Goal: Task Accomplishment & Management: Manage account settings

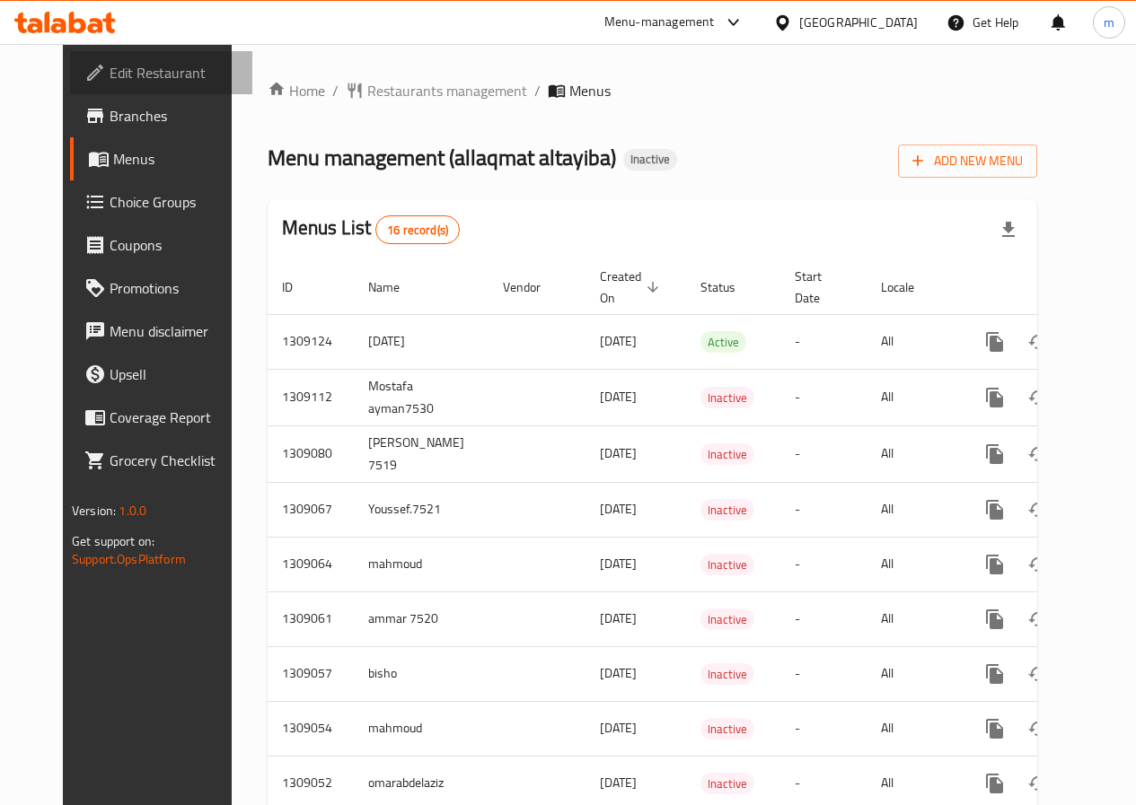
click at [110, 81] on span "Edit Restaurant" at bounding box center [174, 73] width 128 height 22
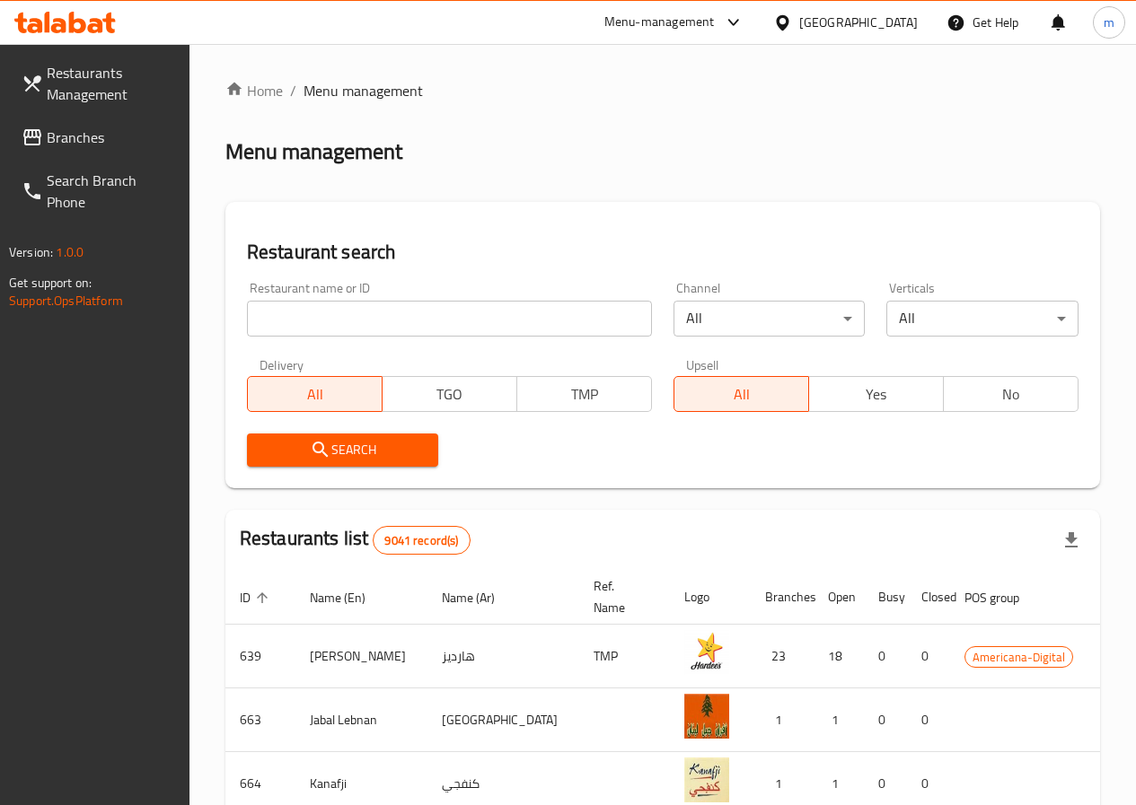
click at [123, 33] on div at bounding box center [65, 22] width 130 height 36
click at [83, 70] on span "Restaurants Management" at bounding box center [111, 83] width 128 height 43
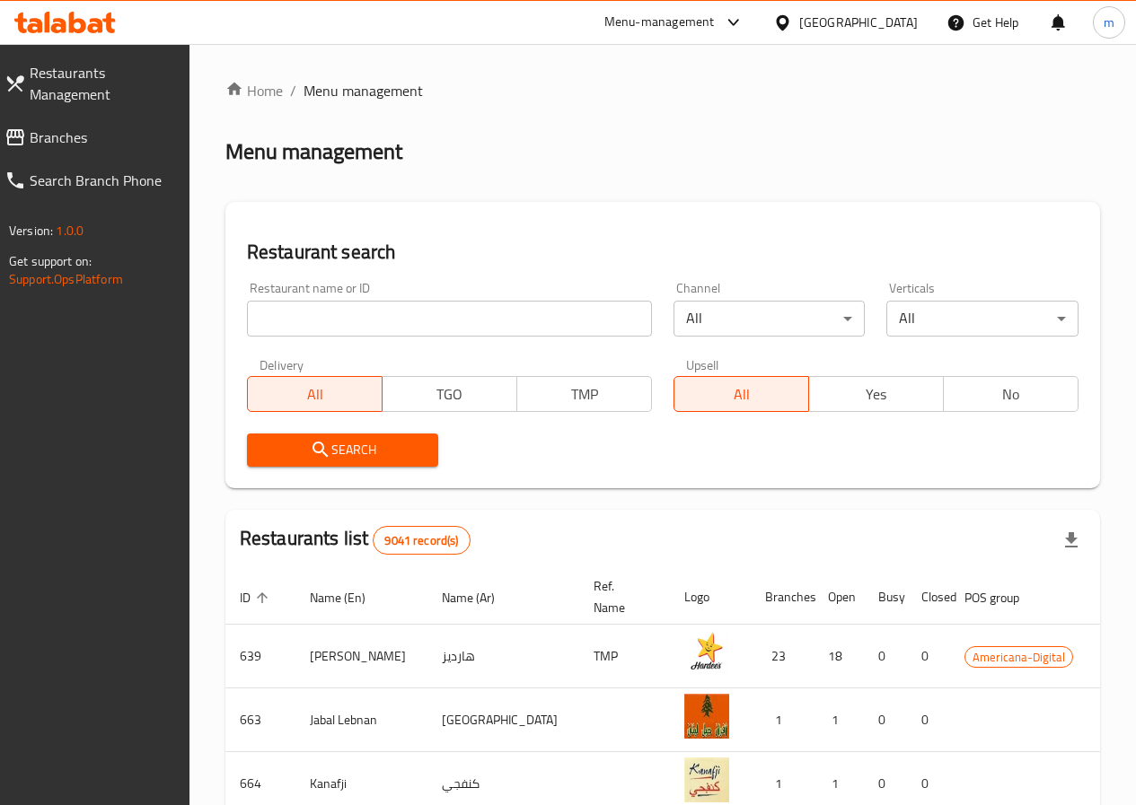
click at [715, 29] on div "Menu-management" at bounding box center [659, 23] width 110 height 22
click at [771, 63] on div "All Plugins" at bounding box center [696, 78] width 269 height 41
click at [112, 92] on span "Restaurants Management" at bounding box center [102, 83] width 145 height 43
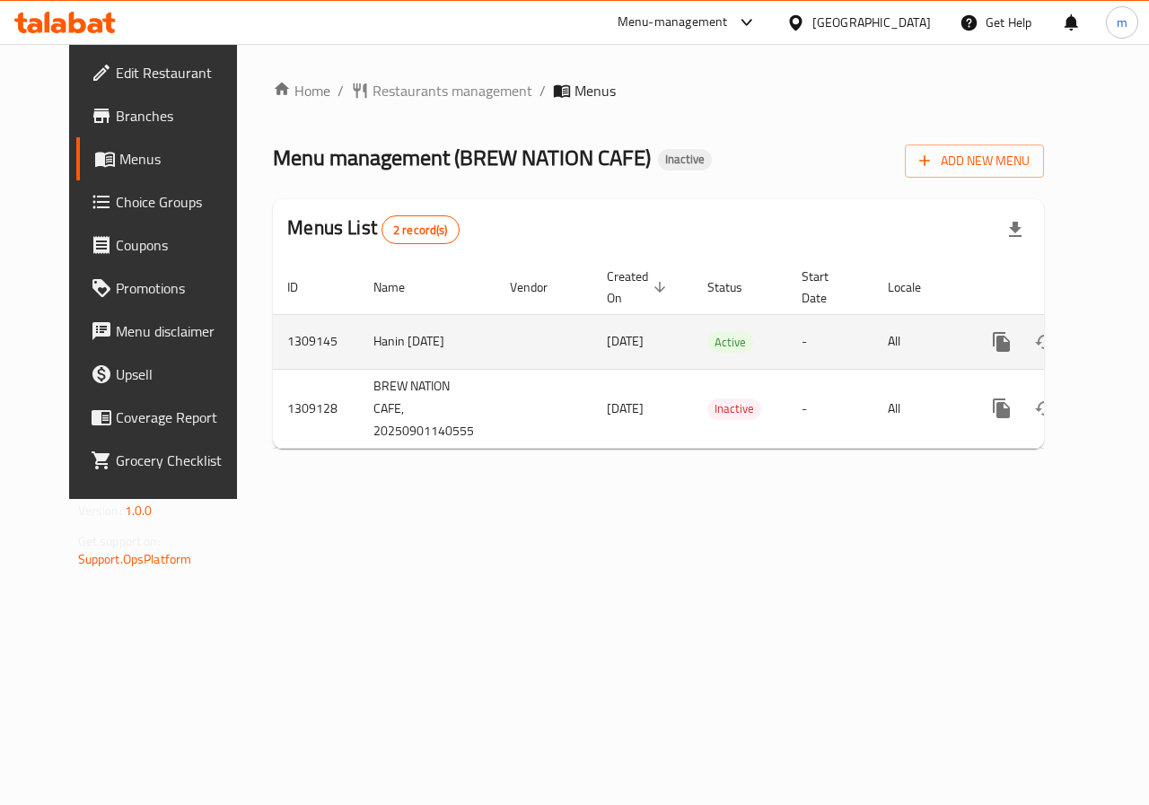
drag, startPoint x: 331, startPoint y: 347, endPoint x: 428, endPoint y: 336, distance: 97.6
click at [428, 336] on td "Hanin [DATE]" at bounding box center [427, 341] width 136 height 55
drag, startPoint x: 451, startPoint y: 349, endPoint x: 512, endPoint y: 356, distance: 61.5
click at [496, 352] on td "enhanced table" at bounding box center [544, 341] width 97 height 55
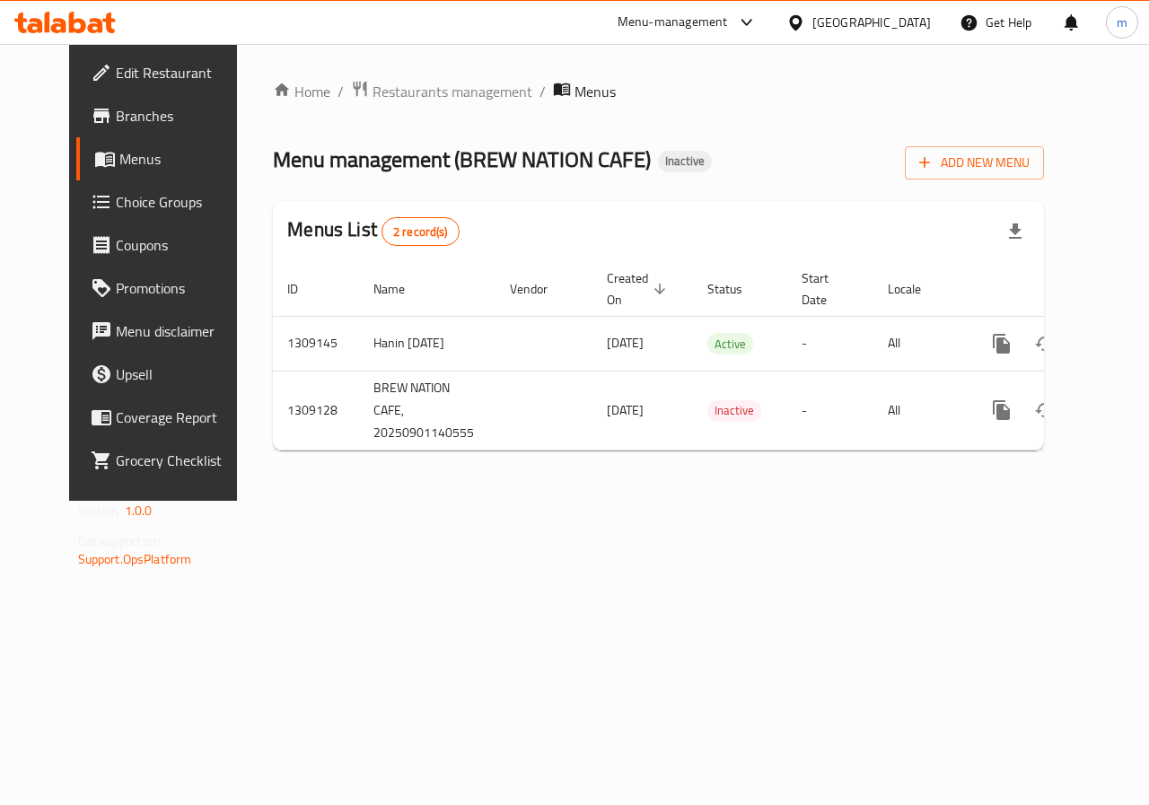
click at [84, 136] on link "Branches" at bounding box center [168, 115] width 185 height 43
click at [88, 134] on link "Branches" at bounding box center [168, 115] width 185 height 43
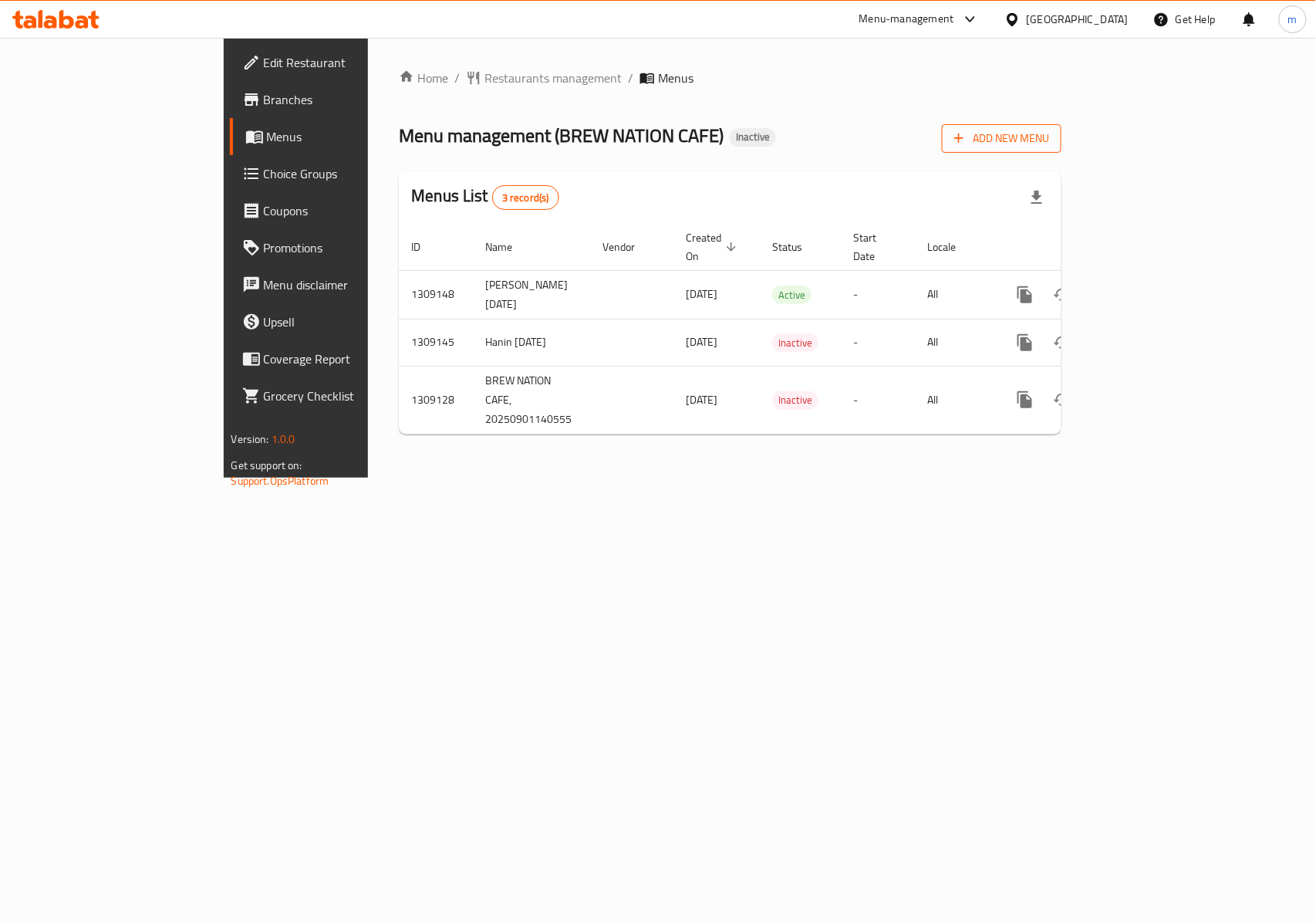
click at [1049, 145] on span "Add New Menu" at bounding box center [1002, 138] width 94 height 19
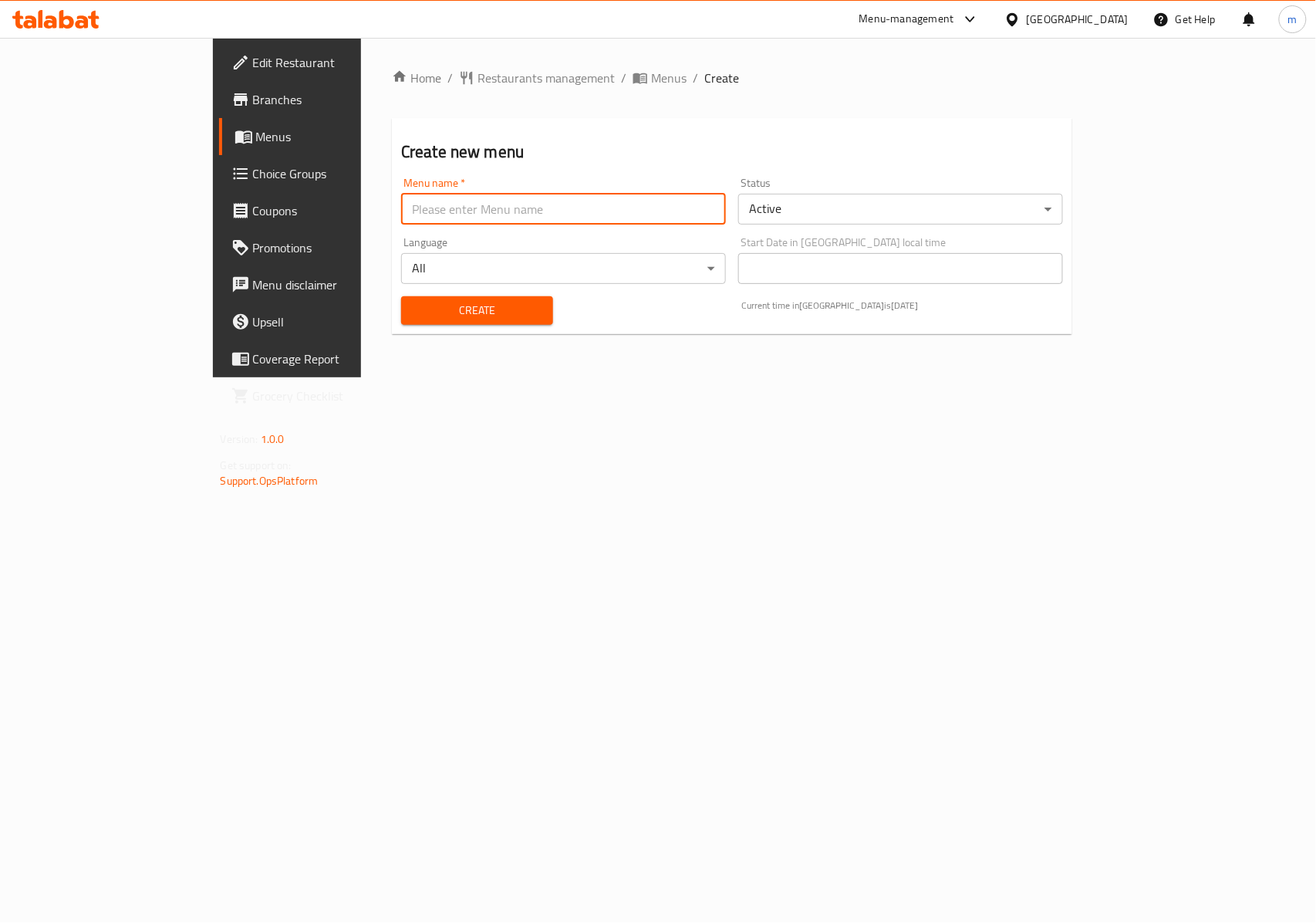
click at [464, 204] on input "text" at bounding box center [564, 209] width 325 height 31
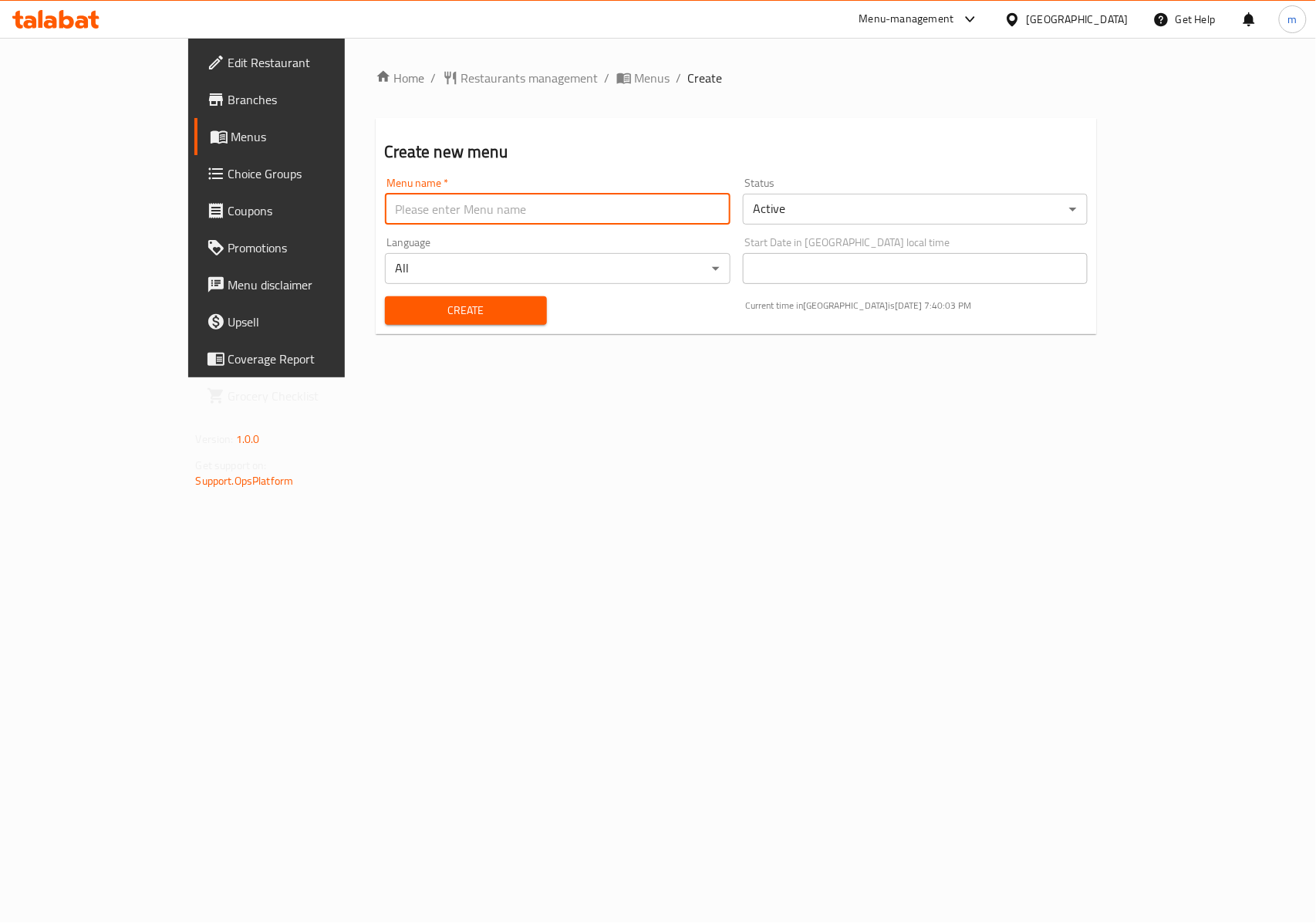
click at [730, 221] on input "text" at bounding box center [557, 209] width 345 height 31
click at [812, 217] on body "​ Menu-management Qatar Get Help m Edit Restaurant Branches Menus Choice Groups…" at bounding box center [658, 480] width 1316 height 885
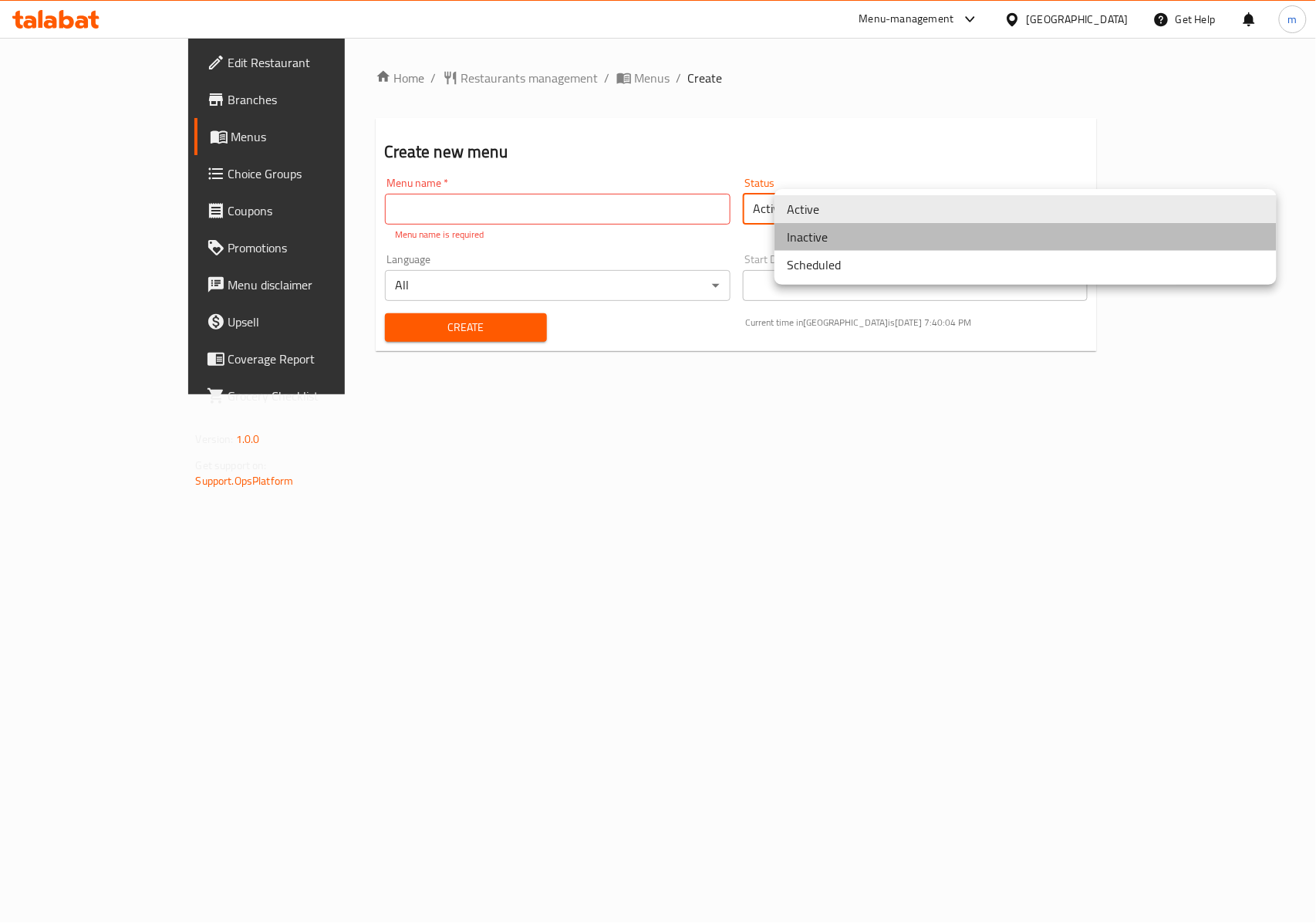
click at [807, 245] on li "Inactive" at bounding box center [1025, 236] width 502 height 28
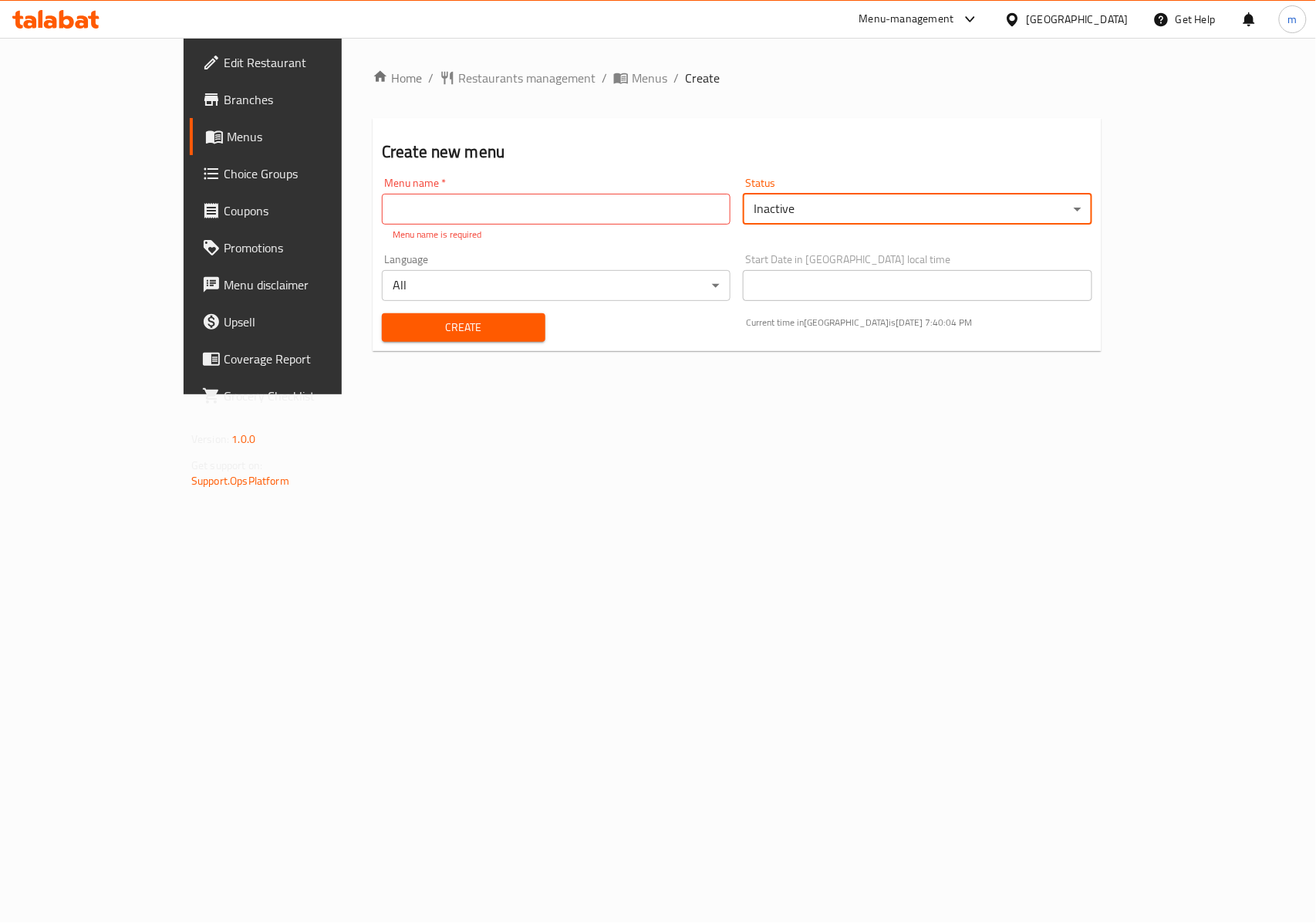
click at [381, 194] on input "text" at bounding box center [556, 209] width 349 height 31
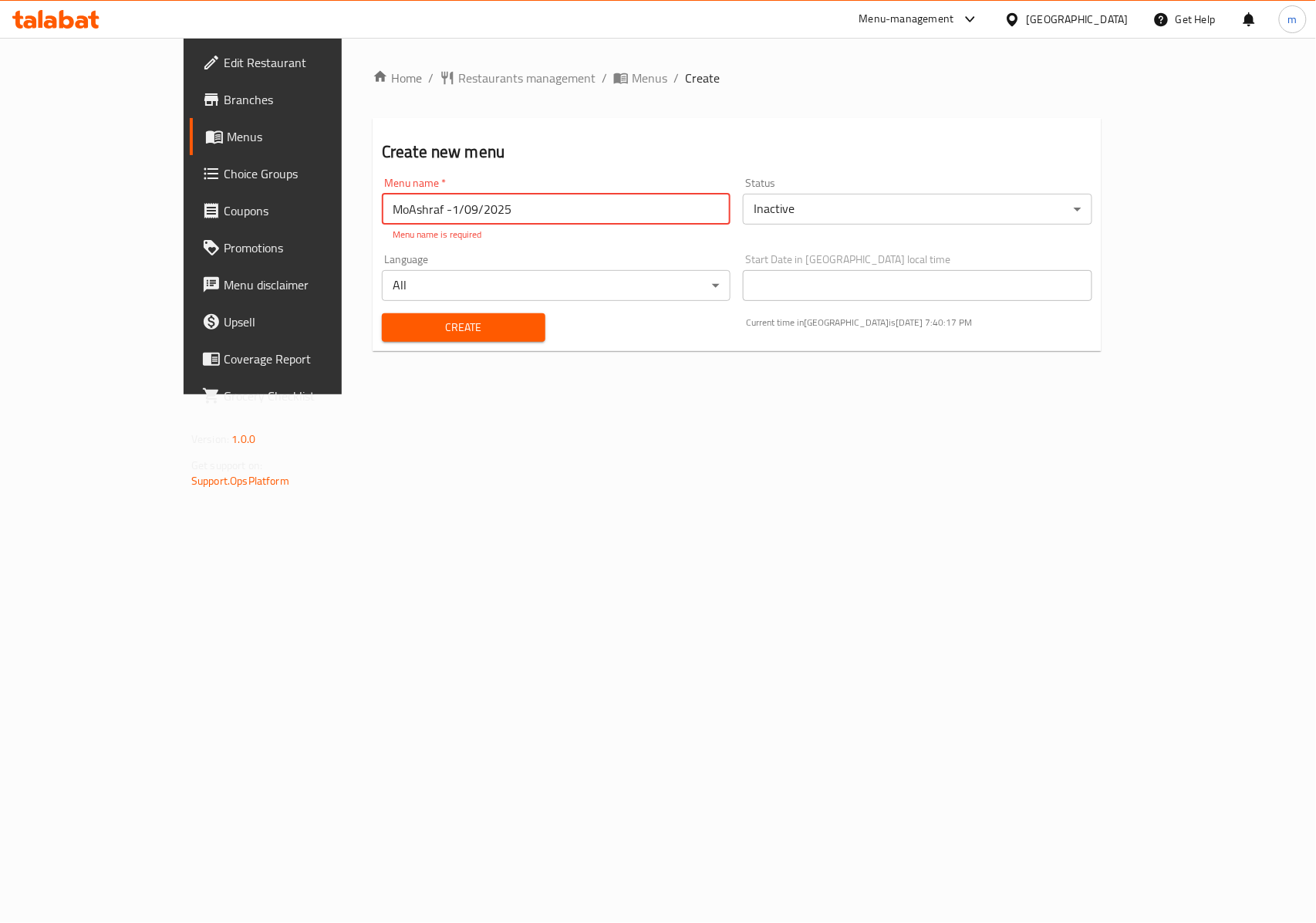
type input "MoAshraf -1/09/2025"
drag, startPoint x: 365, startPoint y: 449, endPoint x: 366, endPoint y: 349, distance: 100.0
click at [356, 394] on div "Home / Restaurants management / Menus / Create Create new menu Menu name   * Mo…" at bounding box center [737, 216] width 790 height 357
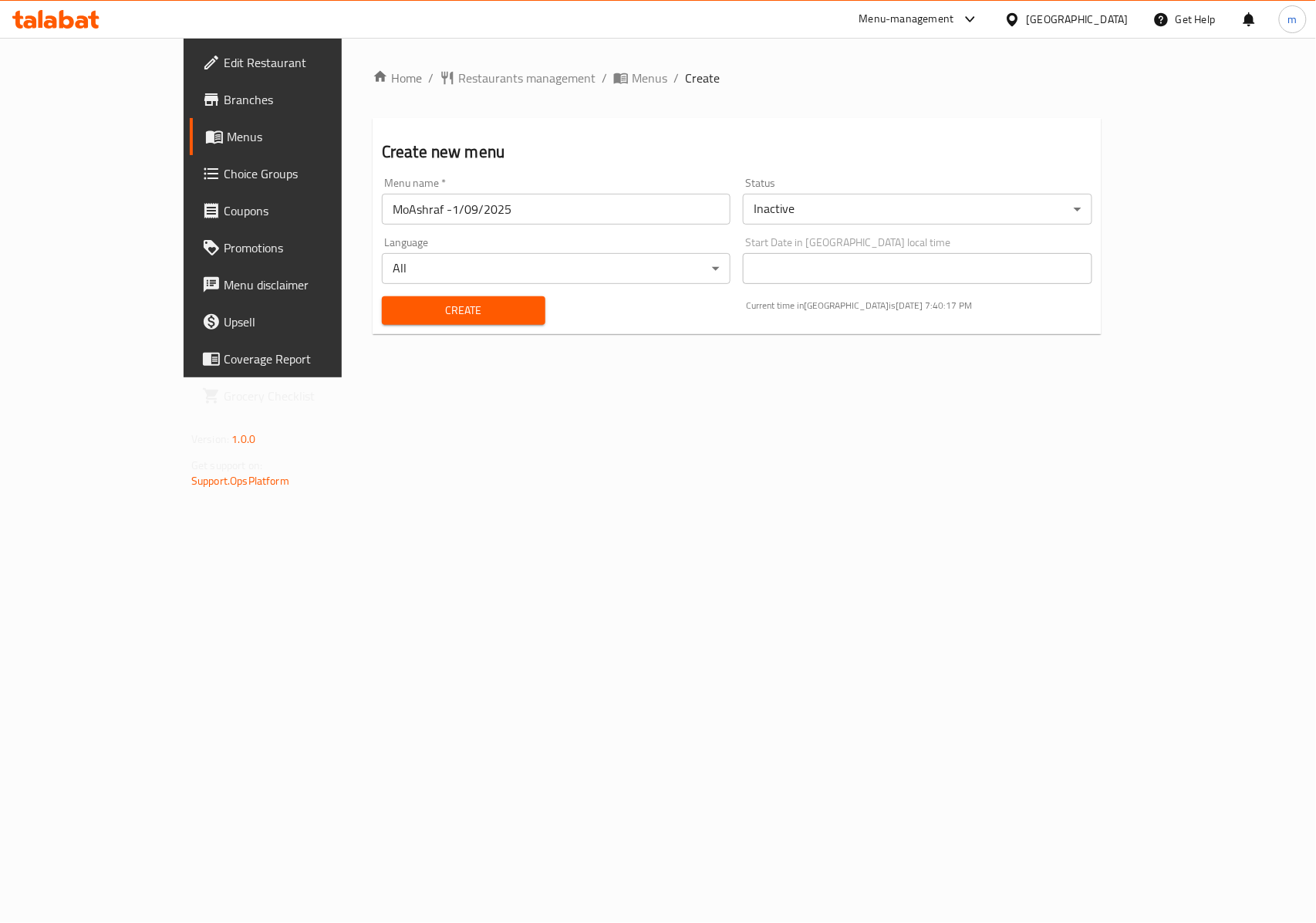
click at [394, 309] on span "Create" at bounding box center [464, 310] width 139 height 19
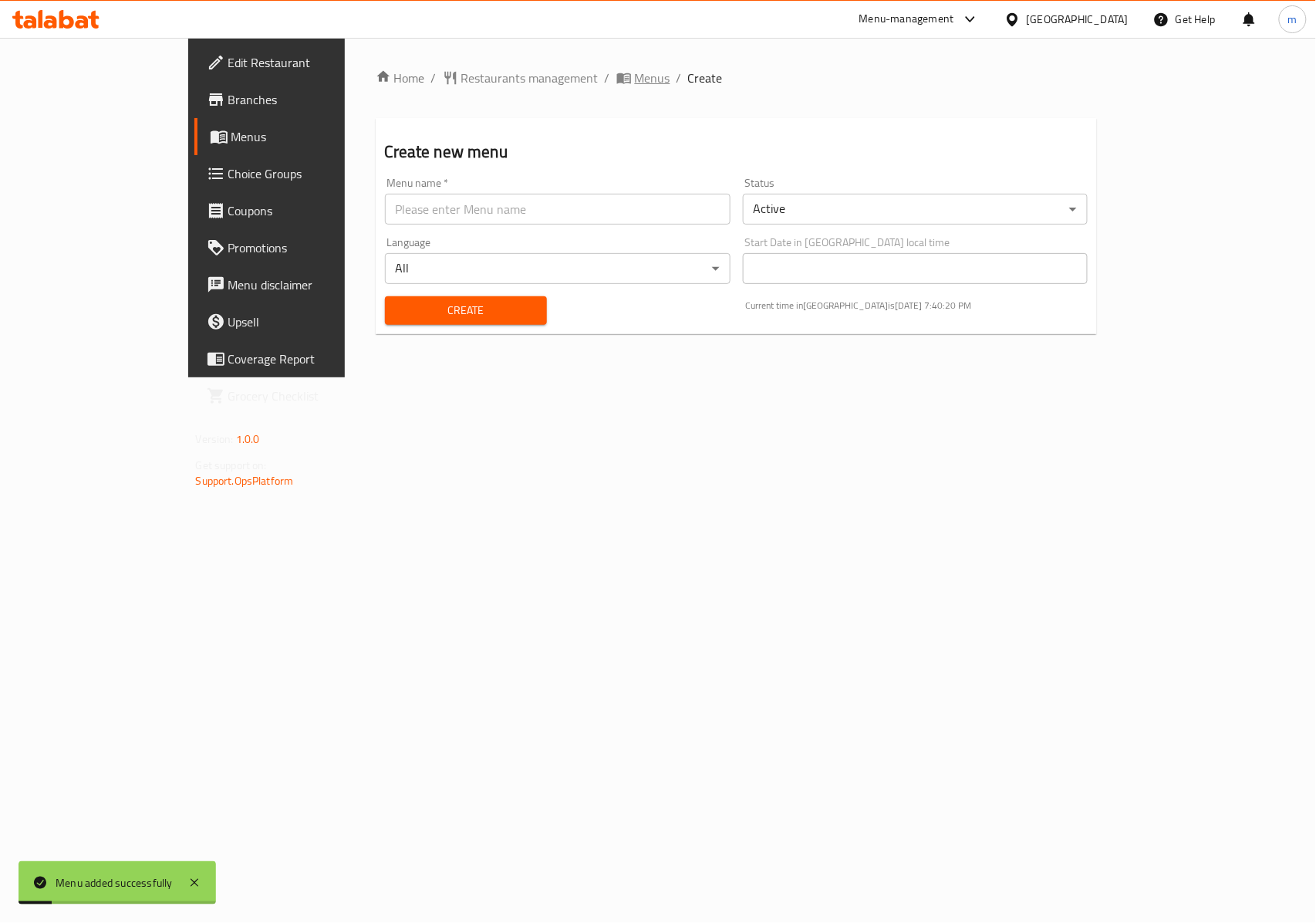
click at [616, 75] on icon "breadcrumb" at bounding box center [624, 78] width 15 height 15
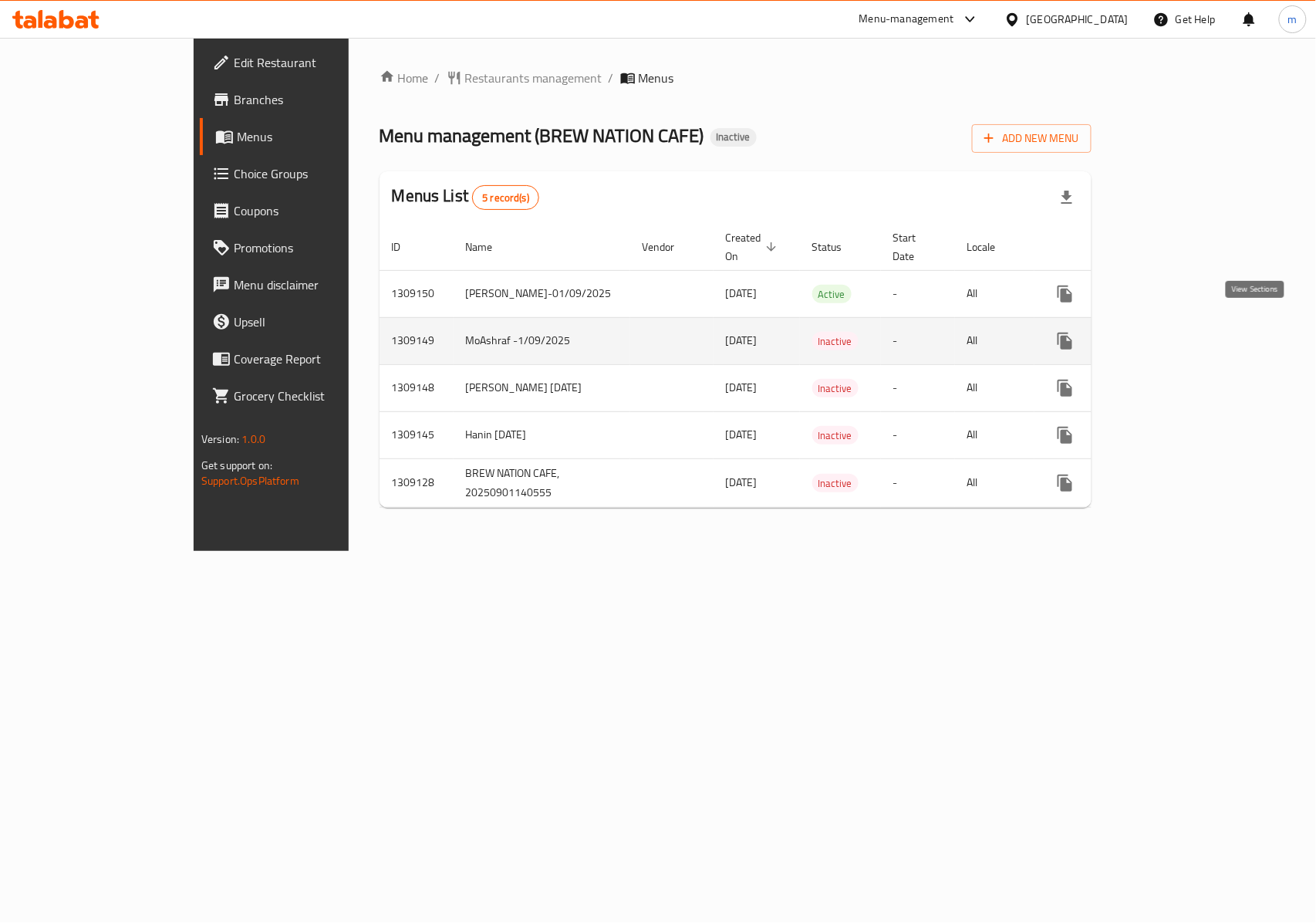
click at [1185, 333] on icon "enhanced table" at bounding box center [1176, 341] width 19 height 19
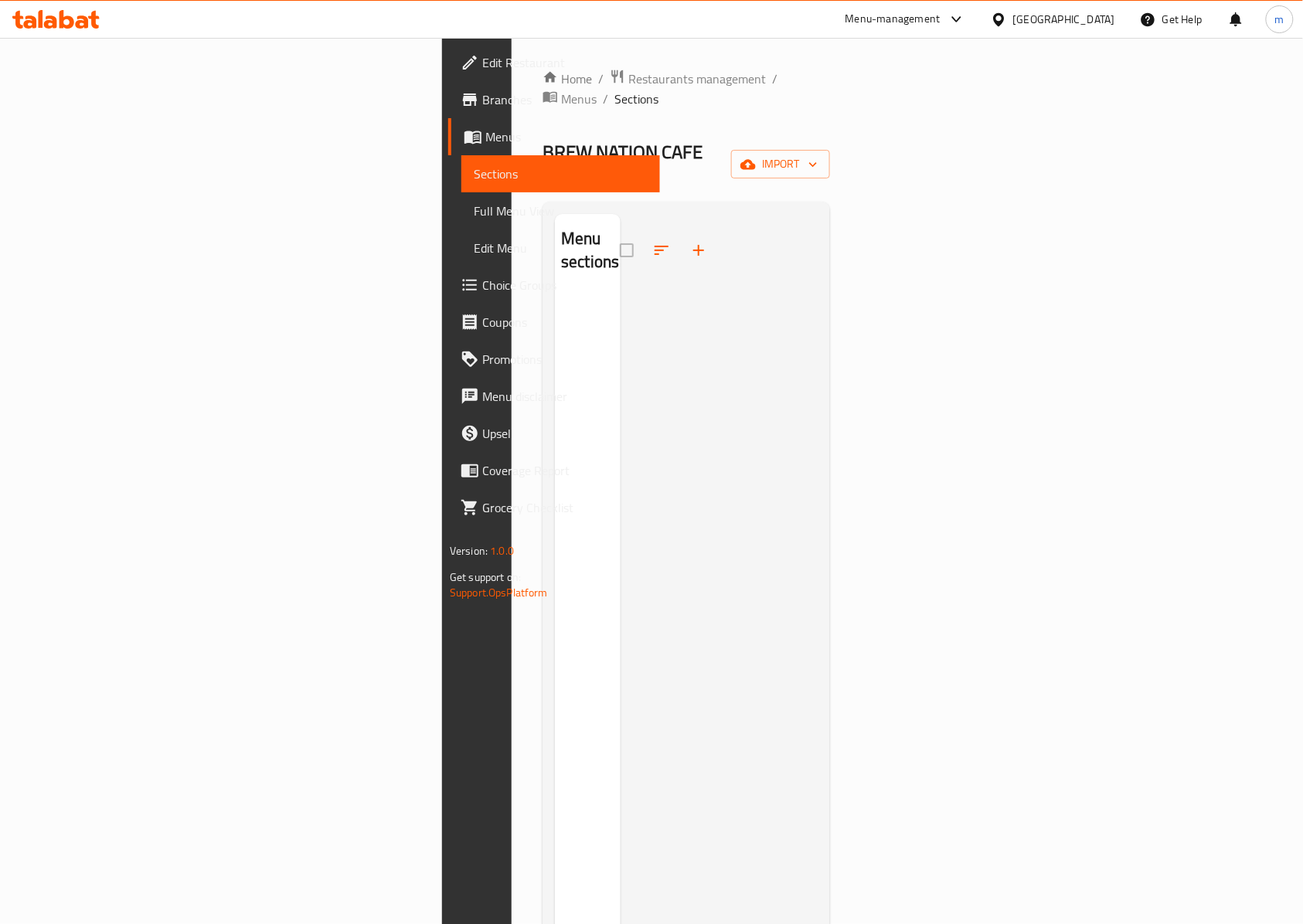
click at [830, 118] on div "Home / Restaurants management / Menus / Sections BREW NATION CAFE Inactive impo…" at bounding box center [686, 609] width 287 height 1081
click at [818, 155] on span "import" at bounding box center [781, 164] width 74 height 19
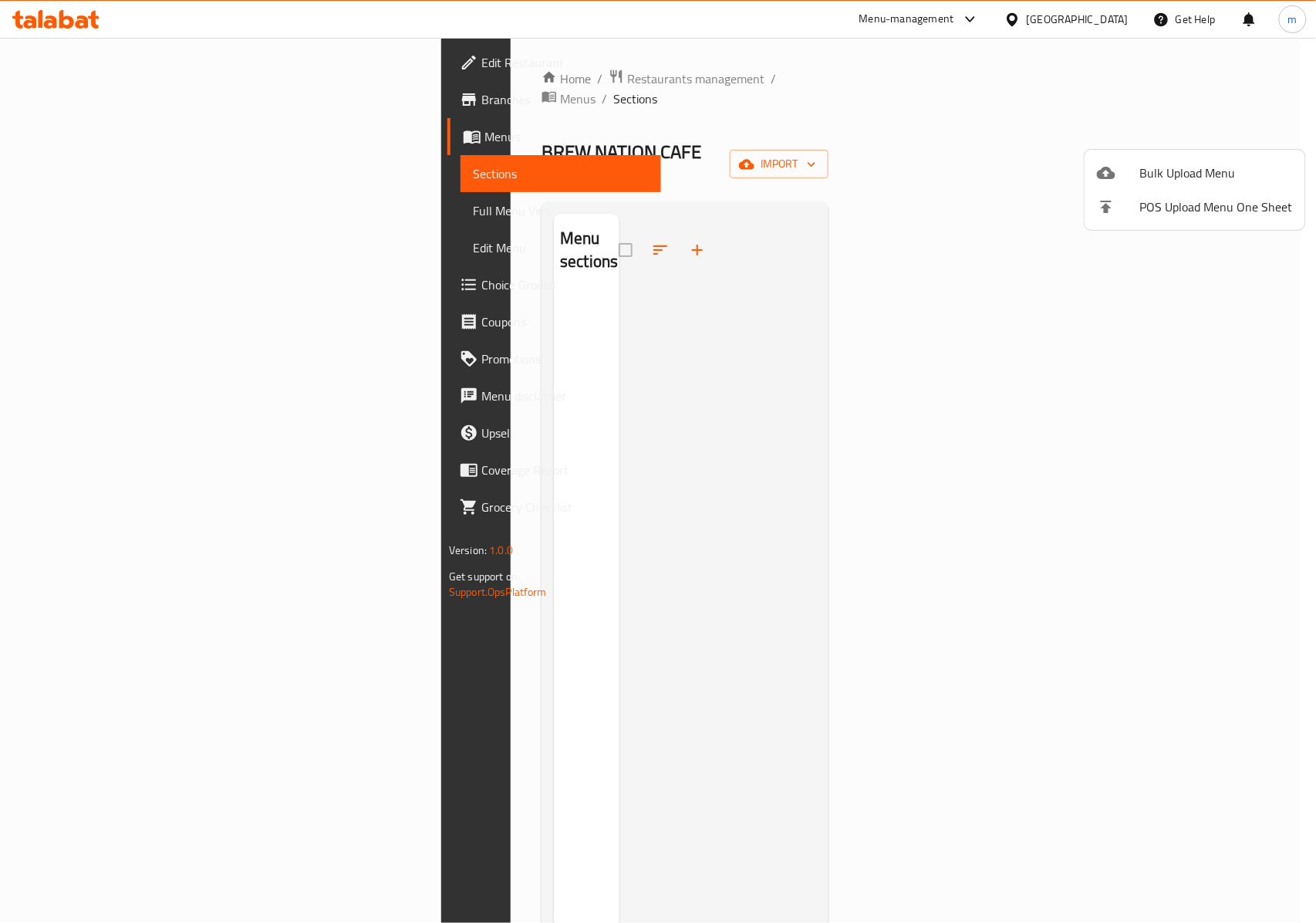
click at [1197, 165] on span "Bulk Upload Menu" at bounding box center [1216, 173] width 153 height 19
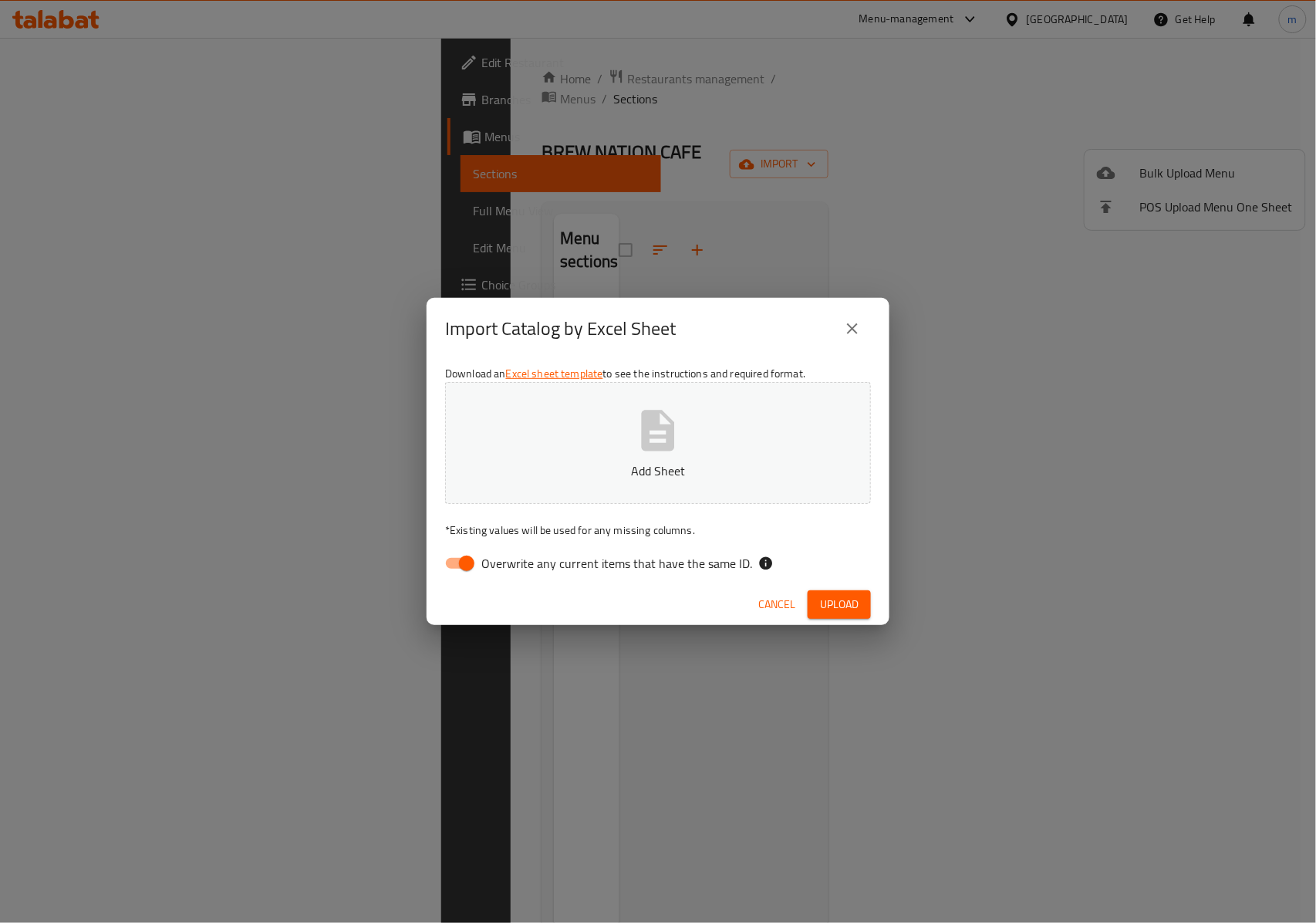
click at [631, 479] on p "Add Sheet" at bounding box center [658, 471] width 378 height 19
click at [828, 603] on span "Upload" at bounding box center [838, 604] width 39 height 19
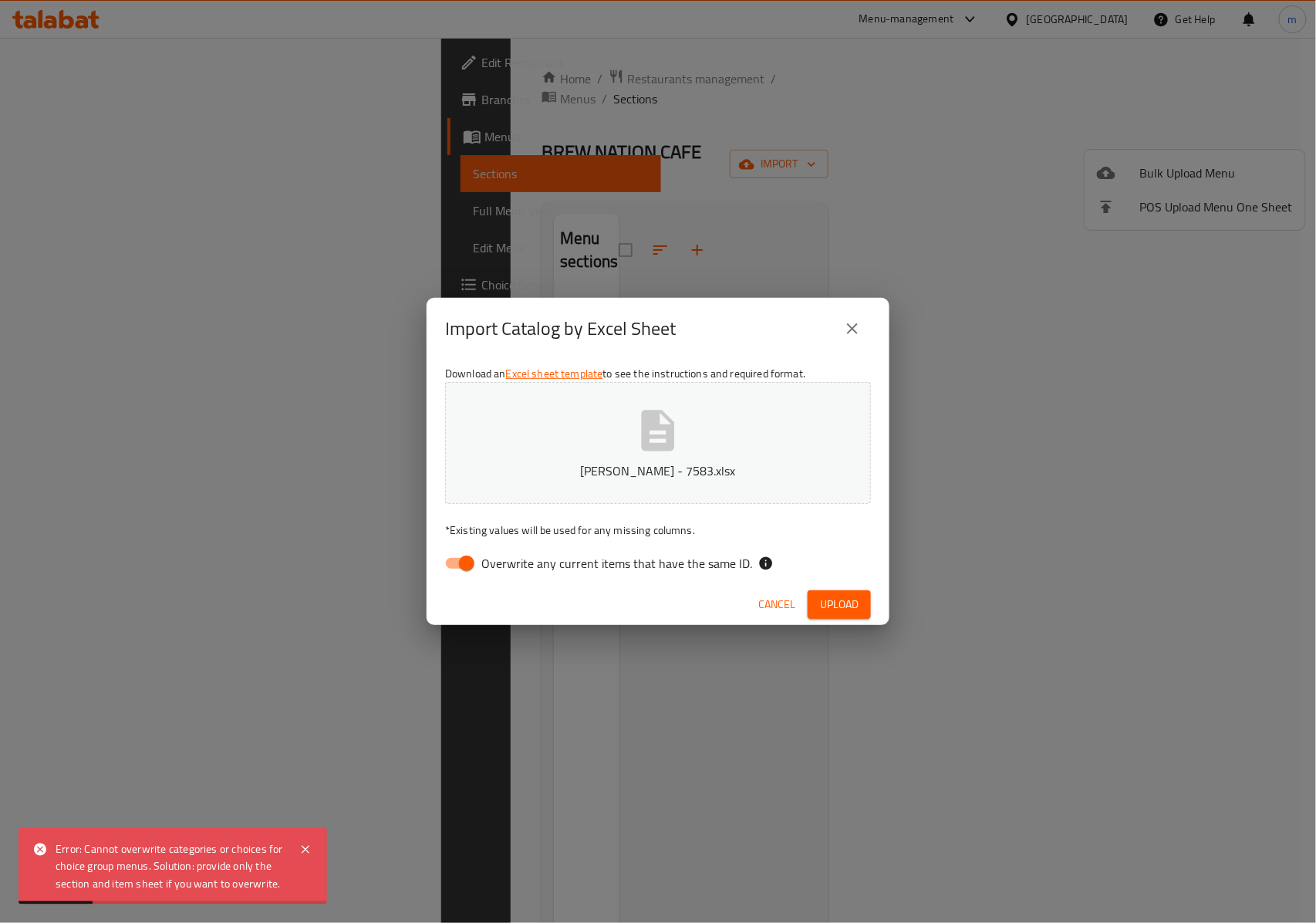
click at [467, 566] on input "Overwrite any current items that have the same ID." at bounding box center [466, 563] width 88 height 29
checkbox input "false"
click at [827, 608] on span "Upload" at bounding box center [838, 604] width 39 height 19
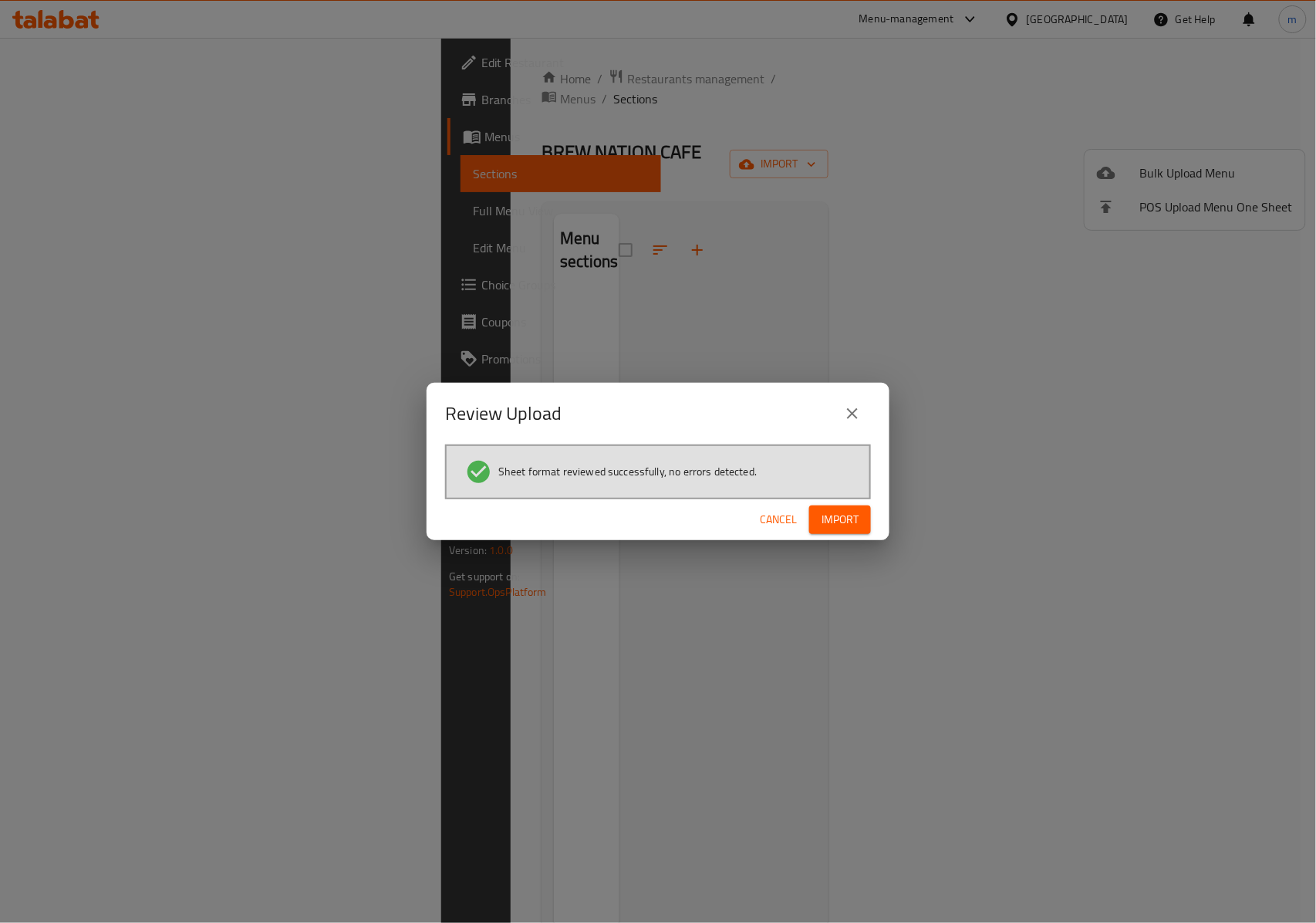
click at [838, 523] on span "Import" at bounding box center [839, 519] width 37 height 19
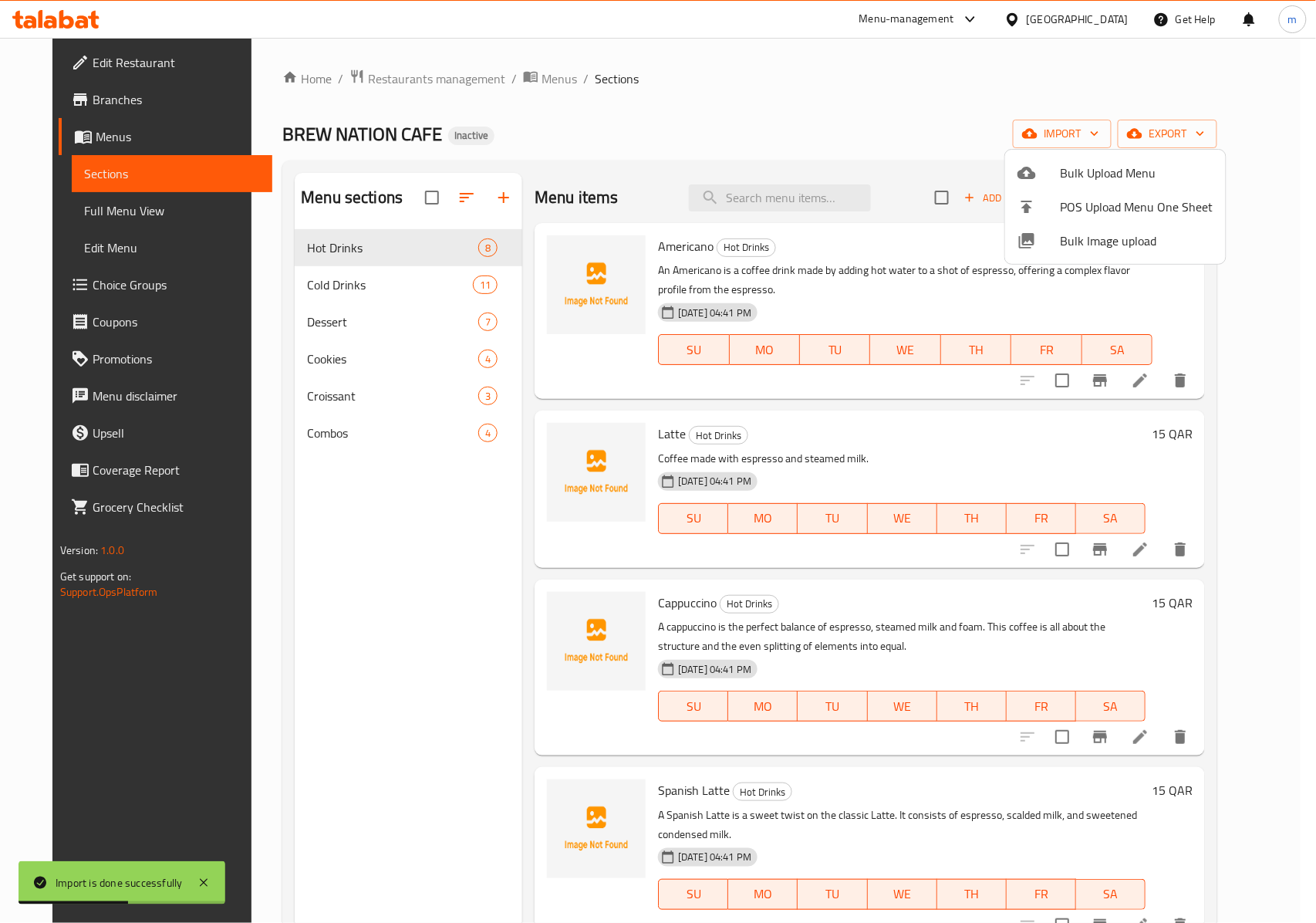
click at [1276, 258] on div at bounding box center [658, 462] width 1316 height 923
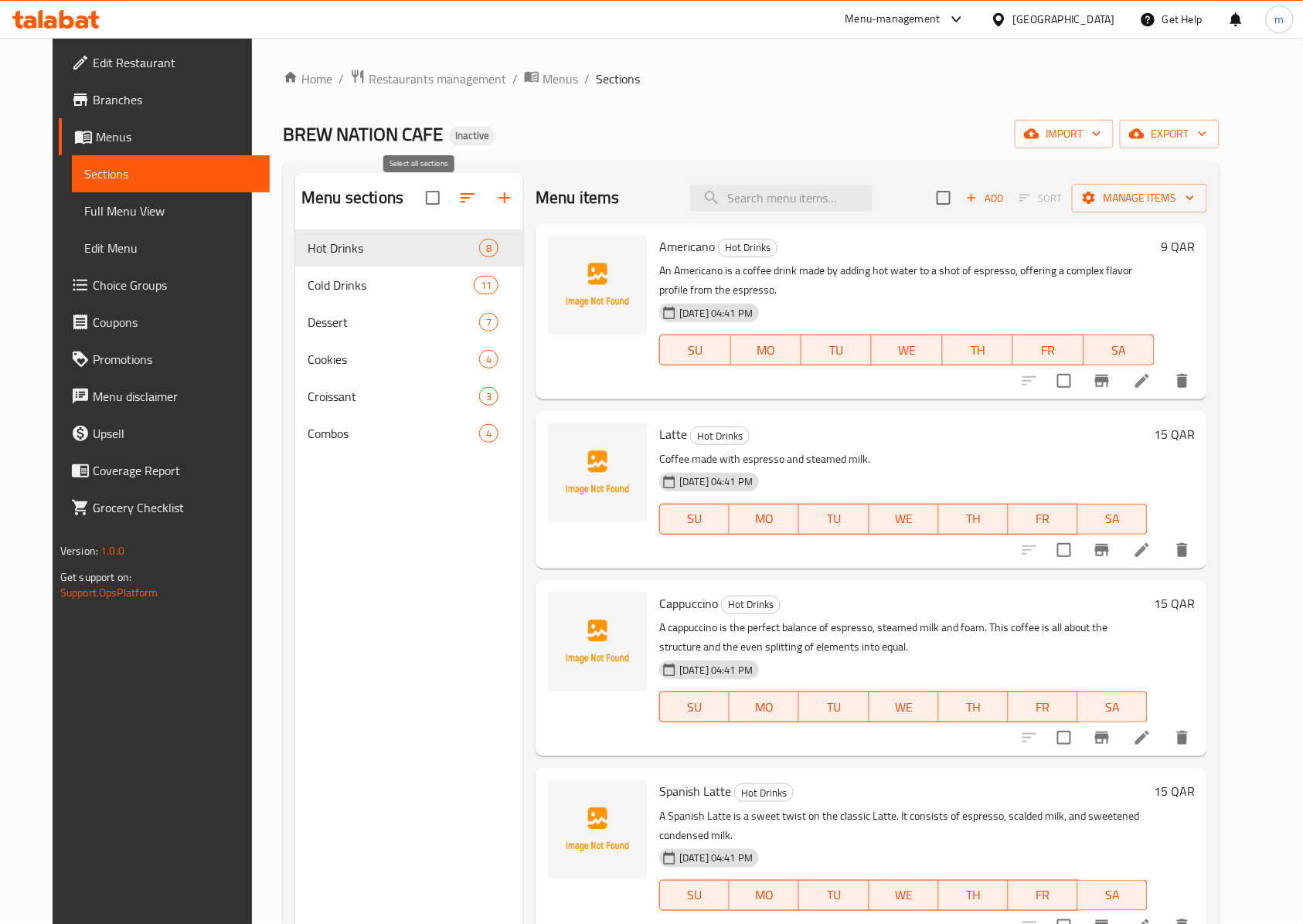
click at [417, 195] on input "checkbox" at bounding box center [433, 198] width 33 height 33
click at [421, 199] on input "checkbox" at bounding box center [433, 198] width 33 height 33
checkbox input "false"
click at [93, 208] on span "Full Menu View" at bounding box center [171, 211] width 174 height 19
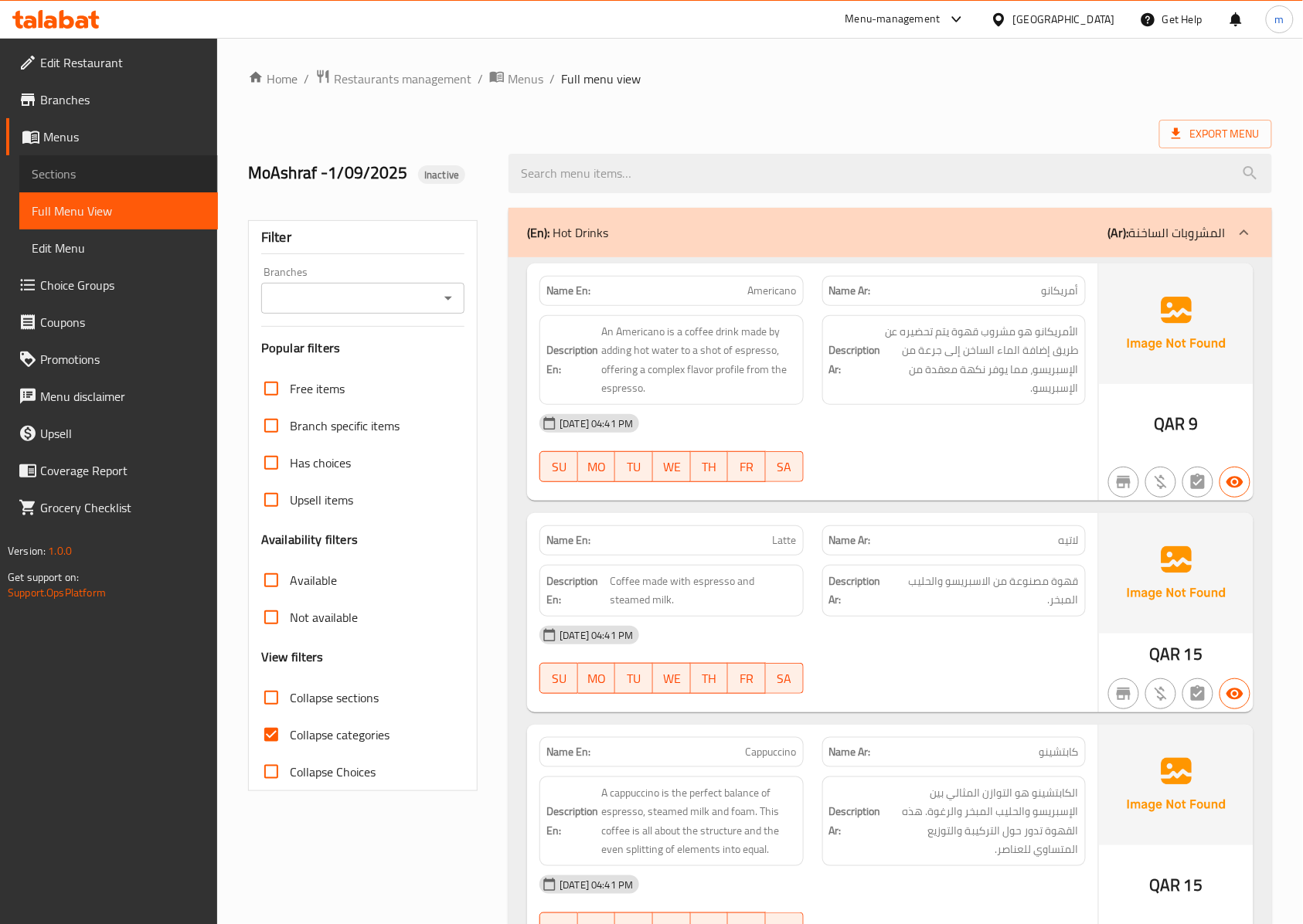
click at [118, 184] on link "Sections" at bounding box center [118, 173] width 199 height 37
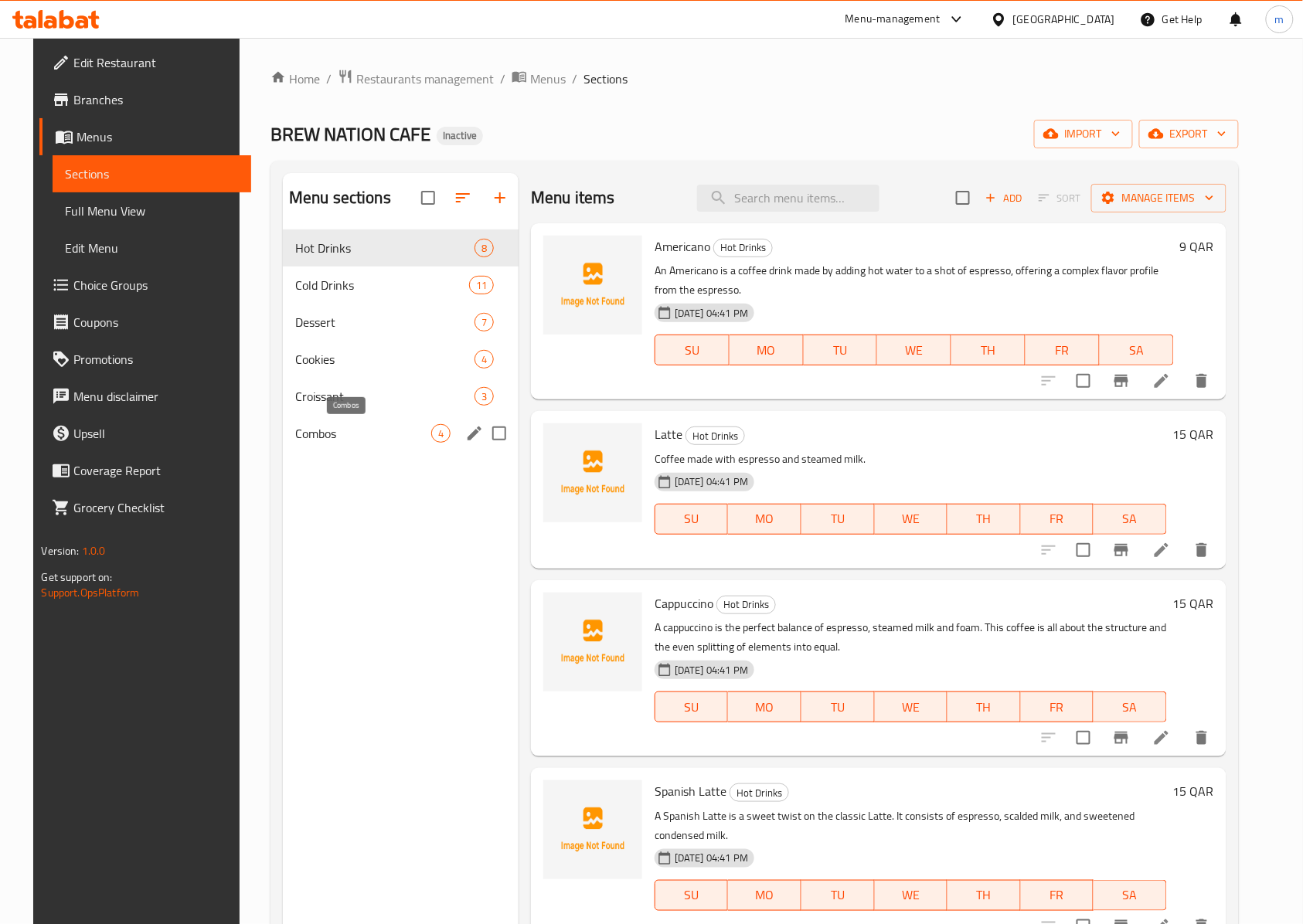
click at [344, 427] on span "Combos" at bounding box center [363, 434] width 136 height 19
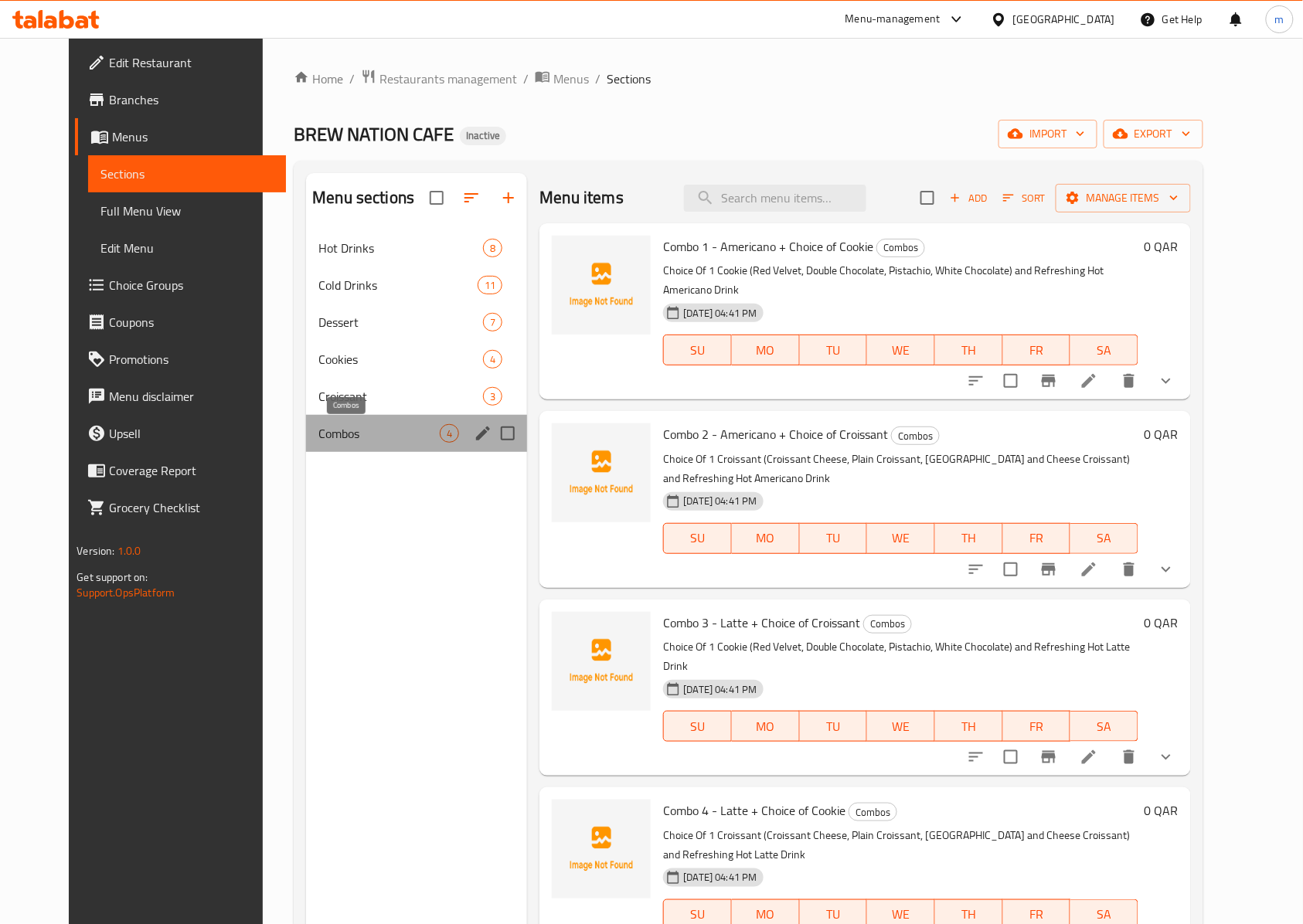
click at [386, 435] on span "Combos" at bounding box center [379, 434] width 121 height 19
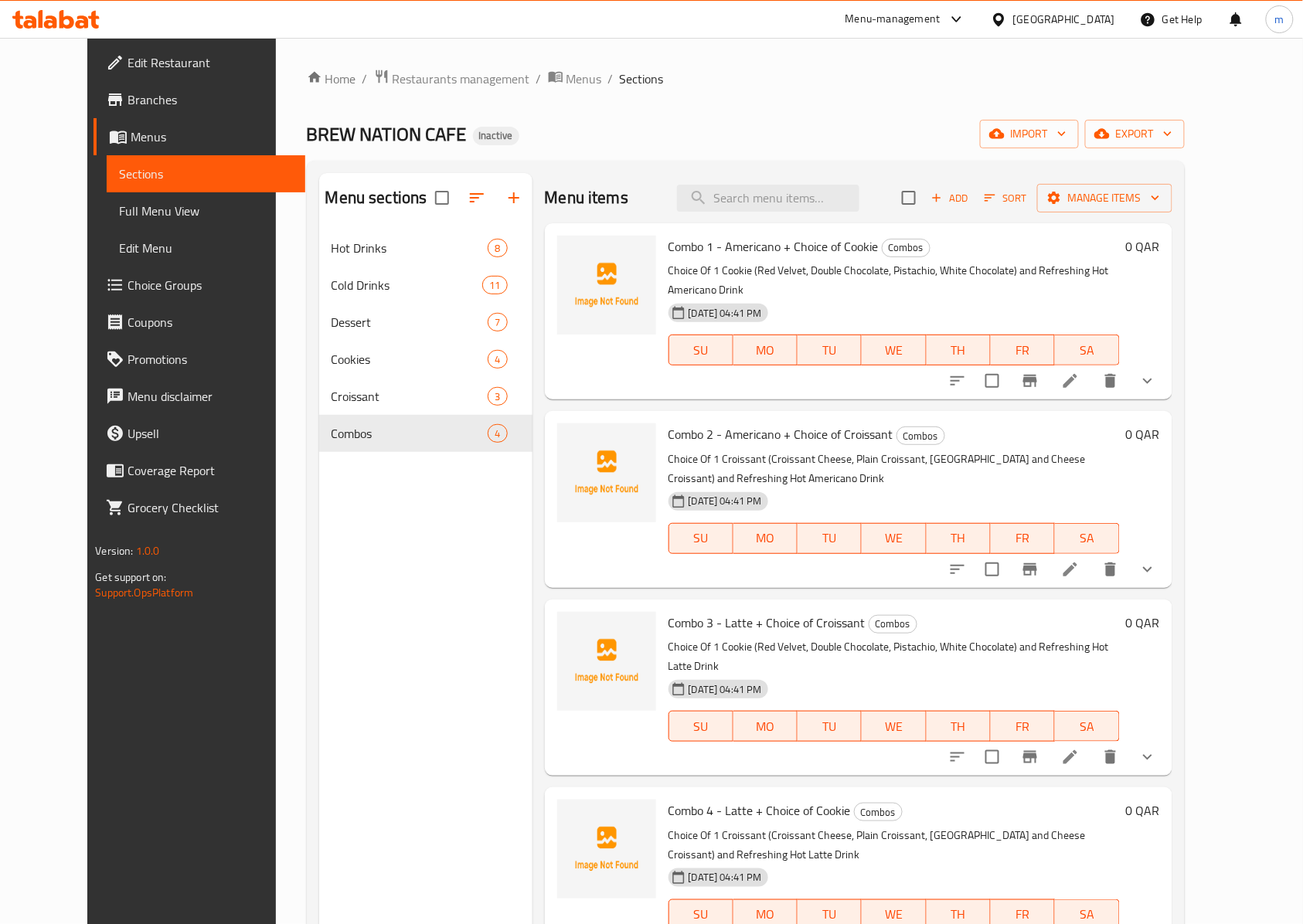
click at [1126, 258] on div "Combo 1 - Americano + Choice of Cookie Combos Choice Of 1 Cookie (Red Velvet, D…" at bounding box center [893, 311] width 464 height 163
click at [1157, 372] on icon "show more" at bounding box center [1147, 381] width 19 height 19
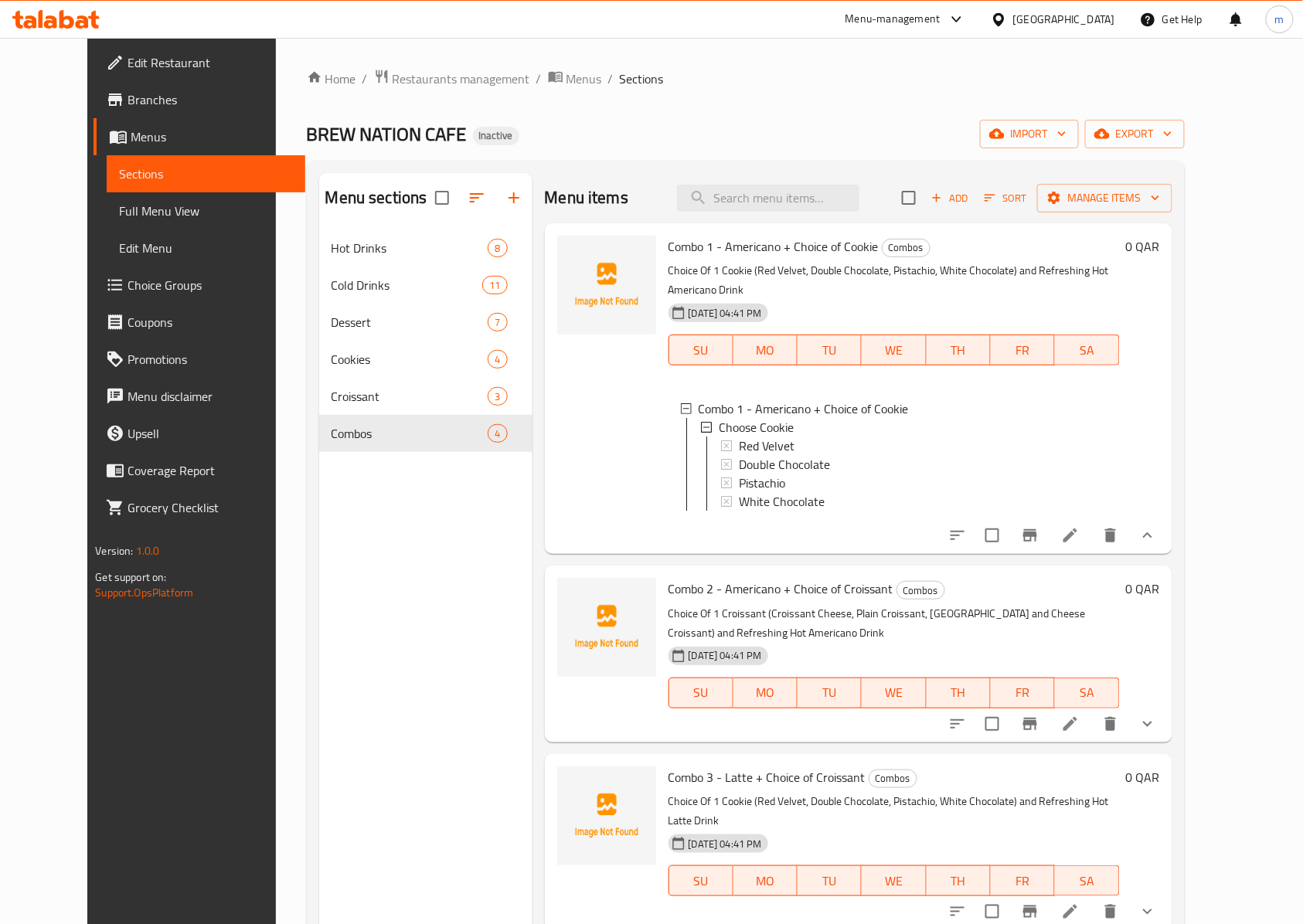
scroll to position [2, 0]
click at [1166, 705] on button "show more" at bounding box center [1147, 724] width 37 height 37
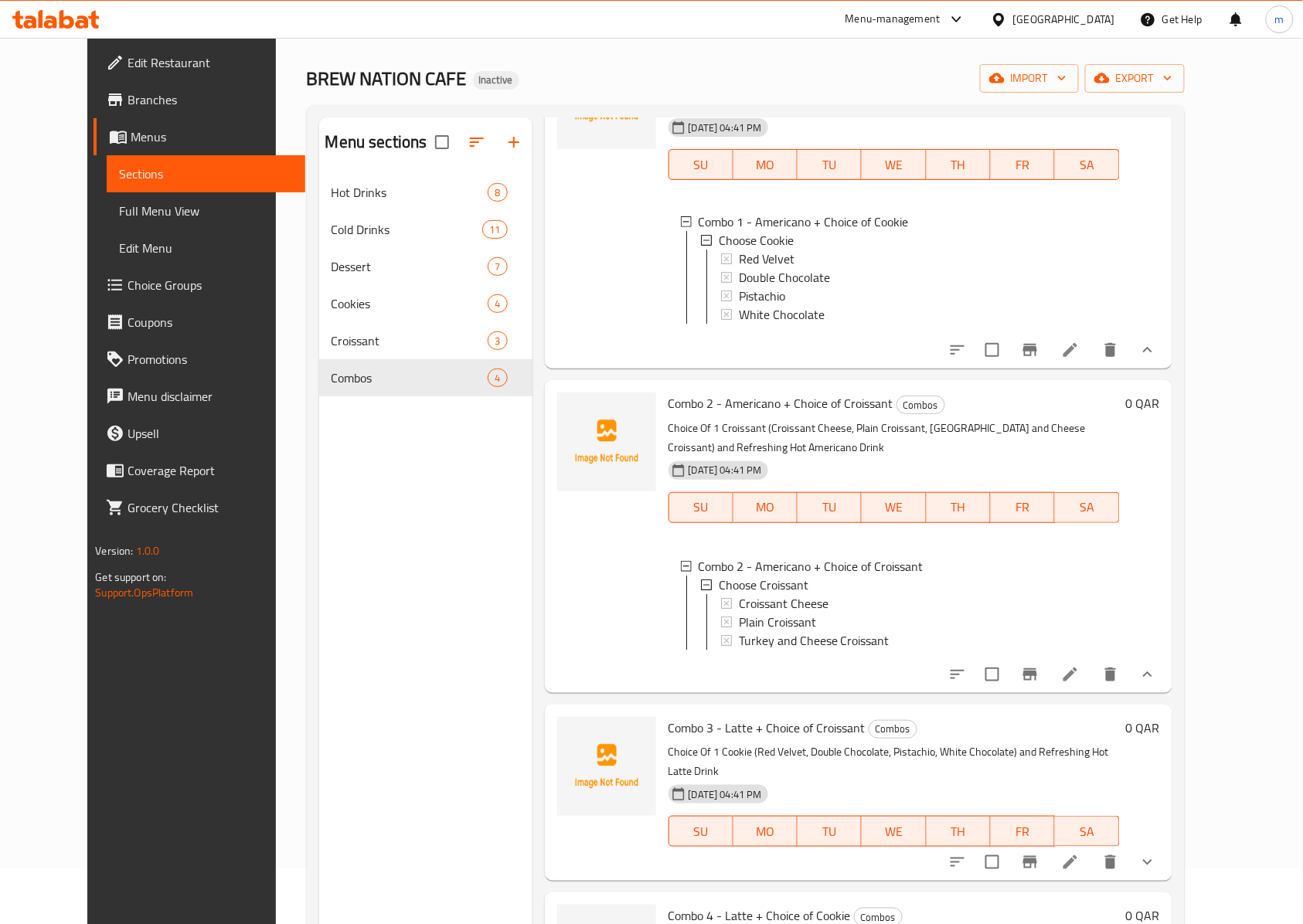
scroll to position [102, 0]
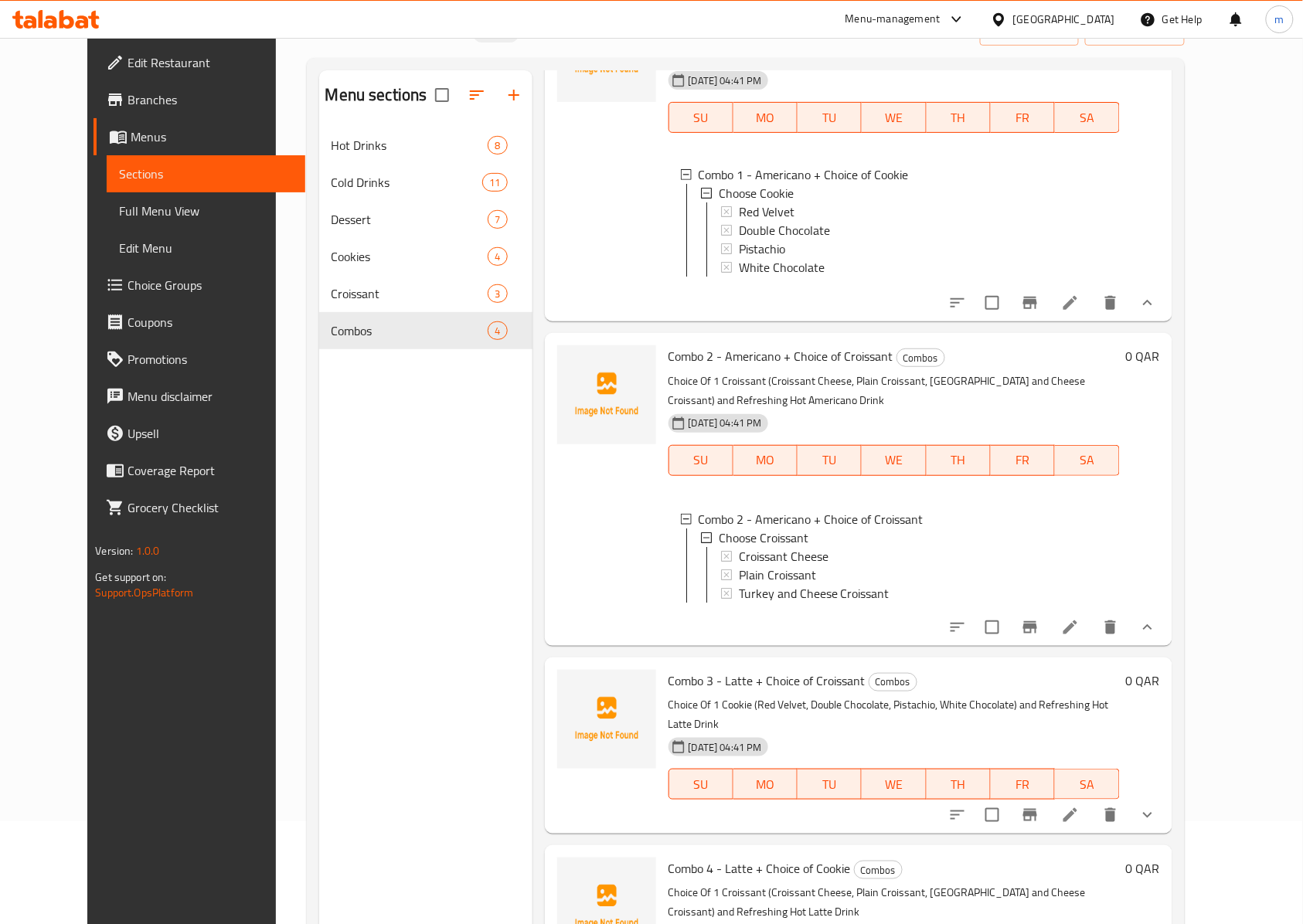
click at [1157, 816] on icon "show more" at bounding box center [1147, 815] width 19 height 19
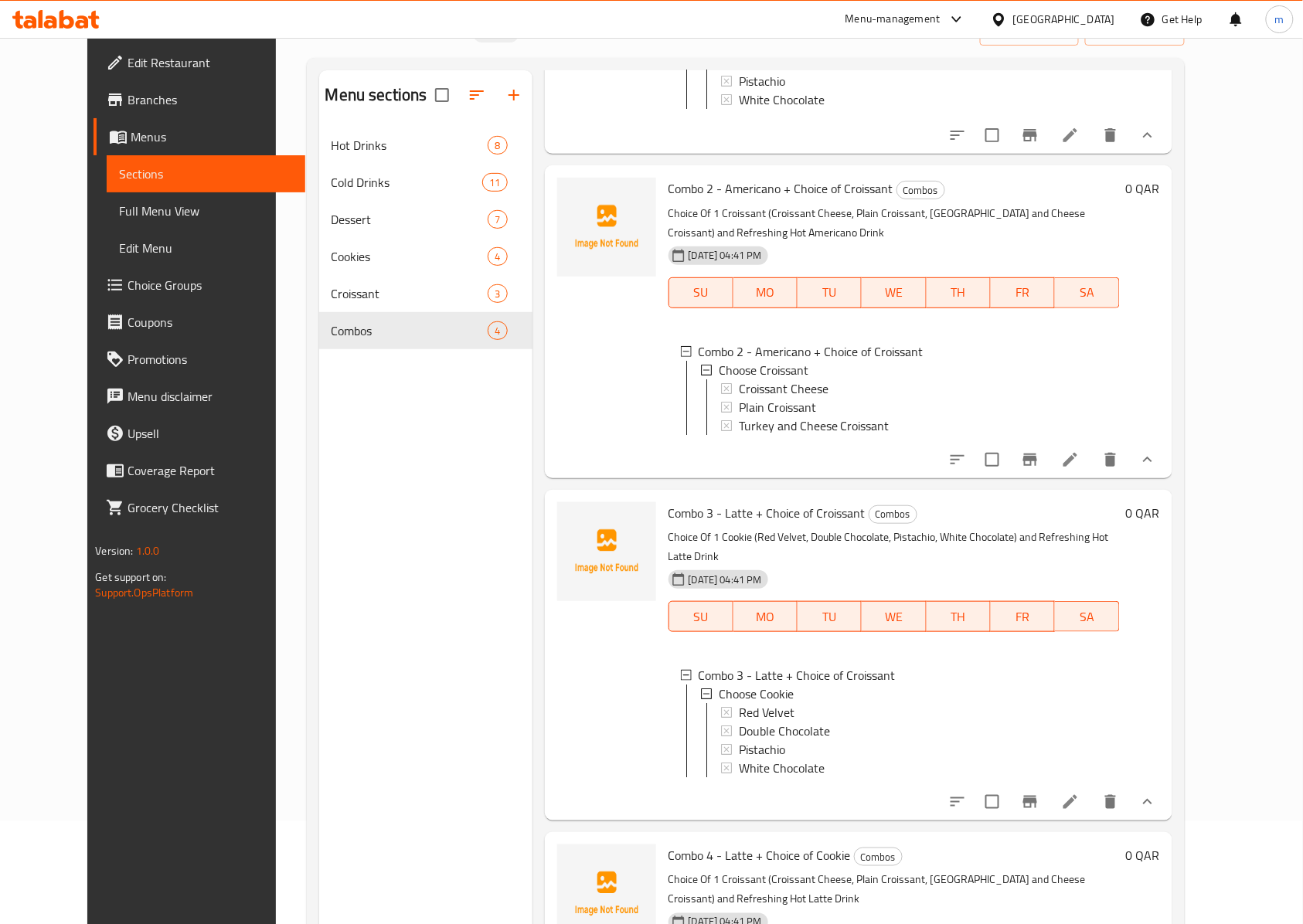
scroll to position [299, 0]
click at [721, 377] on div "Croissant Cheese" at bounding box center [914, 386] width 386 height 19
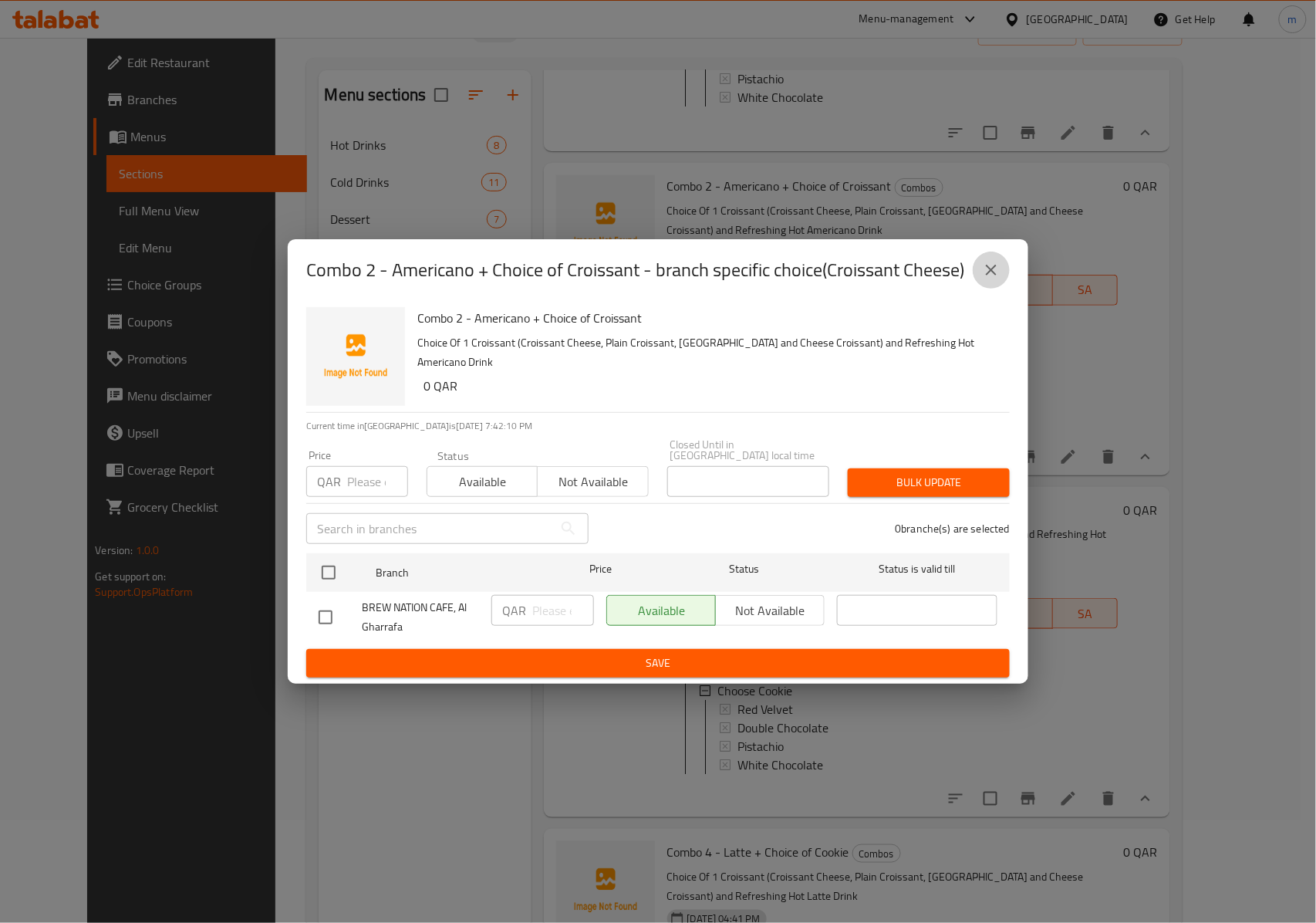
click at [993, 287] on button "close" at bounding box center [990, 270] width 37 height 37
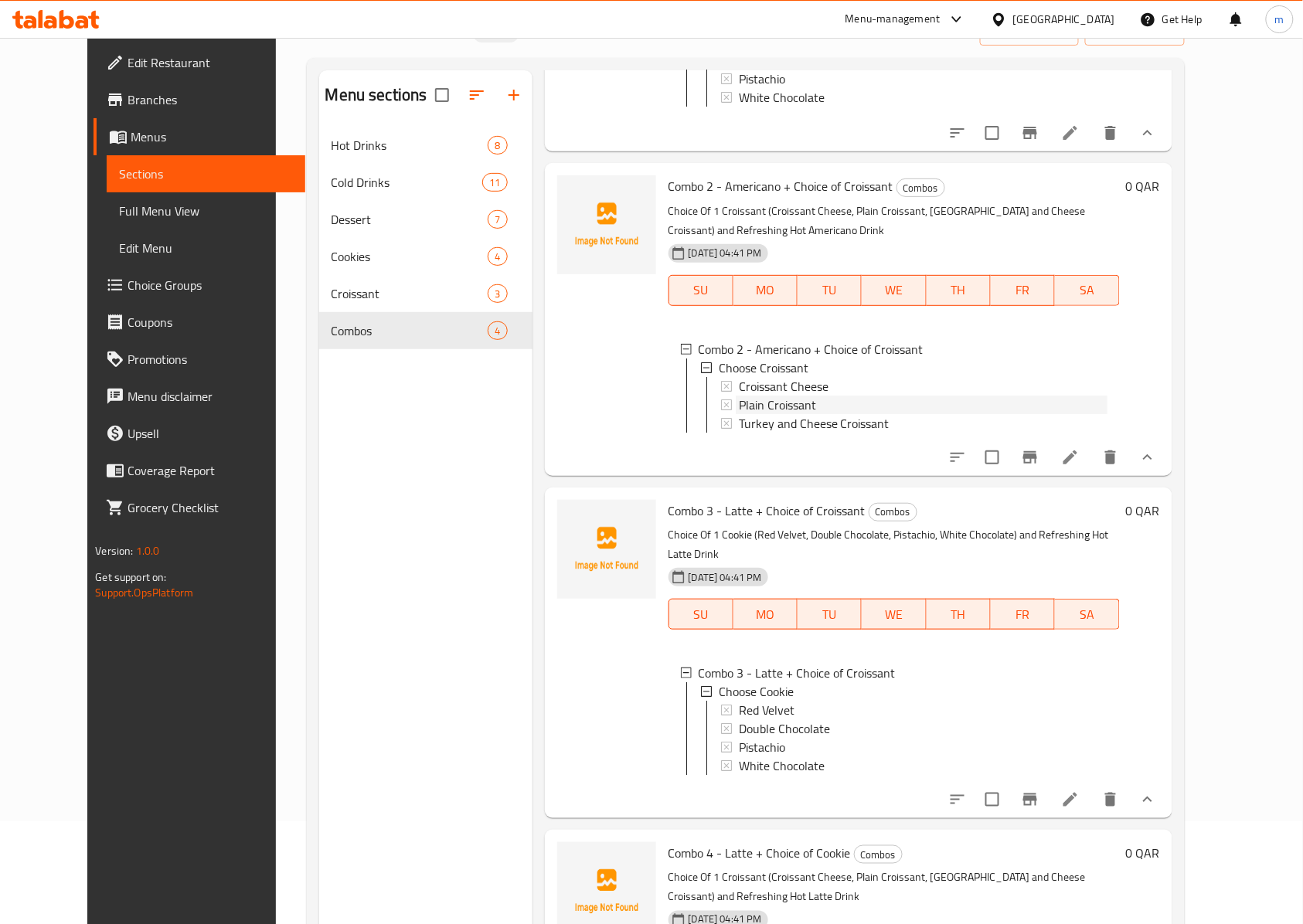
click at [830, 403] on div "Plain Croissant" at bounding box center [923, 405] width 368 height 19
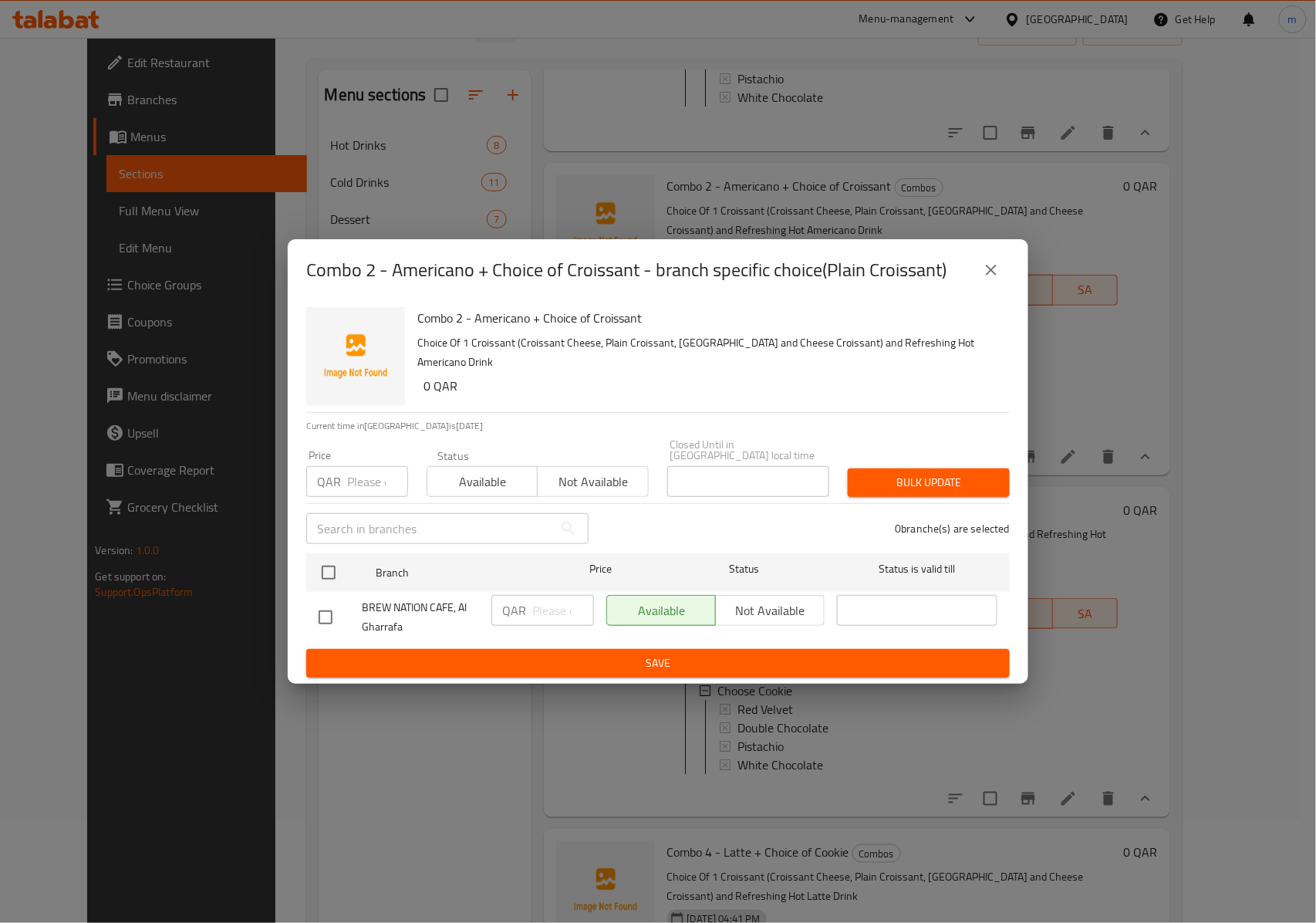
click at [997, 300] on div "Combo 2 - Americano + Choice of Croissant - branch specific choice(Plain Croiss…" at bounding box center [658, 270] width 740 height 62
click at [1001, 288] on button "close" at bounding box center [990, 270] width 37 height 37
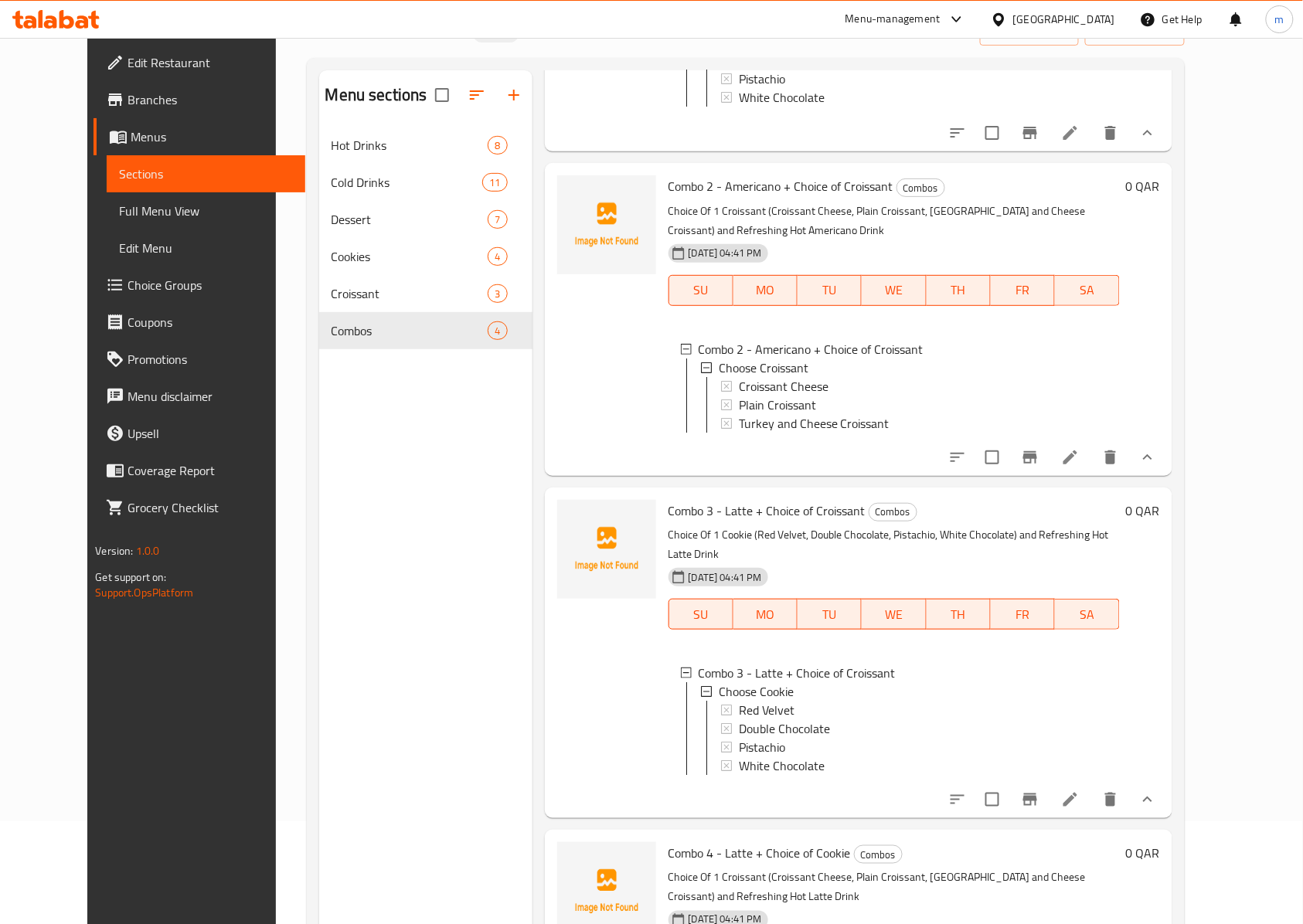
click at [721, 405] on icon at bounding box center [726, 404] width 11 height 11
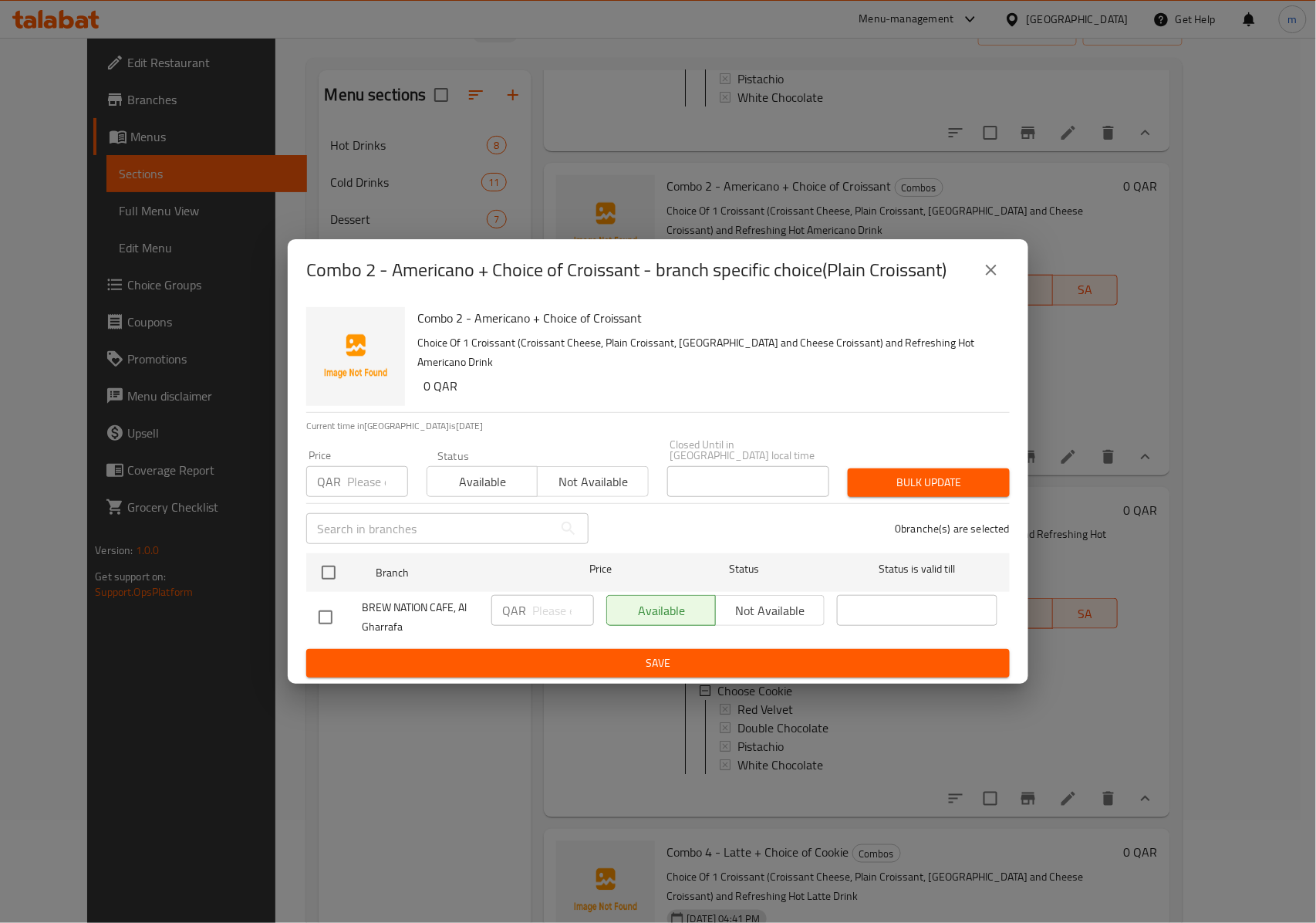
click at [1000, 289] on div "Combo 2 - Americano + Choice of Croissant - branch specific choice(Plain Croiss…" at bounding box center [657, 270] width 704 height 37
click at [998, 268] on icon "close" at bounding box center [991, 270] width 19 height 19
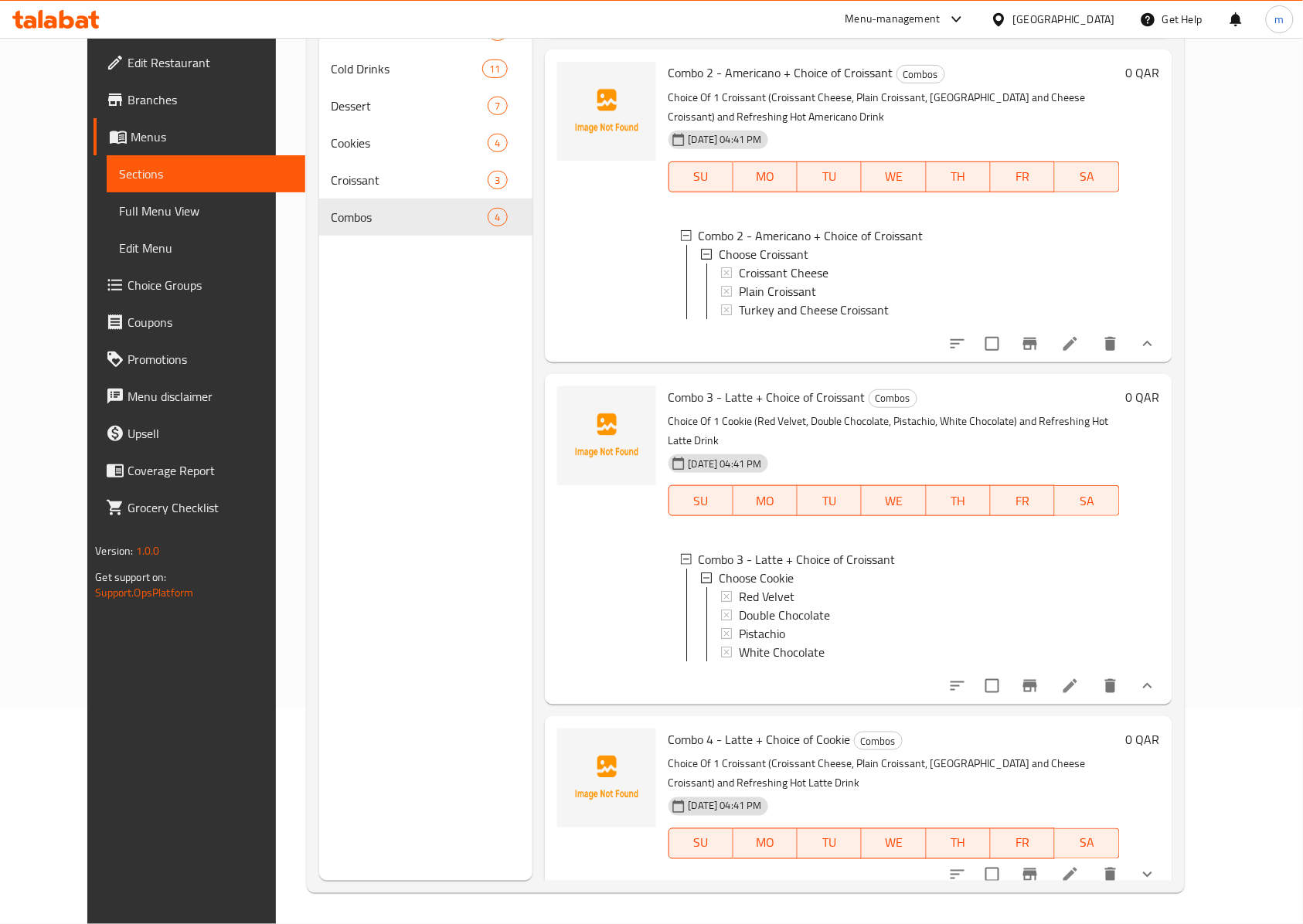
scroll to position [217, 0]
click at [1157, 869] on icon "show more" at bounding box center [1147, 875] width 19 height 19
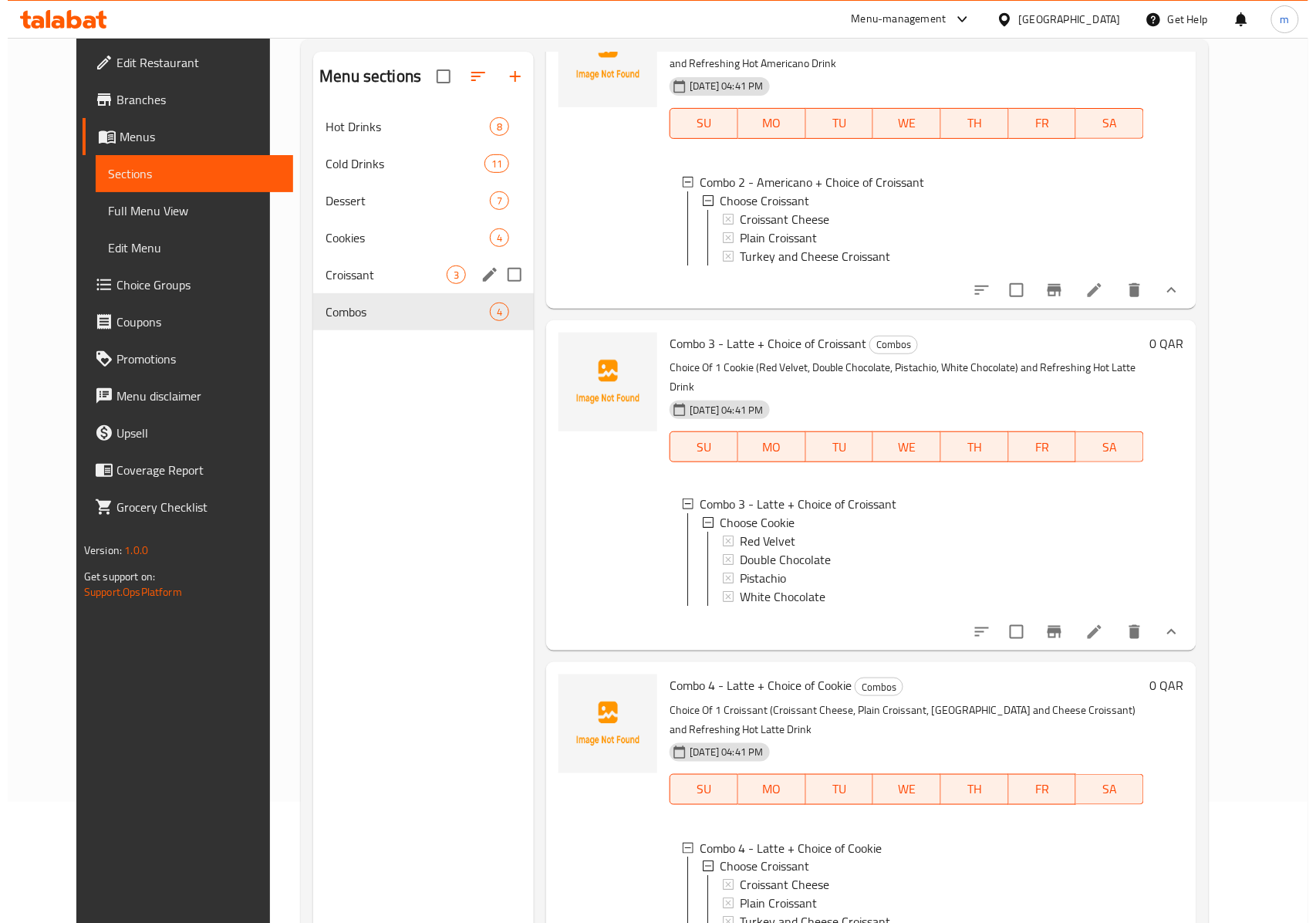
scroll to position [0, 0]
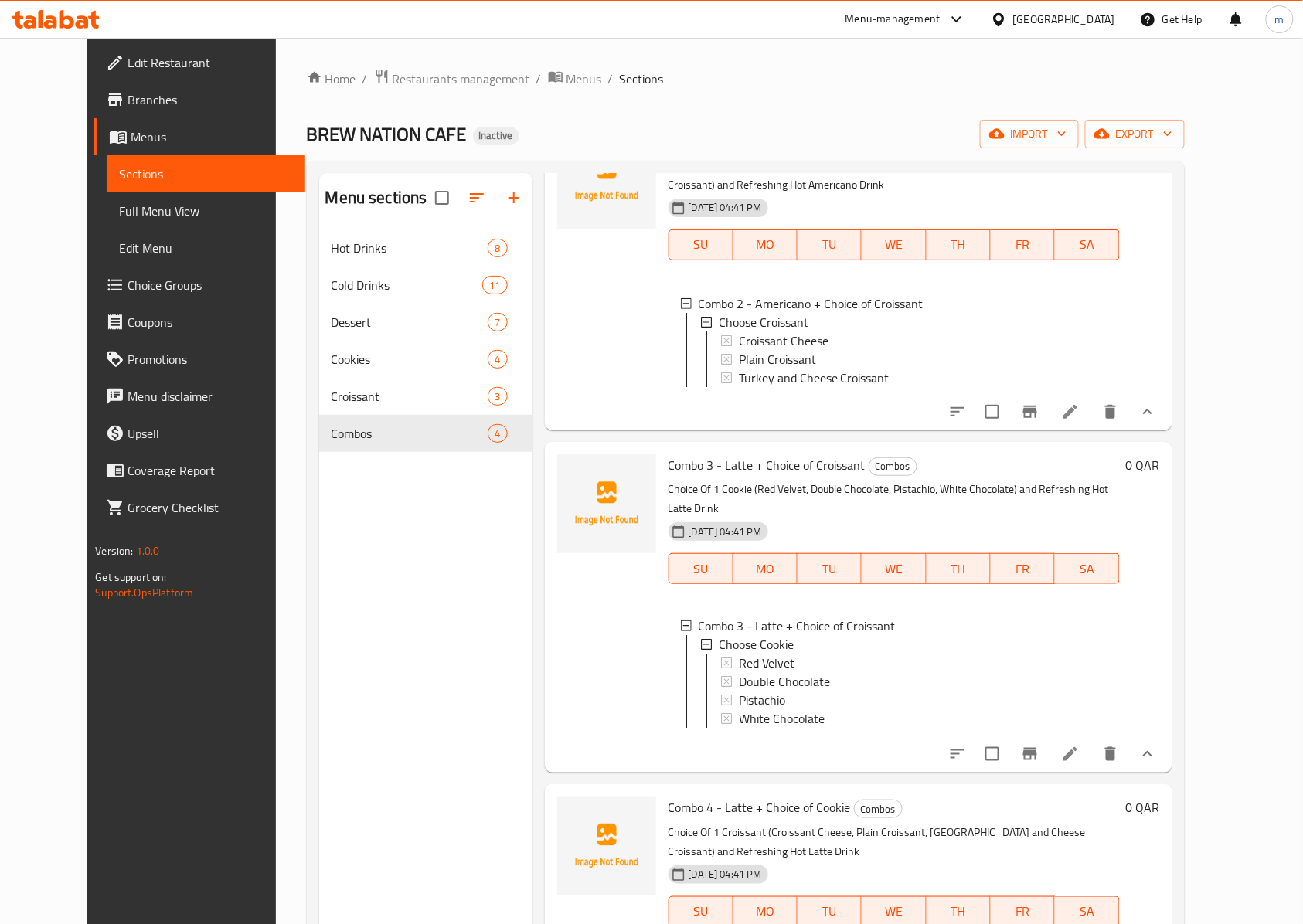
click at [139, 217] on span "Full Menu View" at bounding box center [206, 211] width 174 height 19
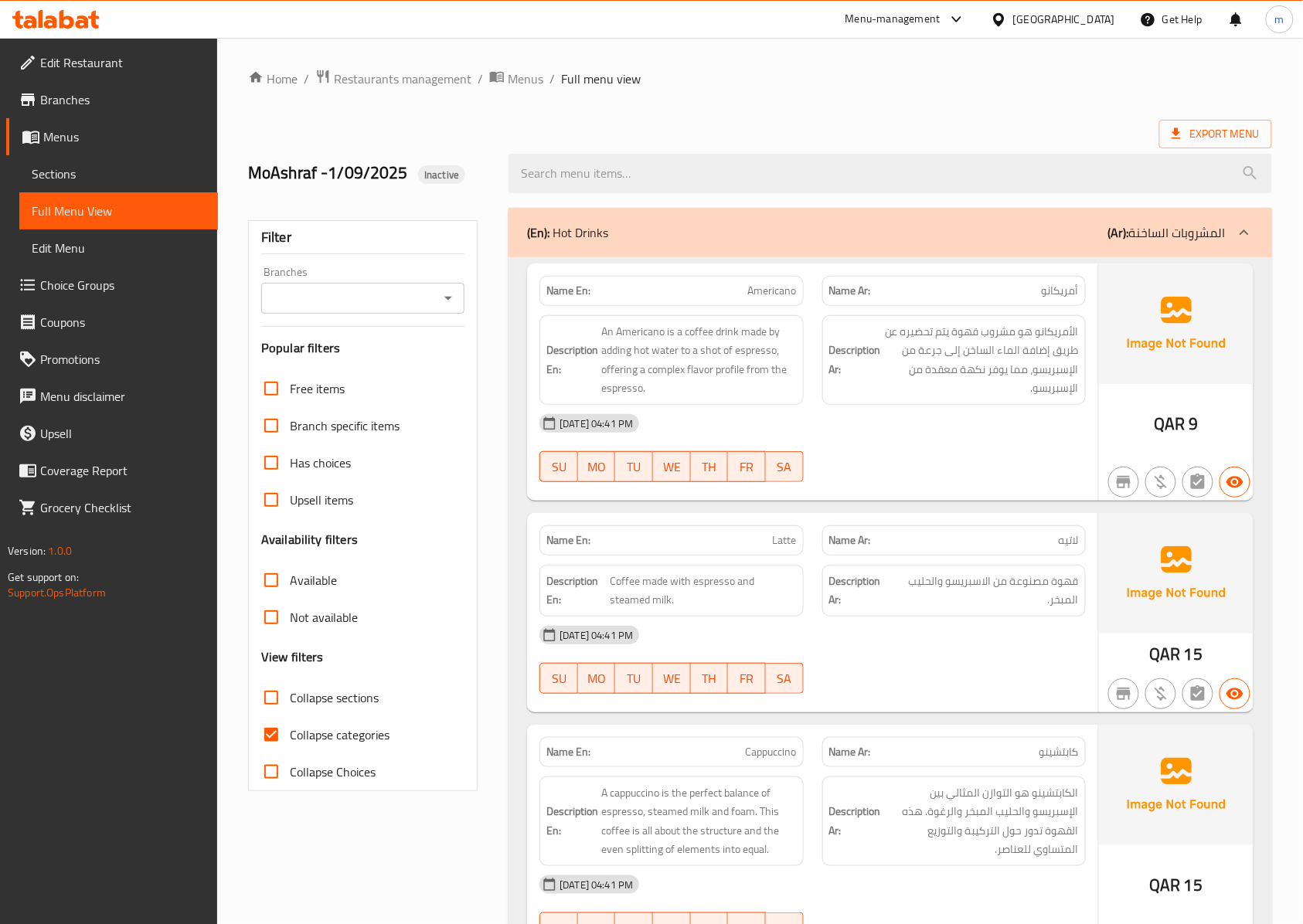
click at [321, 744] on span "Collapse categories" at bounding box center [340, 735] width 100 height 19
click at [290, 744] on input "Collapse categories" at bounding box center [271, 734] width 37 height 37
click at [367, 736] on span "Collapse categories" at bounding box center [340, 735] width 100 height 19
click at [290, 736] on input "Collapse categories" at bounding box center [271, 734] width 37 height 37
click at [349, 720] on label "Collapse categories" at bounding box center [321, 734] width 137 height 37
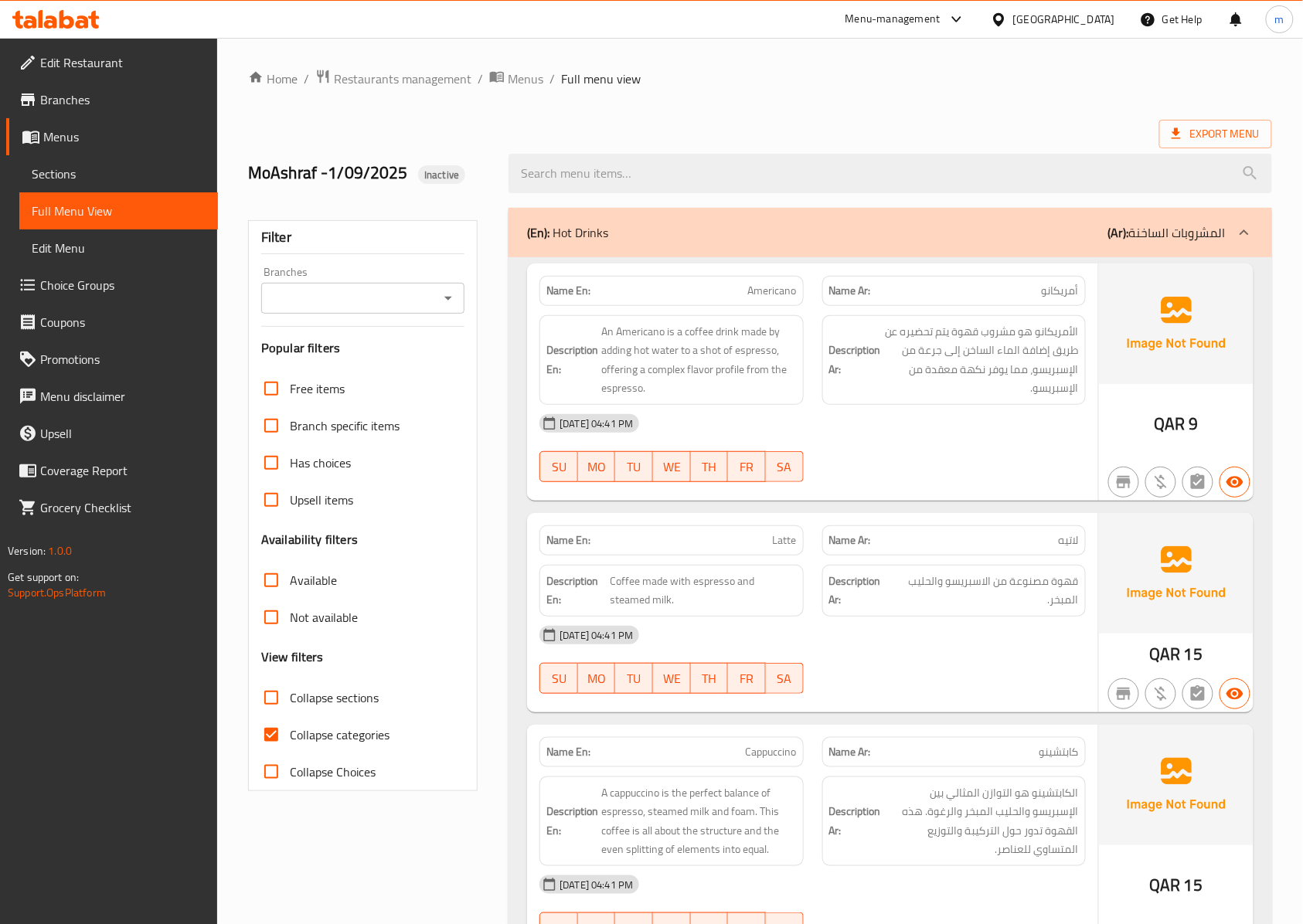
click at [290, 720] on input "Collapse categories" at bounding box center [271, 734] width 37 height 37
checkbox input "false"
drag, startPoint x: 1269, startPoint y: 613, endPoint x: 1276, endPoint y: 174, distance: 439.1
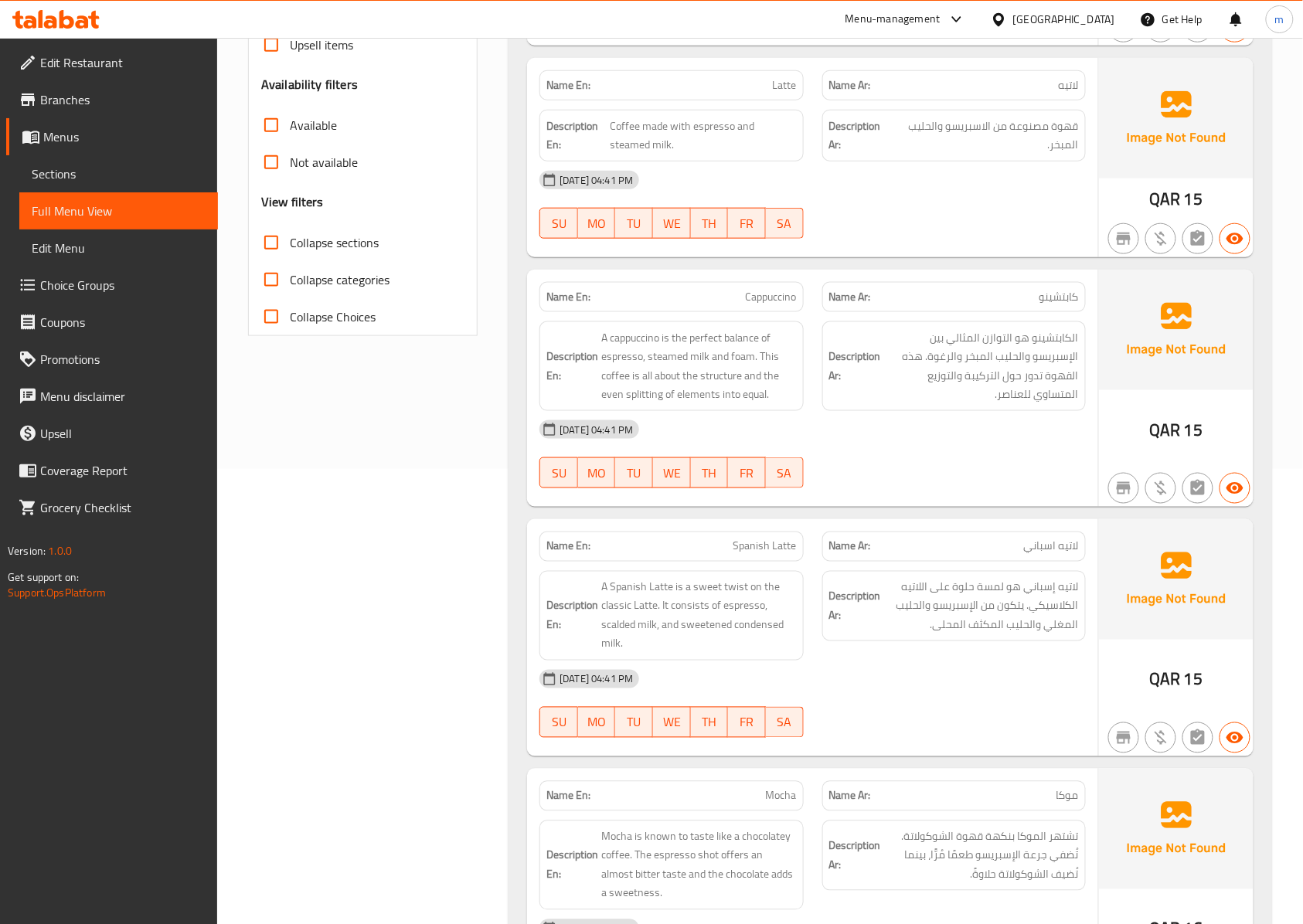
scroll to position [514, 0]
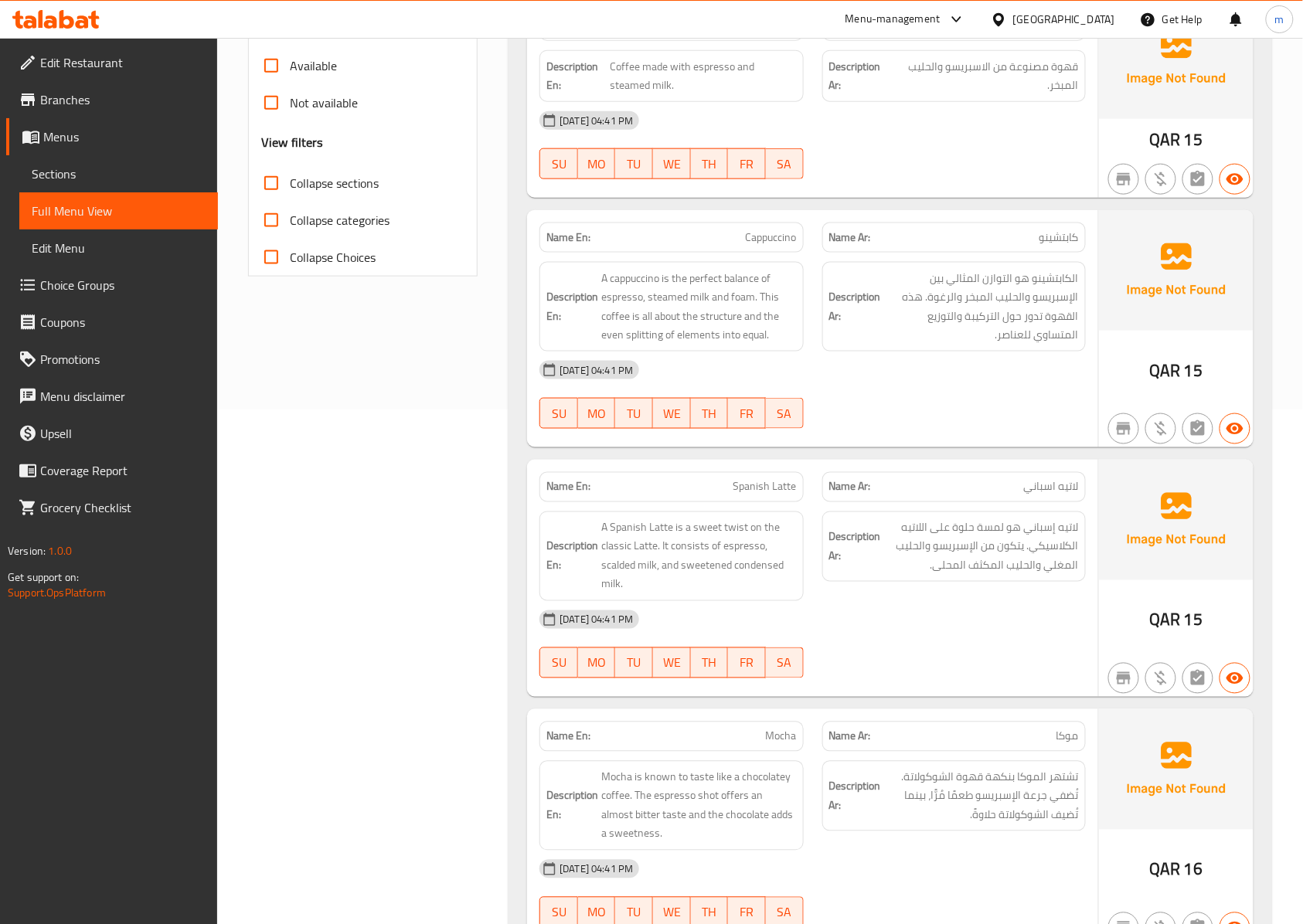
drag, startPoint x: 162, startPoint y: 224, endPoint x: 161, endPoint y: 133, distance: 91.0
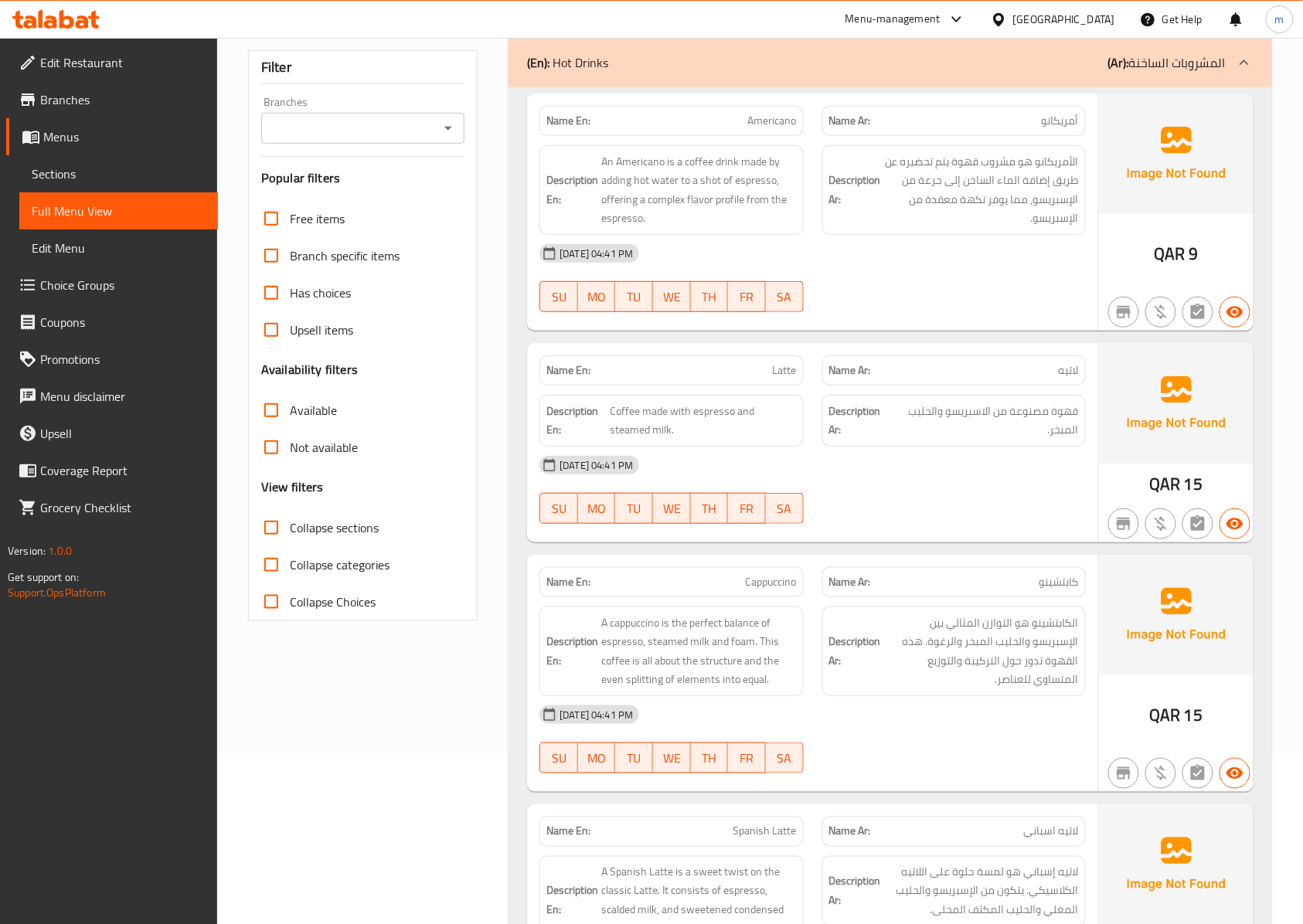
scroll to position [0, 0]
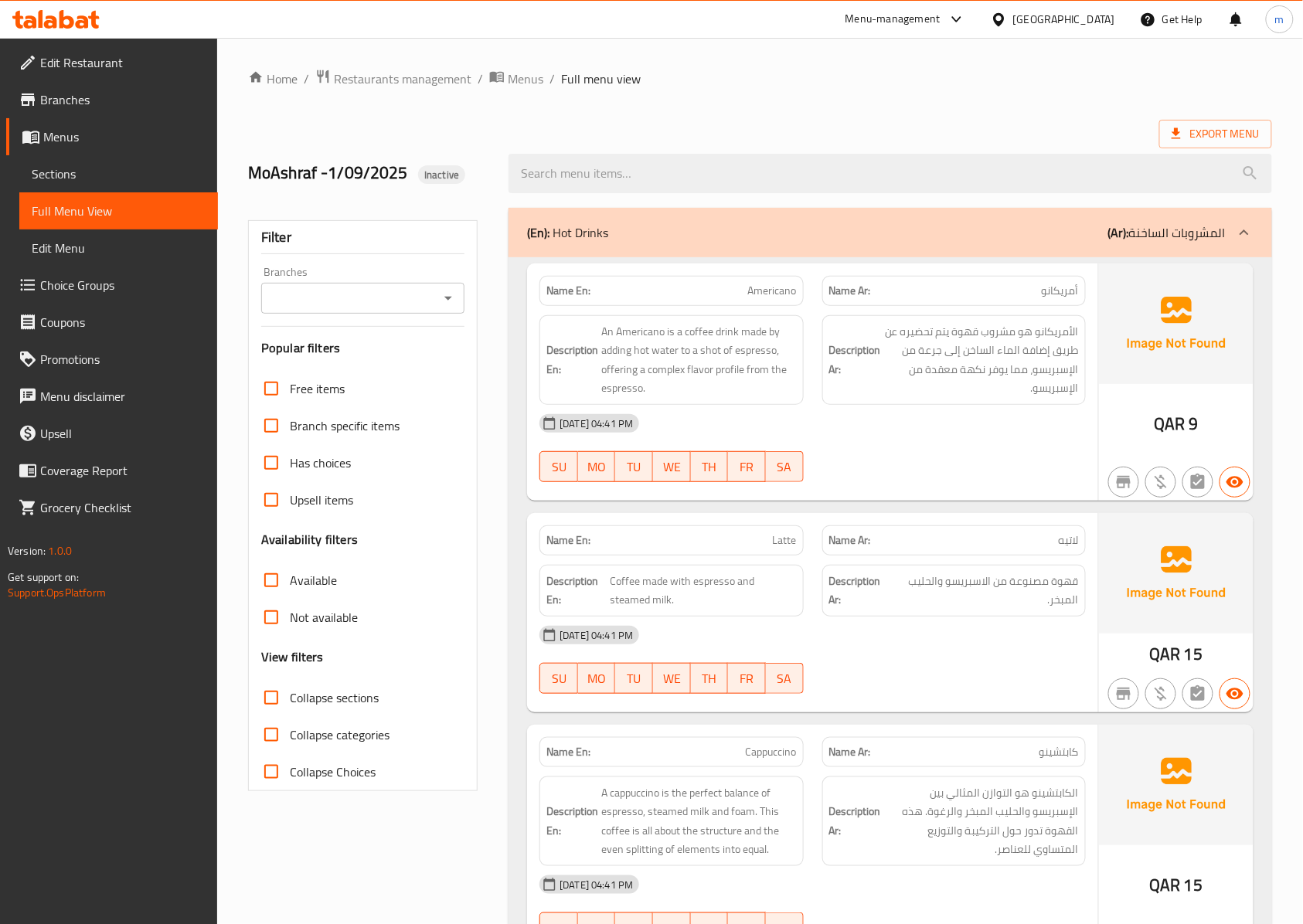
click at [134, 181] on span "Sections" at bounding box center [119, 174] width 174 height 19
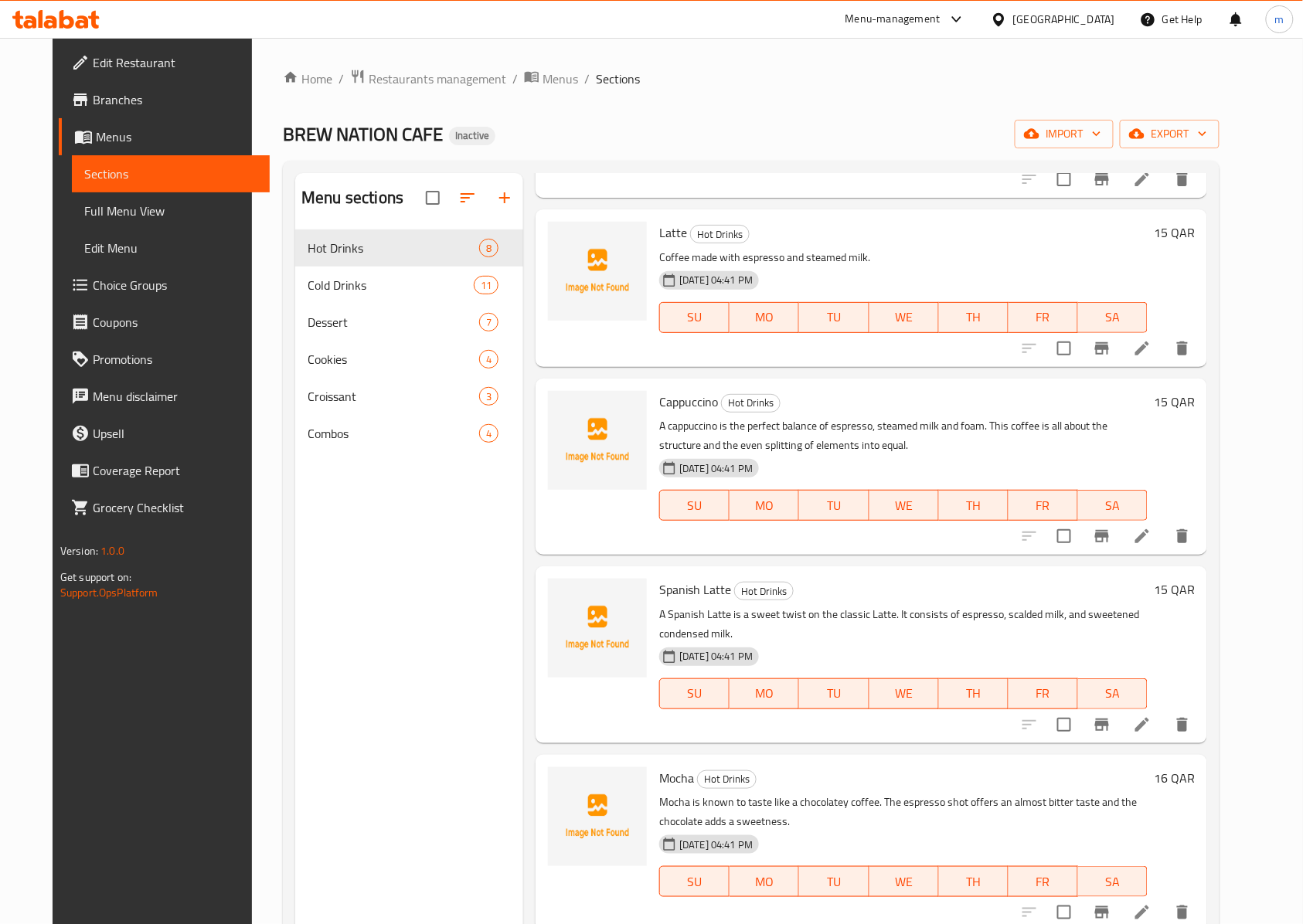
scroll to position [206, 0]
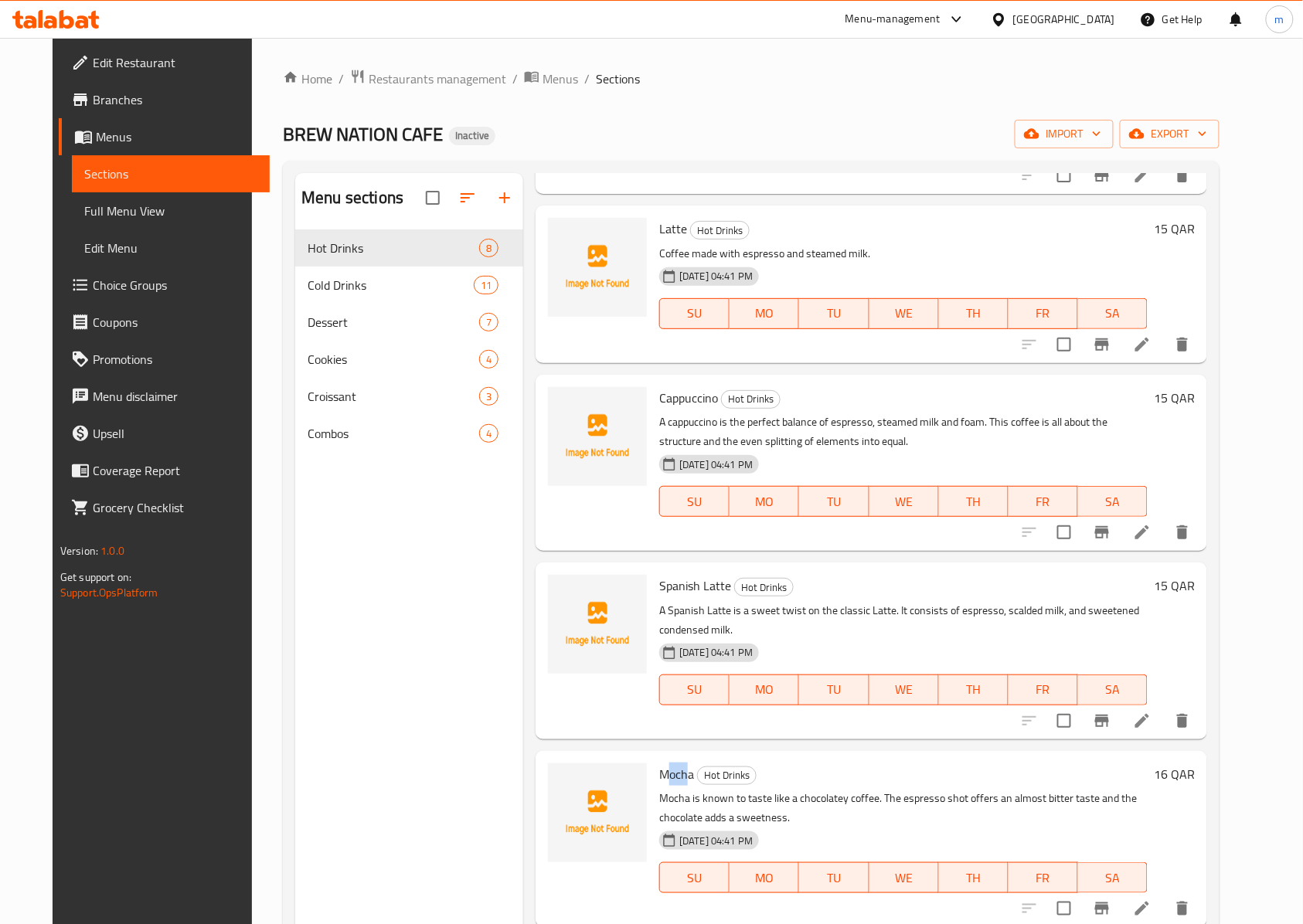
drag, startPoint x: 675, startPoint y: 760, endPoint x: 655, endPoint y: 764, distance: 20.4
click at [655, 764] on div "Mocha Hot Drinks Mocha is known to taste like a chocolatey coffee. The espresso…" at bounding box center [904, 839] width 501 height 163
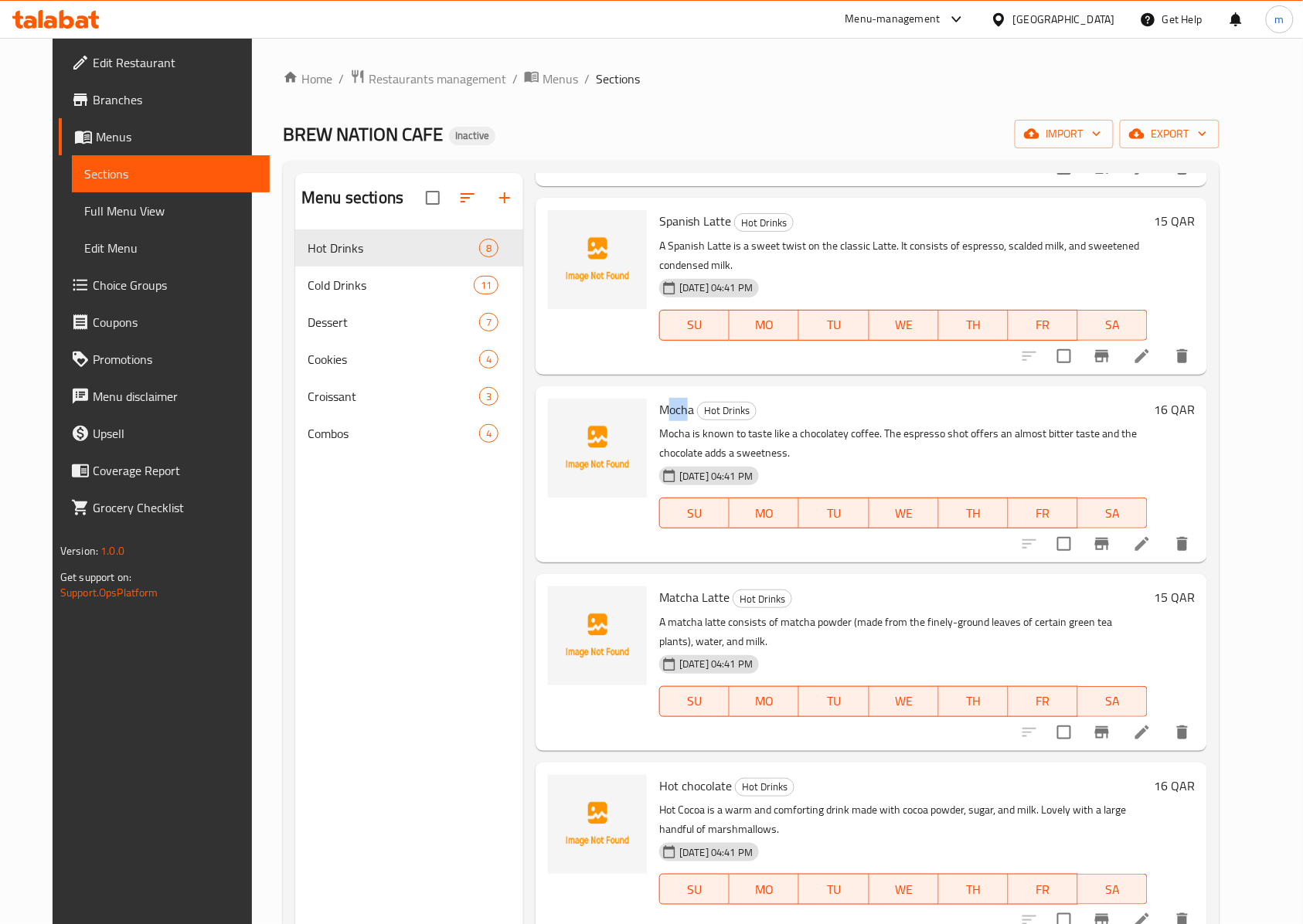
scroll to position [600, 0]
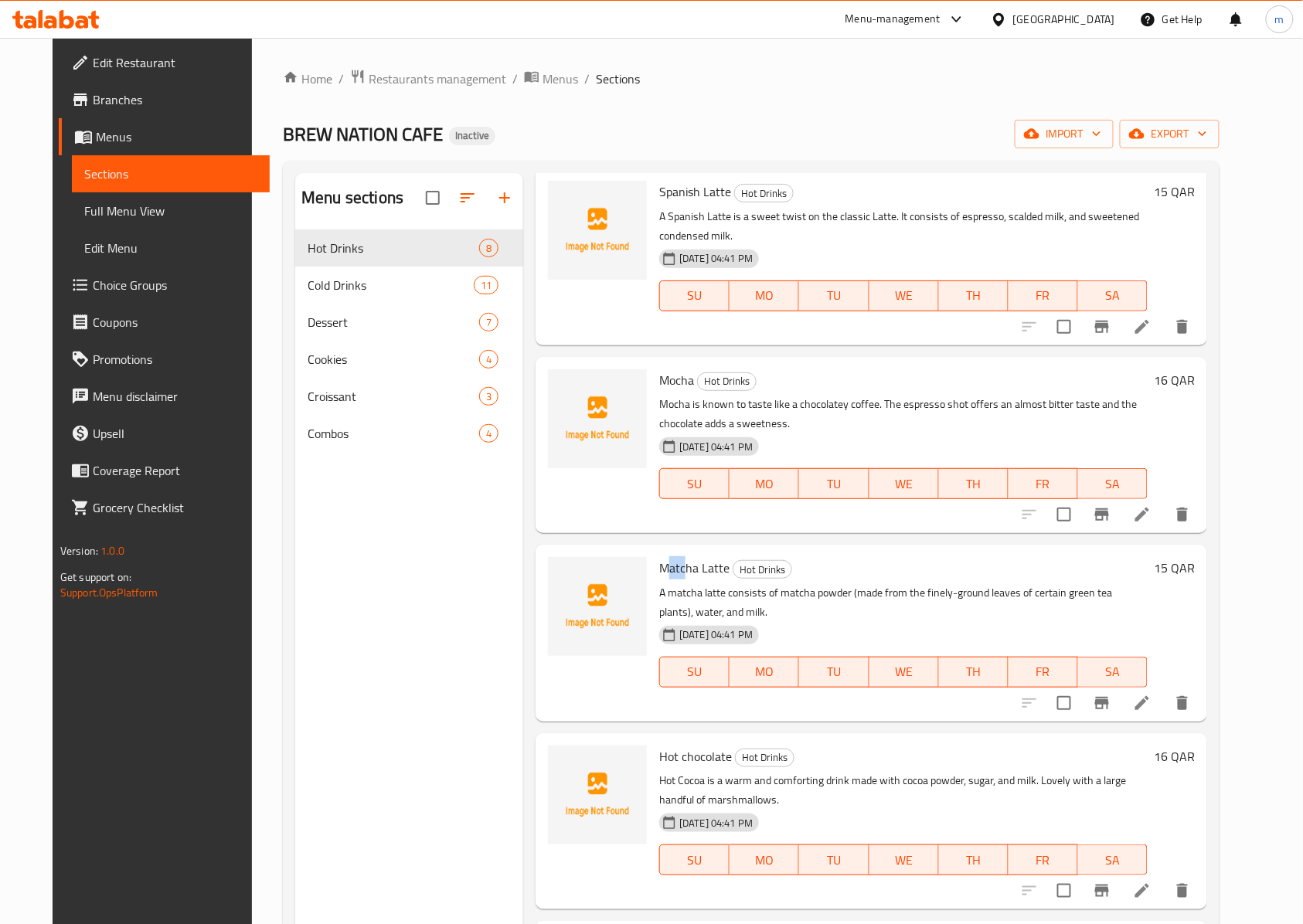
drag, startPoint x: 670, startPoint y: 560, endPoint x: 628, endPoint y: 566, distance: 42.4
click at [634, 567] on div "Matcha Latte Hot Drinks A matcha latte consists of matcha powder (made from the…" at bounding box center [871, 632] width 659 height 163
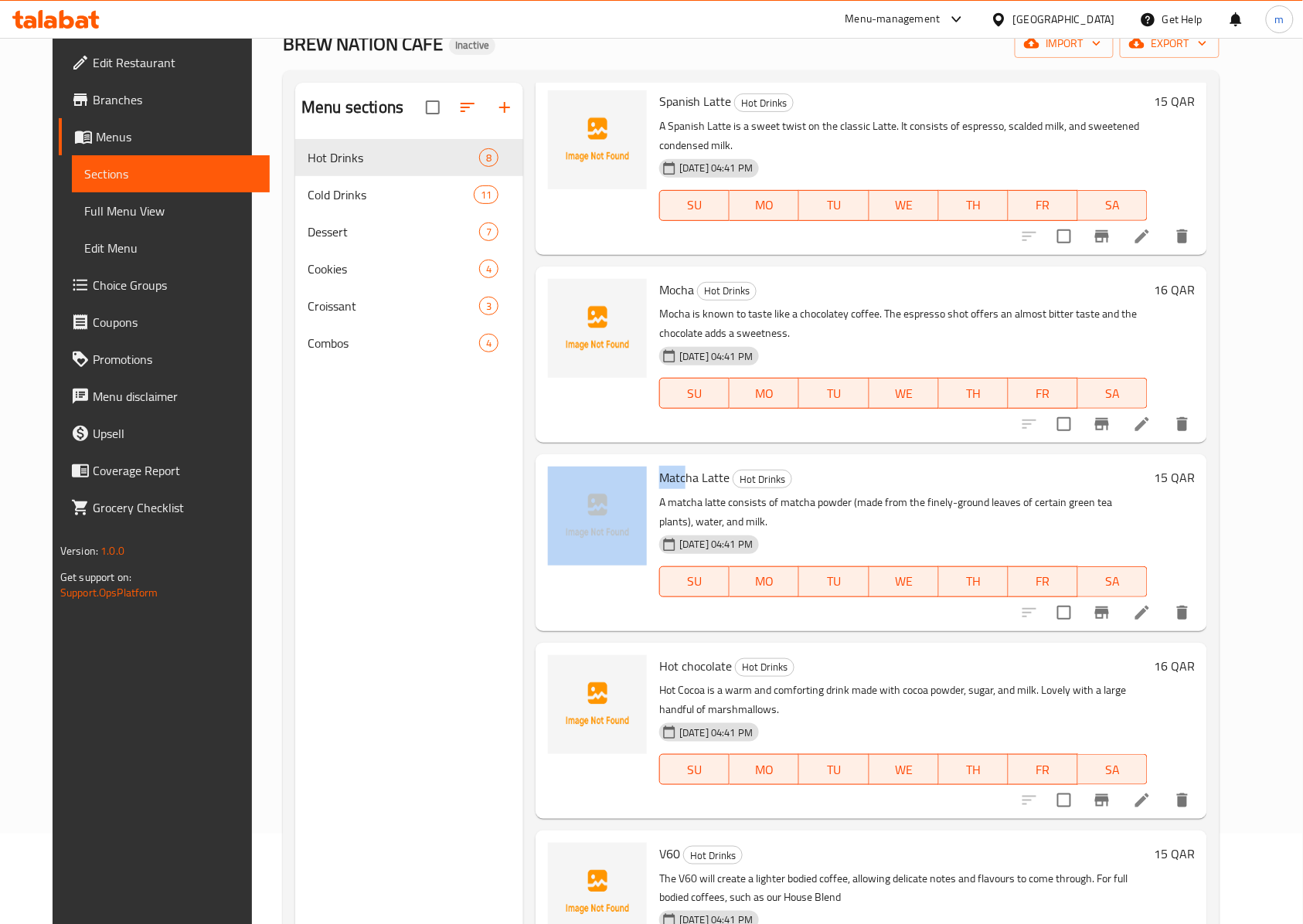
scroll to position [206, 0]
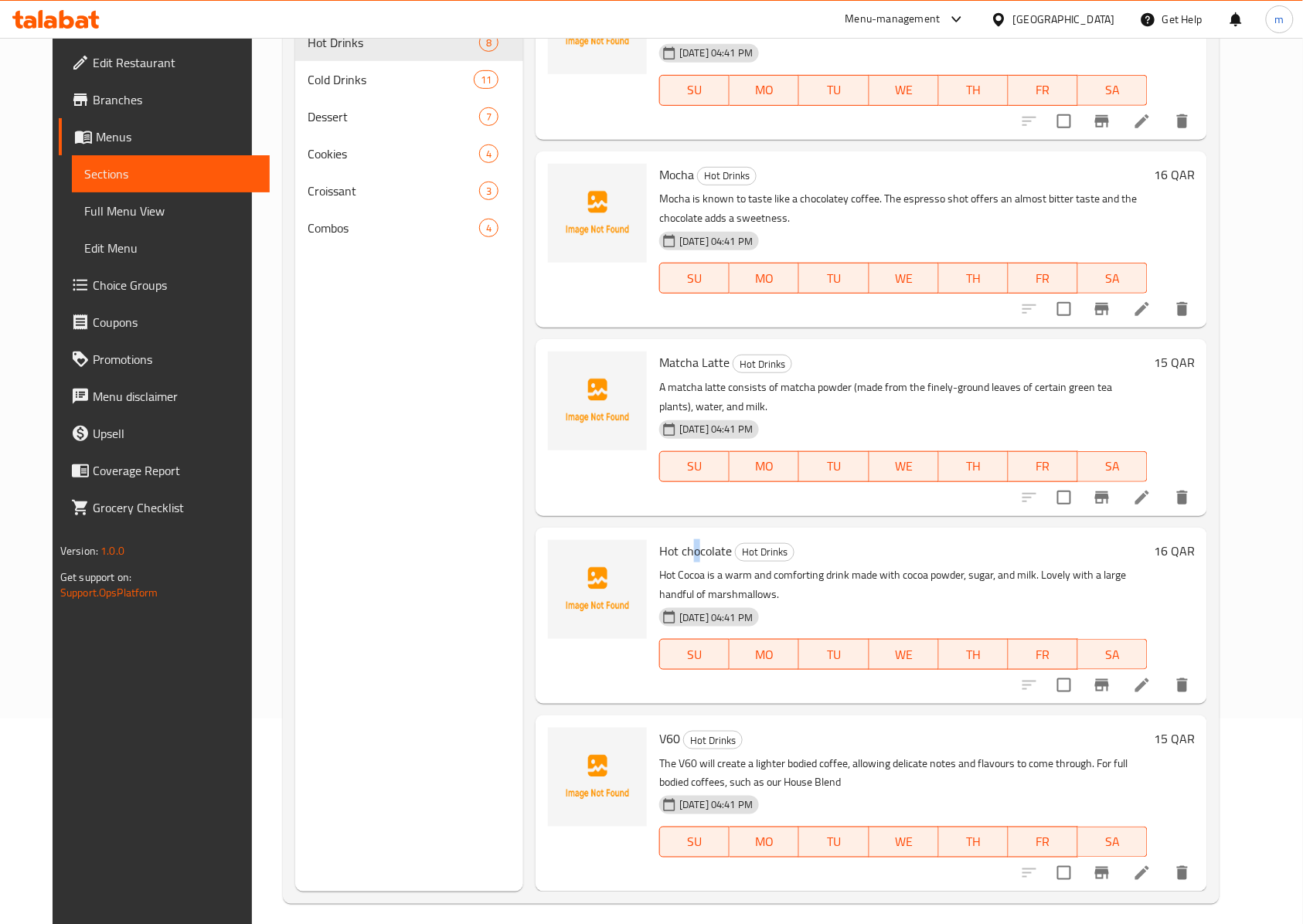
drag, startPoint x: 684, startPoint y: 551, endPoint x: 655, endPoint y: 551, distance: 29.0
click at [660, 553] on span "Hot chocolate" at bounding box center [695, 551] width 72 height 23
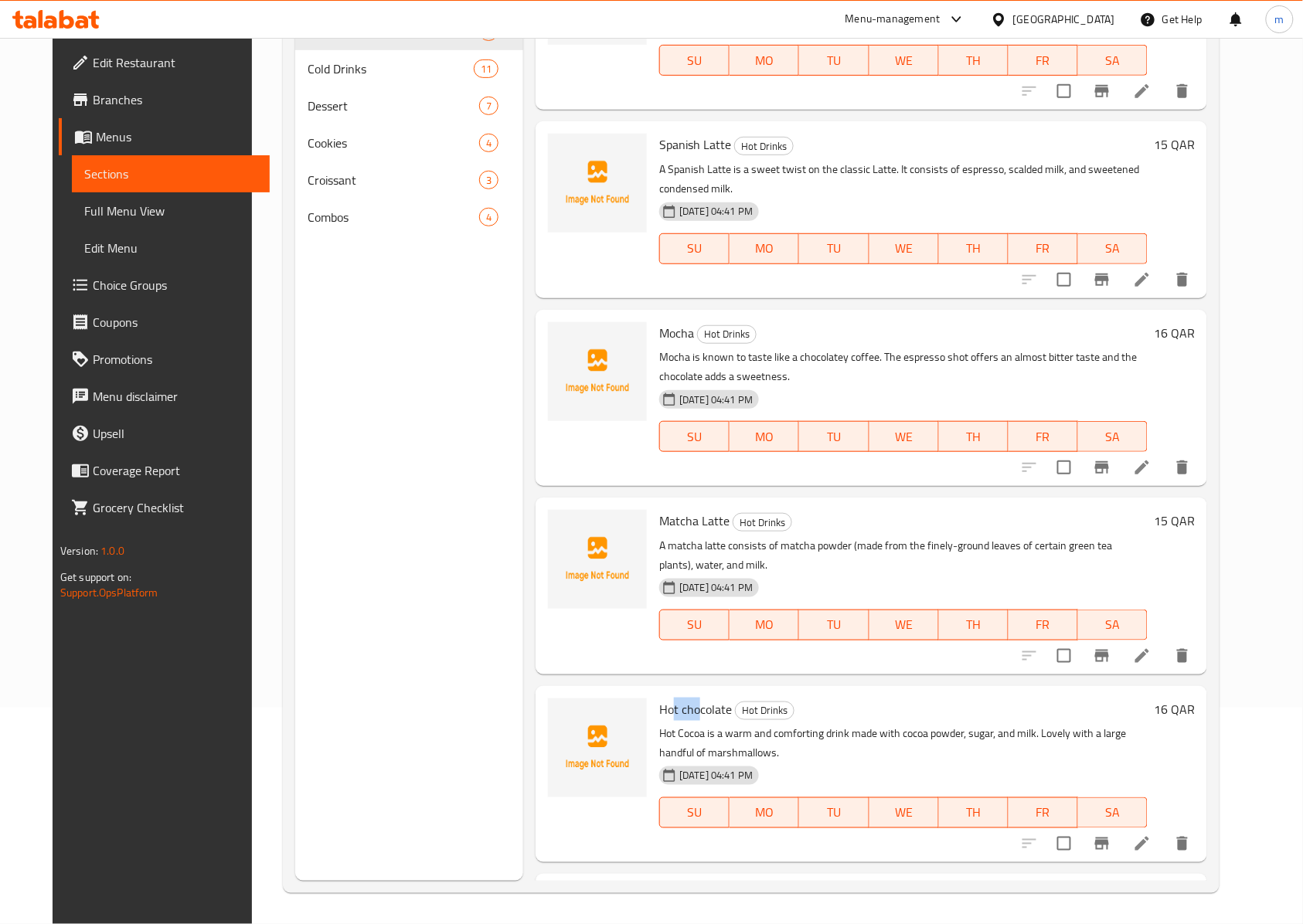
scroll to position [393, 0]
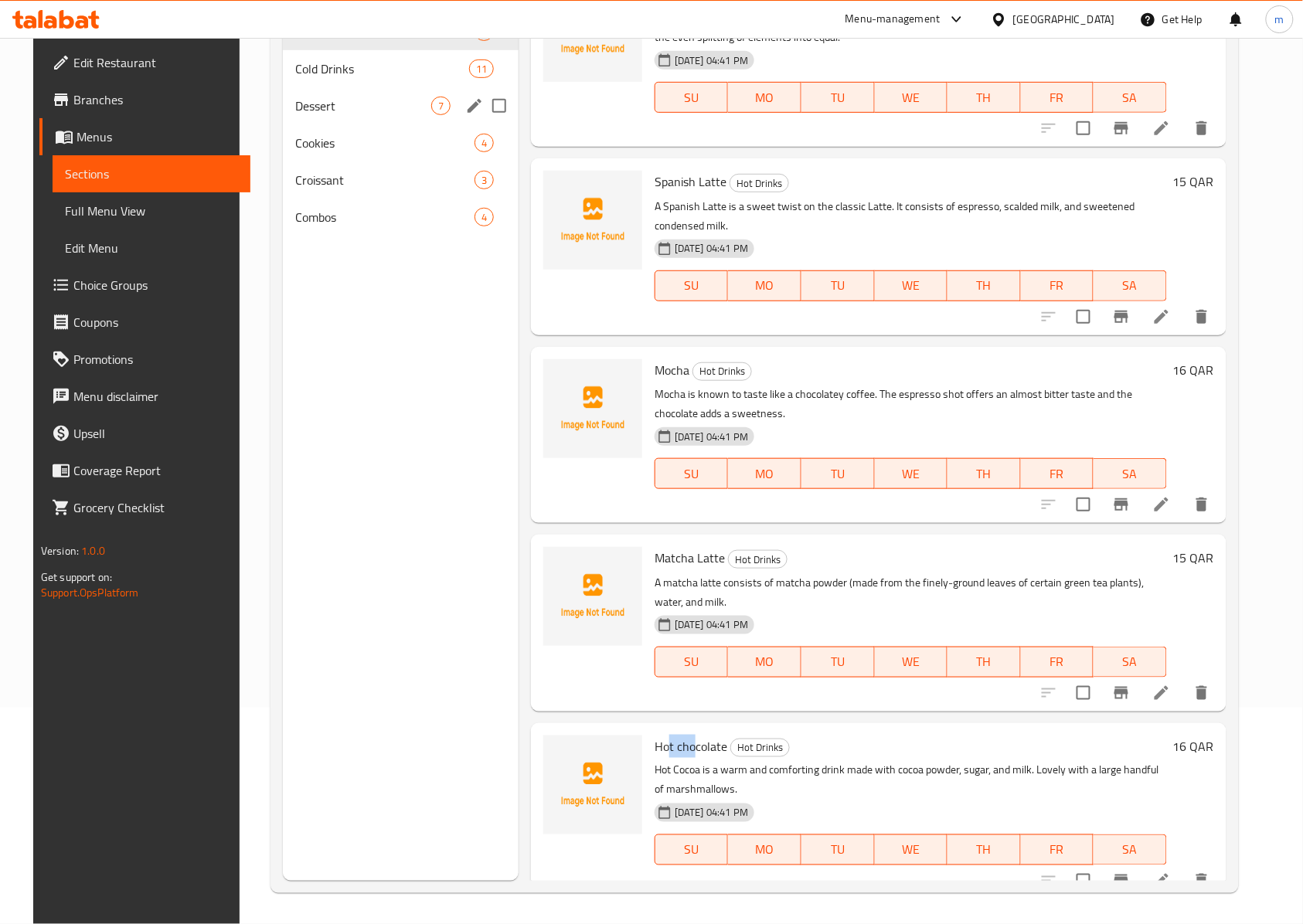
click at [353, 78] on div "Cold Drinks 11" at bounding box center [401, 68] width 236 height 37
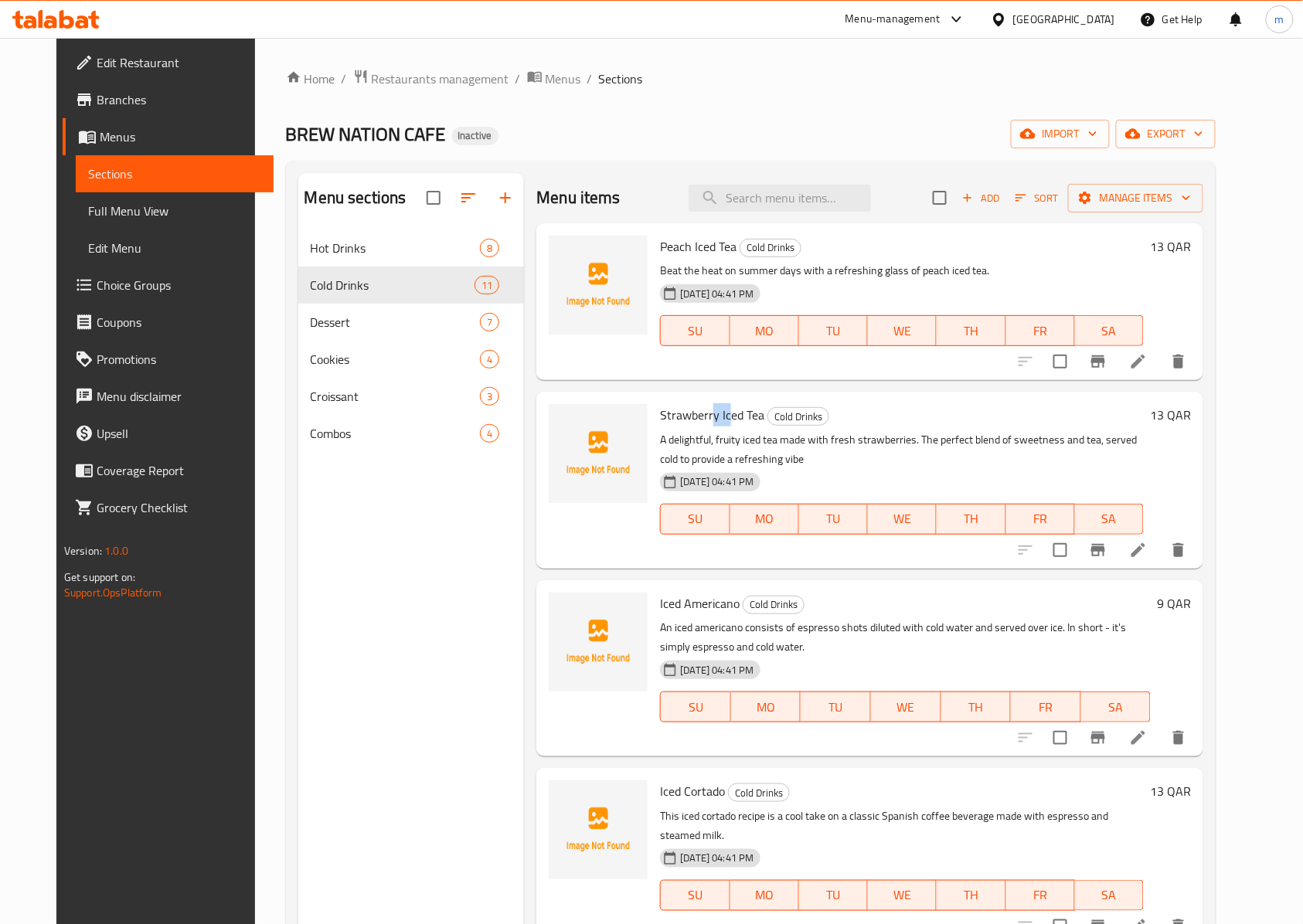
drag, startPoint x: 695, startPoint y: 404, endPoint x: 676, endPoint y: 404, distance: 19.0
click at [690, 404] on span "Strawberry Iced Tea" at bounding box center [712, 415] width 104 height 23
drag, startPoint x: 678, startPoint y: 606, endPoint x: 708, endPoint y: 613, distance: 30.8
click at [669, 606] on span "Iced Americano" at bounding box center [700, 603] width 79 height 23
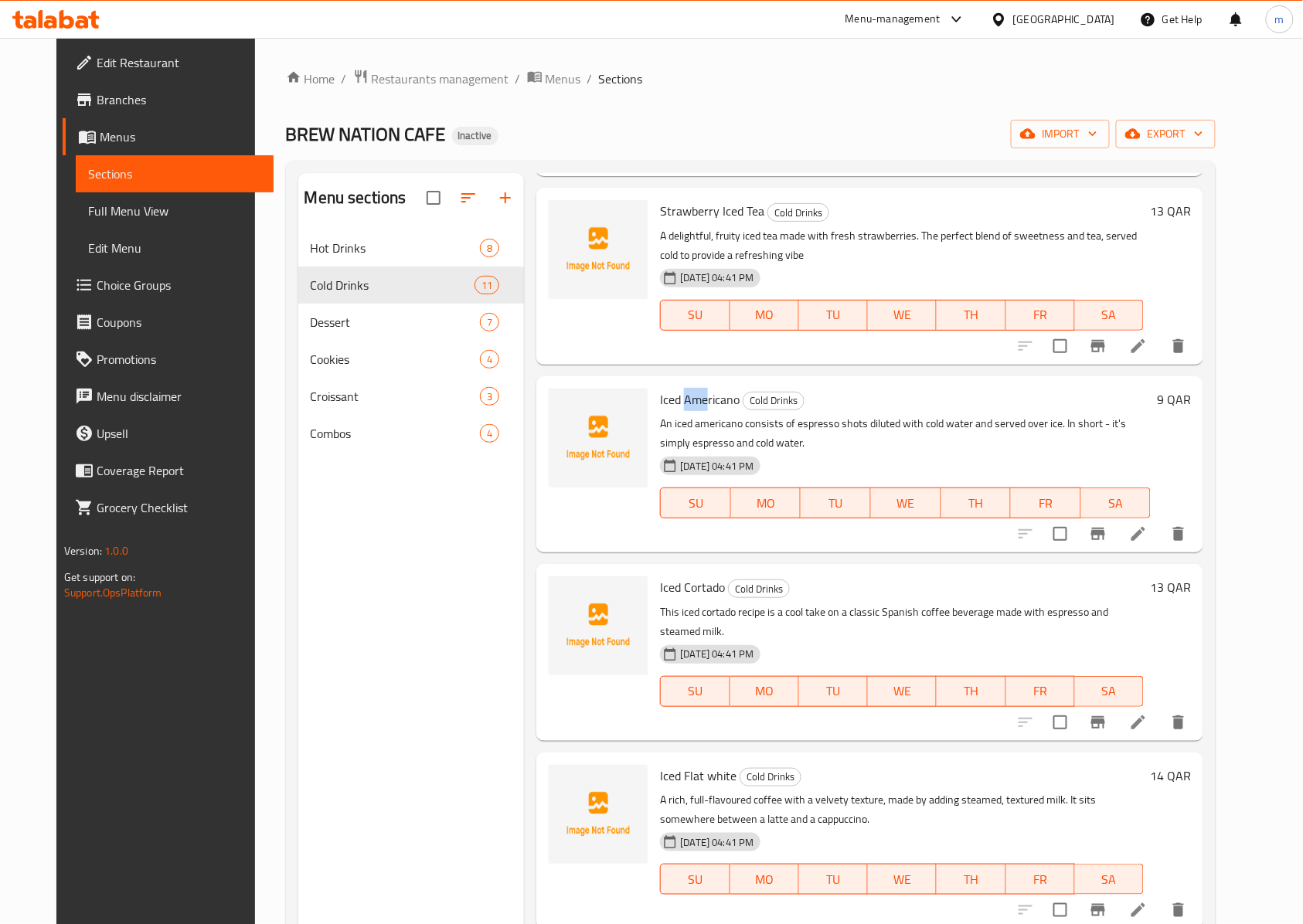
scroll to position [206, 0]
click at [670, 581] on span "Iced Cortado" at bounding box center [692, 585] width 65 height 23
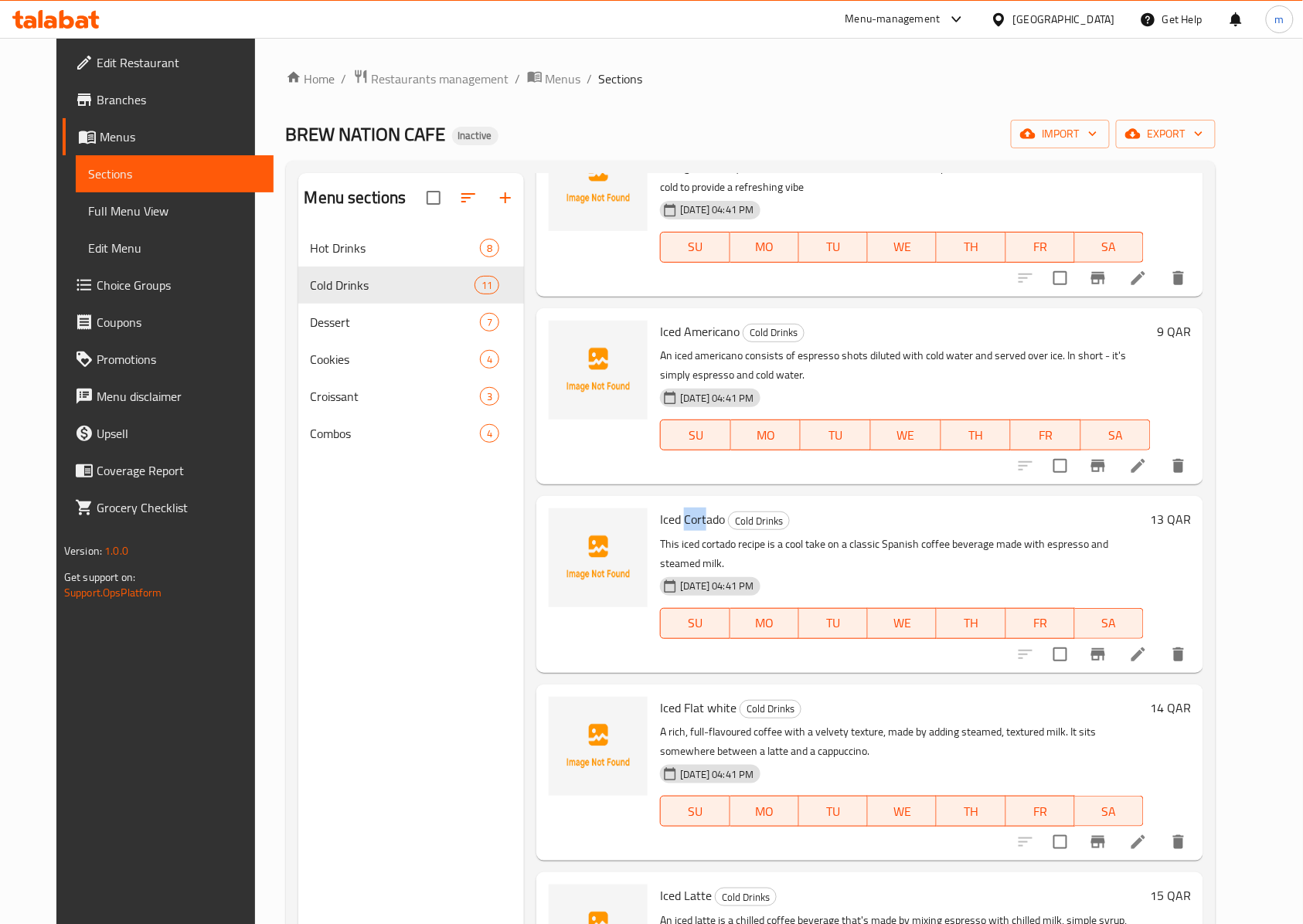
scroll to position [309, 0]
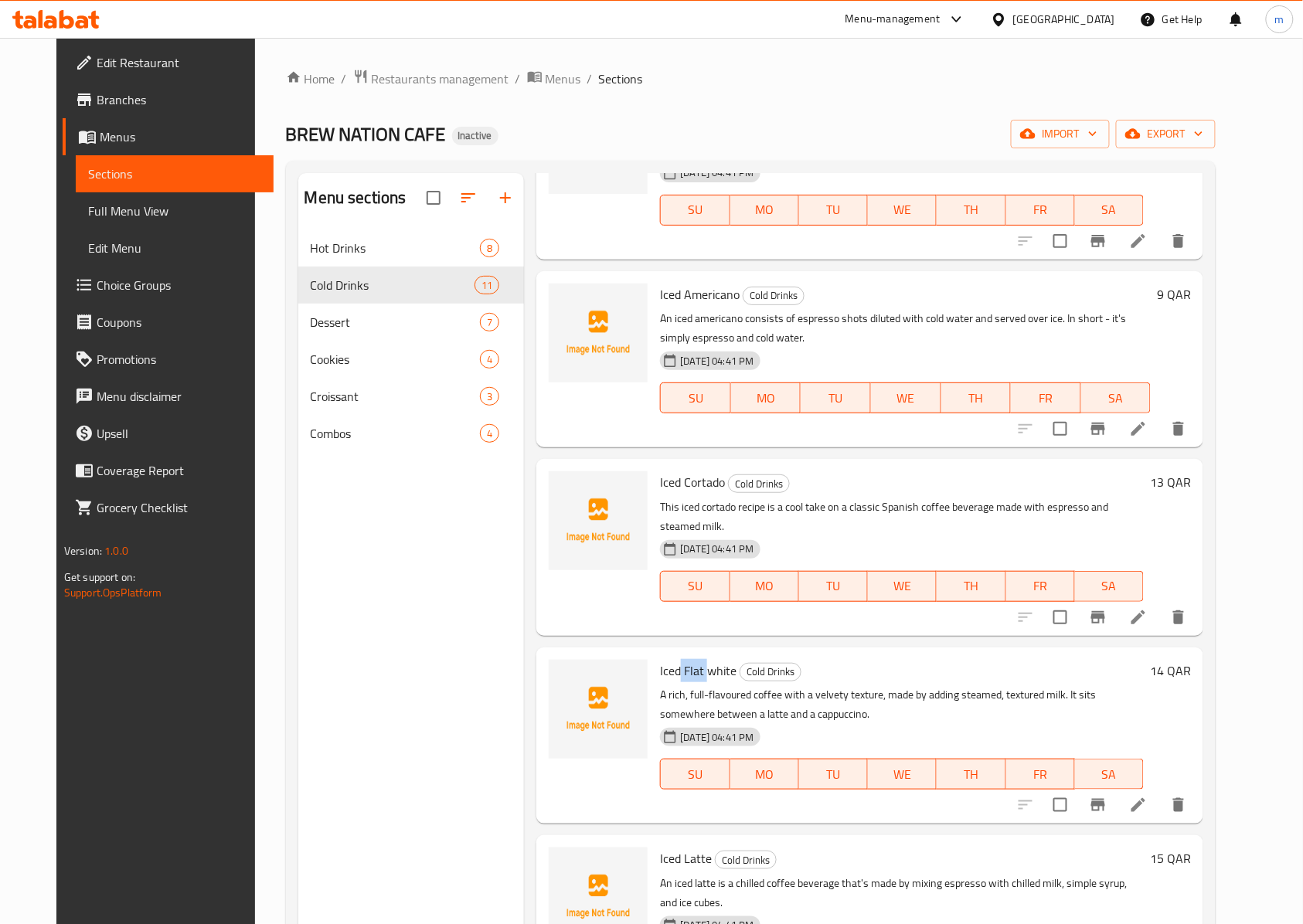
drag, startPoint x: 695, startPoint y: 646, endPoint x: 662, endPoint y: 644, distance: 33.1
click at [665, 659] on span "Iced Flat white" at bounding box center [698, 670] width 77 height 23
drag, startPoint x: 662, startPoint y: 829, endPoint x: 687, endPoint y: 823, distance: 25.7
click at [660, 847] on span "Iced Latte" at bounding box center [686, 858] width 52 height 23
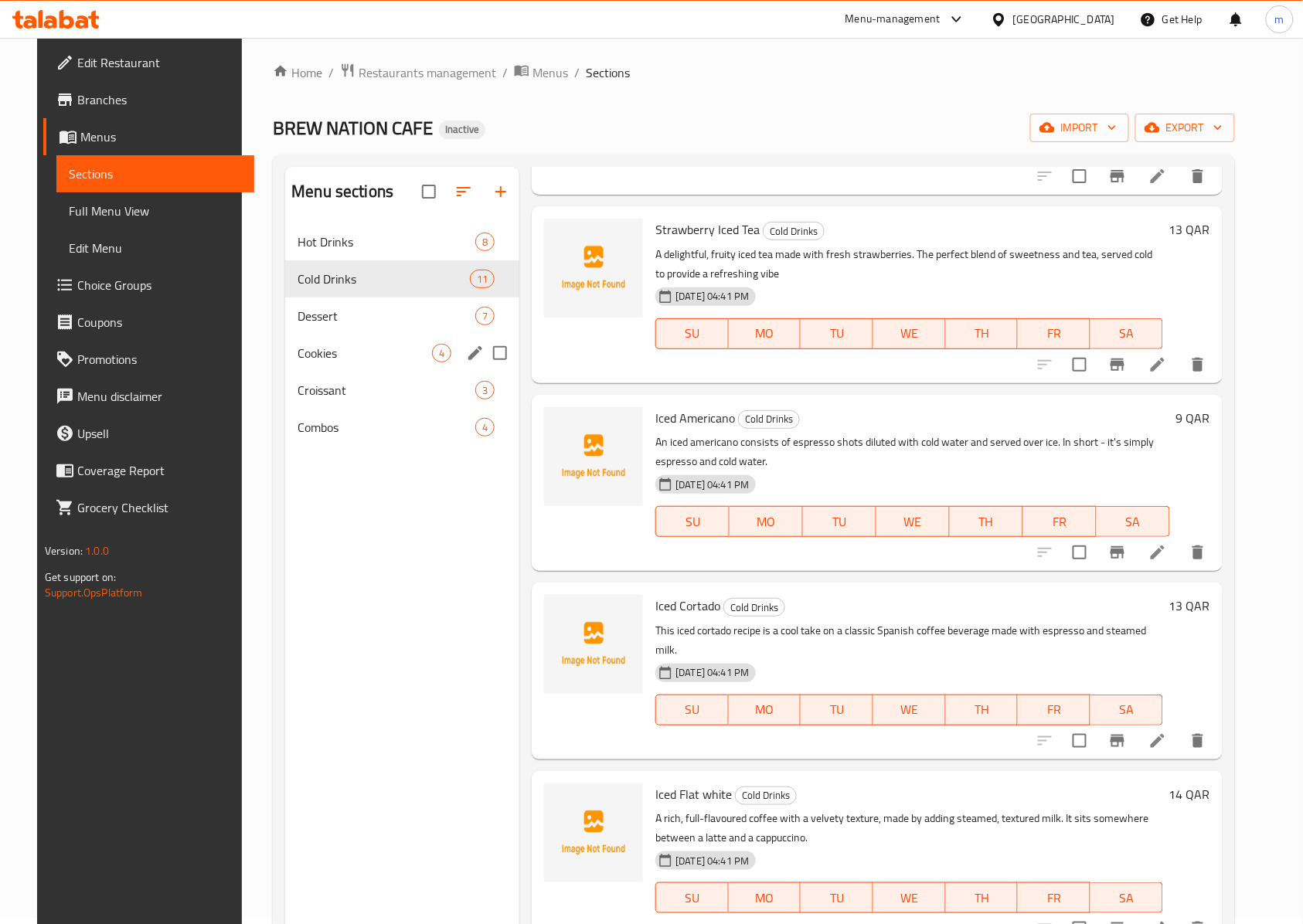
scroll to position [0, 0]
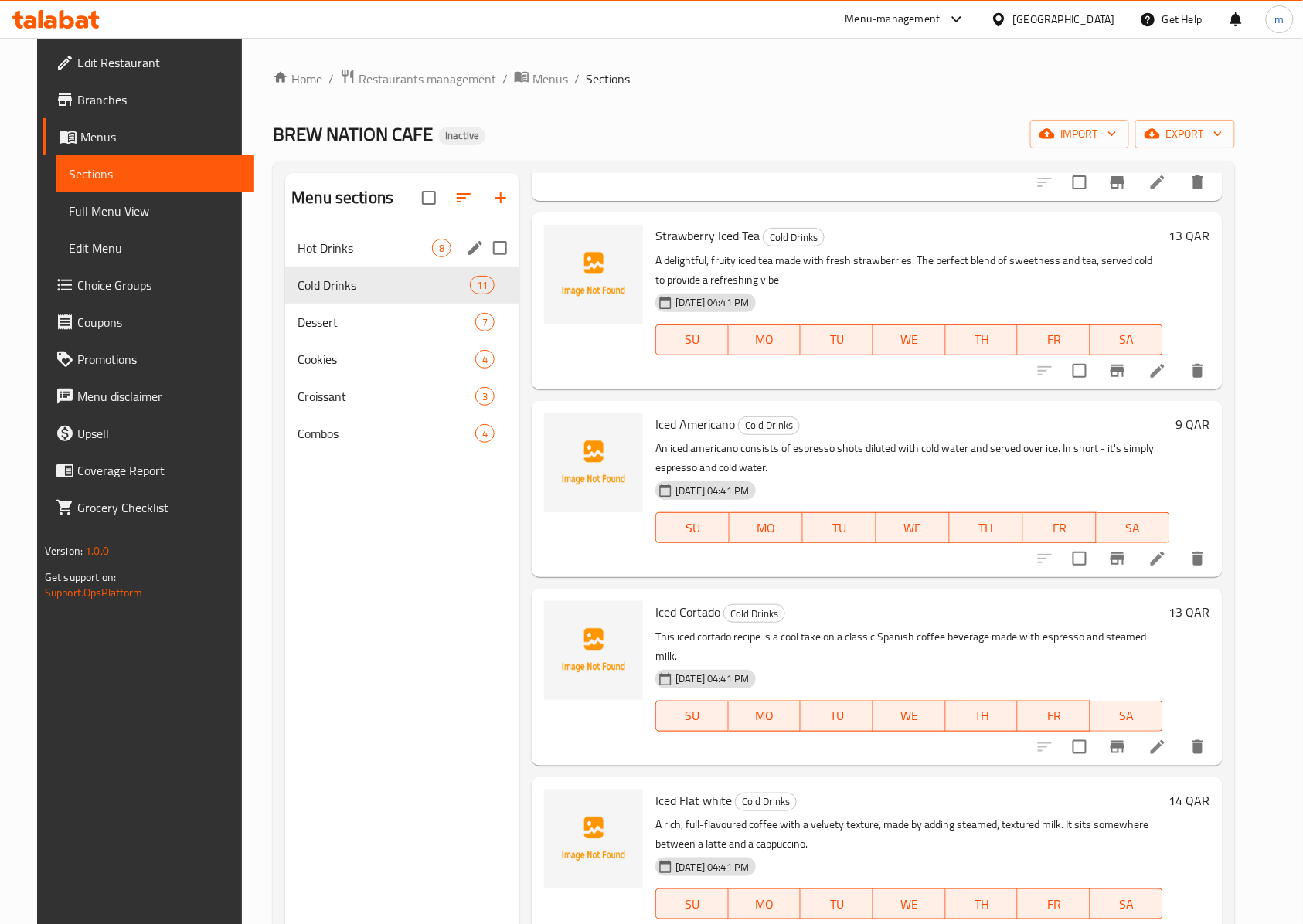
click at [336, 245] on span "Hot Drinks" at bounding box center [365, 248] width 134 height 19
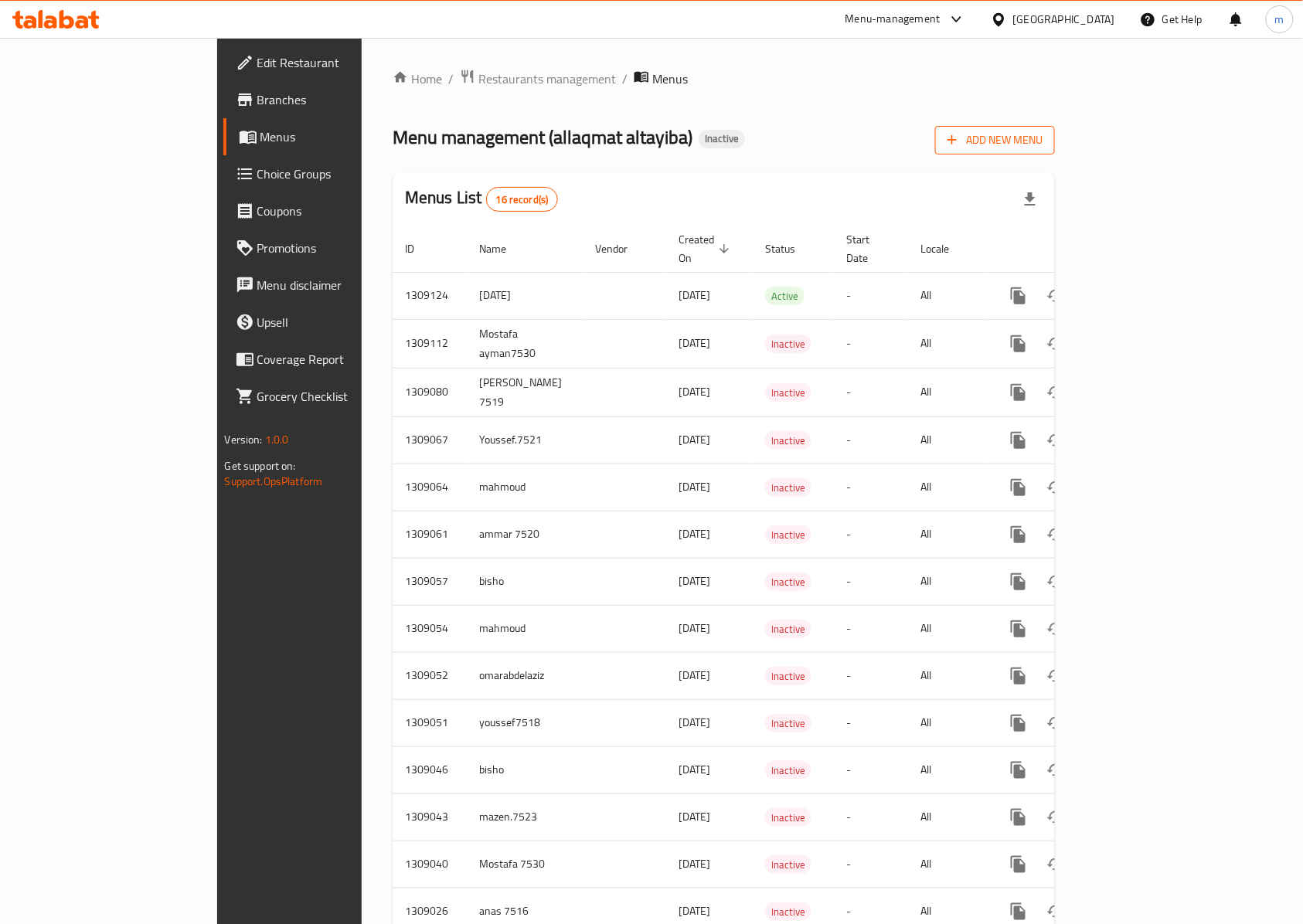
click at [1042, 150] on span "Add New Menu" at bounding box center [995, 140] width 95 height 19
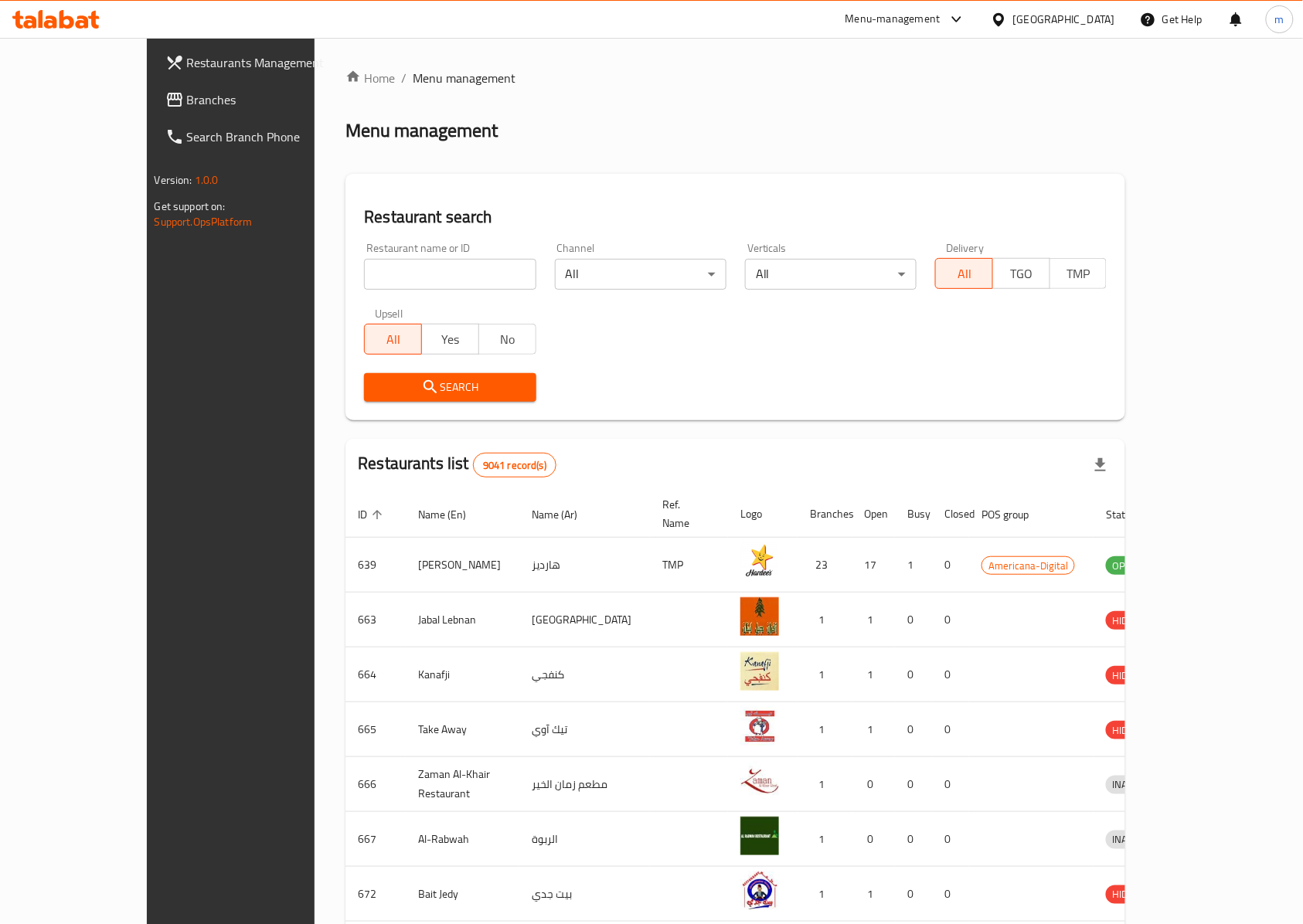
drag, startPoint x: 356, startPoint y: 254, endPoint x: 373, endPoint y: 286, distance: 36.2
click at [364, 254] on div "Restaurant name or ID Restaurant name or ID" at bounding box center [449, 266] width 171 height 47
click at [373, 287] on input "search" at bounding box center [449, 274] width 171 height 31
click at [153, 112] on link "Branches" at bounding box center [259, 99] width 212 height 37
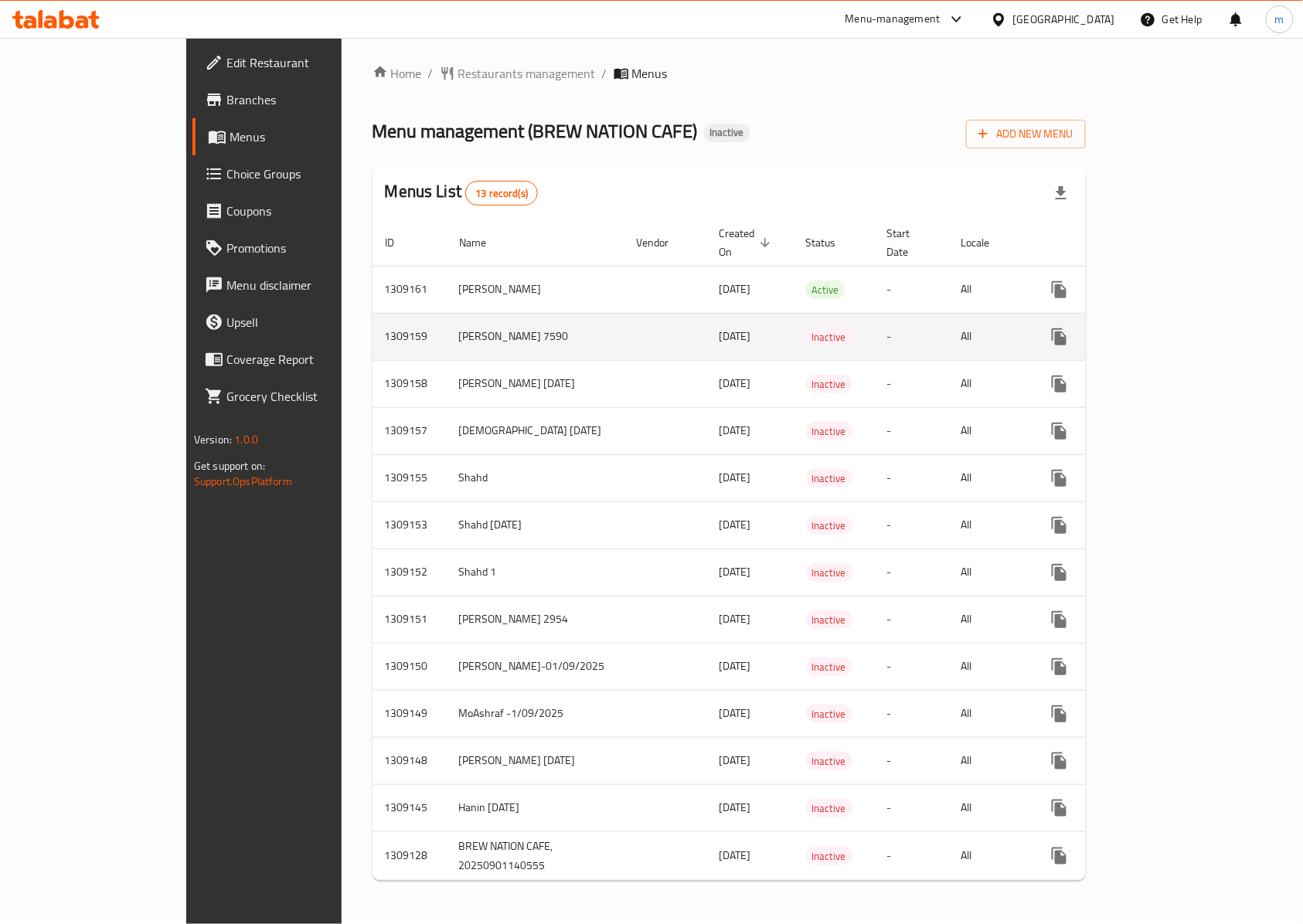
scroll to position [20, 0]
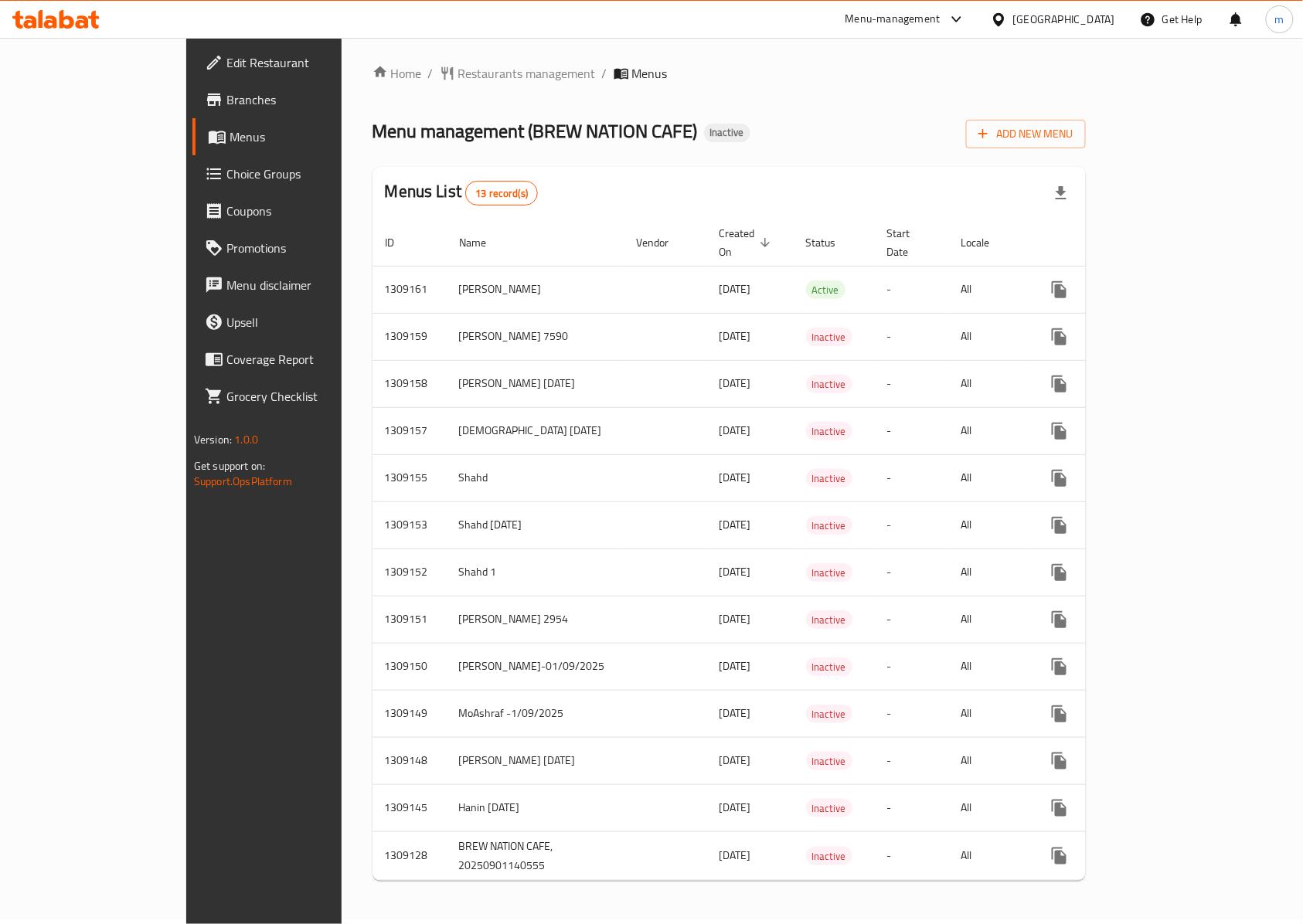
click at [186, 827] on div "Edit Restaurant Branches Menus Choice Groups Coupons Promotions Menu disclaimer…" at bounding box center [294, 500] width 218 height 924
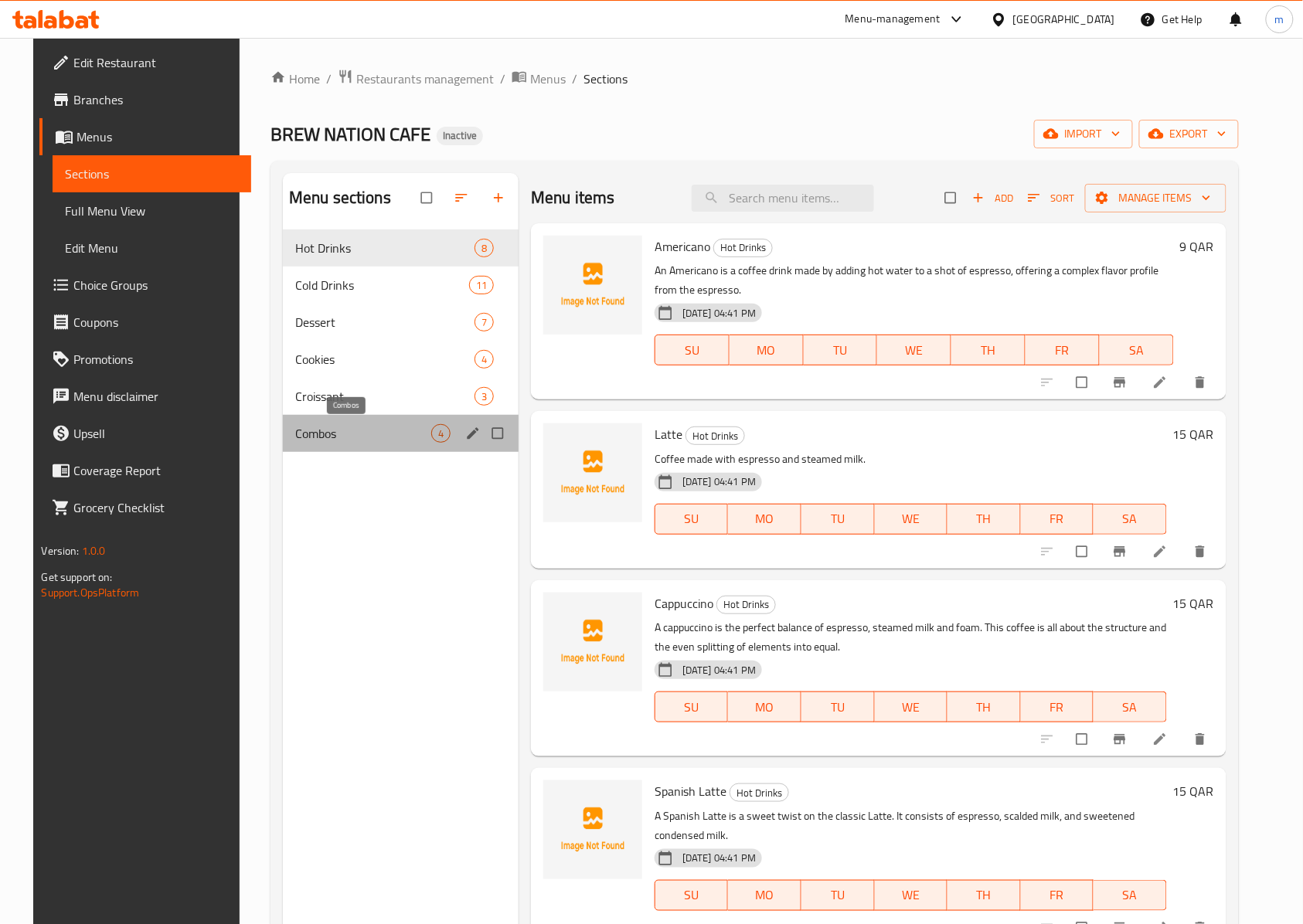
click at [344, 425] on span "Combos" at bounding box center [363, 434] width 136 height 19
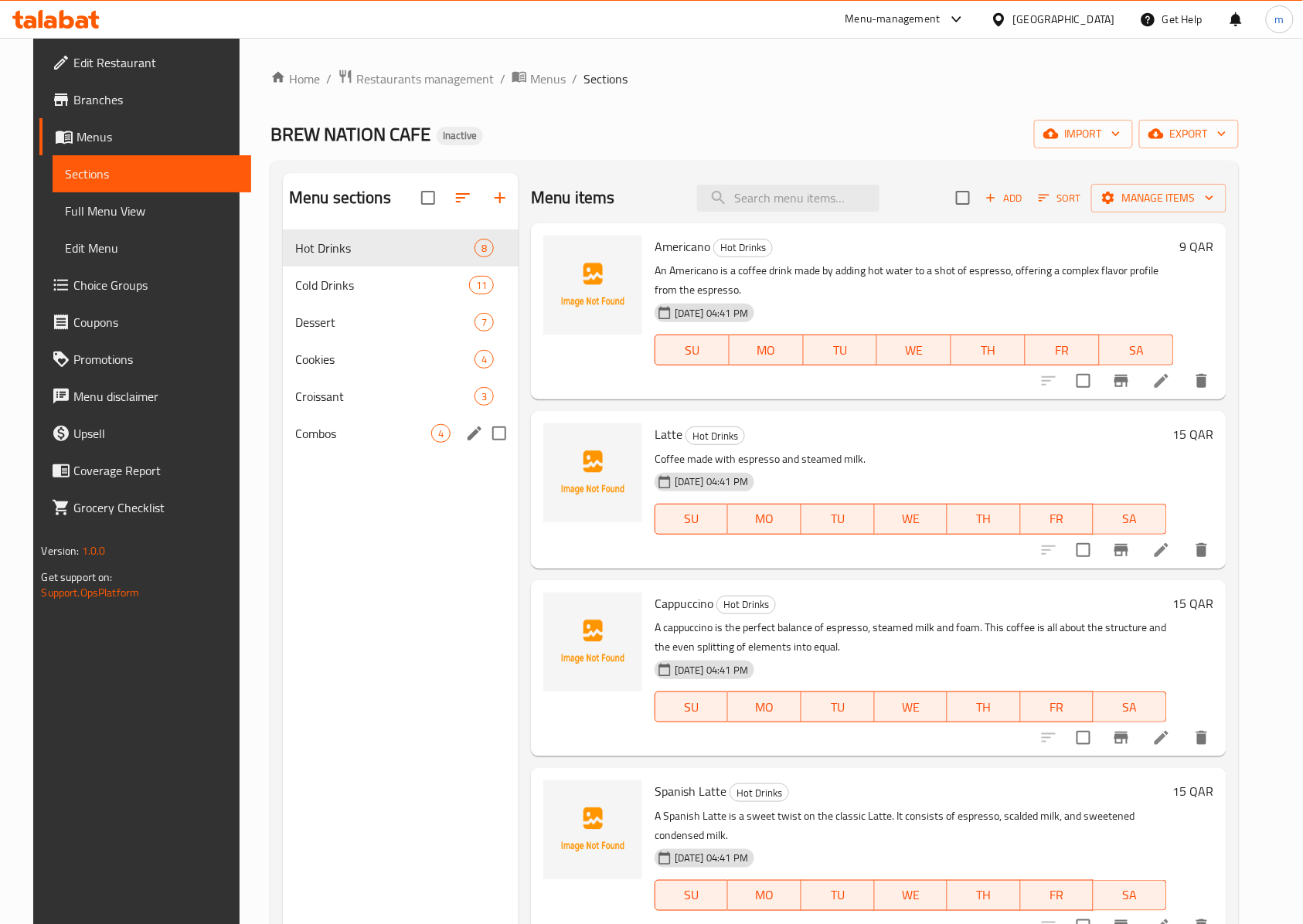
click at [343, 451] on div "Combos 4" at bounding box center [401, 433] width 236 height 37
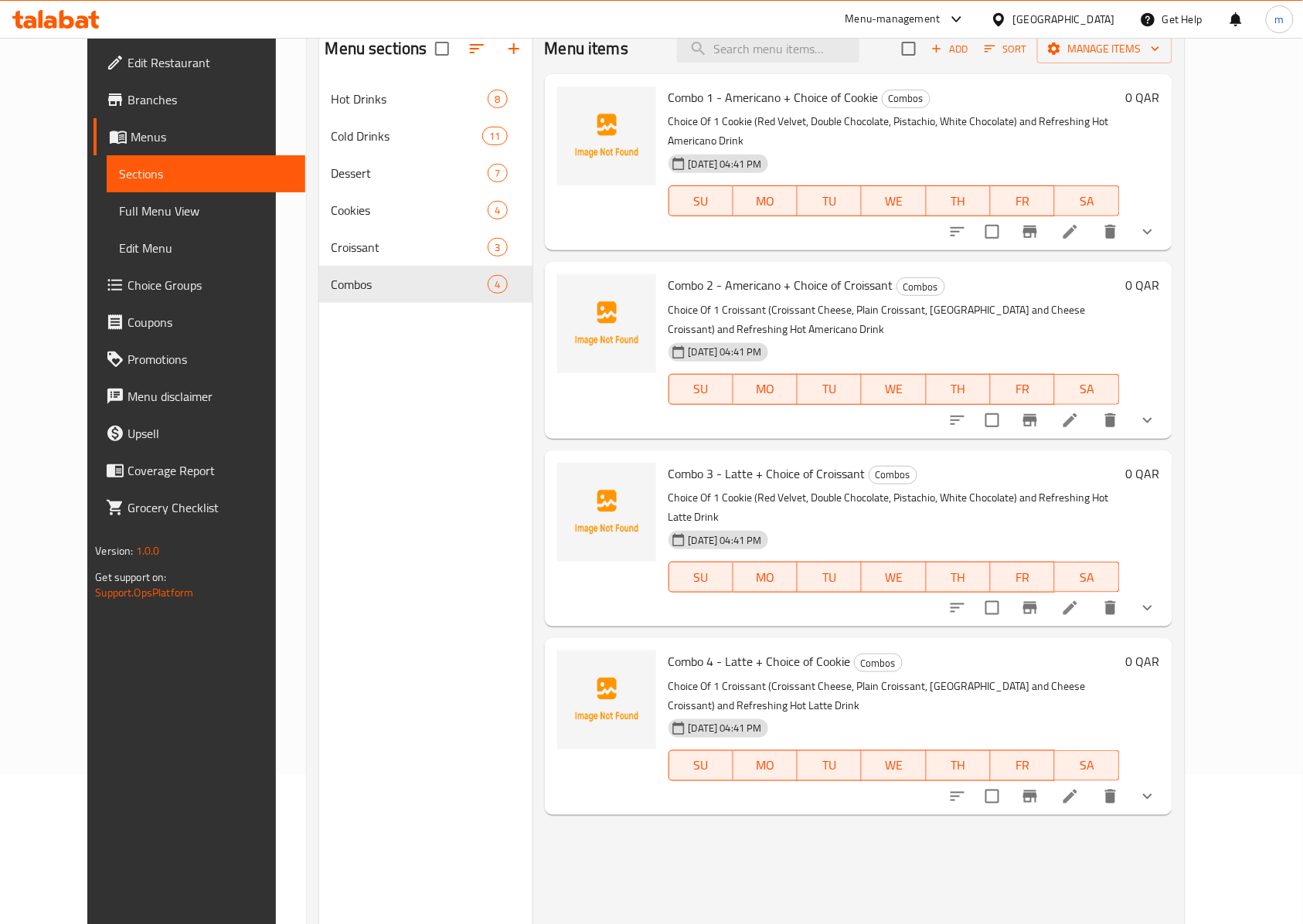
scroll to position [114, 0]
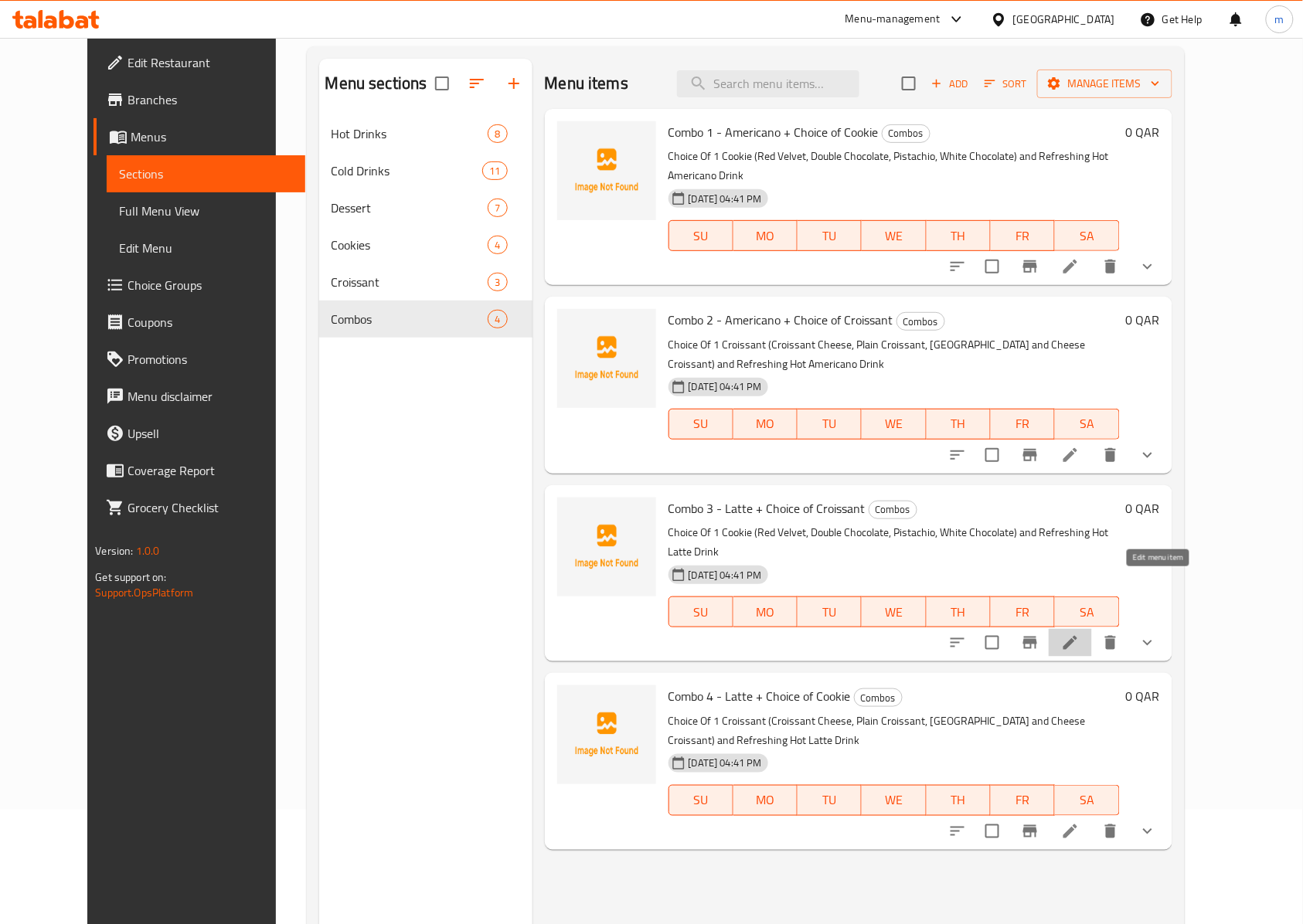
click at [1079, 633] on icon at bounding box center [1071, 643] width 19 height 19
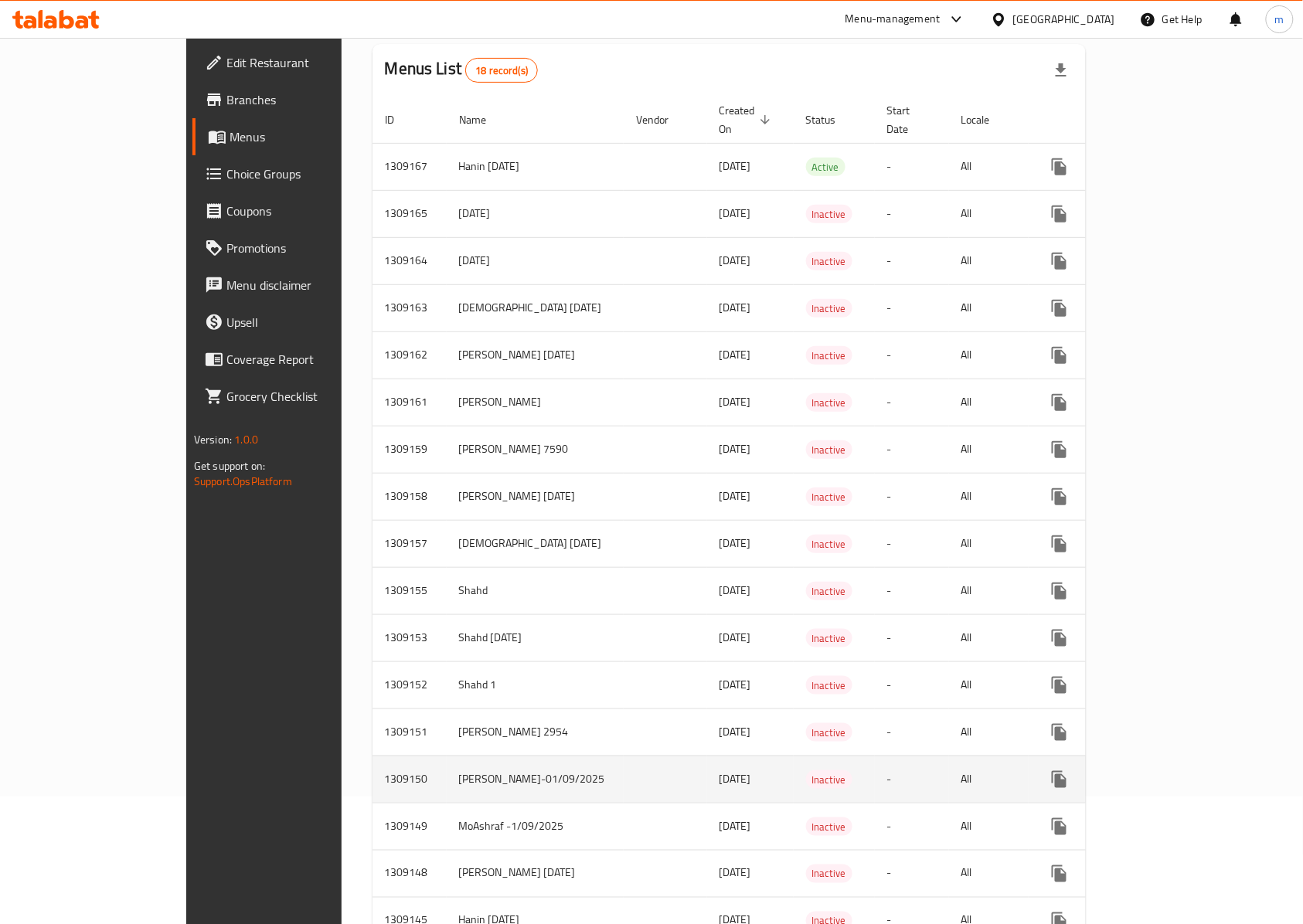
scroll to position [261, 0]
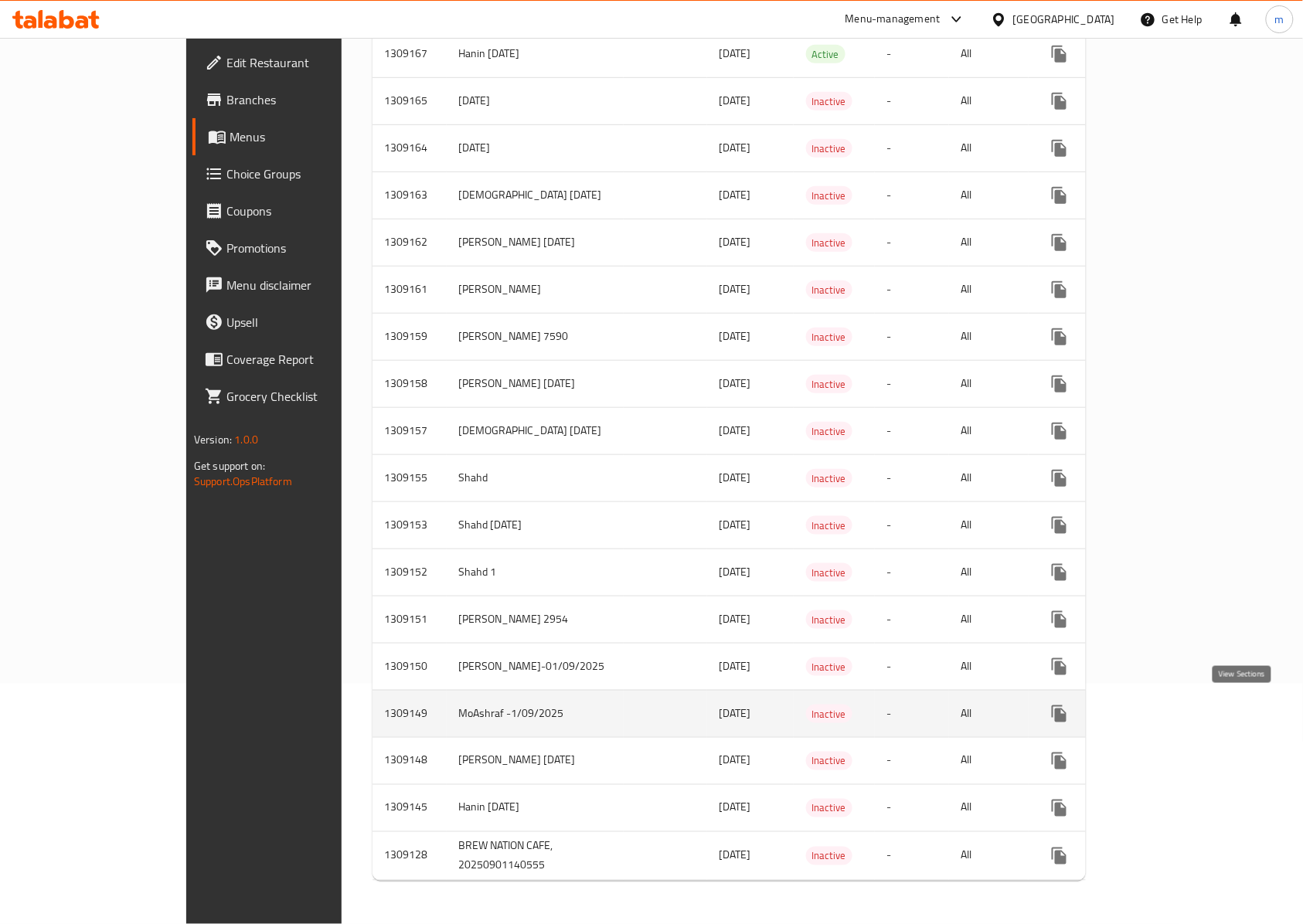
click at [1180, 705] on icon "enhanced table" at bounding box center [1170, 714] width 19 height 19
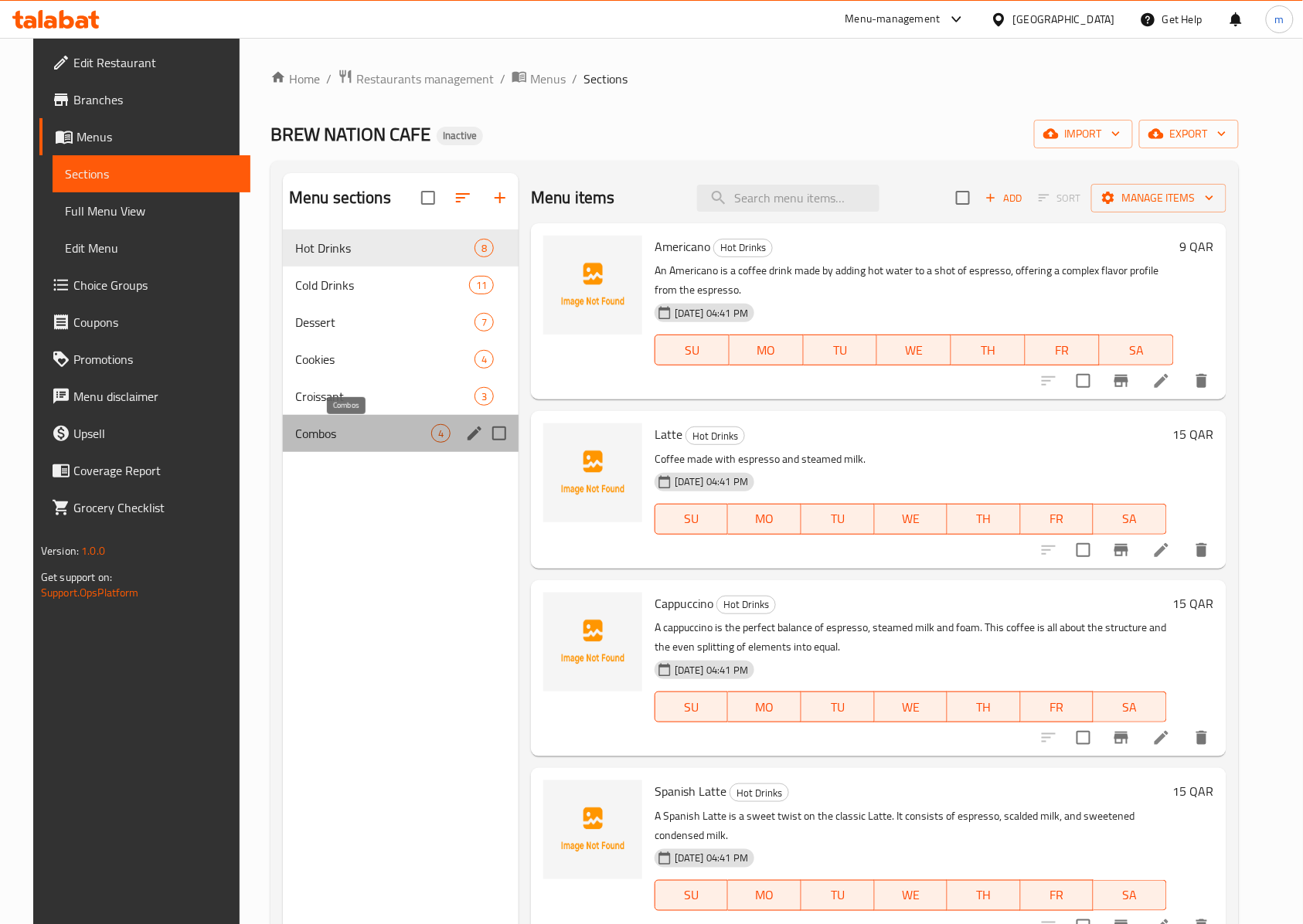
click at [320, 436] on span "Combos" at bounding box center [363, 434] width 136 height 19
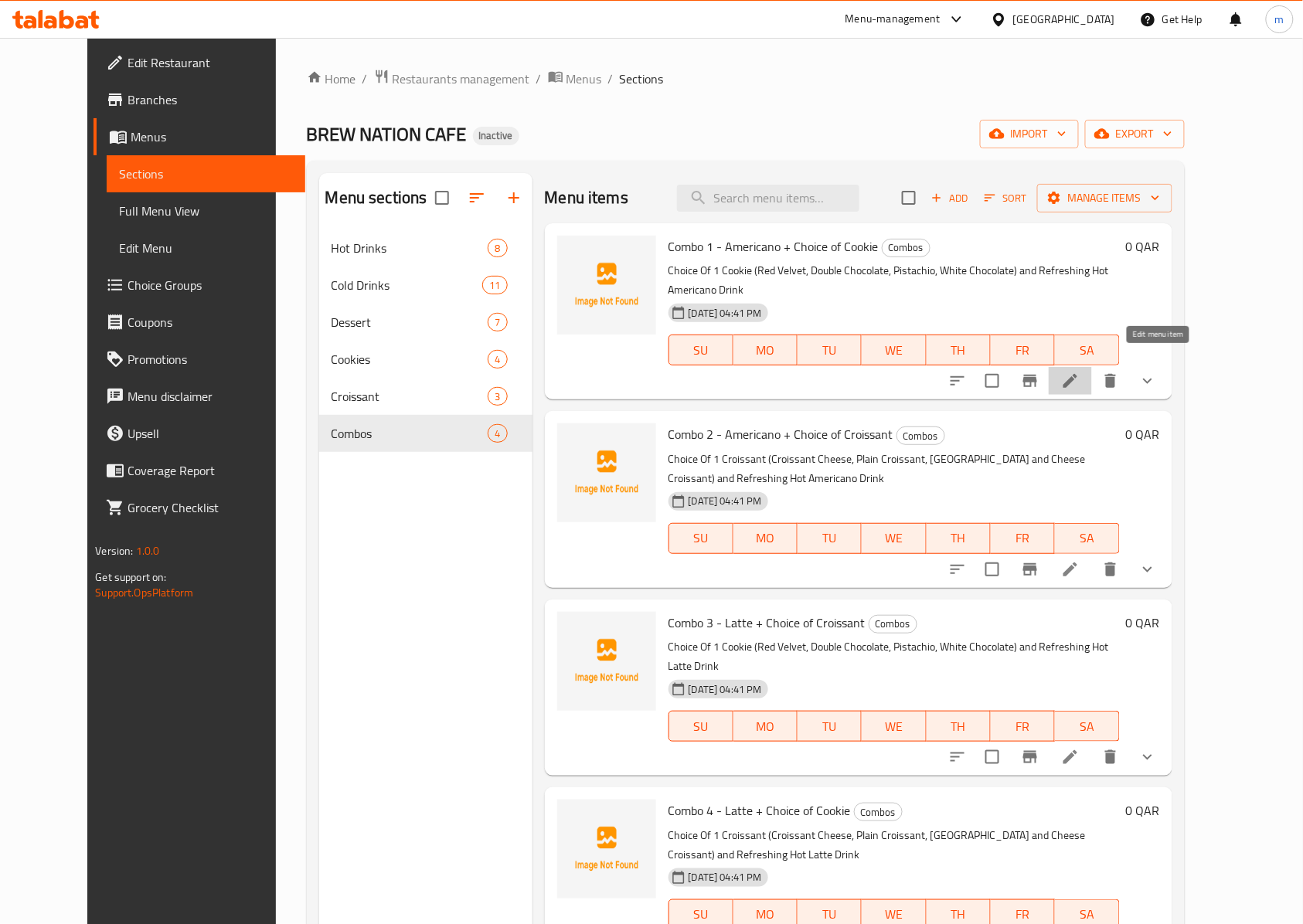
click at [1077, 374] on icon at bounding box center [1070, 381] width 14 height 14
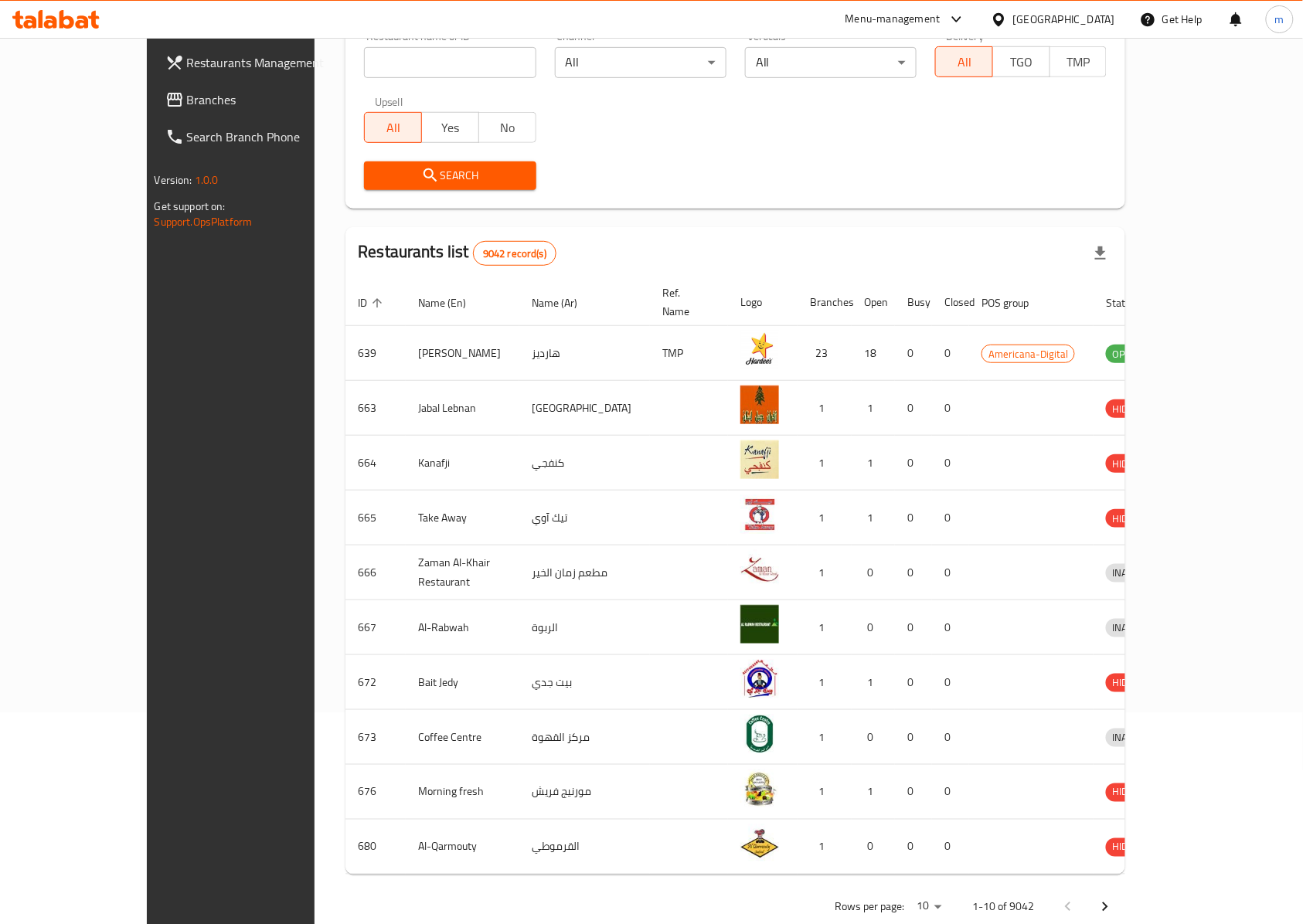
scroll to position [23, 0]
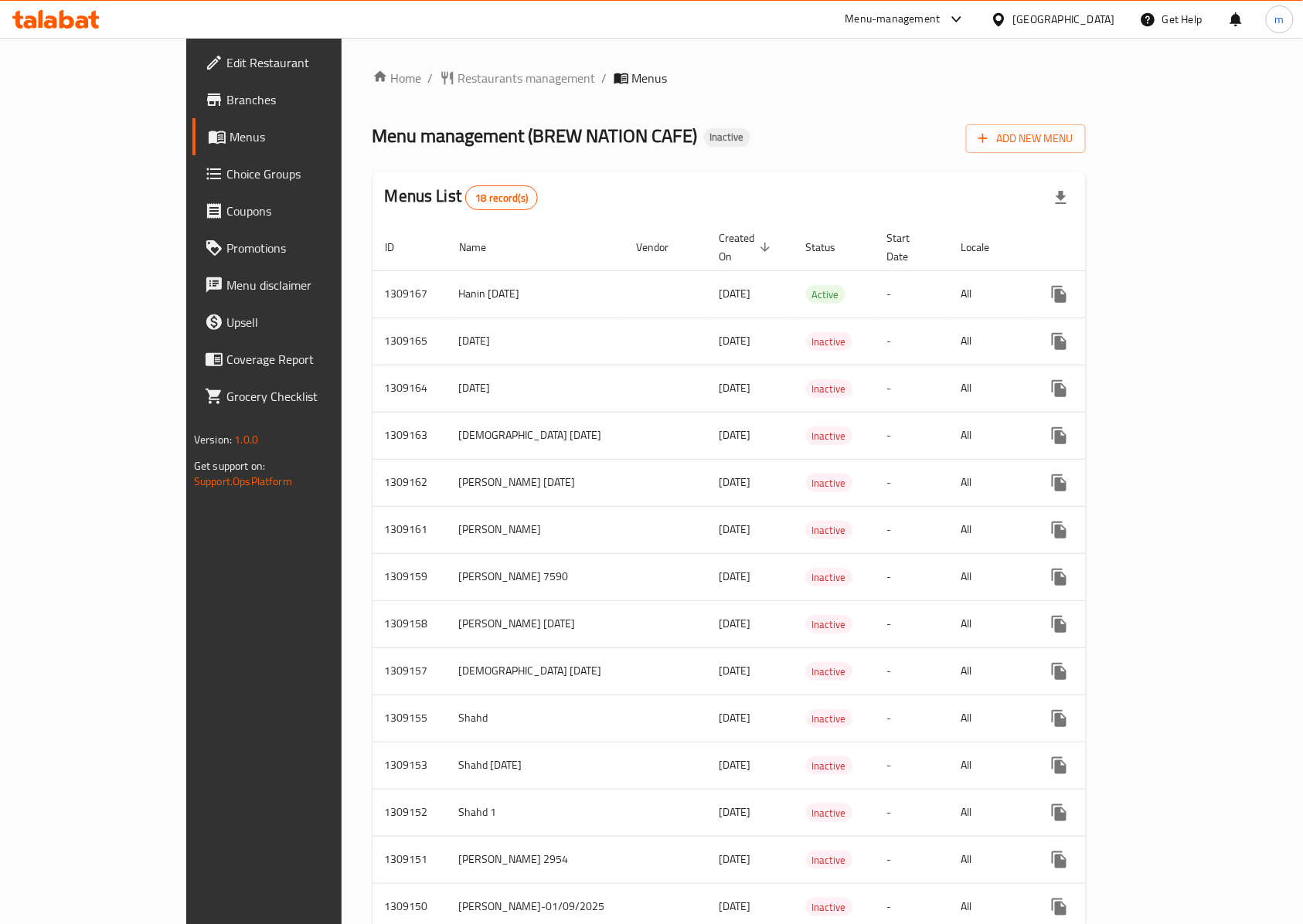
scroll to position [261, 0]
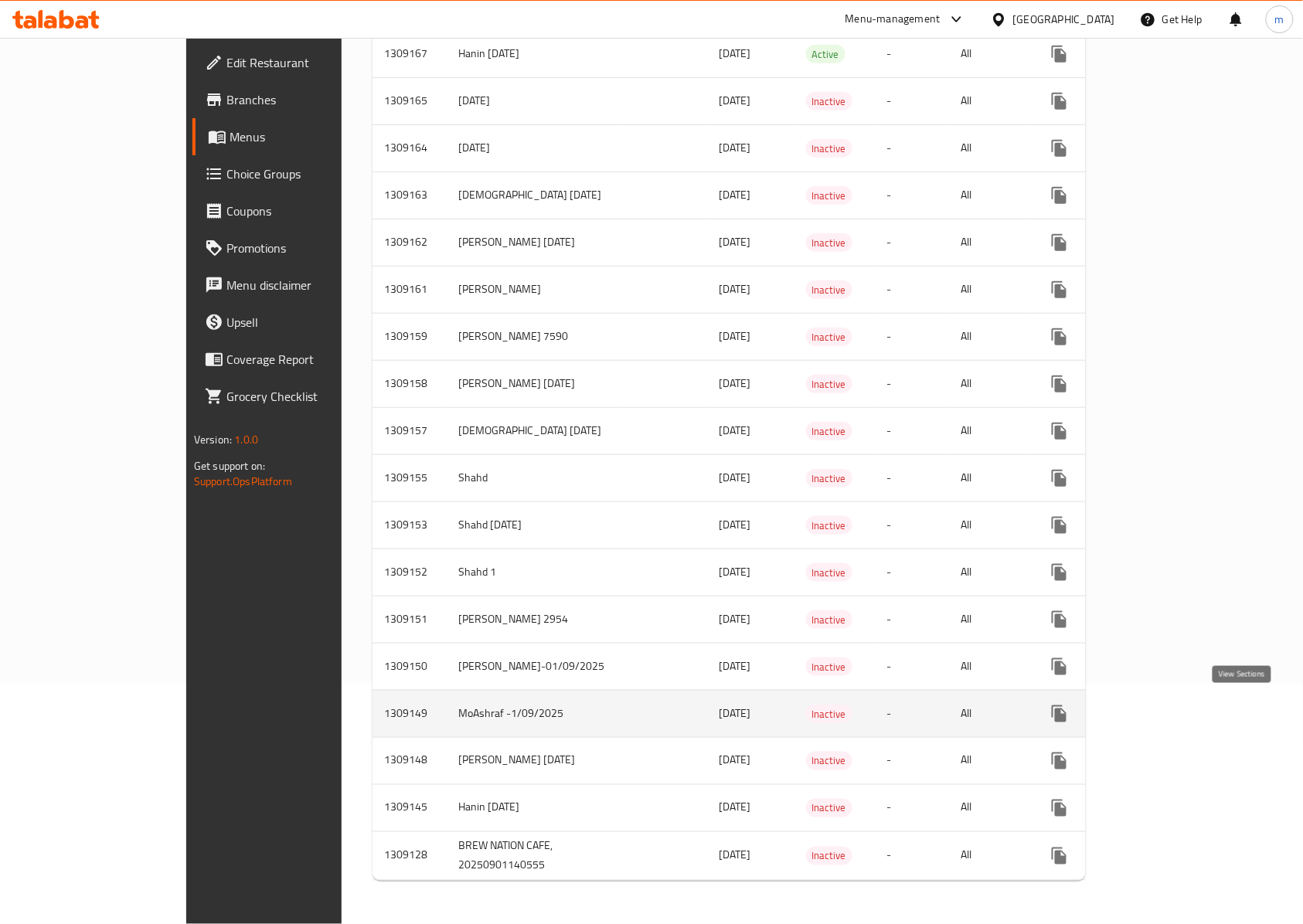
click at [1180, 705] on icon "enhanced table" at bounding box center [1170, 714] width 19 height 19
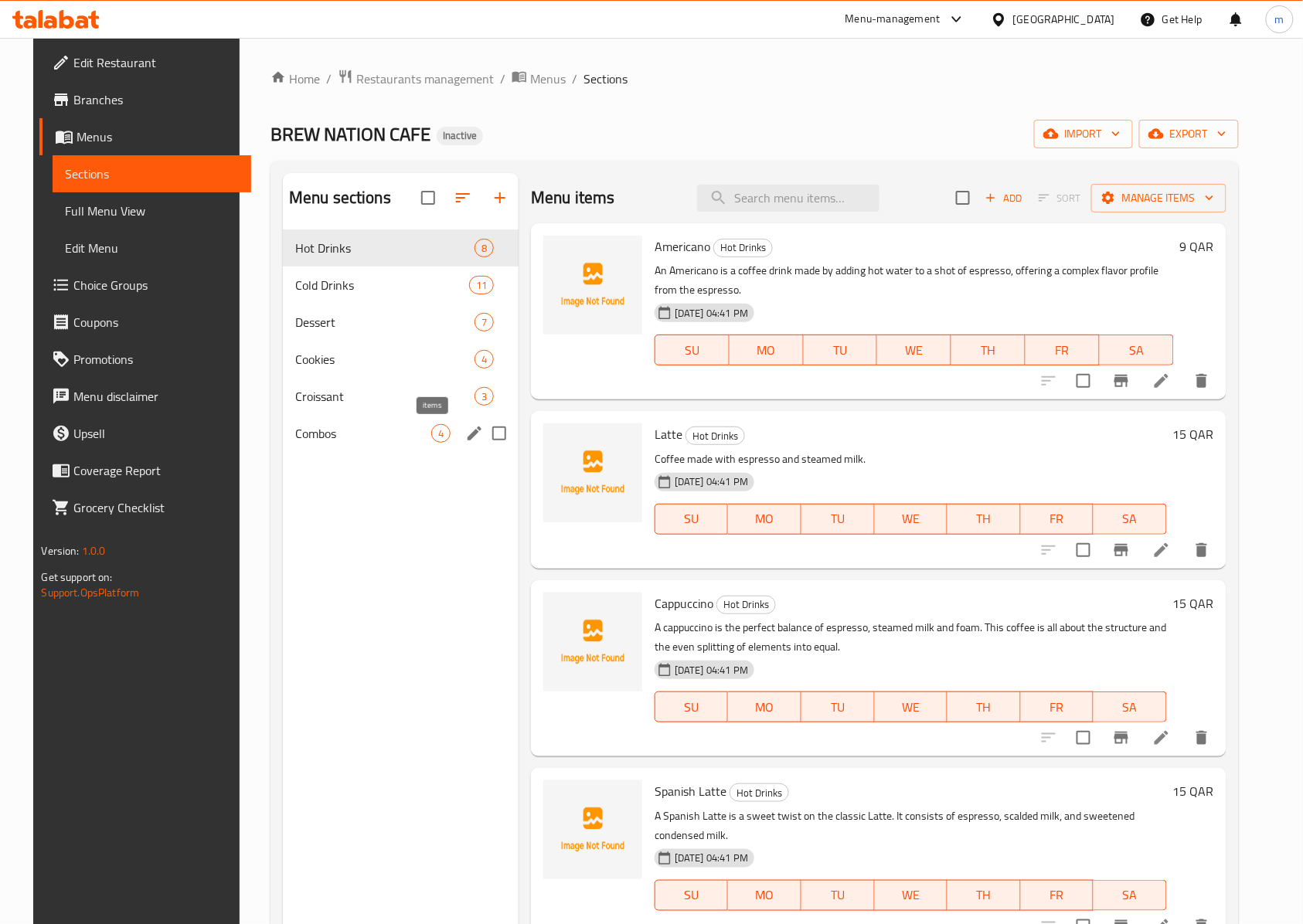
click at [421, 437] on span "Combos" at bounding box center [363, 434] width 136 height 19
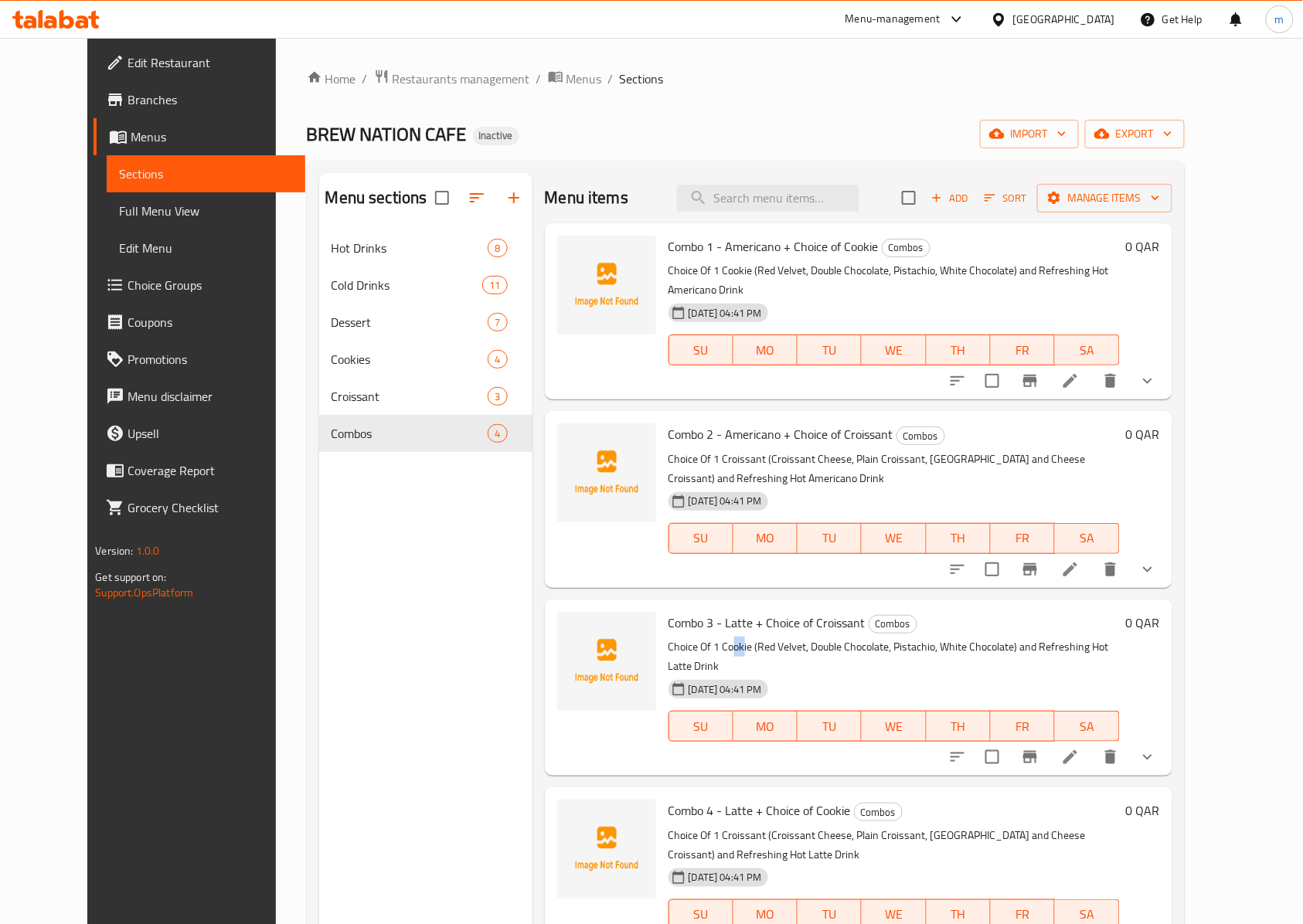
drag, startPoint x: 712, startPoint y: 608, endPoint x: 721, endPoint y: 607, distance: 9.1
click at [721, 638] on p "Choice Of 1 Cookie (Red Velvet, Double Chocolate, Pistachio, White Chocolate) a…" at bounding box center [894, 656] width 451 height 39
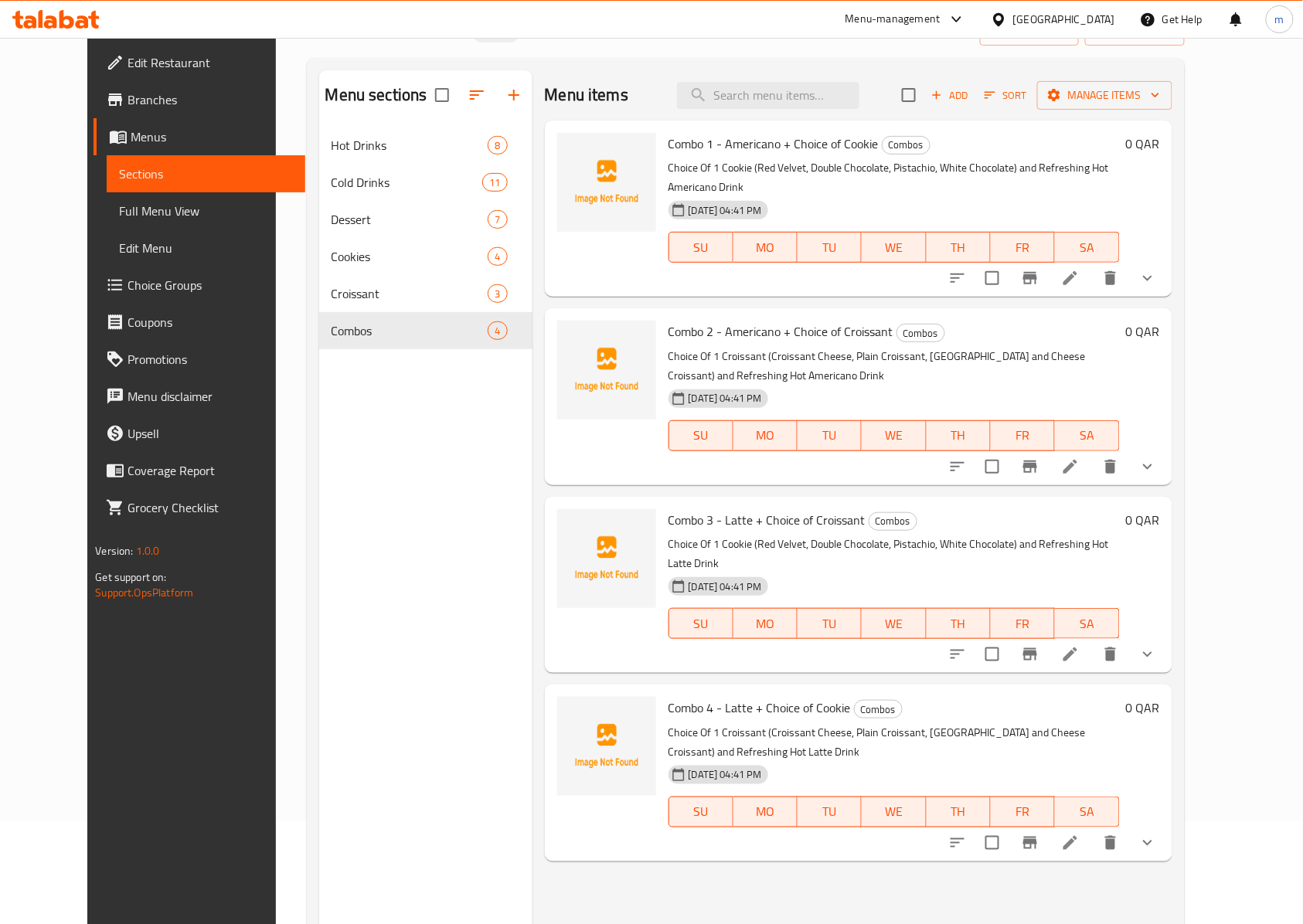
click at [1160, 619] on div "Menu items Add Sort Manage items Combo 1 - Americano + Choice of Cookie Combos …" at bounding box center [852, 533] width 639 height 924
click at [1079, 645] on icon at bounding box center [1071, 655] width 19 height 19
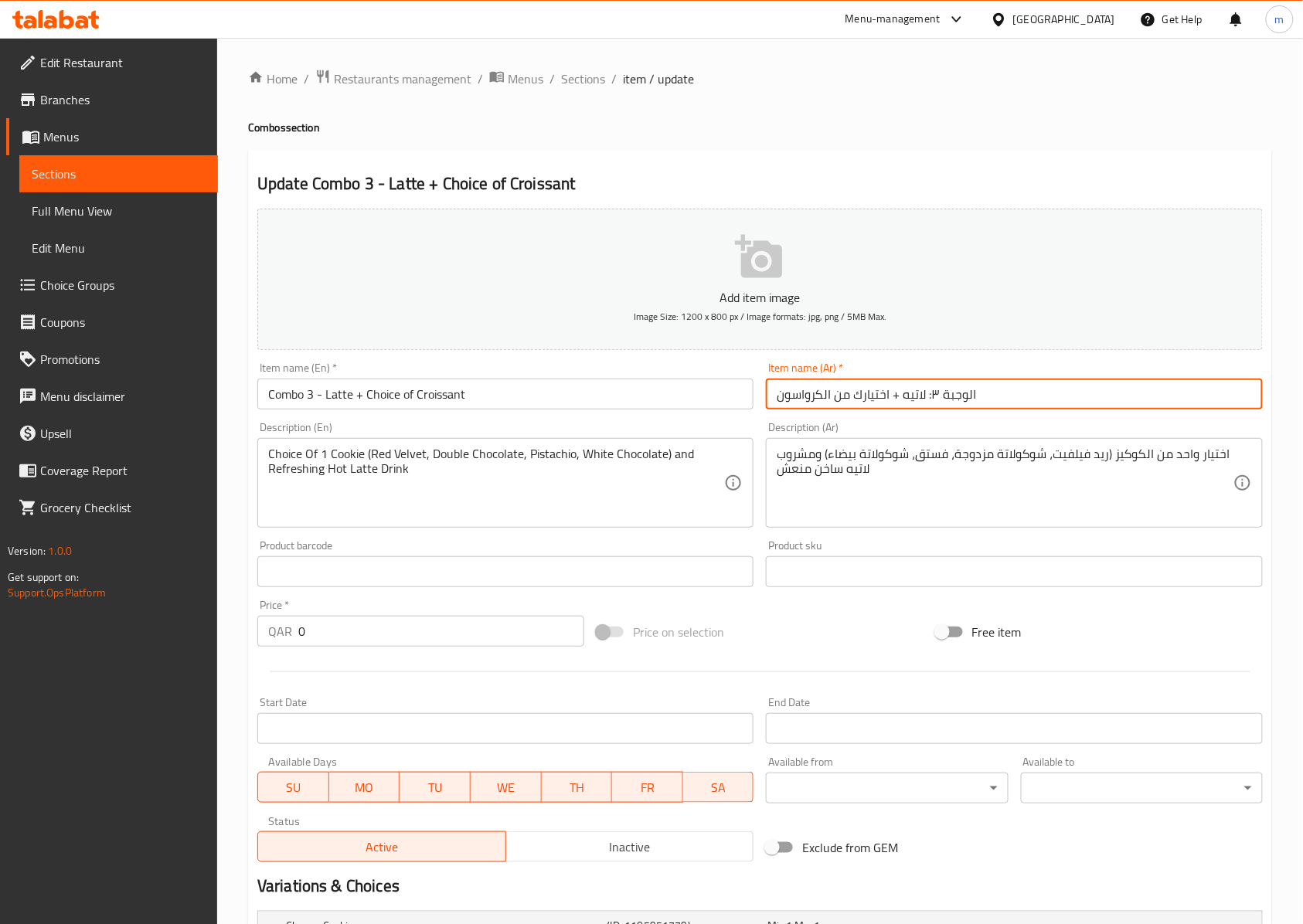
click at [1005, 392] on input "الوجبة ٣: لاتيه + اختيارك من الكرواسون" at bounding box center [1014, 394] width 496 height 31
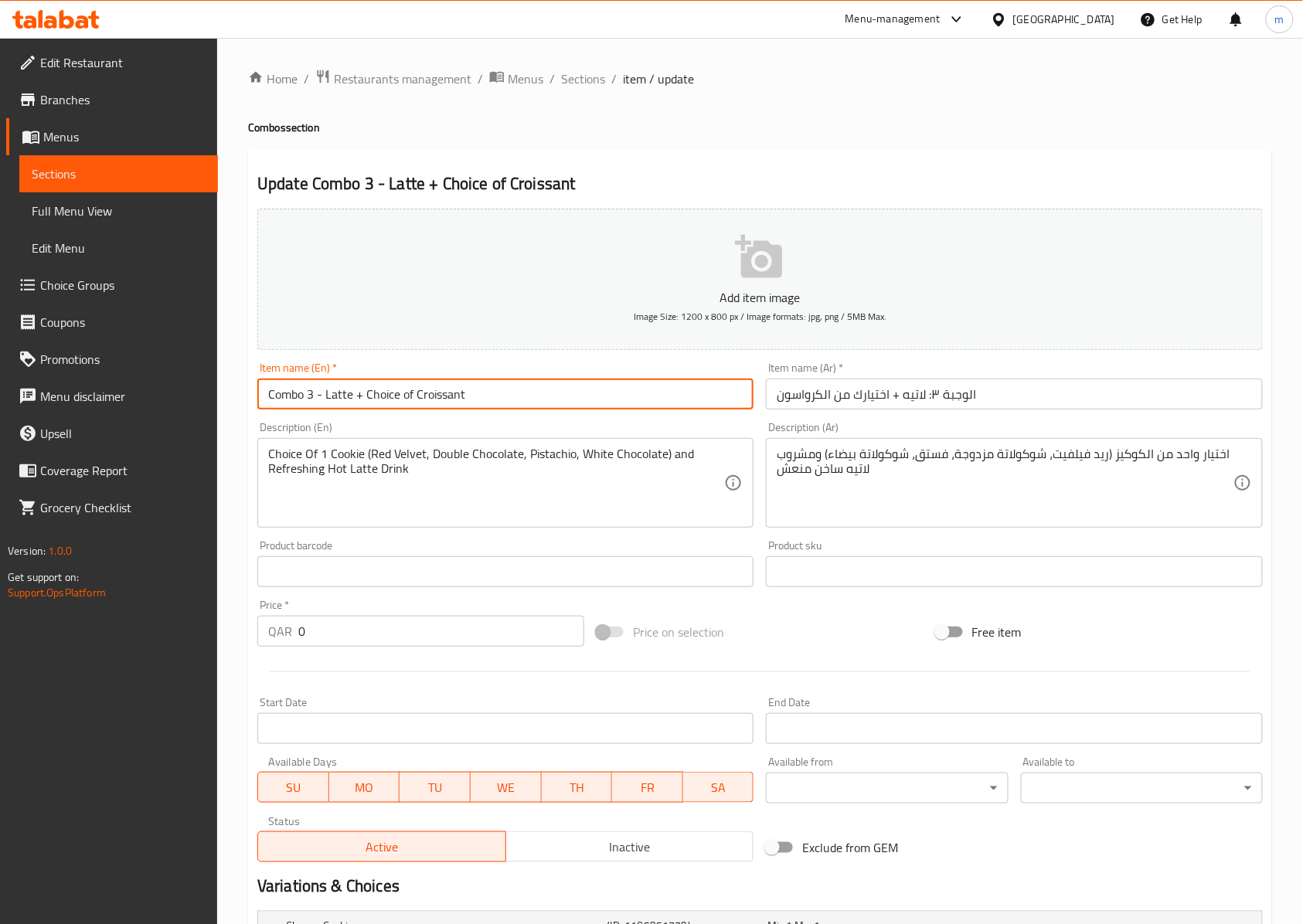
drag, startPoint x: 320, startPoint y: 397, endPoint x: 269, endPoint y: 387, distance: 52.0
click at [266, 381] on input "Combo 3 - Latte + Choice of Croissant" at bounding box center [505, 394] width 496 height 31
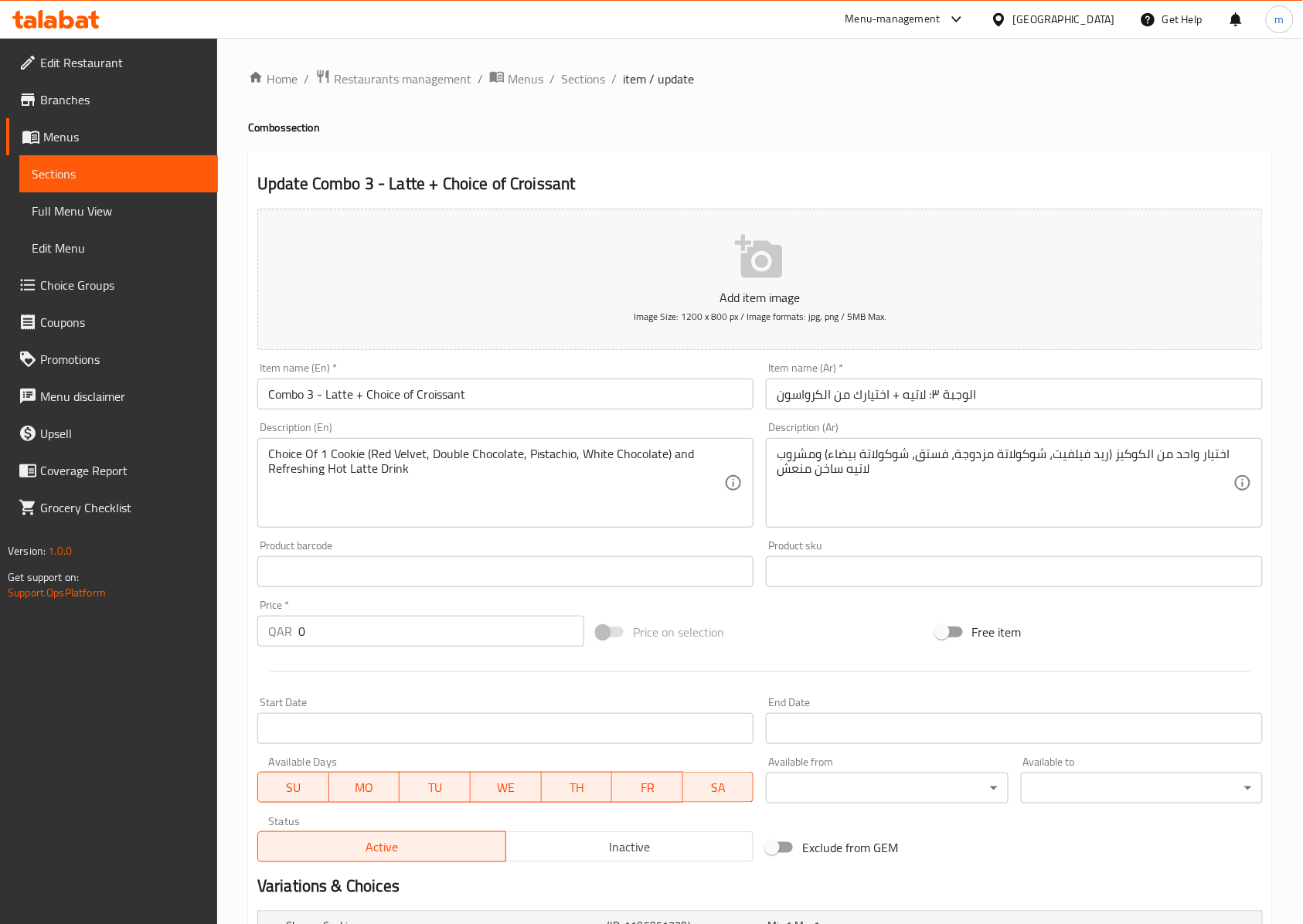
click at [595, 398] on input "Combo 3 - Latte + Choice of Croissant" at bounding box center [505, 394] width 496 height 31
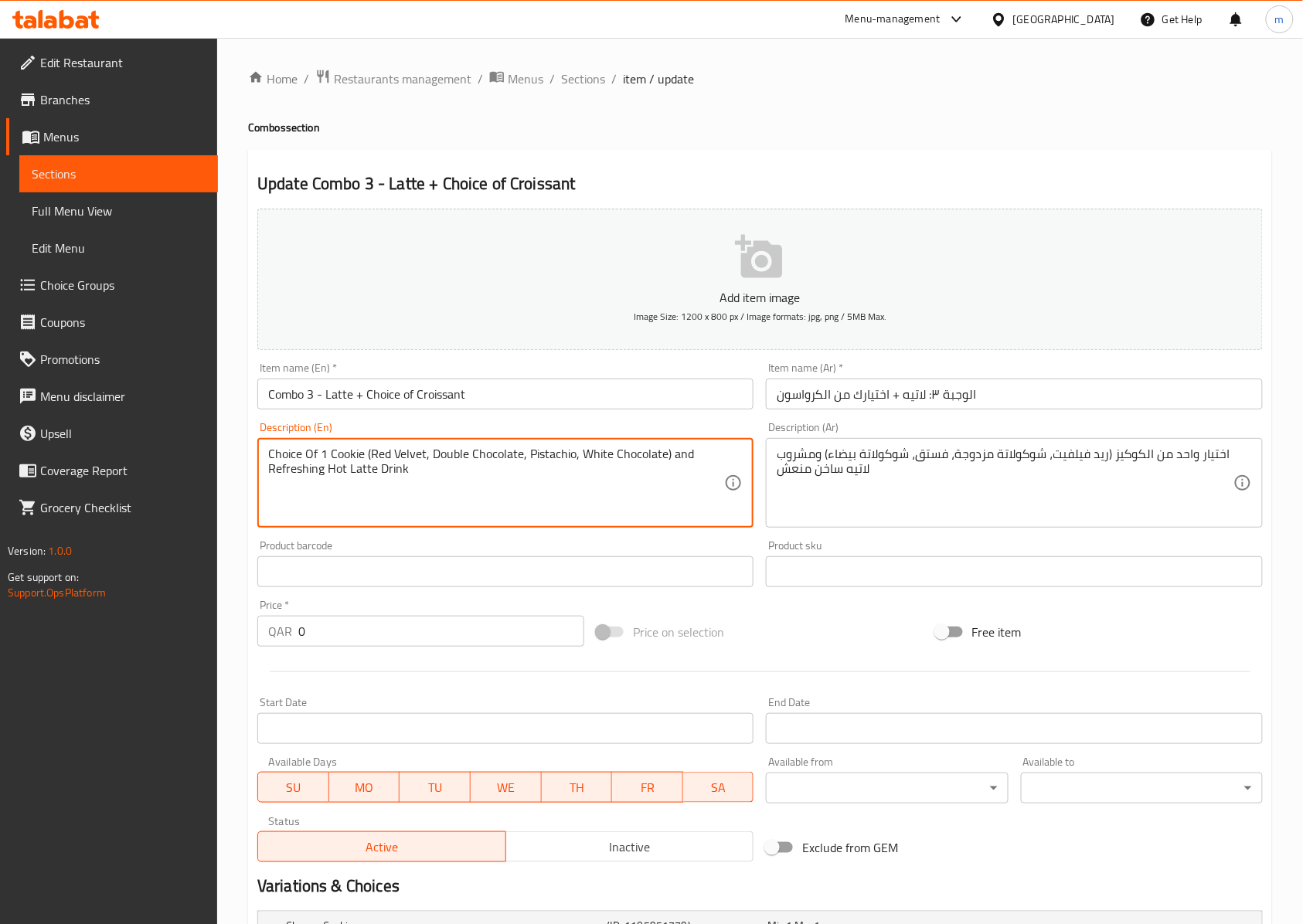
drag, startPoint x: 637, startPoint y: 474, endPoint x: 329, endPoint y: 440, distance: 309.9
click at [613, 486] on textarea "Choice Of 1 Cookie (Red Velvet, Double Chocolate, Pistachio, White Chocolate) a…" at bounding box center [497, 483] width 456 height 73
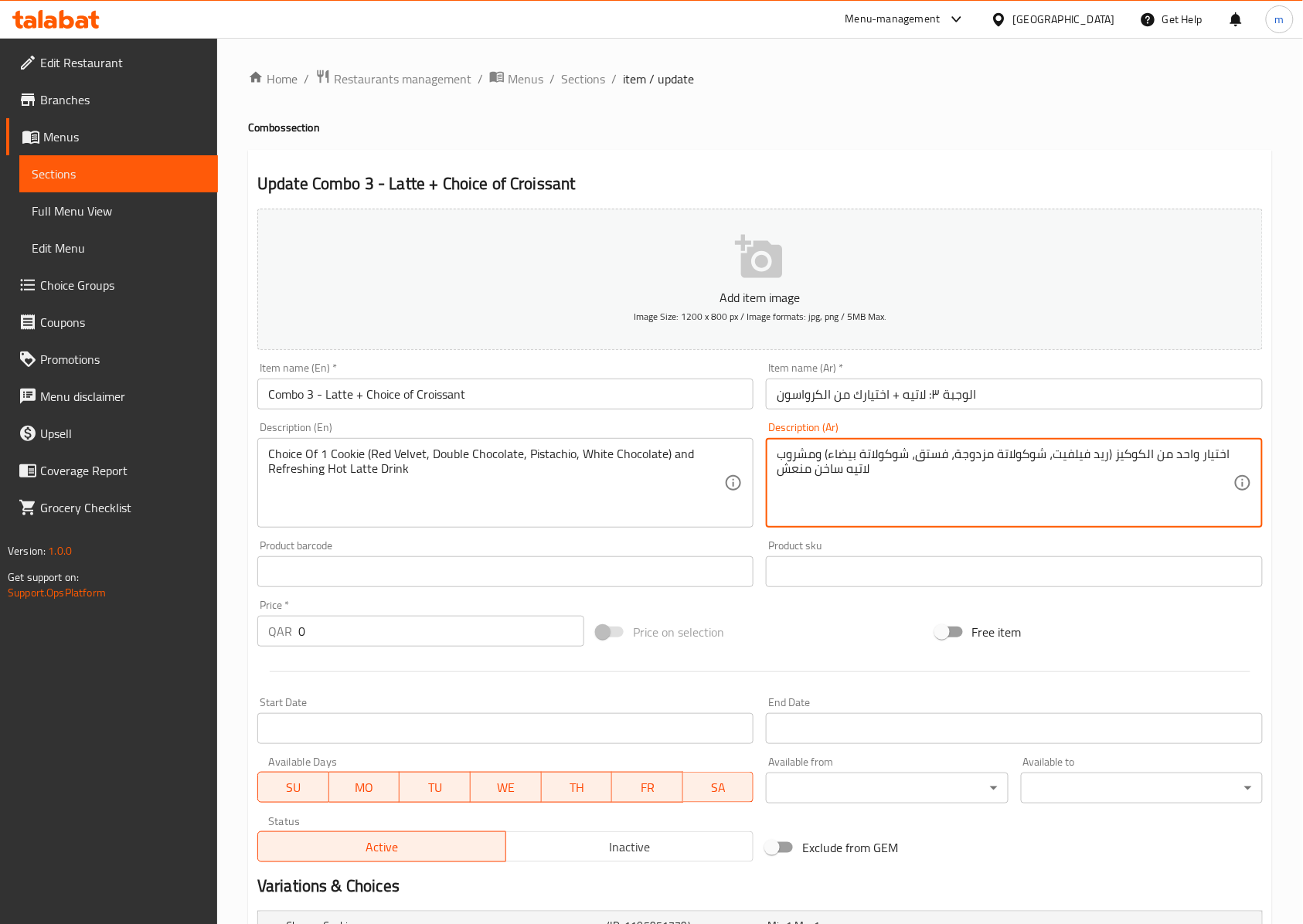
paste textarea "ختيار واحد من كرواسون (كرواسون بالجبن، كرواسون عادي، كرواسون بالديك الرومي والج…"
paste textarea "كرواسون (كرواسون بالجبن، كرواسون عادي، كرواسون بالديك الرومي والجبن"
type textarea "اختيار واحد من كرواسون (كرواسون بالجبن، كرواسون عادي، كرواسون بالديك الرومي وال…"
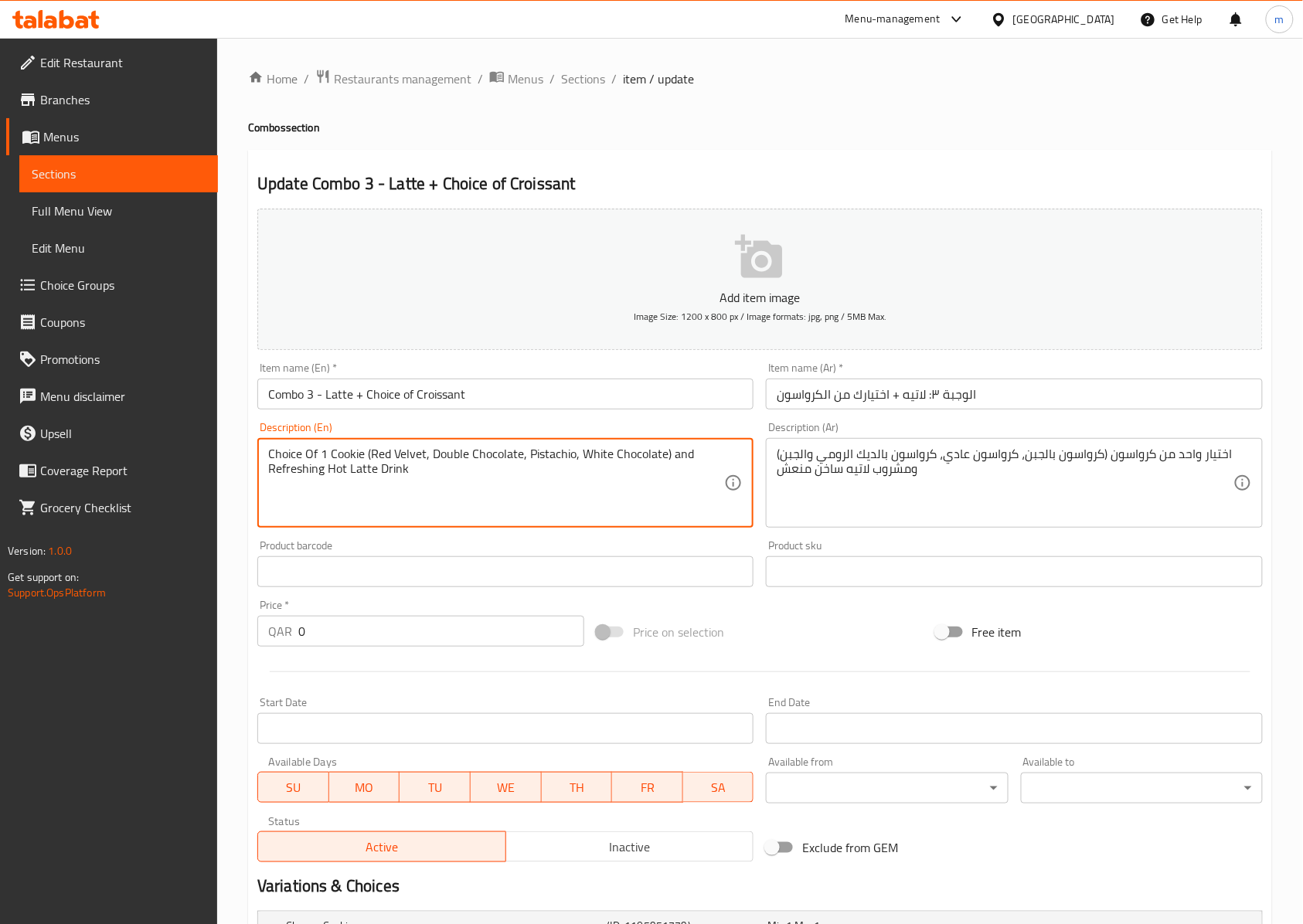
paste textarea "roissant (Croissant Cheese, Plain Croissant, Turkey and Cheese Croissant"
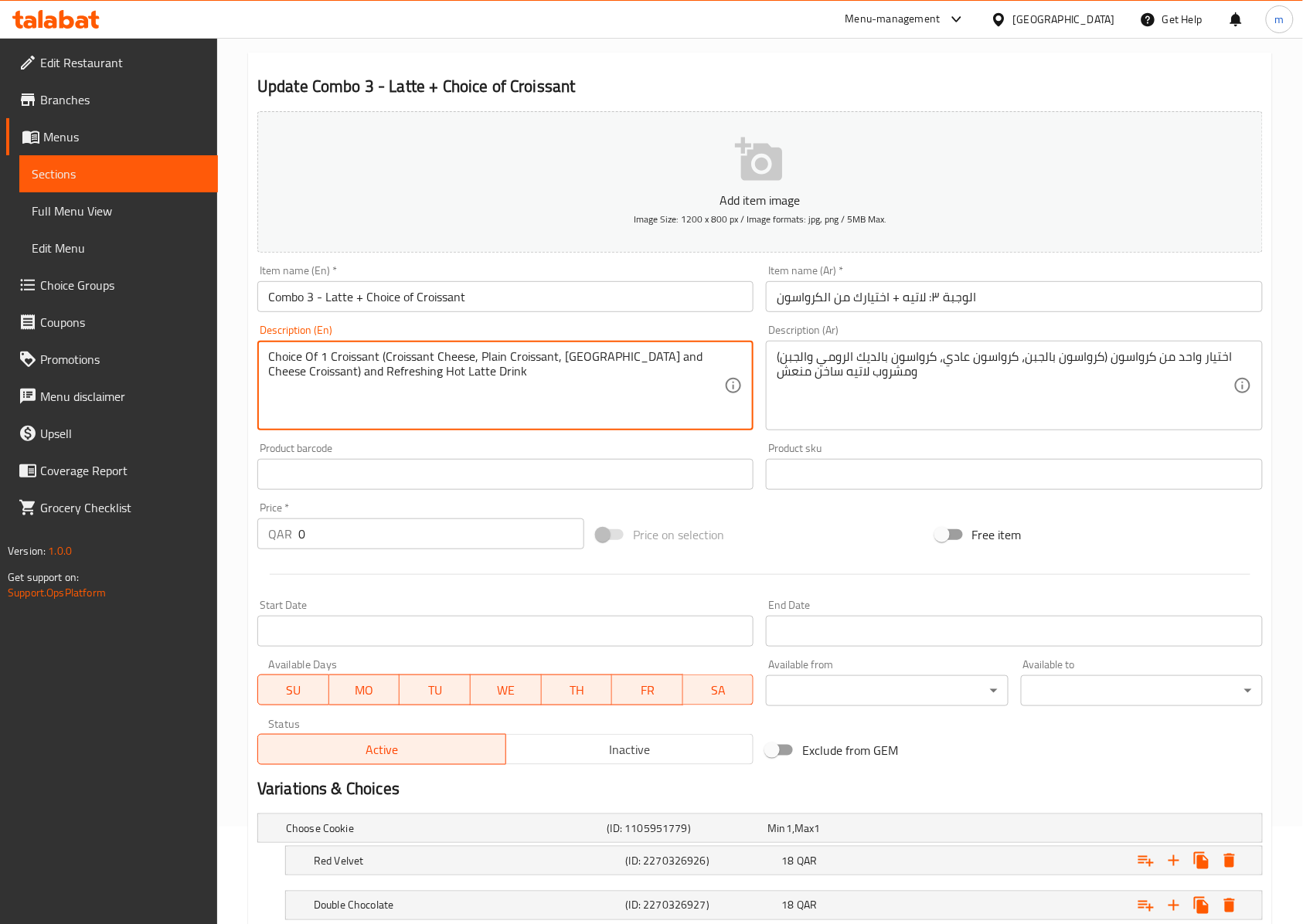
scroll to position [295, 0]
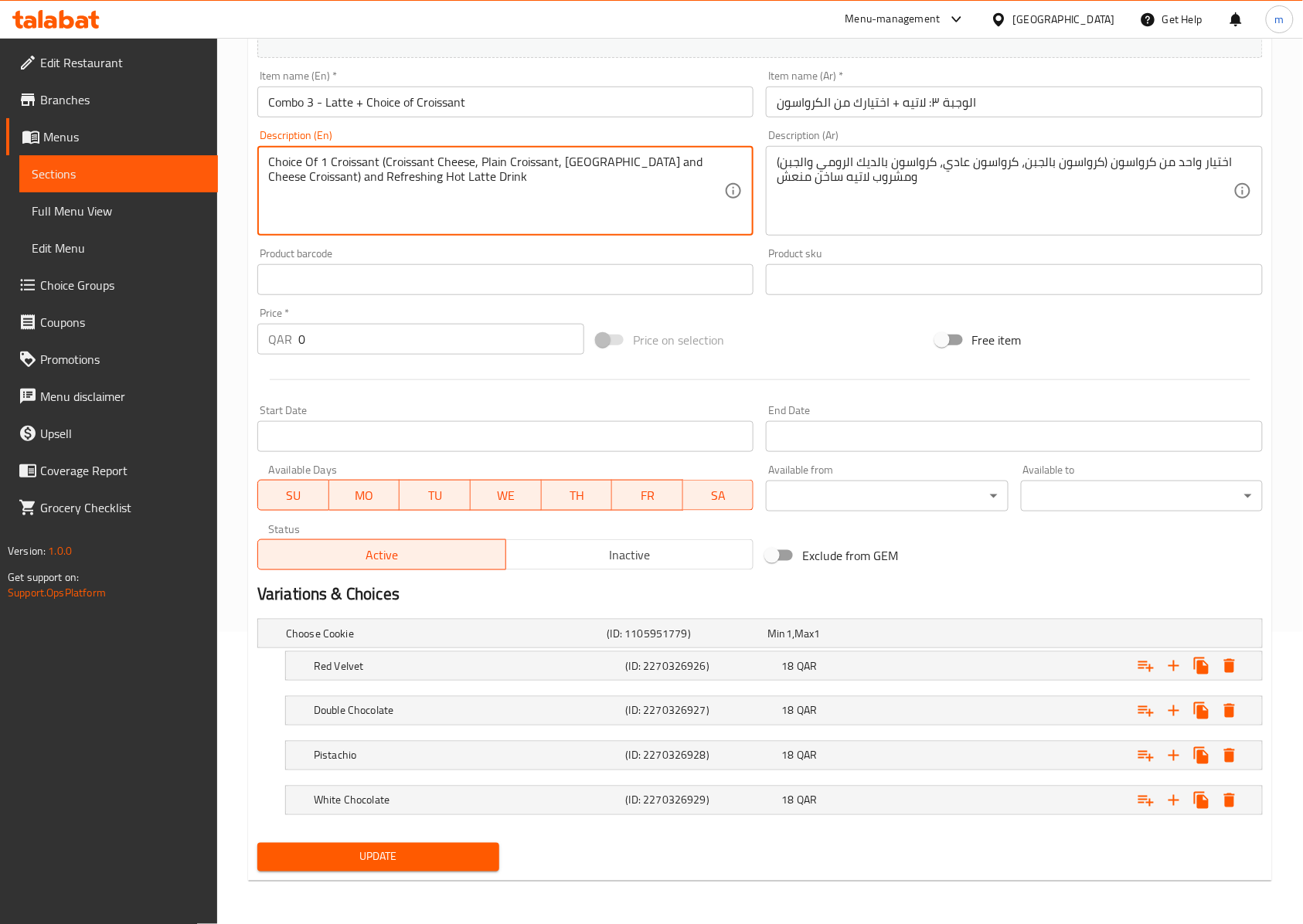
type textarea "Choice Of 1 Croissant (Croissant Cheese, Plain Croissant, [GEOGRAPHIC_DATA] and…"
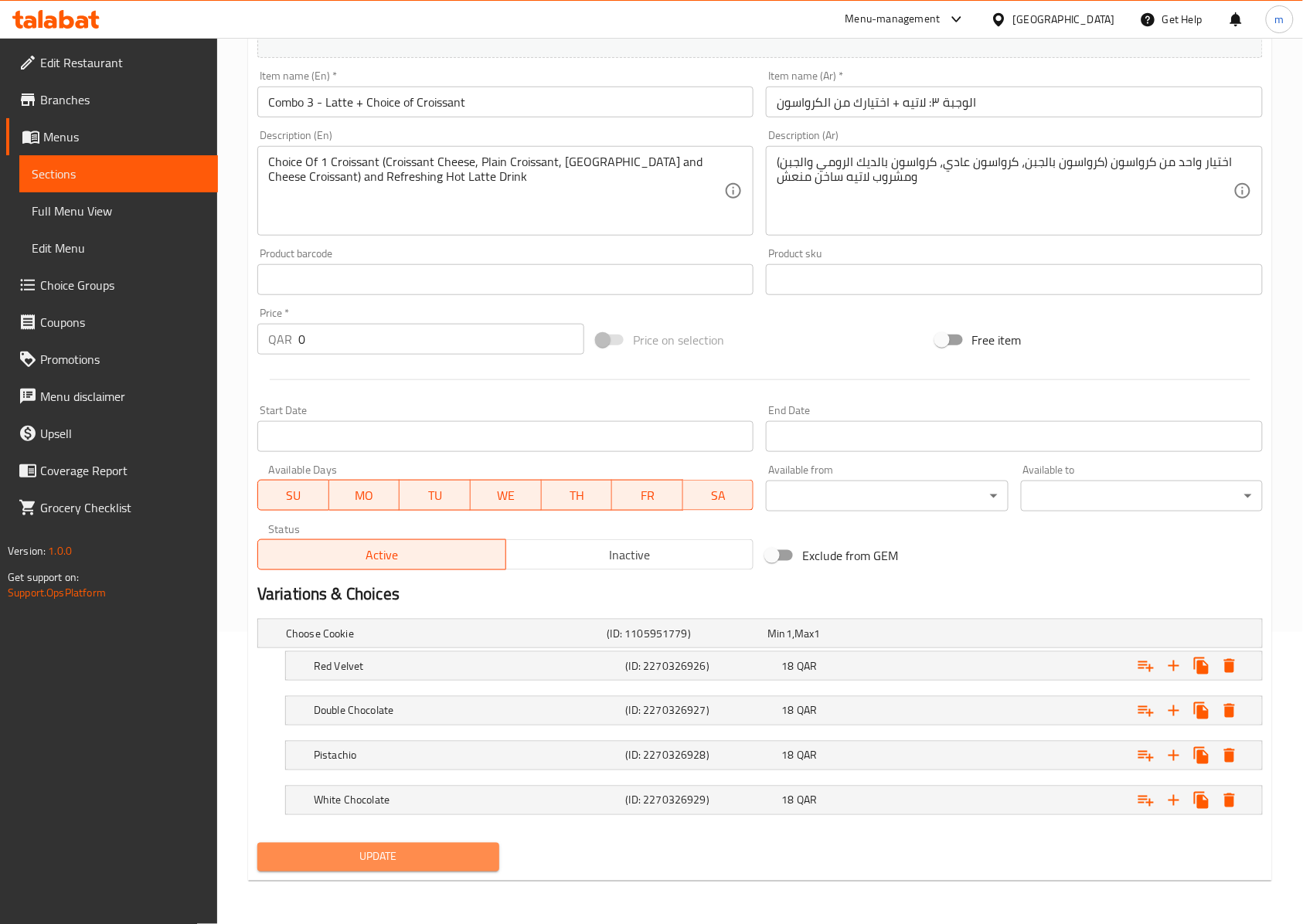
click at [433, 866] on button "Update" at bounding box center [378, 856] width 242 height 28
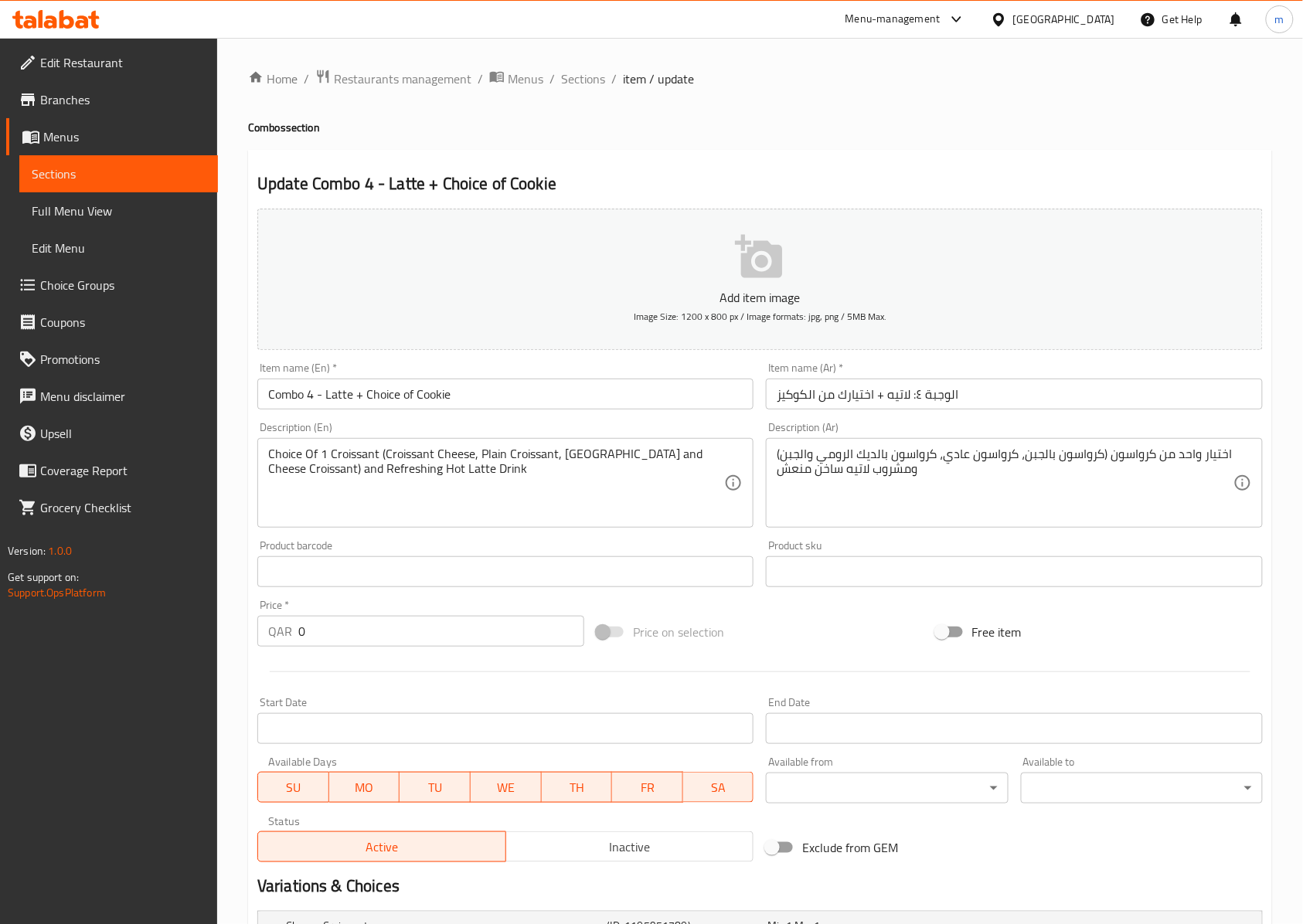
click at [576, 377] on div "Item name (En)   * Combo 4 - Latte + Choice of Cookie Item name (En) *" at bounding box center [505, 385] width 496 height 47
click at [480, 374] on div "Item name (En)   * Combo 4 - Latte + Choice of Cookie Item name (En) *" at bounding box center [505, 385] width 496 height 47
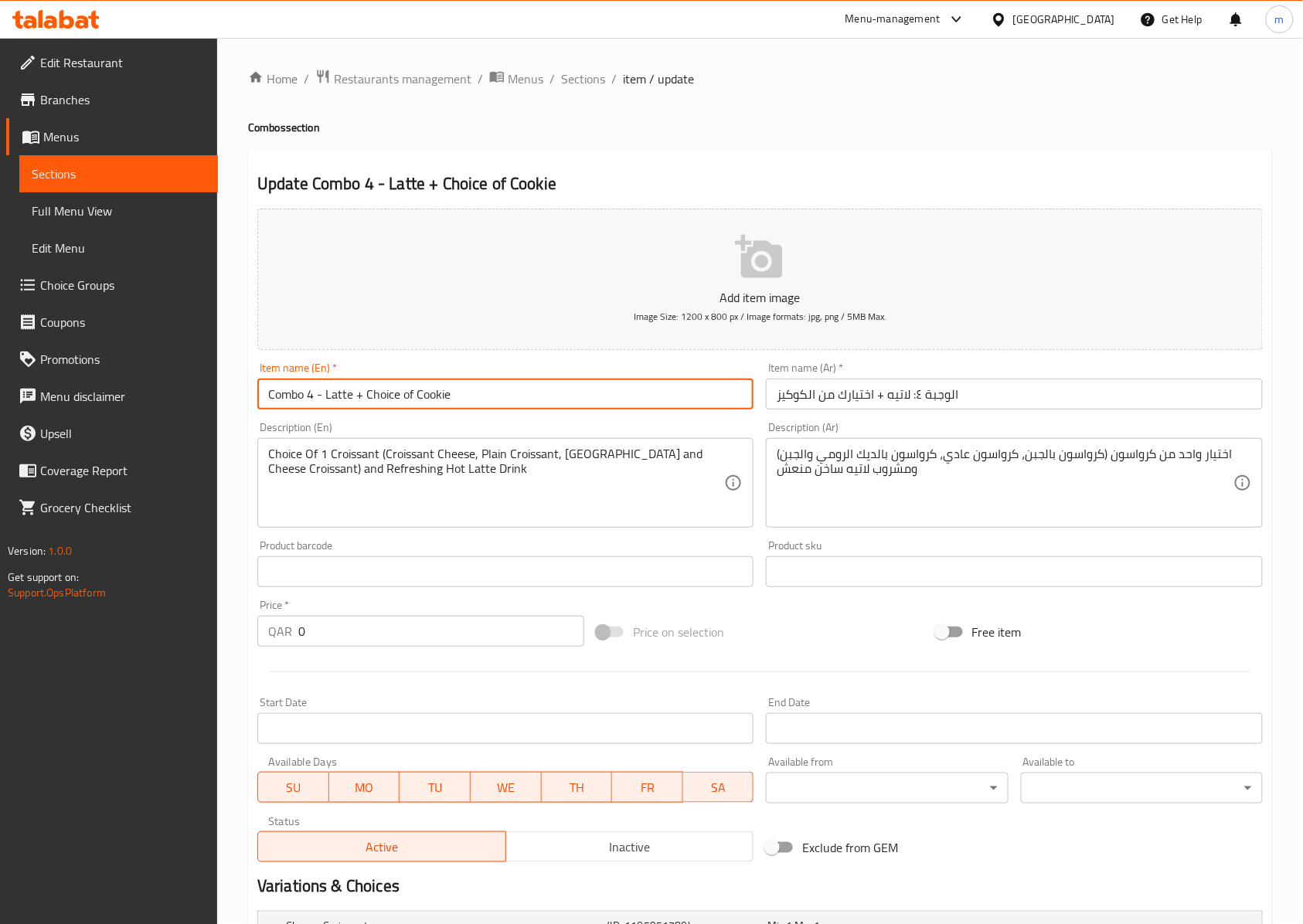
drag, startPoint x: 487, startPoint y: 387, endPoint x: 325, endPoint y: 391, distance: 162.0
click at [325, 391] on input "Combo 4 - Latte + Choice of Cookie" at bounding box center [505, 394] width 496 height 31
paste input "Latte + Choice of Croissant"
type input "Combo 4 - Latte + Choice of Croissant"
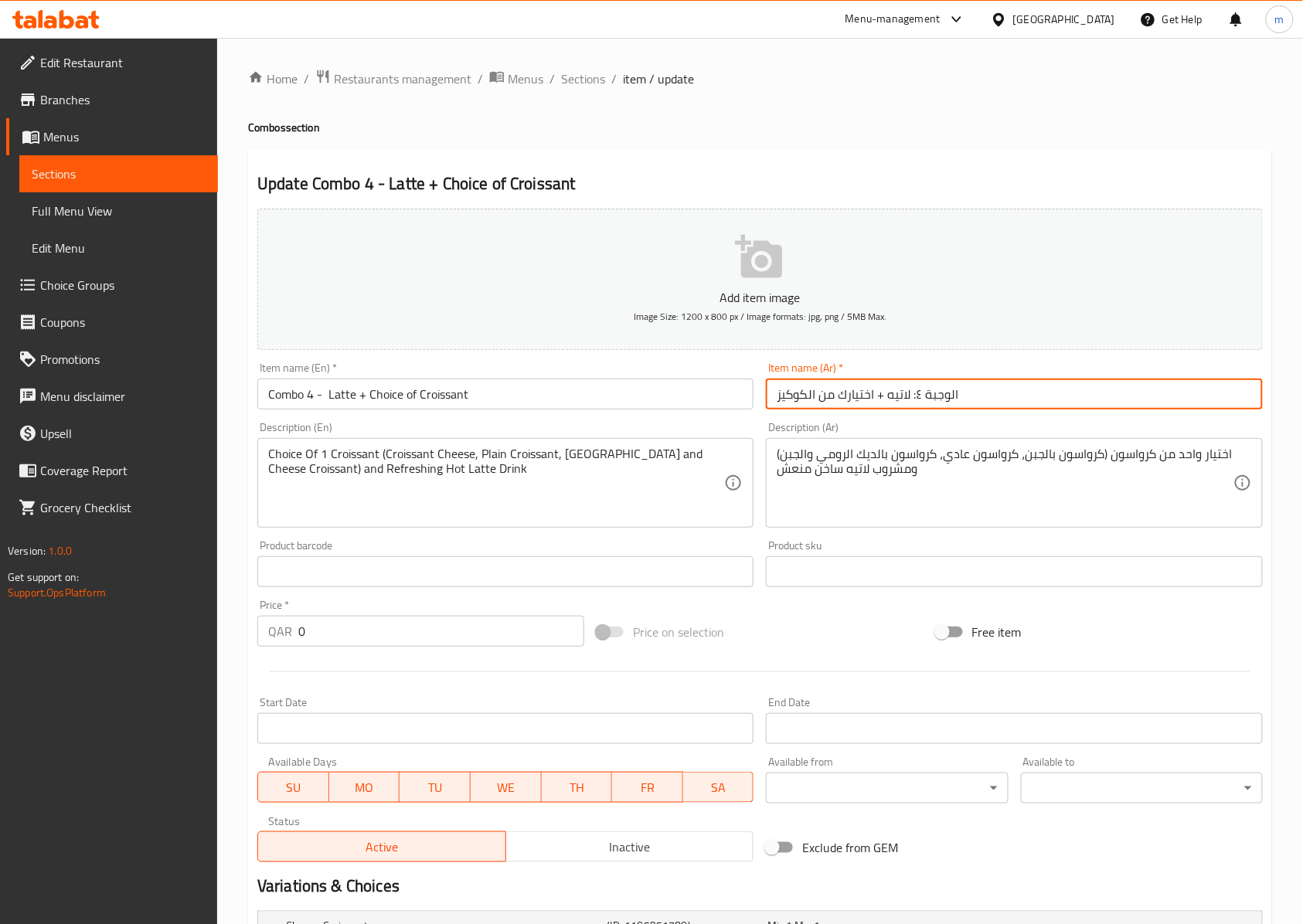
drag, startPoint x: 911, startPoint y: 402, endPoint x: 713, endPoint y: 403, distance: 198.0
click at [713, 403] on div "Add item image Image Size: 1200 x 800 px / Image formats: jpg, png / 5MB Max. I…" at bounding box center [760, 535] width 1017 height 666
paste input "رواسون"
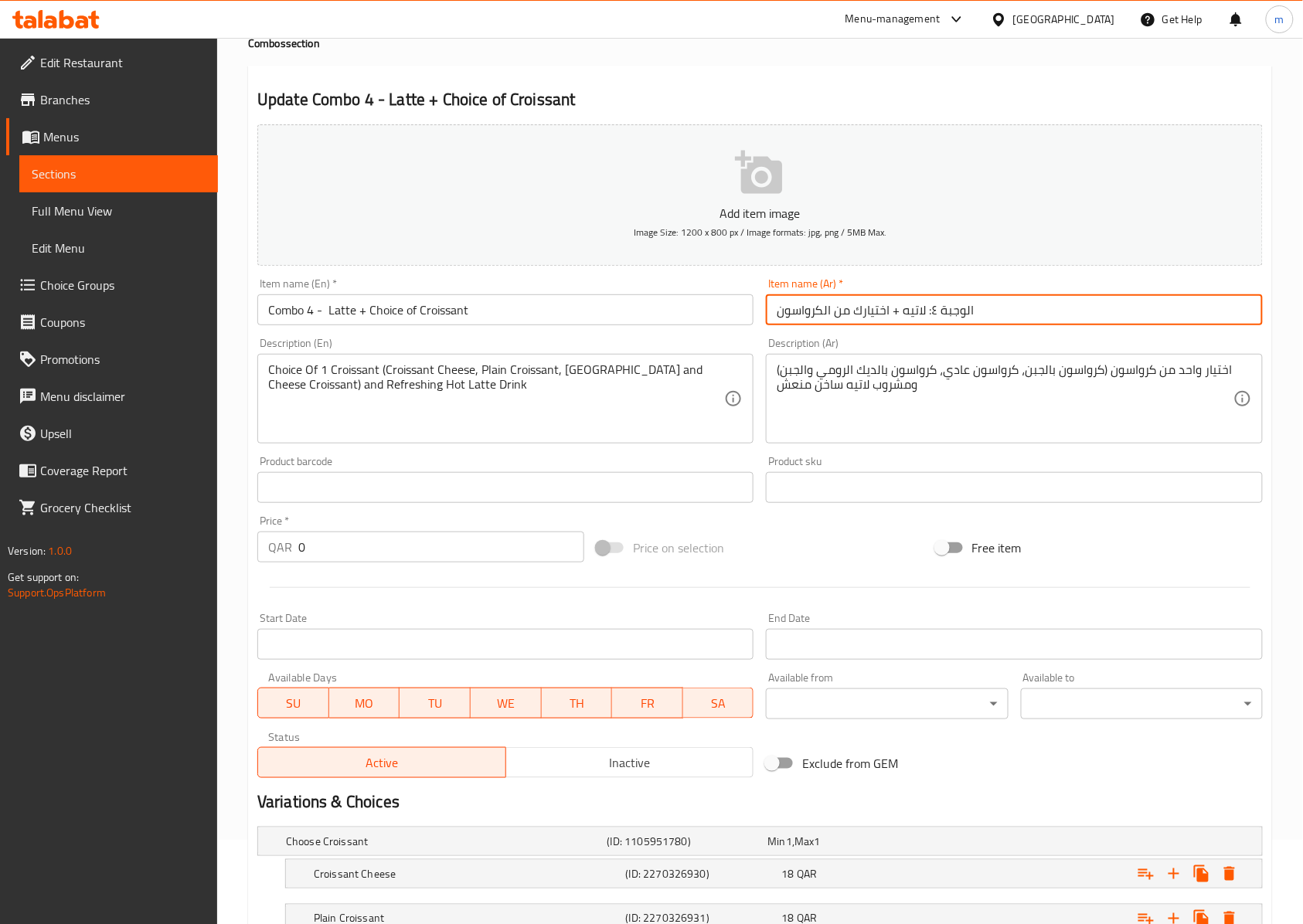
scroll to position [250, 0]
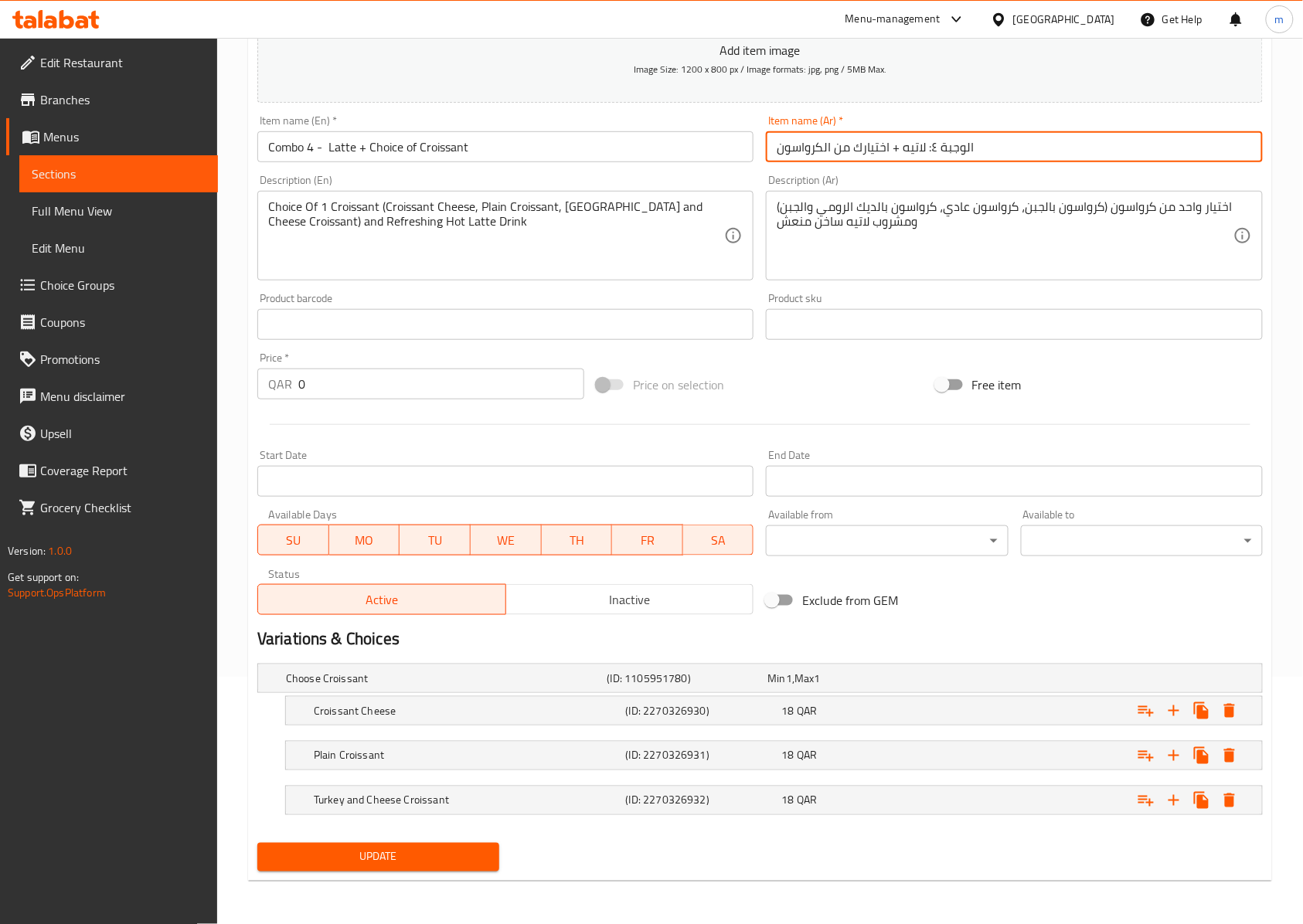
type input "الوجبة ٤: لاتيه + اختيارك من الكرواسون"
click at [628, 820] on div "Choose Croissant (ID: 1105951780) Min 1 , Max 1 Name (En) Choose Croissant Name…" at bounding box center [760, 747] width 1017 height 179
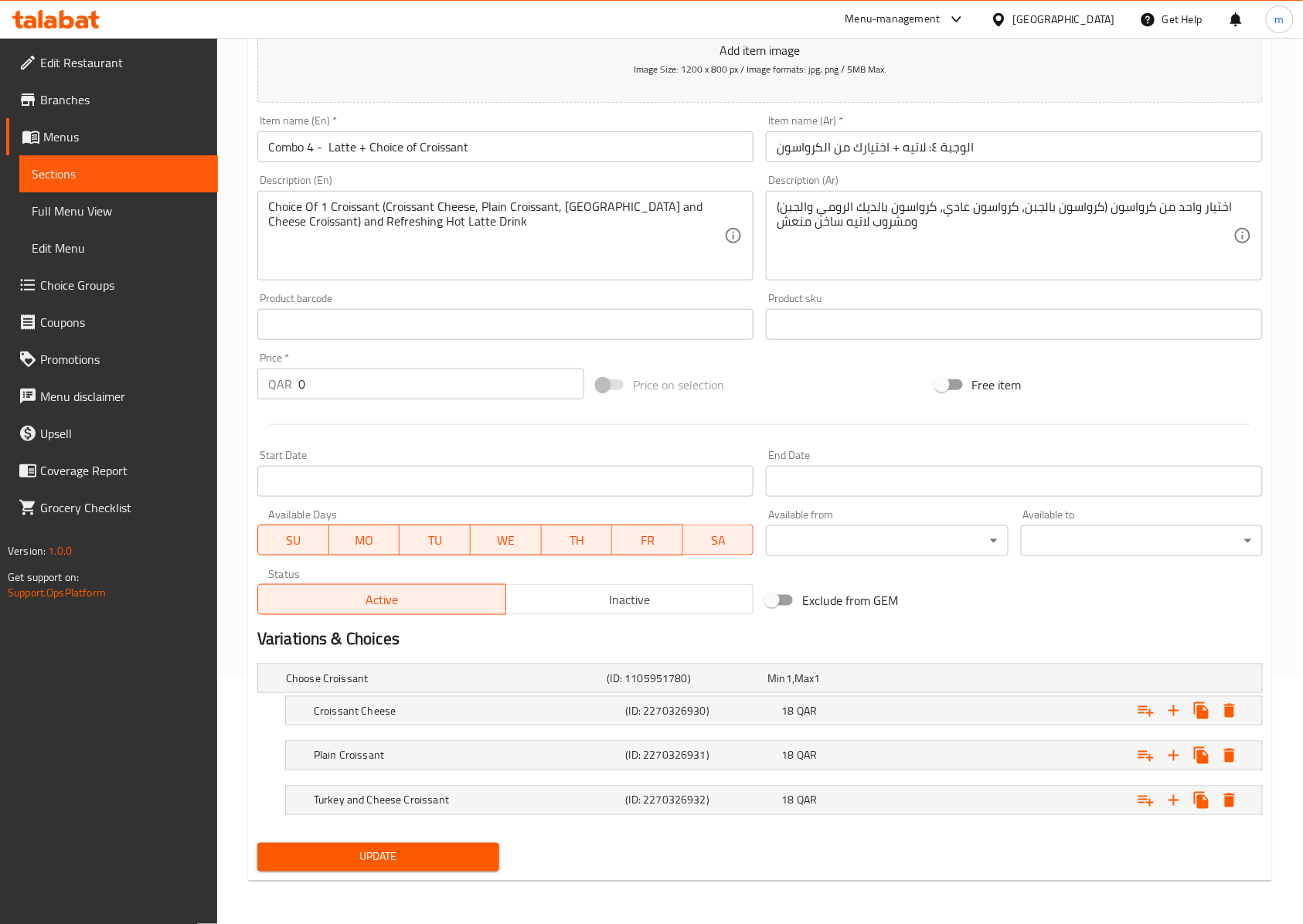
click at [479, 847] on span "Update" at bounding box center [378, 857] width 217 height 19
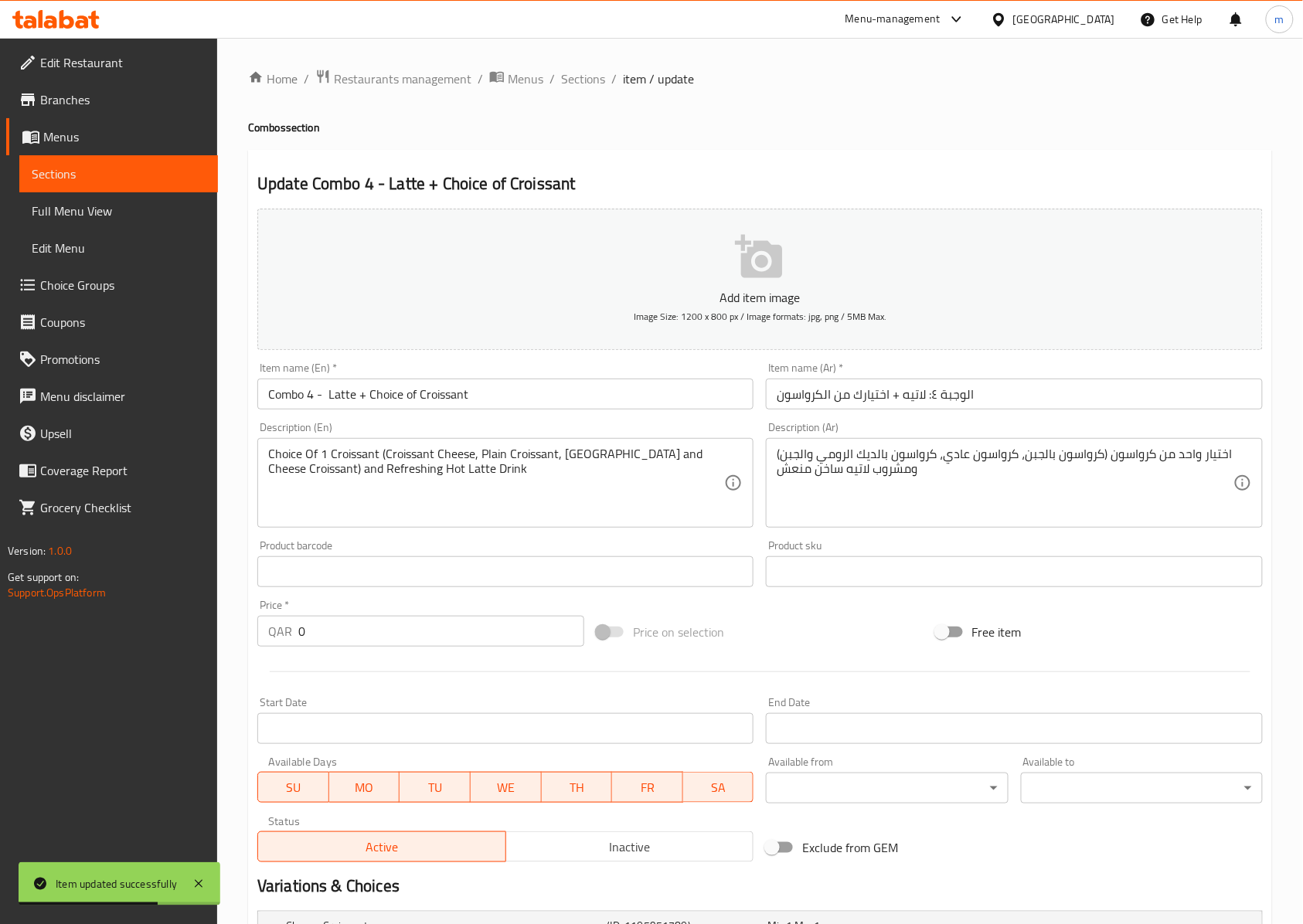
click at [105, 176] on span "Sections" at bounding box center [119, 174] width 174 height 19
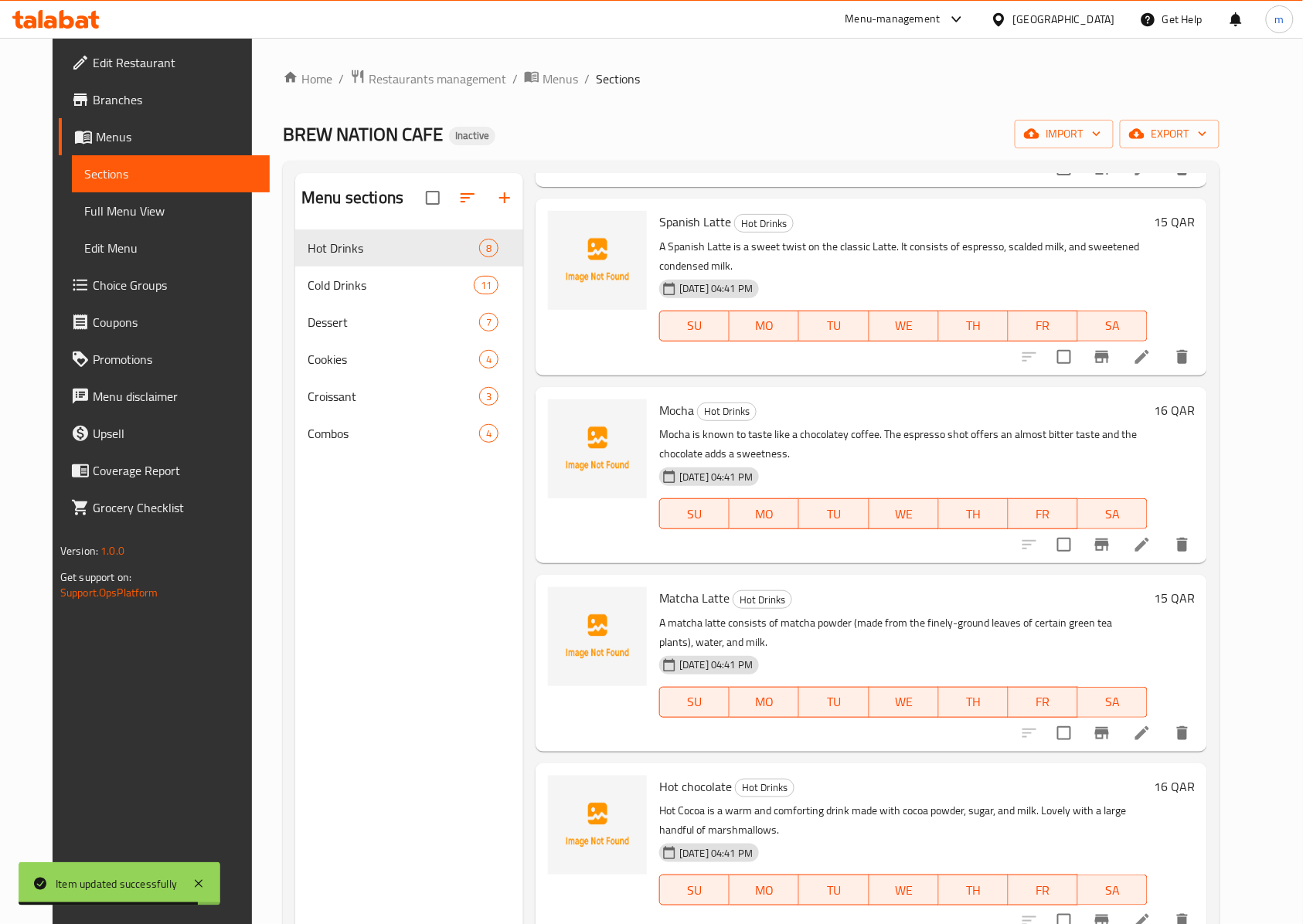
scroll to position [600, 0]
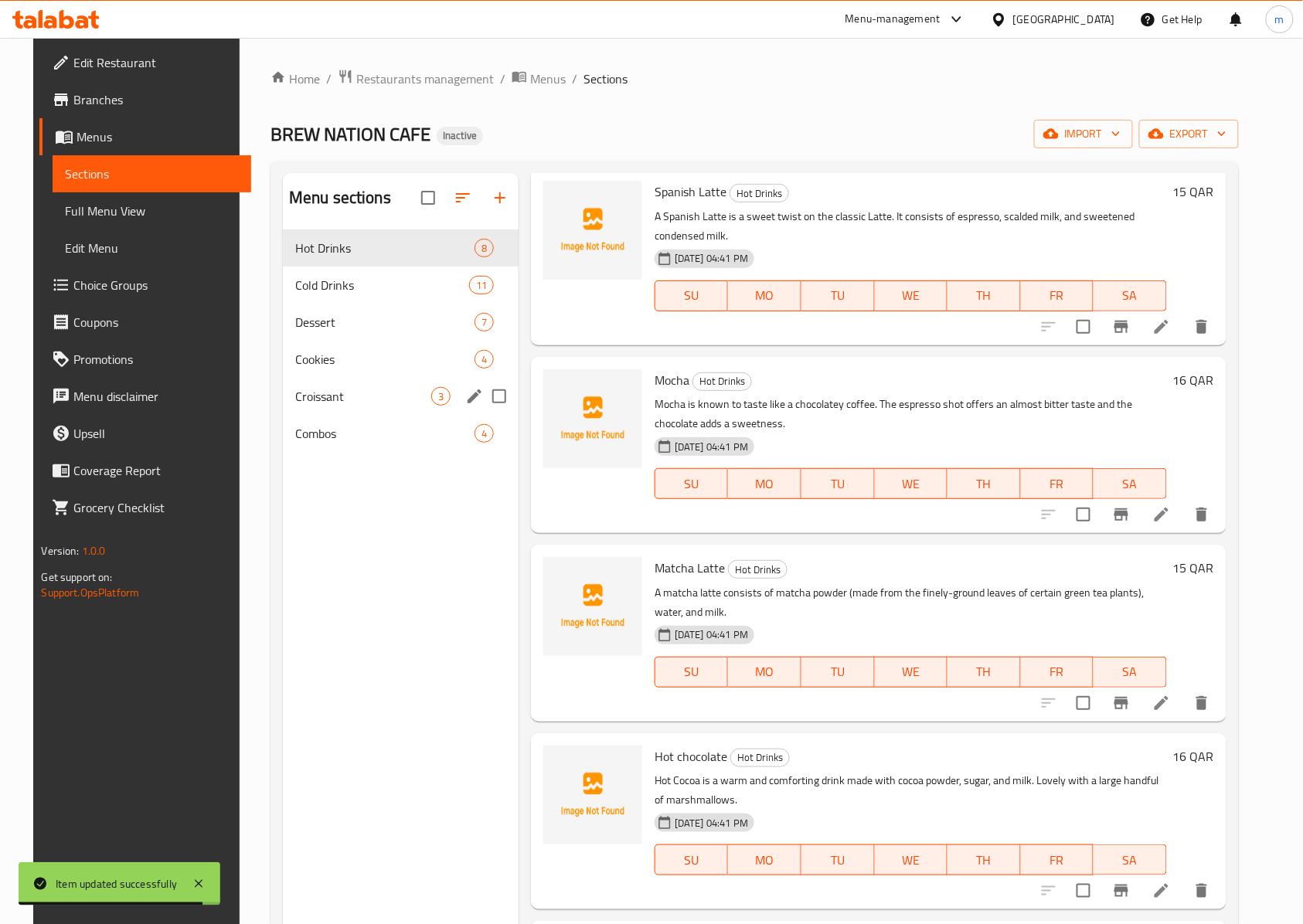
click at [283, 408] on div "Croissant 3" at bounding box center [401, 396] width 236 height 37
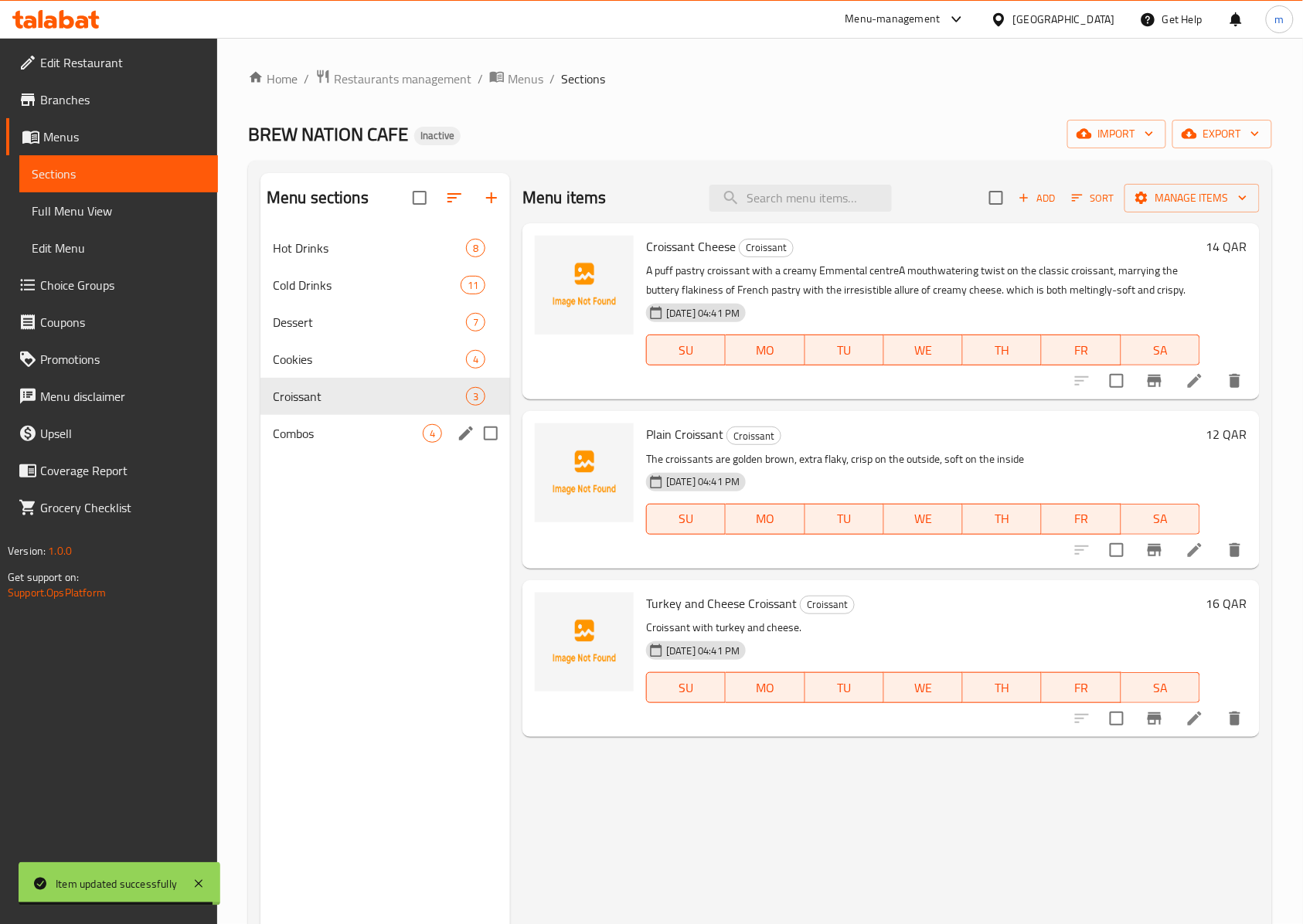
click at [288, 423] on div "Combos 4" at bounding box center [386, 433] width 250 height 37
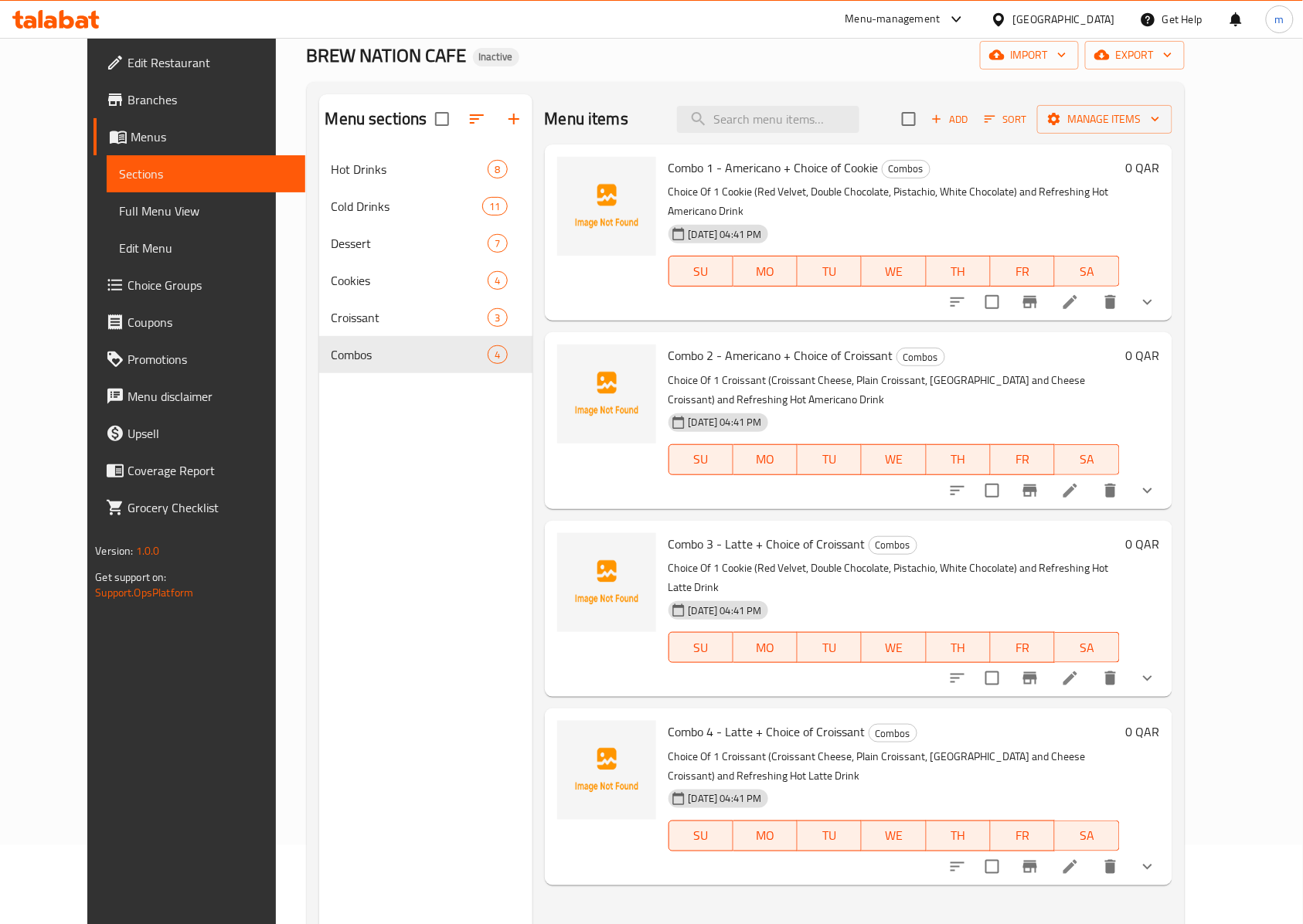
scroll to position [102, 0]
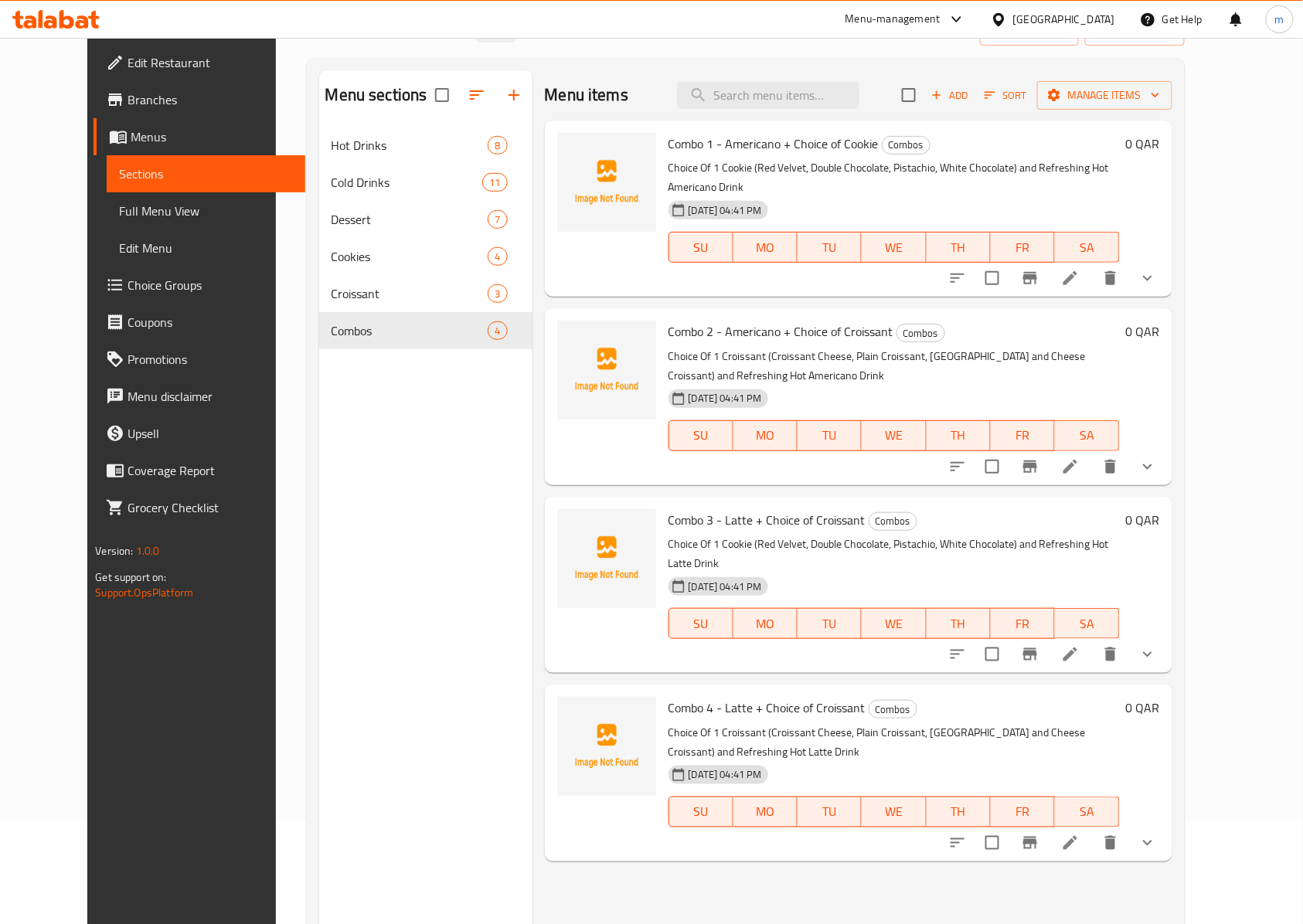
click at [1079, 834] on icon at bounding box center [1071, 843] width 19 height 19
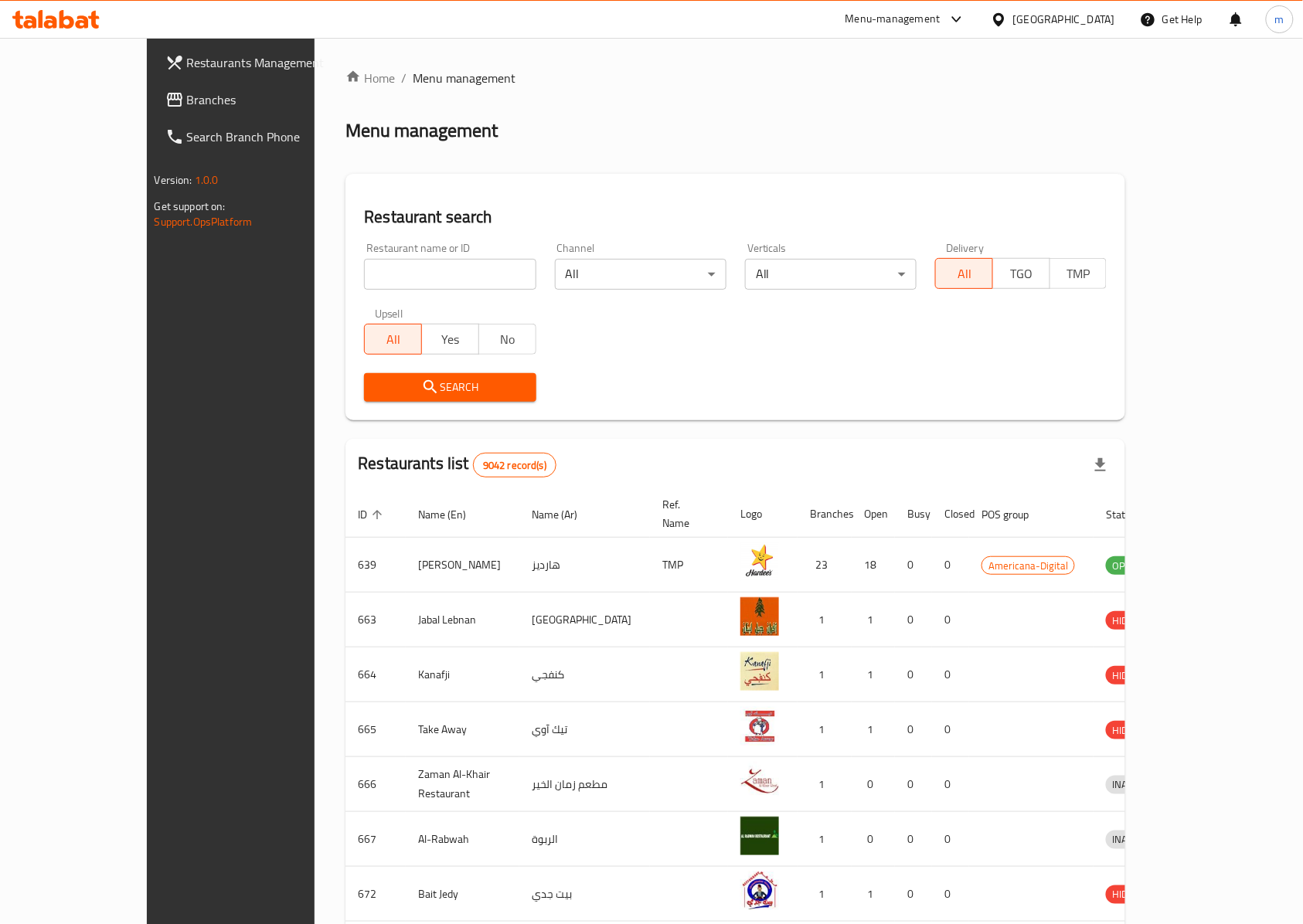
click at [153, 87] on link "Branches" at bounding box center [259, 99] width 212 height 37
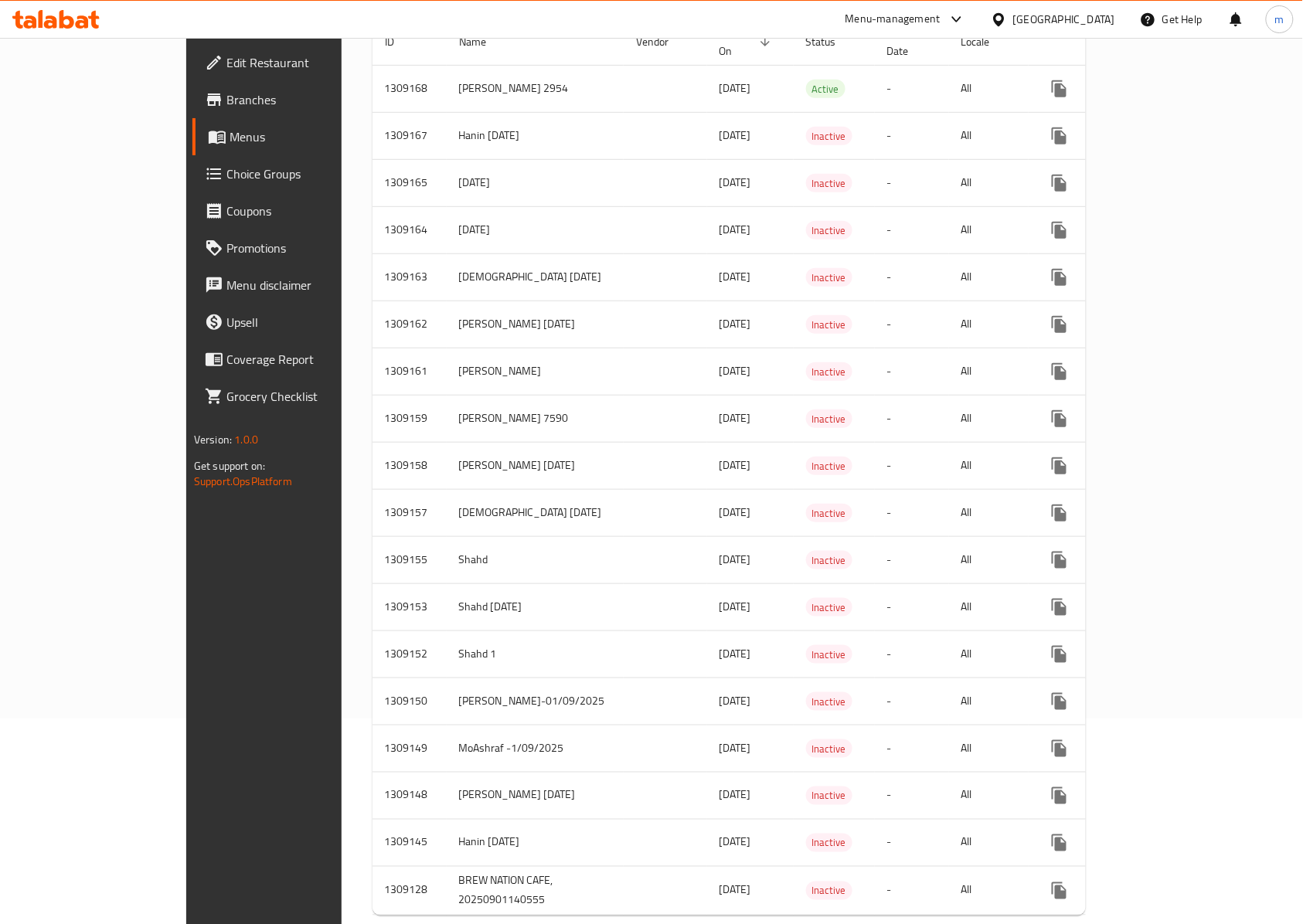
scroll to position [261, 0]
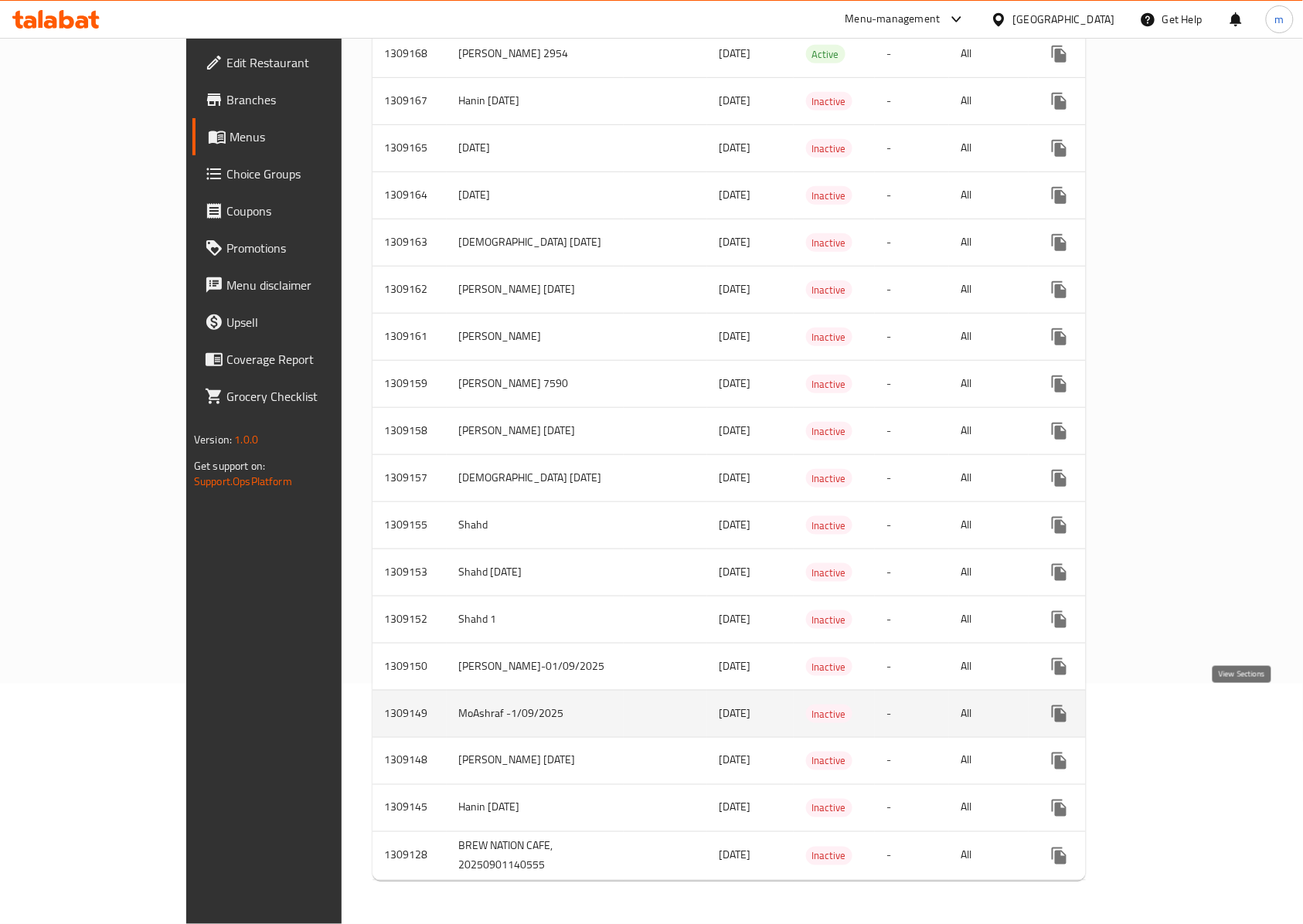
click at [1189, 702] on link "enhanced table" at bounding box center [1170, 713] width 37 height 37
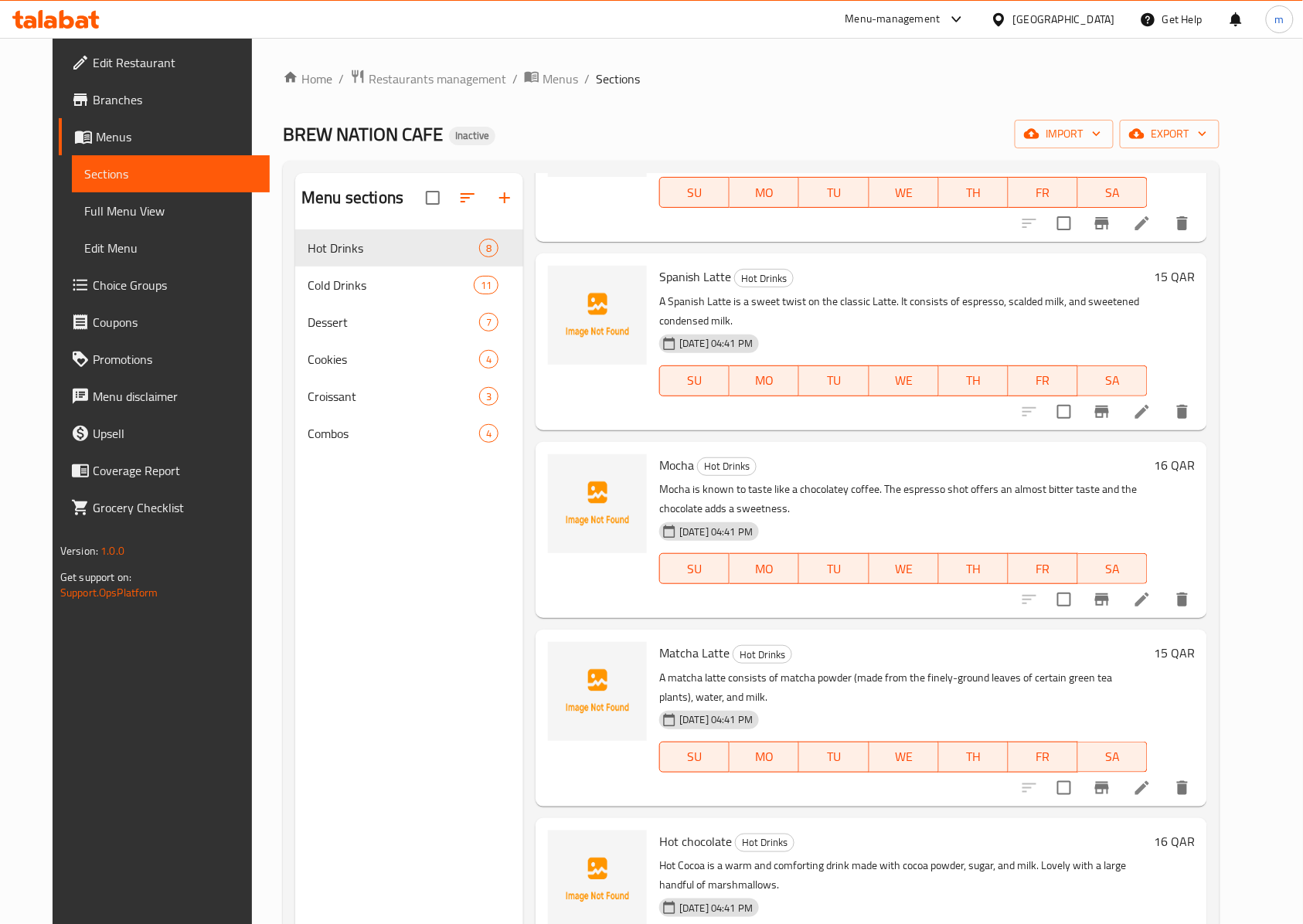
scroll to position [600, 0]
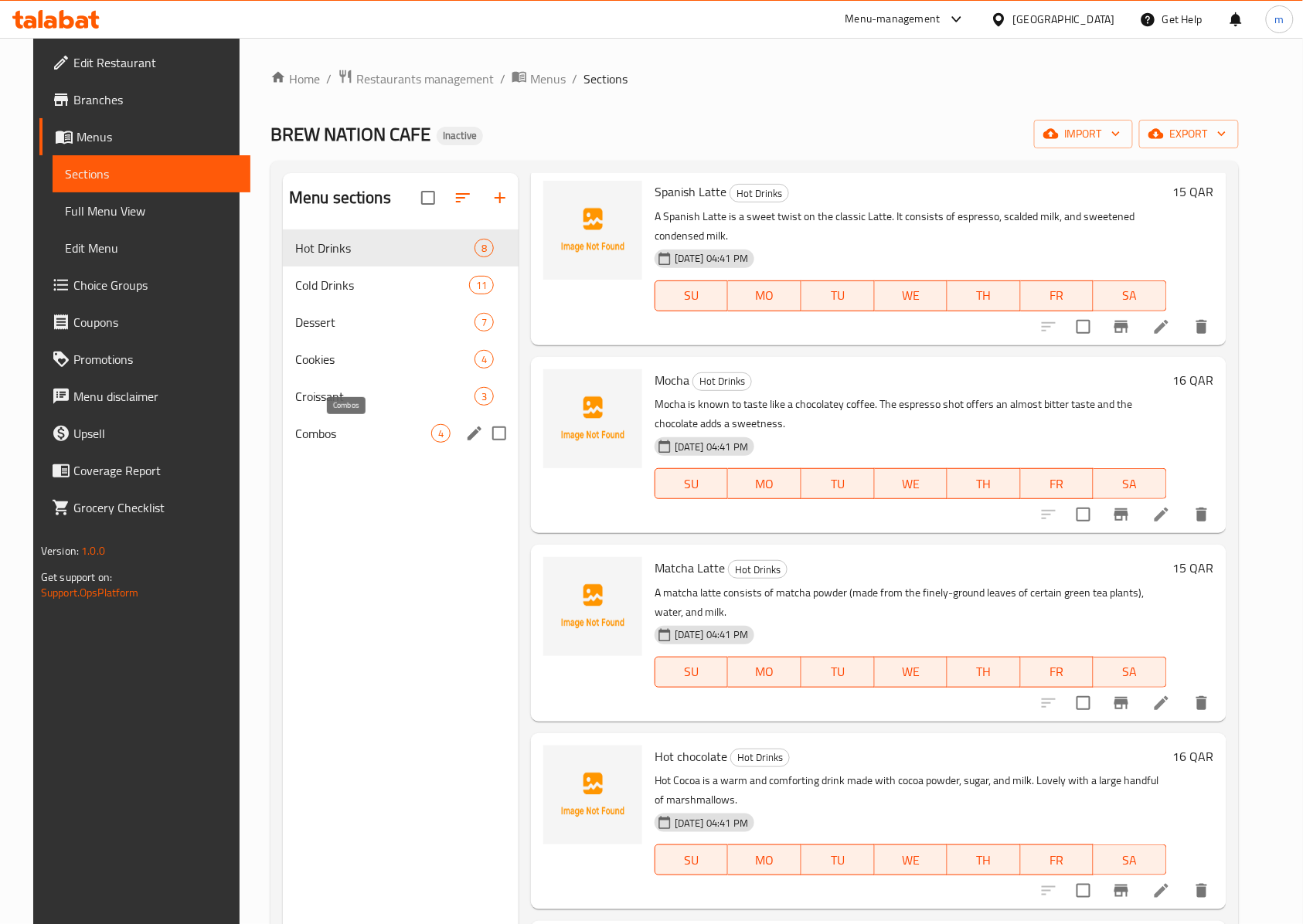
click at [411, 440] on span "Combos" at bounding box center [363, 434] width 136 height 19
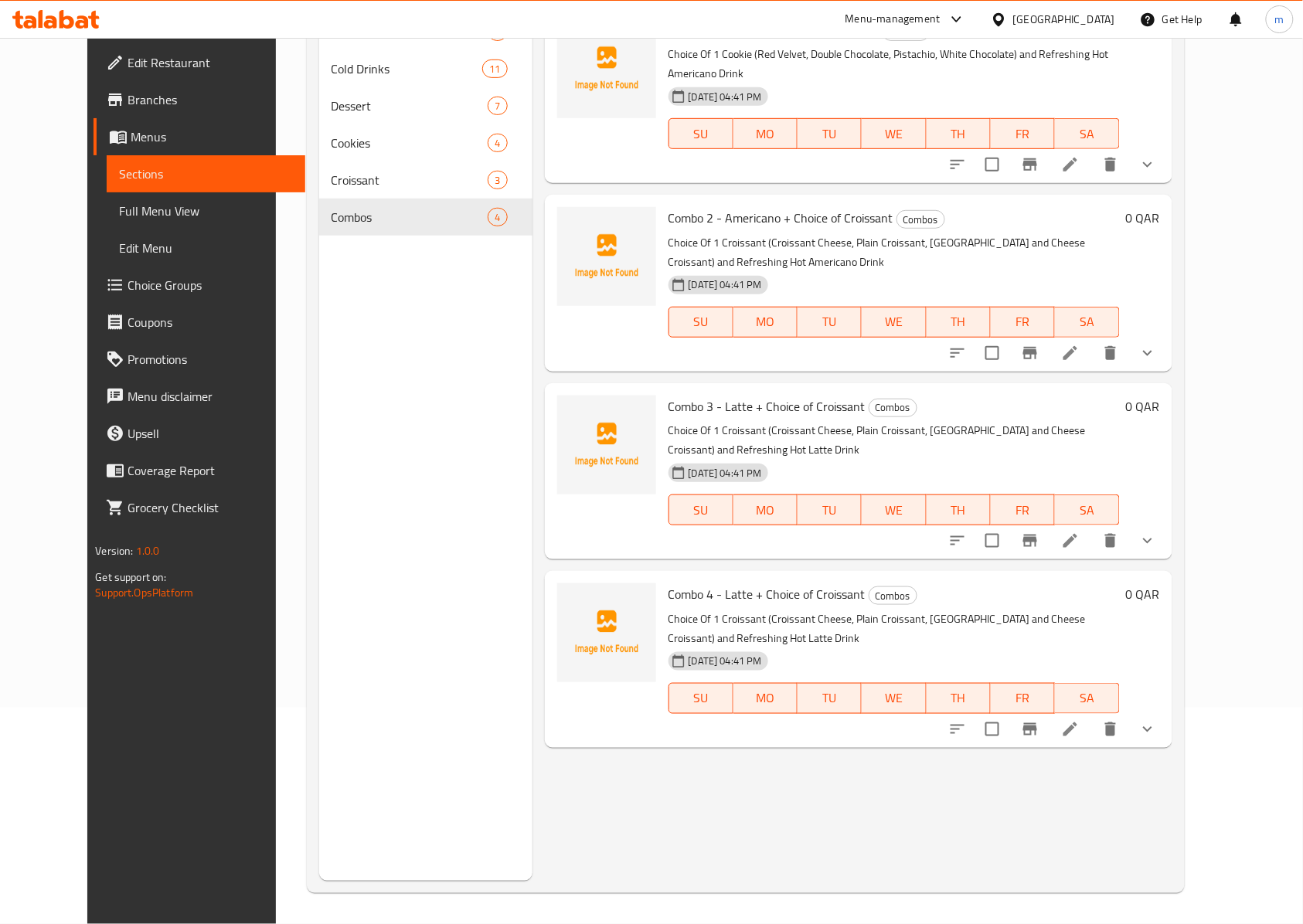
scroll to position [114, 0]
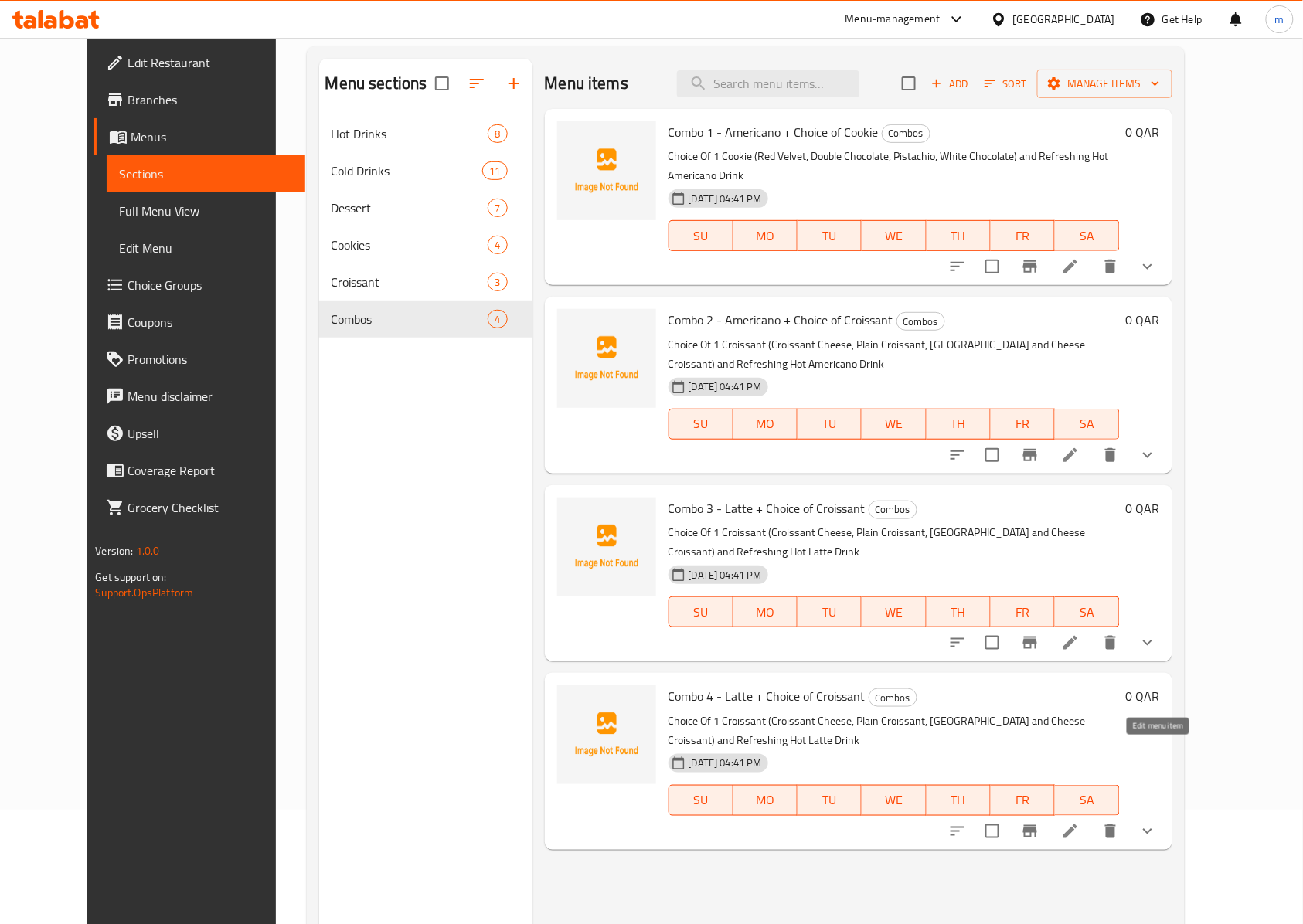
click at [1079, 822] on icon at bounding box center [1071, 831] width 19 height 19
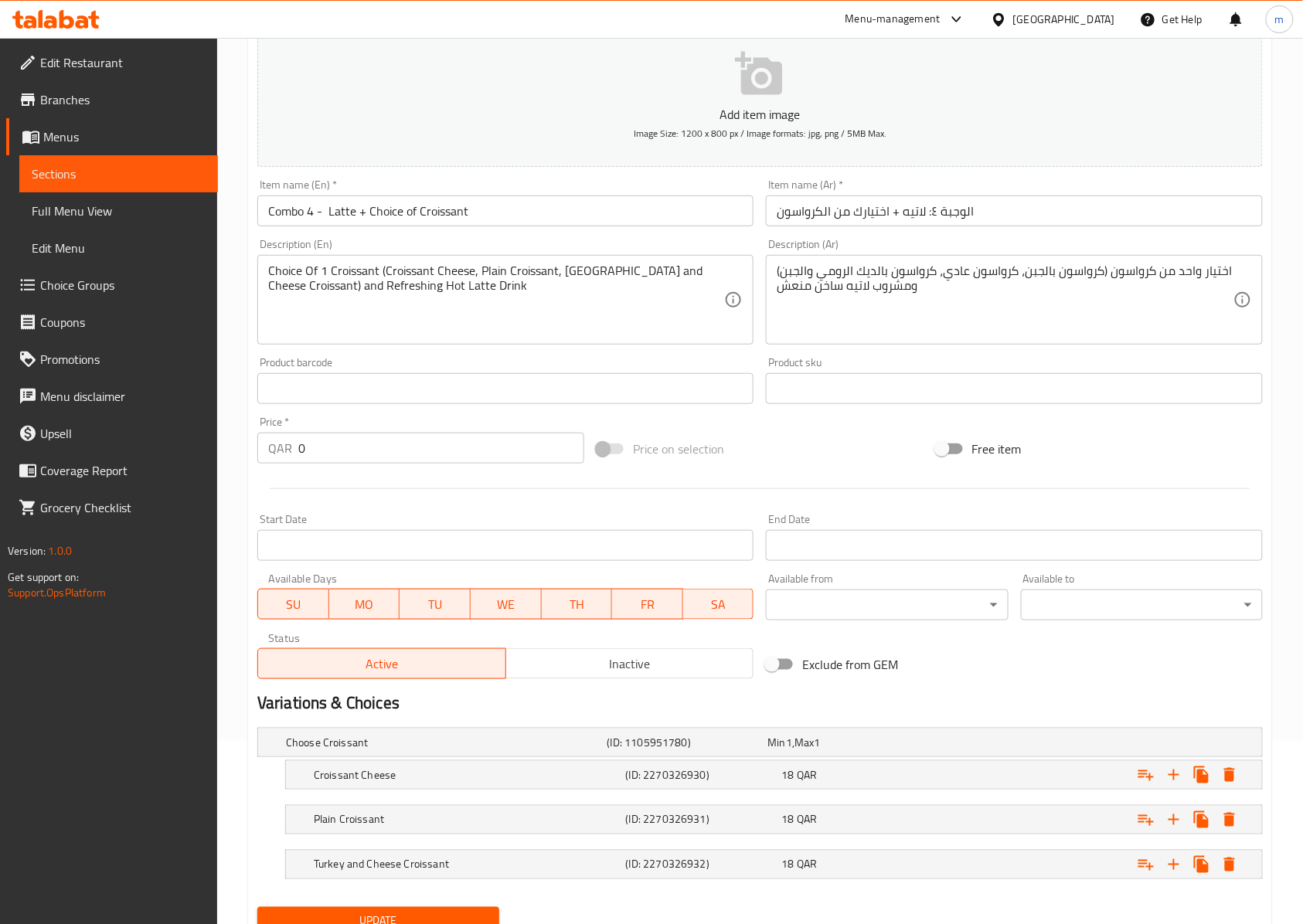
scroll to position [147, 0]
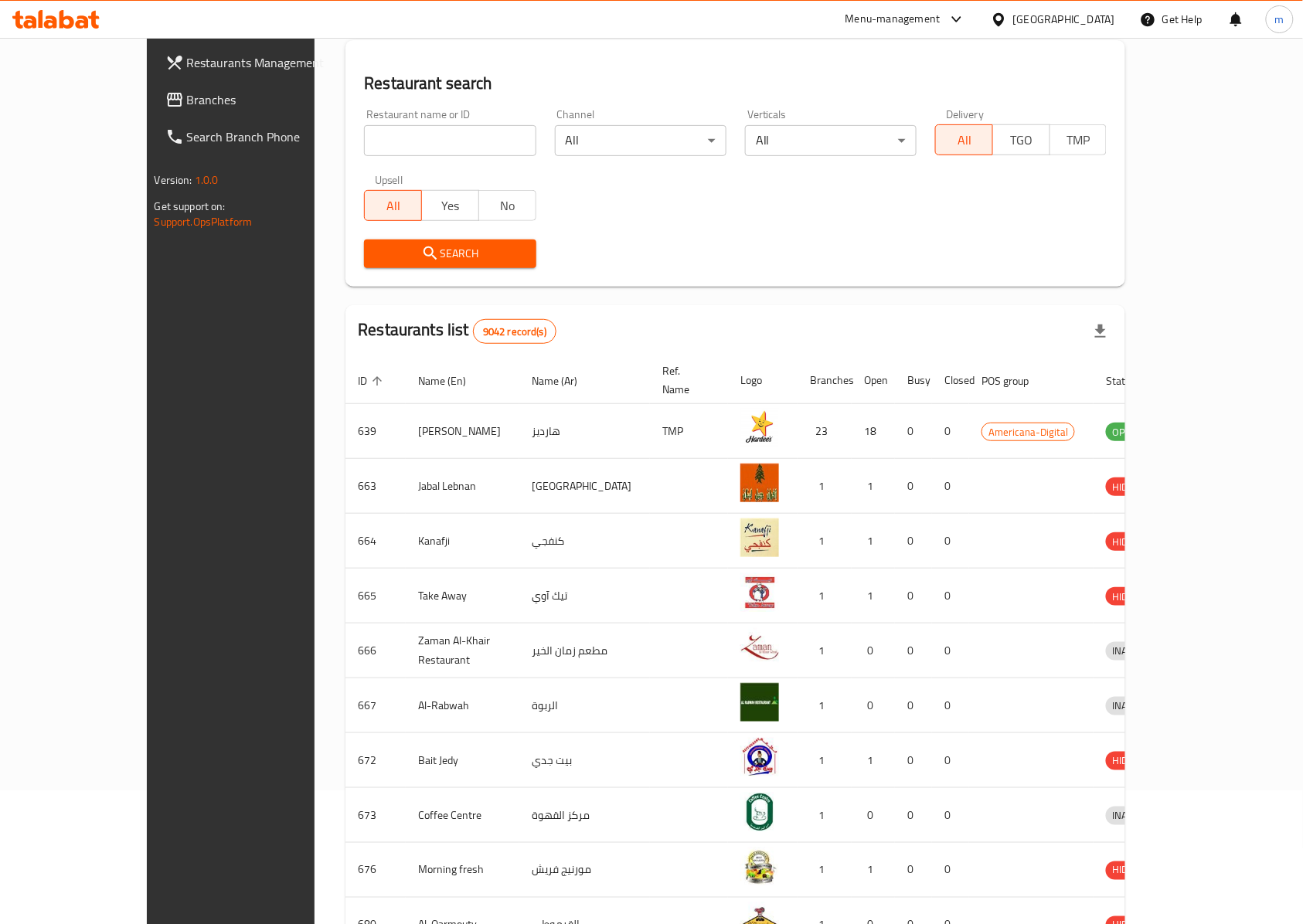
scroll to position [23, 0]
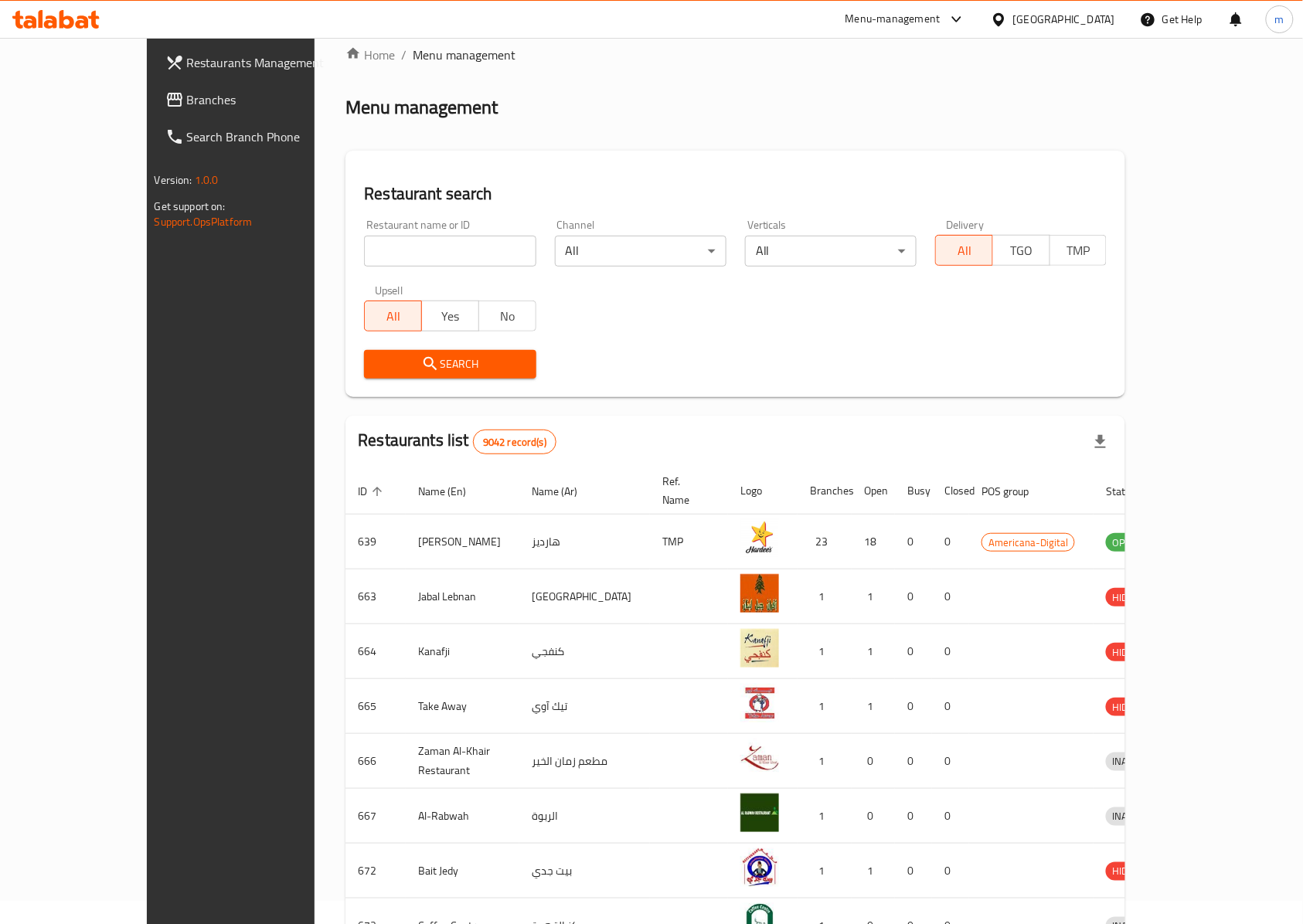
click at [187, 90] on span "Branches" at bounding box center [269, 100] width 165 height 19
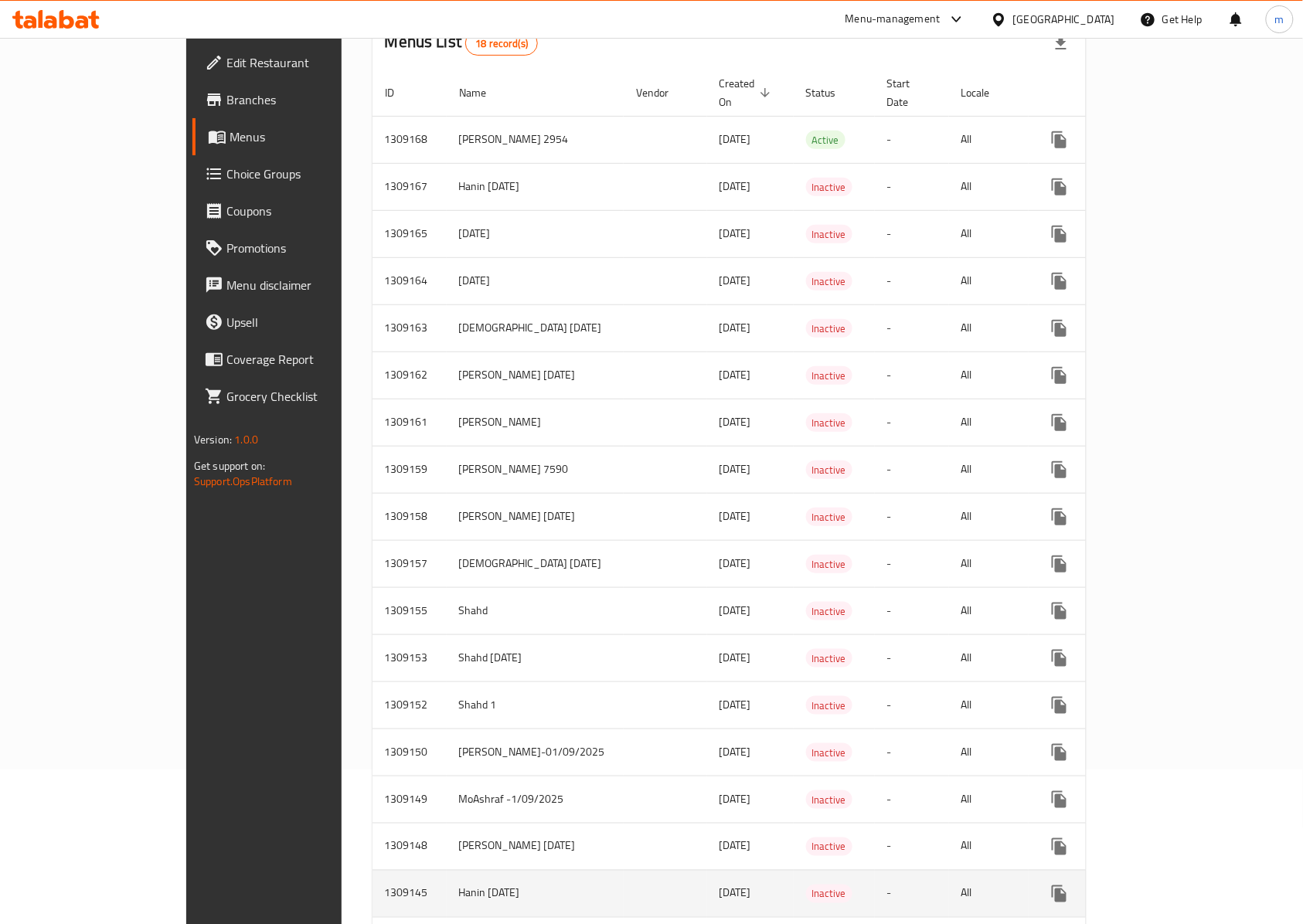
scroll to position [261, 0]
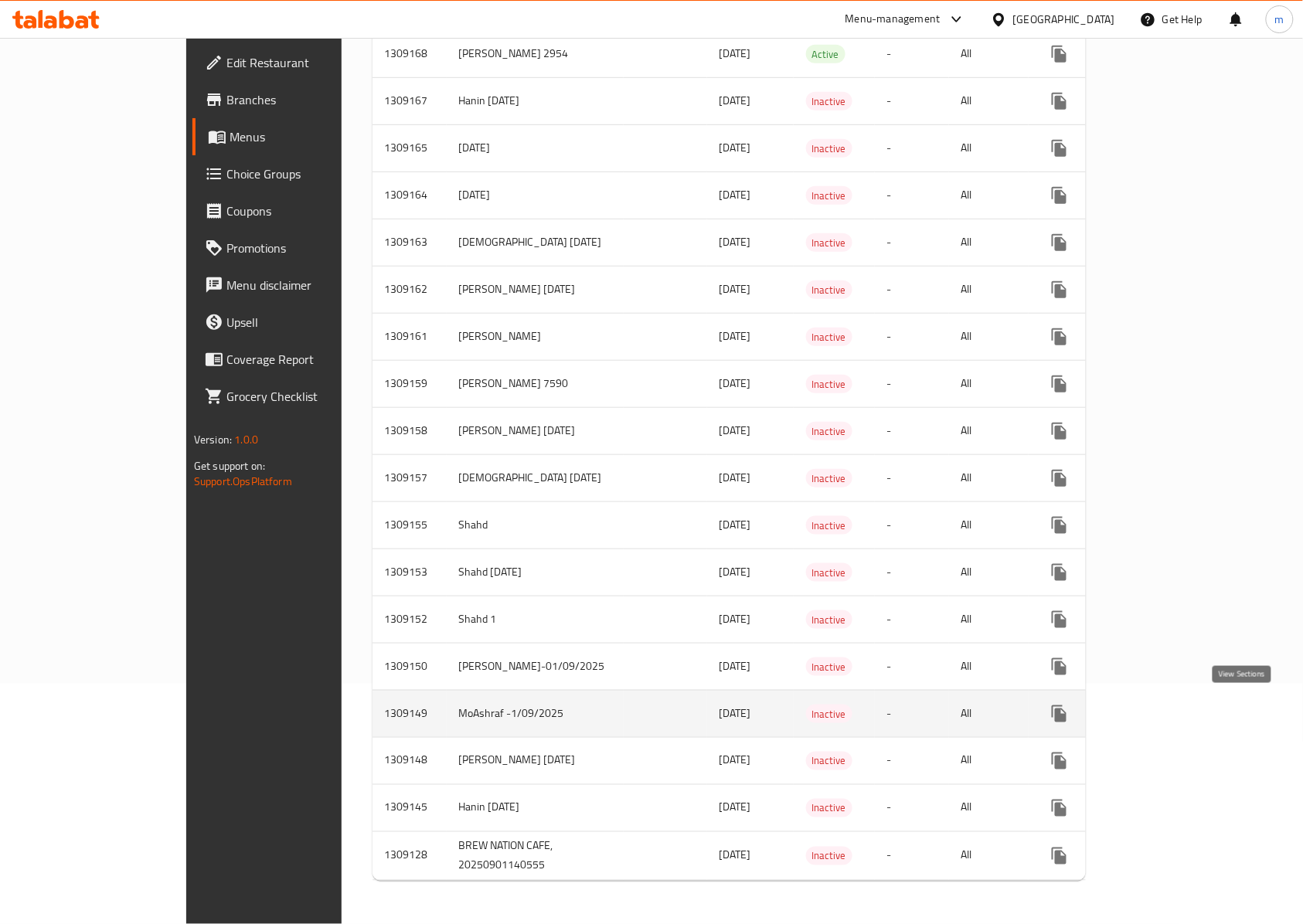
click at [1189, 695] on link "enhanced table" at bounding box center [1170, 713] width 37 height 37
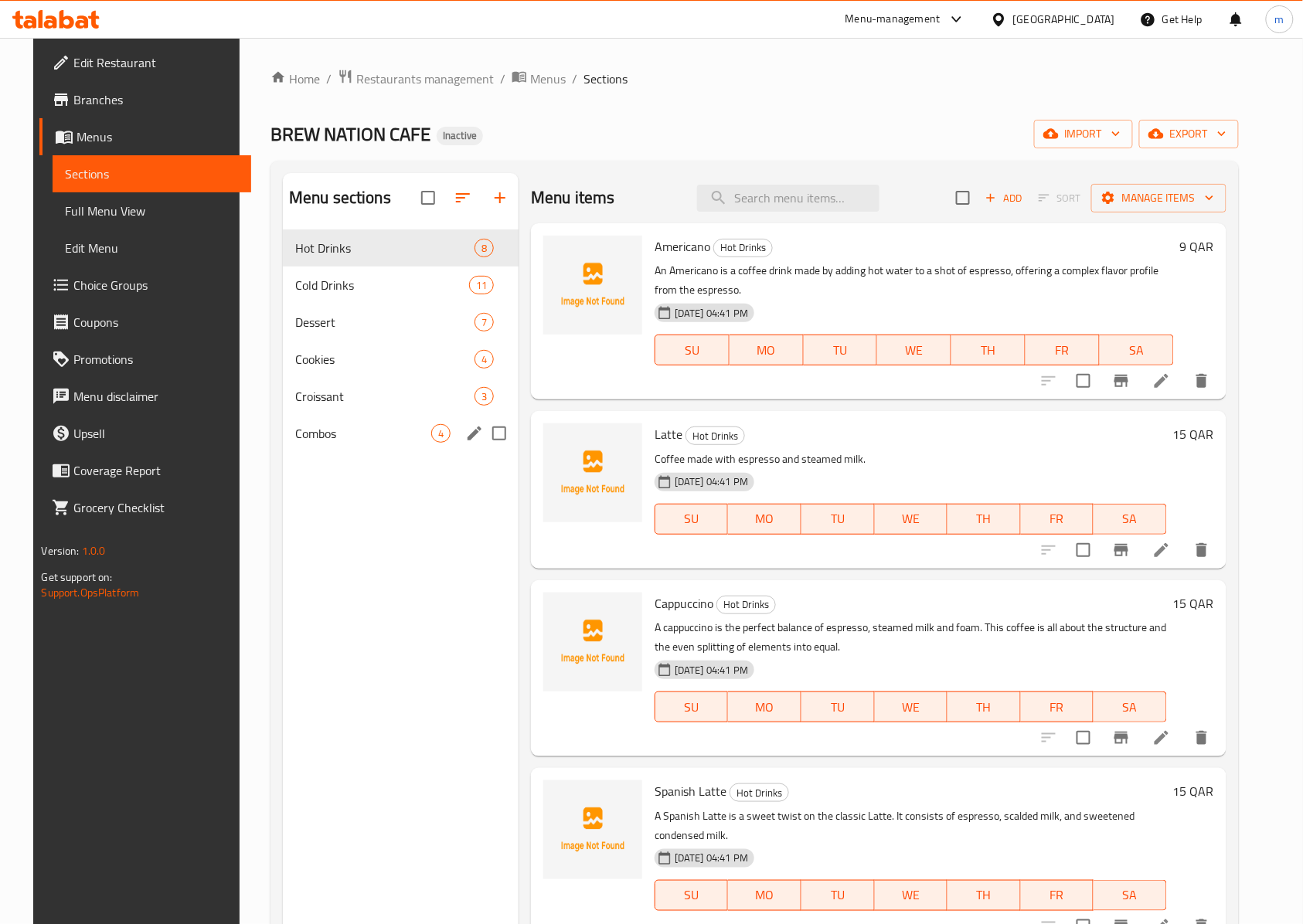
click at [295, 428] on span "Combos" at bounding box center [363, 434] width 136 height 19
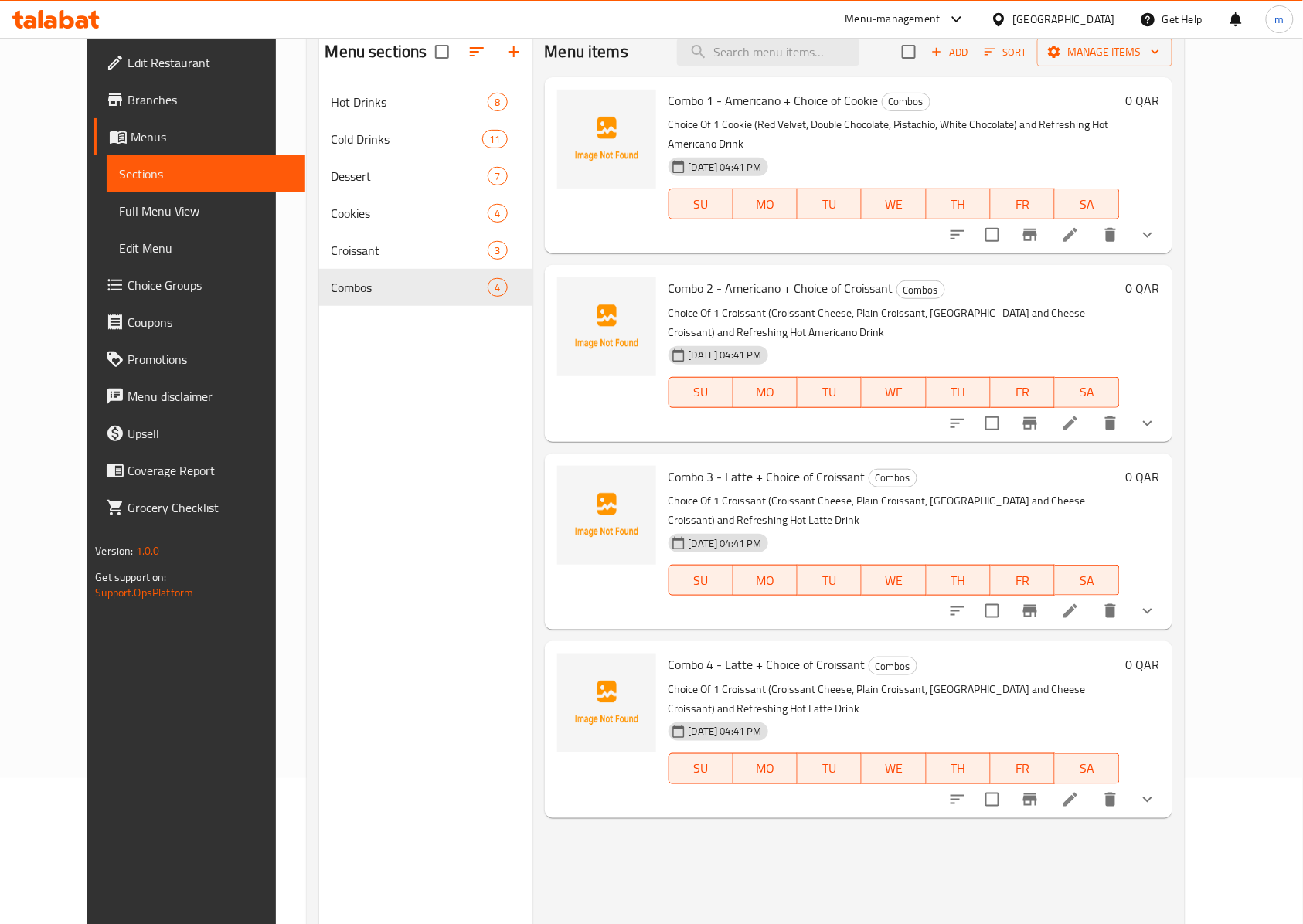
scroll to position [114, 0]
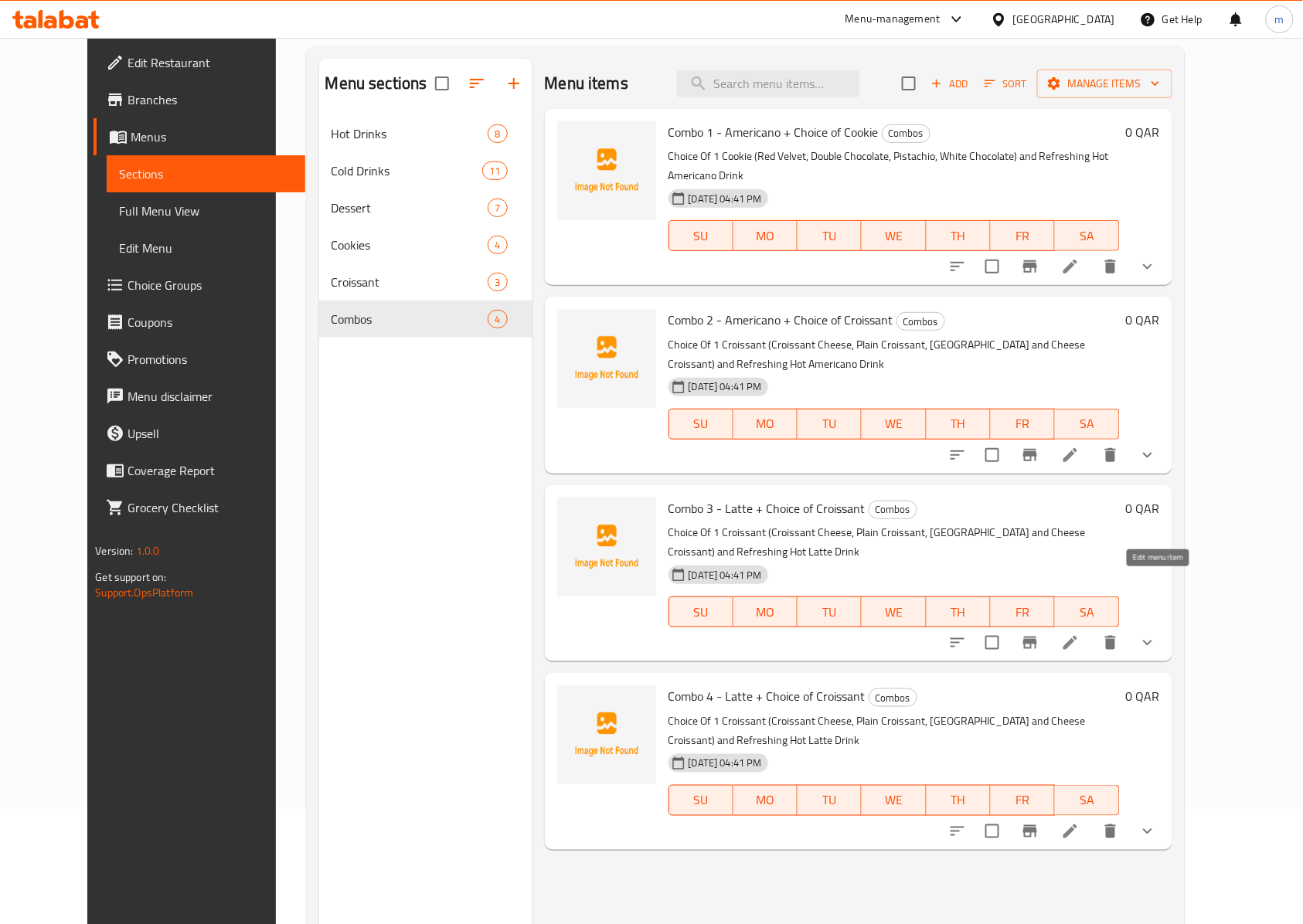
click at [1077, 636] on icon at bounding box center [1070, 643] width 14 height 14
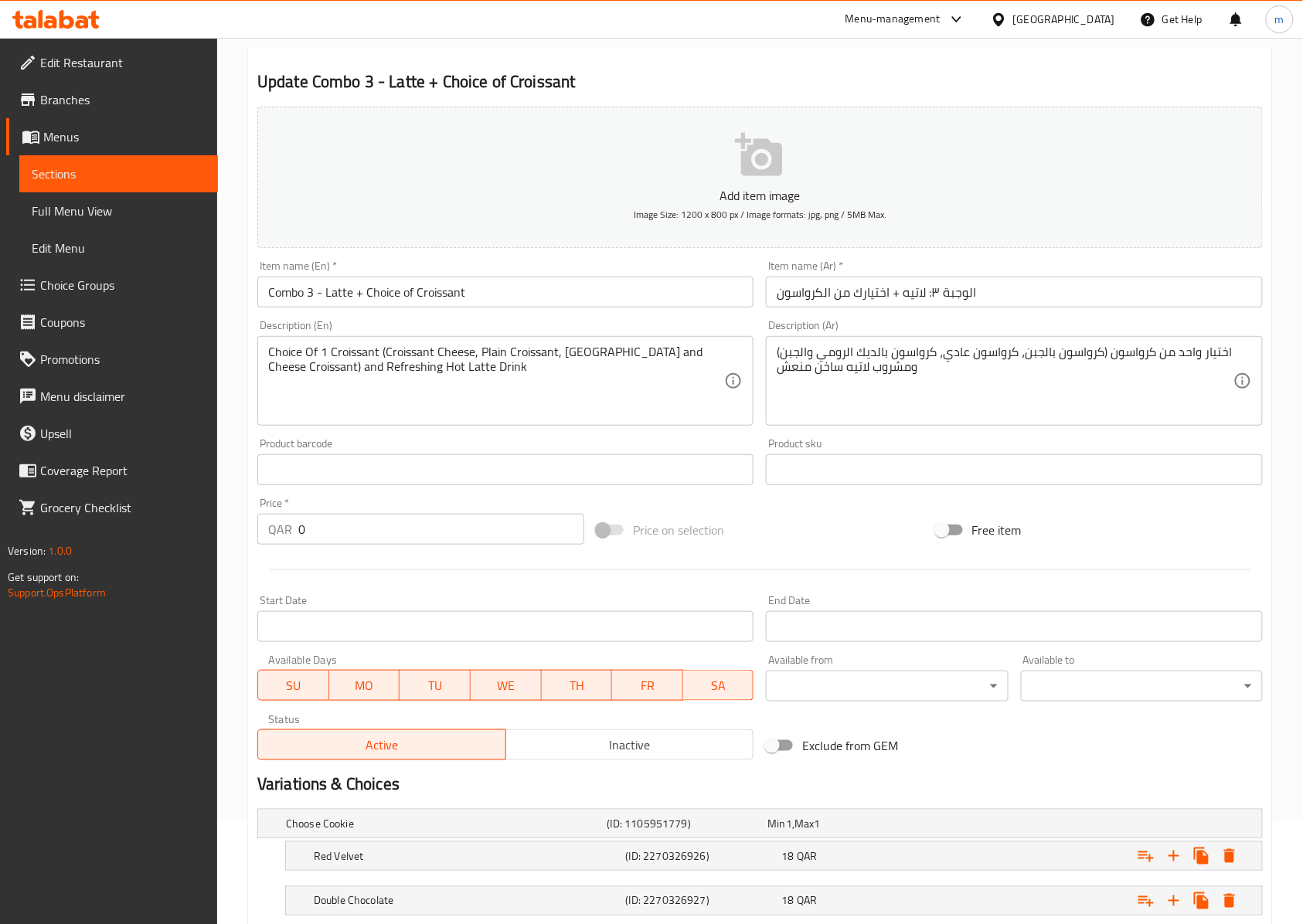
scroll to position [89, 0]
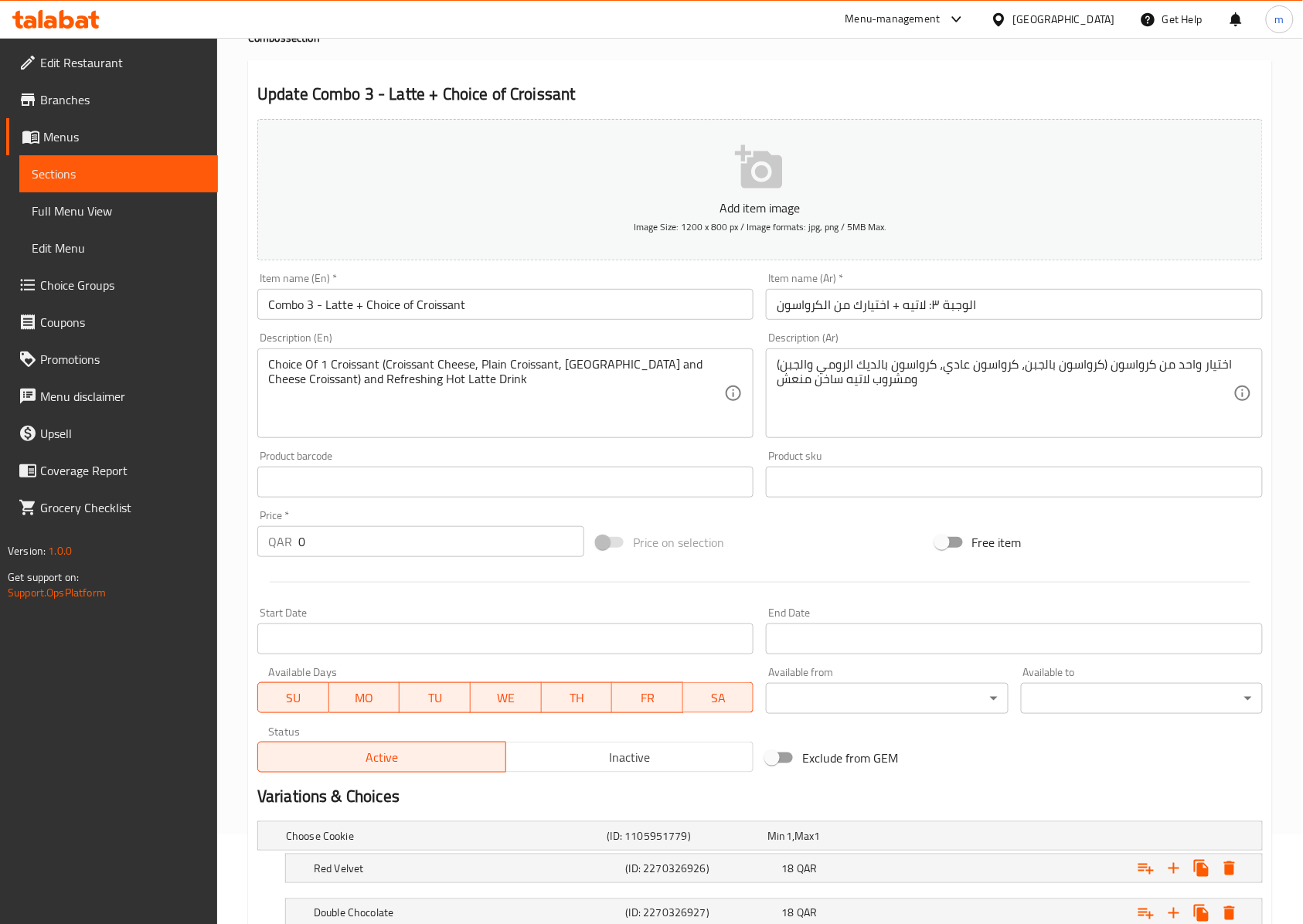
click at [528, 312] on input "Combo 3 - Latte + Choice of Croissant" at bounding box center [505, 305] width 496 height 31
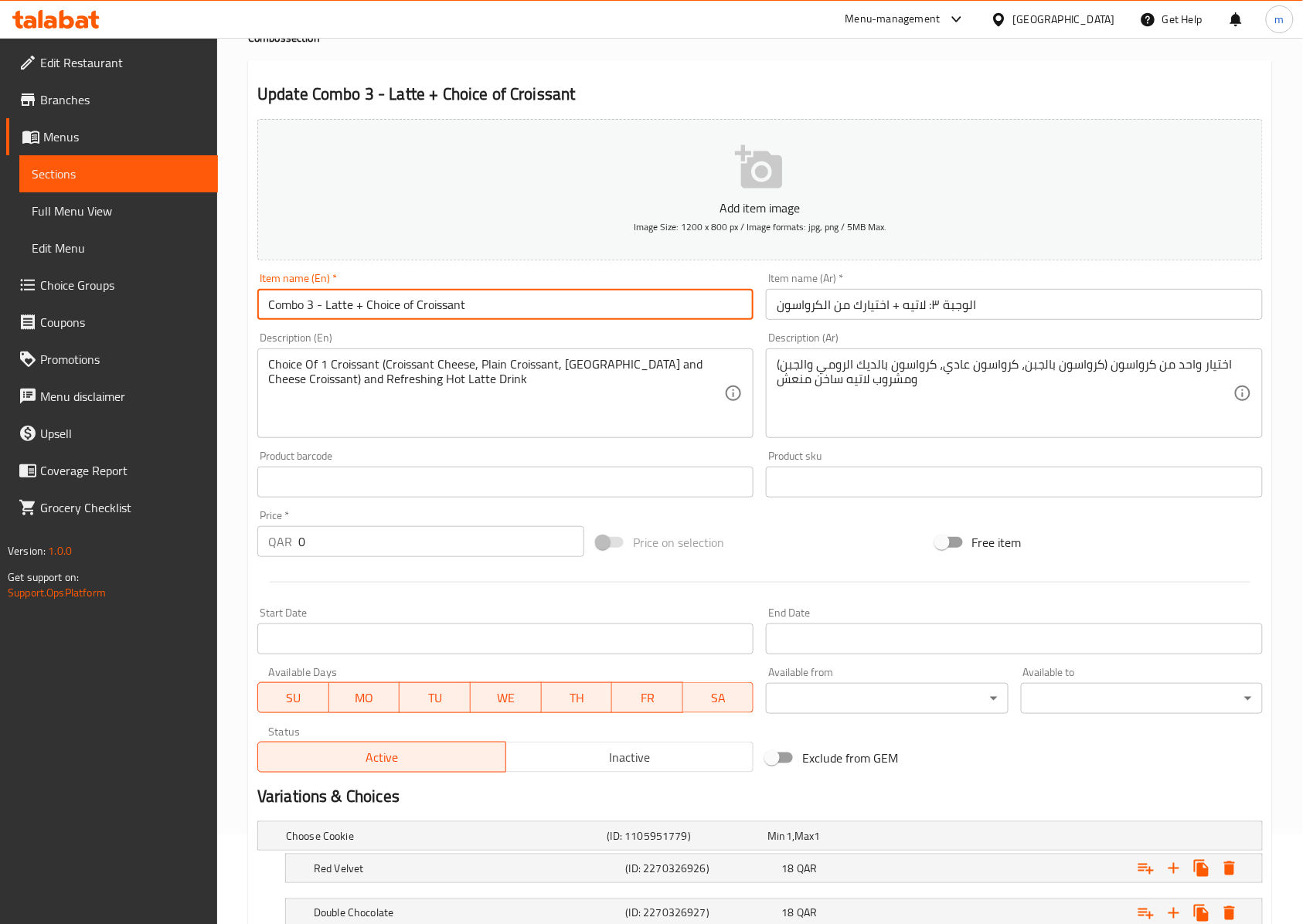
click at [528, 312] on input "Combo 3 - Latte + Choice of Croissant" at bounding box center [505, 305] width 496 height 31
paste input "4 - Latte + choice of Cookie"
type input "Combo 4 - Latte + choice of Cookie"
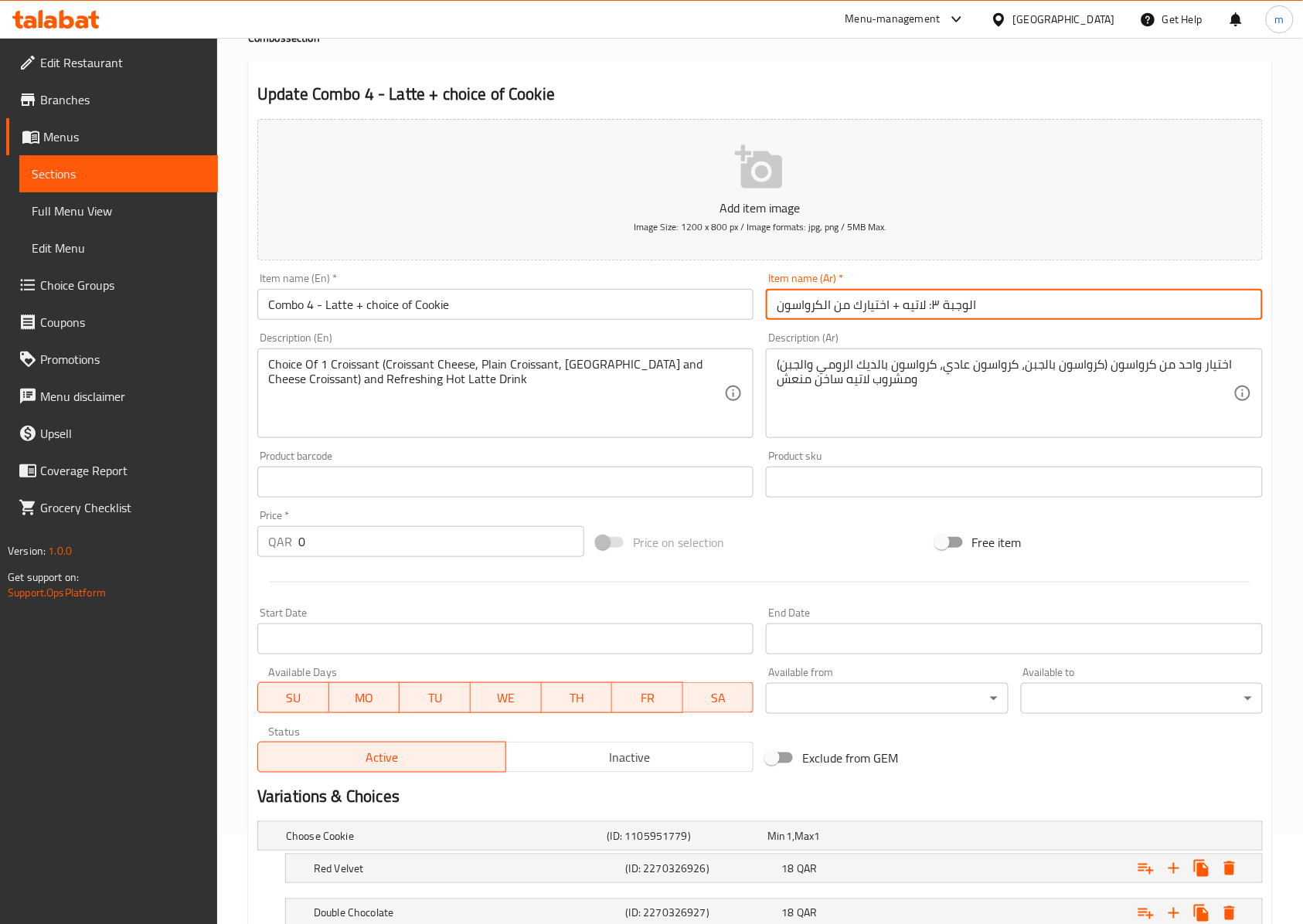
click at [1128, 320] on input "الوجبة ٣: لاتيه + اختيارك من الكرواسون" at bounding box center [1014, 305] width 496 height 31
paste input ": لاتيه + اختيارك من الكوكيز"
type input "الوجبة ٤: لاتيه + اختيارك من الكوكيز"
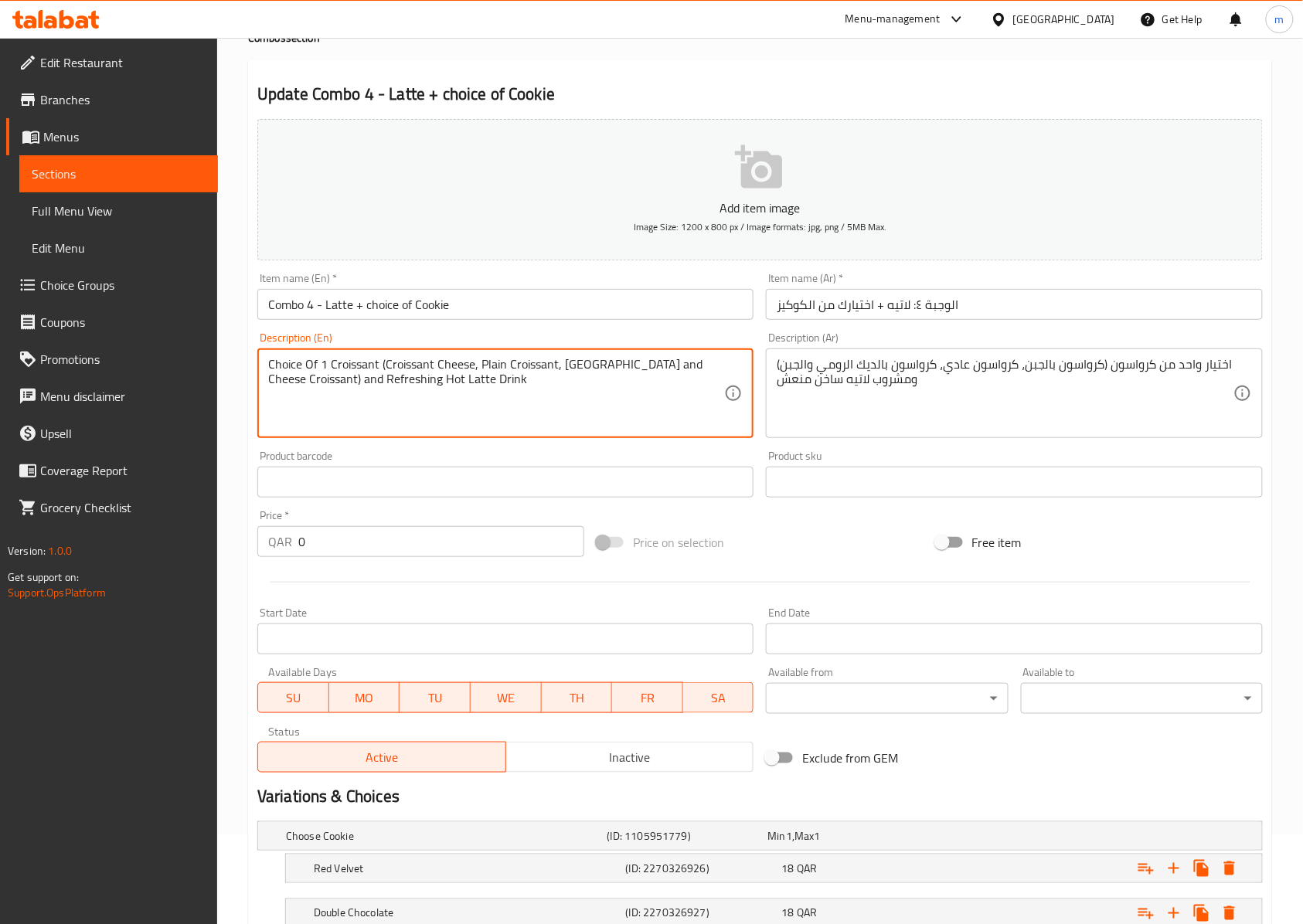
click at [591, 372] on textarea "Choice Of 1 Croissant (Croissant Cheese, Plain Croissant, [GEOGRAPHIC_DATA] and…" at bounding box center [497, 393] width 456 height 73
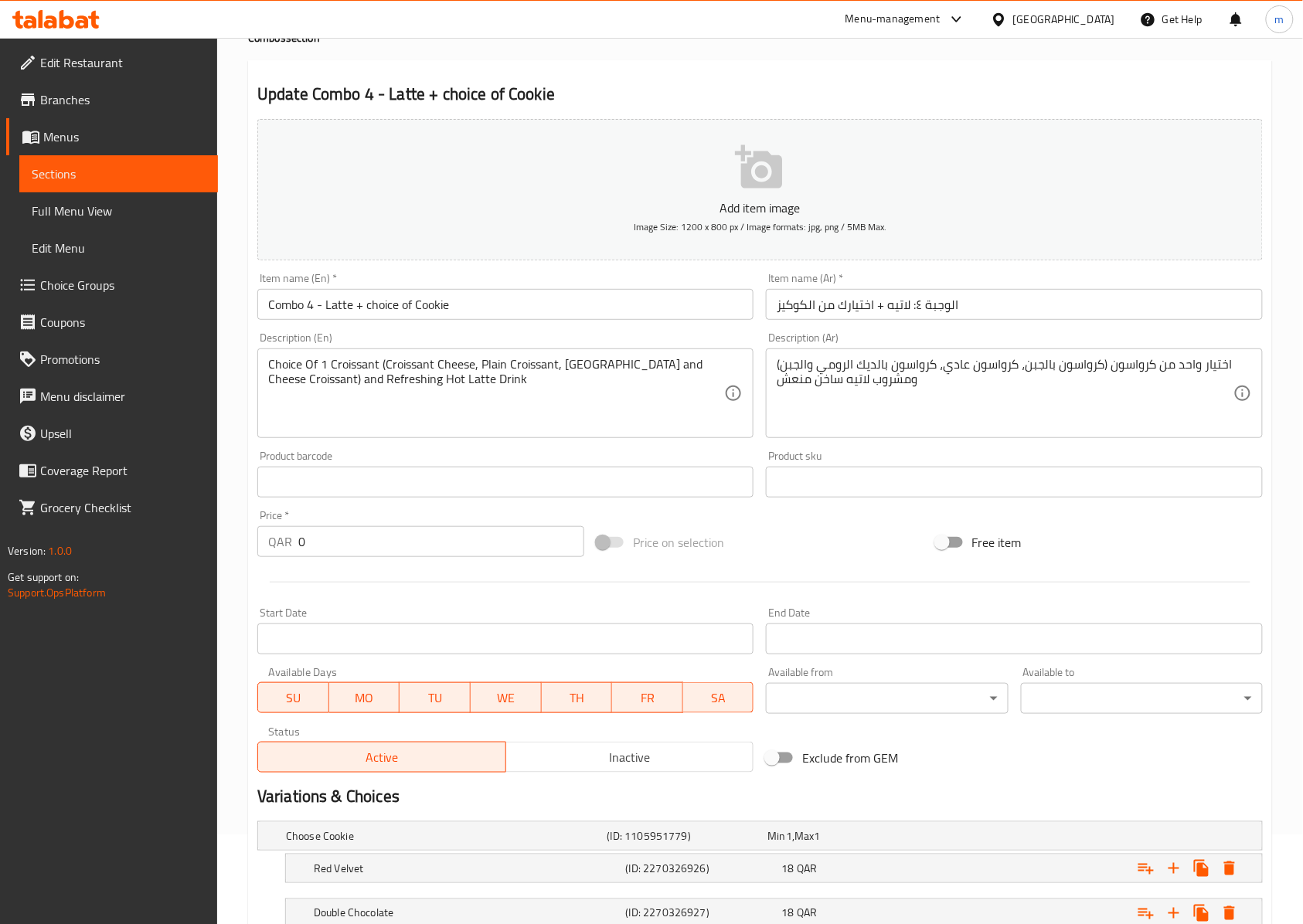
click at [596, 400] on textarea "Choice Of 1 Croissant (Croissant Cheese, Plain Croissant, [GEOGRAPHIC_DATA] and…" at bounding box center [497, 393] width 456 height 73
click at [588, 397] on textarea "Choice Of 1 Croissant (Croissant Cheese, Plain Croissant, [GEOGRAPHIC_DATA] and…" at bounding box center [497, 393] width 456 height 73
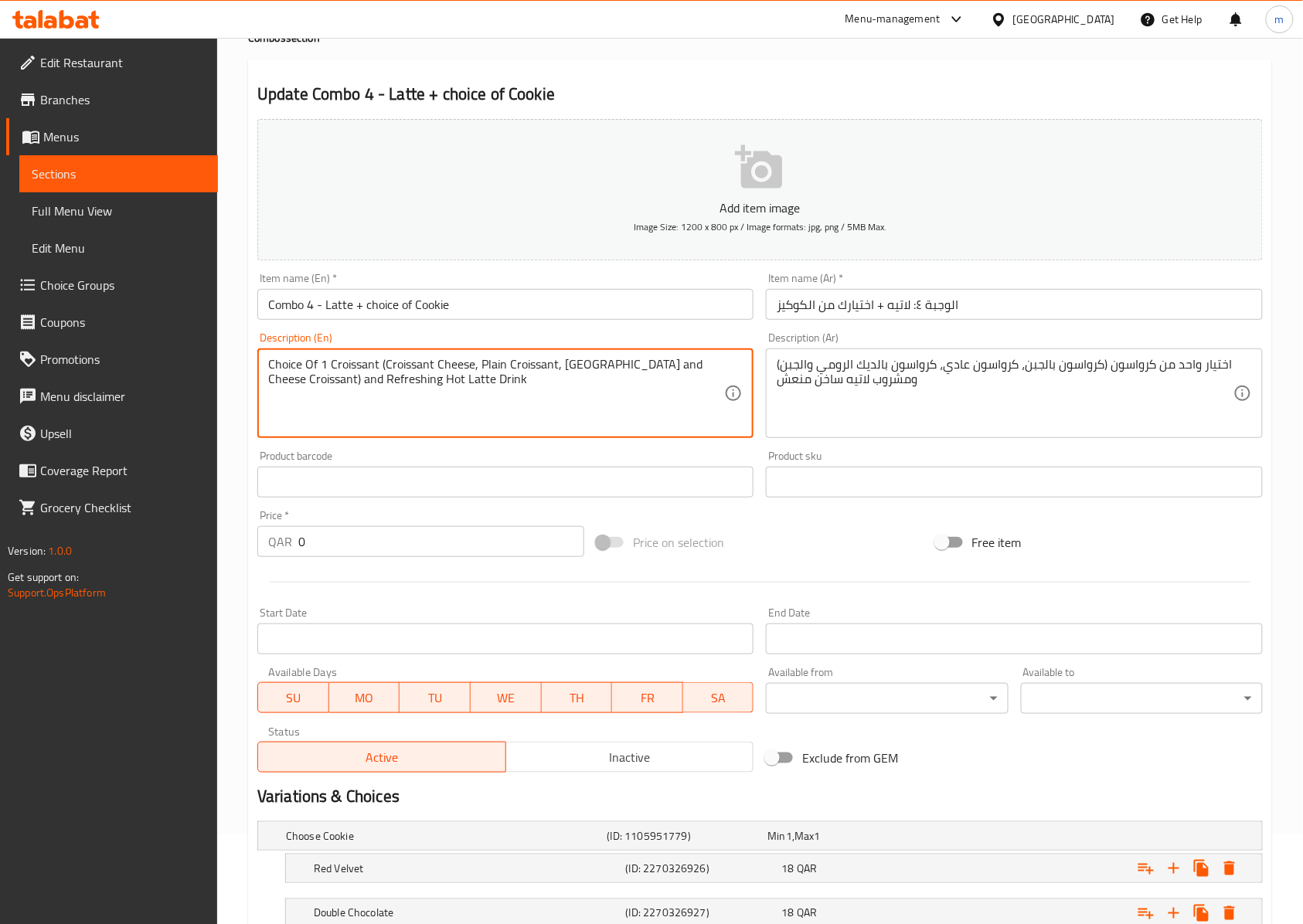
paste textarea "ookie (Red Velvet, Double Chocolate, Pistachio, White Chocolate"
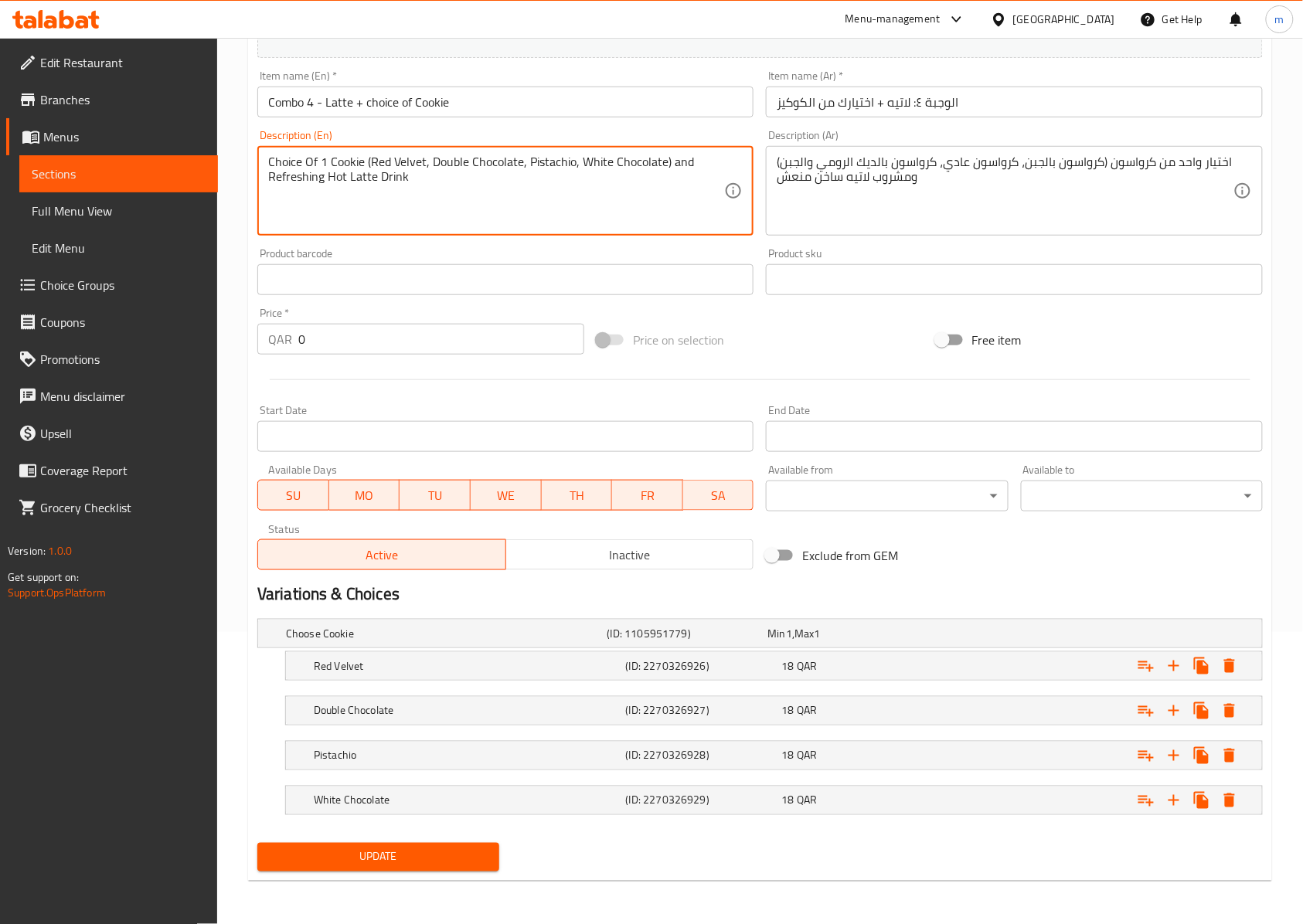
scroll to position [193, 0]
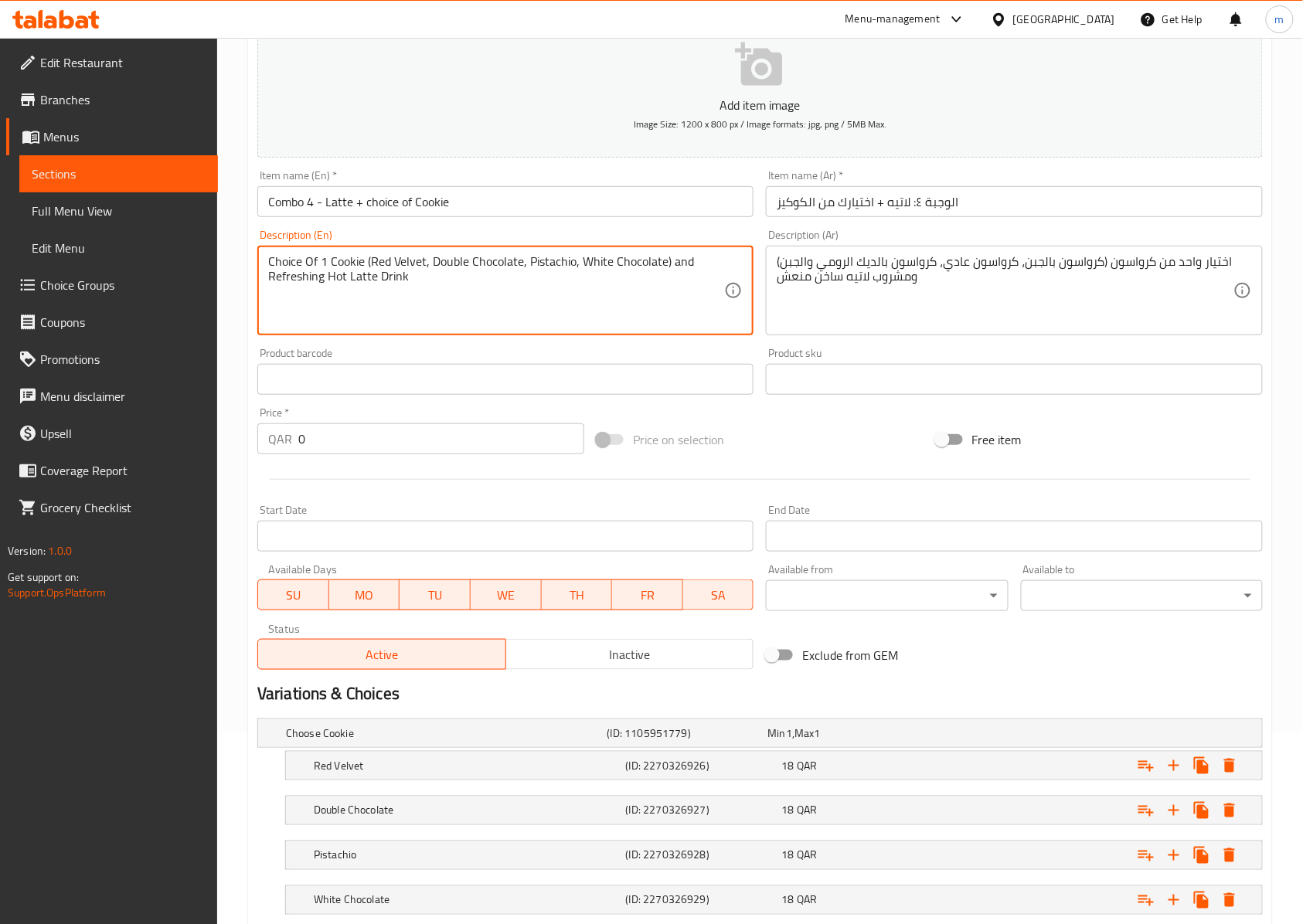
type textarea "Choice Of 1 Cookie (Red Velvet, Double Chocolate, Pistachio, White Chocolate) a…"
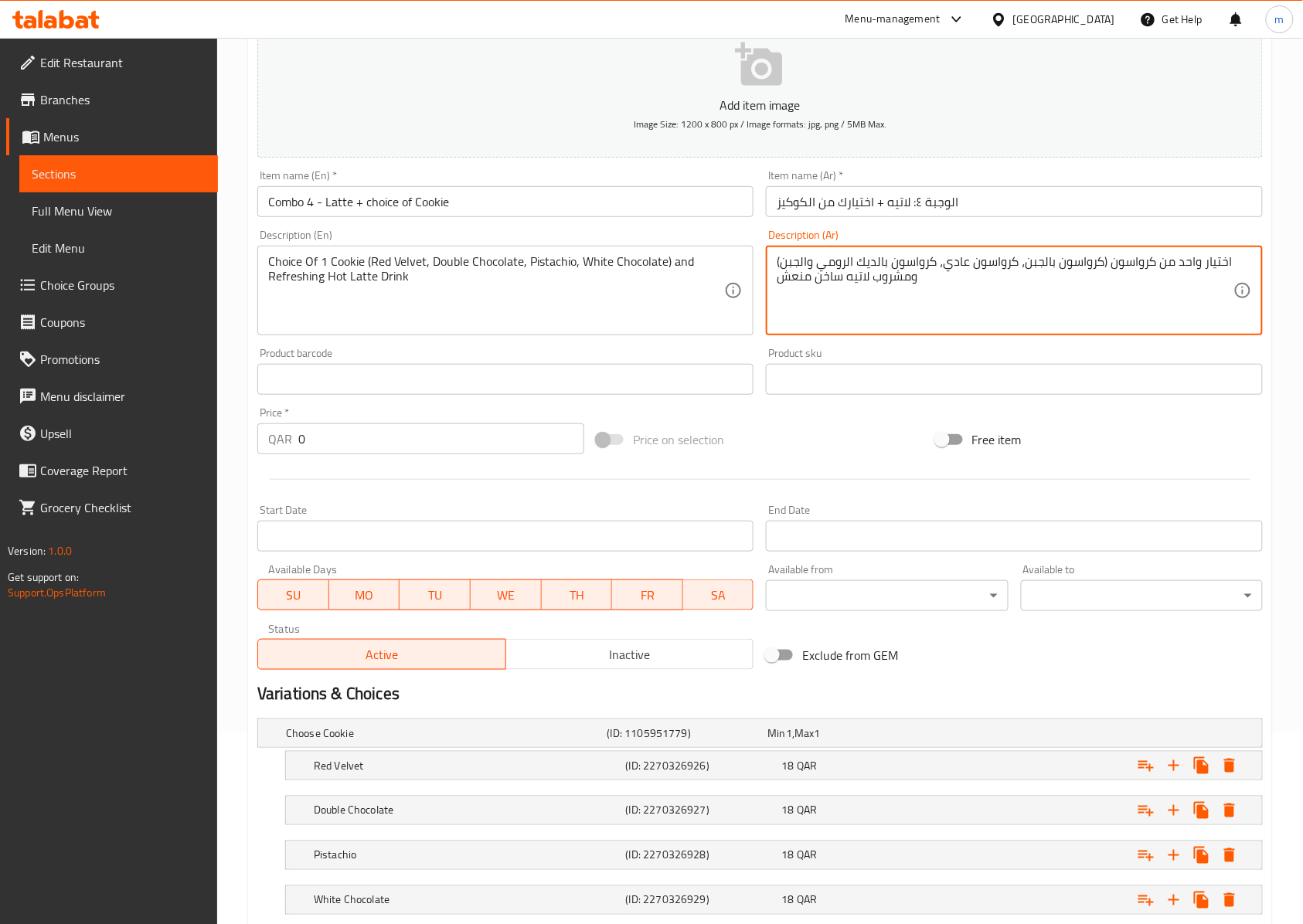
paste textarea "الكوكيز (ريد فيلفيت، شوكولاتة مزدوجة، فستق، شوكولاتة بيضاء"
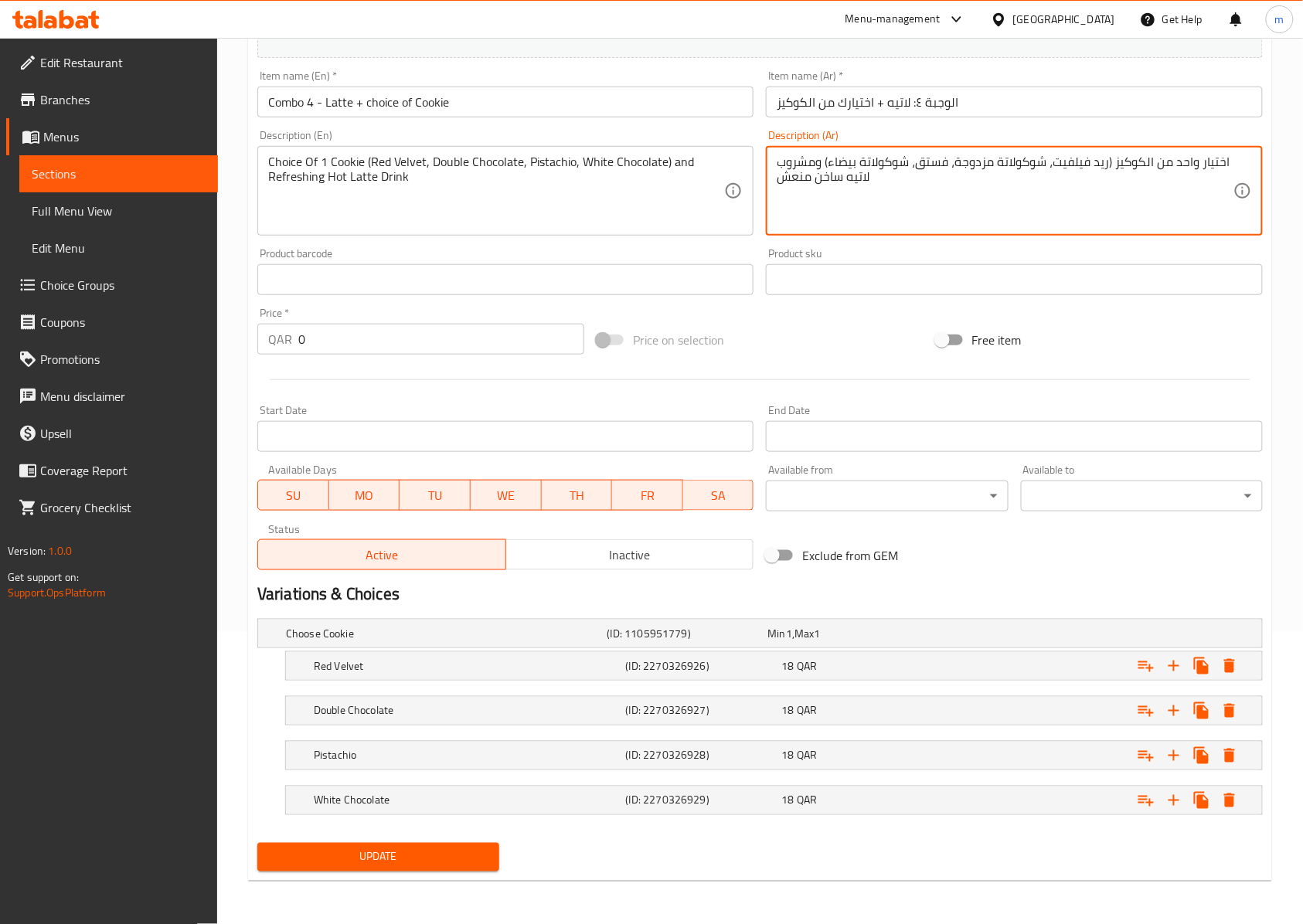
type textarea "اختيار واحد من الكوكيز (ريد فيلفيت، شوكولاتة مزدوجة، فستق، شوكولاتة بيضاء) ومشر…"
click at [456, 851] on span "Update" at bounding box center [378, 857] width 217 height 19
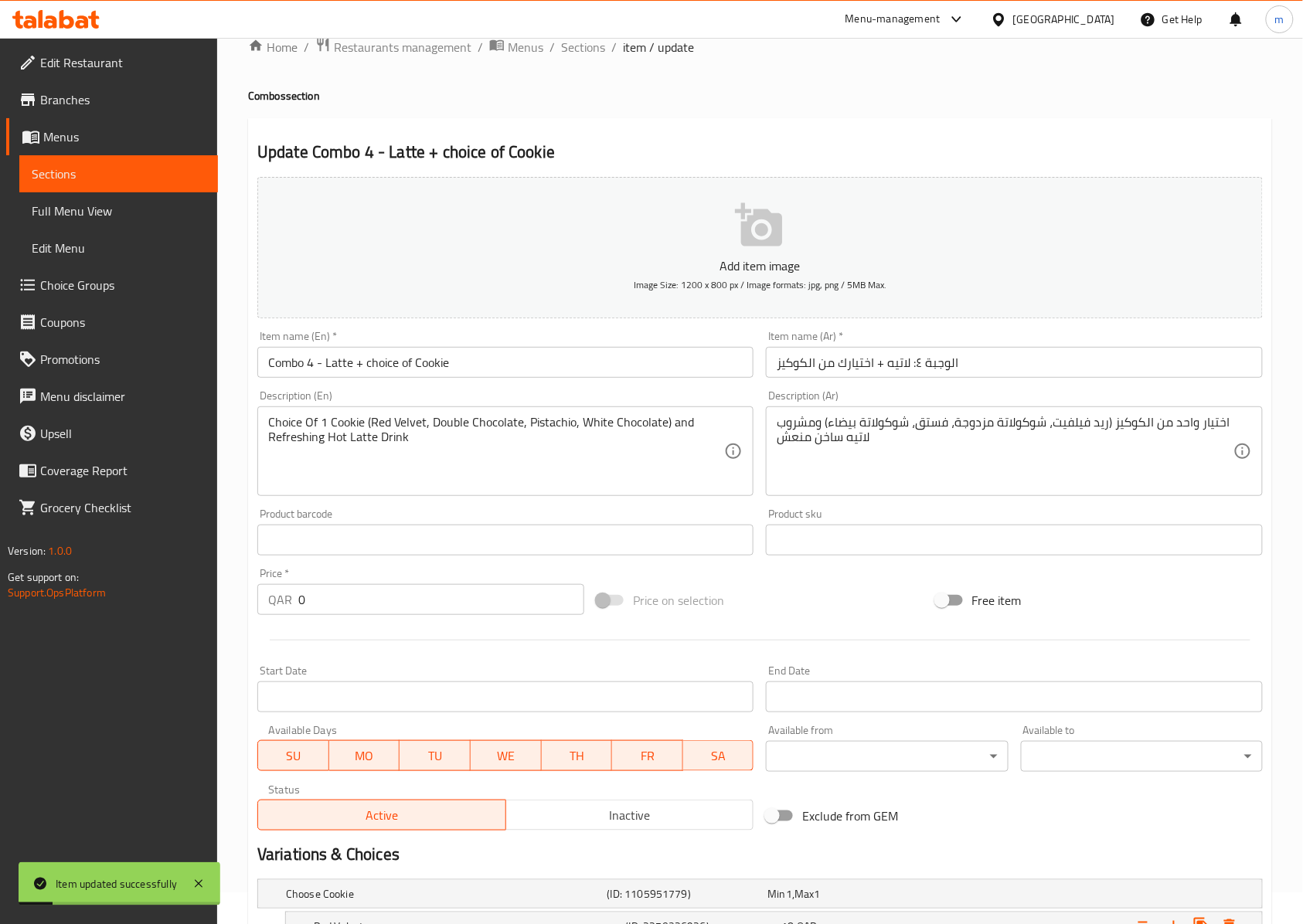
scroll to position [0, 0]
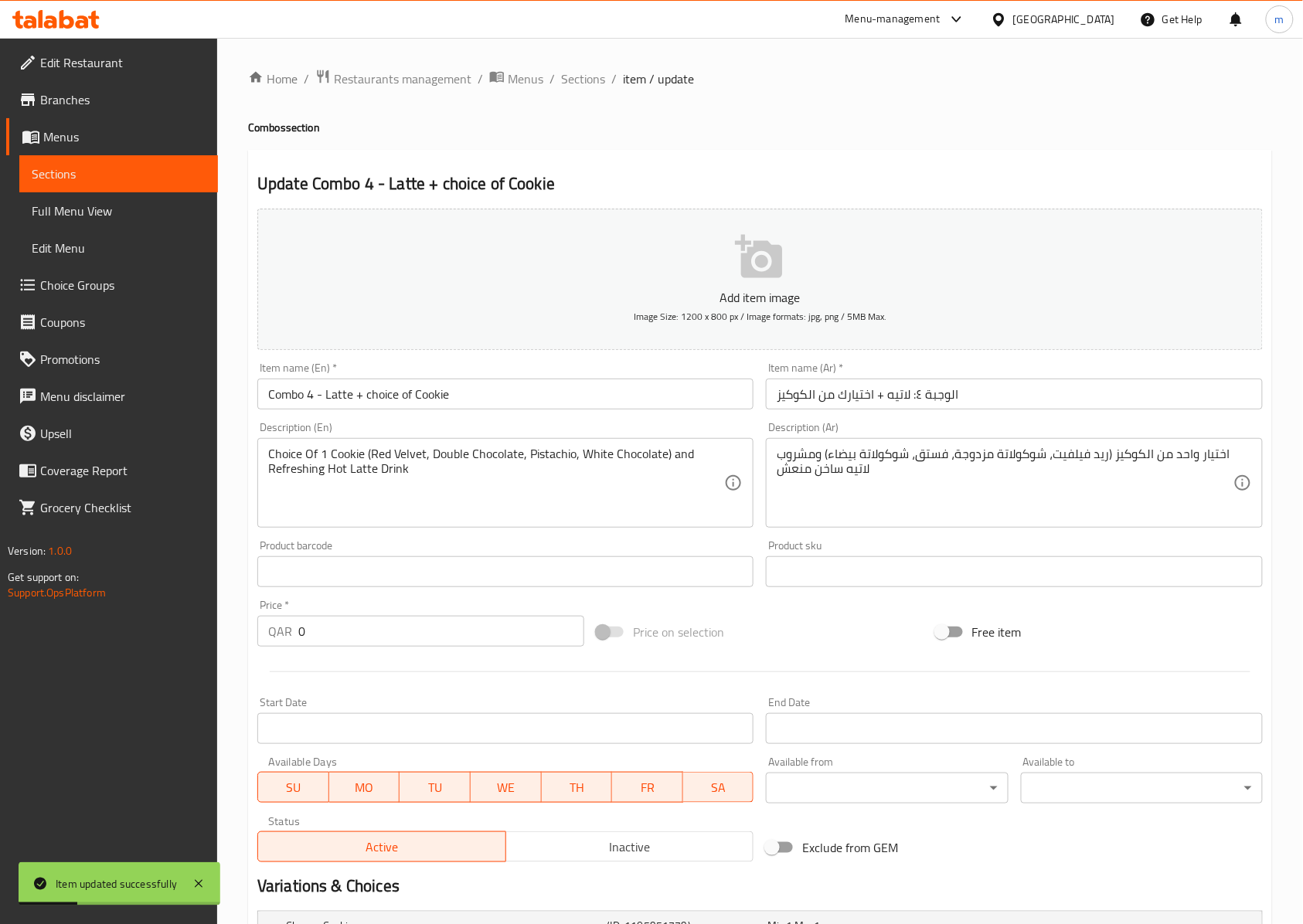
click at [40, 158] on link "Sections" at bounding box center [118, 173] width 199 height 37
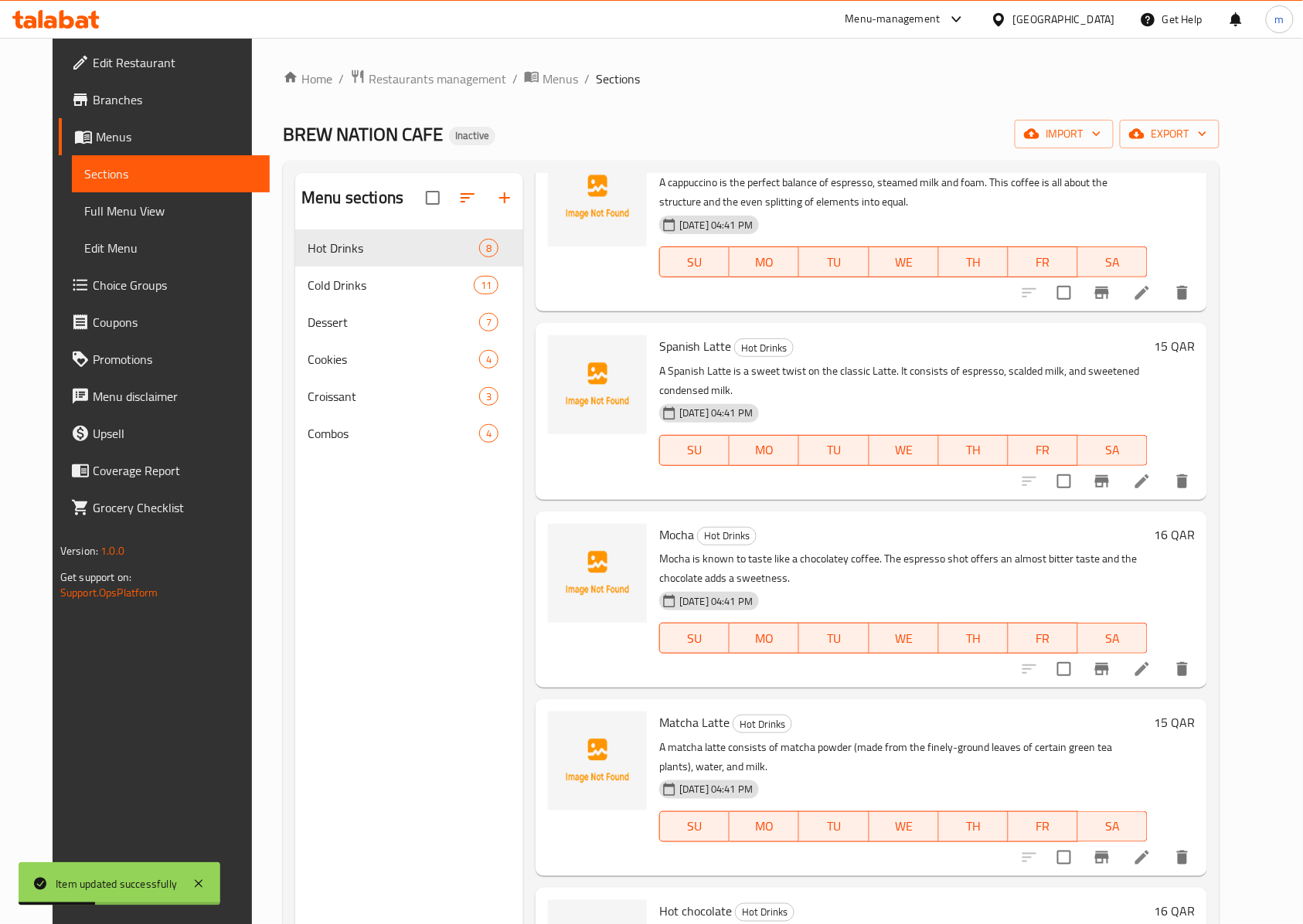
scroll to position [514, 0]
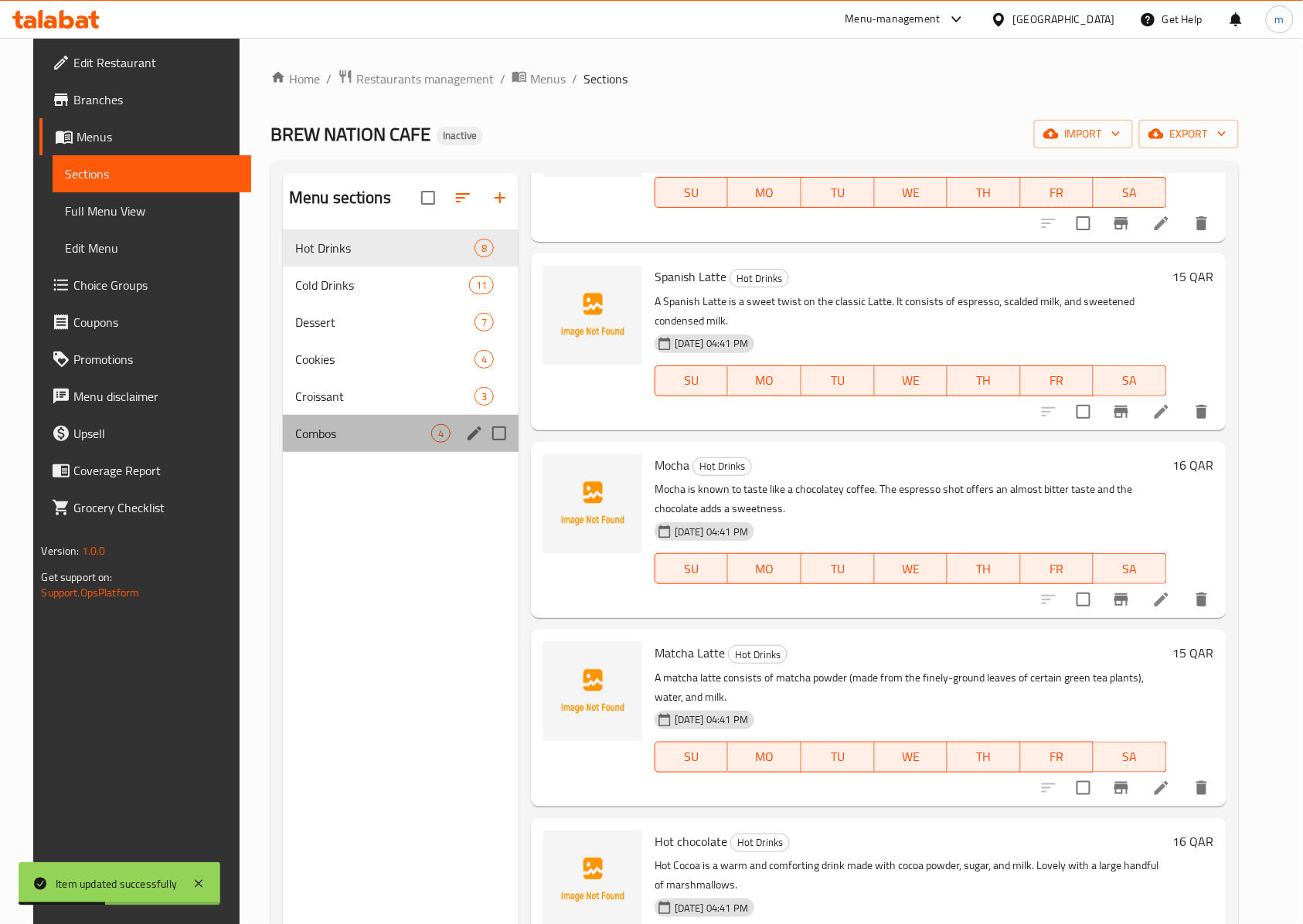
click at [367, 445] on div "Combos 4" at bounding box center [401, 433] width 236 height 37
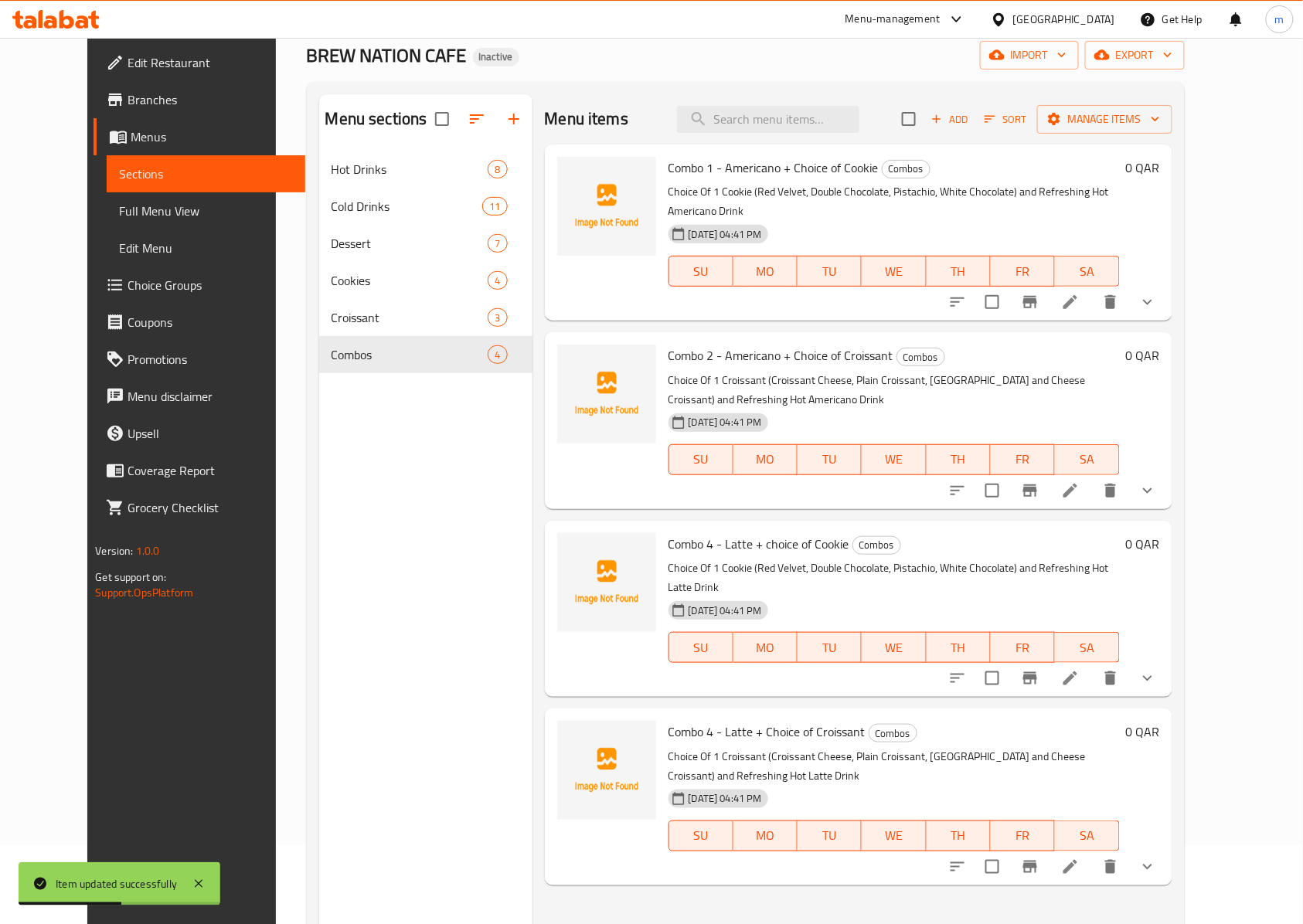
scroll to position [102, 0]
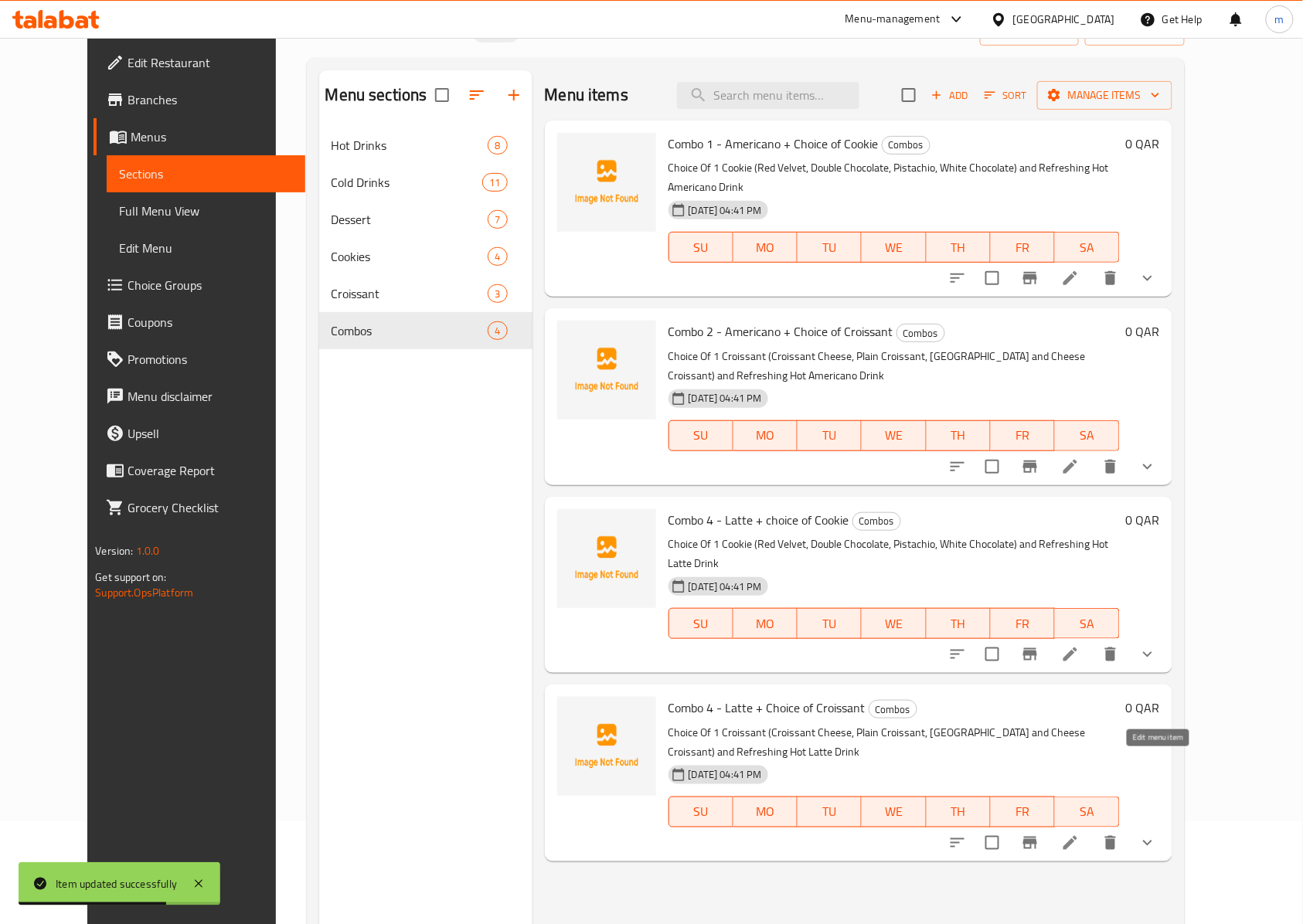
click at [1079, 834] on icon at bounding box center [1071, 843] width 19 height 19
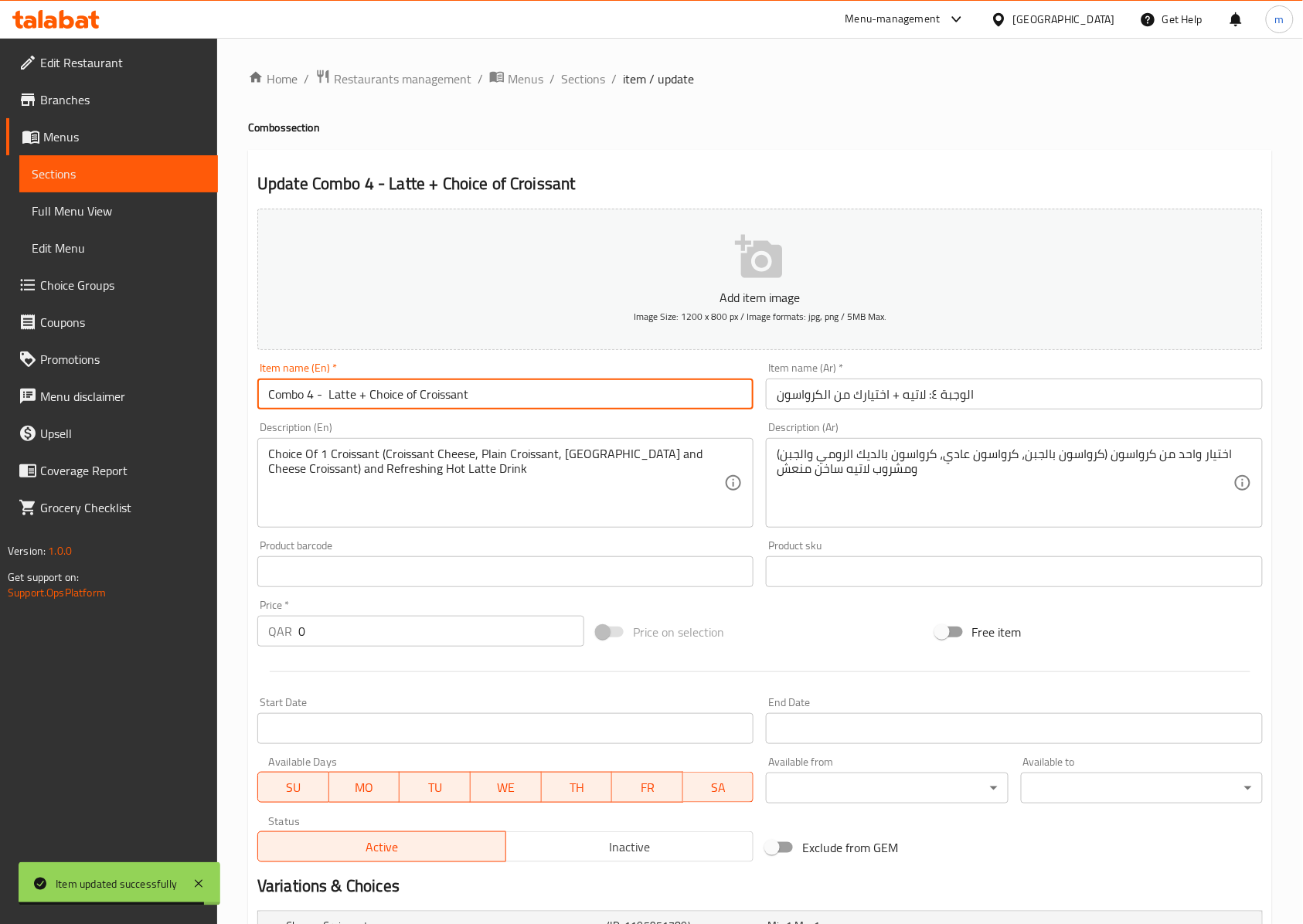
click at [311, 400] on input "Combo 4 - Latte + Choice of Croissant" at bounding box center [505, 394] width 496 height 31
click at [306, 399] on input "Combo 4 - Latte + Choice of Croissant" at bounding box center [505, 394] width 496 height 31
click at [309, 400] on input "Combo 4 - Latte + Choice of Croissant" at bounding box center [505, 394] width 496 height 31
type input "Combo 3 - Latte + Choice of Croissant"
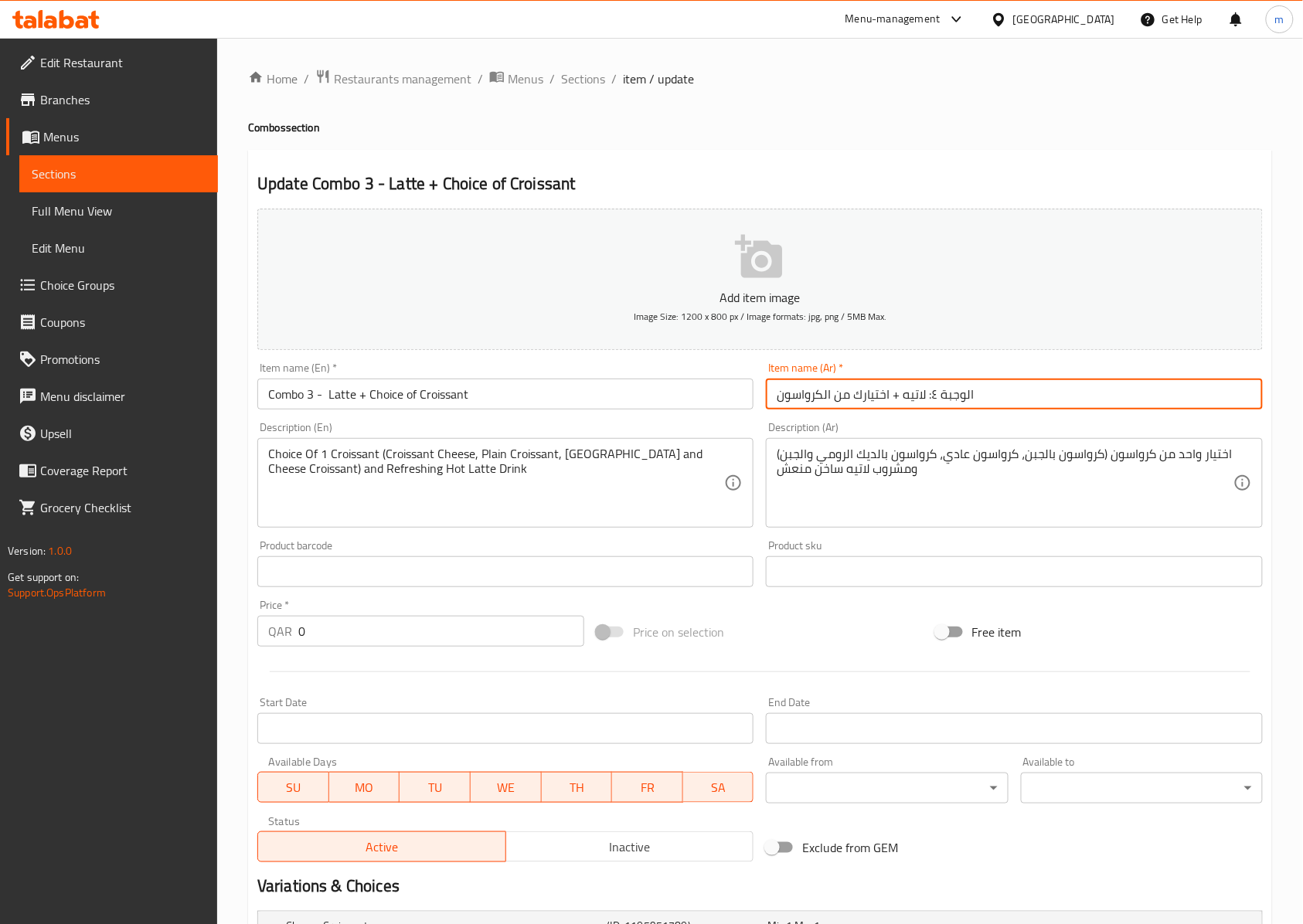
click at [932, 393] on input "الوجبة ٤: لاتيه + اختيارك من الكرواسون" at bounding box center [1014, 394] width 496 height 31
click at [1022, 398] on input "الوجبة 3: لاتيه + اختيارك من الكرواسون" at bounding box center [1014, 394] width 496 height 31
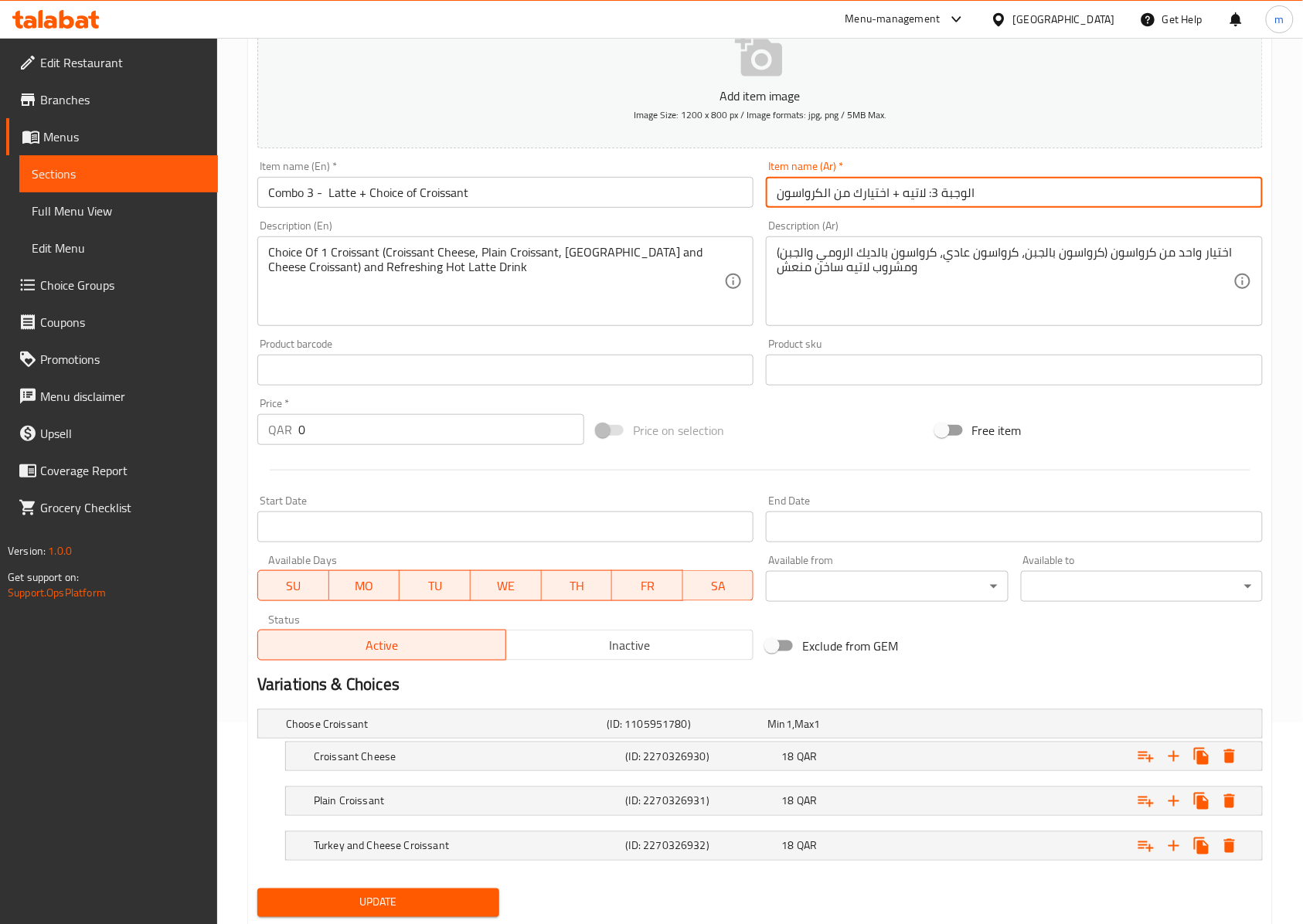
scroll to position [250, 0]
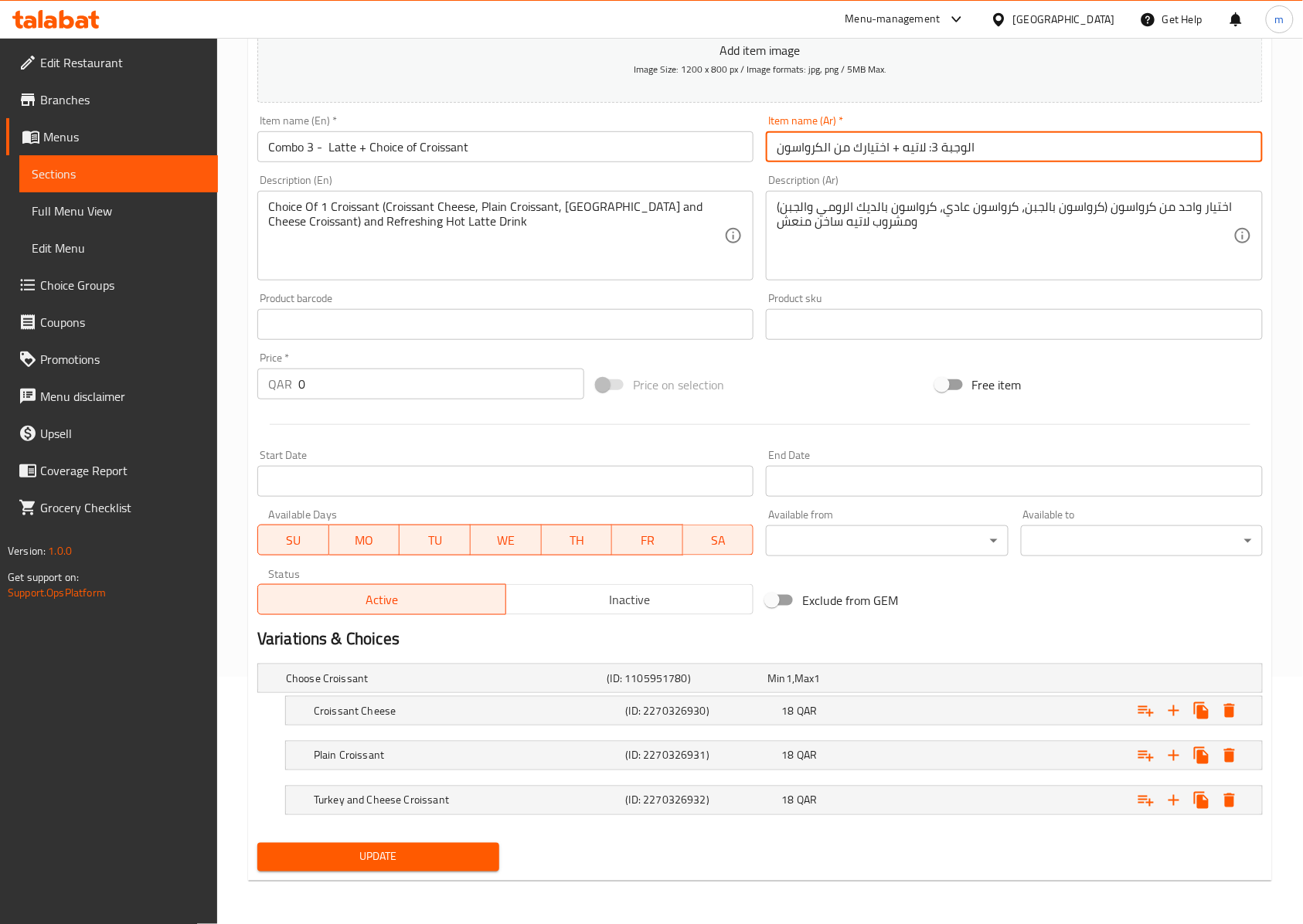
type input "الوجبة 3: لاتيه + اختيارك من الكرواسون"
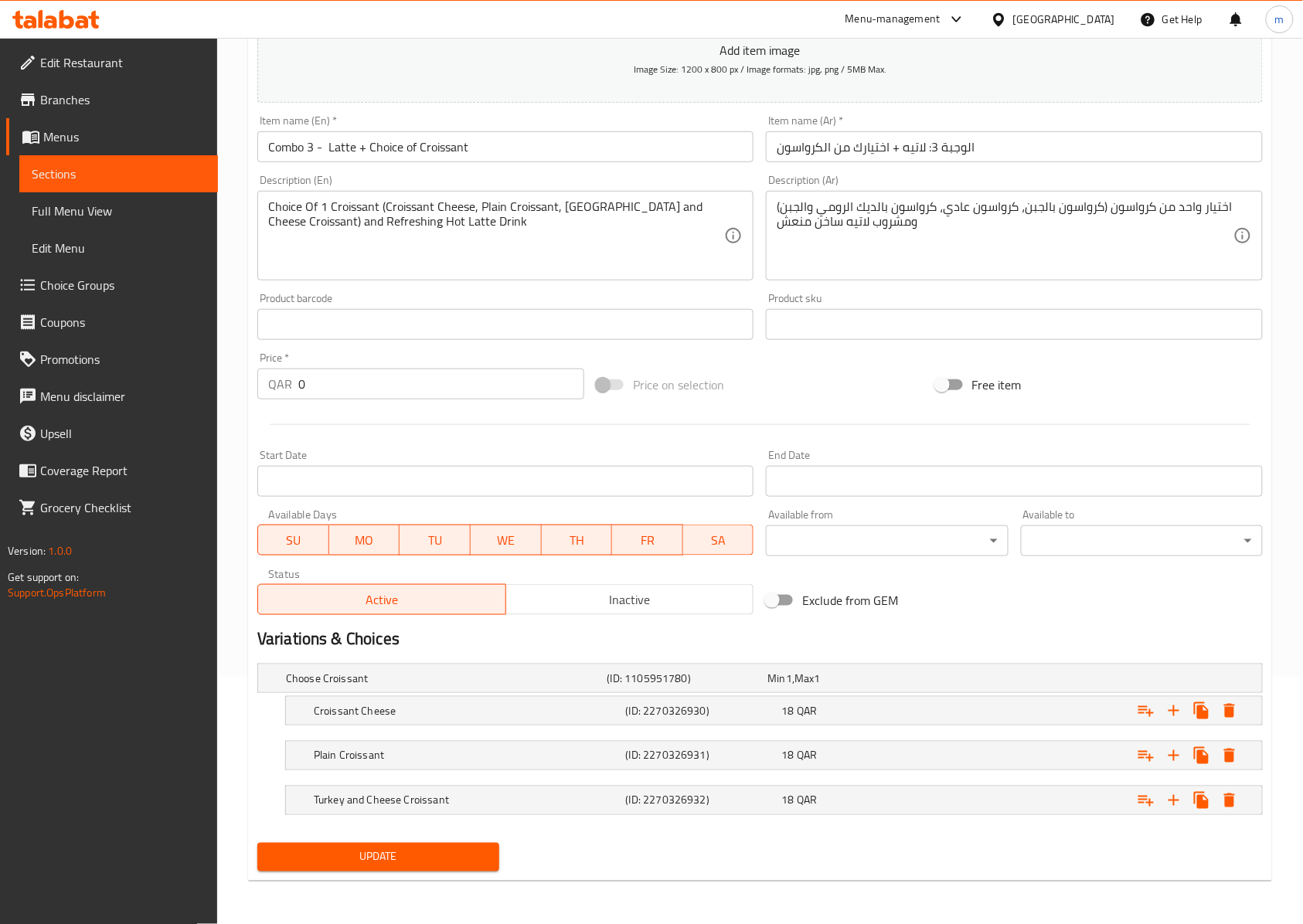
drag, startPoint x: 449, startPoint y: 820, endPoint x: 431, endPoint y: 841, distance: 27.7
click at [442, 827] on nav at bounding box center [760, 824] width 1005 height 12
click at [433, 841] on div "Update" at bounding box center [378, 857] width 254 height 41
click at [461, 864] on span "Update" at bounding box center [378, 857] width 217 height 19
click at [97, 171] on span "Sections" at bounding box center [119, 174] width 174 height 19
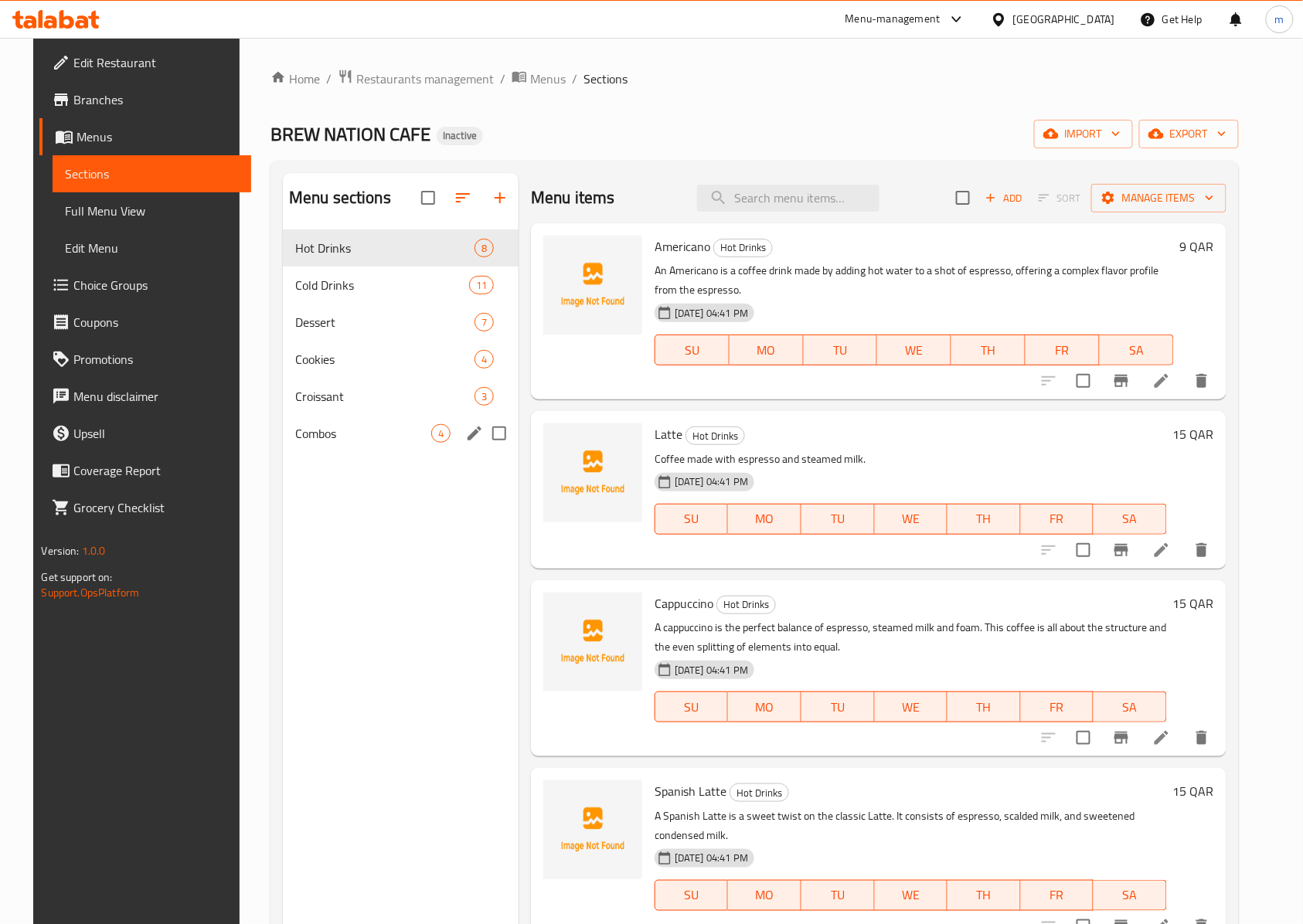
click at [371, 450] on div "Combos 4" at bounding box center [401, 433] width 236 height 37
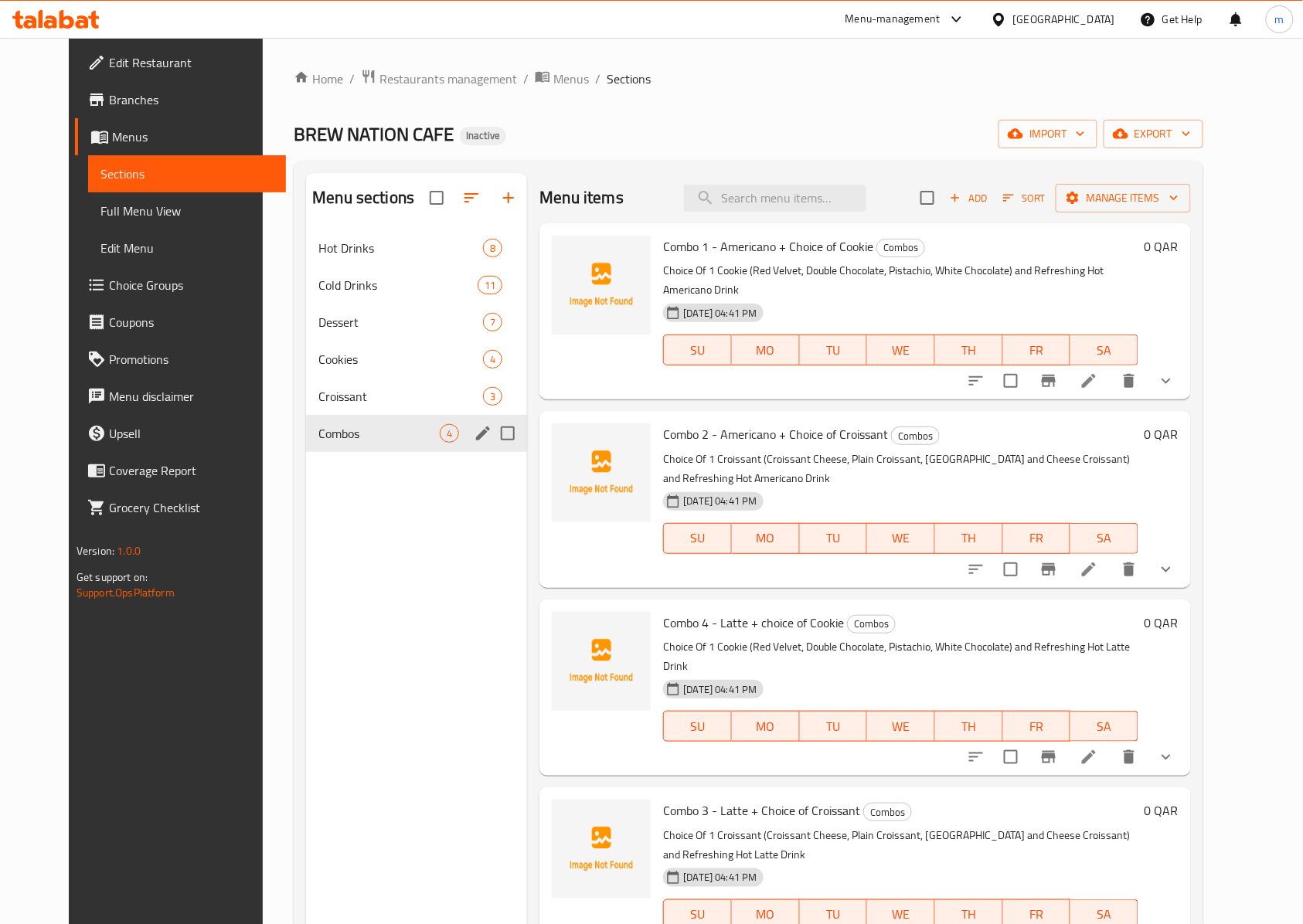
click at [326, 434] on span "Combos" at bounding box center [379, 434] width 121 height 19
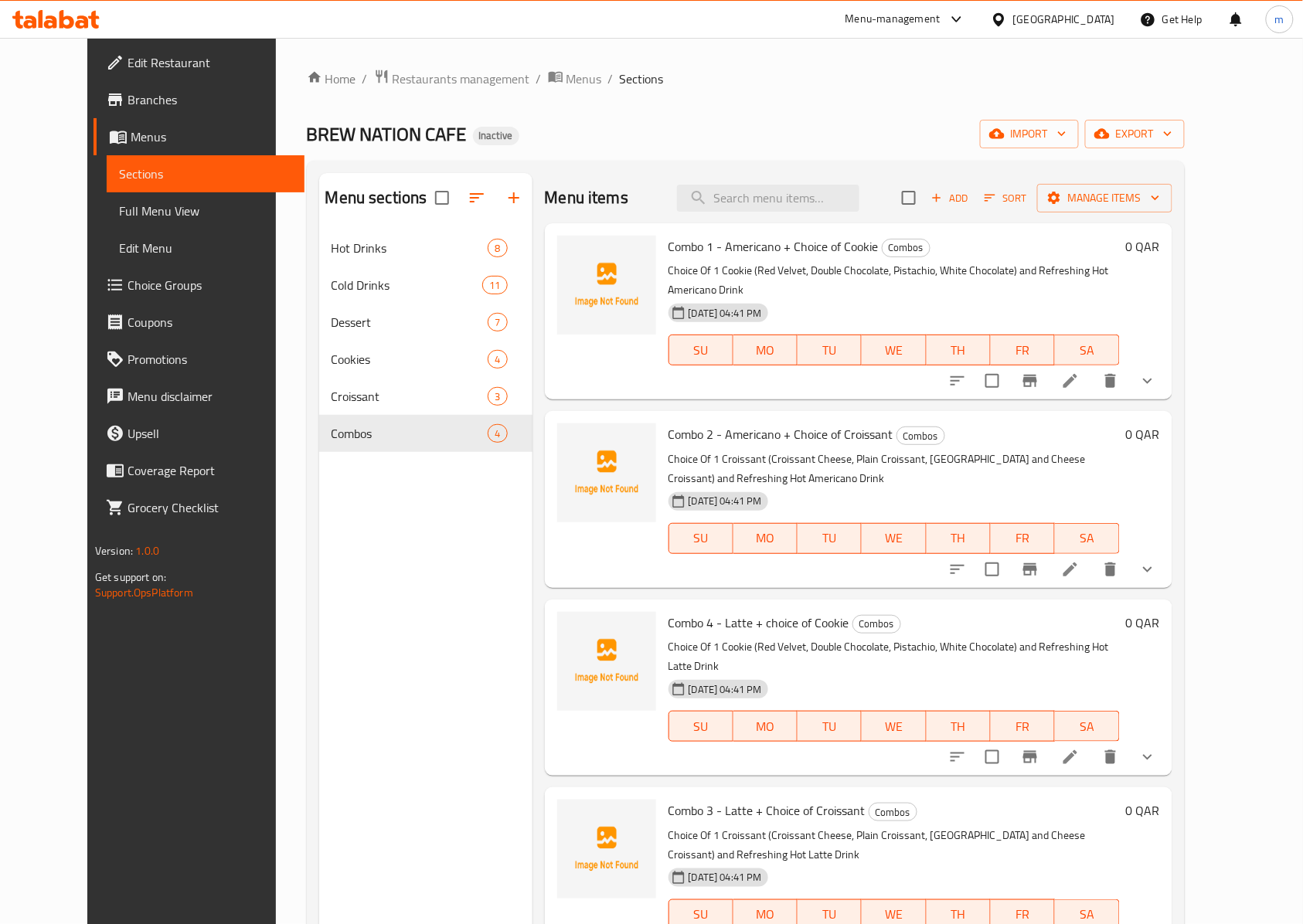
scroll to position [217, 0]
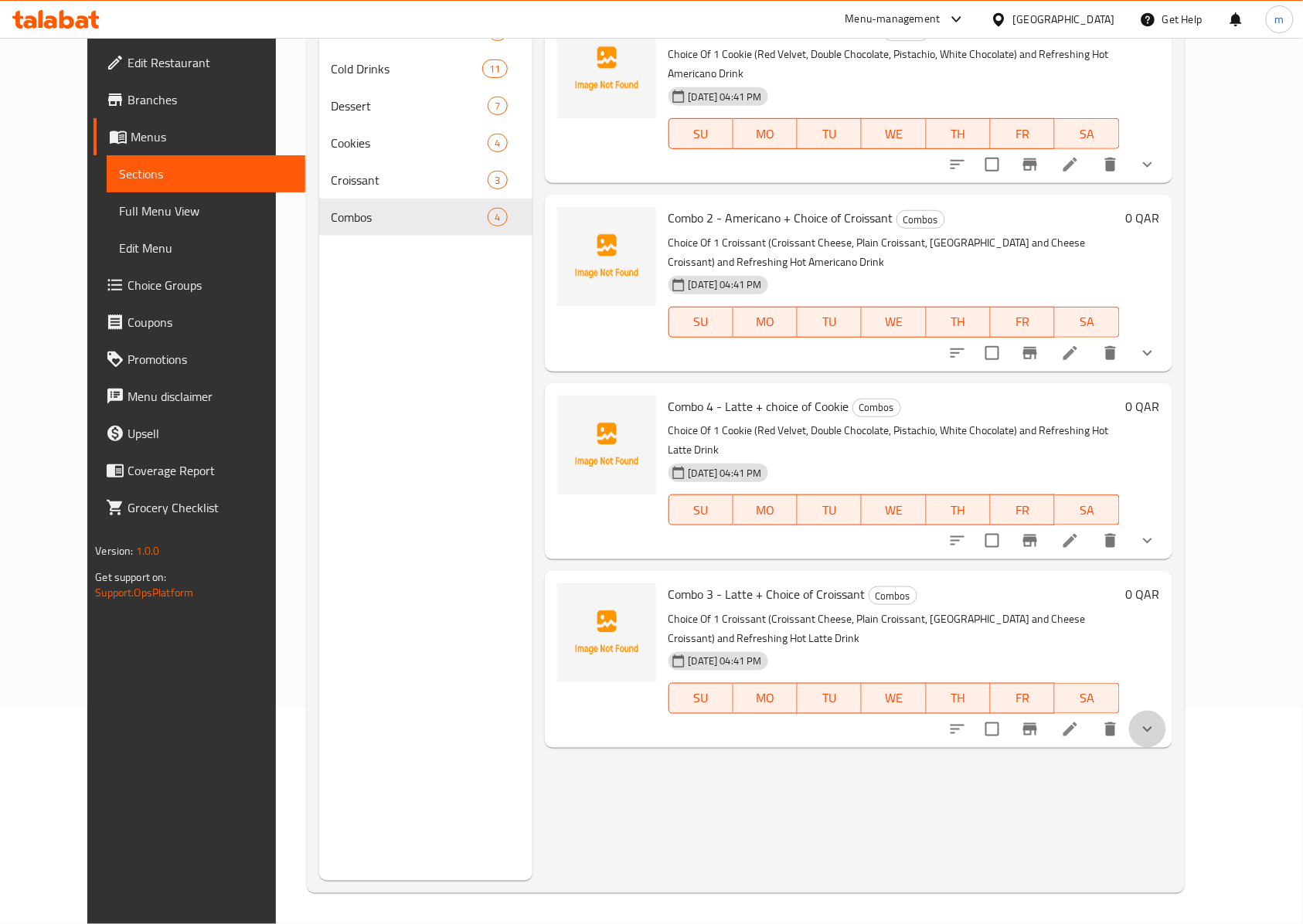
click at [1166, 711] on button "show more" at bounding box center [1147, 729] width 37 height 37
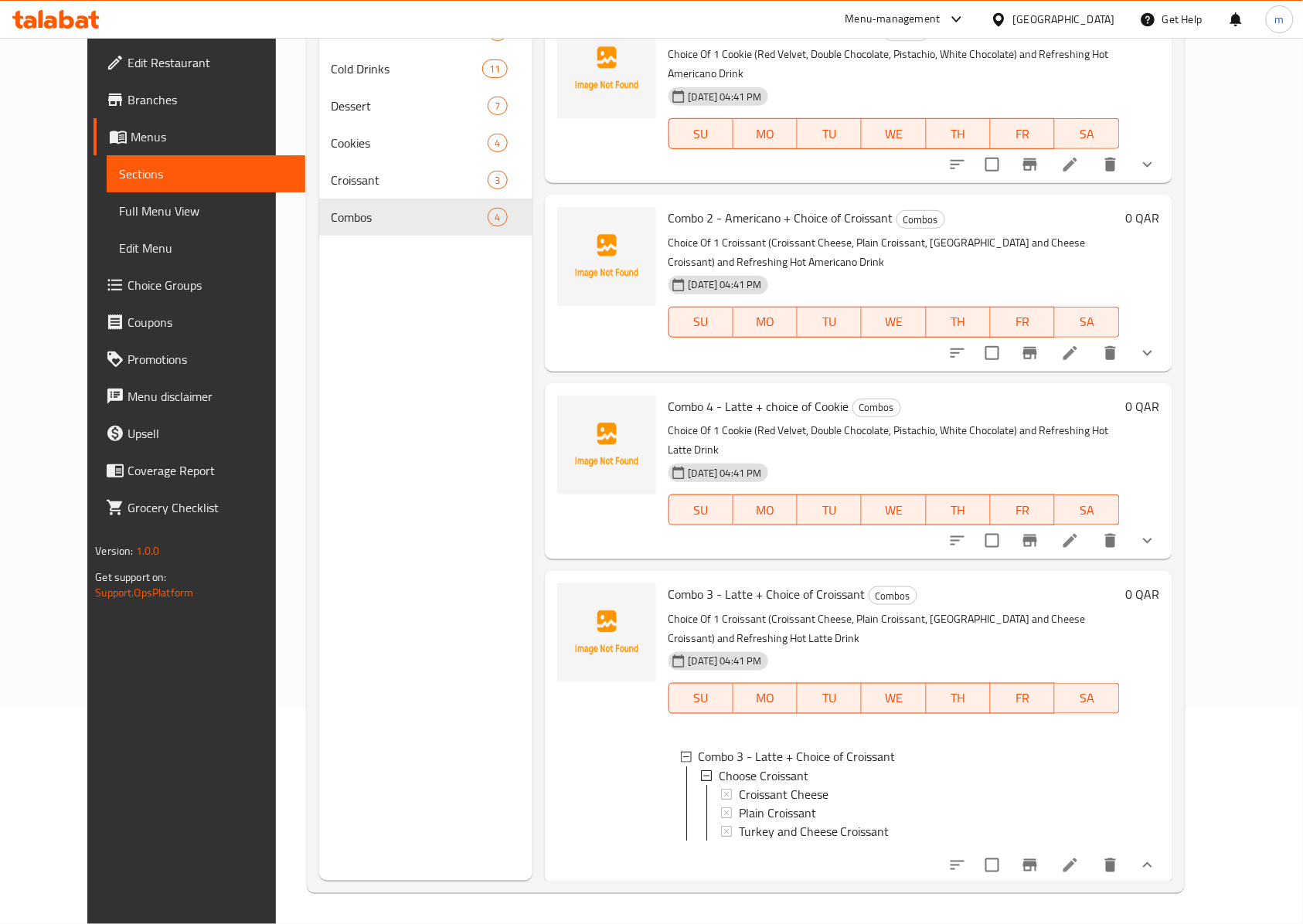
click at [1157, 856] on icon "show more" at bounding box center [1147, 865] width 19 height 19
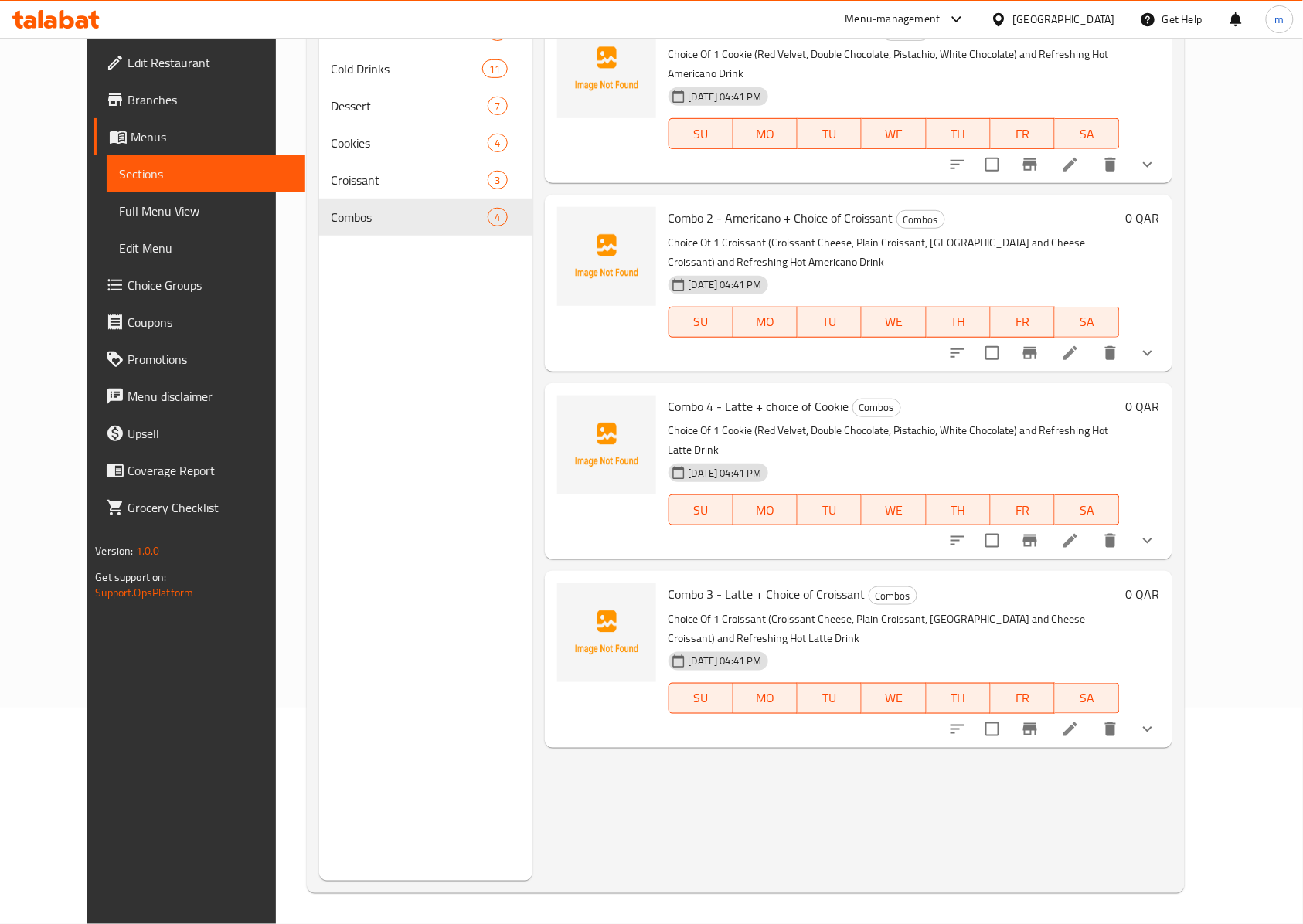
drag, startPoint x: 1178, startPoint y: 545, endPoint x: 1170, endPoint y: 547, distance: 8.2
click at [1120, 583] on h6 "Combo 3 - Latte + Choice of Croissant Combos" at bounding box center [894, 594] width 451 height 22
click at [1126, 577] on div "Combo 3 - Latte + Choice of Croissant Combos Choice Of 1 Croissant (Croissant C…" at bounding box center [893, 659] width 464 height 163
drag, startPoint x: 1135, startPoint y: 373, endPoint x: 1160, endPoint y: 389, distance: 29.7
click at [1126, 389] on div "Combo 4 - Latte + choice of Cookie Combos Choice Of 1 Cookie (Red Velvet, Doubl…" at bounding box center [893, 471] width 464 height 163
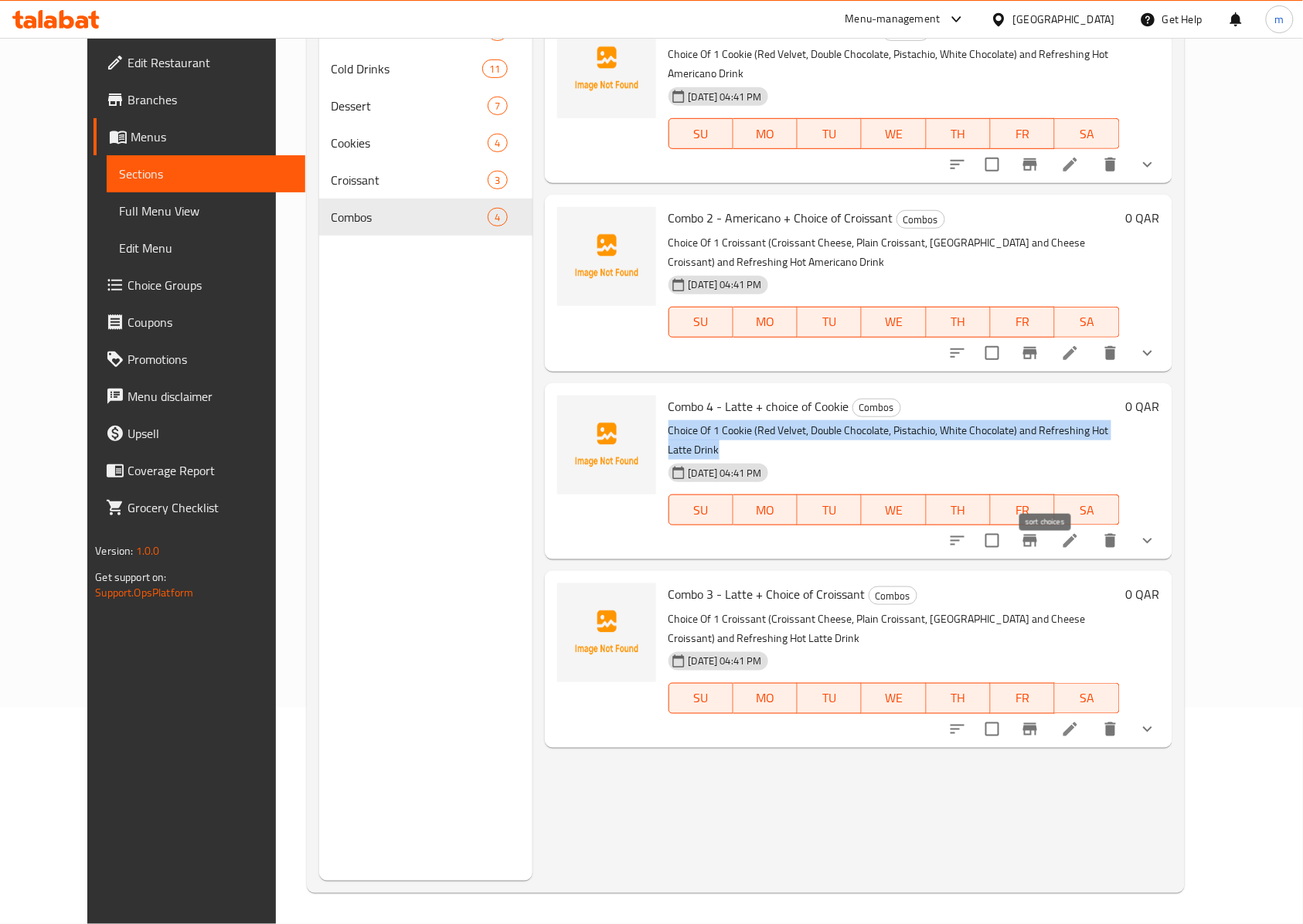
click at [966, 532] on icon "sort-choices" at bounding box center [958, 541] width 19 height 19
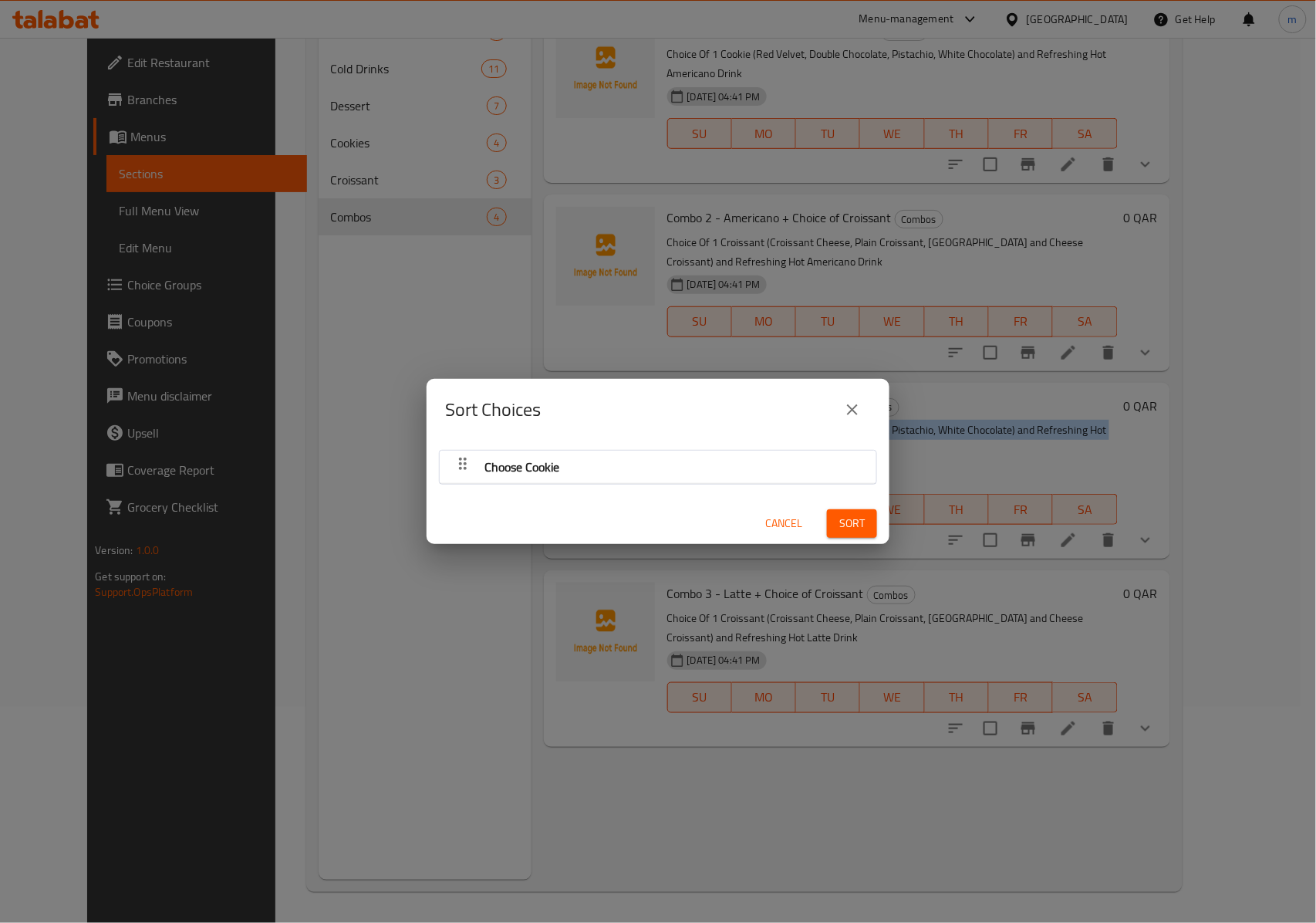
click at [698, 481] on div "Choose Cookie" at bounding box center [658, 467] width 421 height 37
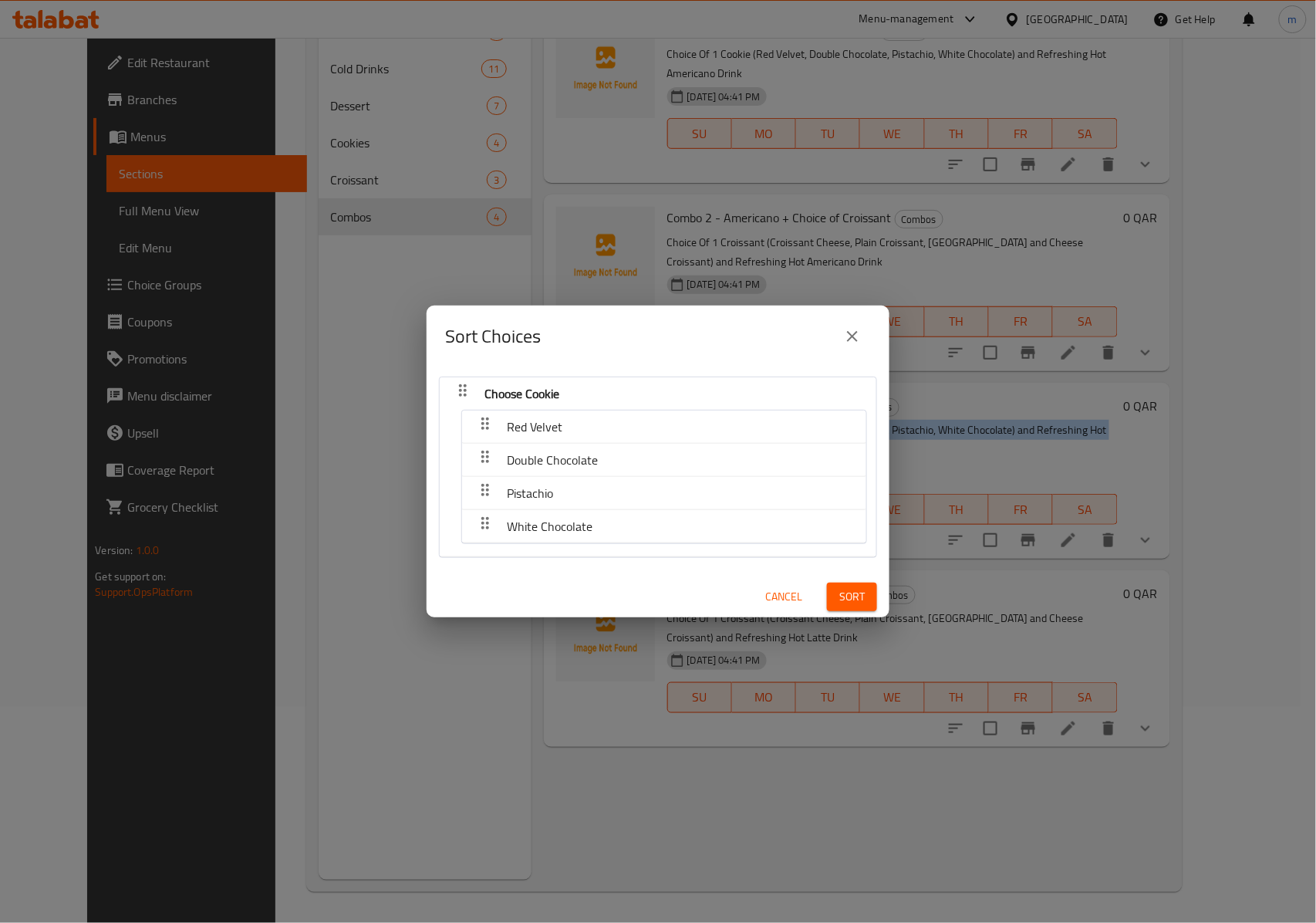
click at [856, 335] on icon "close" at bounding box center [852, 337] width 19 height 19
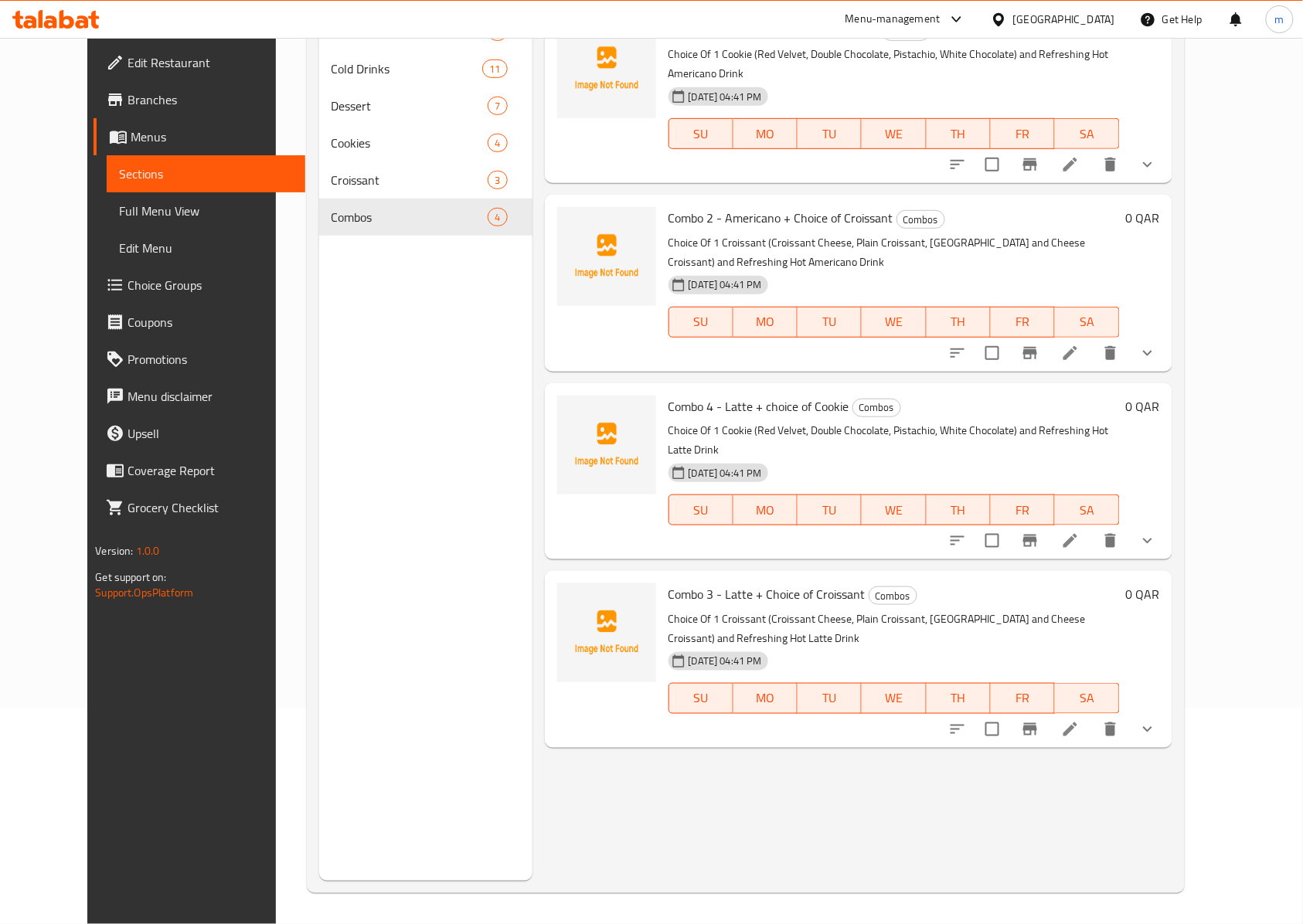
click at [687, 395] on span "Combo 4 - Latte + choice of Cookie" at bounding box center [759, 406] width 181 height 23
click at [1157, 720] on icon "show more" at bounding box center [1147, 730] width 19 height 19
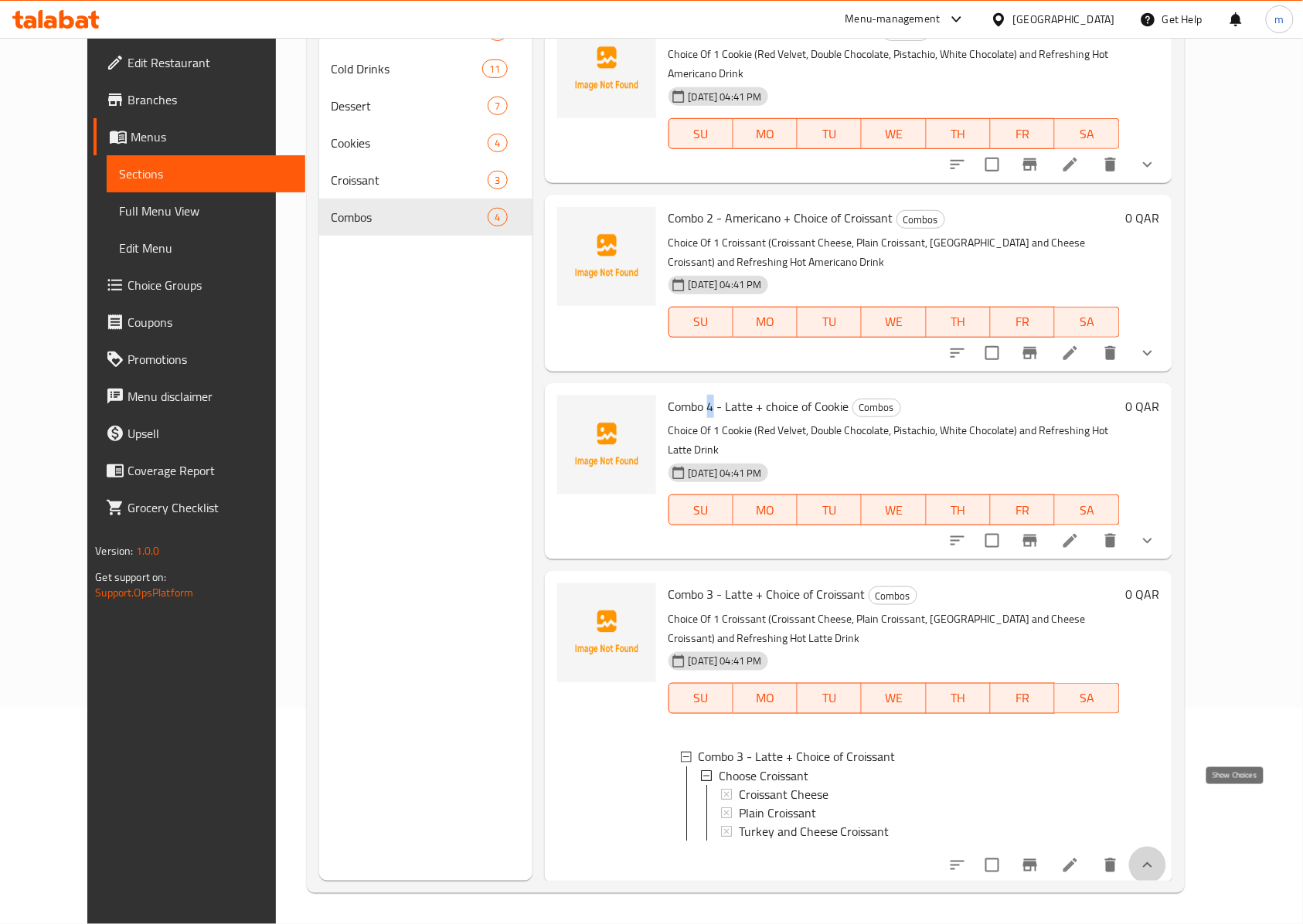
click at [1157, 856] on icon "show more" at bounding box center [1147, 865] width 19 height 19
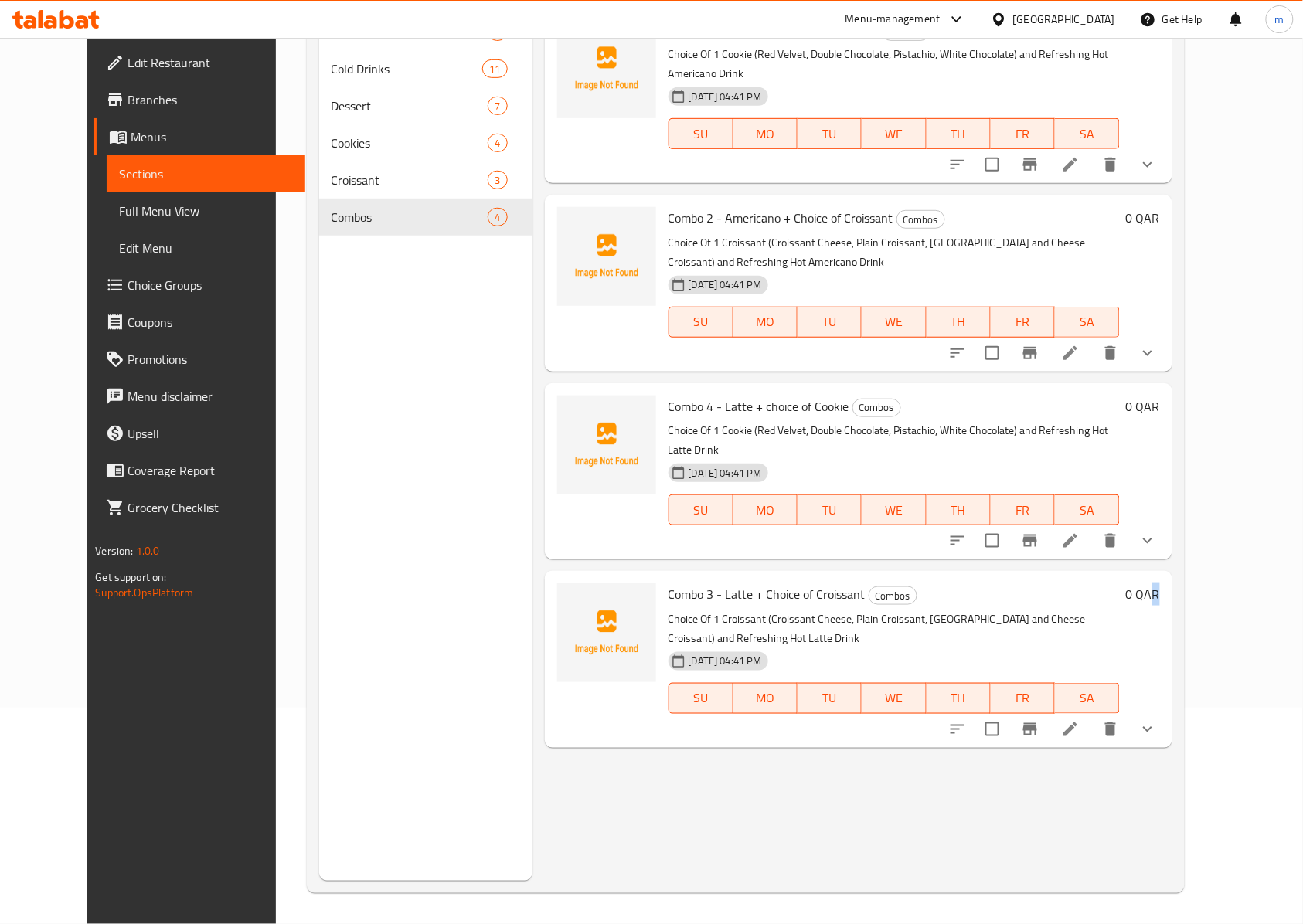
drag, startPoint x: 1241, startPoint y: 519, endPoint x: 1263, endPoint y: 508, distance: 24.6
click at [1184, 508] on div "Menu sections Hot Drinks 8 Cold Drinks 11 Dessert 7 Cookies 4 Croissant 3 Combo…" at bounding box center [745, 418] width 878 height 948
click at [1184, 510] on div "Menu sections Hot Drinks 8 Cold Drinks 11 Dessert 7 Cookies 4 Croissant 3 Combo…" at bounding box center [745, 418] width 878 height 948
drag, startPoint x: 974, startPoint y: 555, endPoint x: 969, endPoint y: 541, distance: 14.9
click at [969, 577] on div "Combo 3 - Latte + Choice of Croissant Combos Choice Of 1 Croissant (Croissant C…" at bounding box center [893, 659] width 464 height 163
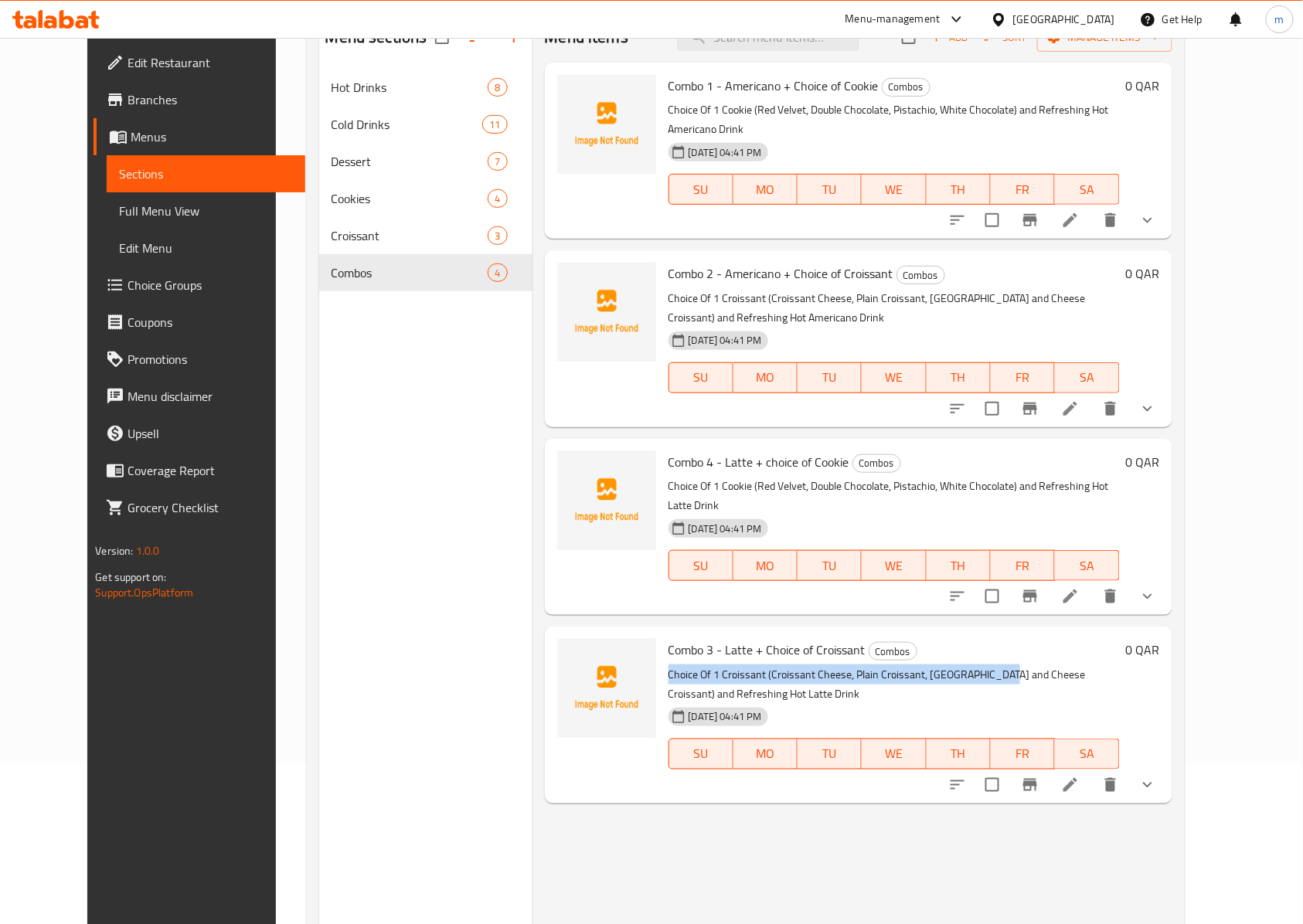
scroll to position [114, 0]
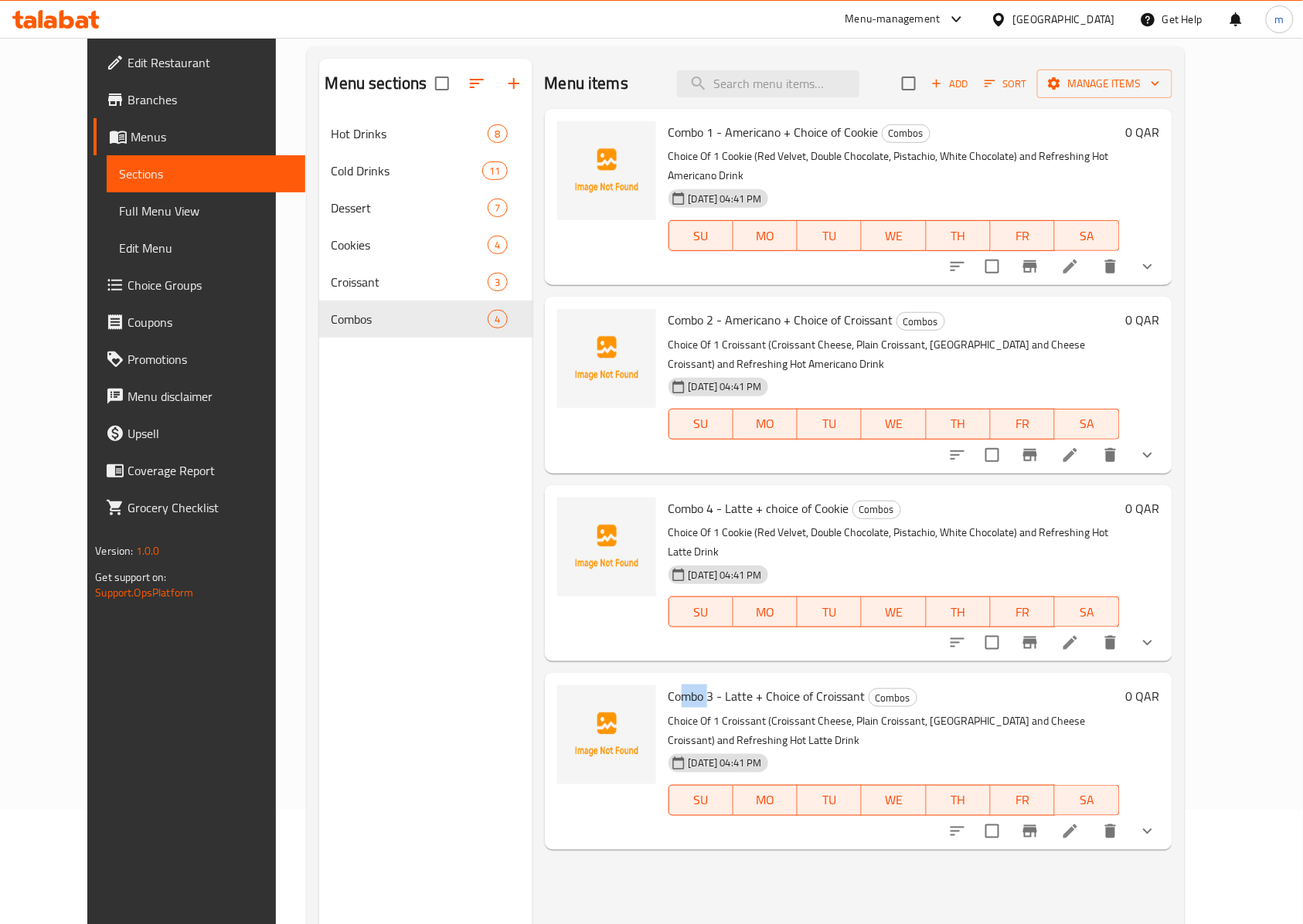
drag, startPoint x: 674, startPoint y: 643, endPoint x: 658, endPoint y: 639, distance: 16.5
click at [669, 684] on span "Combo 3 - Latte + Choice of Croissant" at bounding box center [767, 695] width 197 height 23
click at [1092, 817] on li at bounding box center [1070, 831] width 43 height 28
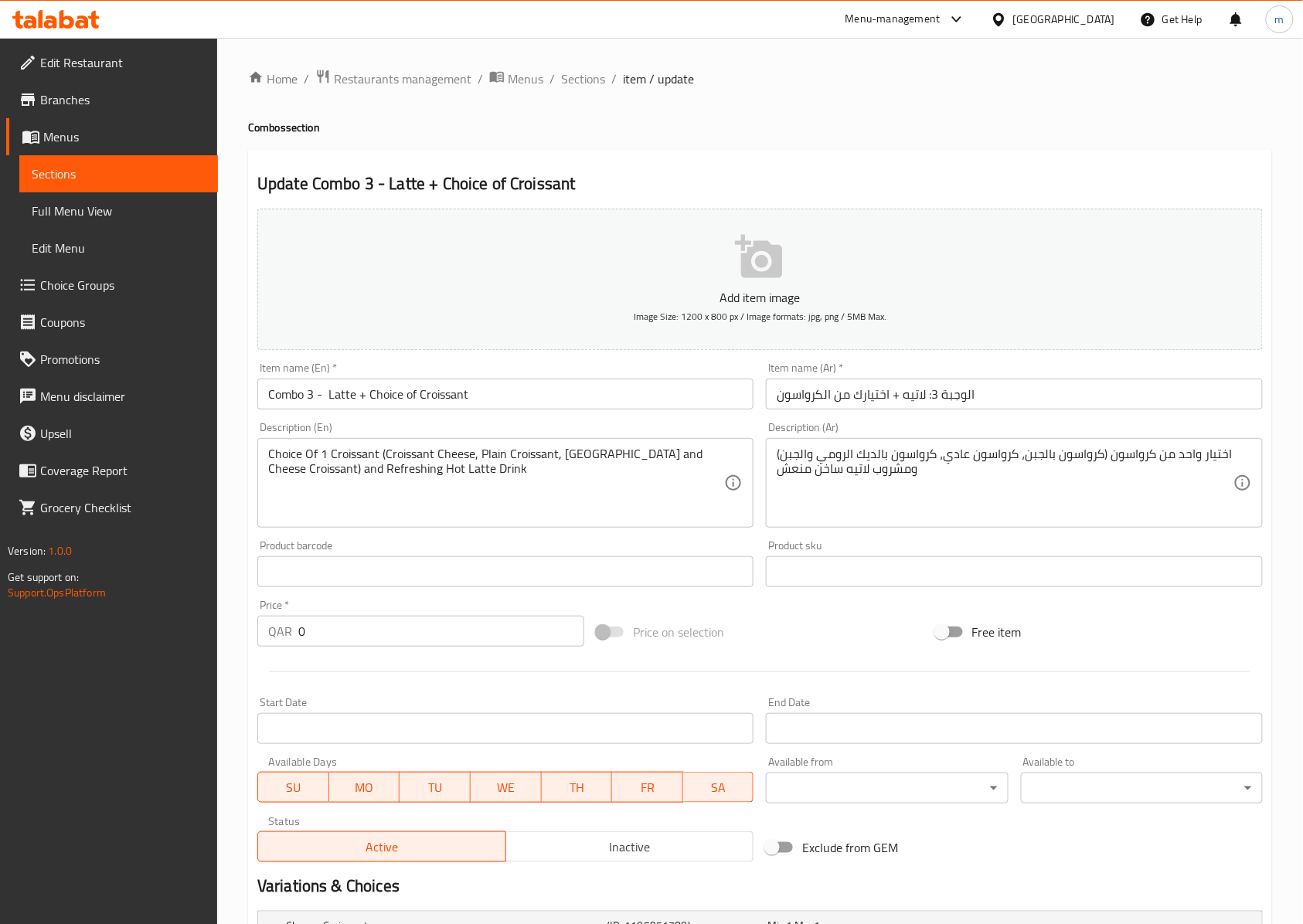
click at [312, 398] on input "Combo 3 - Latte + Choice of Croissant" at bounding box center [505, 394] width 496 height 31
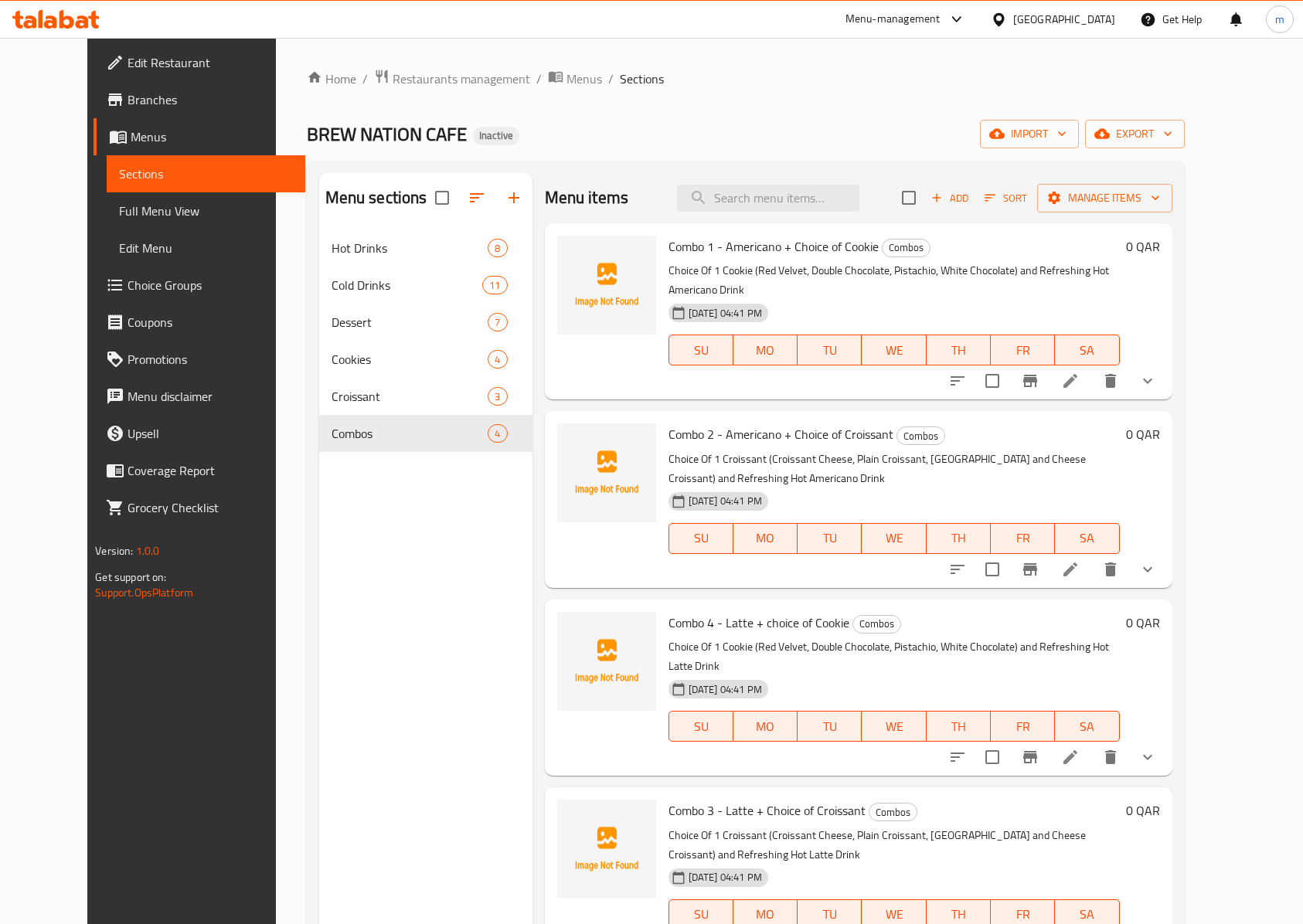
scroll to position [114, 0]
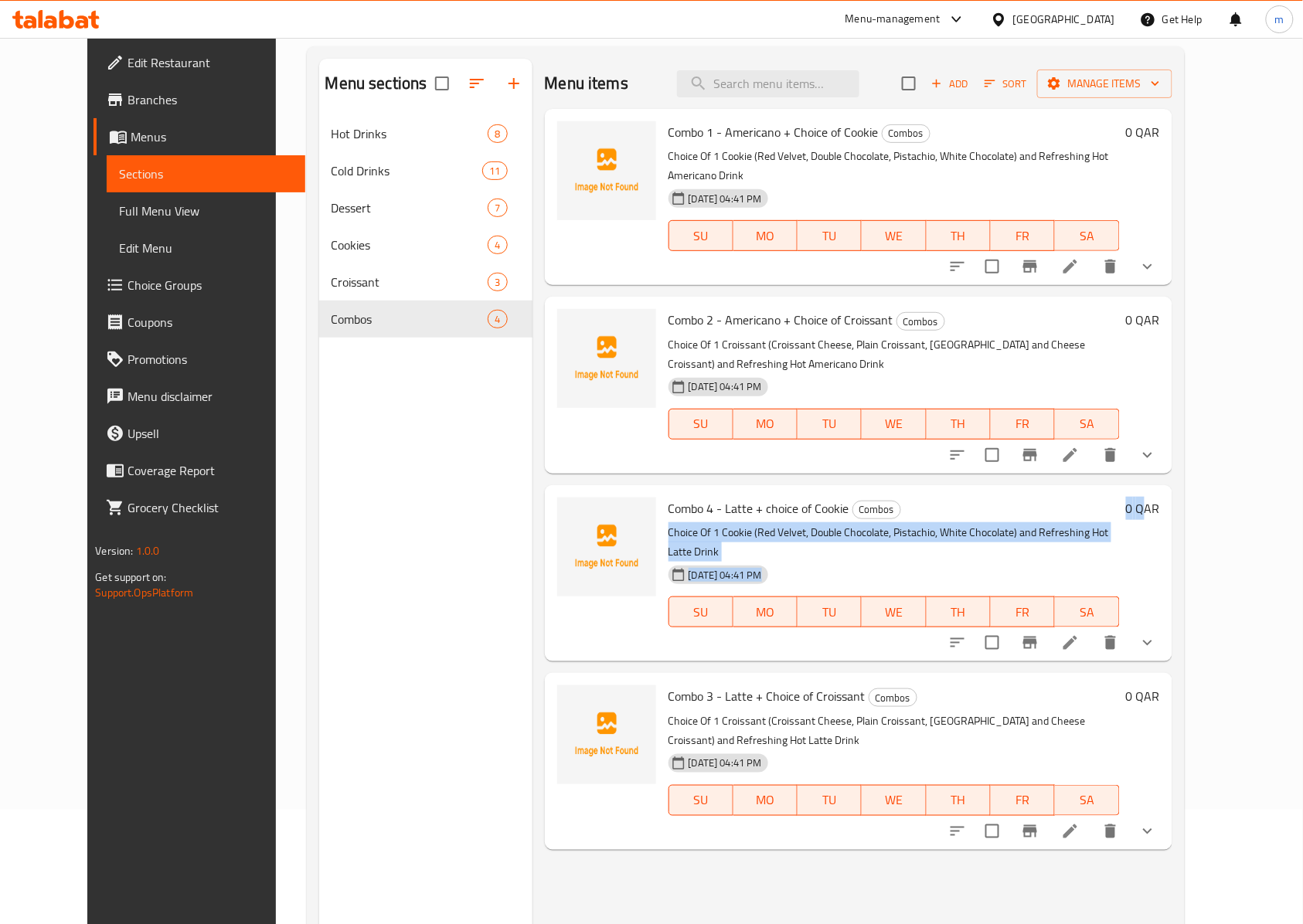
drag, startPoint x: 1213, startPoint y: 457, endPoint x: 1244, endPoint y: 545, distance: 93.3
click at [1166, 508] on div "Combo 4 - Latte + choice of Cookie Combos Choice Of 1 Cookie (Red Velvet, Doubl…" at bounding box center [913, 573] width 503 height 163
click at [1166, 624] on button "show more" at bounding box center [1147, 642] width 37 height 37
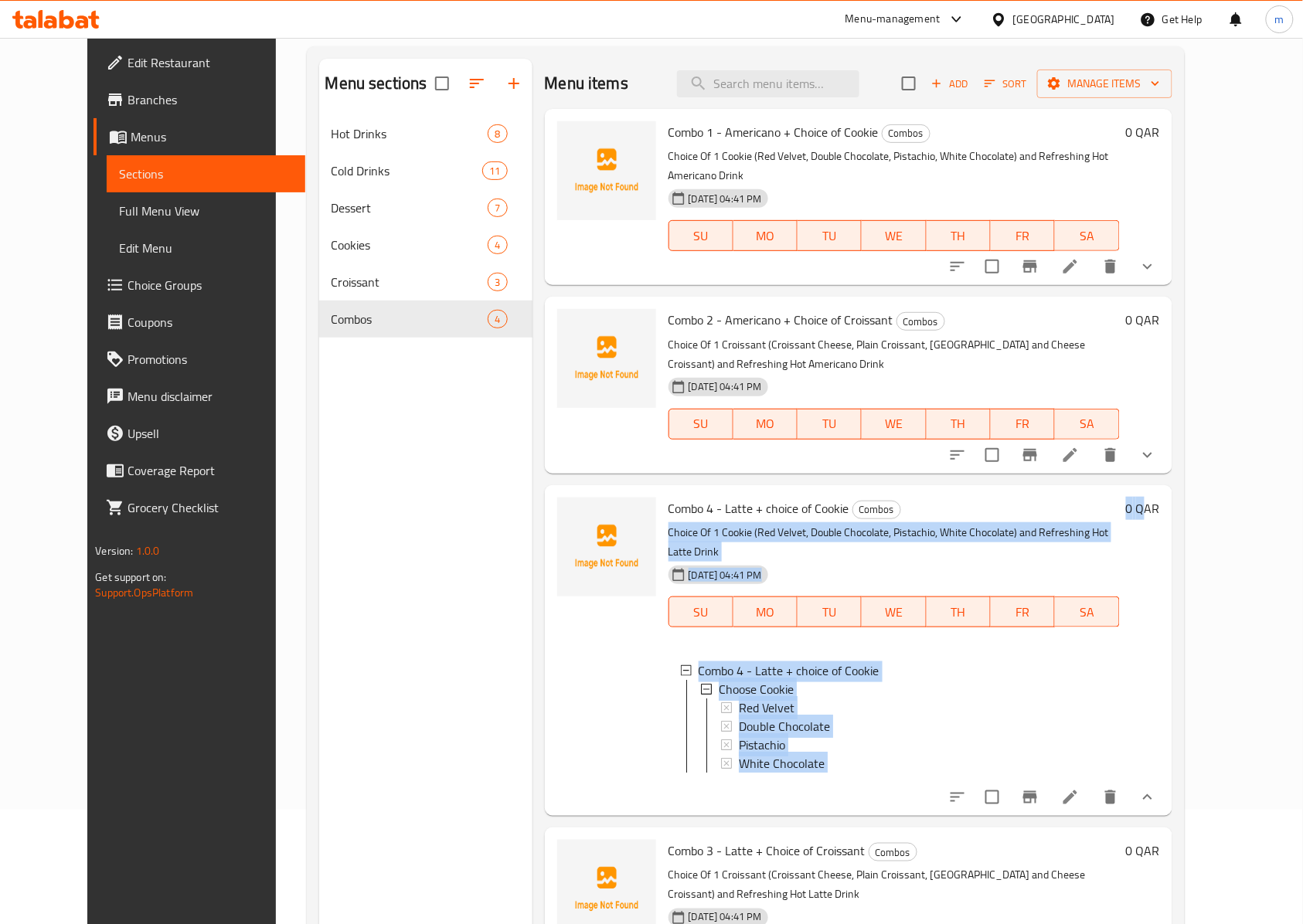
click at [1166, 779] on button "show more" at bounding box center [1147, 797] width 37 height 37
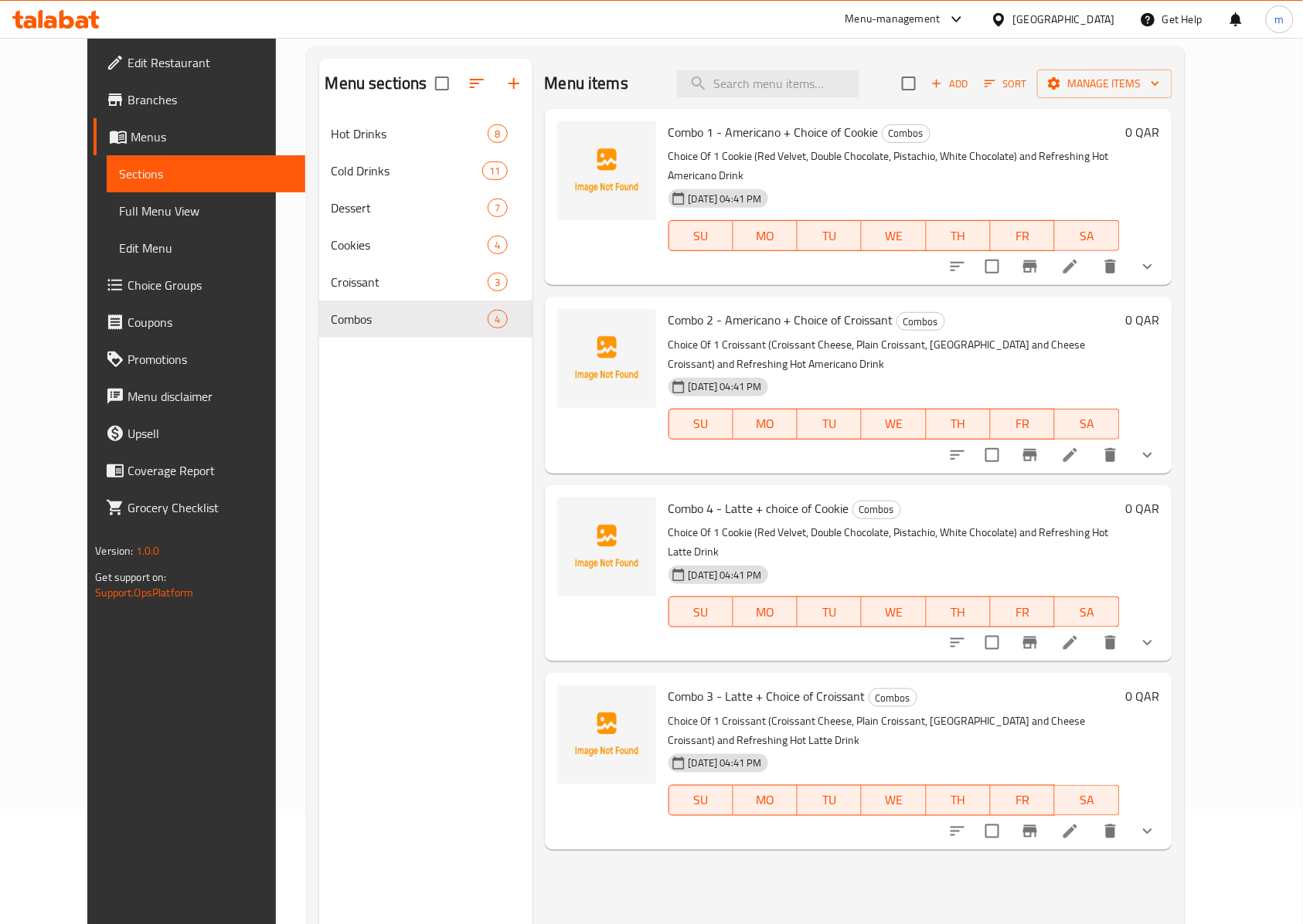
click at [1051, 790] on div "Menu items Add Sort Manage items Combo 1 - Americano + Choice of Cookie Combos …" at bounding box center [852, 521] width 639 height 924
click at [94, 120] on link "Menus" at bounding box center [200, 136] width 212 height 37
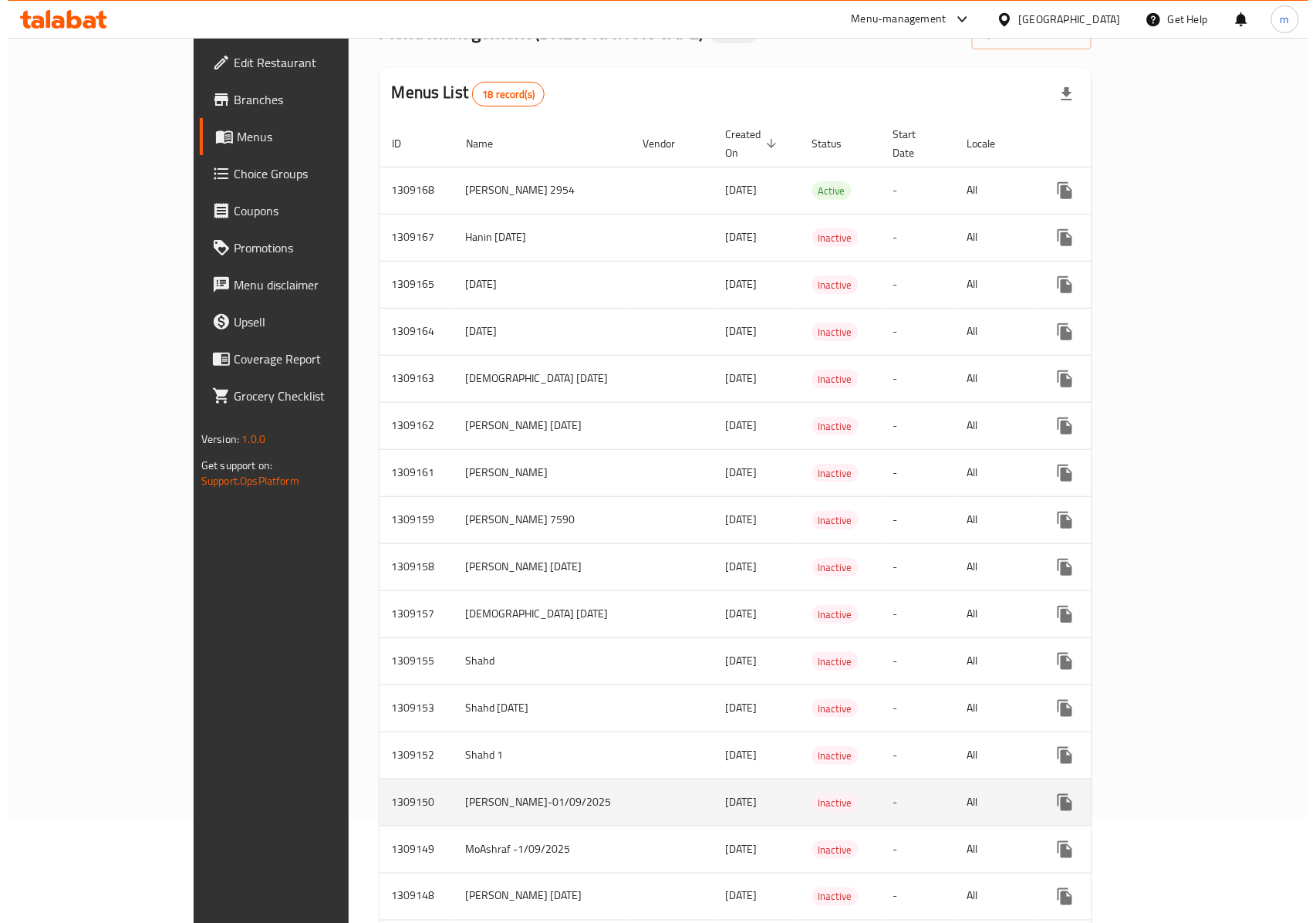
scroll to position [262, 0]
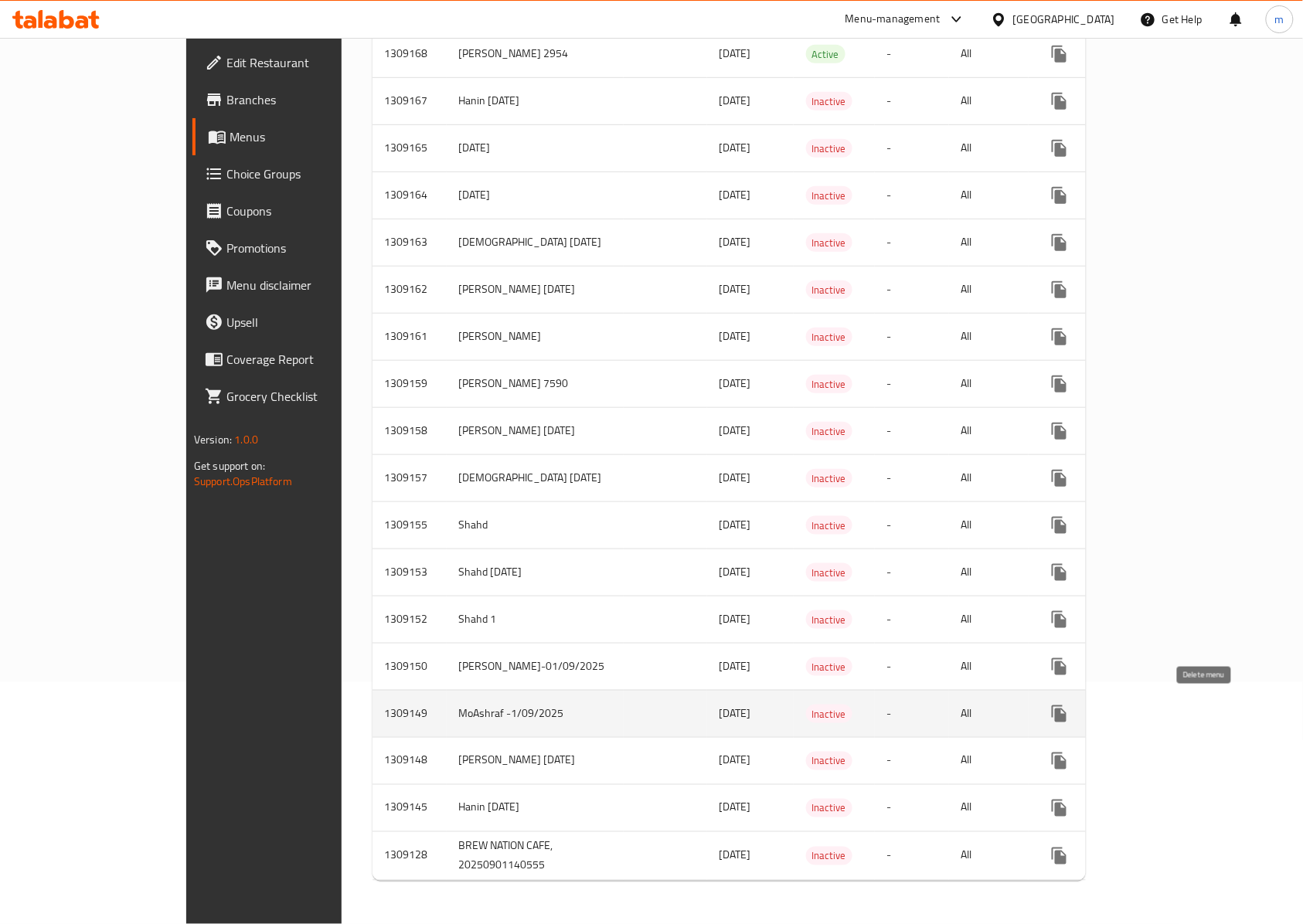
click at [1139, 706] on icon "enhanced table" at bounding box center [1133, 713] width 11 height 14
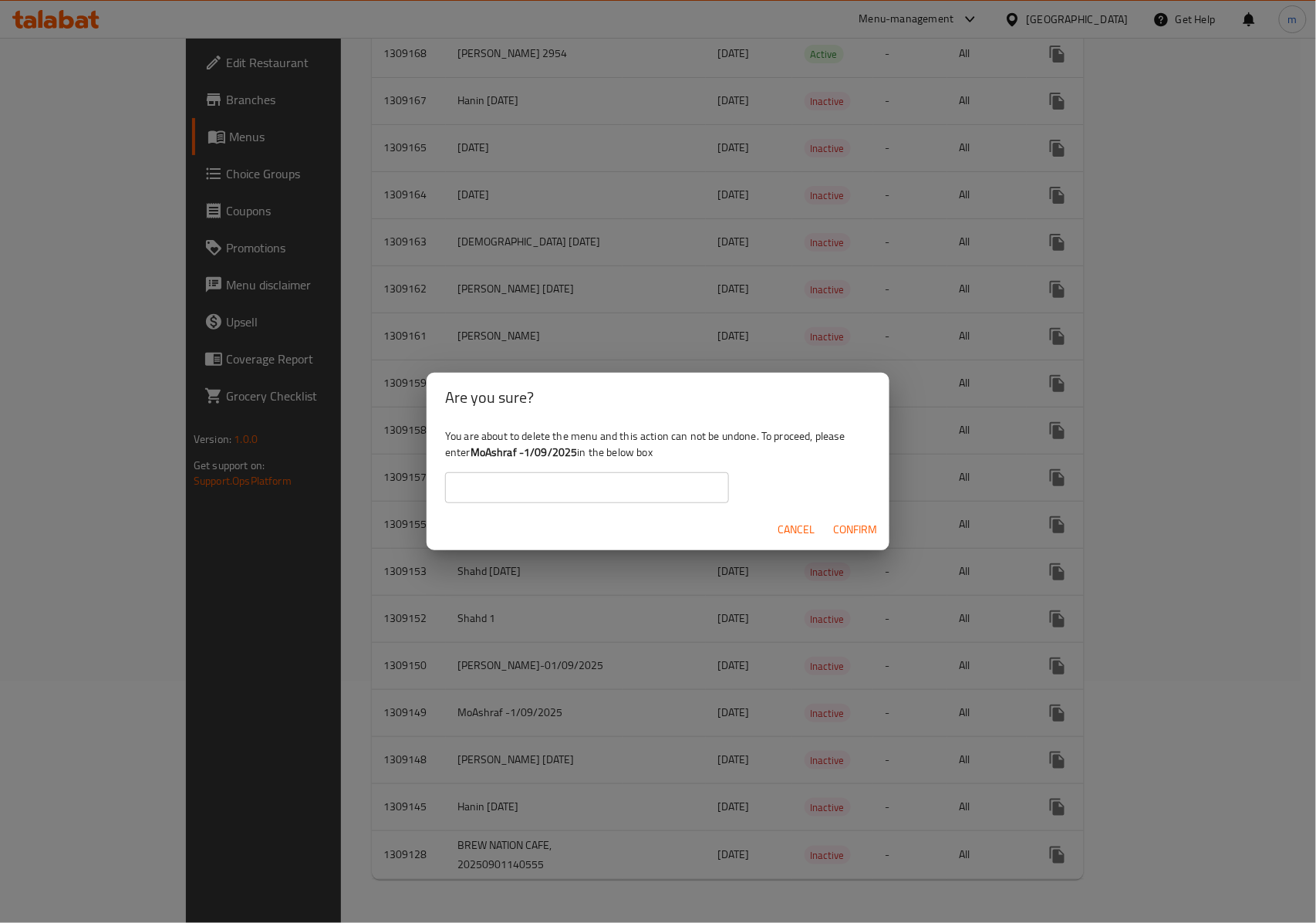
click at [606, 488] on input "text" at bounding box center [587, 487] width 283 height 31
click at [795, 474] on div "You are about to delete the menu and this action can not be undone. To proceed,…" at bounding box center [657, 465] width 463 height 87
drag, startPoint x: 575, startPoint y: 452, endPoint x: 475, endPoint y: 450, distance: 100.0
click at [475, 450] on b "MoAshraf -1/09/2025" at bounding box center [524, 451] width 107 height 20
copy b "MoAshraf -1/09/2025"
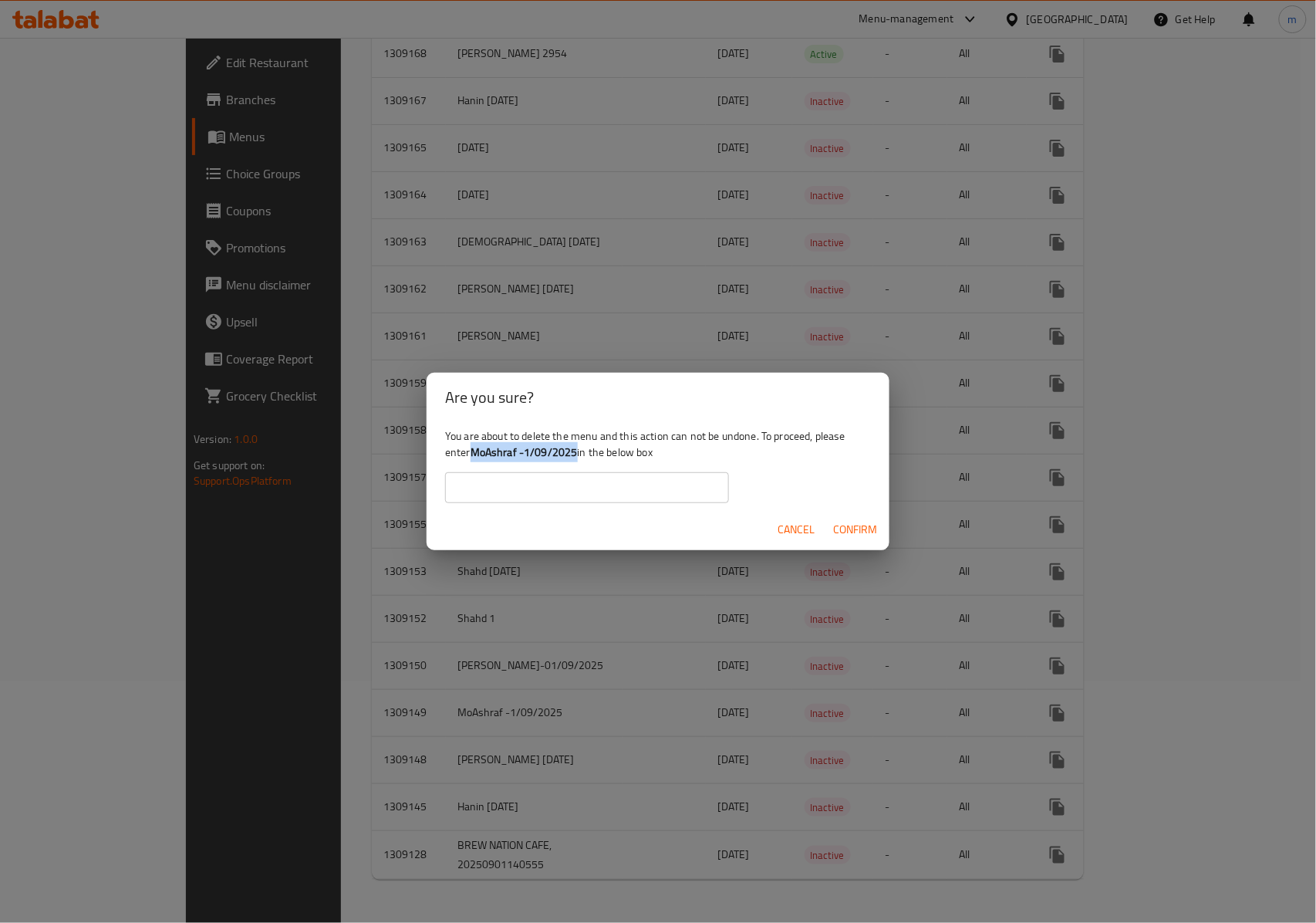
drag, startPoint x: 509, startPoint y: 485, endPoint x: 540, endPoint y: 502, distance: 35.4
click at [509, 485] on input "text" at bounding box center [587, 487] width 283 height 31
paste input "MoAshraf -1/09/2025"
click at [454, 483] on input "MoAshraf -1/09/2025" at bounding box center [587, 487] width 283 height 31
type input "MoAshraf -1/09/2025"
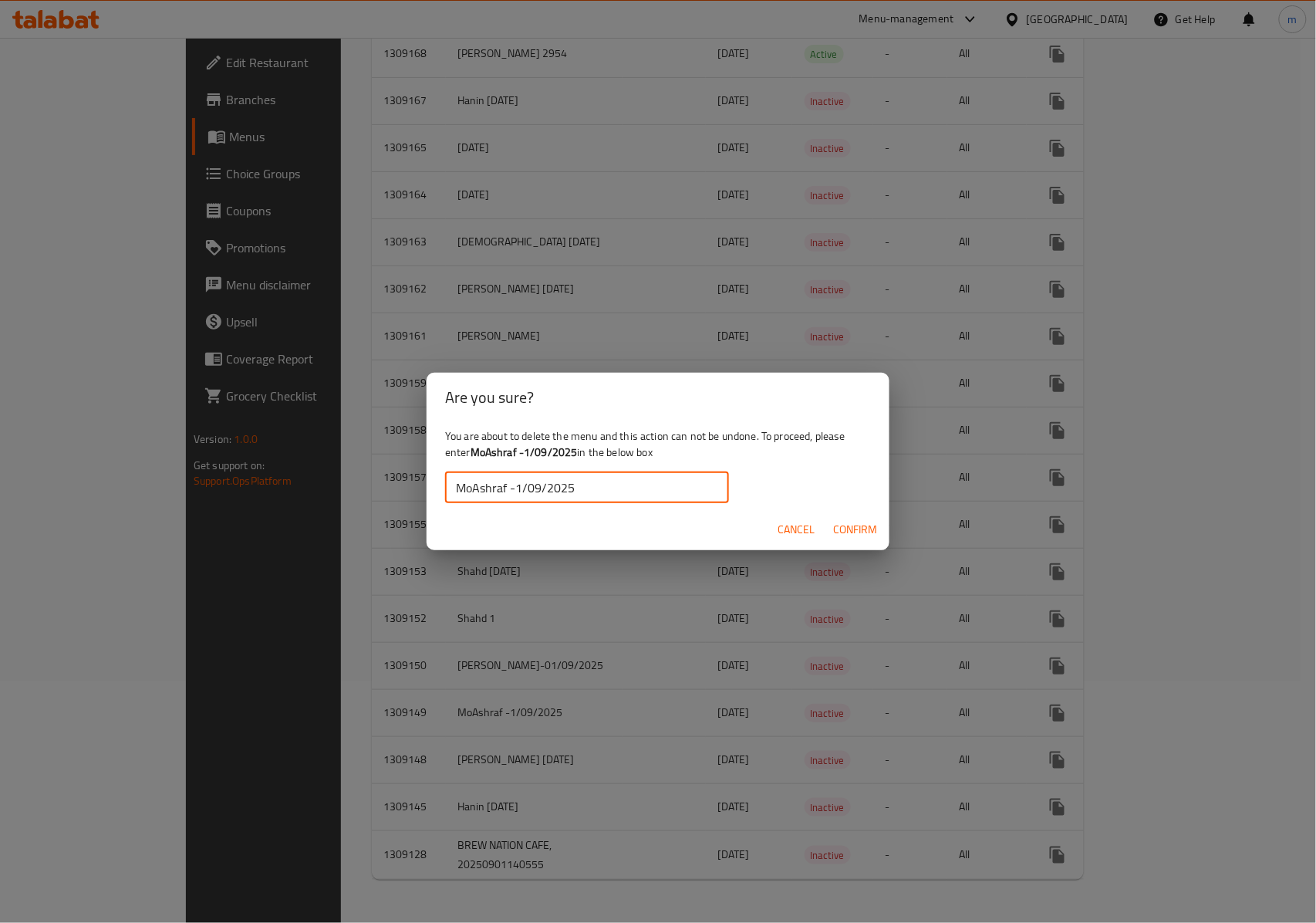
click at [851, 520] on span "Confirm" at bounding box center [855, 529] width 44 height 19
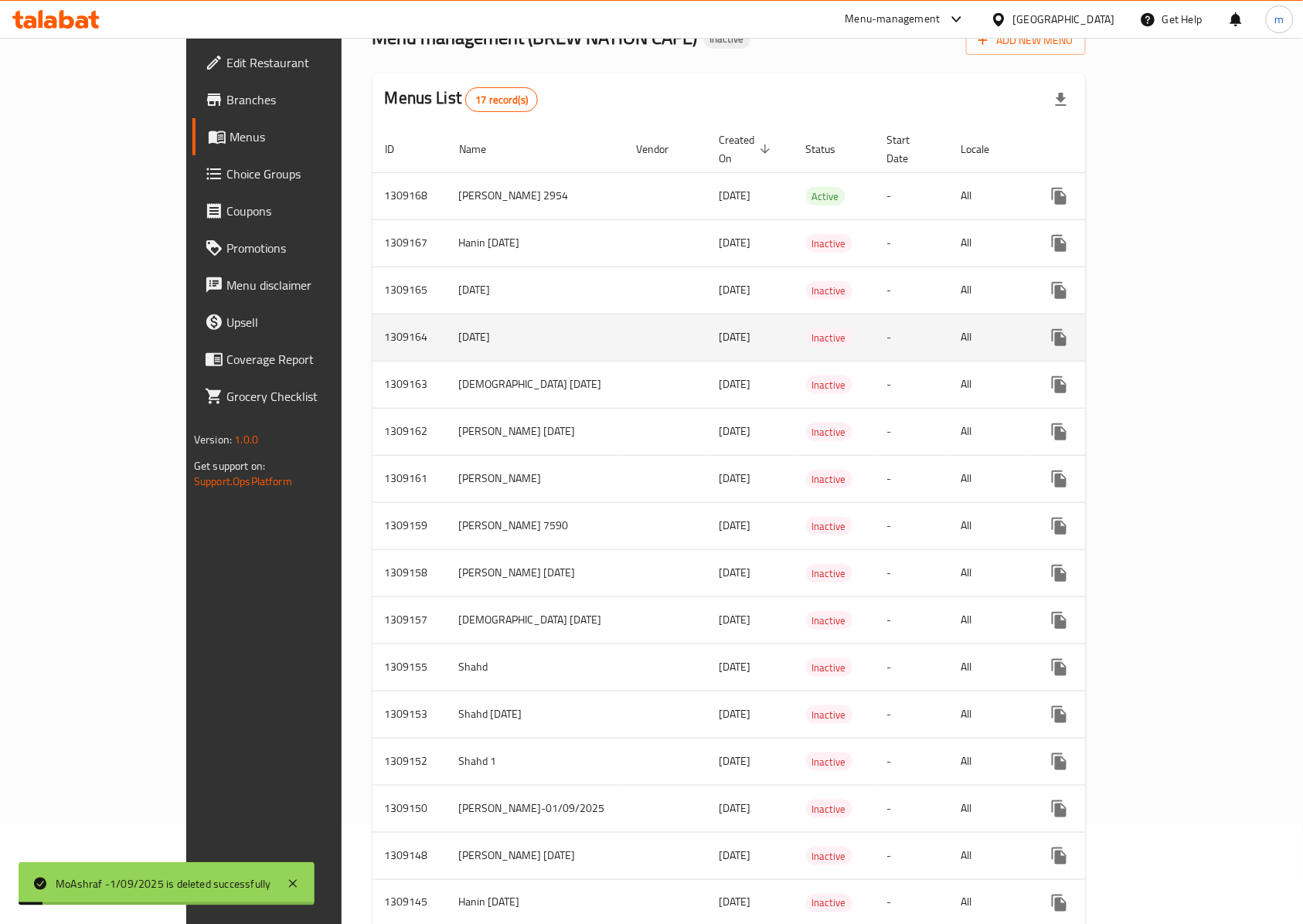
scroll to position [0, 0]
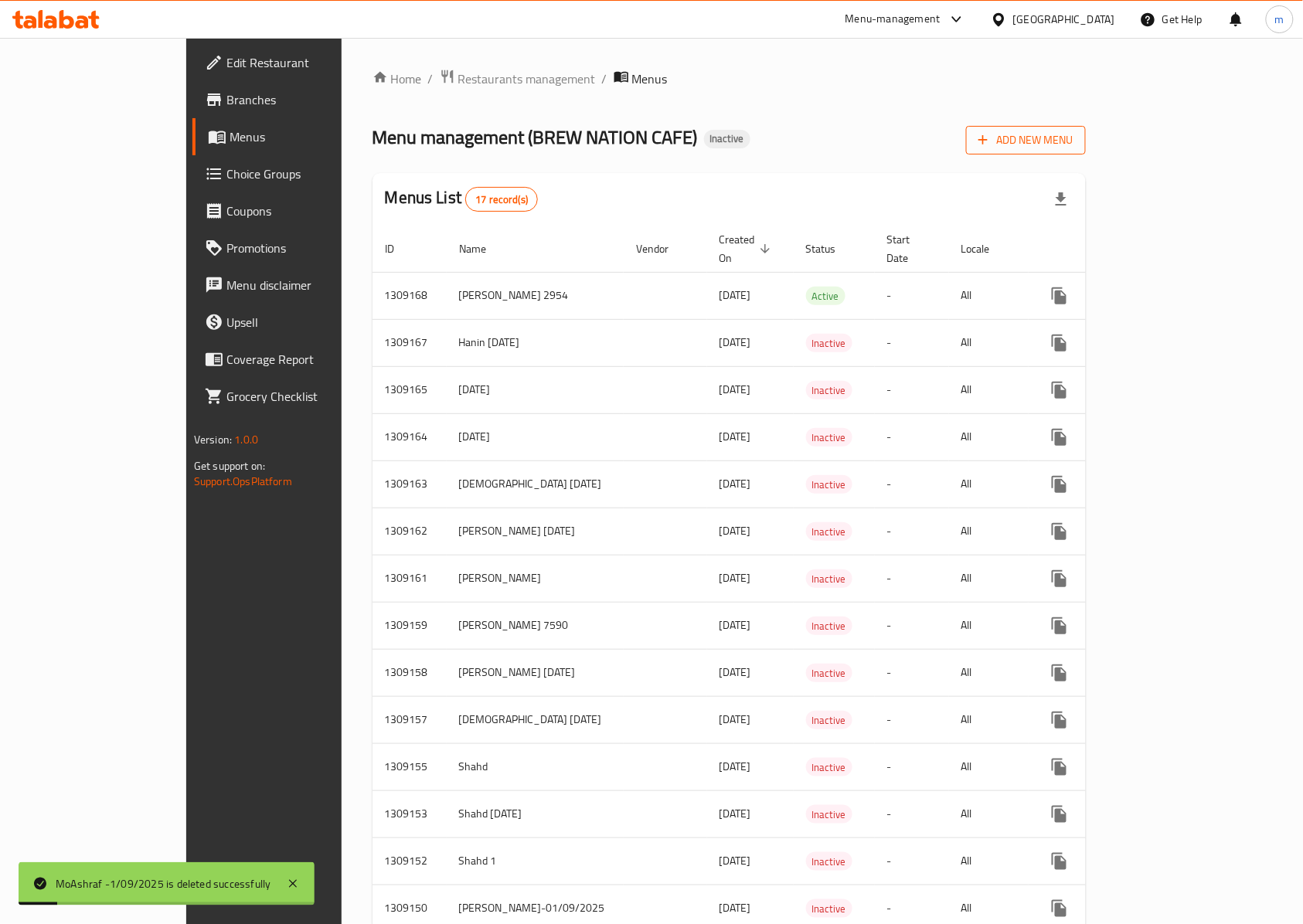
click at [1073, 149] on span "Add New Menu" at bounding box center [1026, 140] width 95 height 19
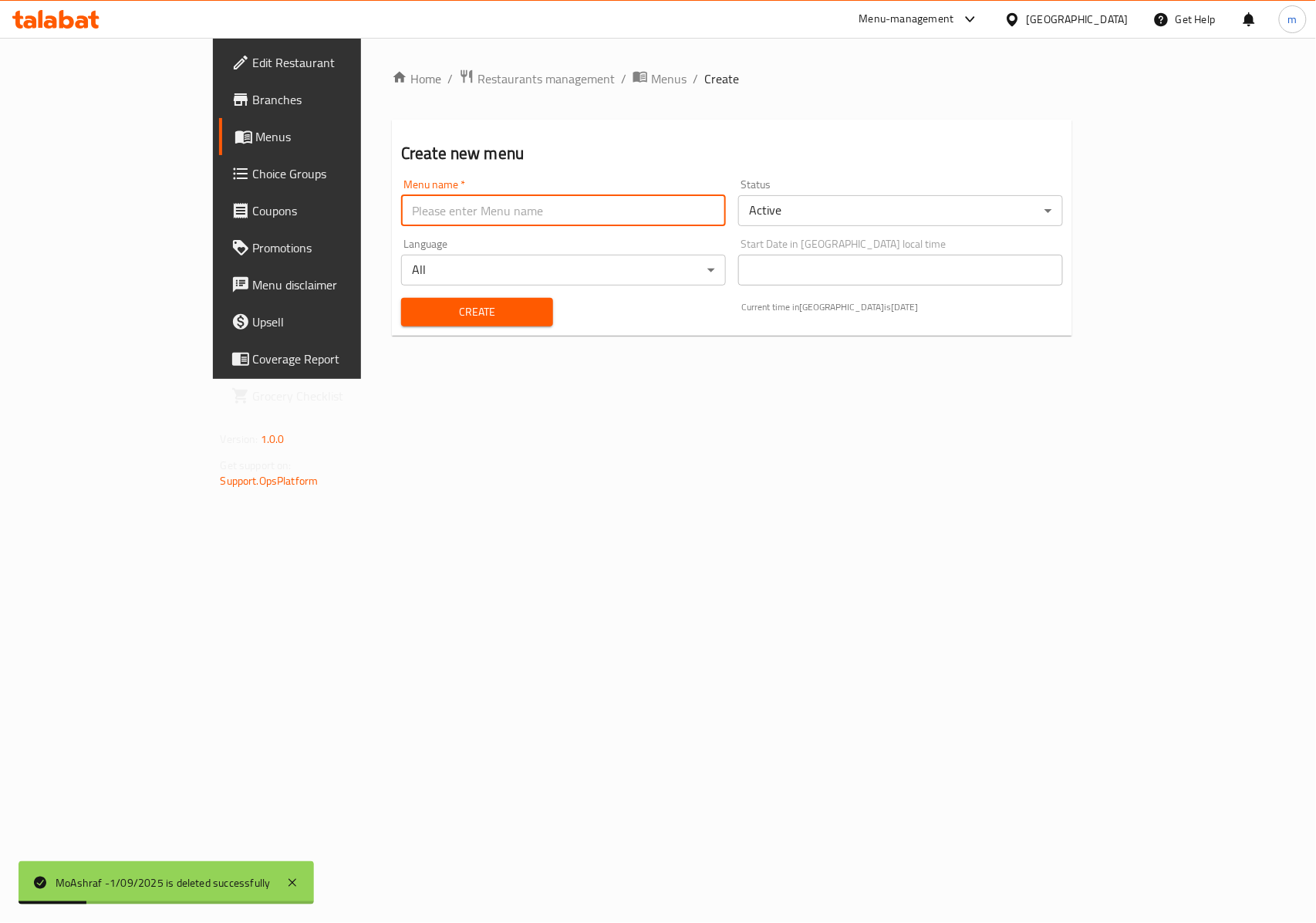
click at [471, 217] on input "text" at bounding box center [564, 211] width 325 height 31
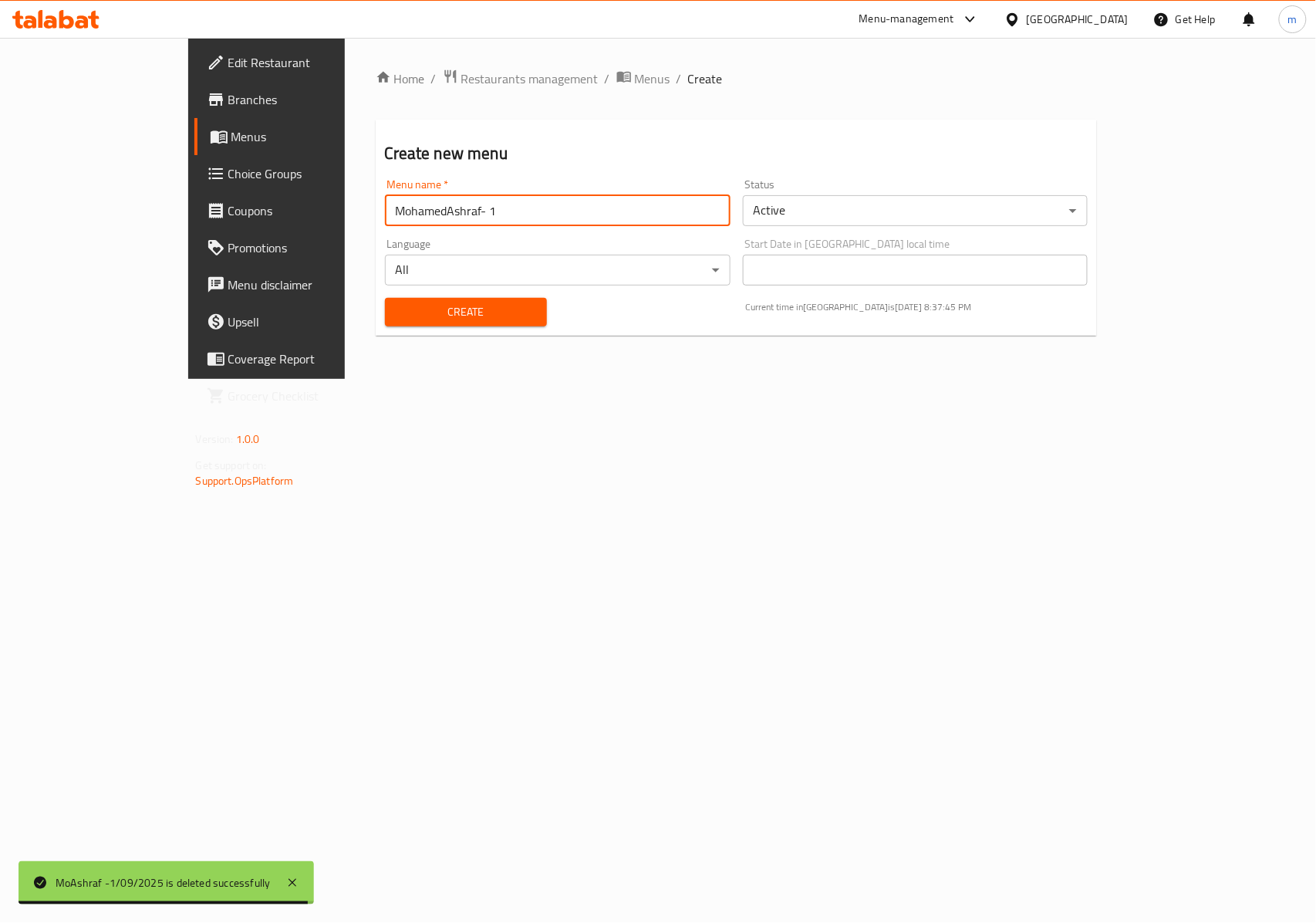
click at [471, 217] on input "MohamedAshraf- 1" at bounding box center [557, 211] width 345 height 31
type input "MohamedAshraf- [DATE]"
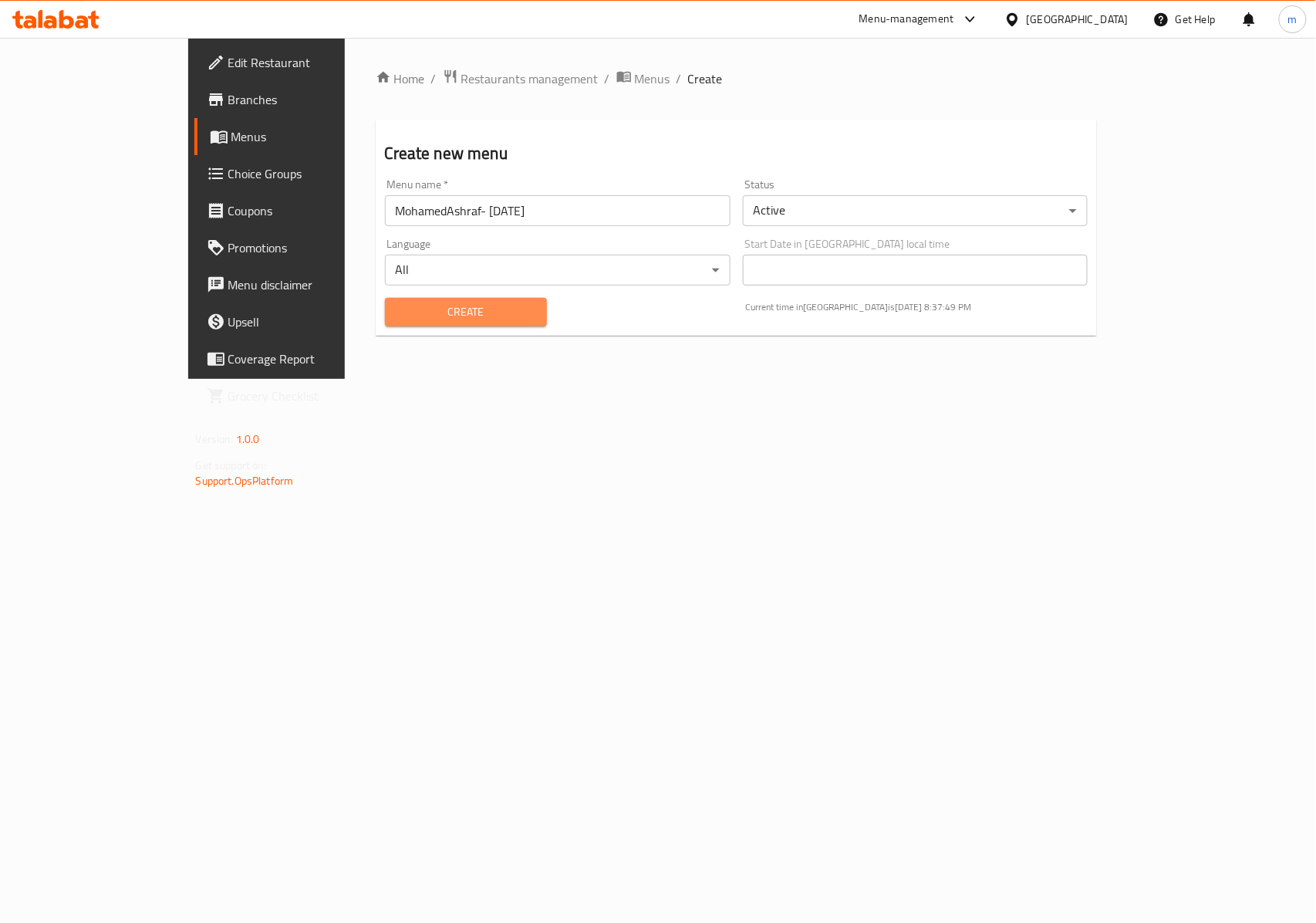
click at [385, 301] on button "Create" at bounding box center [466, 312] width 162 height 28
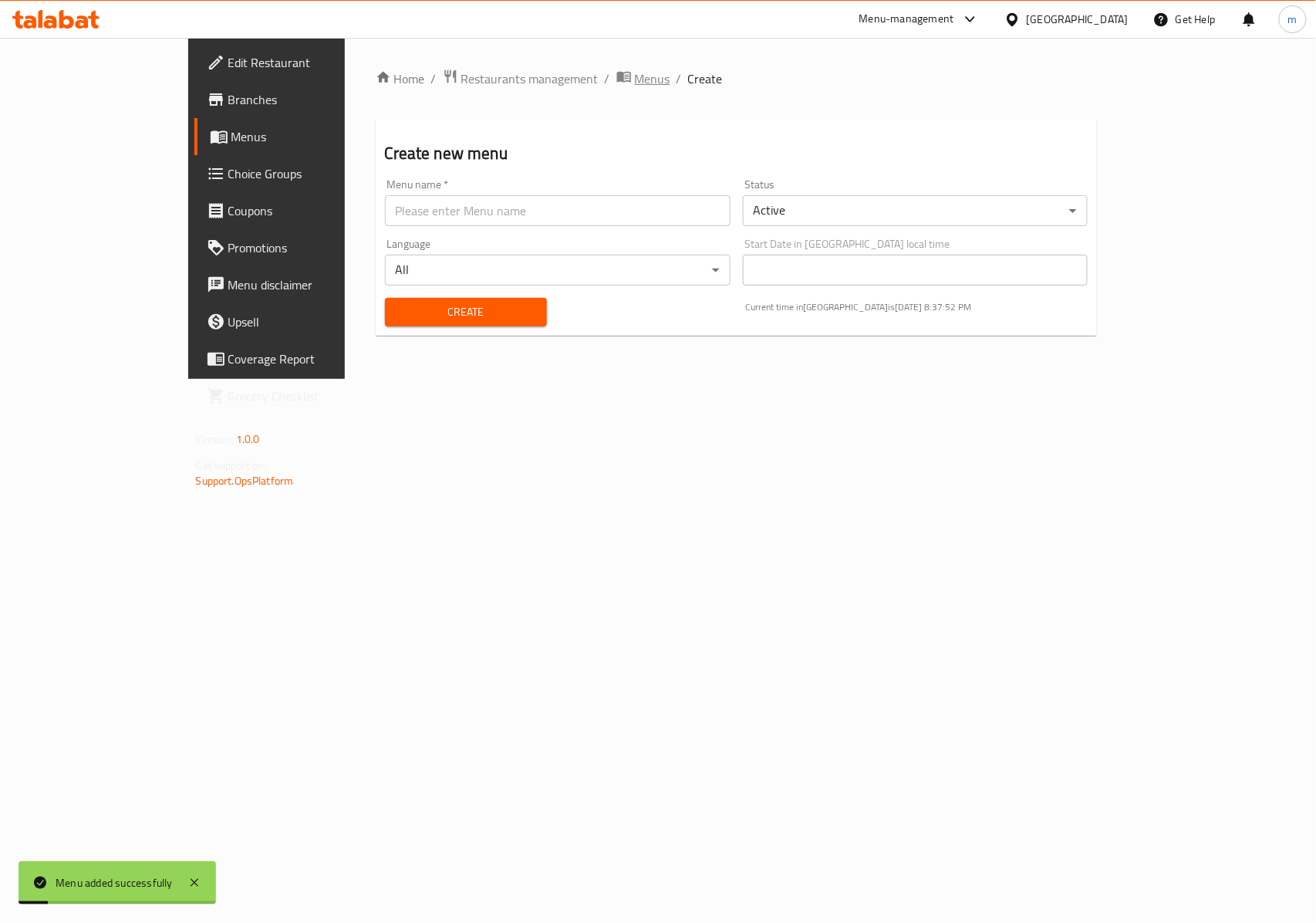
click at [635, 79] on span "Menus" at bounding box center [652, 79] width 35 height 19
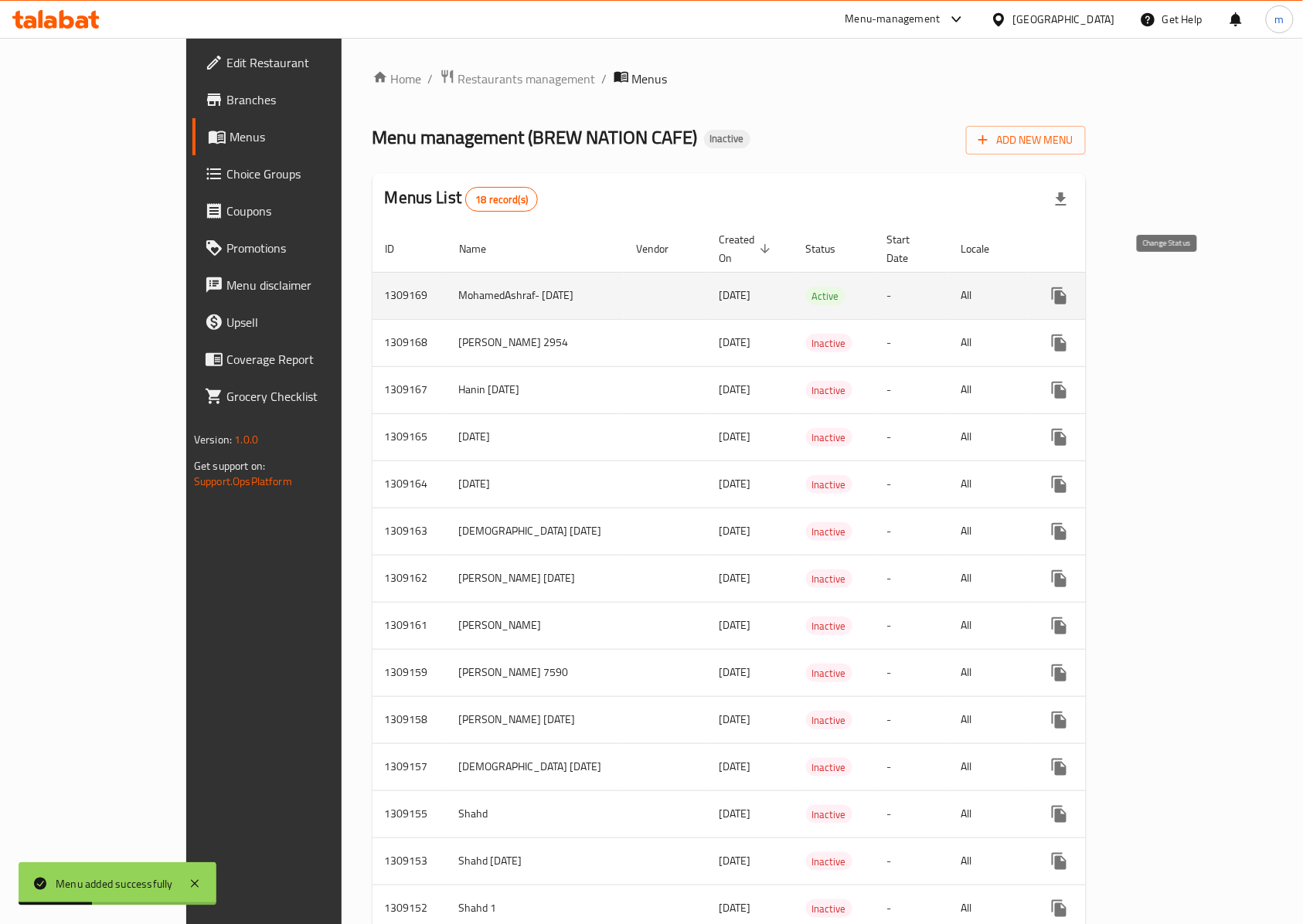
click at [1106, 286] on icon "enhanced table" at bounding box center [1096, 296] width 19 height 19
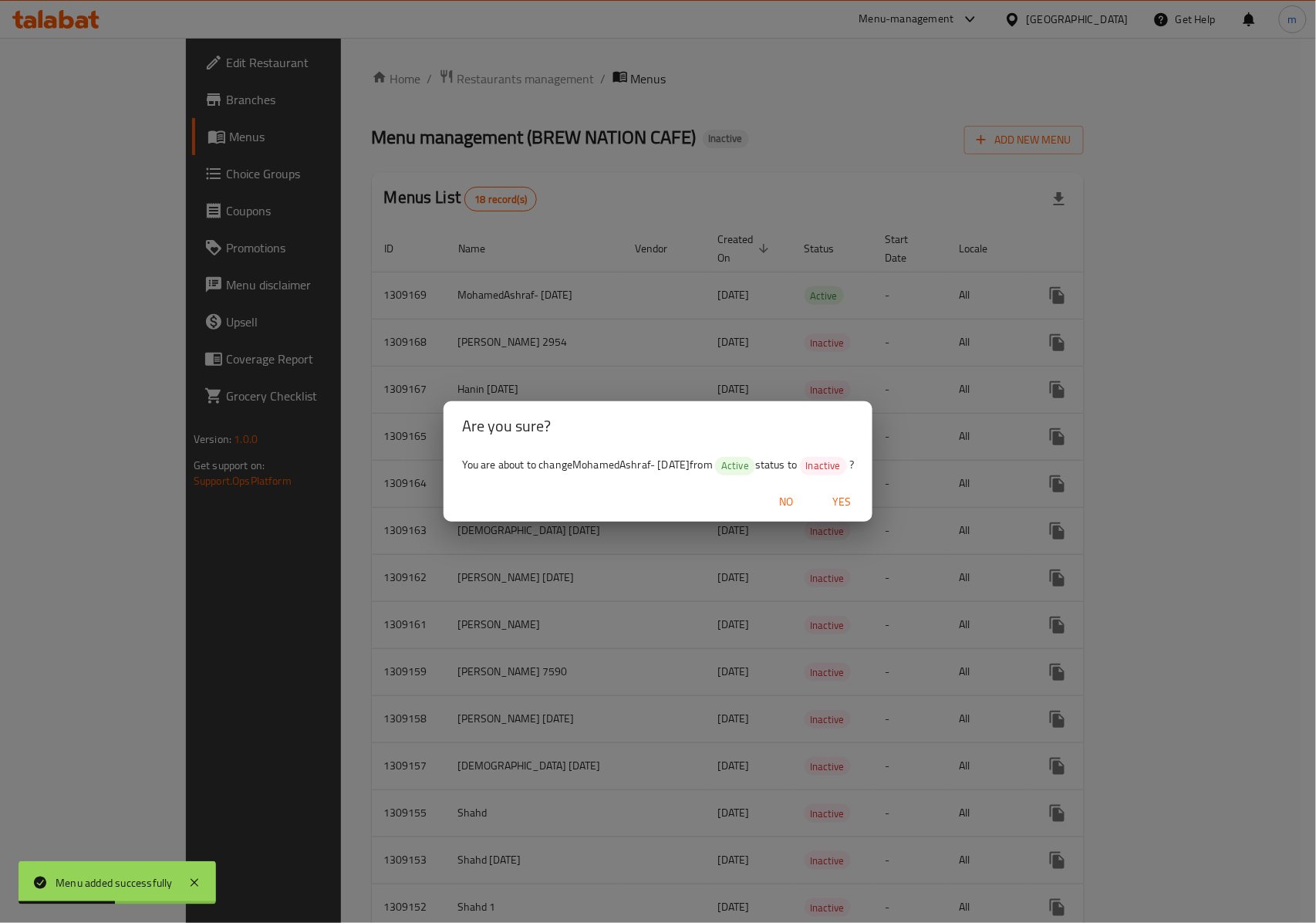
click at [842, 501] on span "Yes" at bounding box center [841, 502] width 37 height 19
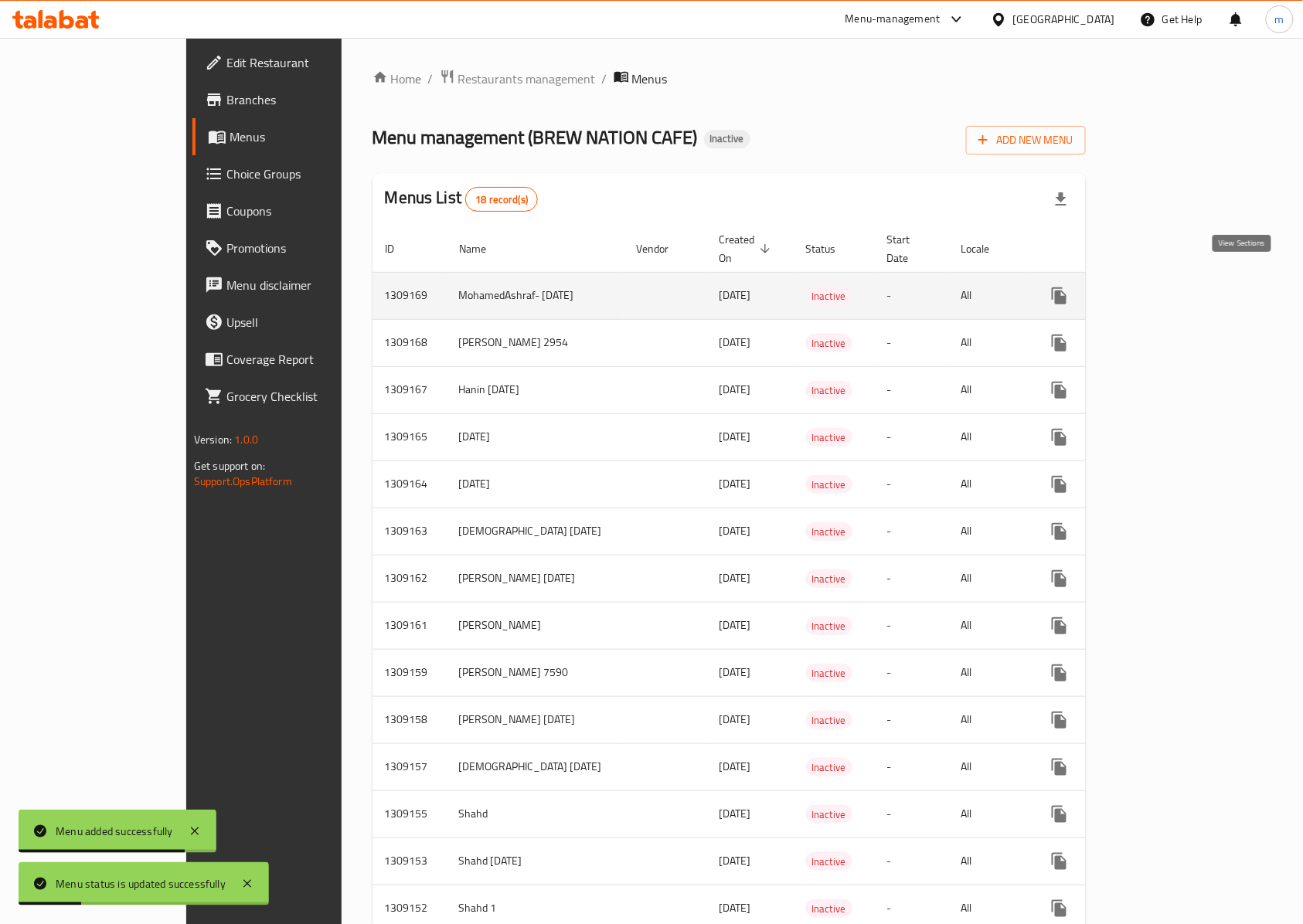
click at [1189, 291] on link "enhanced table" at bounding box center [1170, 295] width 37 height 37
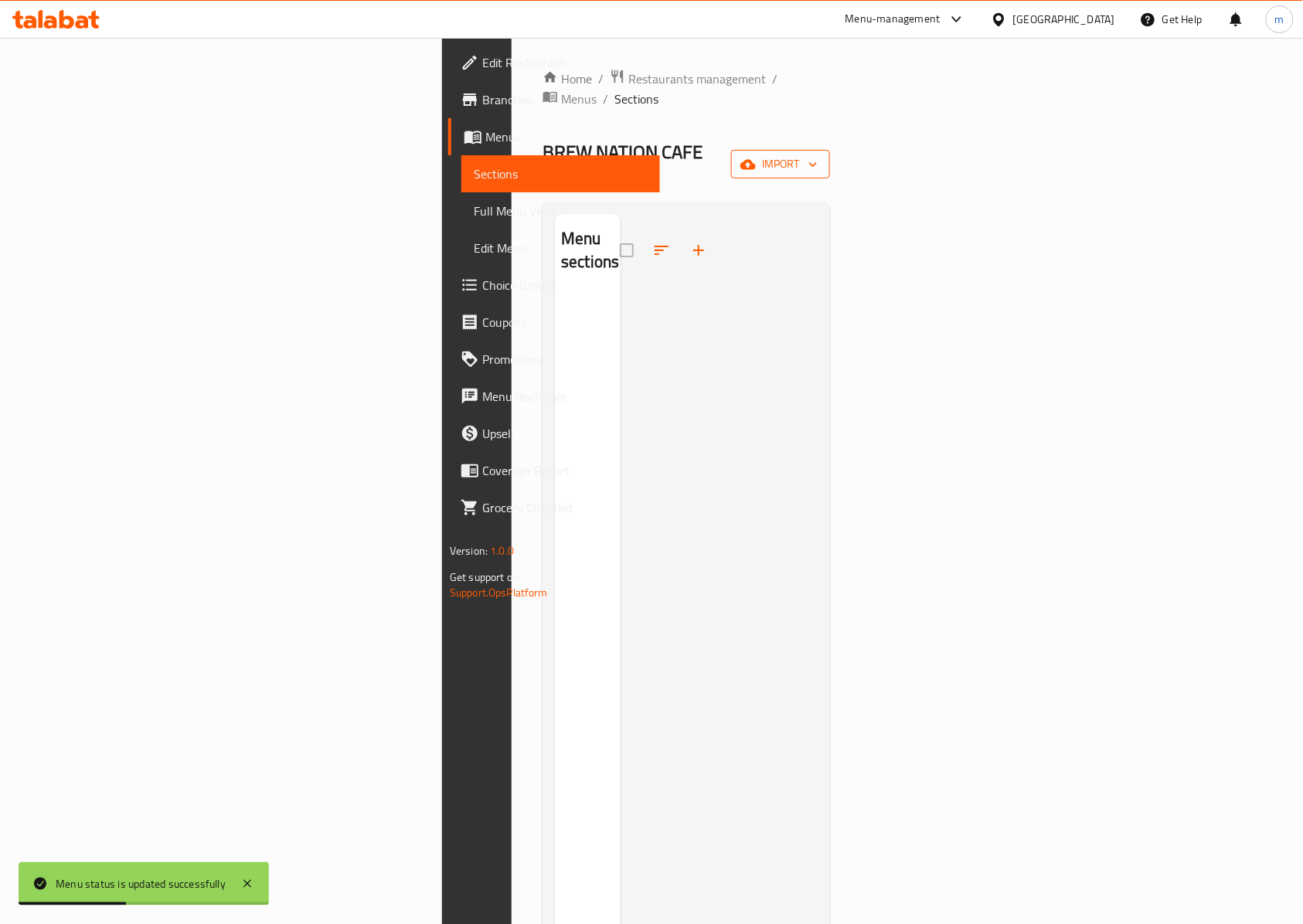
click at [756, 157] on icon "button" at bounding box center [748, 164] width 15 height 15
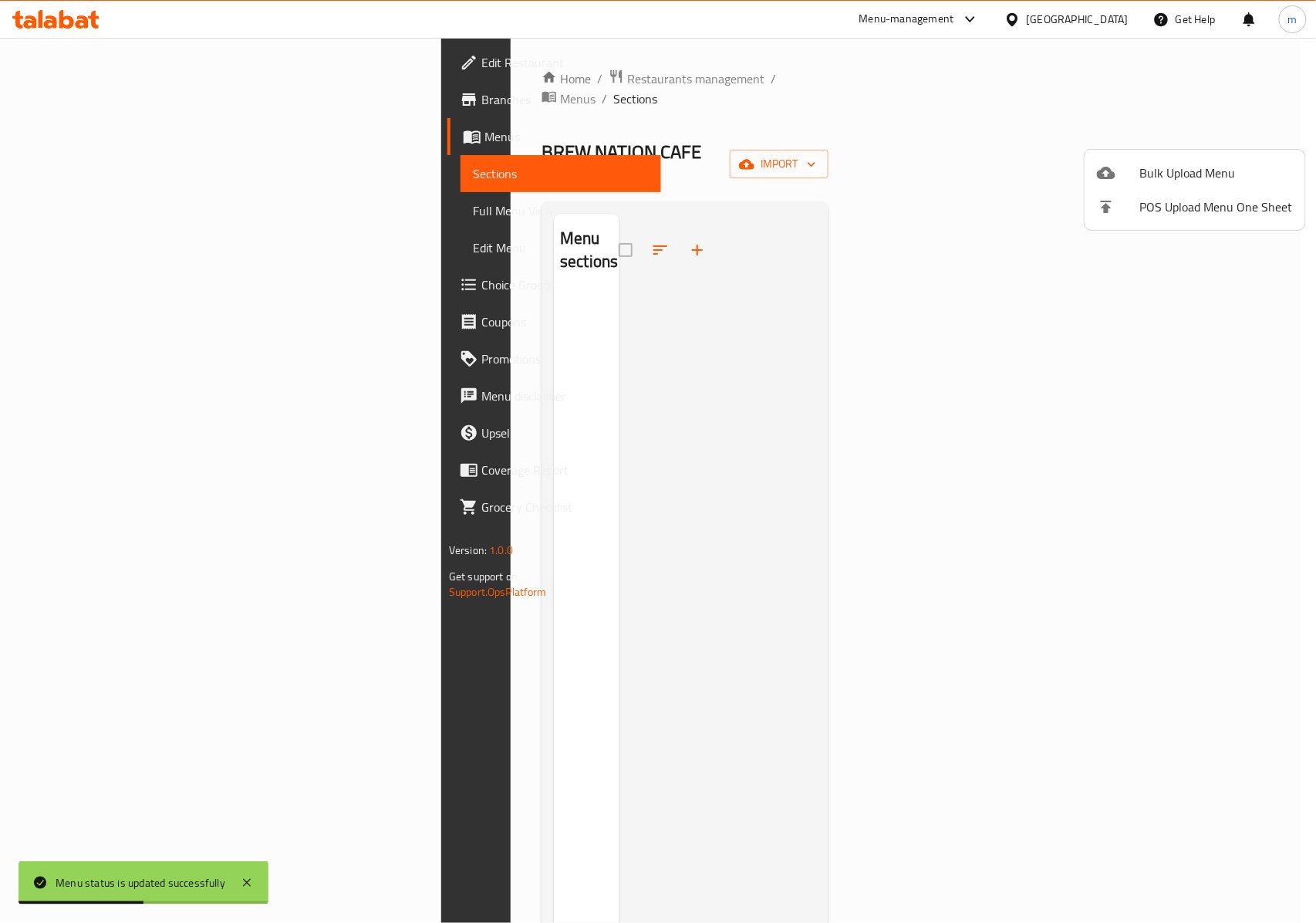
click at [985, 456] on div at bounding box center [658, 462] width 1316 height 923
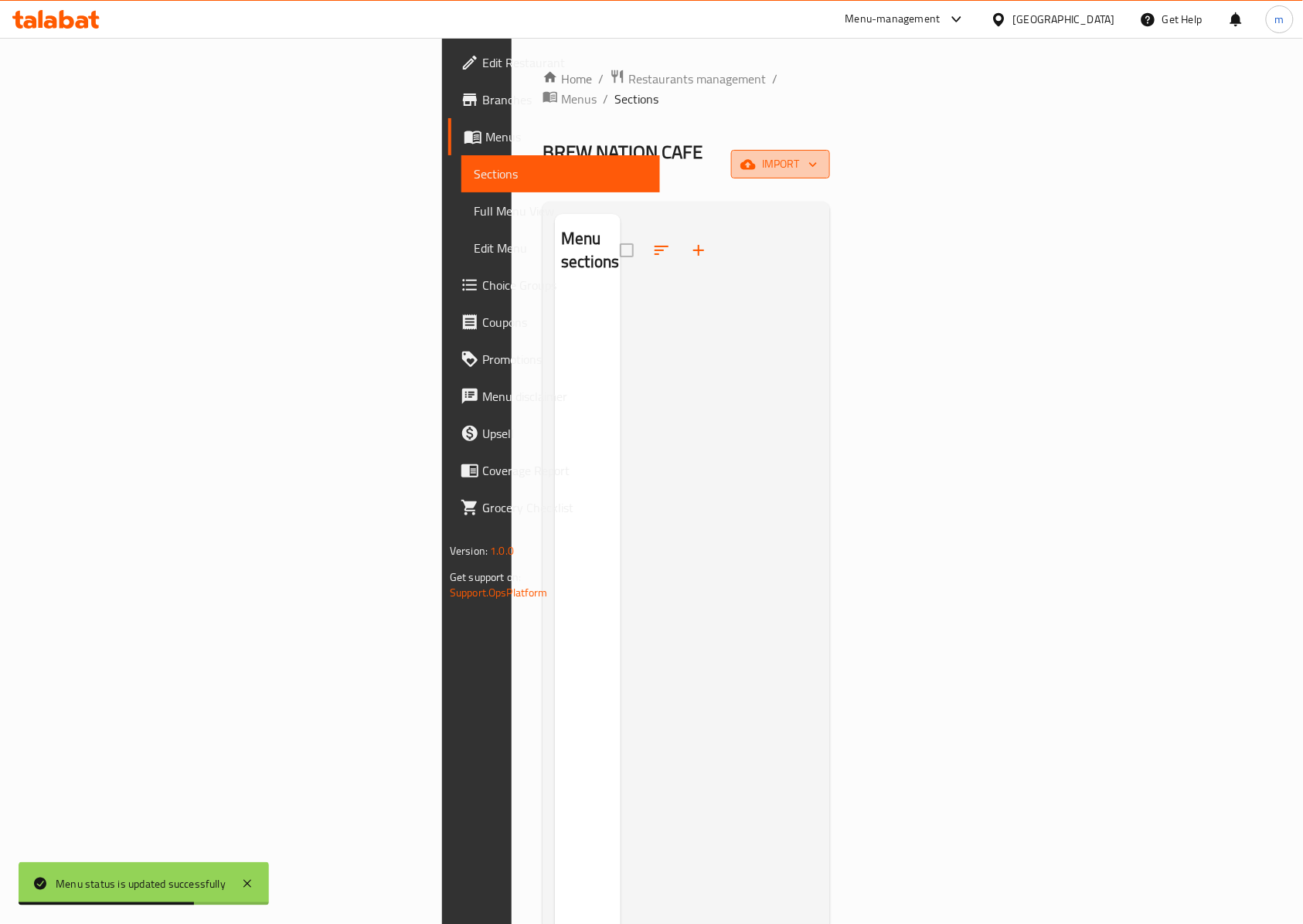
click at [818, 155] on span "import" at bounding box center [781, 164] width 74 height 19
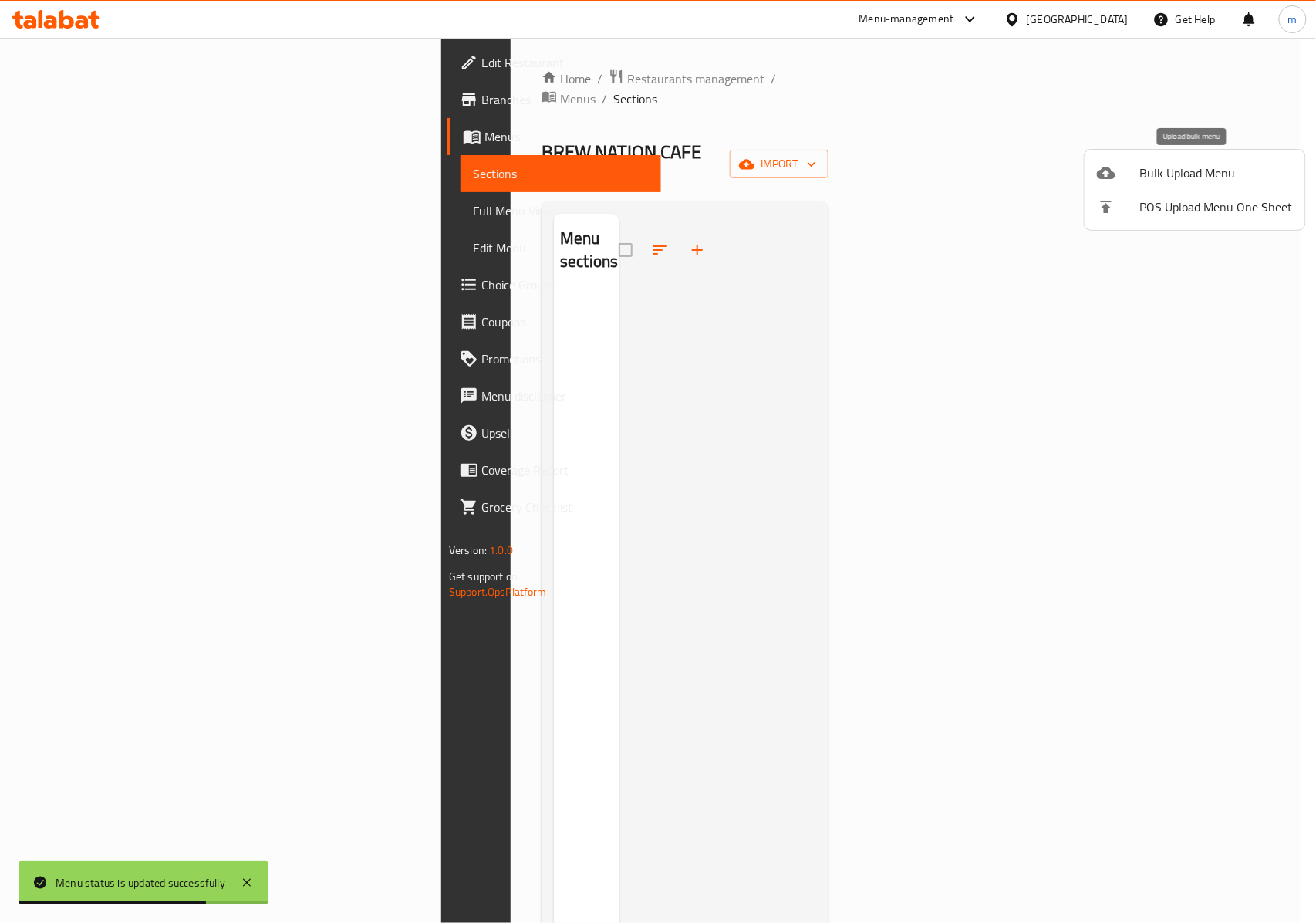
click at [1214, 170] on span "Bulk Upload Menu" at bounding box center [1216, 173] width 153 height 19
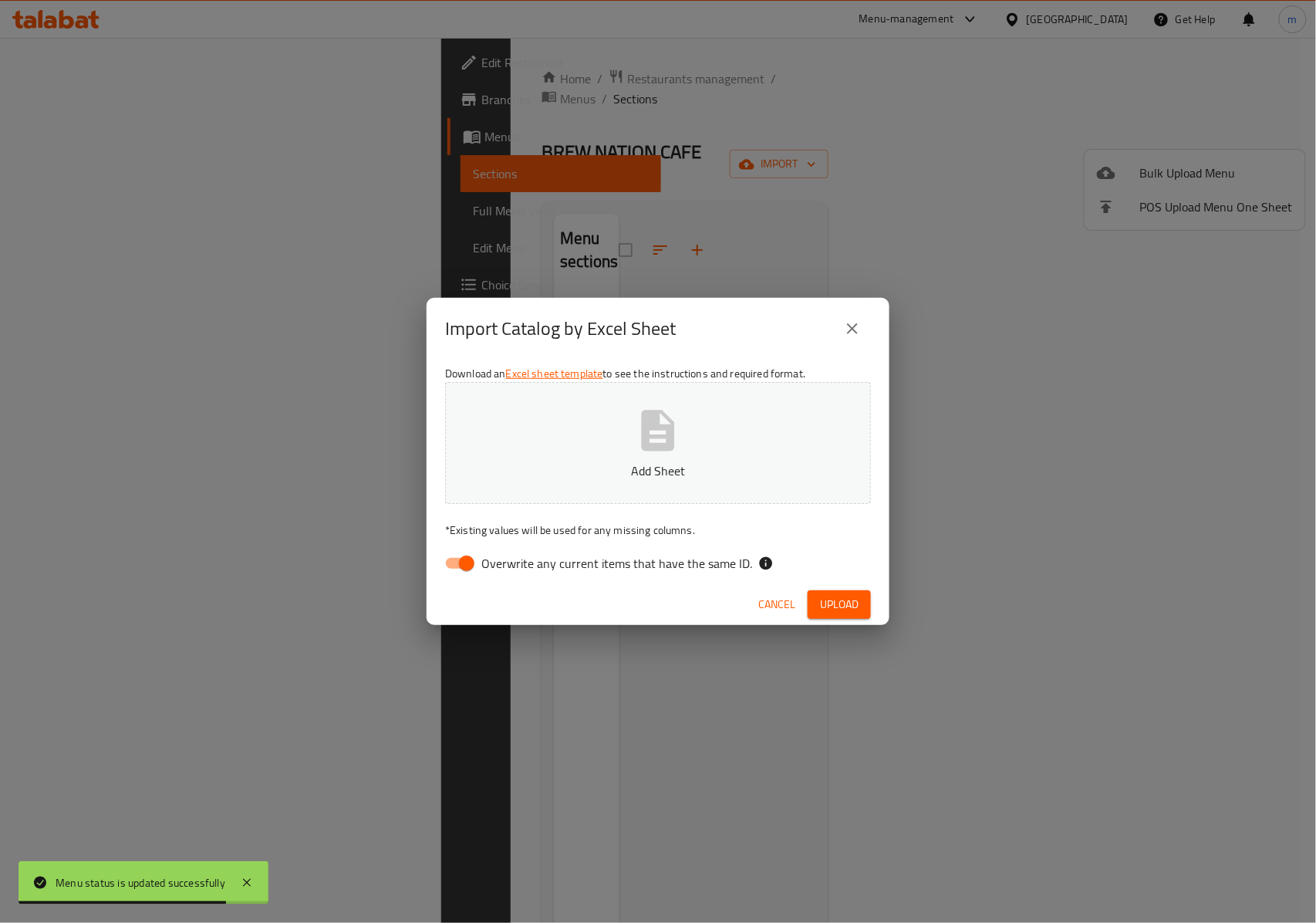
click at [726, 472] on p "Add Sheet" at bounding box center [658, 471] width 378 height 19
click at [856, 608] on span "Upload" at bounding box center [838, 604] width 39 height 19
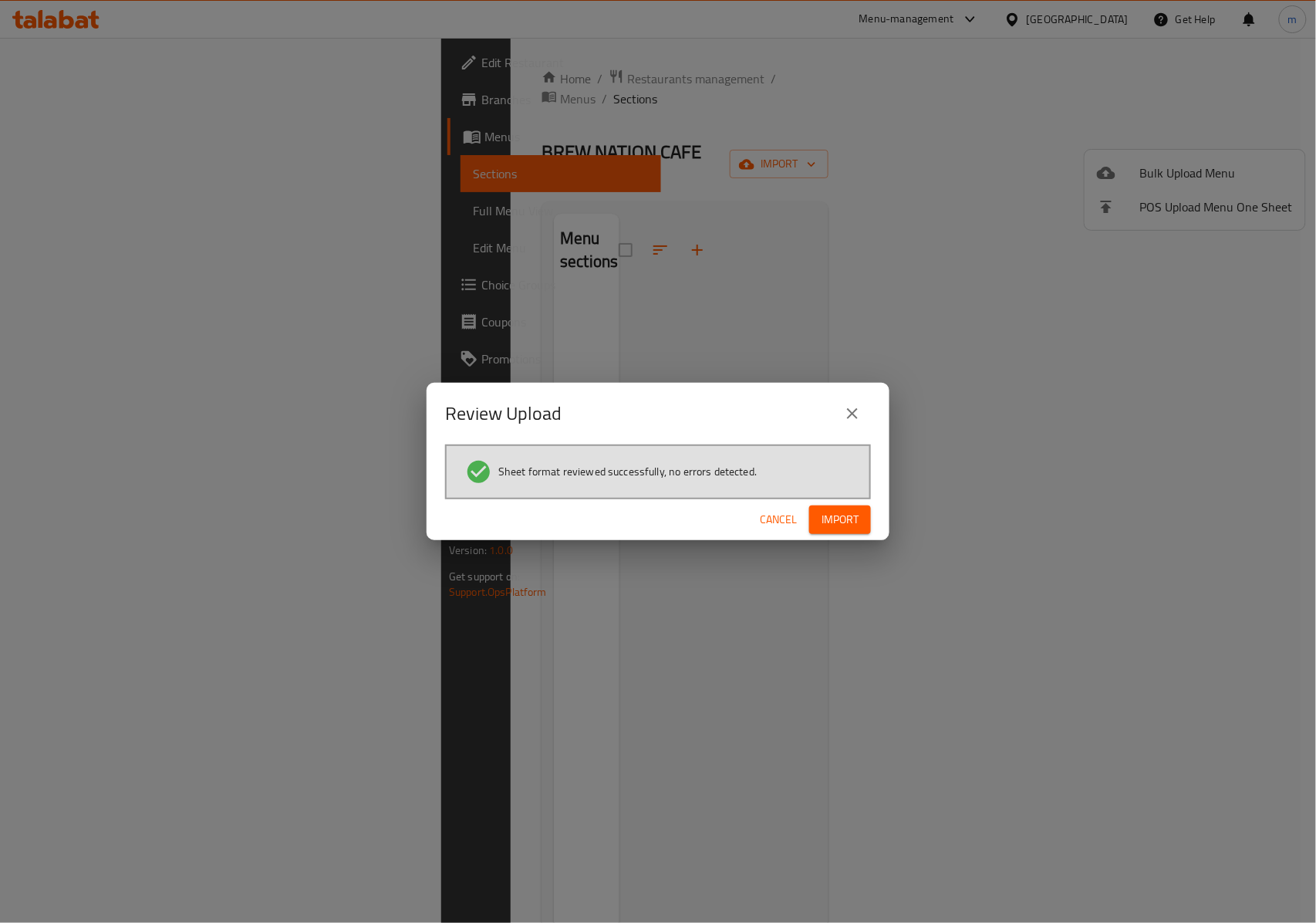
click at [467, 570] on div "Review Upload Sheet format reviewed successfully, no errors detected. Cancel Im…" at bounding box center [658, 462] width 1316 height 923
click at [850, 412] on icon "close" at bounding box center [852, 413] width 11 height 11
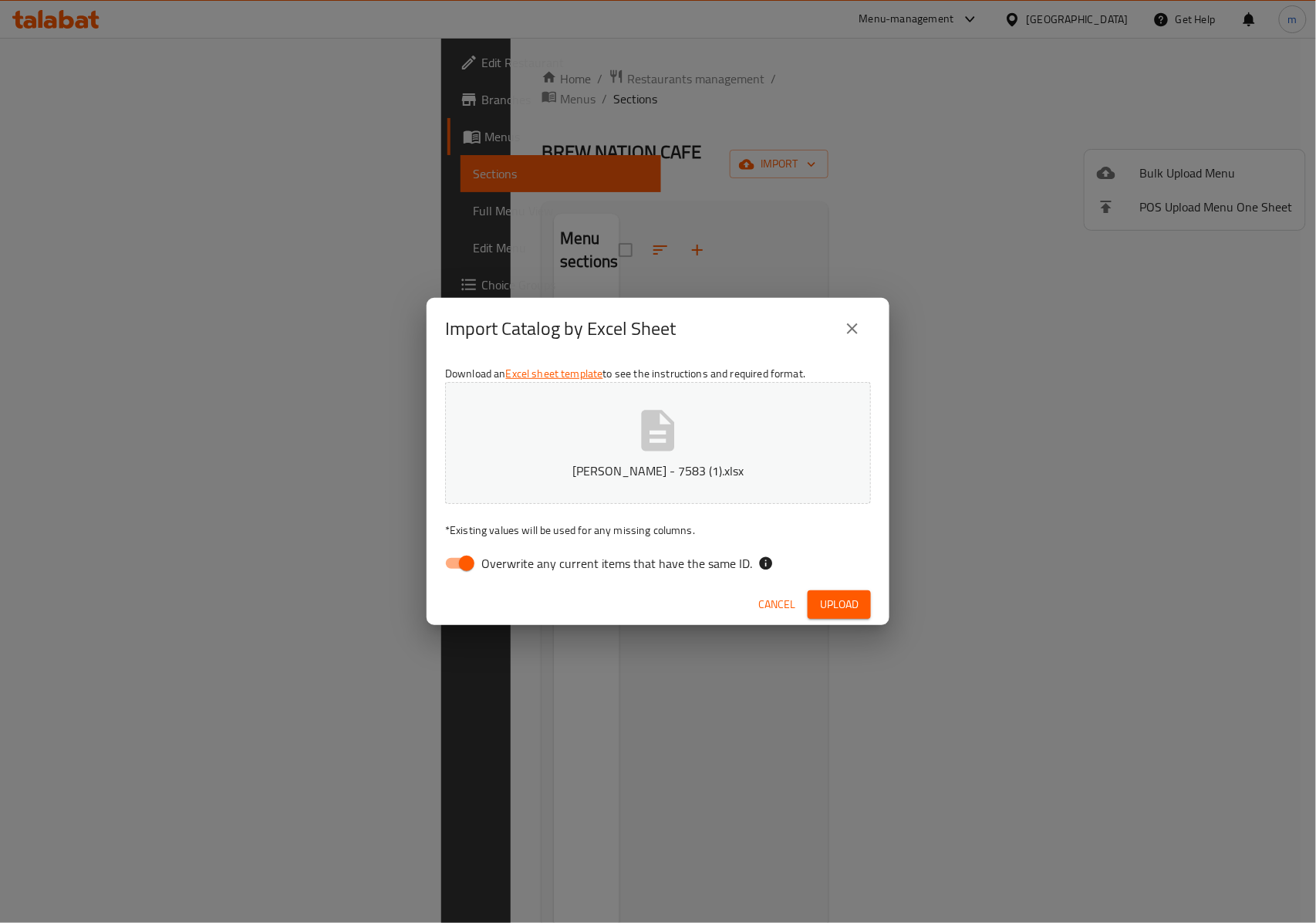
click at [445, 563] on input "Overwrite any current items that have the same ID." at bounding box center [466, 563] width 88 height 29
checkbox input "false"
click at [839, 605] on span "Upload" at bounding box center [838, 604] width 39 height 19
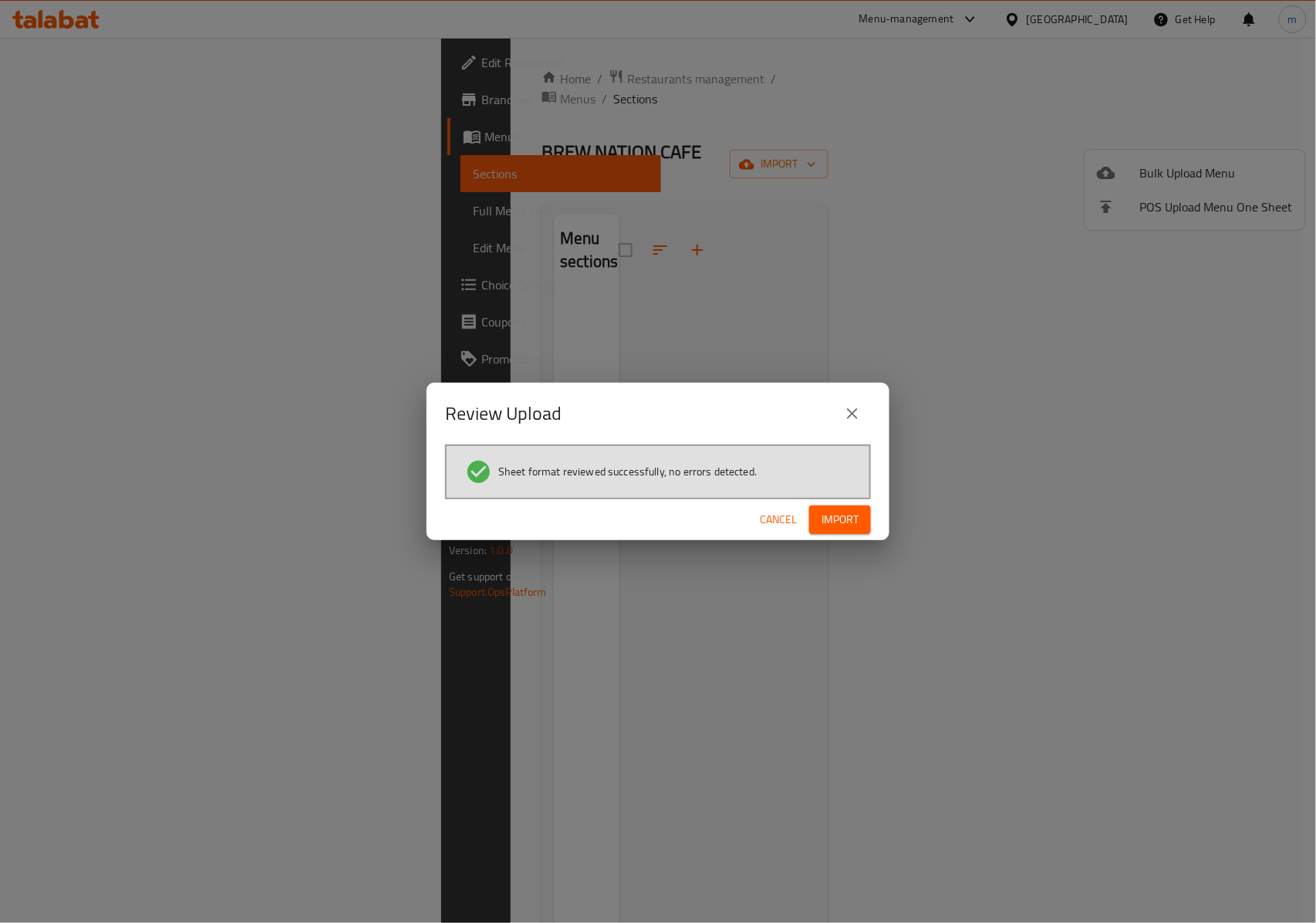
click at [831, 510] on span "Import" at bounding box center [839, 519] width 37 height 19
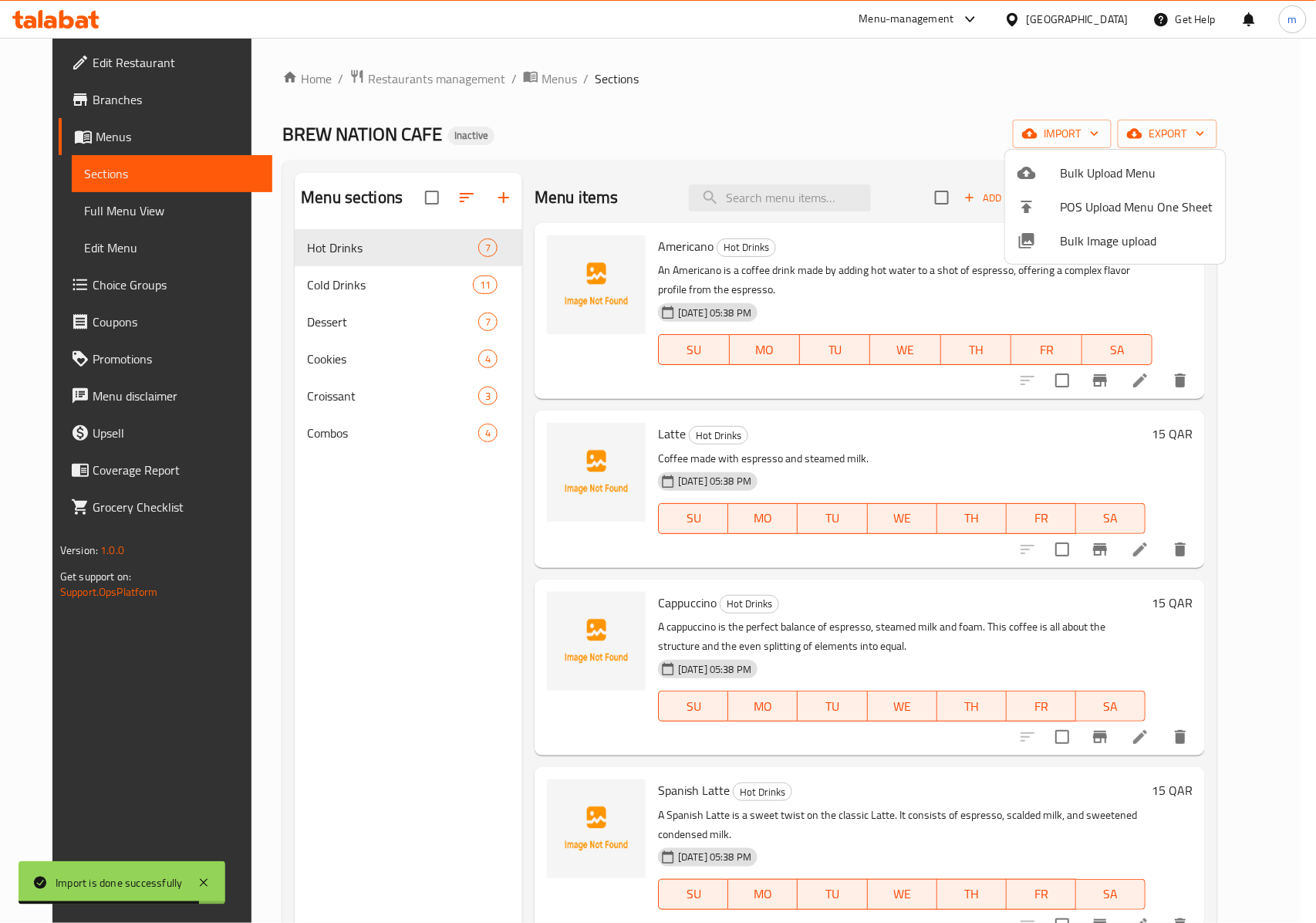
drag, startPoint x: 1244, startPoint y: 627, endPoint x: 1252, endPoint y: 713, distance: 86.4
click at [1252, 713] on div at bounding box center [658, 462] width 1316 height 923
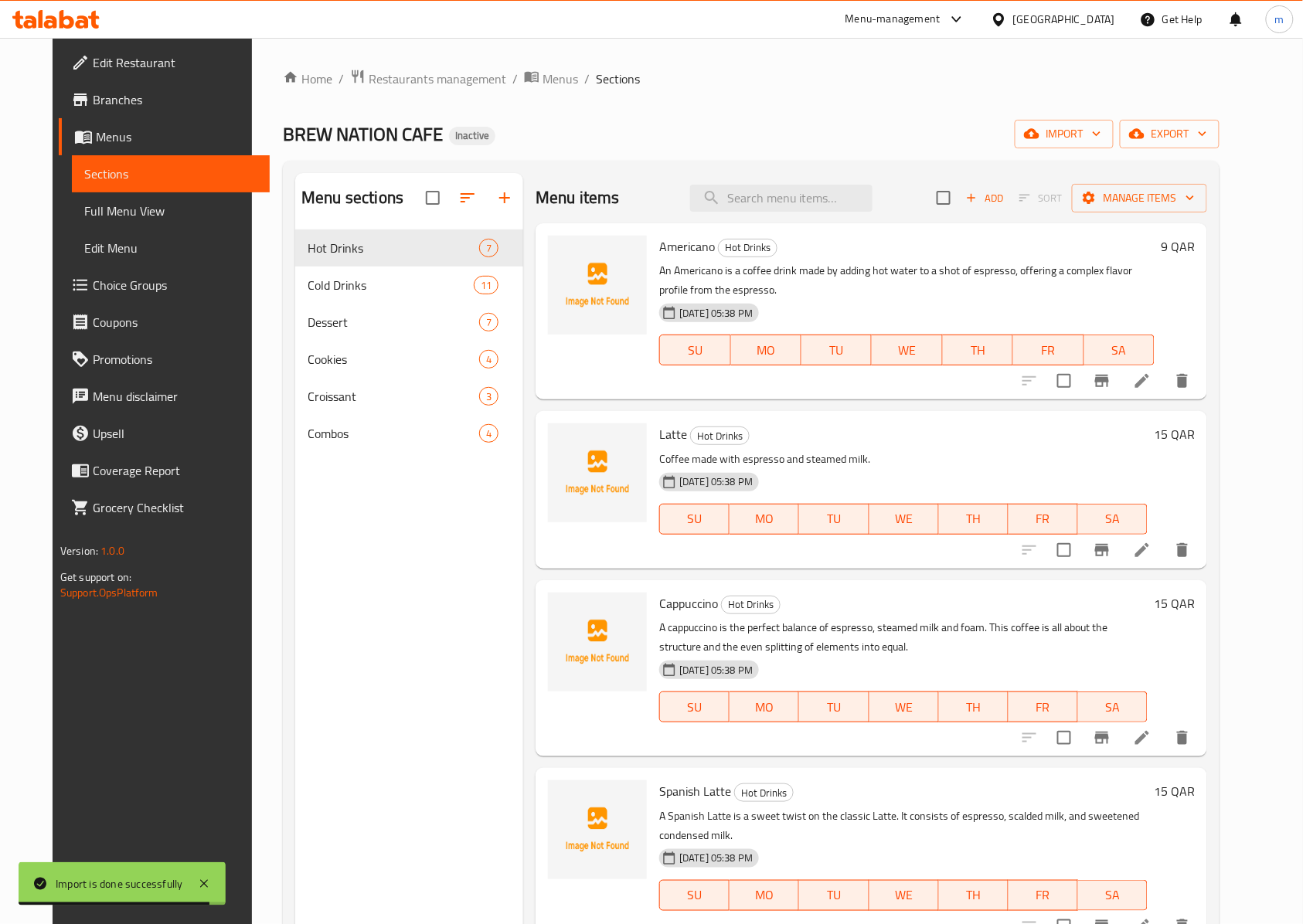
scroll to position [126, 0]
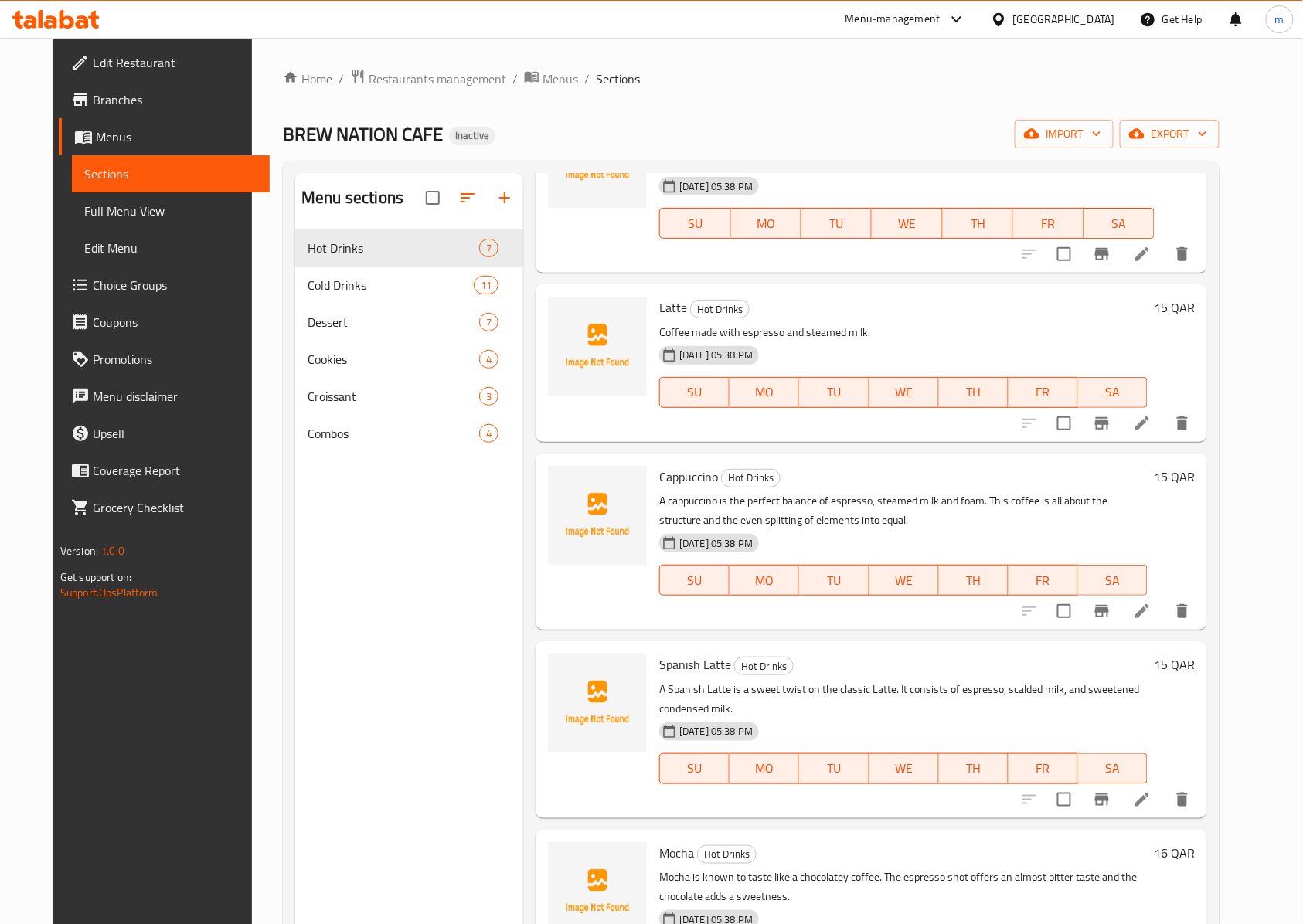
click at [136, 216] on span "Full Menu View" at bounding box center [171, 211] width 174 height 19
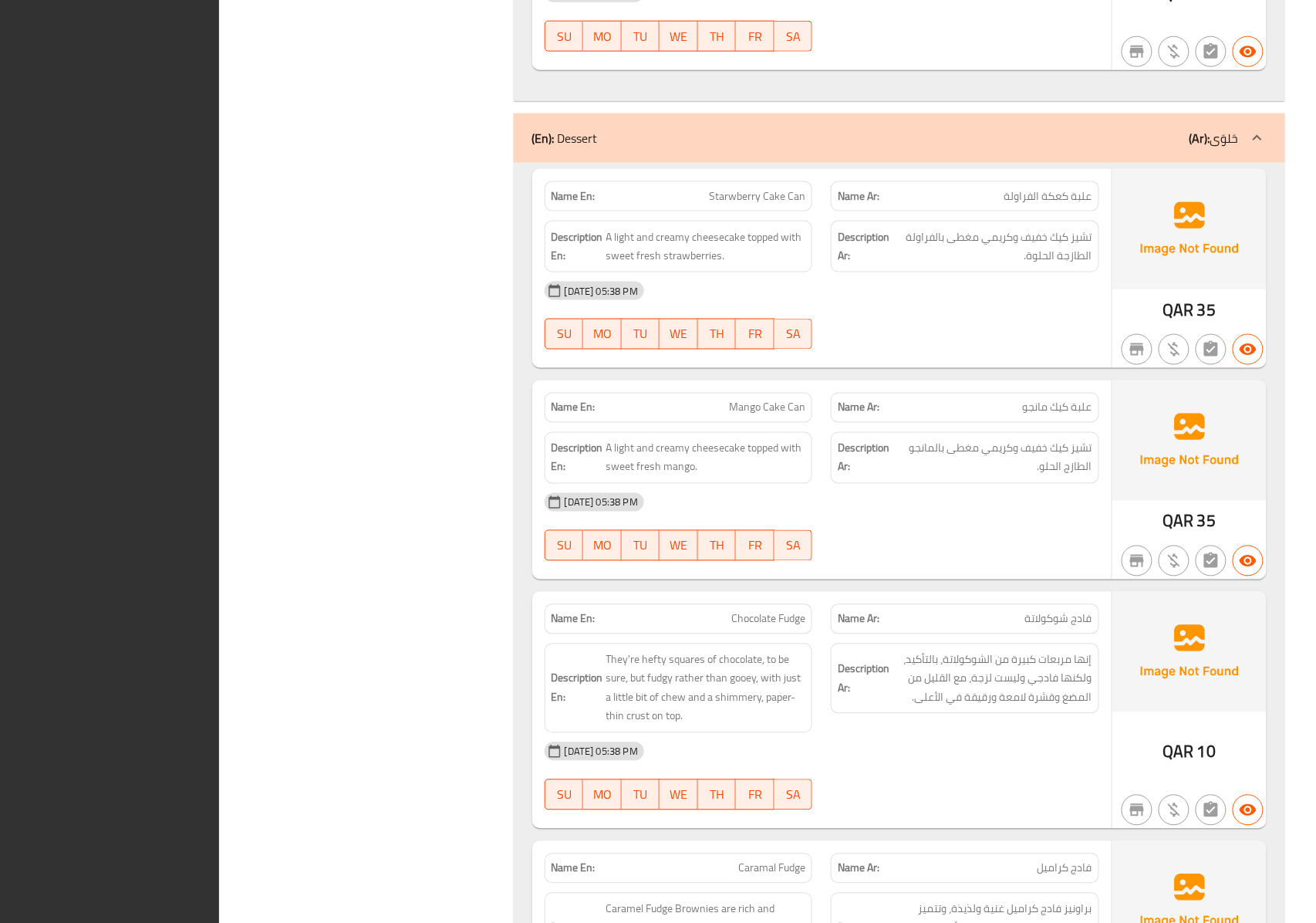
scroll to position [5369, 0]
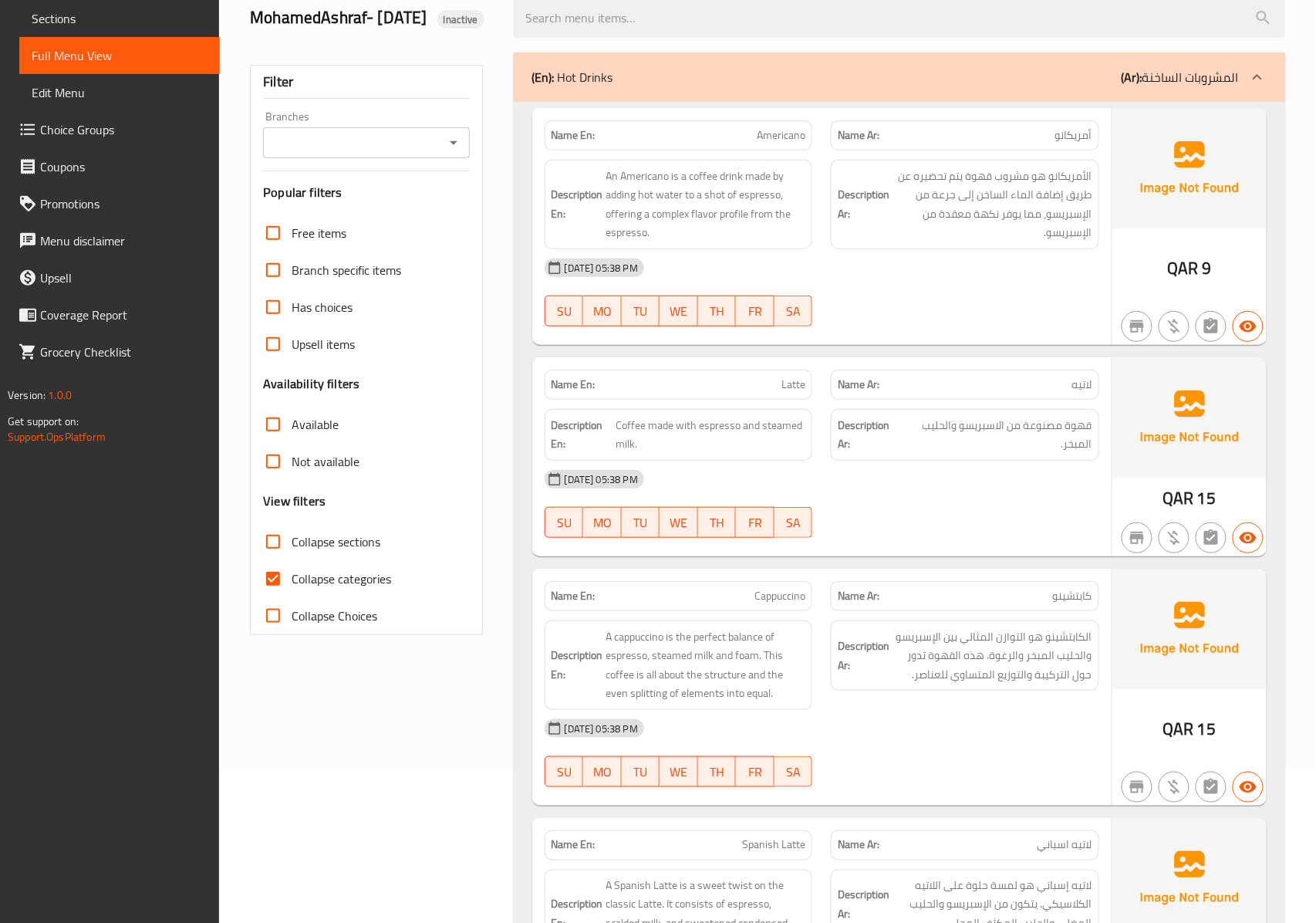
scroll to position [0, 0]
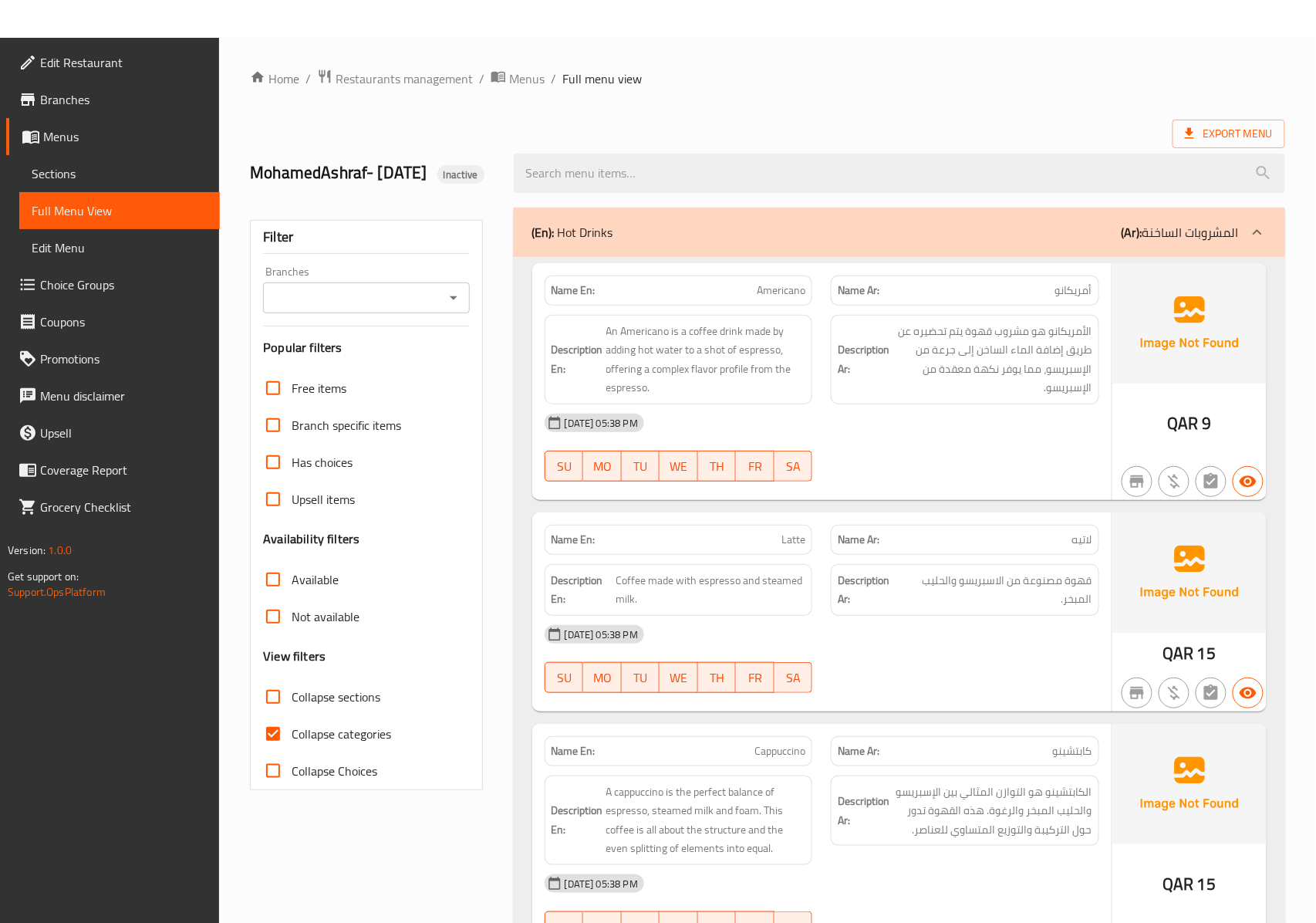
click at [313, 743] on span "Collapse categories" at bounding box center [341, 734] width 100 height 19
click at [291, 752] on input "Collapse categories" at bounding box center [272, 733] width 37 height 37
checkbox input "false"
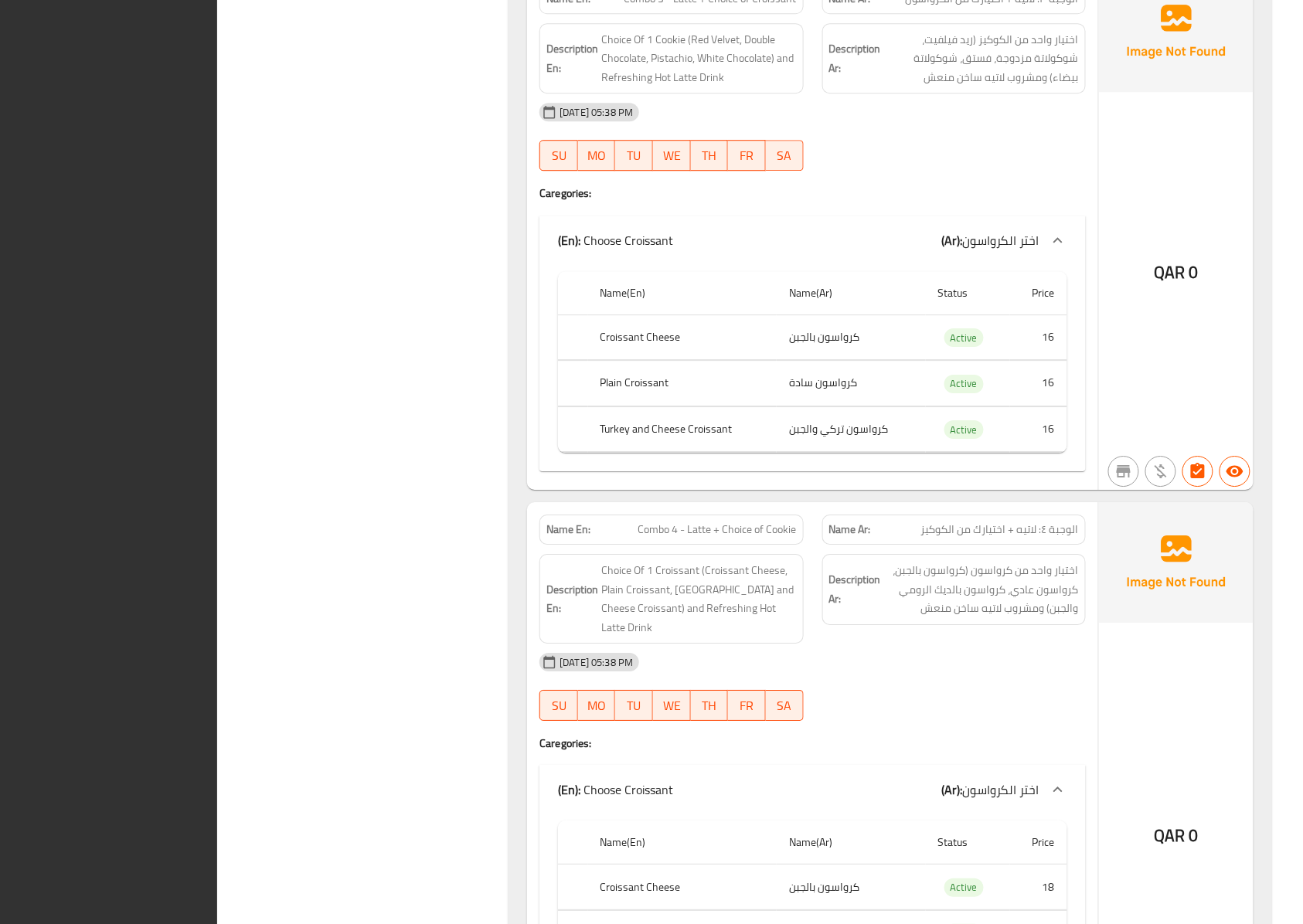
scroll to position [9486, 0]
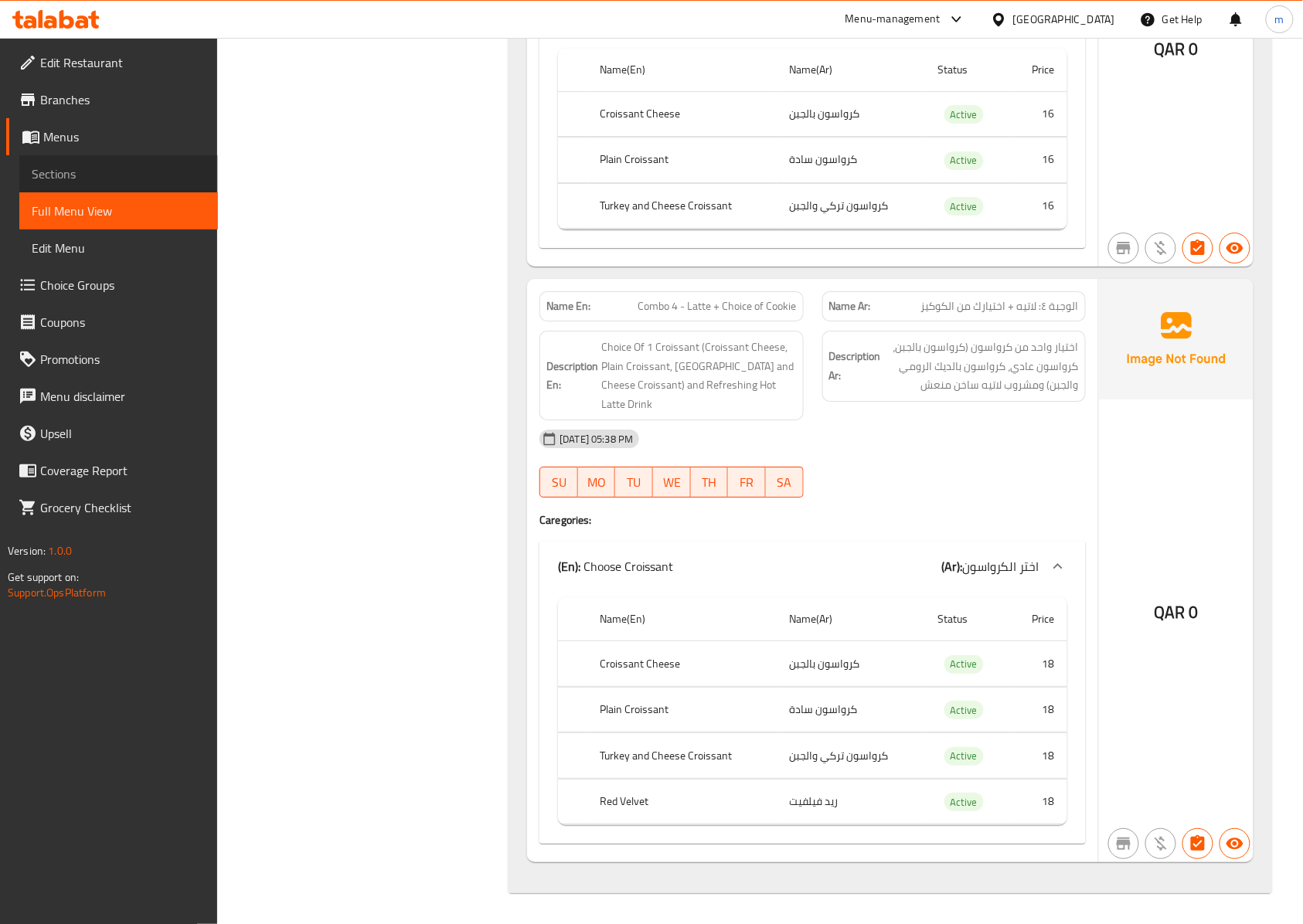
click at [106, 184] on link "Sections" at bounding box center [118, 173] width 199 height 37
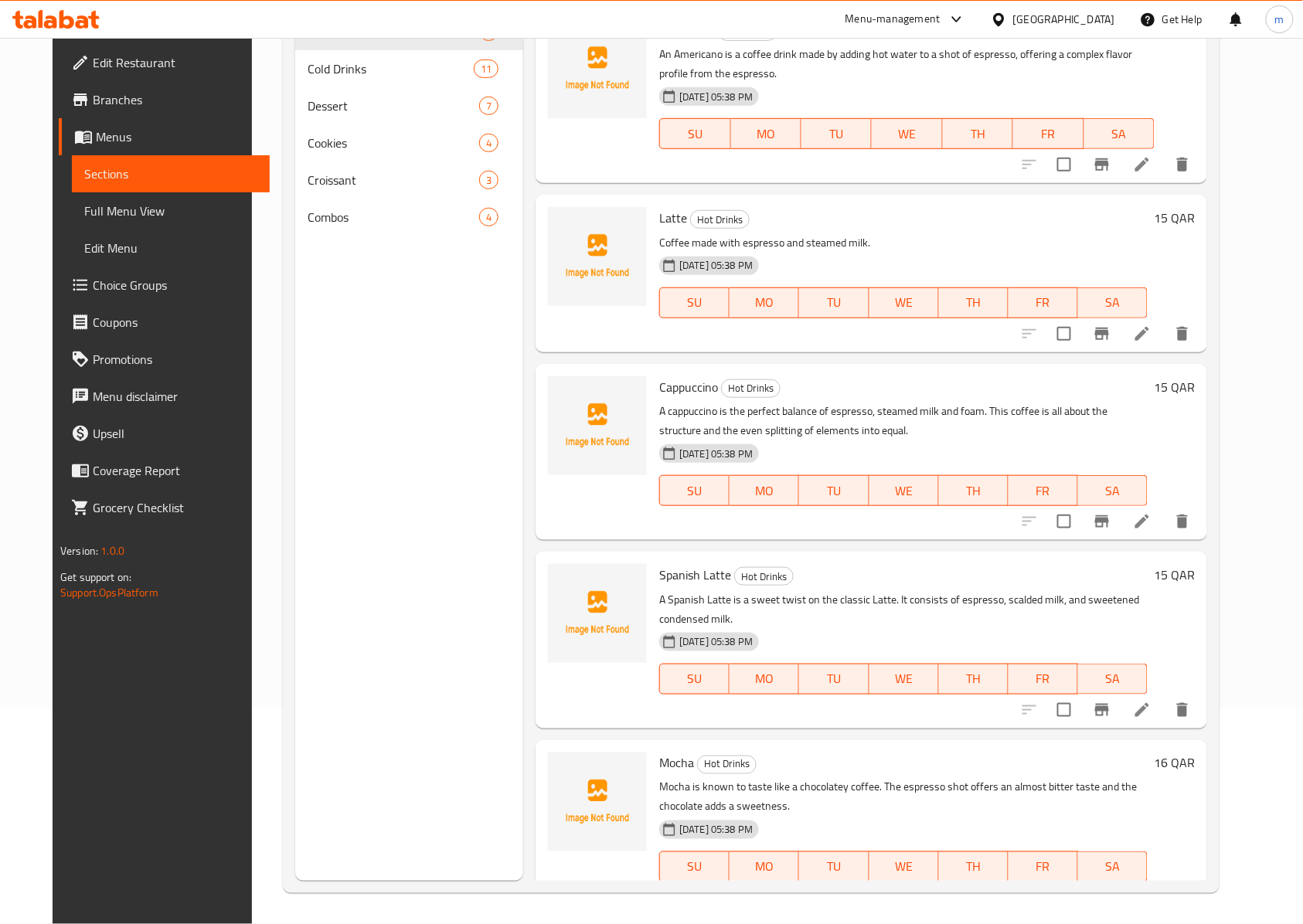
click at [101, 169] on span "Sections" at bounding box center [171, 174] width 174 height 19
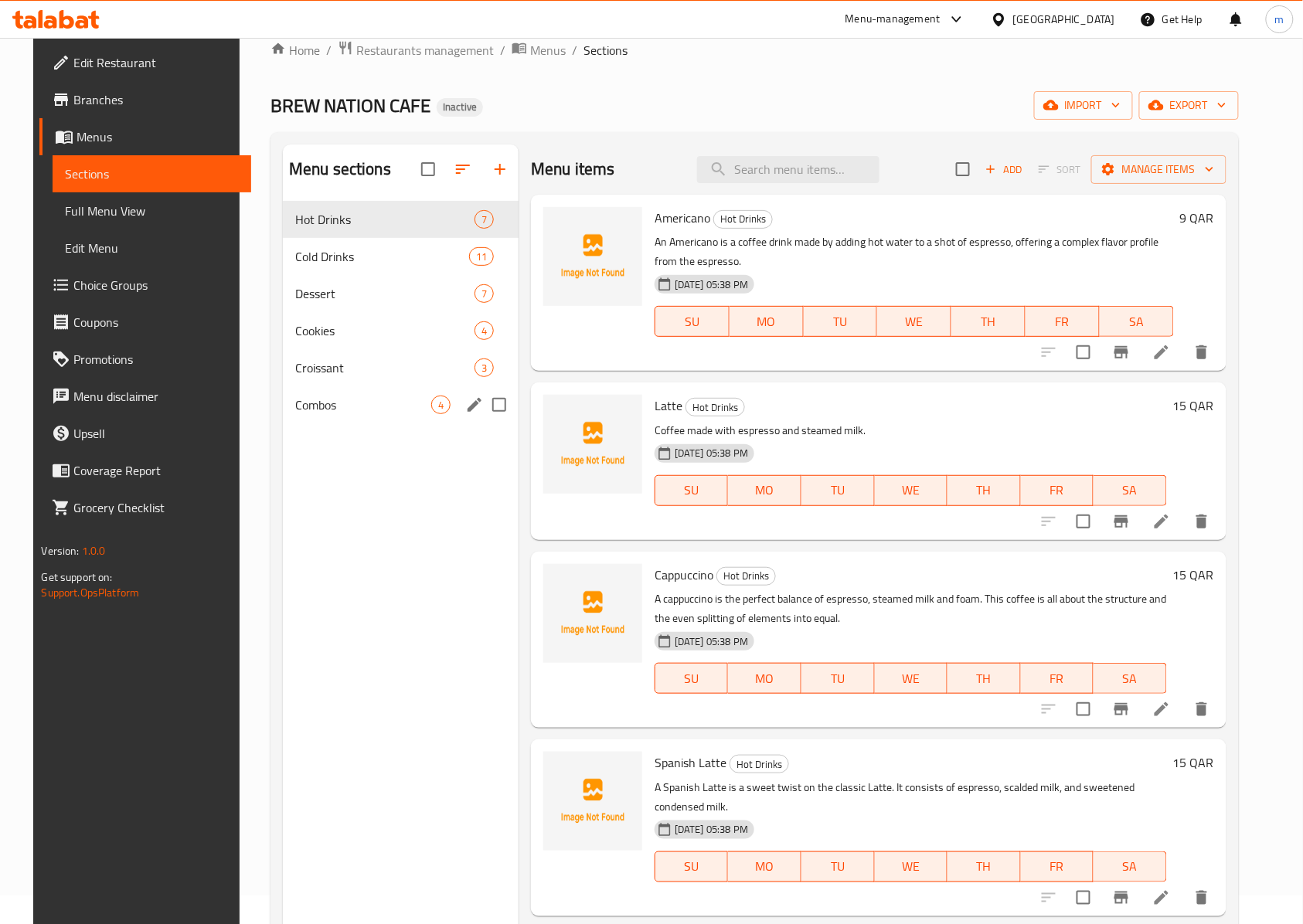
scroll to position [11, 0]
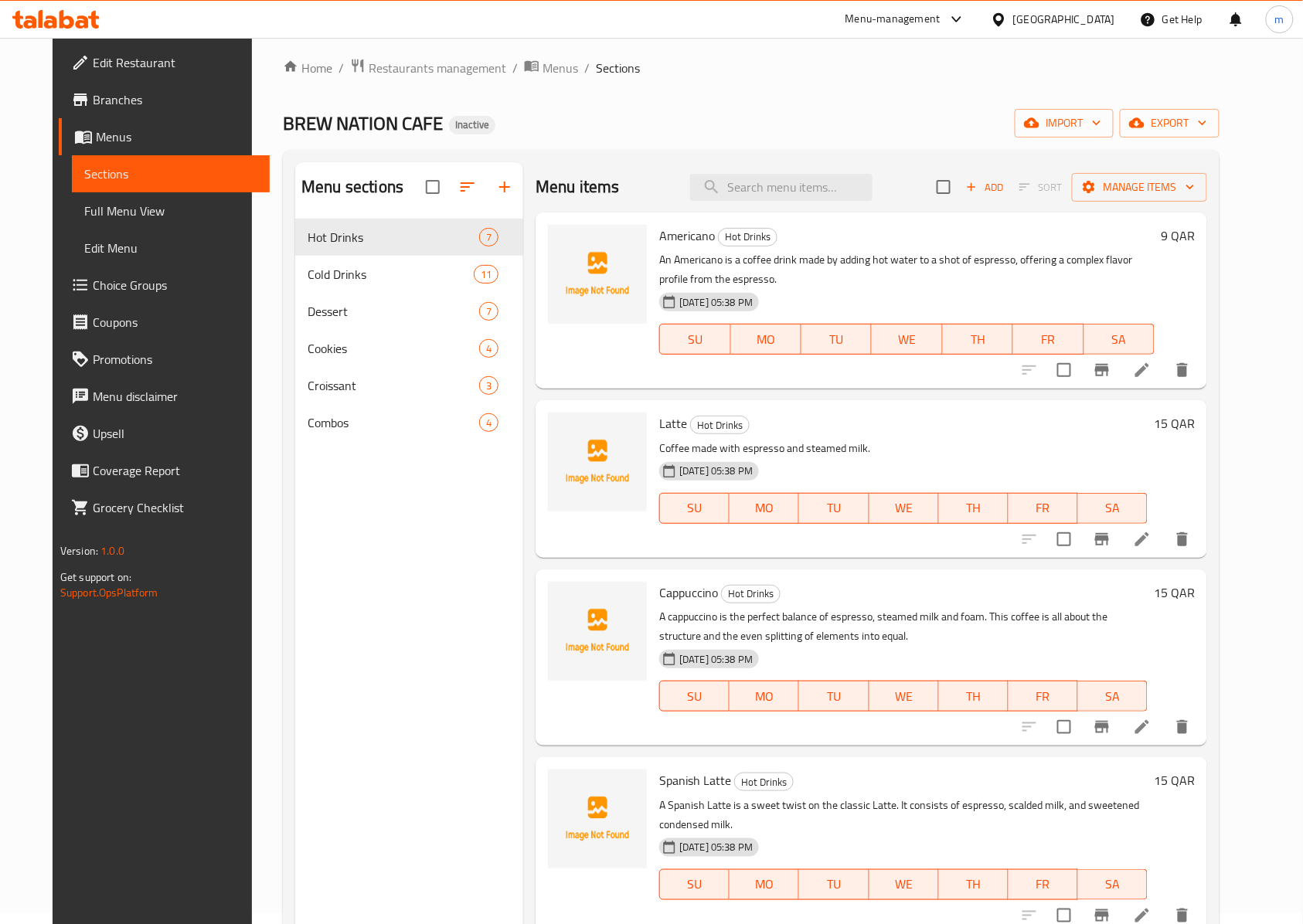
click at [325, 443] on nav "Hot Drinks 7 Cold Drinks 11 Dessert 7 Cookies 4 Croissant 3 Combos 4" at bounding box center [409, 330] width 228 height 235
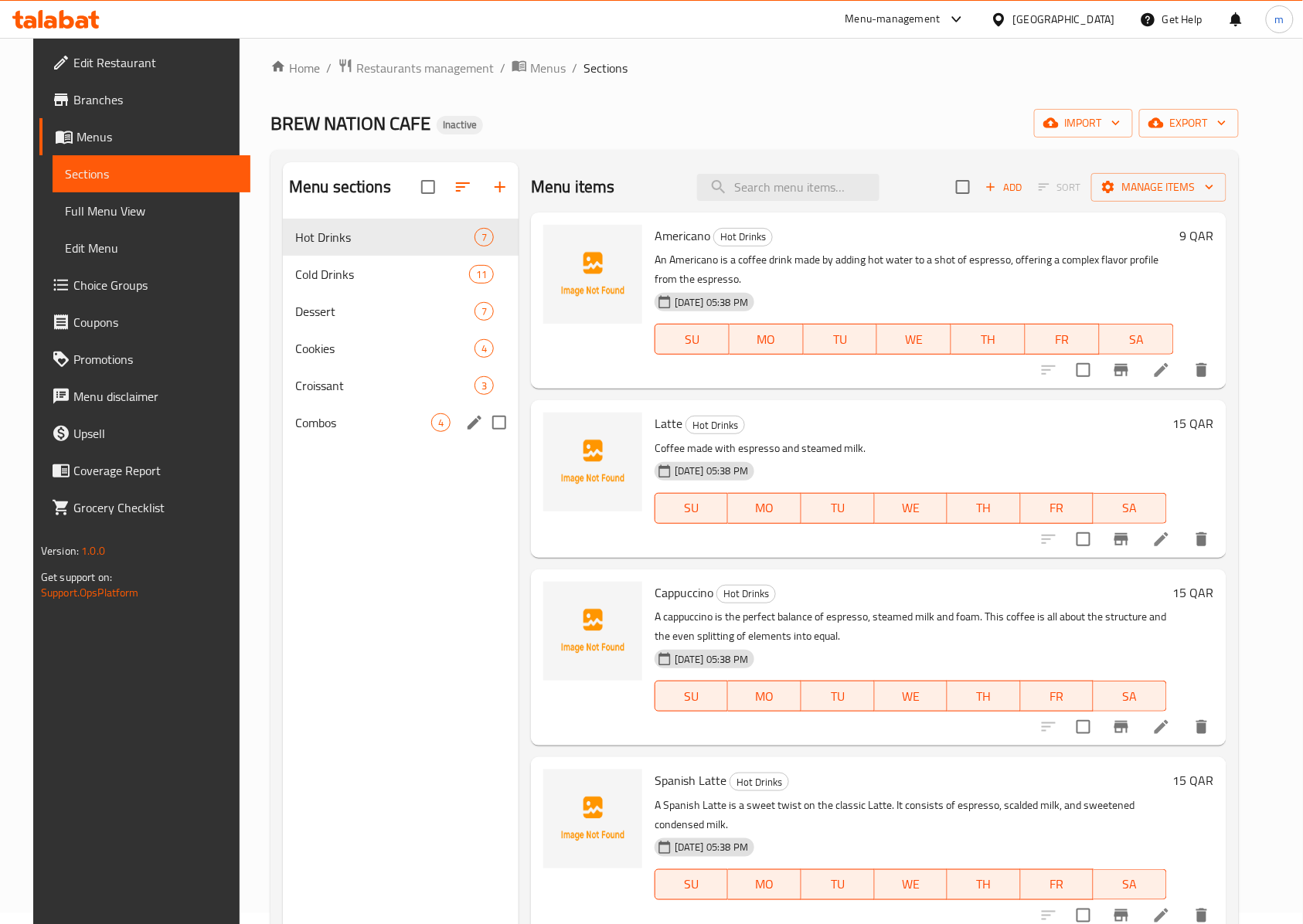
click at [324, 431] on span "Combos" at bounding box center [363, 422] width 136 height 19
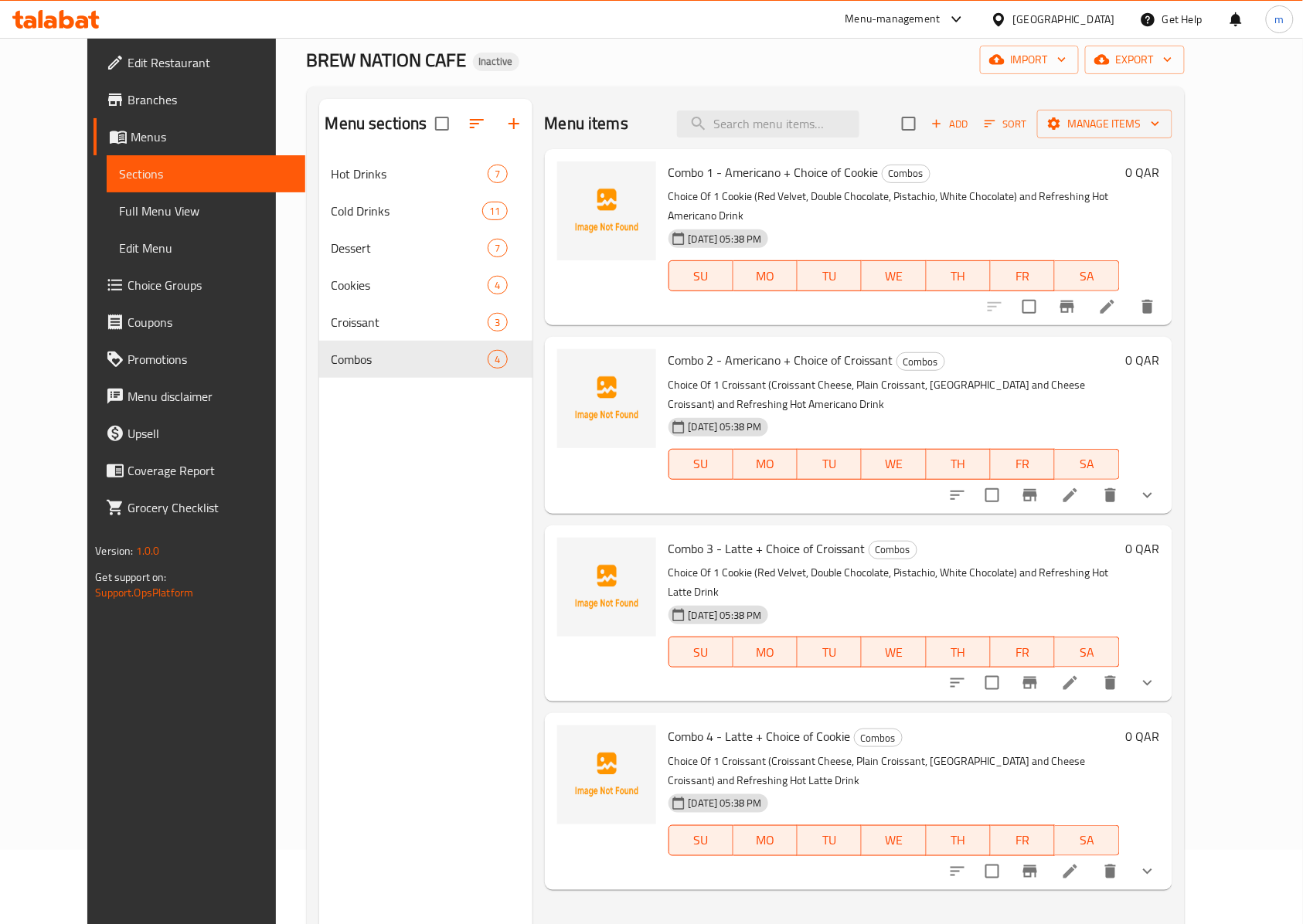
scroll to position [11, 0]
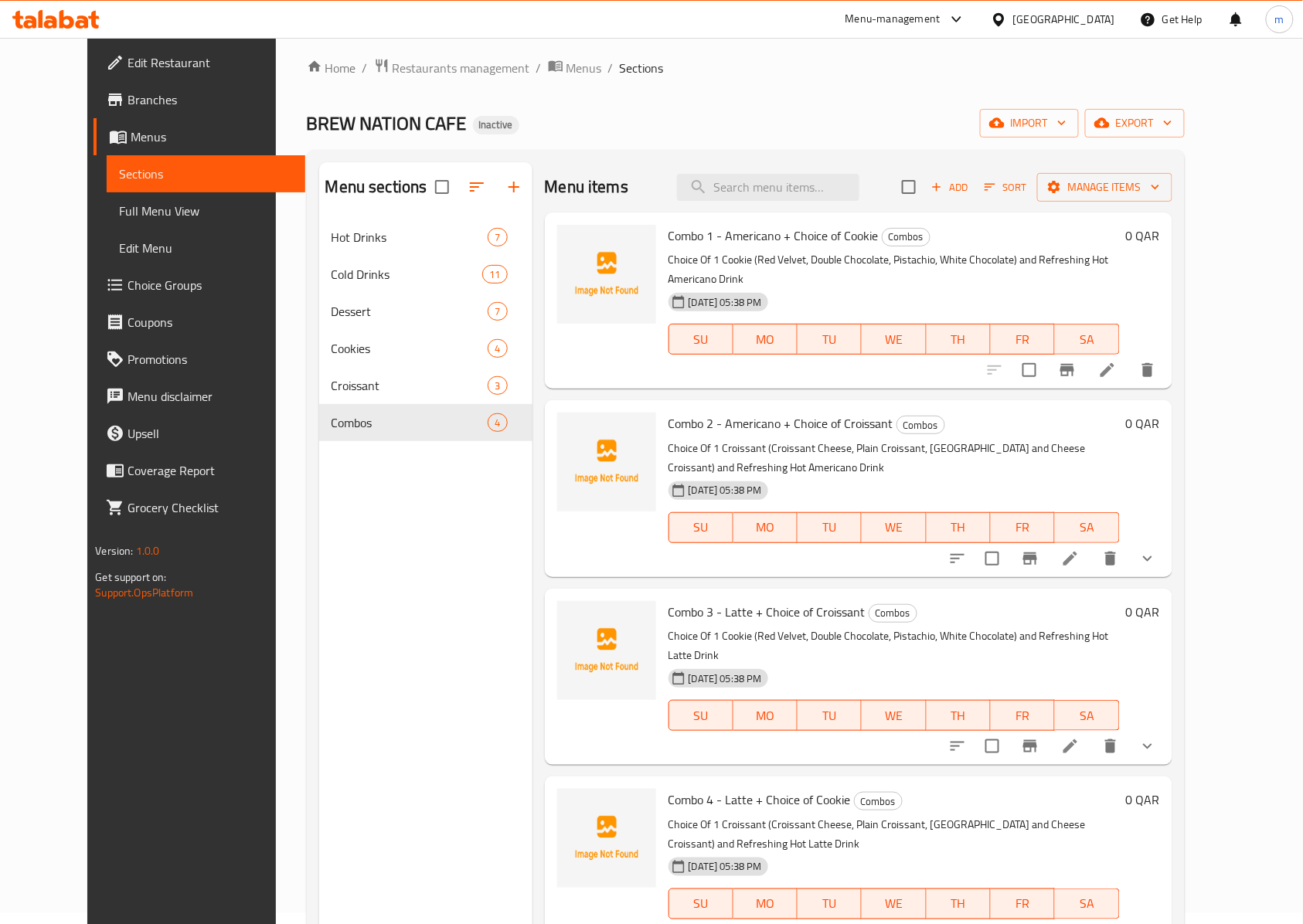
click at [1157, 923] on icon "show more" at bounding box center [1147, 935] width 19 height 19
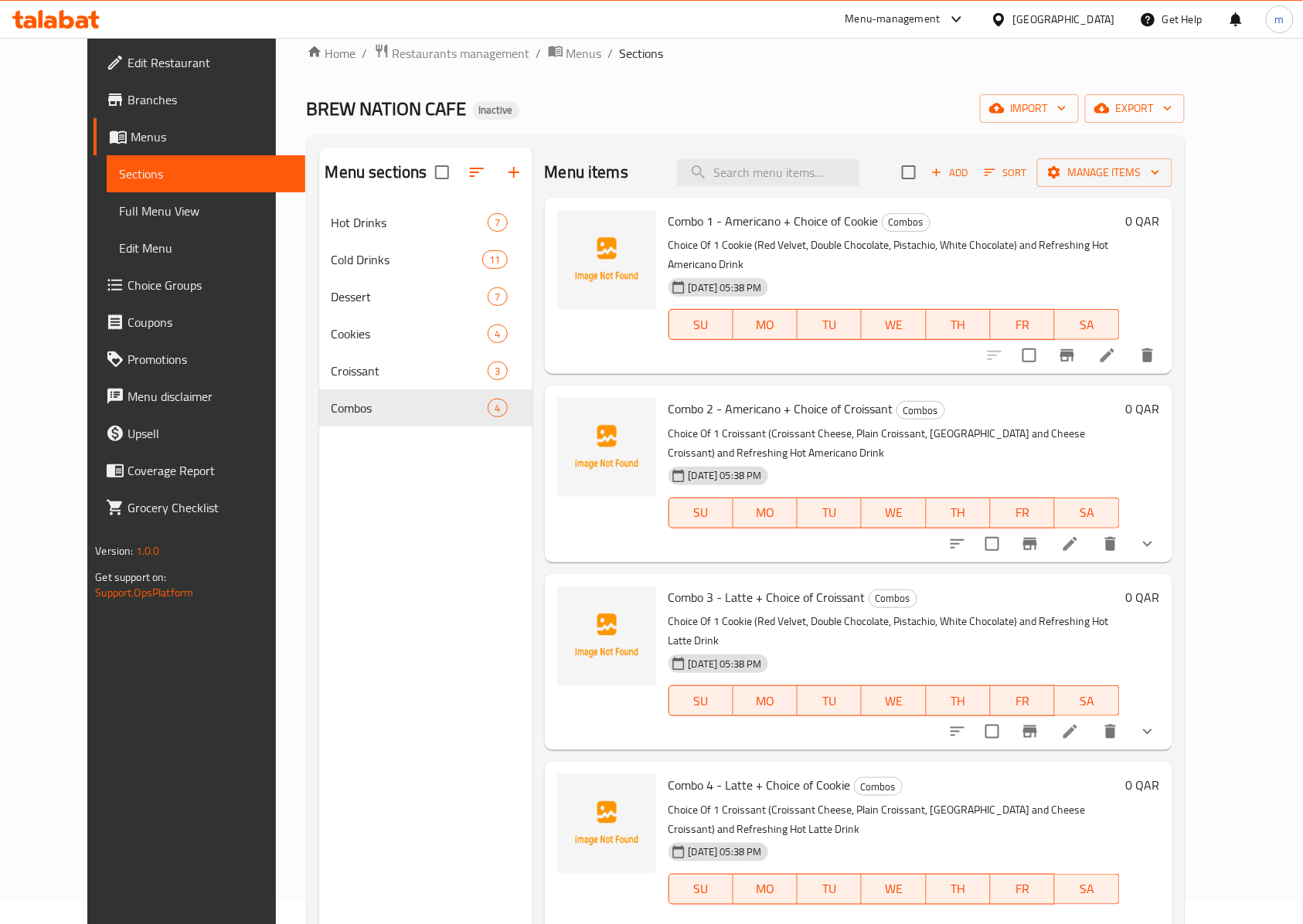
scroll to position [217, 0]
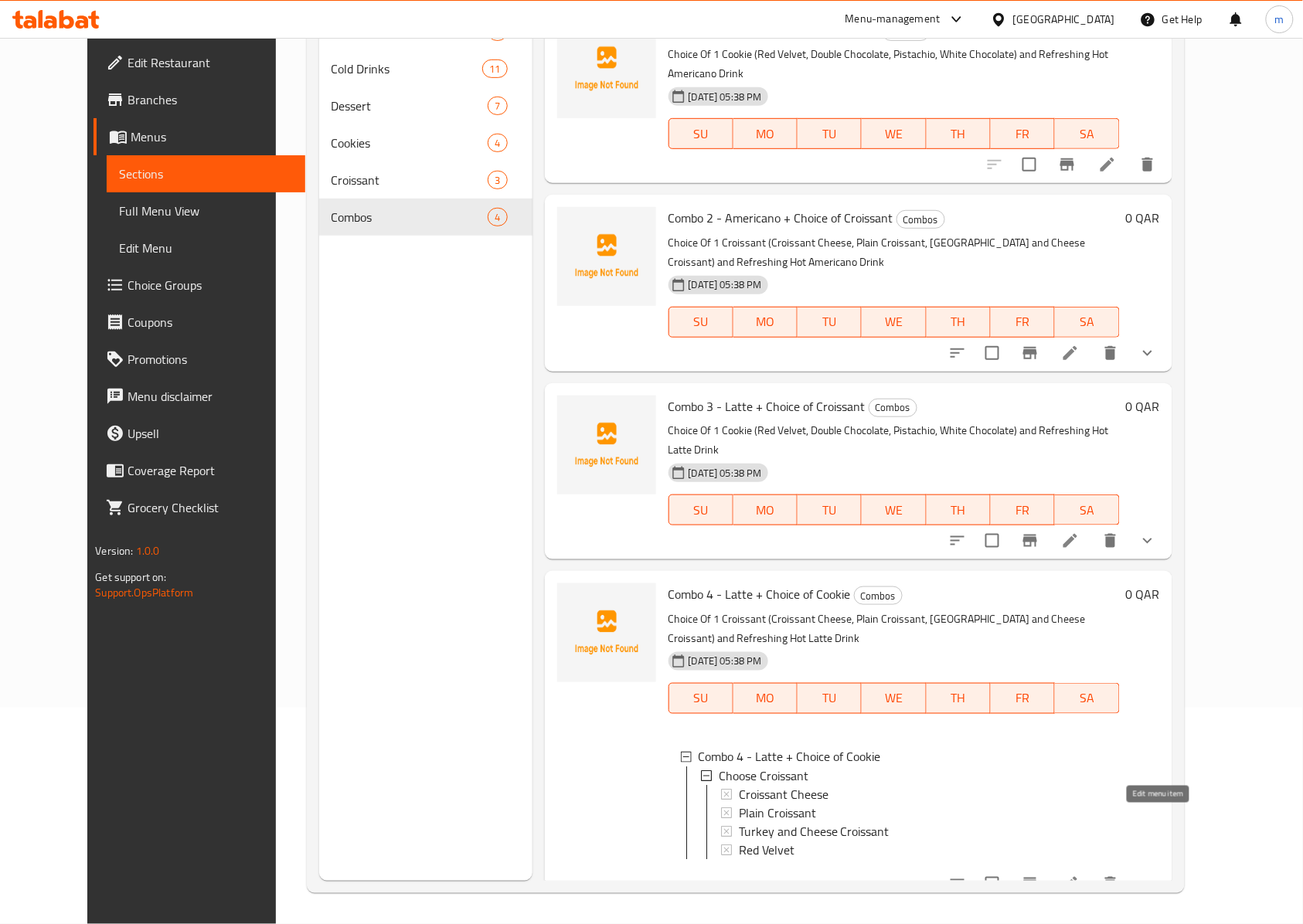
click at [1079, 874] on icon at bounding box center [1071, 884] width 19 height 19
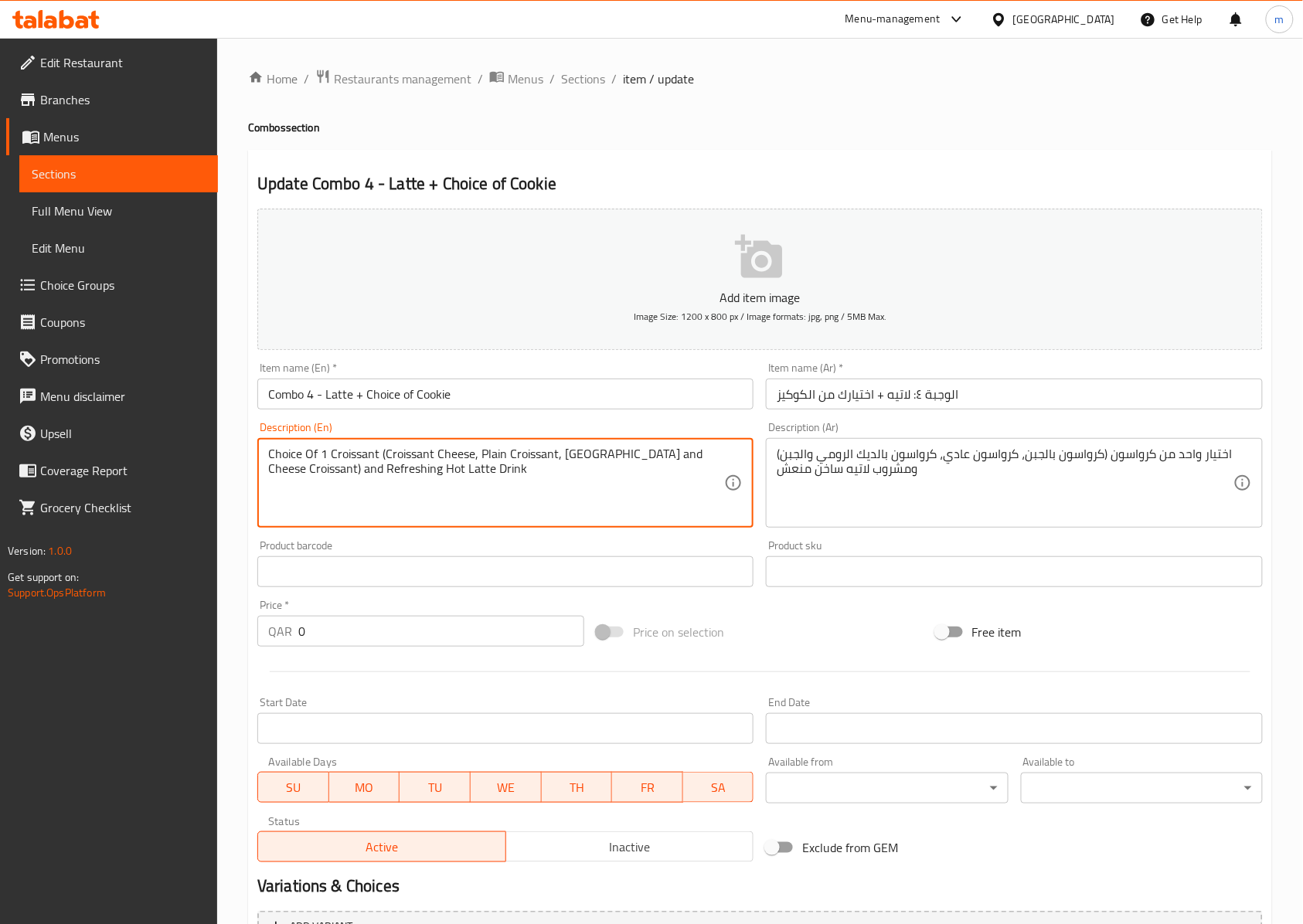
click at [571, 495] on textarea "Choice Of 1 Croissant (Croissant Cheese, Plain Croissant, Turkey and Cheese Cro…" at bounding box center [497, 483] width 456 height 73
paste textarea "ookie (Red Velvet, Double Chocolate, Pistachio, White Chocolate"
type textarea "Choice Of 1 Cookie (Red Velvet, Double Chocolate, Pistachio, White Chocolate) a…"
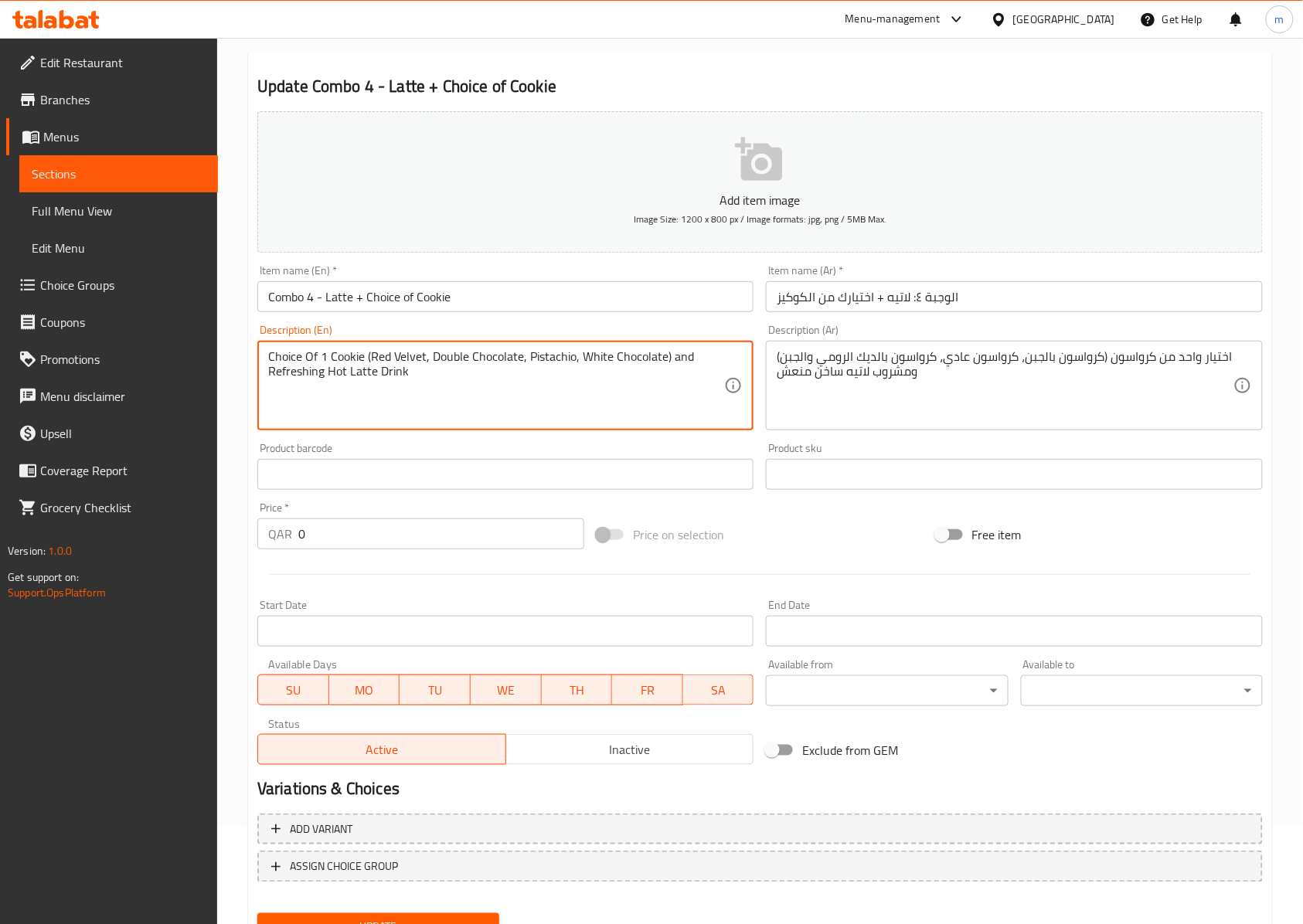
scroll to position [167, 0]
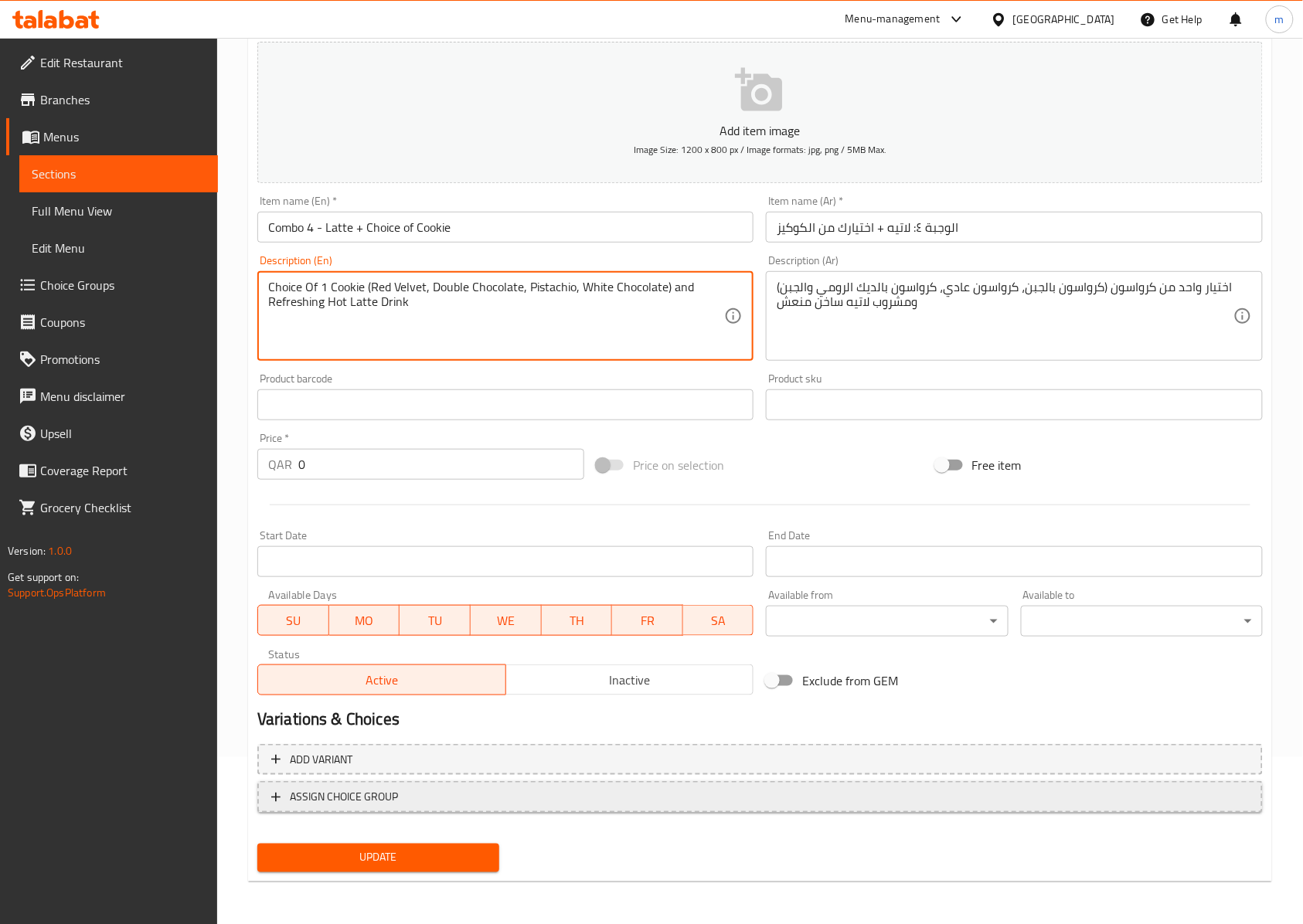
click at [323, 792] on span "ASSIGN CHOICE GROUP" at bounding box center [344, 797] width 108 height 19
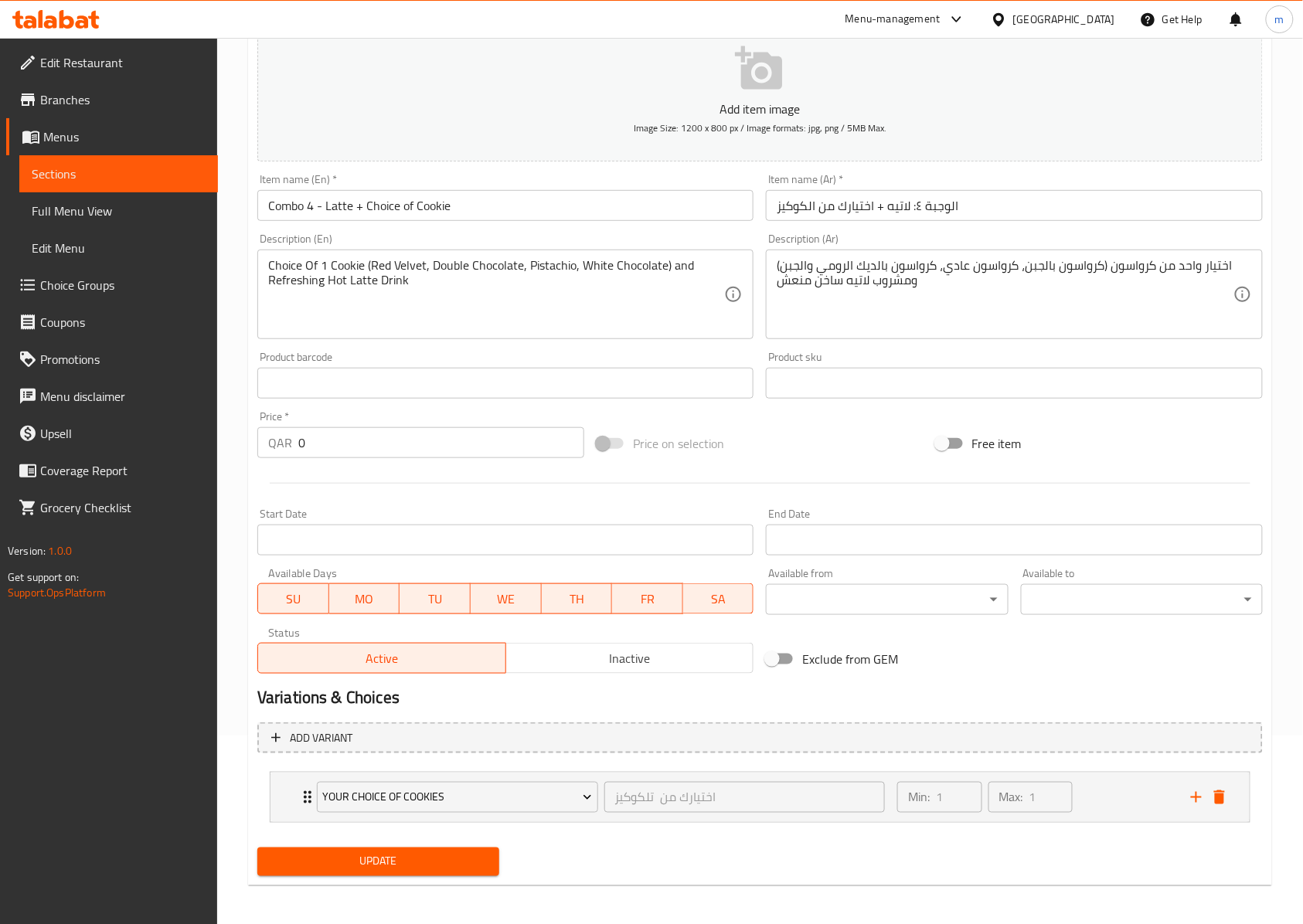
scroll to position [194, 0]
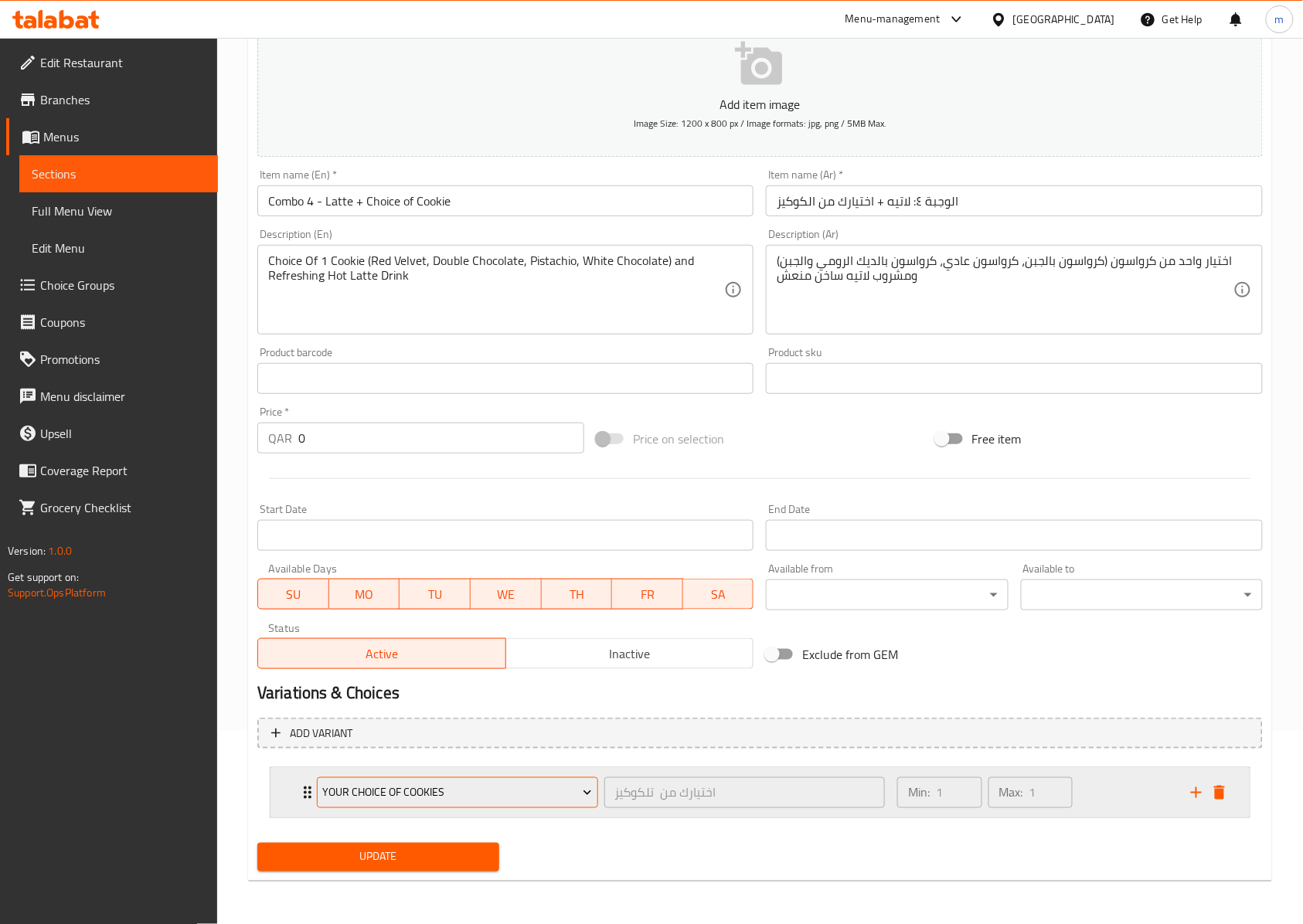
click at [567, 785] on span "Your choice of cookies" at bounding box center [456, 792] width 269 height 19
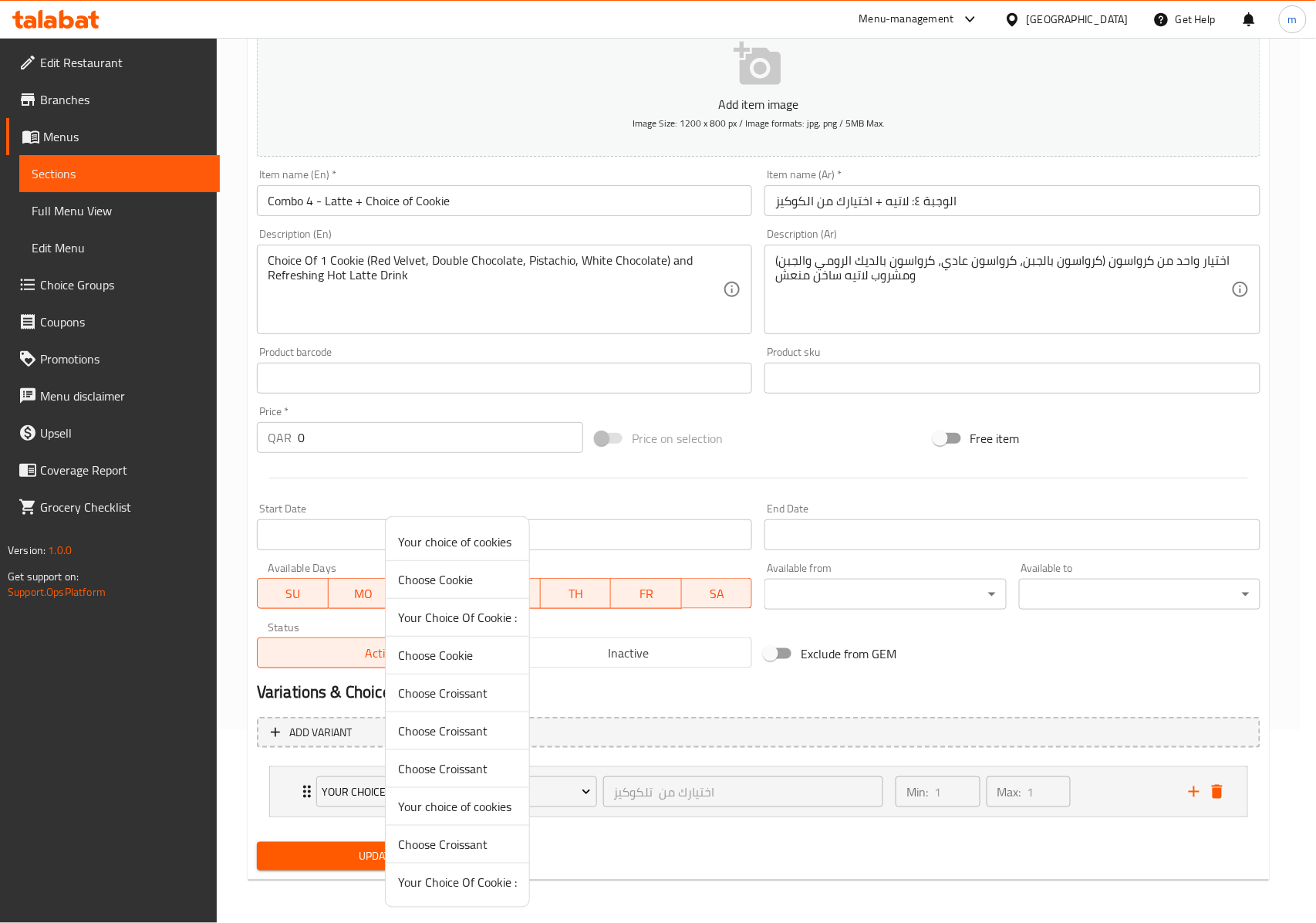
click at [477, 572] on span "Choose Cookie" at bounding box center [457, 579] width 119 height 19
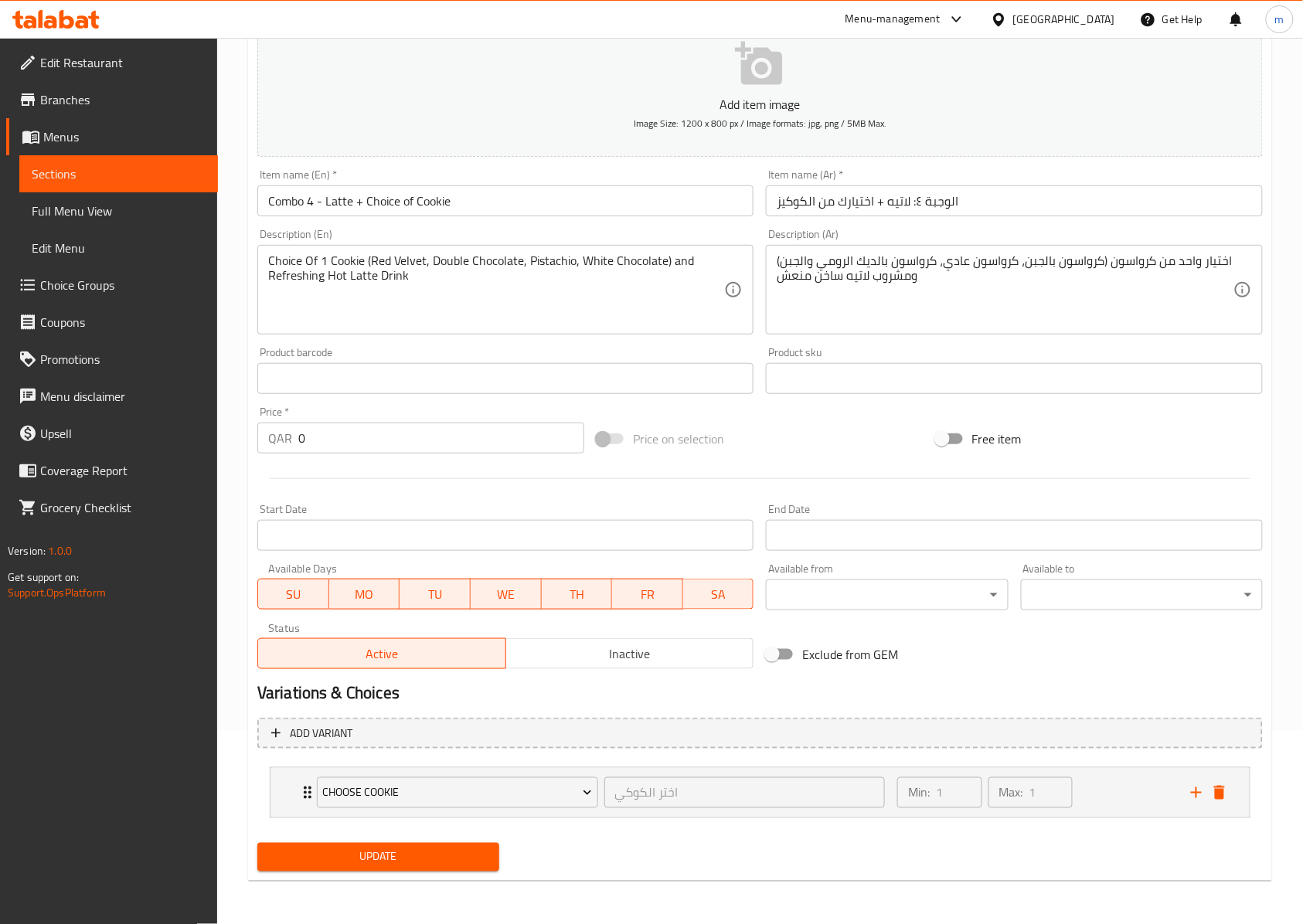
click at [794, 764] on li "Choose Cookie اختر الكوكي ​ Min: 1 ​ Max: 1 ​ Red Velvet (ID: 2270330466) 0 QAR…" at bounding box center [760, 792] width 1005 height 64
click at [678, 746] on button "Add variant" at bounding box center [760, 733] width 1005 height 32
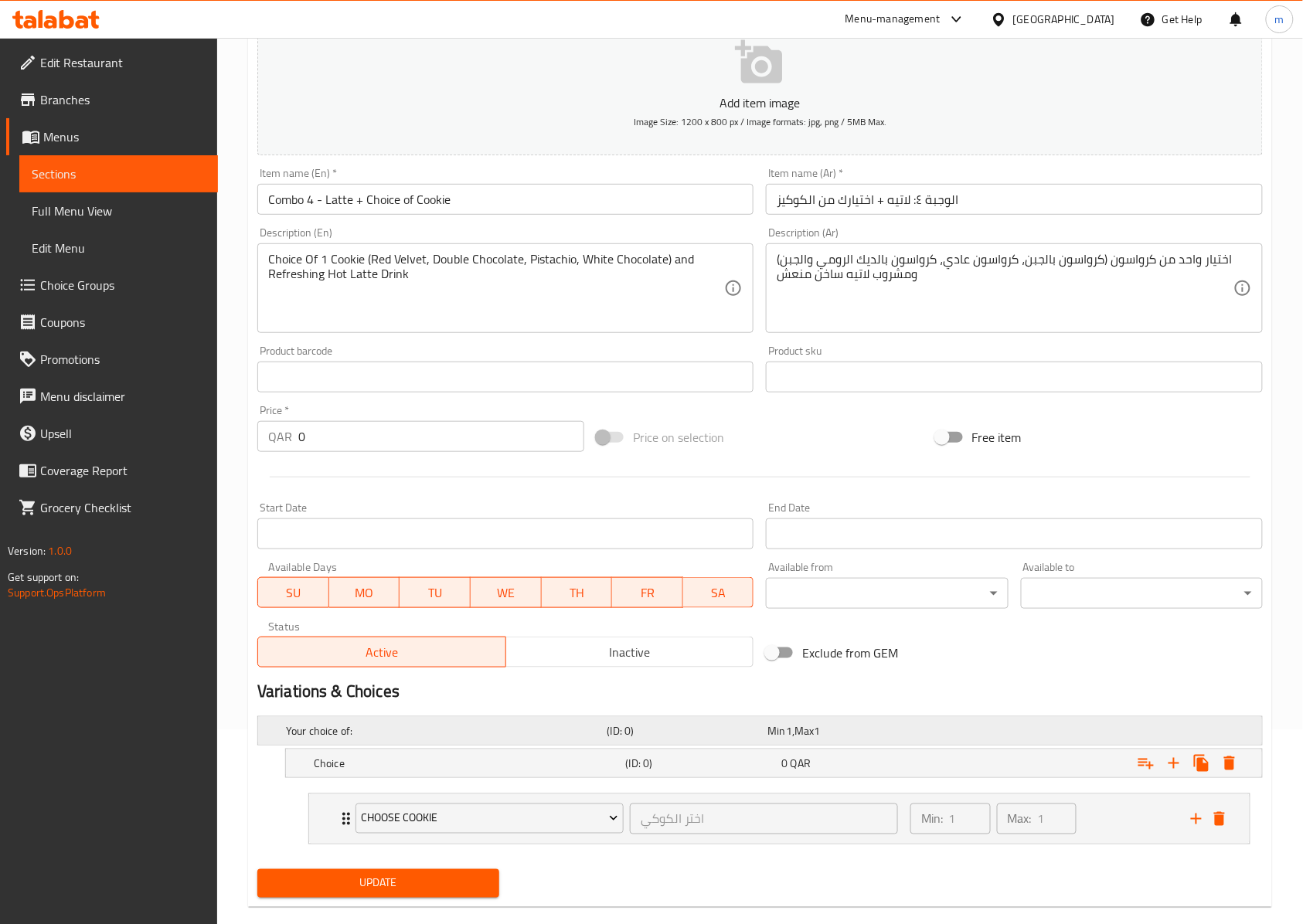
click at [664, 738] on h5 "(ID: 0)" at bounding box center [685, 730] width 155 height 15
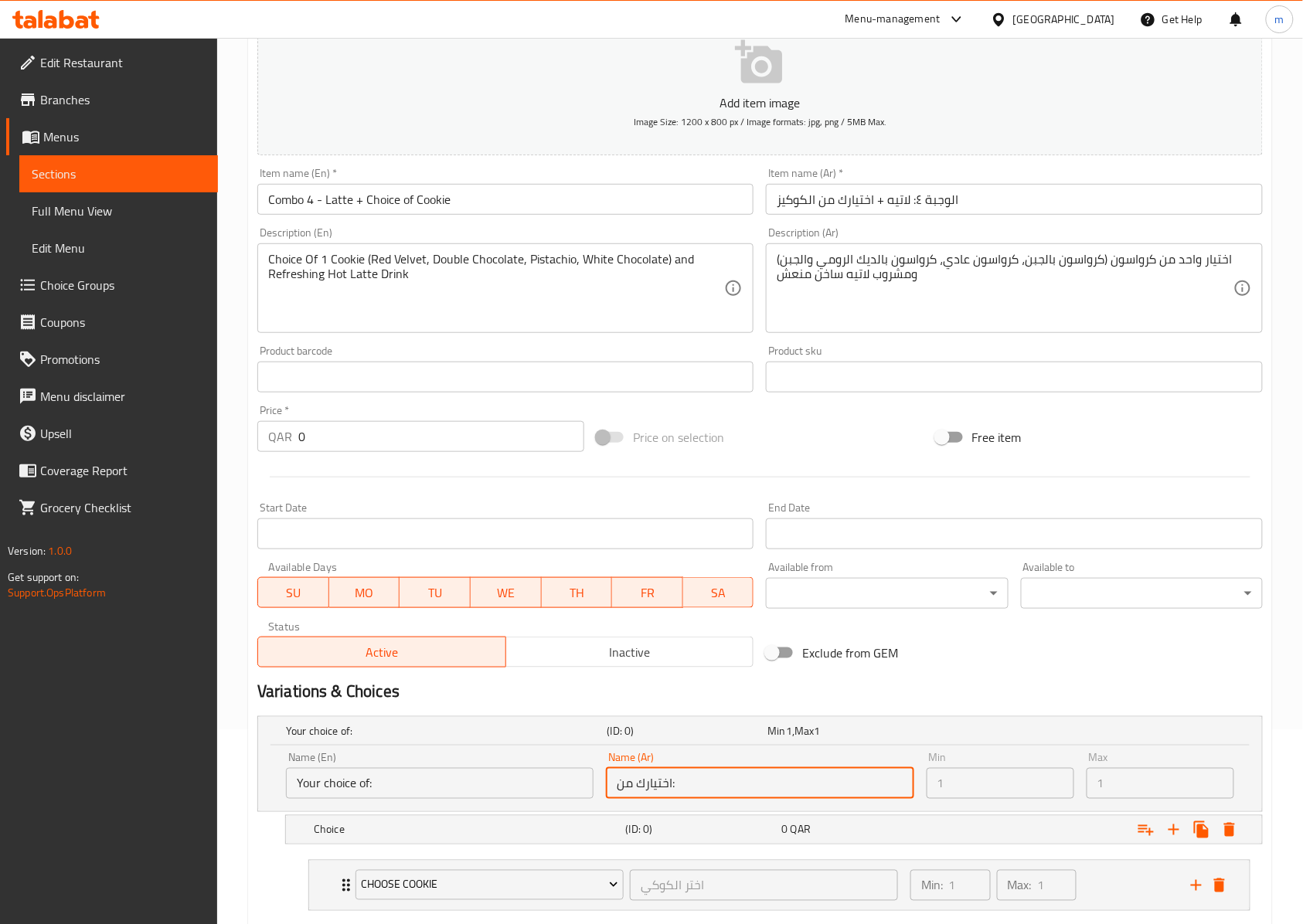
click at [669, 789] on input "اختيارك من:" at bounding box center [759, 783] width 307 height 31
click at [466, 795] on input "Your choice of:" at bounding box center [439, 783] width 307 height 31
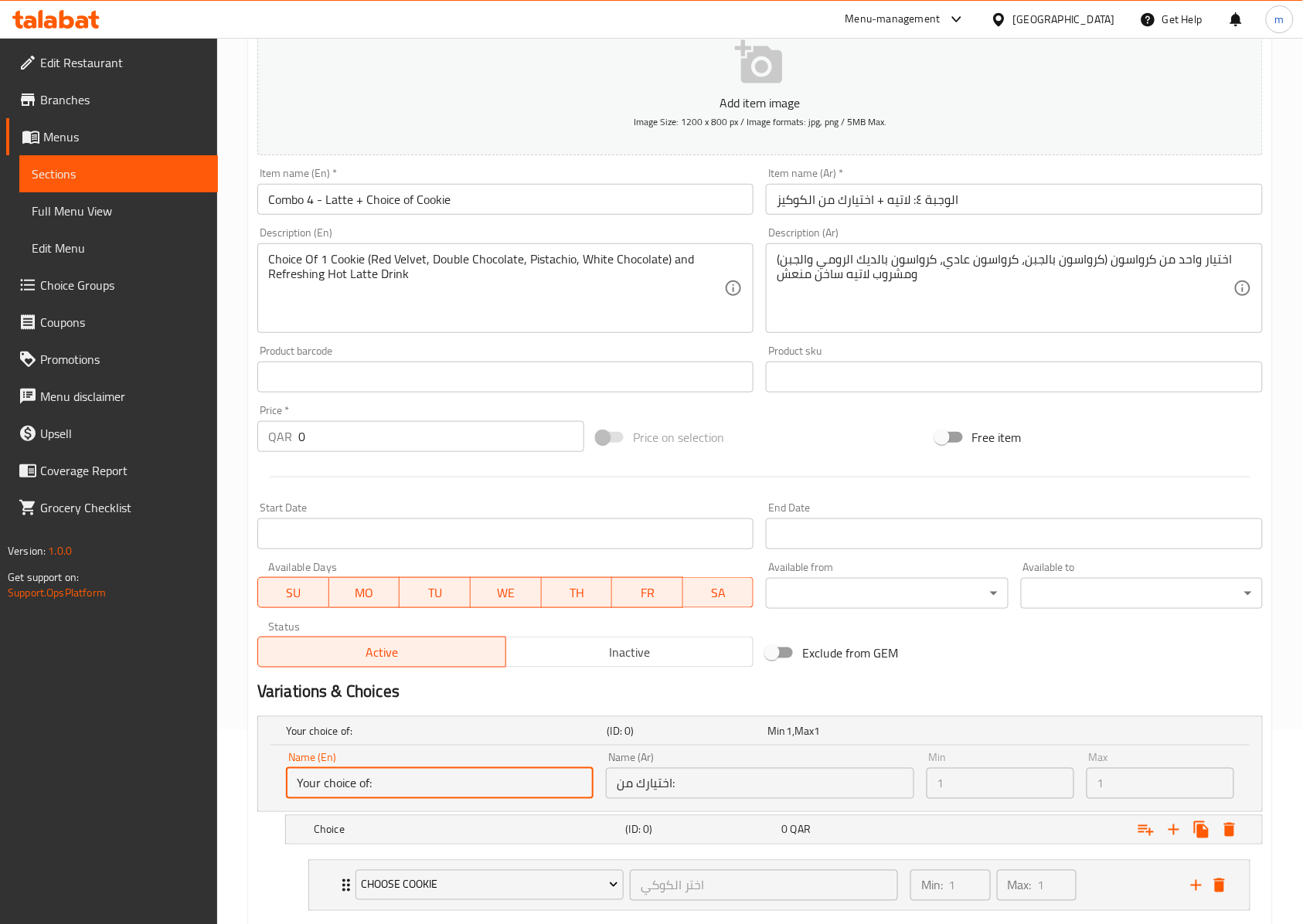
click at [466, 795] on input "Your choice of:" at bounding box center [439, 783] width 307 height 31
click at [465, 795] on input "Your choice of:" at bounding box center [439, 783] width 307 height 31
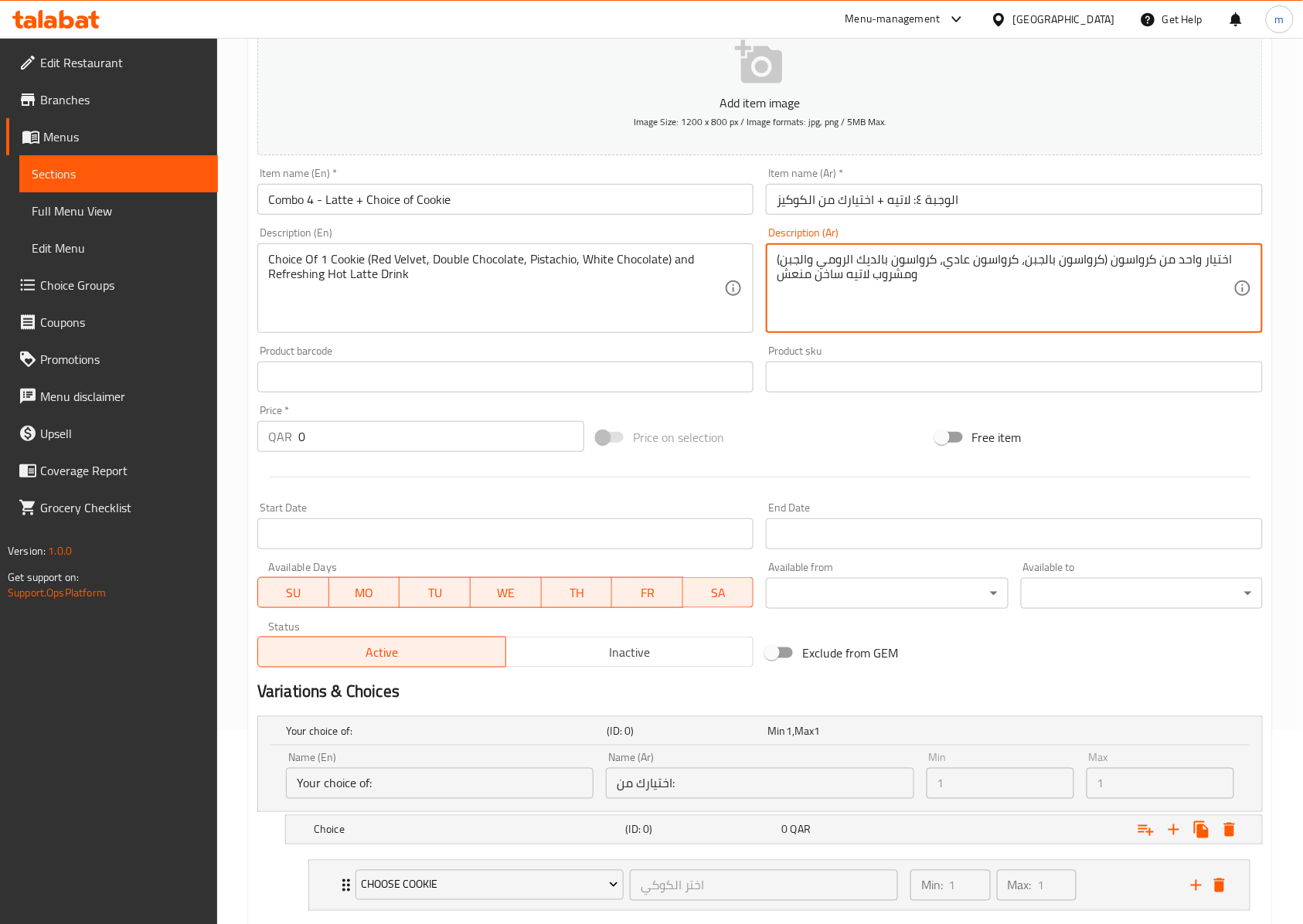
click at [857, 294] on textarea "اختيار واحد من كرواسون (كرواسون بالجبن، كرواسون عادي، كرواسون بالديك الرومي وال…" at bounding box center [1004, 288] width 456 height 73
paste textarea "الكوكيز (ريد فيلفيت، شوكولاتة مزدوجة، فستق، شوكولاتة بيضاء"
type textarea "اختيار واحد من الكوكيز (ريد فيلفيت، شوكولاتة مزدوجة، فستق، شوكولاتة بيضاء) ومشر…"
click at [885, 421] on div "Price on selection" at bounding box center [760, 437] width 339 height 41
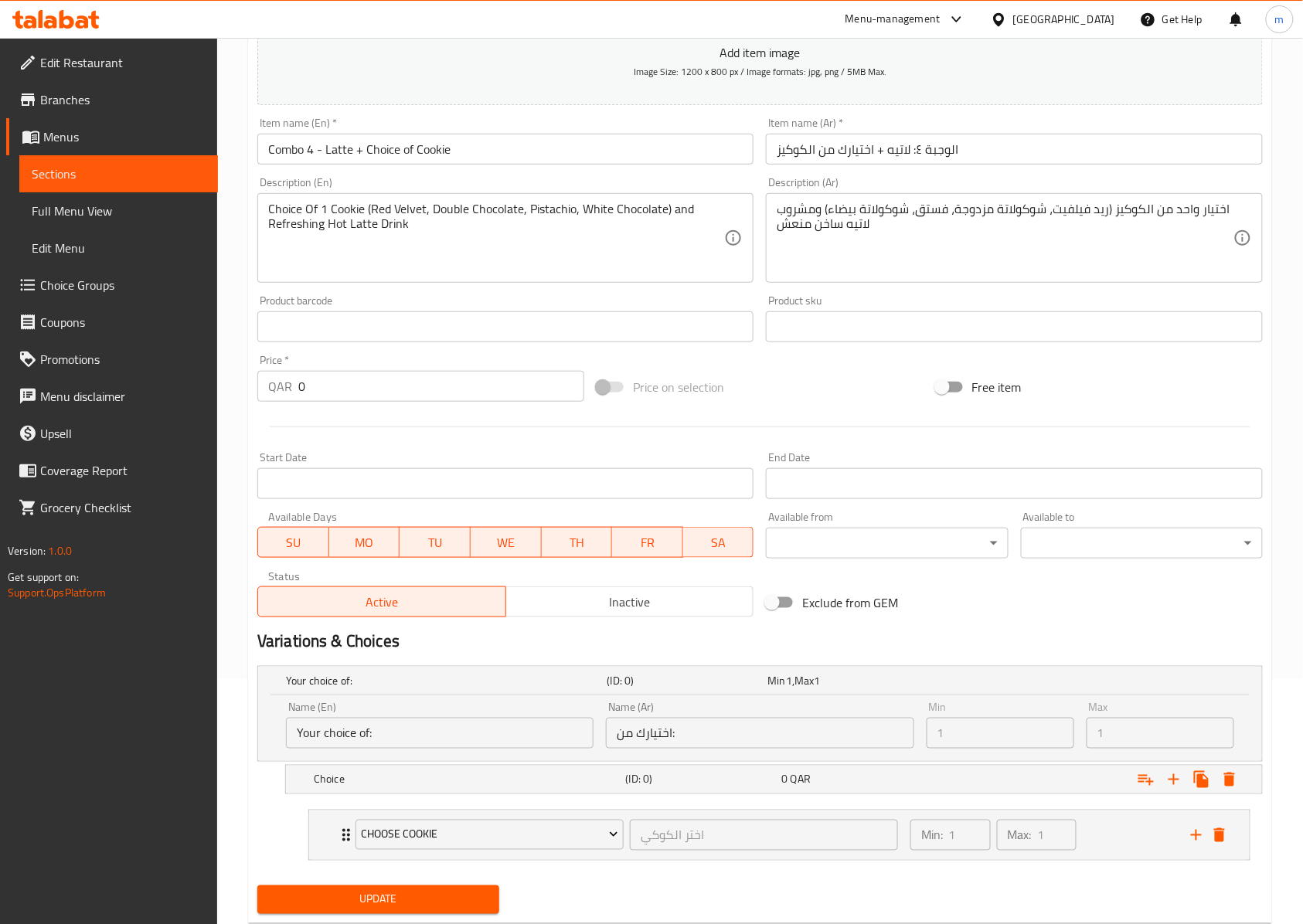
scroll to position [291, 0]
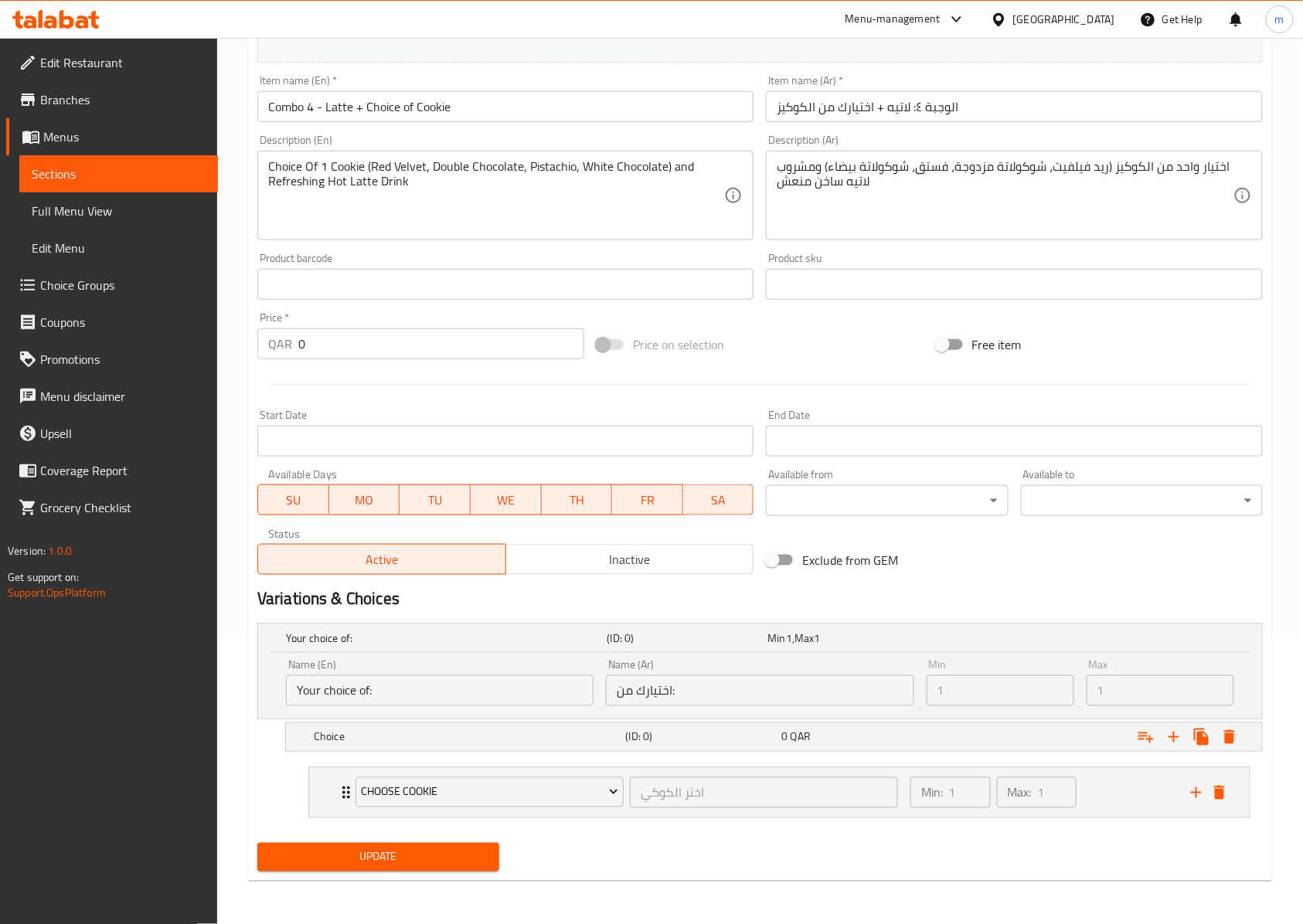
click at [654, 564] on span "Inactive" at bounding box center [630, 559] width 236 height 22
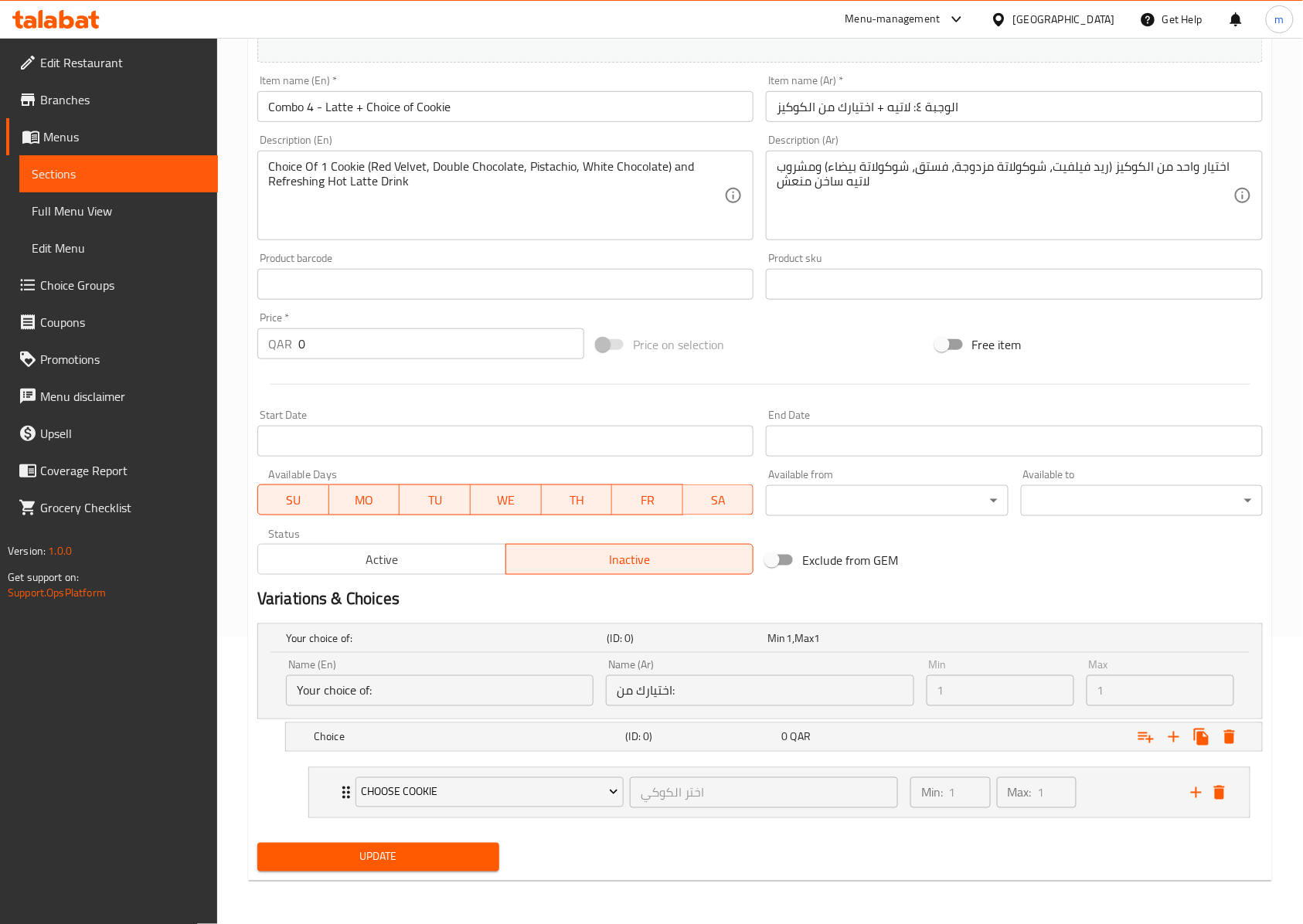
click at [466, 560] on span "Active" at bounding box center [382, 559] width 236 height 22
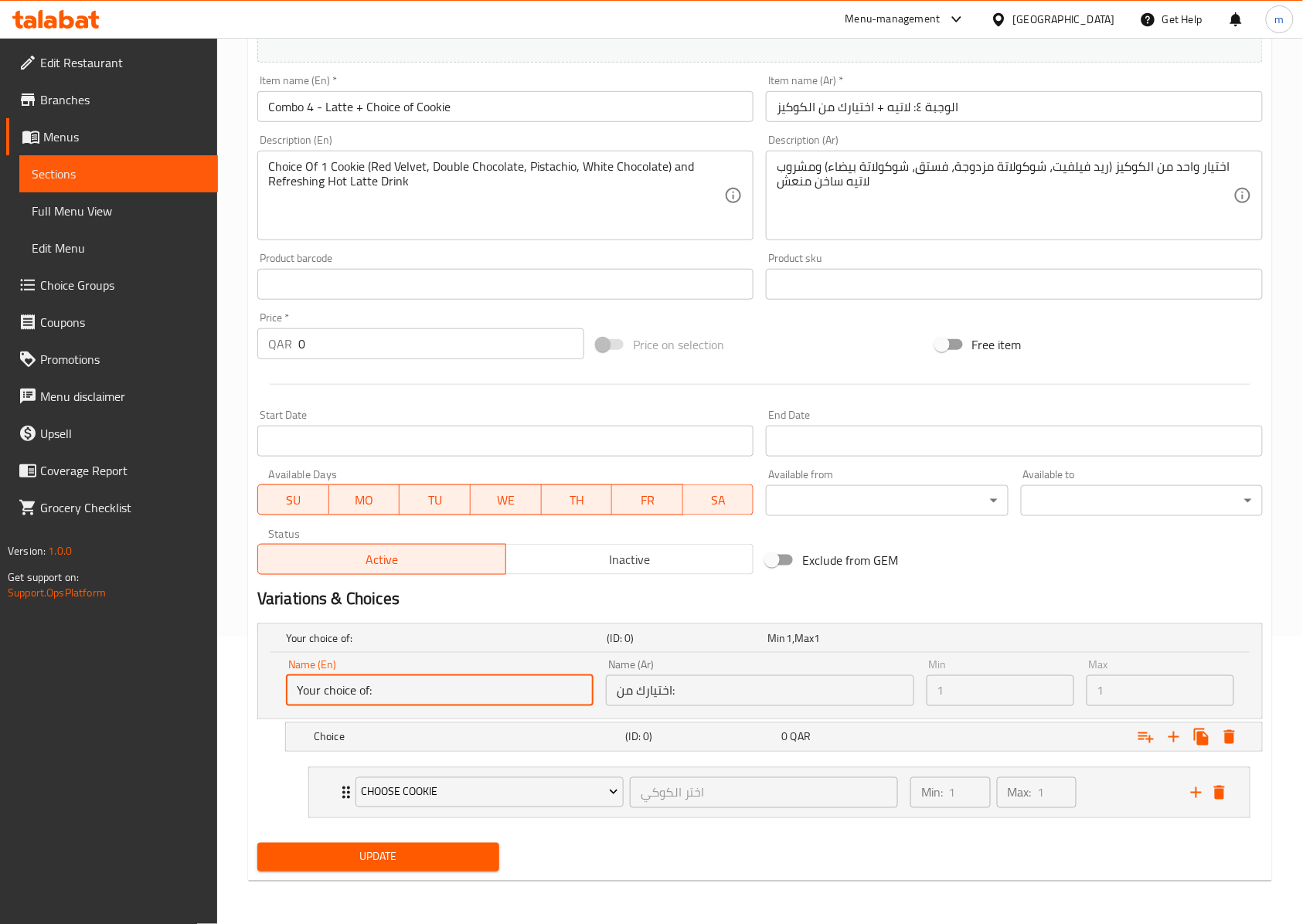
click at [403, 696] on input "Your choice of:" at bounding box center [439, 691] width 307 height 31
click at [573, 714] on div "Name (En) Your choice of: Name (En) Name (Ar) اختيارك من: Name (Ar) Min 1 Min M…" at bounding box center [760, 686] width 1003 height 65
click at [578, 714] on div "Name (En) Your choice of: Name (En) Name (Ar) اختيارك من: Name (Ar) Min 1 Min M…" at bounding box center [760, 686] width 1003 height 65
click at [587, 646] on h5 "Choice" at bounding box center [443, 638] width 315 height 15
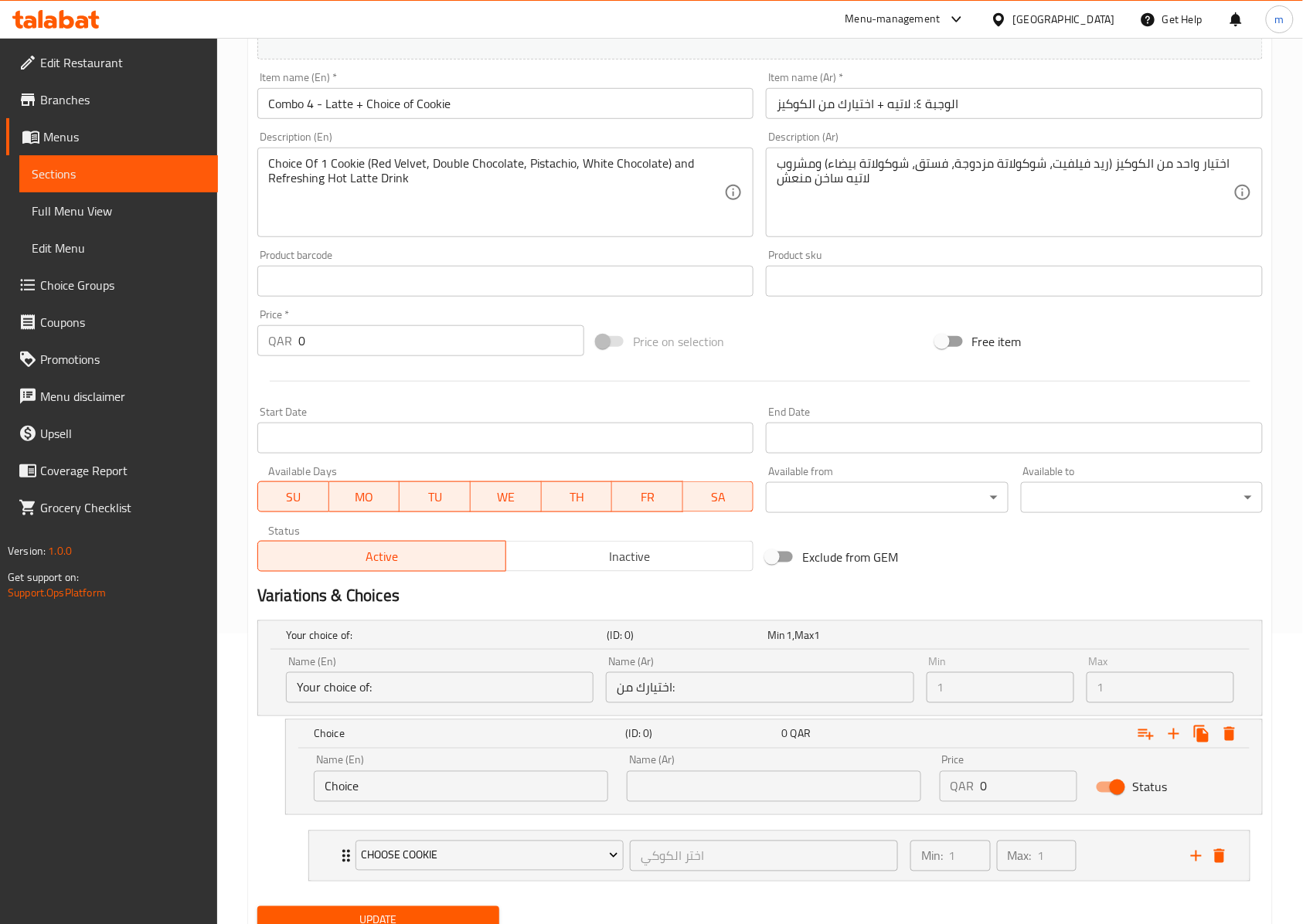
click at [518, 791] on input "Choice" at bounding box center [460, 786] width 294 height 31
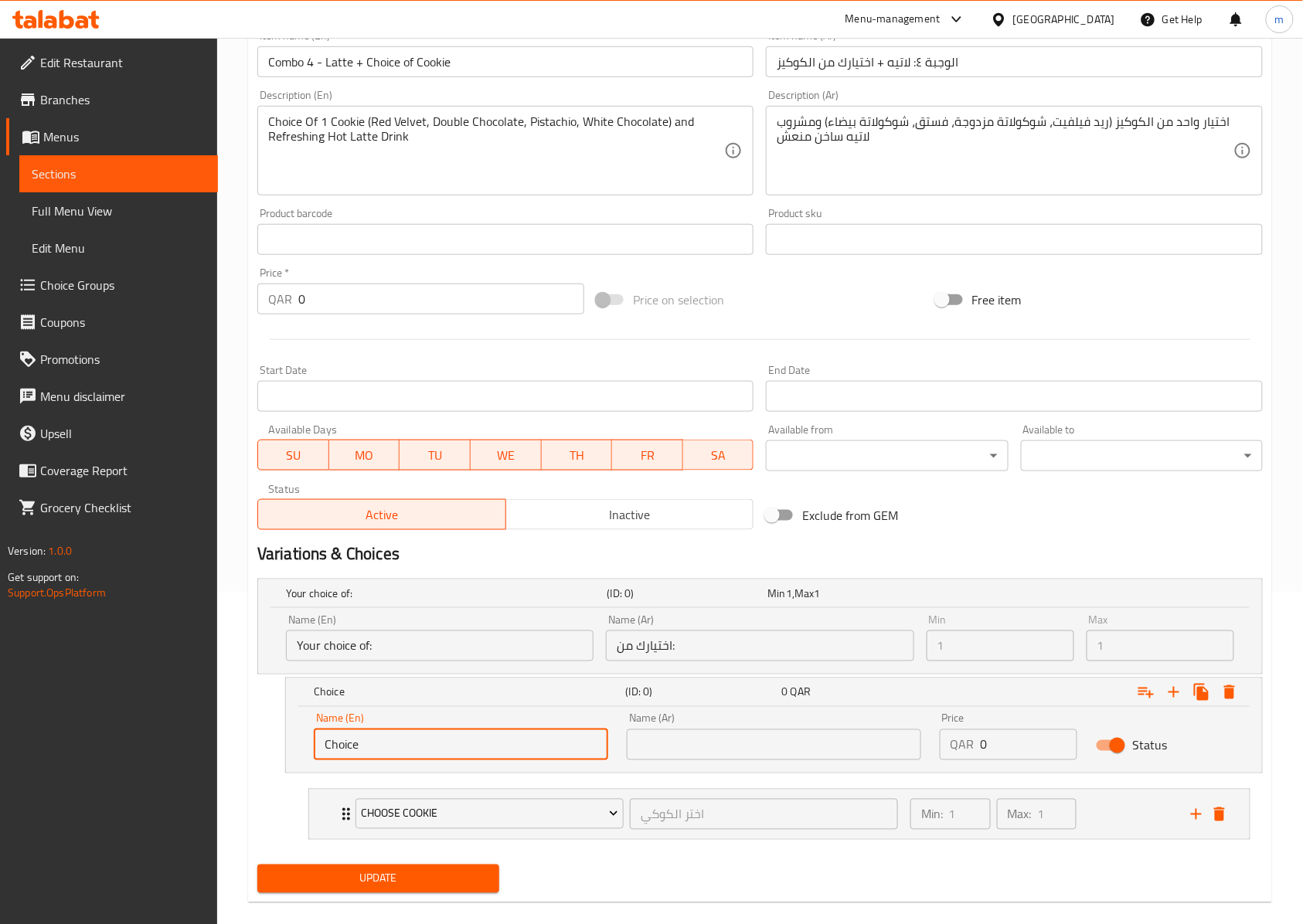
scroll to position [356, 0]
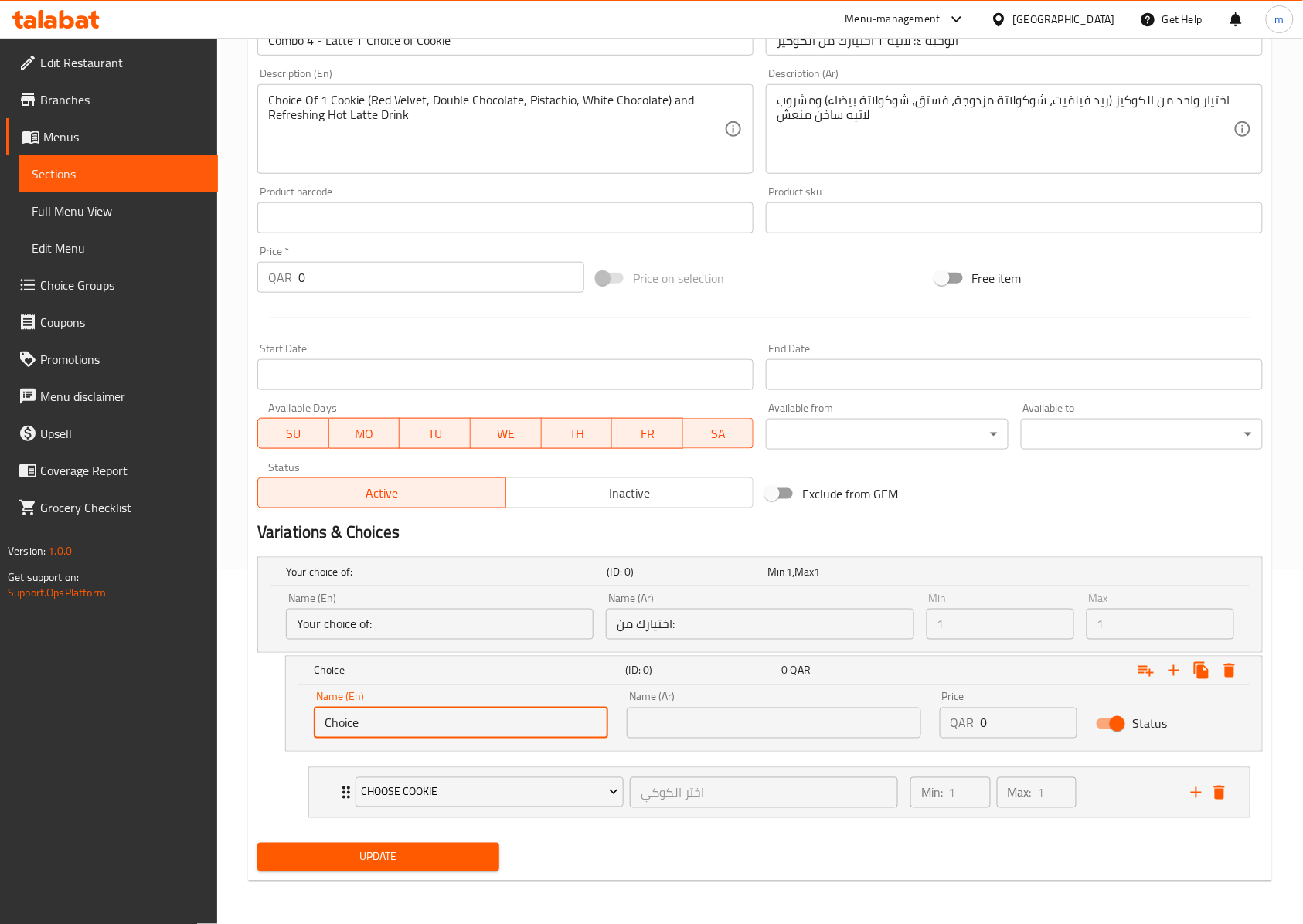
click at [456, 864] on span "Update" at bounding box center [378, 857] width 217 height 19
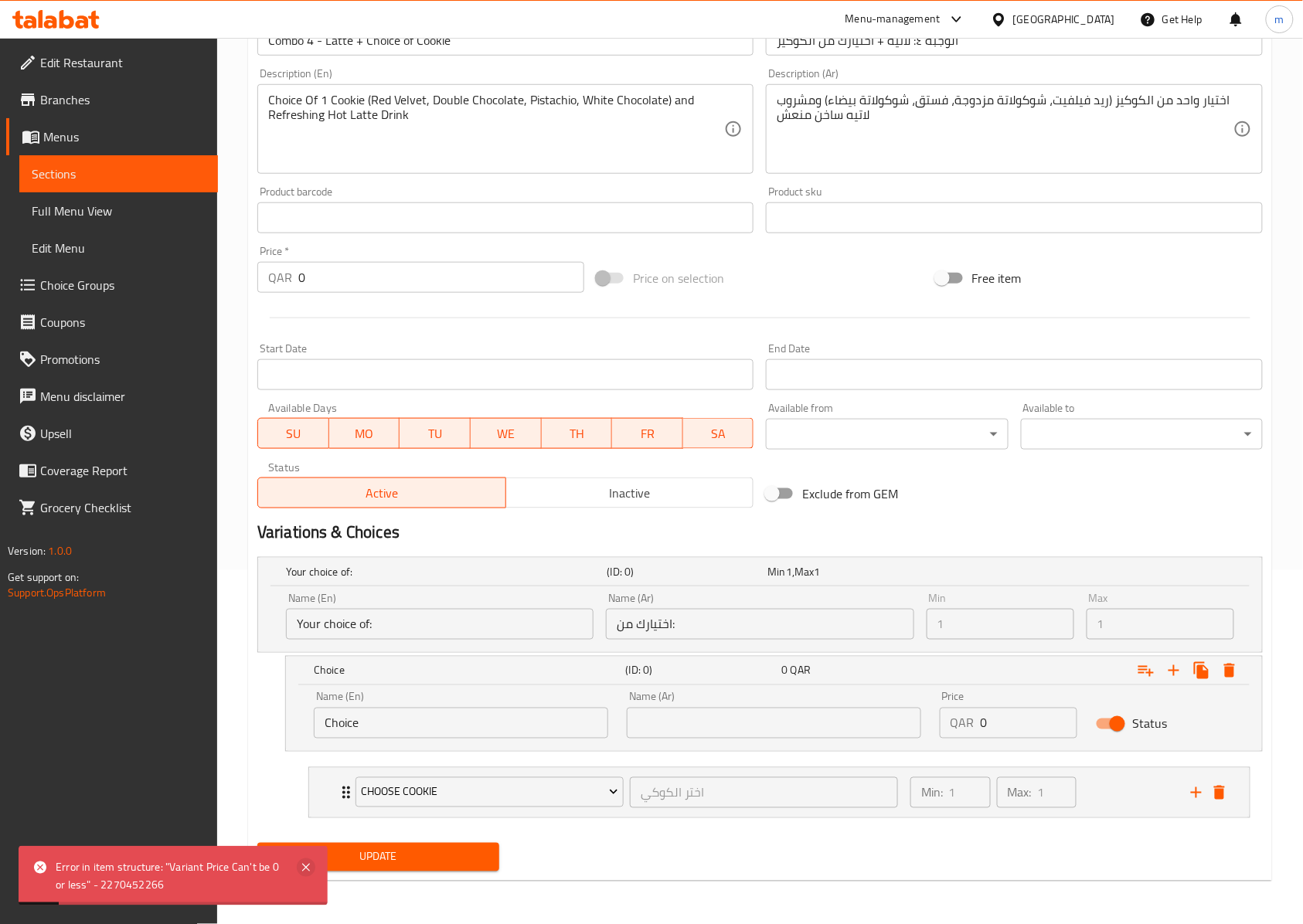
click at [313, 872] on div "Error in item structure: "Variant Price Can't be 0 or less" - 2270452266" at bounding box center [173, 875] width 309 height 59
click at [309, 870] on icon at bounding box center [306, 867] width 8 height 8
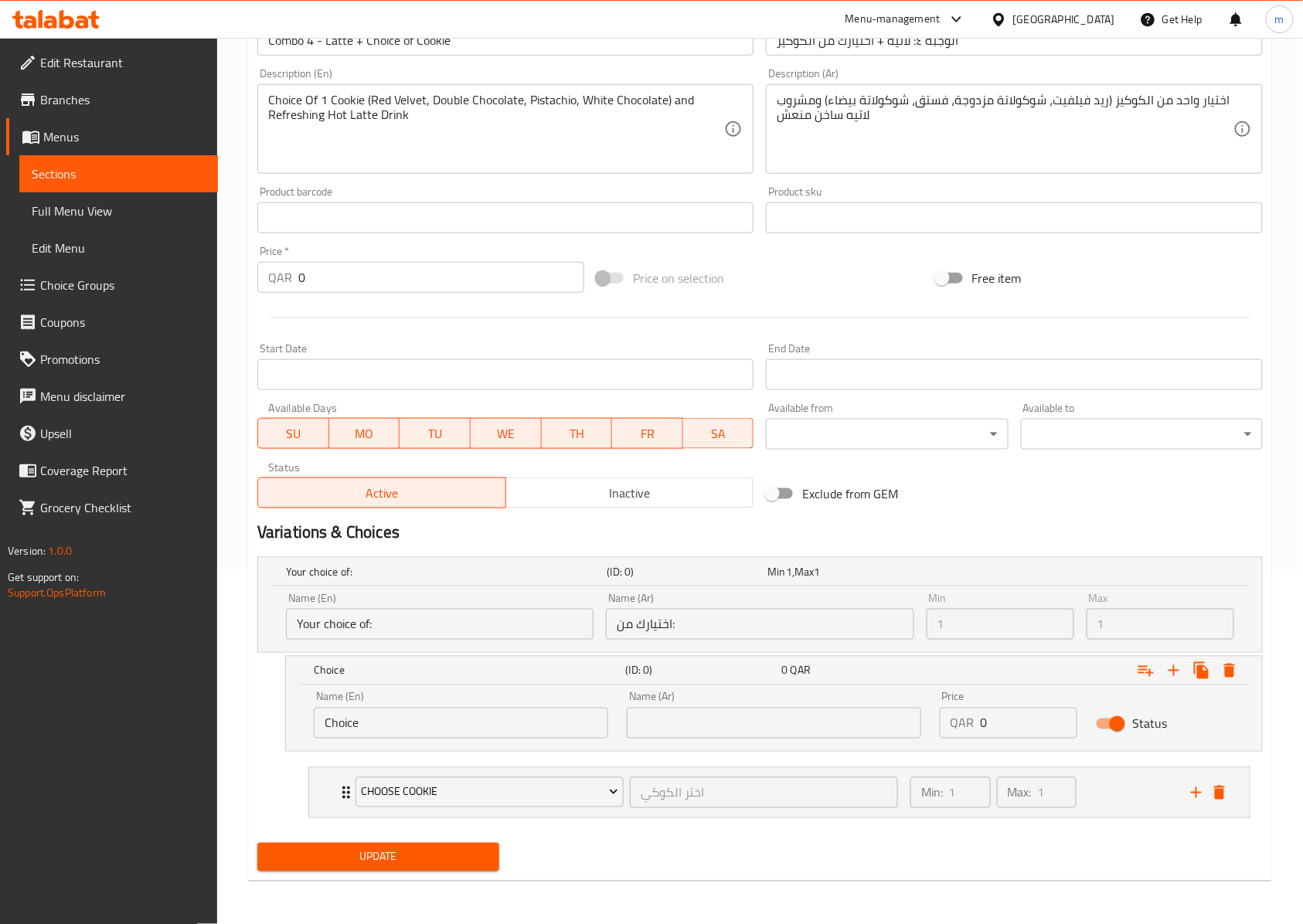
click at [128, 139] on span "Menus" at bounding box center [124, 137] width 163 height 19
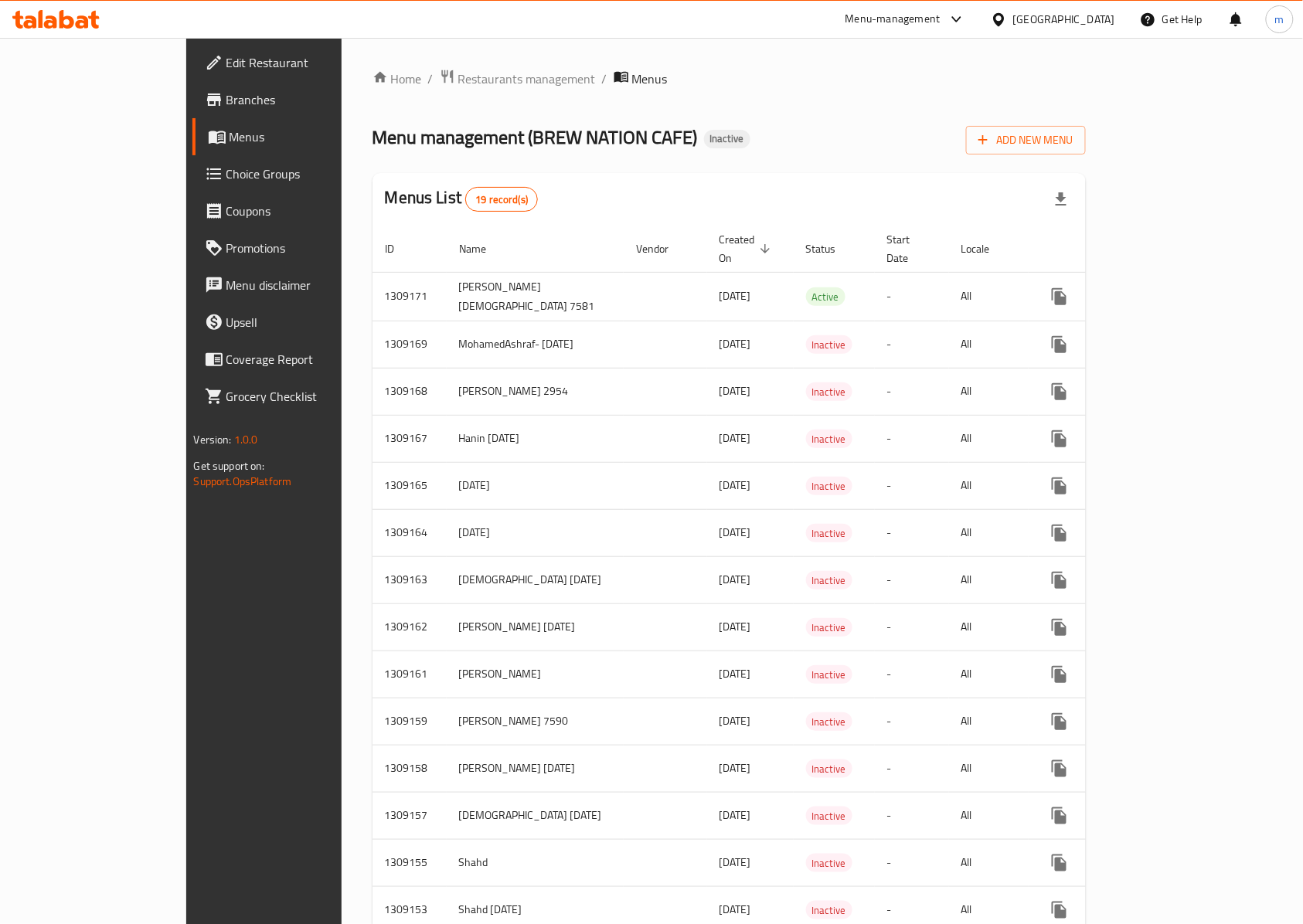
click at [193, 150] on link "Menus" at bounding box center [299, 136] width 212 height 37
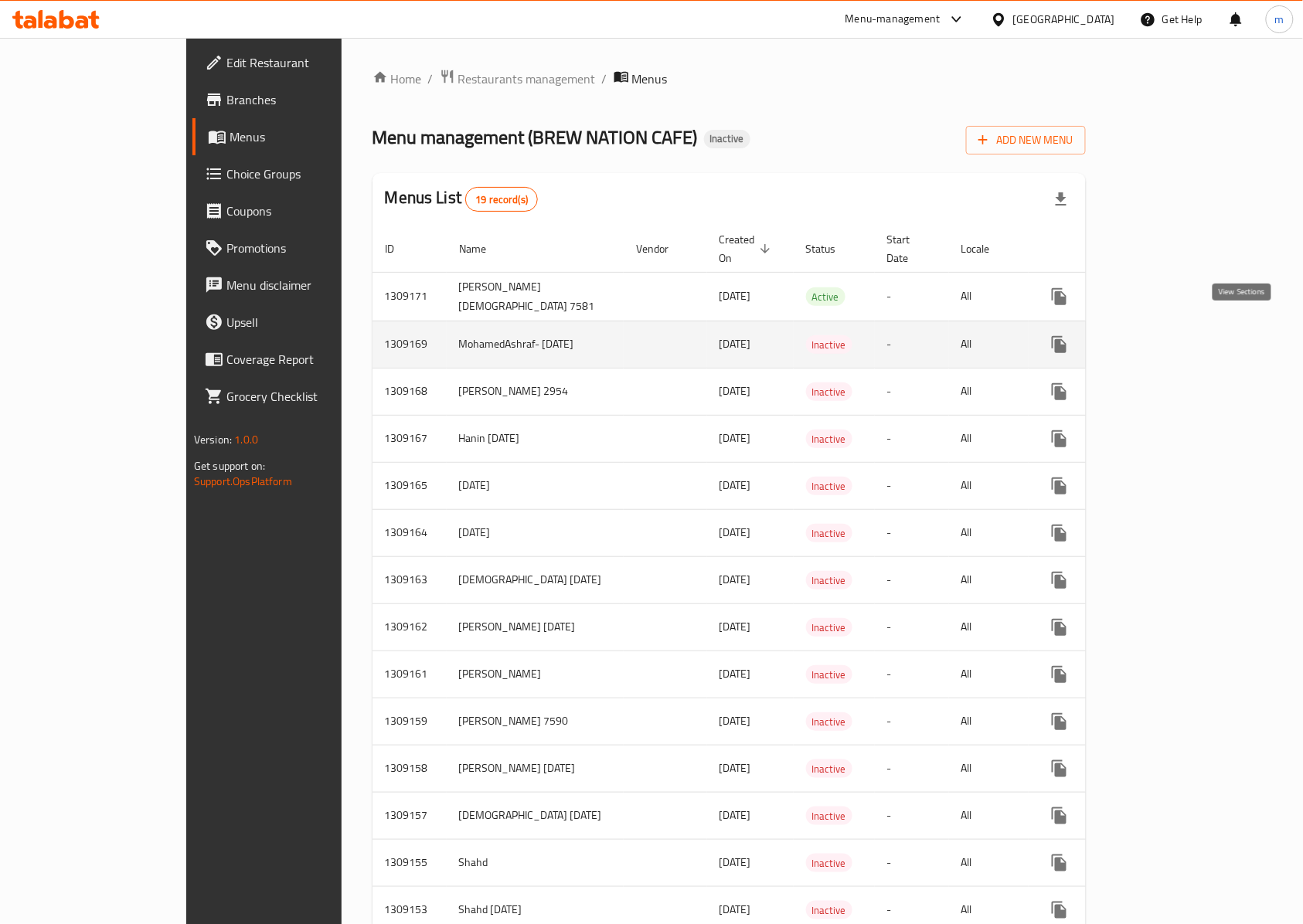
click at [1189, 334] on link "enhanced table" at bounding box center [1170, 344] width 37 height 37
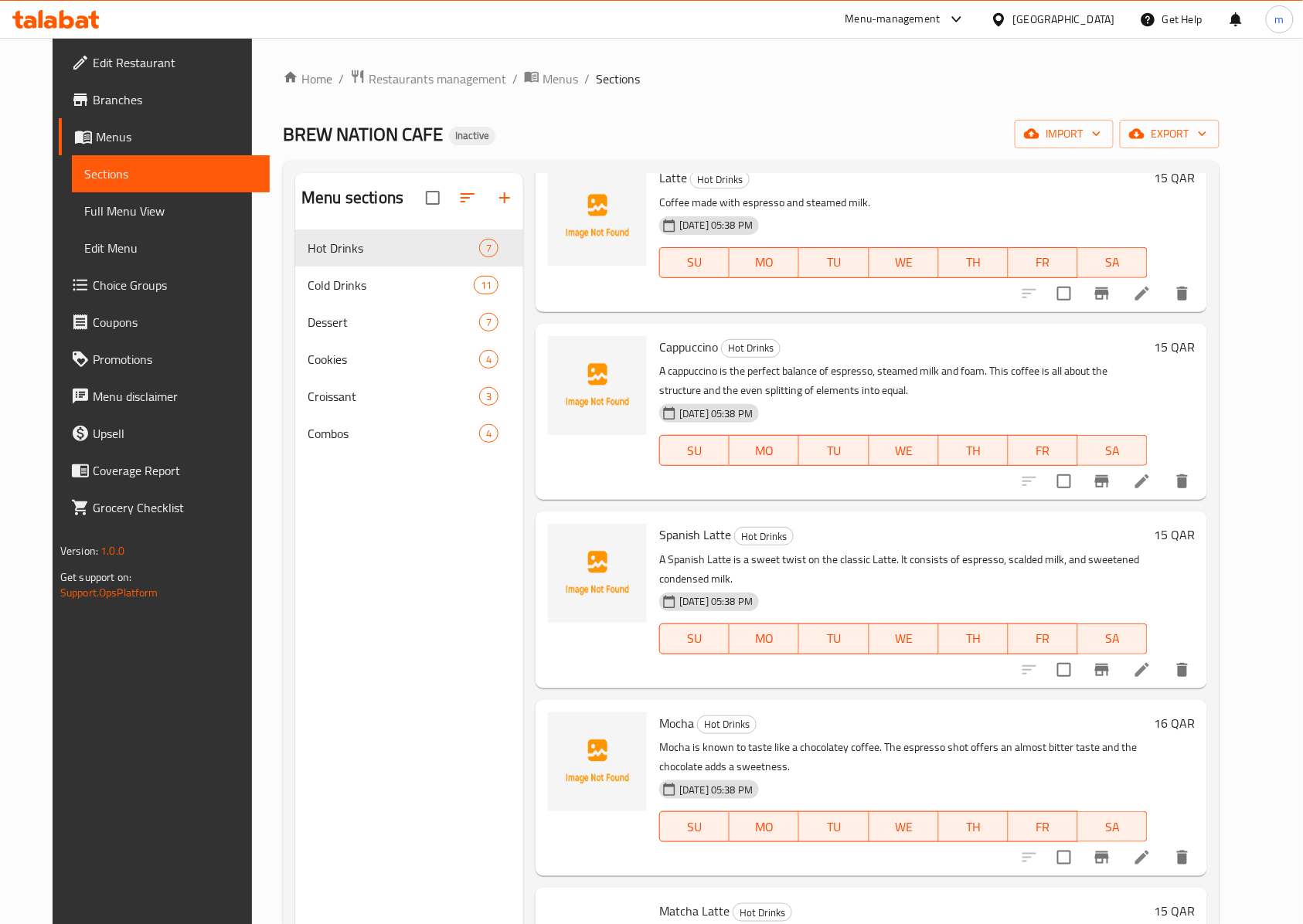
scroll to position [412, 0]
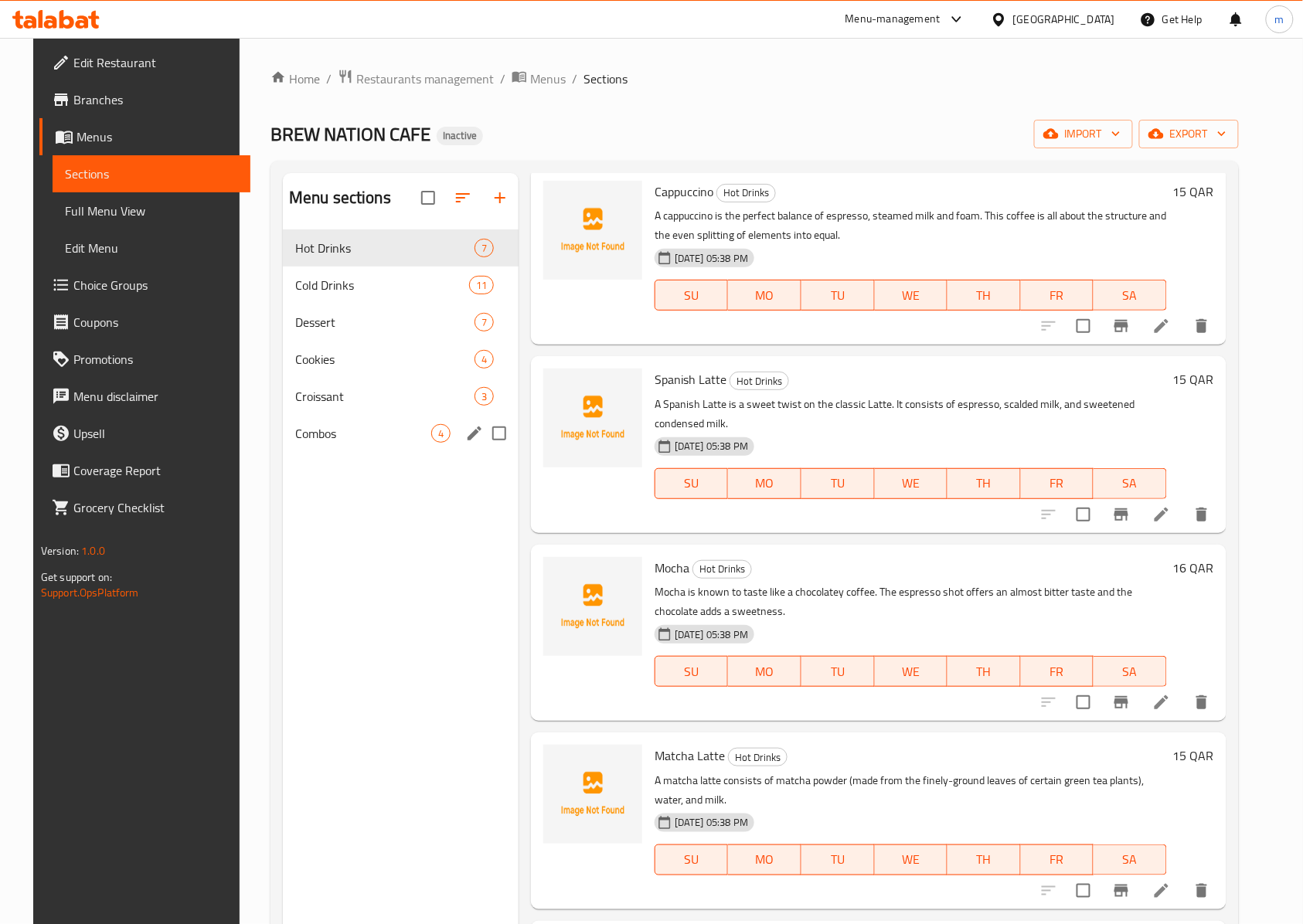
click at [335, 439] on span "Combos" at bounding box center [363, 434] width 136 height 19
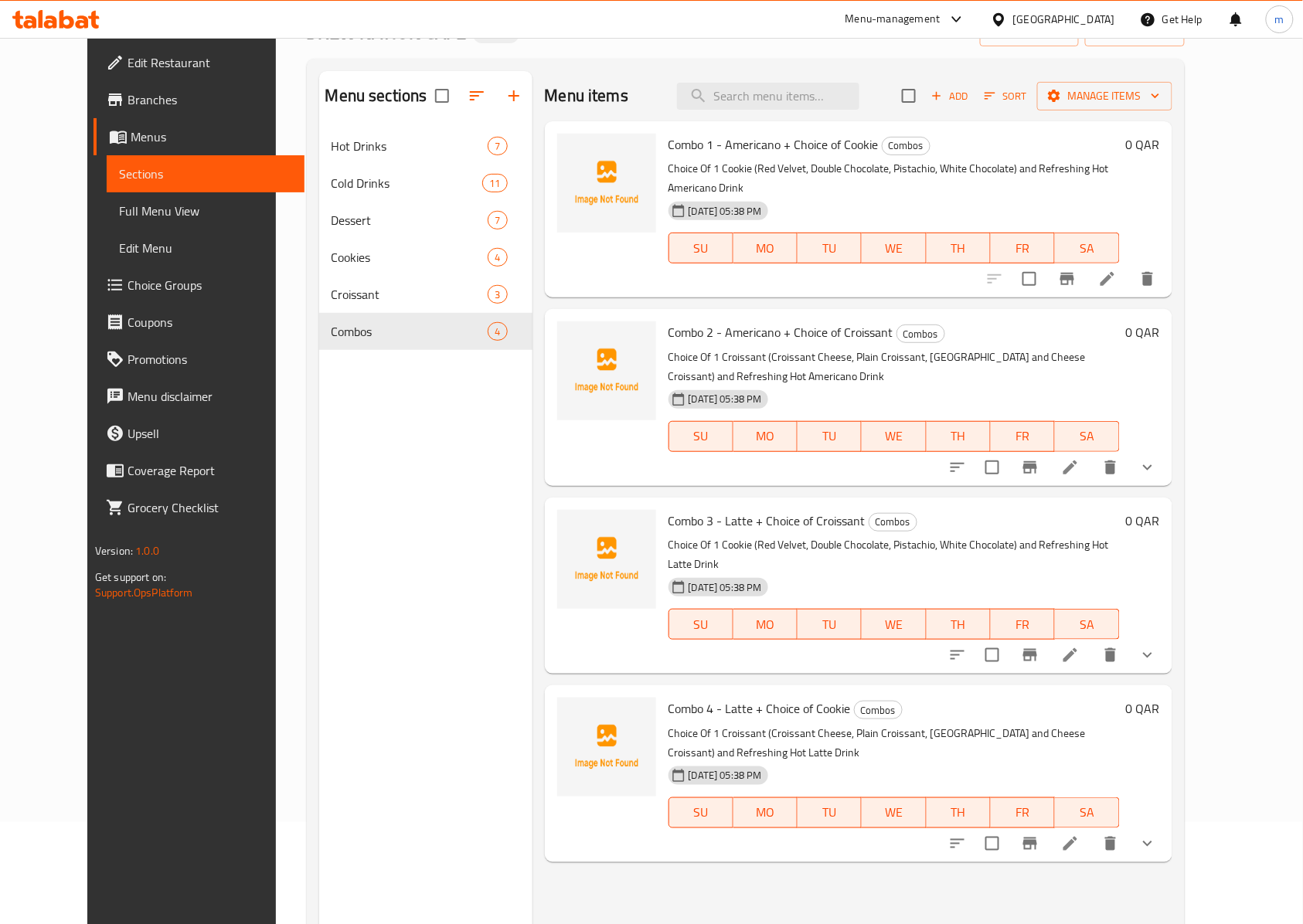
scroll to position [217, 0]
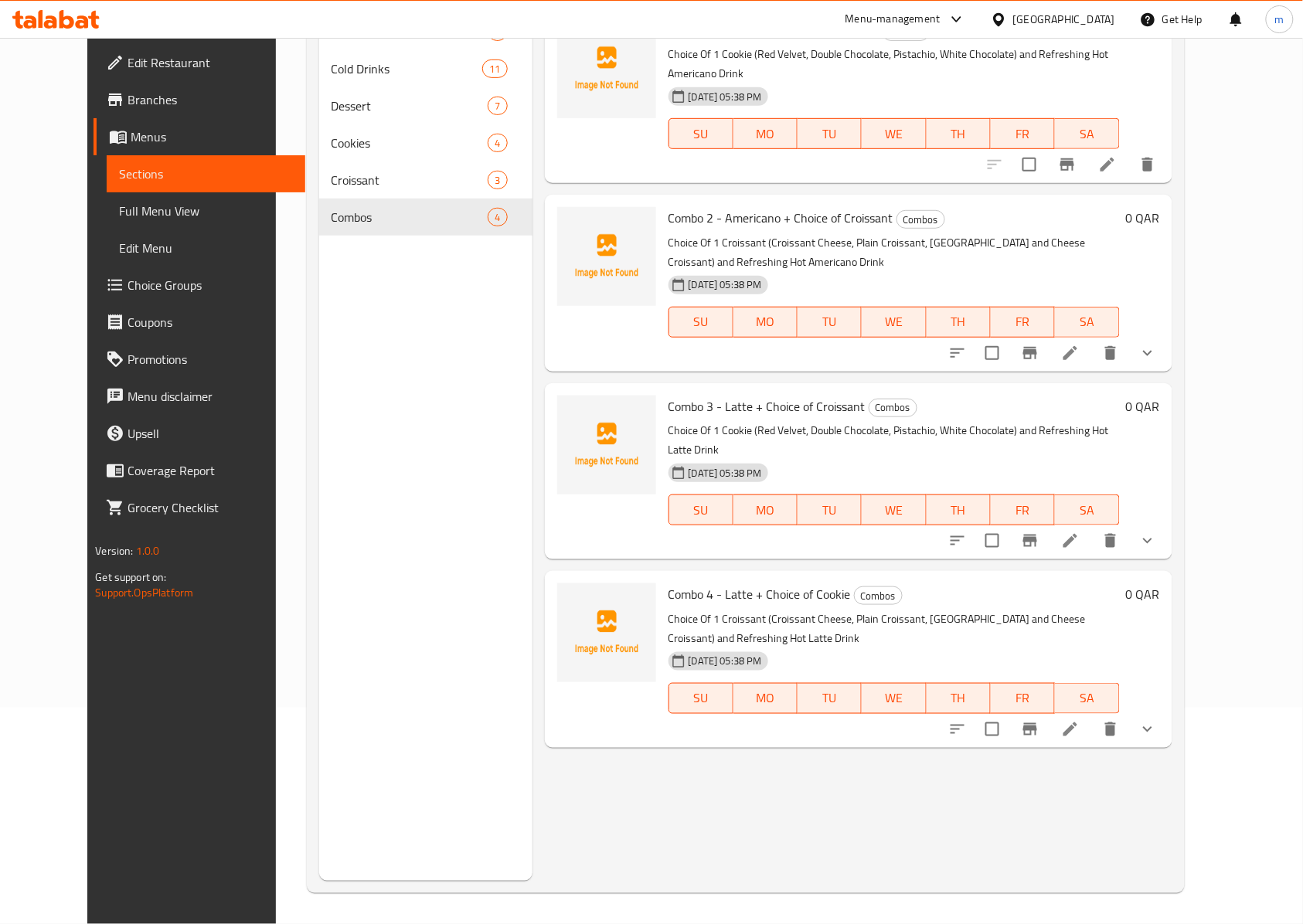
click at [1092, 527] on li at bounding box center [1070, 540] width 43 height 28
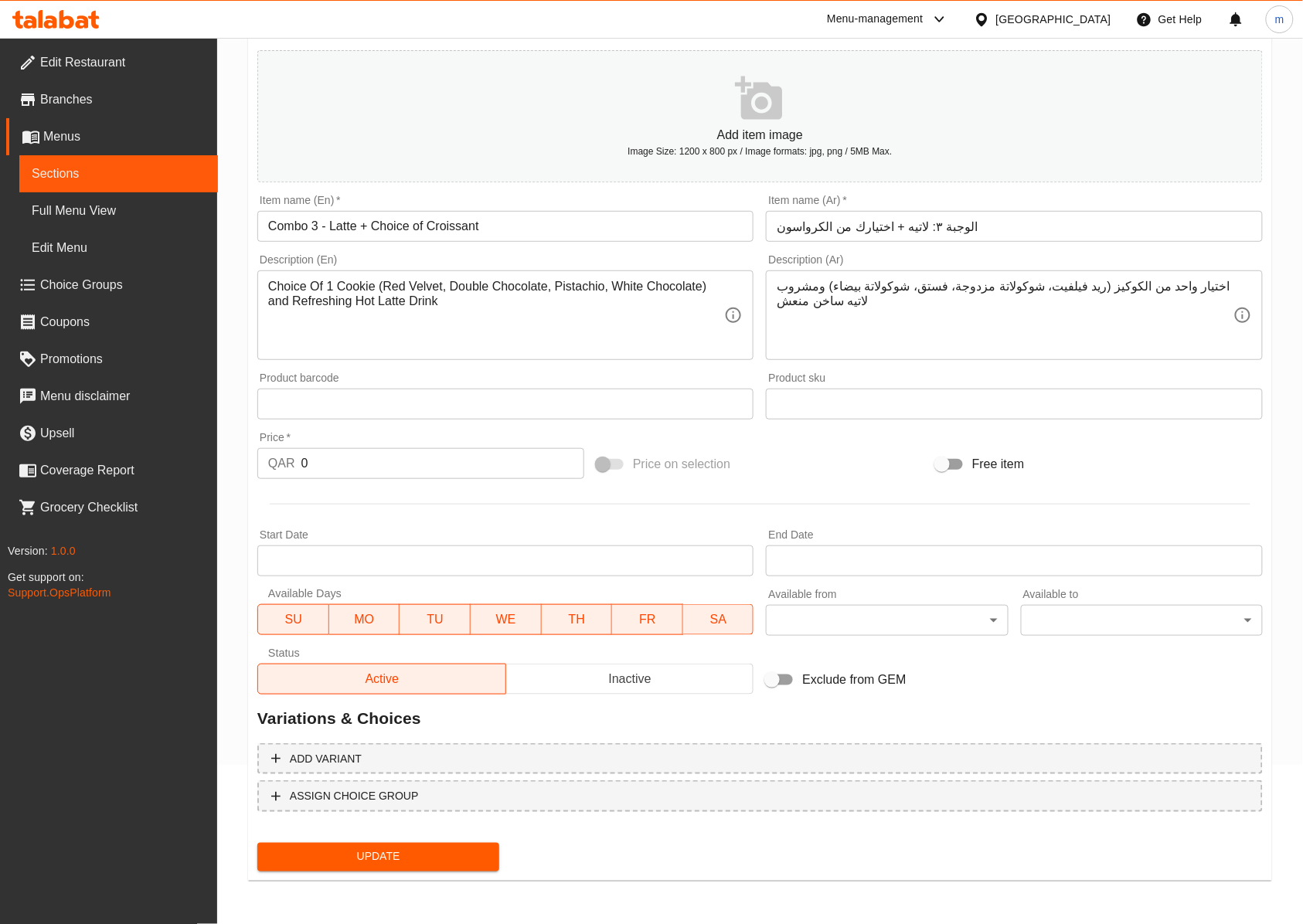
scroll to position [157, 0]
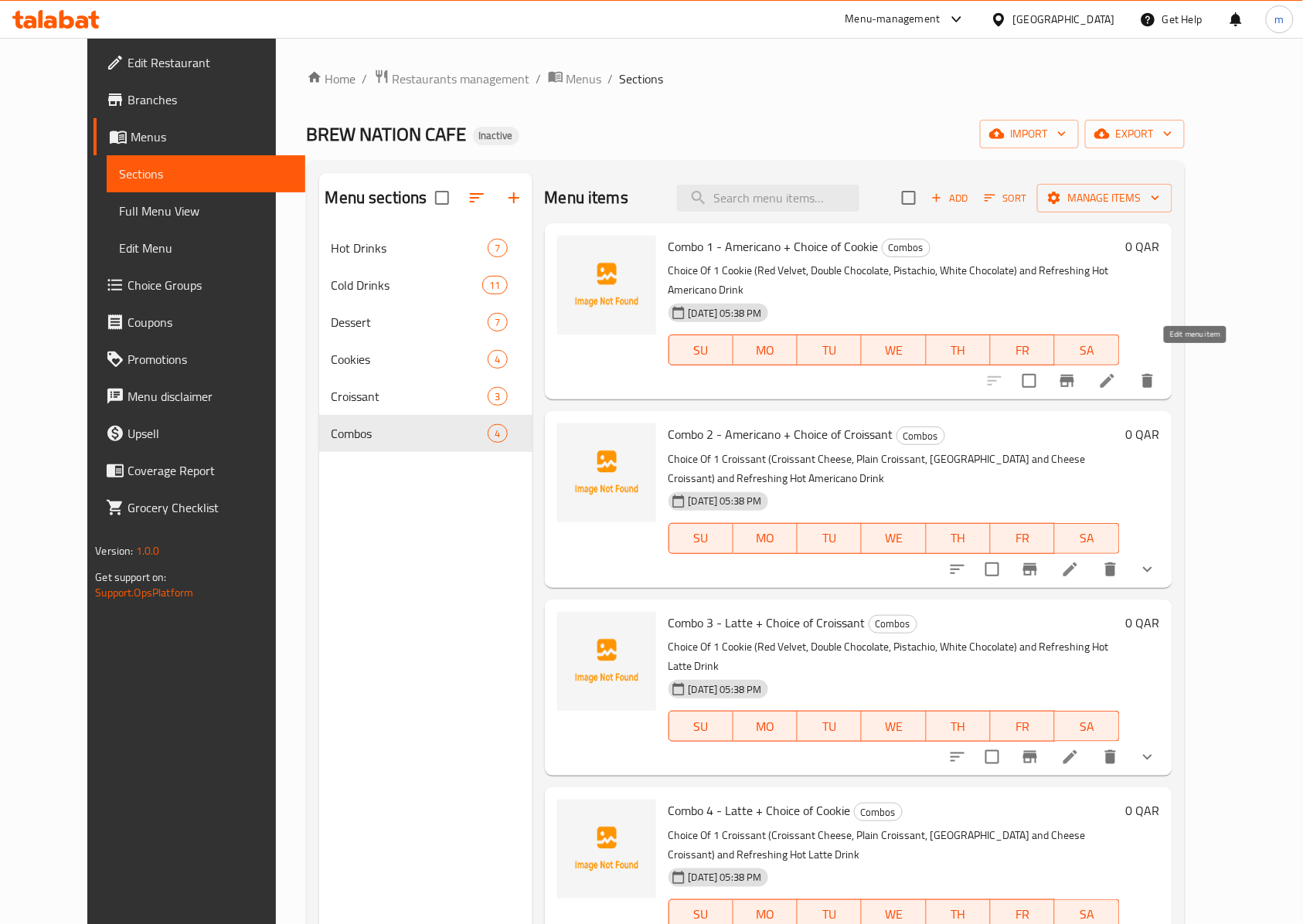
click at [1116, 372] on icon at bounding box center [1108, 381] width 19 height 19
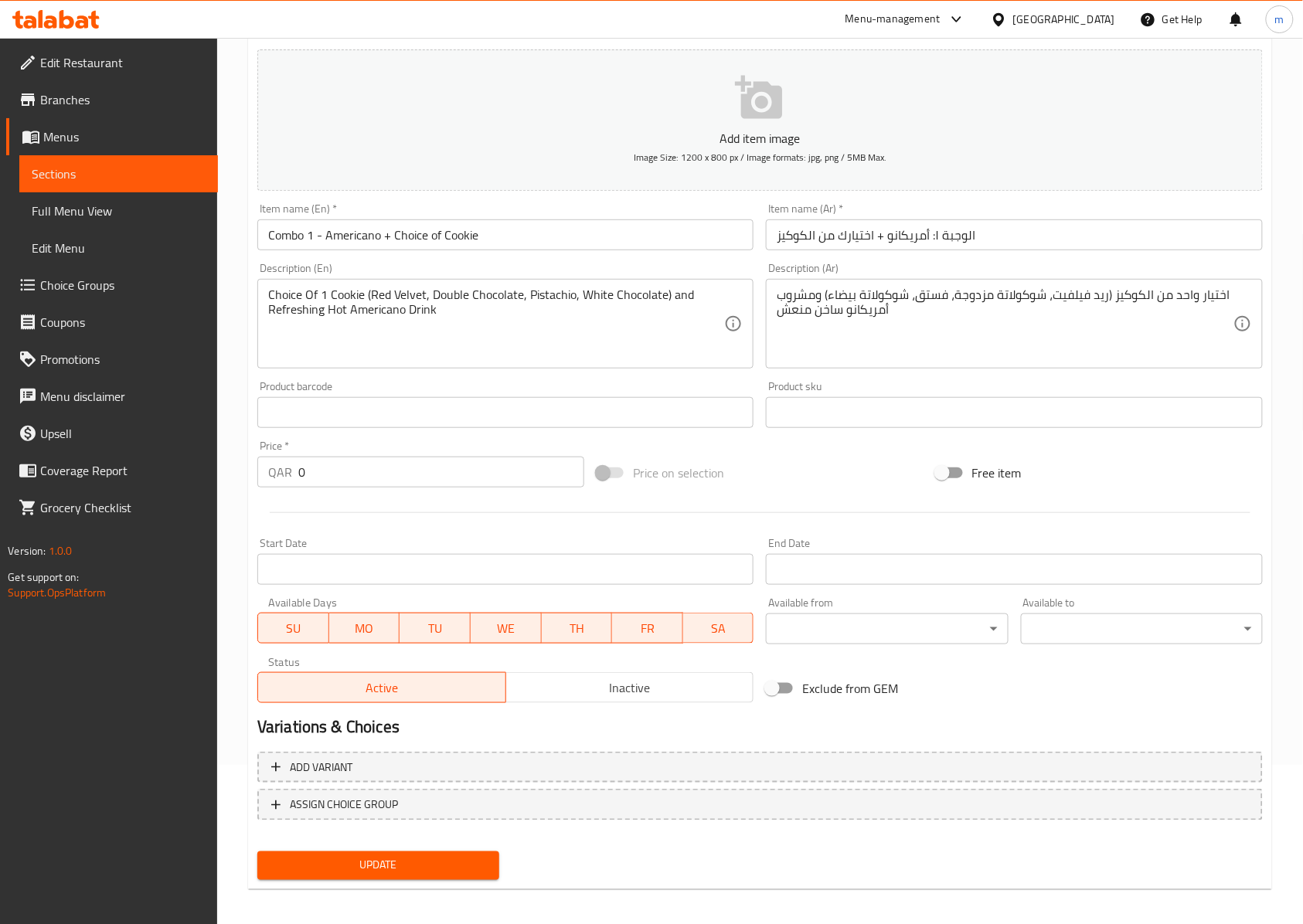
scroll to position [167, 0]
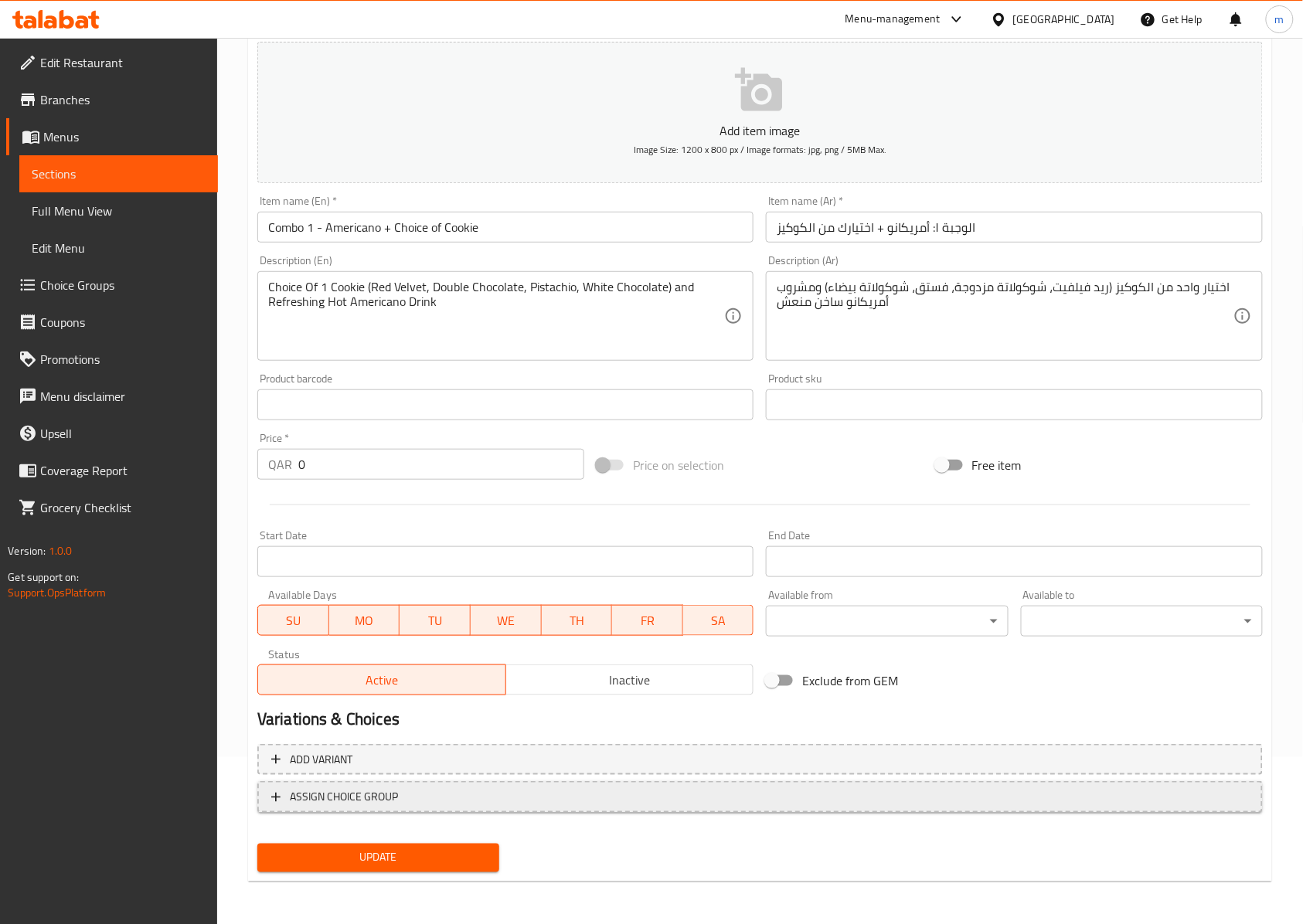
click at [441, 785] on button "ASSIGN CHOICE GROUP" at bounding box center [760, 797] width 1005 height 32
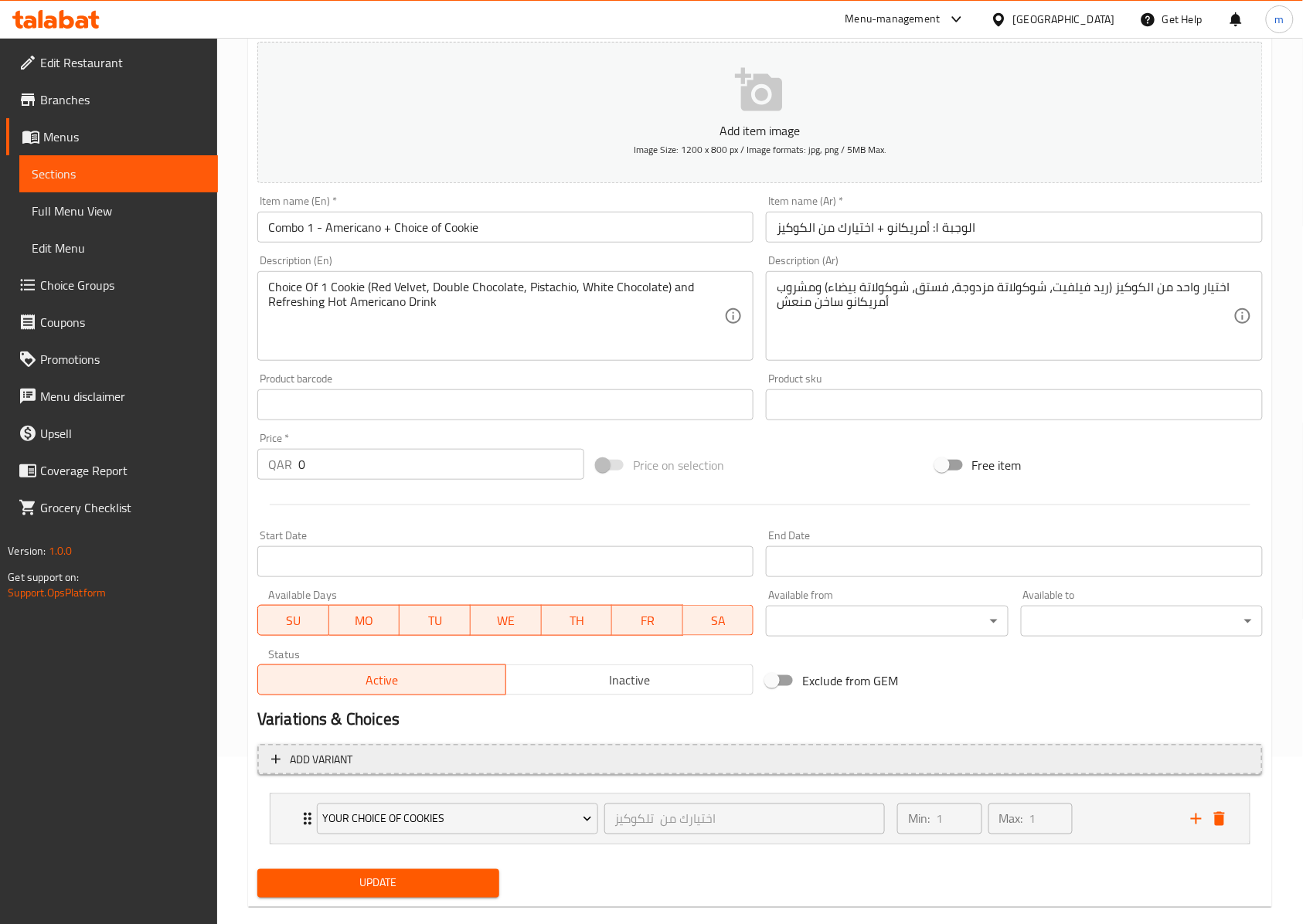
click at [403, 761] on span "Add variant" at bounding box center [760, 760] width 978 height 19
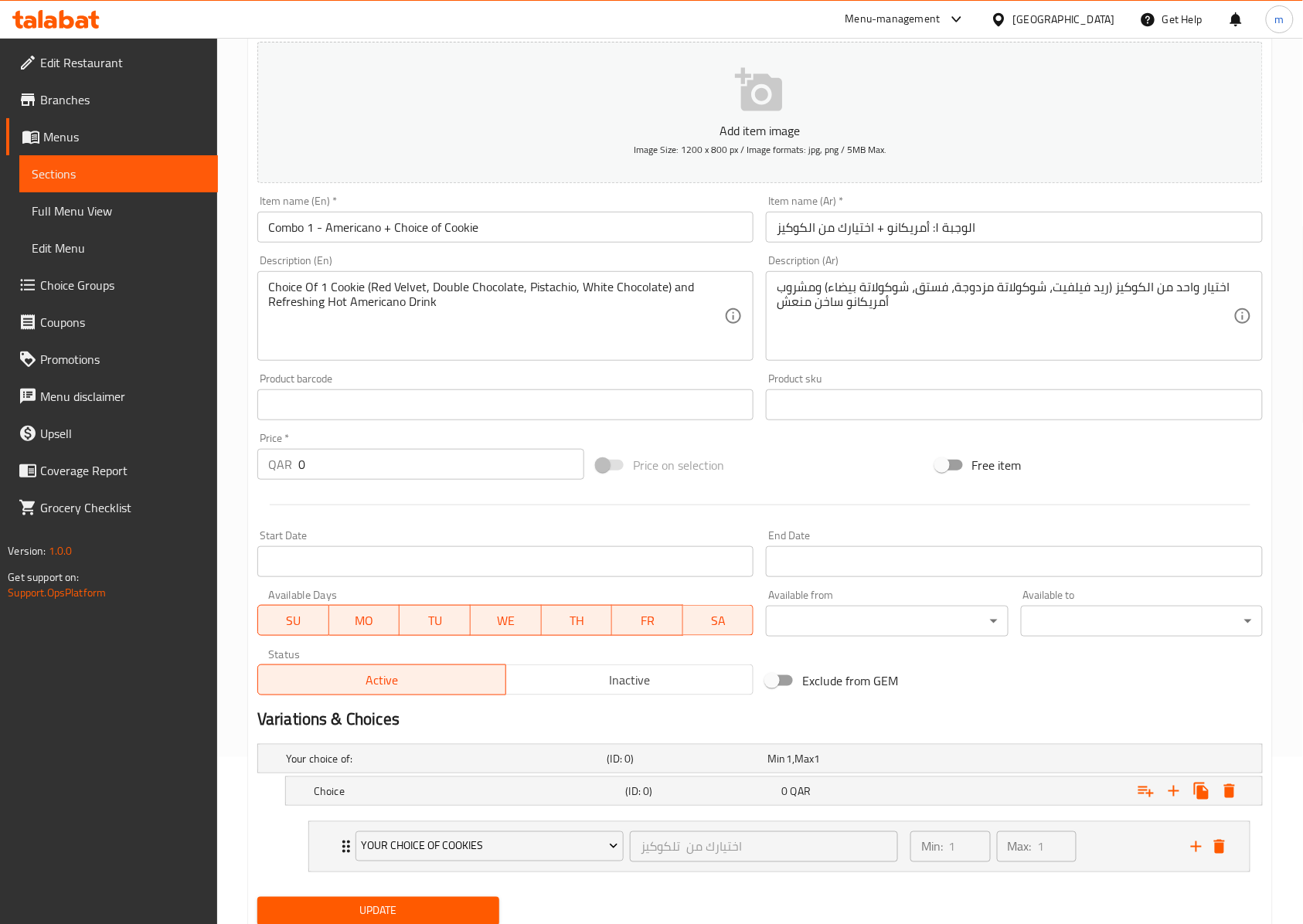
click at [492, 822] on li "Your choice of cookies اختيارك من تلكوكيز ​ Min: 1 ​ Max: 1 ​ Red Velvet (ID: 2…" at bounding box center [779, 847] width 966 height 64
click at [508, 848] on span "Your choice of cookies" at bounding box center [489, 846] width 256 height 19
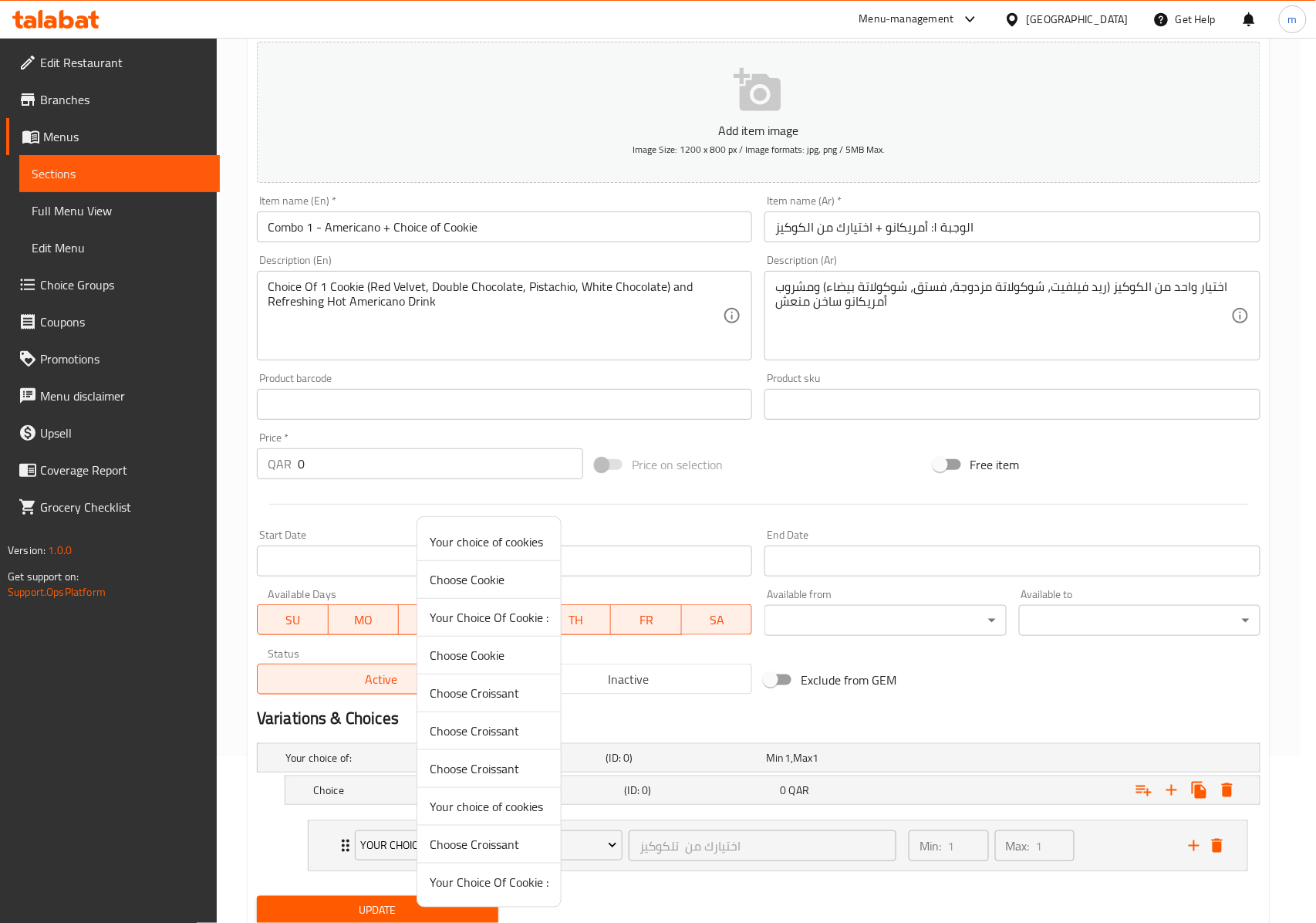
click at [735, 846] on div at bounding box center [658, 462] width 1316 height 923
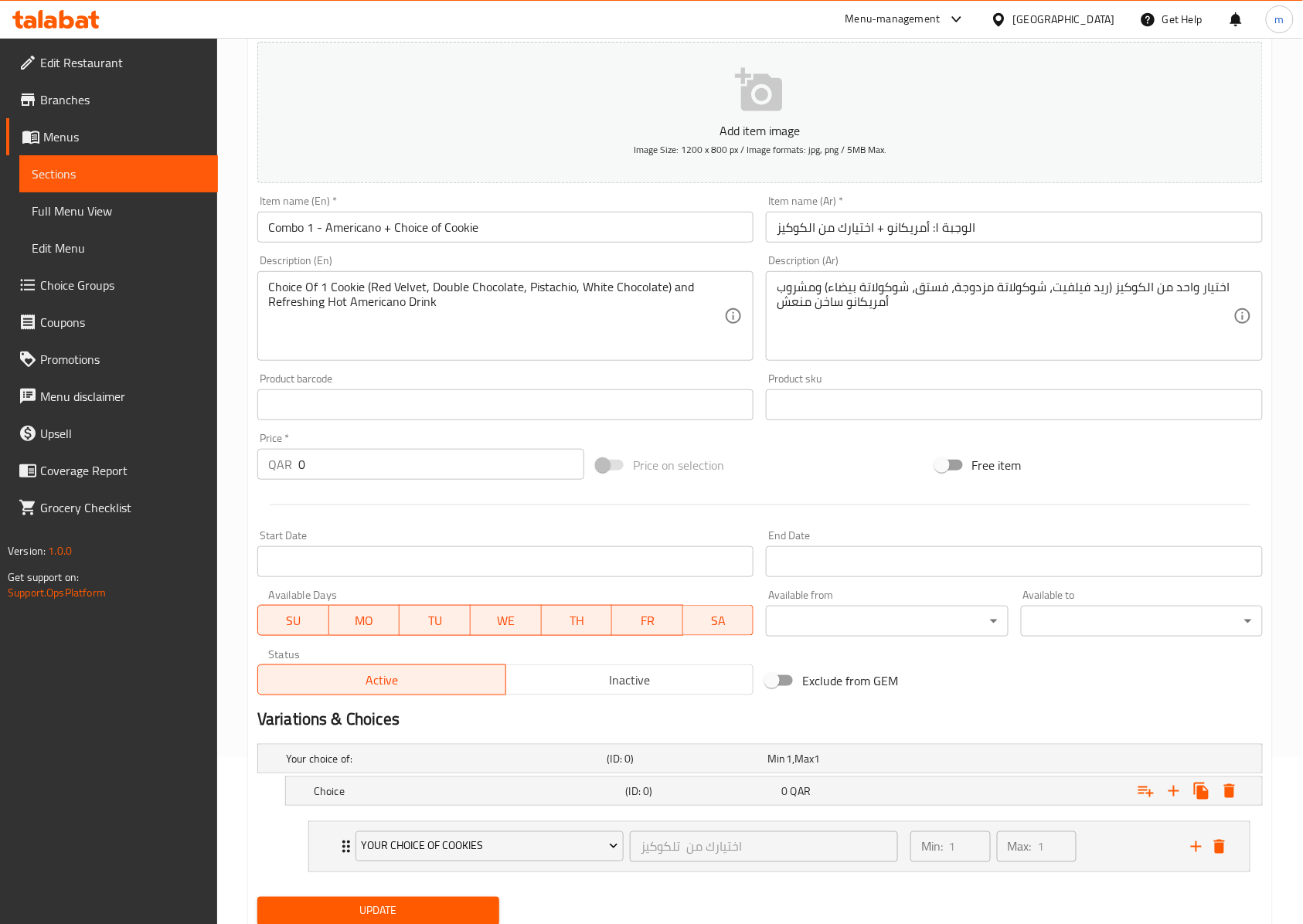
click at [78, 163] on link "Sections" at bounding box center [118, 173] width 199 height 37
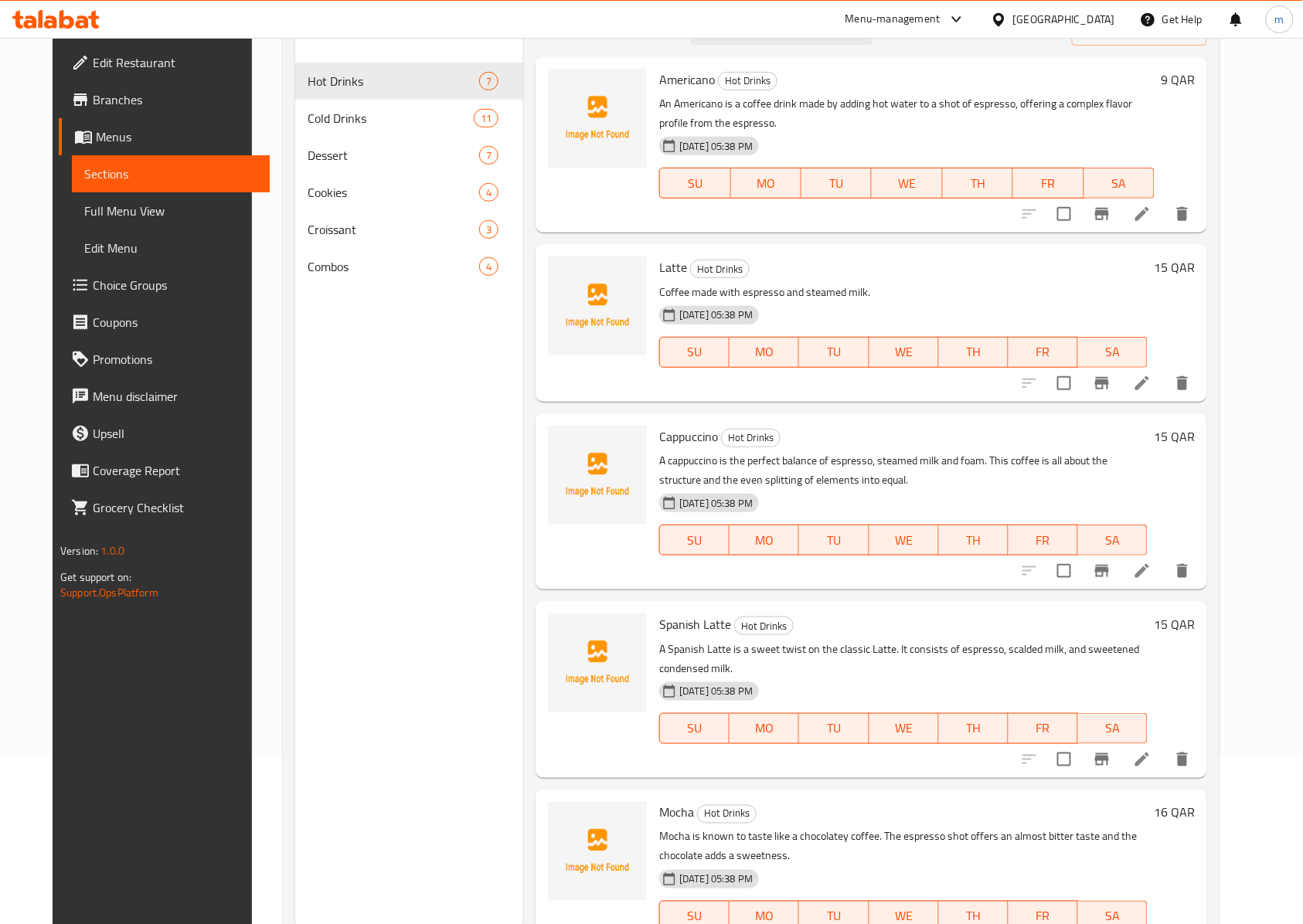
click at [96, 146] on span "Menus" at bounding box center [176, 137] width 163 height 19
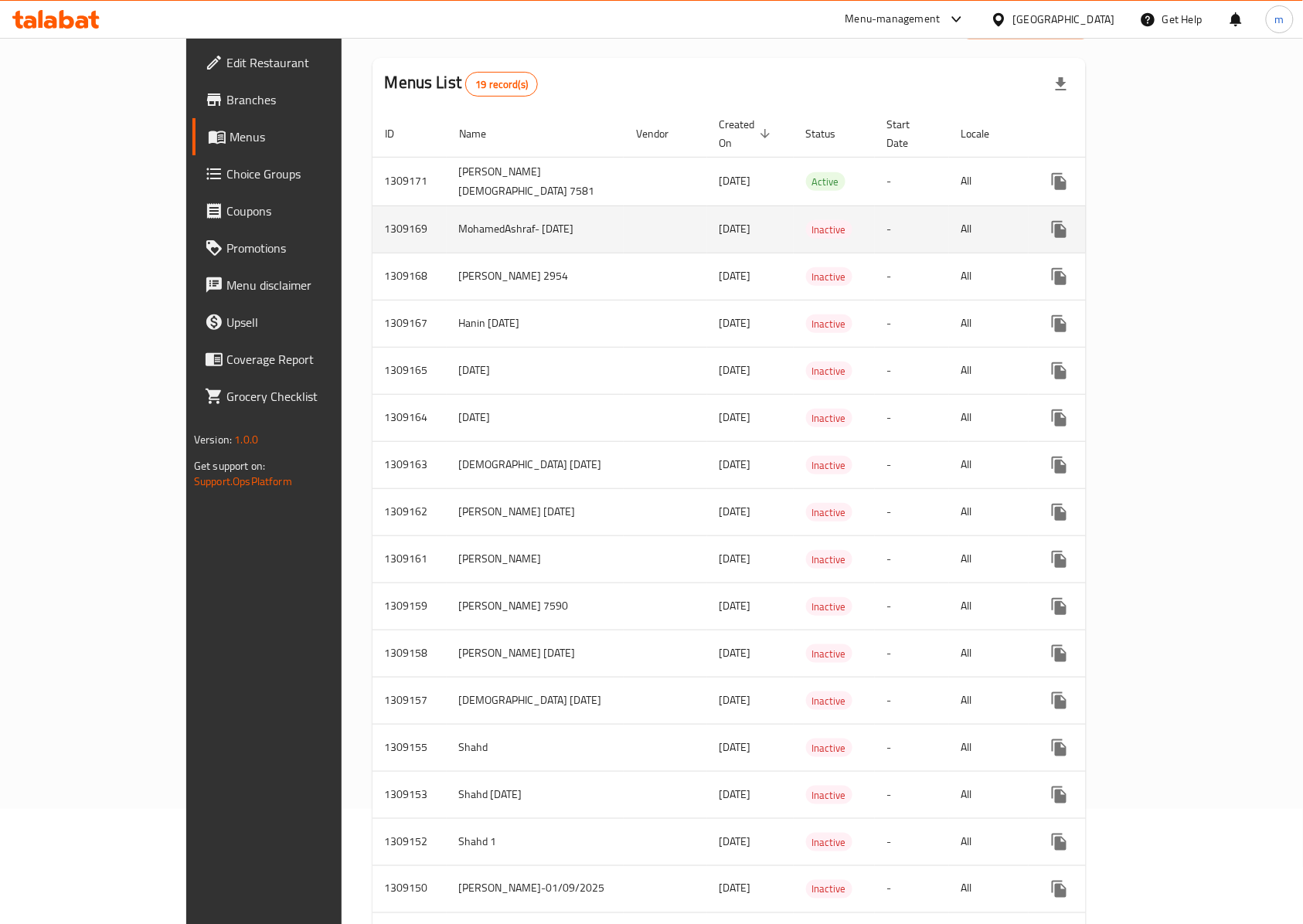
scroll to position [64, 0]
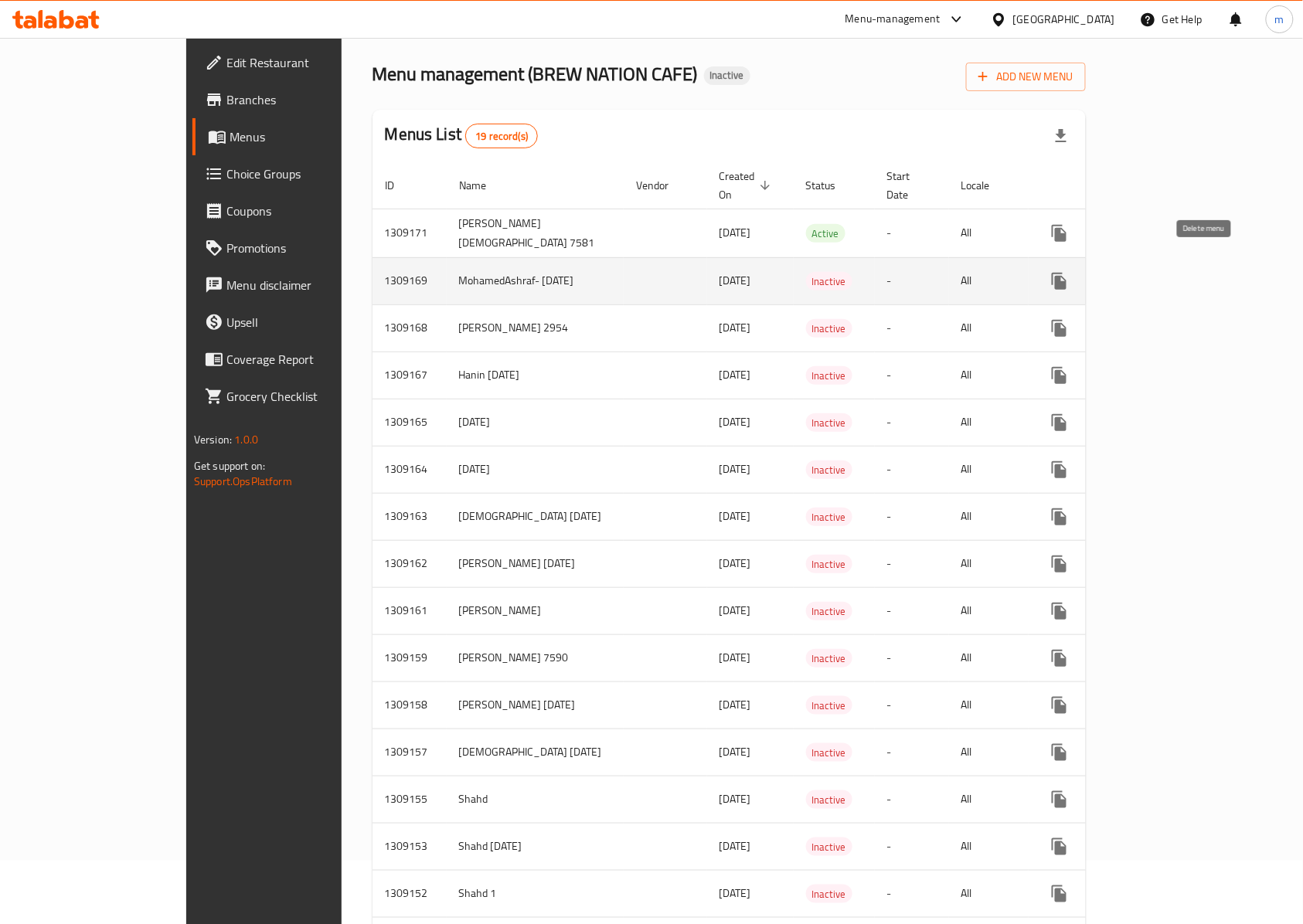
click at [1139, 274] on icon "enhanced table" at bounding box center [1133, 281] width 11 height 14
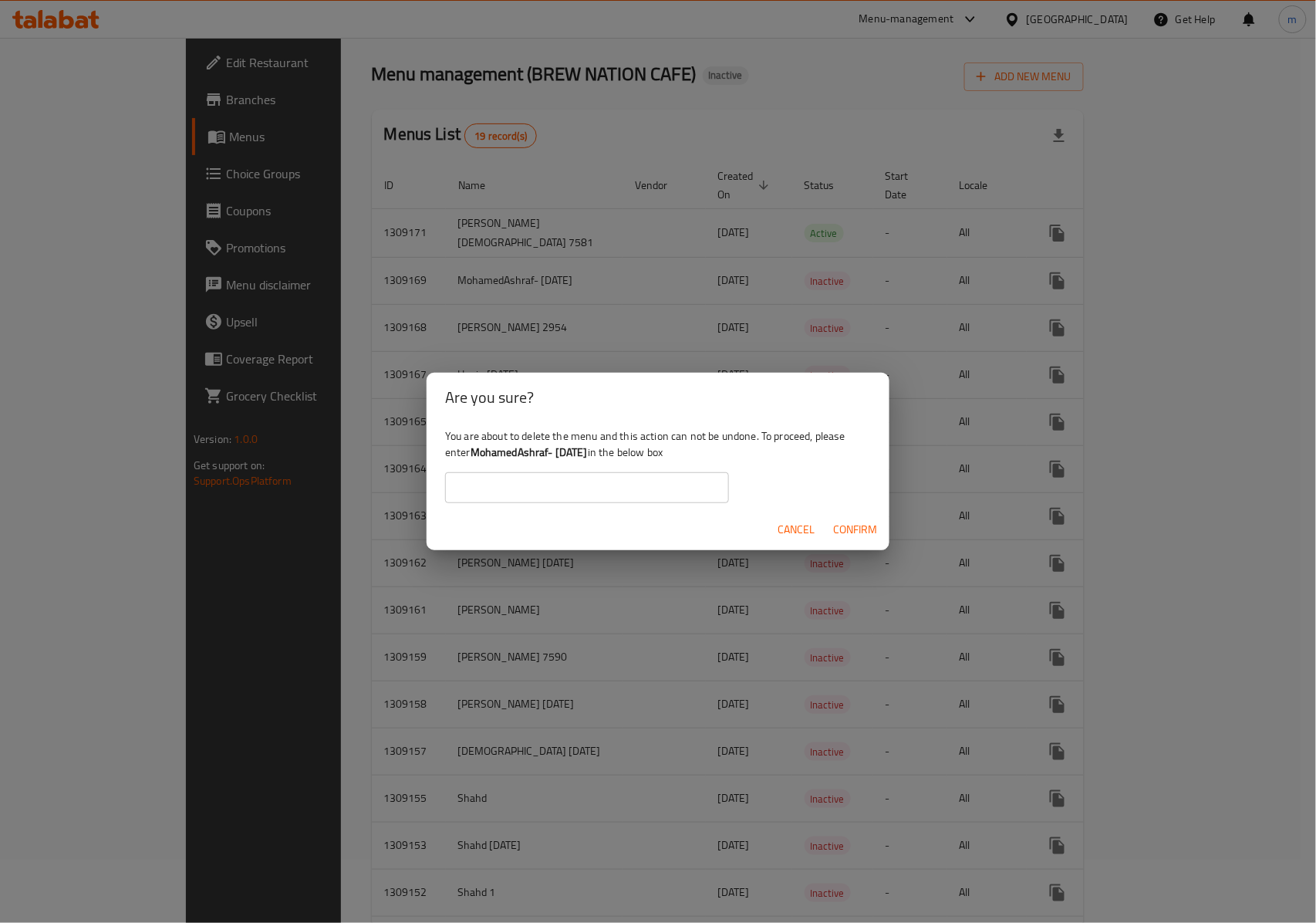
drag, startPoint x: 607, startPoint y: 452, endPoint x: 471, endPoint y: 446, distance: 136.1
click at [471, 446] on div "You are about to delete the menu and this action can not be undone. To proceed,…" at bounding box center [657, 465] width 463 height 87
copy div "MohamedAshraf- [DATE]"
click at [503, 481] on input "text" at bounding box center [587, 487] width 283 height 31
paste input "MohamedAshraf- [DATE]"
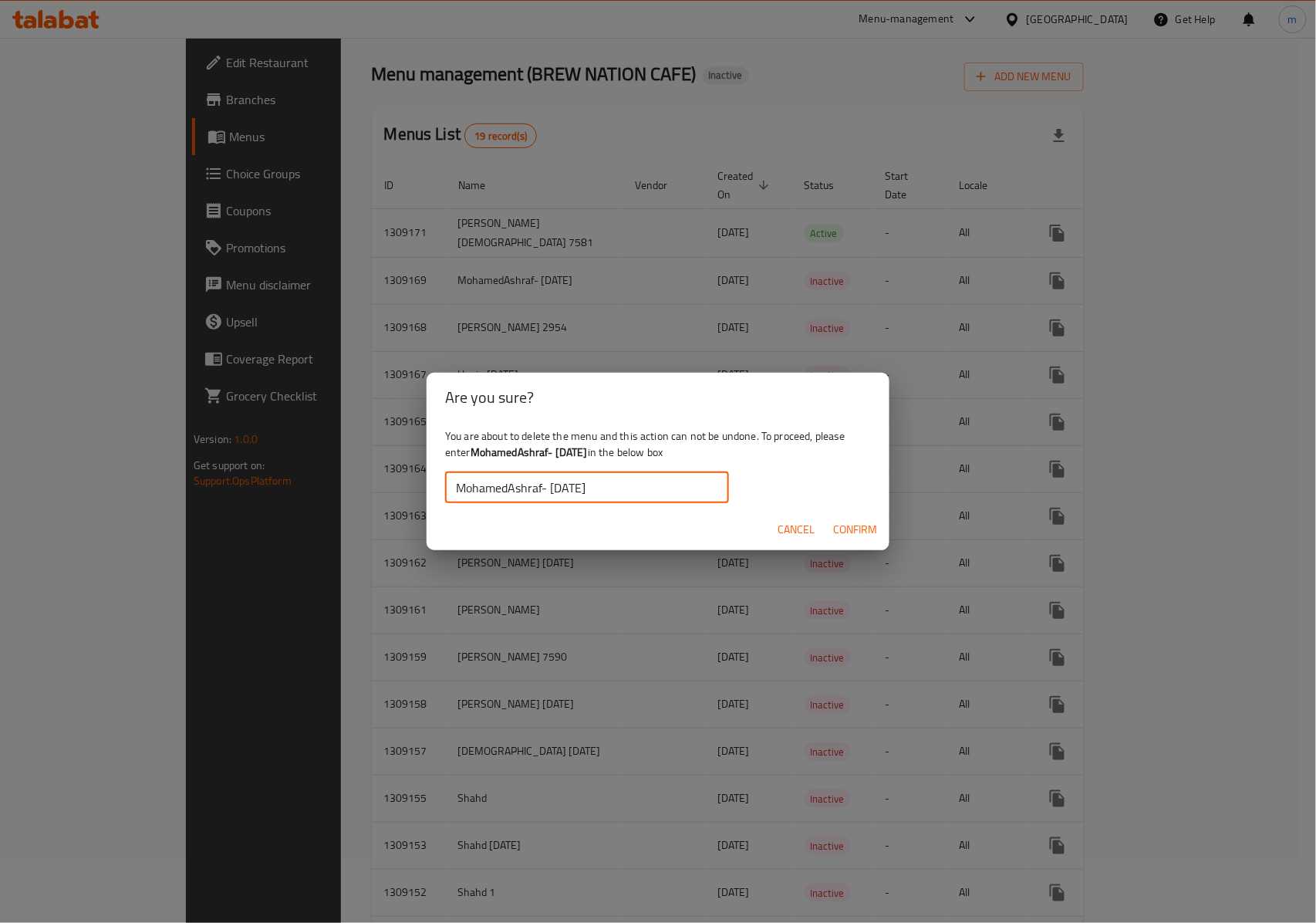
click at [460, 483] on input "MohamedAshraf- [DATE]" at bounding box center [587, 487] width 283 height 31
type input "MohamedAshraf- [DATE]"
click at [874, 520] on span "Confirm" at bounding box center [855, 529] width 44 height 19
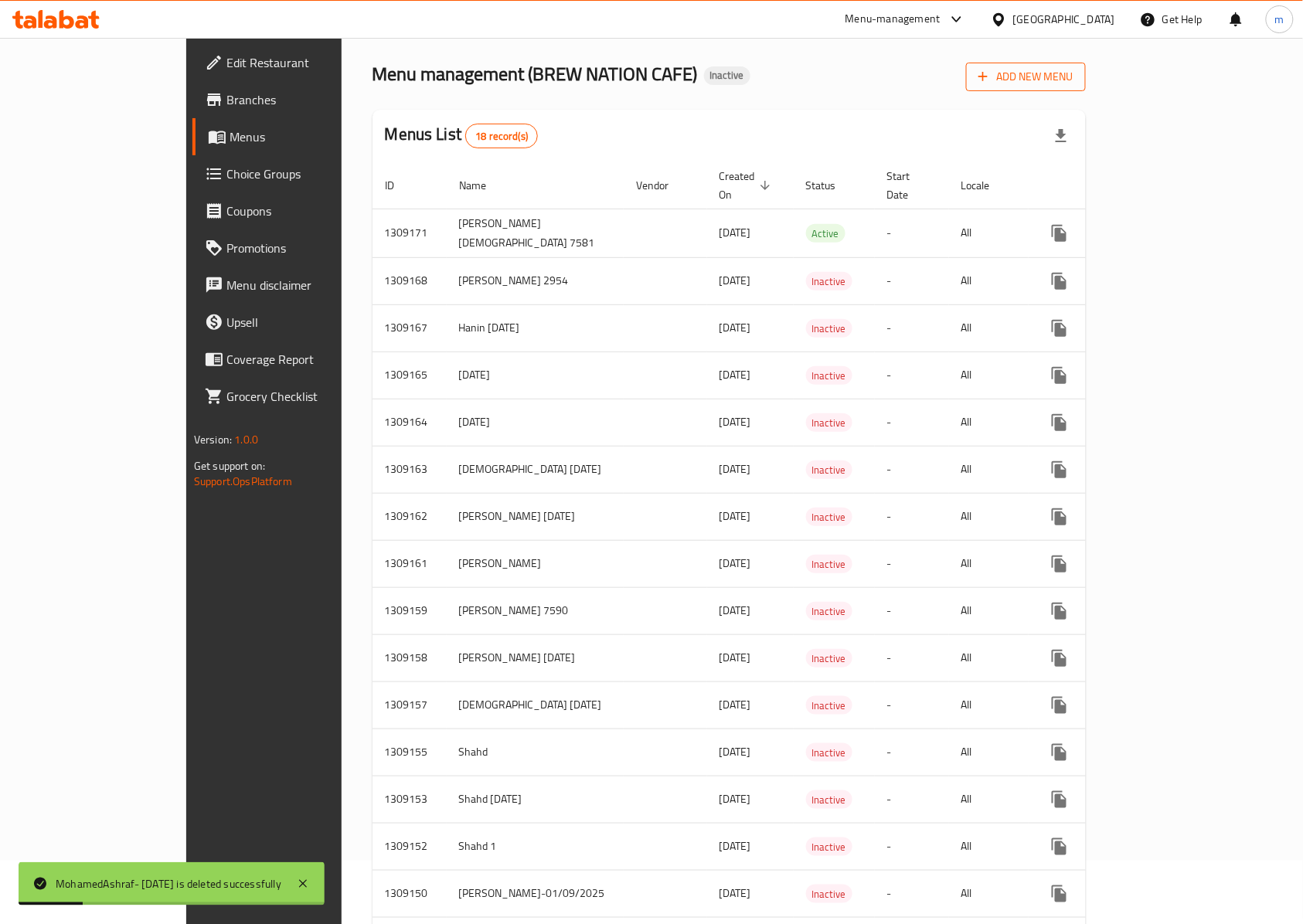
click at [1073, 67] on span "Add New Menu" at bounding box center [1026, 77] width 95 height 19
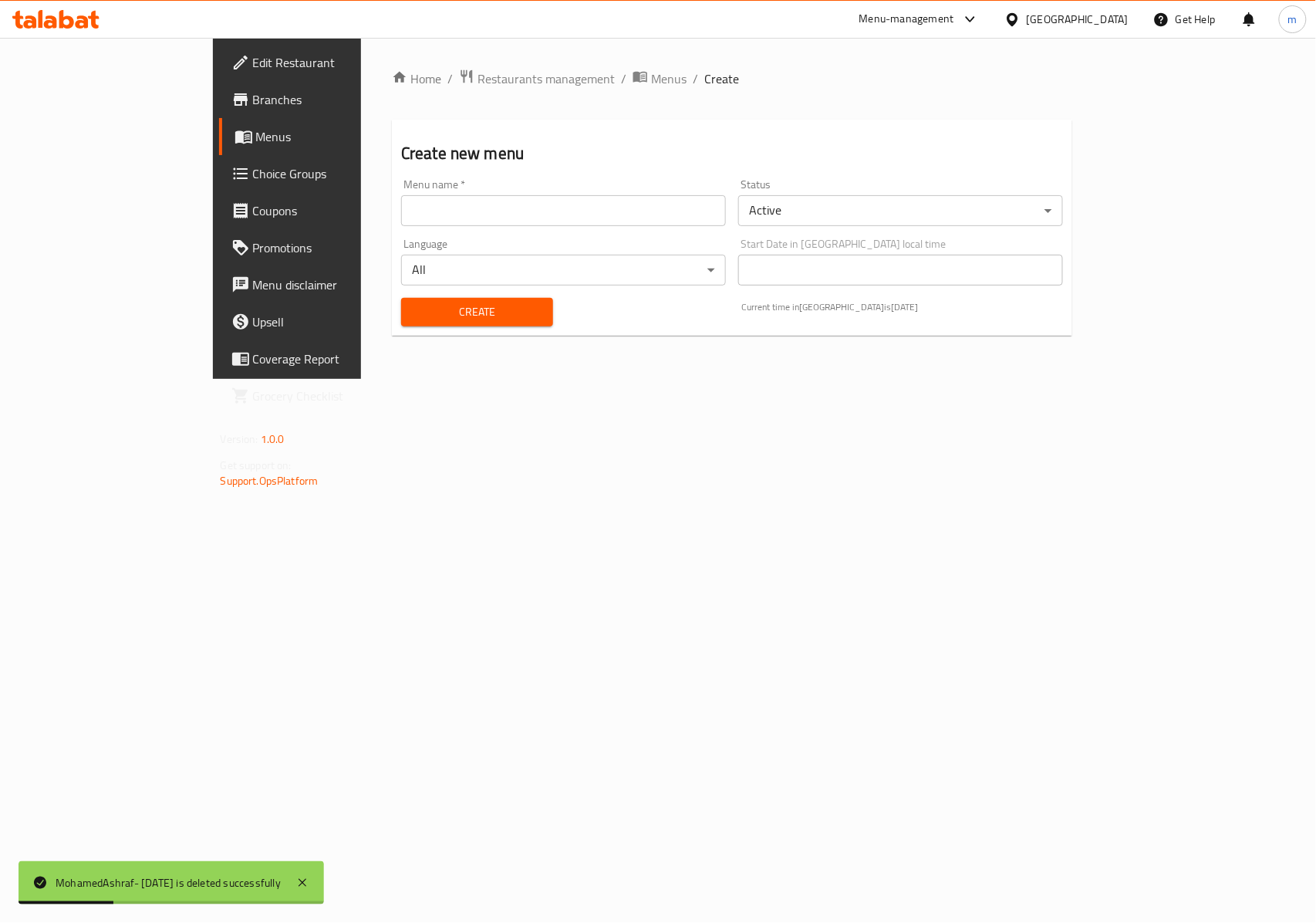
click at [501, 223] on input "text" at bounding box center [564, 211] width 325 height 31
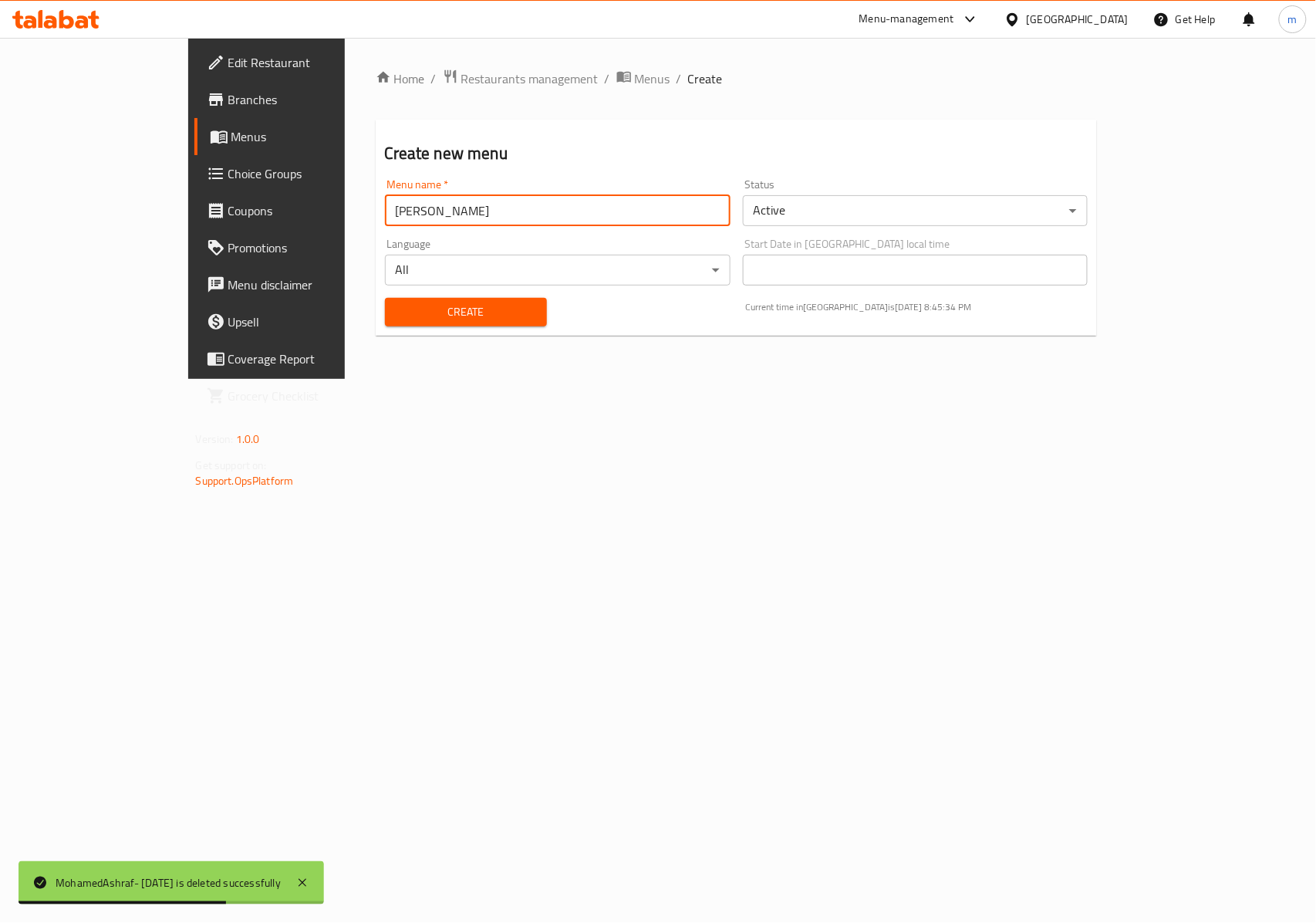
type input "MohamedAshraf- [DATE]"
click at [841, 216] on body "MohamedAshraf- [DATE] is deleted successfully ​ Menu-management [GEOGRAPHIC_DAT…" at bounding box center [658, 480] width 1316 height 885
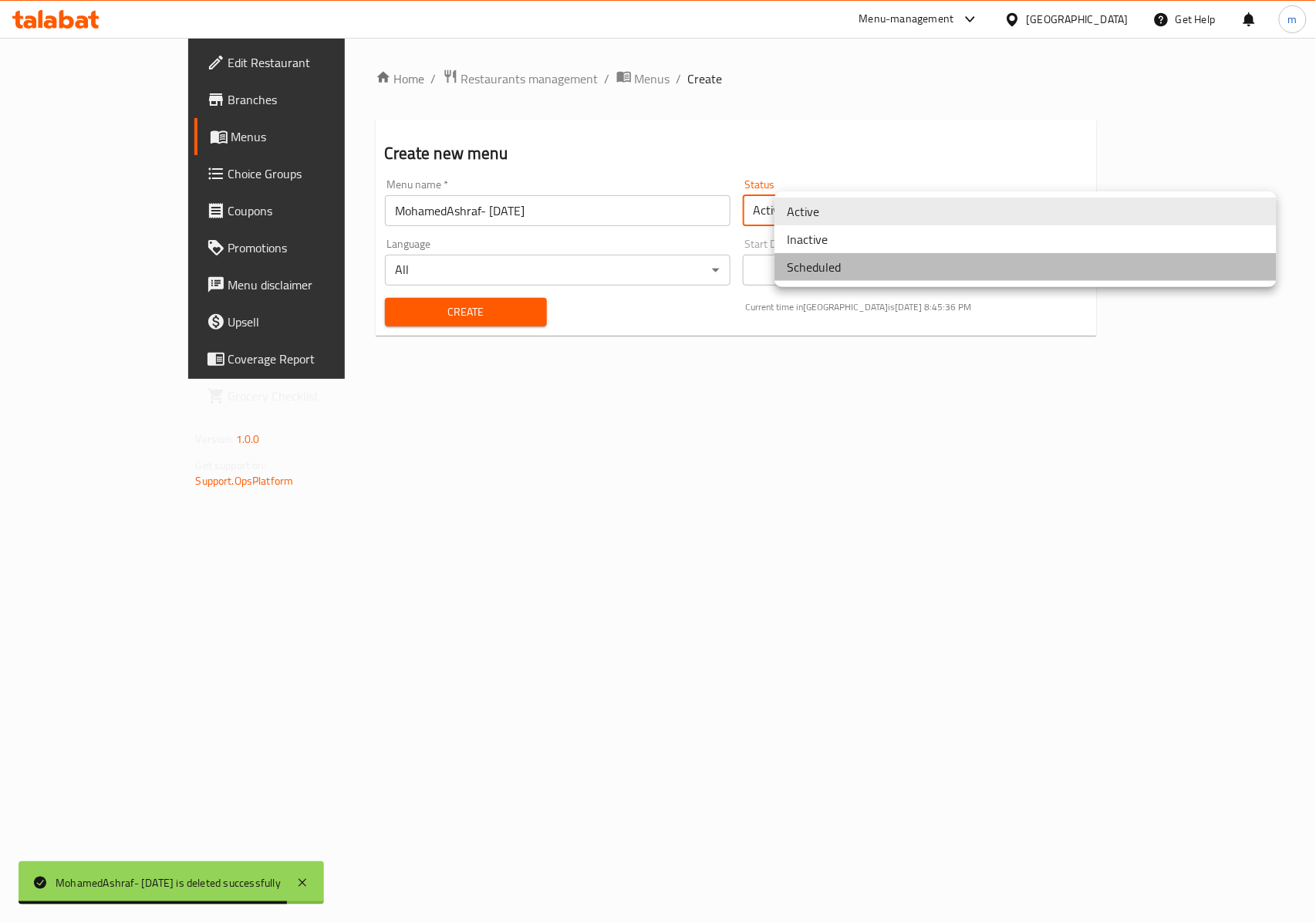
drag, startPoint x: 840, startPoint y: 279, endPoint x: 826, endPoint y: 229, distance: 51.9
click at [822, 232] on ul "Active Inactive Scheduled" at bounding box center [1025, 239] width 502 height 95
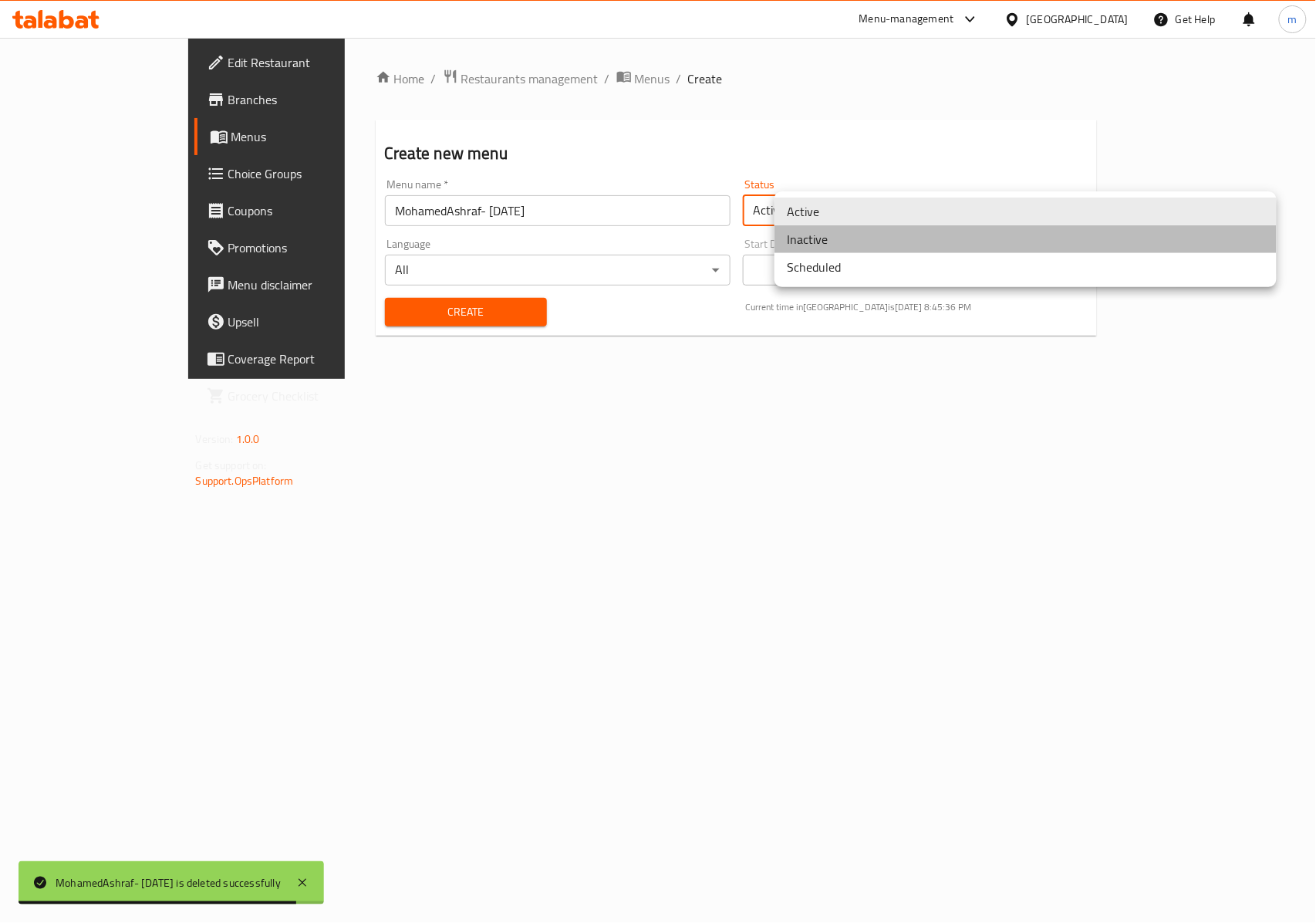
click at [831, 229] on li "Inactive" at bounding box center [1025, 239] width 502 height 28
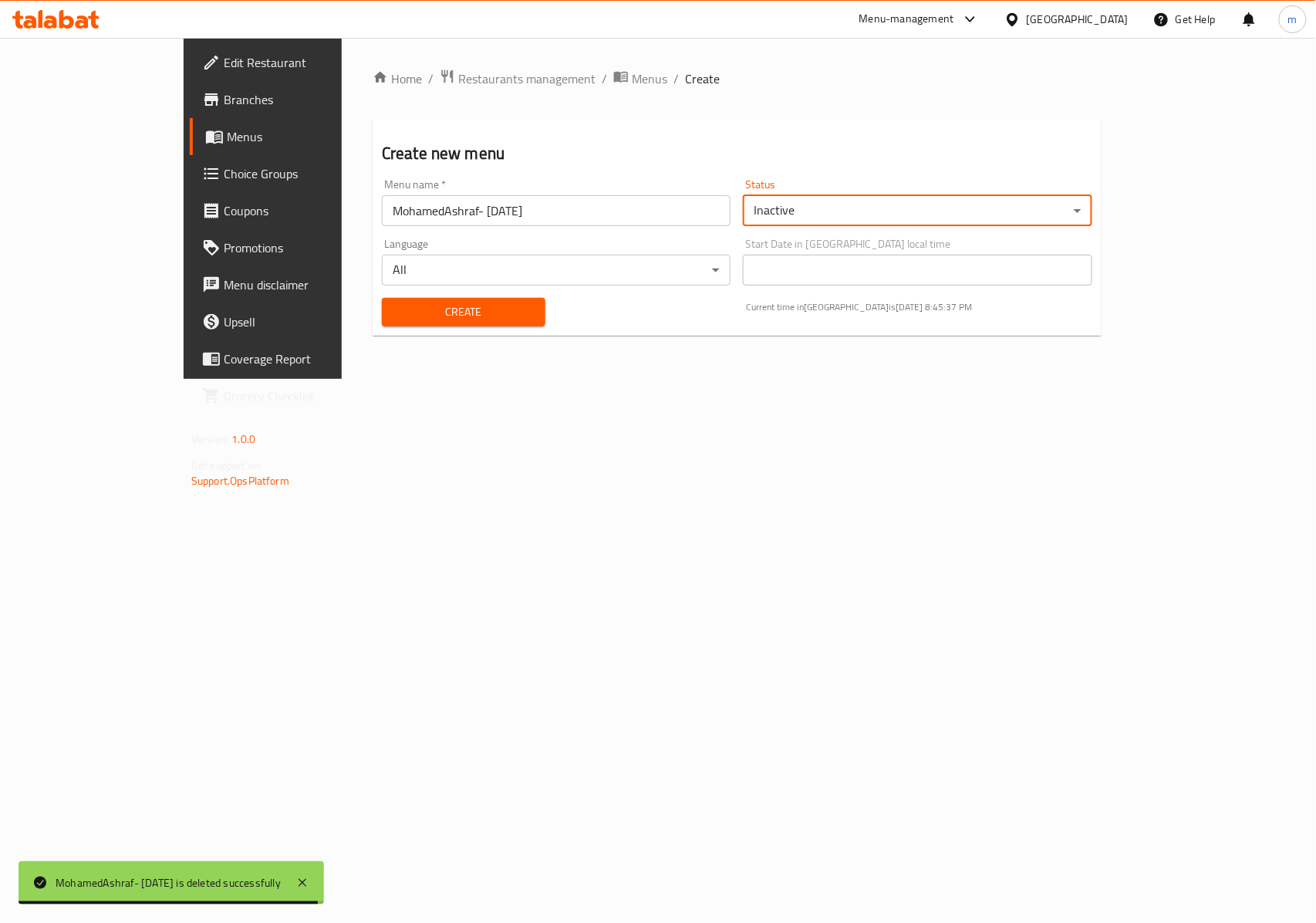
click at [460, 328] on div "Create" at bounding box center [464, 312] width 182 height 47
click at [458, 328] on div "Create" at bounding box center [464, 312] width 182 height 47
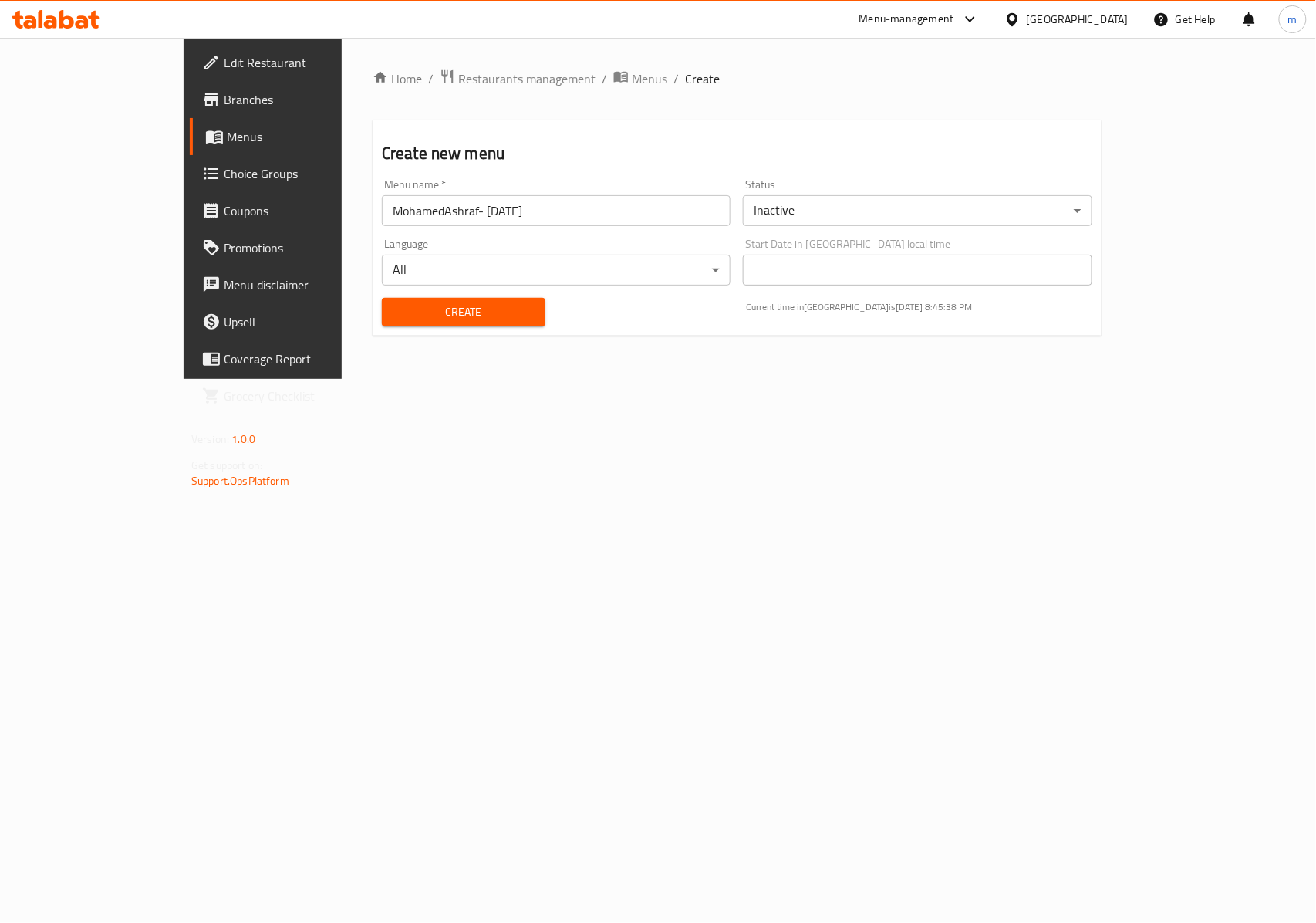
click at [457, 315] on span "Create" at bounding box center [464, 312] width 139 height 19
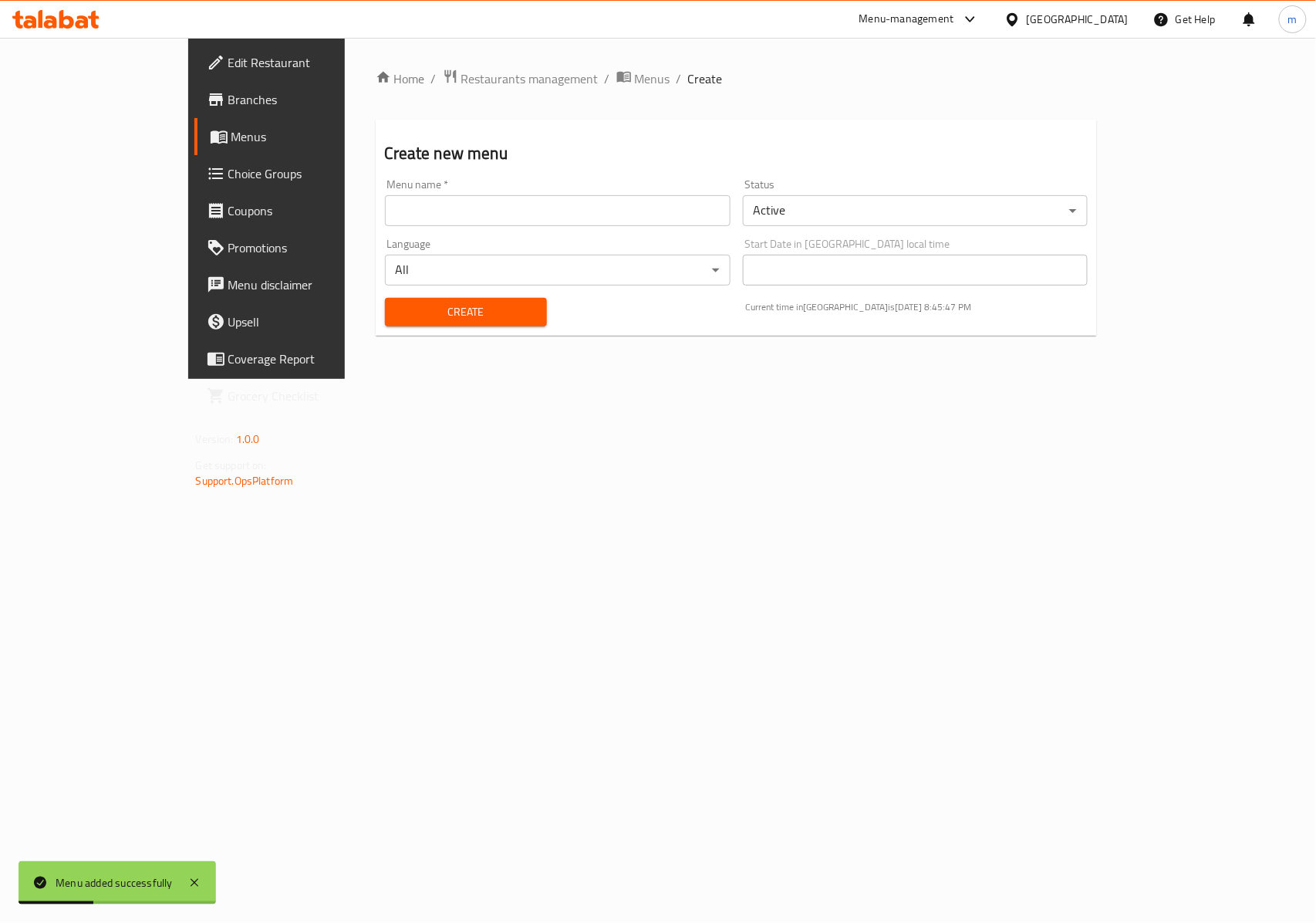
click at [385, 214] on input "text" at bounding box center [557, 211] width 345 height 31
click at [635, 81] on span "Menus" at bounding box center [652, 79] width 35 height 19
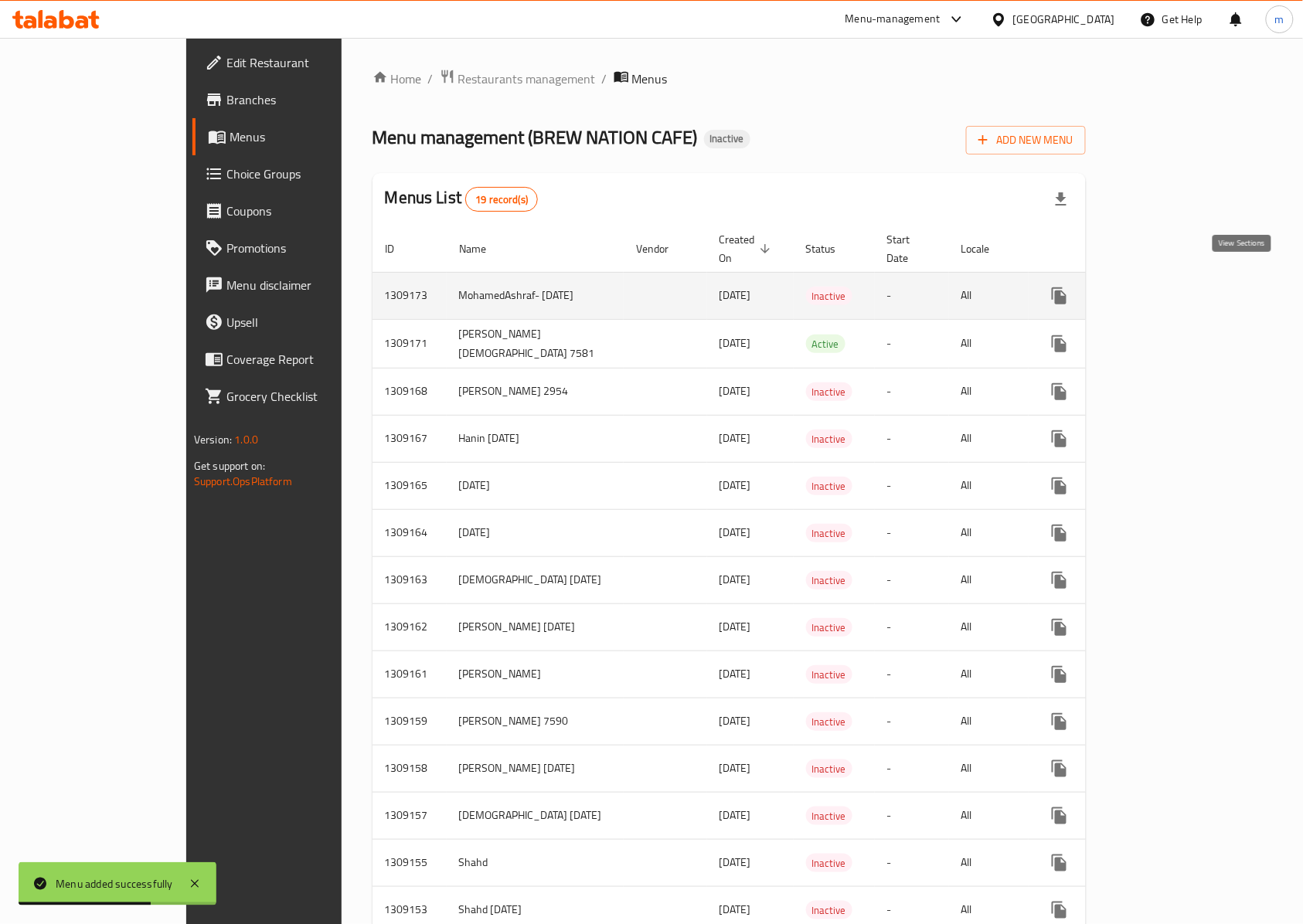
click at [1180, 286] on icon "enhanced table" at bounding box center [1170, 296] width 19 height 19
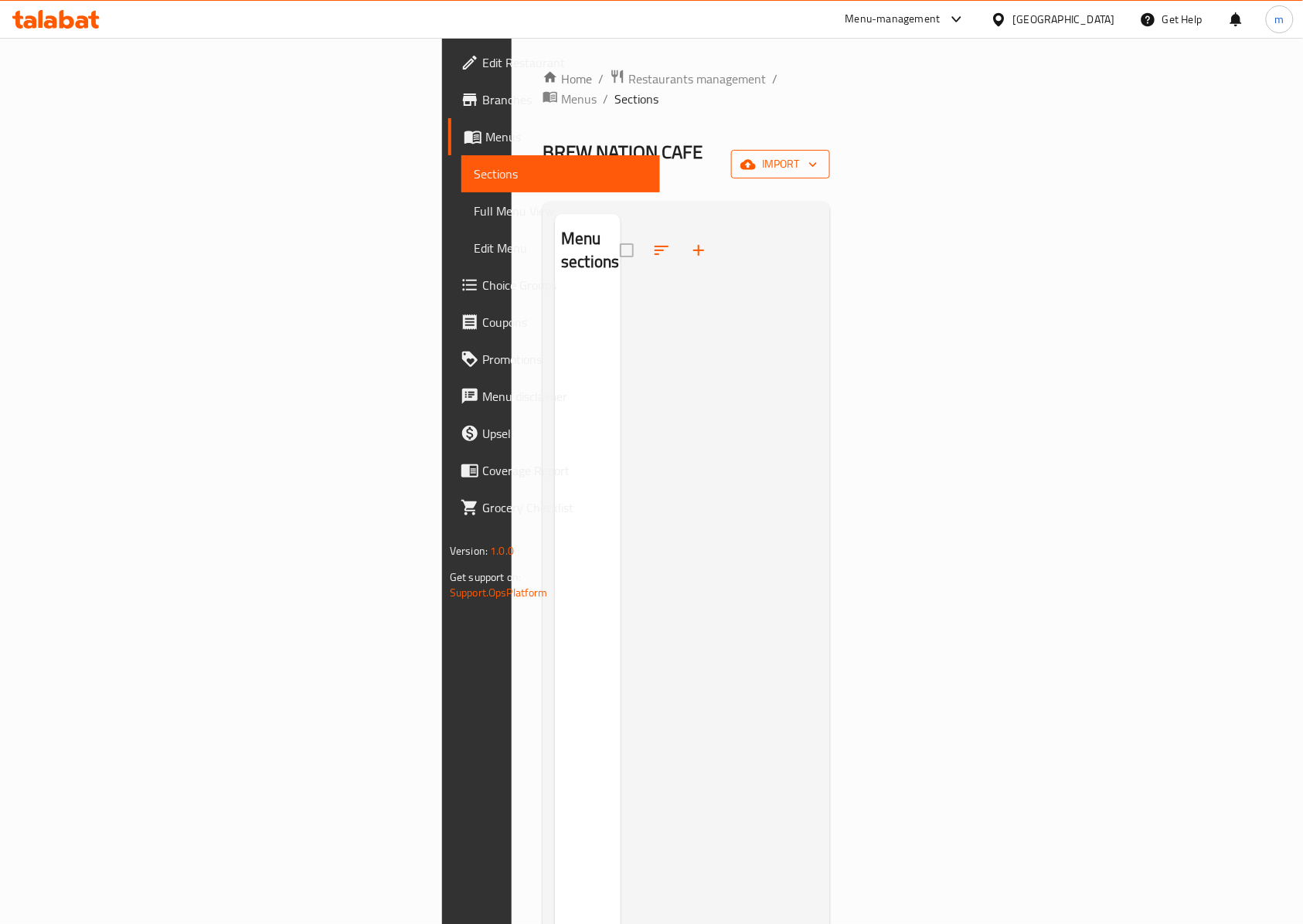
click at [818, 155] on span "import" at bounding box center [781, 164] width 74 height 19
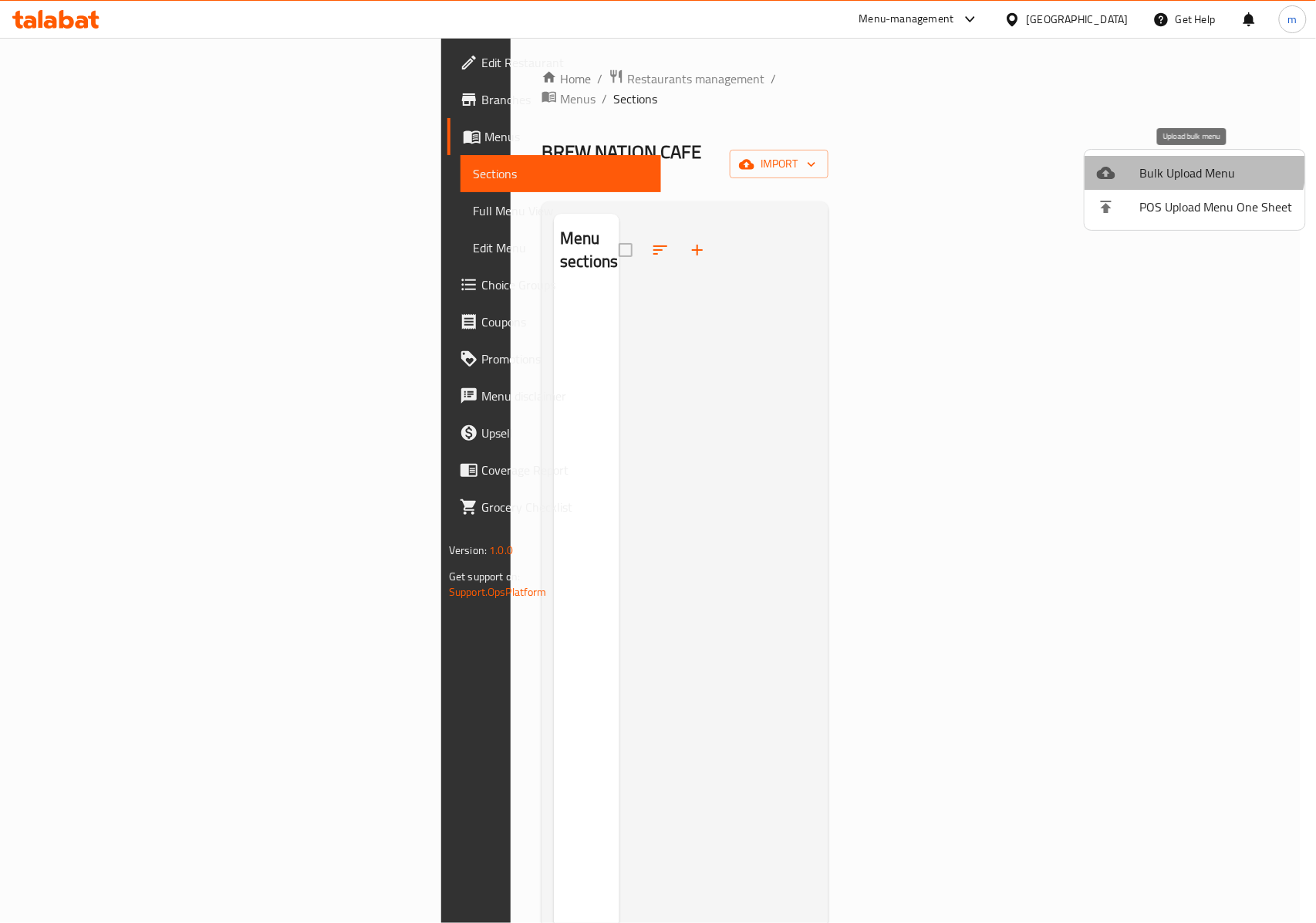
click at [1167, 163] on span "Bulk Upload Menu" at bounding box center [1216, 173] width 153 height 19
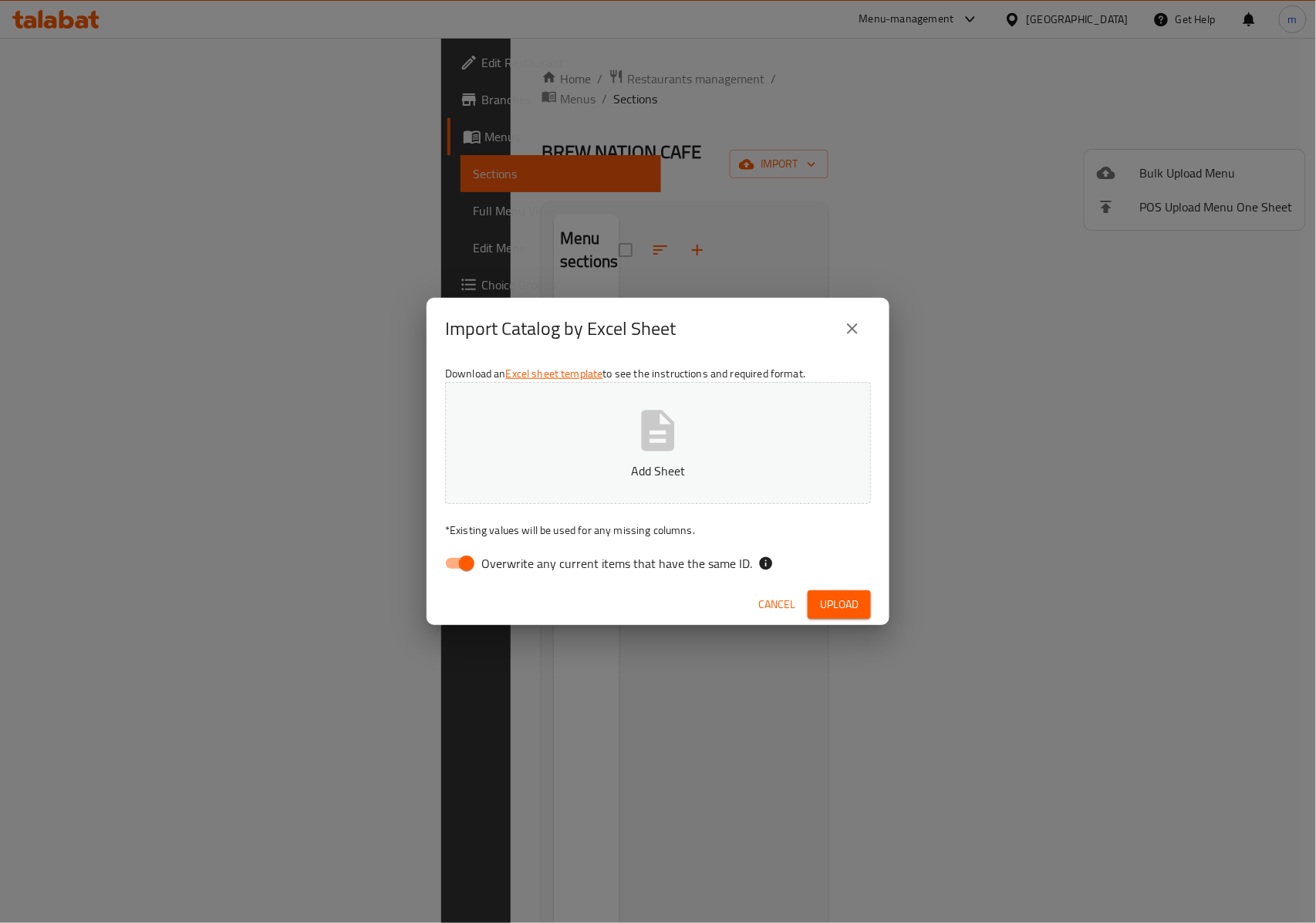
click at [727, 449] on button "Add Sheet" at bounding box center [658, 443] width 426 height 122
click at [456, 565] on input "Overwrite any current items that have the same ID." at bounding box center [466, 563] width 88 height 29
checkbox input "false"
click at [857, 592] on button "Upload" at bounding box center [839, 604] width 64 height 28
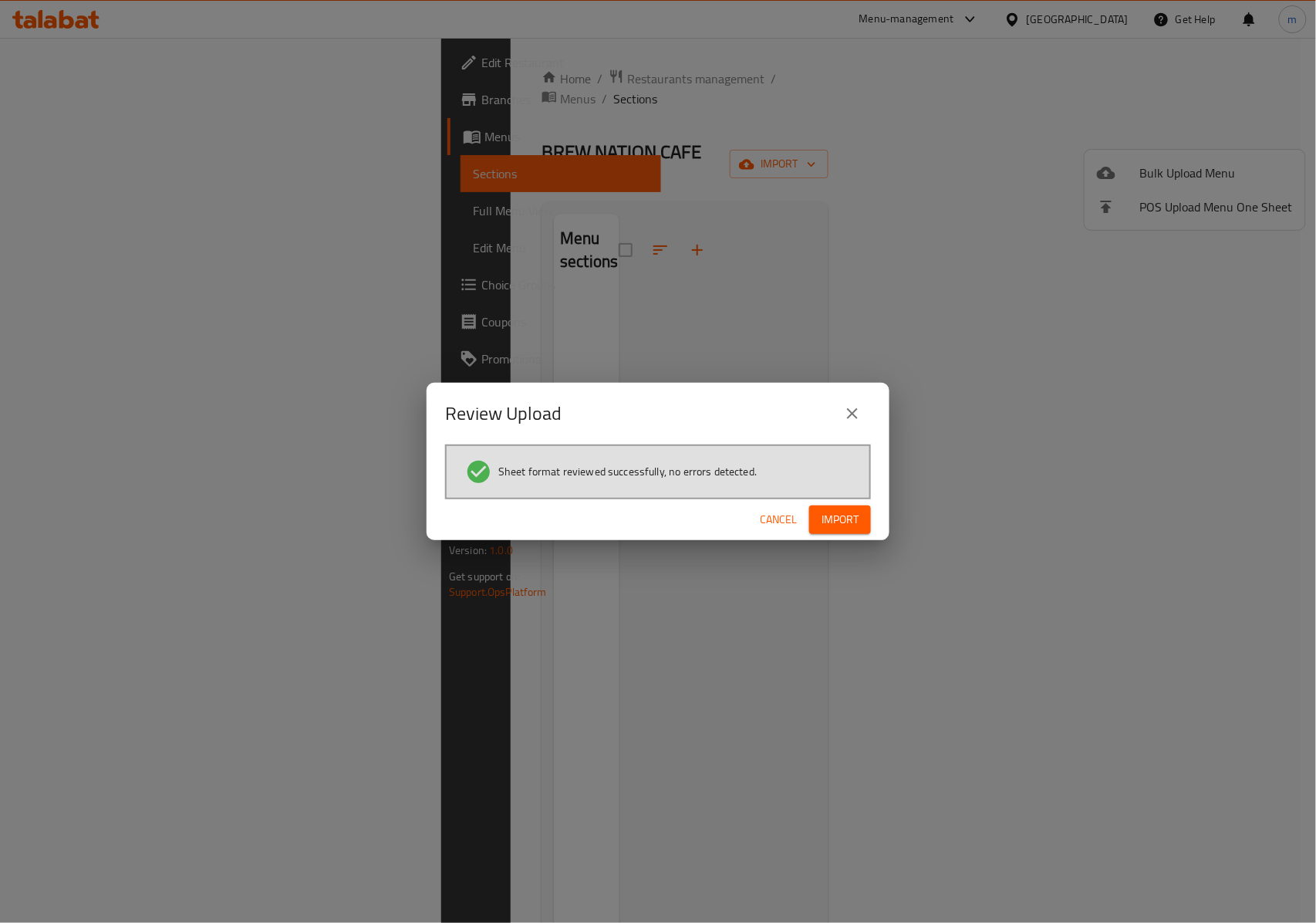
click at [839, 510] on span "Import" at bounding box center [839, 519] width 37 height 19
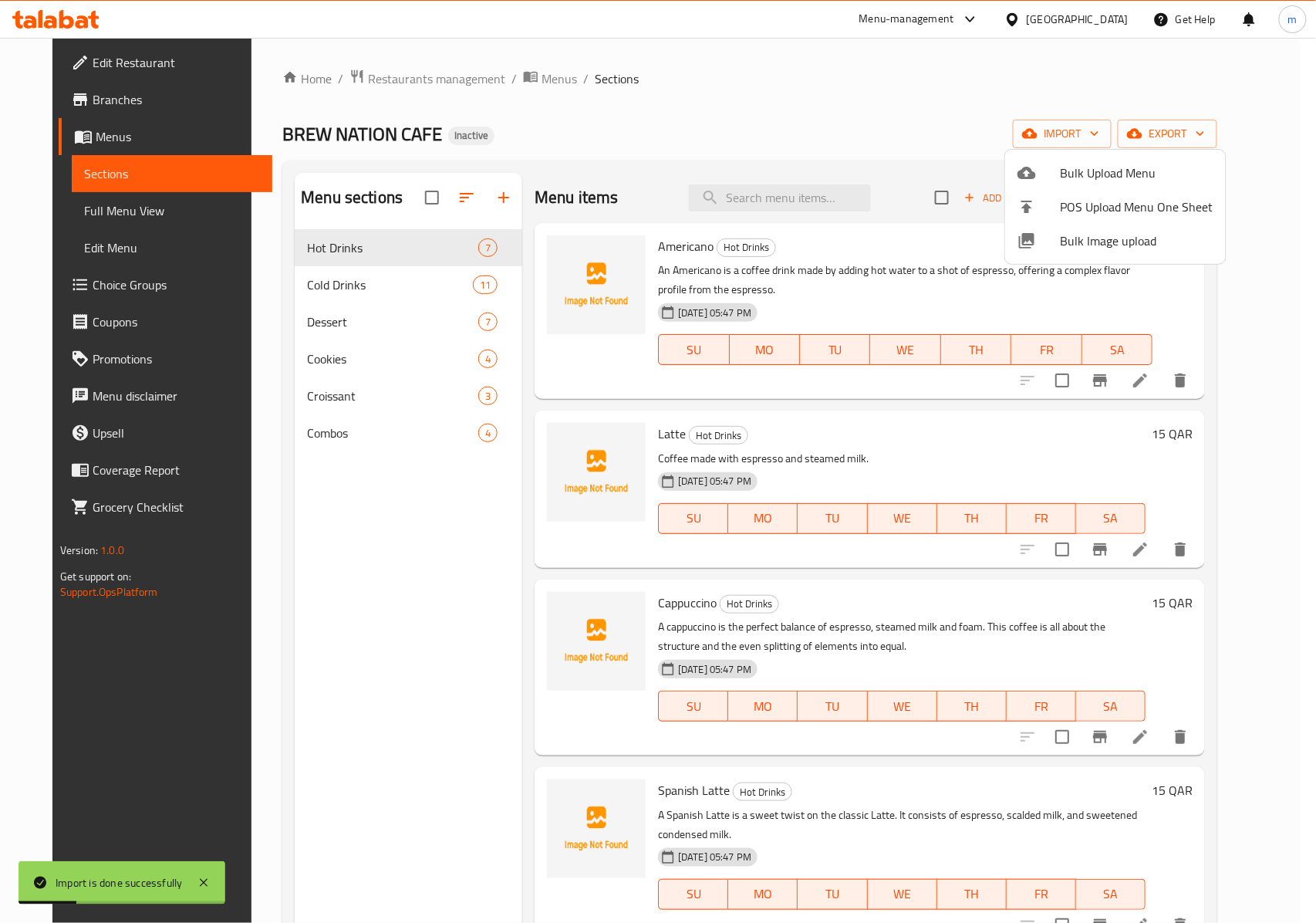
click at [419, 434] on div at bounding box center [658, 462] width 1316 height 923
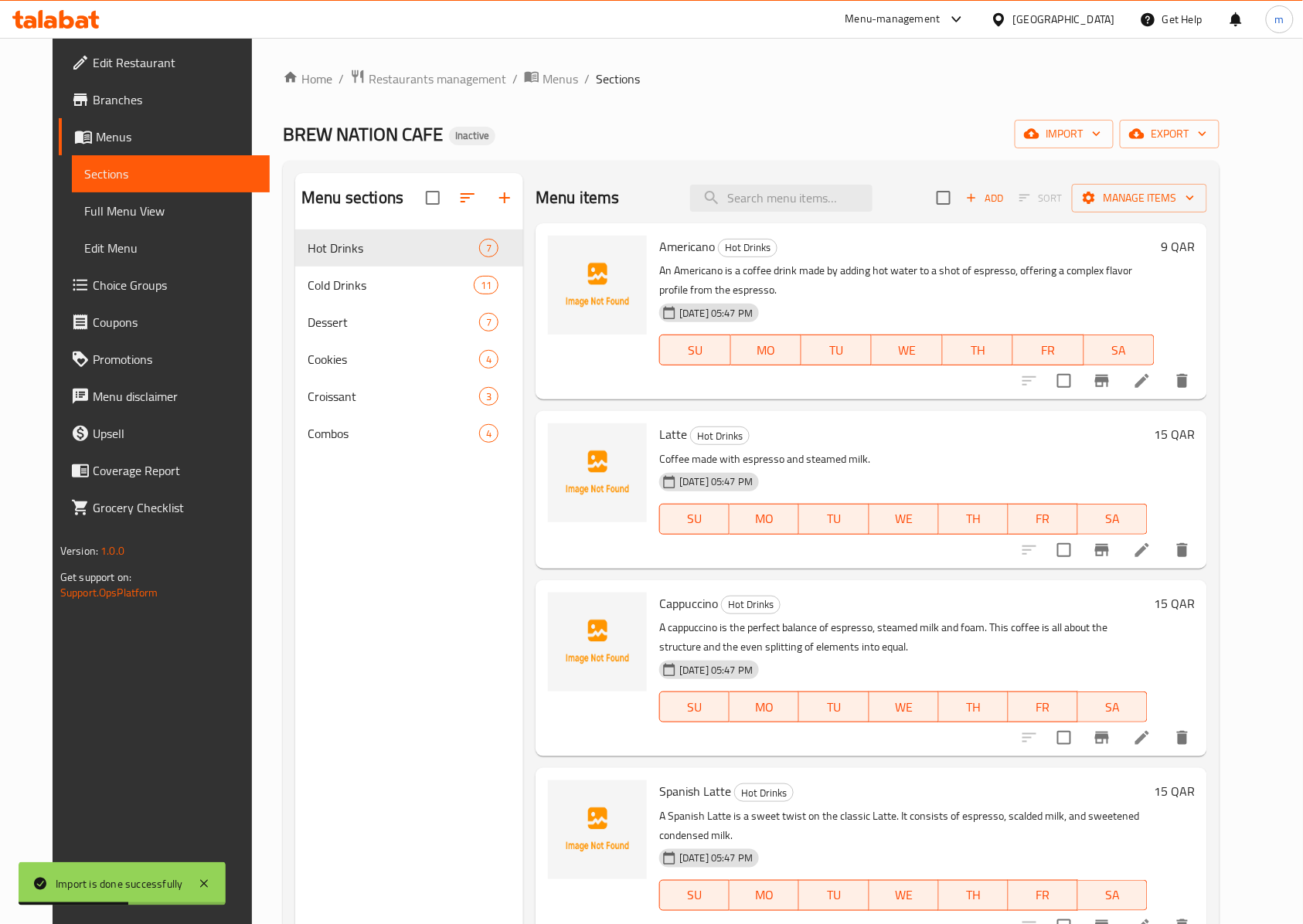
click at [359, 423] on div "Combos 4" at bounding box center [409, 433] width 228 height 37
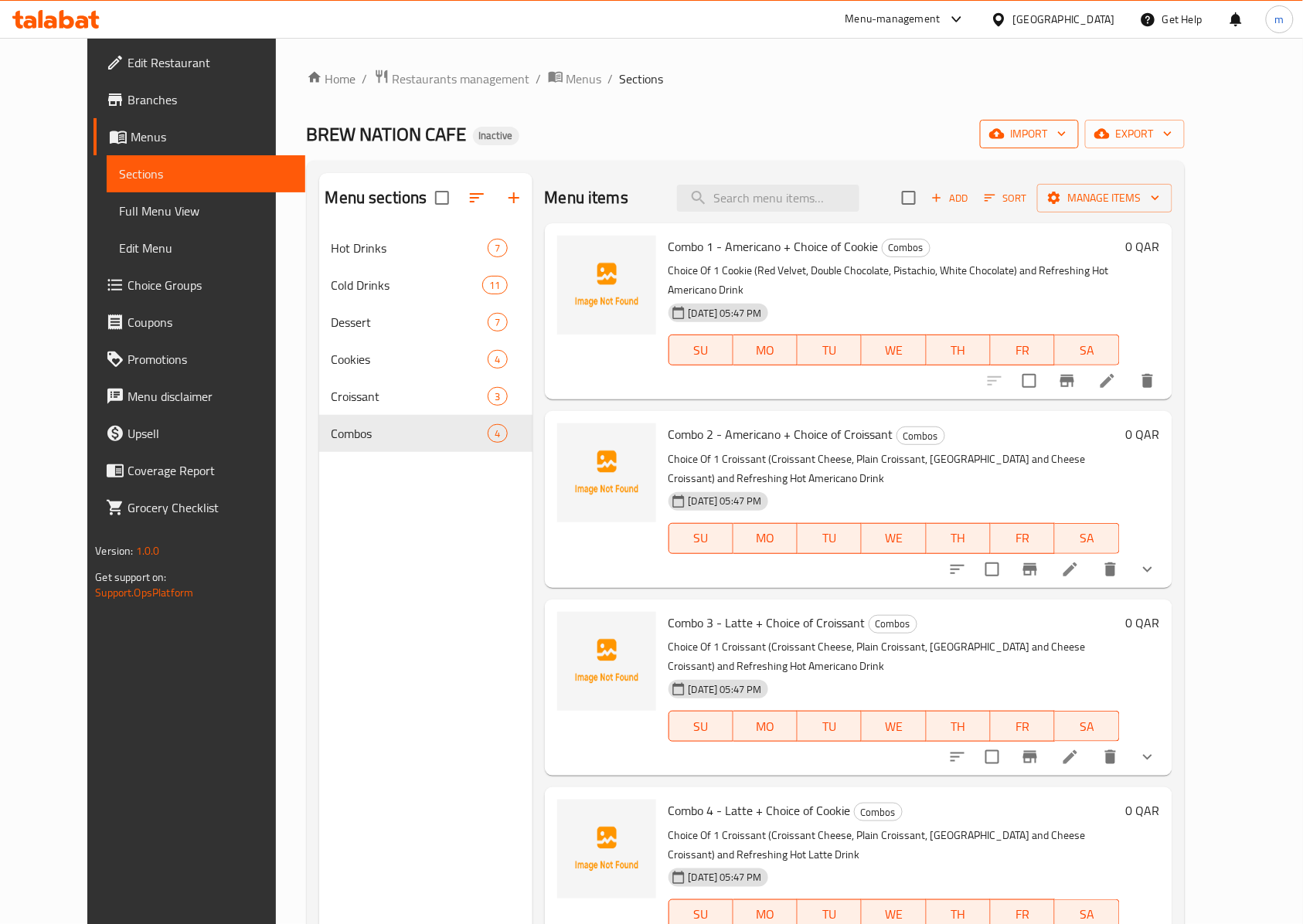
click at [1078, 132] on button "import" at bounding box center [1028, 133] width 99 height 28
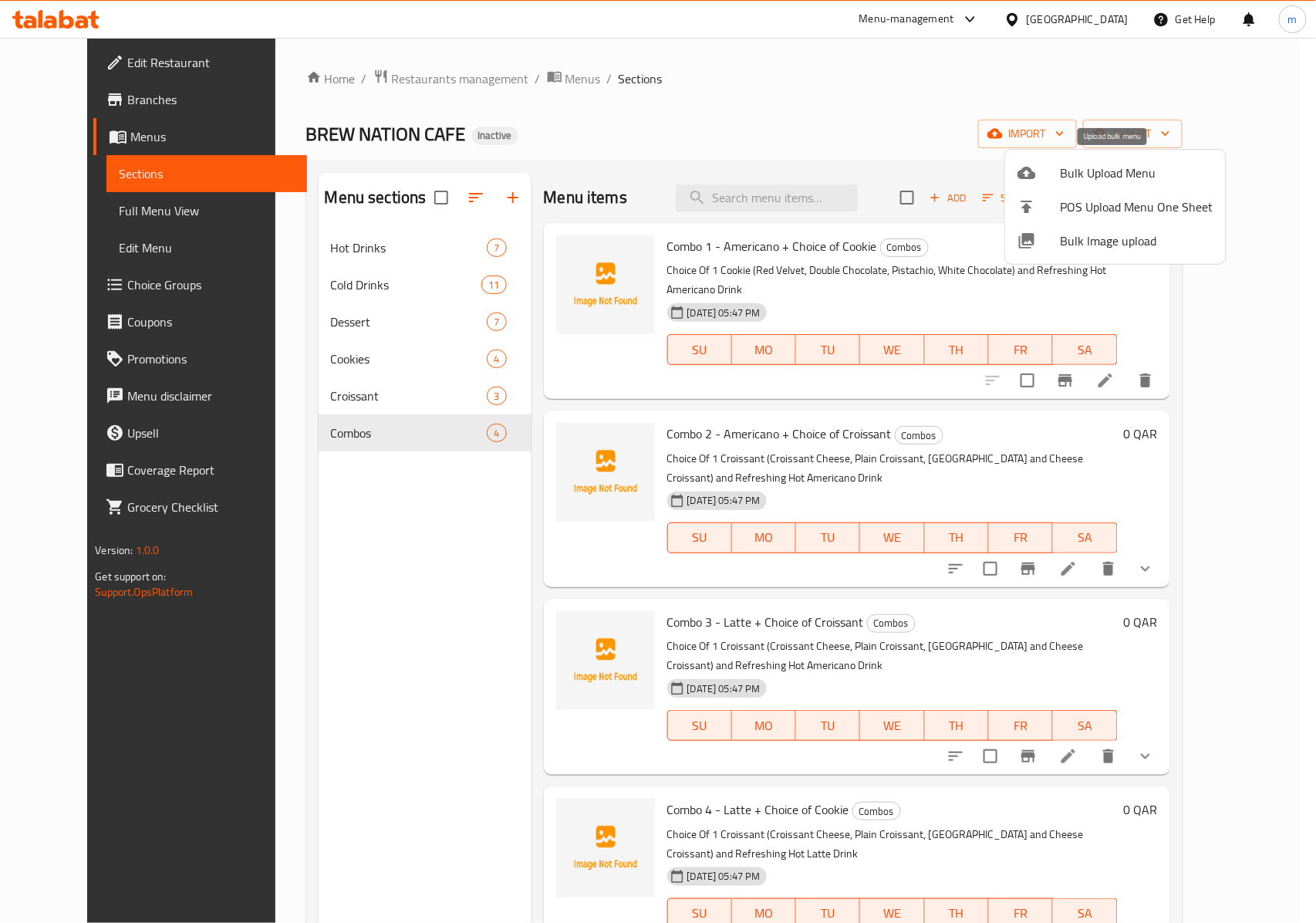
click at [1123, 180] on span "Bulk Upload Menu" at bounding box center [1136, 173] width 153 height 19
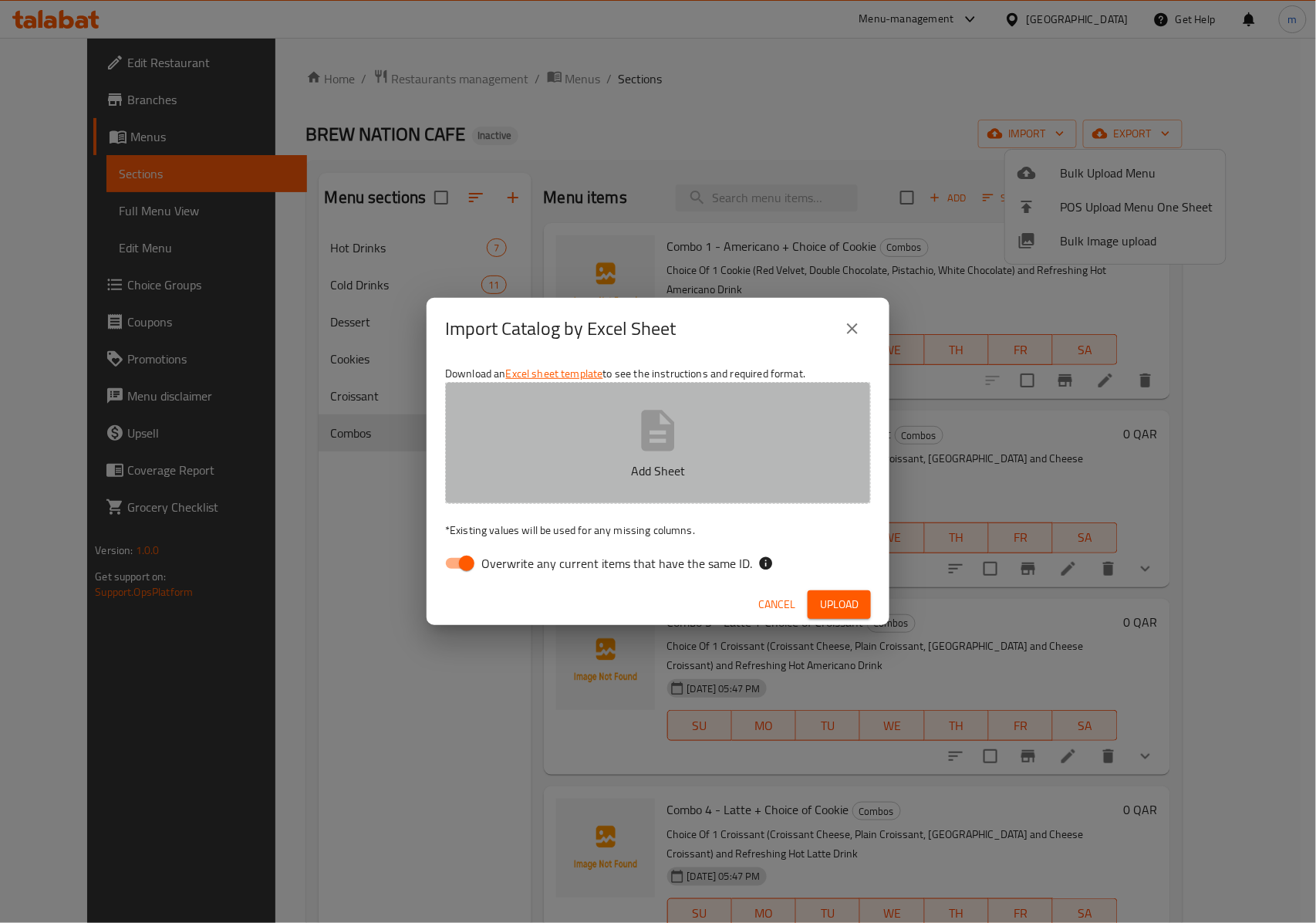
click at [669, 451] on icon "button" at bounding box center [657, 430] width 49 height 49
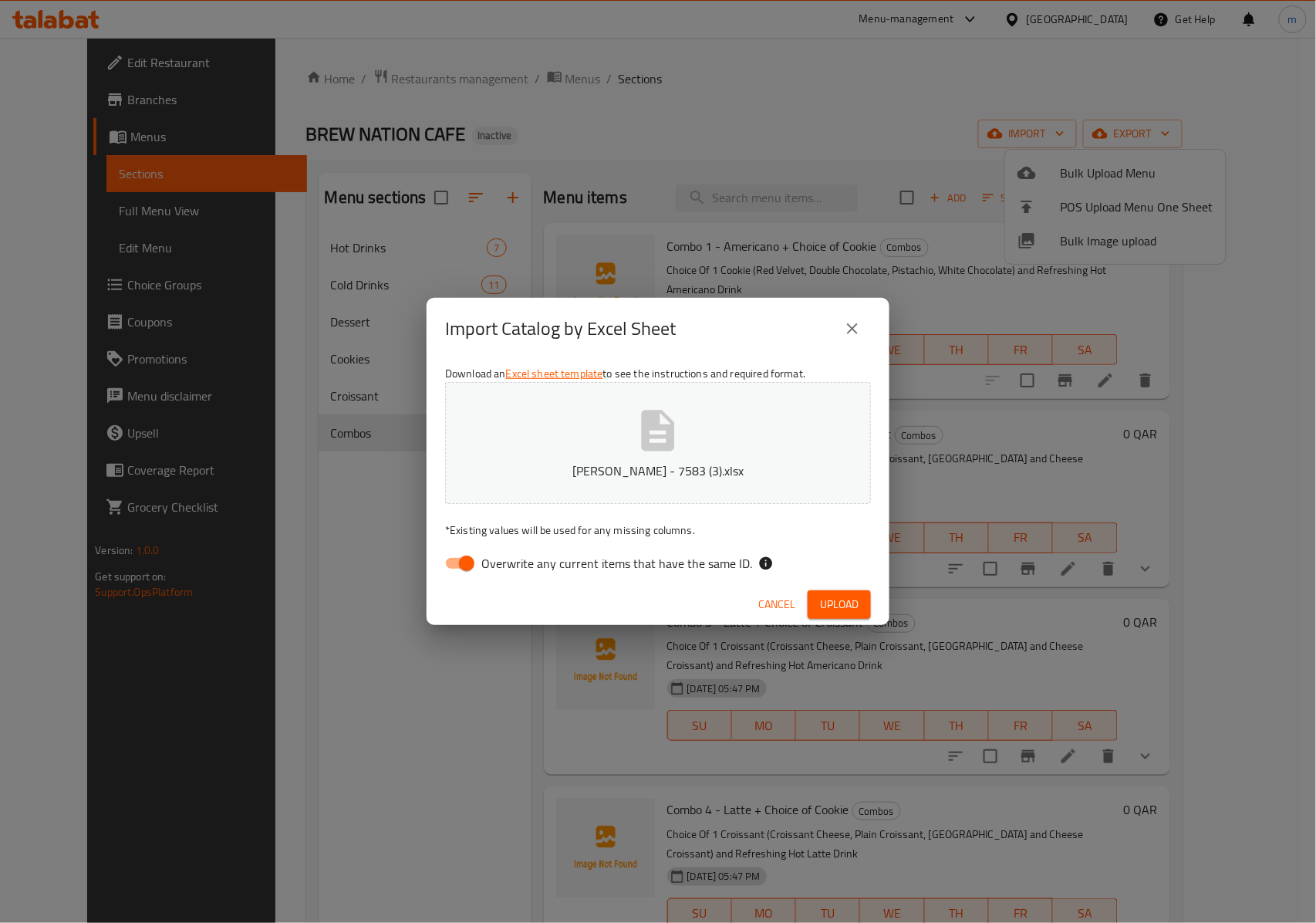
click at [838, 591] on button "Upload" at bounding box center [839, 604] width 64 height 28
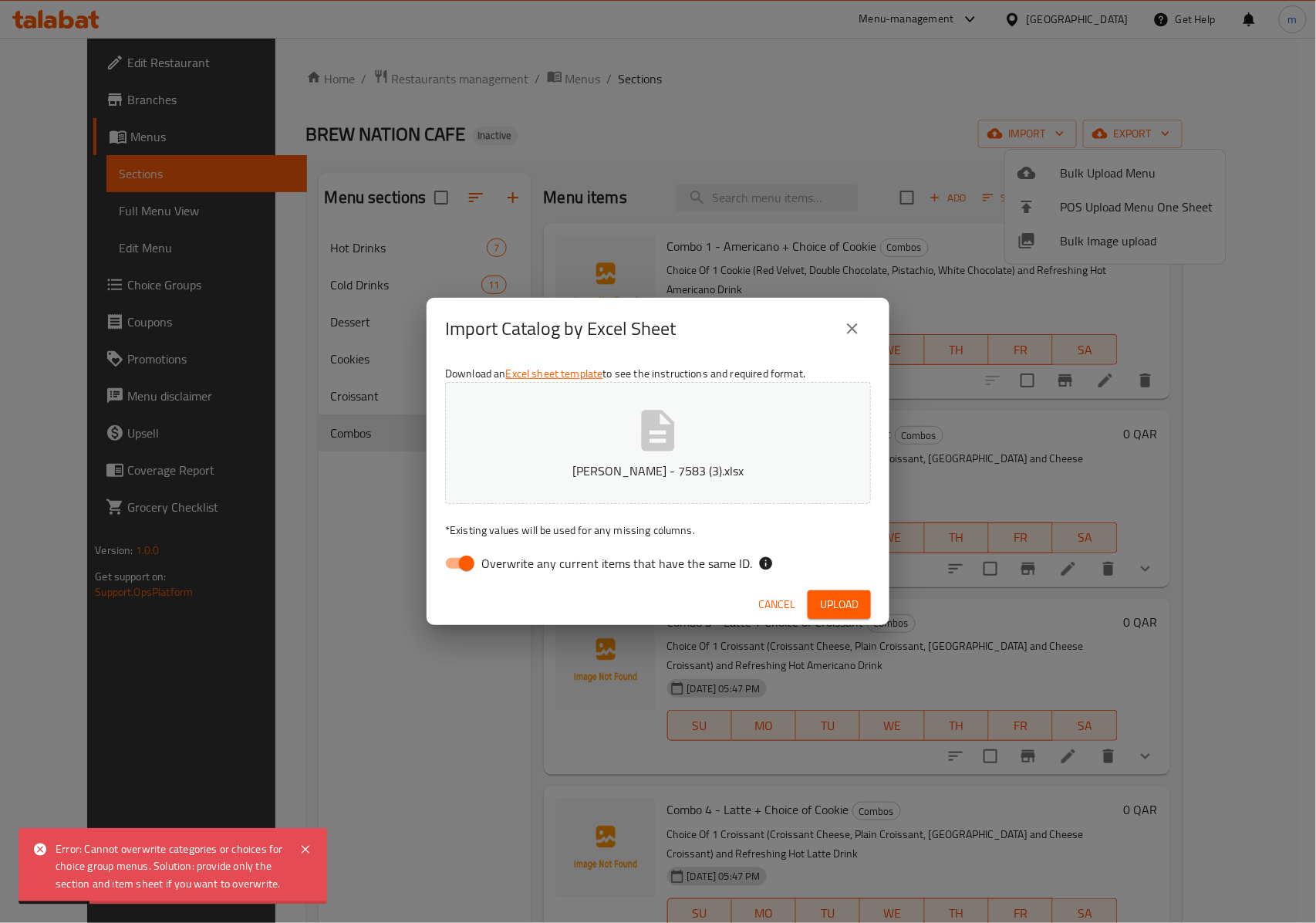
click at [861, 339] on button "close" at bounding box center [851, 328] width 37 height 37
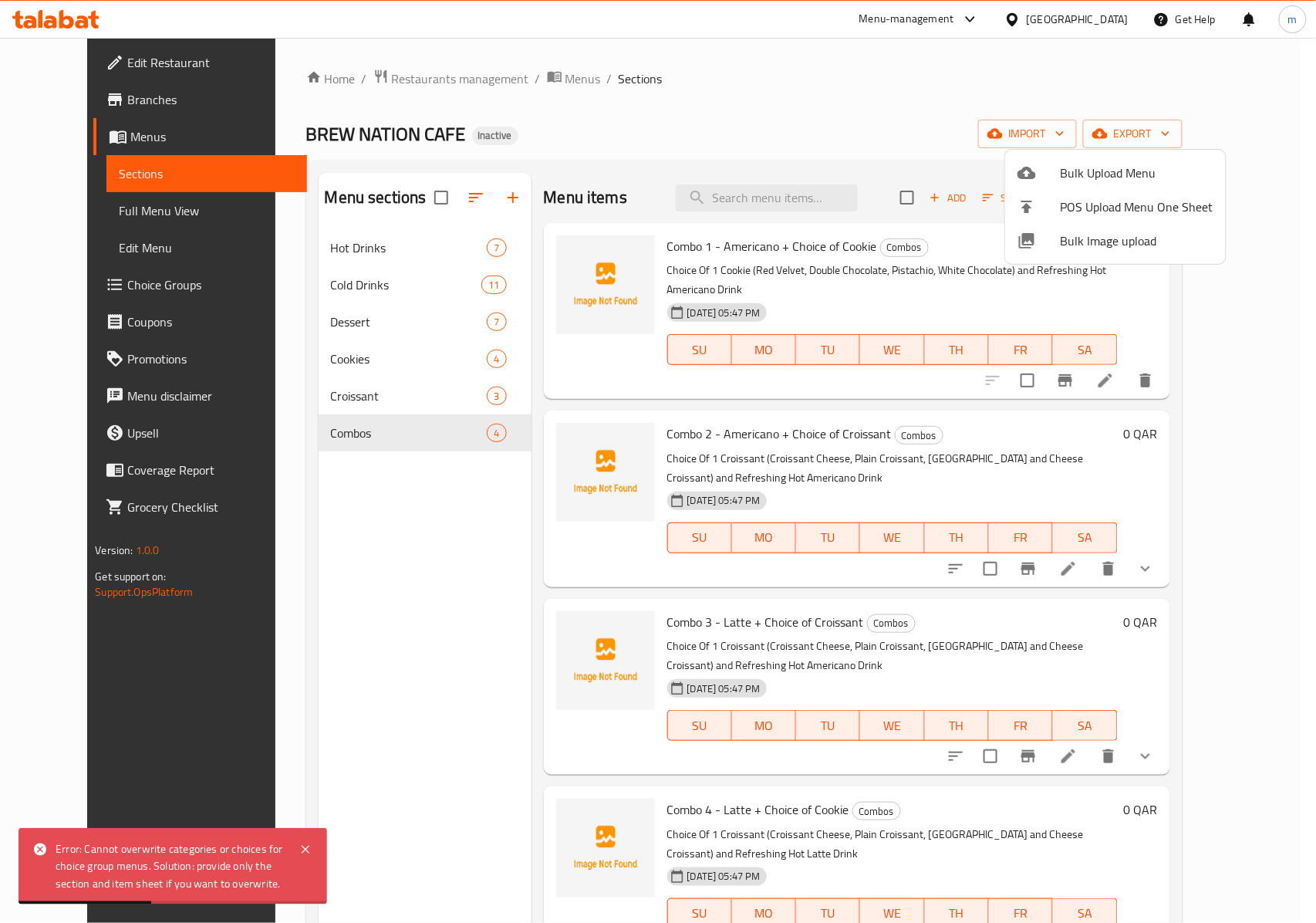
click at [102, 184] on div at bounding box center [658, 462] width 1316 height 923
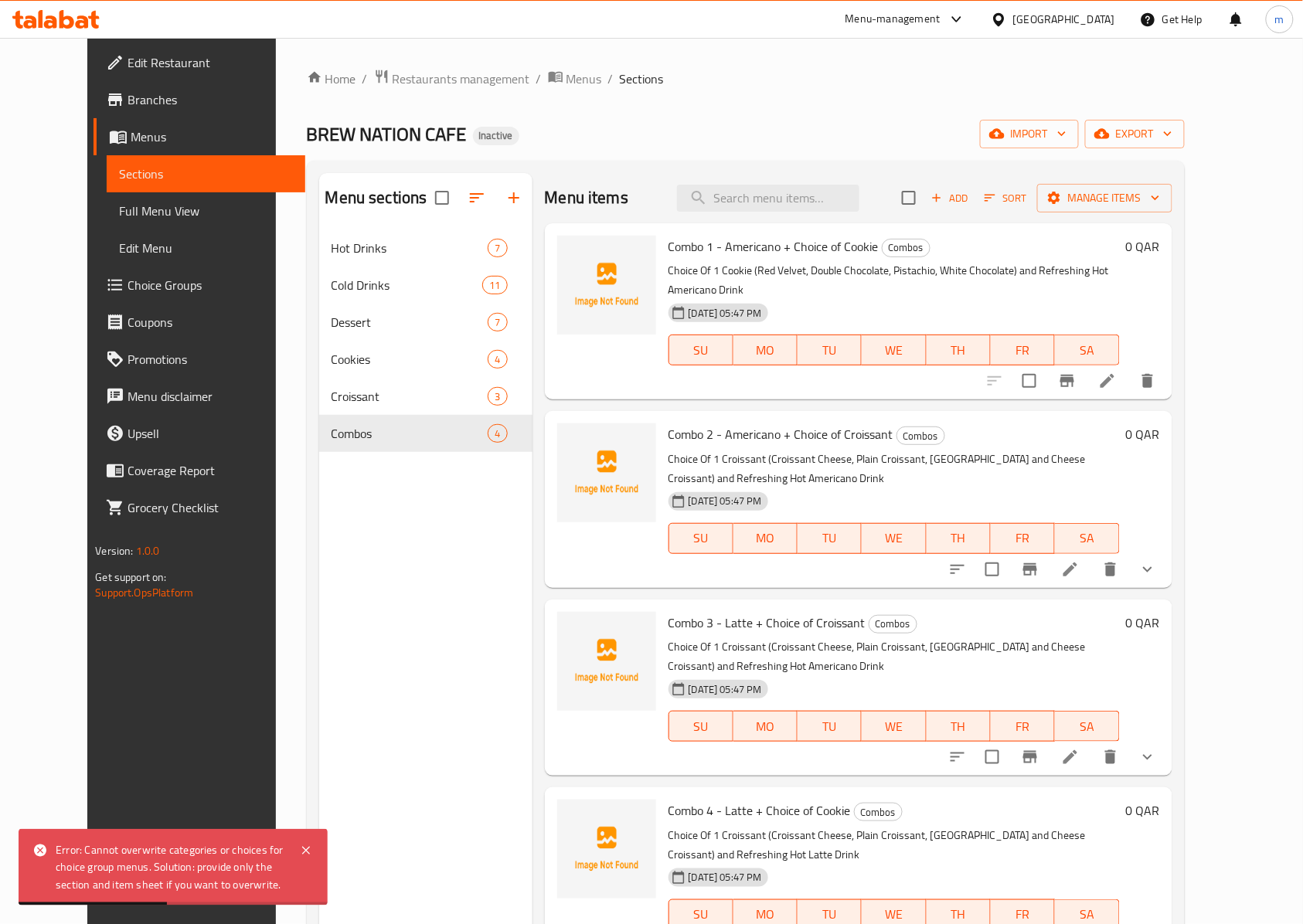
click at [94, 152] on link "Menus" at bounding box center [200, 136] width 212 height 37
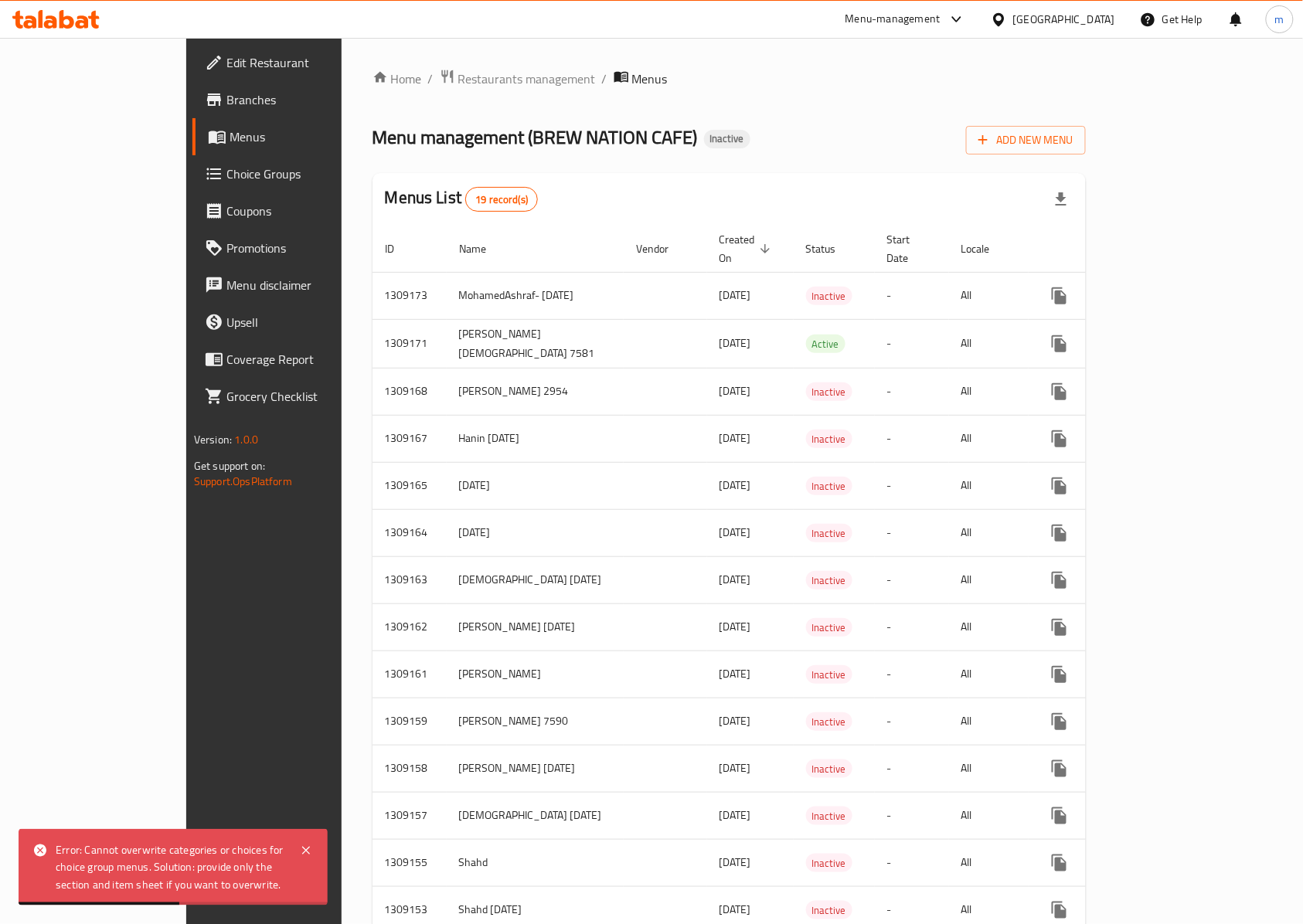
click at [230, 146] on span "Menus" at bounding box center [311, 137] width 163 height 19
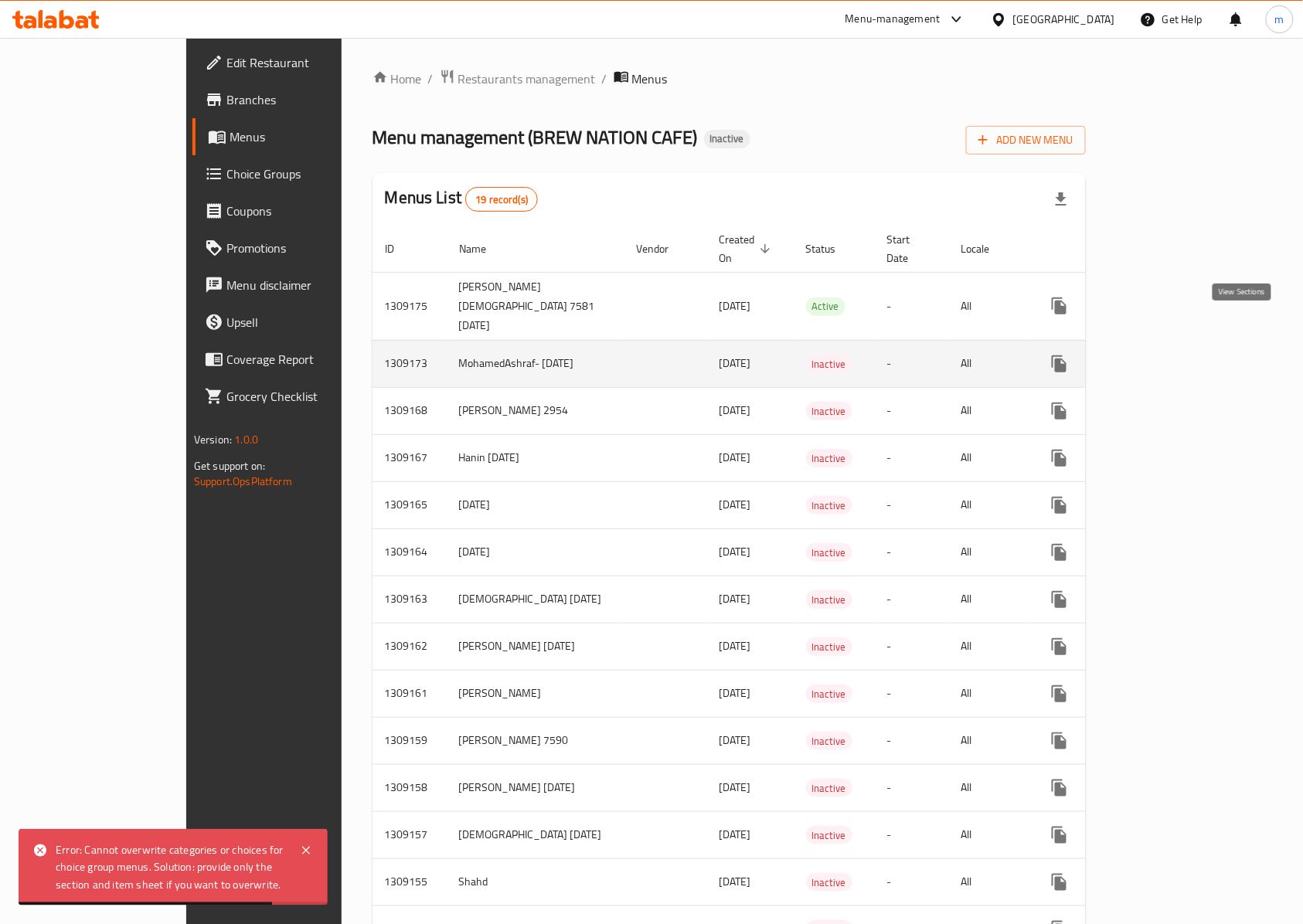
click at [1180, 354] on icon "enhanced table" at bounding box center [1170, 364] width 19 height 19
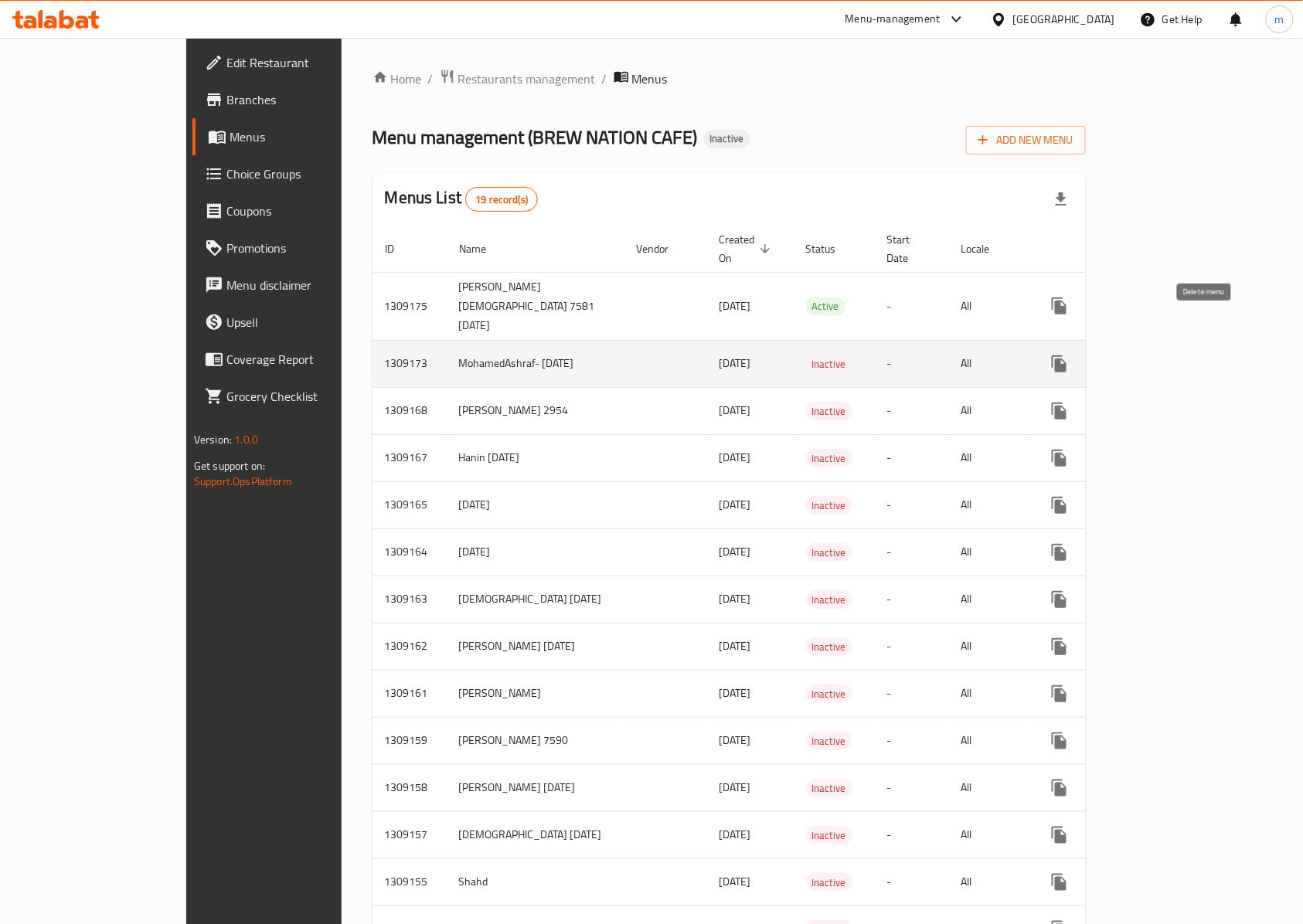
click at [1152, 345] on button "enhanced table" at bounding box center [1133, 363] width 37 height 37
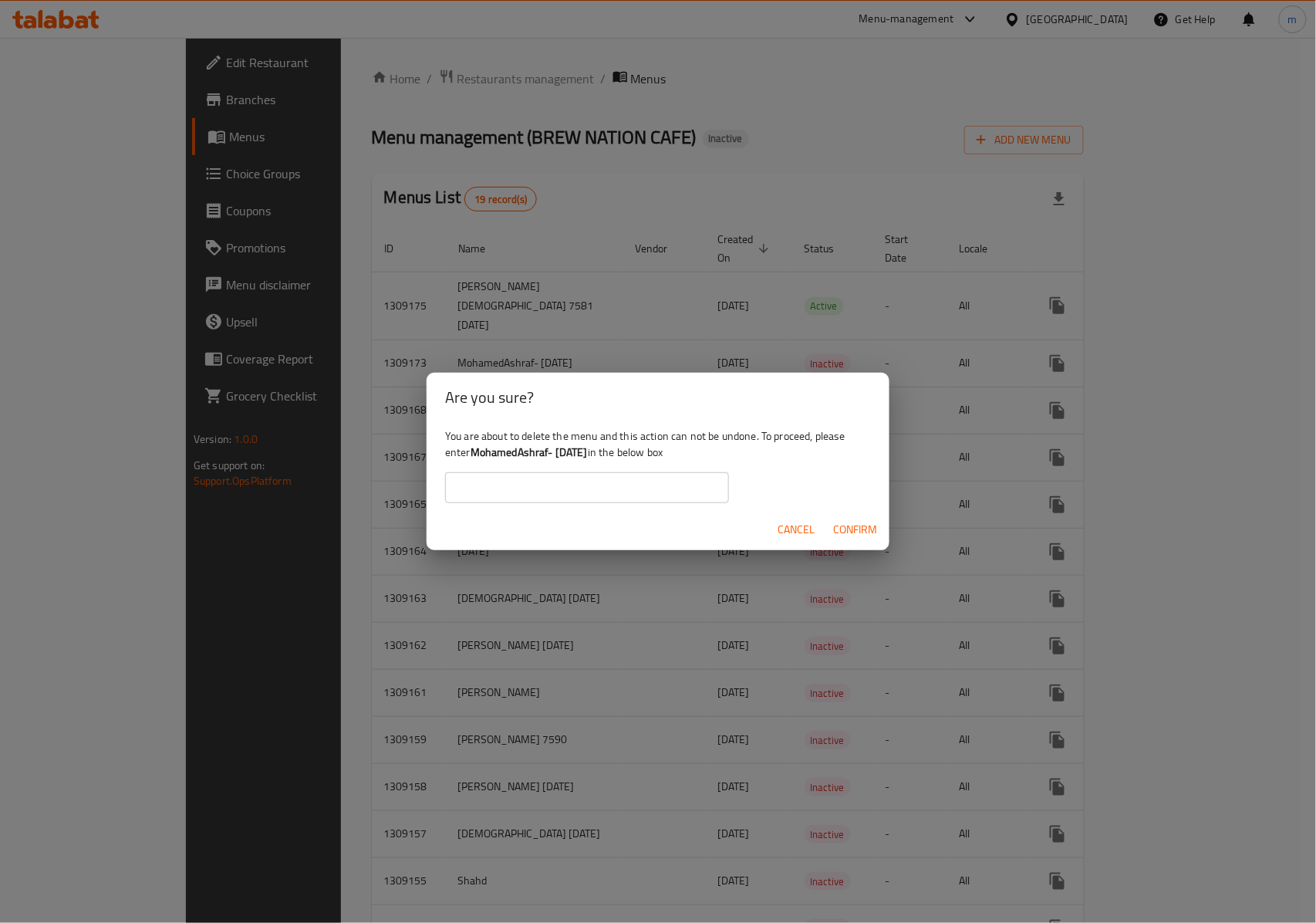
drag, startPoint x: 608, startPoint y: 458, endPoint x: 472, endPoint y: 454, distance: 136.1
click at [472, 454] on b "MohamedAshraf- [DATE]" at bounding box center [529, 451] width 117 height 20
copy b "MohamedAshraf- [DATE]"
click at [503, 476] on input "text" at bounding box center [587, 487] width 283 height 31
paste input "MohamedAshraf- [DATE]"
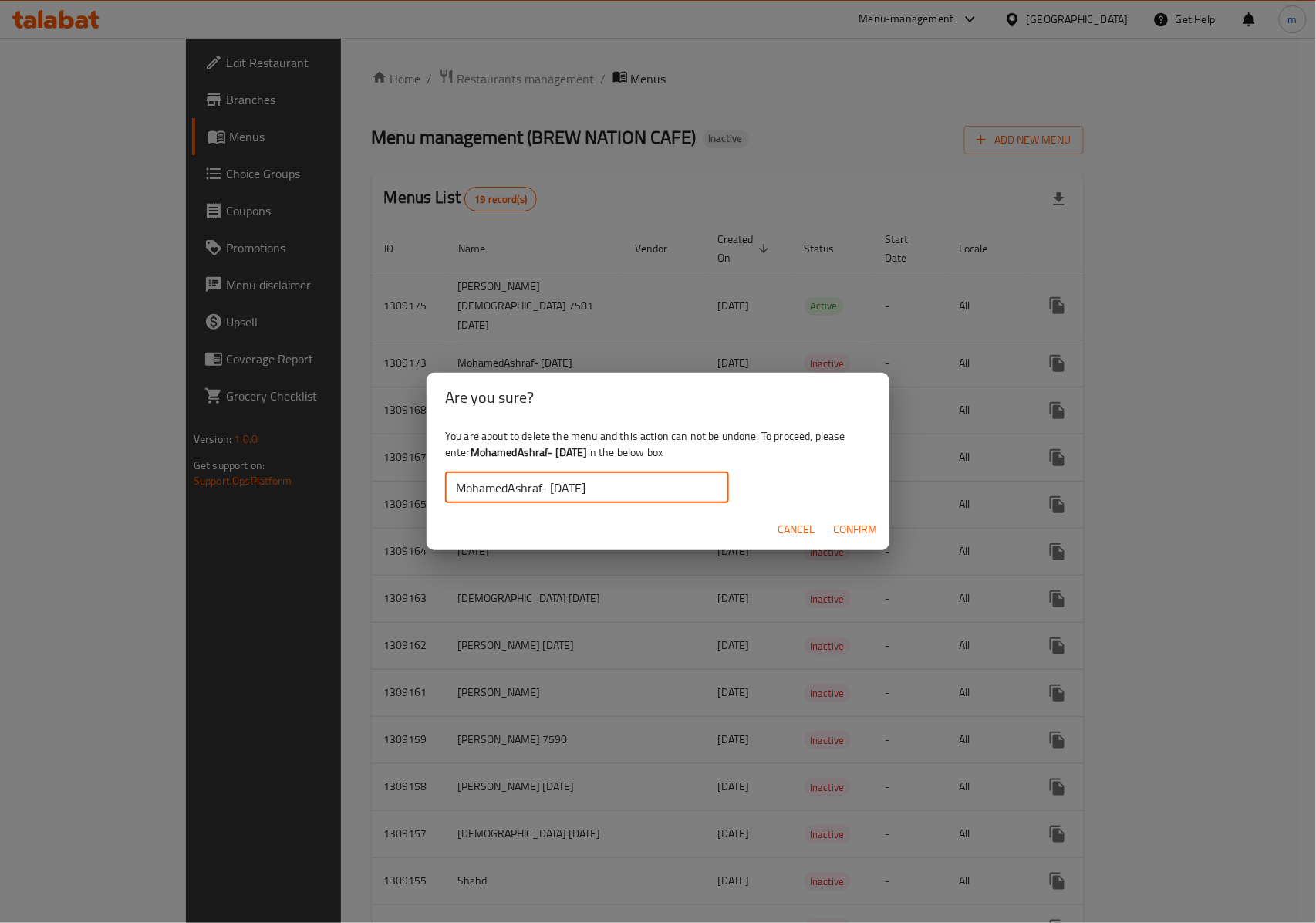
type input "MohamedAshraf- [DATE]"
click at [846, 529] on span "Confirm" at bounding box center [855, 529] width 44 height 19
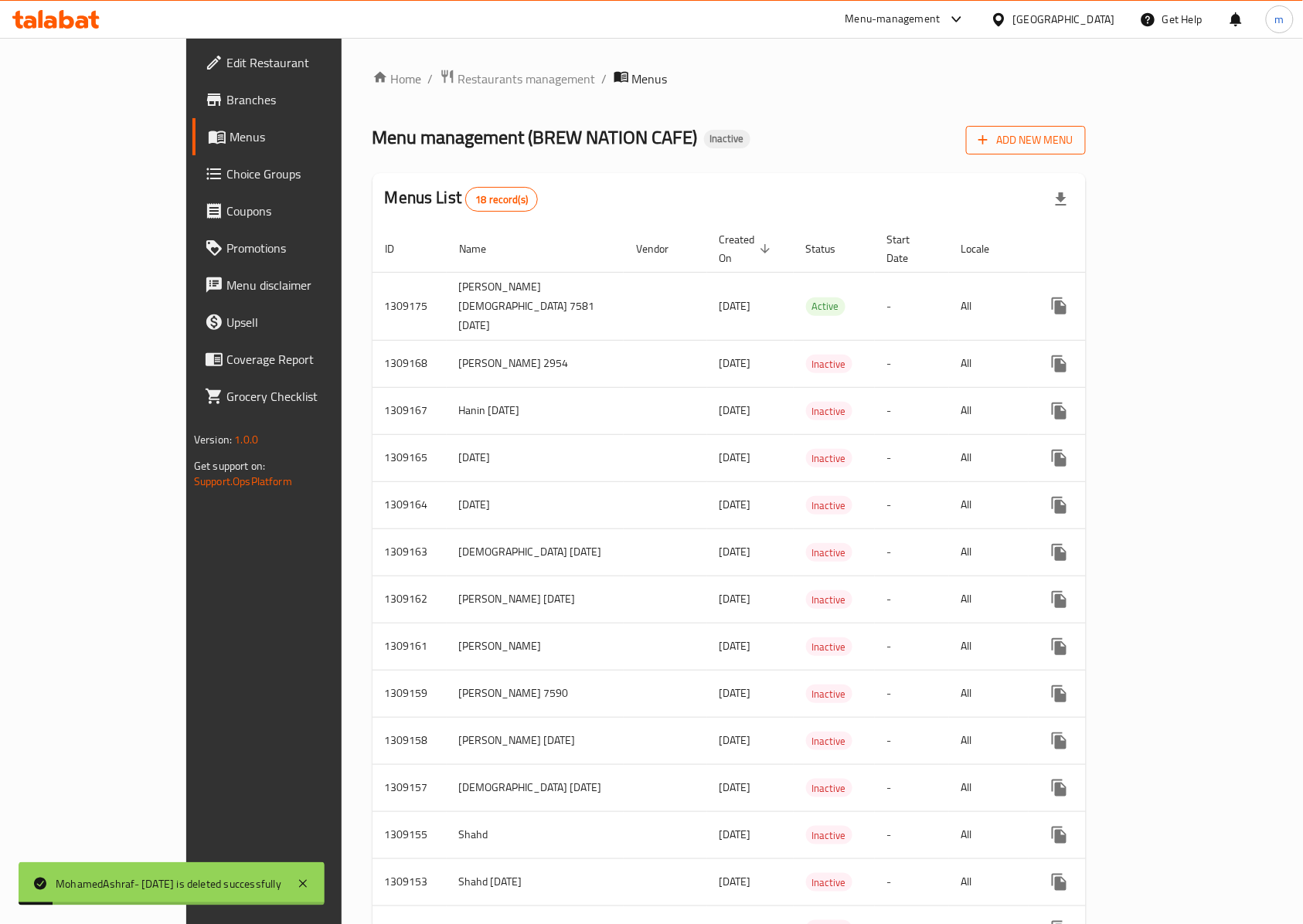
click at [1085, 155] on button "Add New Menu" at bounding box center [1025, 139] width 120 height 28
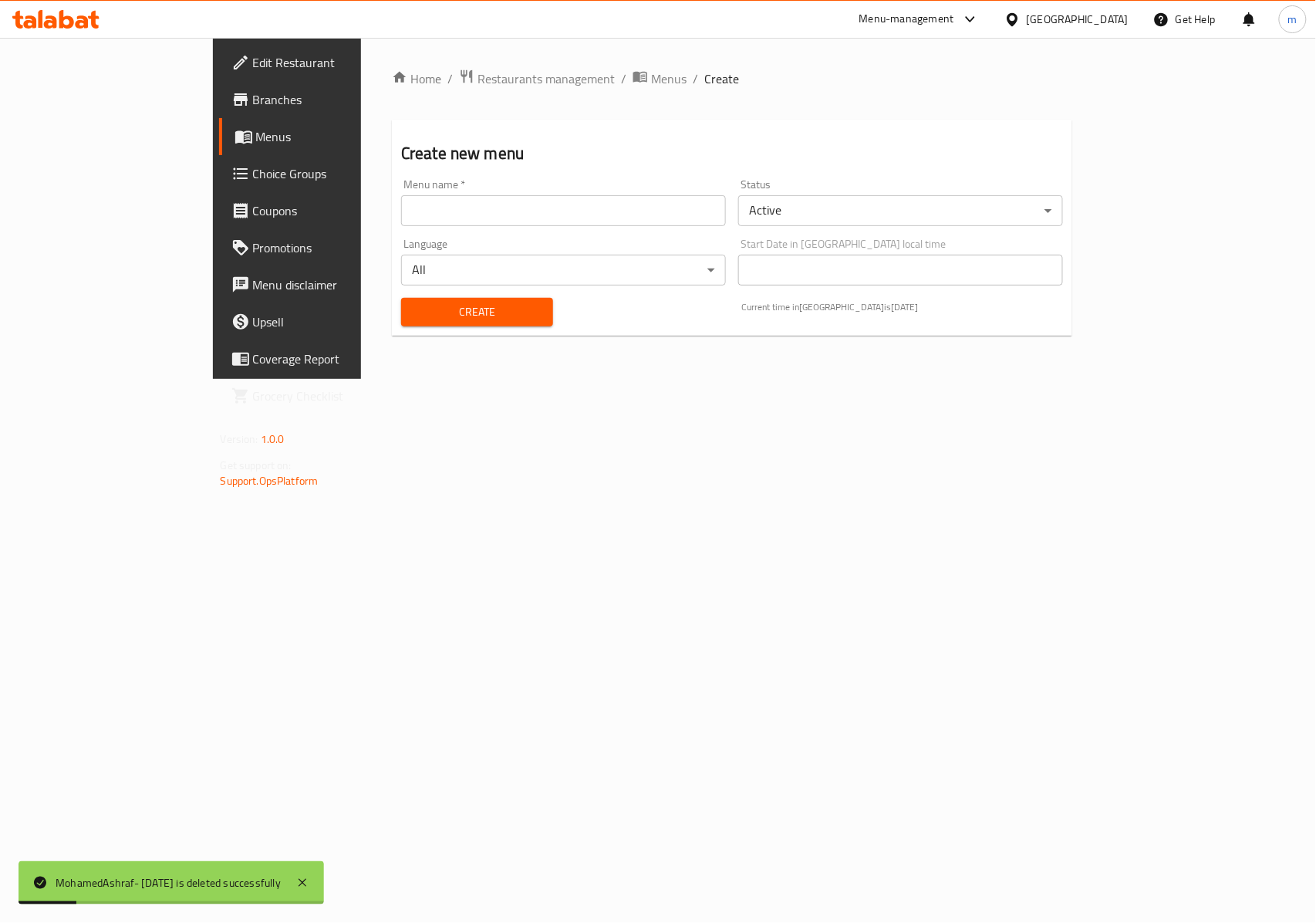
click at [401, 195] on input "text" at bounding box center [564, 211] width 325 height 31
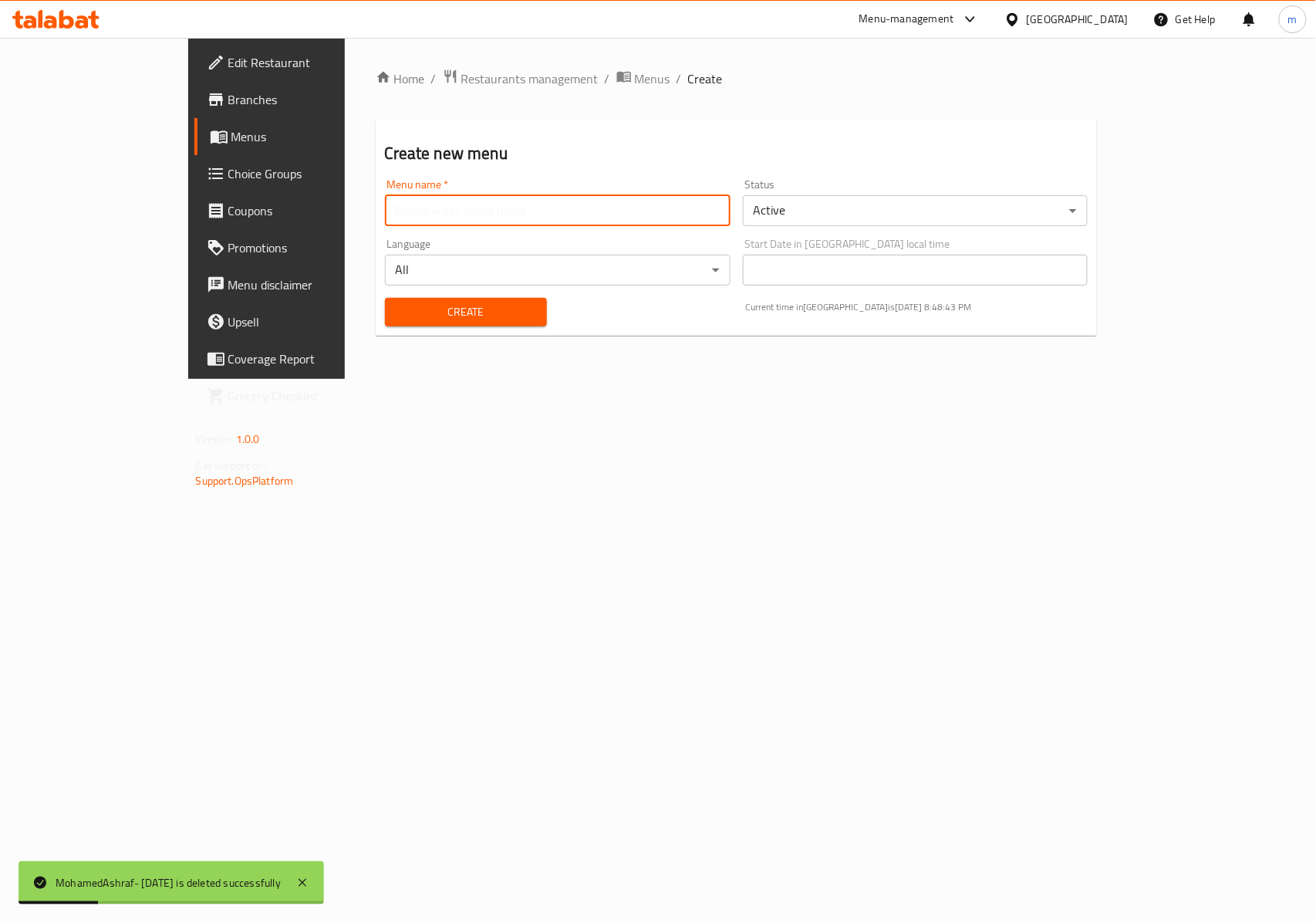
type input "MohamedAshraf- [DATE]"
click at [442, 291] on div "Create" at bounding box center [466, 312] width 180 height 47
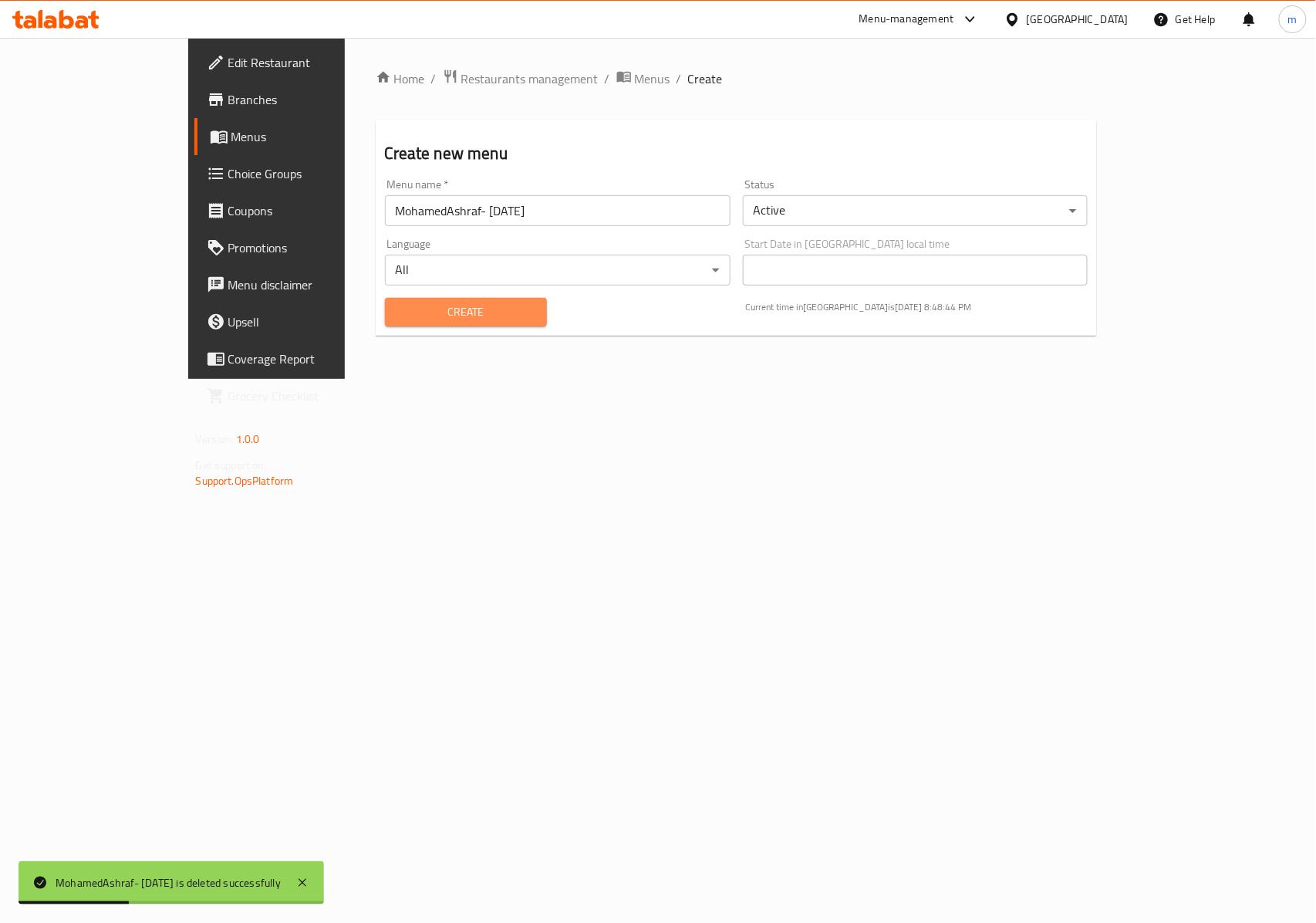
click at [448, 299] on button "Create" at bounding box center [466, 312] width 162 height 28
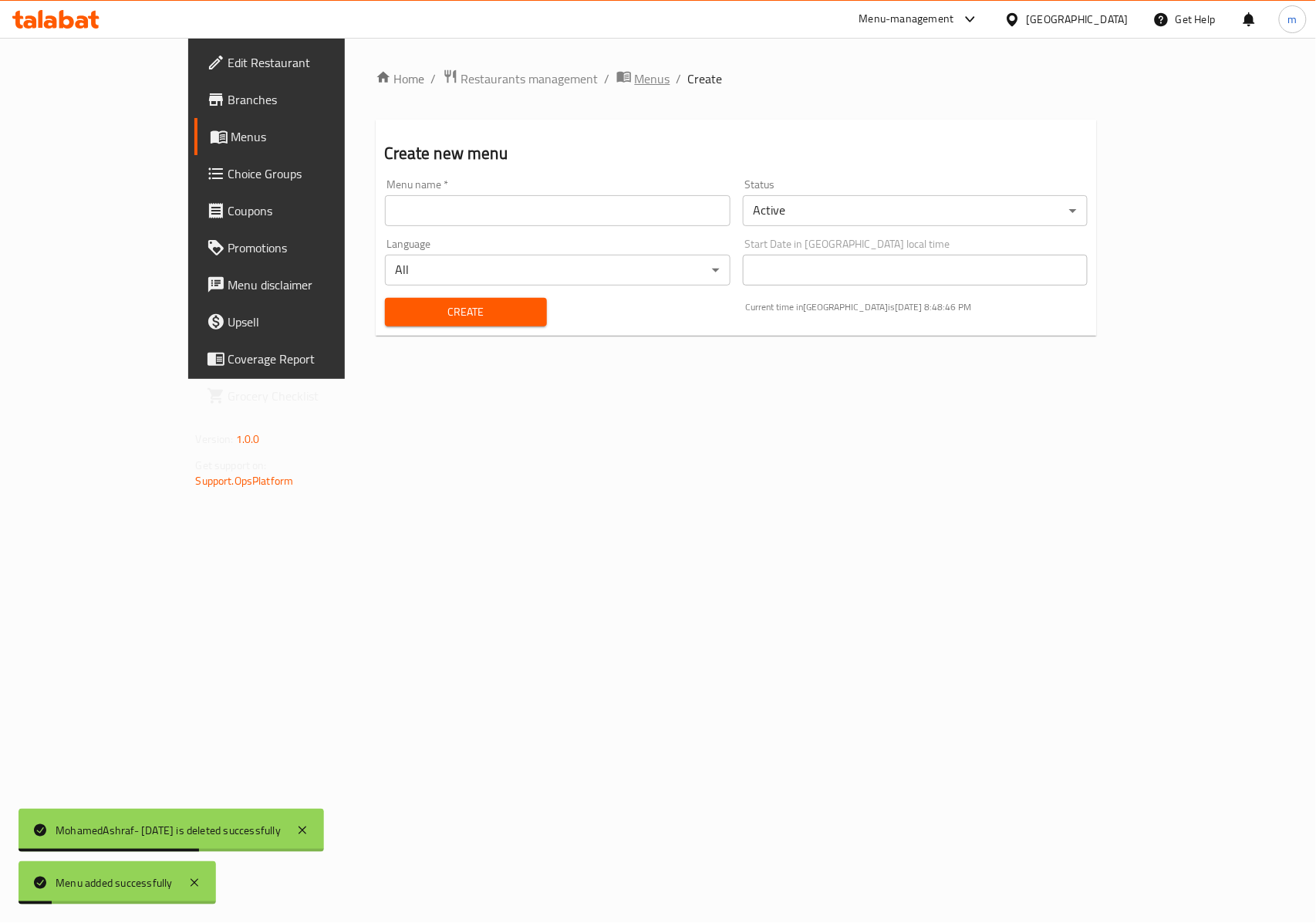
click at [635, 88] on span "Menus" at bounding box center [652, 79] width 35 height 19
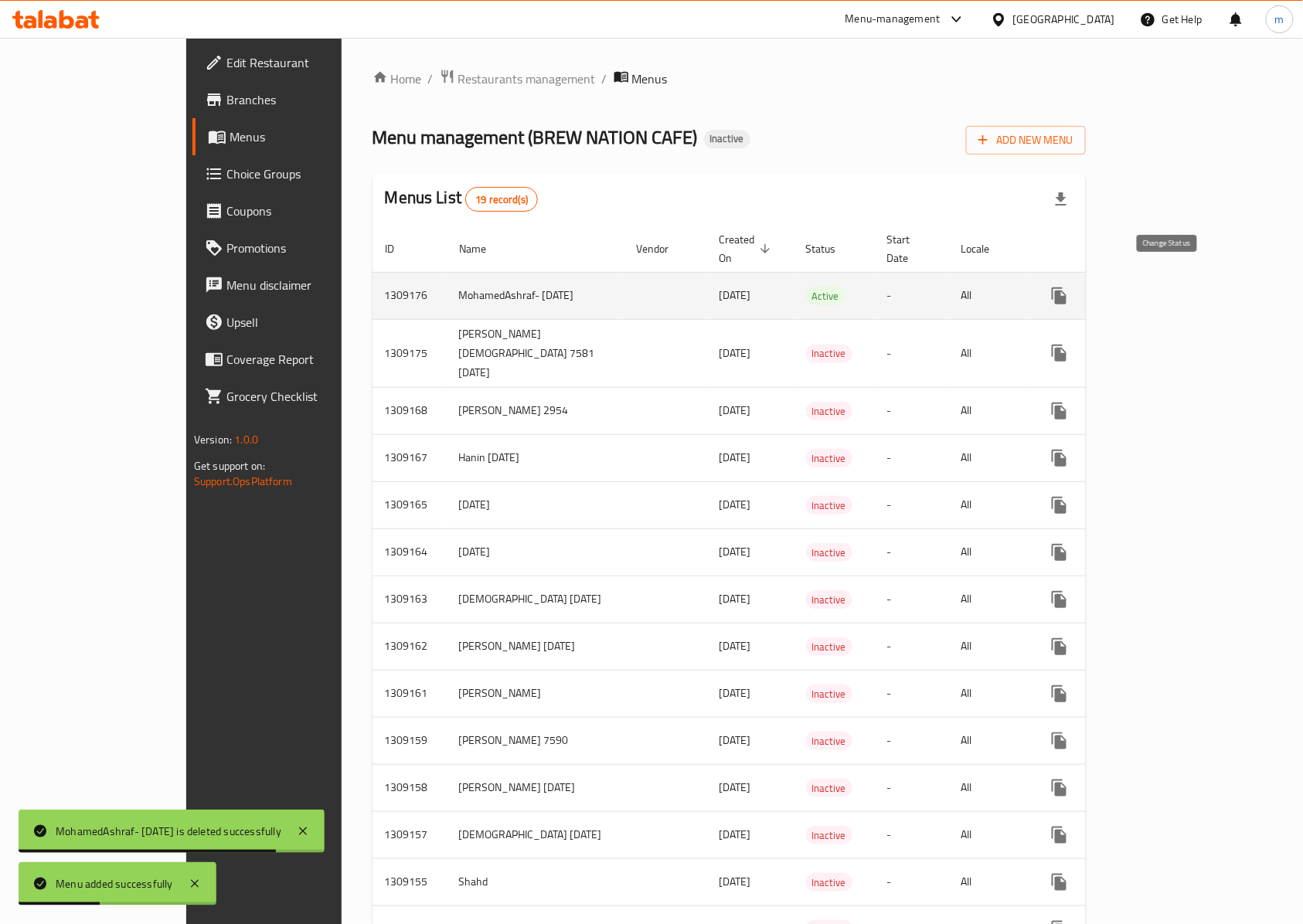
click at [1115, 277] on button "enhanced table" at bounding box center [1096, 295] width 37 height 37
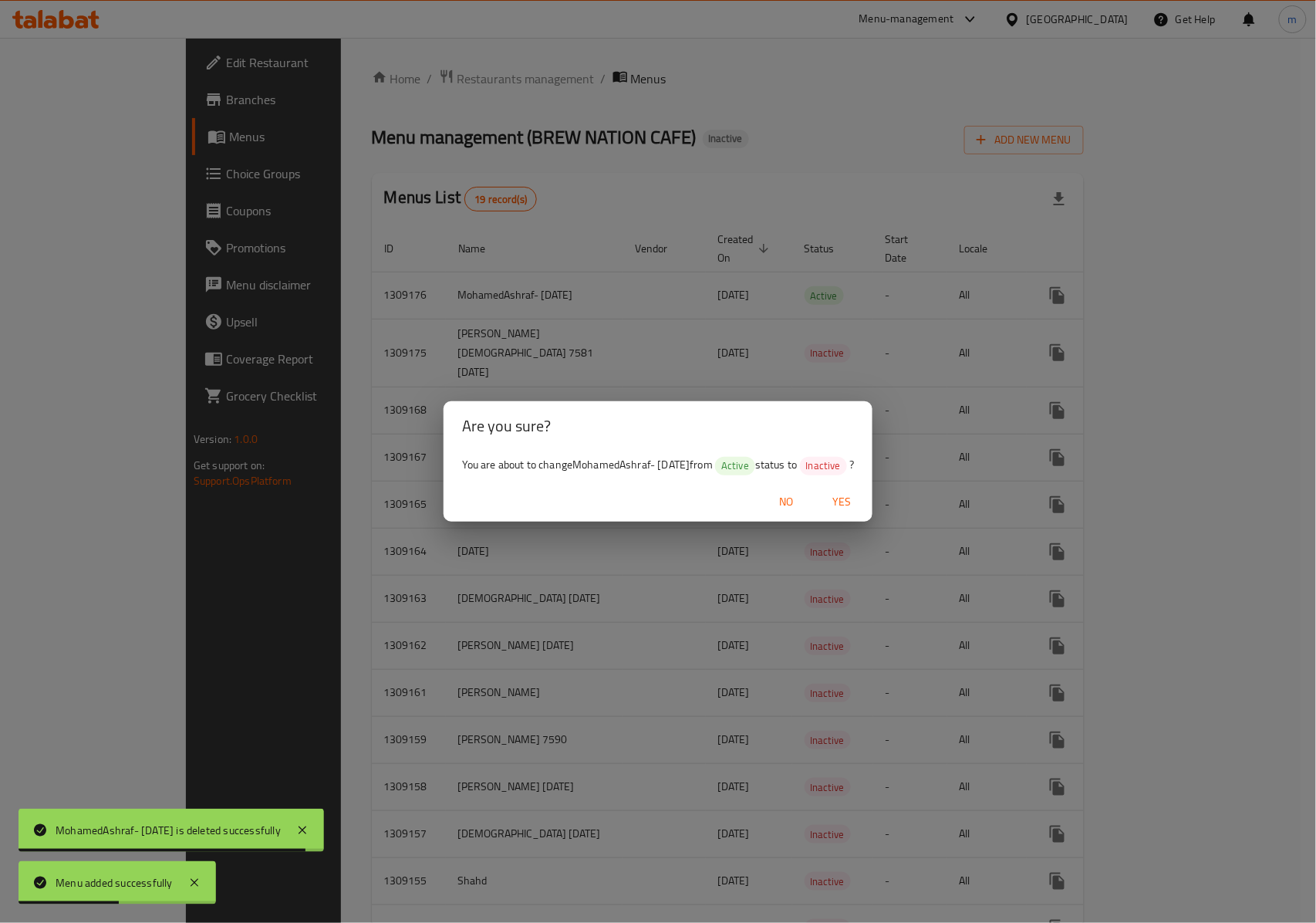
click at [846, 498] on span "Yes" at bounding box center [841, 502] width 37 height 19
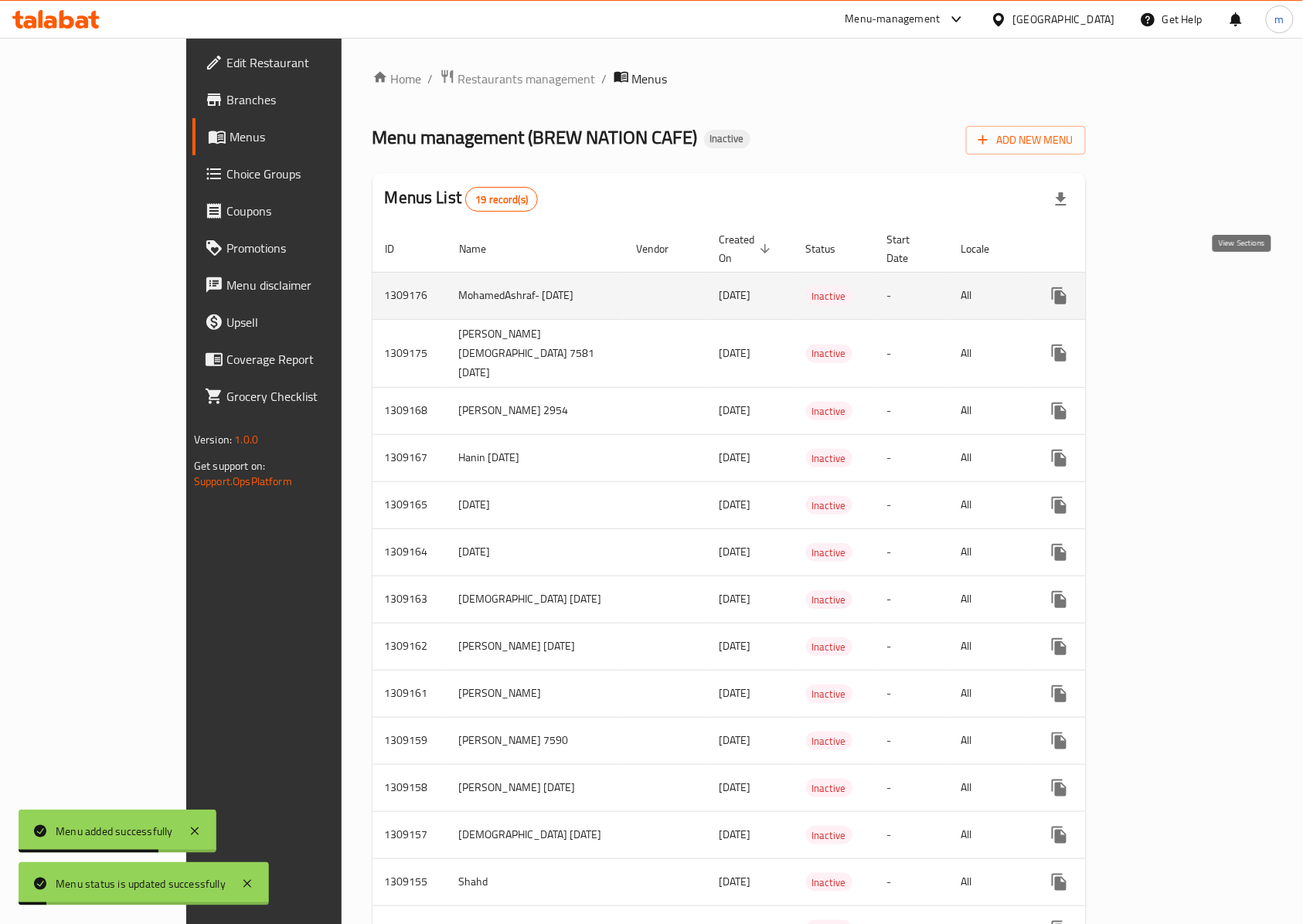
click at [1180, 287] on icon "enhanced table" at bounding box center [1170, 296] width 19 height 19
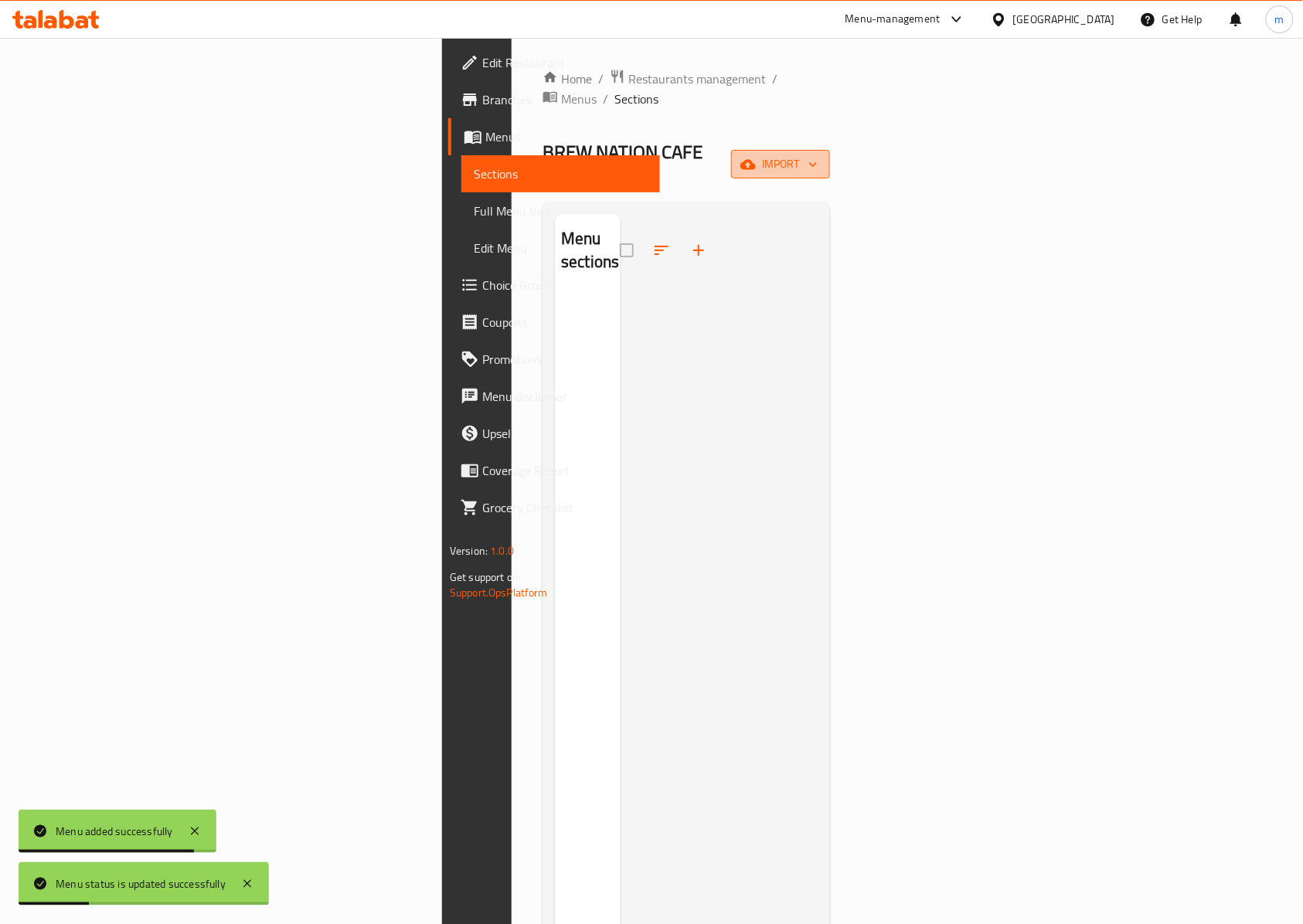
click at [818, 155] on span "import" at bounding box center [781, 164] width 74 height 19
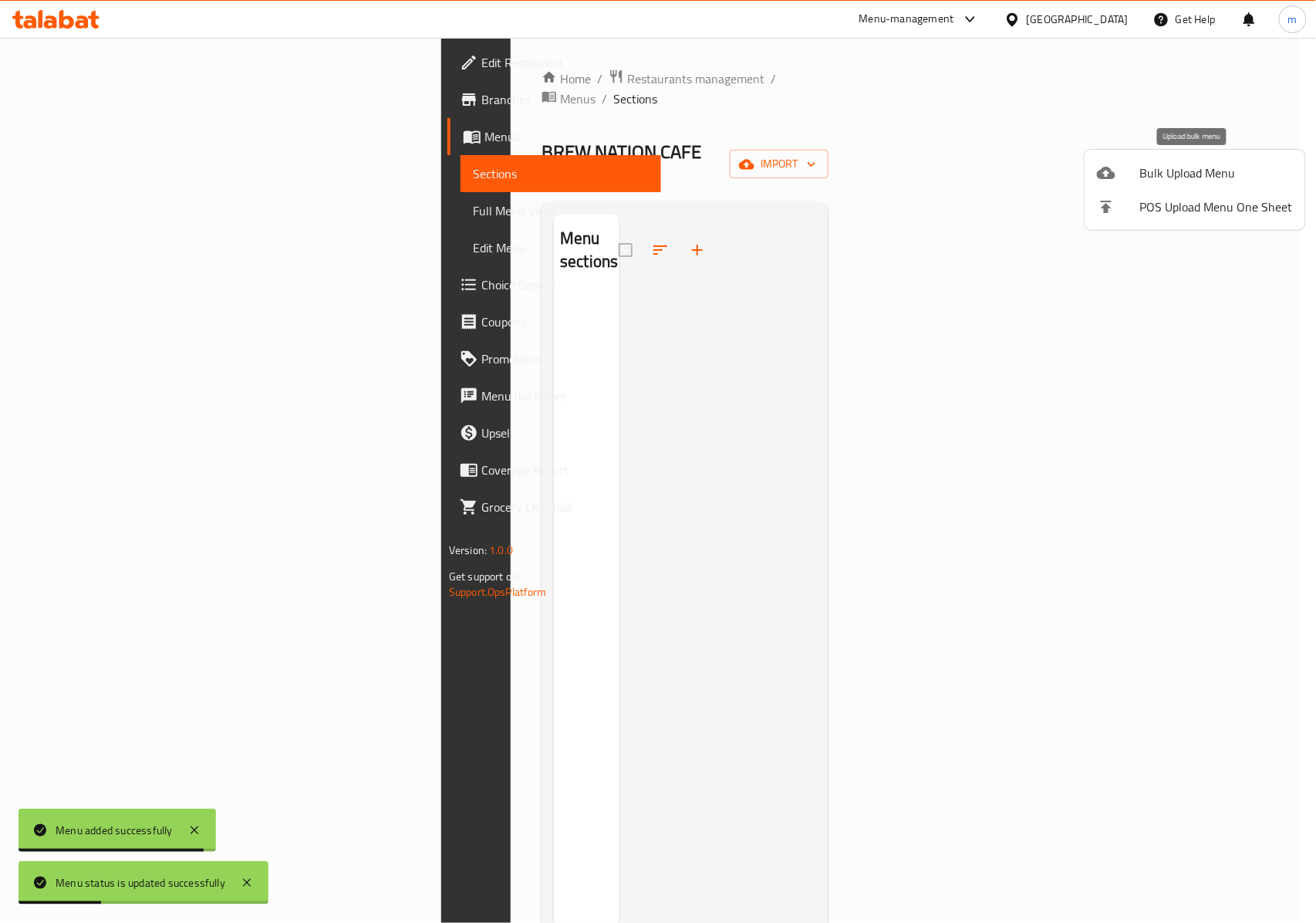
click at [1157, 179] on span "Bulk Upload Menu" at bounding box center [1216, 173] width 153 height 19
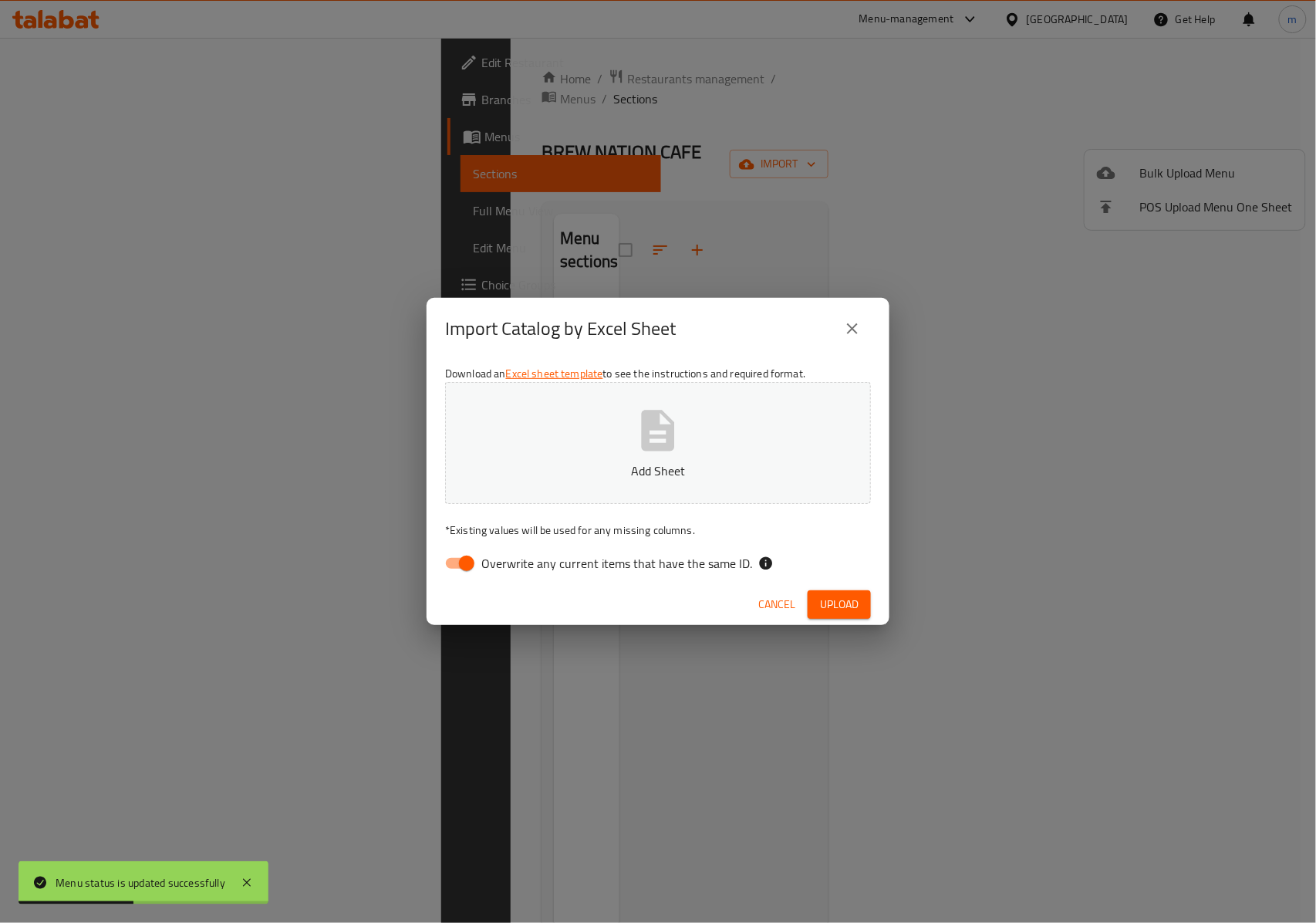
click at [472, 548] on input "Overwrite any current items that have the same ID." at bounding box center [466, 563] width 88 height 29
checkbox input "false"
click at [846, 339] on button "close" at bounding box center [851, 328] width 37 height 37
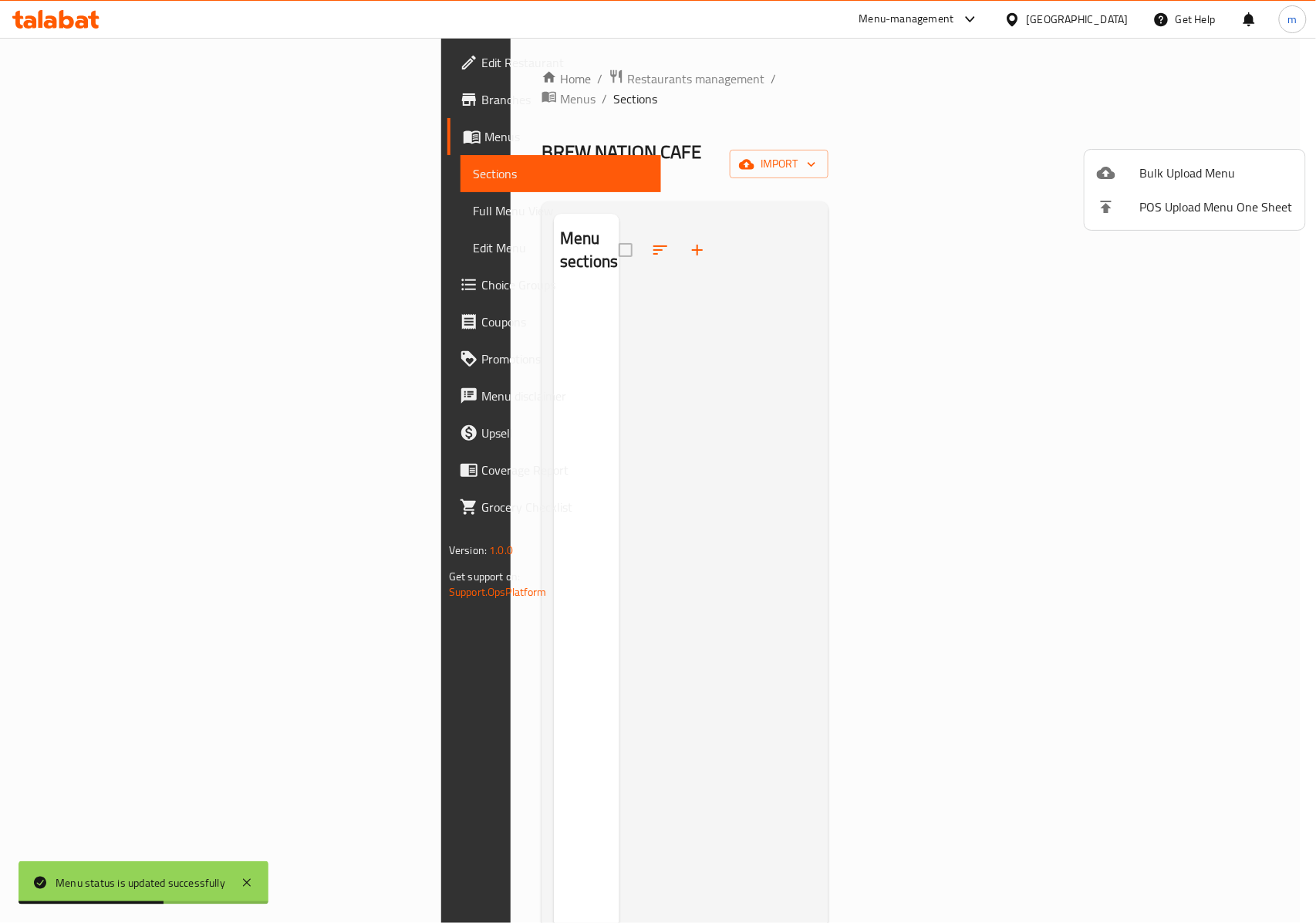
click at [1169, 158] on li "Bulk Upload Menu" at bounding box center [1194, 173] width 221 height 34
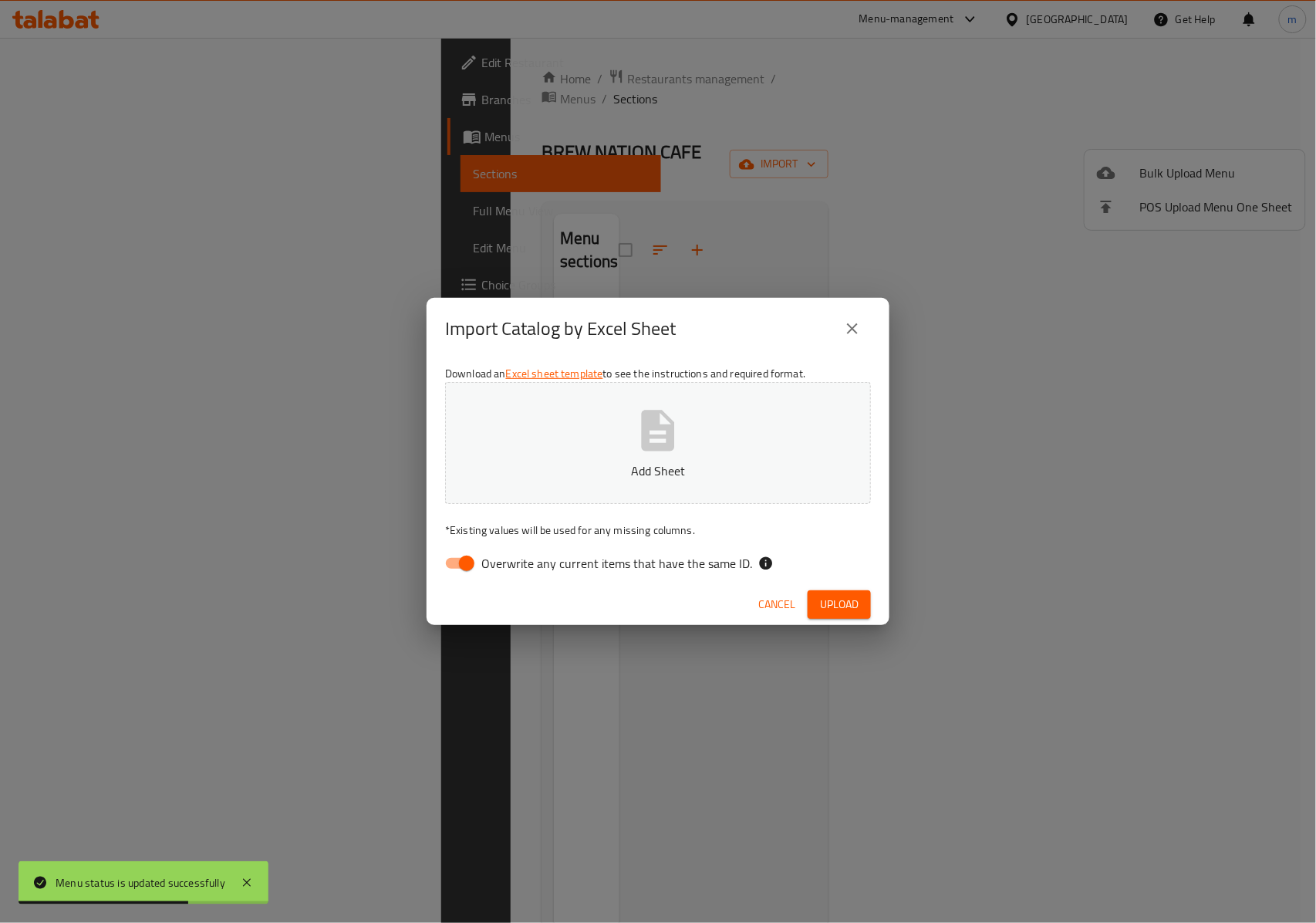
click at [472, 560] on input "Overwrite any current items that have the same ID." at bounding box center [466, 563] width 88 height 29
checkbox input "false"
click at [546, 481] on button "Add Sheet" at bounding box center [658, 443] width 426 height 122
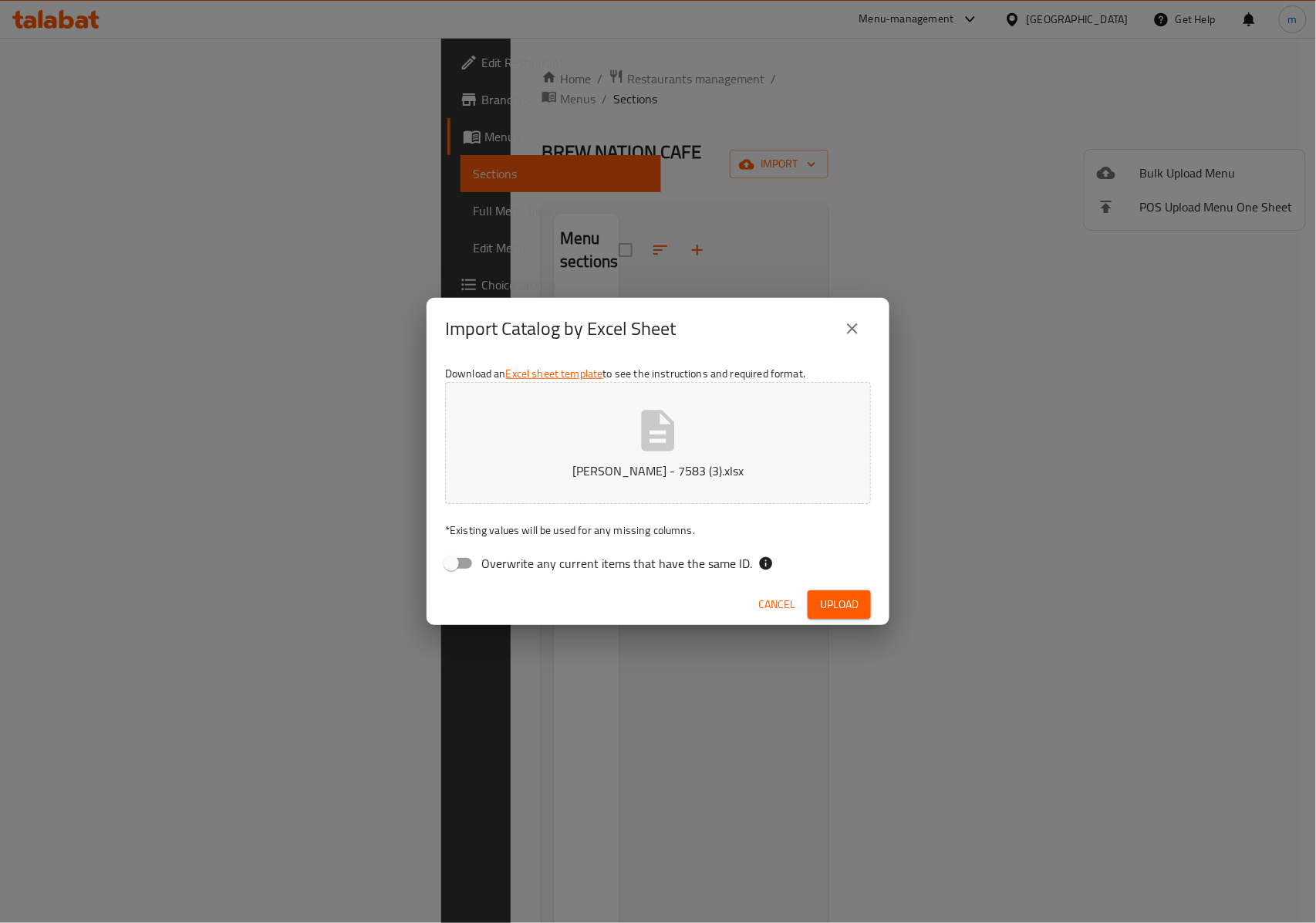
click at [826, 606] on span "Upload" at bounding box center [838, 604] width 39 height 19
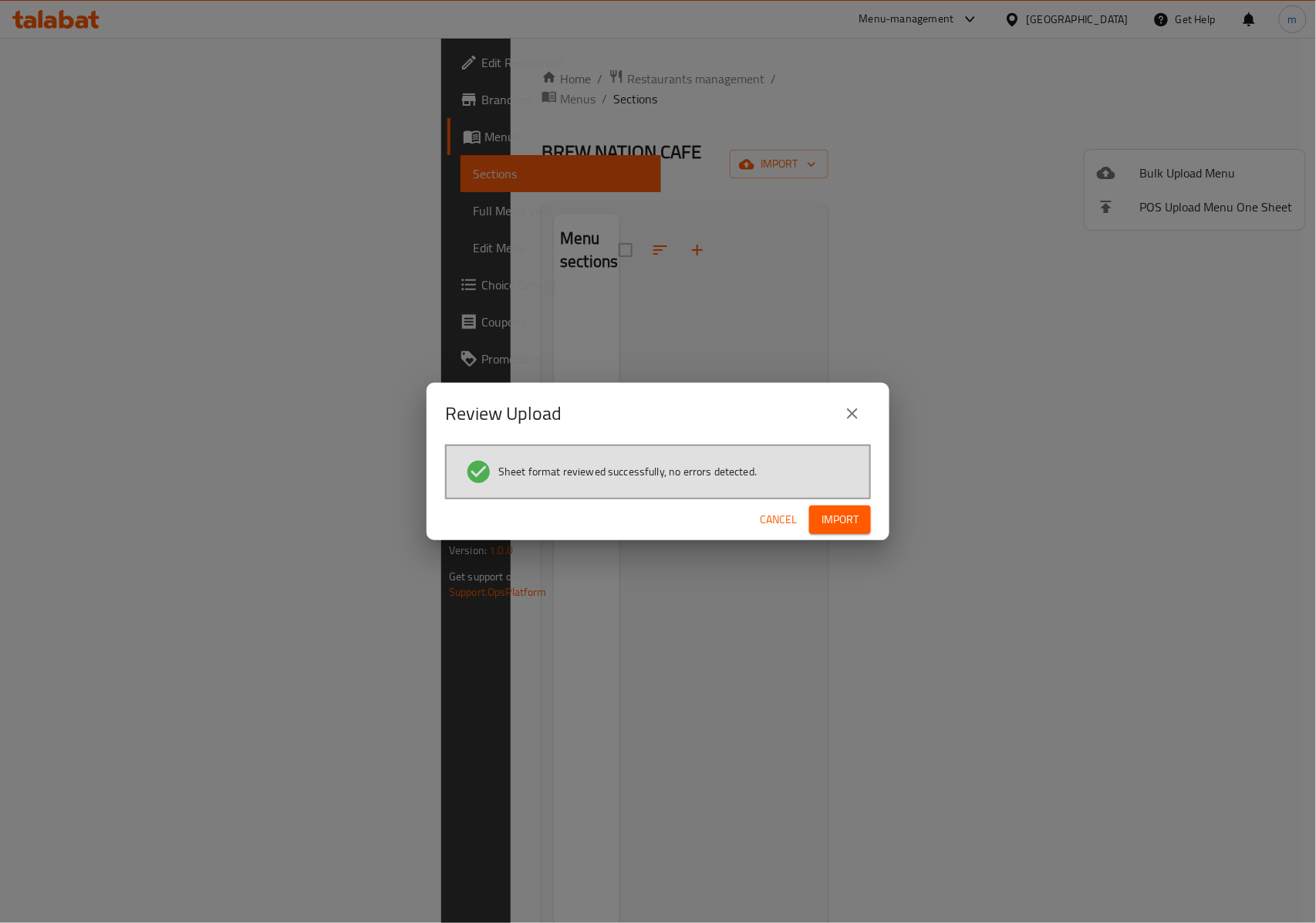
click at [845, 556] on div "Review Upload Sheet format reviewed successfully, no errors detected. Cancel Im…" at bounding box center [658, 462] width 1316 height 923
click at [845, 523] on span "Import" at bounding box center [839, 519] width 37 height 19
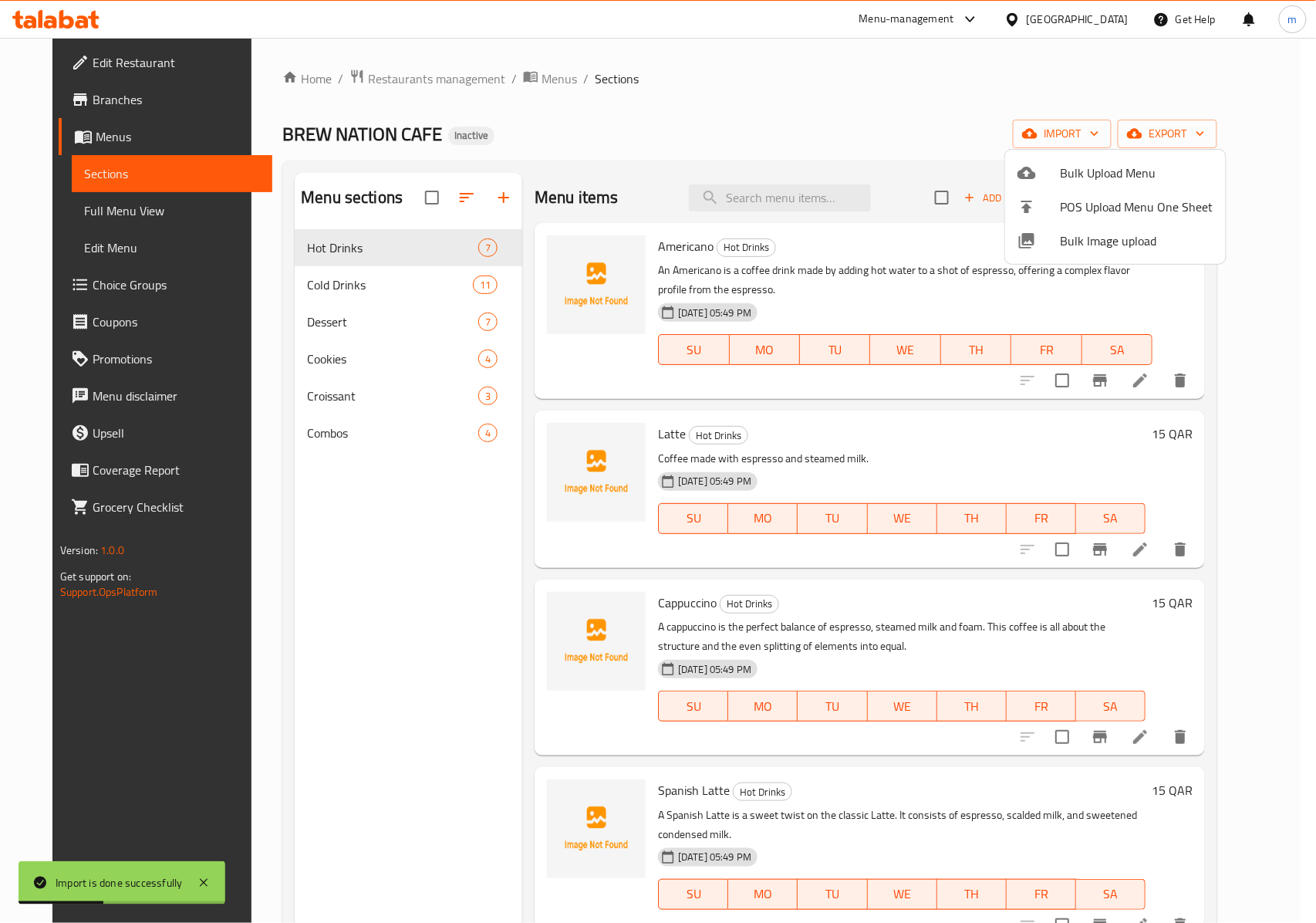
click at [403, 451] on div at bounding box center [658, 462] width 1316 height 923
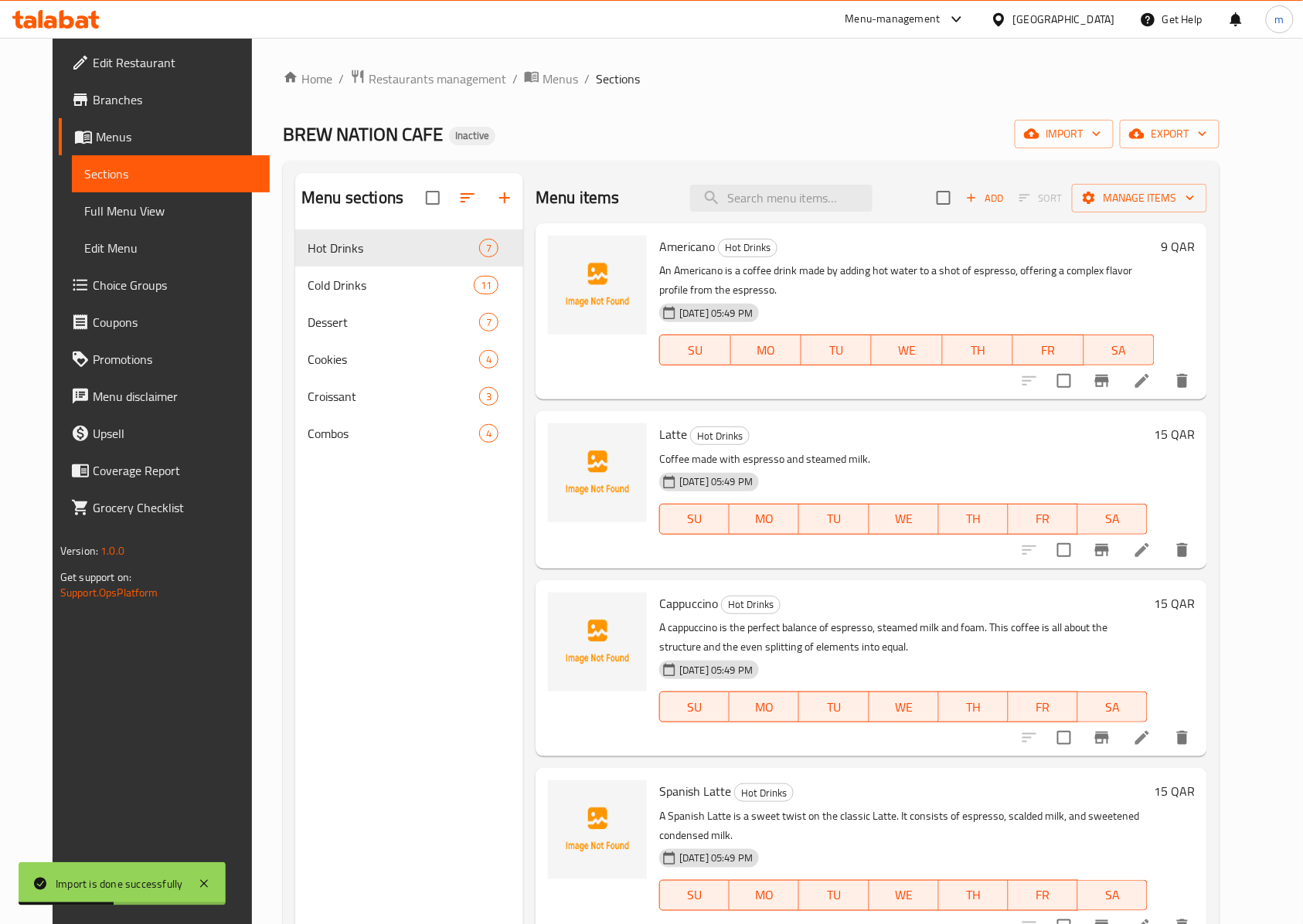
click at [381, 440] on span "Combos" at bounding box center [392, 434] width 171 height 19
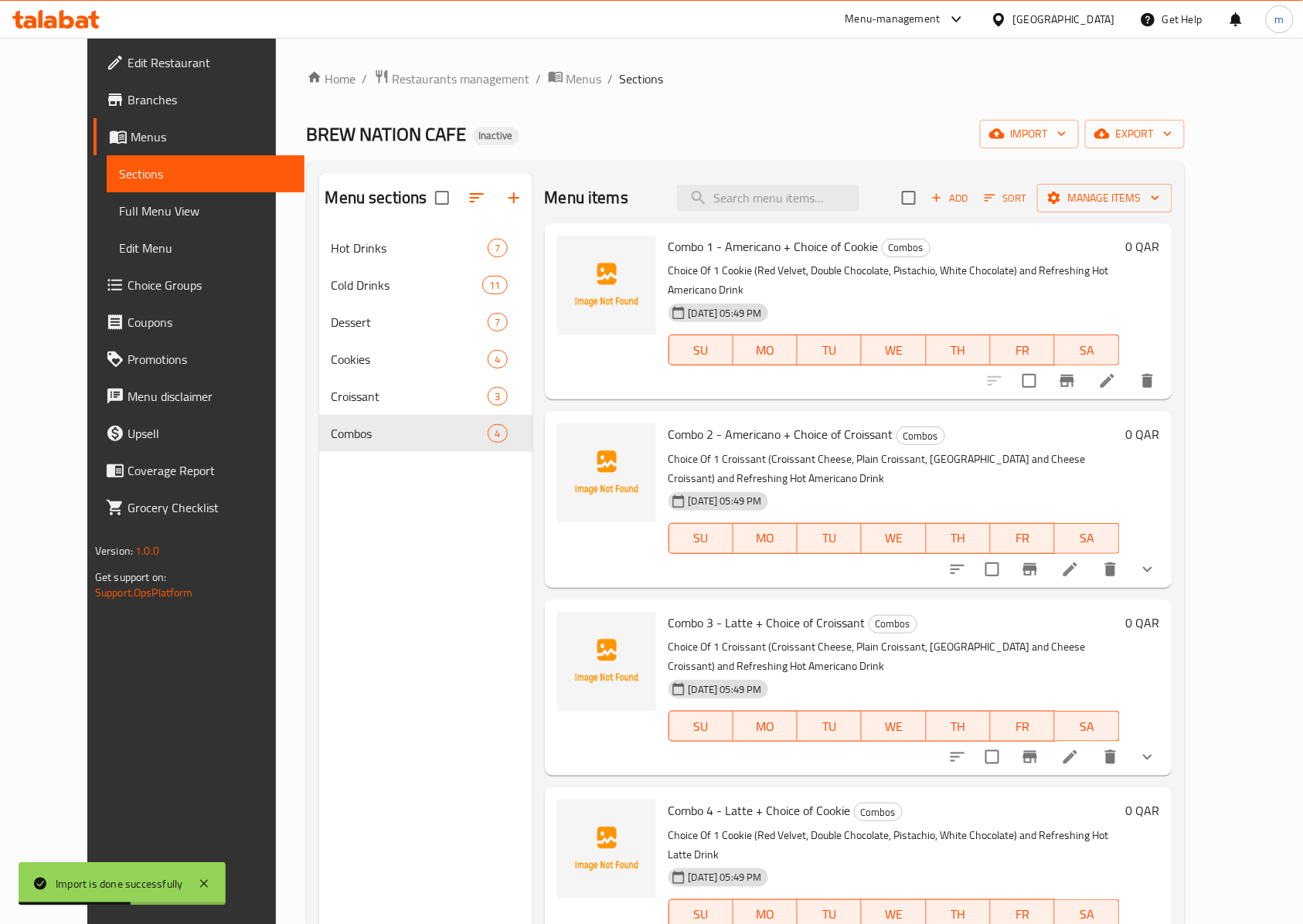
scroll to position [217, 0]
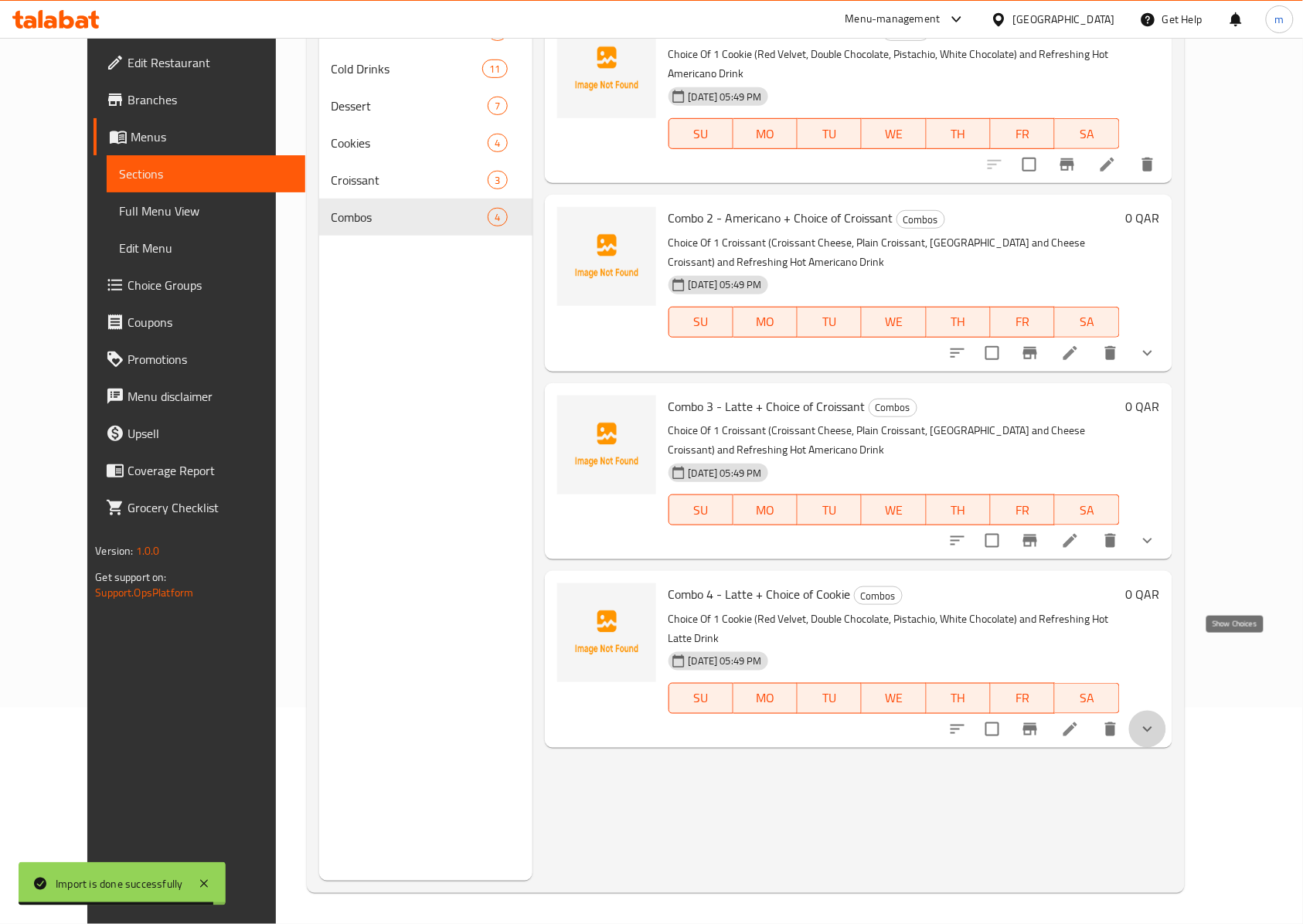
click at [1157, 720] on icon "show more" at bounding box center [1147, 730] width 19 height 19
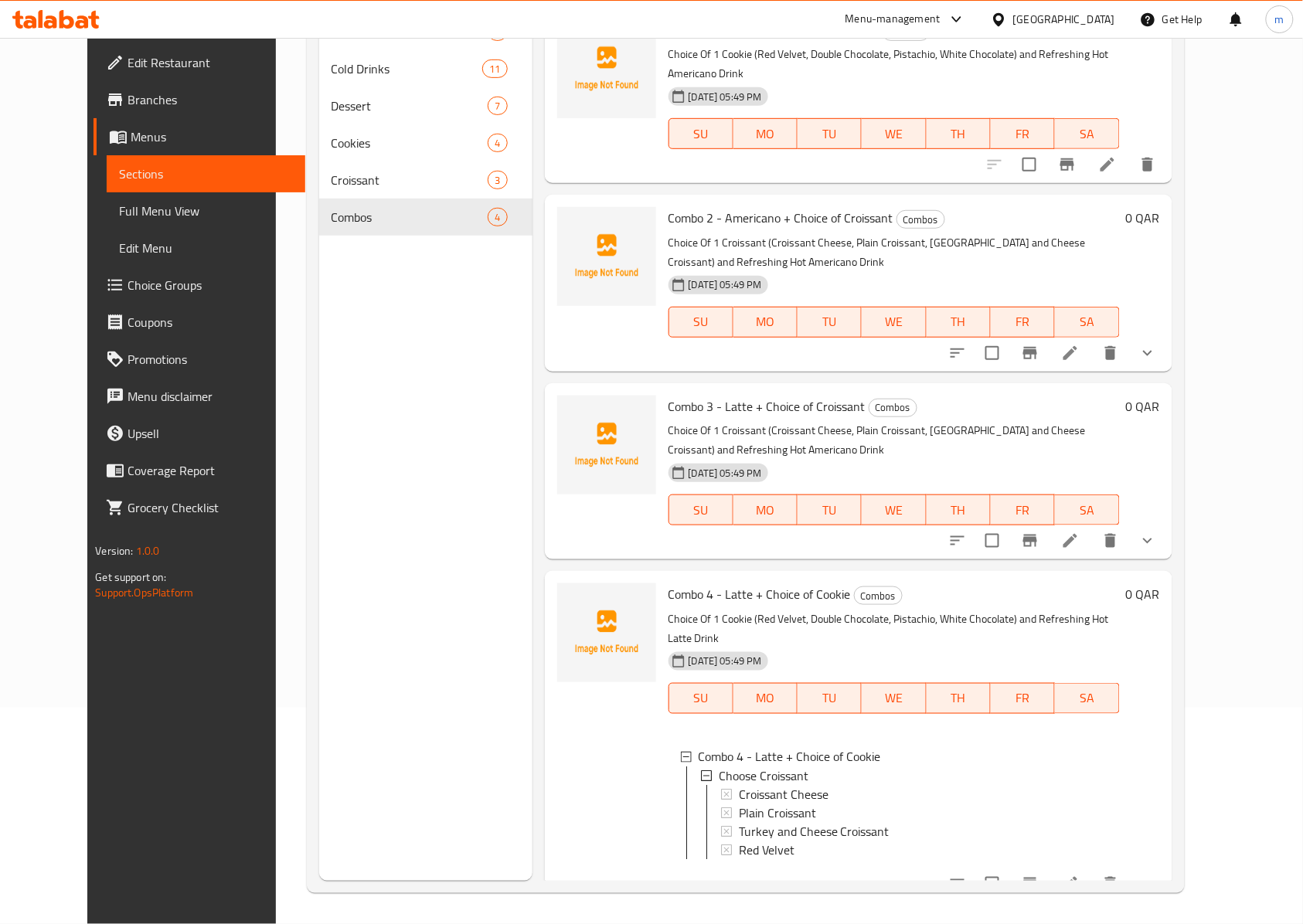
click at [1166, 522] on div at bounding box center [1053, 540] width 227 height 37
click at [1166, 522] on button "show more" at bounding box center [1147, 540] width 37 height 37
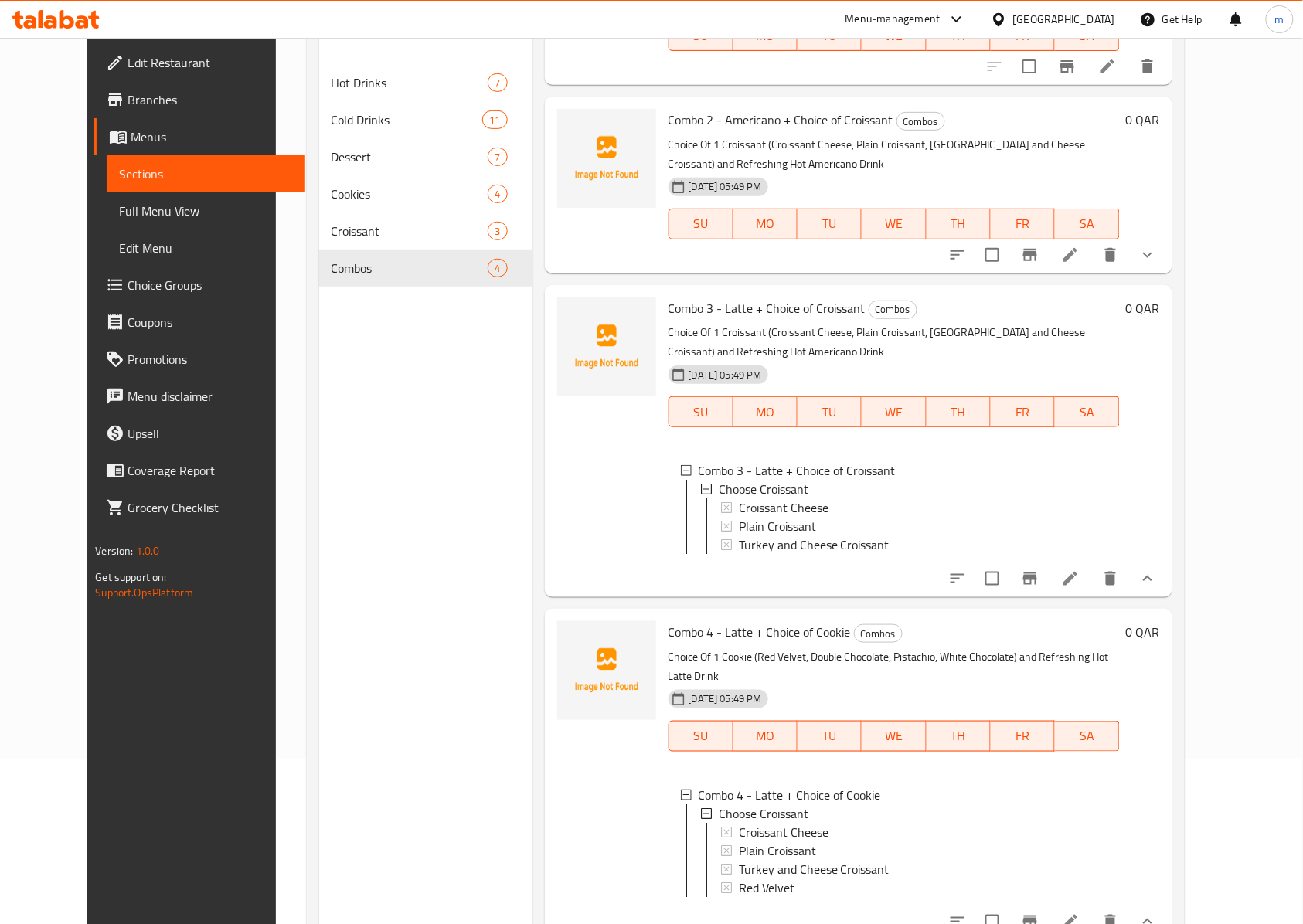
scroll to position [114, 0]
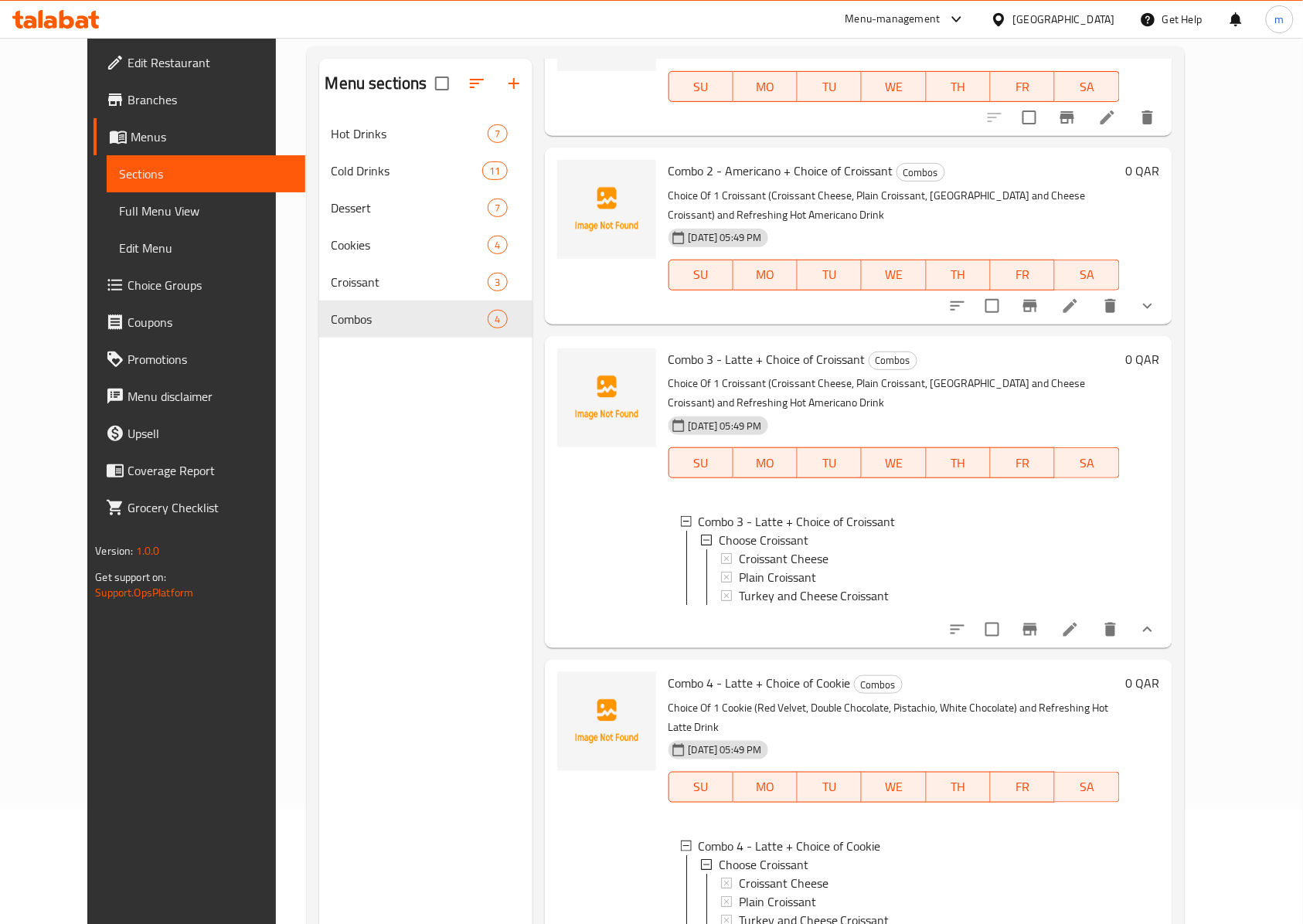
click at [1157, 297] on icon "show more" at bounding box center [1147, 306] width 19 height 19
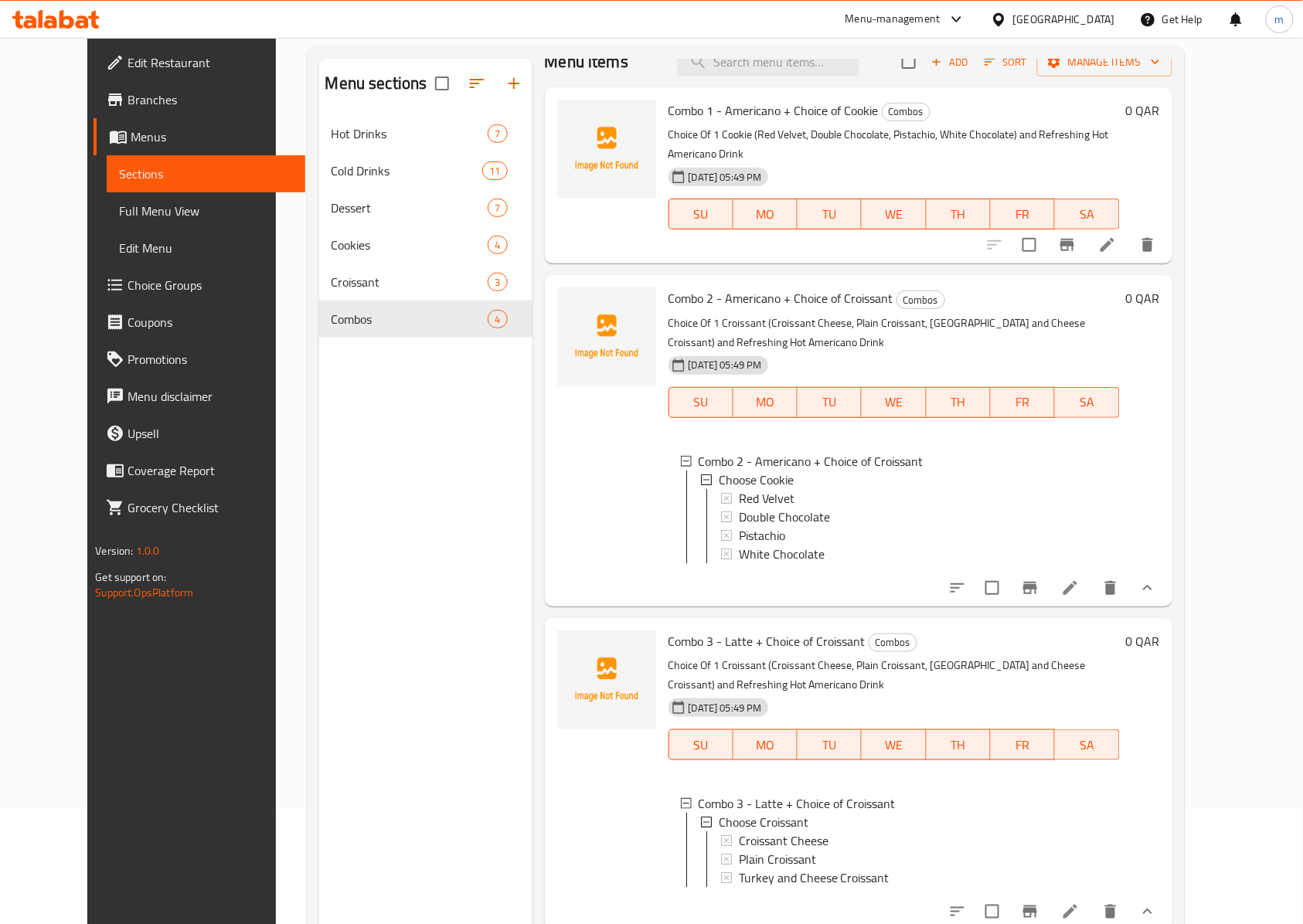
scroll to position [0, 0]
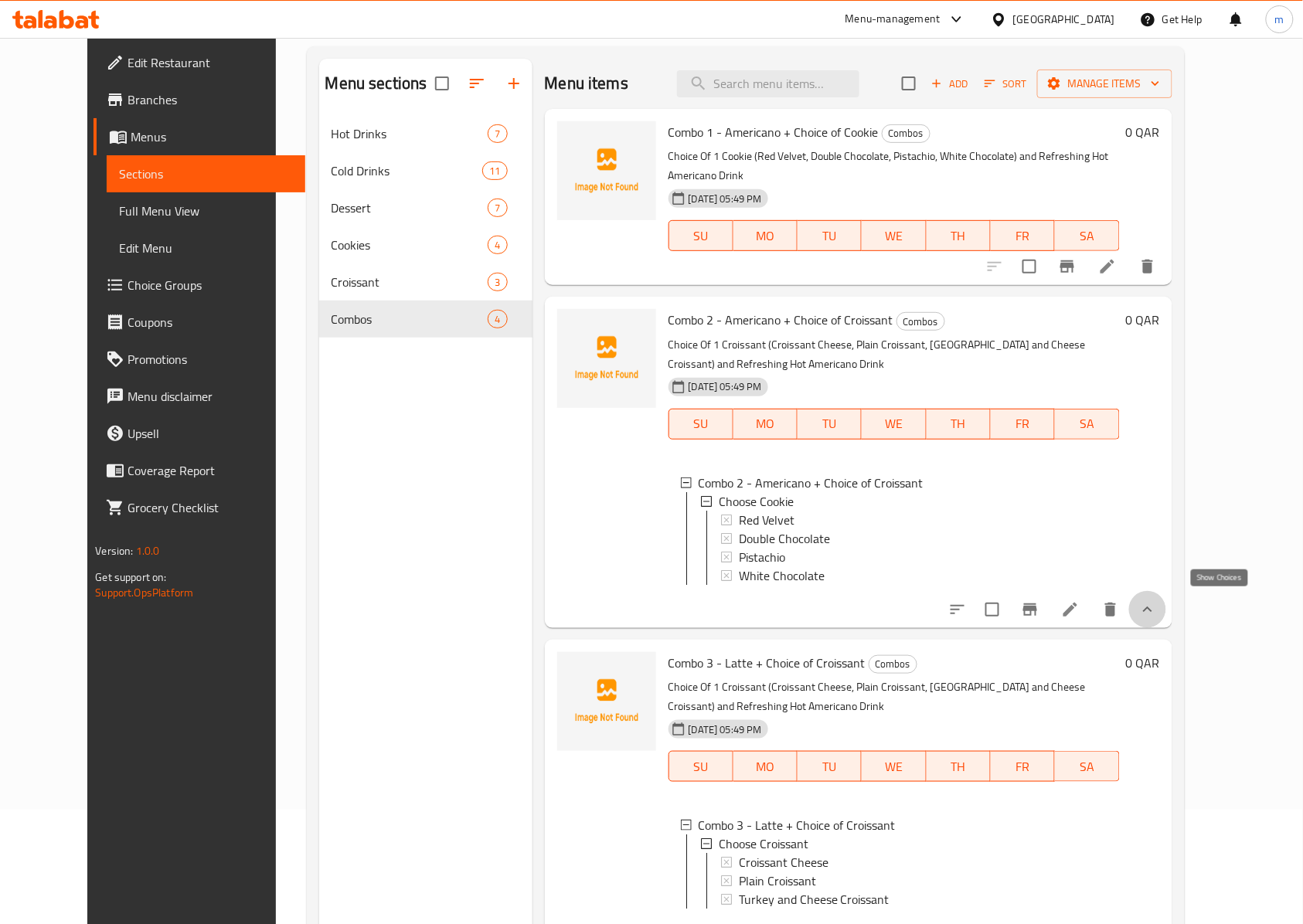
click at [1157, 602] on icon "show more" at bounding box center [1147, 610] width 19 height 19
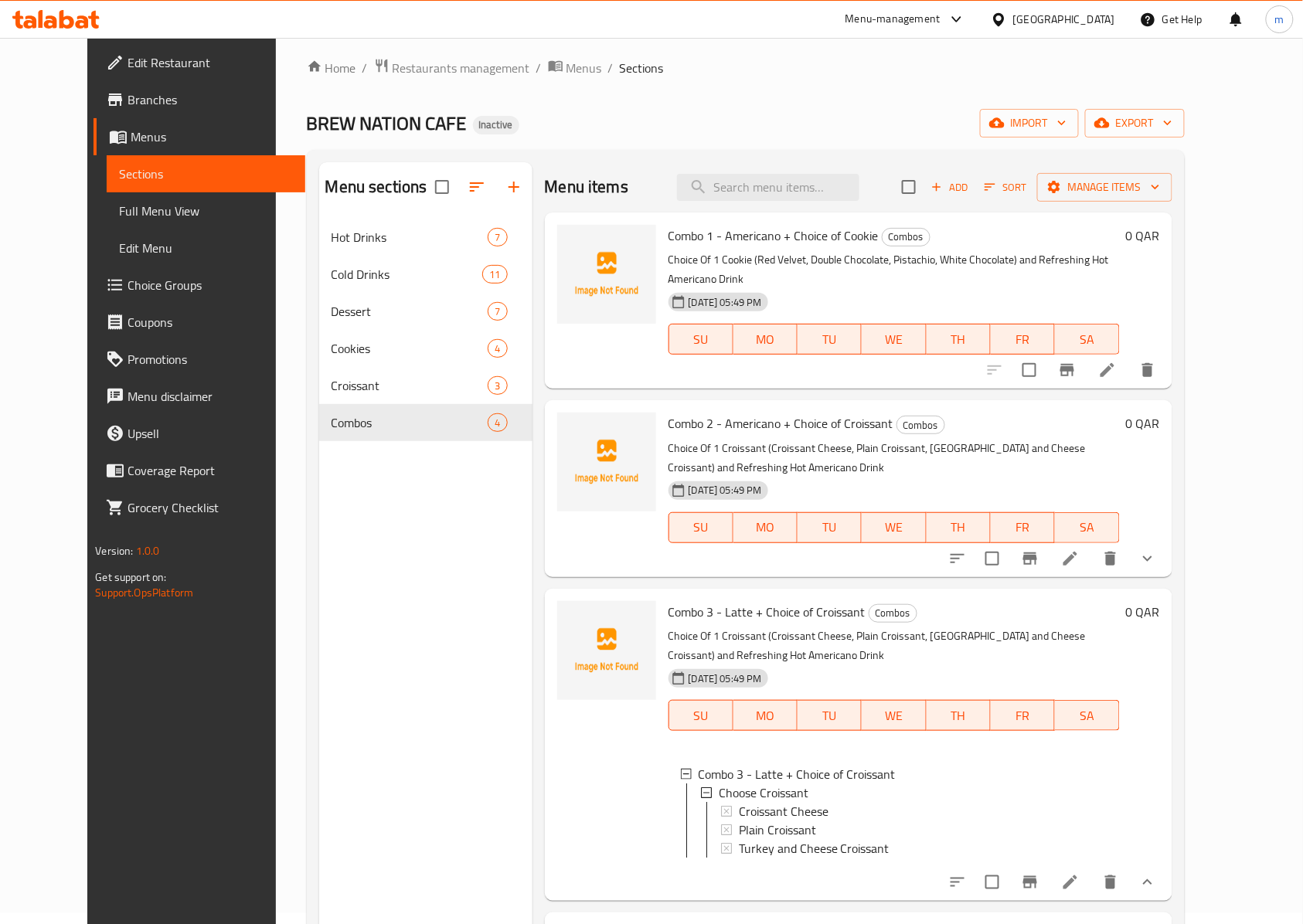
scroll to position [102, 0]
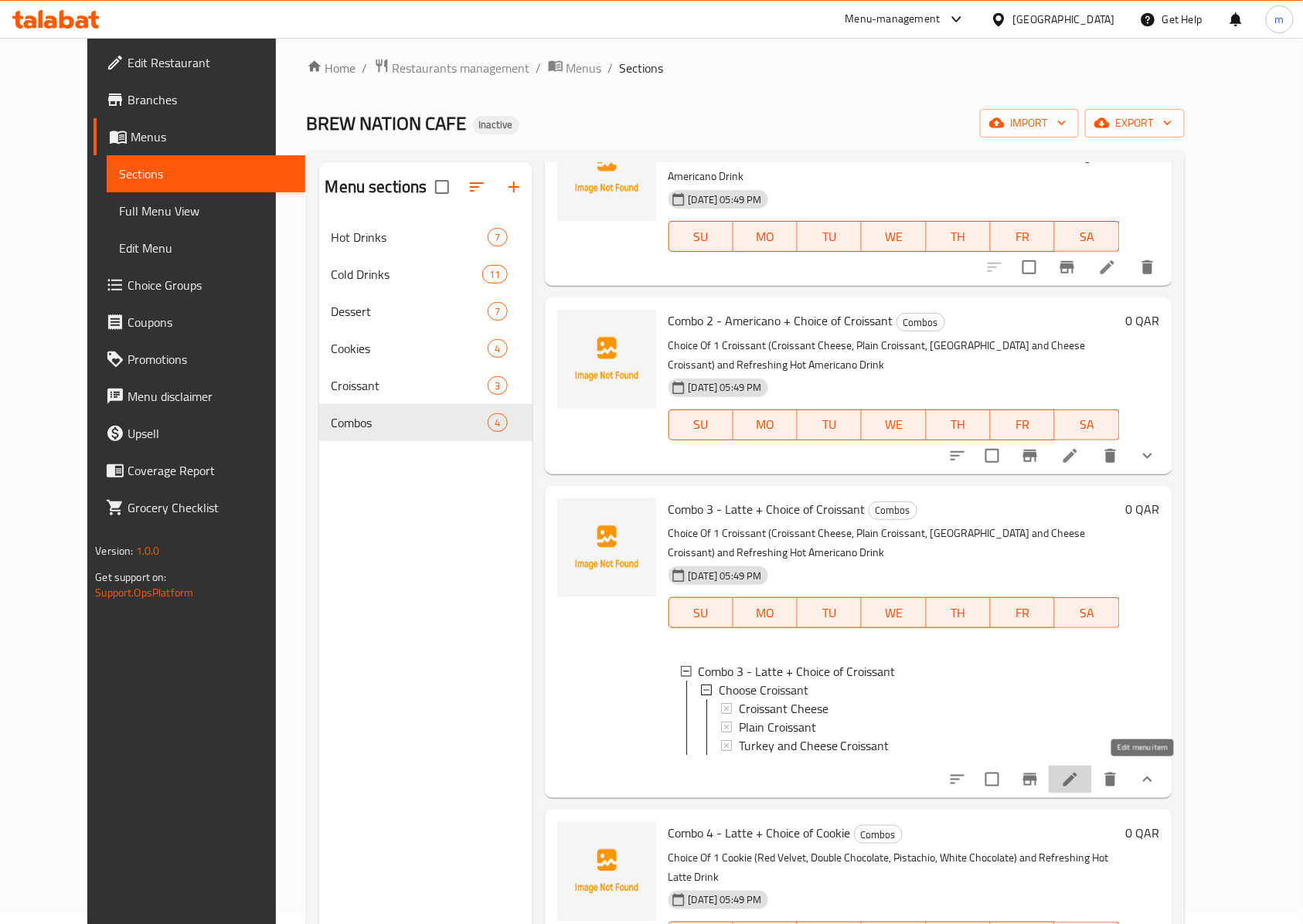
click at [1079, 775] on icon at bounding box center [1071, 779] width 19 height 19
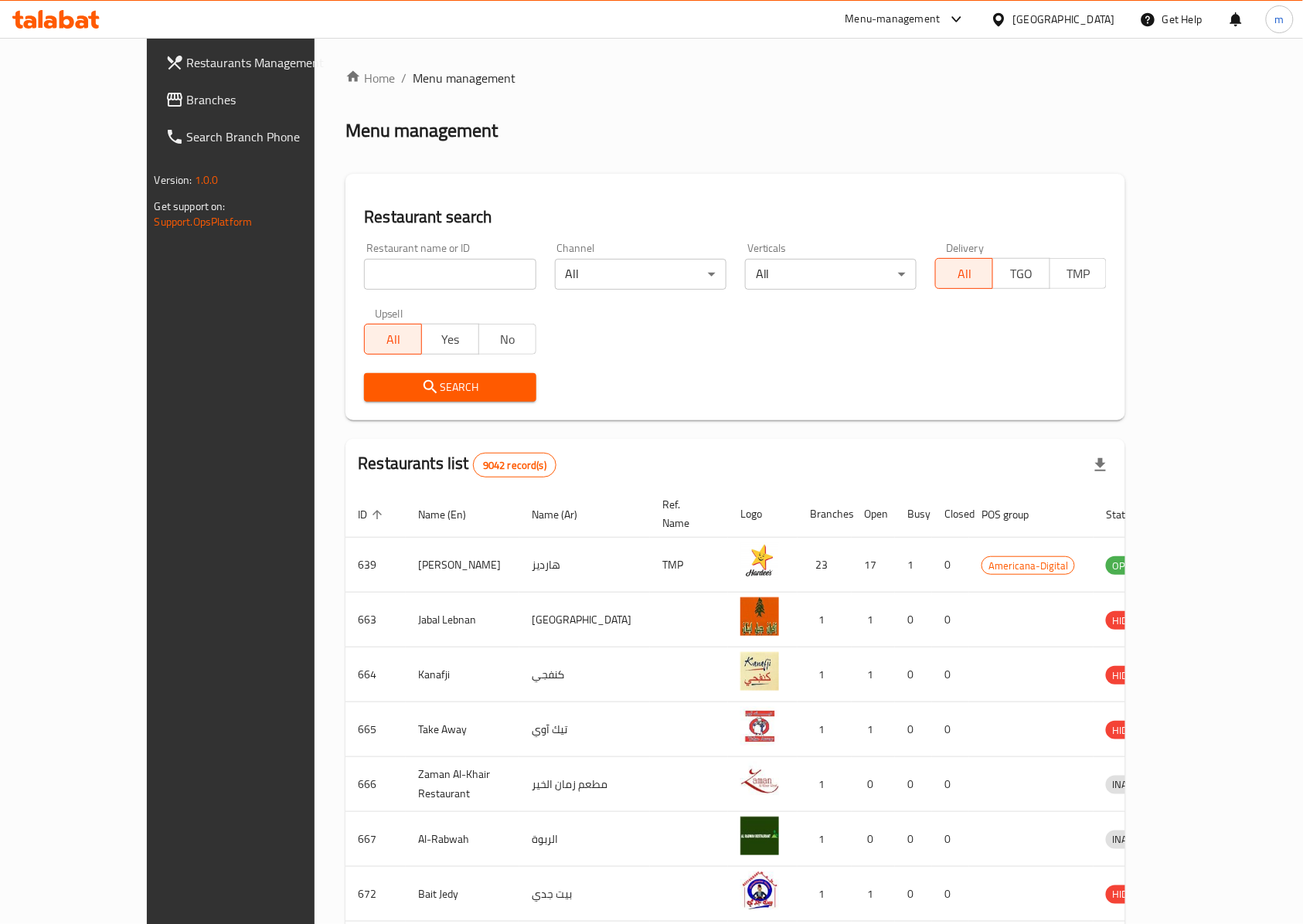
click at [187, 97] on span "Branches" at bounding box center [269, 100] width 165 height 19
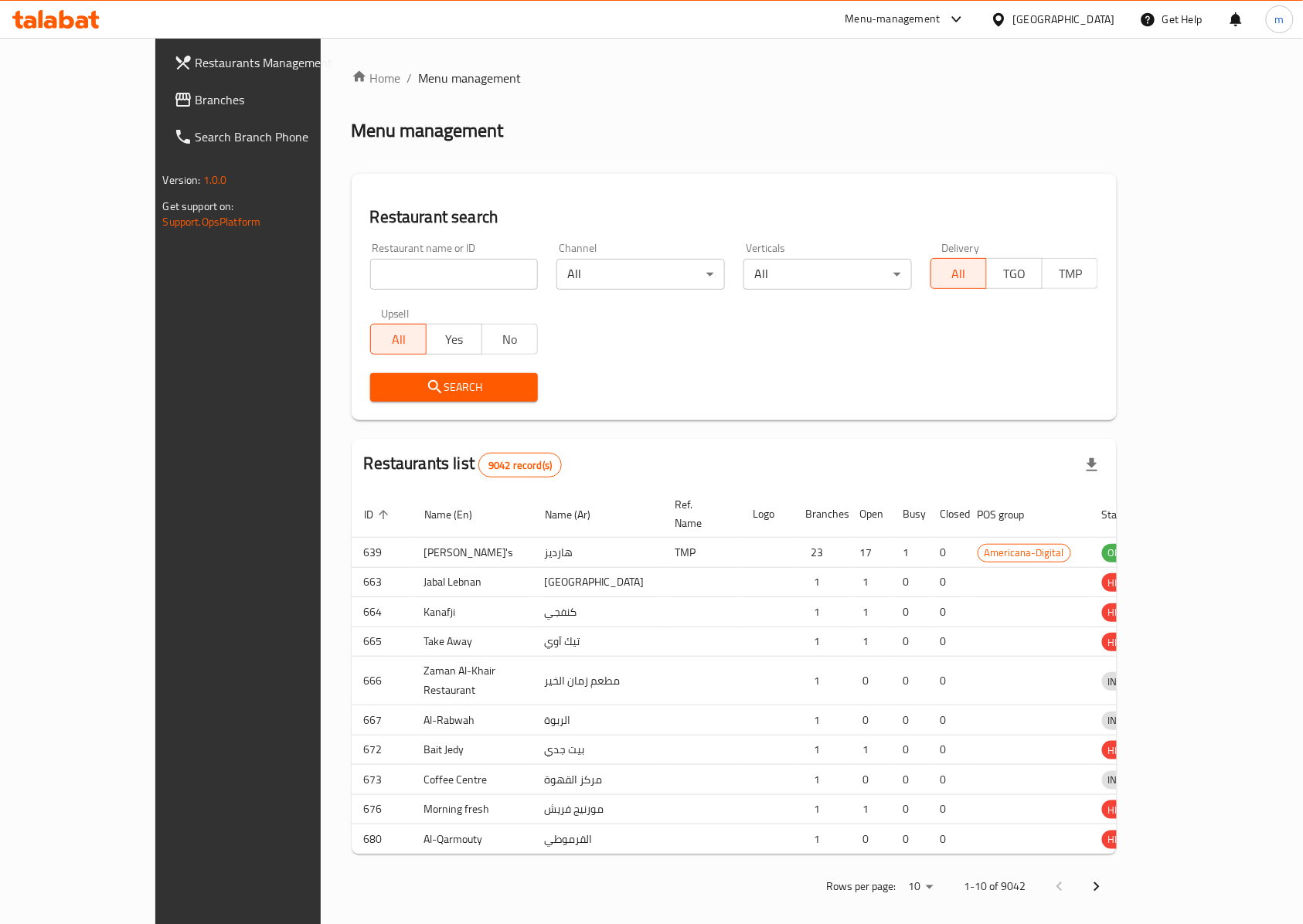
click at [351, 281] on div "Home / Menu management Menu management Restaurant search Restaurant name or ID …" at bounding box center [734, 488] width 766 height 838
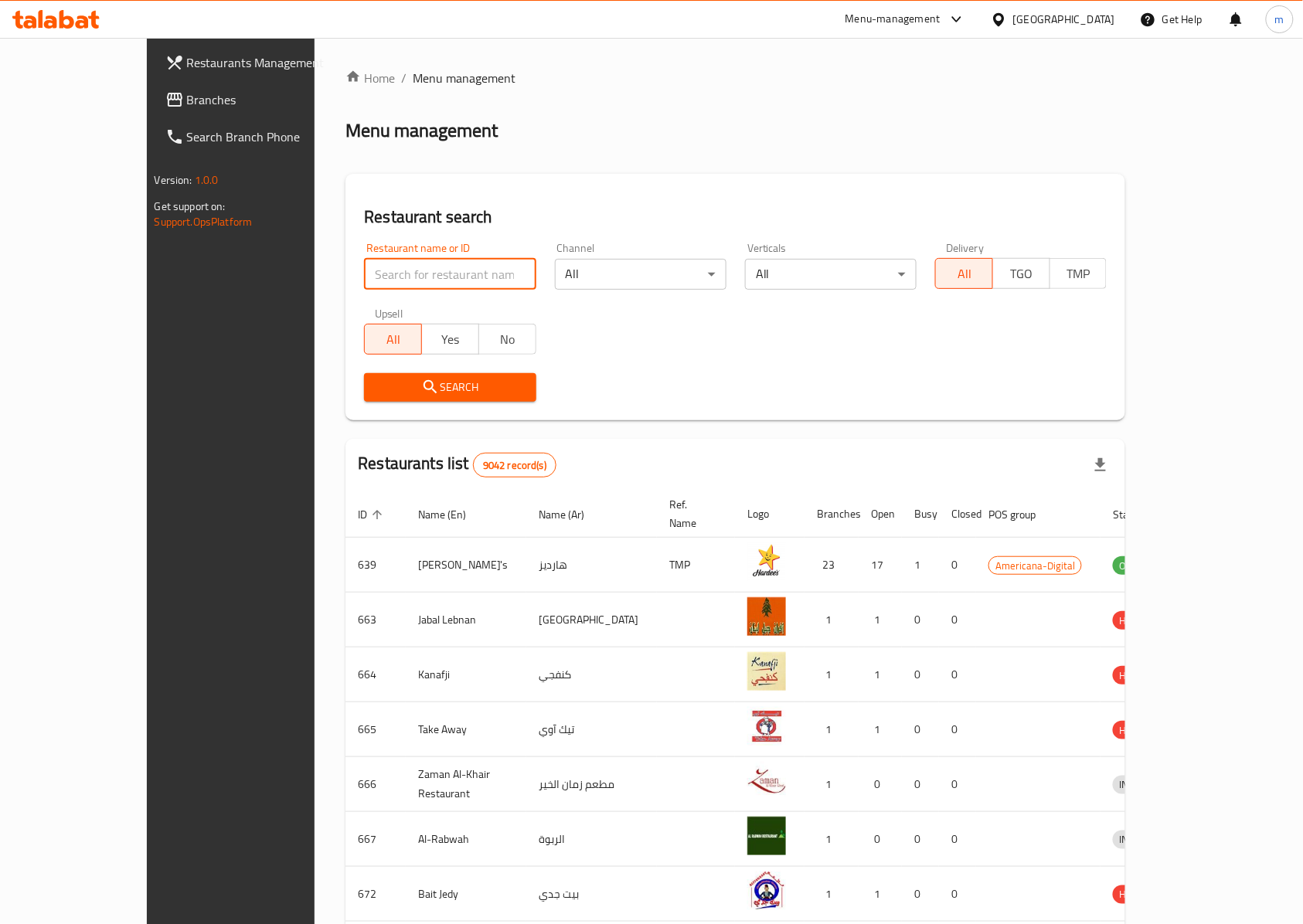
click at [364, 278] on input "search" at bounding box center [449, 274] width 171 height 31
type input "776251"
click button "Search" at bounding box center [449, 387] width 171 height 28
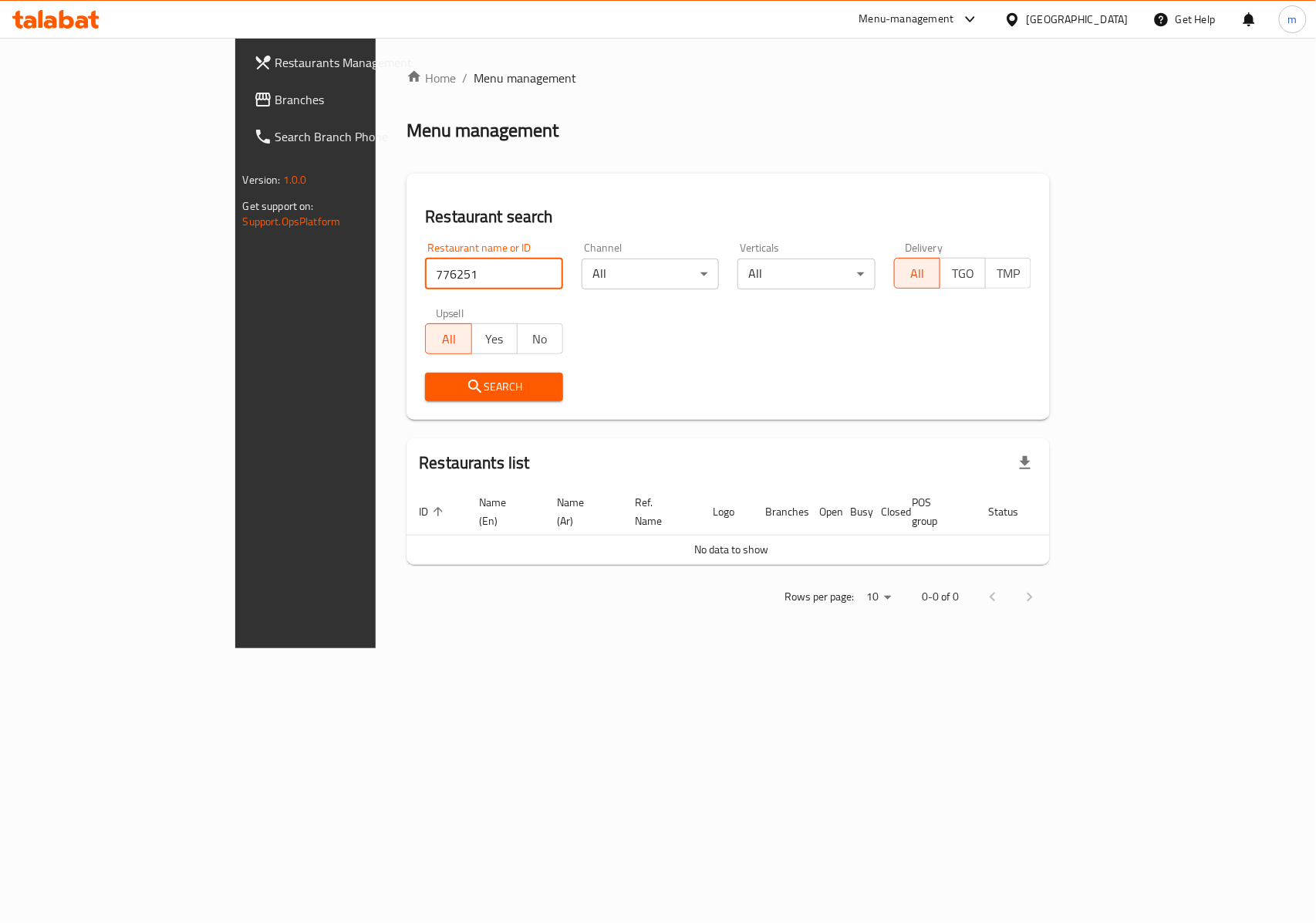
click at [425, 272] on input "776251" at bounding box center [494, 274] width 138 height 31
click at [416, 366] on div "Search" at bounding box center [494, 387] width 156 height 47
click at [425, 375] on button "Search" at bounding box center [494, 387] width 138 height 28
click at [437, 388] on span "Search" at bounding box center [494, 387] width 113 height 19
click at [425, 281] on input "776251" at bounding box center [494, 274] width 138 height 31
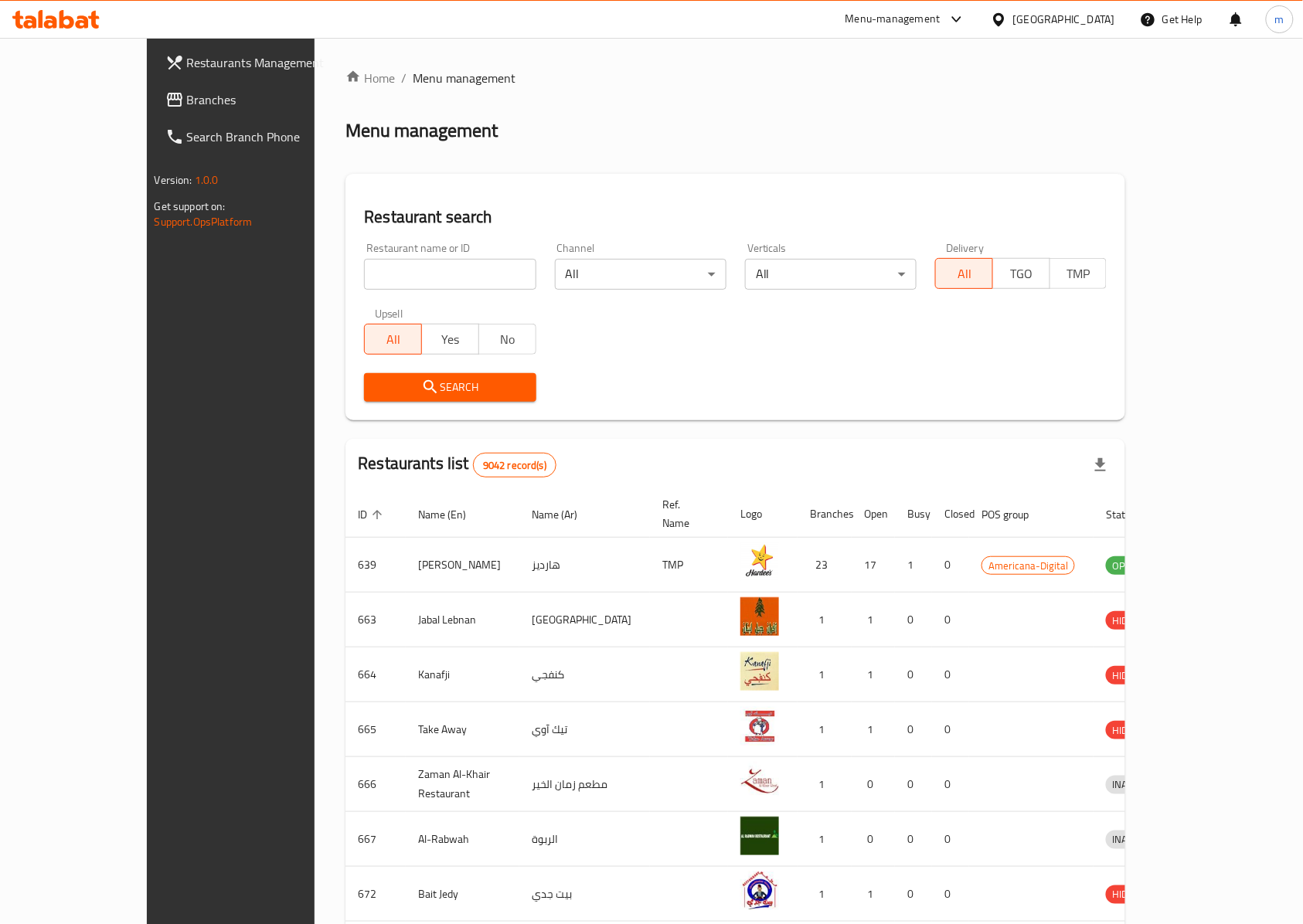
click at [187, 94] on span "Branches" at bounding box center [269, 100] width 165 height 19
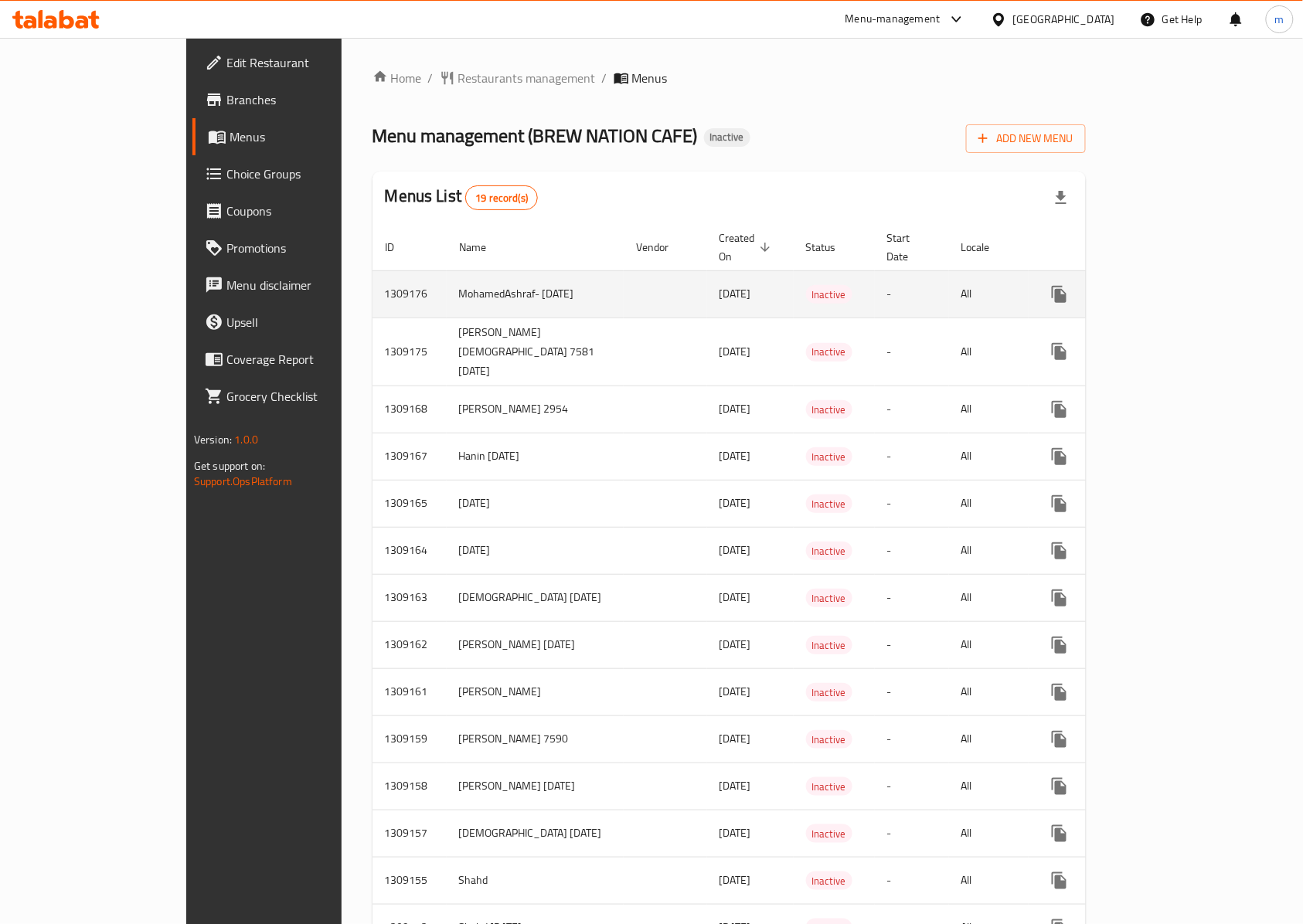
click at [1177, 287] on icon "enhanced table" at bounding box center [1170, 294] width 14 height 14
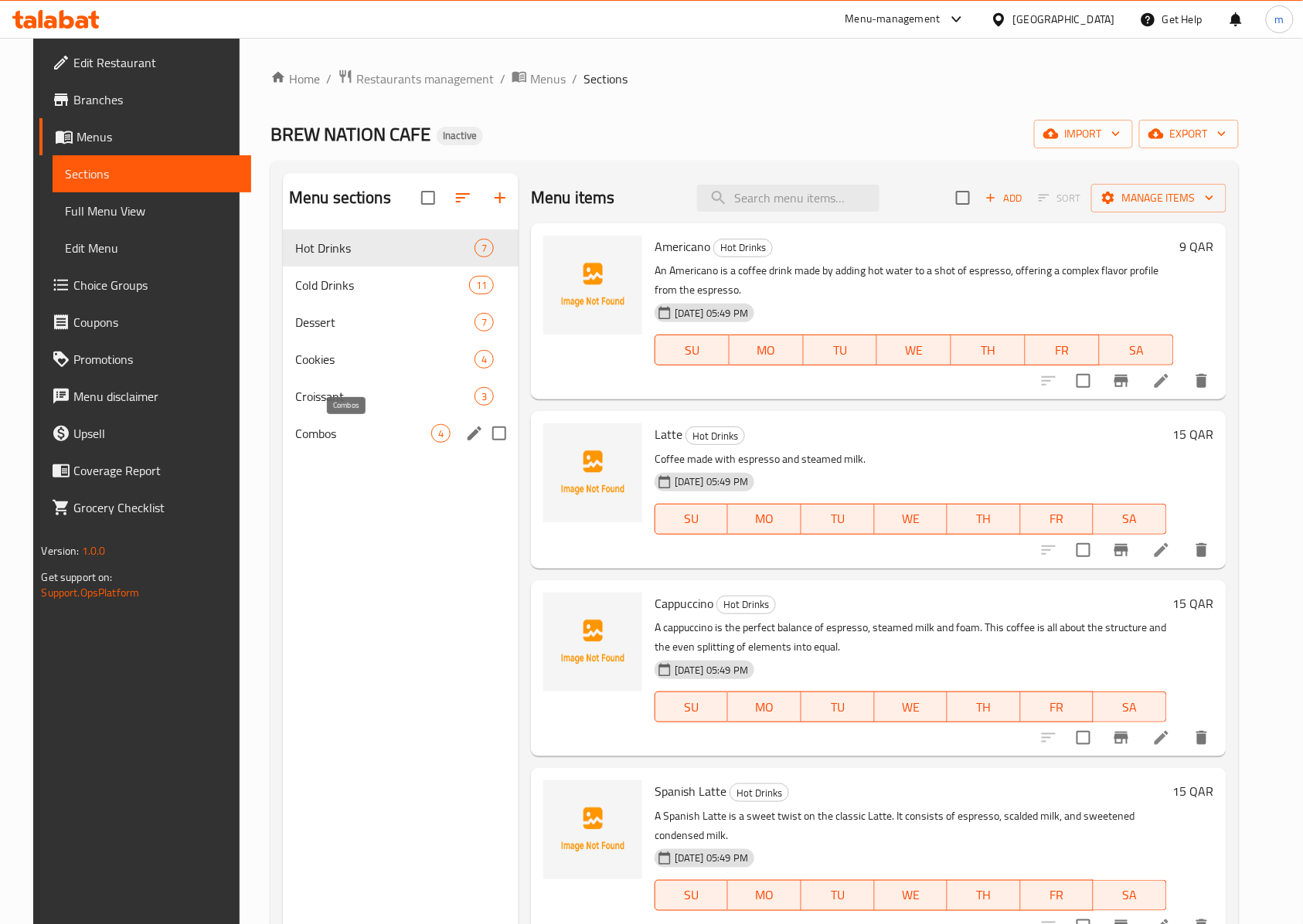
click at [298, 428] on span "Combos" at bounding box center [363, 434] width 136 height 19
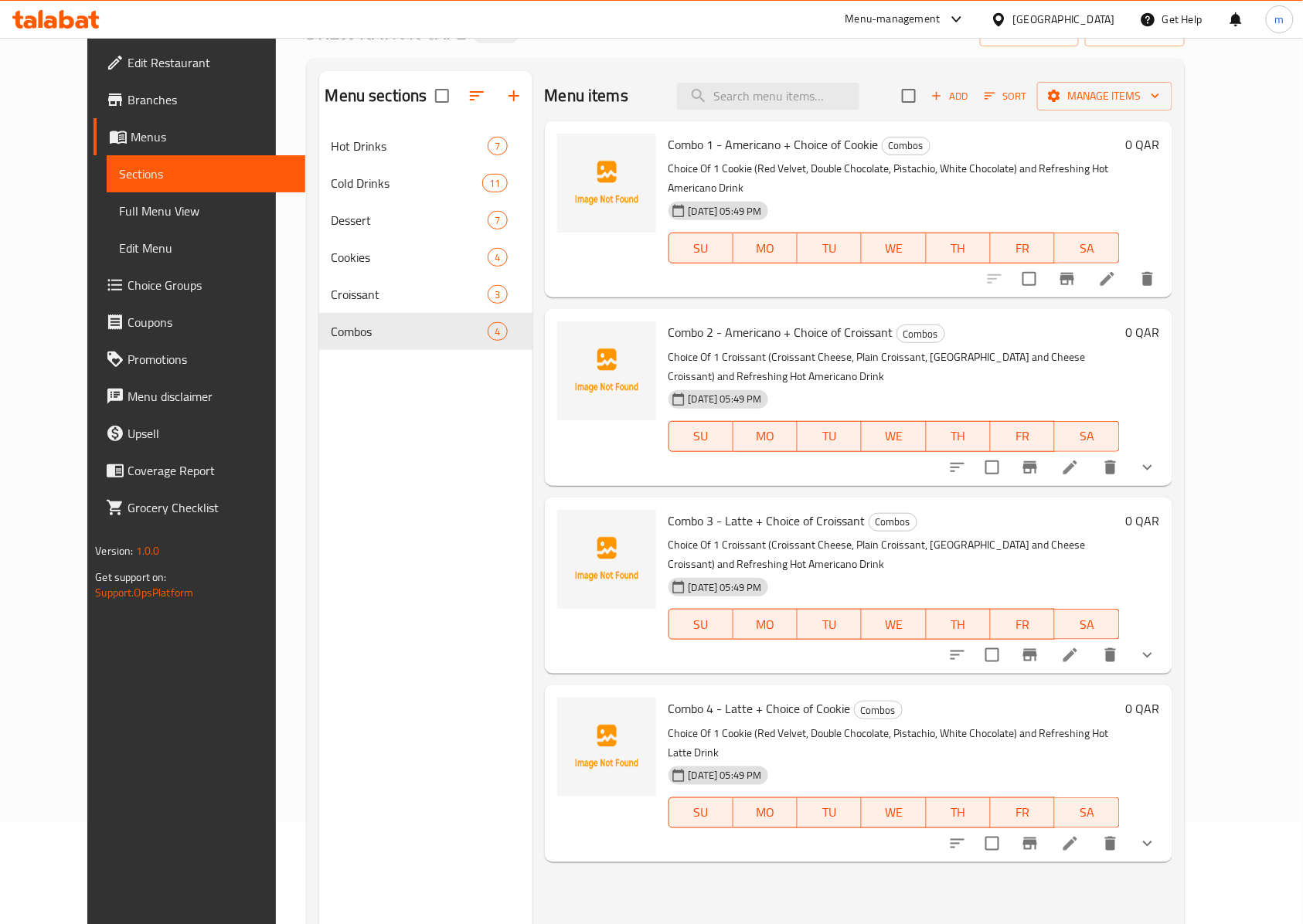
scroll to position [102, 0]
click at [1115, 271] on icon at bounding box center [1107, 278] width 14 height 14
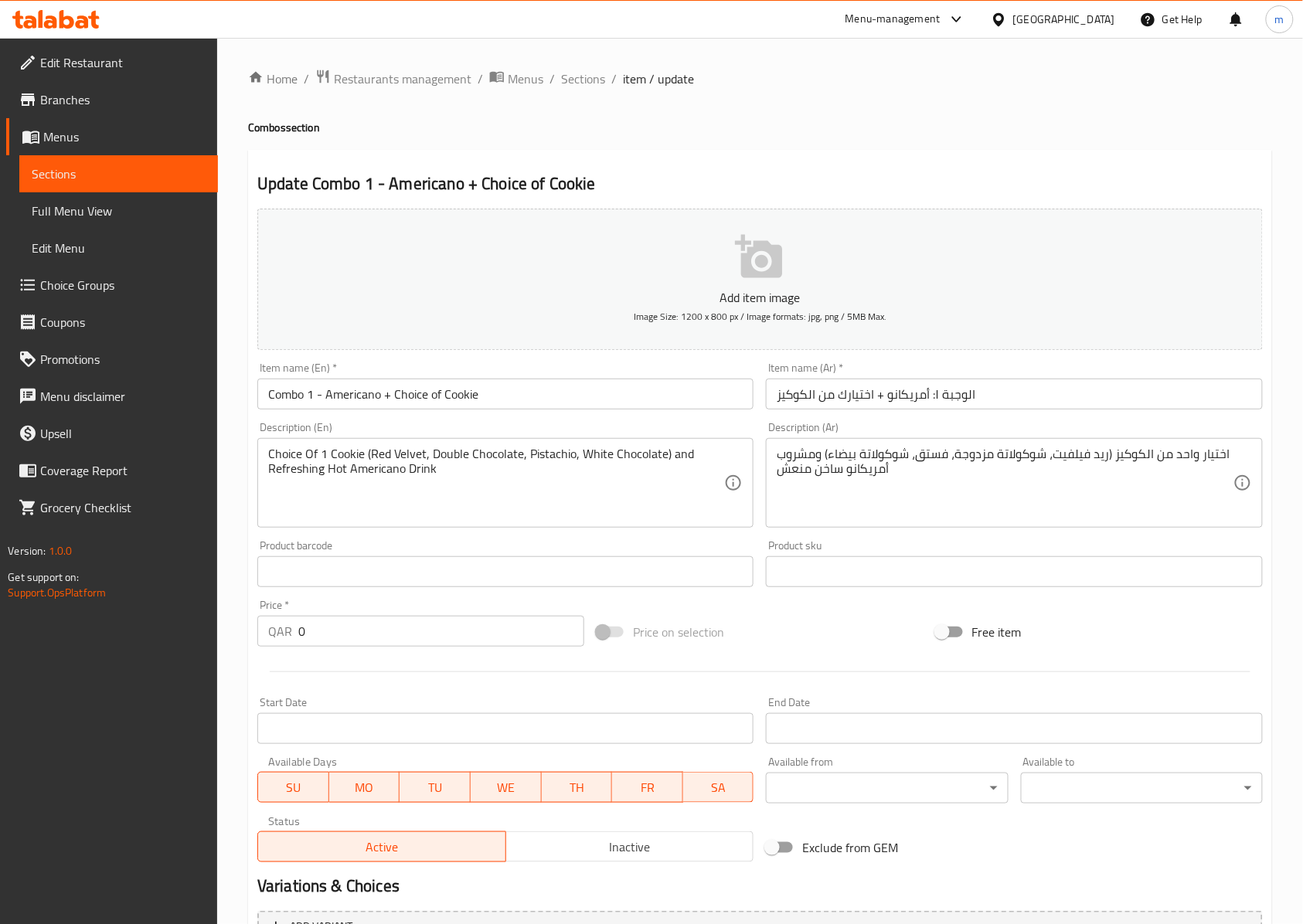
scroll to position [155, 0]
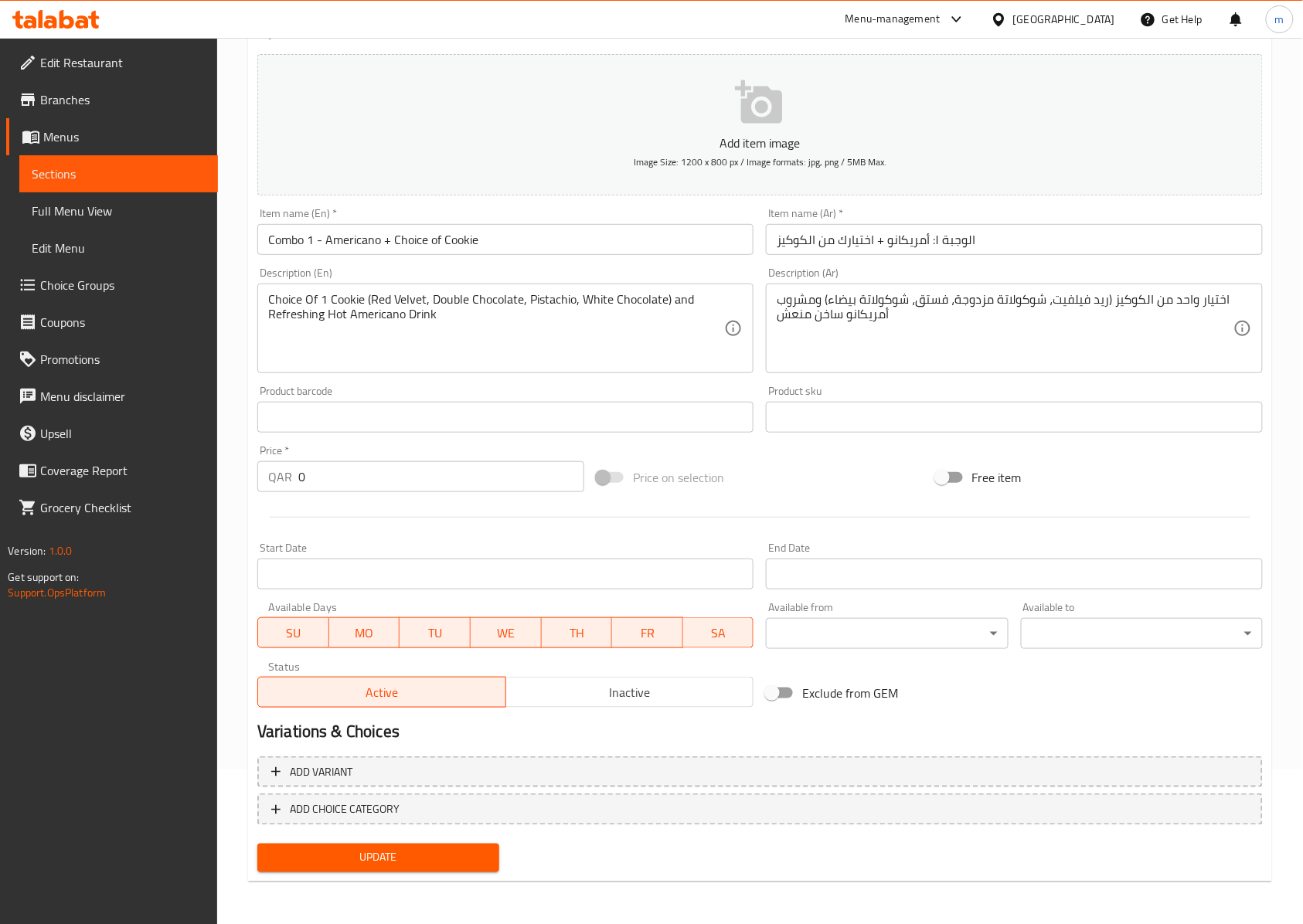
click at [380, 751] on div "Add variant ADD CHOICE CATEGORY" at bounding box center [760, 794] width 1017 height 88
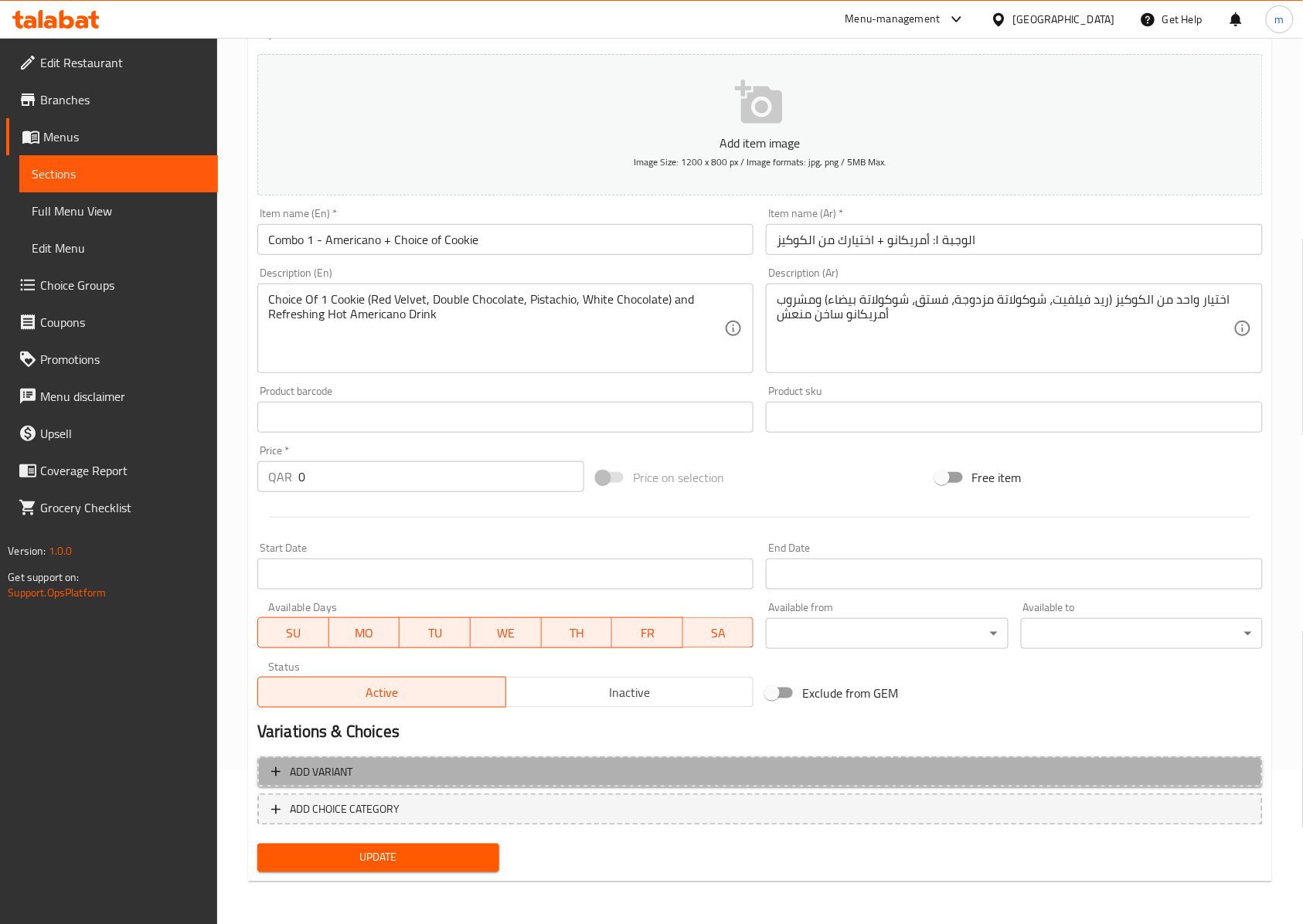
click at [357, 767] on span "Add variant" at bounding box center [760, 772] width 978 height 19
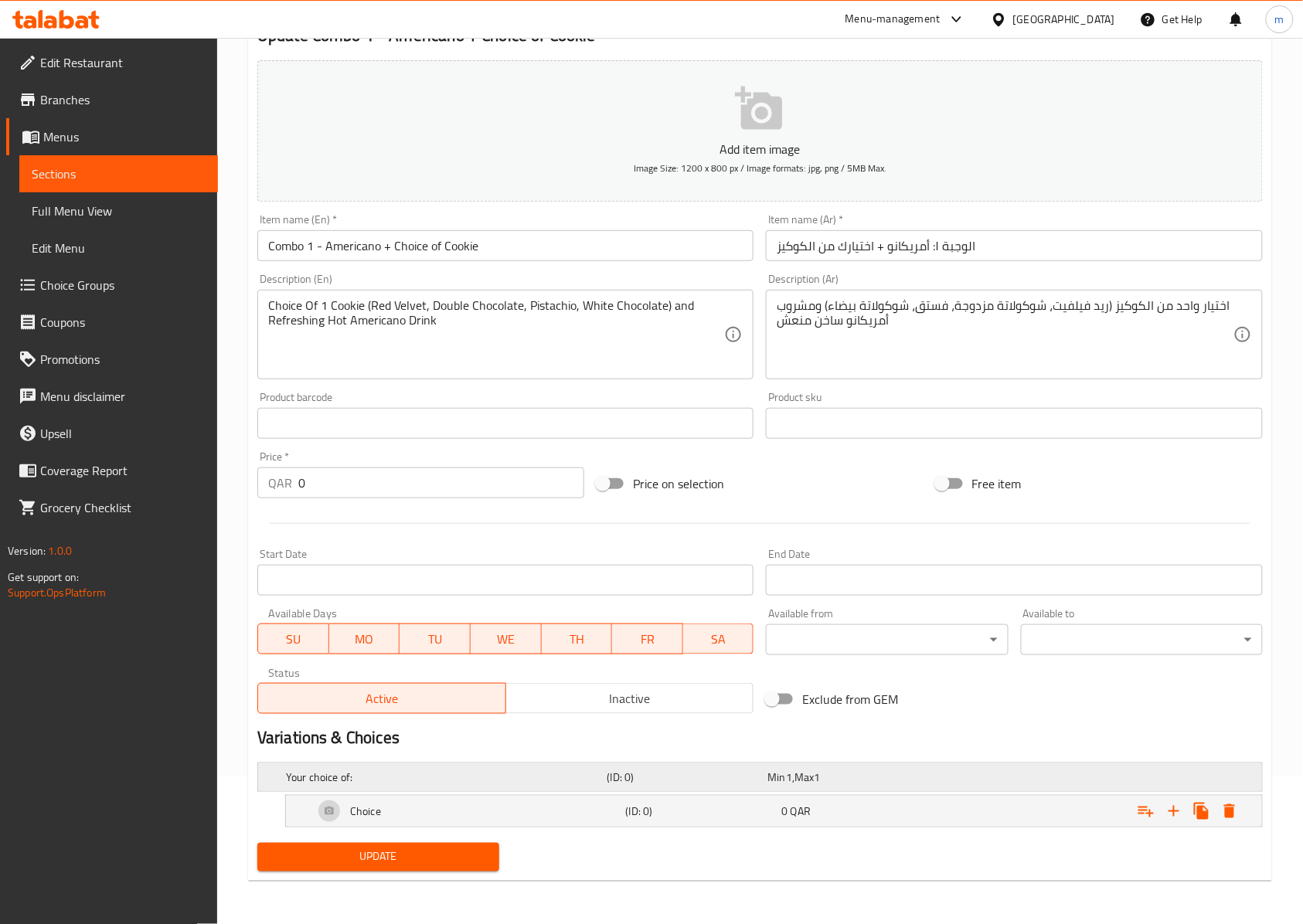
click at [354, 771] on h5 "Your choice of:" at bounding box center [443, 777] width 315 height 15
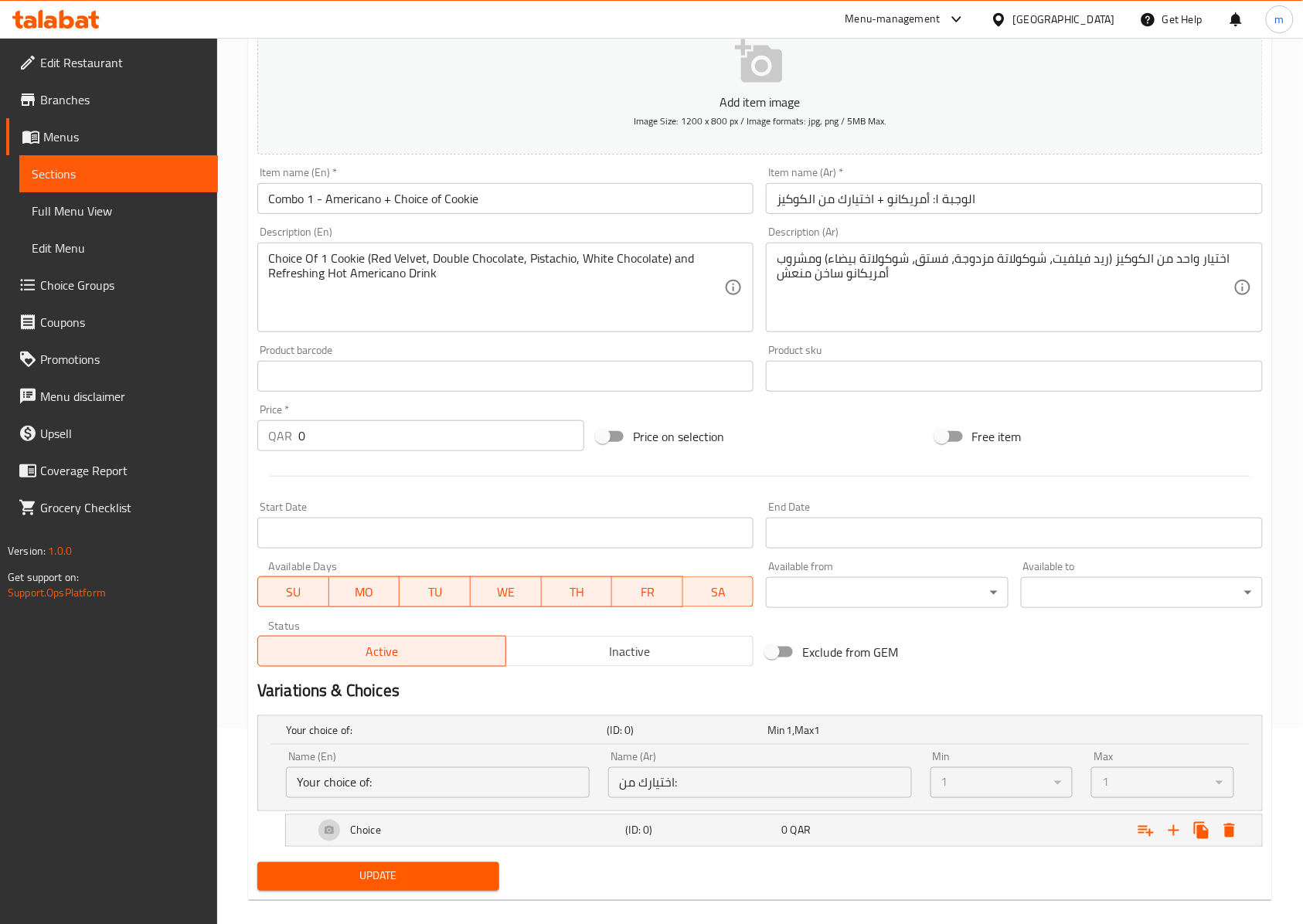
scroll to position [216, 0]
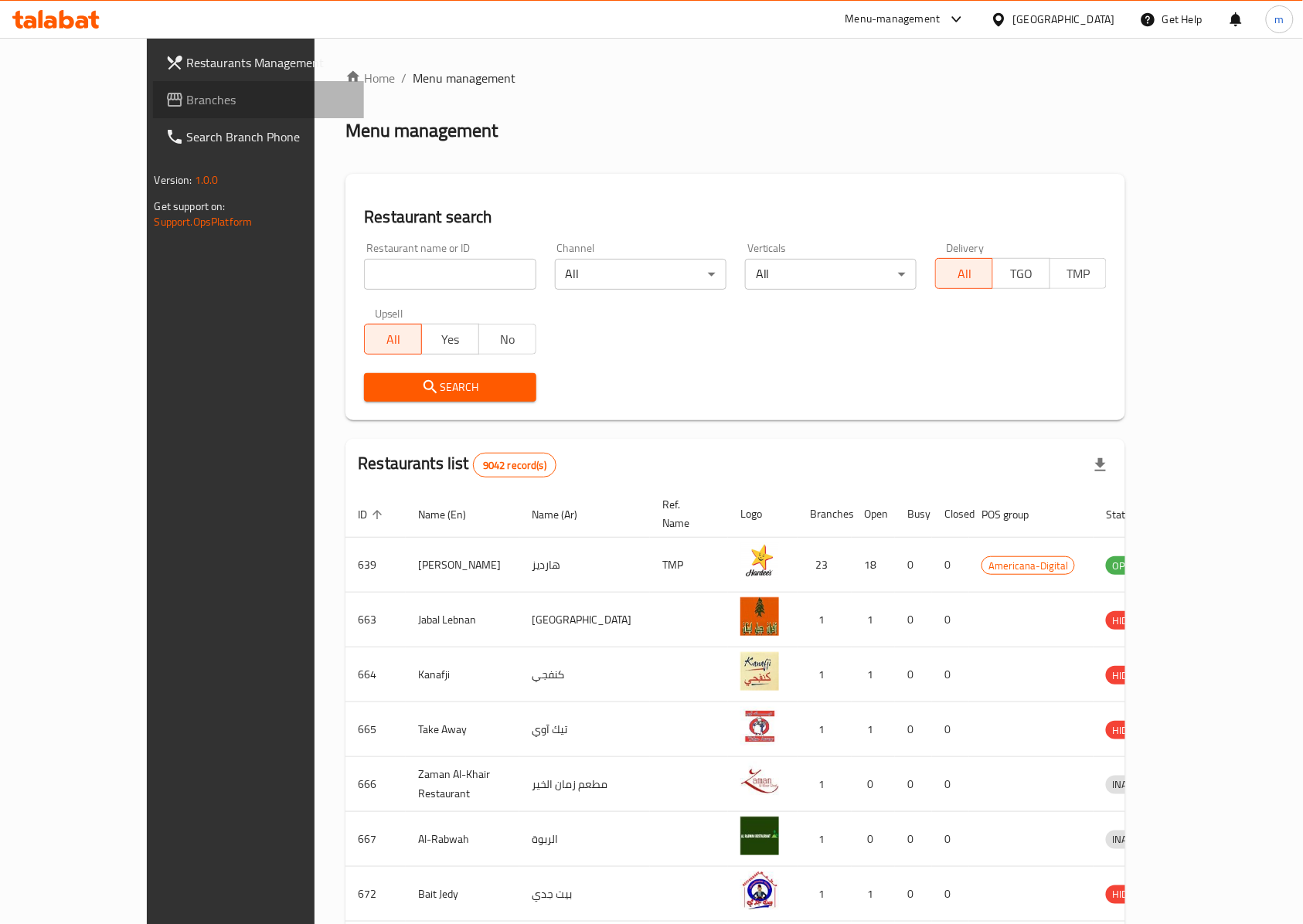
click at [187, 108] on span "Branches" at bounding box center [269, 100] width 165 height 19
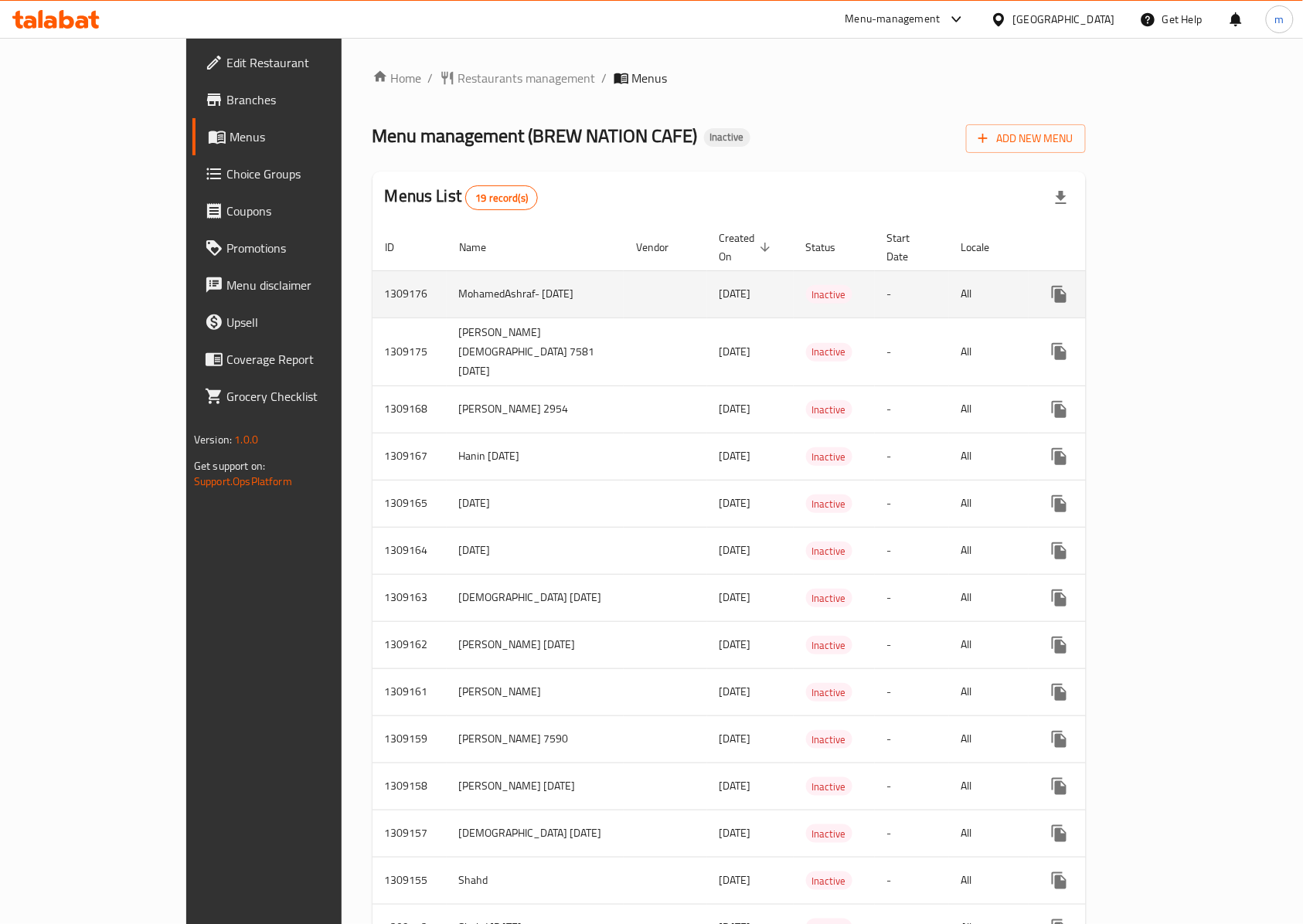
click at [1189, 276] on link "enhanced table" at bounding box center [1170, 294] width 37 height 37
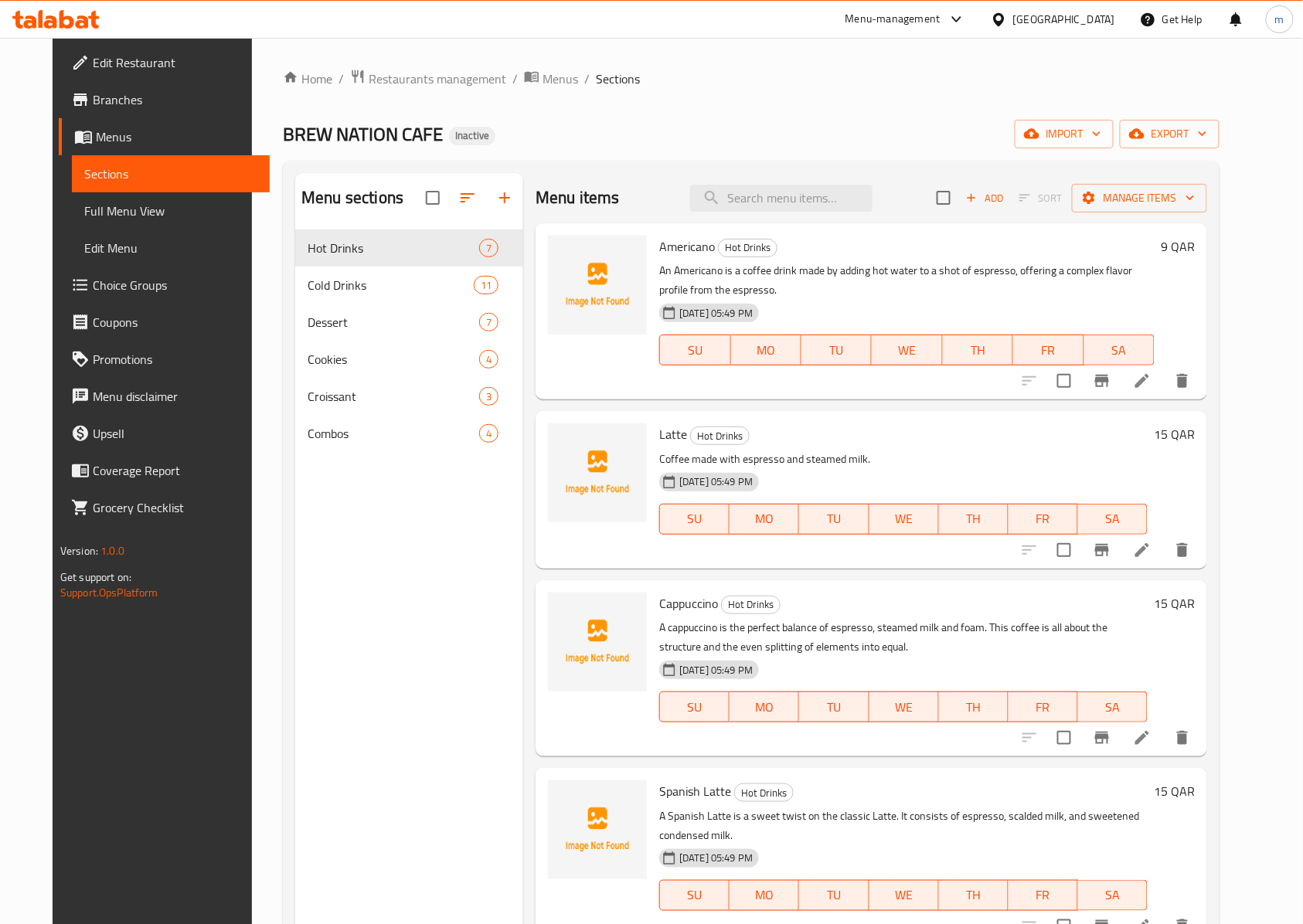
click at [295, 427] on div "Combos 4" at bounding box center [409, 433] width 228 height 37
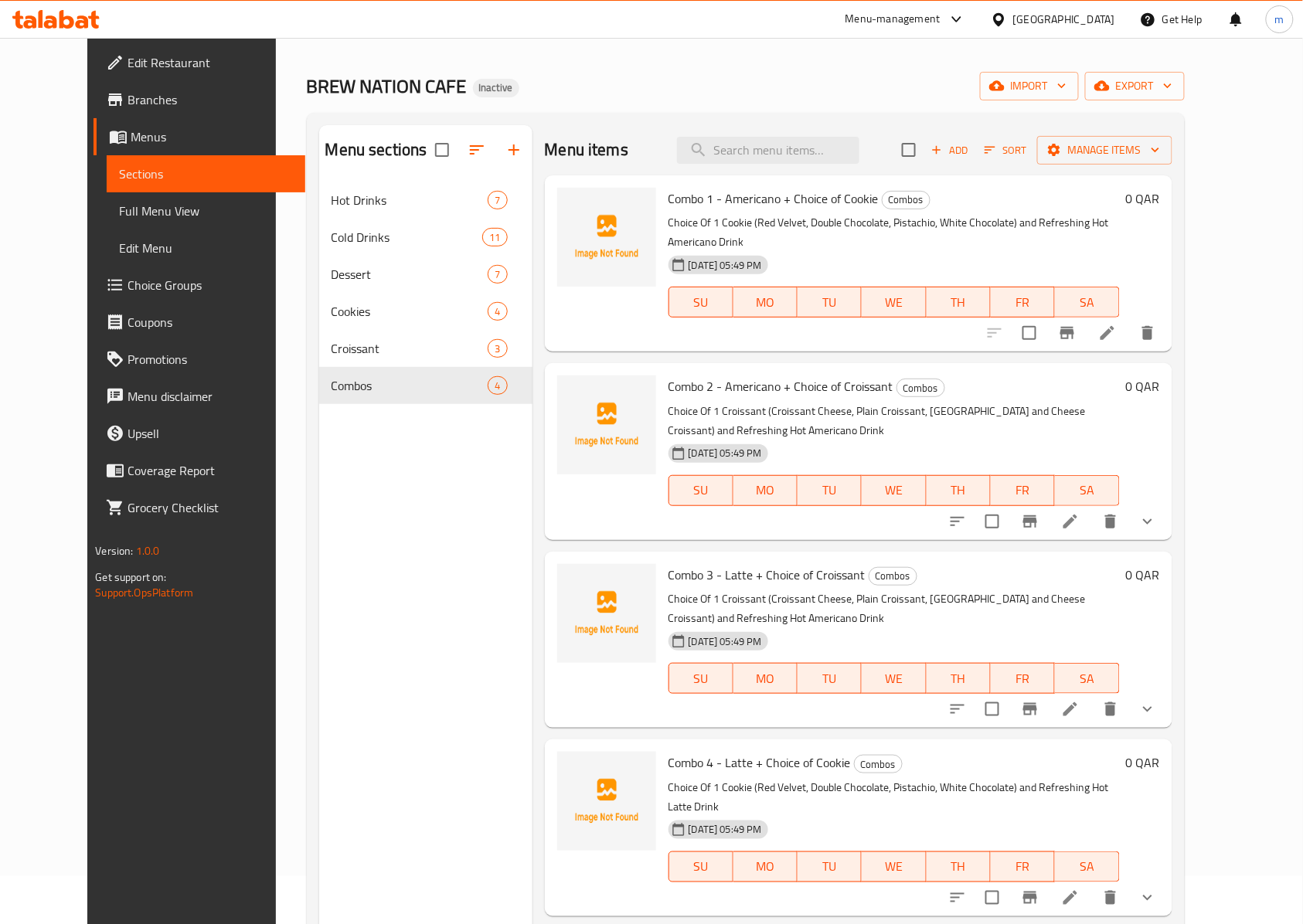
scroll to position [11, 0]
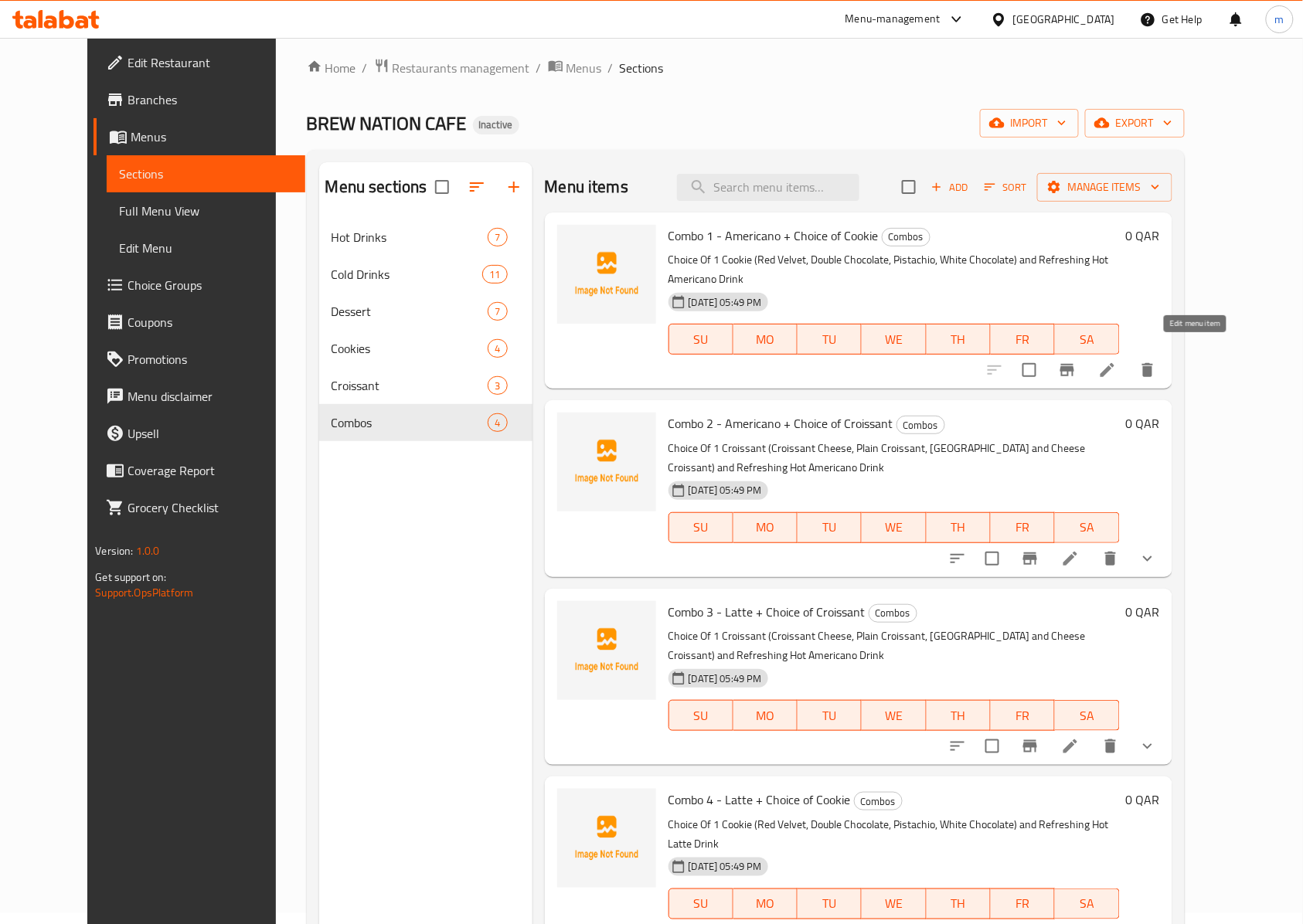
click at [1116, 360] on icon at bounding box center [1108, 370] width 19 height 19
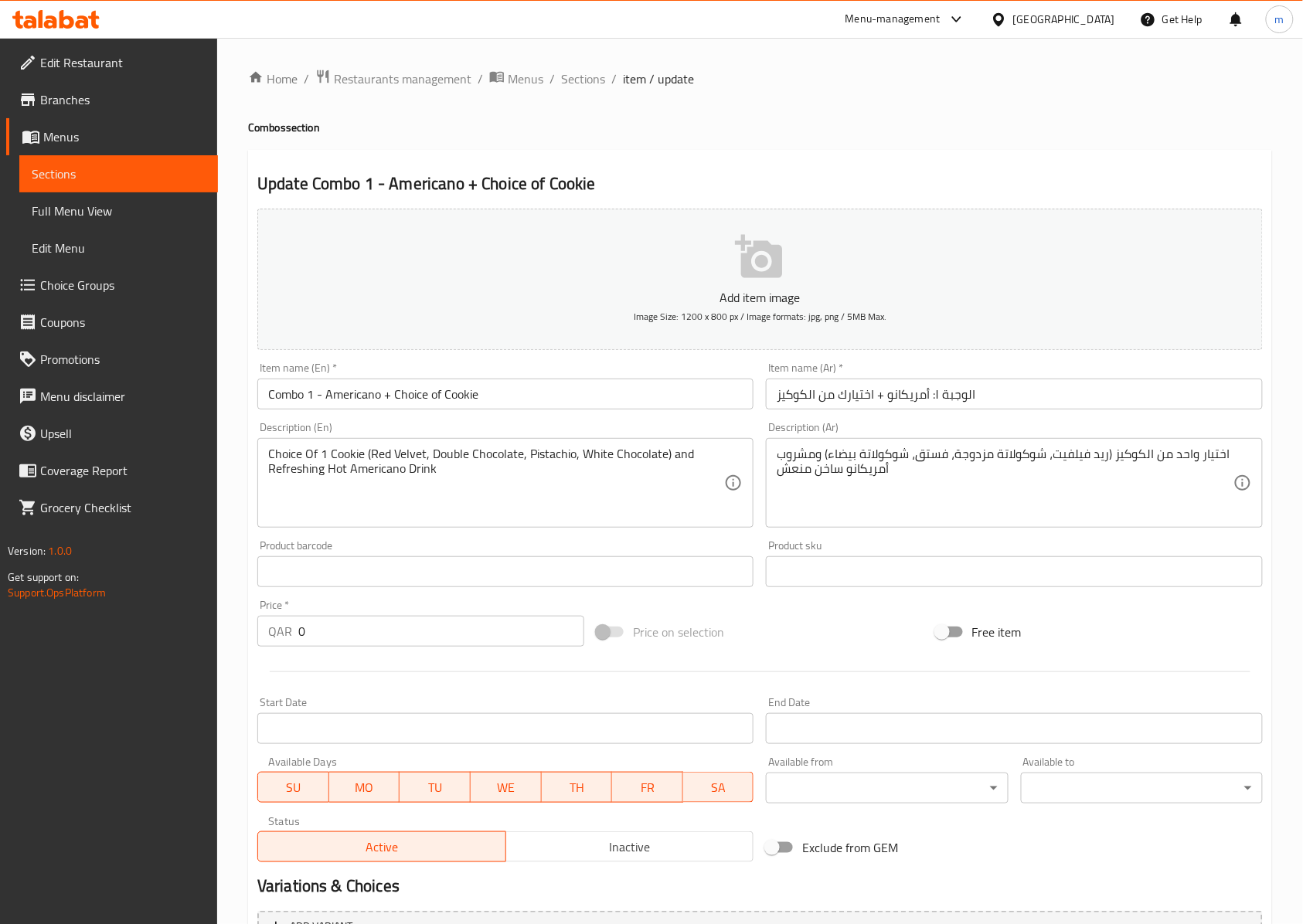
click at [152, 164] on span "Sections" at bounding box center [119, 174] width 174 height 19
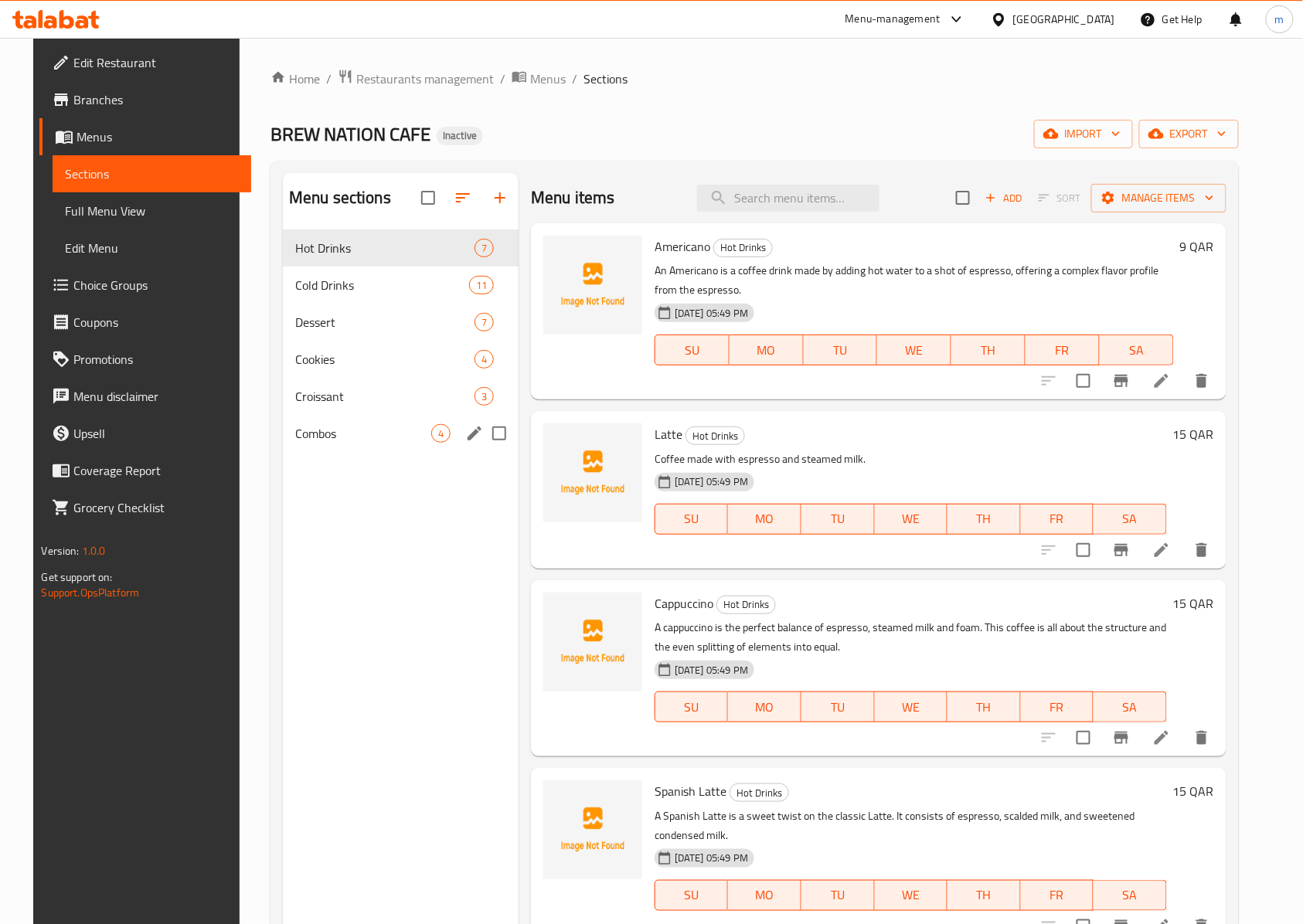
click at [408, 430] on span "Combos" at bounding box center [363, 434] width 136 height 19
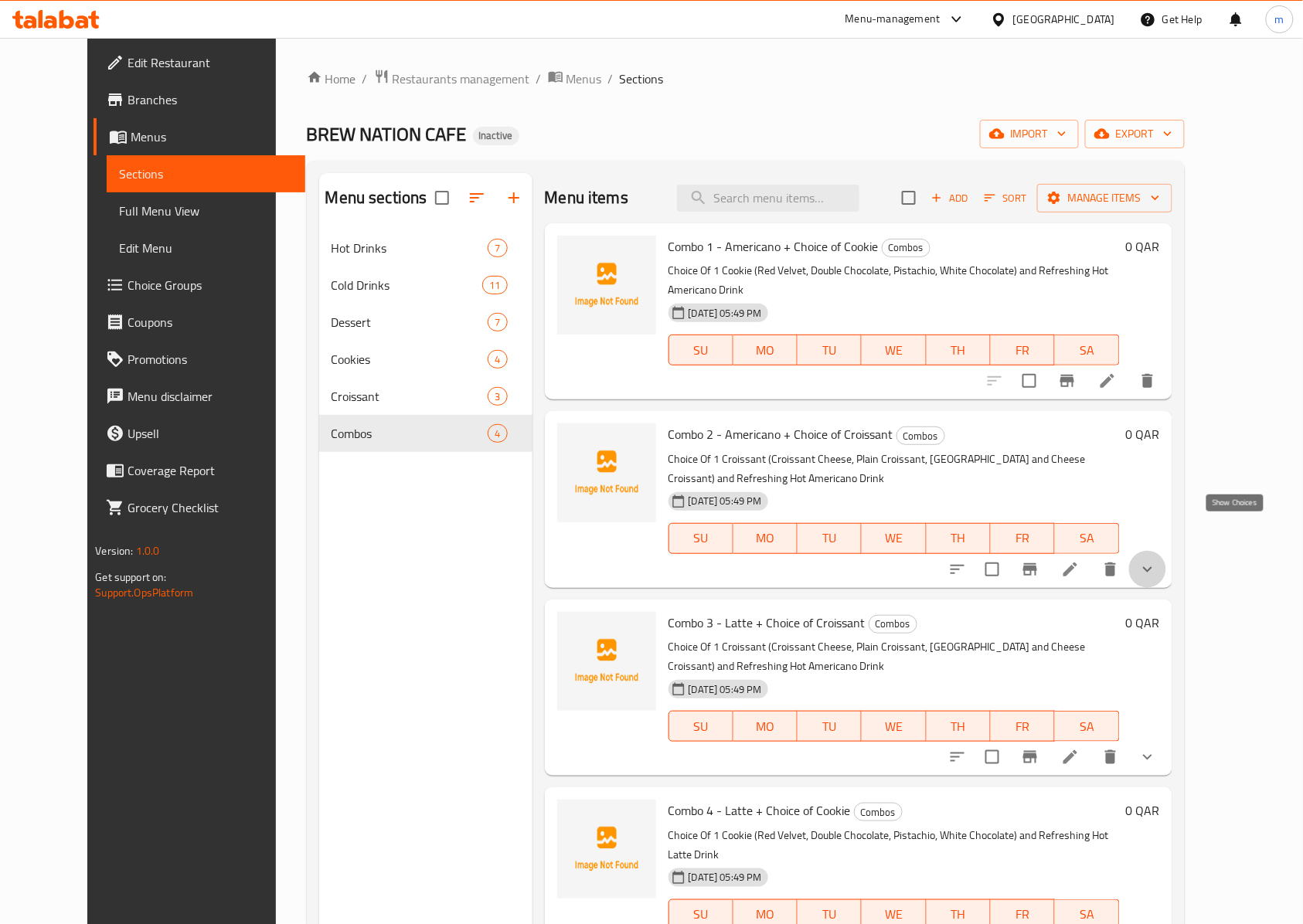
click at [1157, 560] on icon "show more" at bounding box center [1147, 570] width 19 height 19
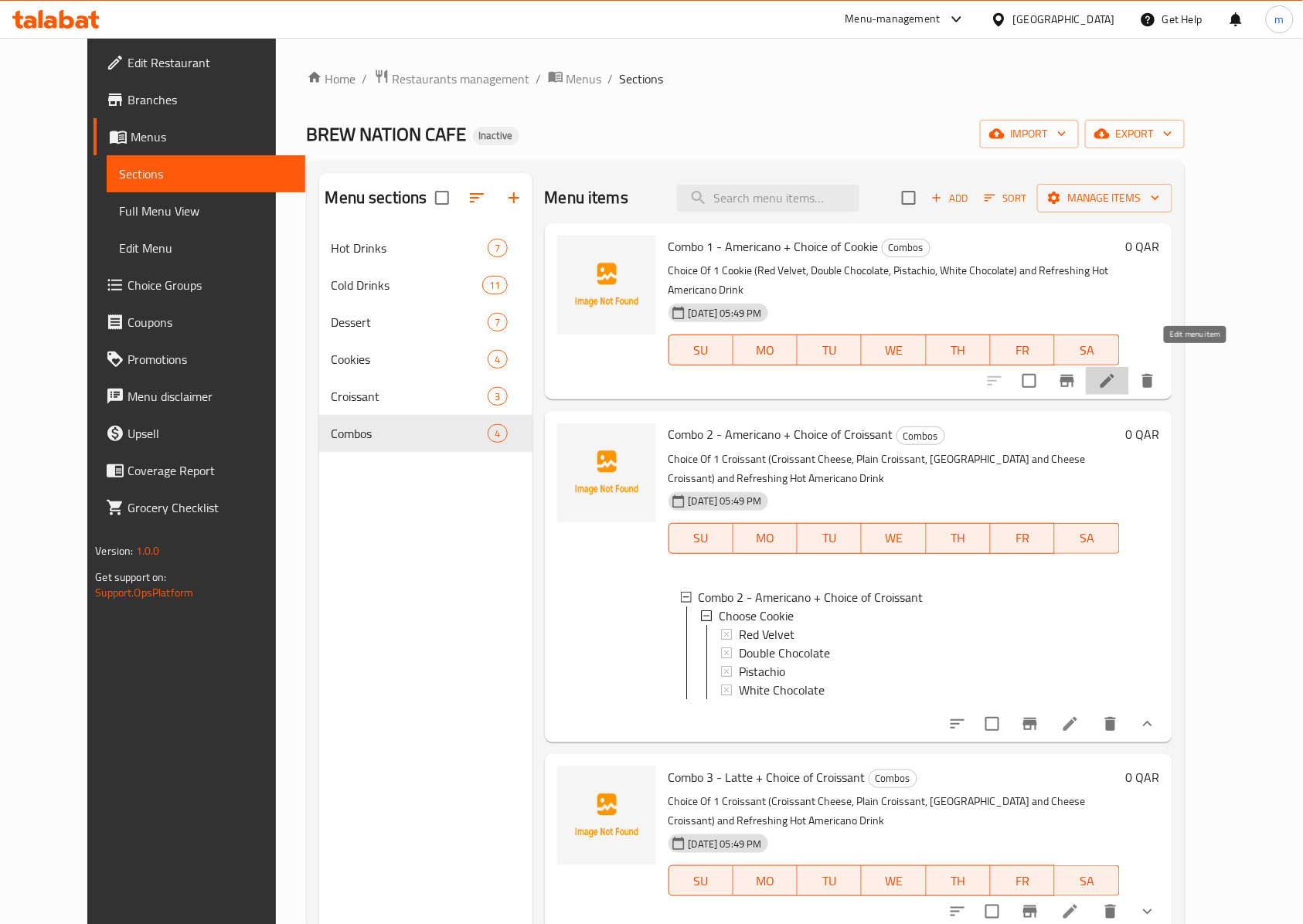
click at [1115, 374] on icon at bounding box center [1107, 381] width 14 height 14
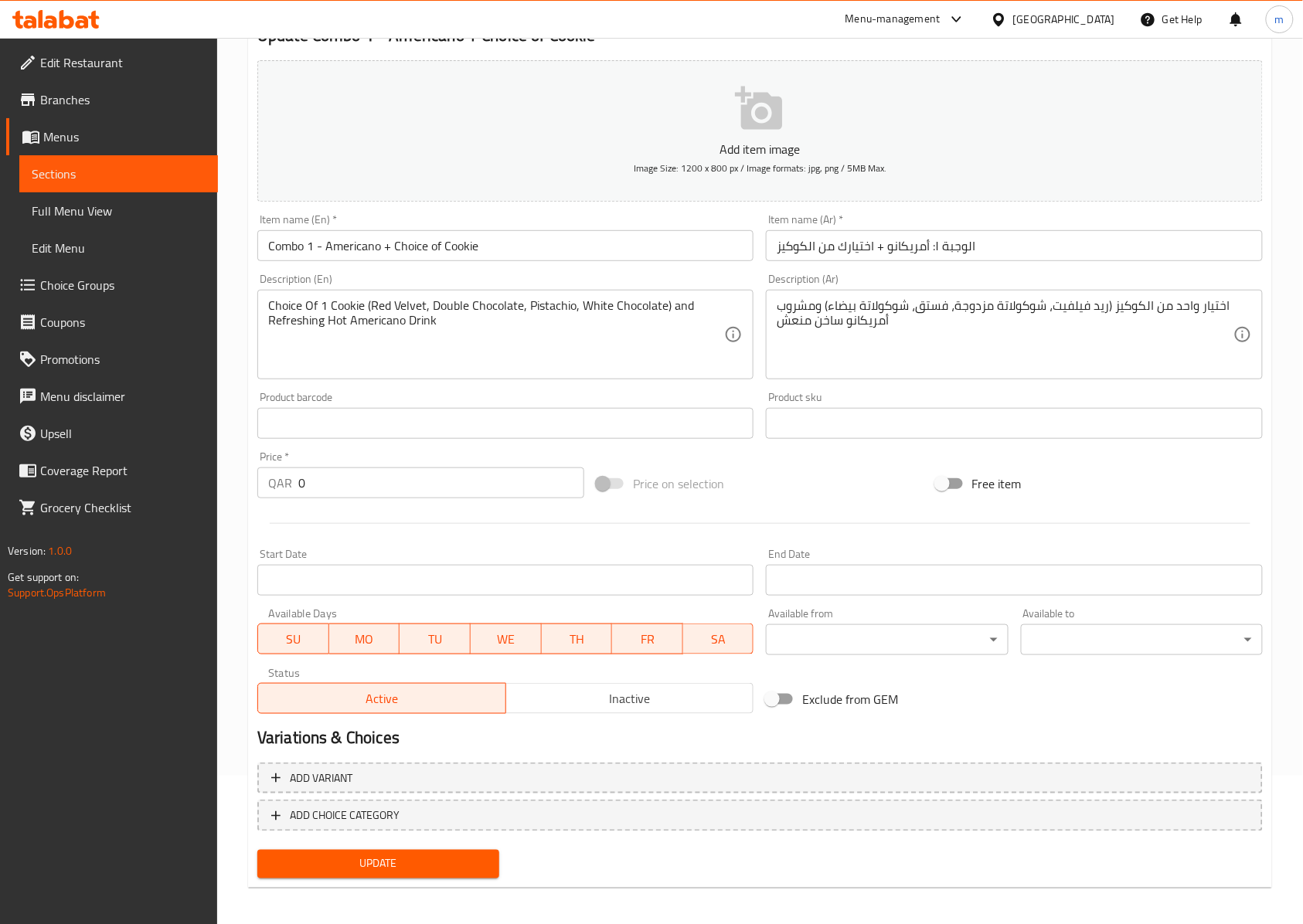
scroll to position [155, 0]
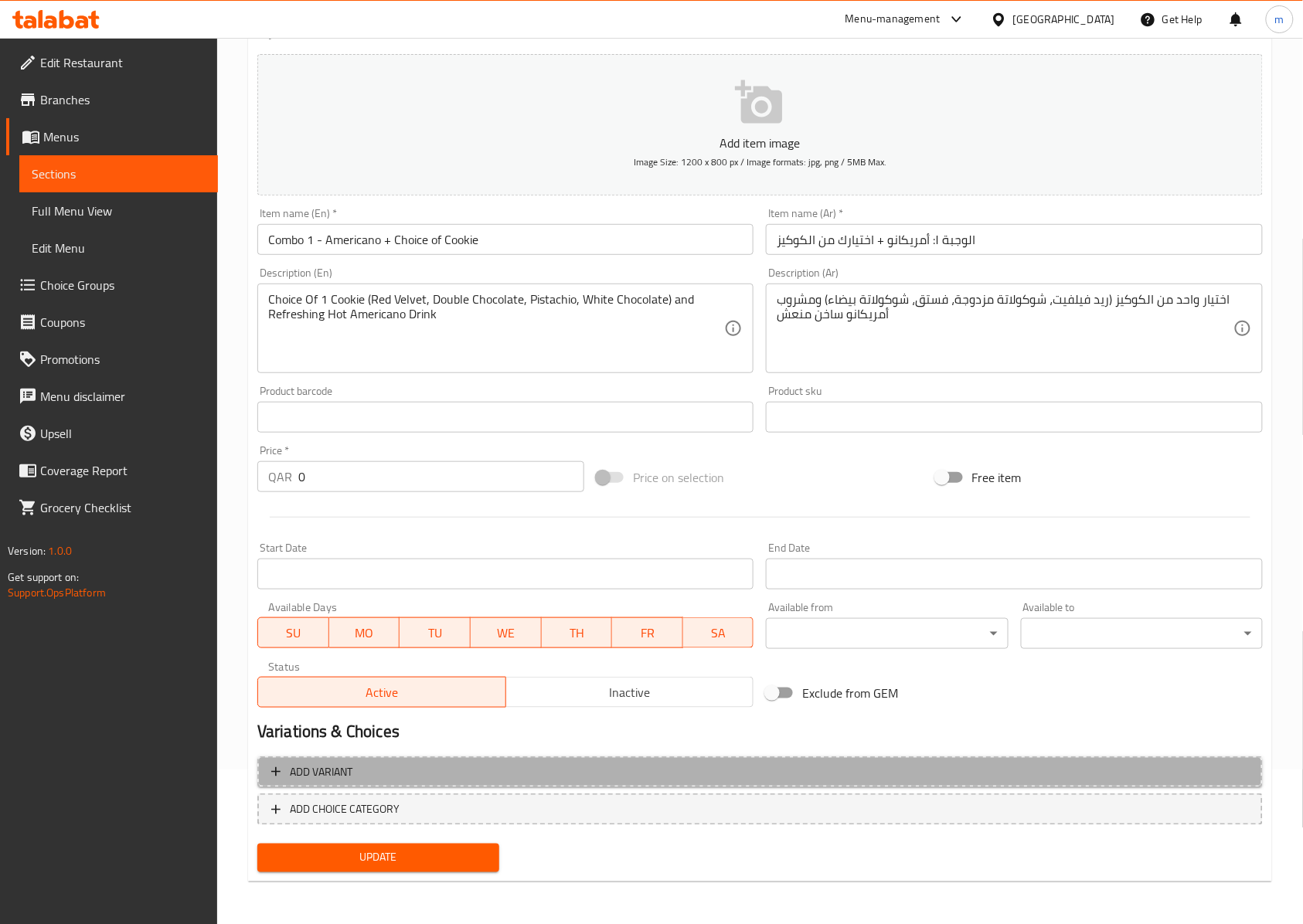
click at [455, 774] on span "Add variant" at bounding box center [760, 772] width 978 height 19
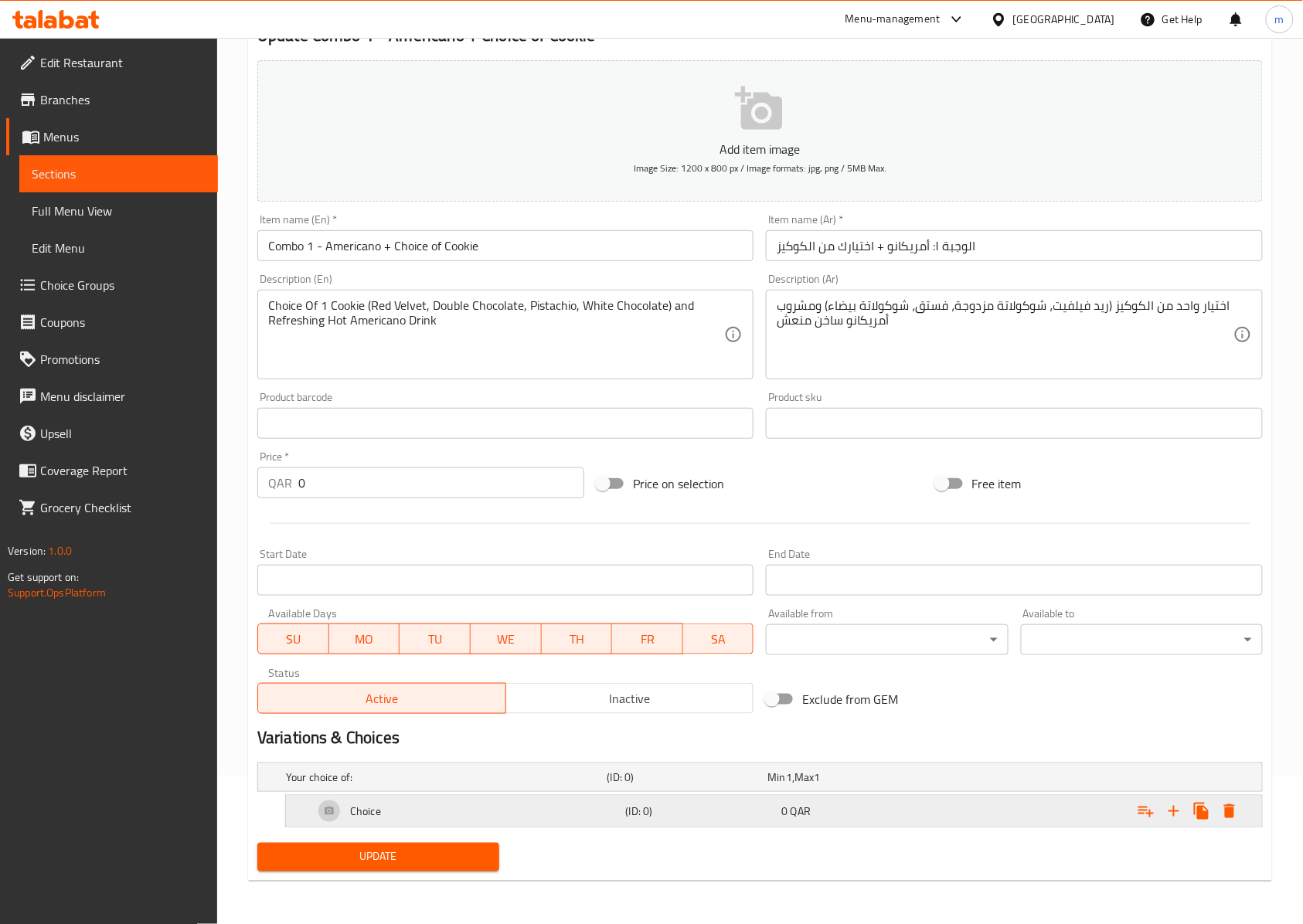
click at [519, 788] on div "Choice" at bounding box center [443, 777] width 321 height 22
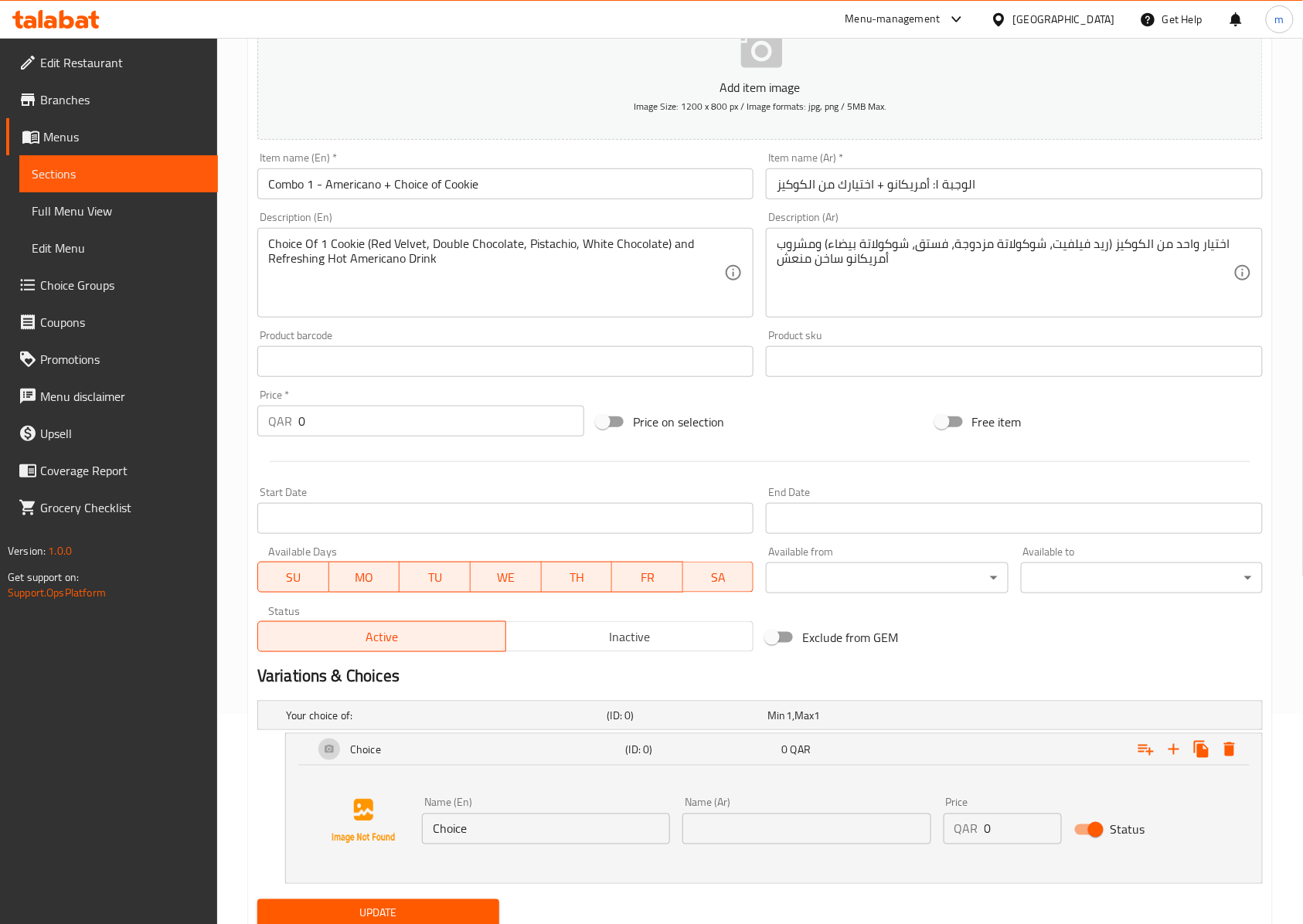
scroll to position [268, 0]
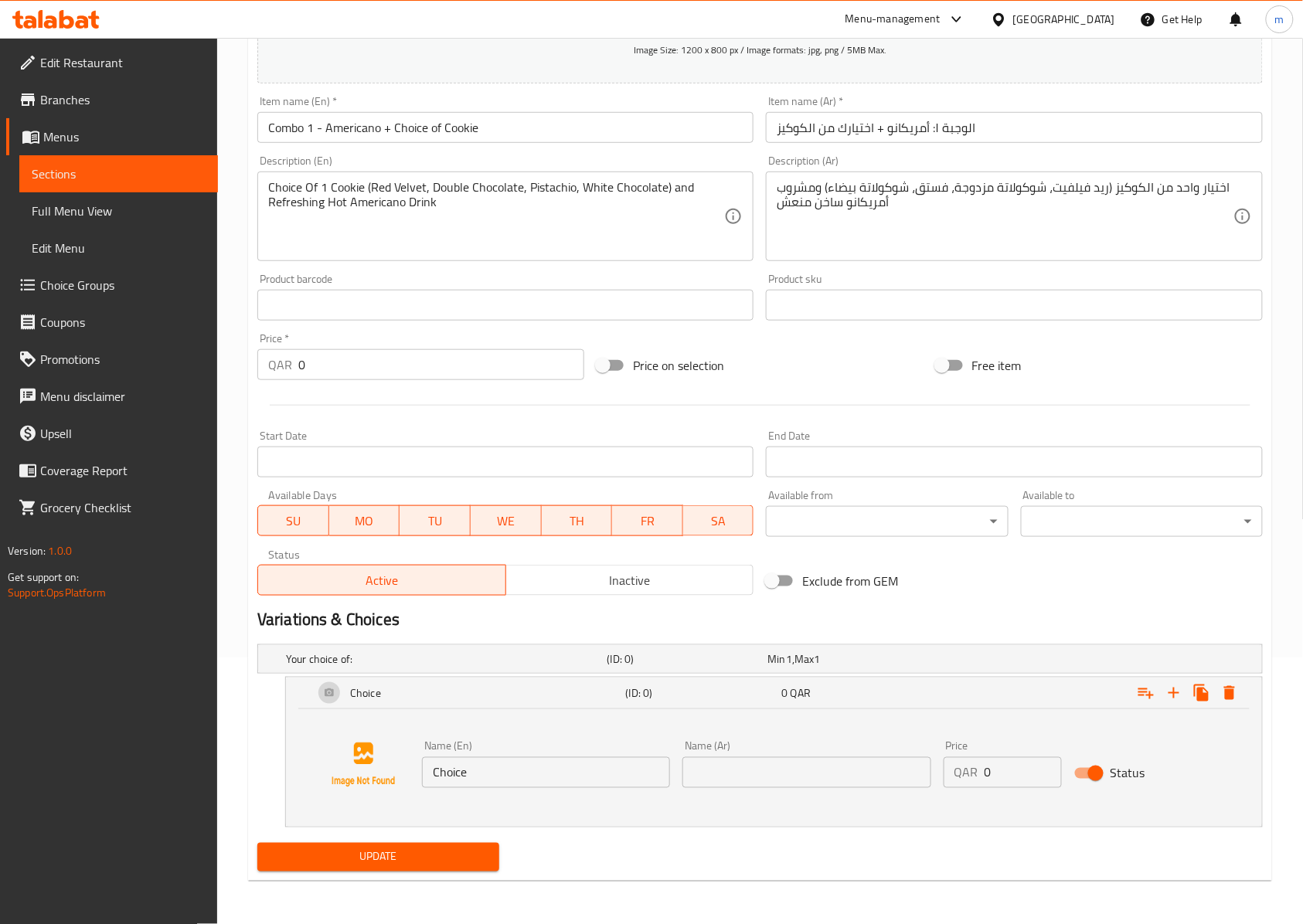
click at [635, 767] on input "Choice" at bounding box center [546, 773] width 248 height 31
click at [529, 765] on input "Choice" at bounding box center [546, 773] width 248 height 31
paste input "Of 1 Cookie"
type input "Choice Of 1 Cookie"
click at [898, 751] on div "Name (Ar) Name (Ar)" at bounding box center [806, 764] width 248 height 47
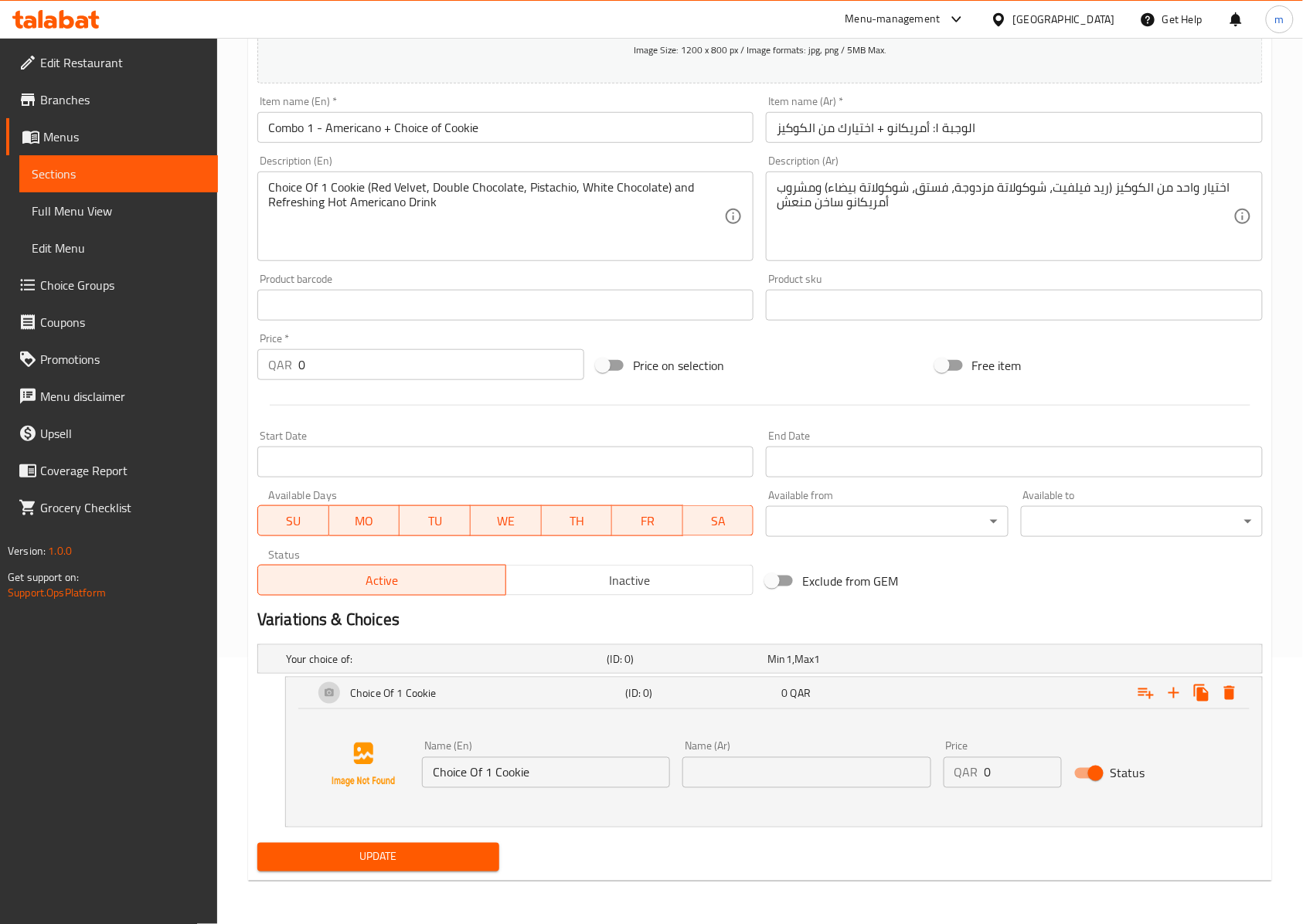
click at [860, 775] on input "text" at bounding box center [806, 773] width 248 height 31
type input "اختيارك من الكوكي"
click at [1092, 777] on input "Status" at bounding box center [1096, 773] width 88 height 29
click at [1086, 780] on input "Status" at bounding box center [1080, 773] width 88 height 29
checkbox input "true"
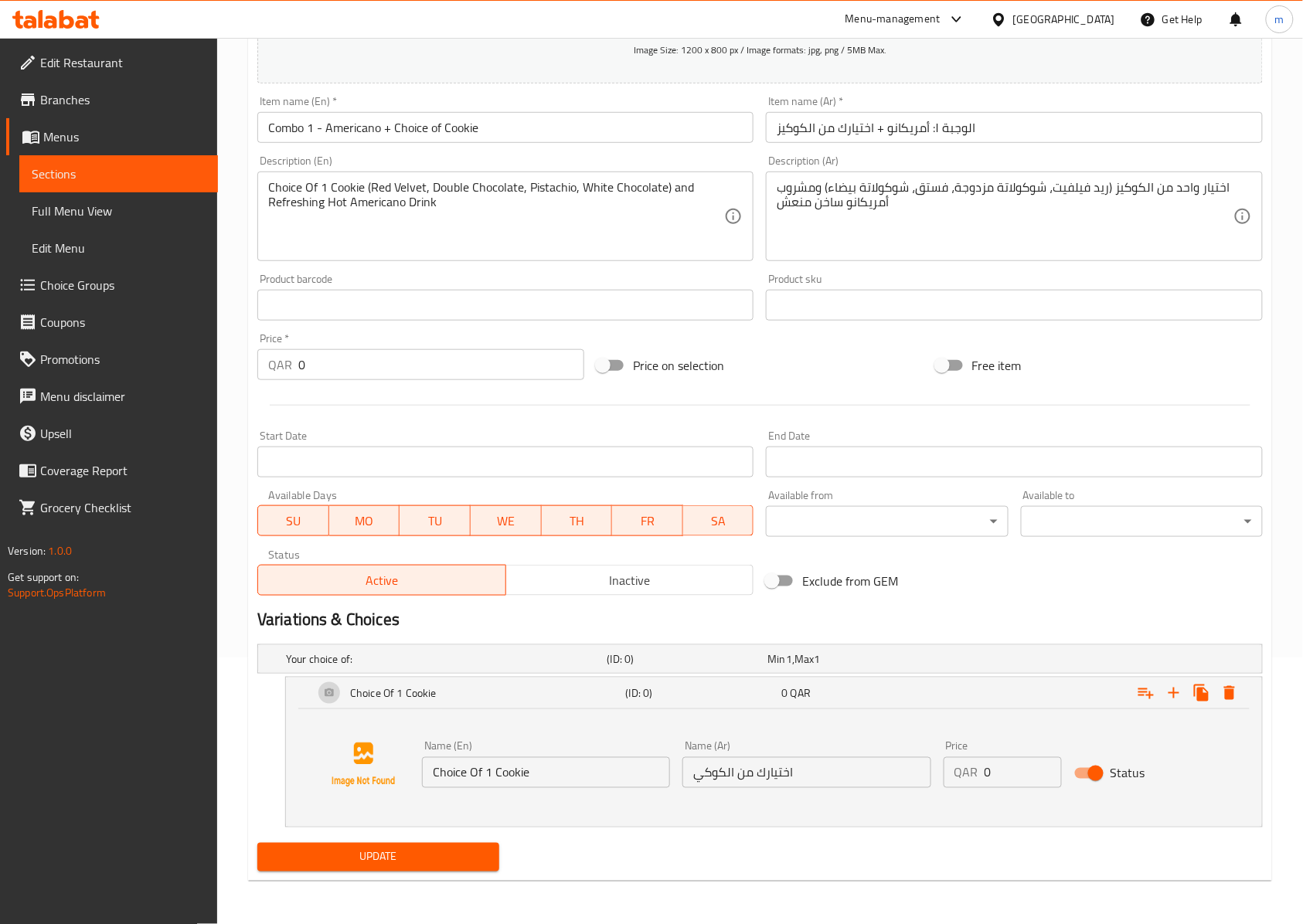
click at [474, 847] on span "Update" at bounding box center [378, 857] width 217 height 19
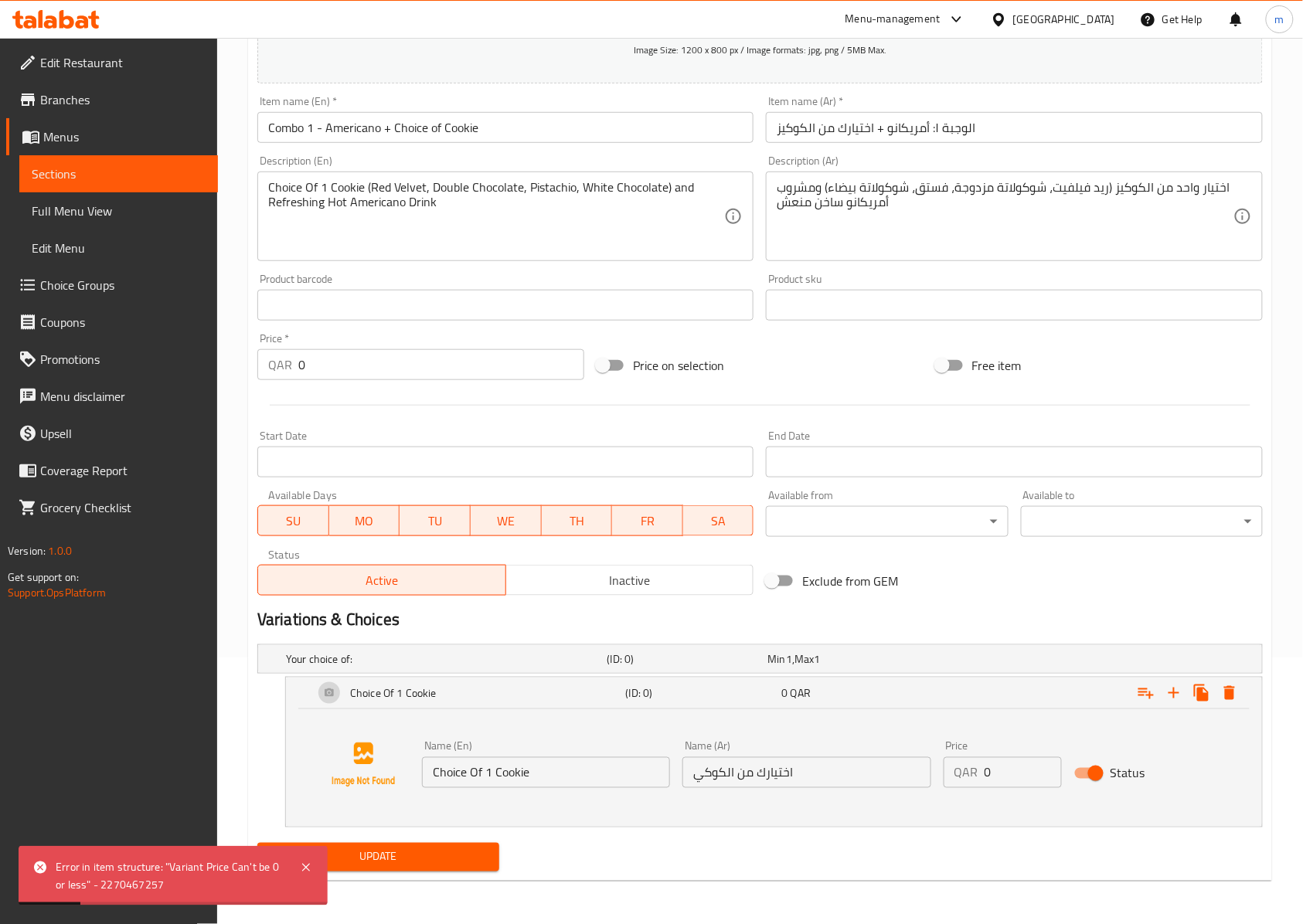
click at [1020, 764] on input "0" at bounding box center [1023, 773] width 77 height 31
drag, startPoint x: 1005, startPoint y: 767, endPoint x: 987, endPoint y: 765, distance: 18.1
click at [987, 765] on input "0" at bounding box center [1023, 773] width 77 height 31
drag, startPoint x: 1002, startPoint y: 767, endPoint x: 884, endPoint y: 754, distance: 118.7
click at [927, 759] on div "Name (En) Choice Of 1 Cookie Name (En) Name (Ar) اختيارك من الكوكي Name (Ar) Pr…" at bounding box center [806, 764] width 782 height 59
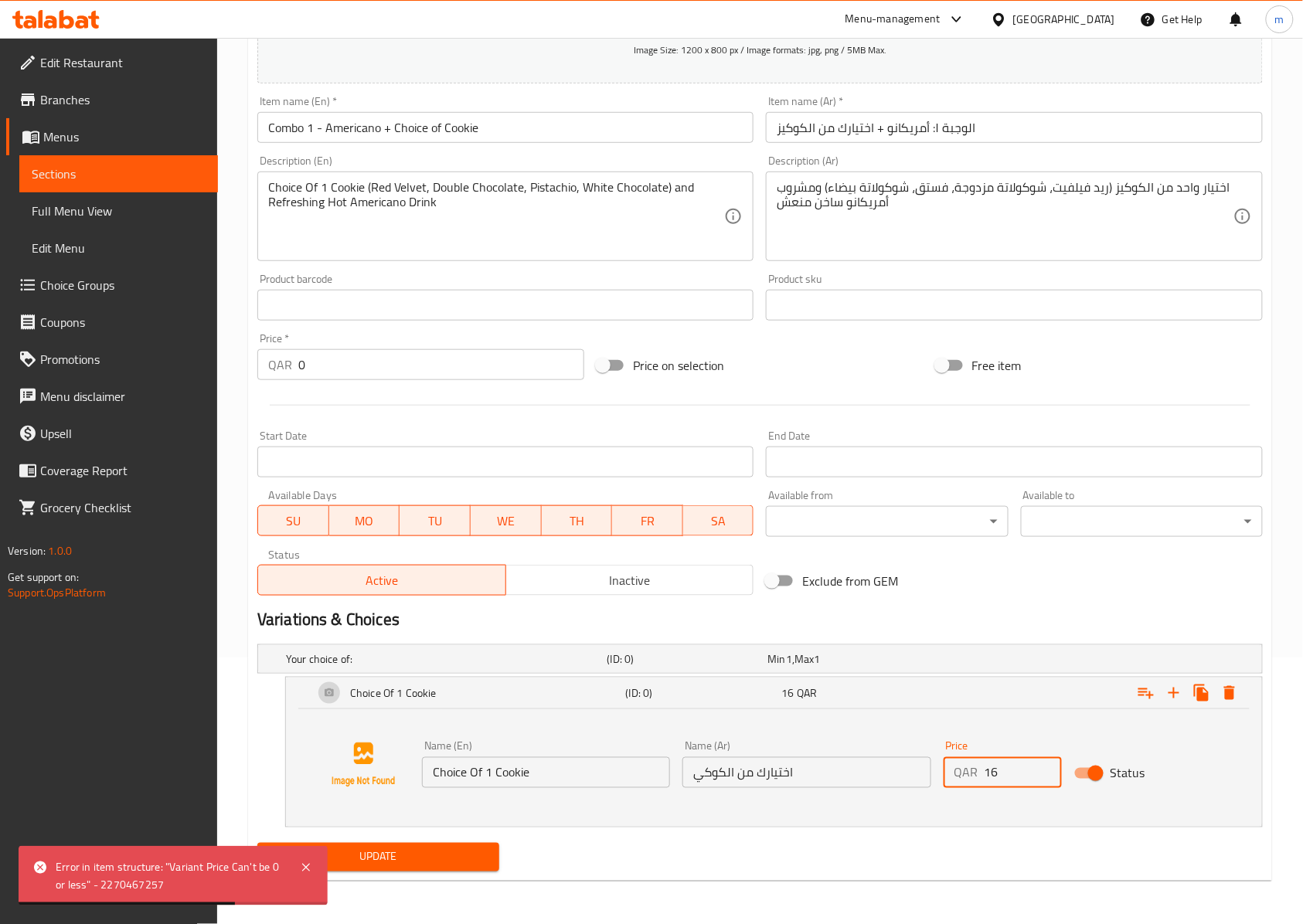
type input "16"
click at [795, 827] on div "Your choice of: (ID: 0) Min 1 , Max 1 Name (En) Your choice of: Name (En) Name …" at bounding box center [760, 737] width 1017 height 199
click at [422, 850] on span "Update" at bounding box center [378, 857] width 217 height 19
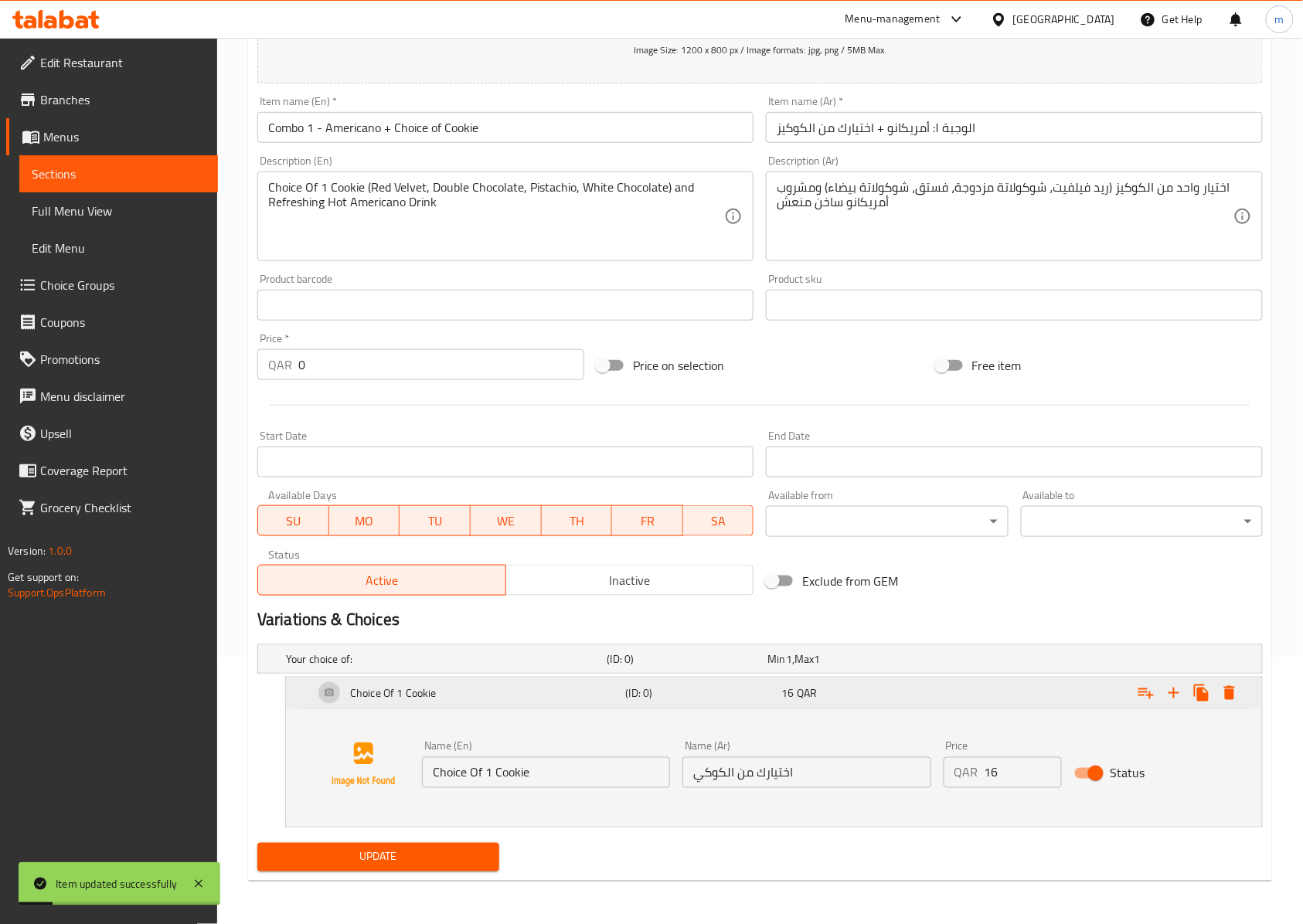
click at [816, 690] on div "16 QAR" at bounding box center [856, 693] width 150 height 15
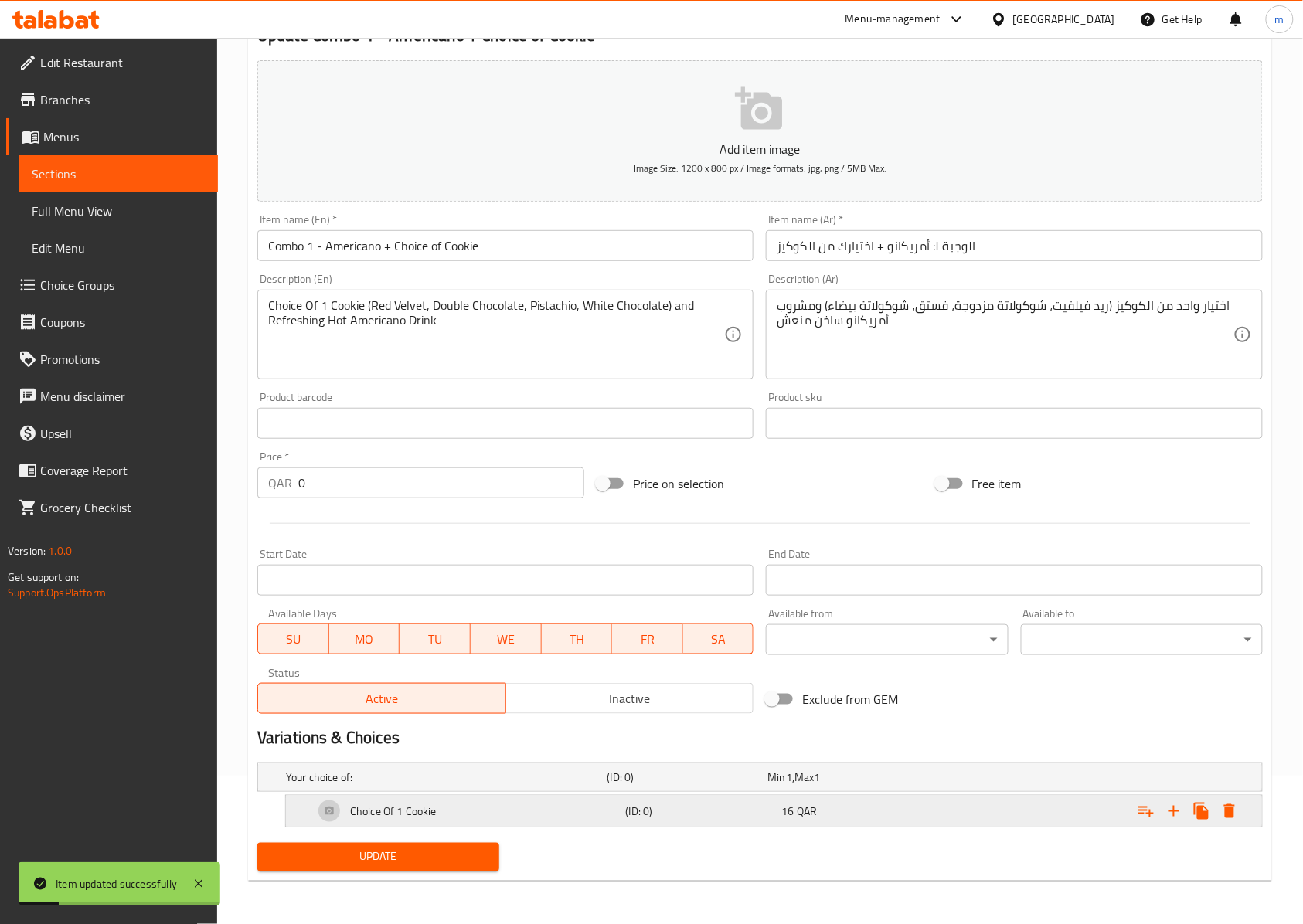
scroll to position [150, 0]
click at [812, 756] on div "Your choice of: (ID: 0) Min 1 , Max 1 Name (En) Your choice of: Name (En) Name …" at bounding box center [760, 796] width 1017 height 80
click at [817, 761] on div "Your choice of: (ID: 0) Min 1 , Max 1" at bounding box center [765, 777] width 964 height 34
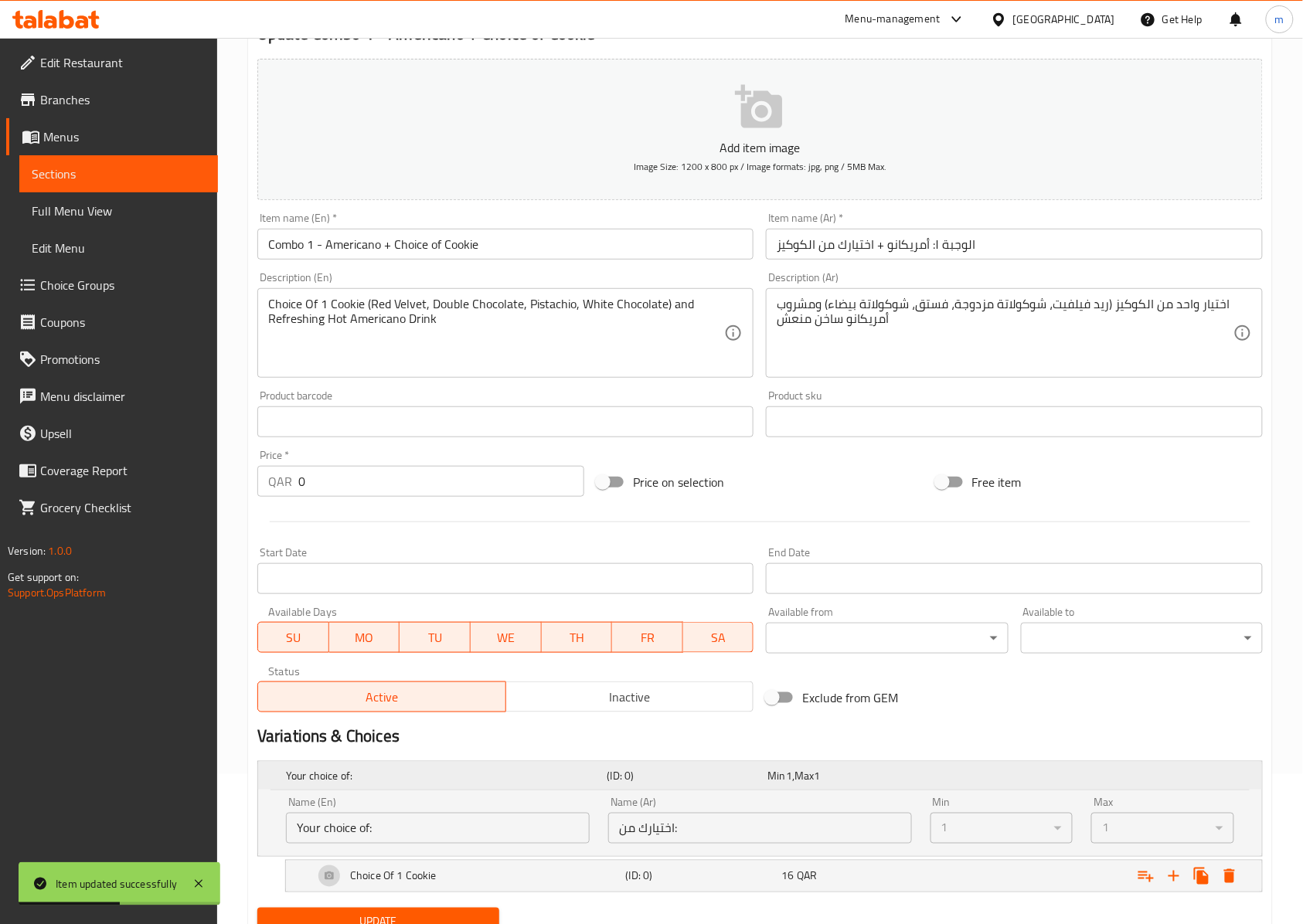
click at [796, 785] on div "Min 1 , Max 1" at bounding box center [844, 775] width 161 height 22
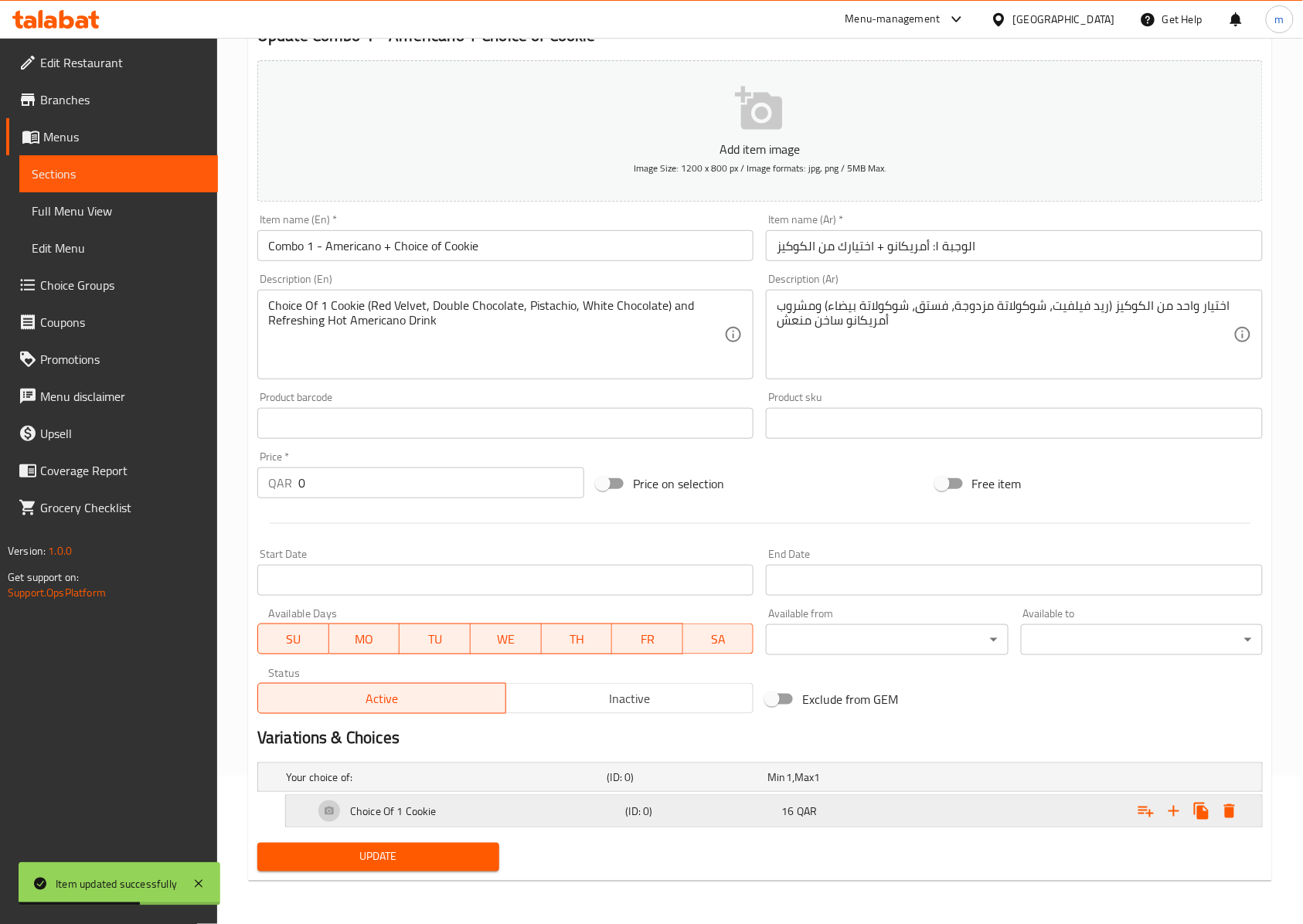
click at [1005, 780] on div "Expand" at bounding box center [1085, 777] width 321 height 6
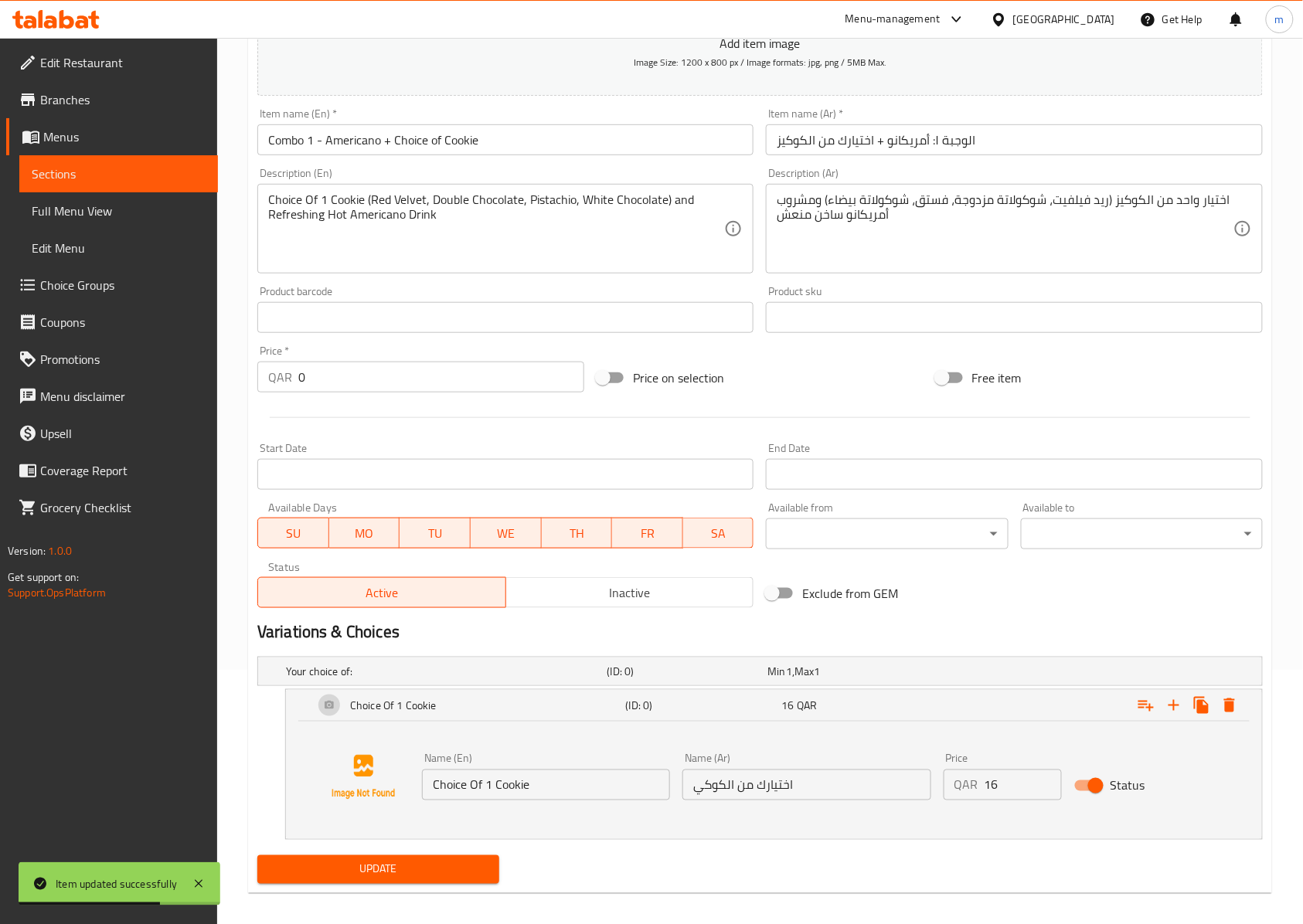
scroll to position [268, 0]
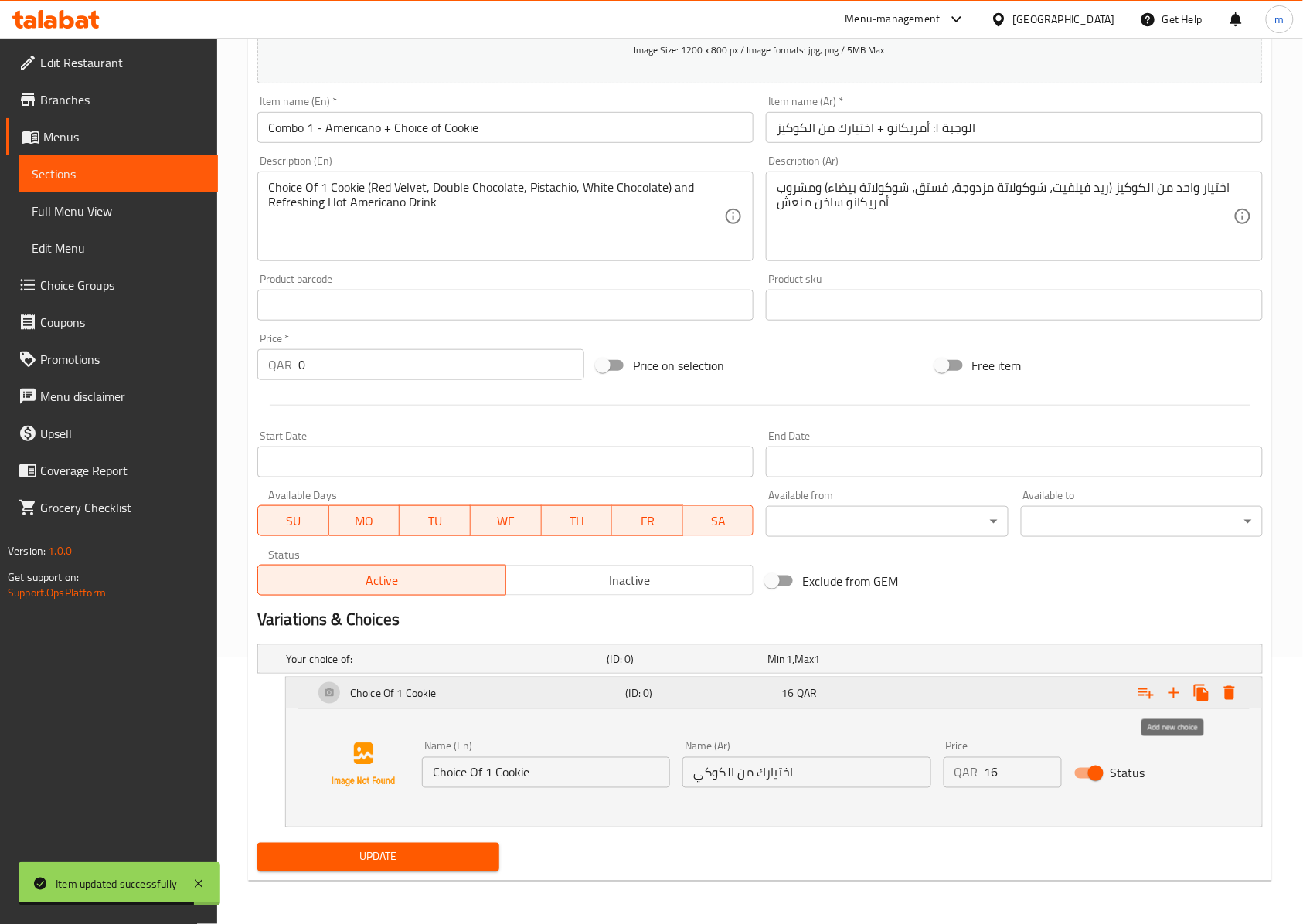
click at [1179, 690] on icon "Expand" at bounding box center [1174, 693] width 19 height 19
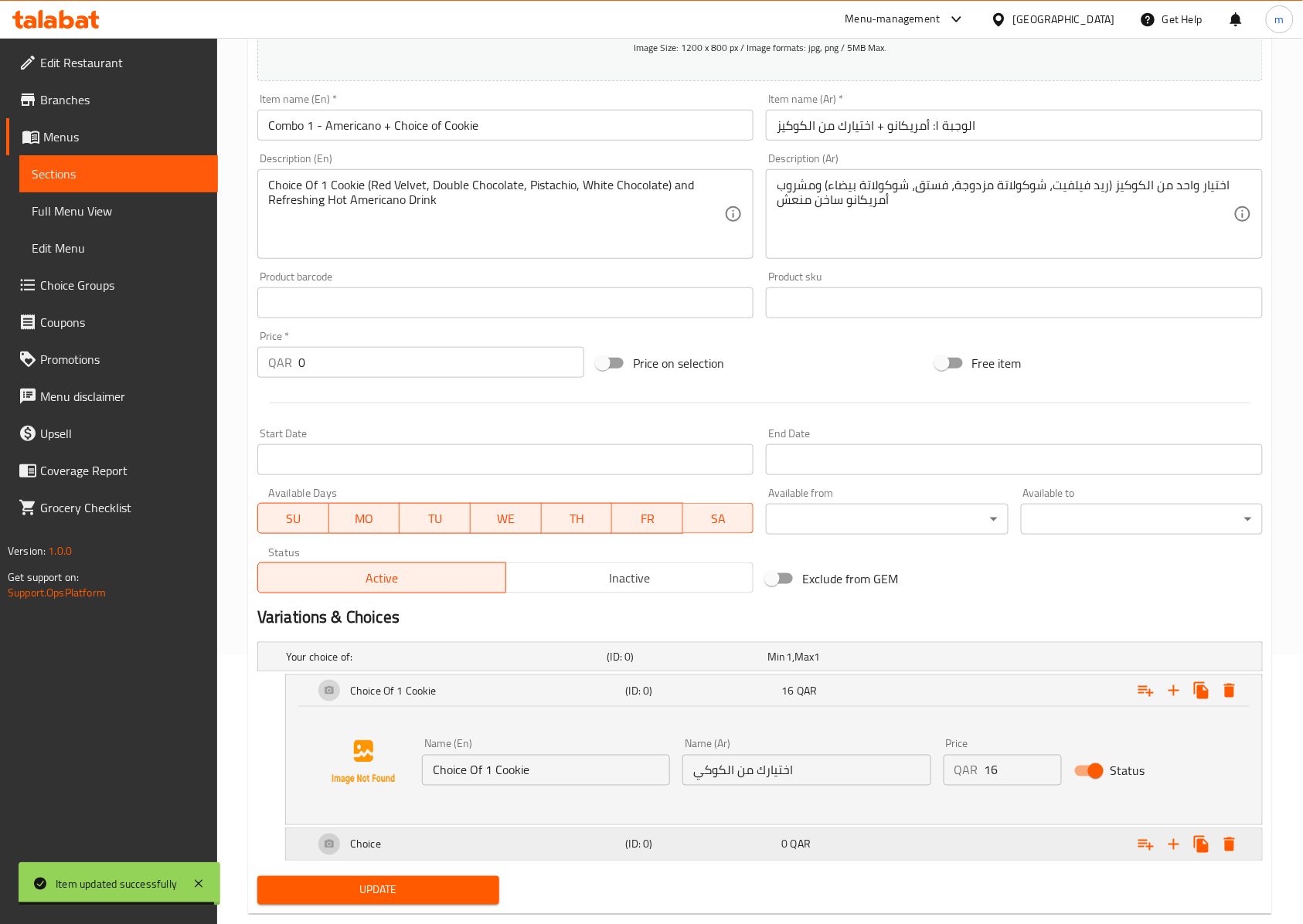
click at [762, 664] on h5 "(ID: 0)" at bounding box center [685, 656] width 155 height 15
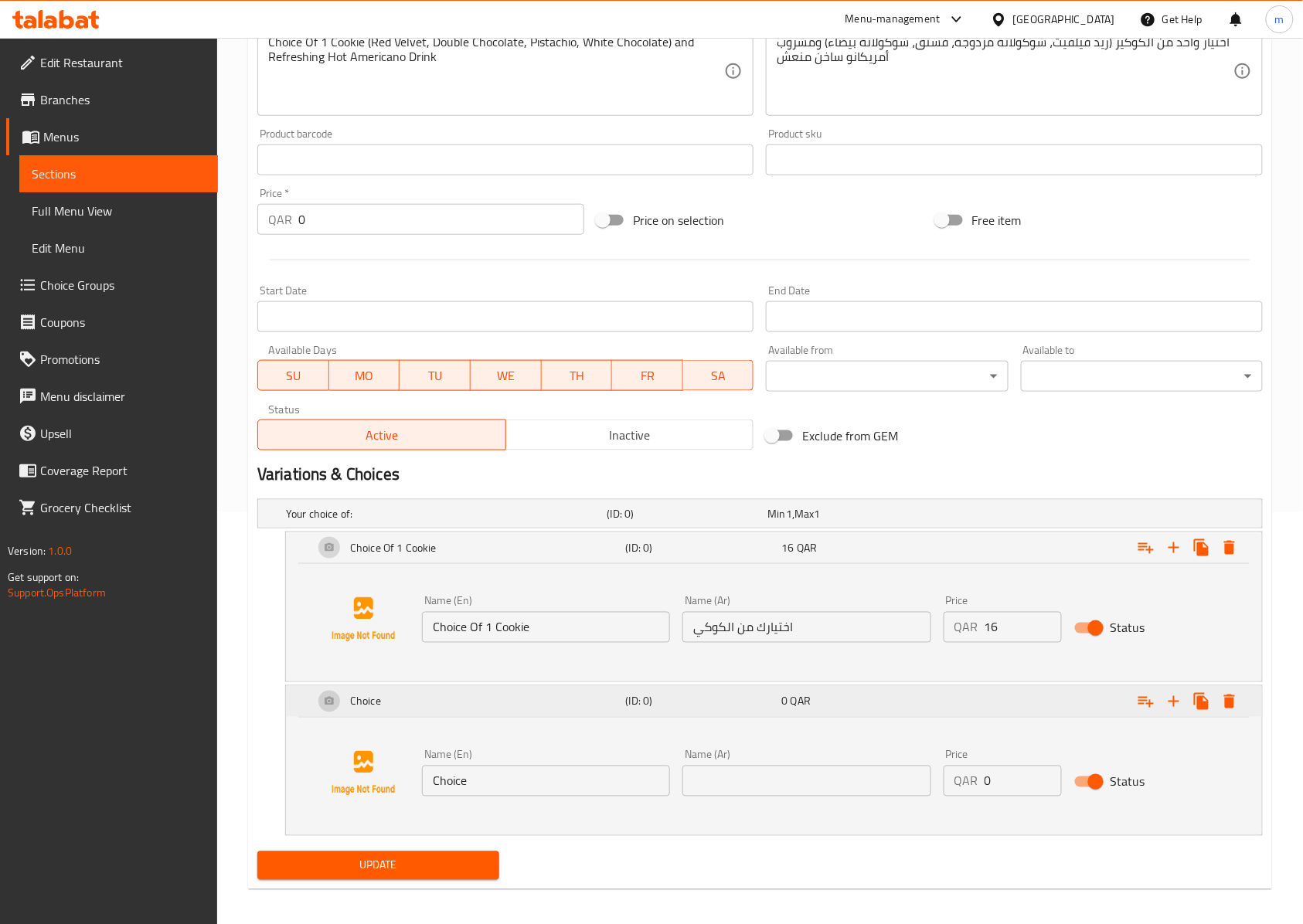
scroll to position [422, 0]
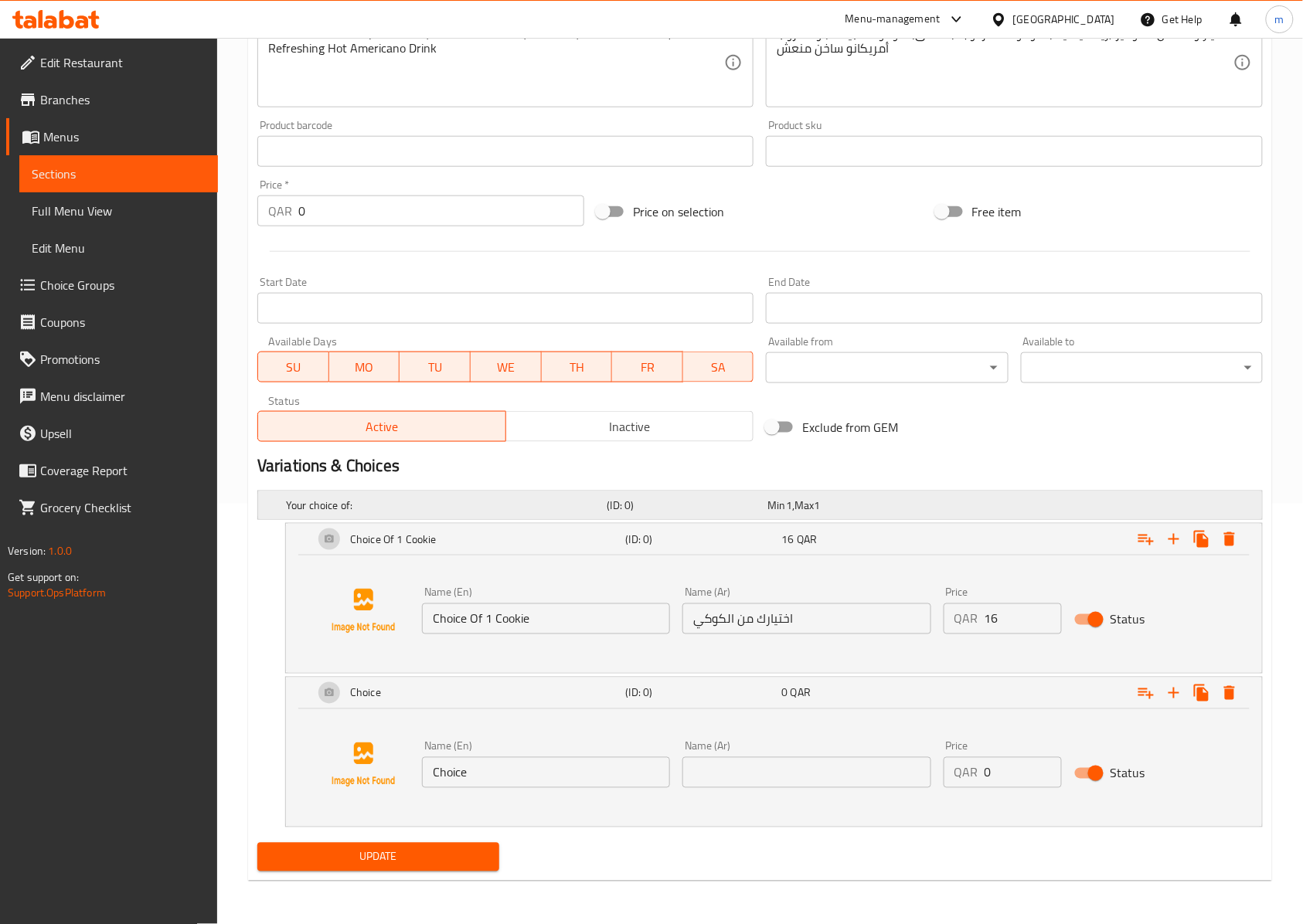
click at [521, 495] on div "Your choice of:" at bounding box center [443, 505] width 321 height 22
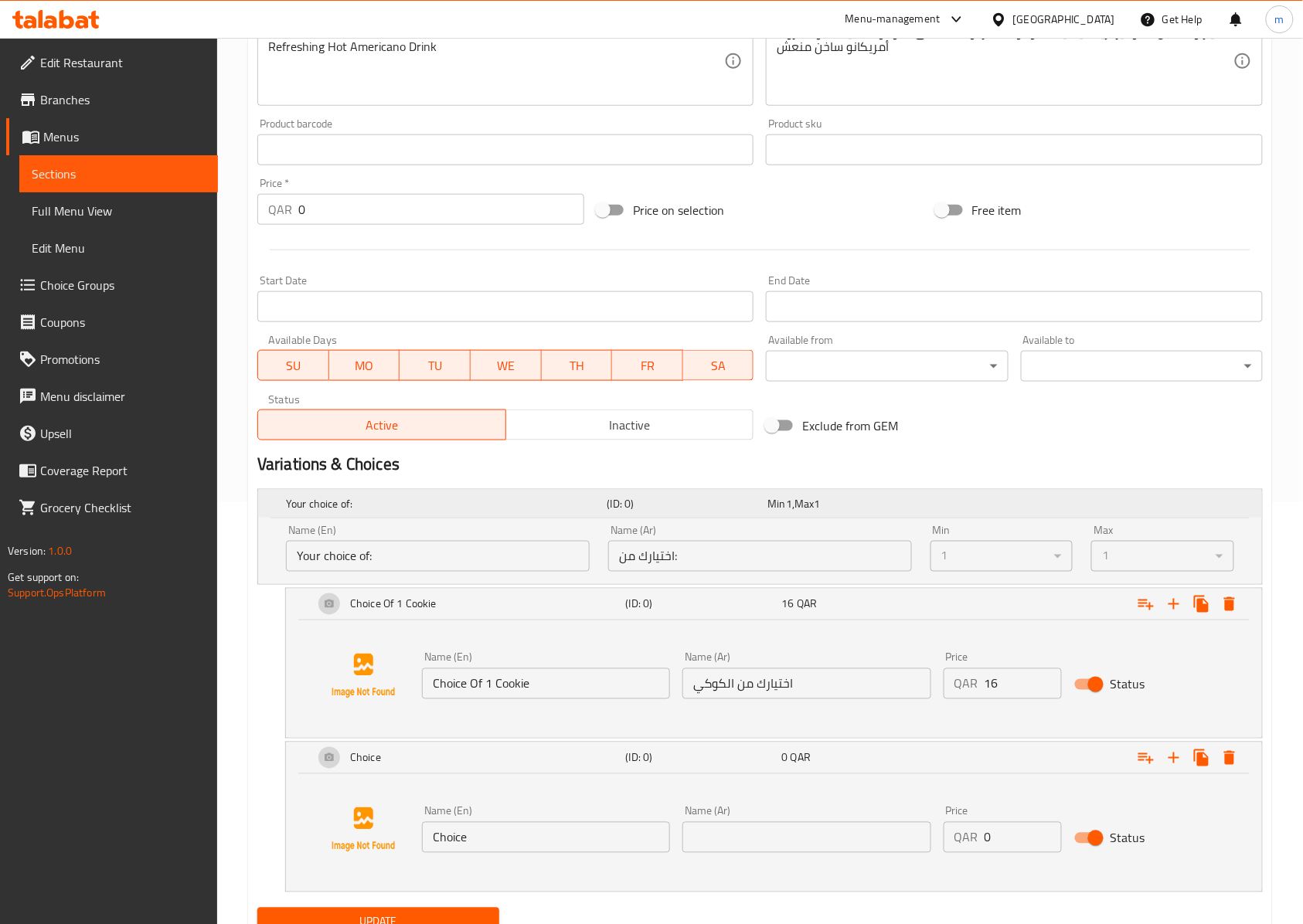
click at [521, 495] on div "Your choice of:" at bounding box center [443, 503] width 321 height 22
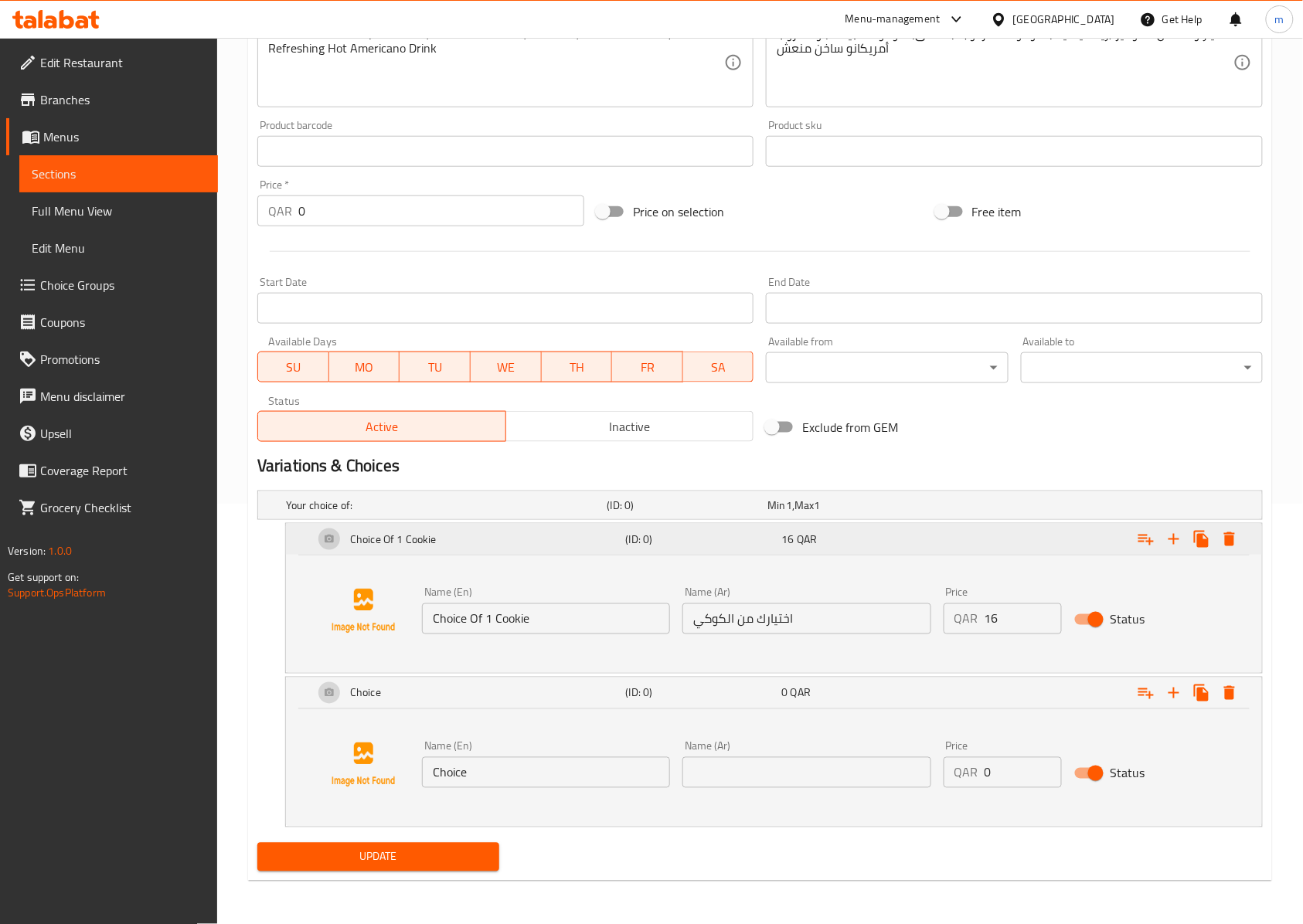
click at [540, 525] on div "Choice Of 1 Cookie" at bounding box center [466, 539] width 312 height 37
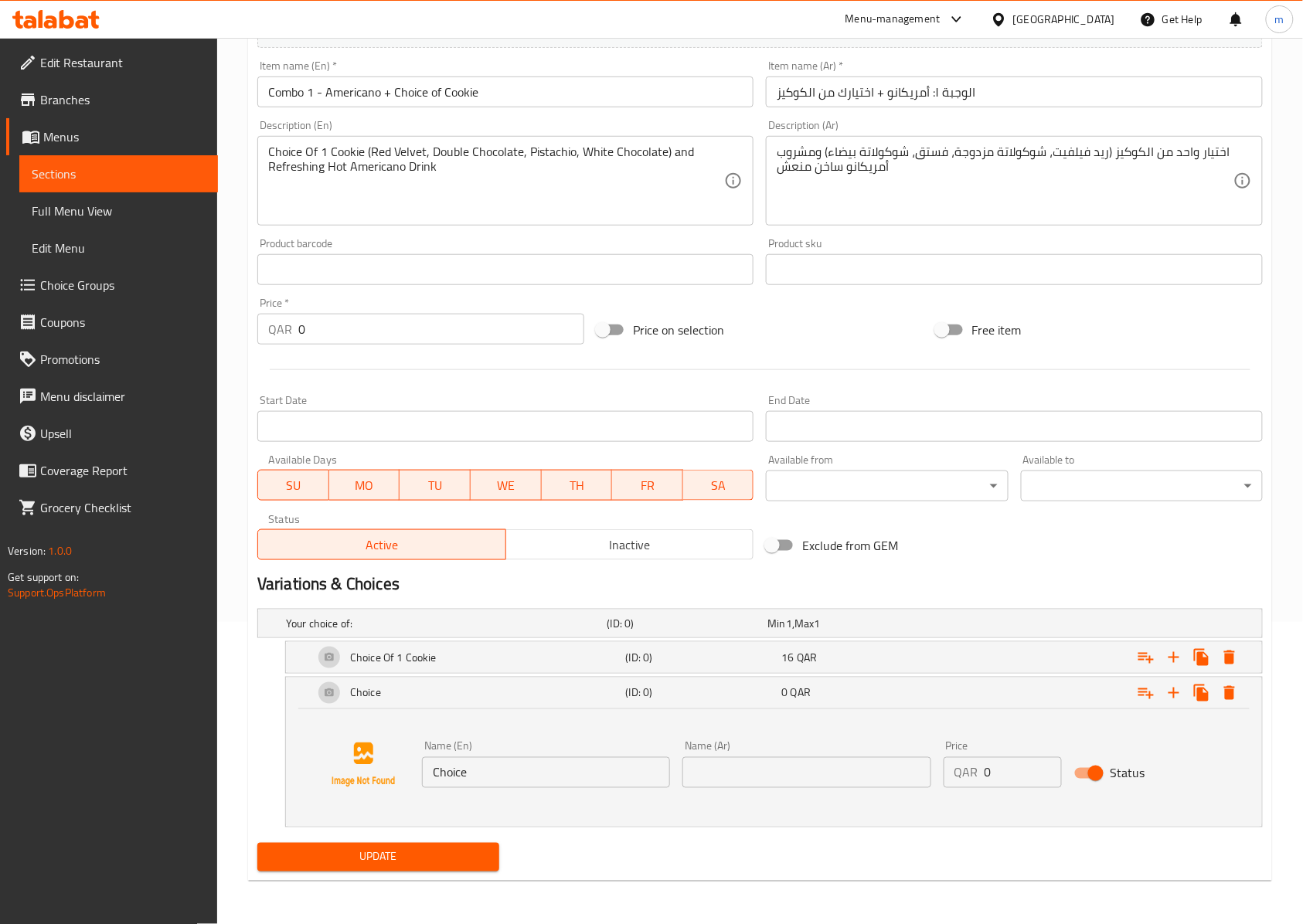
scroll to position [305, 0]
click at [570, 687] on div "Choice" at bounding box center [466, 693] width 312 height 37
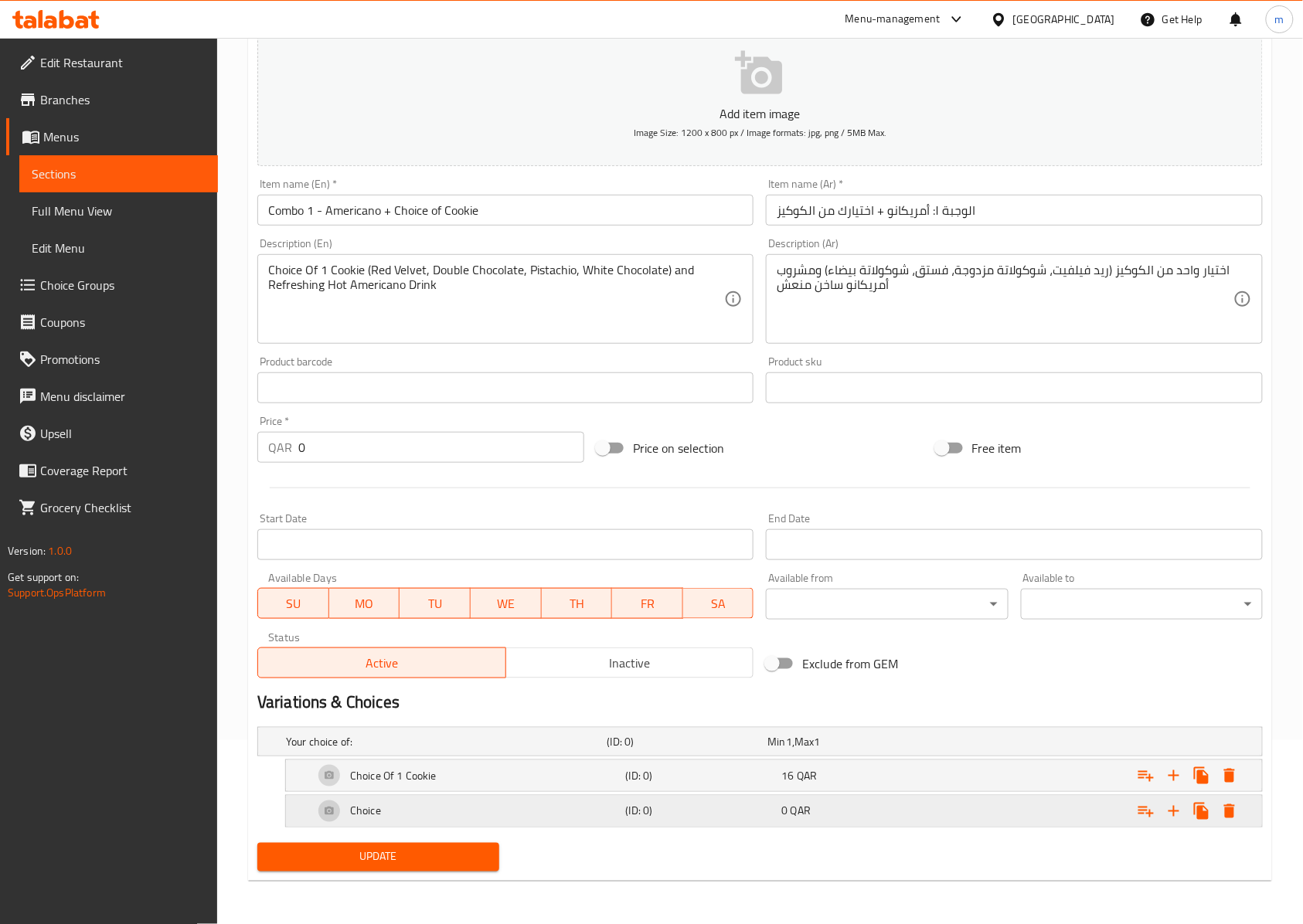
scroll to position [186, 0]
click at [555, 752] on div "Choice Of 1 Cookie" at bounding box center [443, 741] width 321 height 22
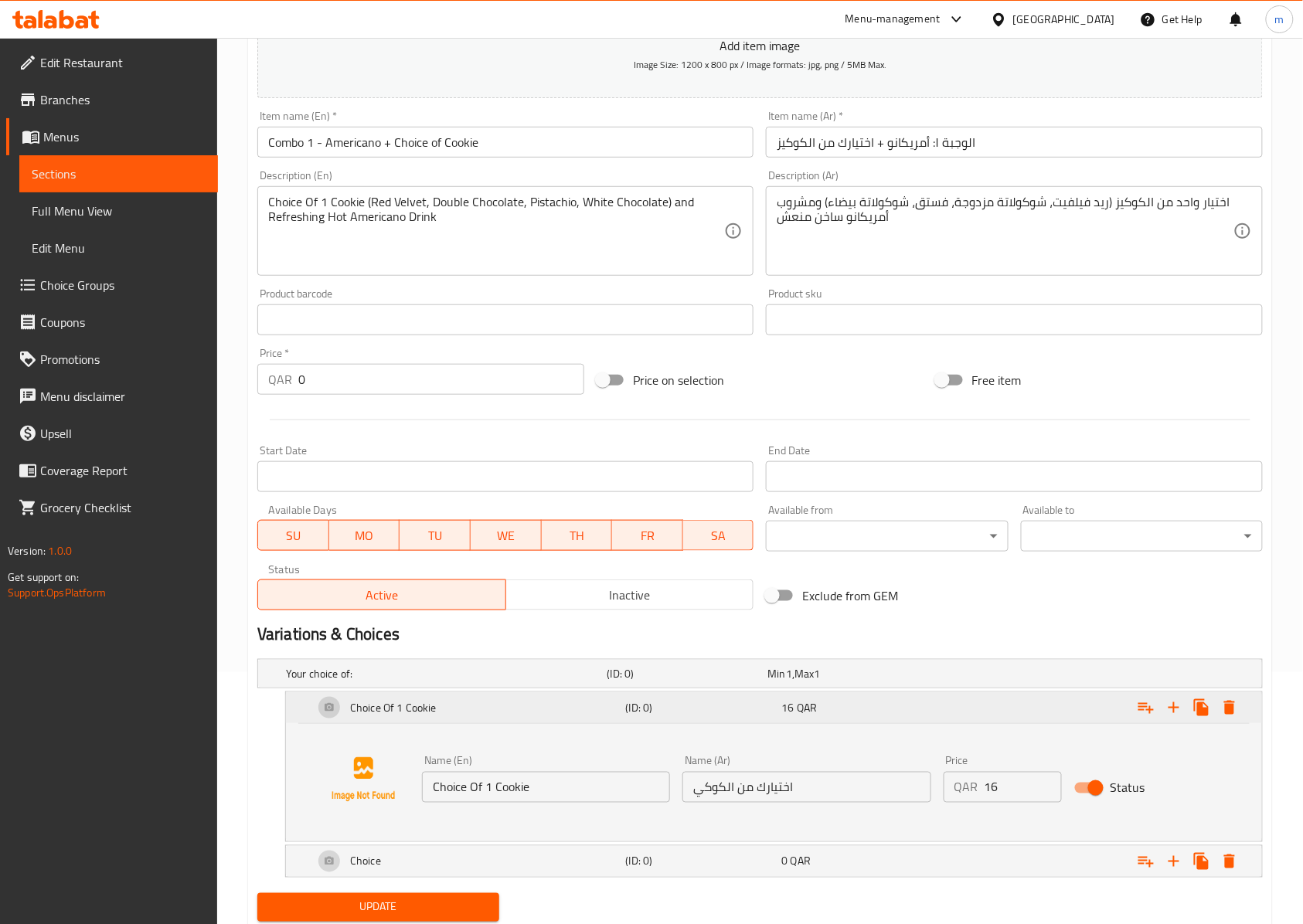
scroll to position [305, 0]
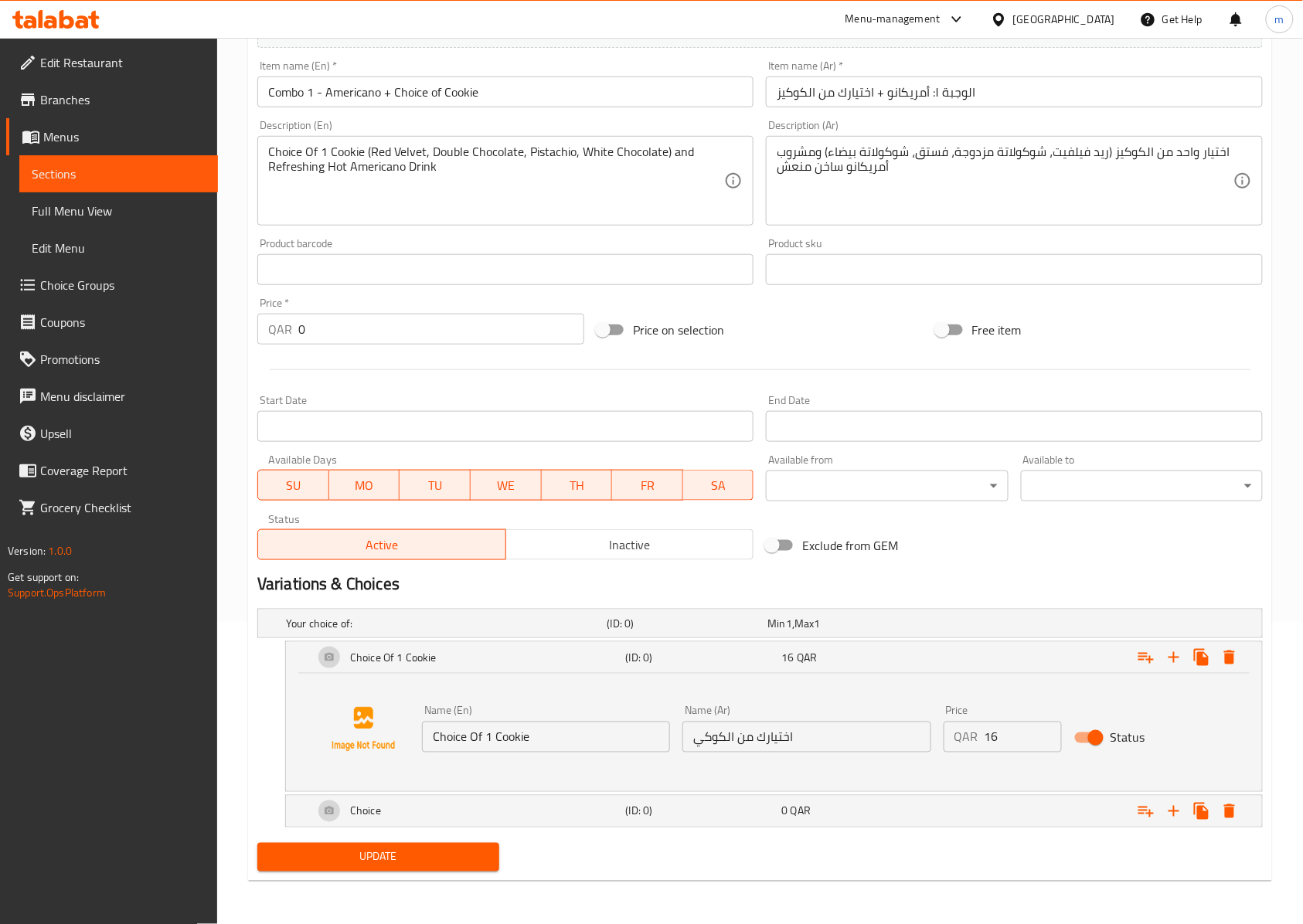
click at [131, 193] on link "Full Menu View" at bounding box center [118, 211] width 199 height 37
click at [111, 173] on span "Sections" at bounding box center [119, 174] width 174 height 19
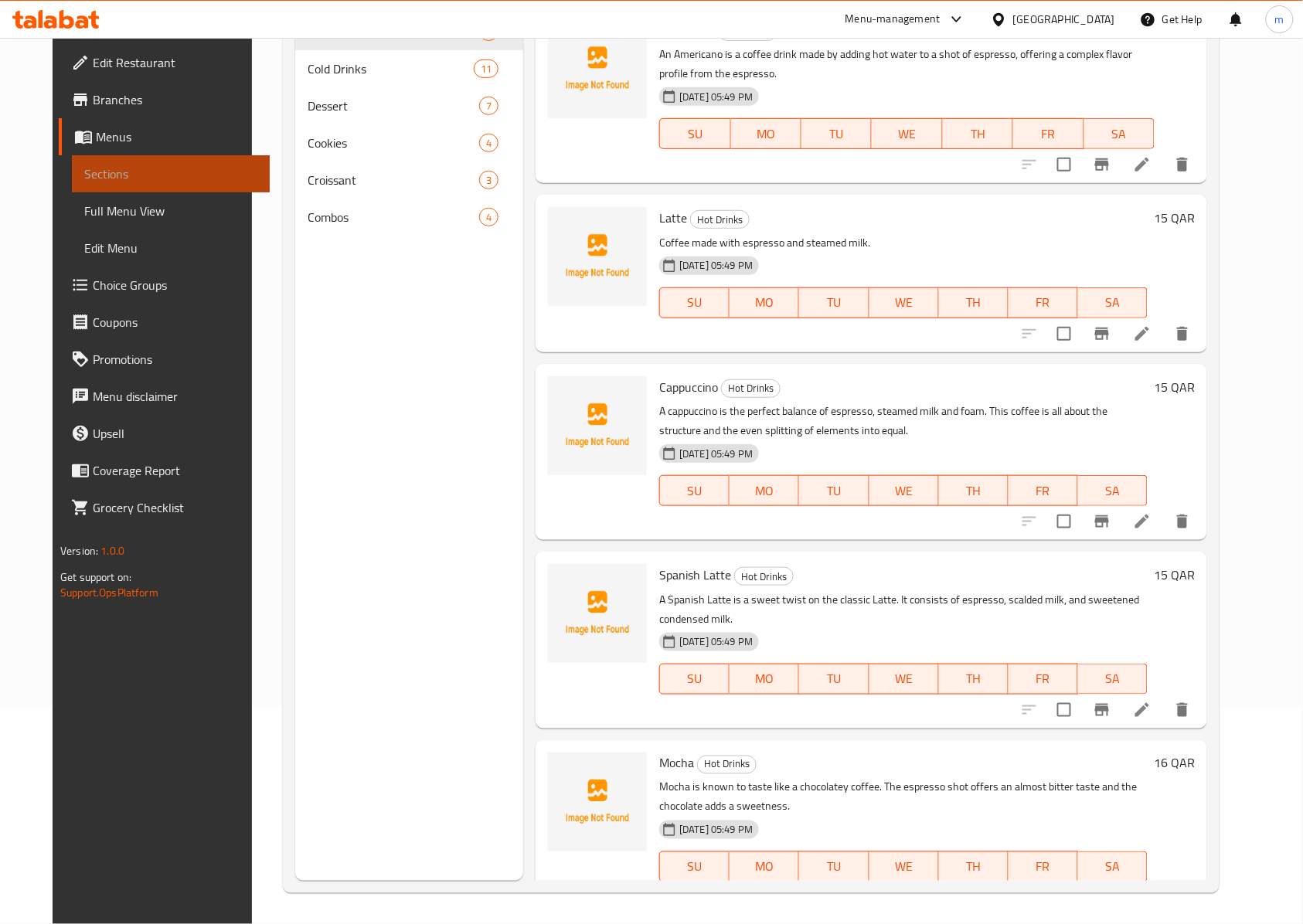
click at [111, 173] on span "Sections" at bounding box center [171, 174] width 174 height 19
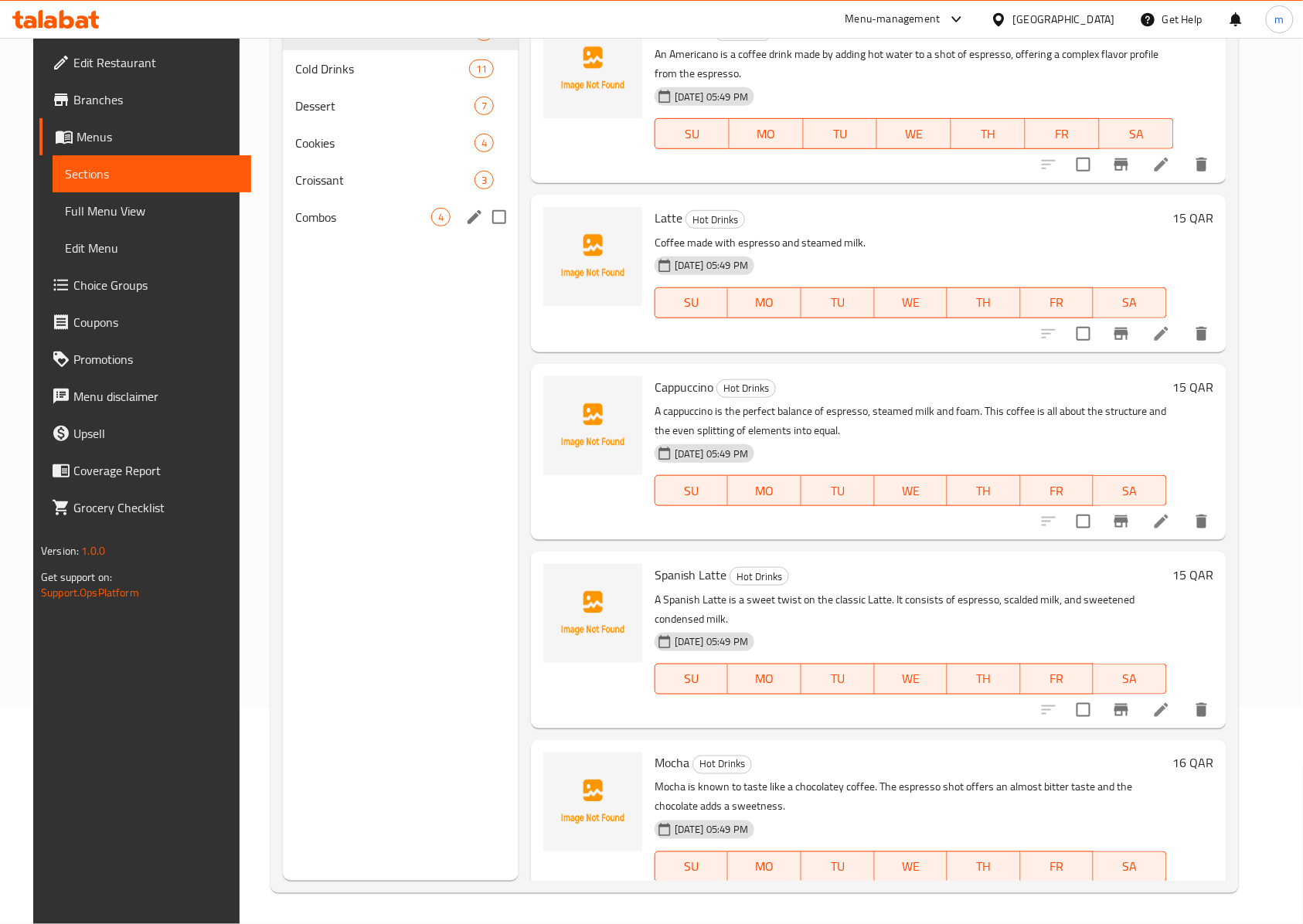
click at [374, 224] on span "Combos" at bounding box center [363, 218] width 136 height 19
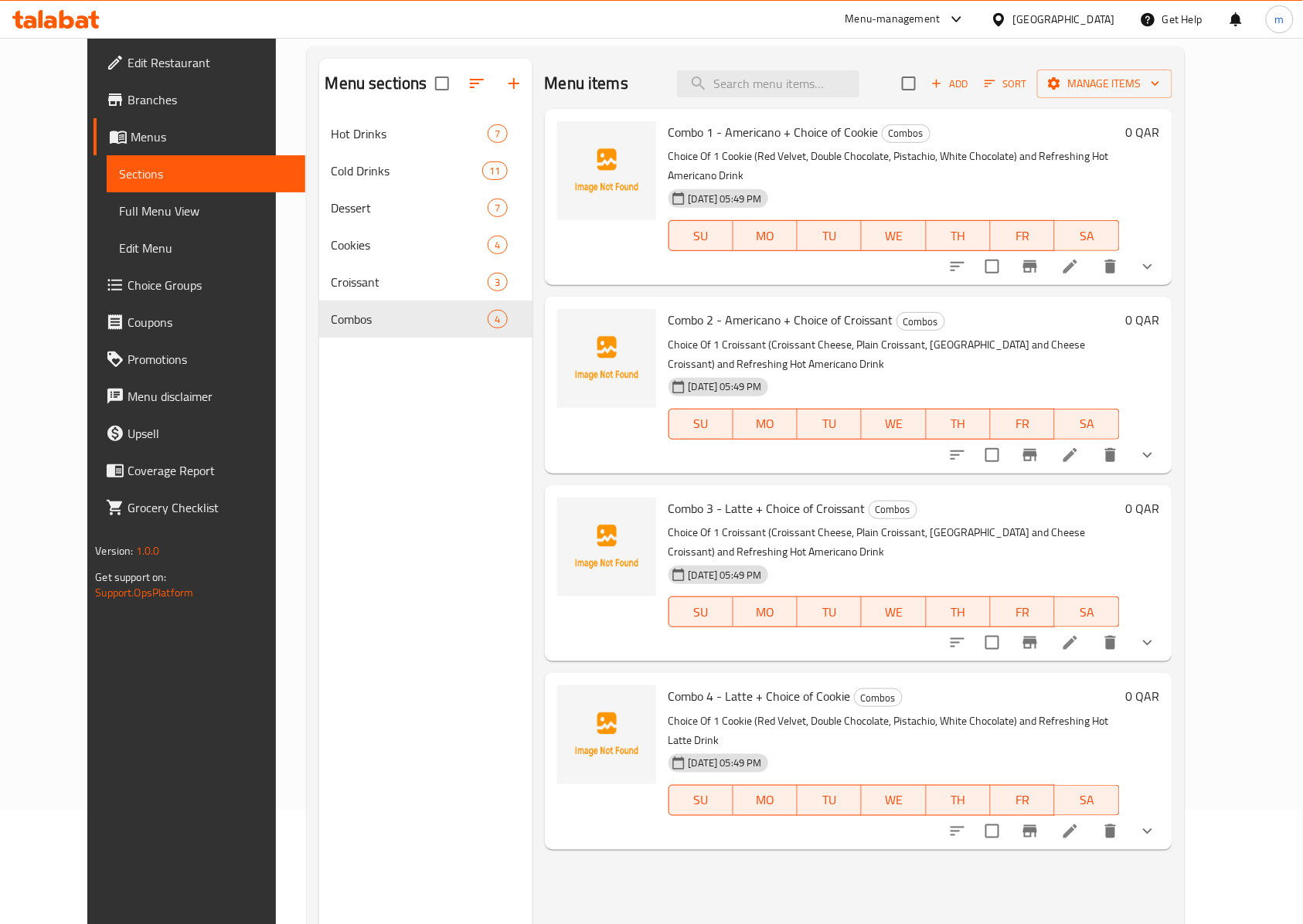
scroll to position [11, 0]
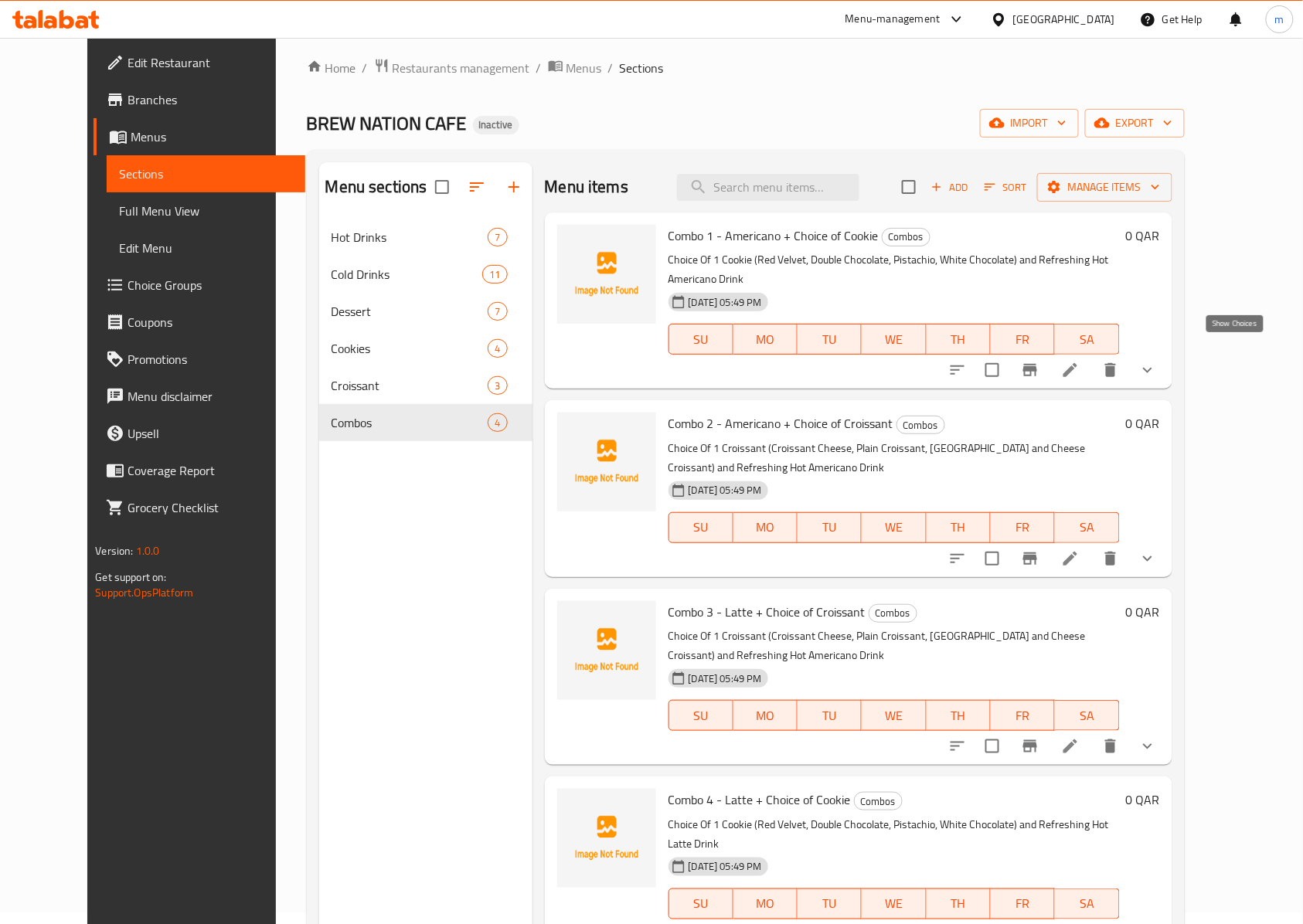
click at [1157, 360] on icon "show more" at bounding box center [1147, 370] width 19 height 19
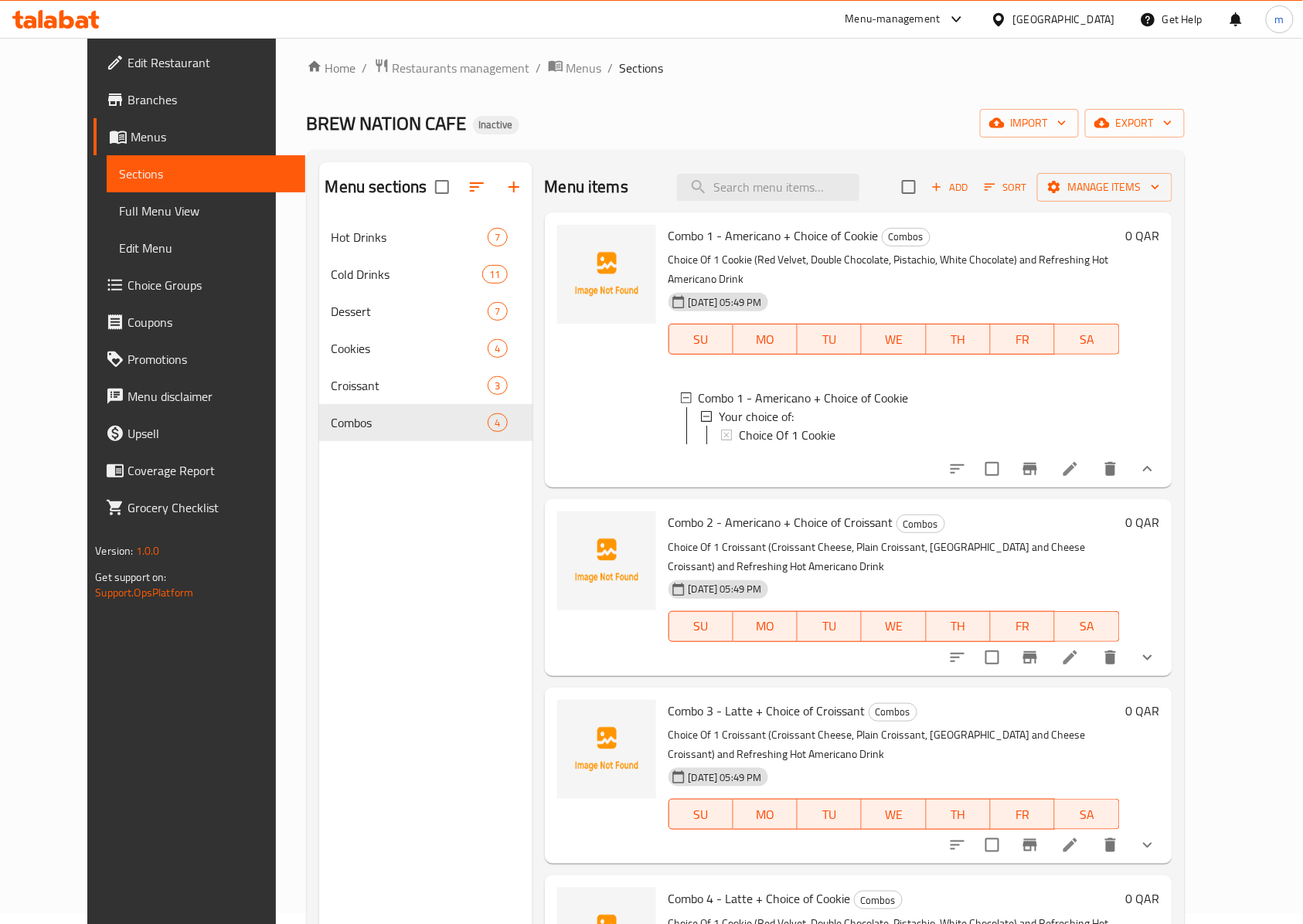
click at [1172, 656] on div "Menu items Add Sort Manage items Combo 1 - Americano + Choice of Cookie Combos …" at bounding box center [852, 625] width 639 height 924
click at [1166, 644] on button "show more" at bounding box center [1147, 656] width 37 height 37
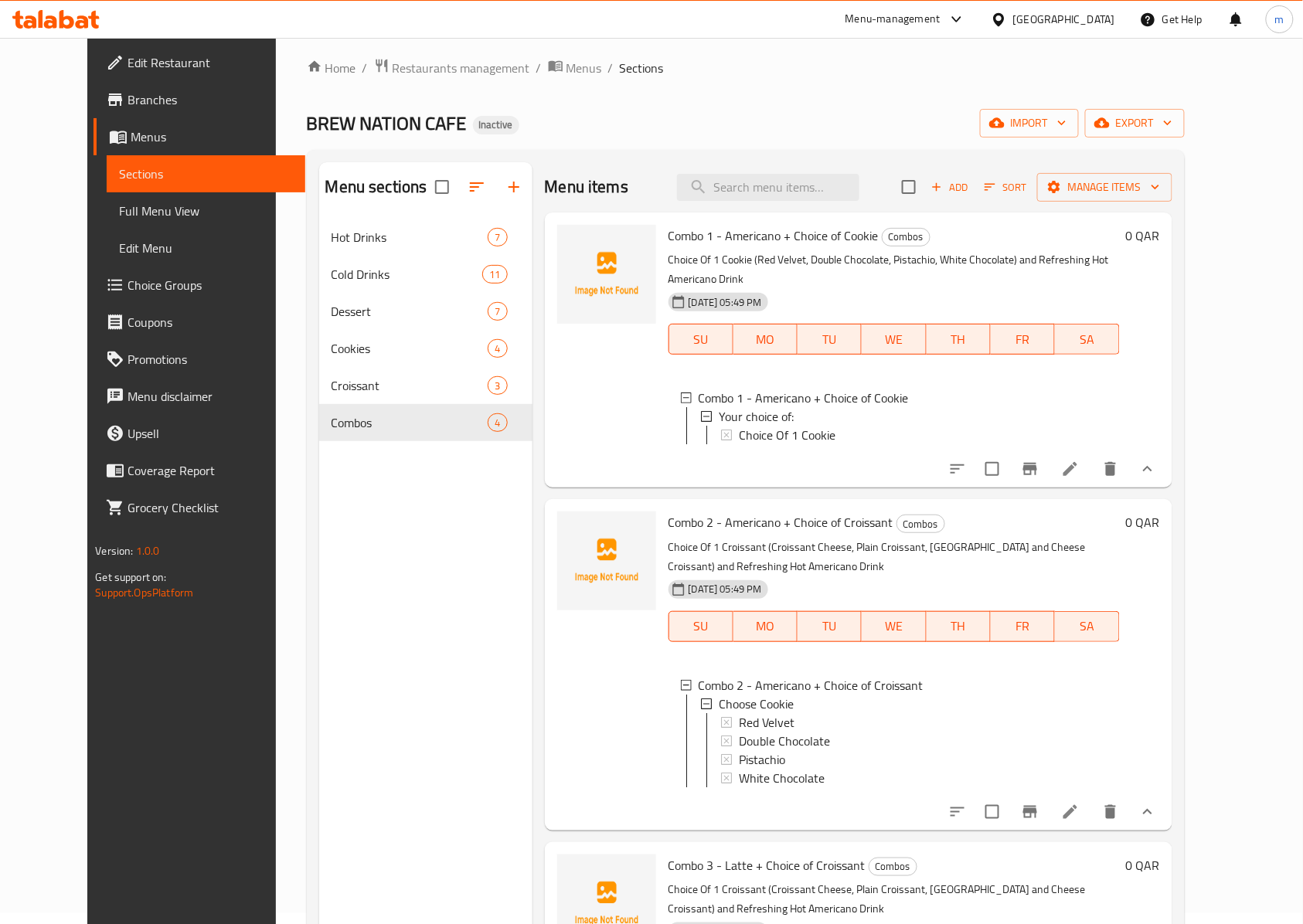
click at [1077, 464] on icon at bounding box center [1070, 469] width 14 height 14
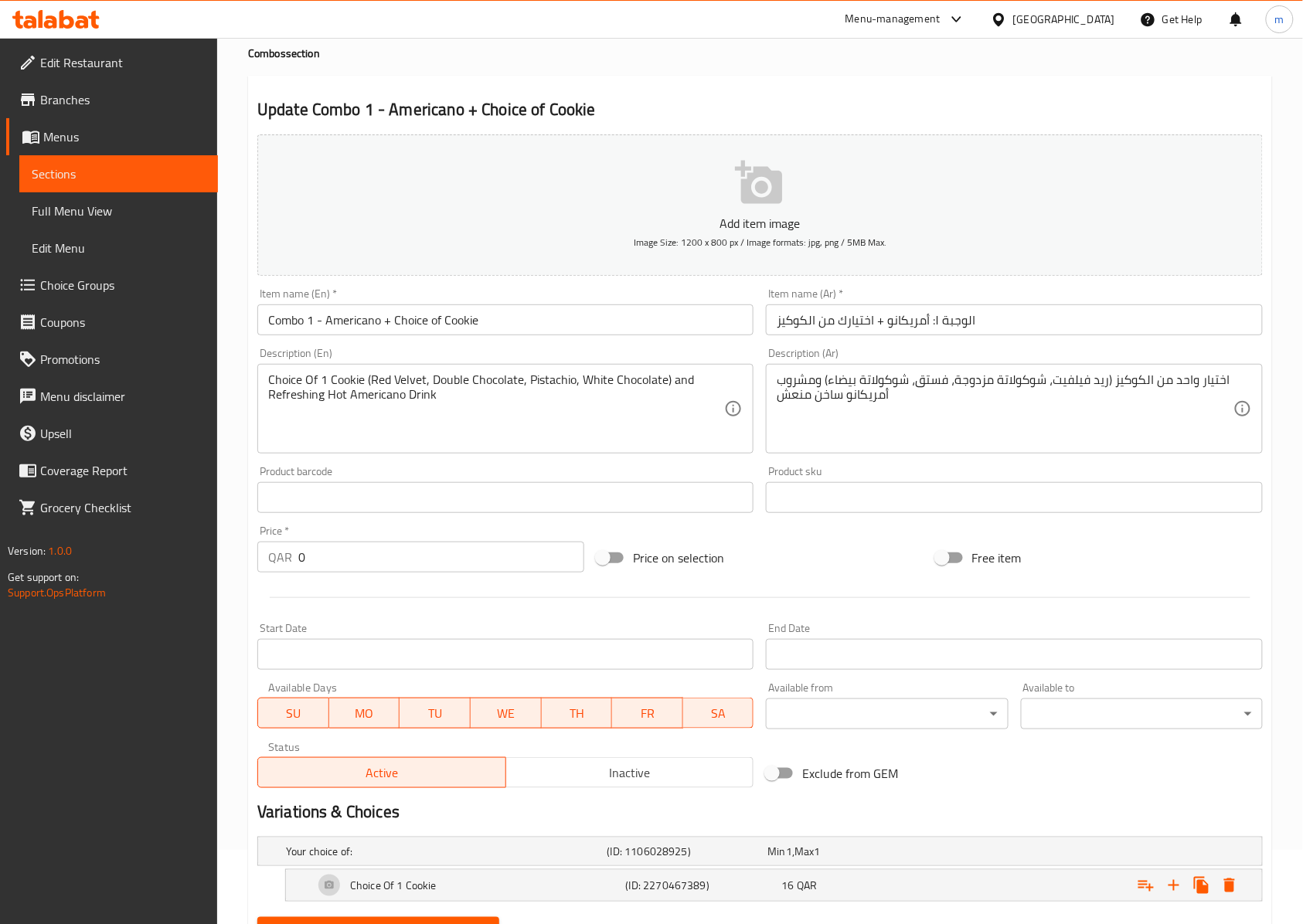
scroll to position [150, 0]
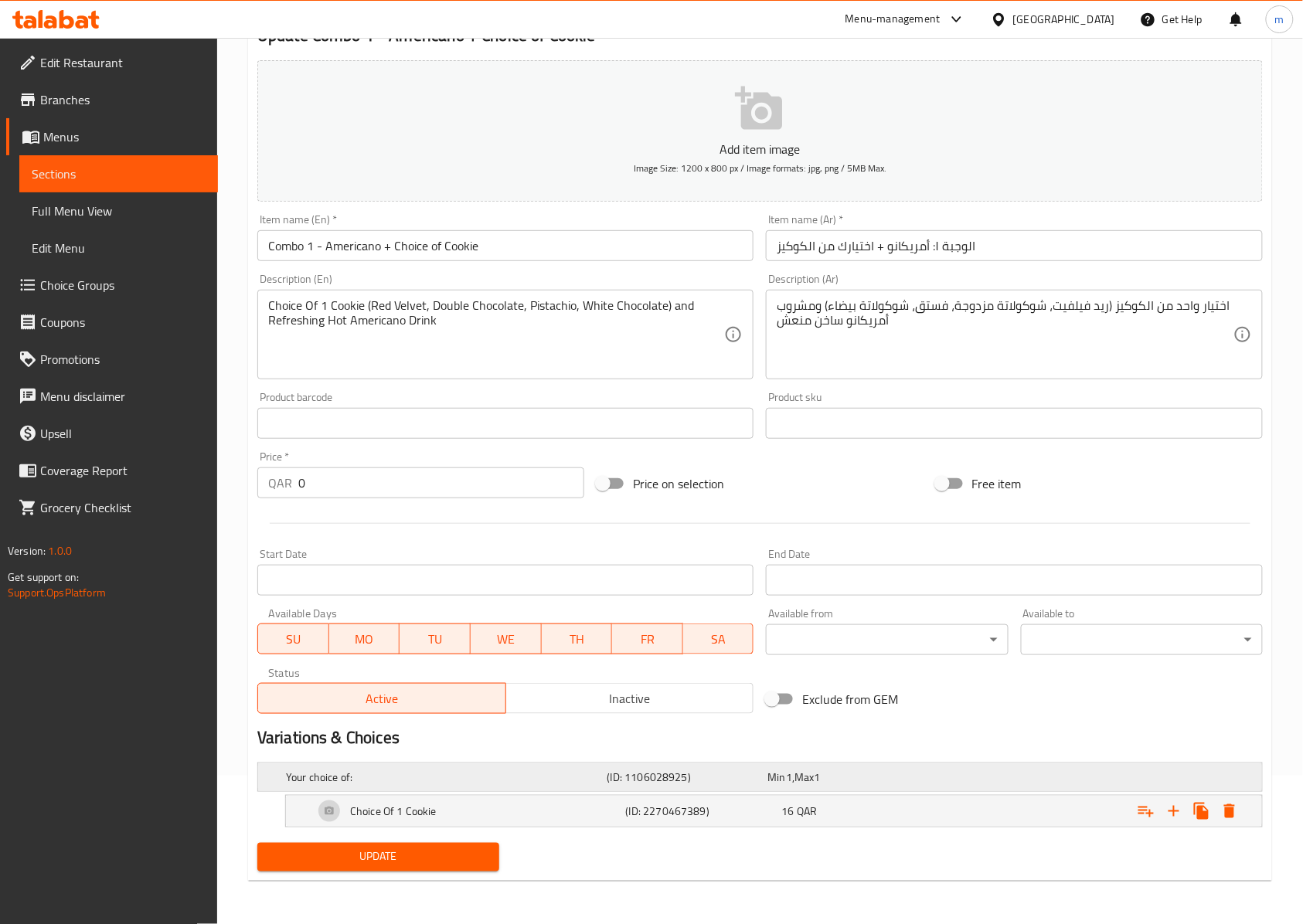
click at [503, 771] on h5 "Your choice of:" at bounding box center [443, 777] width 315 height 15
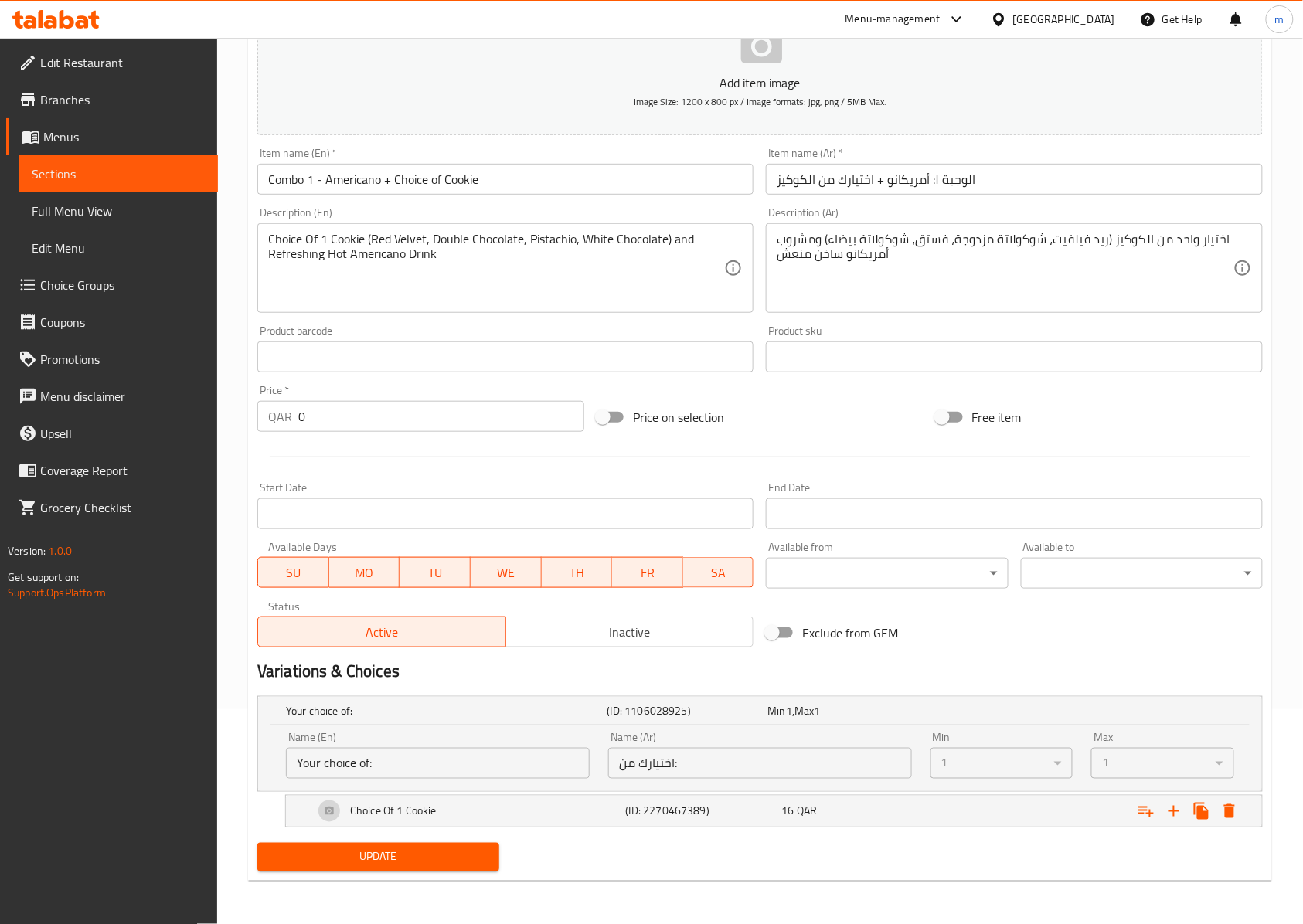
scroll to position [216, 0]
click at [434, 773] on input "Your choice of:" at bounding box center [437, 763] width 304 height 31
click at [497, 757] on input "Your choice of:" at bounding box center [437, 763] width 304 height 31
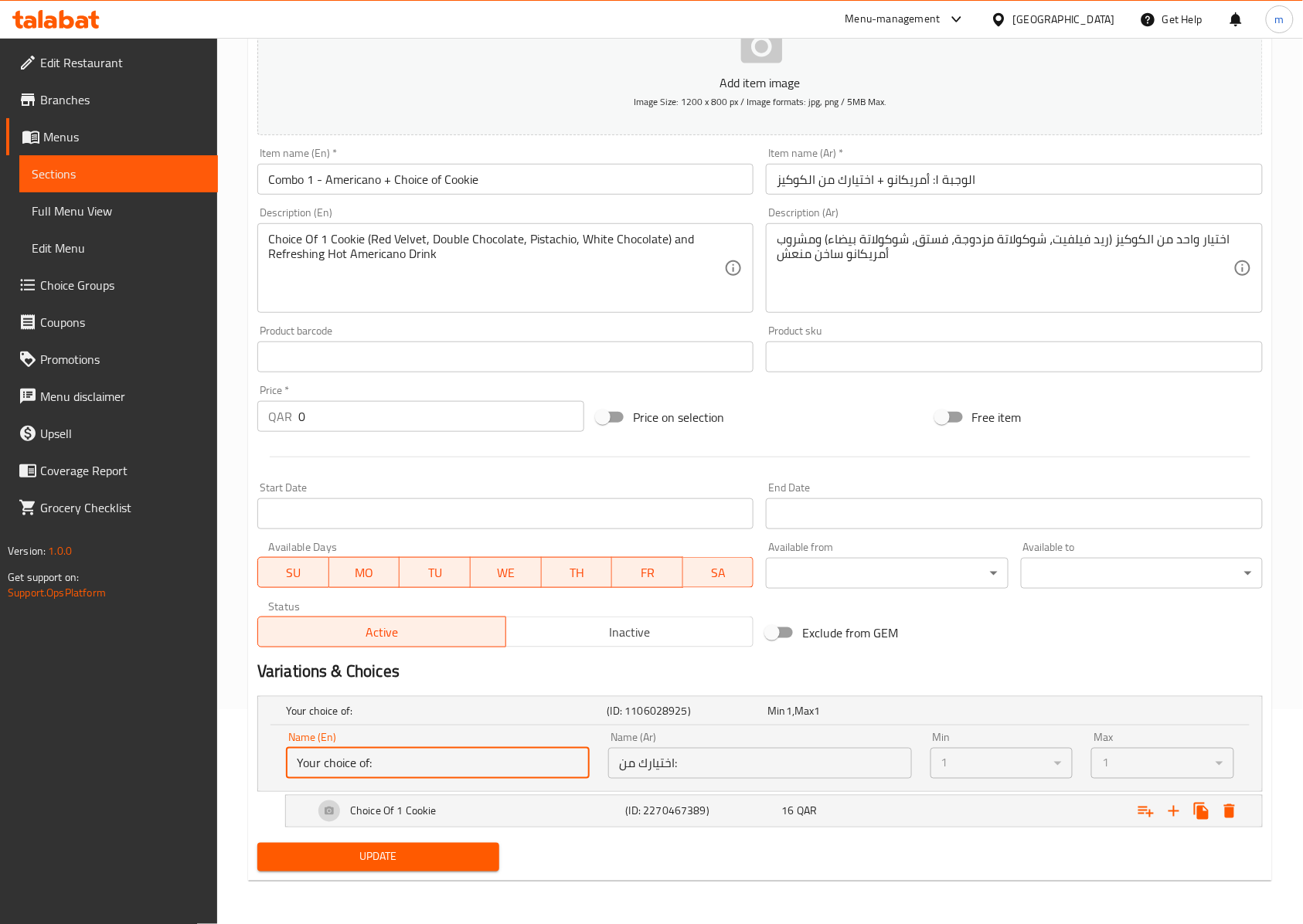
click at [497, 757] on input "Your choice of:" at bounding box center [437, 763] width 304 height 31
drag, startPoint x: 801, startPoint y: 743, endPoint x: 761, endPoint y: 776, distance: 51.9
click at [795, 744] on div "Name (Ar) اختيارك من: Name (Ar)" at bounding box center [760, 755] width 304 height 47
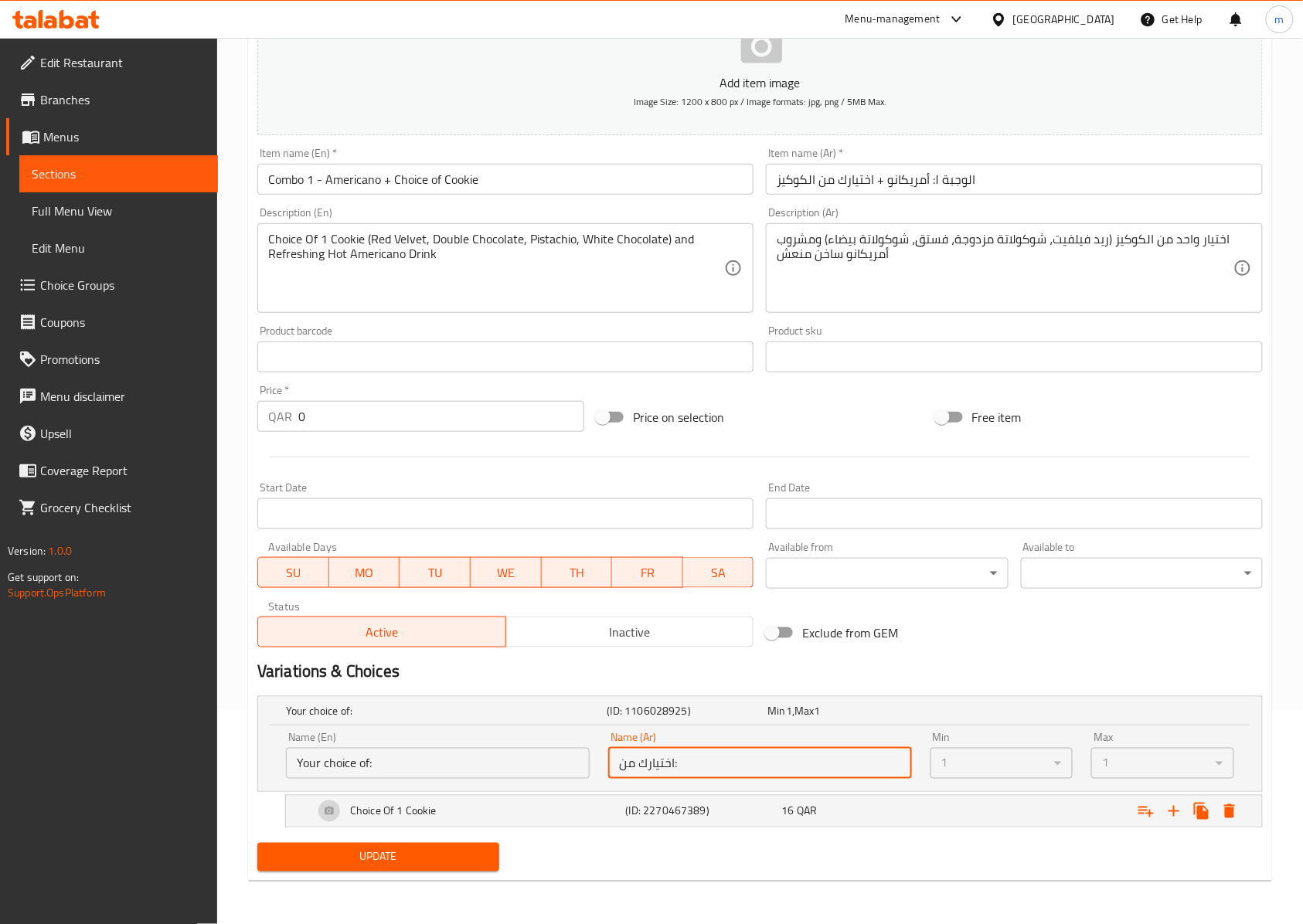
click at [760, 776] on input "اختيارك من:" at bounding box center [760, 763] width 304 height 31
click at [745, 770] on input "اختيارك من:" at bounding box center [760, 763] width 304 height 31
click at [652, 763] on input "اختيارك من:" at bounding box center [760, 763] width 304 height 31
click at [456, 722] on div "Choice Of 1 Cookie" at bounding box center [443, 710] width 321 height 22
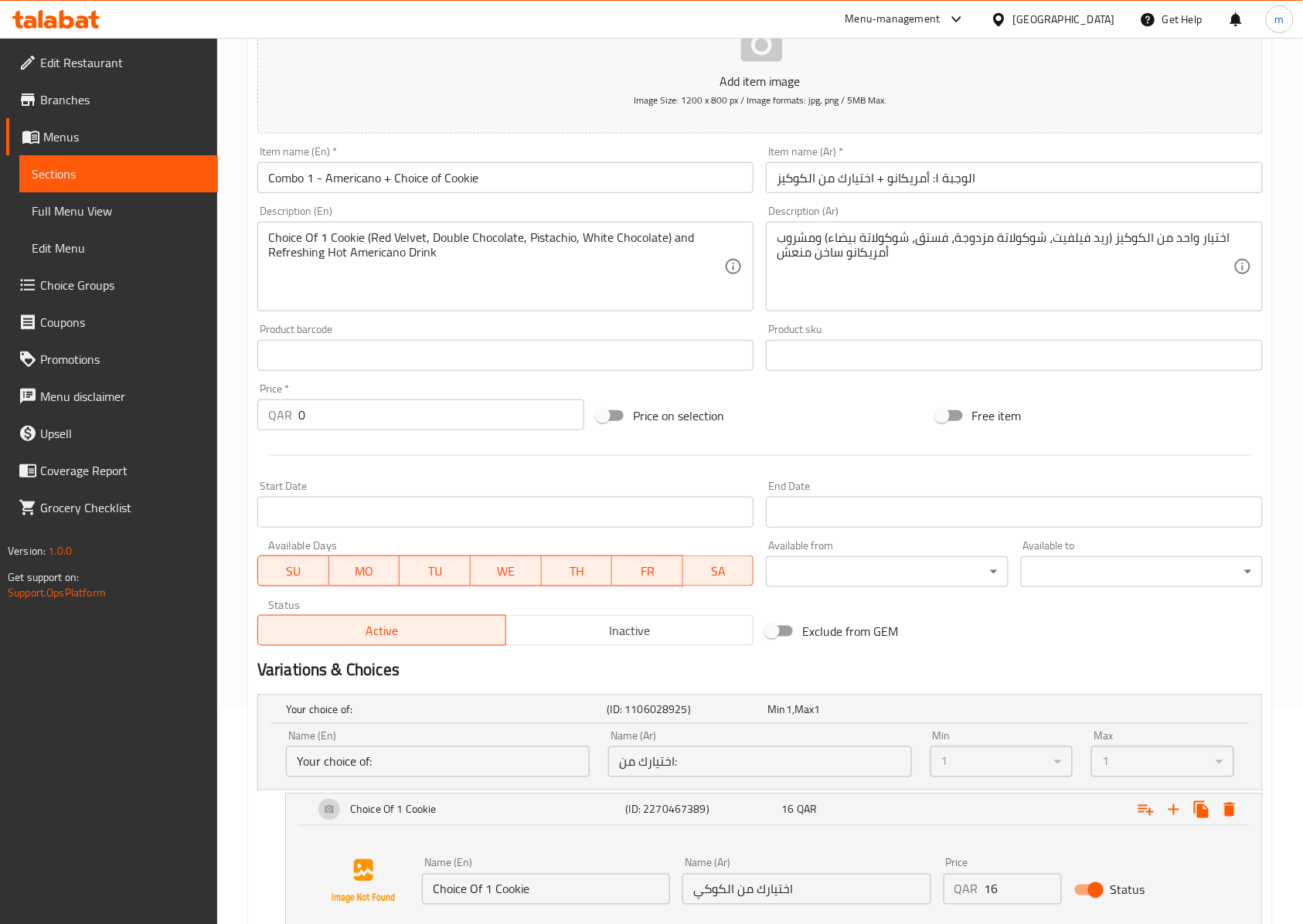
click at [523, 895] on input "Choice Of 1 Cookie" at bounding box center [546, 889] width 248 height 31
click at [565, 882] on input "Choice Of 1 Cookؤe" at bounding box center [546, 889] width 248 height 31
click at [530, 896] on input "Choice Of 1 Cookؤe" at bounding box center [546, 889] width 248 height 31
click at [524, 894] on input "Choice Of 1 Cookؤe" at bounding box center [546, 889] width 248 height 31
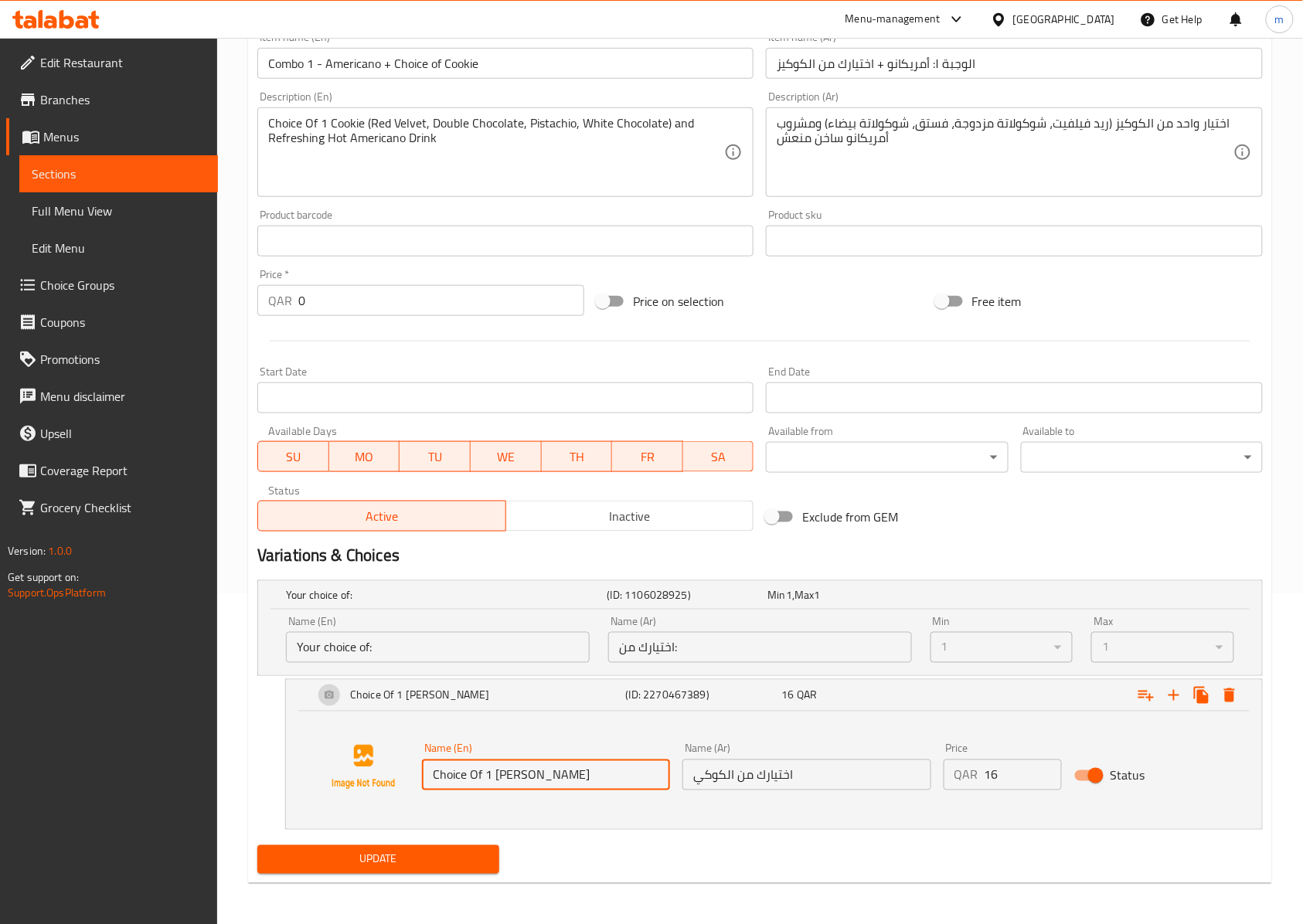
scroll to position [335, 0]
click at [564, 771] on input "Choice Of 1 [PERSON_NAME]" at bounding box center [546, 773] width 248 height 31
click at [601, 779] on input "Choice Of 1 [PERSON_NAME]" at bounding box center [546, 773] width 248 height 31
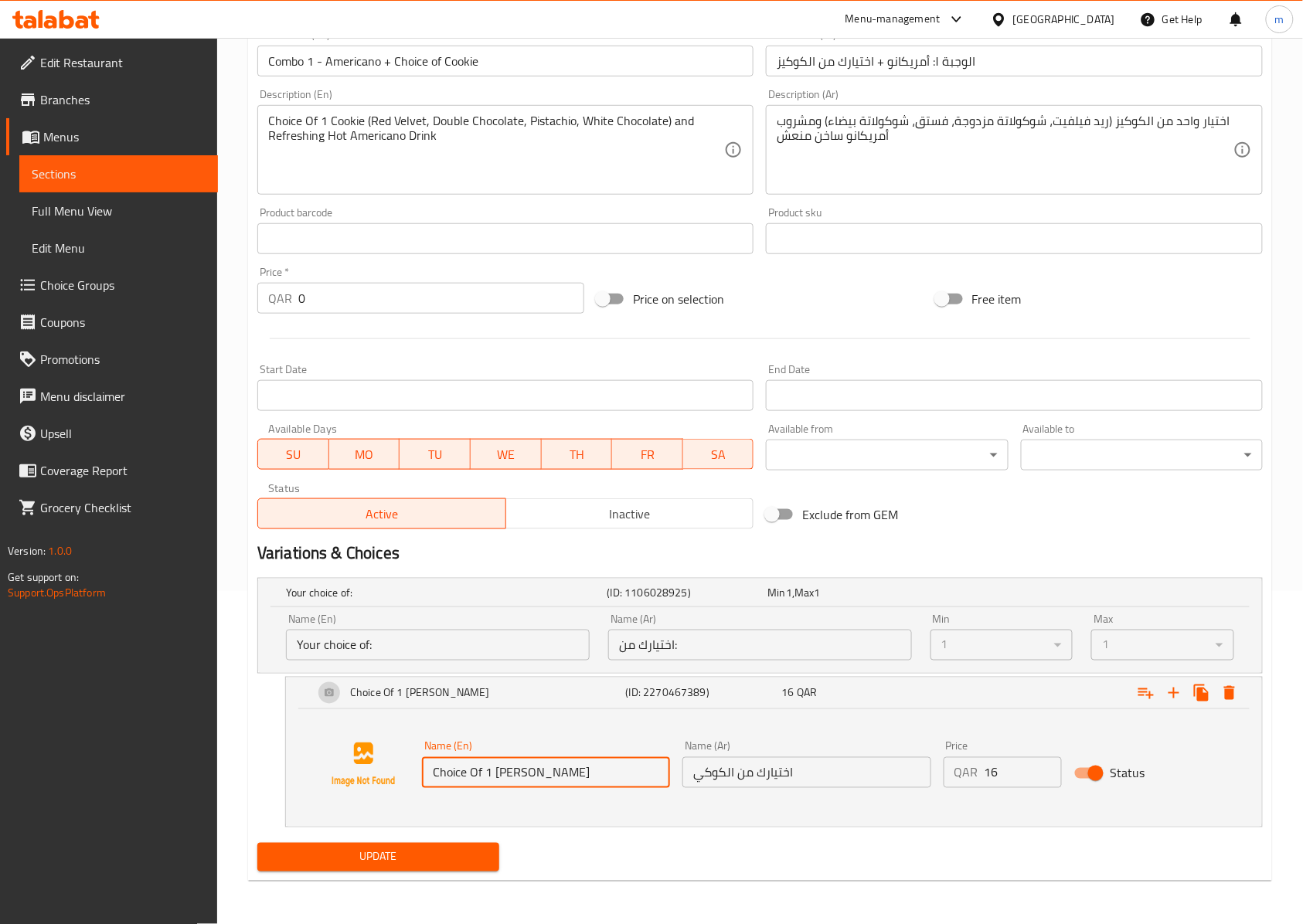
paste input "Red Velvet"
type input "Red Velvet"
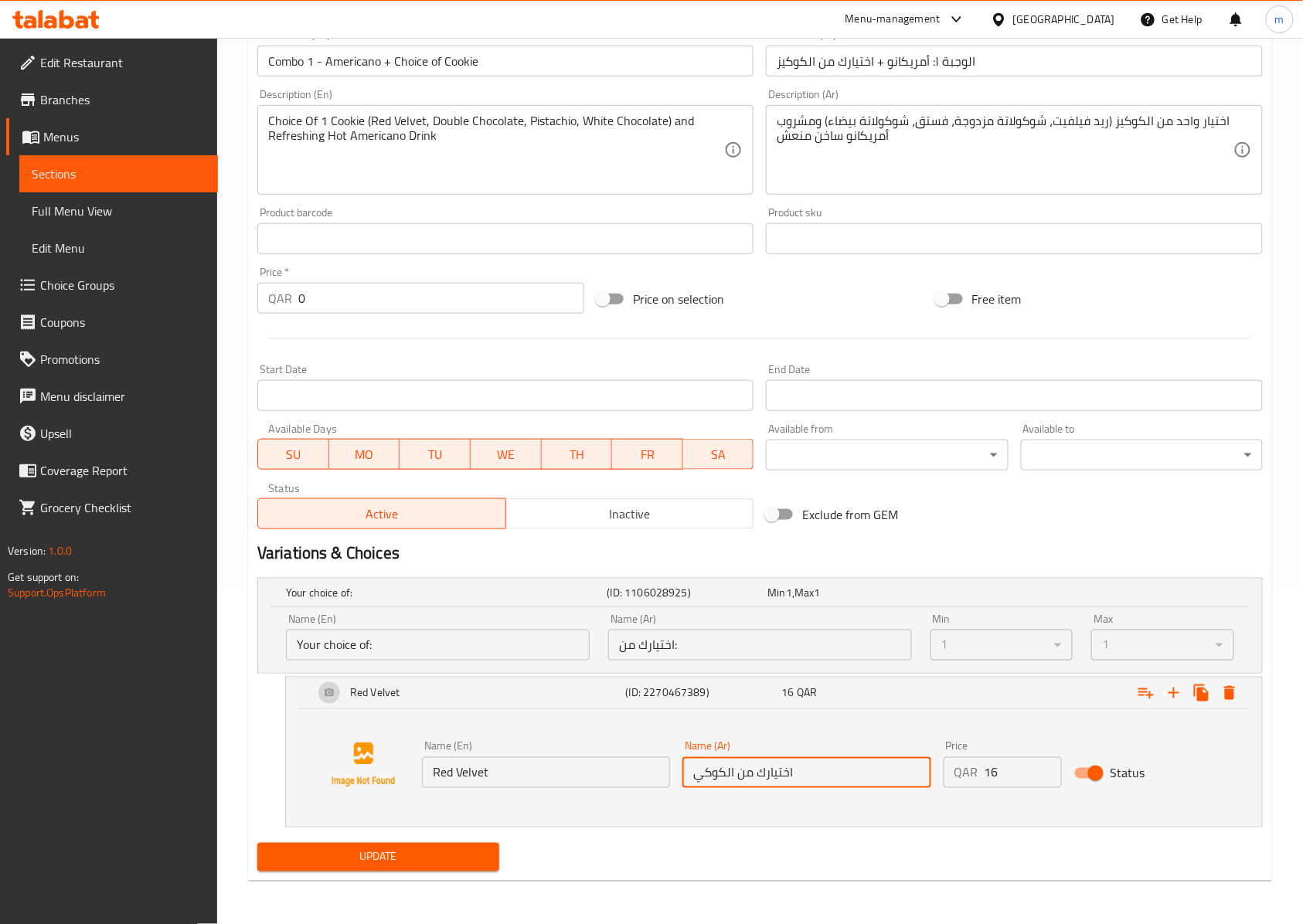
click at [856, 775] on input "اختيارك من الكوكي" at bounding box center [806, 773] width 248 height 31
type input "ريد فيلفيت"
click at [431, 878] on div "Update Combo 1 - Americano + Choice of Cookie Add item image Image Size: 1200 x…" at bounding box center [760, 348] width 1024 height 1063
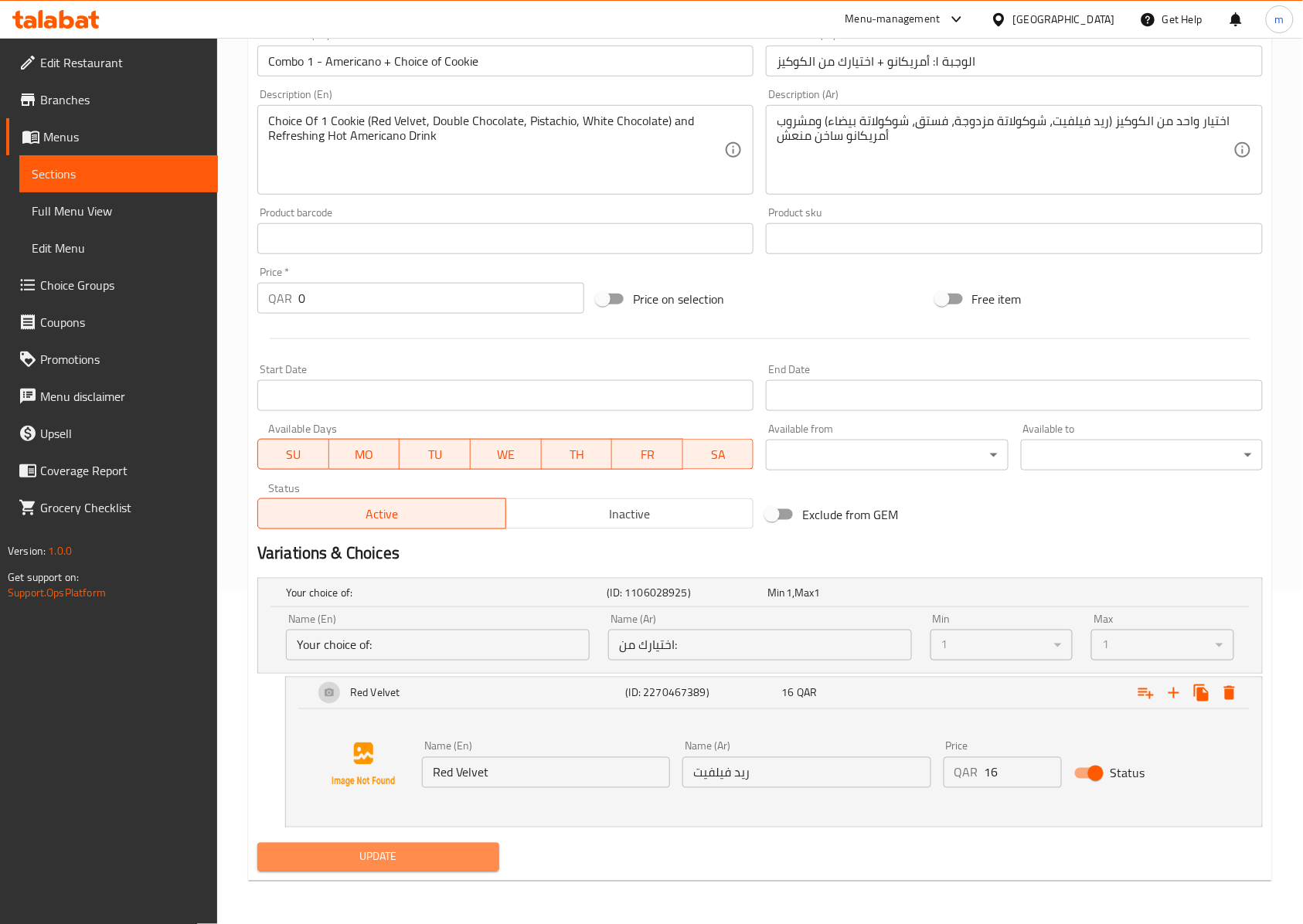
click at [427, 872] on button "Update" at bounding box center [378, 856] width 242 height 28
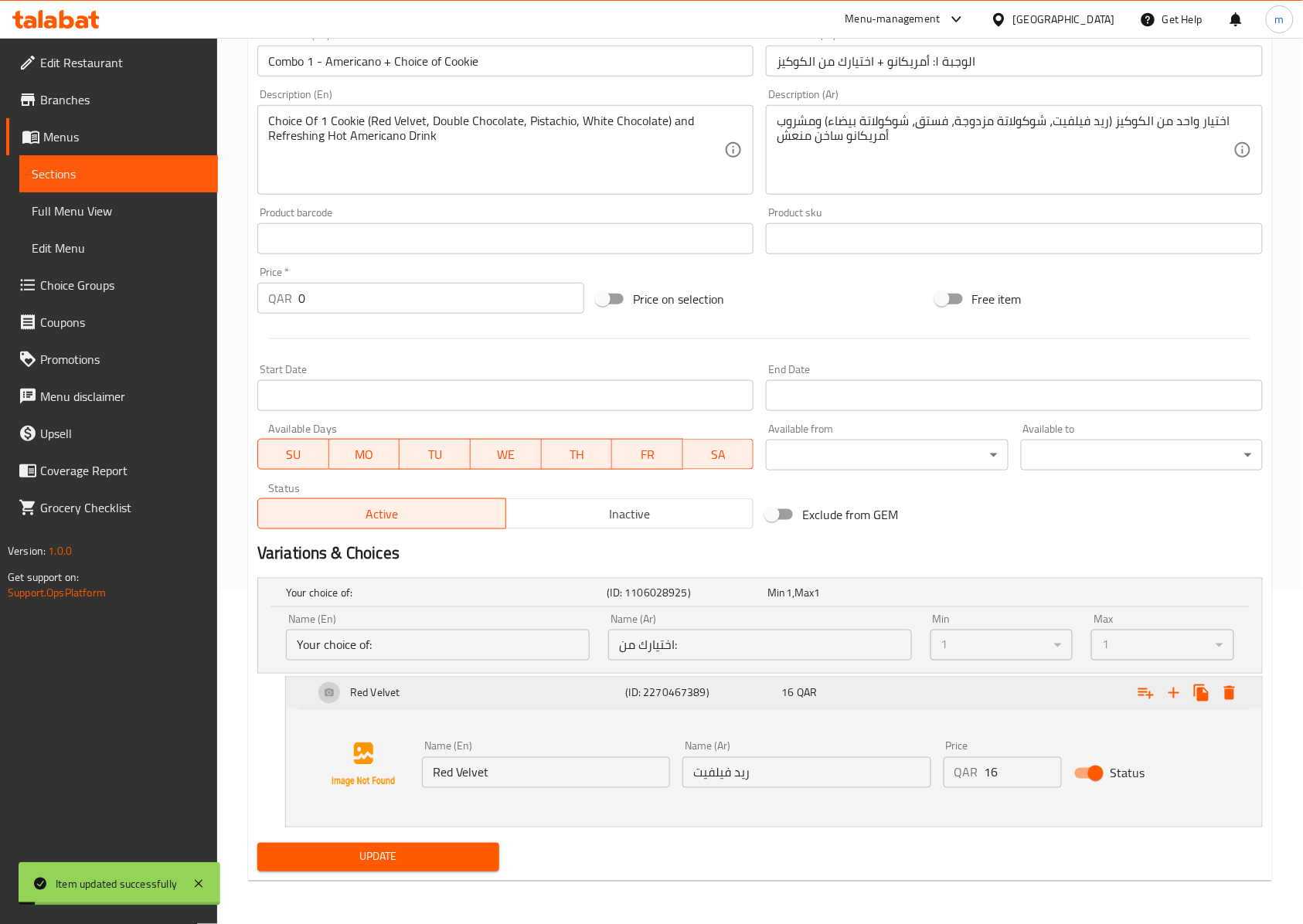
click at [554, 603] on div "Red Velvet" at bounding box center [443, 592] width 321 height 22
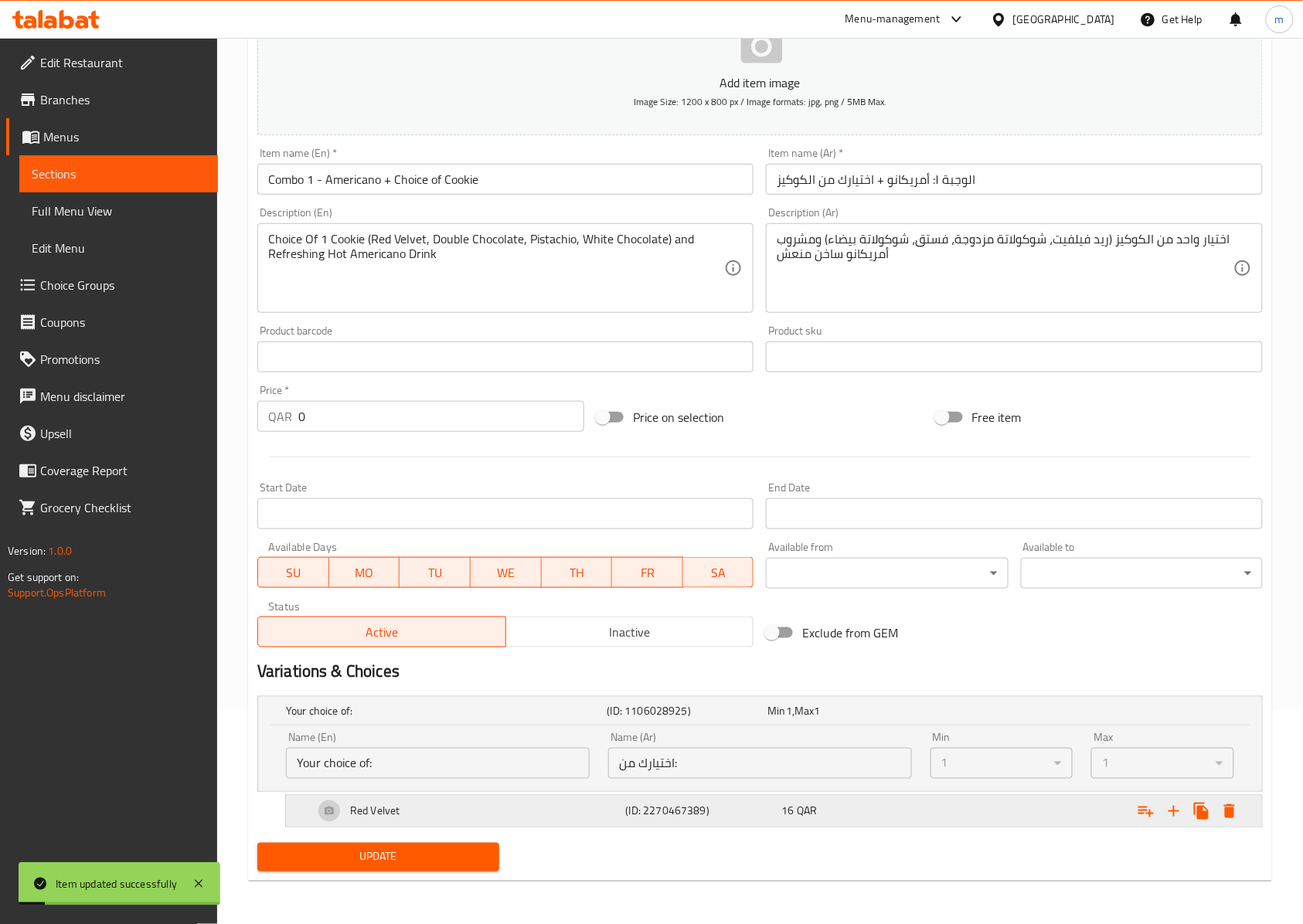
scroll to position [216, 0]
click at [1194, 812] on icon "Expand" at bounding box center [1201, 811] width 15 height 17
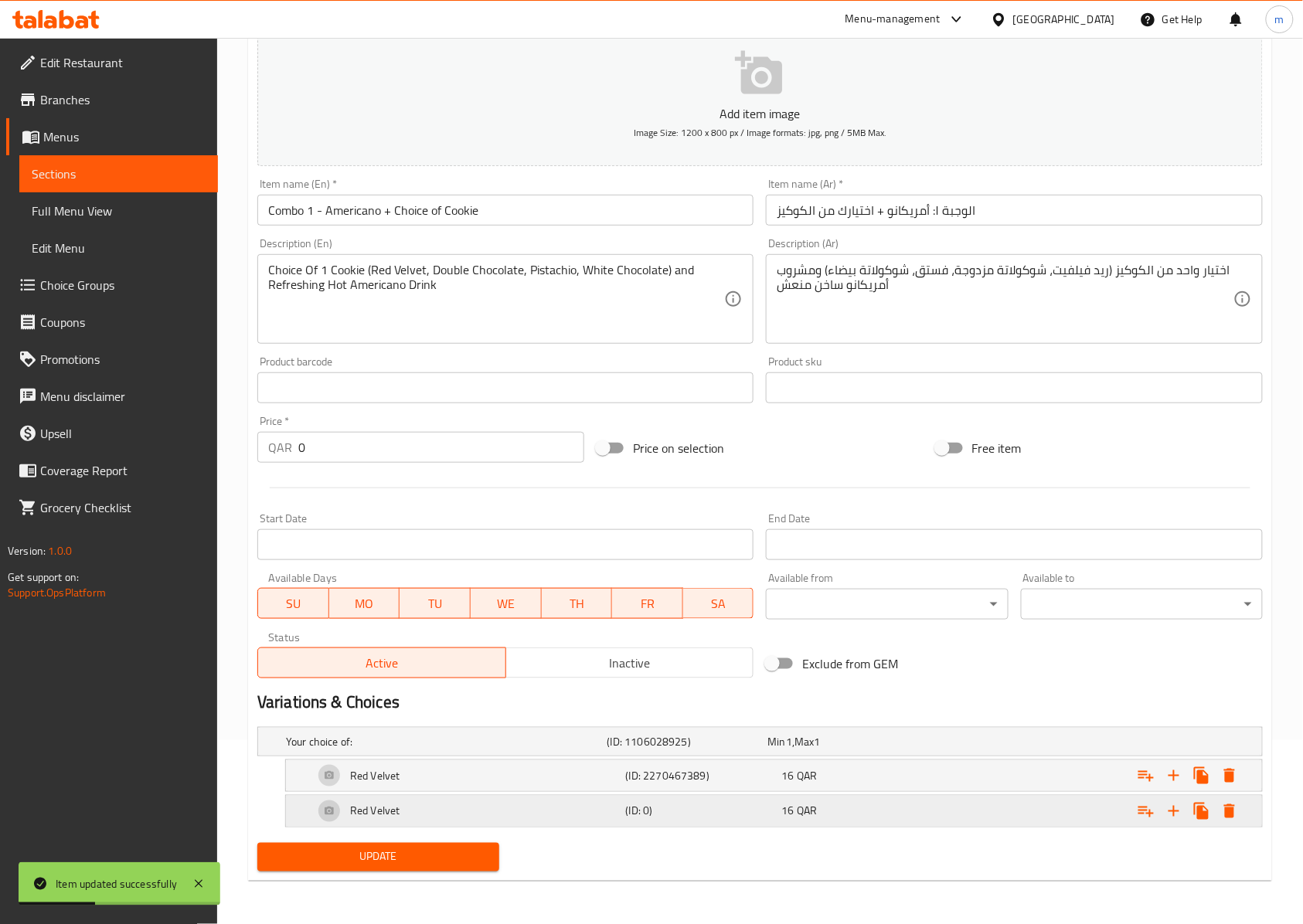
click at [684, 749] on h5 "(ID: 0)" at bounding box center [685, 742] width 155 height 15
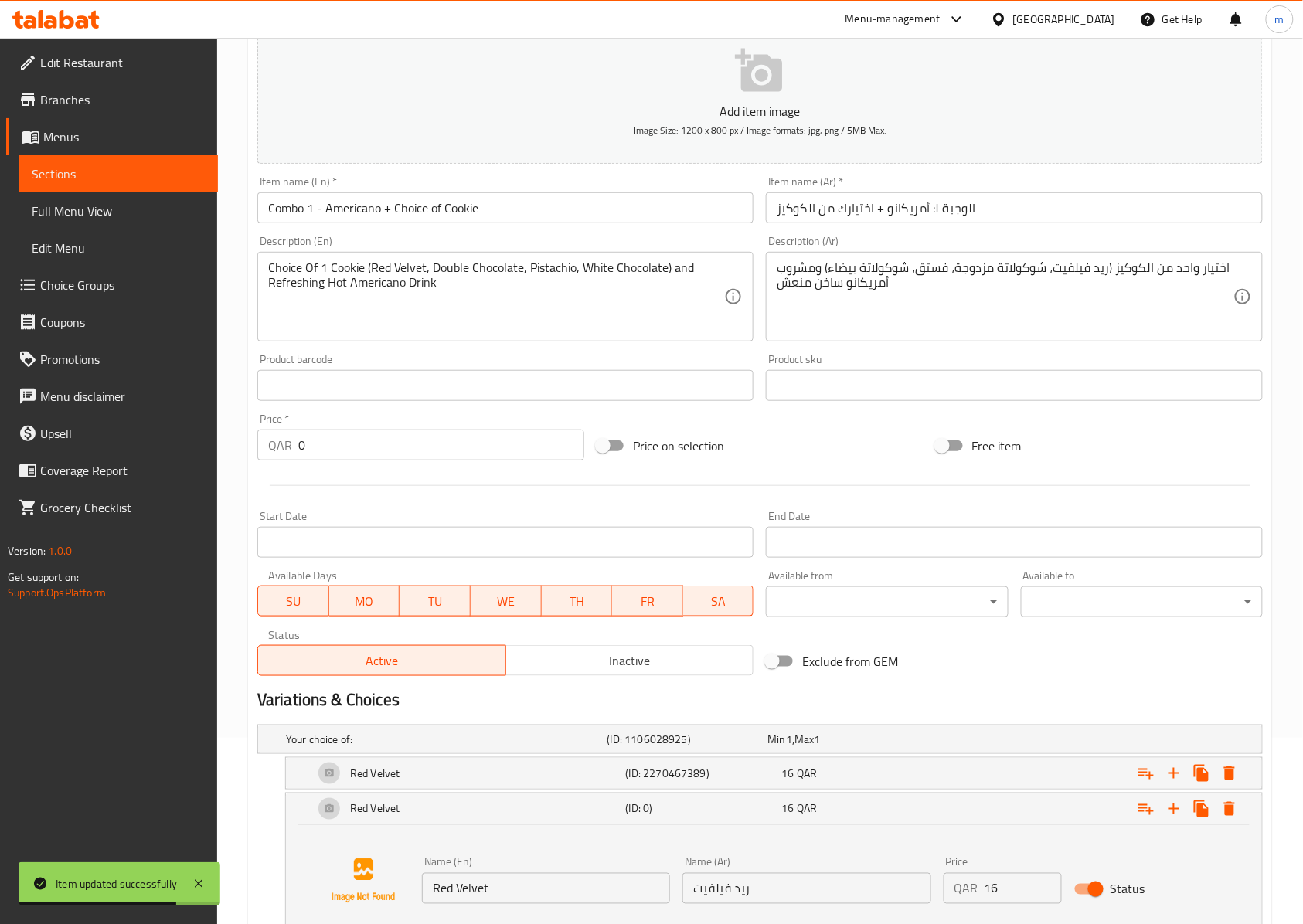
drag, startPoint x: 538, startPoint y: 918, endPoint x: 533, endPoint y: 906, distance: 13.0
click at [535, 916] on div "Name (En) Red Velvet Name (En) Name (Ar) ريد فيلفيت Name (Ar) Price QAR 16 Pric…" at bounding box center [774, 880] width 939 height 117
click at [534, 901] on input "Red Velvet" at bounding box center [546, 888] width 248 height 31
paste input "Double Chocolate"
type input "Double Chocolate"
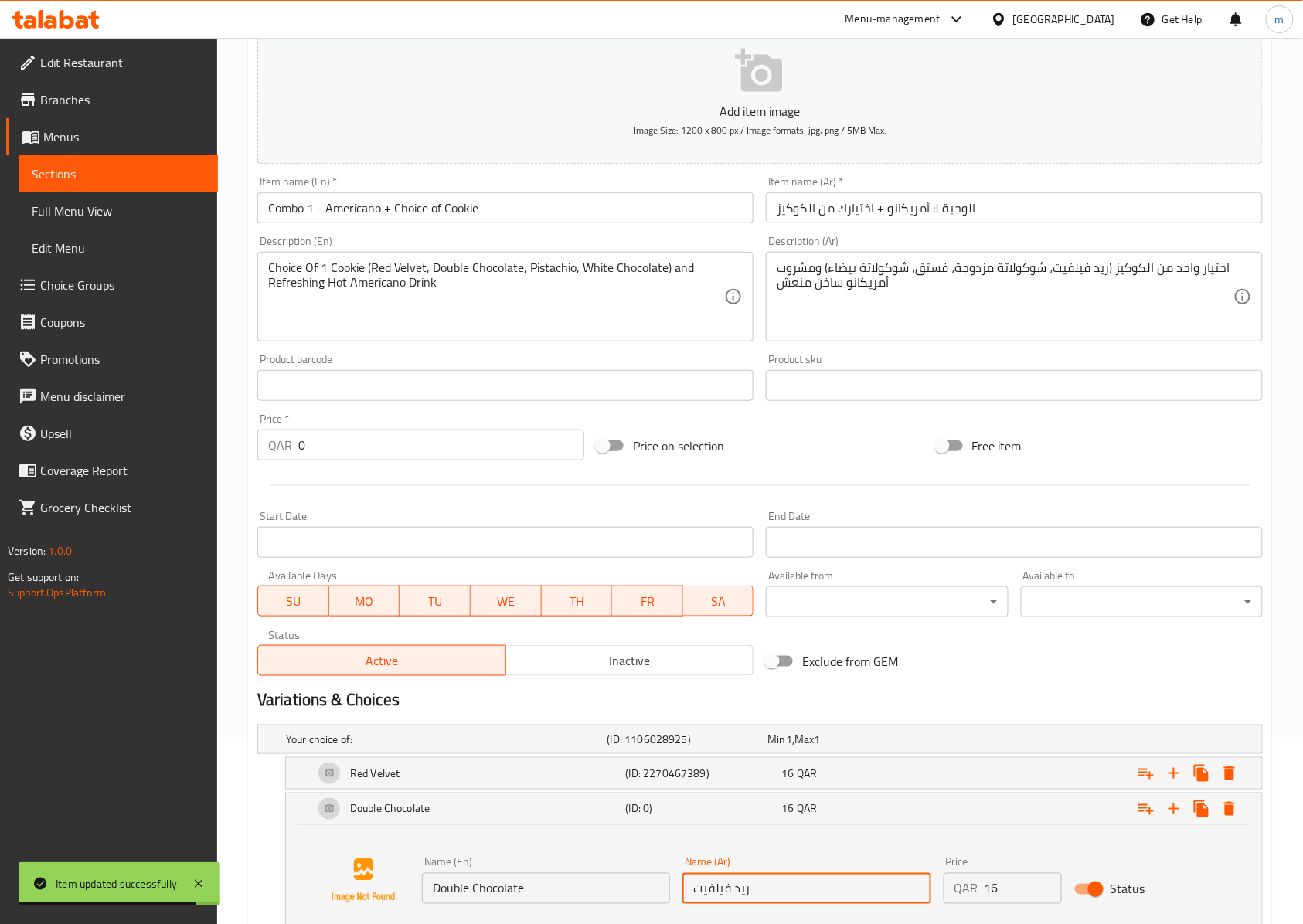
click at [812, 899] on input "ريد فيلفيت" at bounding box center [806, 888] width 248 height 31
type input "تشوكليت دوبل"
click at [665, 816] on h5 "(ID: 0)" at bounding box center [701, 809] width 150 height 15
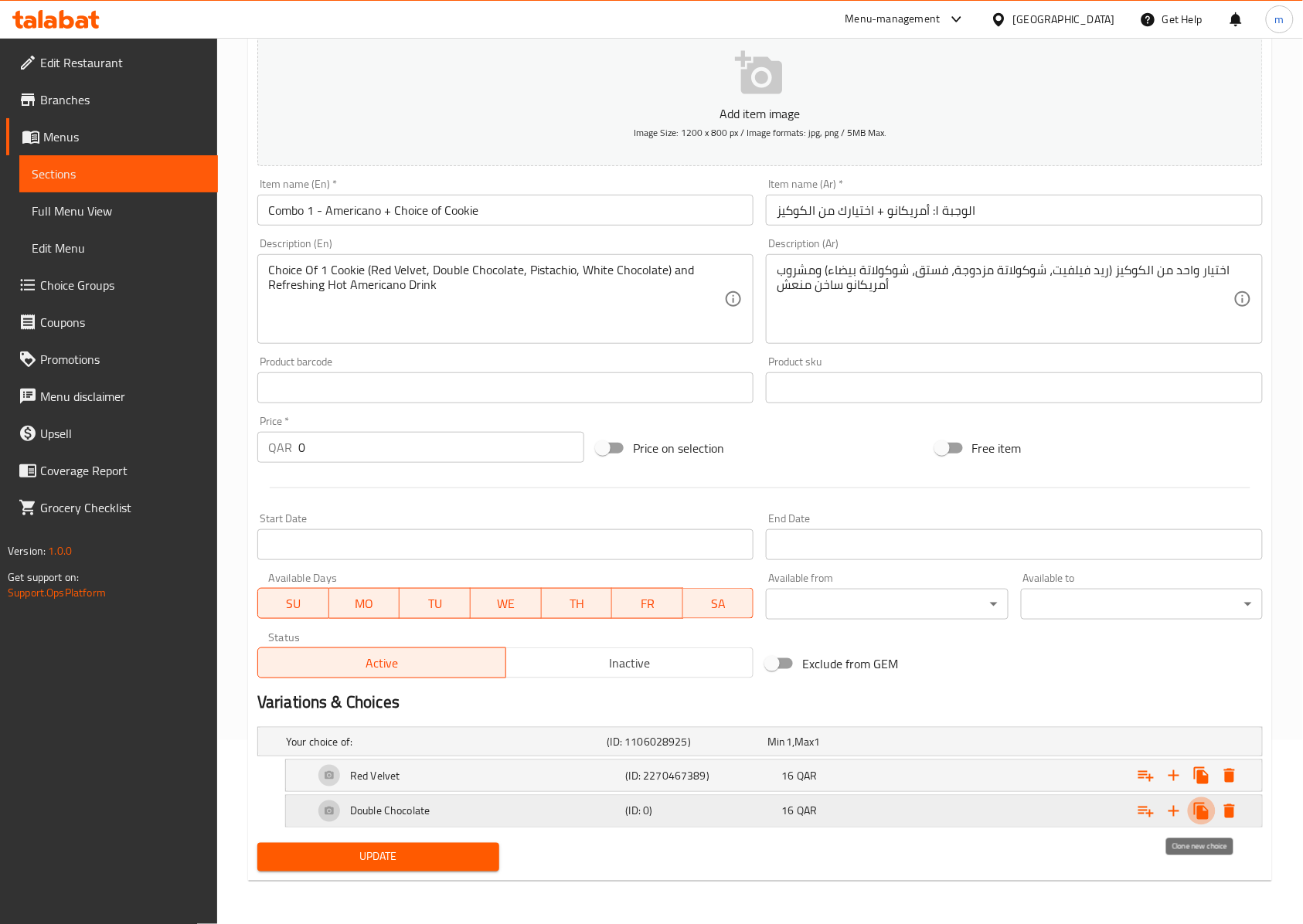
click at [1203, 803] on icon "Expand" at bounding box center [1201, 811] width 15 height 17
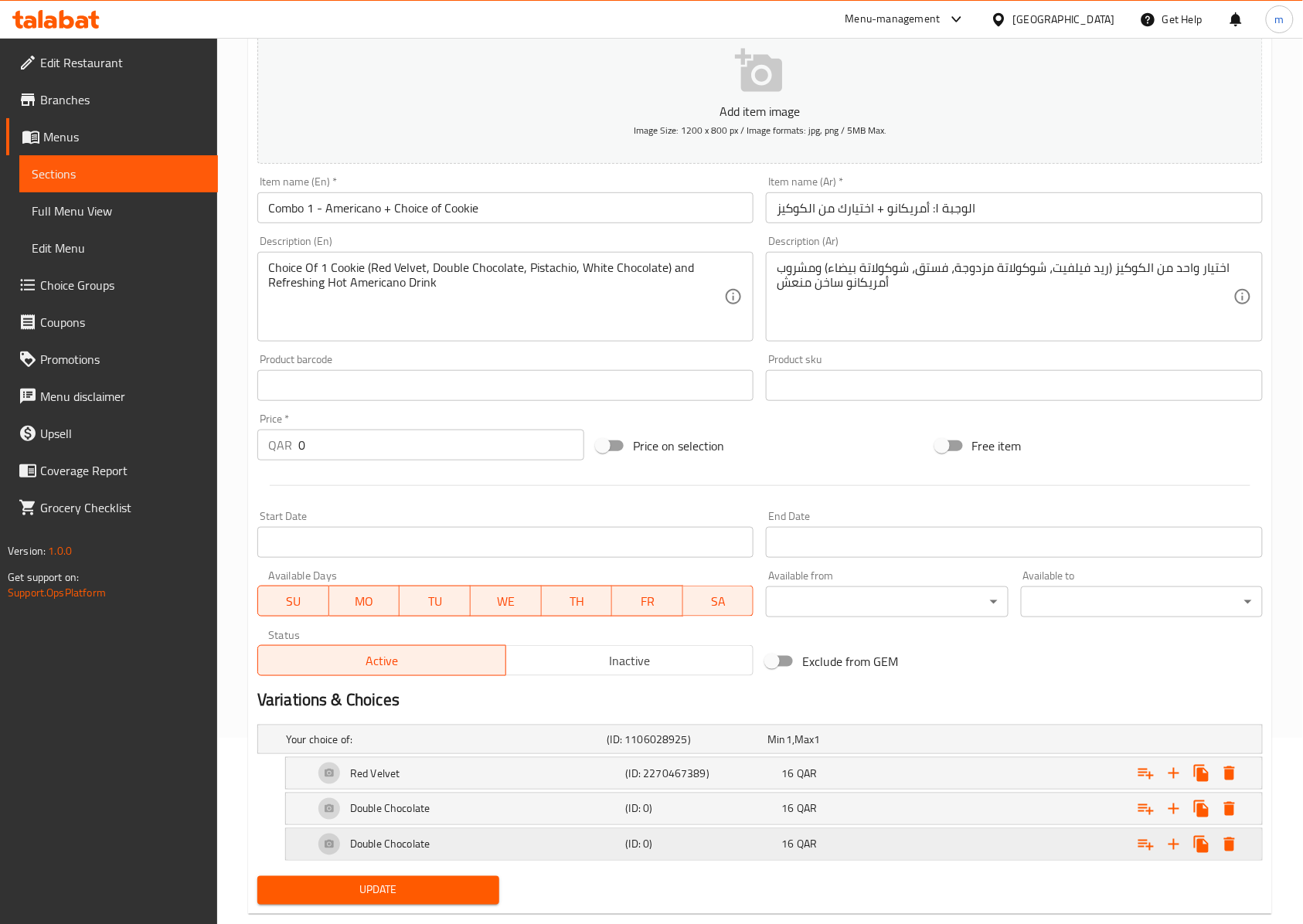
click at [587, 750] on div "Double Chocolate" at bounding box center [443, 739] width 321 height 22
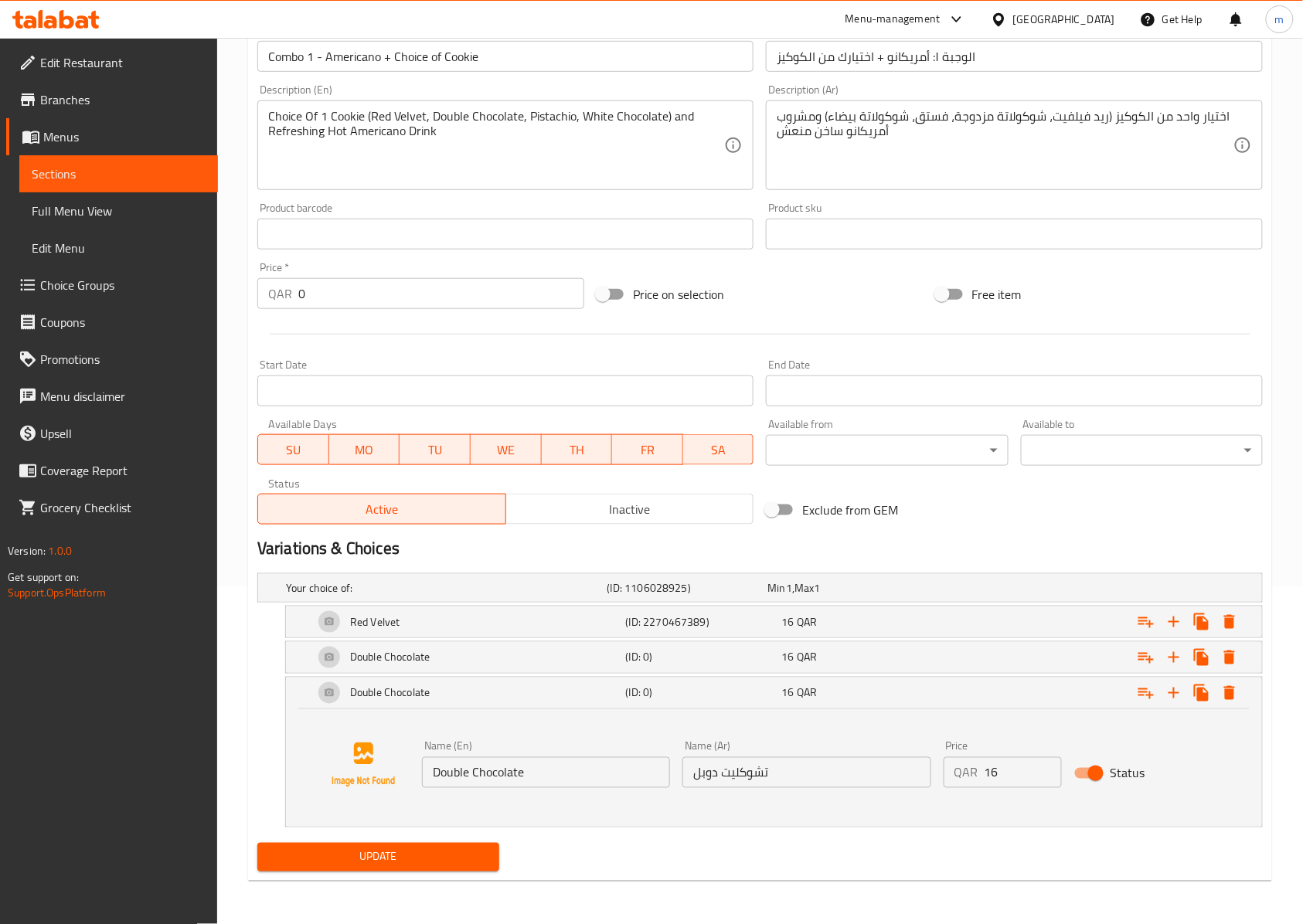
scroll to position [341, 0]
click at [557, 775] on input "Double Chocolate" at bounding box center [546, 773] width 248 height 31
paste input "Pistachio"
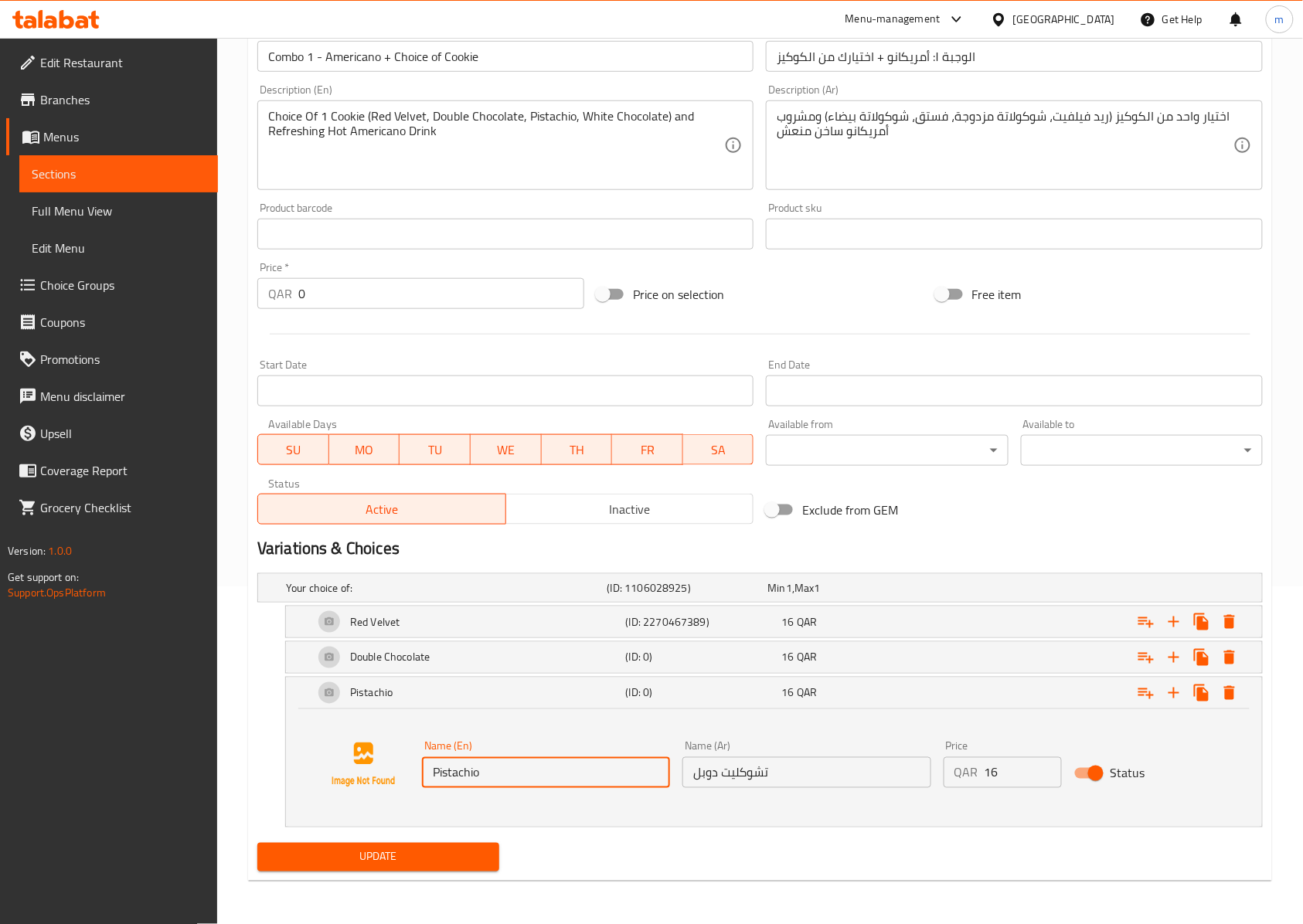
type input "Pistachio"
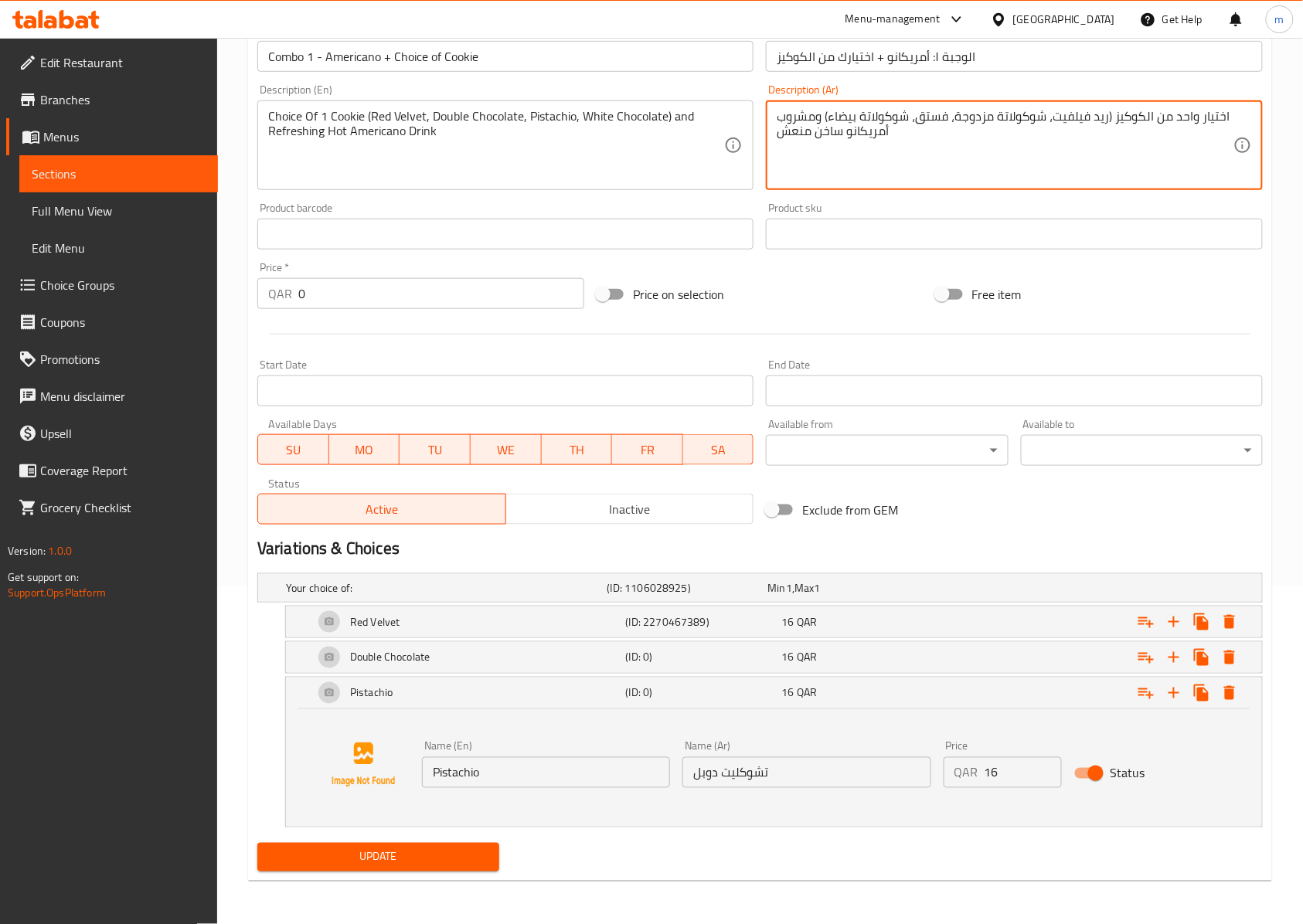
click at [936, 112] on textarea "اختيار واحد من الكوكيز (ريد فيلفيت، شوكولاتة مزدوجة، فستق، شوكولاتة بيضاء) ومشر…" at bounding box center [1004, 145] width 456 height 73
click at [746, 767] on input "تشوكليت دوبل" at bounding box center [806, 773] width 248 height 31
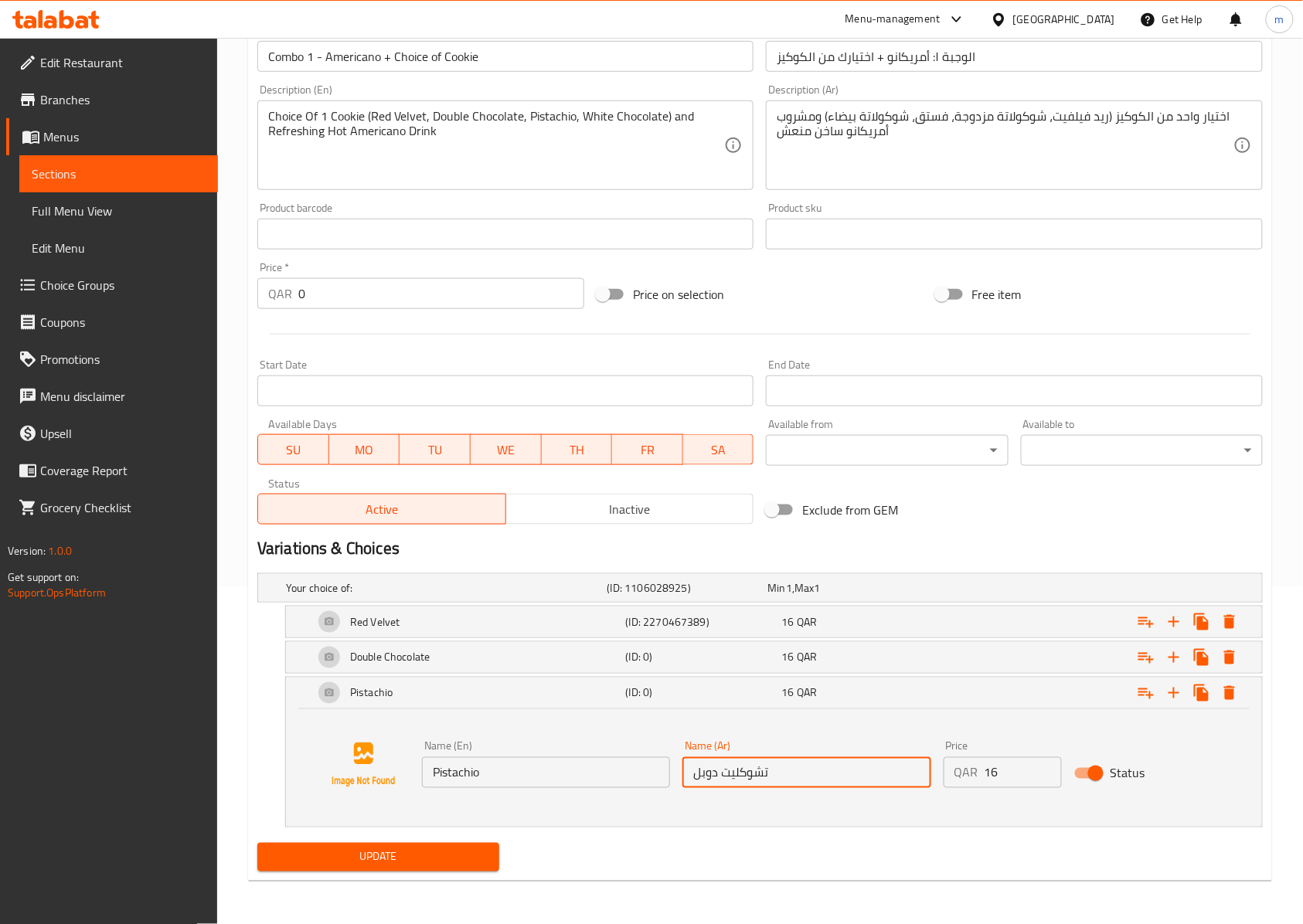
click at [746, 767] on input "تشوكليت دوبل" at bounding box center [806, 773] width 248 height 31
paste input "فستق"
type input "فستق"
drag, startPoint x: 1030, startPoint y: 109, endPoint x: 1049, endPoint y: 112, distance: 19.2
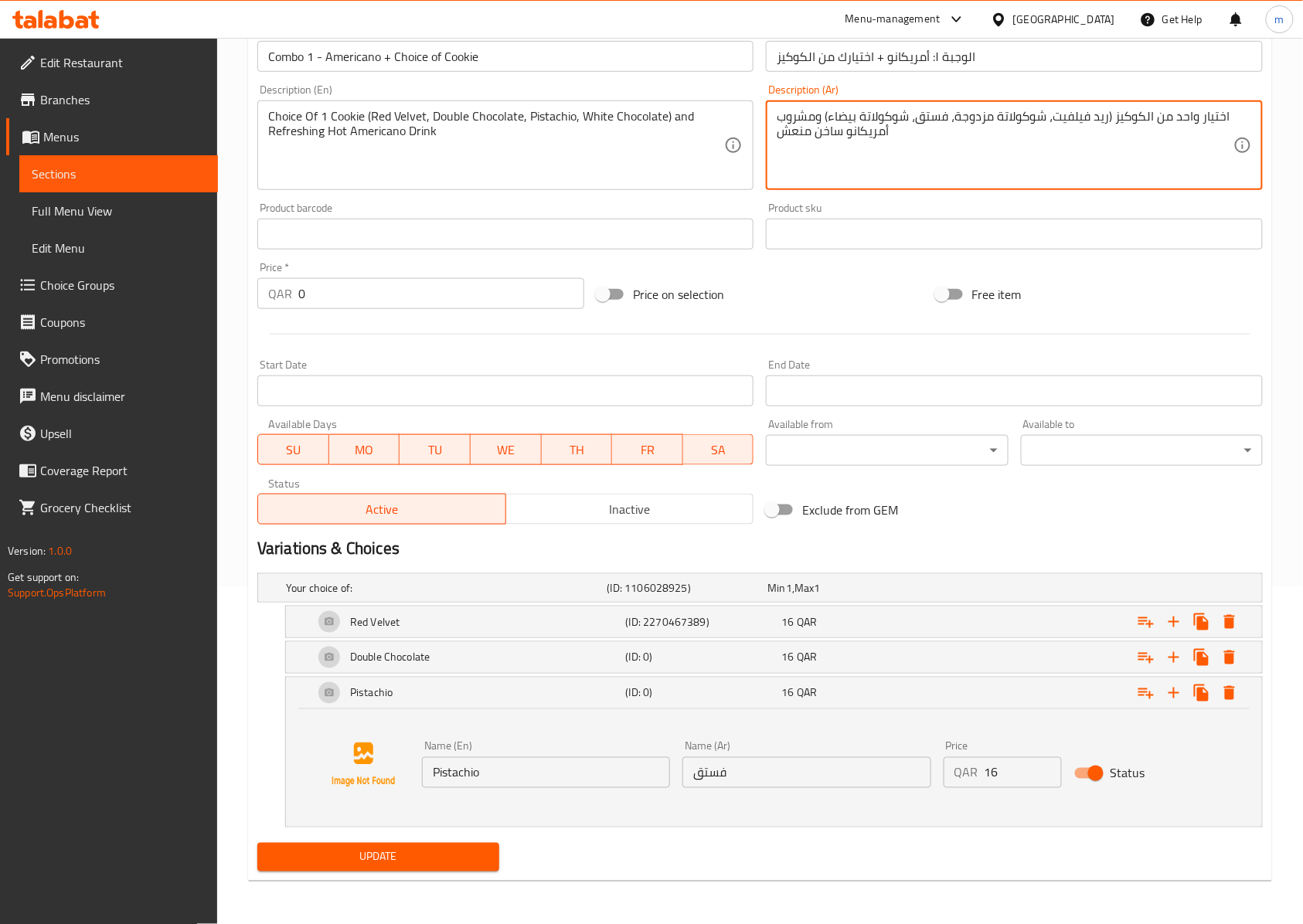
click at [1052, 112] on textarea "اختيار واحد من الكوكيز (ريد فيلفيت، شوكولاتة مزدوجة، فستق، شوكولاتة بيضاء) ومشر…" at bounding box center [1004, 145] width 456 height 73
drag, startPoint x: 1047, startPoint y: 112, endPoint x: 959, endPoint y: 106, distance: 88.2
click at [959, 109] on textarea "اختيار واحد من الكوكيز (ريد فيلفيت، شوكولاتة مزدوجة، فستق، شوكولاتة بيضاء) ومشر…" at bounding box center [1004, 145] width 456 height 73
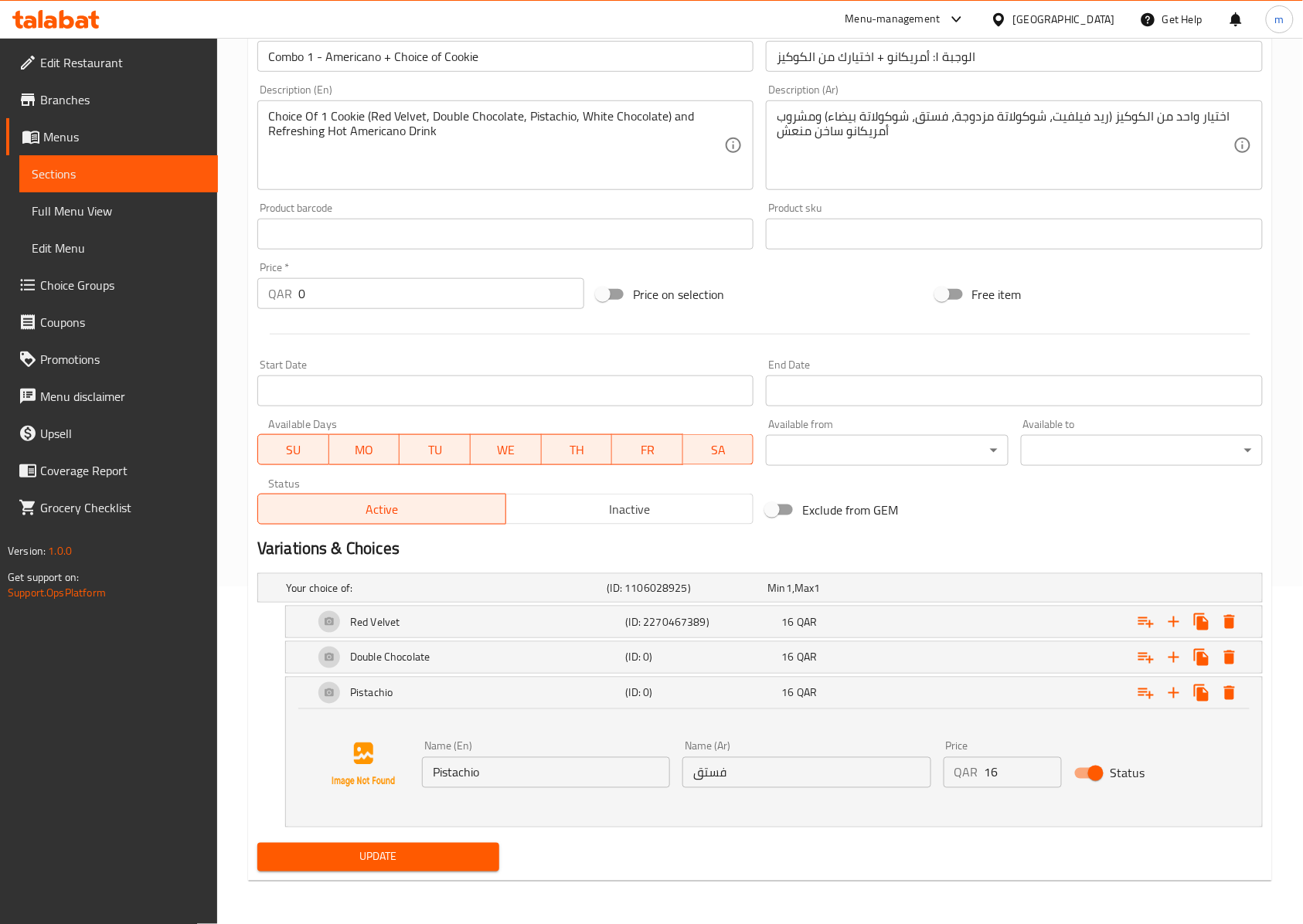
drag, startPoint x: 954, startPoint y: 105, endPoint x: 1042, endPoint y: 105, distance: 88.0
click at [1042, 105] on div "اختيار واحد من الكوكيز (ريد فيلفيت، شوكولاتة مزدوجة، فستق، شوكولاتة بيضاء) ومشر…" at bounding box center [1014, 145] width 496 height 89
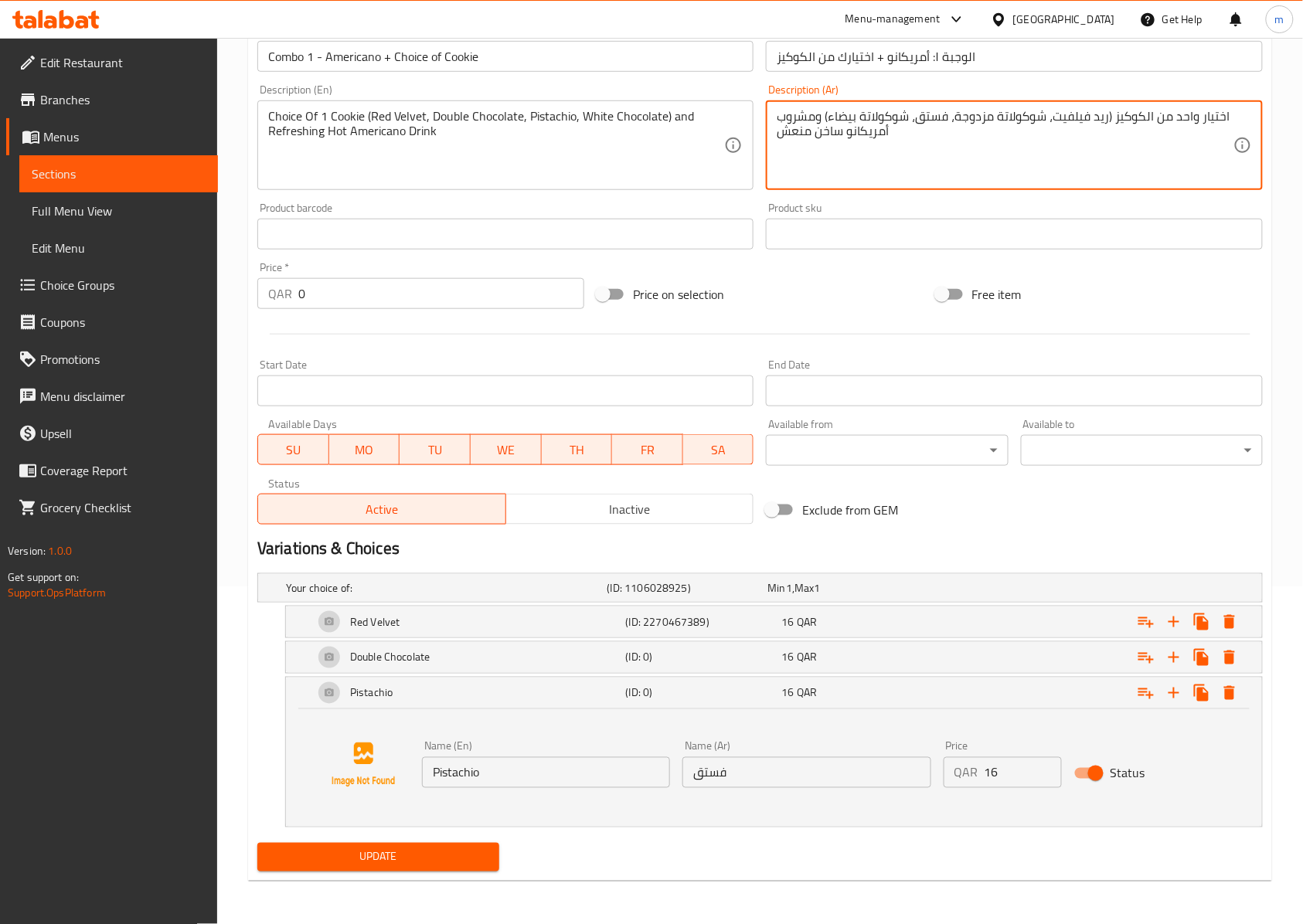
click at [1043, 109] on textarea "اختيار واحد من الكوكيز (ريد فيلفيت، شوكولاتة مزدوجة، فستق، شوكولاتة بيضاء) ومشر…" at bounding box center [1004, 145] width 456 height 73
drag, startPoint x: 1036, startPoint y: 109, endPoint x: 963, endPoint y: 109, distance: 73.0
click at [963, 109] on textarea "اختيار واحد من الكوكيز (ريد فيلفيت، شوكولاتة مزدوجة، فستق، شوكولاتة بيضاء) ومشر…" at bounding box center [1004, 145] width 456 height 73
type textarea "اختيار واحد من الكوكيز (ريد فيلفيت، تشوكليت دوبل، فستق، شوكولاتة بيضاء) ومشروب …"
click at [774, 825] on div "Name (En) Pistachio Name (En) Name (Ar) فستق Name (Ar) Price QAR 16 Price Status" at bounding box center [774, 767] width 976 height 117
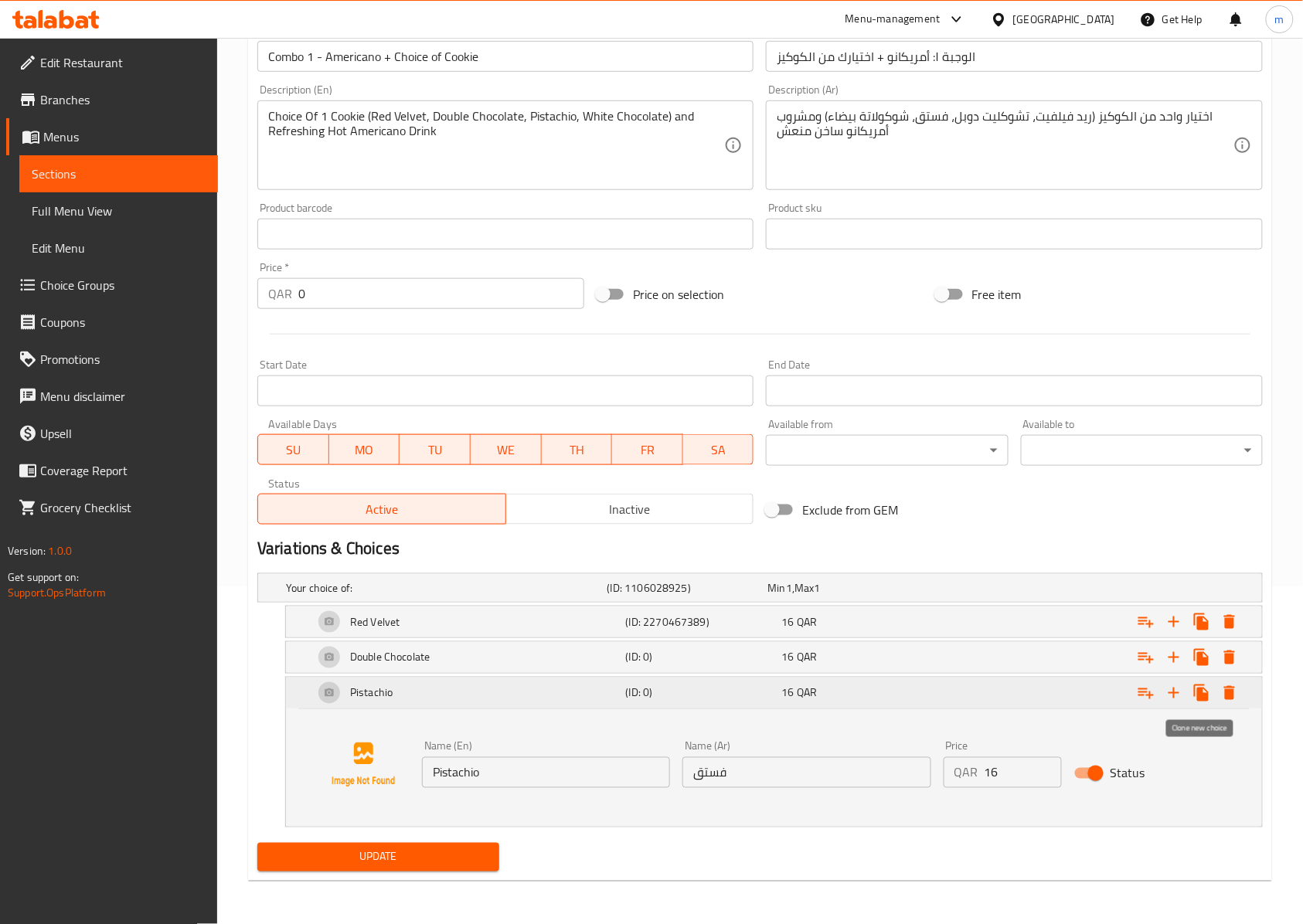
click at [1204, 687] on icon "Expand" at bounding box center [1201, 693] width 19 height 19
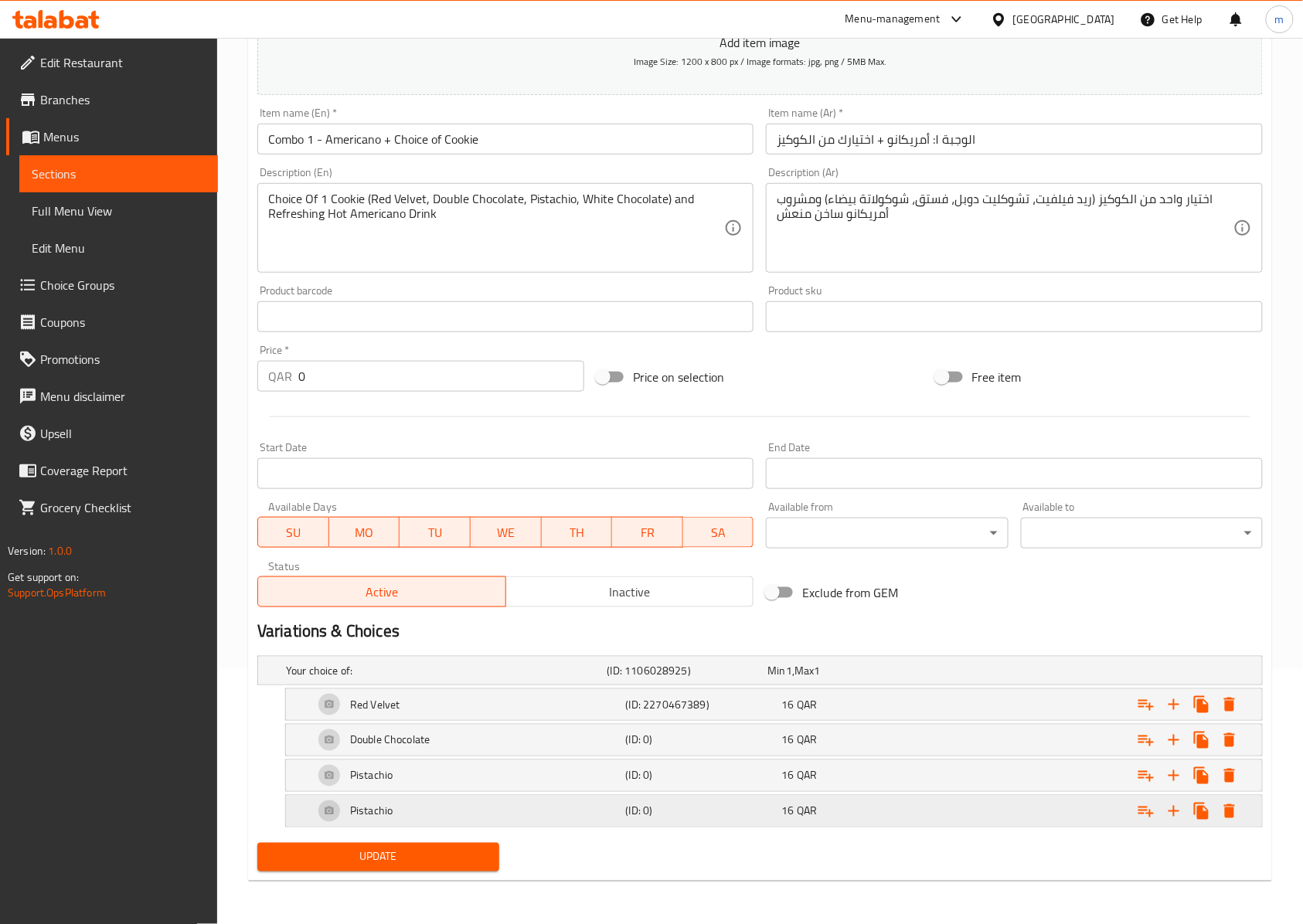
scroll to position [258, 0]
click at [544, 681] on div "Pistachio" at bounding box center [443, 670] width 321 height 22
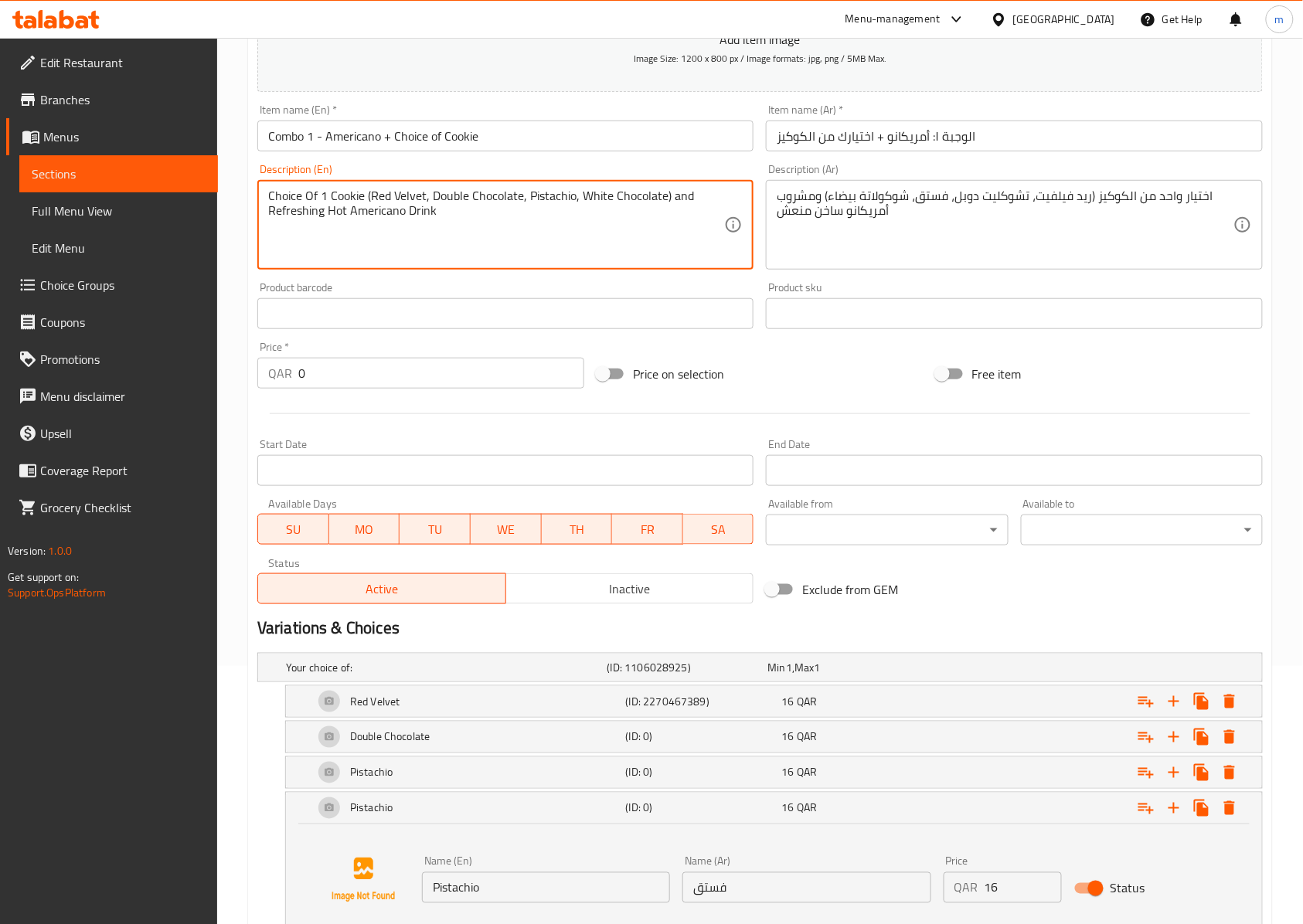
click at [661, 194] on textarea "Choice Of 1 Cookie (Red Velvet, Double Chocolate, Pistachio, White Chocolate) a…" at bounding box center [497, 225] width 456 height 73
drag, startPoint x: 664, startPoint y: 194, endPoint x: 582, endPoint y: 193, distance: 82.0
click at [582, 193] on textarea "Choice Of 1 Cookie (Red Velvet, Double Chocolate, Pistachio, White Chocolate) a…" at bounding box center [497, 225] width 456 height 73
click at [532, 854] on div "Name (En) Pistachio Name (En)" at bounding box center [546, 879] width 261 height 59
click at [529, 878] on input "Pistachio" at bounding box center [546, 888] width 248 height 31
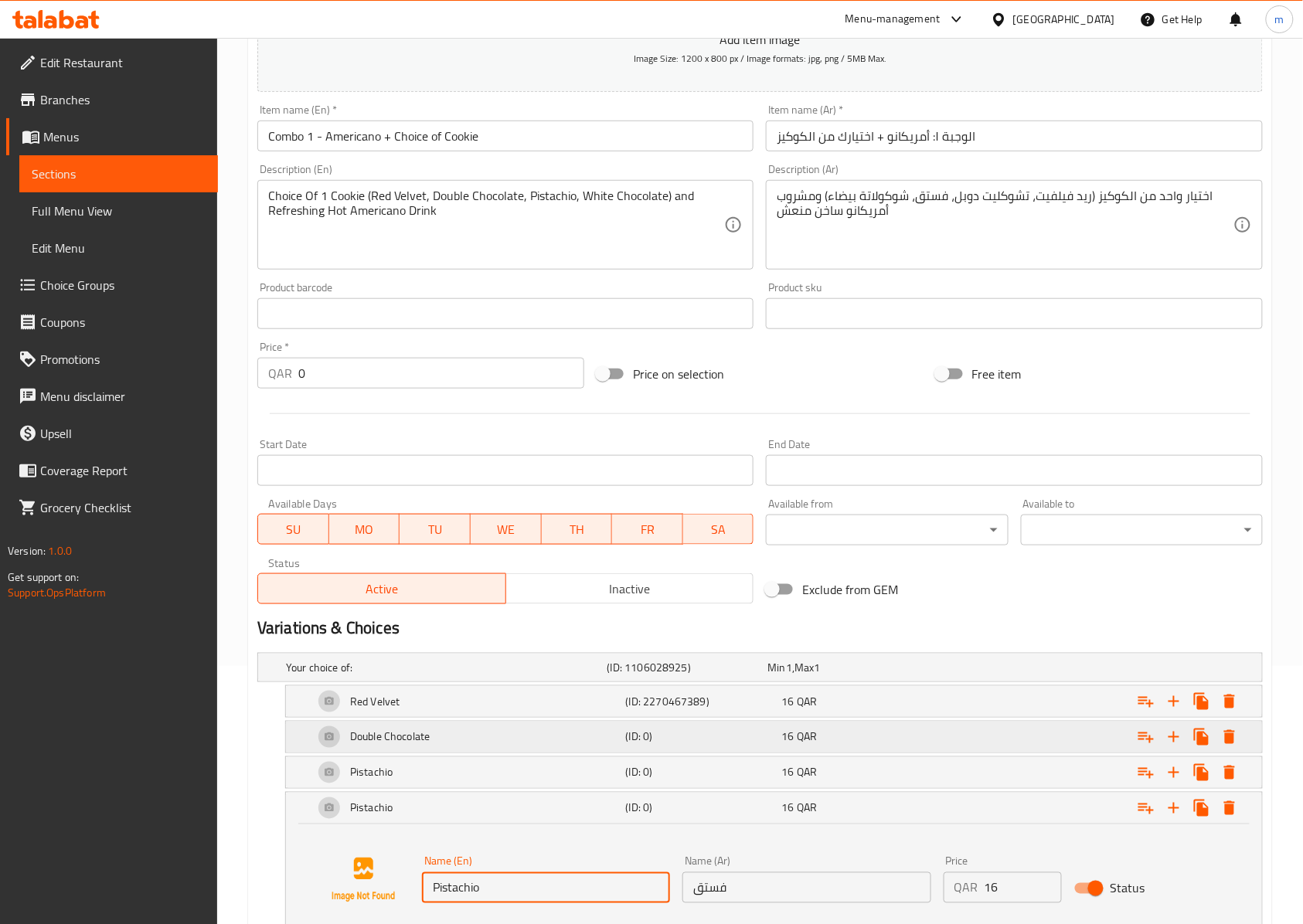
paste input "White Chocolate"
type input "White Chocolate"
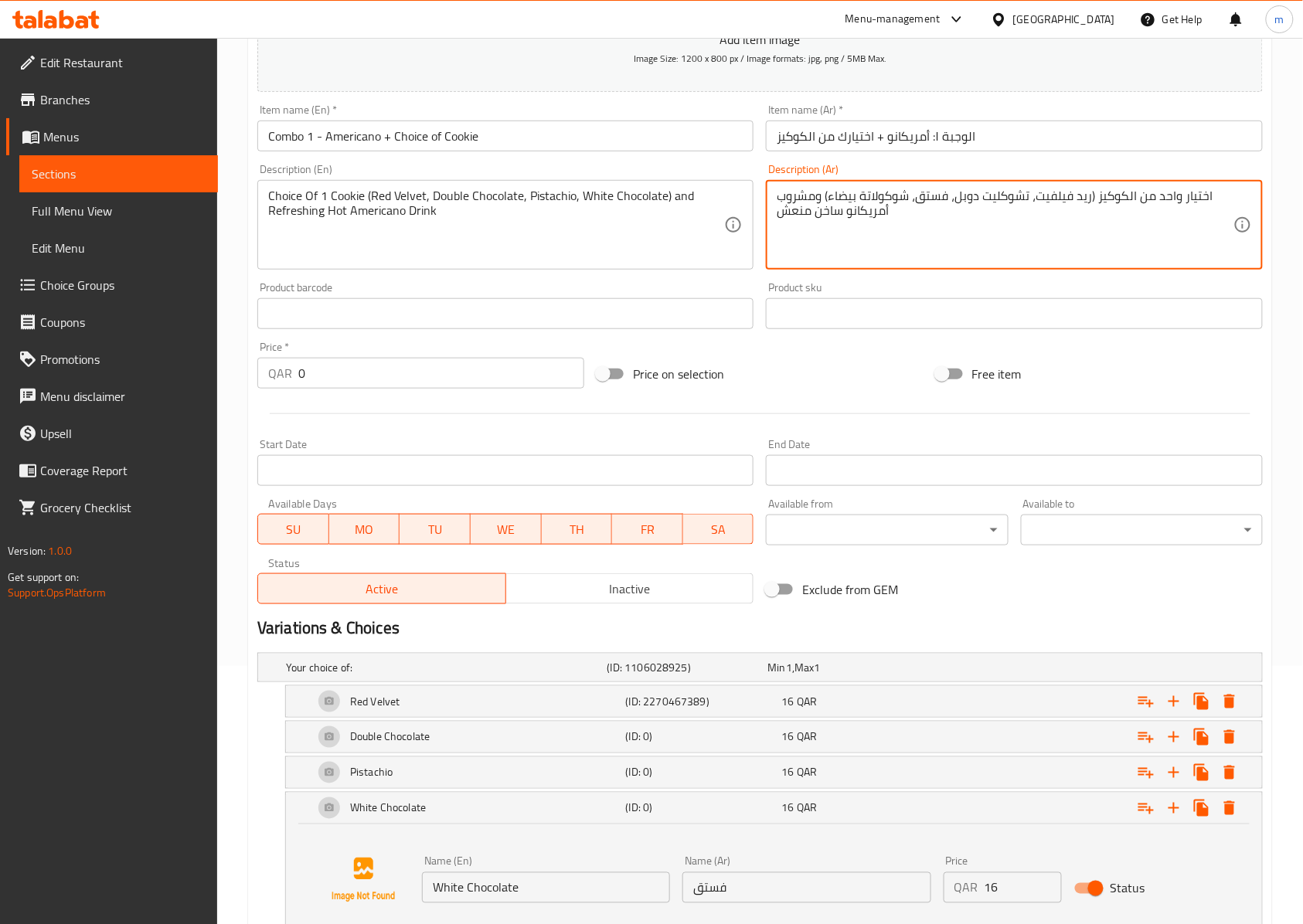
drag, startPoint x: 906, startPoint y: 204, endPoint x: 827, endPoint y: 193, distance: 79.8
click at [806, 888] on input "فستق" at bounding box center [806, 888] width 248 height 31
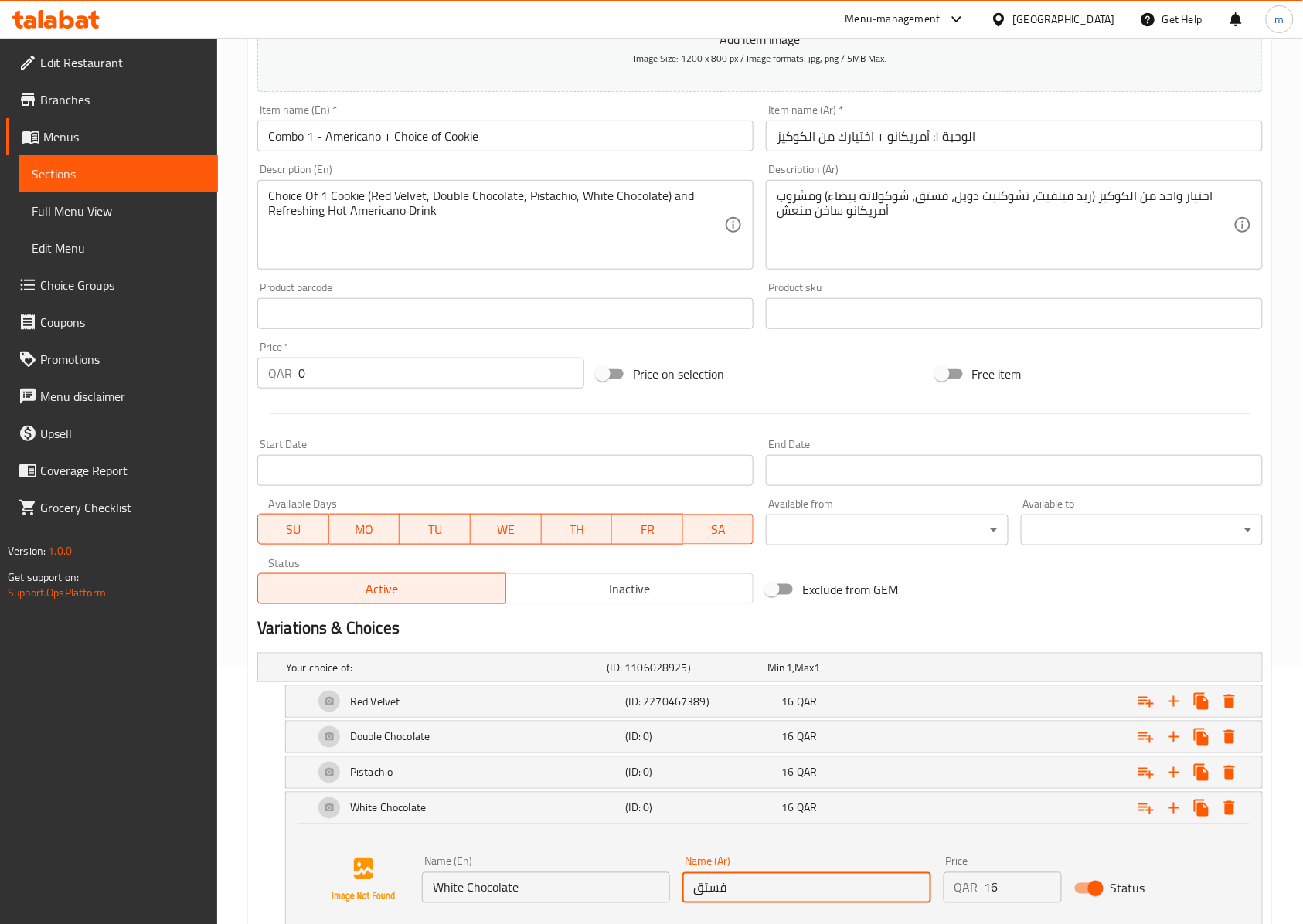
paste input "شوكولاتة بيضاء"
type input "شوكولاتة بيضاء"
click at [843, 827] on div "White Chocolate (ID: 0) 16 QAR" at bounding box center [778, 808] width 936 height 37
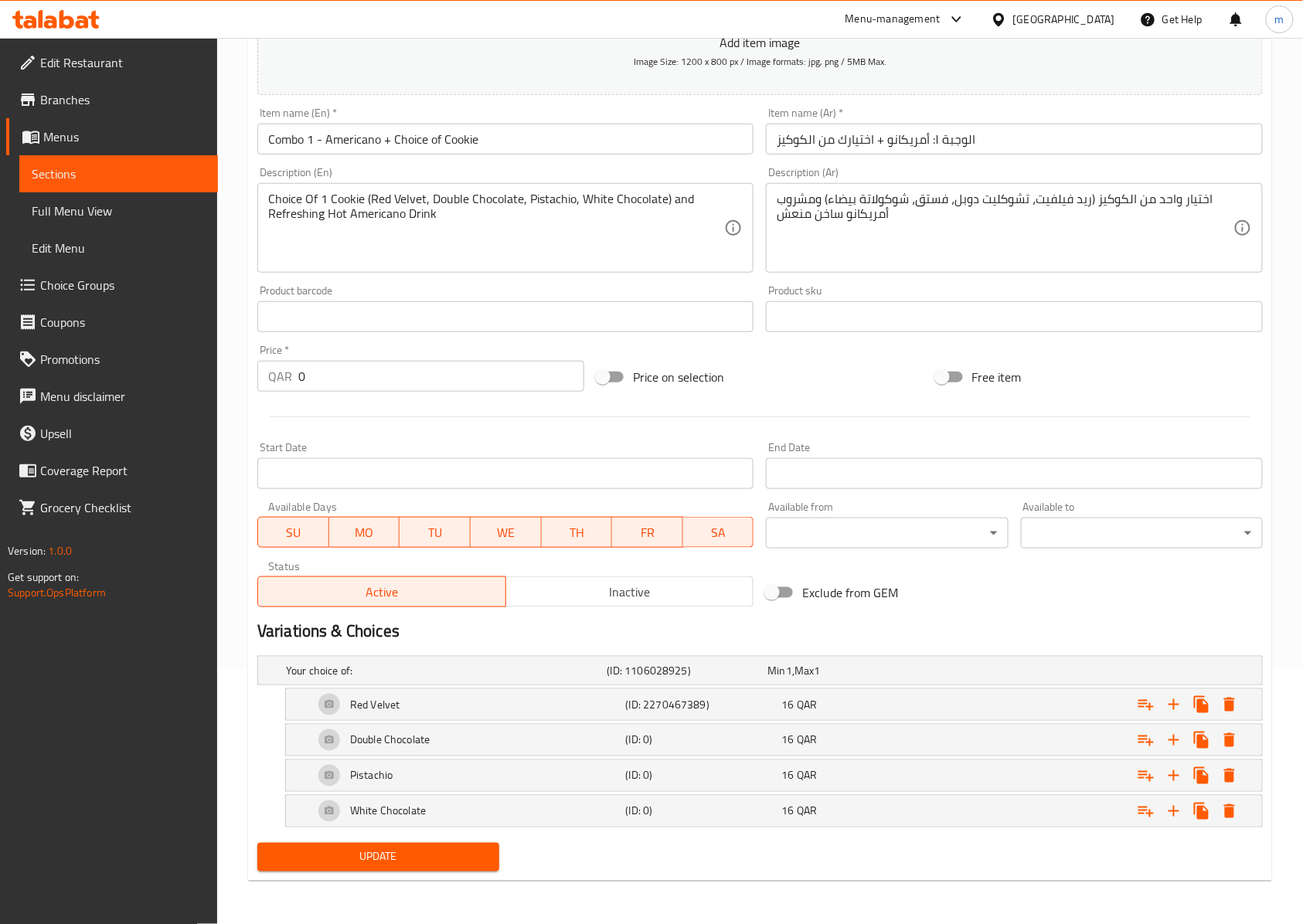
click at [347, 844] on button "Update" at bounding box center [378, 856] width 242 height 28
click at [122, 179] on span "Sections" at bounding box center [119, 174] width 174 height 19
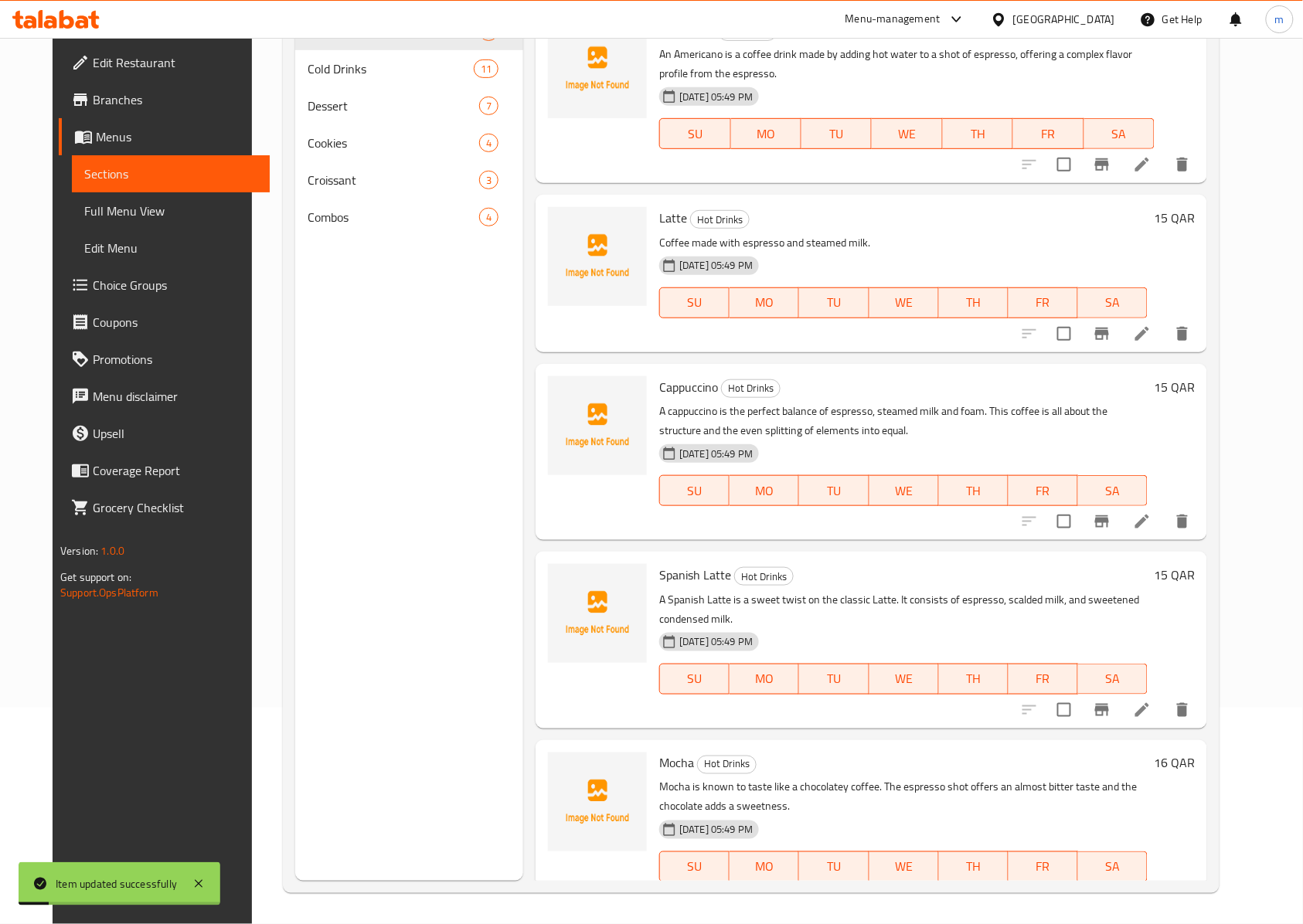
scroll to position [217, 0]
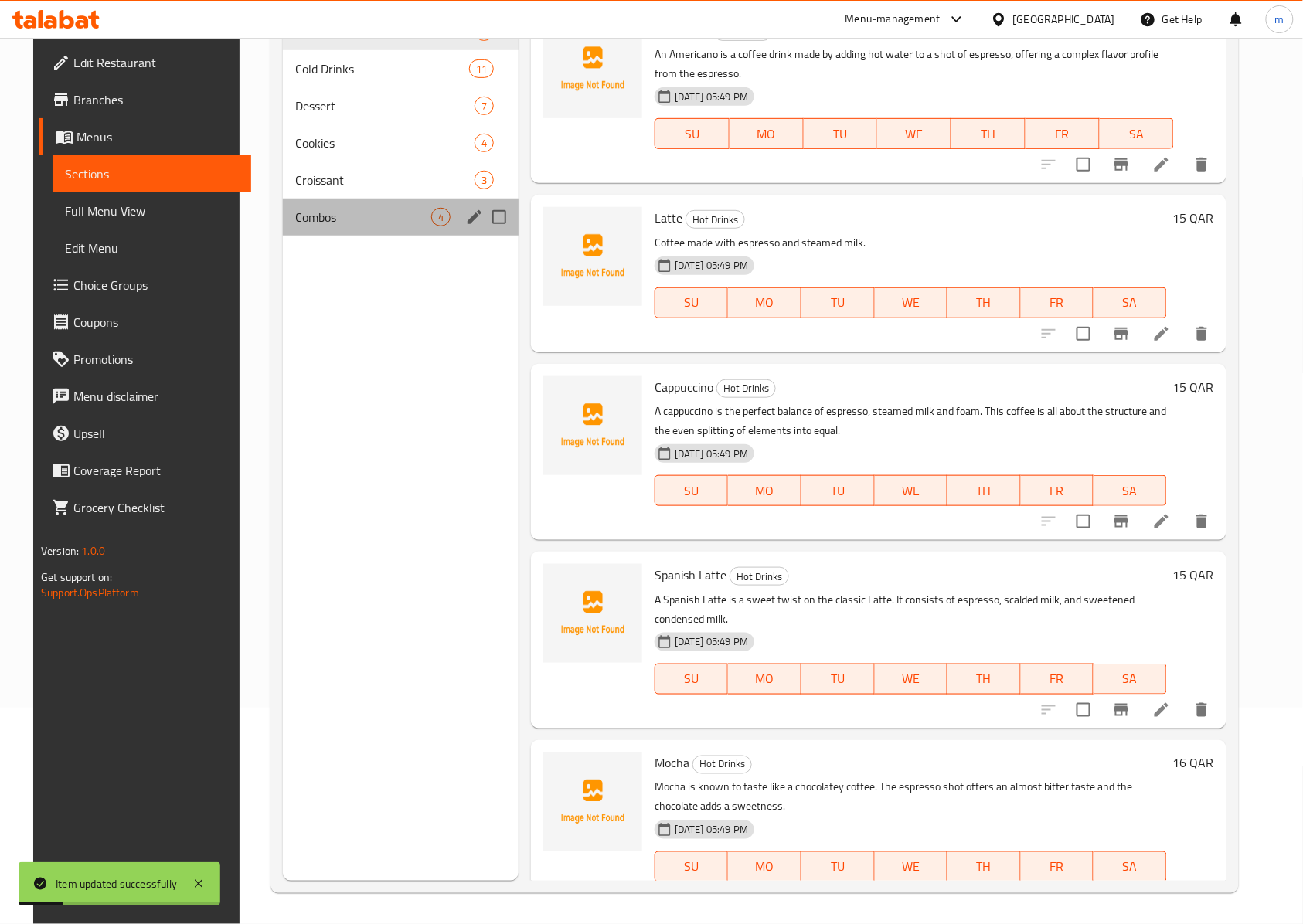
click at [347, 230] on div "Combos 4" at bounding box center [401, 217] width 236 height 37
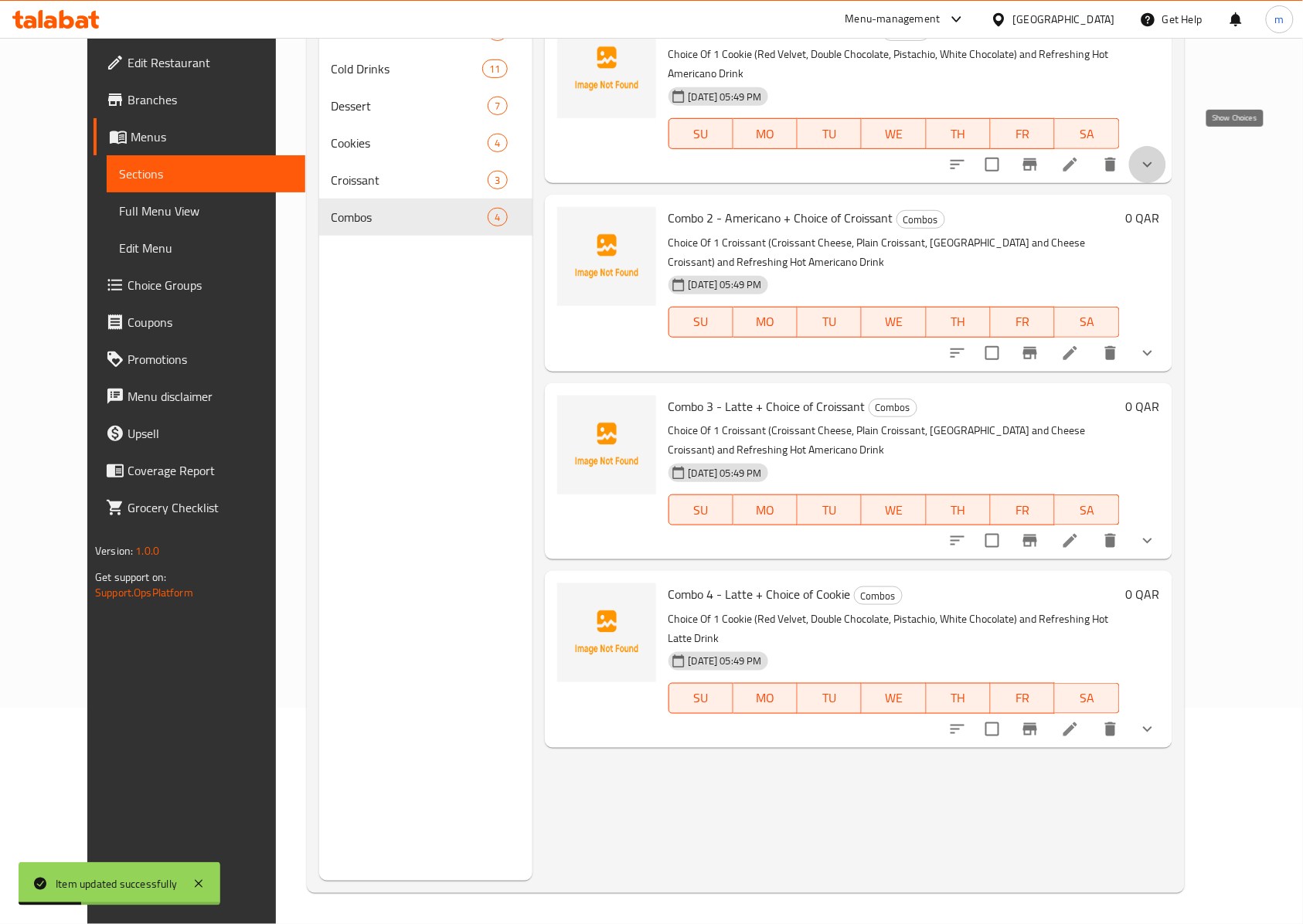
click at [1157, 155] on icon "show more" at bounding box center [1147, 164] width 19 height 19
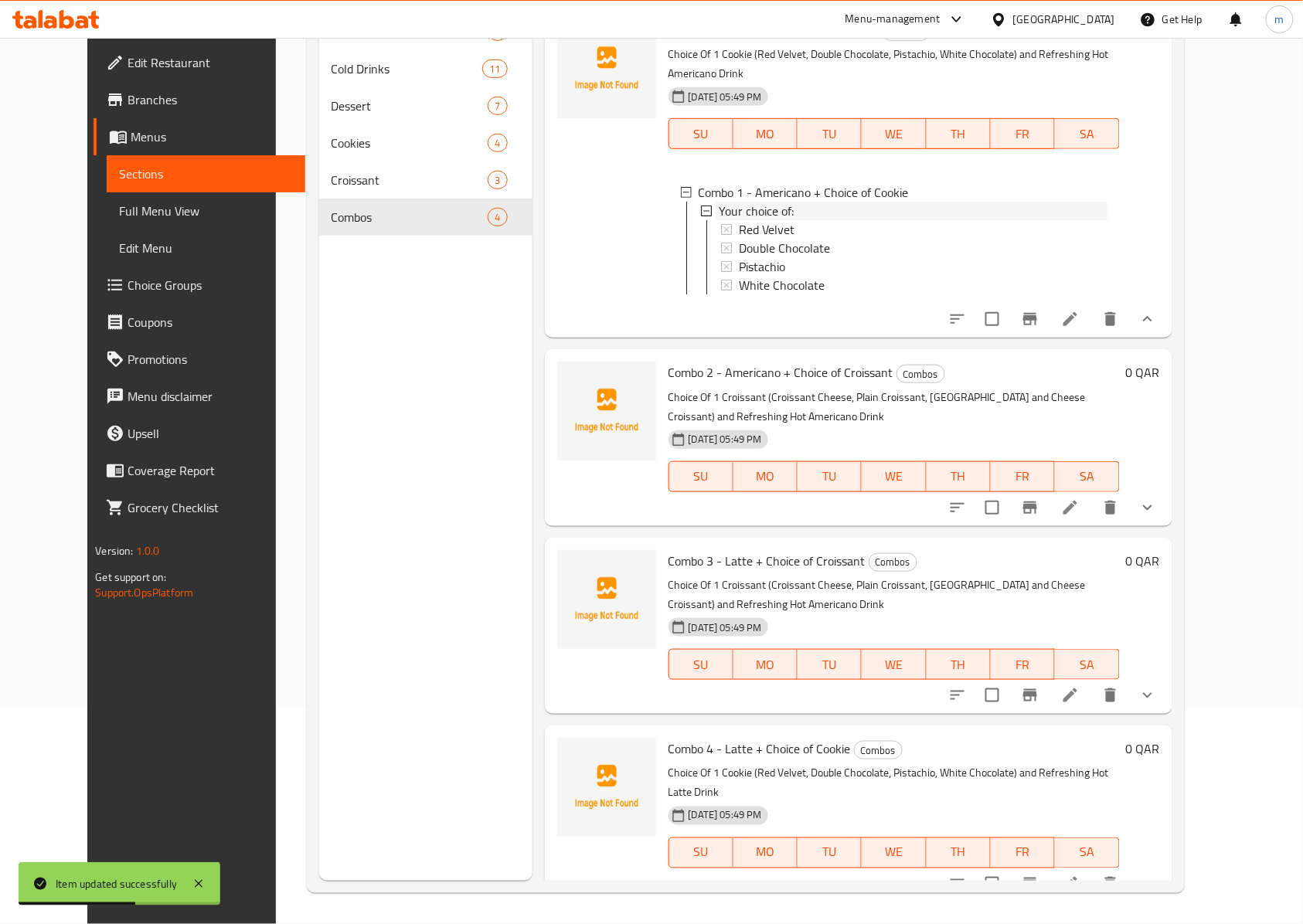
click at [786, 201] on div "Your choice of:" at bounding box center [913, 211] width 389 height 19
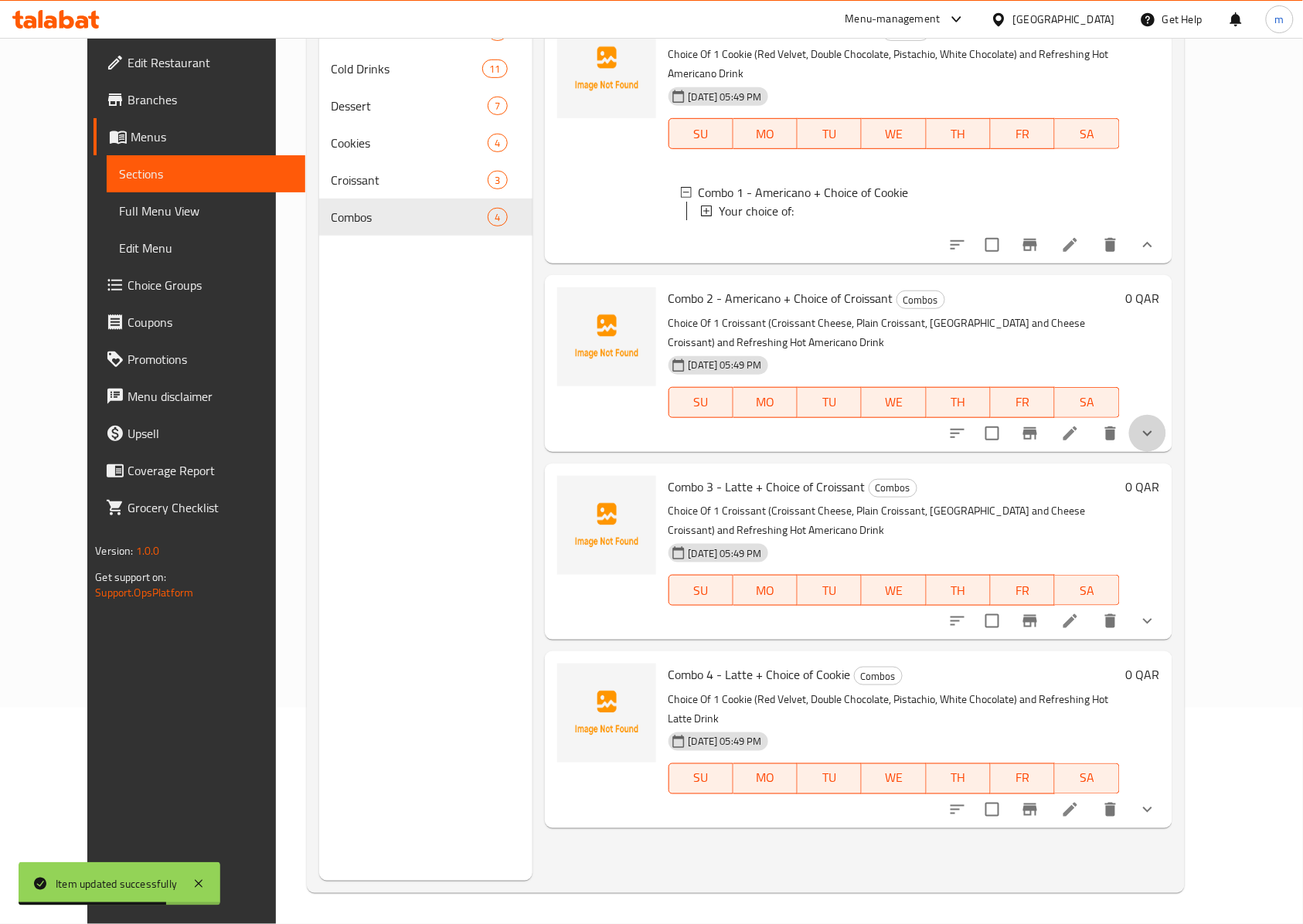
click at [1166, 423] on button "show more" at bounding box center [1147, 433] width 37 height 37
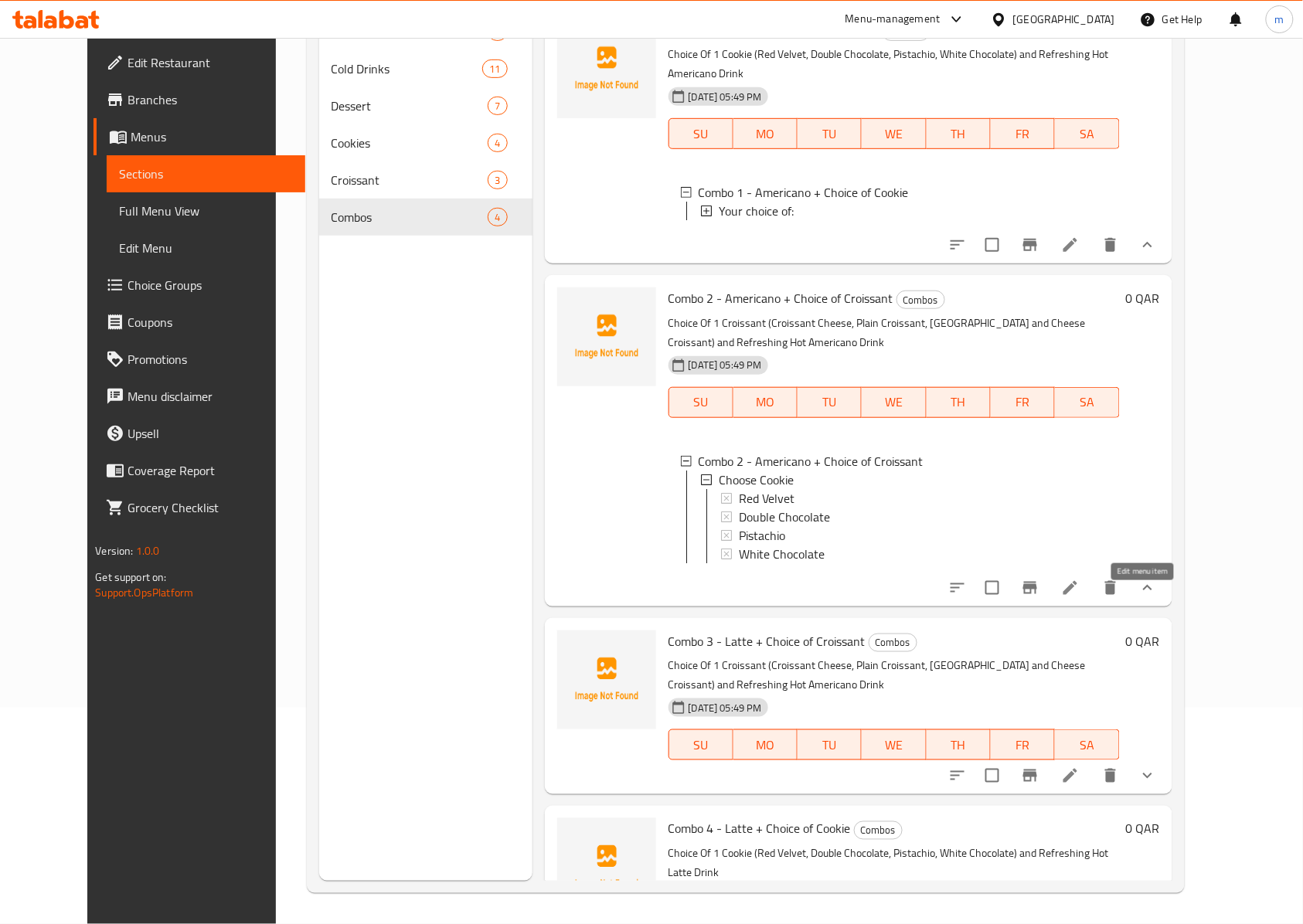
click at [1079, 597] on icon at bounding box center [1071, 588] width 19 height 19
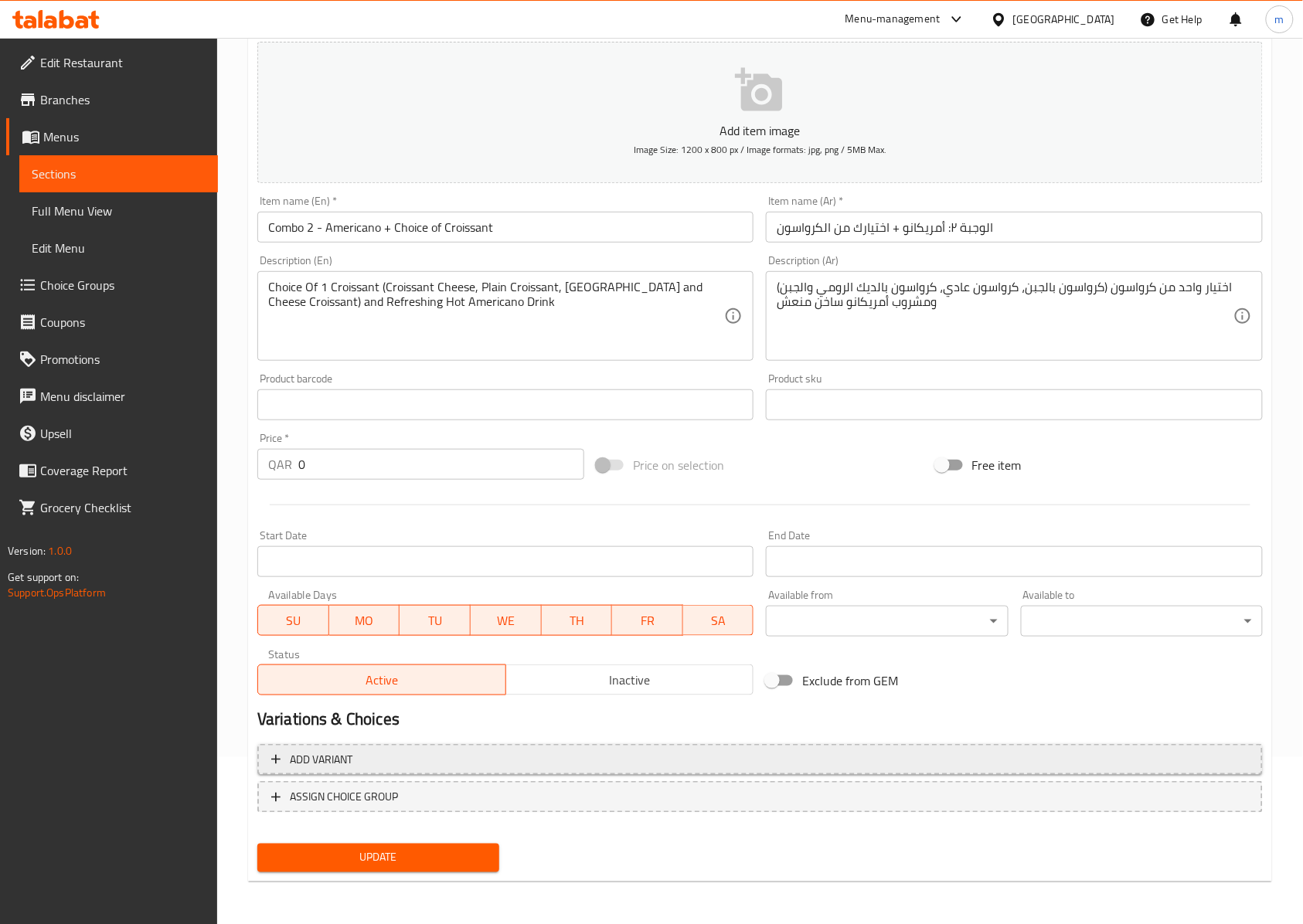
click at [510, 761] on span "Add variant" at bounding box center [760, 760] width 978 height 19
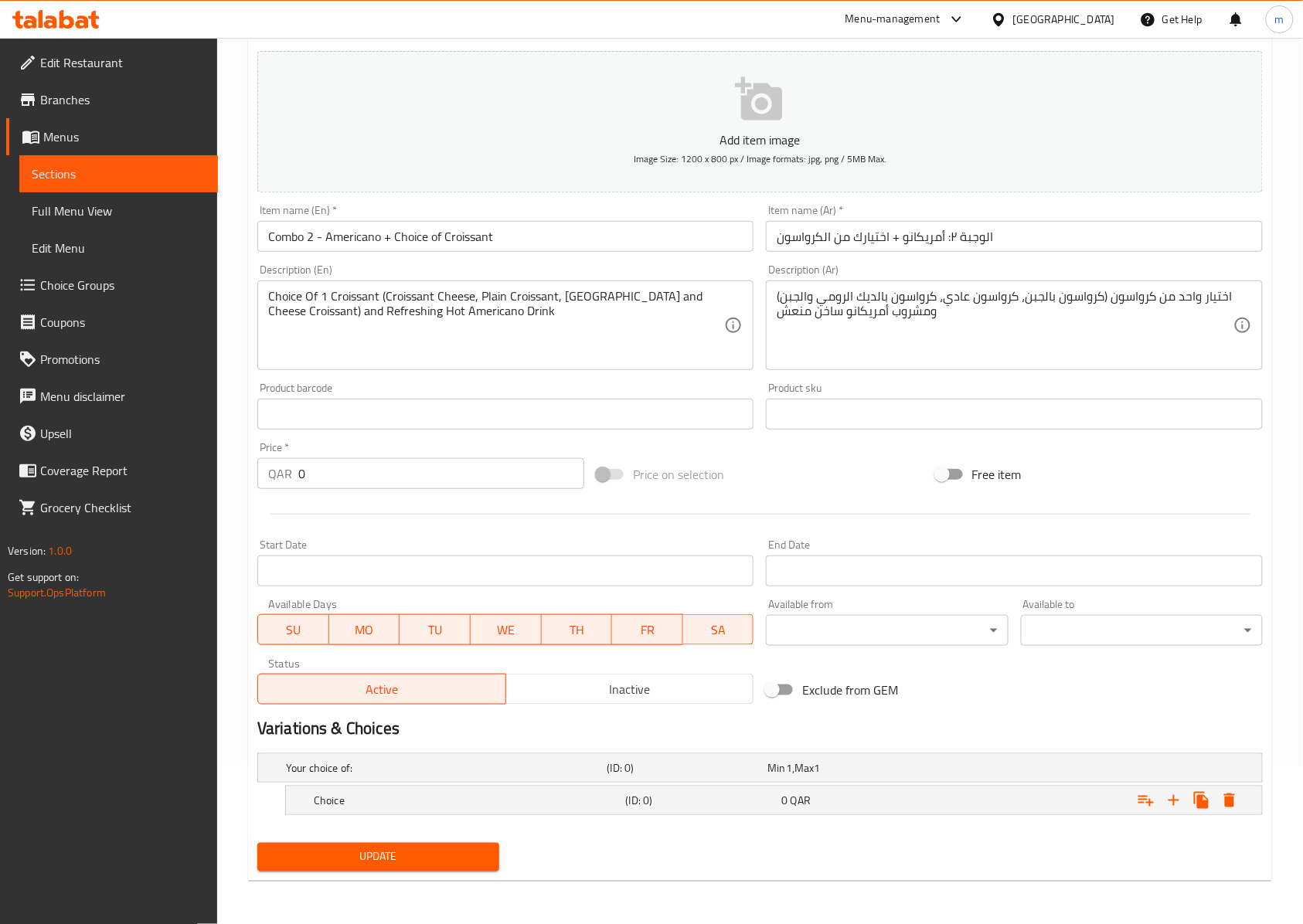
scroll to position [159, 0]
click at [643, 748] on div "Your choice of: (ID: 0) Min 1 , Max 1 Name (En) Your choice of: Name (En) Name …" at bounding box center [760, 792] width 1017 height 89
click at [655, 760] on h5 "(ID: 0)" at bounding box center [685, 767] width 155 height 15
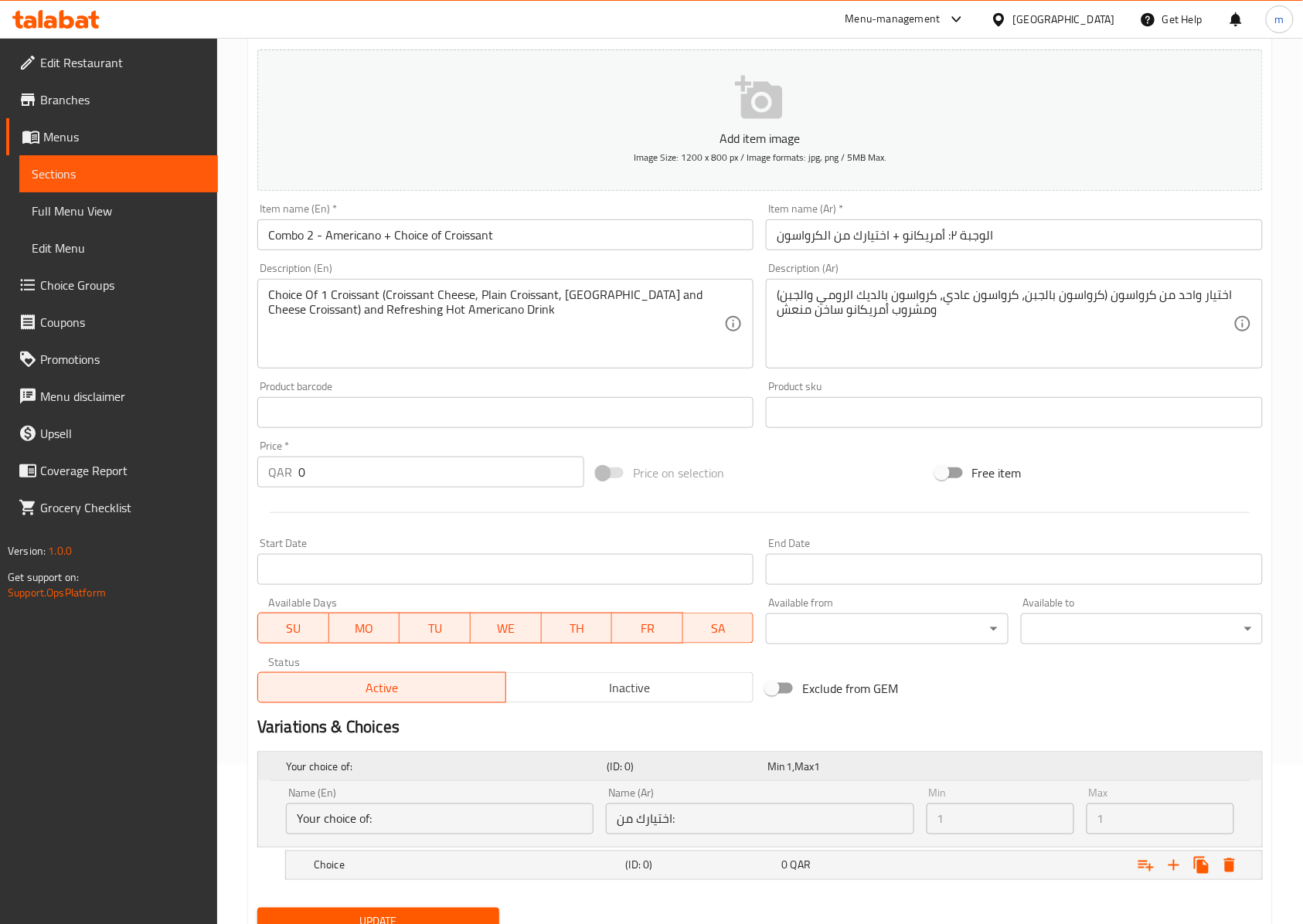
click at [654, 767] on h5 "(ID: 0)" at bounding box center [685, 767] width 155 height 15
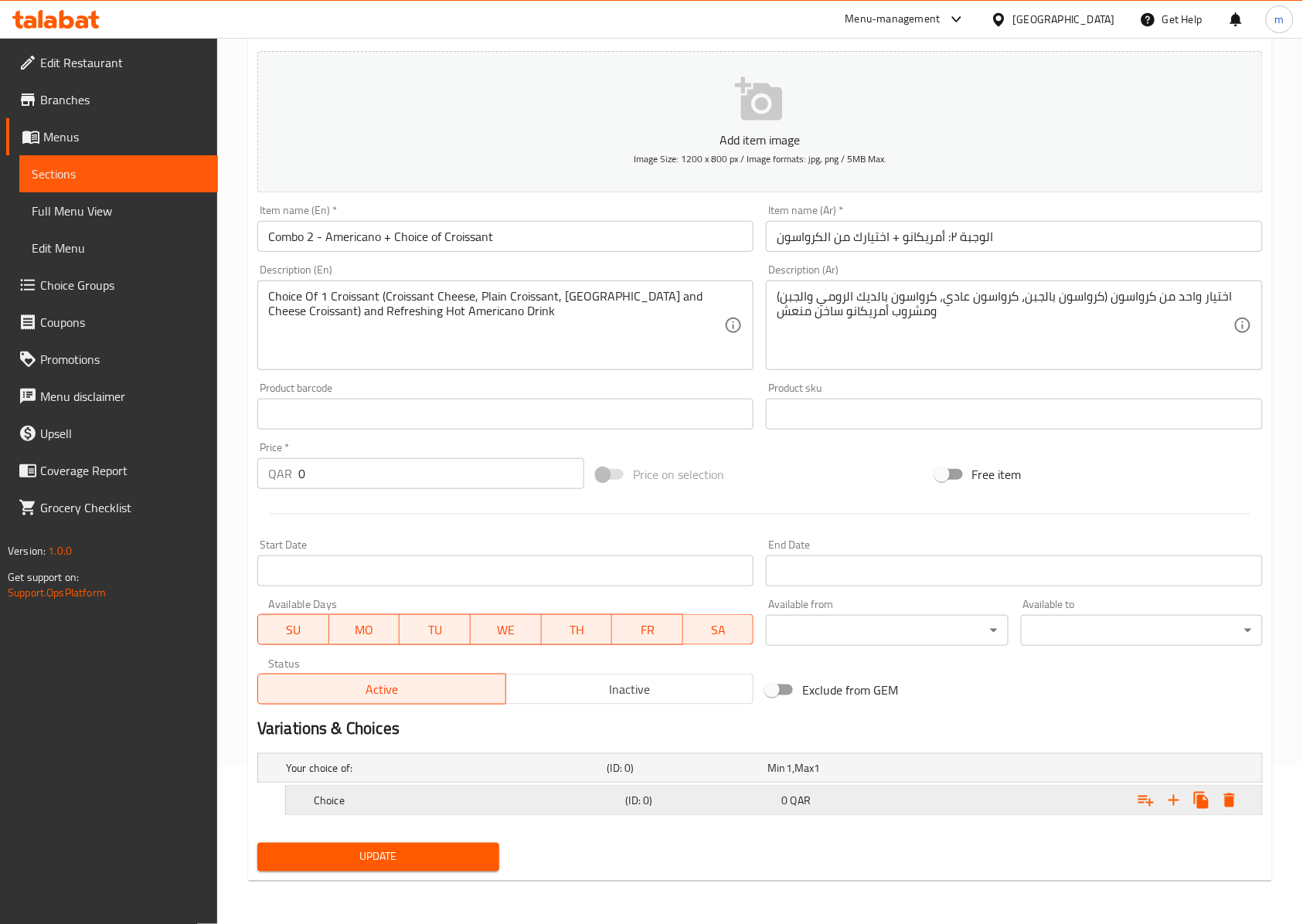
click at [618, 785] on div "Choice (ID: 0) 0 QAR" at bounding box center [765, 768] width 964 height 34
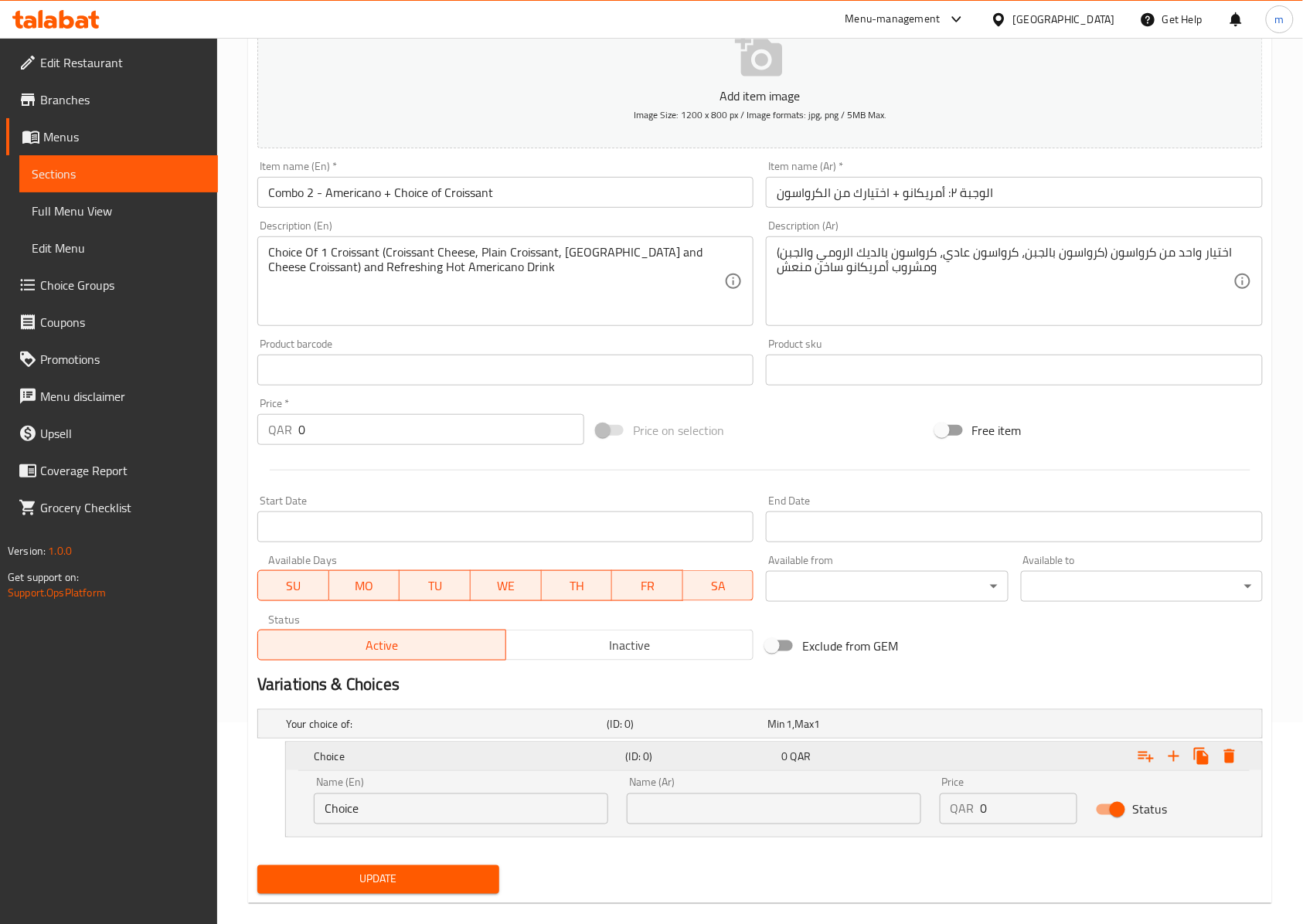
scroll to position [225, 0]
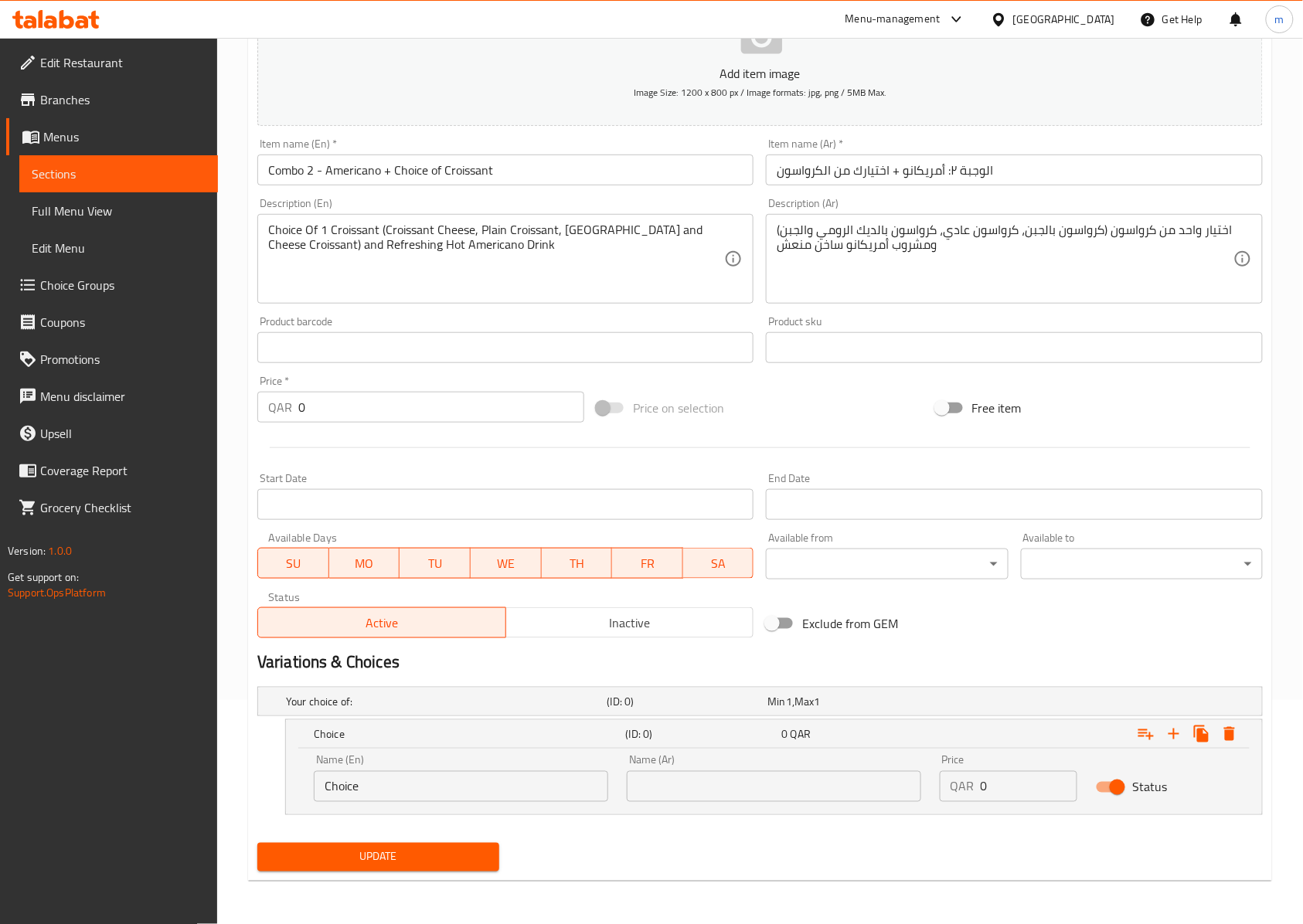
click at [530, 802] on div "Name (En) Choice Name (En)" at bounding box center [461, 778] width 313 height 65
click at [533, 798] on input "Choice" at bounding box center [460, 786] width 294 height 31
click at [90, 165] on span "Sections" at bounding box center [119, 174] width 174 height 19
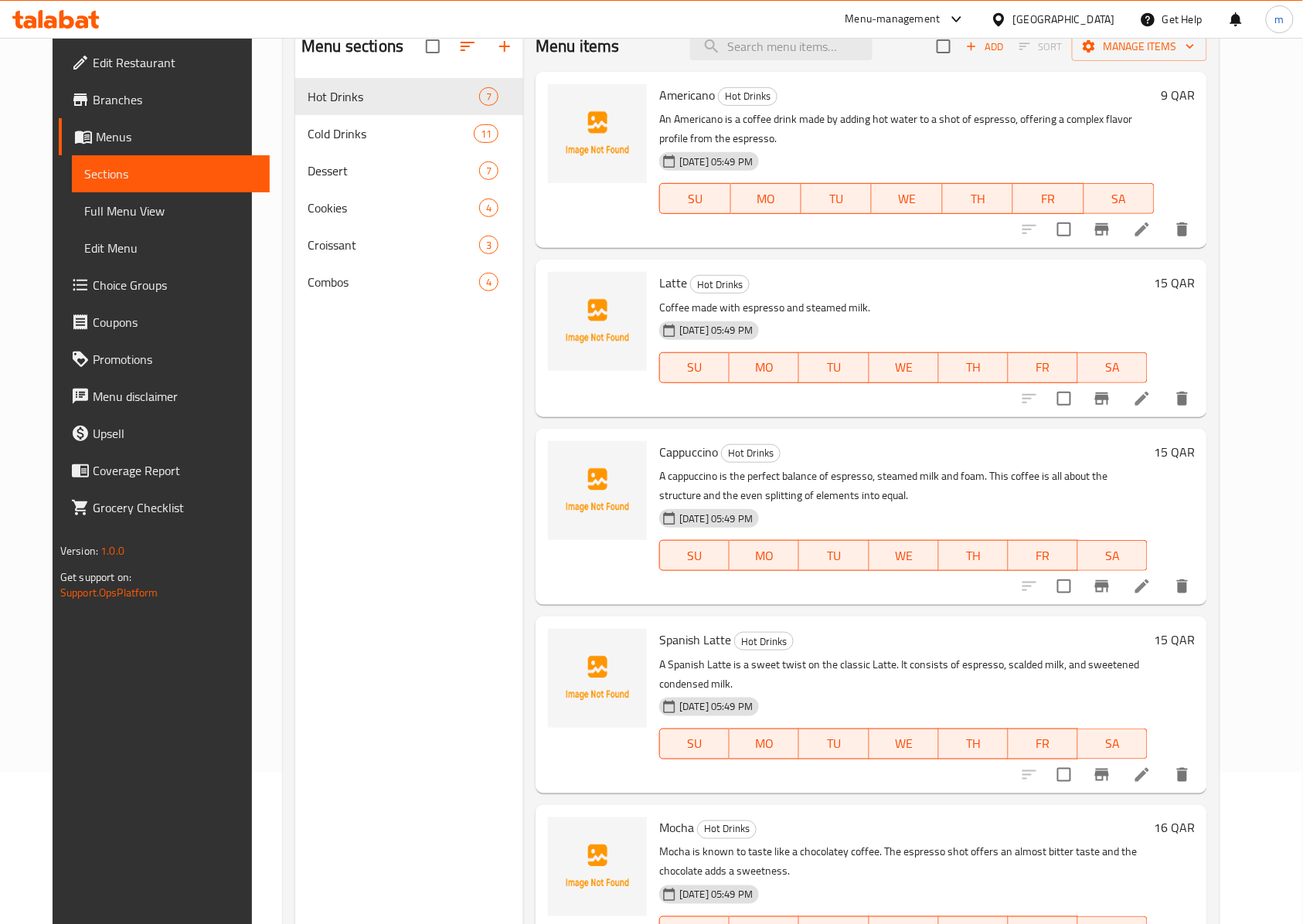
scroll to position [114, 0]
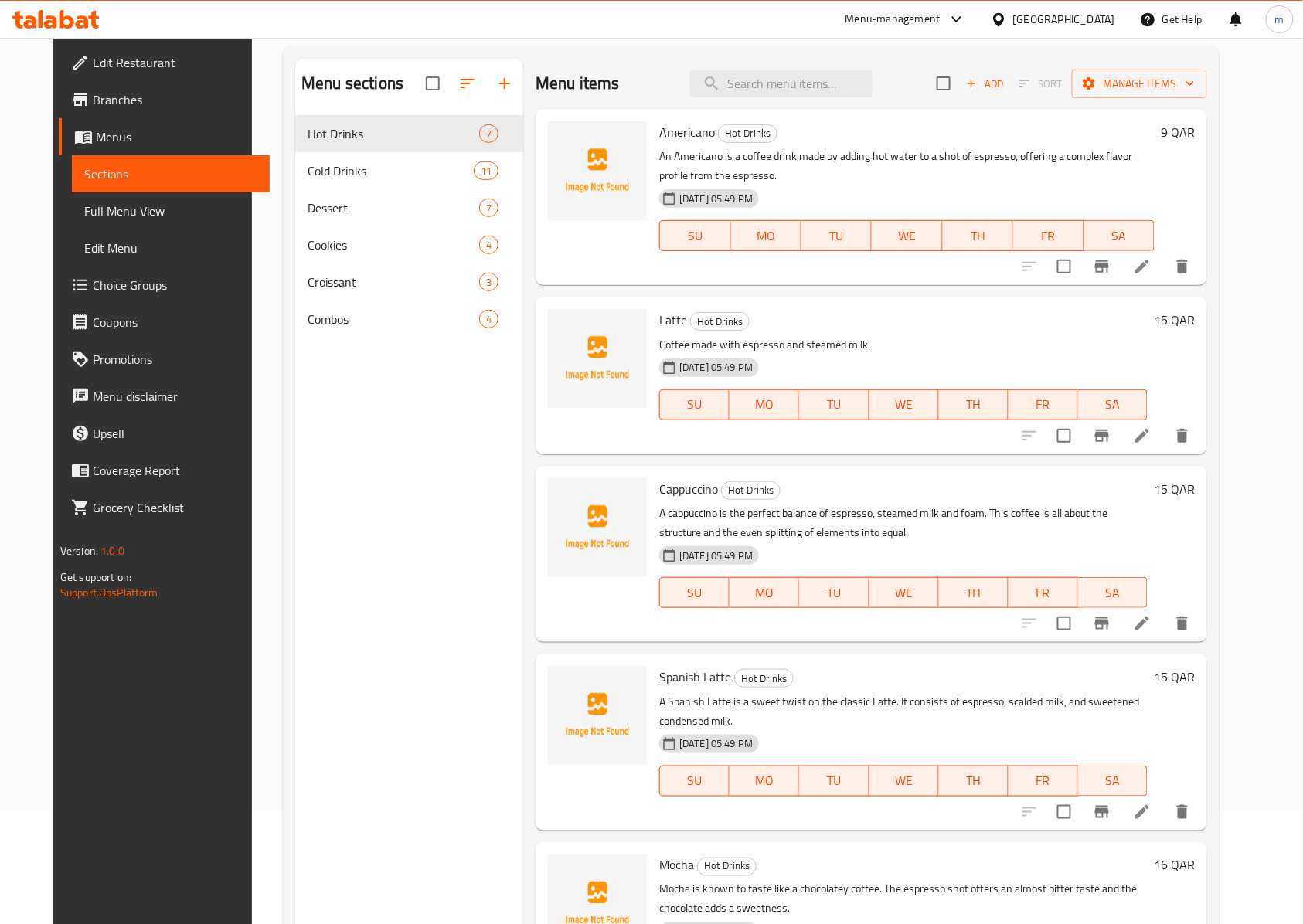
click at [384, 341] on nav "Hot Drinks 7 Cold Drinks 11 Dessert 7 Cookies 4 Croissant 3 Combos 4" at bounding box center [409, 226] width 228 height 235
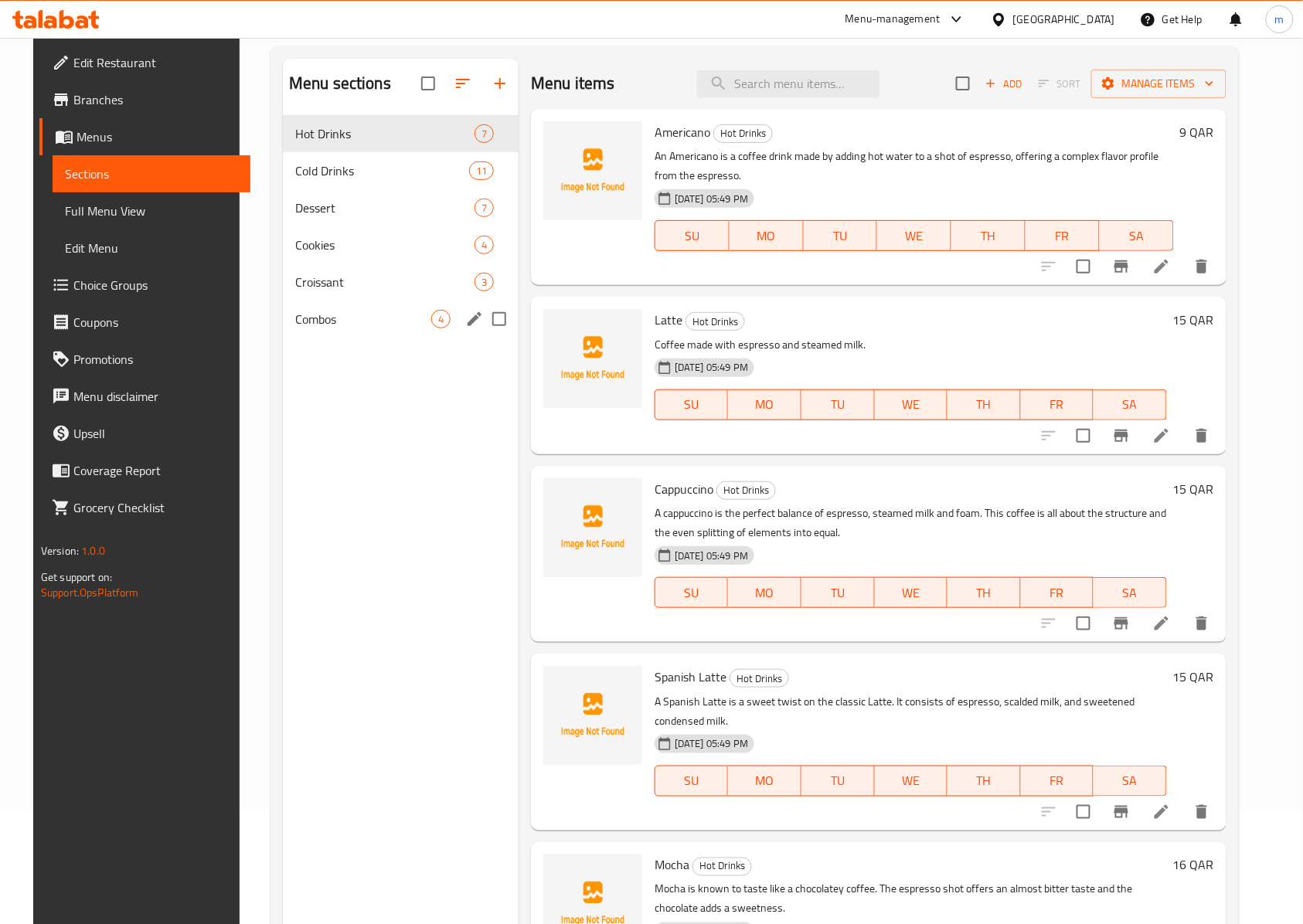
click at [363, 334] on div "Combos 4" at bounding box center [401, 318] width 236 height 37
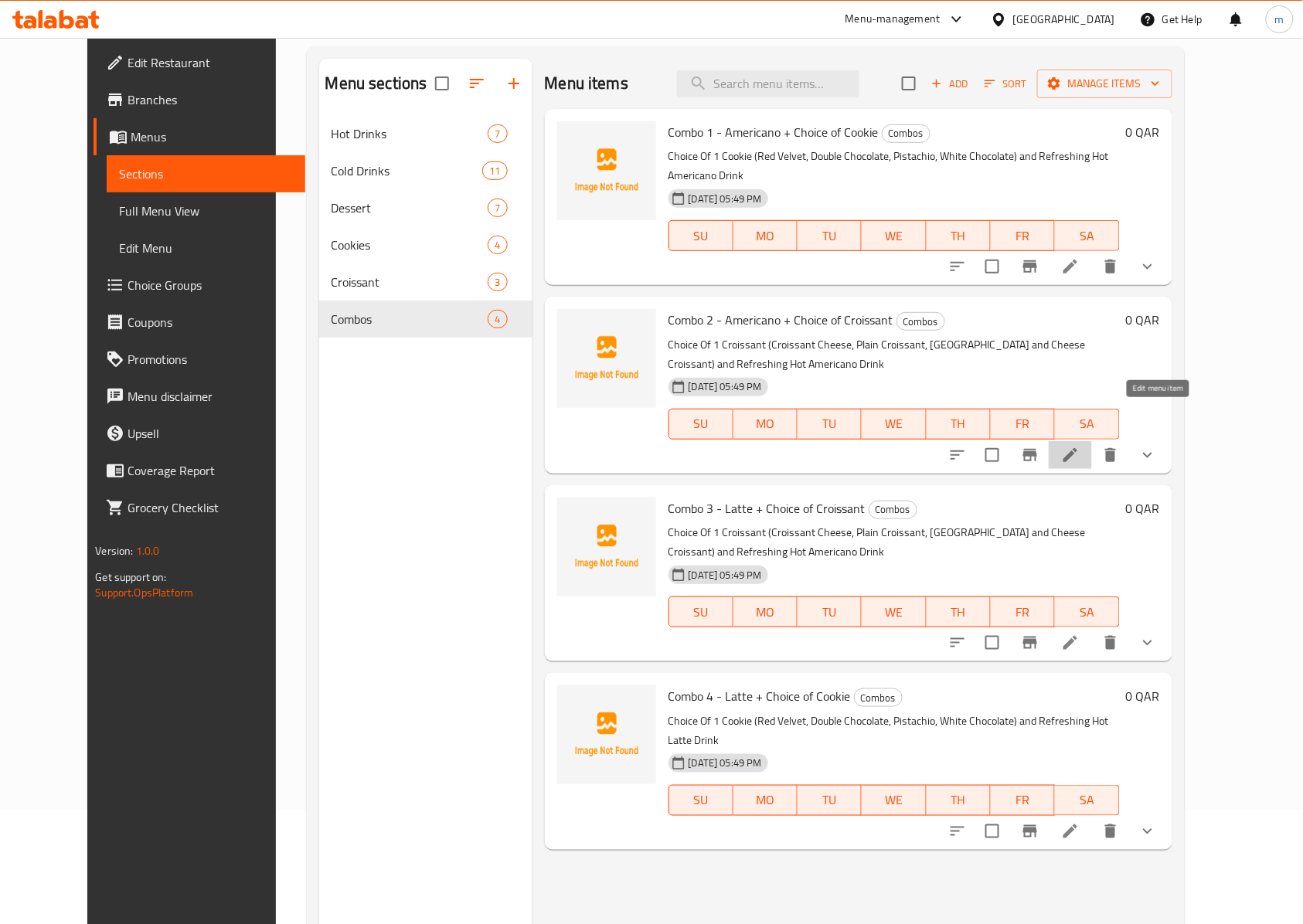
click at [1077, 448] on icon at bounding box center [1070, 455] width 14 height 14
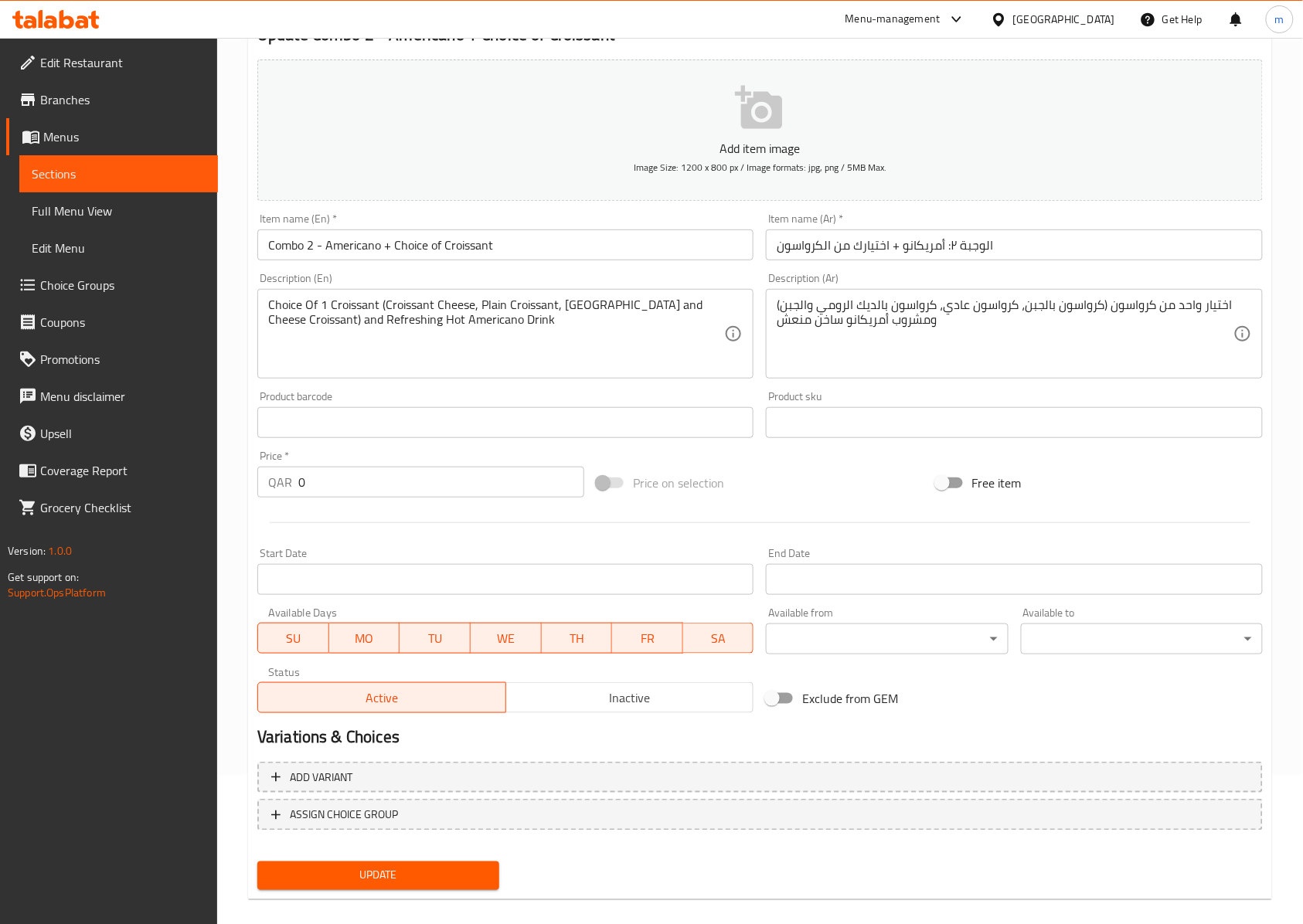
scroll to position [167, 0]
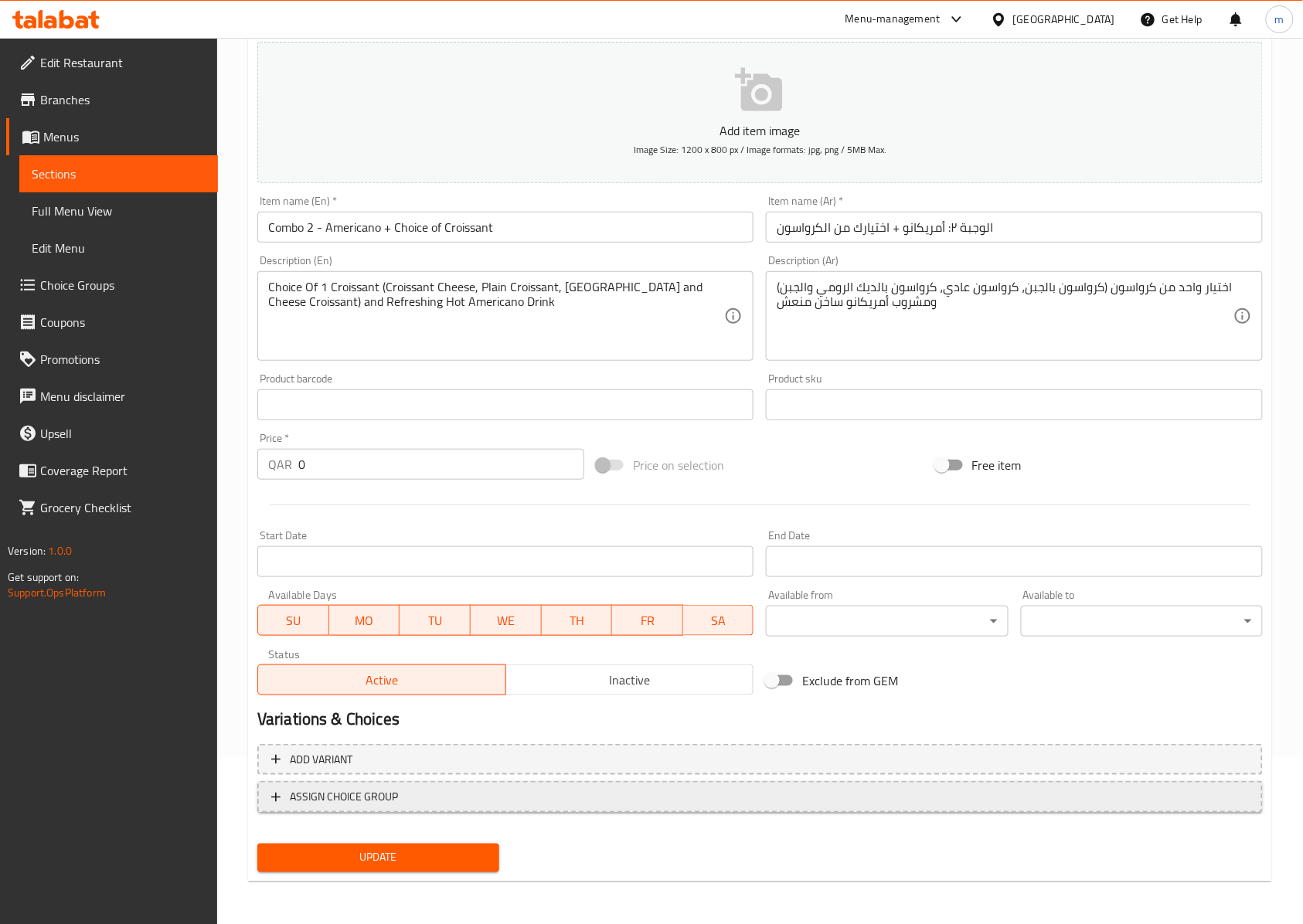
click at [269, 795] on icon "button" at bounding box center [276, 798] width 15 height 15
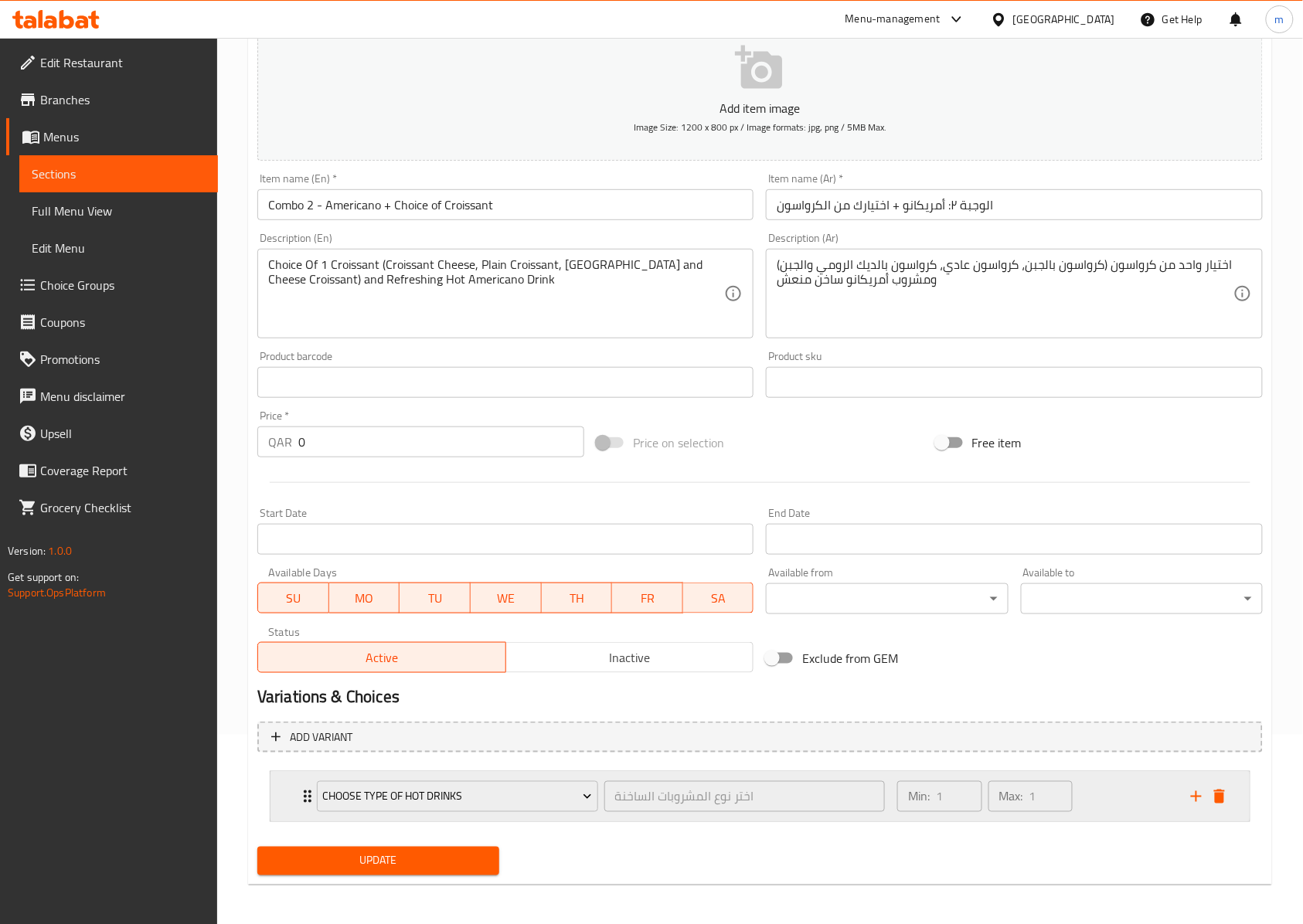
scroll to position [194, 0]
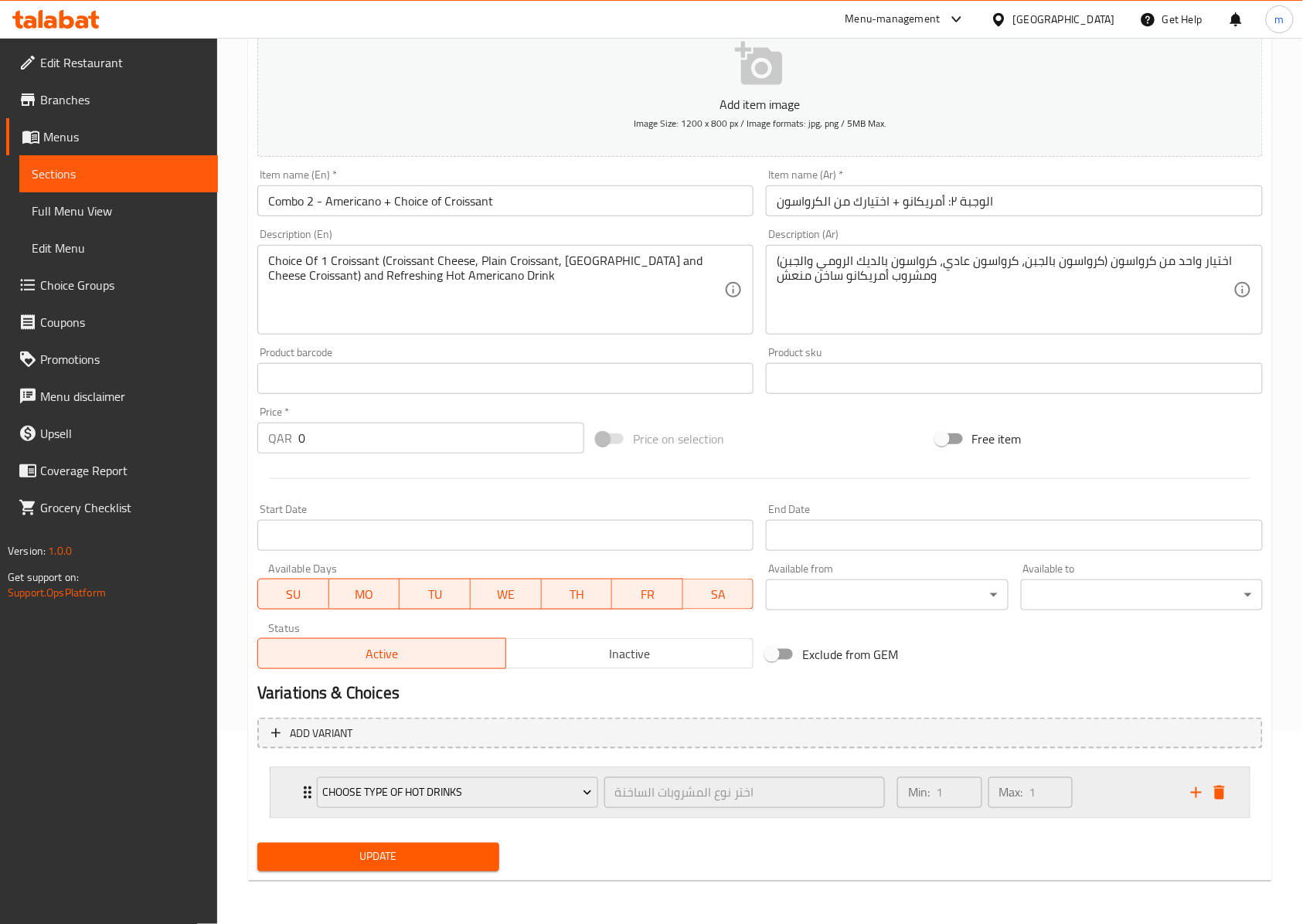
click at [307, 791] on div "choose type of hot drinks اختر نوع المشروبات الساخنة ​" at bounding box center [600, 792] width 586 height 49
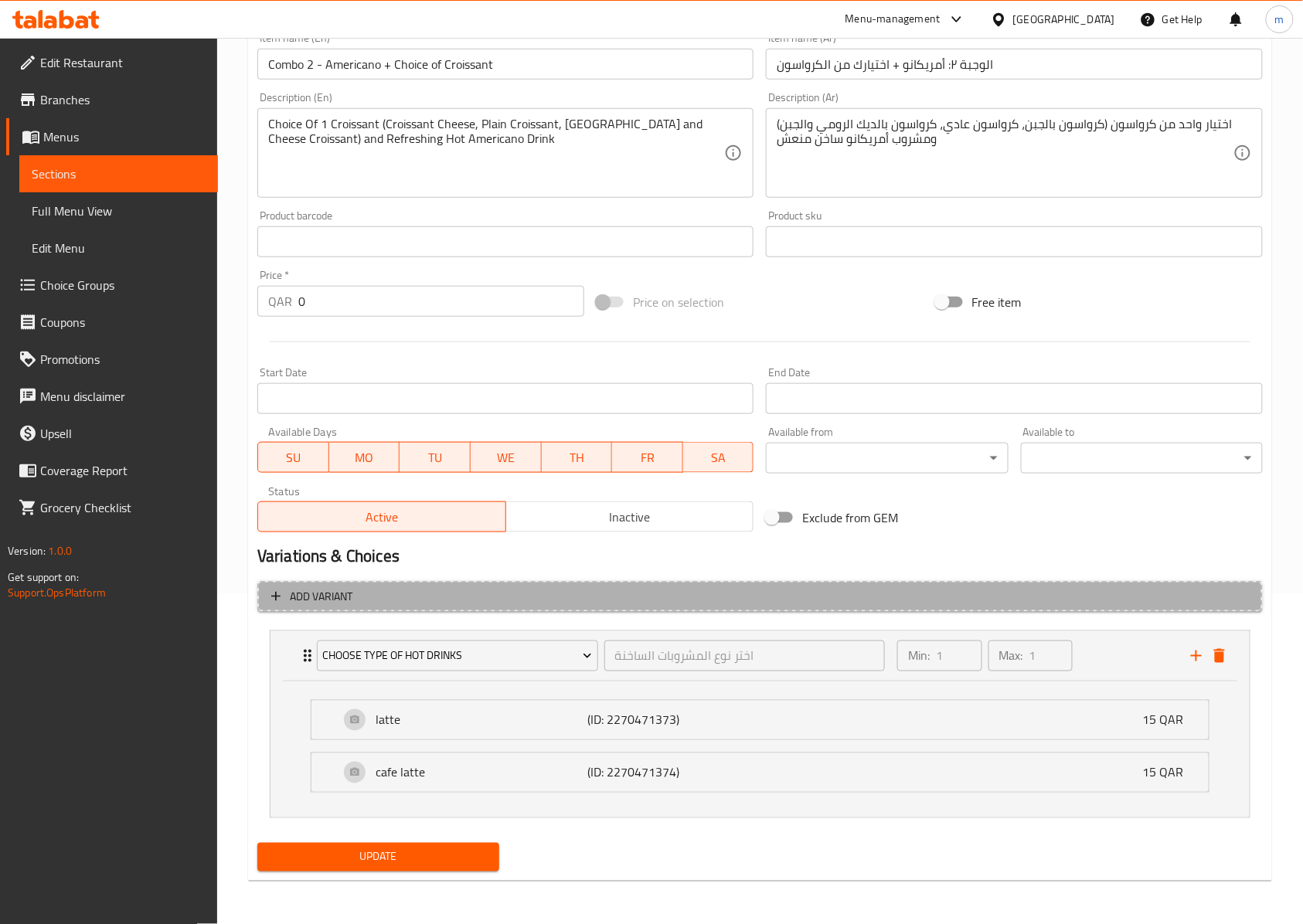
click at [274, 596] on icon "button" at bounding box center [276, 596] width 15 height 15
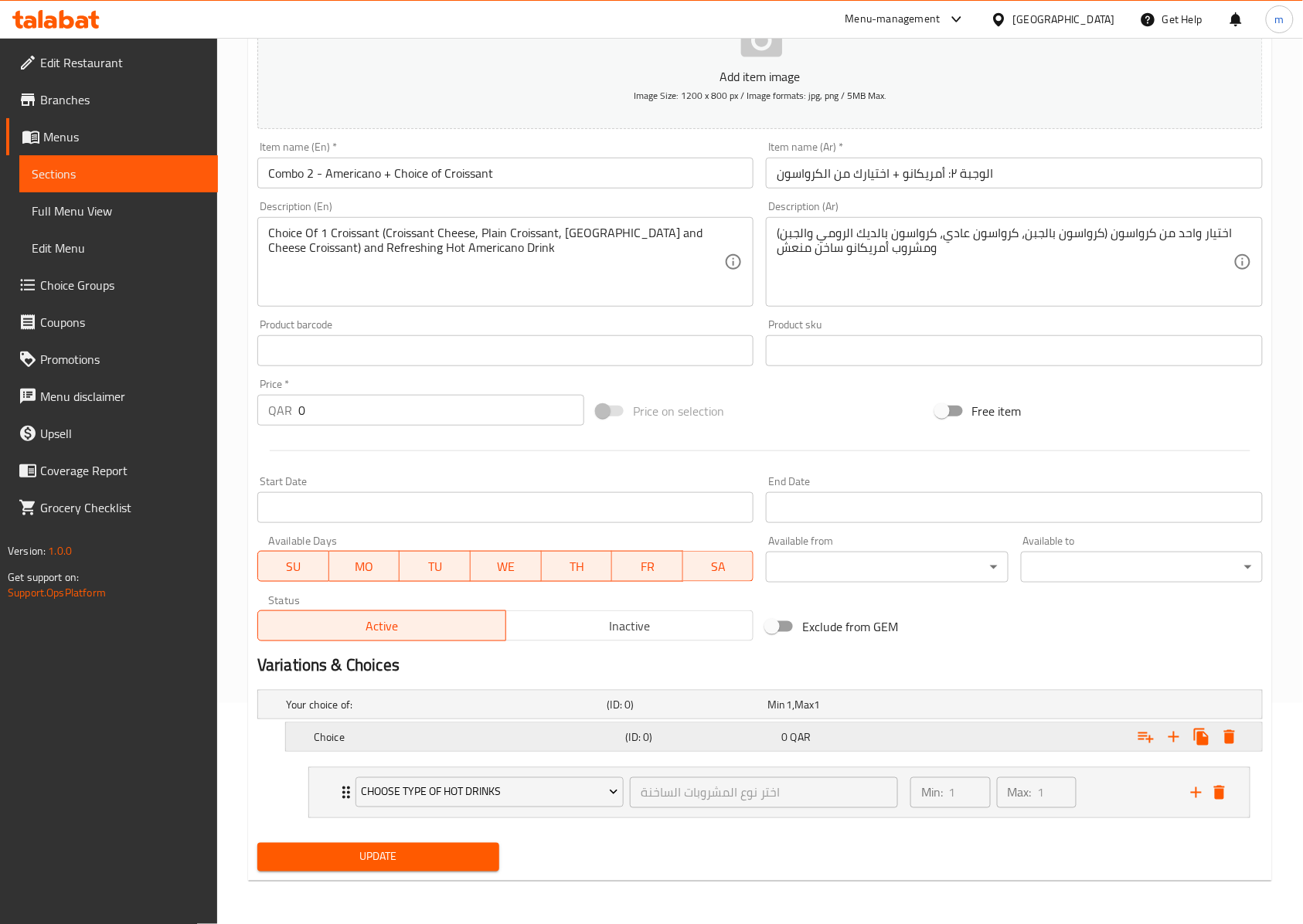
click at [304, 718] on div "Choice (ID: 0) 0 QAR" at bounding box center [760, 705] width 1003 height 28
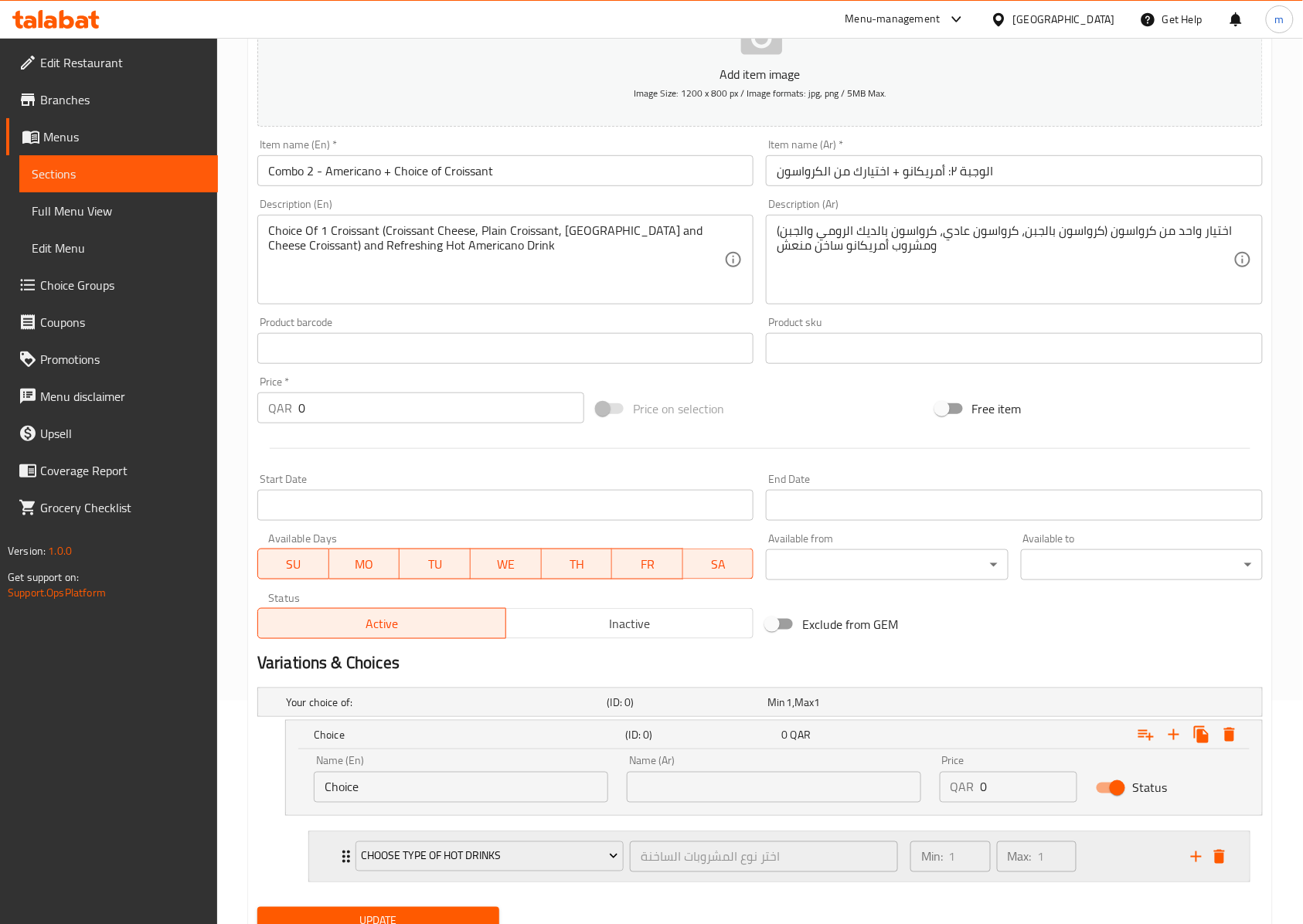
click at [340, 865] on icon "Expand" at bounding box center [346, 857] width 19 height 19
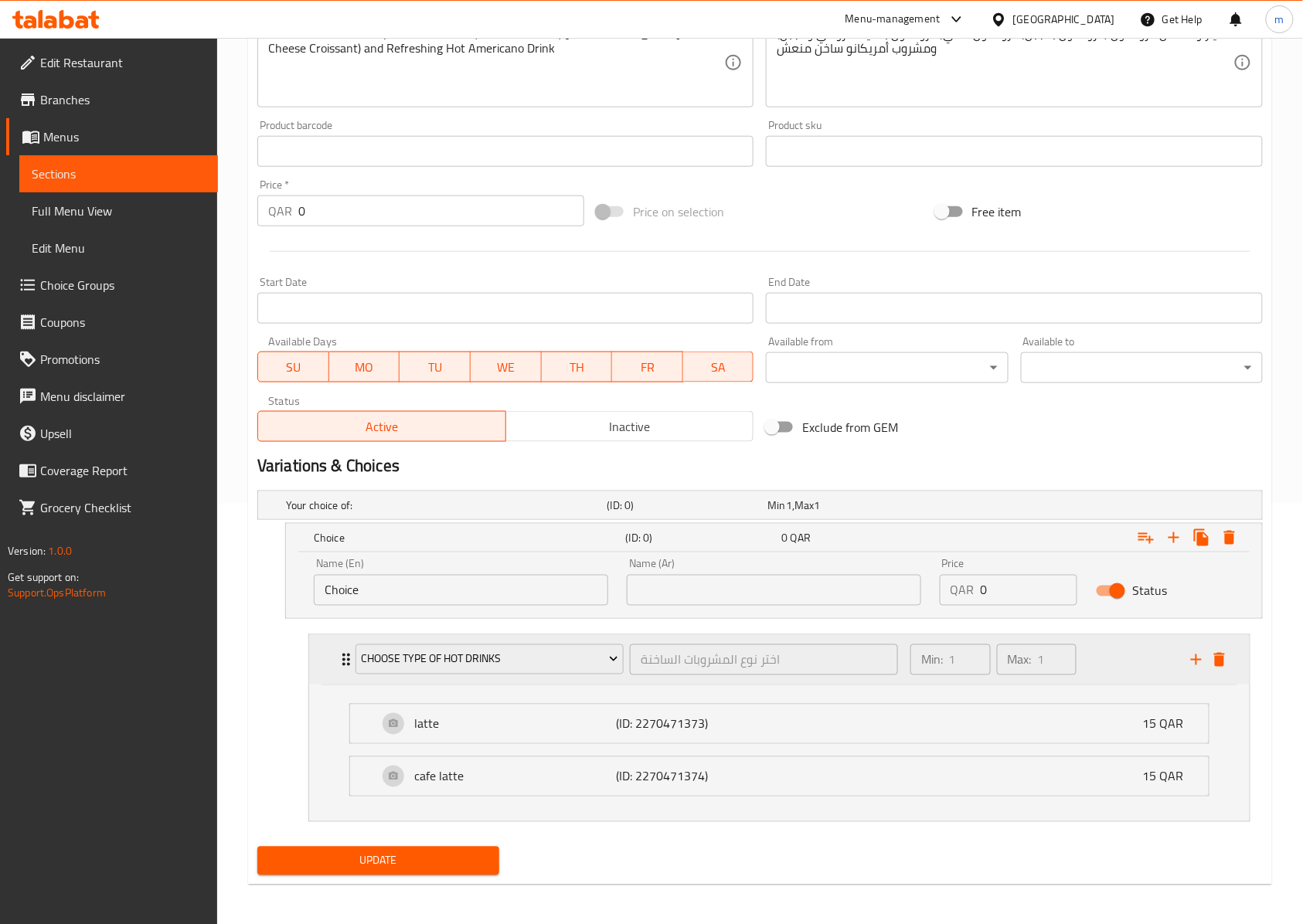
scroll to position [427, 0]
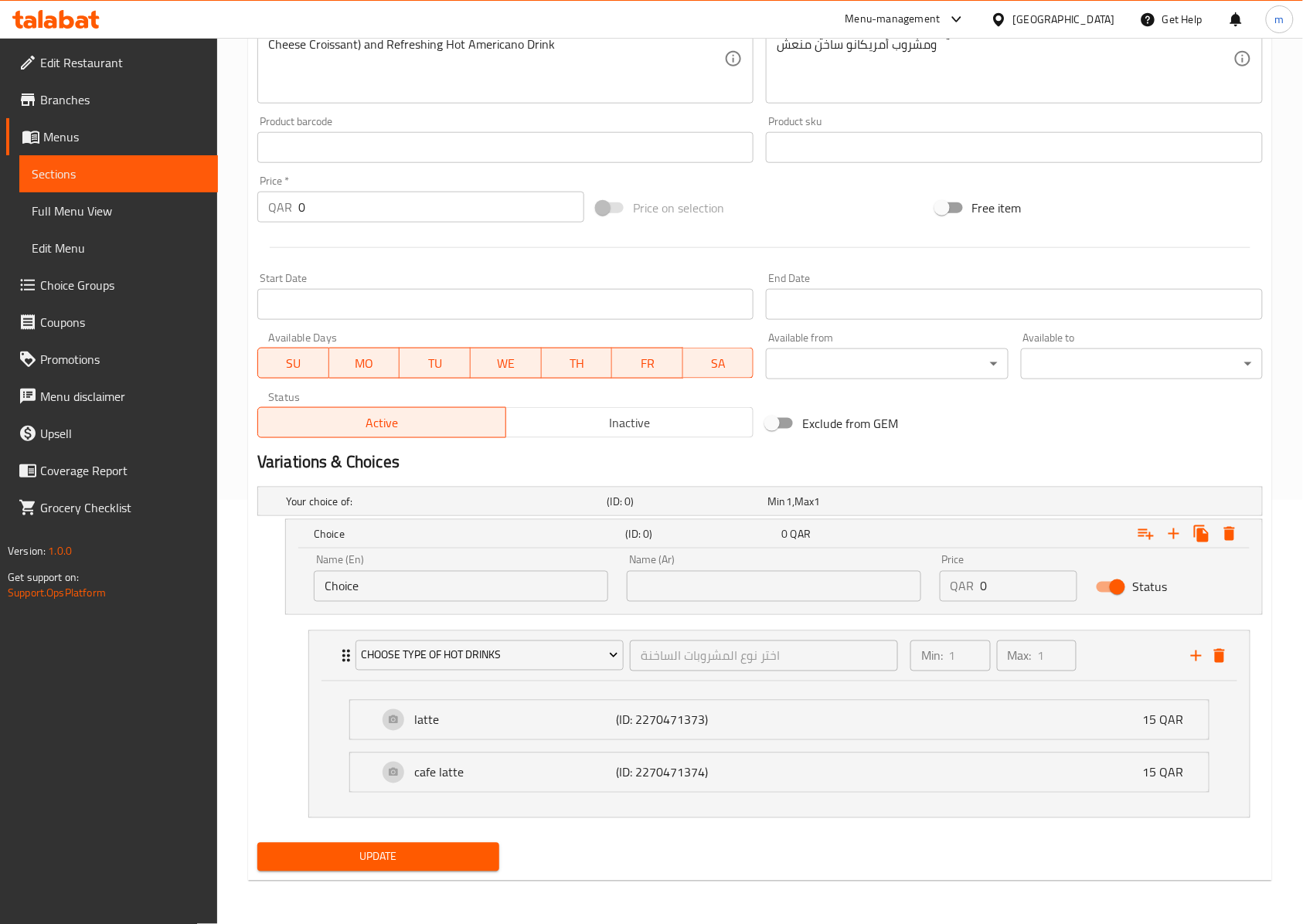
drag, startPoint x: 348, startPoint y: 596, endPoint x: 403, endPoint y: 603, distance: 55.4
click at [348, 596] on input "Choice" at bounding box center [460, 586] width 294 height 31
click at [782, 681] on div "latte (ID: 2270471373) 15 QAR Name (En) latte Name (En) Name (Ar) لاتيه Name (A…" at bounding box center [779, 749] width 941 height 136
click at [340, 664] on div "choose type of hot drinks اختر نوع المشروبات الساخنة ​ Min: 1 ​ Max: 1 ​" at bounding box center [783, 655] width 894 height 49
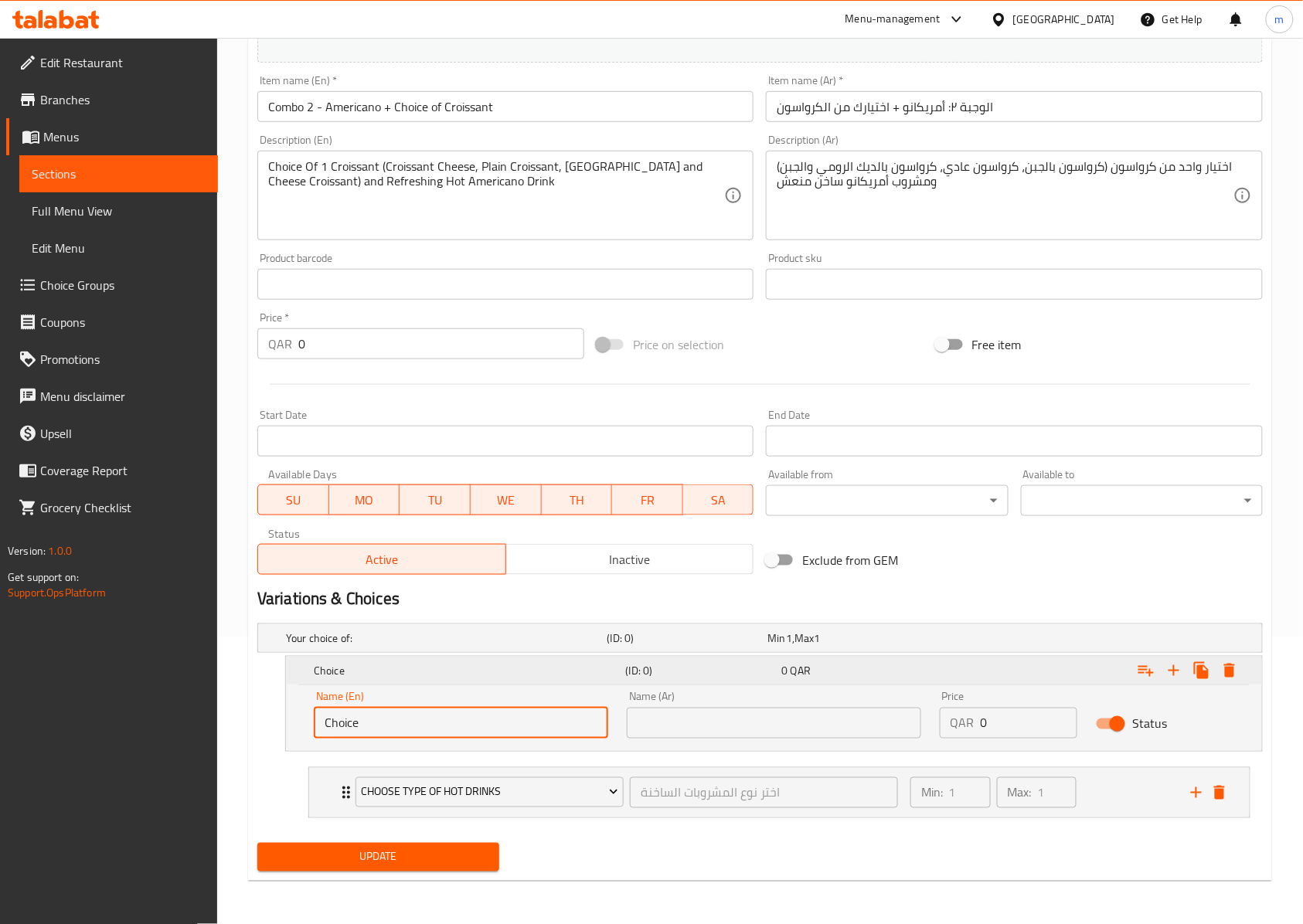
click at [373, 666] on h5 "Choice" at bounding box center [466, 670] width 306 height 15
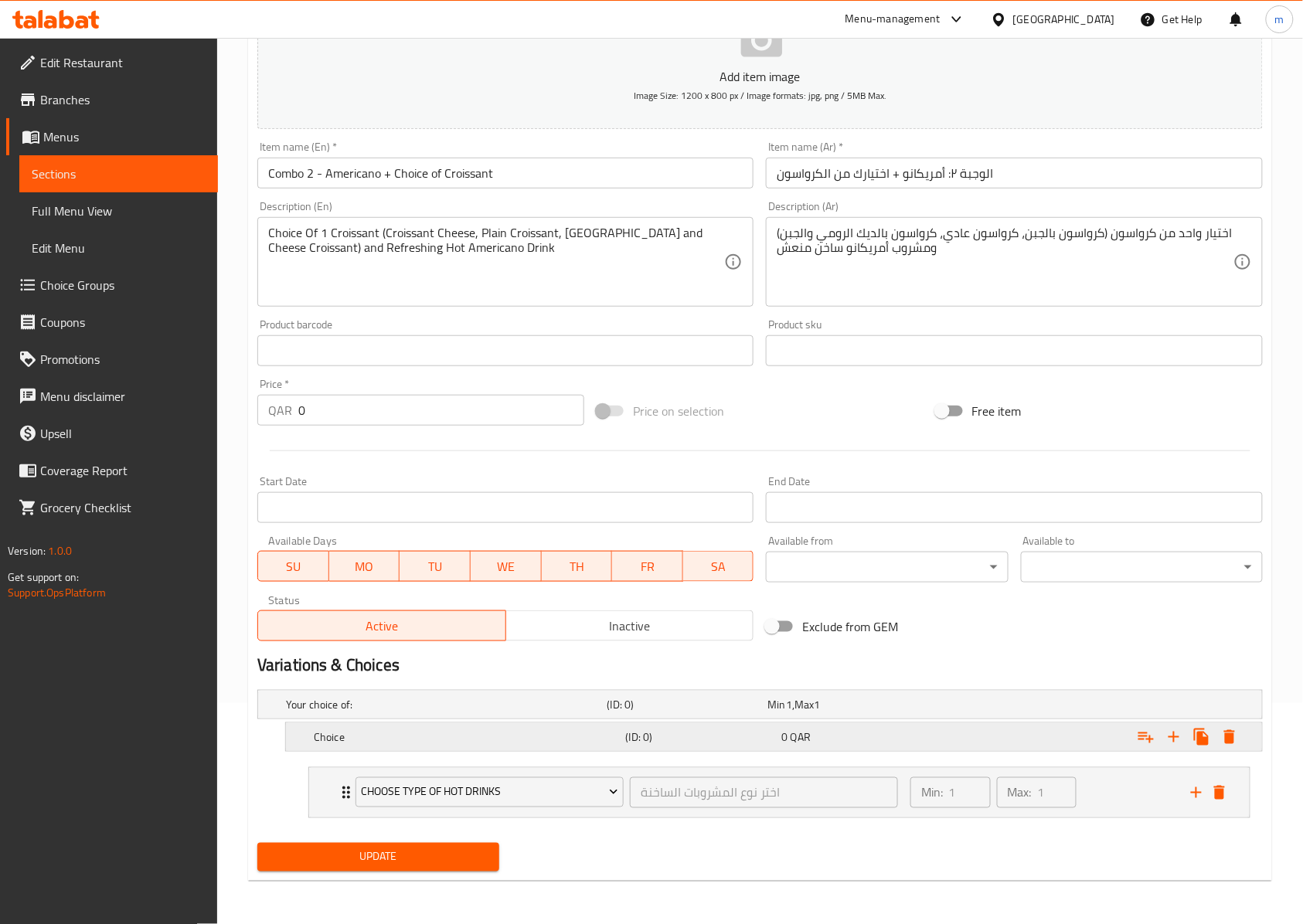
click at [390, 715] on div "Choice" at bounding box center [443, 704] width 321 height 22
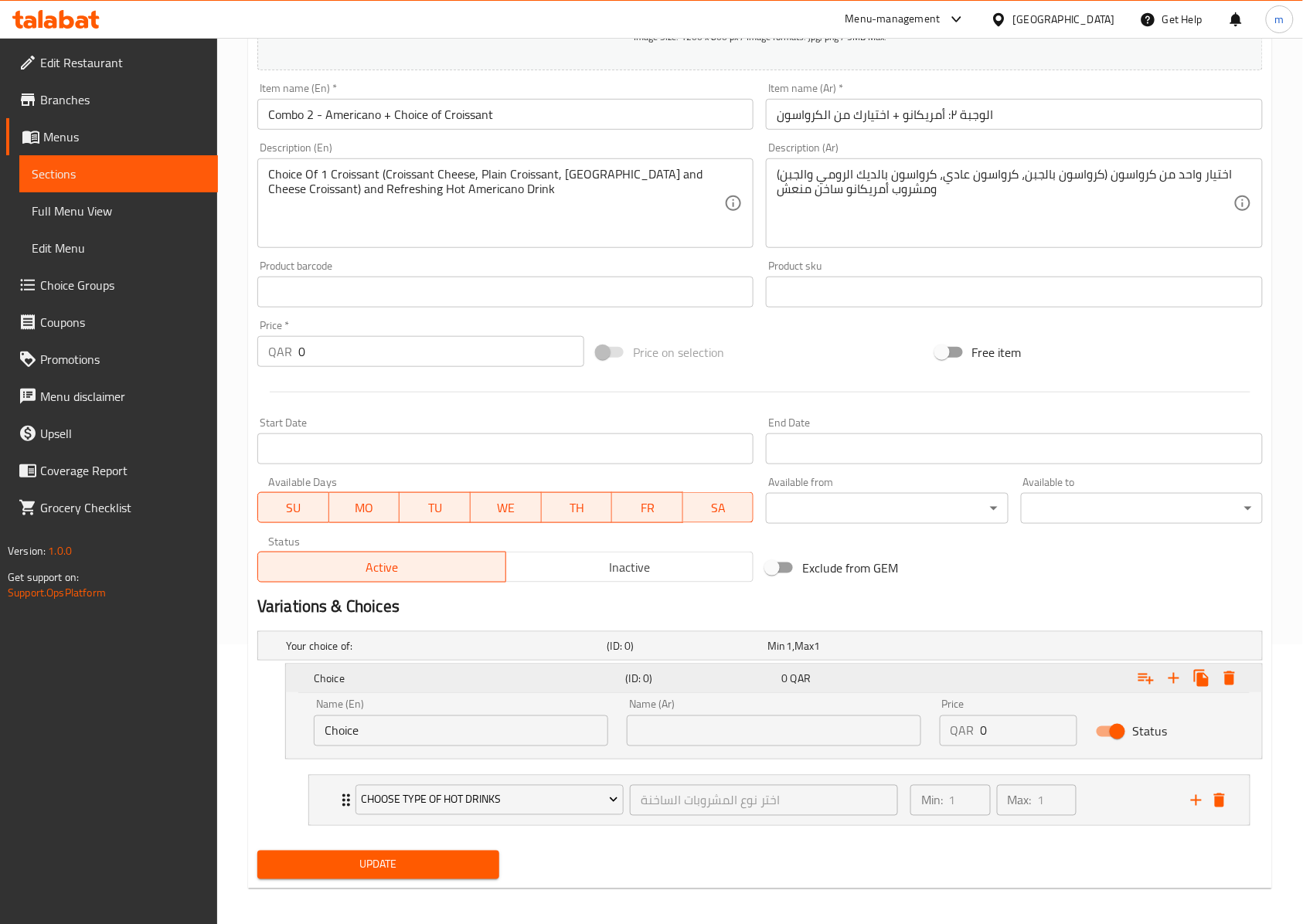
scroll to position [291, 0]
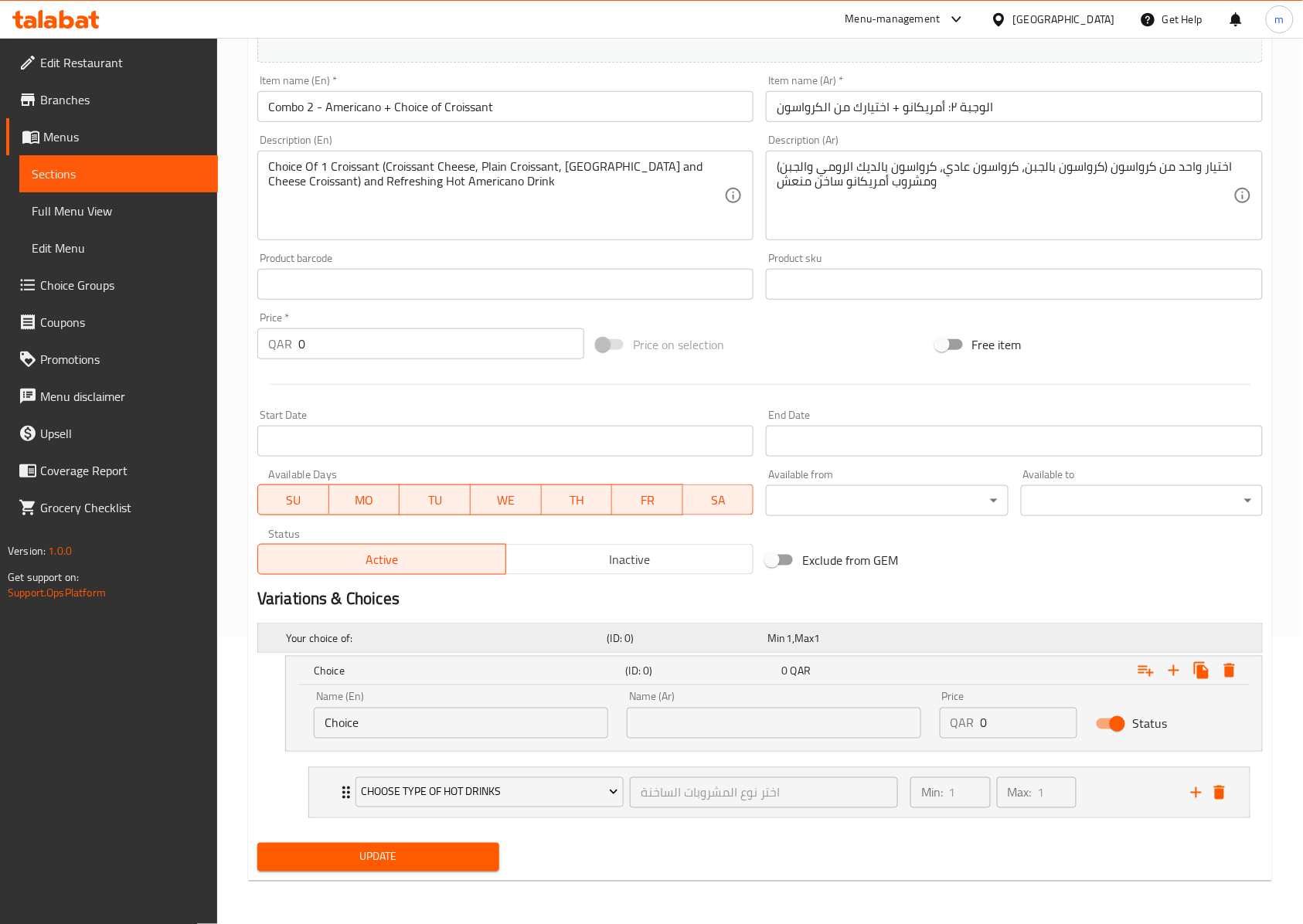
click at [638, 638] on h5 "(ID: 0)" at bounding box center [685, 638] width 155 height 15
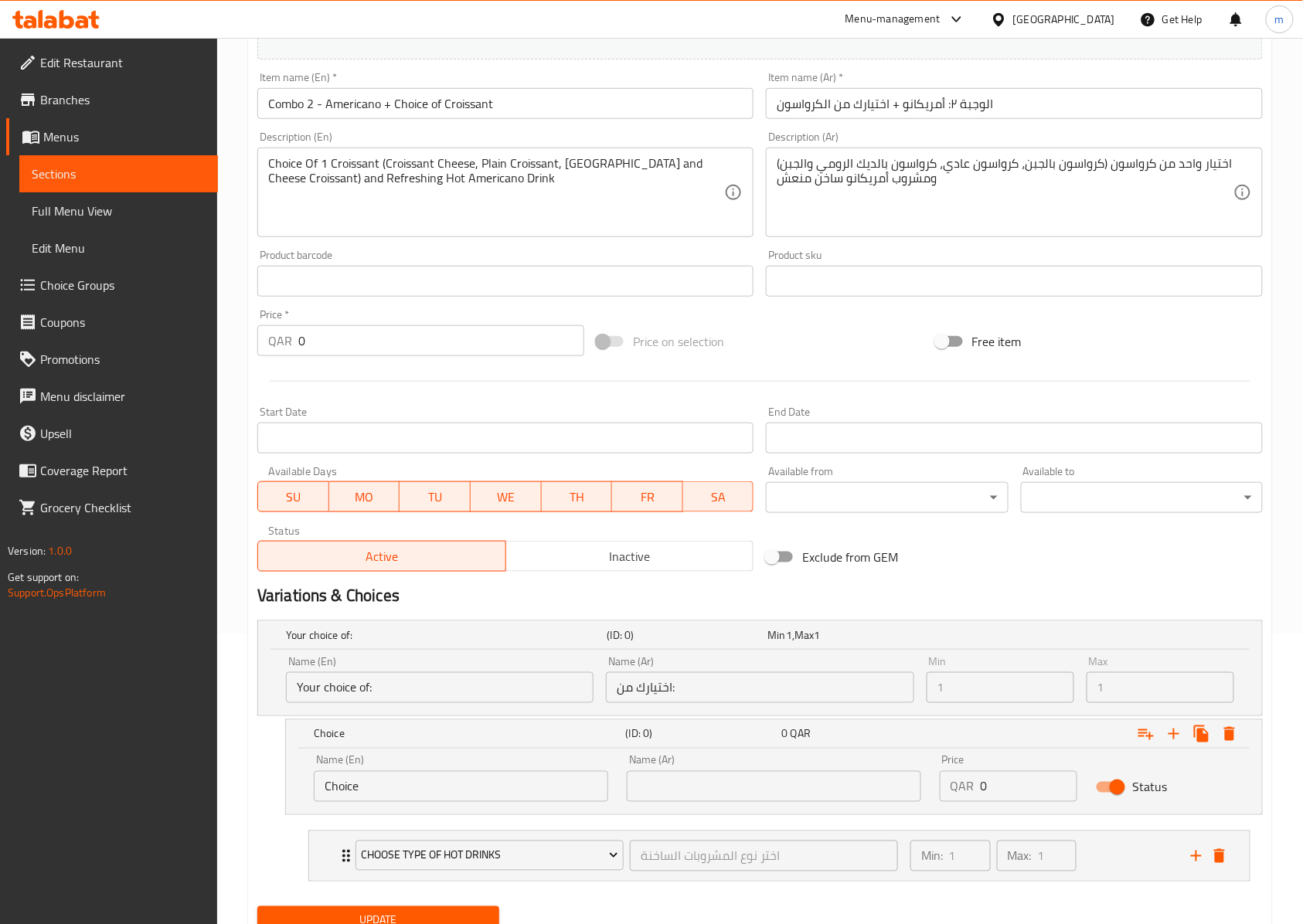
click at [547, 681] on input "Your choice of:" at bounding box center [439, 687] width 307 height 31
click at [504, 810] on div "Name (En) Choice Name (En)" at bounding box center [461, 778] width 313 height 65
click at [501, 802] on input "Choice" at bounding box center [460, 786] width 294 height 31
click at [1224, 736] on icon "Expand" at bounding box center [1230, 734] width 19 height 19
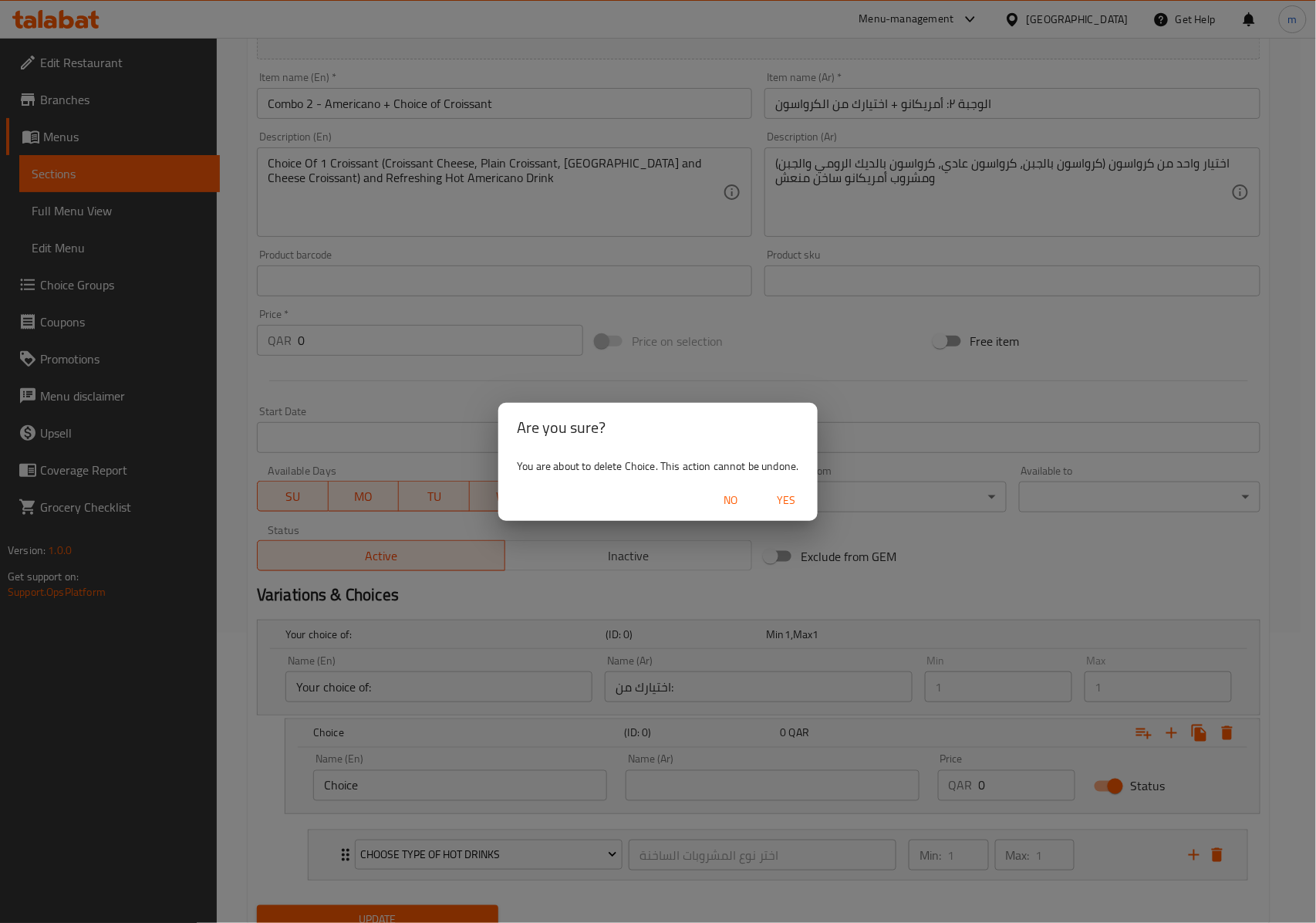
click at [738, 501] on span "No" at bounding box center [731, 500] width 37 height 19
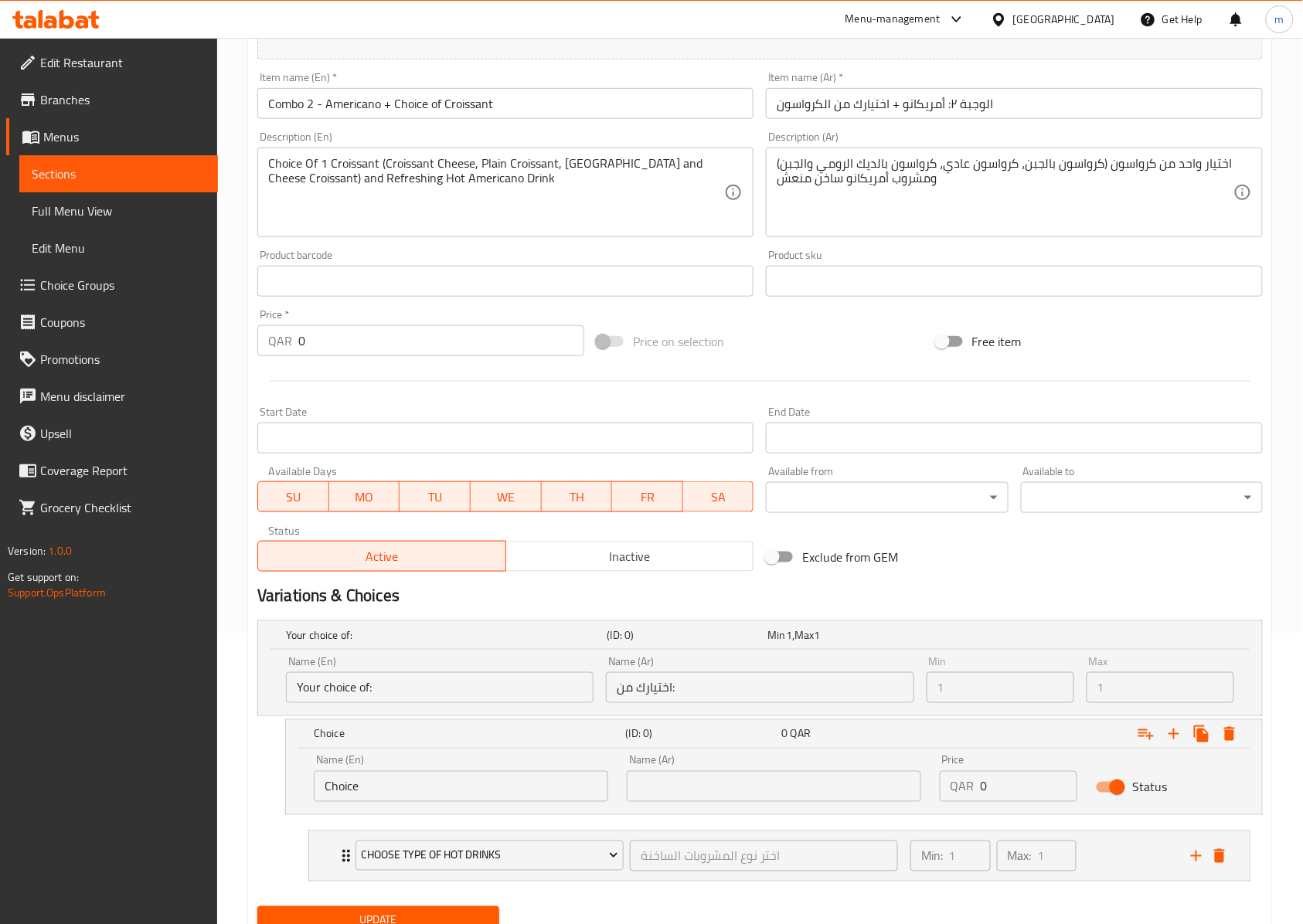
scroll to position [187, 0]
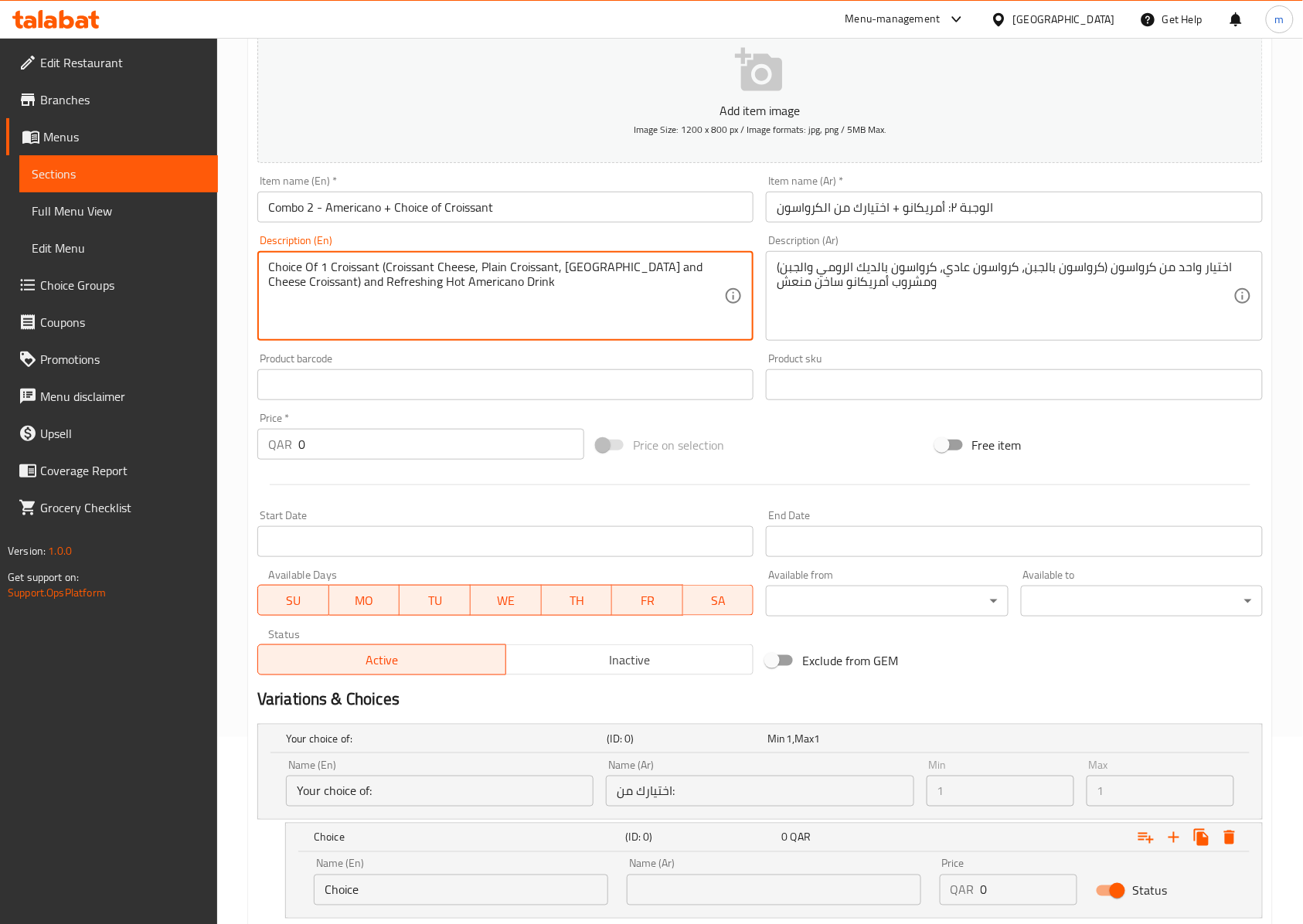
drag, startPoint x: 473, startPoint y: 268, endPoint x: 384, endPoint y: 262, distance: 89.2
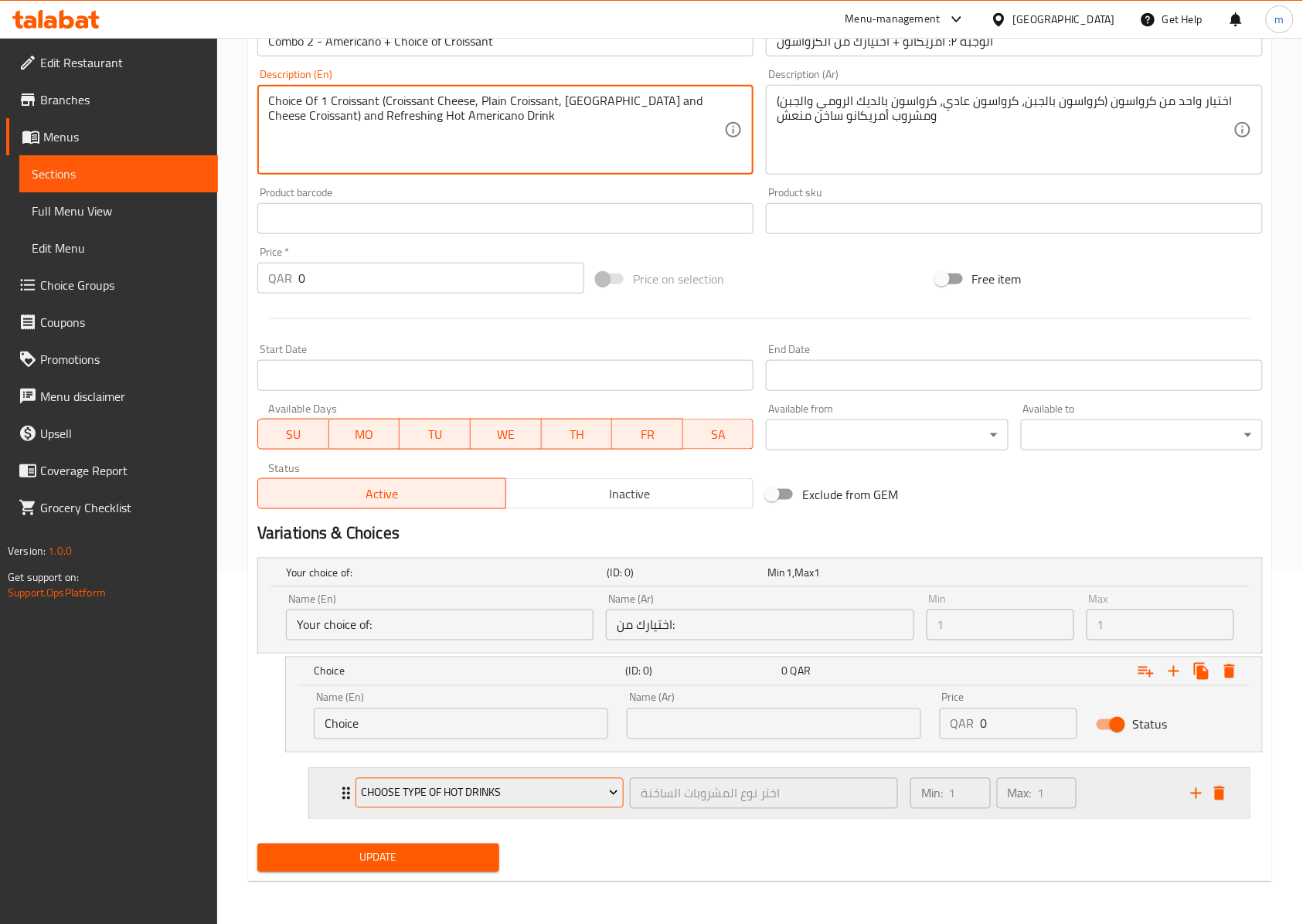
scroll to position [356, 0]
click at [466, 740] on div "Name (En) Choice Name (En)" at bounding box center [461, 715] width 313 height 65
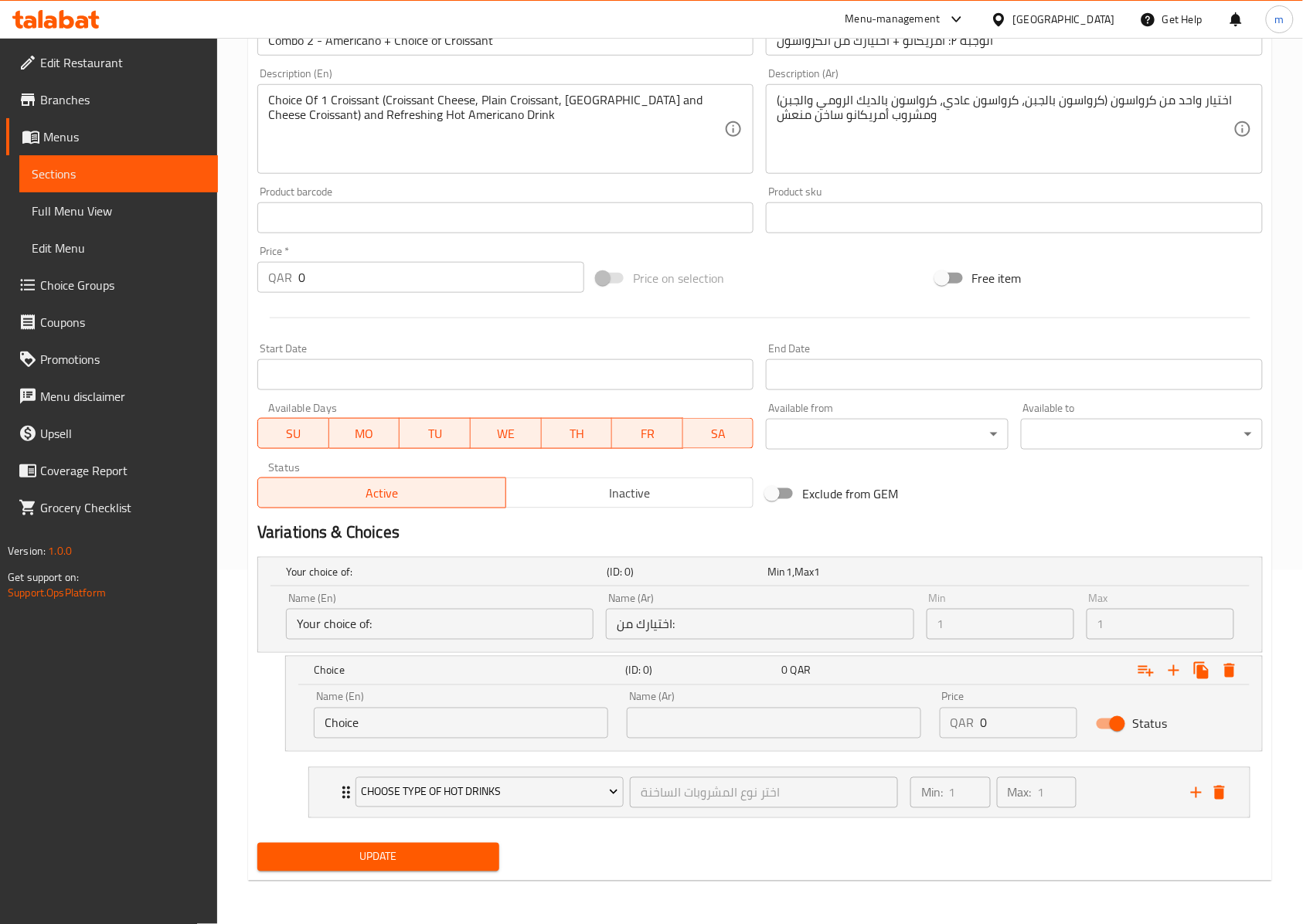
click at [458, 730] on input "Choice" at bounding box center [460, 723] width 294 height 31
paste input "roissant Chees"
type input "Croissant Cheese"
click at [738, 721] on input "text" at bounding box center [774, 723] width 294 height 31
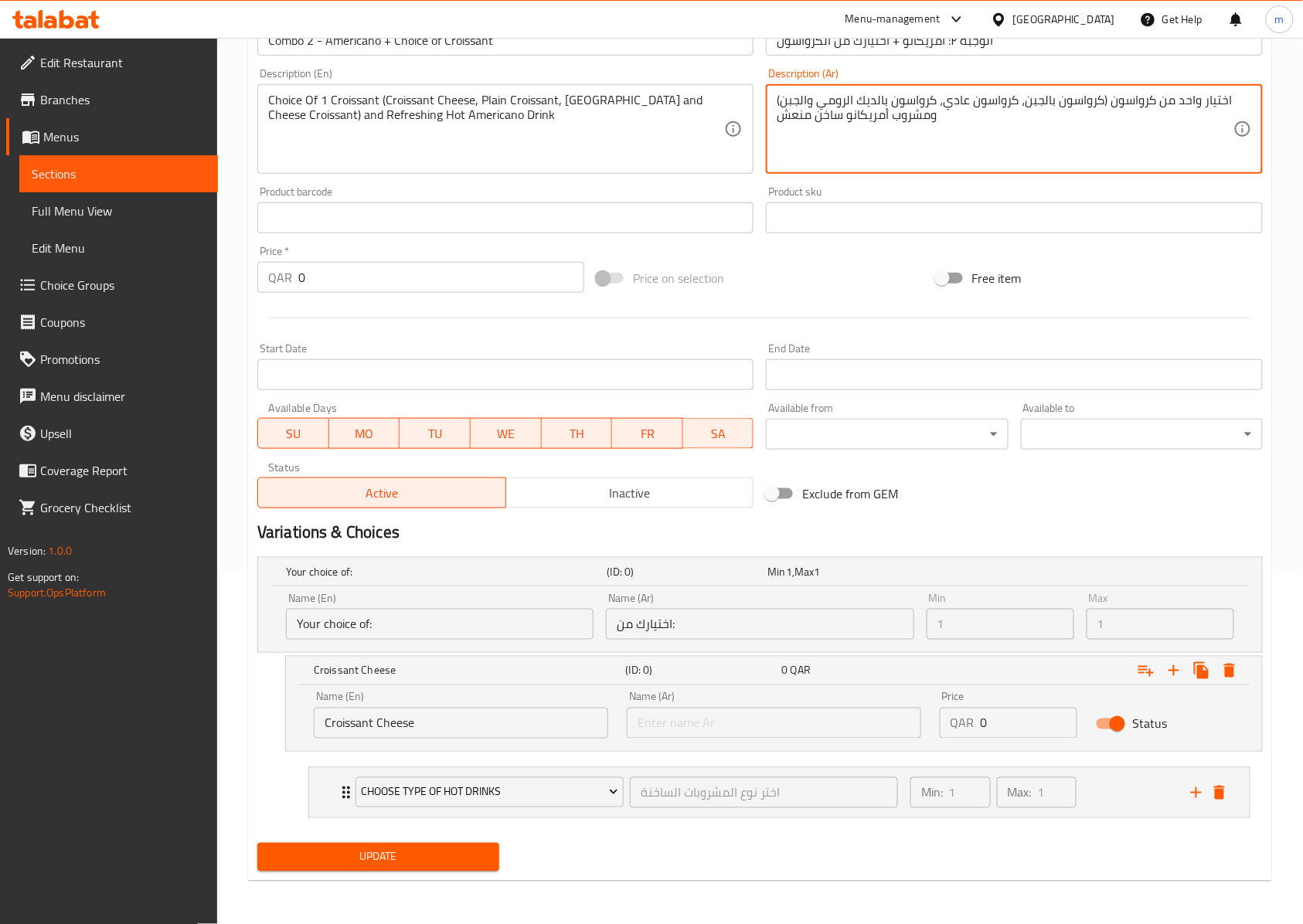
drag, startPoint x: 1103, startPoint y: 102, endPoint x: 1024, endPoint y: 91, distance: 79.8
click at [1024, 93] on textarea "اختيار واحد من كرواسون (كرواسون بالجبن، كرواسون عادي، كرواسون بالديك الرومي وال…" at bounding box center [1004, 129] width 456 height 73
click at [687, 709] on input "text" at bounding box center [774, 723] width 294 height 31
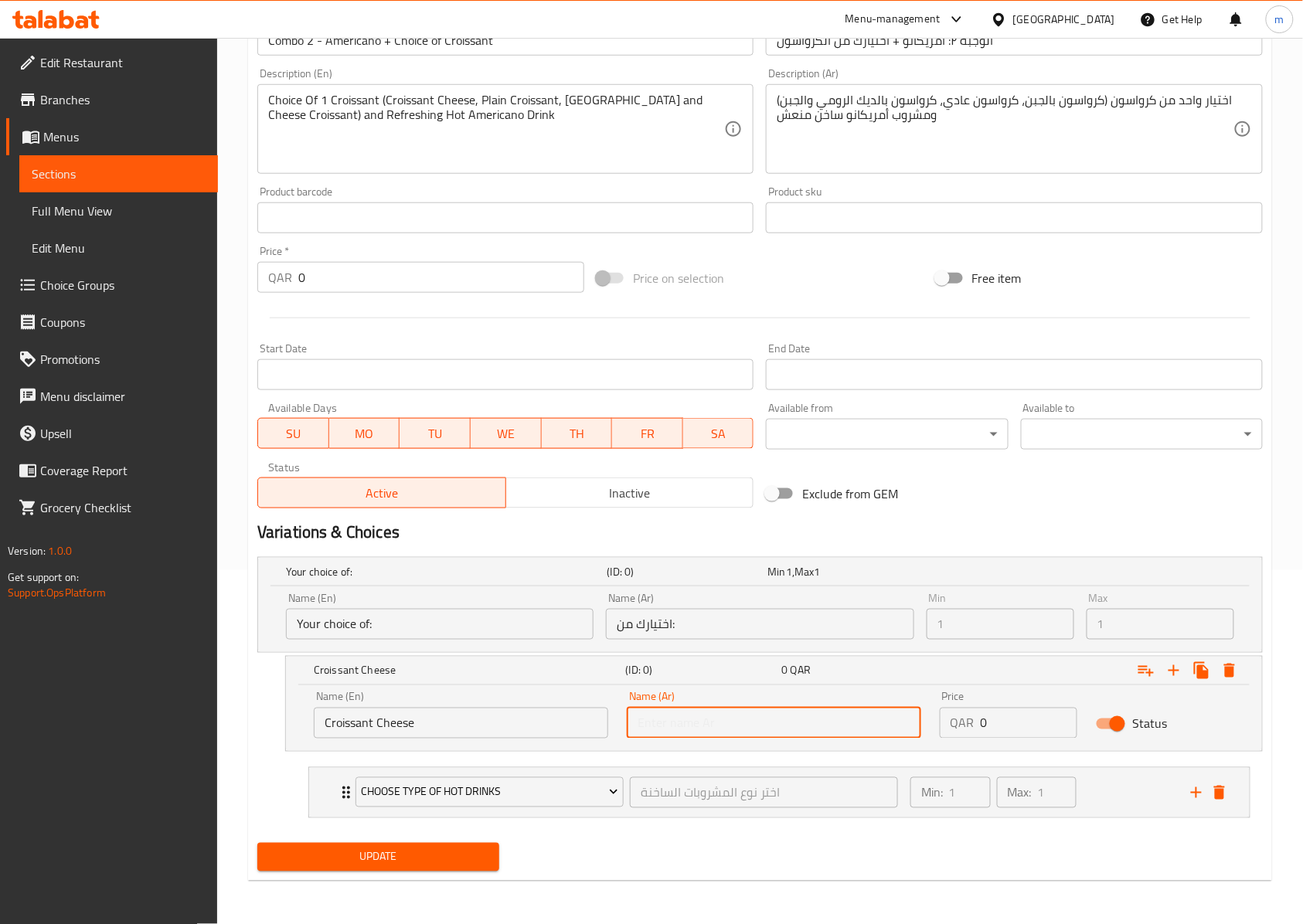
paste input "كرواسون بالجبن"
type input "كرواسون بالجبن"
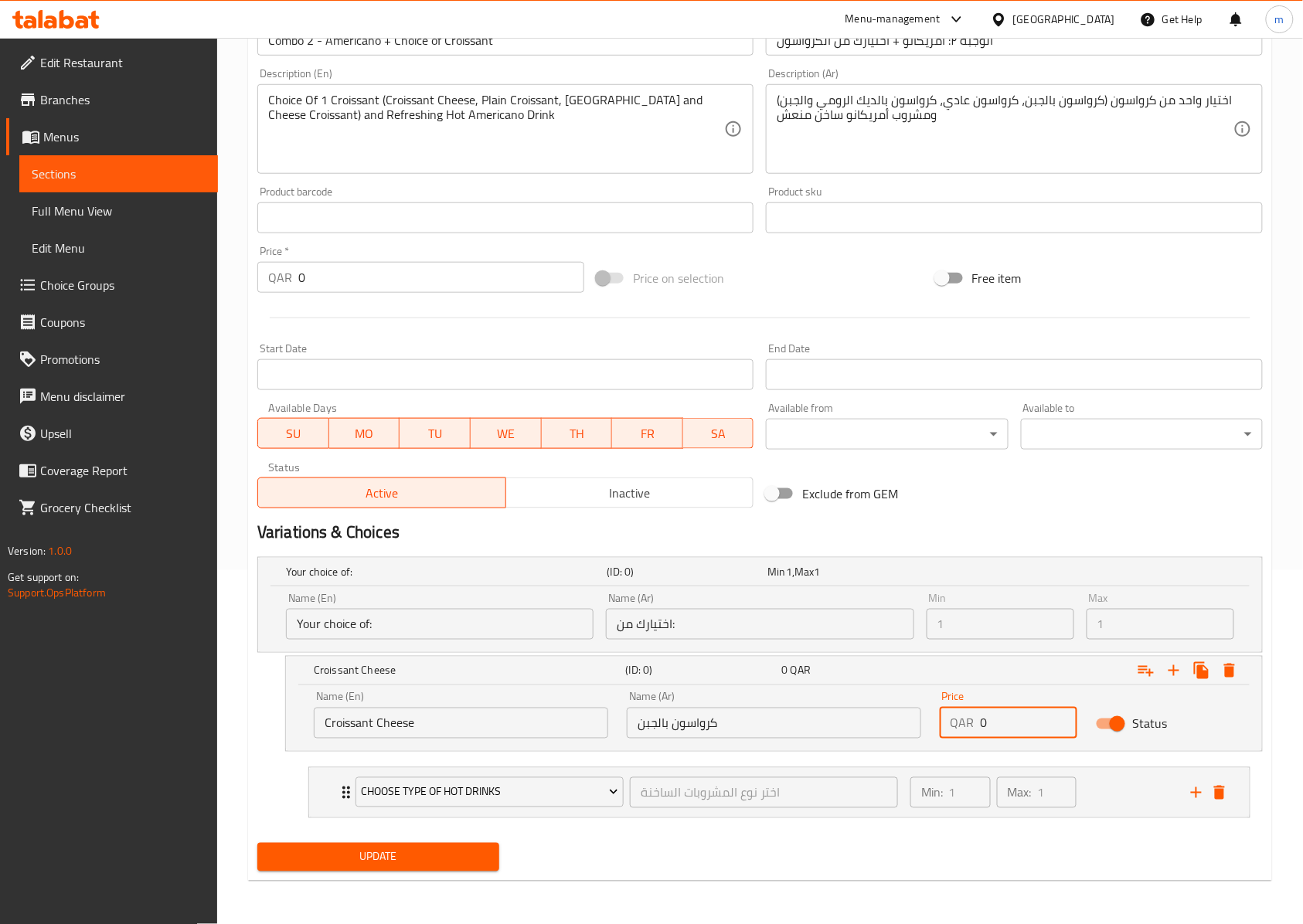
drag, startPoint x: 1032, startPoint y: 722, endPoint x: 964, endPoint y: 722, distance: 68.0
click at [964, 722] on div "QAR 0 Price" at bounding box center [1009, 723] width 138 height 31
type input "16"
click at [1125, 757] on nav "choose type of hot drinks اختر نوع المشروبات الساخنة ​ Min: 1 ​ Max: 1 ​ latte …" at bounding box center [760, 792] width 1005 height 76
click at [1194, 672] on icon "Expand" at bounding box center [1201, 670] width 15 height 17
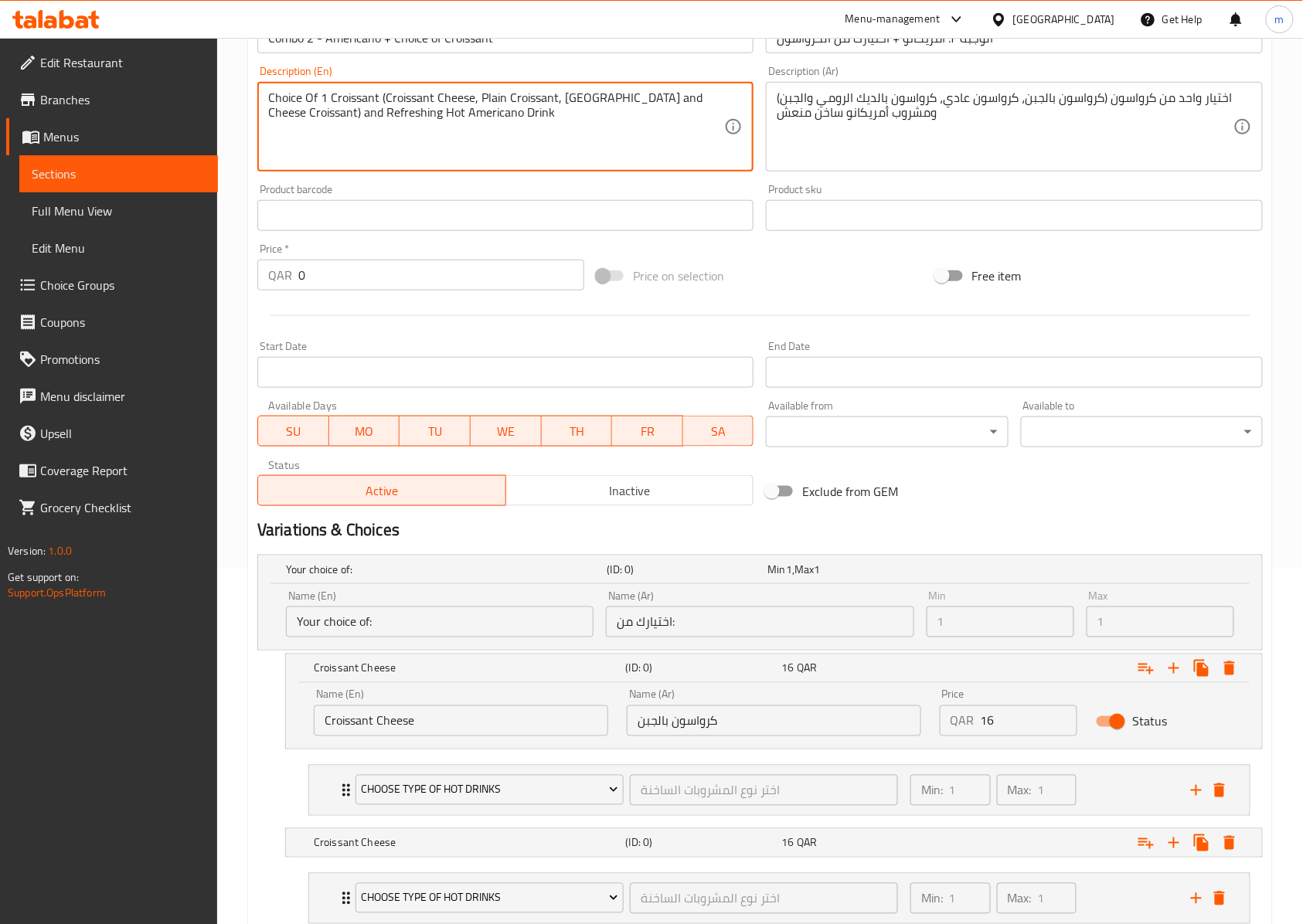
drag, startPoint x: 480, startPoint y: 99, endPoint x: 556, endPoint y: 100, distance: 76.0
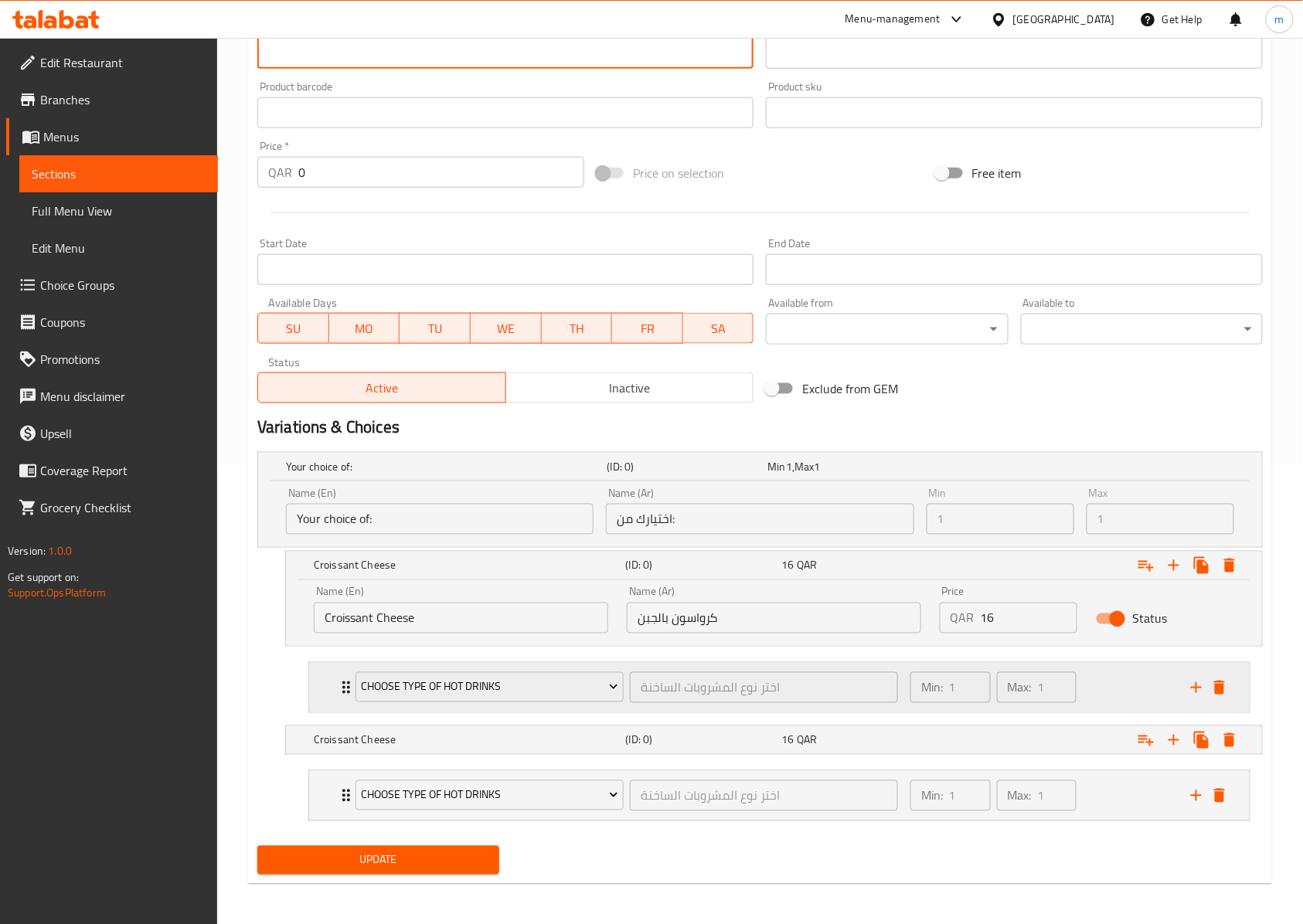
click at [354, 697] on div "choose type of hot drinks" at bounding box center [489, 687] width 275 height 37
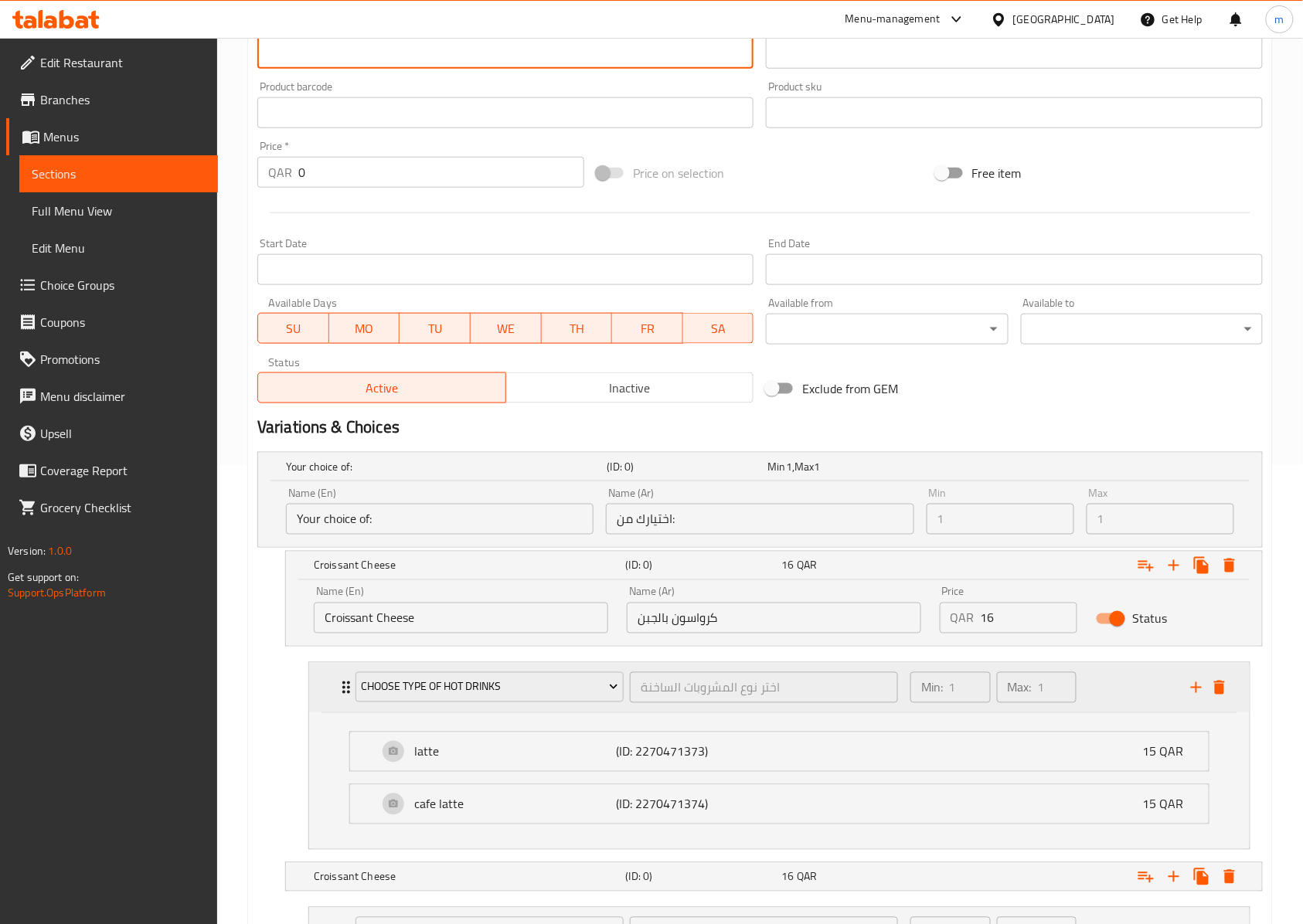
click at [348, 696] on div "choose type of hot drinks اختر نوع المشروبات الساخنة ​ Min: 1 ​ Max: 1 ​ latte …" at bounding box center [779, 755] width 966 height 200
click at [348, 684] on div "choose type of hot drinks اختر نوع المشروبات الساخنة ​" at bounding box center [627, 687] width 561 height 49
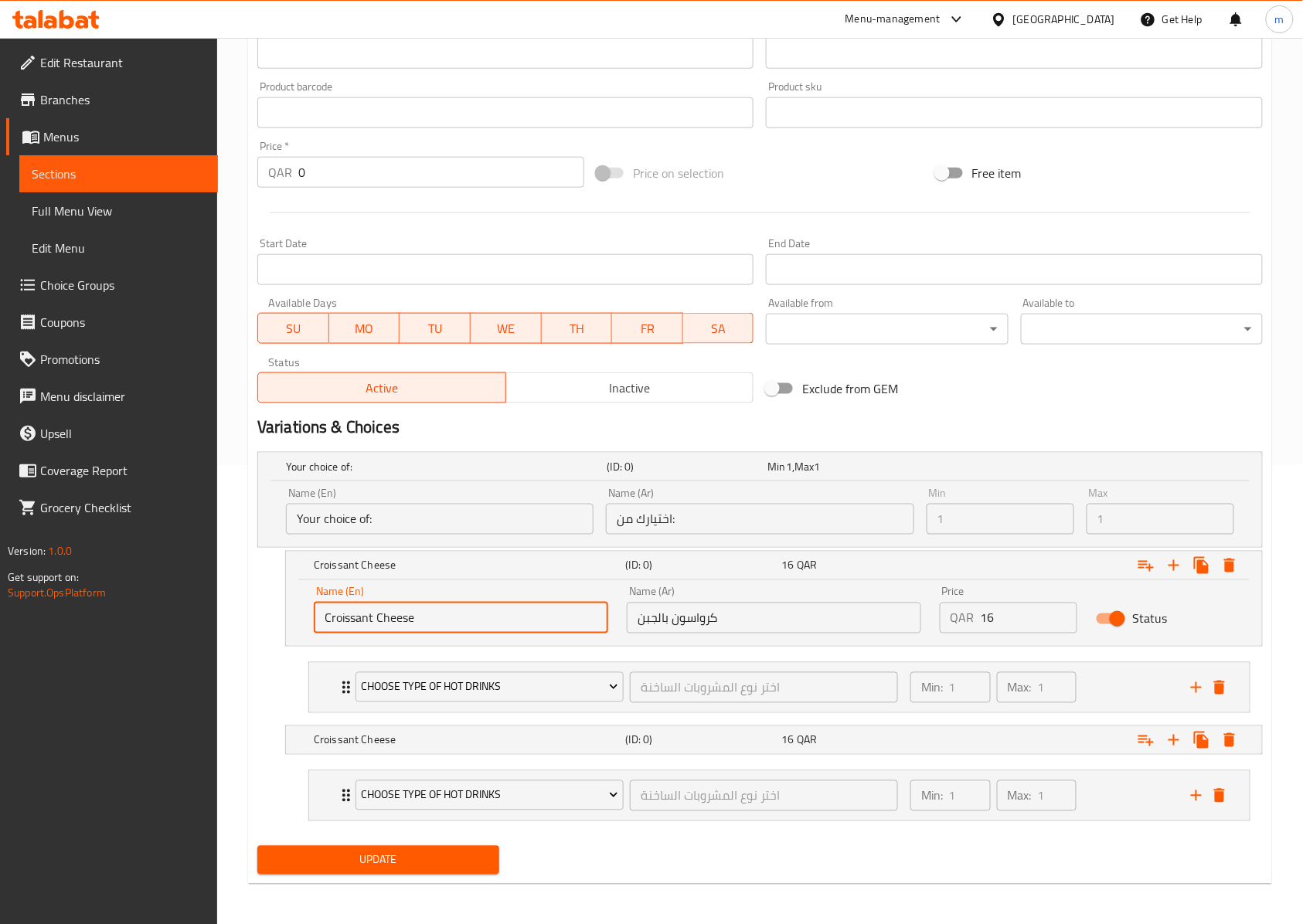
click at [544, 627] on input "Croissant Cheese" at bounding box center [460, 618] width 294 height 31
click at [744, 474] on h5 "(ID: 0)" at bounding box center [685, 466] width 155 height 15
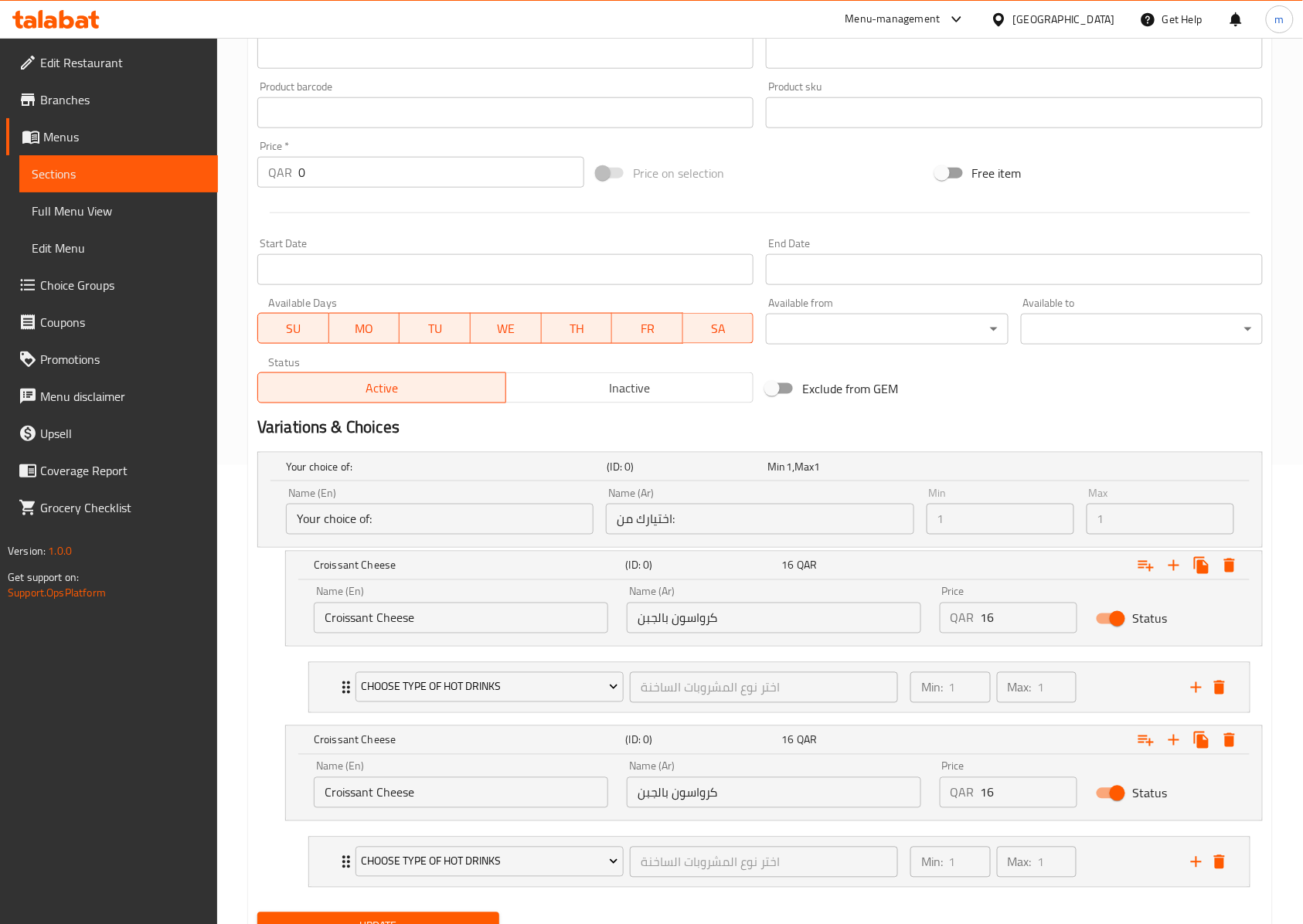
click at [447, 789] on input "Croissant Cheese" at bounding box center [460, 792] width 294 height 31
paste input "Plain Croissant"
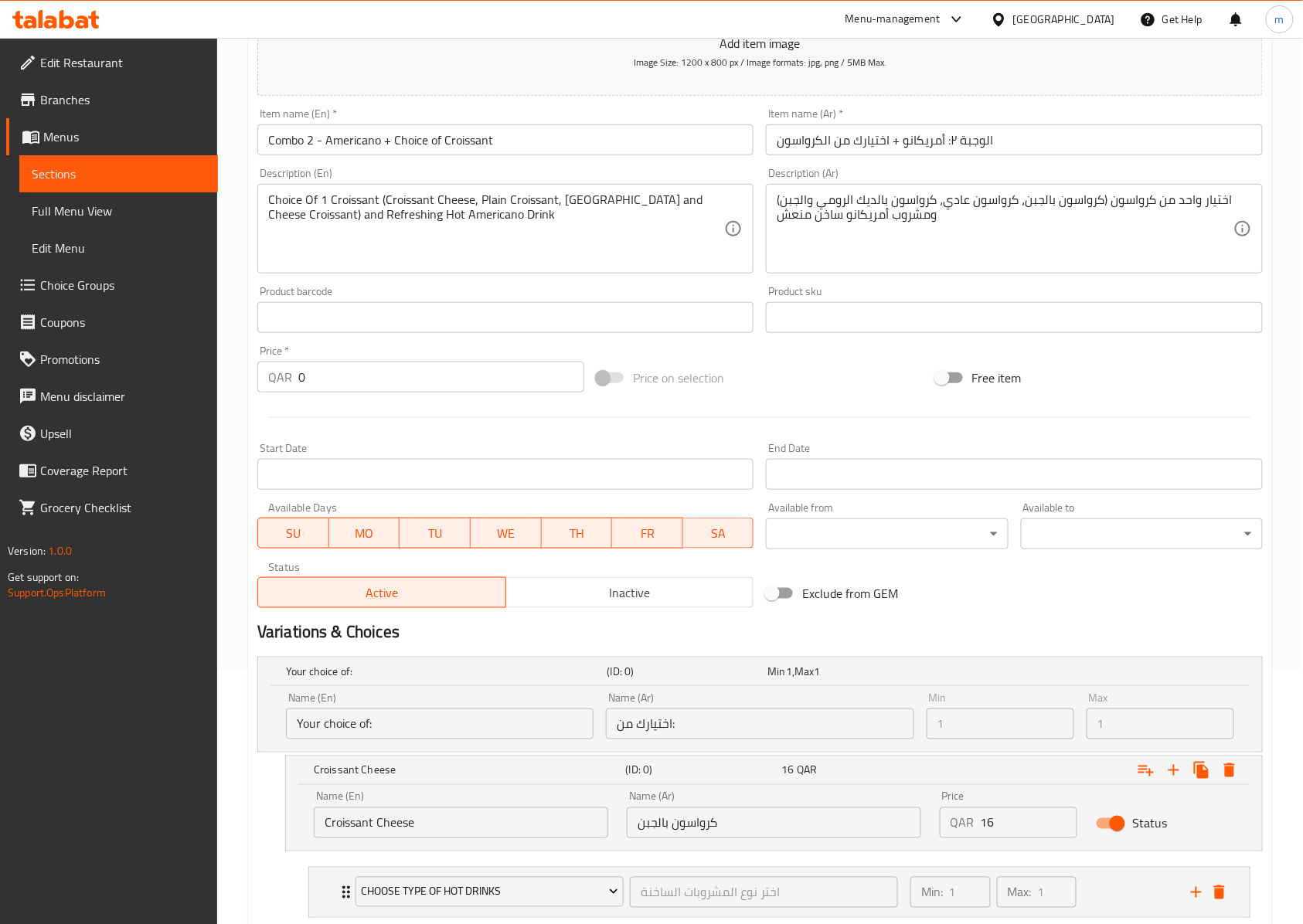
scroll to position [253, 0]
type input "Plain Croissant"
drag, startPoint x: 1020, startPoint y: 204, endPoint x: 938, endPoint y: 199, distance: 82.2
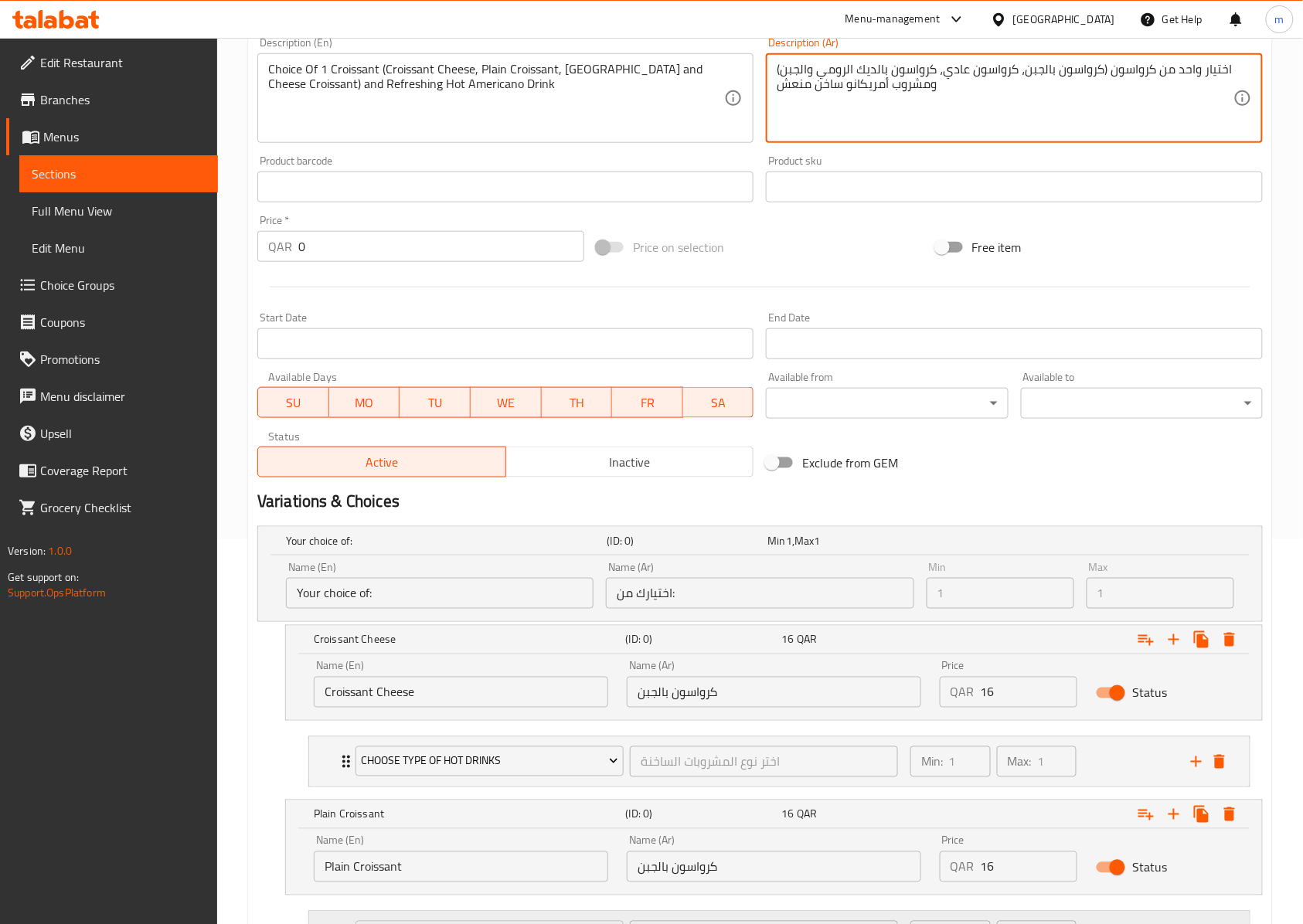
scroll to position [533, 0]
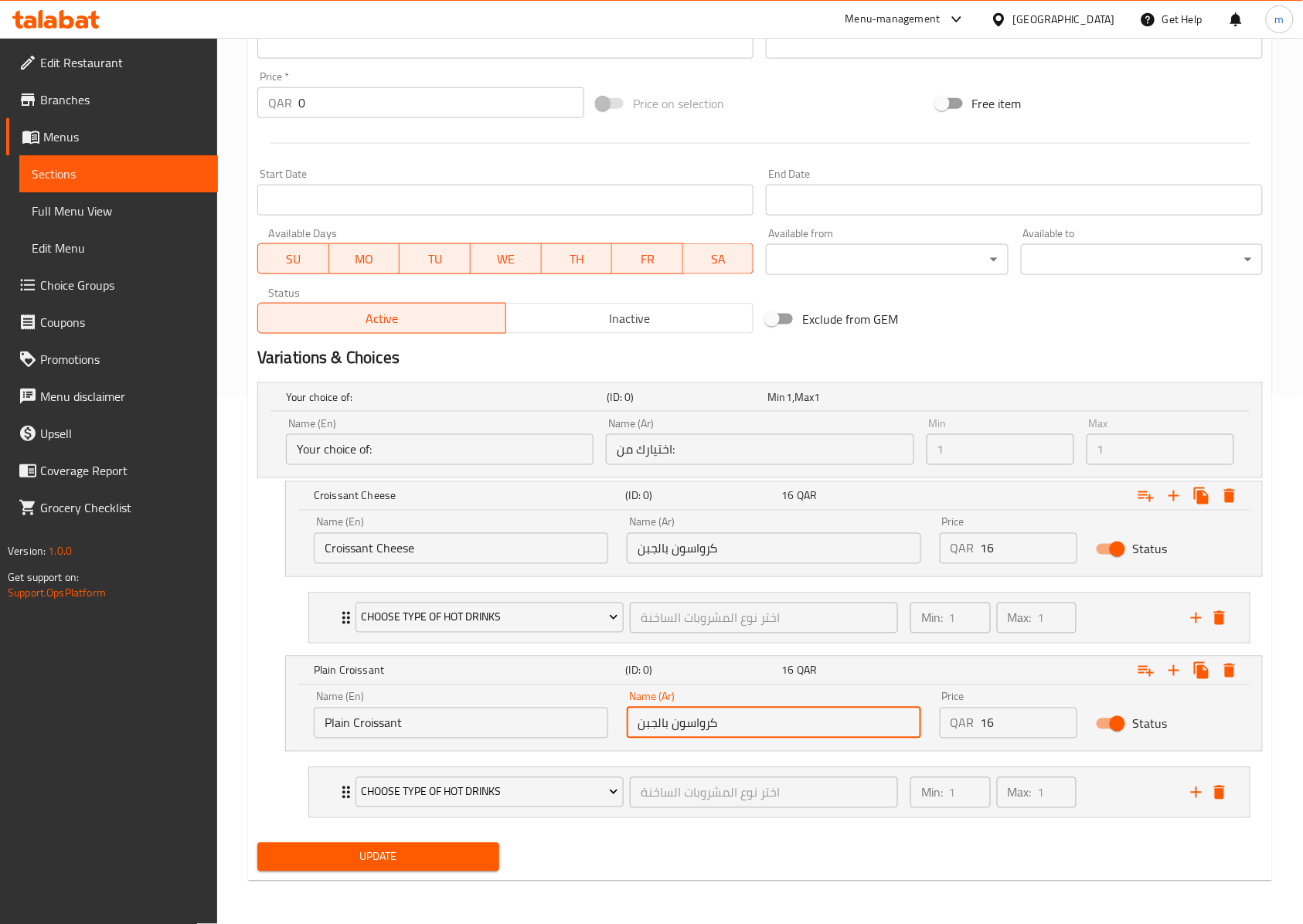
click at [691, 726] on input "كرواسون بالجبن" at bounding box center [774, 723] width 294 height 31
paste input "كرواسون عادي،"
type input "كرواسون عادي،"
click at [1202, 678] on button "Expand" at bounding box center [1201, 670] width 28 height 28
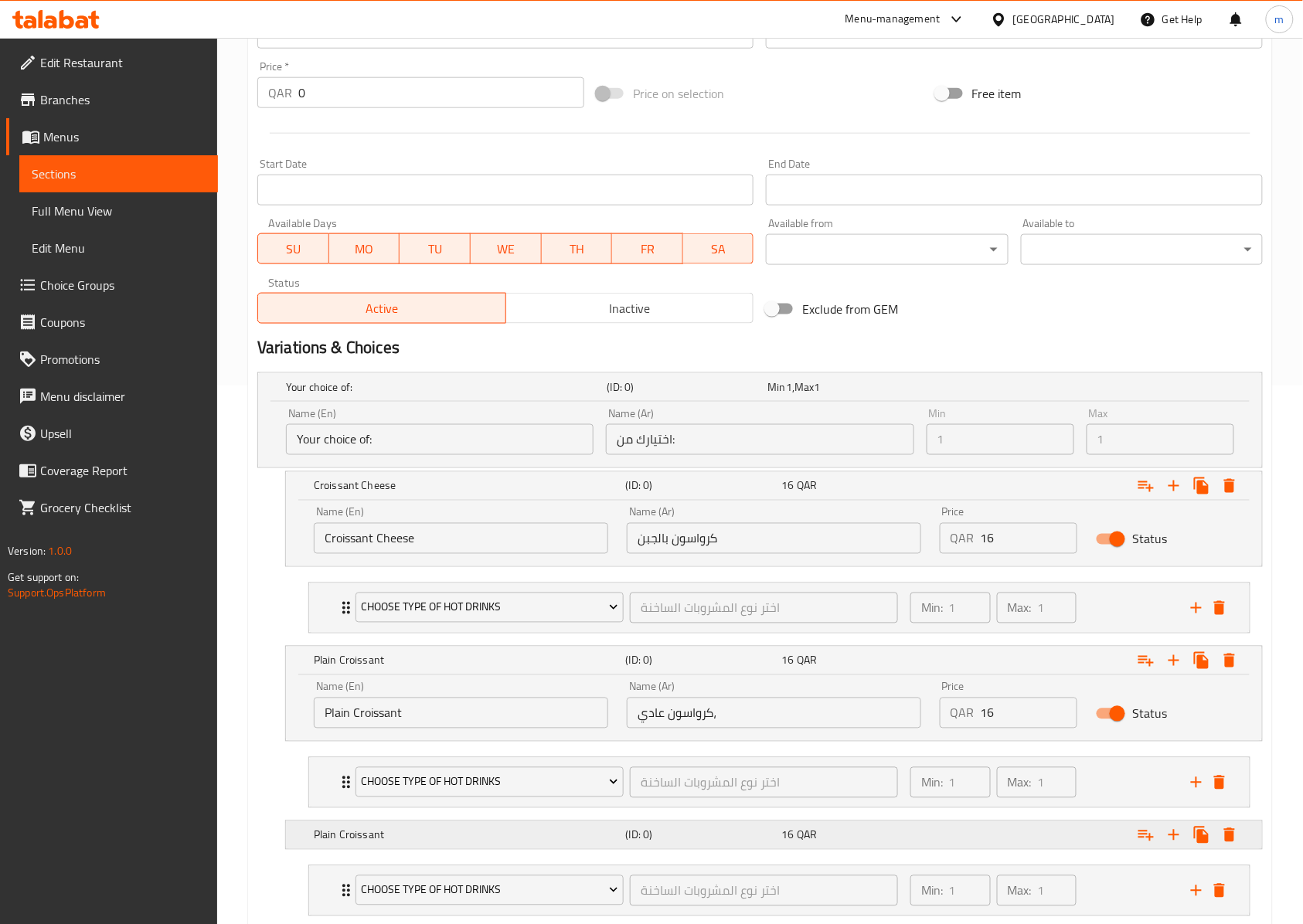
click at [515, 395] on h5 "Plain Croissant" at bounding box center [443, 387] width 315 height 15
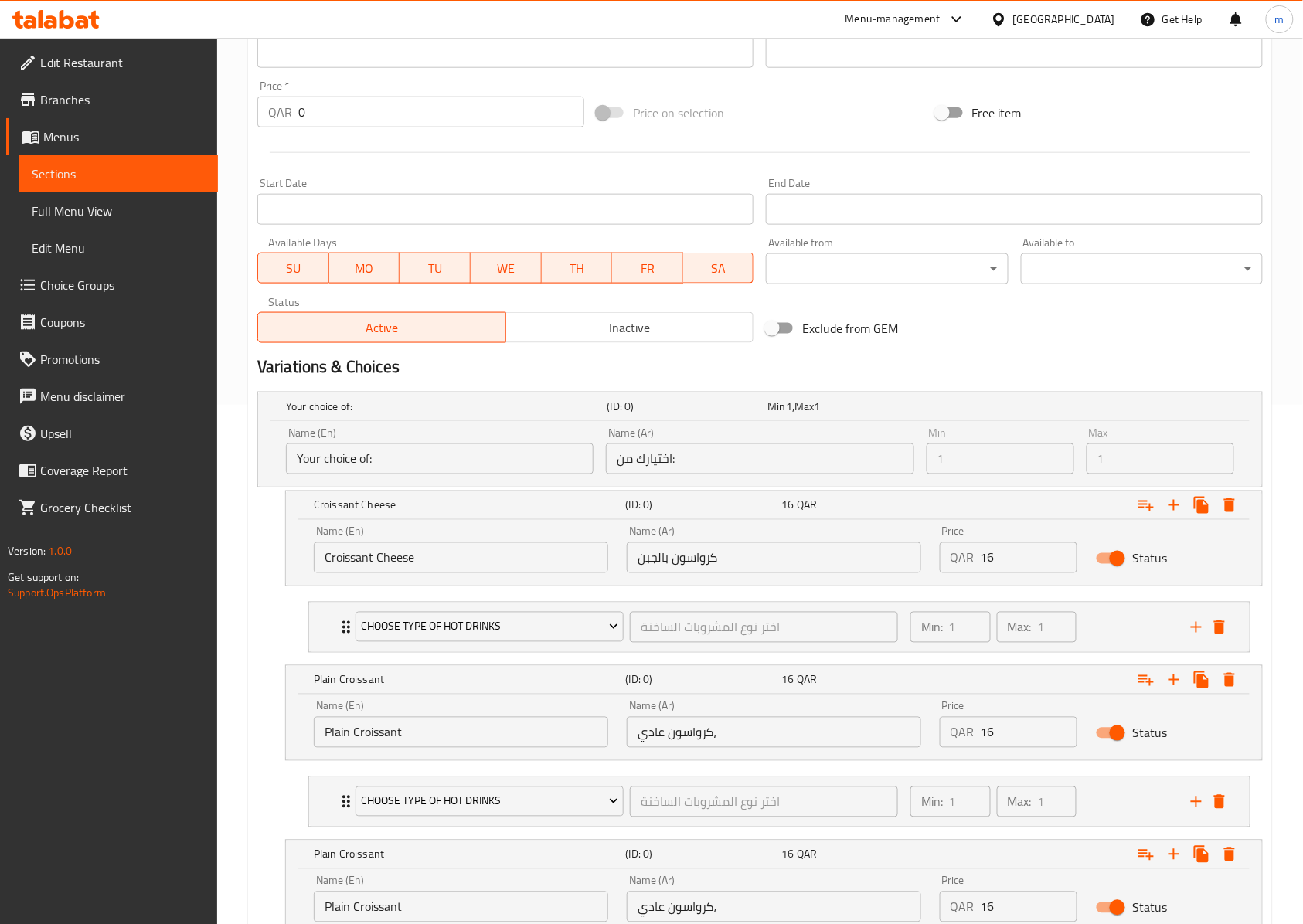
scroll to position [332, 0]
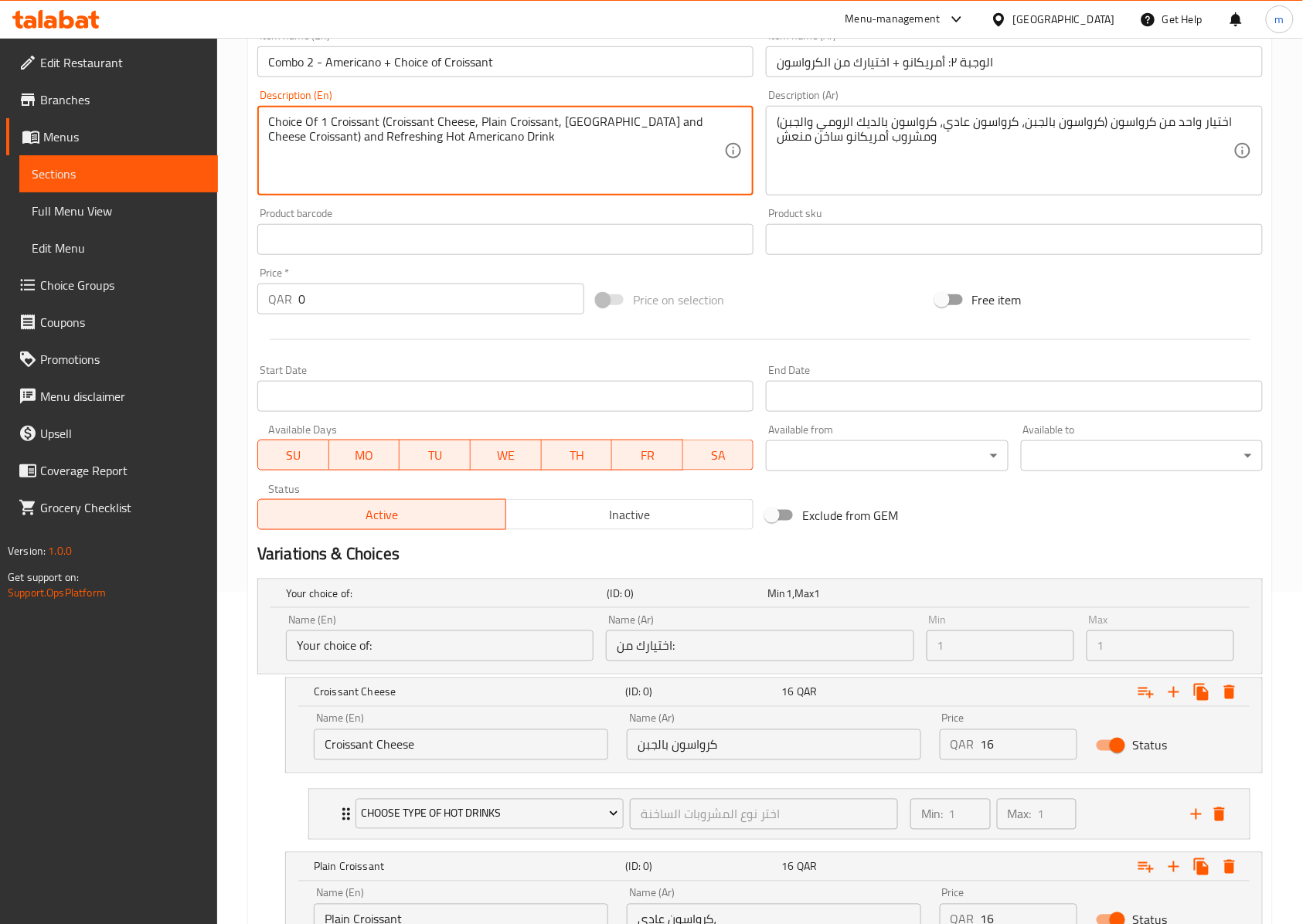
drag, startPoint x: 707, startPoint y: 120, endPoint x: 618, endPoint y: 121, distance: 89.0
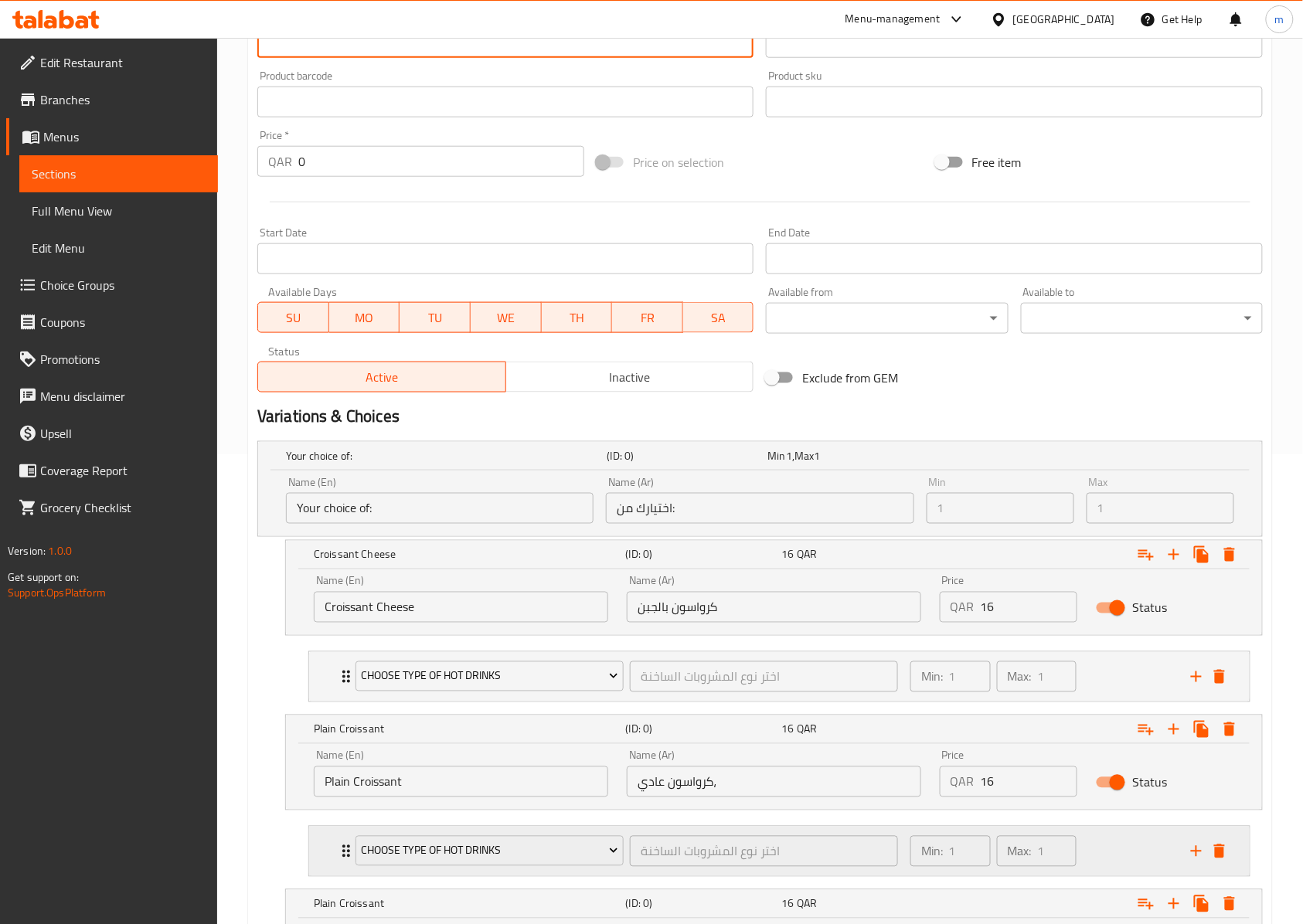
scroll to position [641, 0]
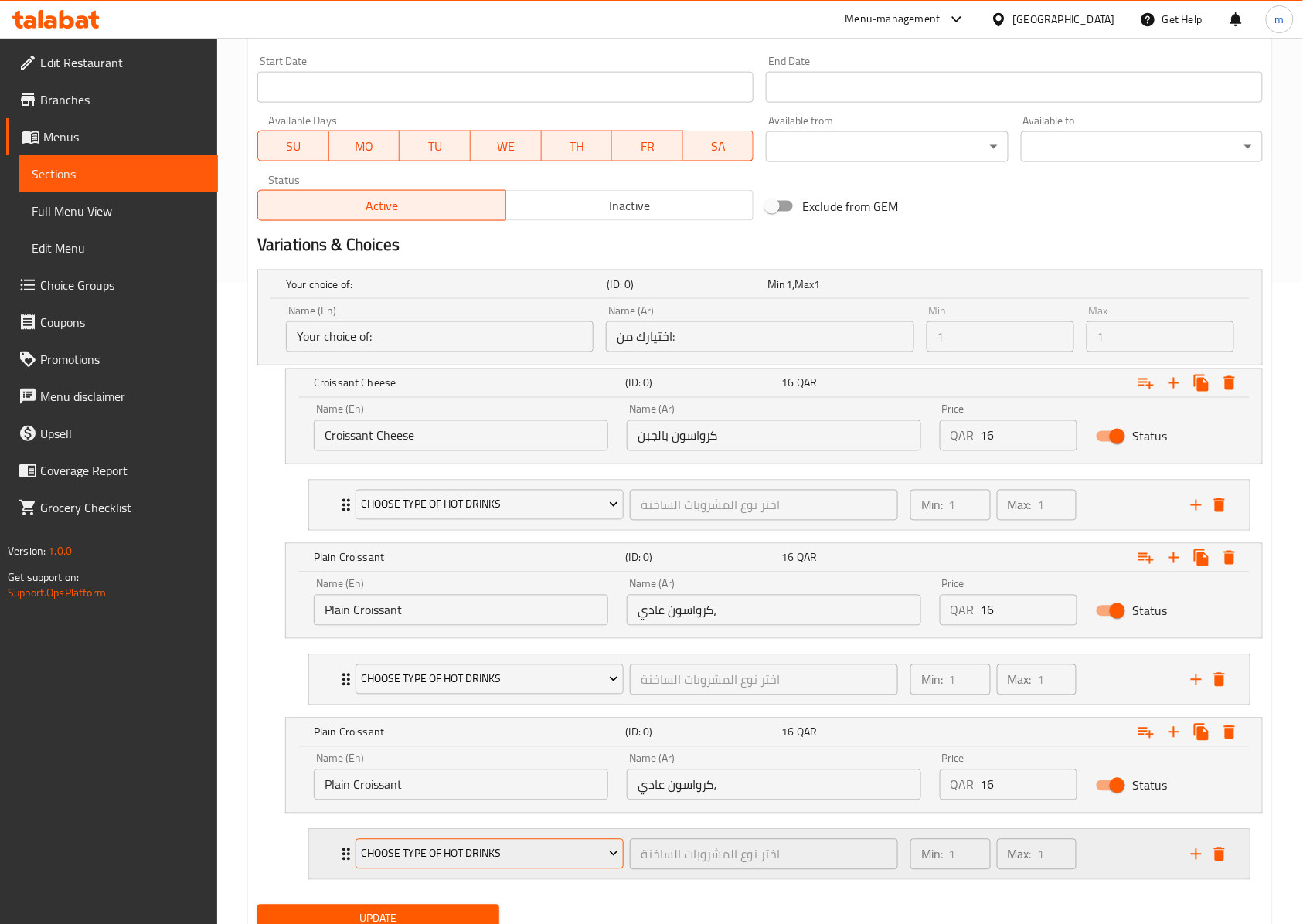
click at [477, 847] on button "choose type of hot drinks" at bounding box center [490, 854] width 269 height 31
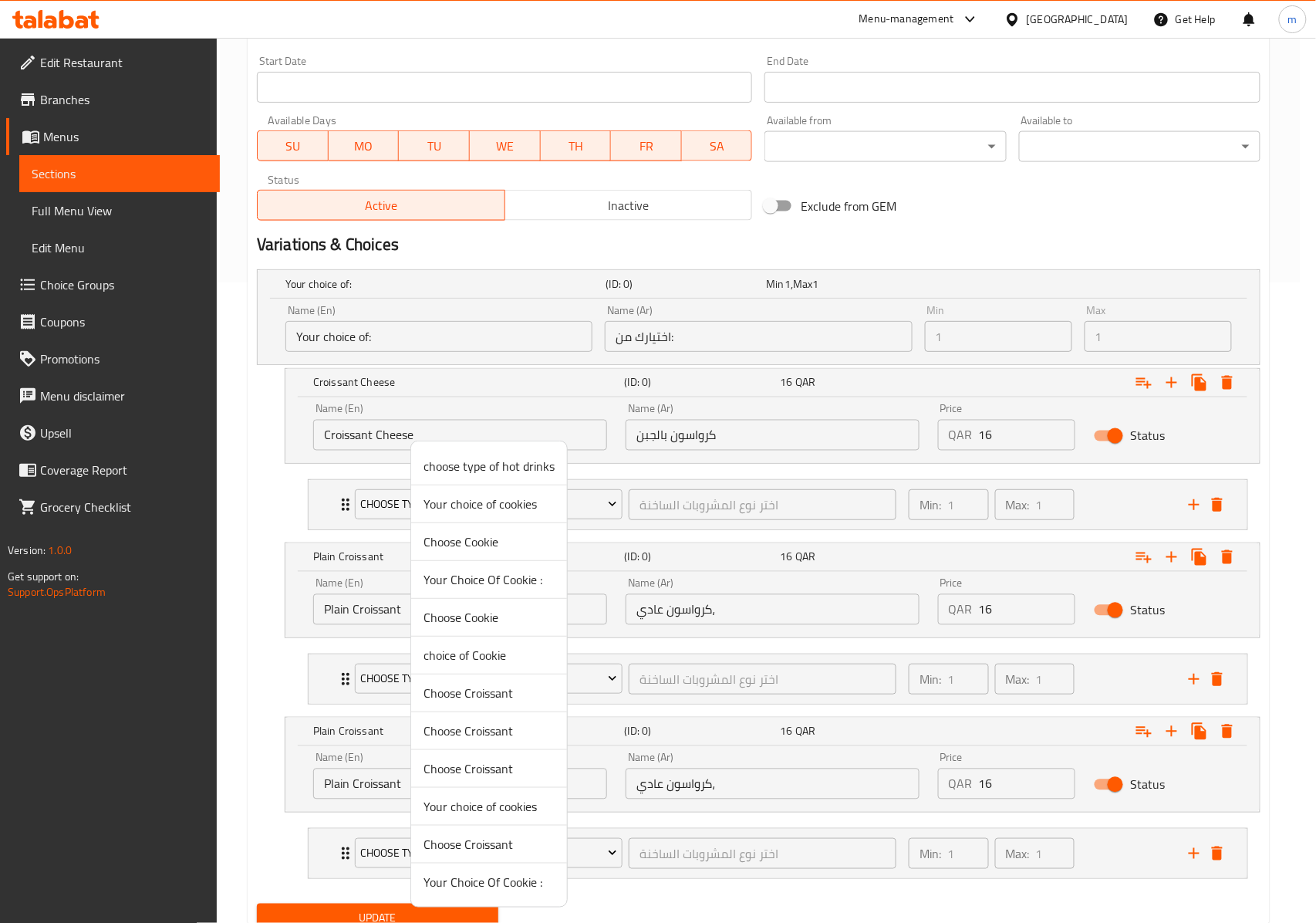
click at [399, 781] on div at bounding box center [658, 462] width 1316 height 923
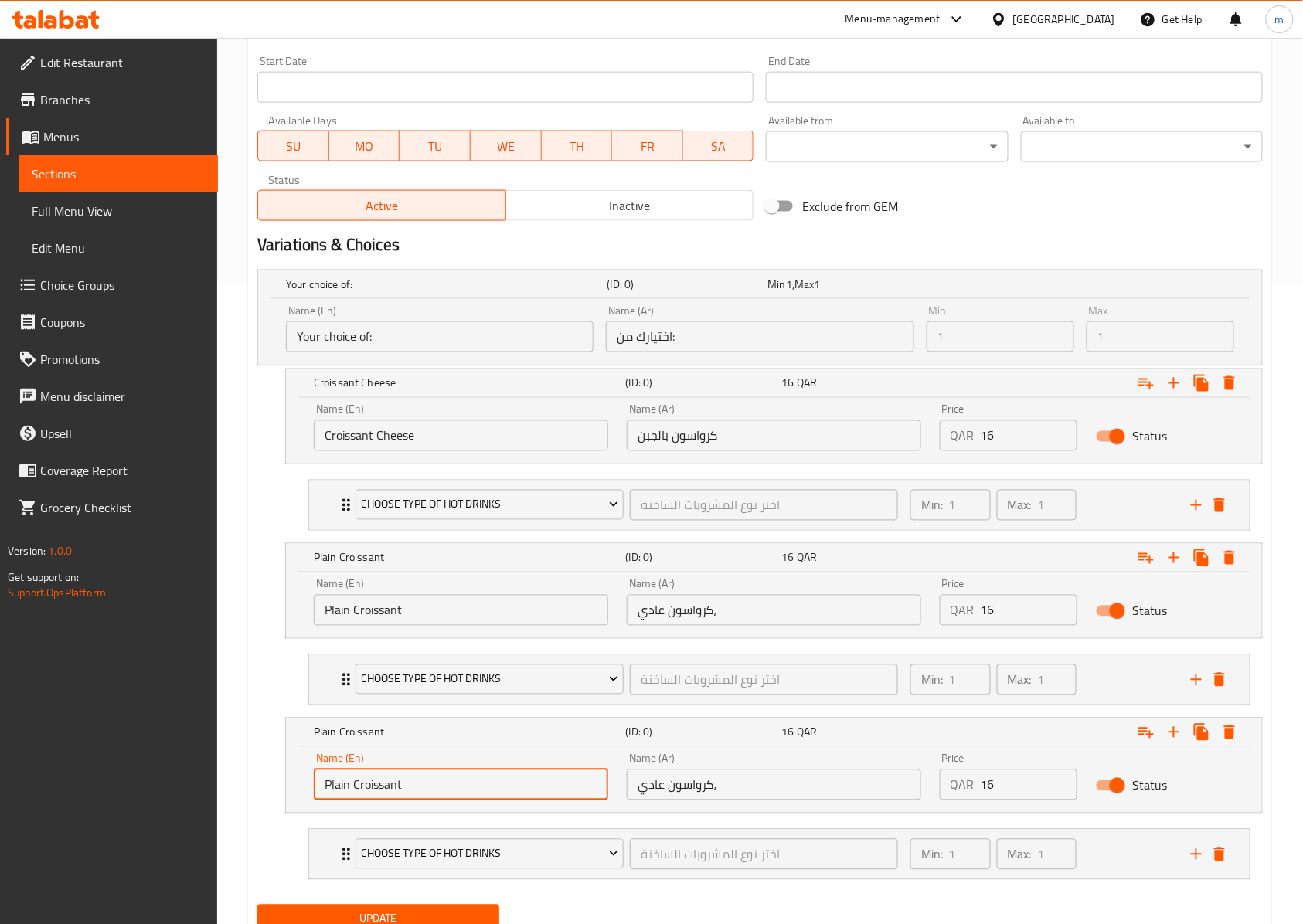
click at [375, 792] on input "Plain Croissant" at bounding box center [460, 785] width 294 height 31
paste input "Cheese"
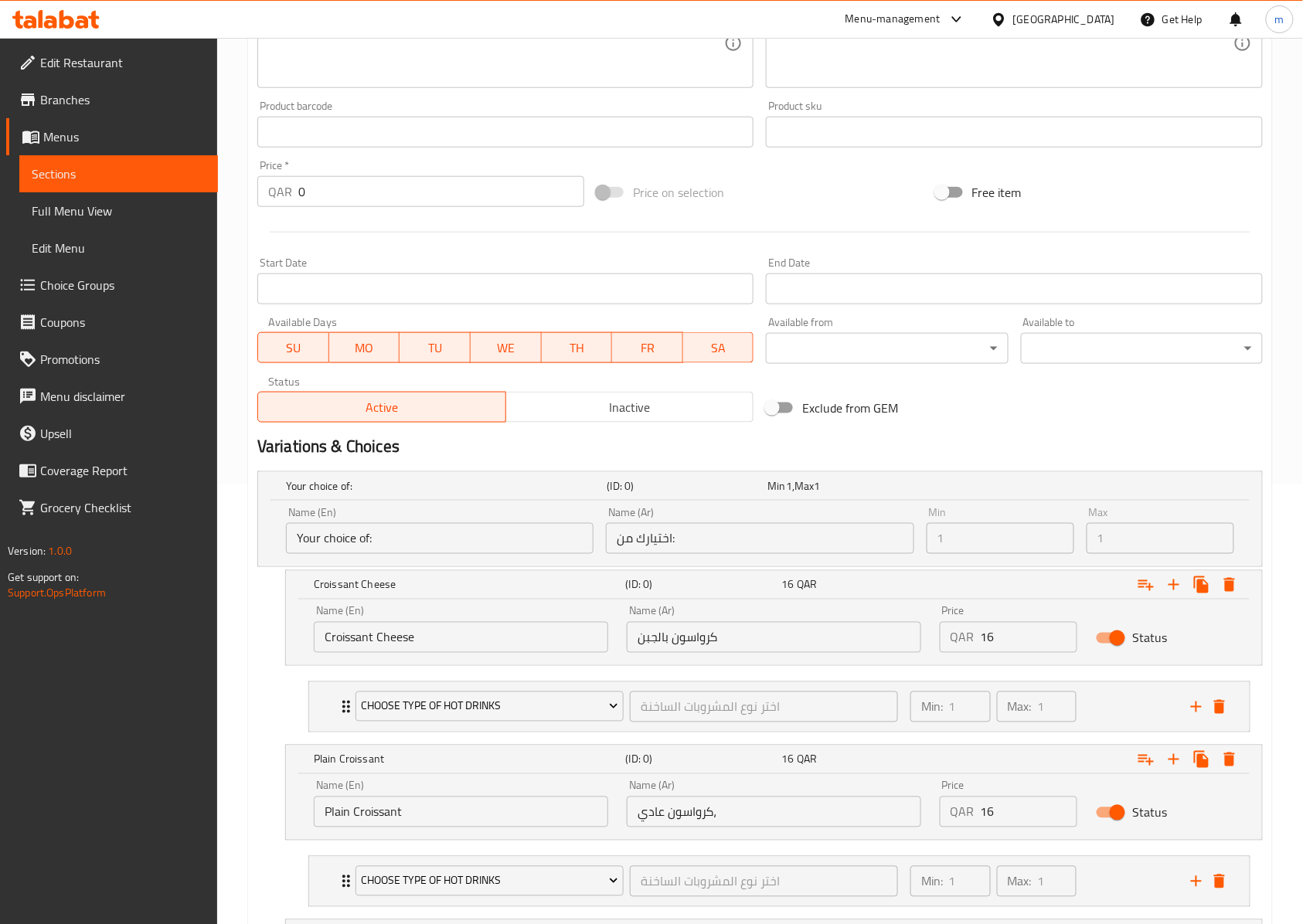
scroll to position [332, 0]
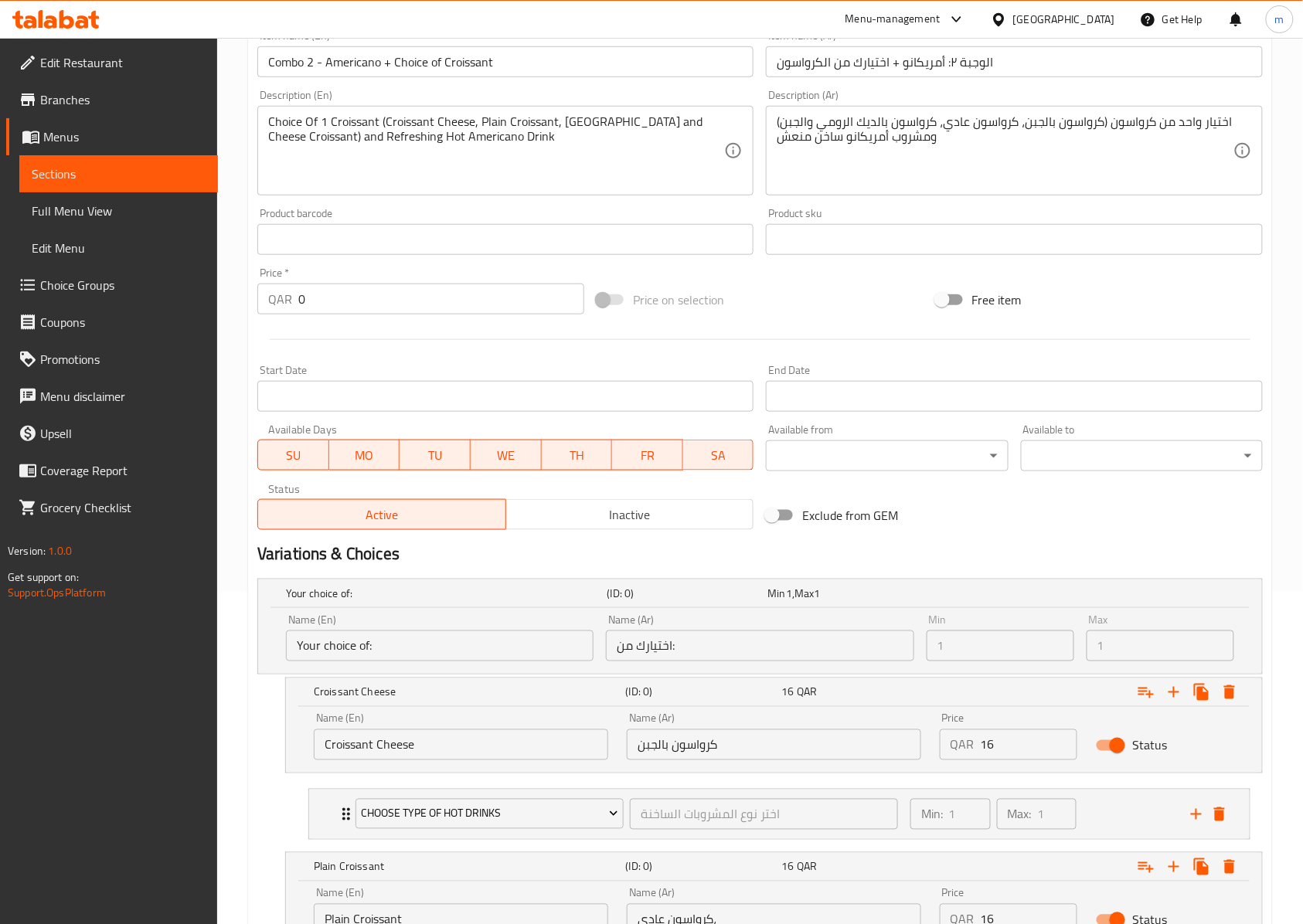
type input "Cheese Croissant"
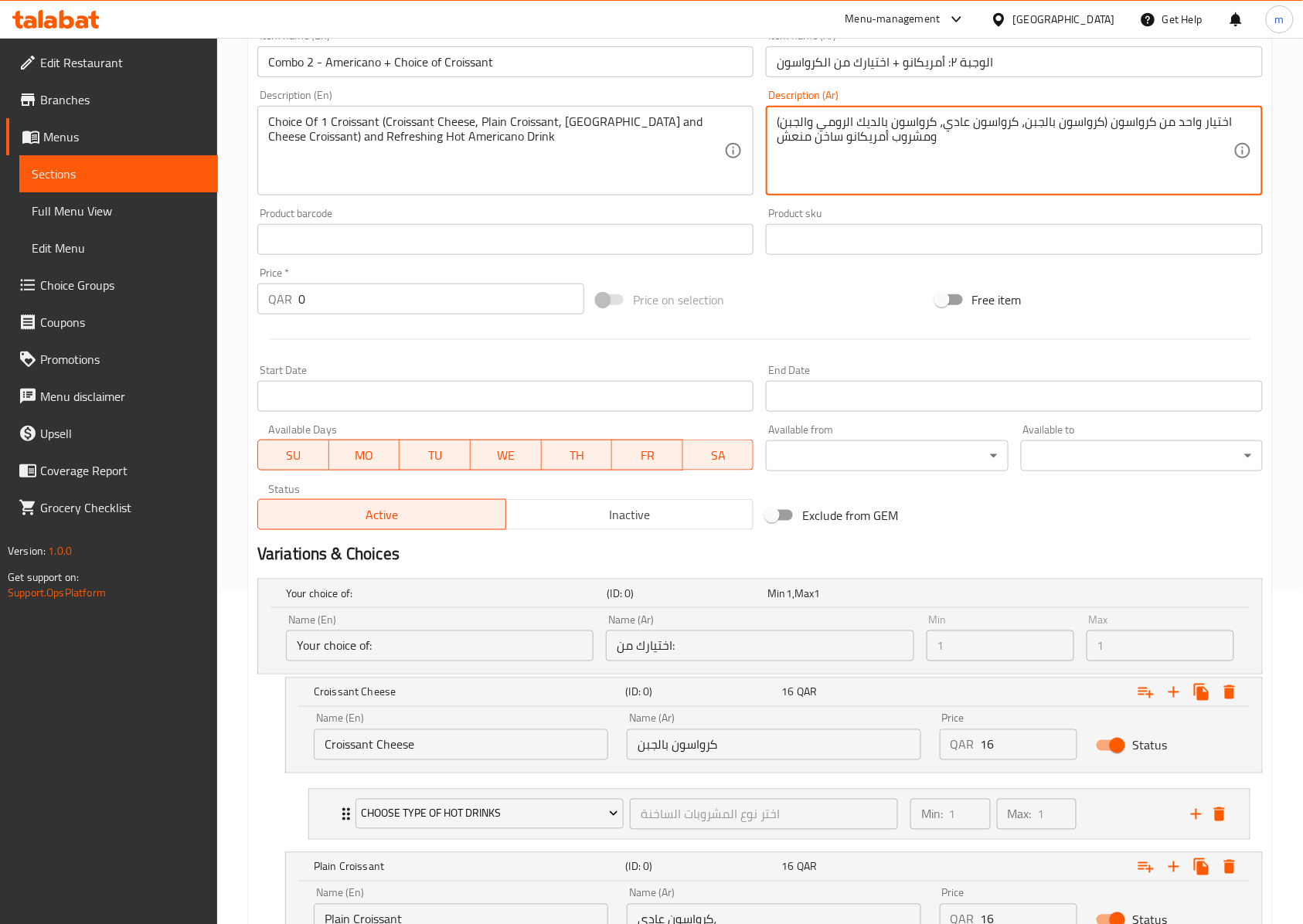
drag, startPoint x: 887, startPoint y: 125, endPoint x: 870, endPoint y: 163, distance: 41.6
drag, startPoint x: 891, startPoint y: 122, endPoint x: 775, endPoint y: 122, distance: 116.0
click at [775, 122] on div "اختيار واحد من كرواسون (كرواسون بالجبن، كرواسون عادي، كرواسون تركي والجبن) ومشر…" at bounding box center [1014, 151] width 496 height 89
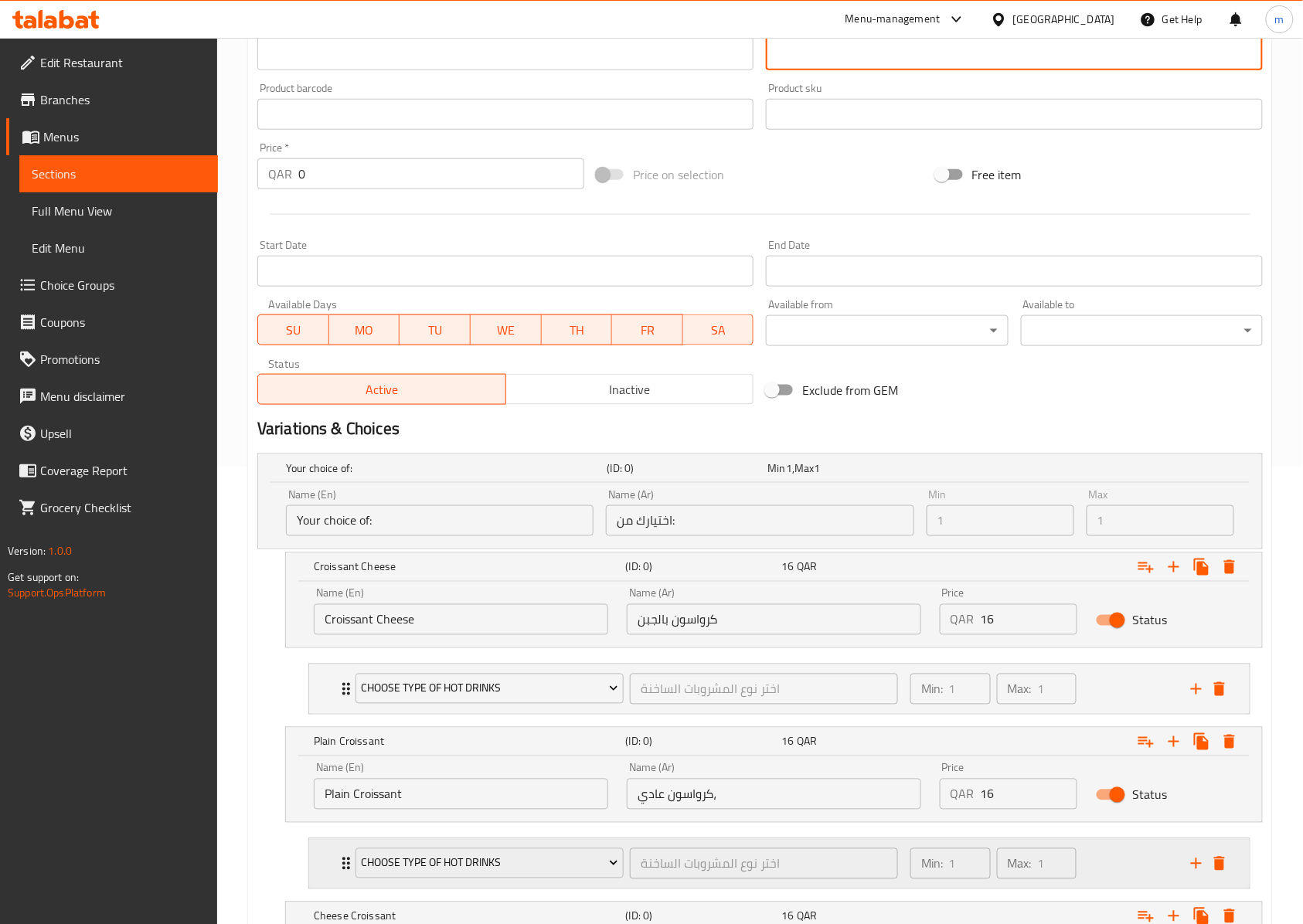
scroll to position [641, 0]
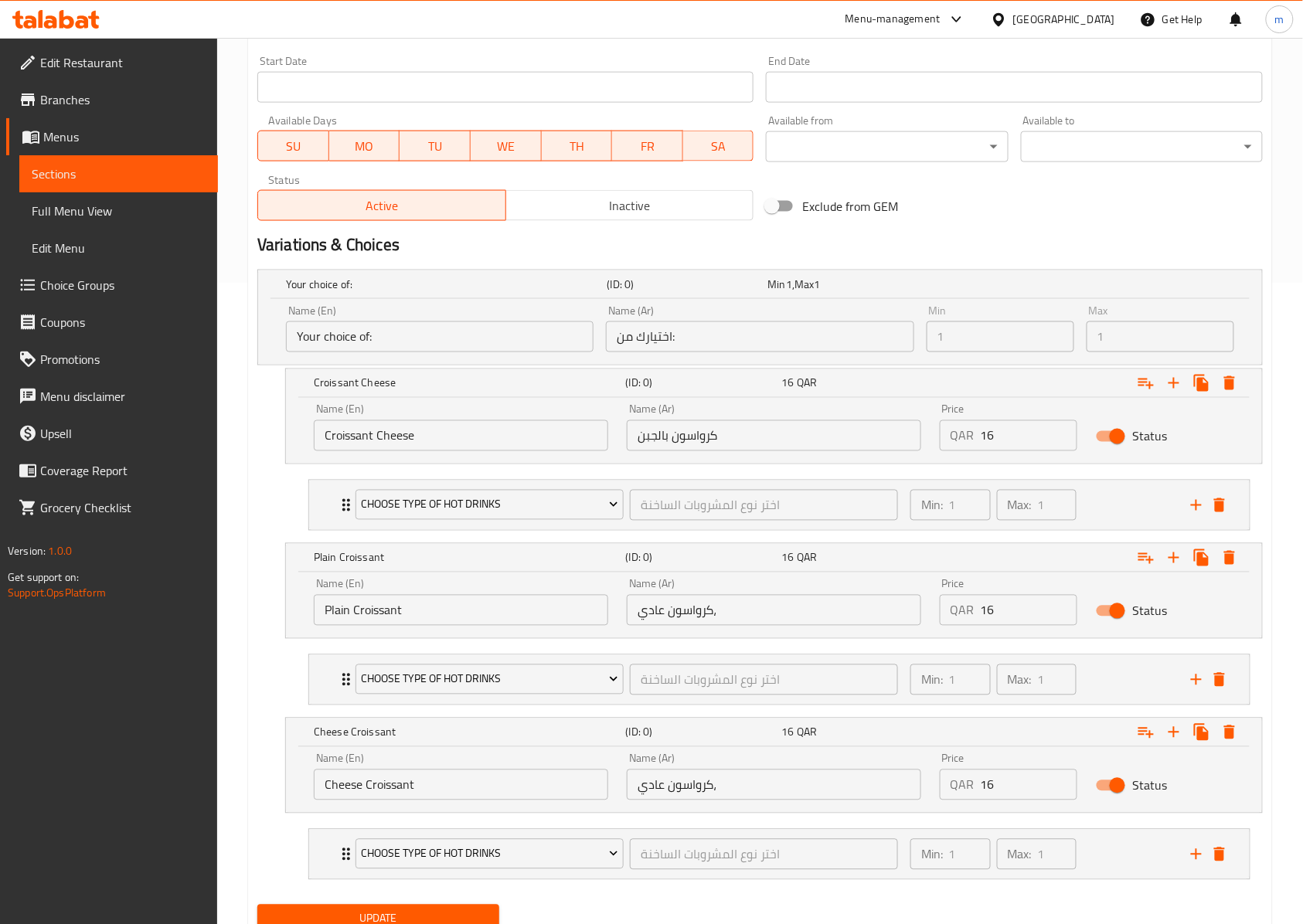
type textarea "اختيار واحد من كرواسون (كرواسون بالجبن، كرواسون عادي، كرواسون تركي والجبن) ومشر…"
click at [756, 791] on input "كرواسون عادي،" at bounding box center [774, 785] width 294 height 31
paste input "كرواسون تركي والجبن)"
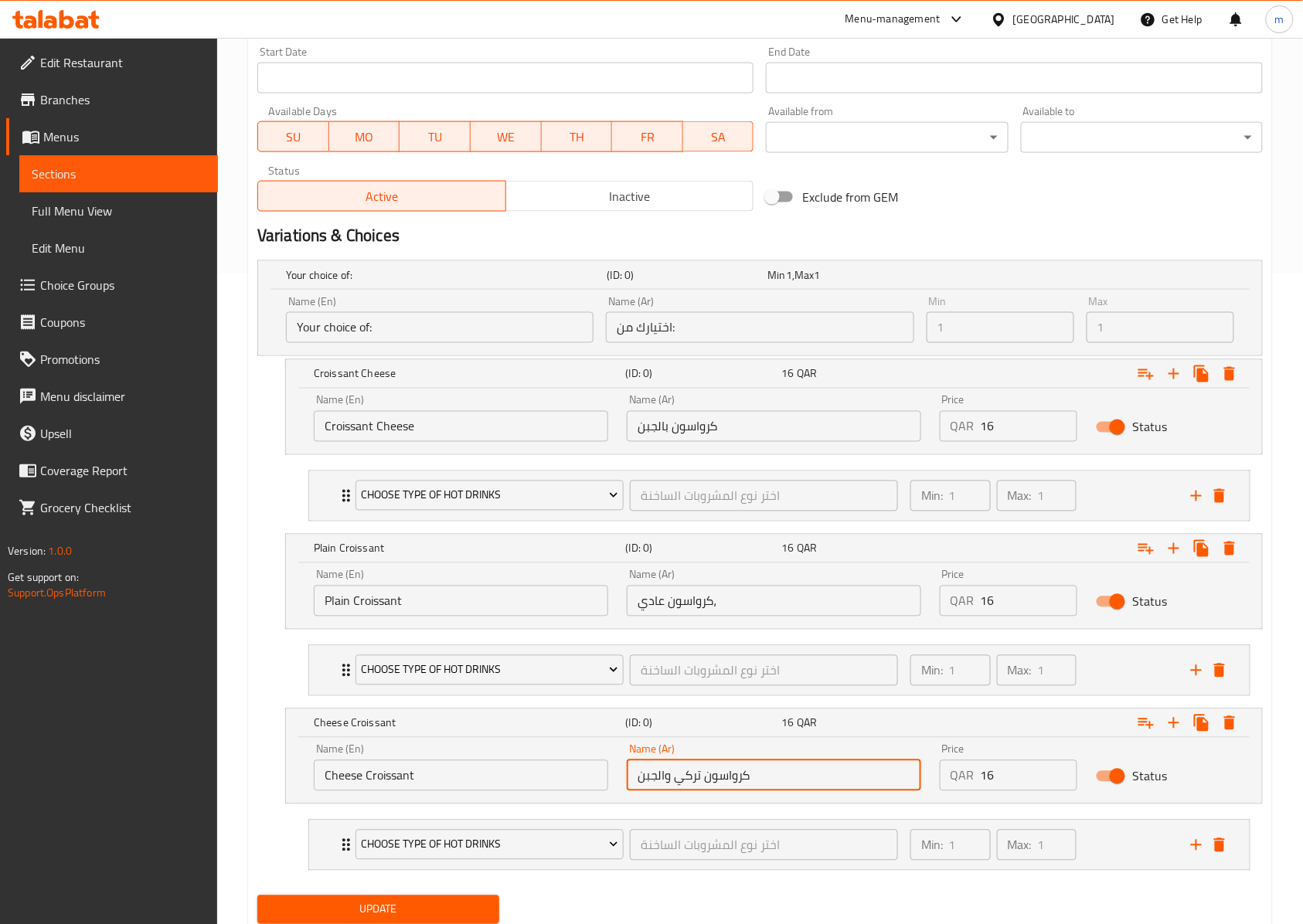
scroll to position [708, 0]
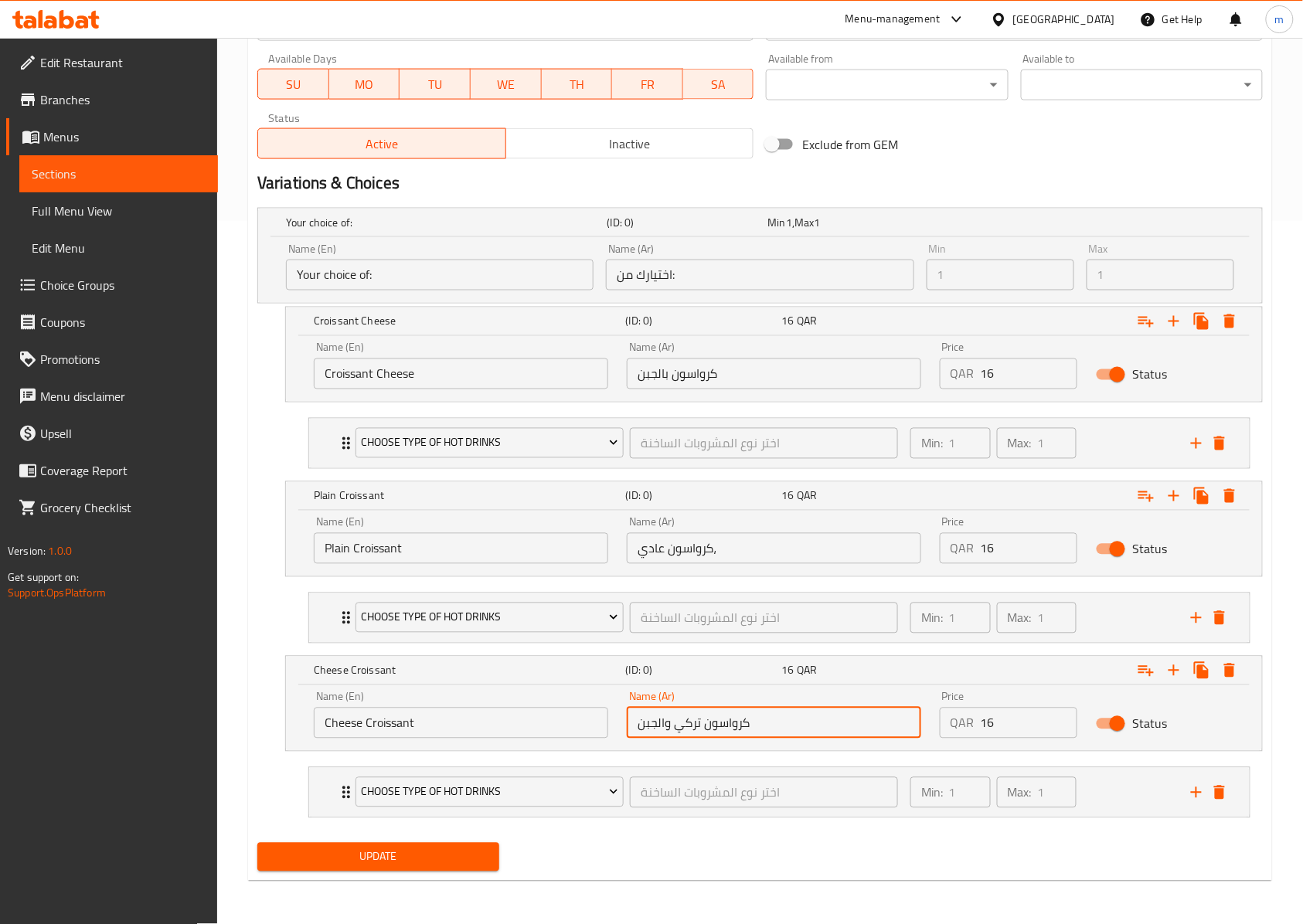
click at [351, 822] on li "choose type of hot drinks اختر نوع المشروبات الساخنة ​ Min: 1 ​ Max: 1 ​ latte …" at bounding box center [779, 792] width 966 height 64
type input "كرواسون تركي والجبن"
click at [354, 837] on div "Update" at bounding box center [378, 857] width 254 height 41
click at [359, 847] on span "Update" at bounding box center [378, 857] width 217 height 19
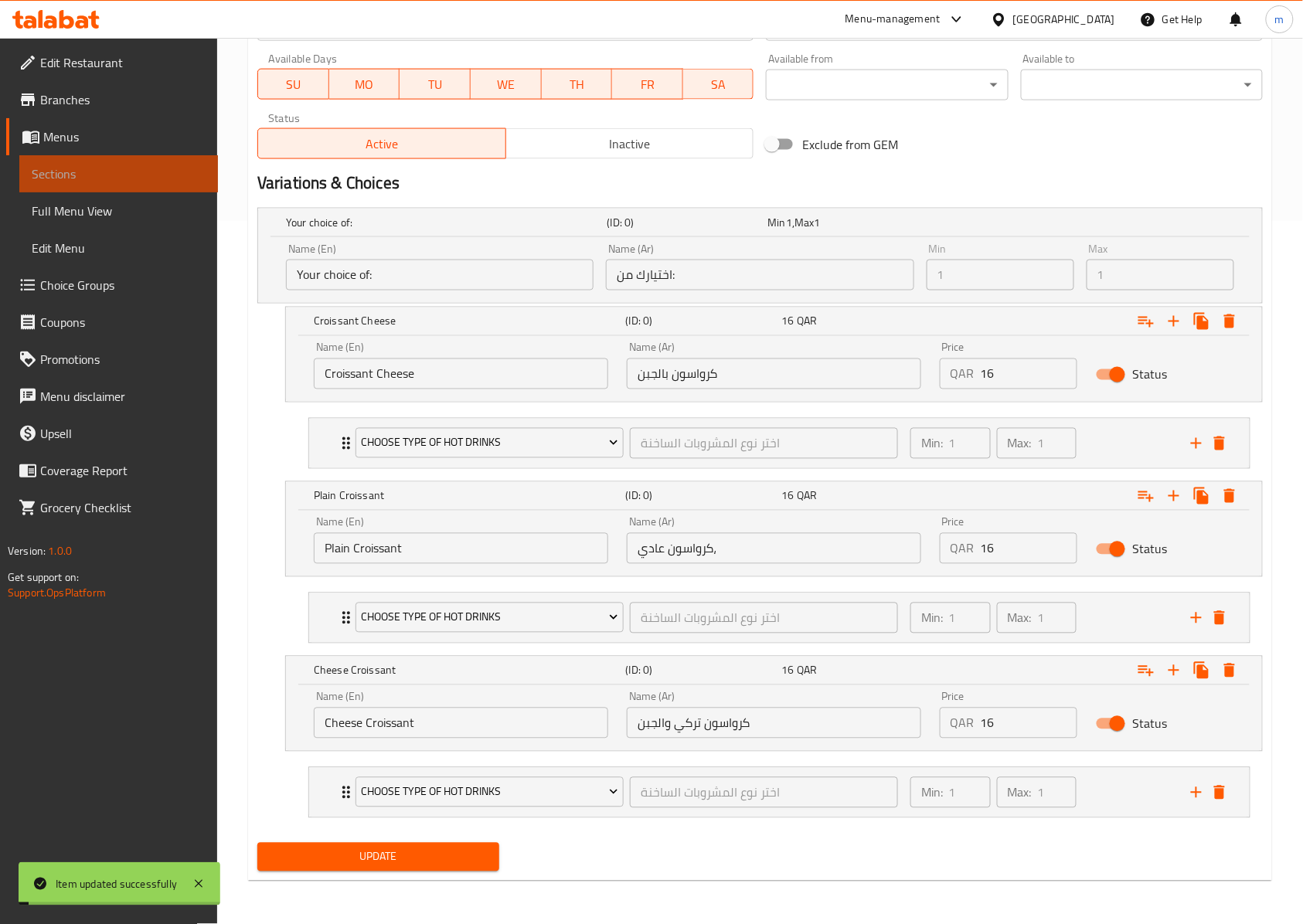
click at [149, 165] on span "Sections" at bounding box center [119, 174] width 174 height 19
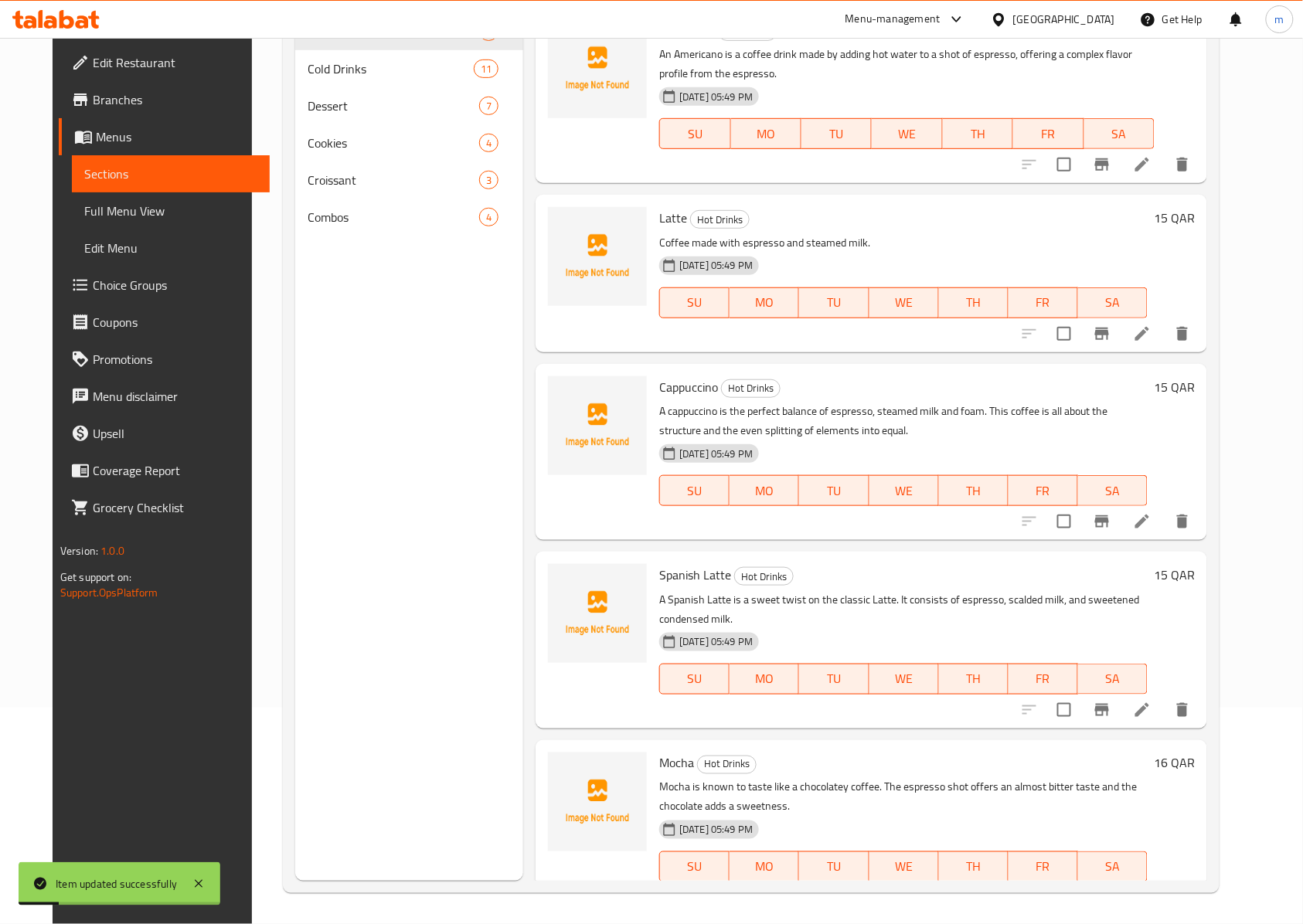
scroll to position [114, 0]
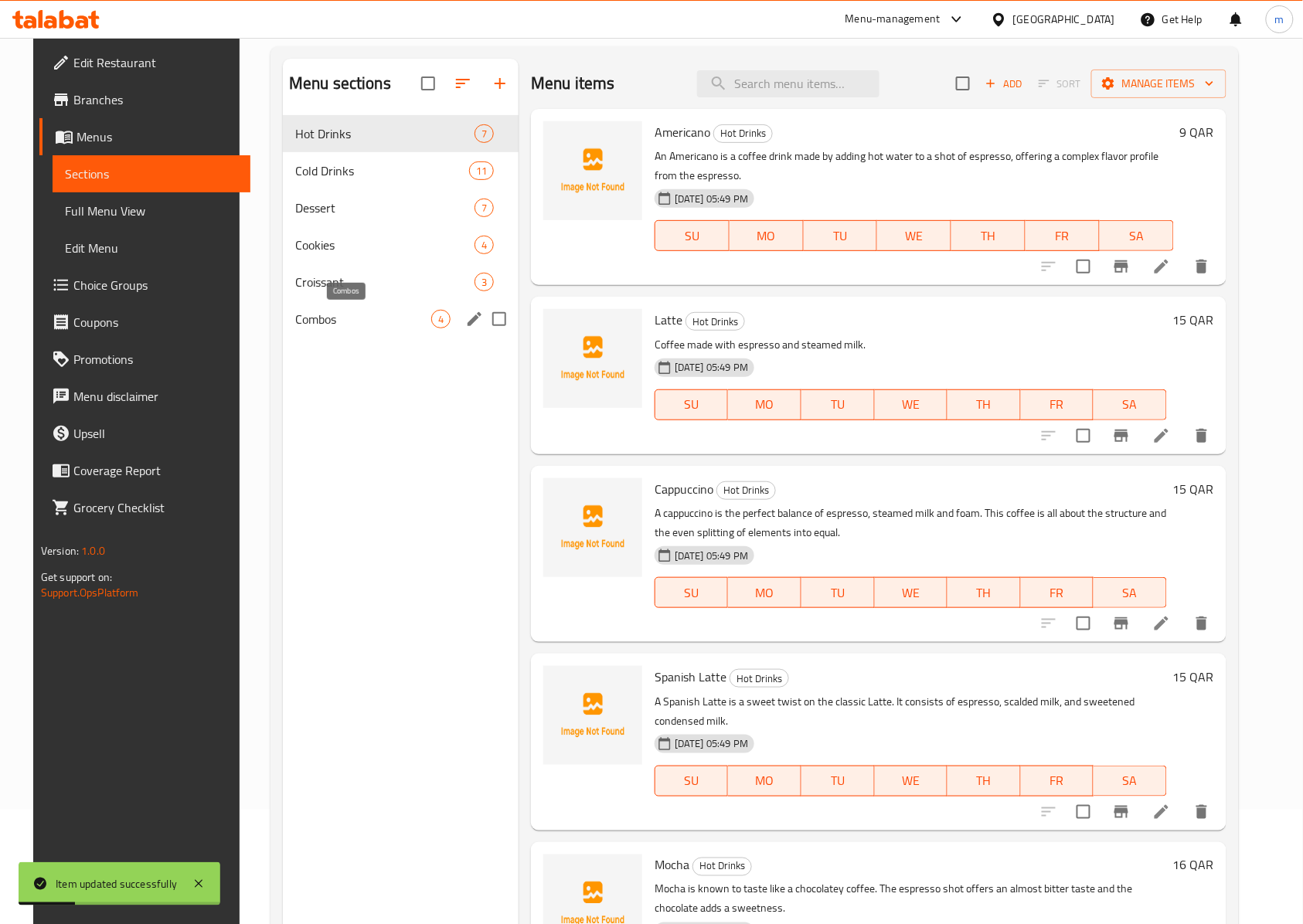
click at [330, 307] on div "Combos 4" at bounding box center [401, 318] width 236 height 37
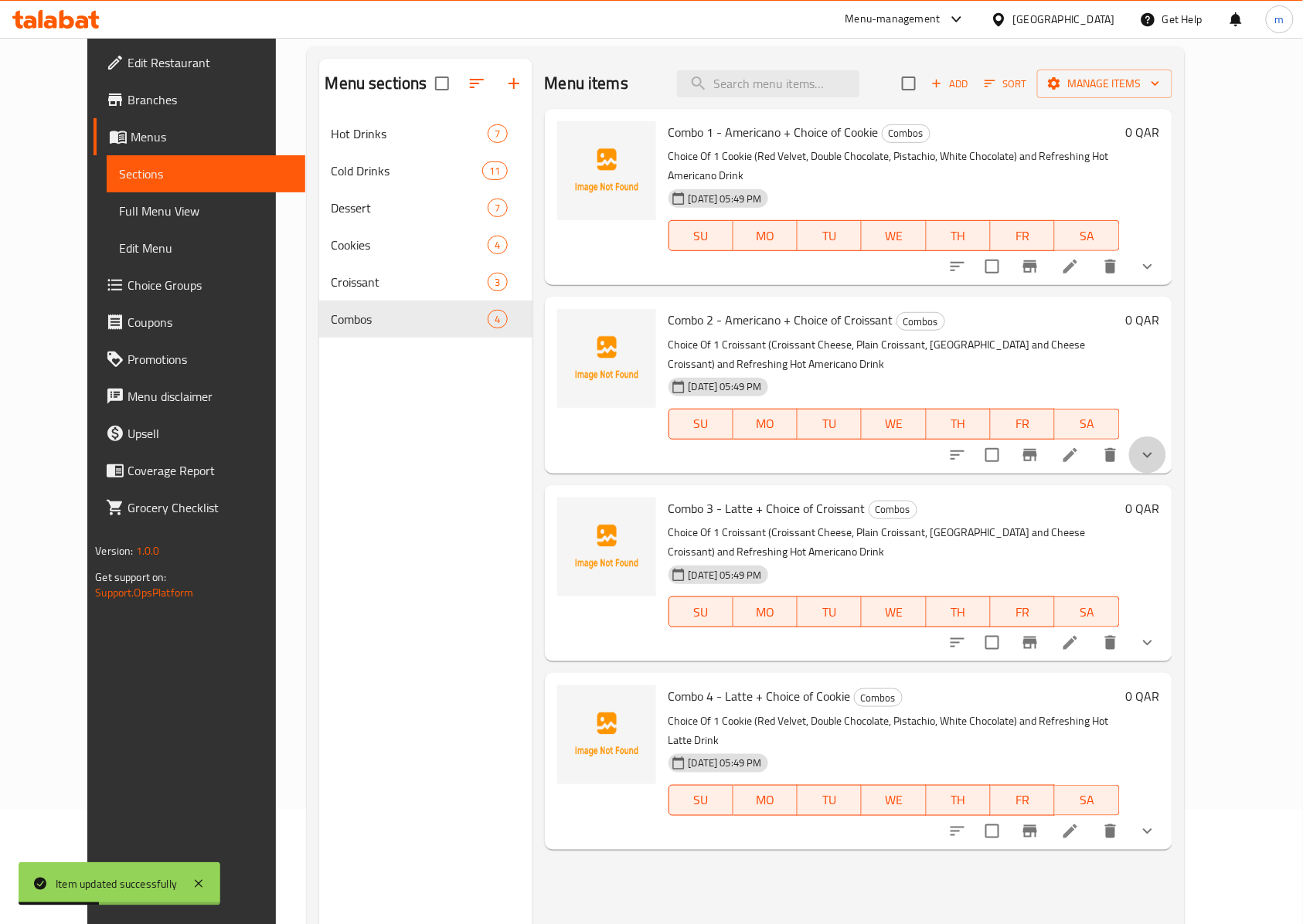
click at [1166, 436] on button "show more" at bounding box center [1147, 454] width 37 height 37
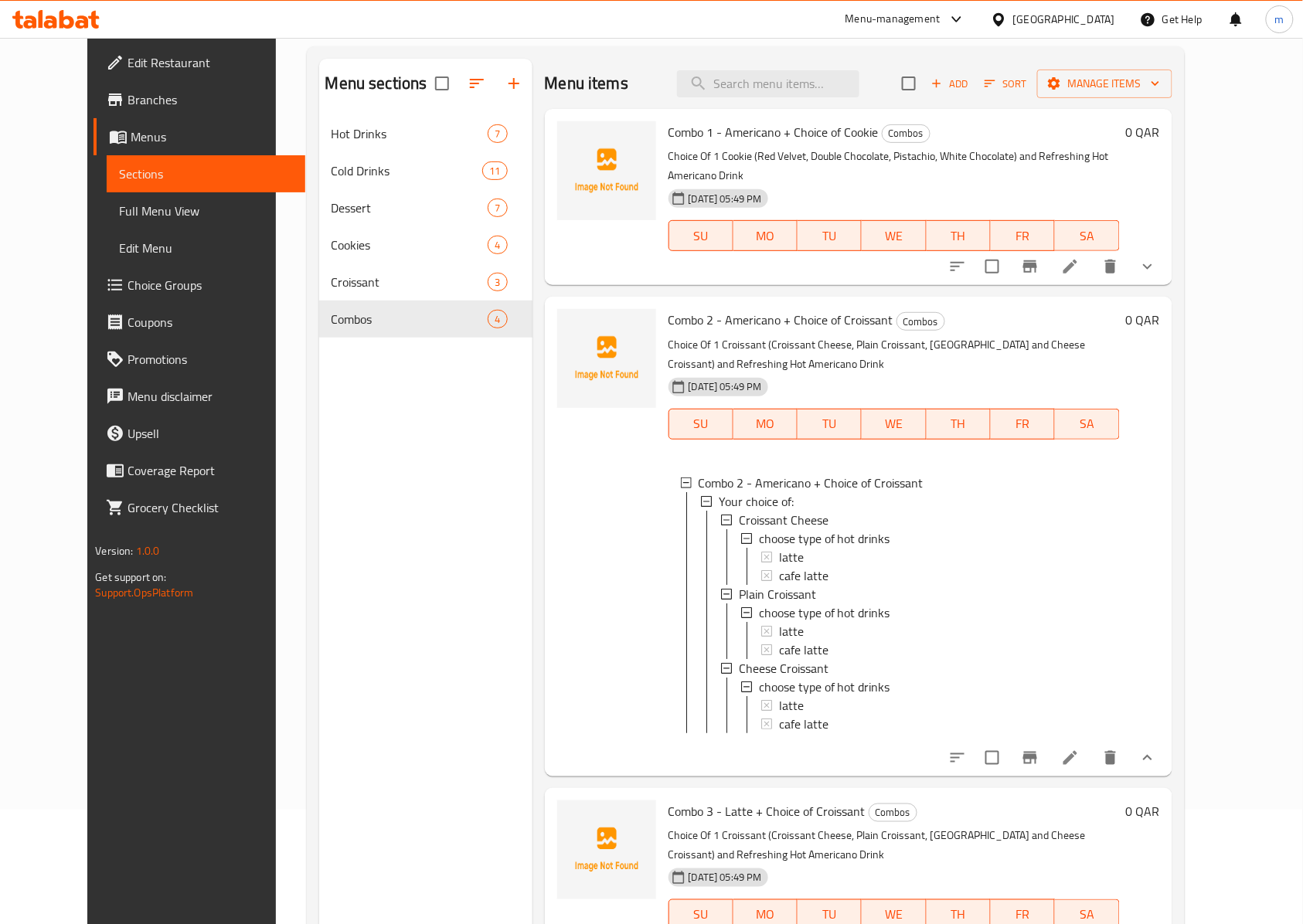
click at [1079, 761] on icon at bounding box center [1071, 758] width 19 height 19
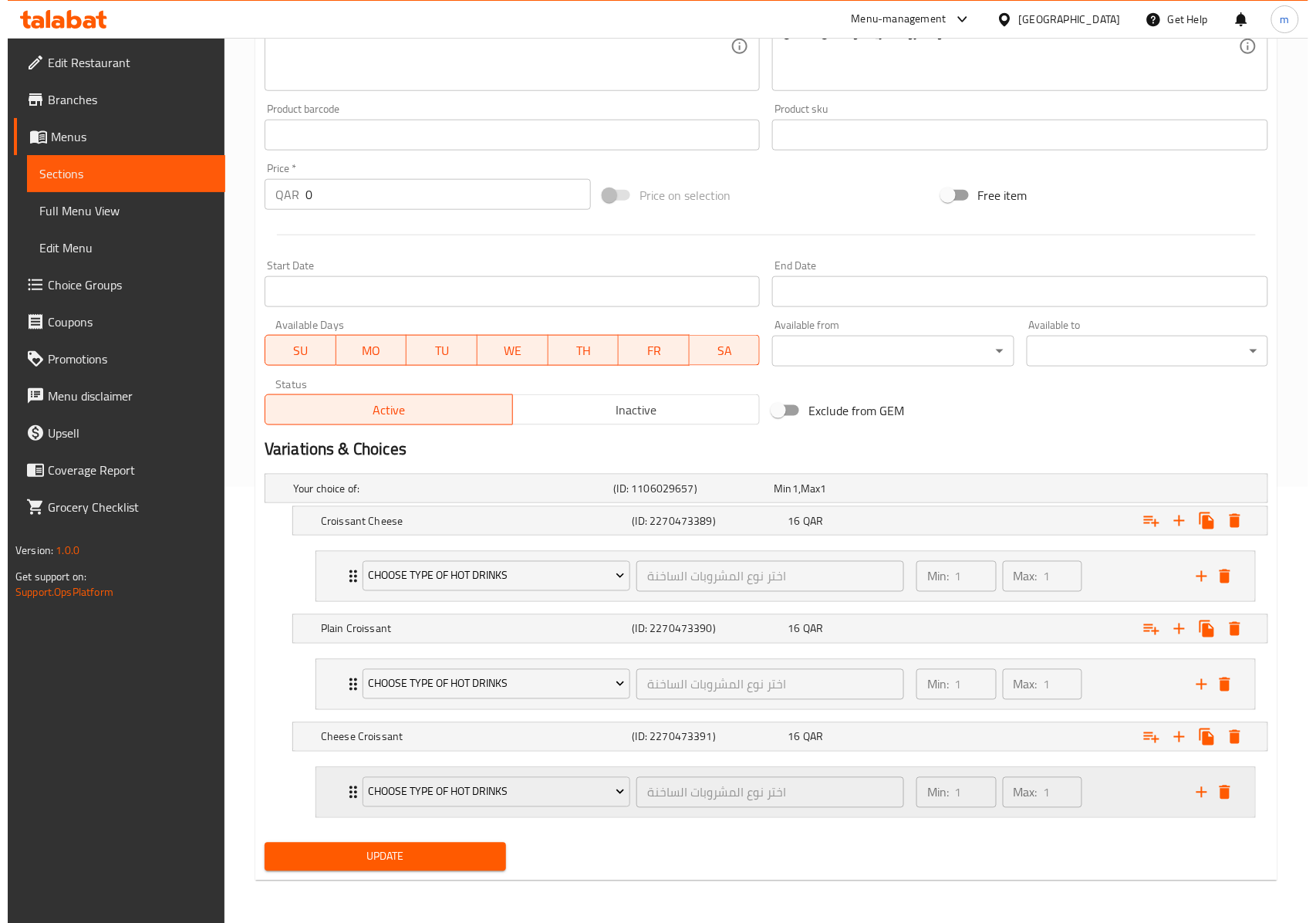
scroll to position [442, 0]
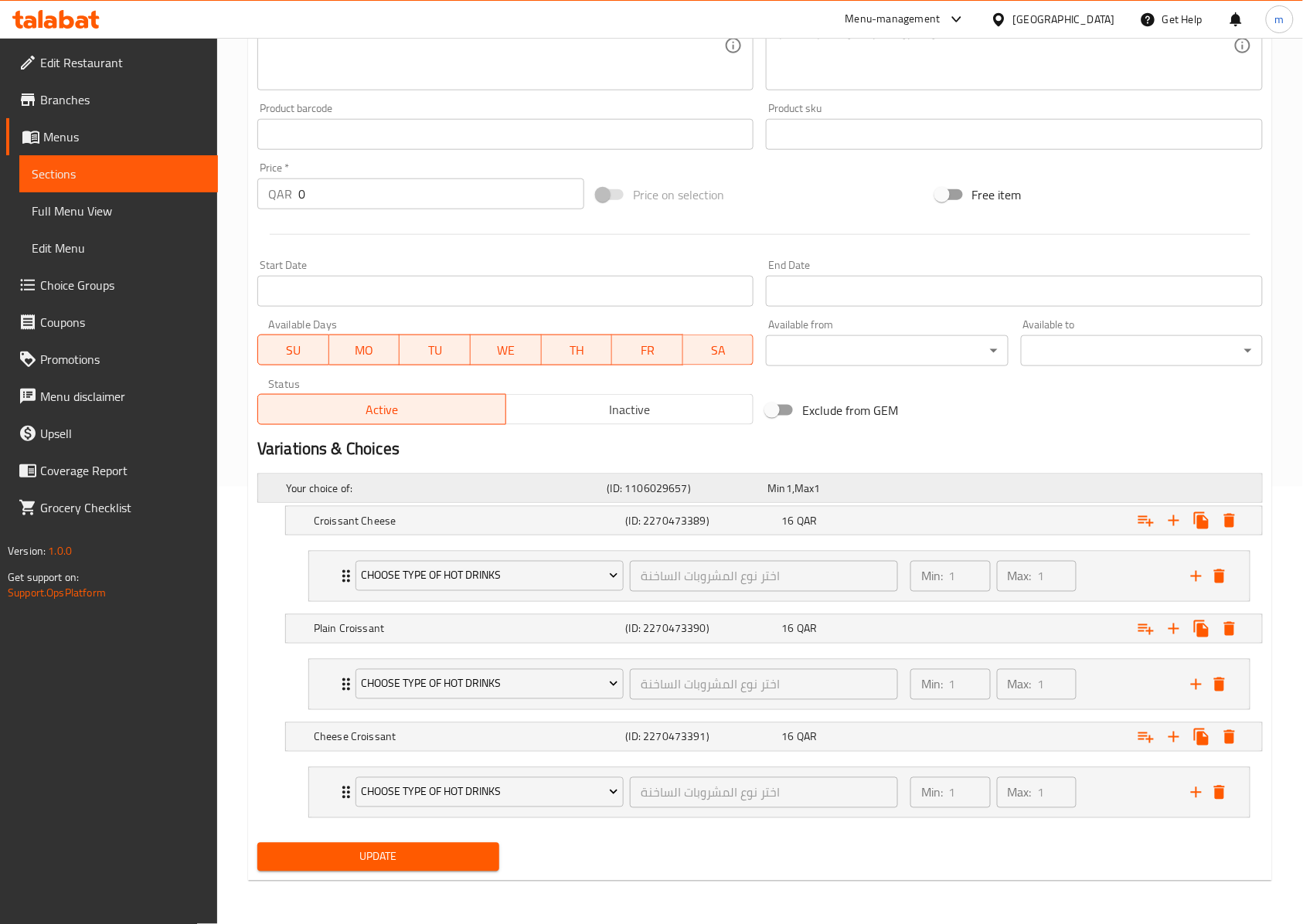
click at [1226, 485] on div "Expand" at bounding box center [1085, 488] width 321 height 6
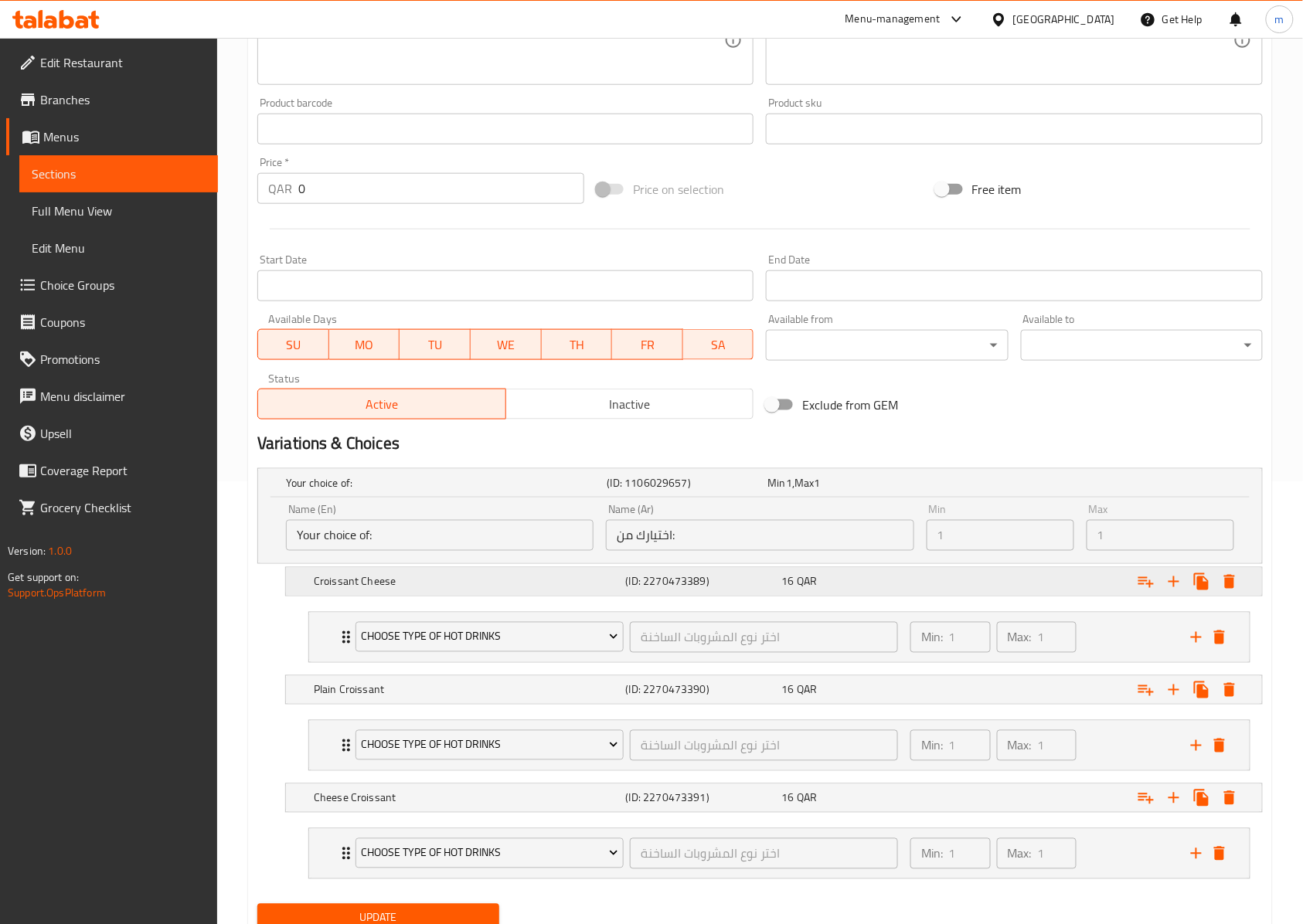
click at [1228, 587] on icon "Expand" at bounding box center [1229, 582] width 11 height 14
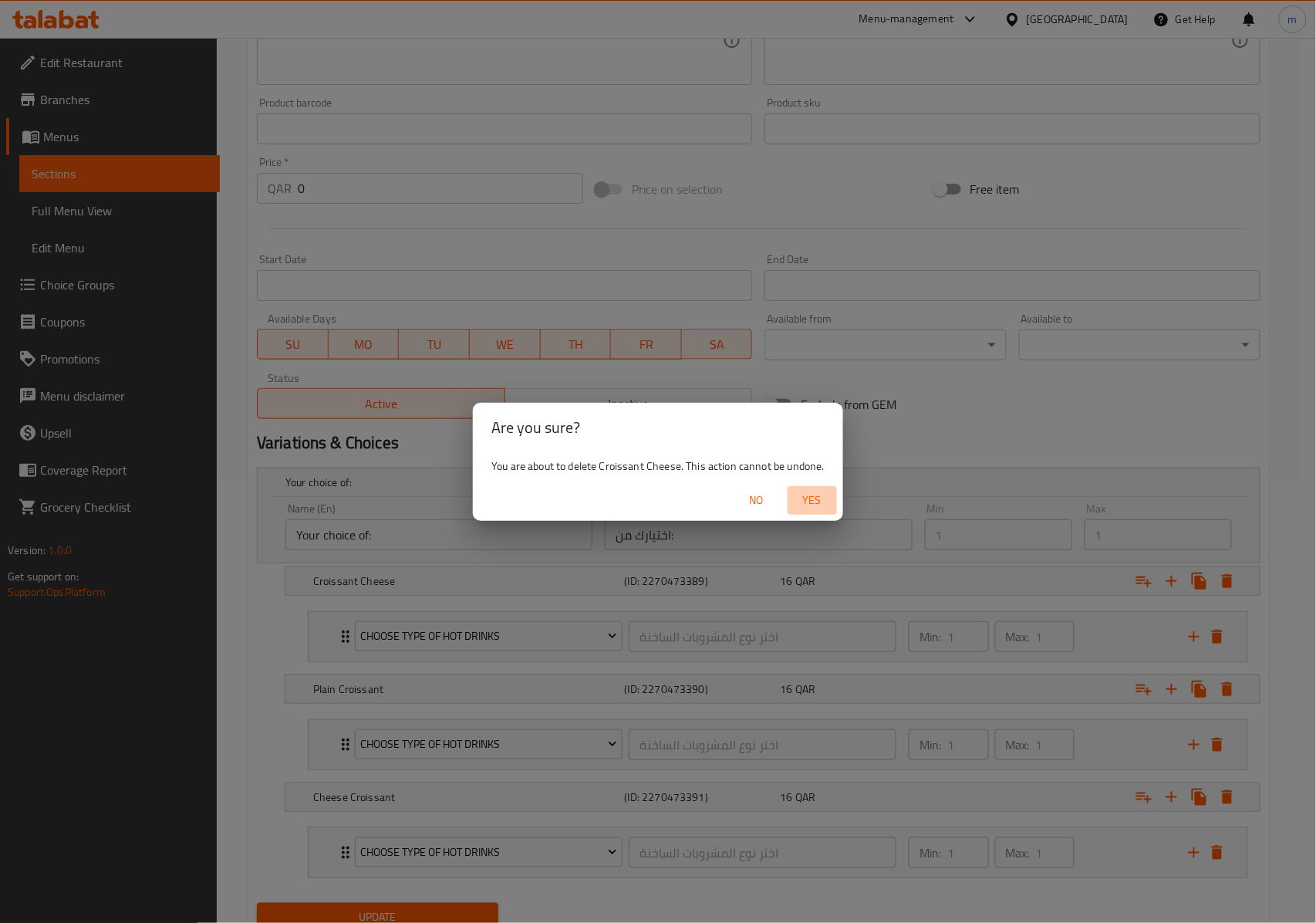
click at [820, 491] on span "Yes" at bounding box center [812, 500] width 37 height 19
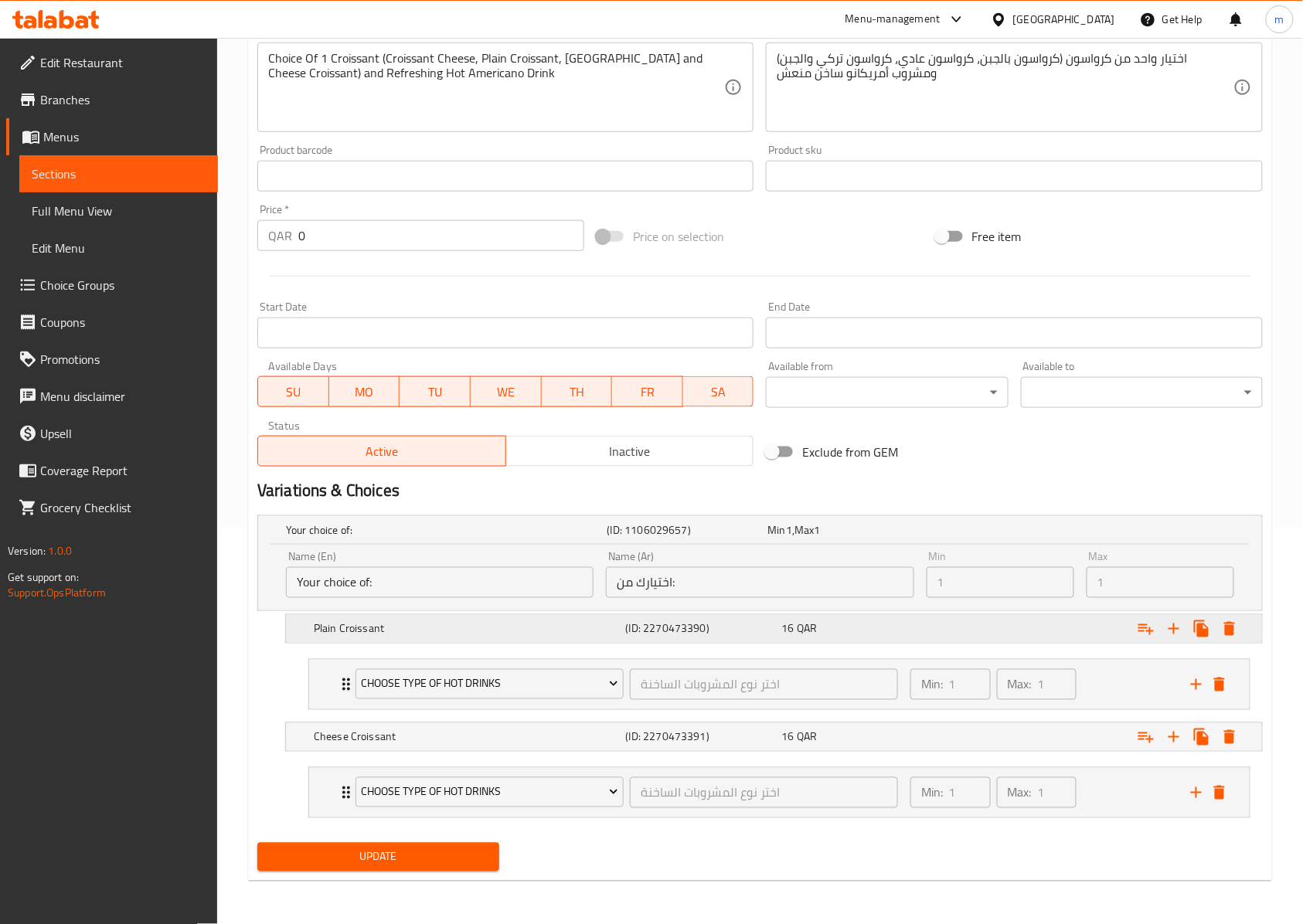
click at [1227, 627] on icon "Expand" at bounding box center [1229, 629] width 11 height 14
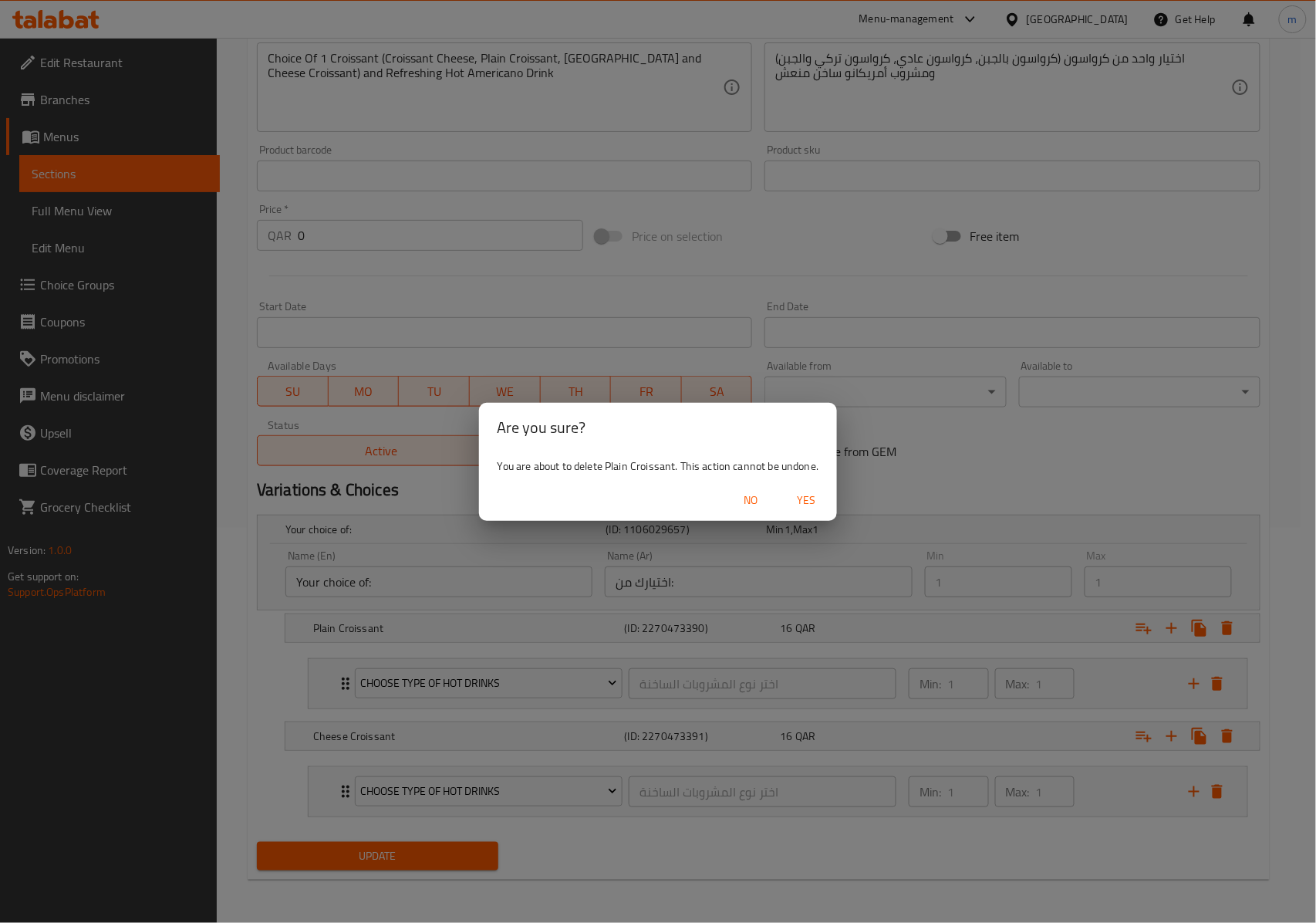
click at [813, 498] on span "Yes" at bounding box center [806, 500] width 37 height 19
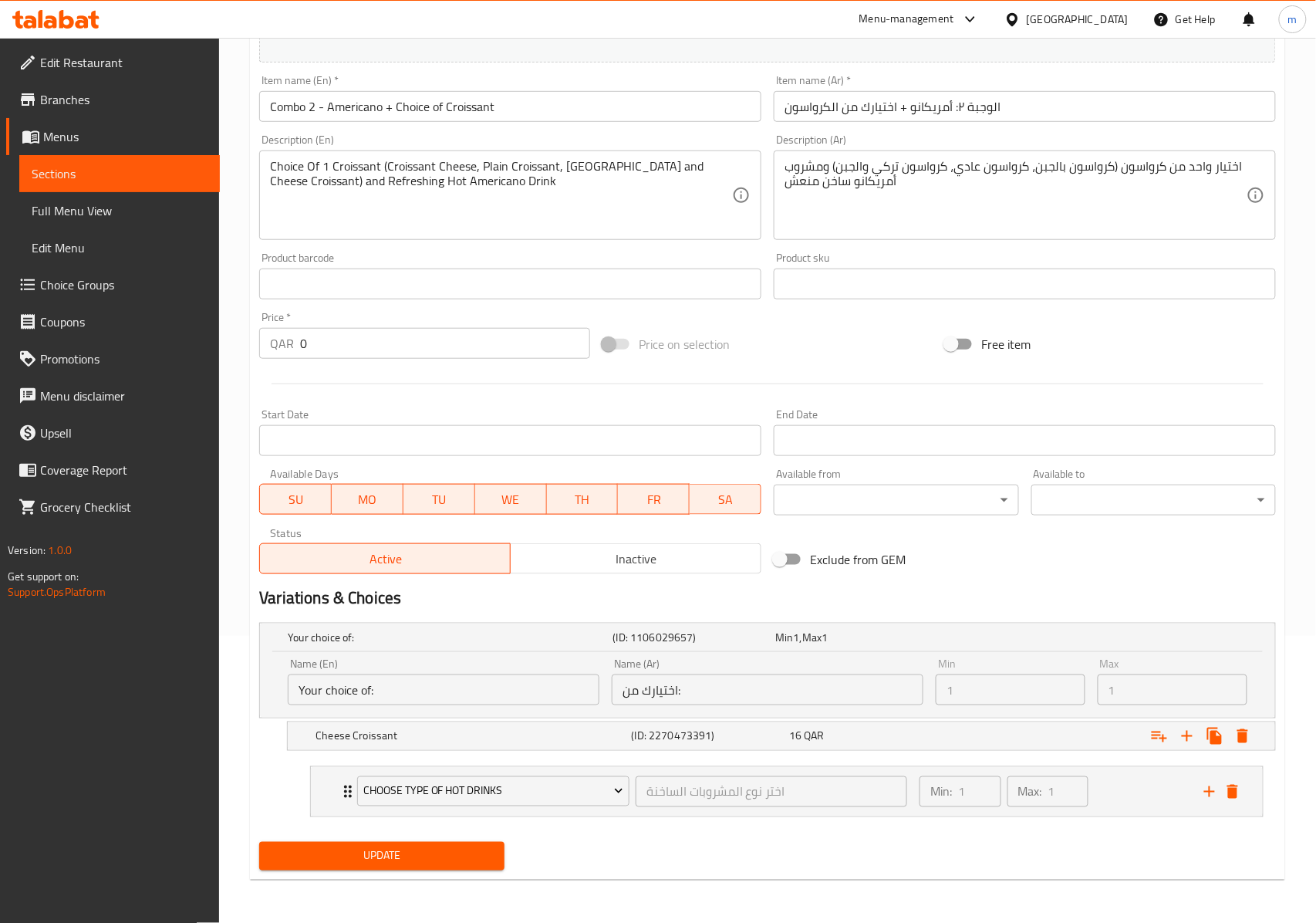
scroll to position [290, 0]
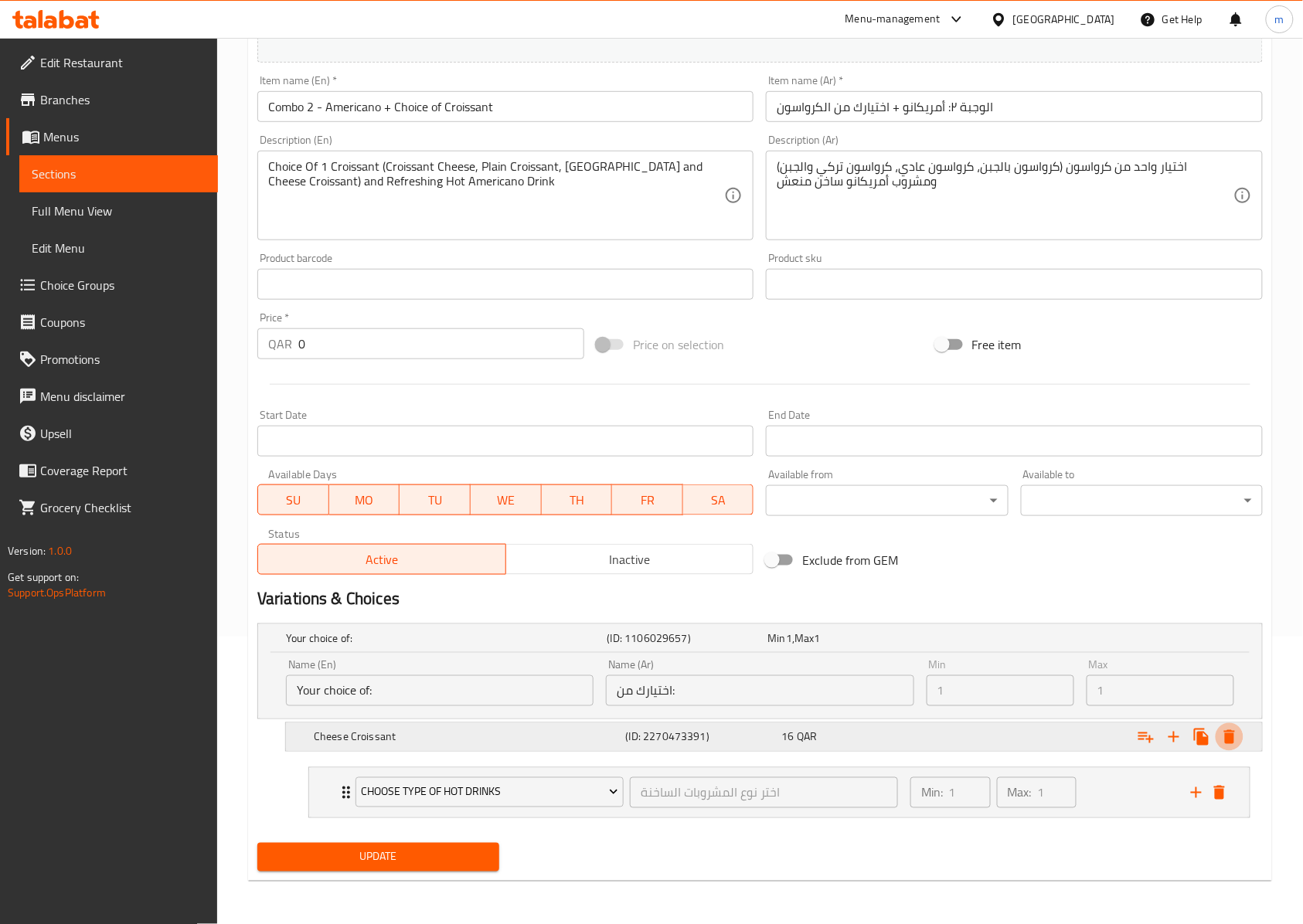
click at [1228, 733] on icon "Expand" at bounding box center [1229, 736] width 11 height 14
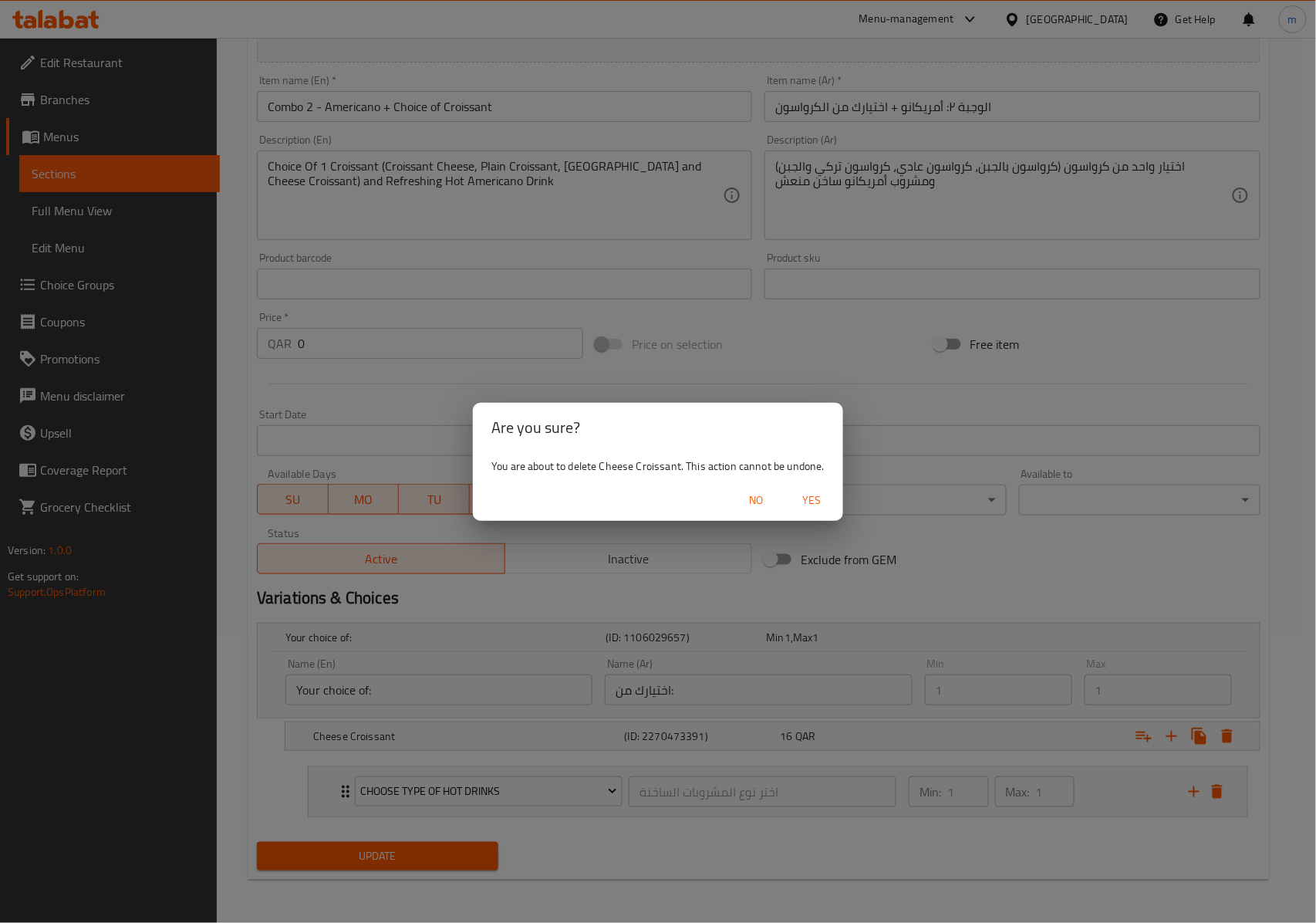
click at [809, 506] on span "Yes" at bounding box center [812, 500] width 37 height 19
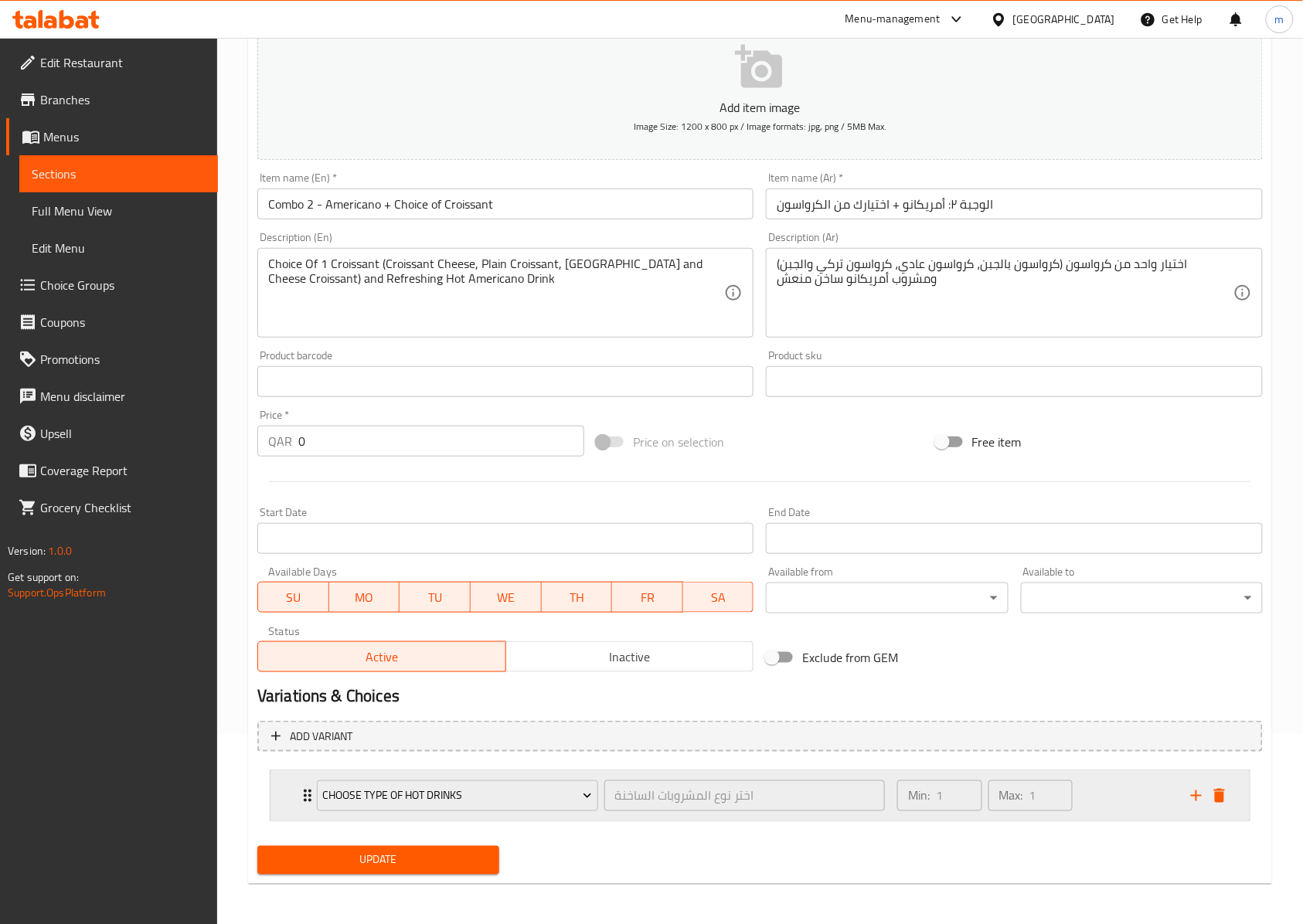
click at [1222, 804] on button "delete" at bounding box center [1219, 795] width 23 height 23
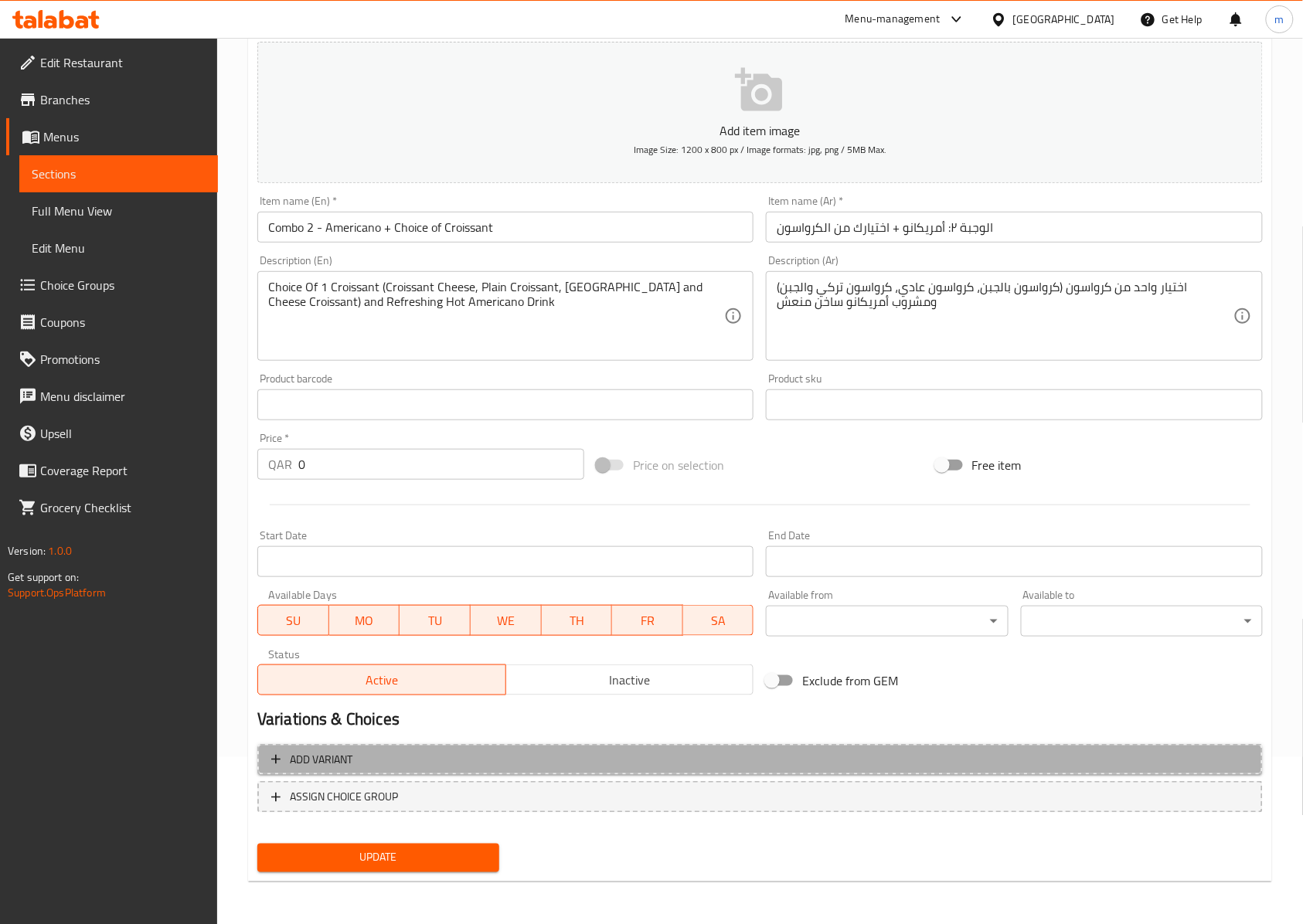
click at [649, 757] on span "Add variant" at bounding box center [760, 760] width 978 height 19
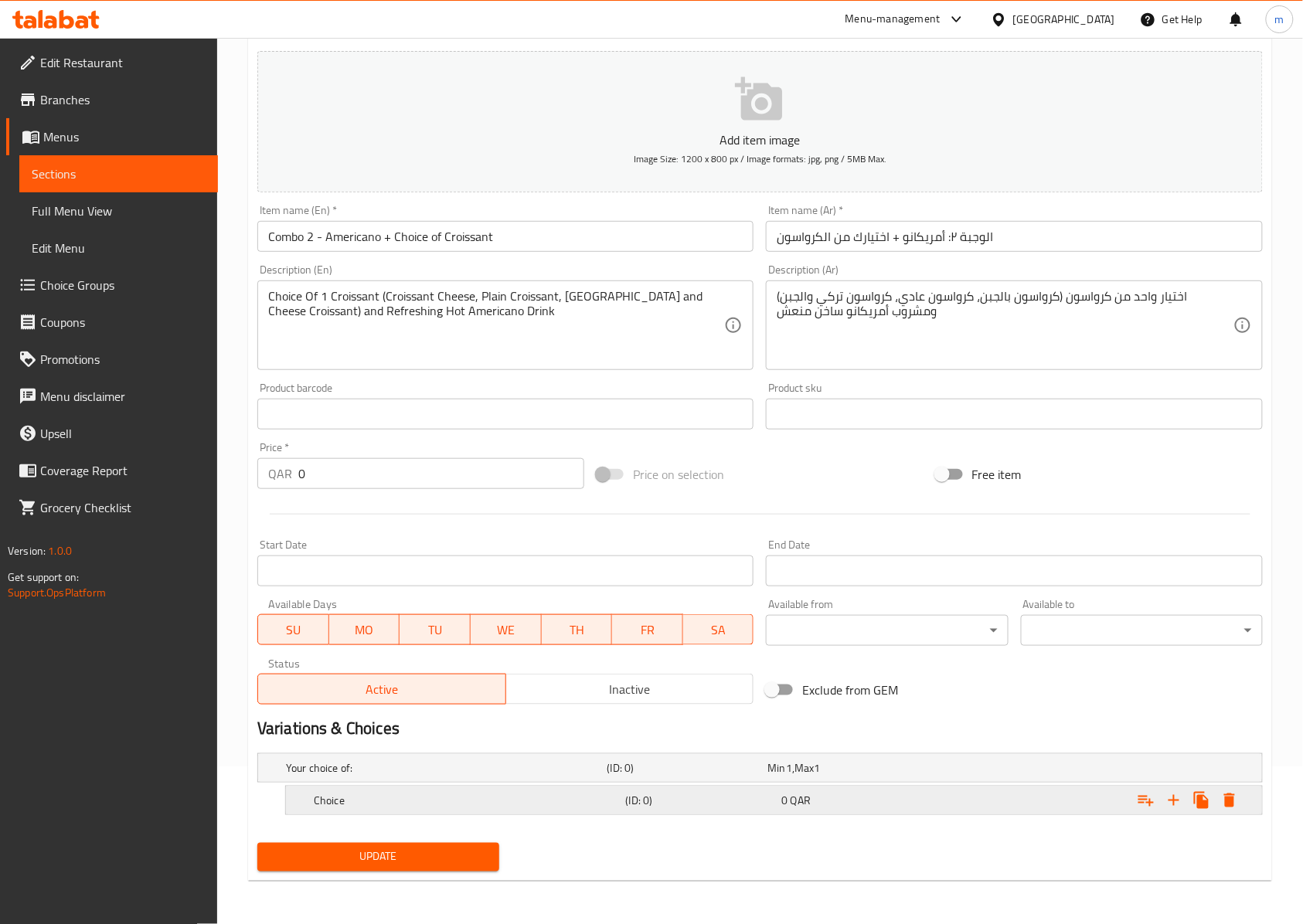
click at [663, 775] on h5 "(ID: 0)" at bounding box center [685, 767] width 155 height 15
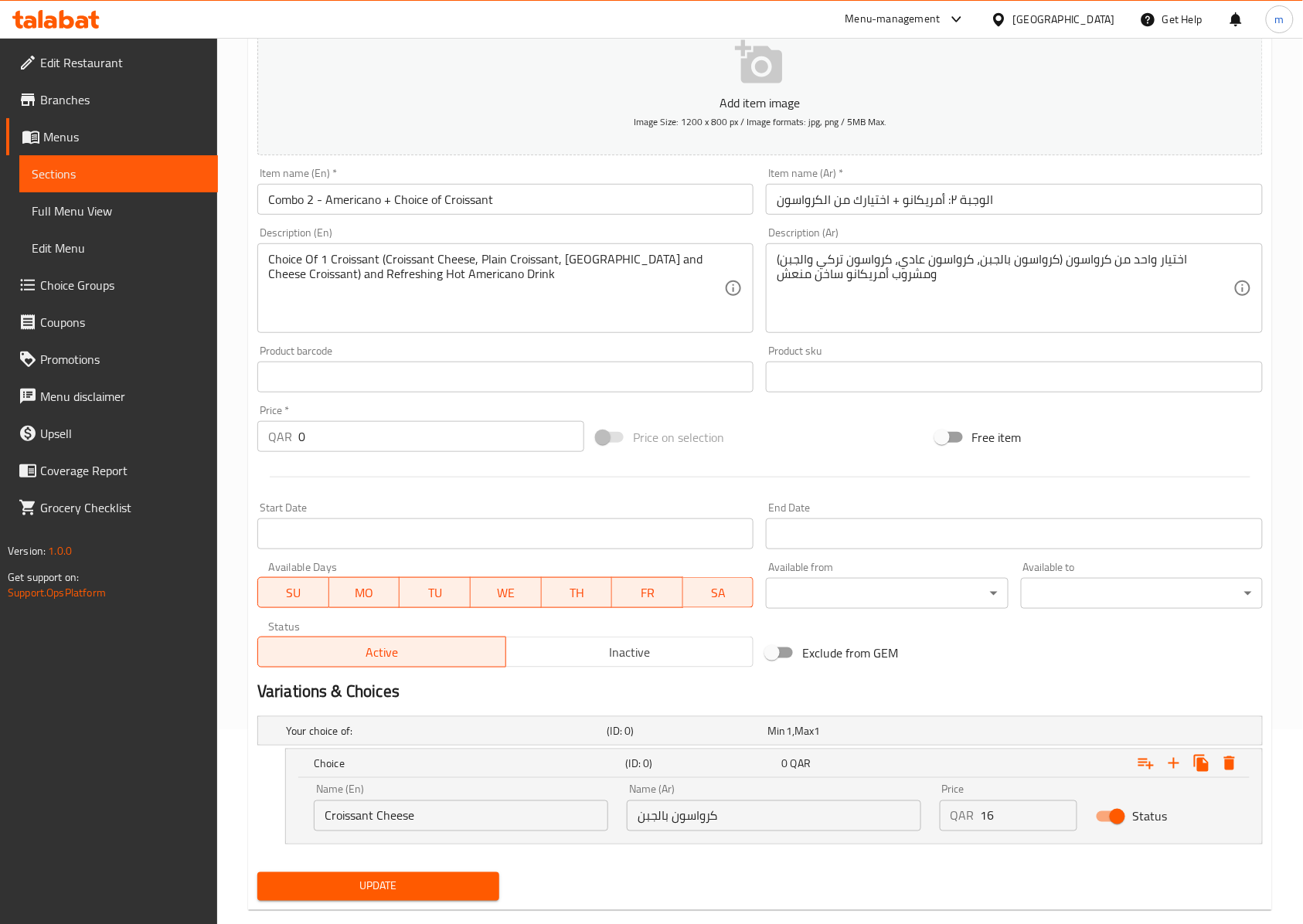
scroll to position [225, 0]
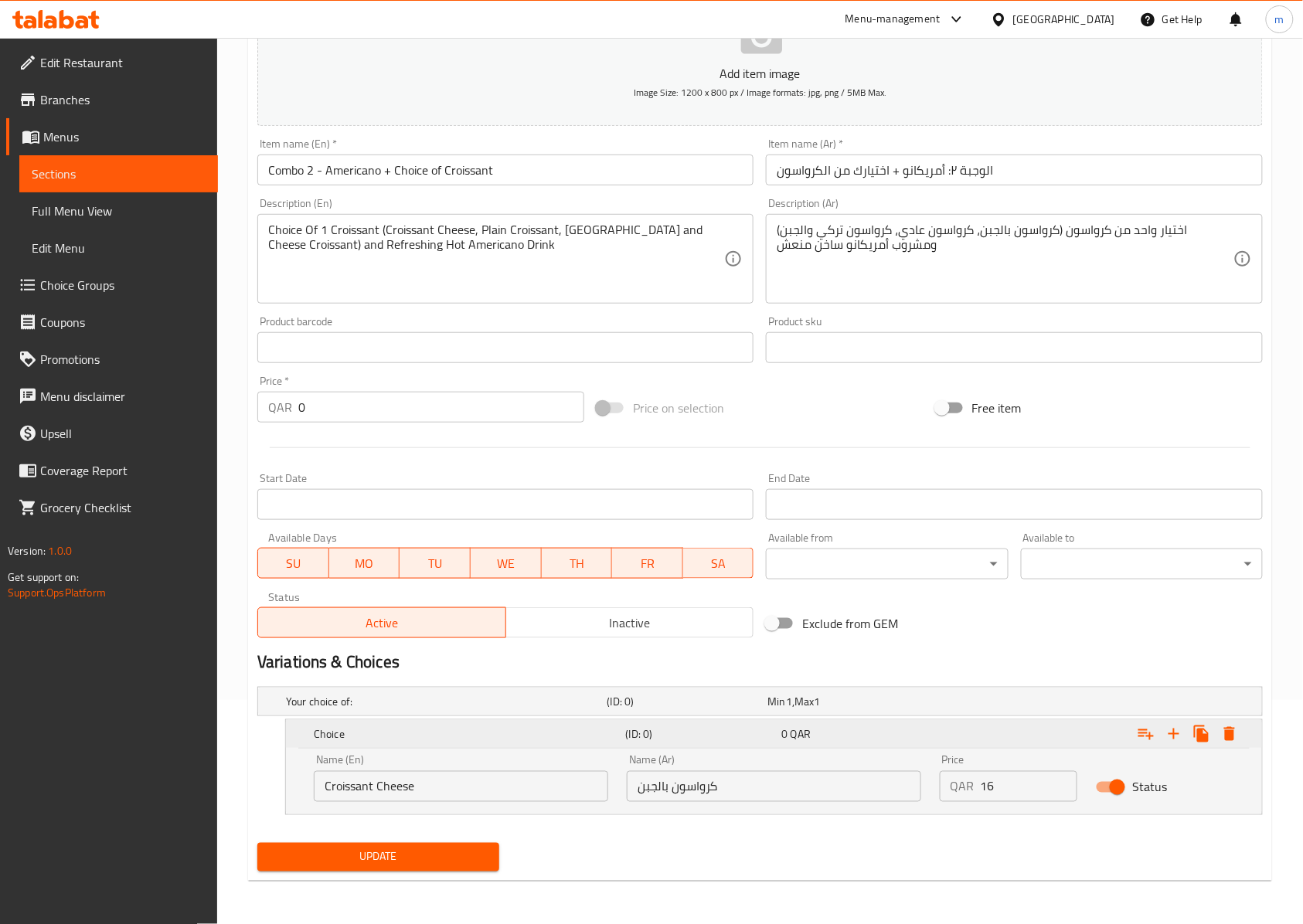
click at [525, 742] on div "Choice" at bounding box center [466, 733] width 312 height 22
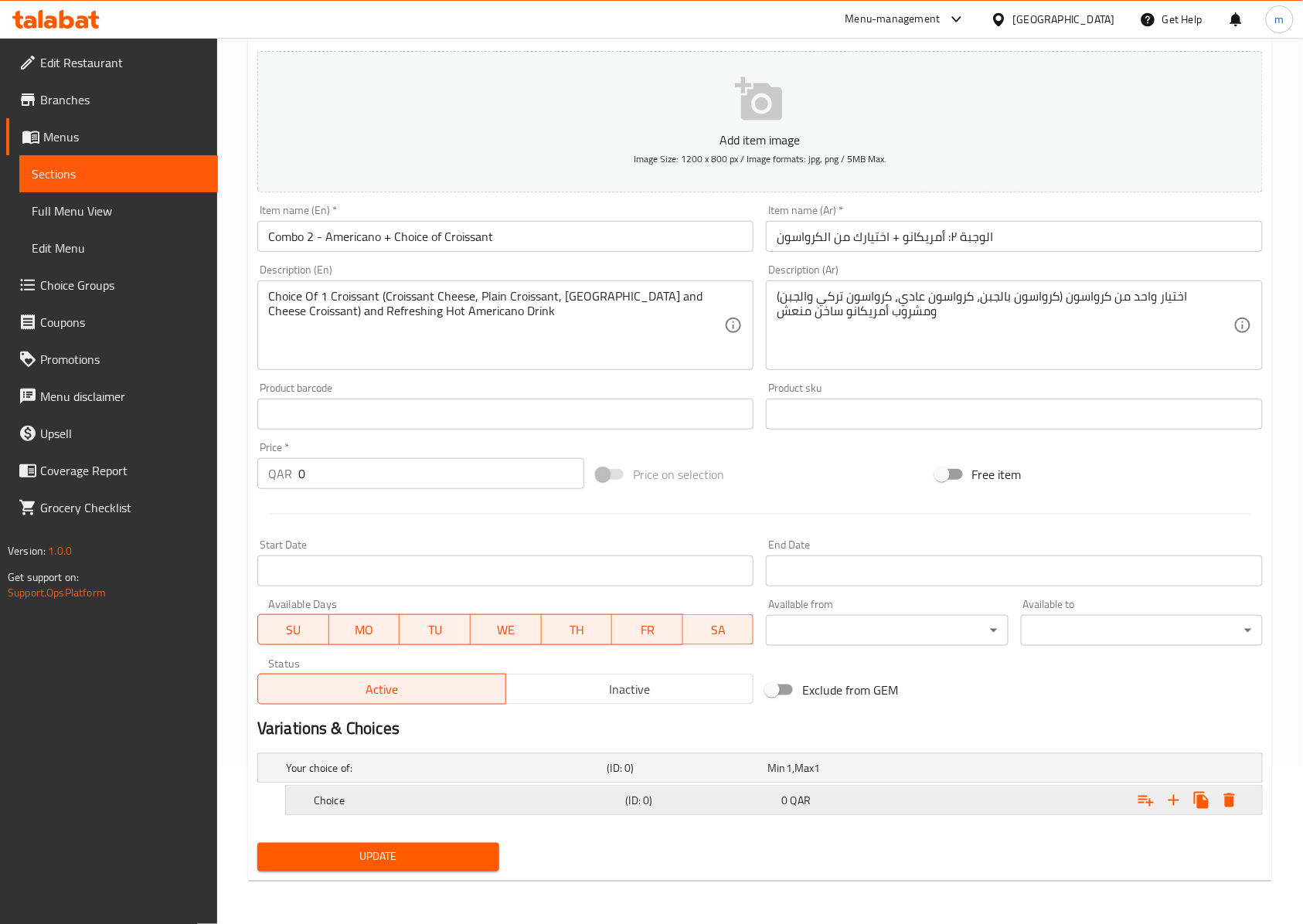
click at [542, 785] on div "Choice (ID: 0) 0 QAR" at bounding box center [765, 768] width 964 height 34
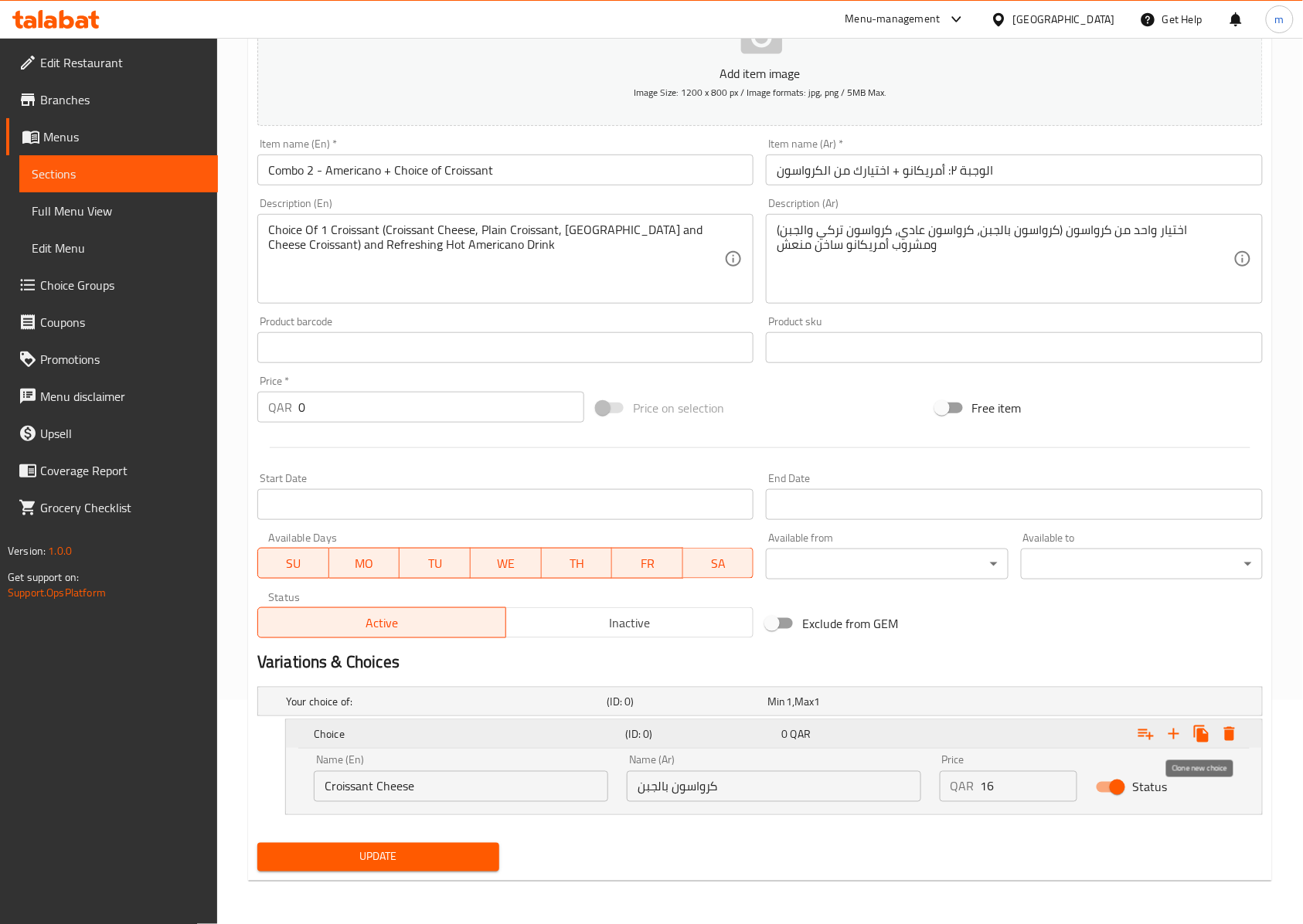
click at [1202, 734] on icon "Expand" at bounding box center [1201, 734] width 15 height 17
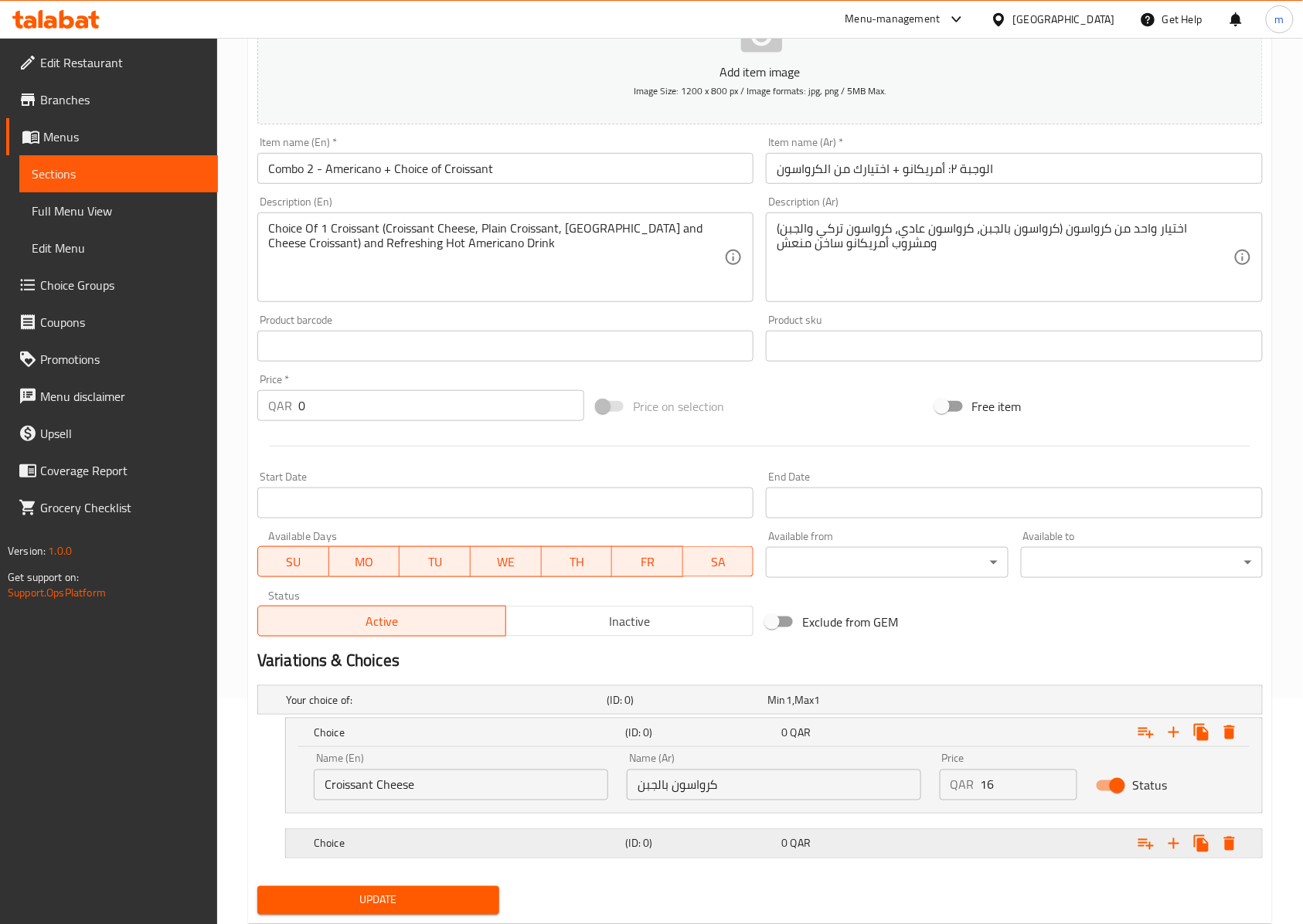
click at [565, 707] on h5 "Choice" at bounding box center [443, 699] width 315 height 15
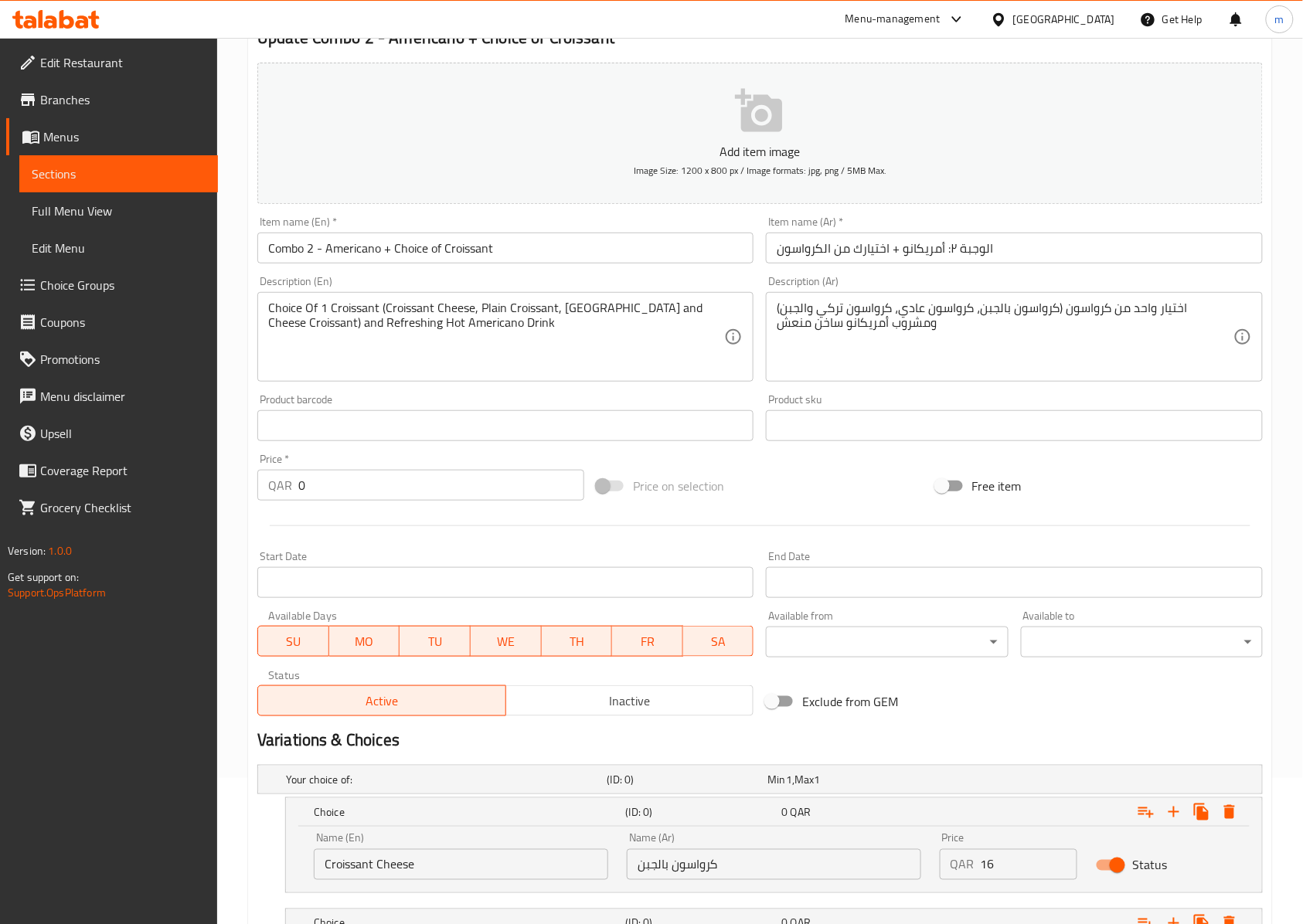
scroll to position [122, 0]
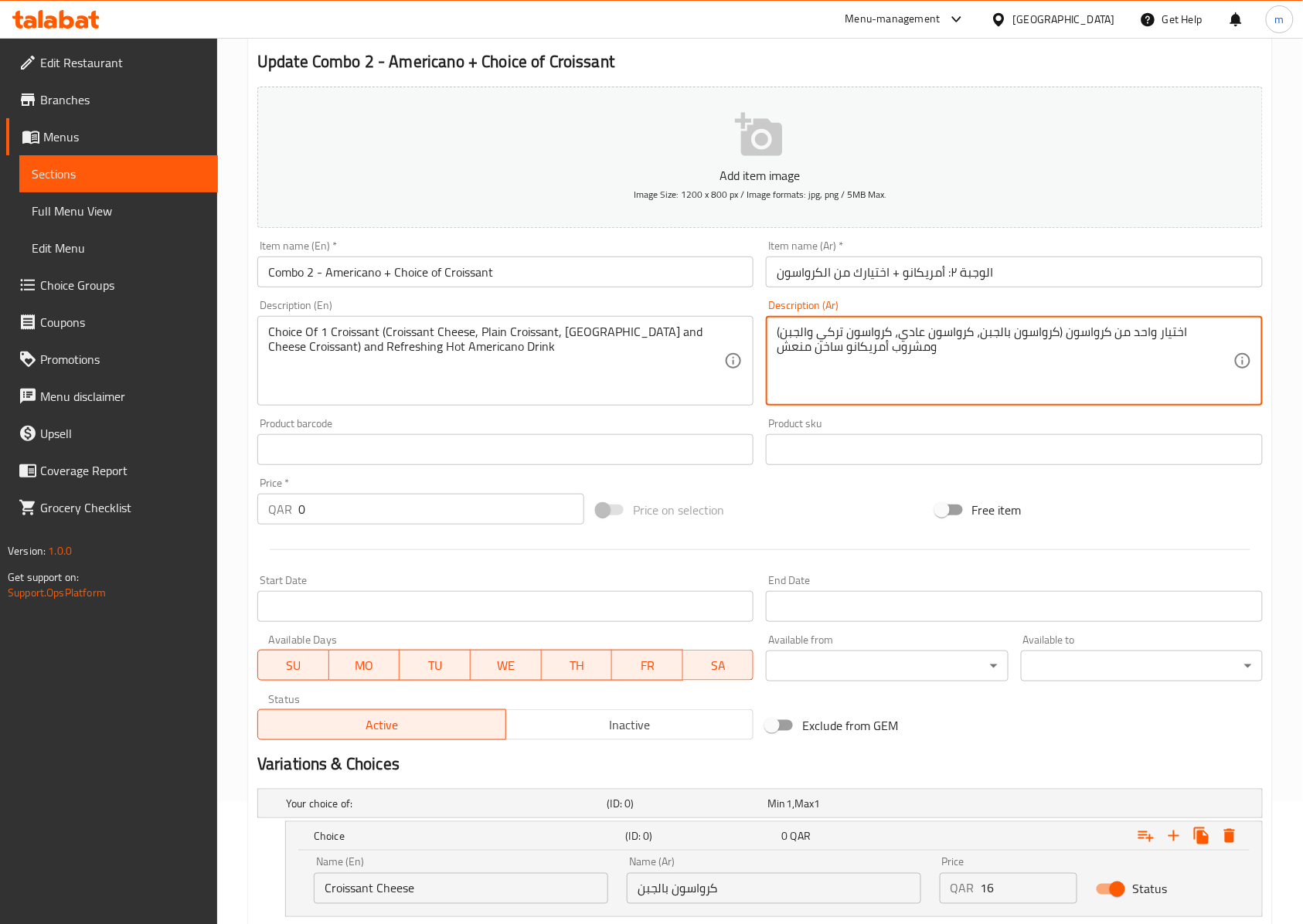
drag, startPoint x: 974, startPoint y: 330, endPoint x: 903, endPoint y: 335, distance: 71.2
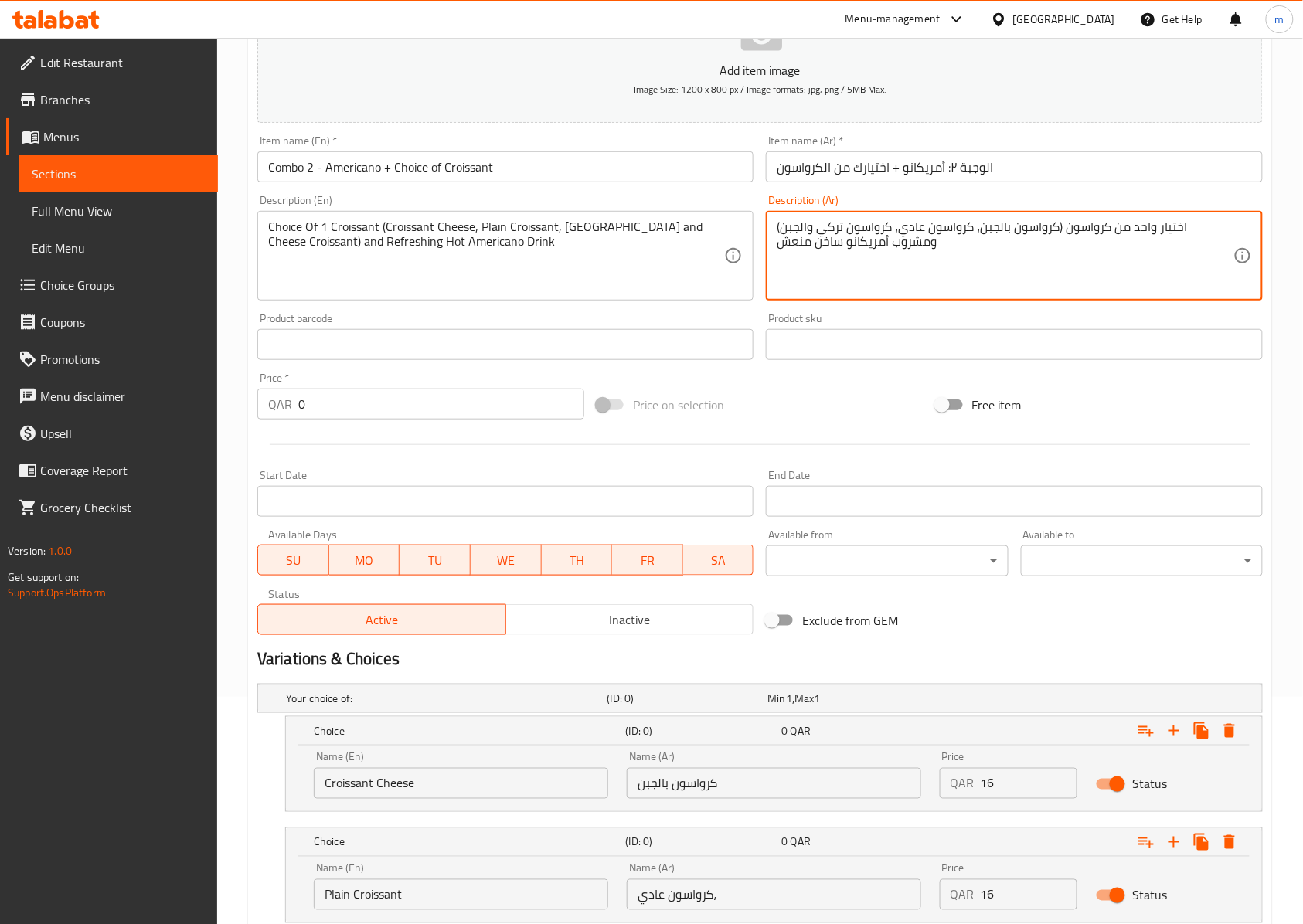
scroll to position [329, 0]
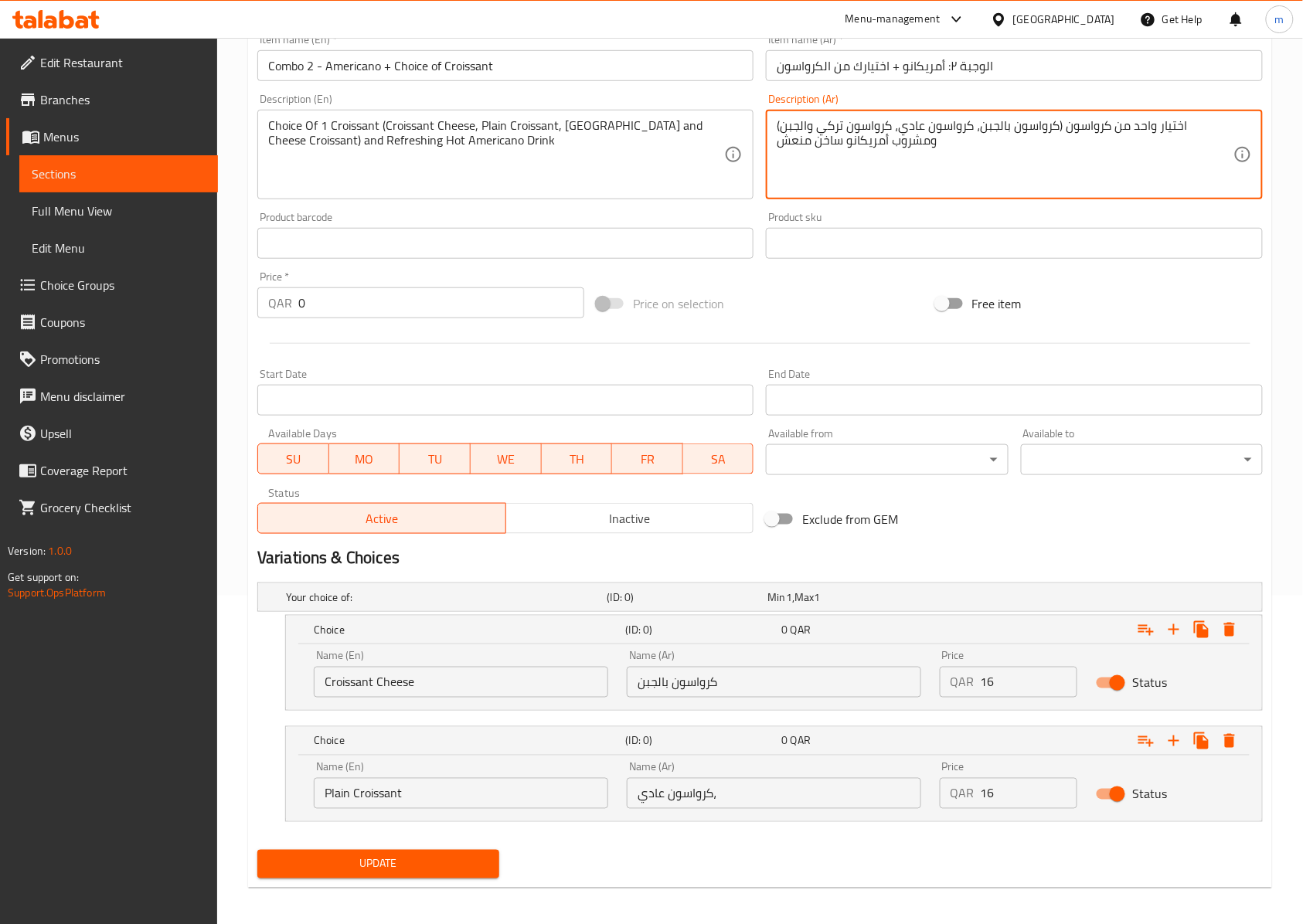
click at [775, 794] on input "كرواسون عادي،" at bounding box center [774, 793] width 294 height 31
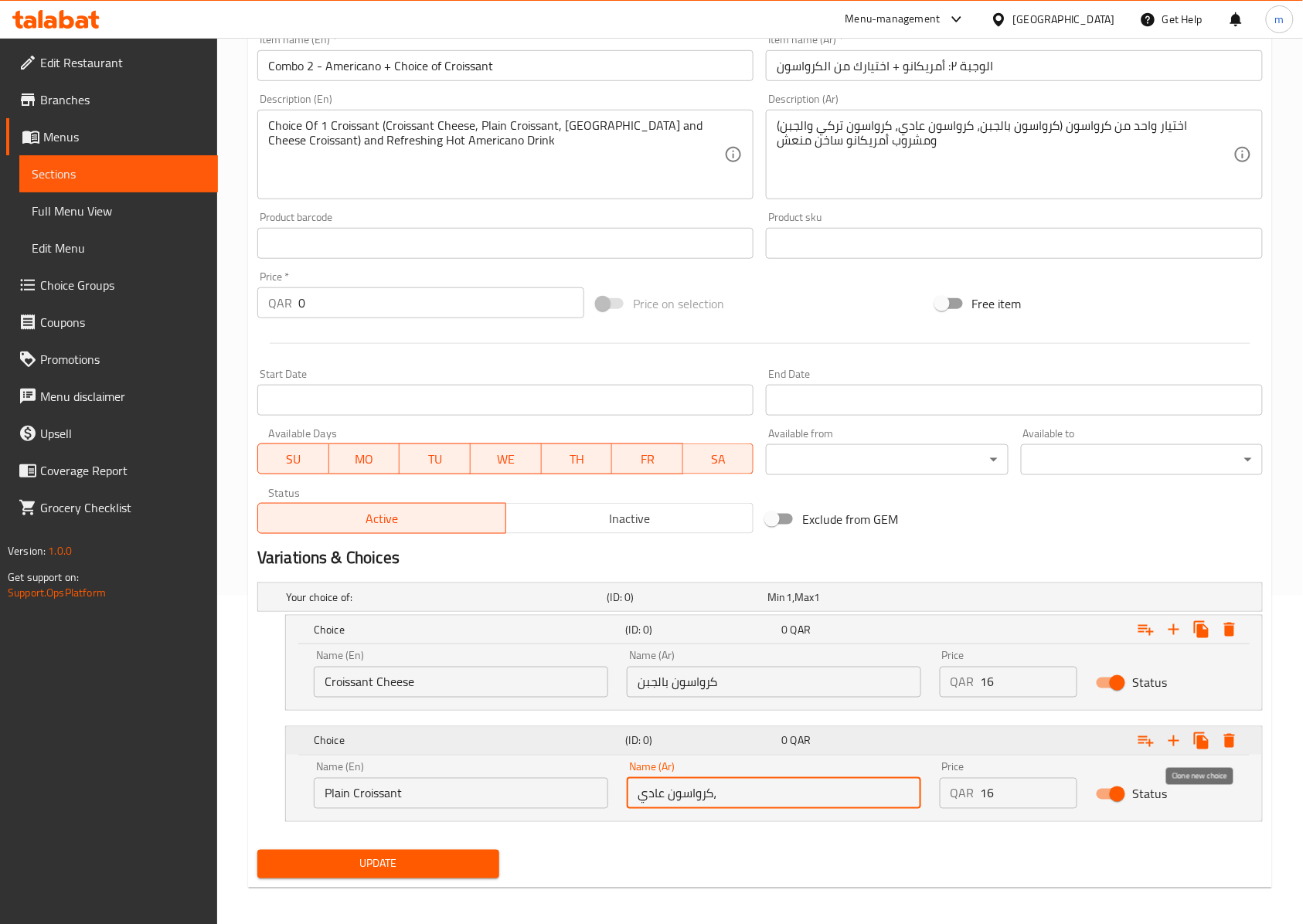
click at [1194, 740] on icon "Expand" at bounding box center [1201, 741] width 15 height 17
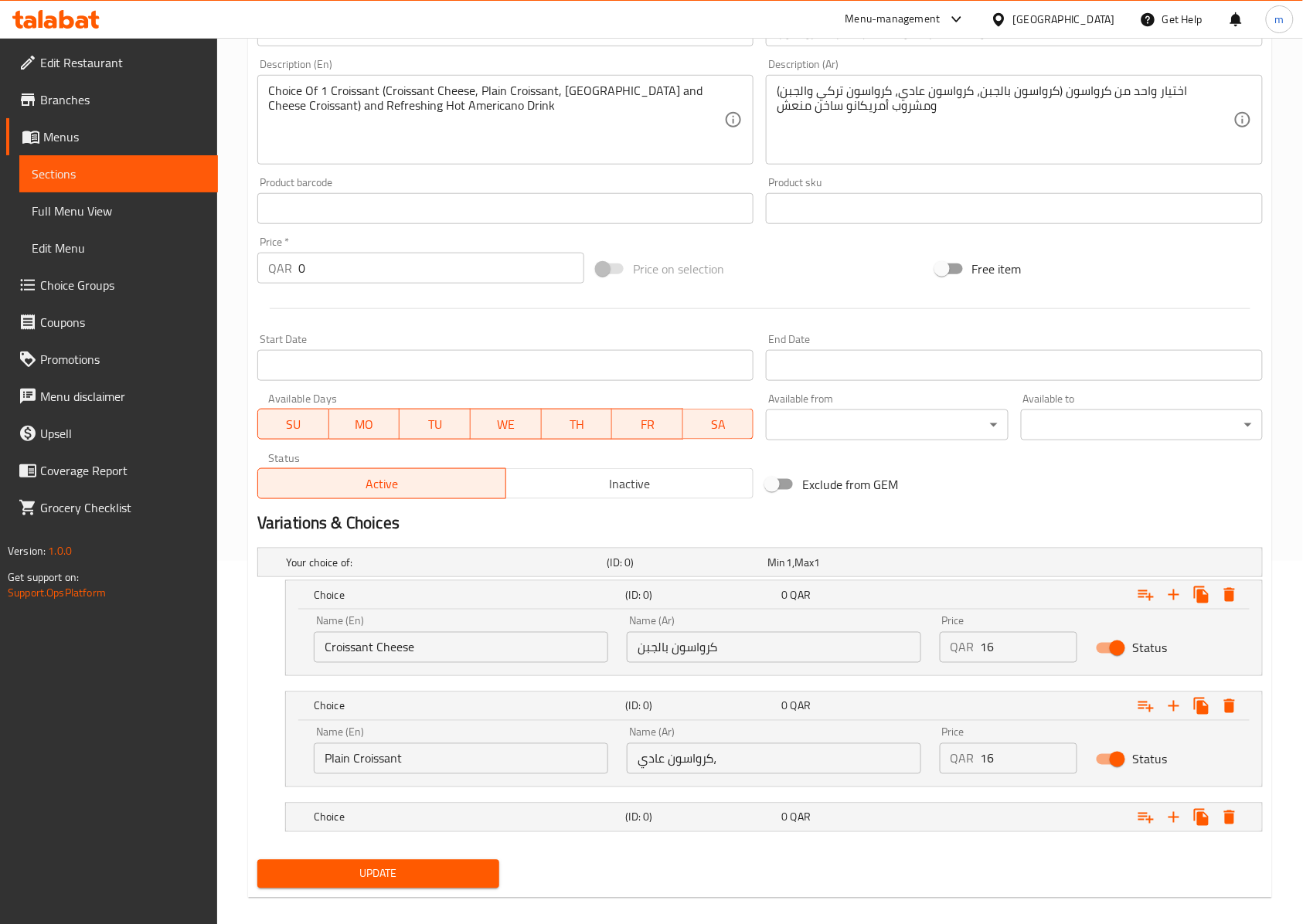
scroll to position [383, 0]
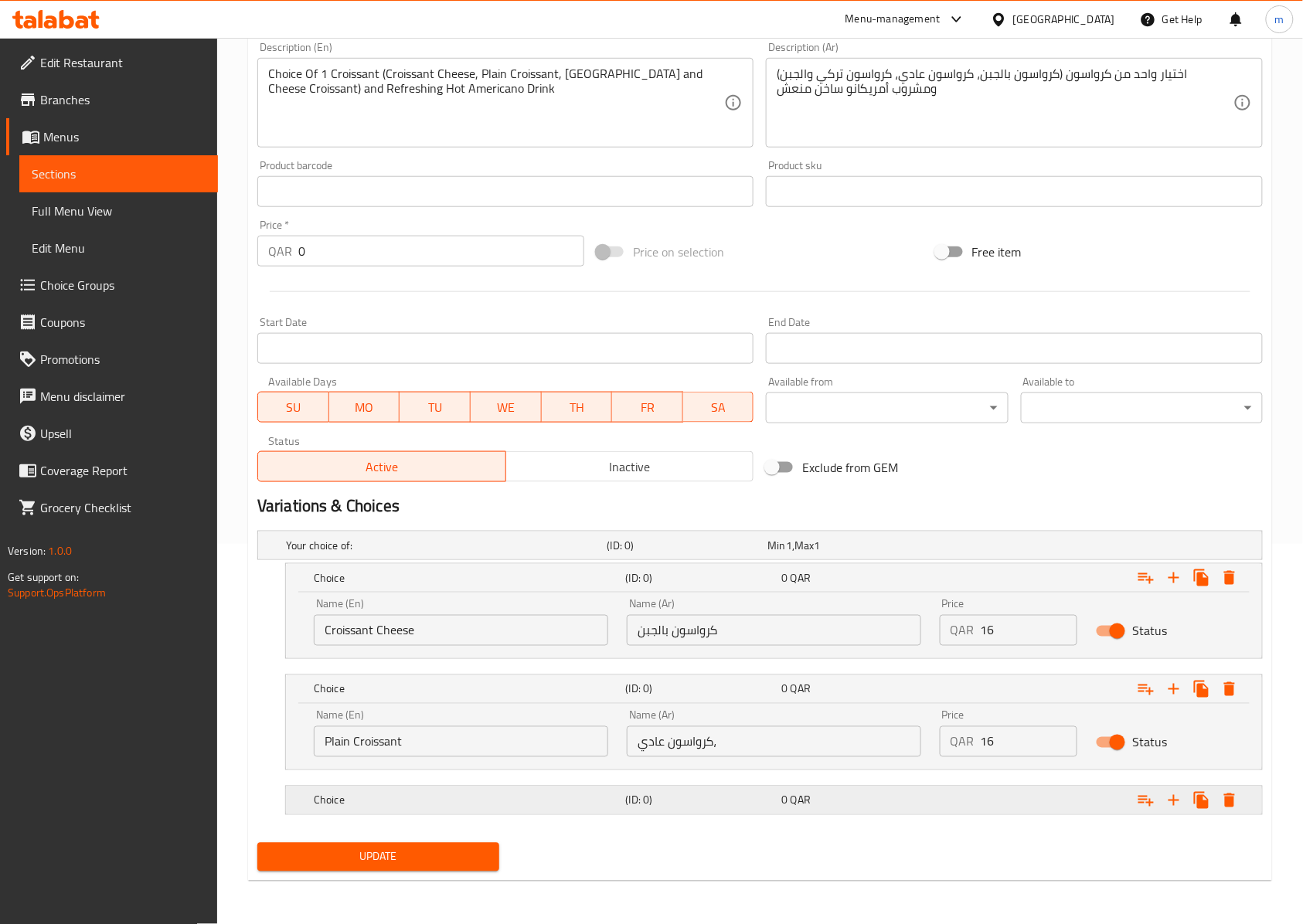
click at [941, 548] on div "Expand" at bounding box center [1085, 545] width 321 height 6
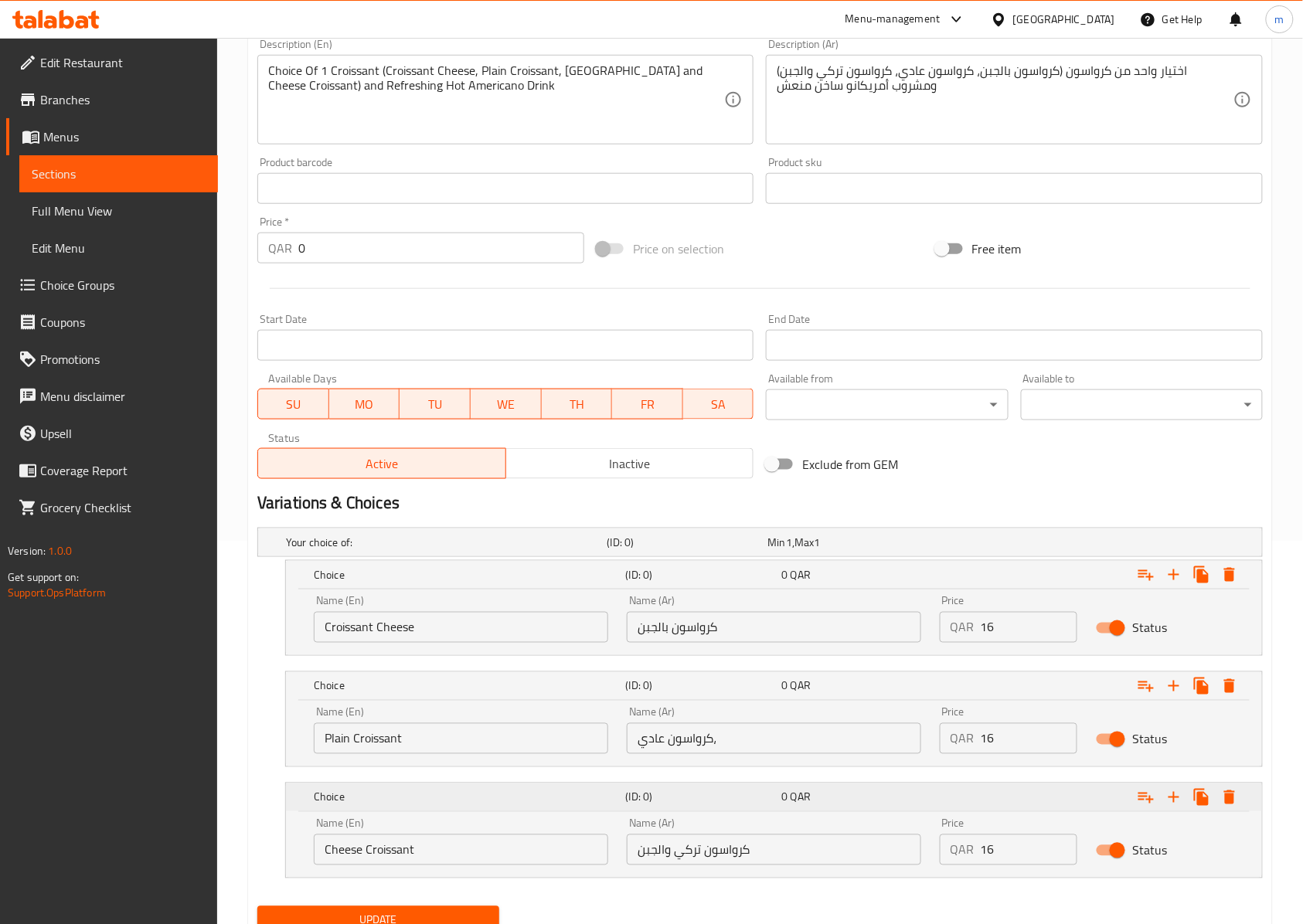
scroll to position [449, 0]
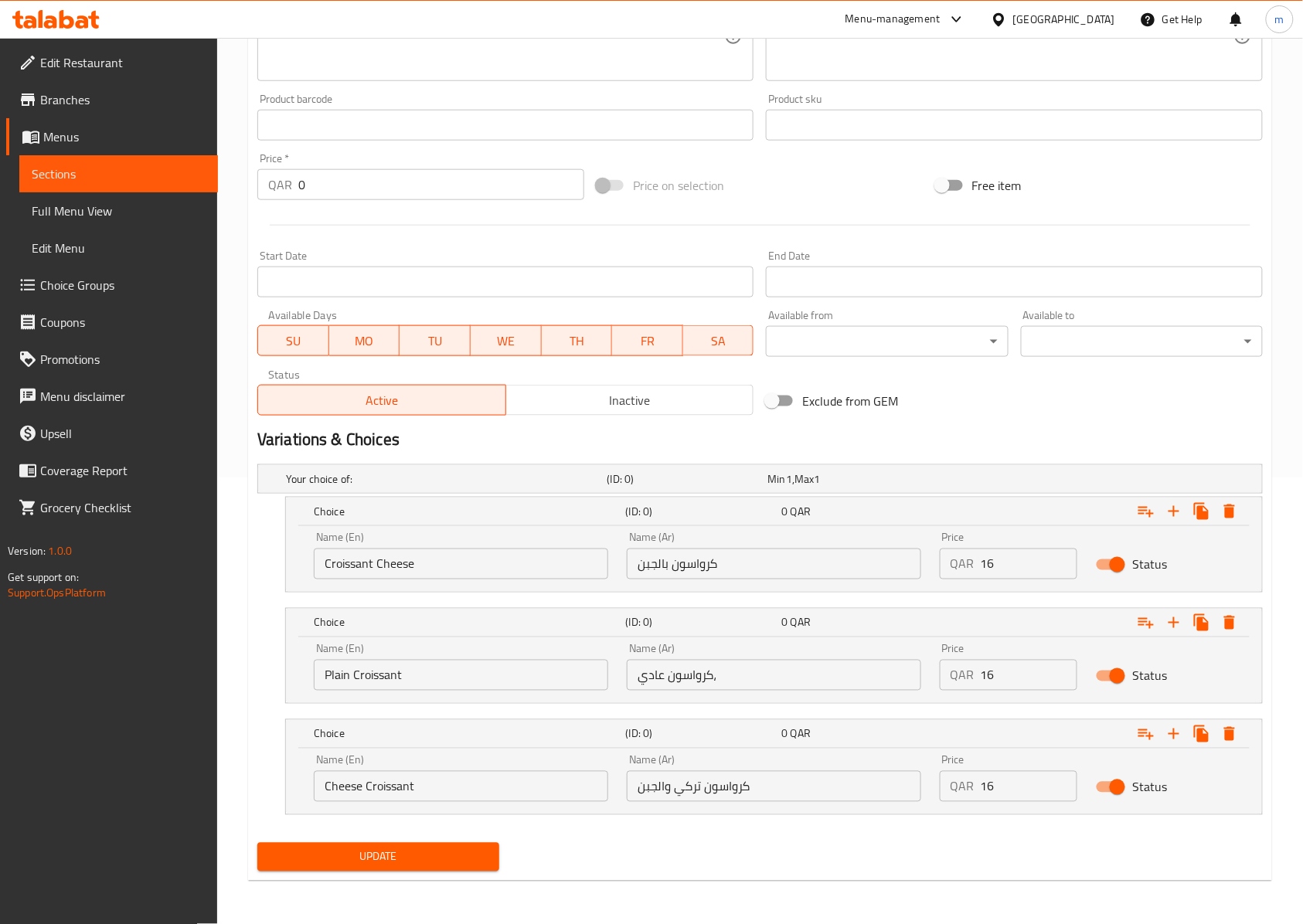
click at [398, 864] on span "Update" at bounding box center [378, 857] width 217 height 19
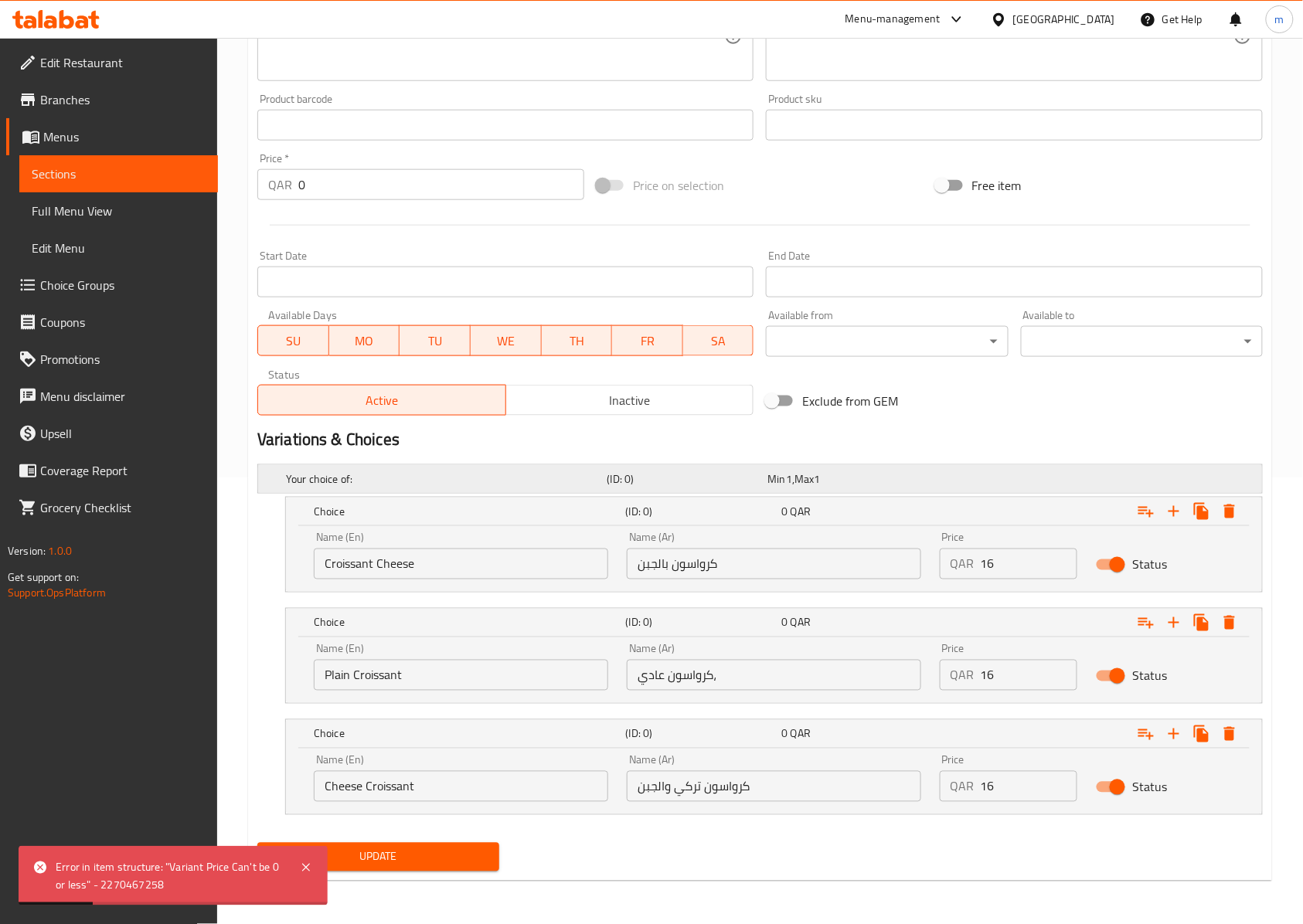
click at [653, 468] on div "(ID: 0)" at bounding box center [684, 478] width 161 height 22
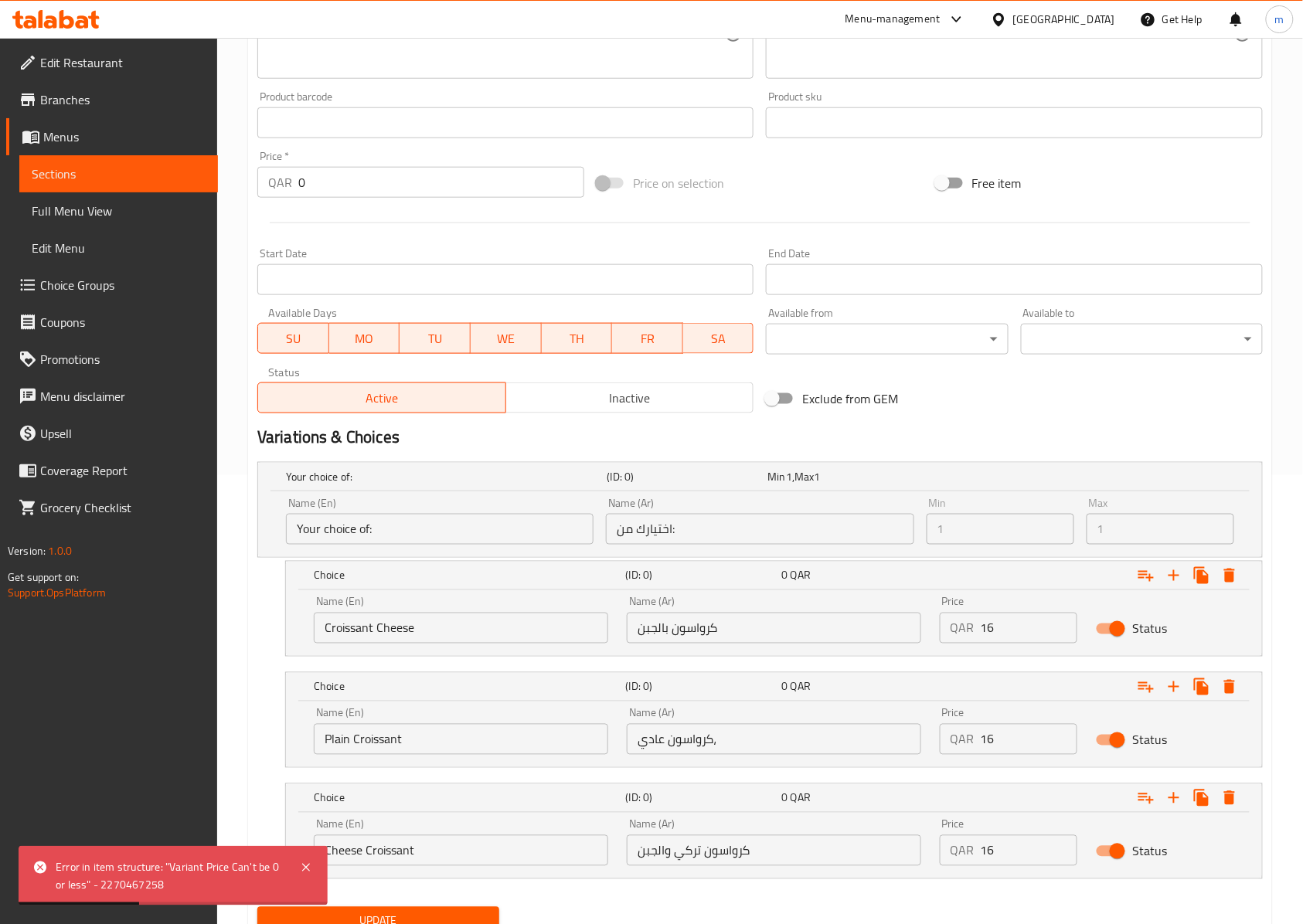
click at [995, 496] on div "Min 1 Min" at bounding box center [1000, 521] width 160 height 59
click at [983, 480] on div "Your choice of: (ID: 0) Min 1 , Max 1" at bounding box center [765, 477] width 964 height 34
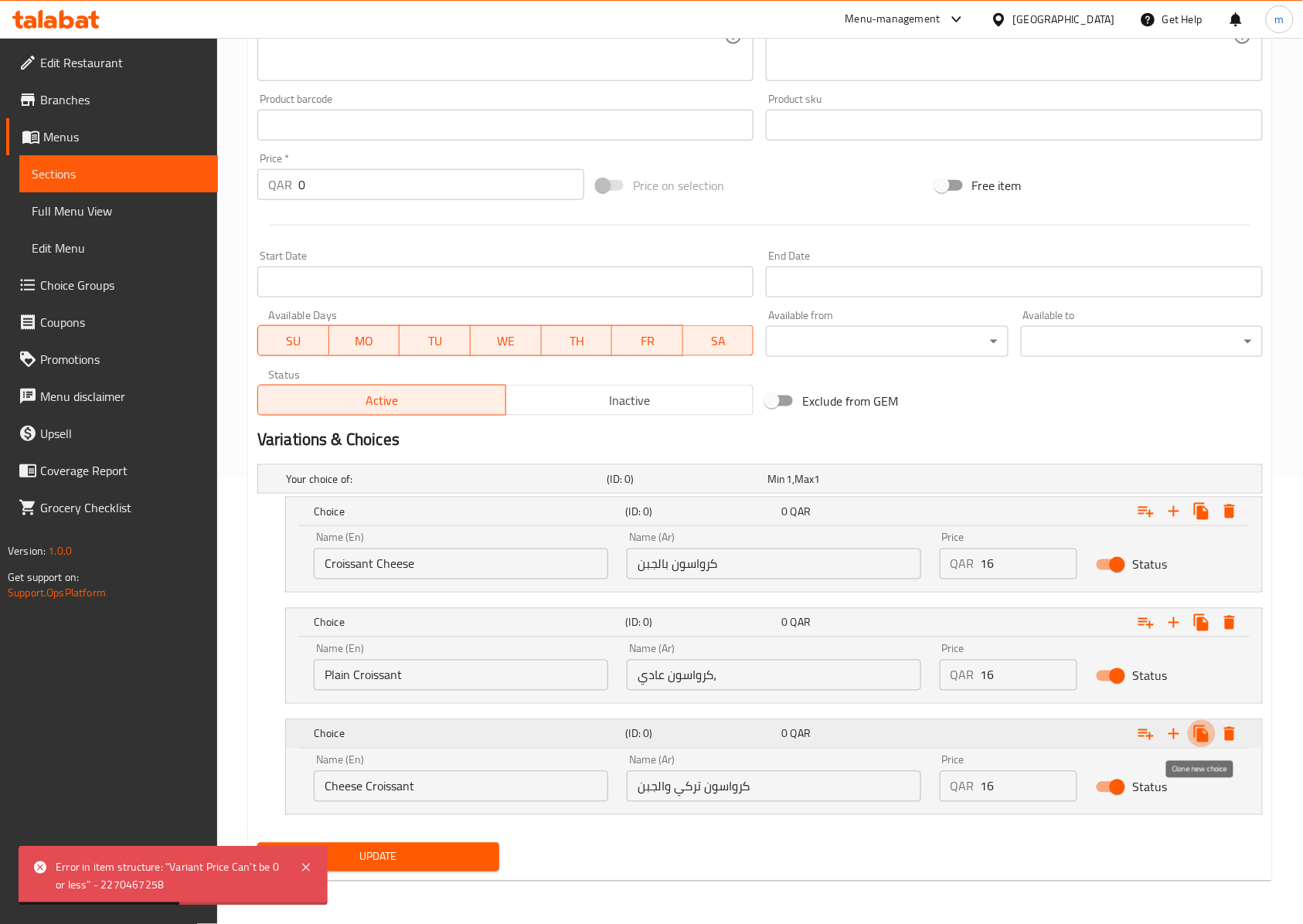
click at [1203, 740] on icon "Expand" at bounding box center [1201, 734] width 15 height 17
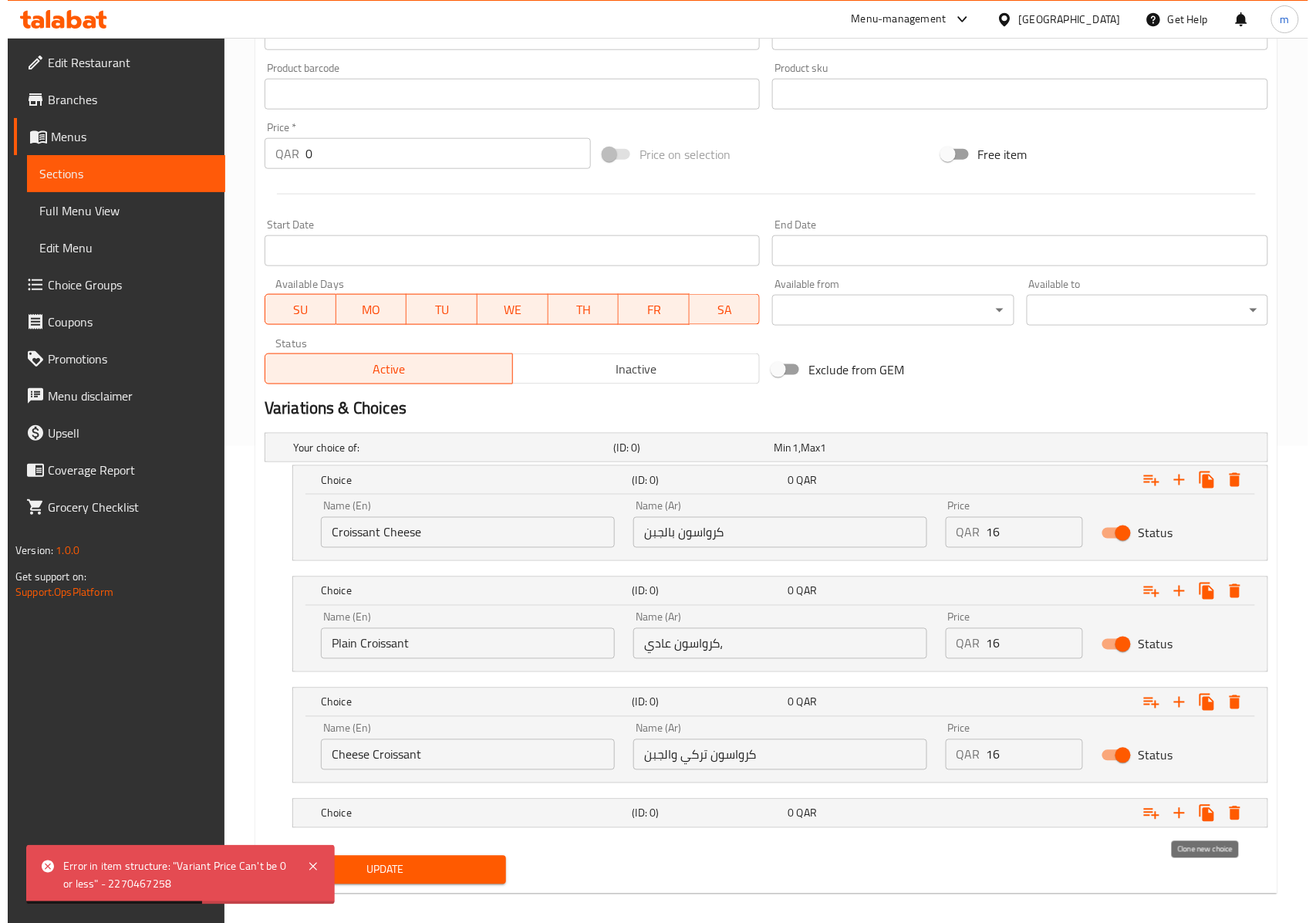
scroll to position [494, 0]
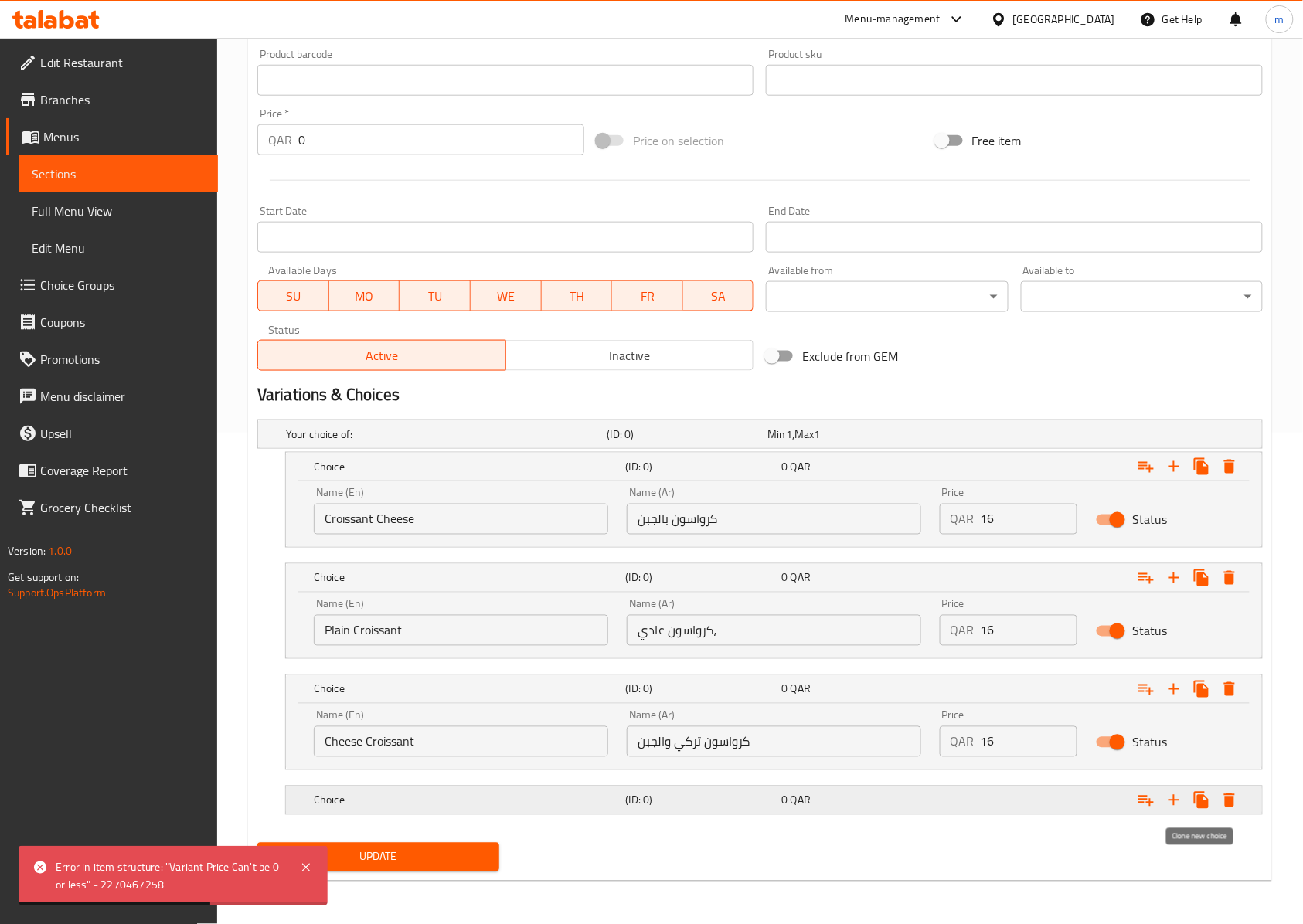
click at [1222, 476] on icon "Expand" at bounding box center [1230, 466] width 19 height 19
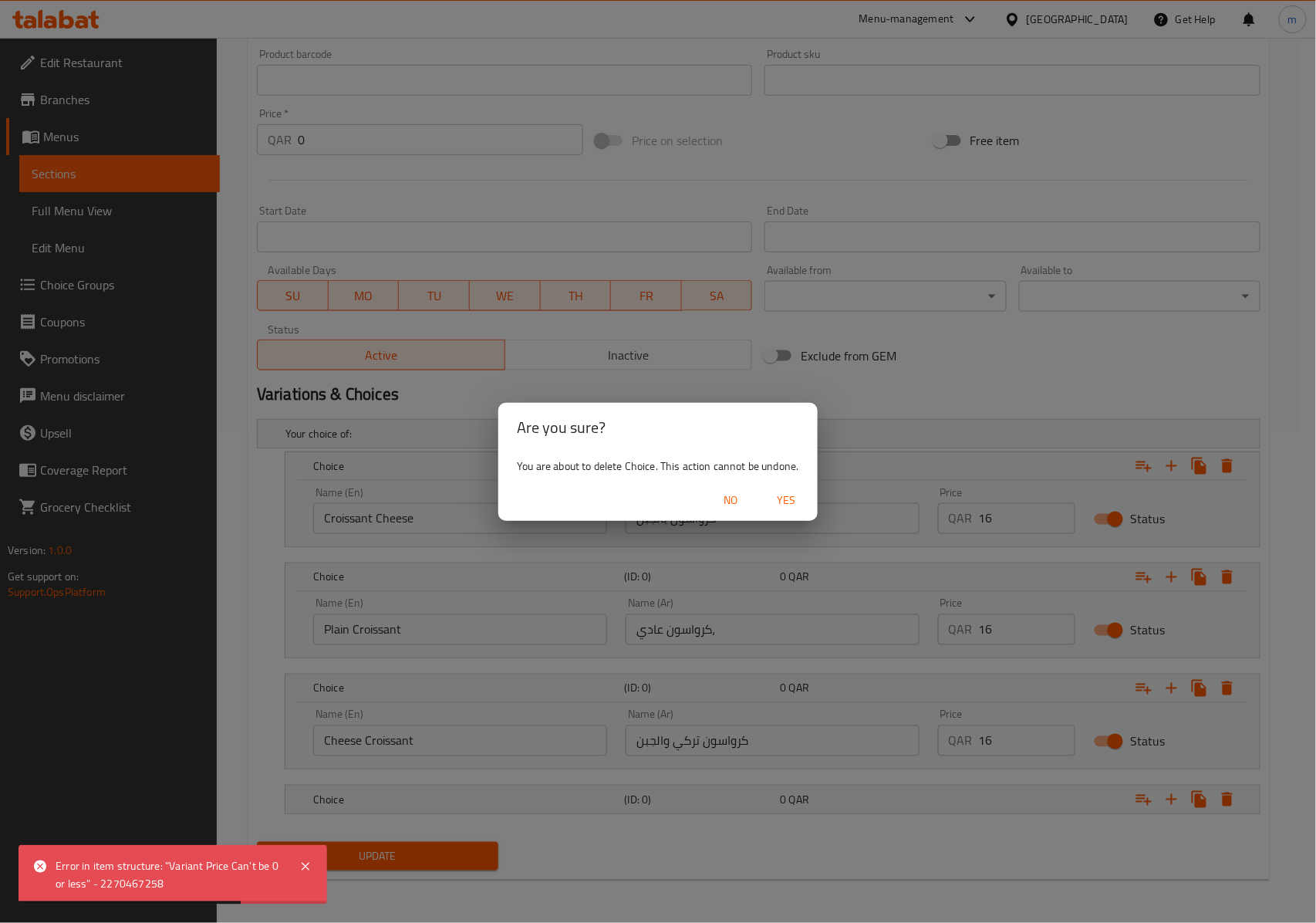
click at [771, 504] on span "Yes" at bounding box center [786, 500] width 37 height 19
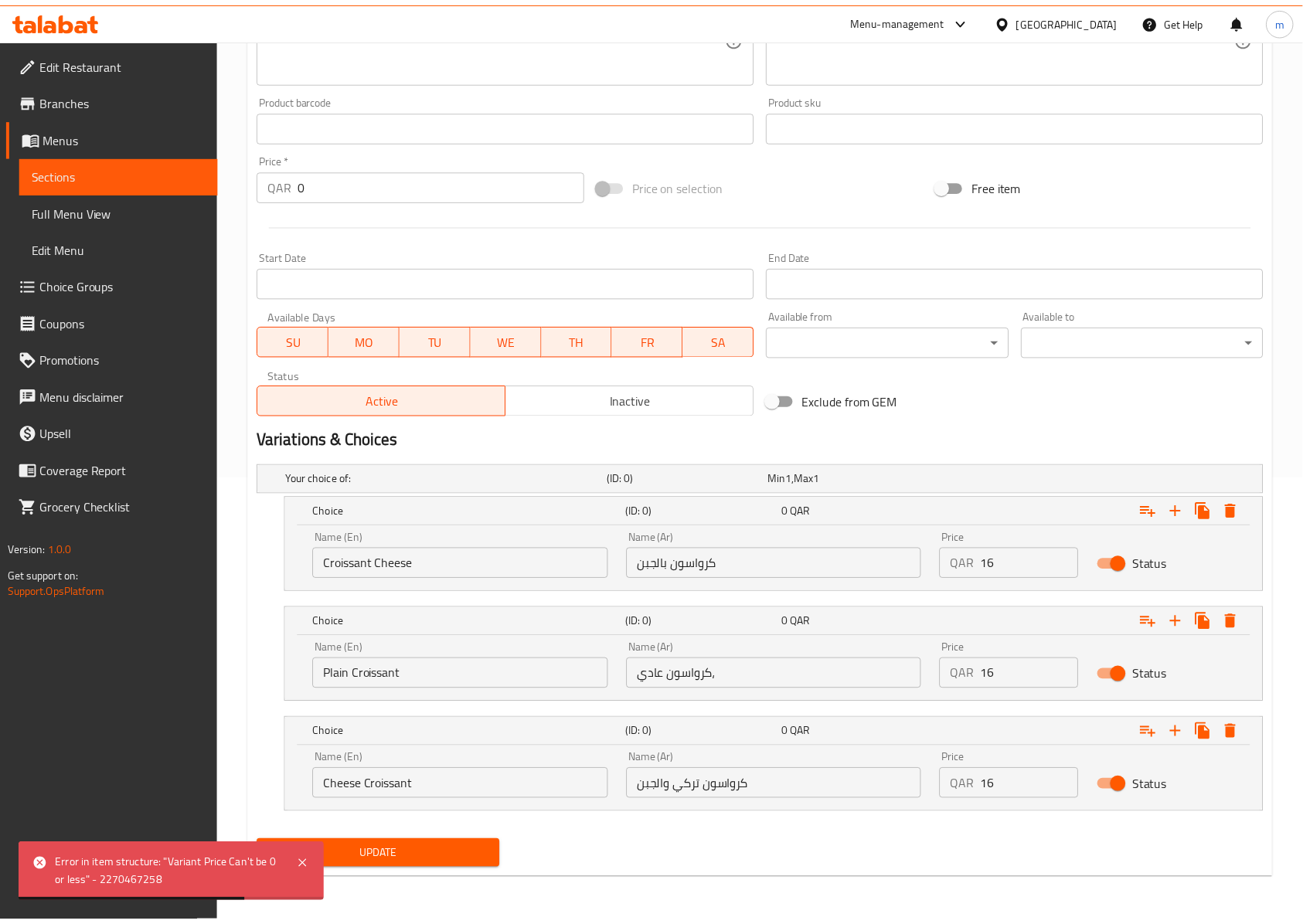
scroll to position [449, 0]
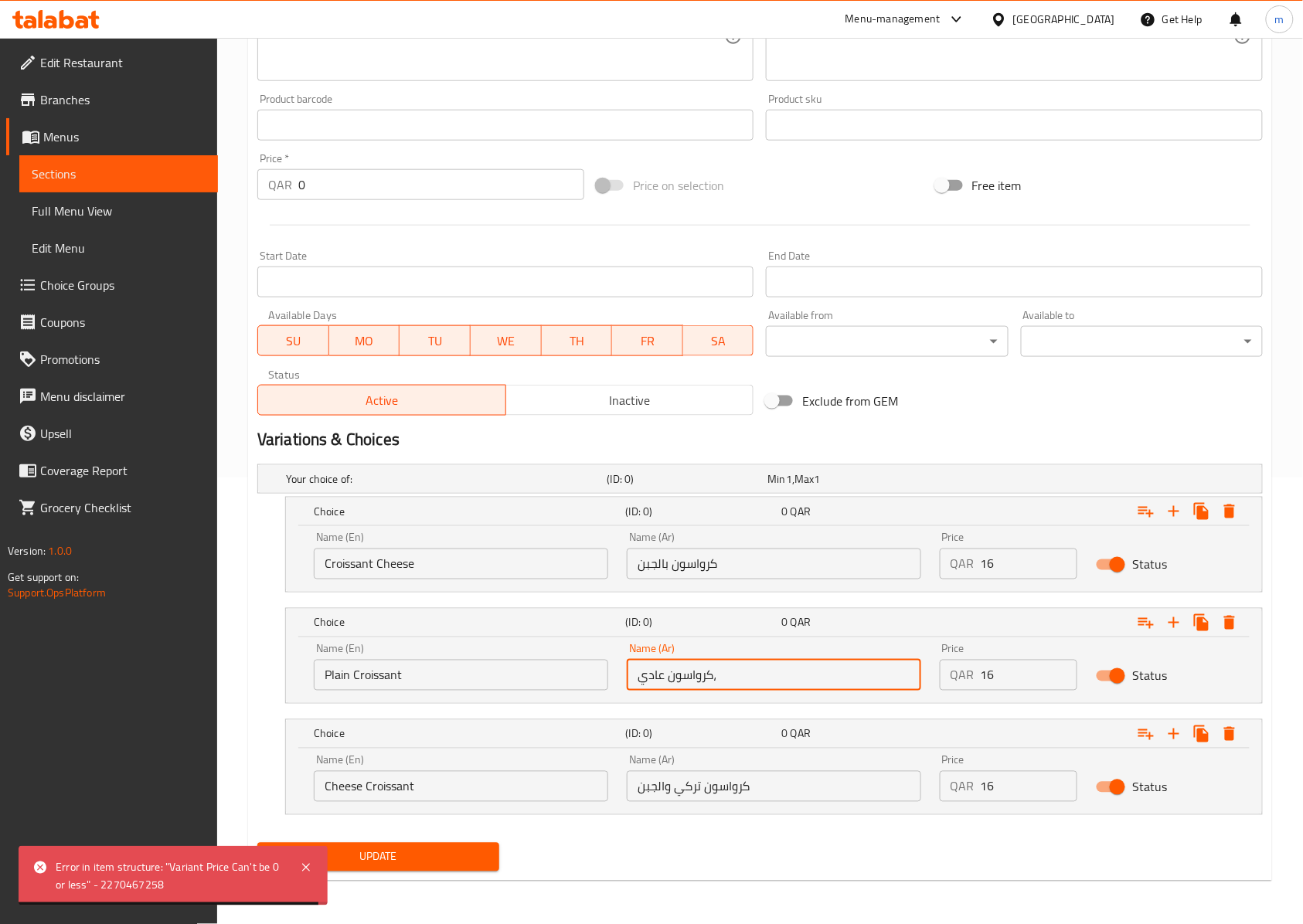
click at [715, 668] on input "كرواسون عادي،" at bounding box center [774, 675] width 294 height 31
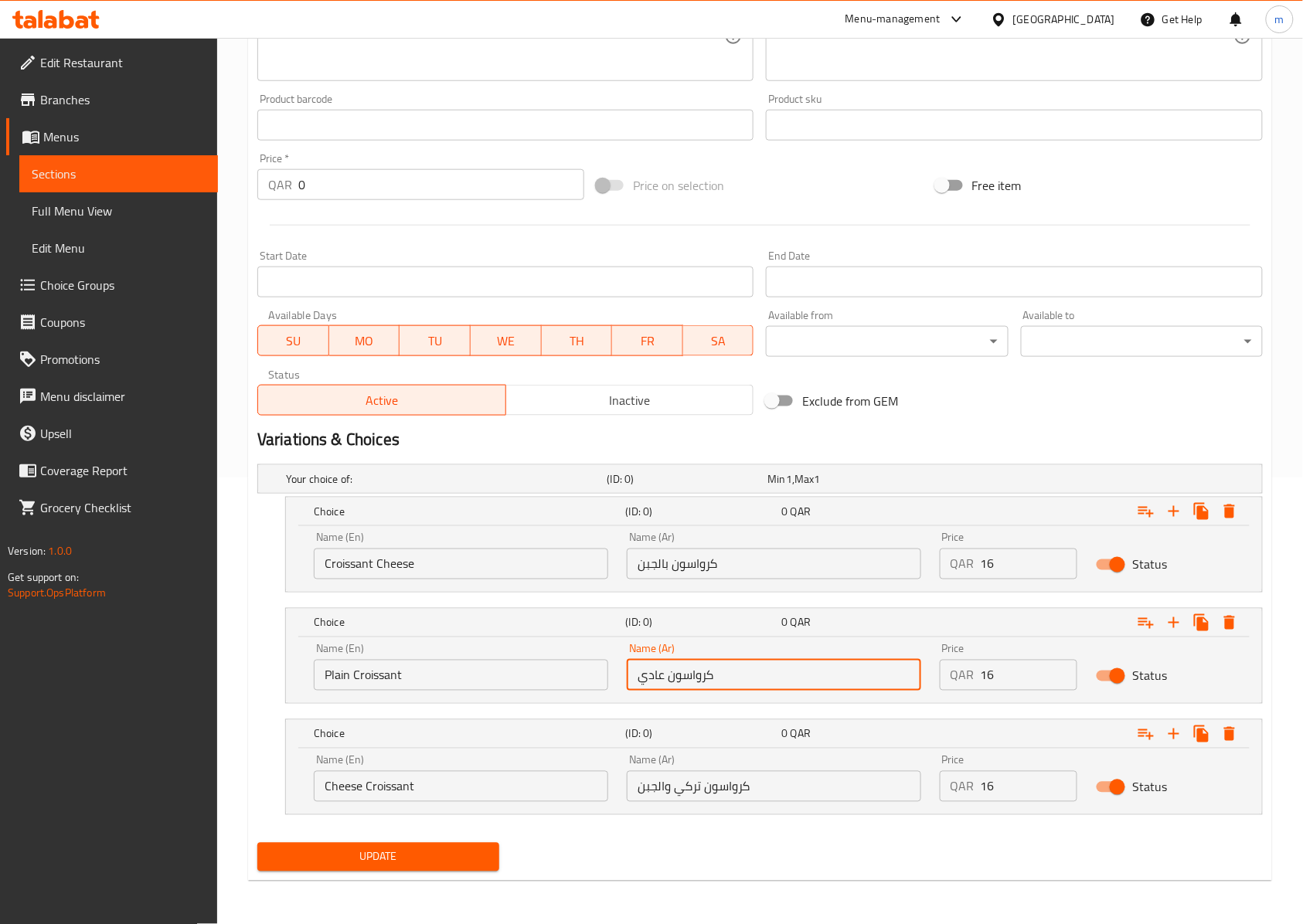
type input "كرواسون عادي"
click at [482, 842] on button "Update" at bounding box center [378, 856] width 242 height 28
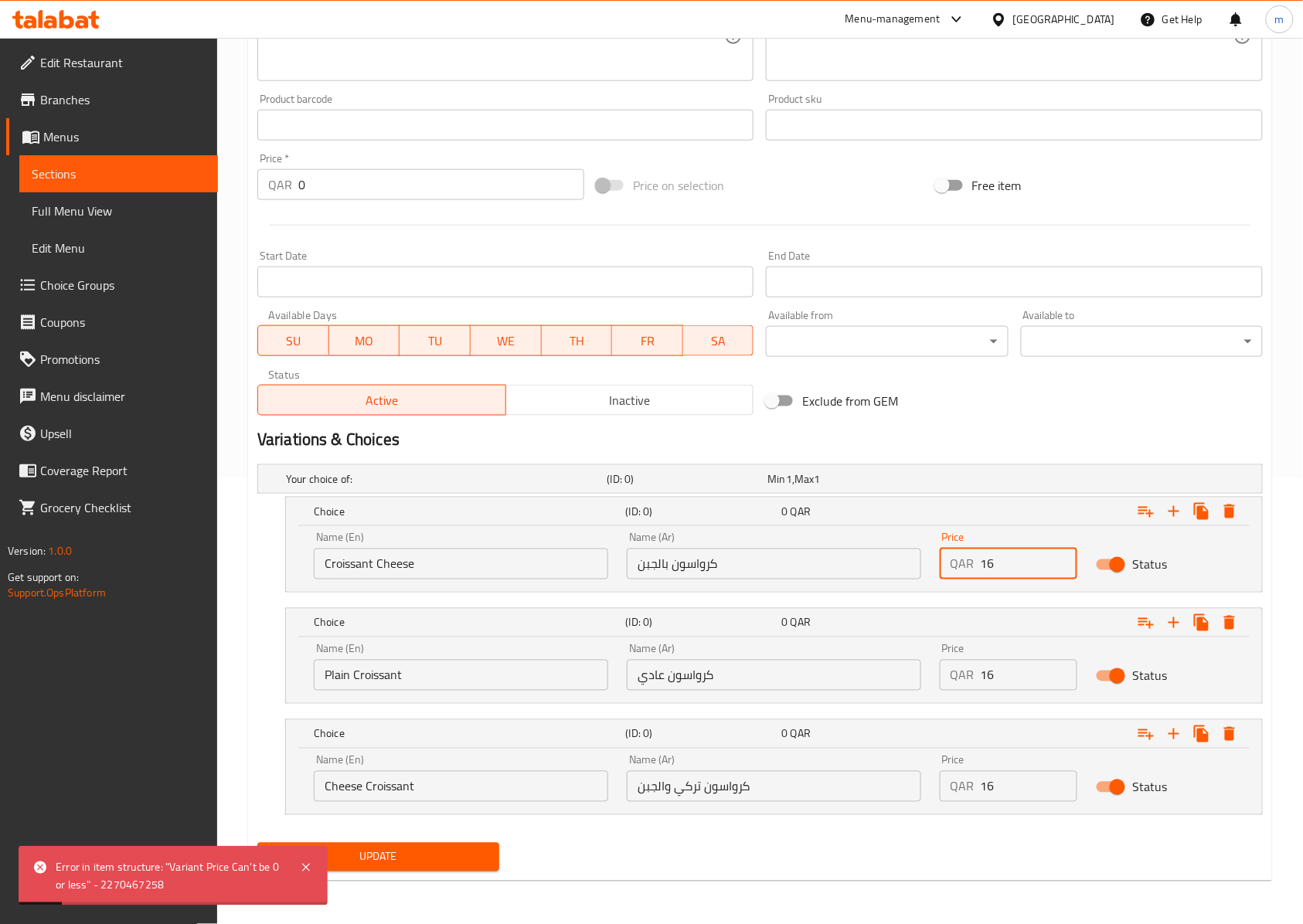
drag, startPoint x: 1035, startPoint y: 569, endPoint x: 941, endPoint y: 555, distance: 95.0
click at [941, 555] on div "QAR 16 Price" at bounding box center [1009, 564] width 138 height 31
type input "16"
drag, startPoint x: 1020, startPoint y: 668, endPoint x: 913, endPoint y: 672, distance: 107.1
click at [916, 672] on div "Name (En) Plain Croissant Name (En) Name (Ar) [PERSON_NAME] عادي Name (Ar) Pric…" at bounding box center [774, 667] width 939 height 65
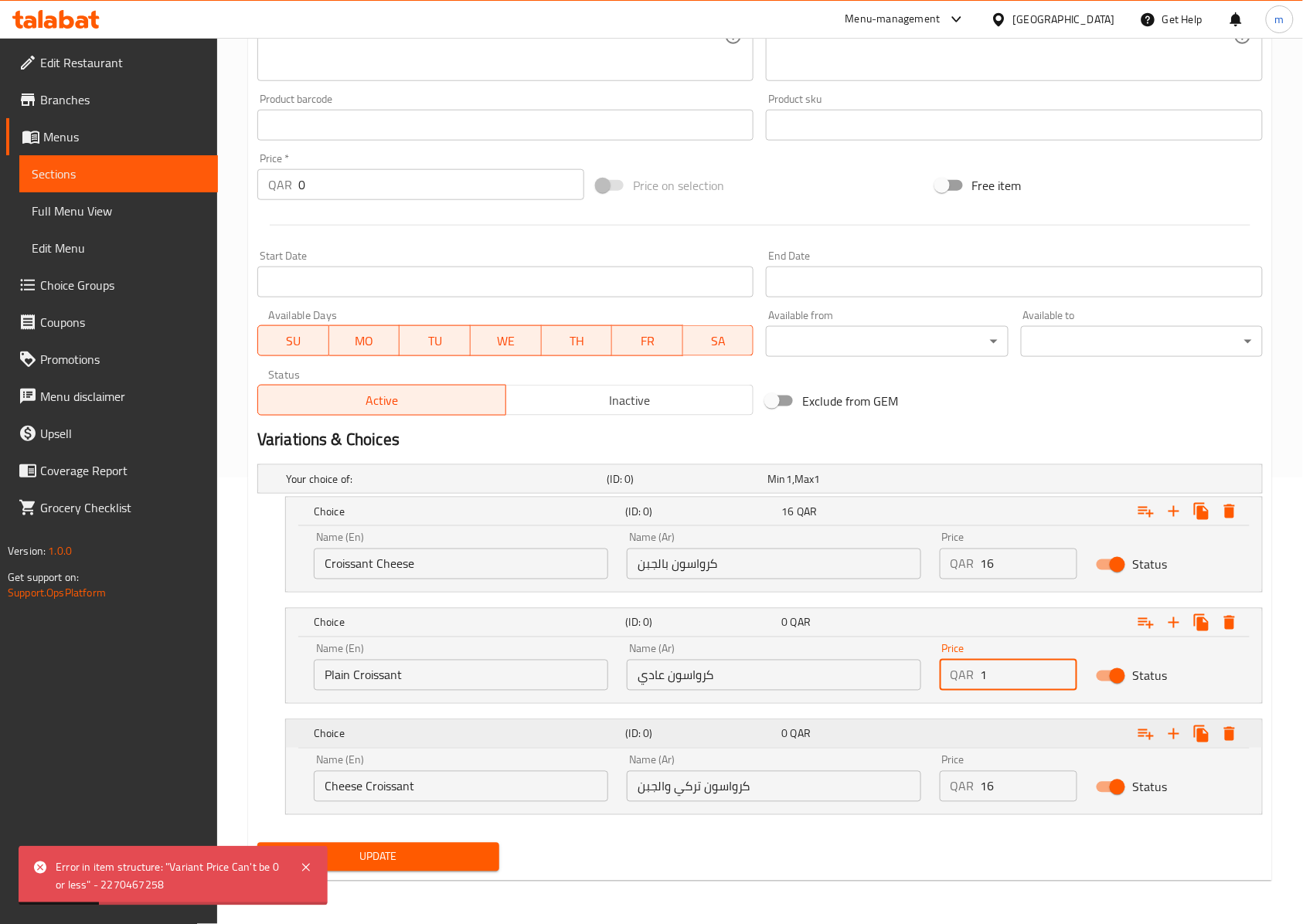
type input "16"
drag, startPoint x: 1032, startPoint y: 785, endPoint x: 915, endPoint y: 782, distance: 117.0
click at [916, 782] on div "Name (En) Cheese Croissant Name (En) Name (Ar) كرواسون تركي والجبن Name (Ar) Pr…" at bounding box center [774, 778] width 939 height 65
type input "16"
click at [843, 864] on div "Update" at bounding box center [760, 857] width 1017 height 41
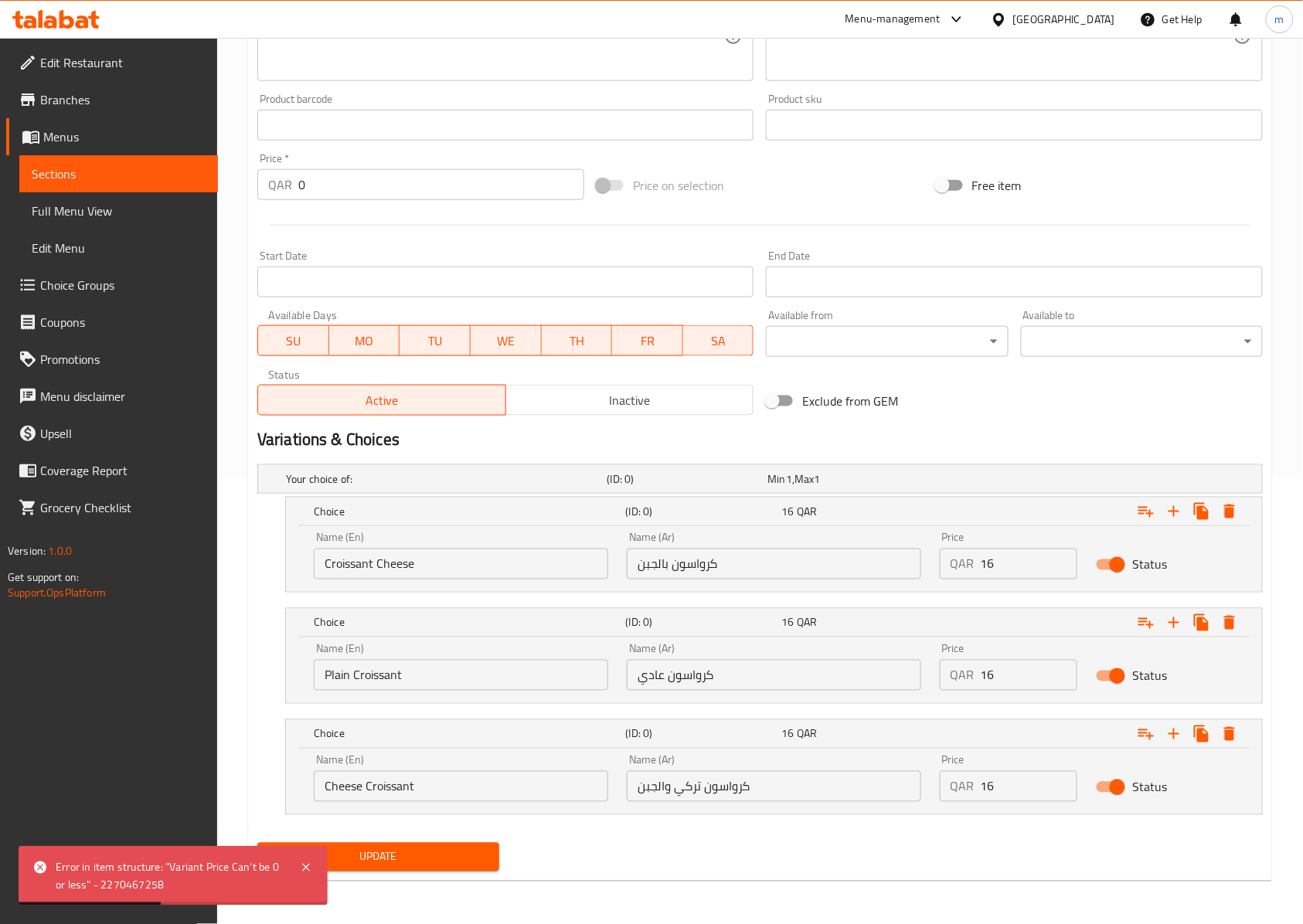
click at [404, 869] on button "Update" at bounding box center [378, 856] width 242 height 28
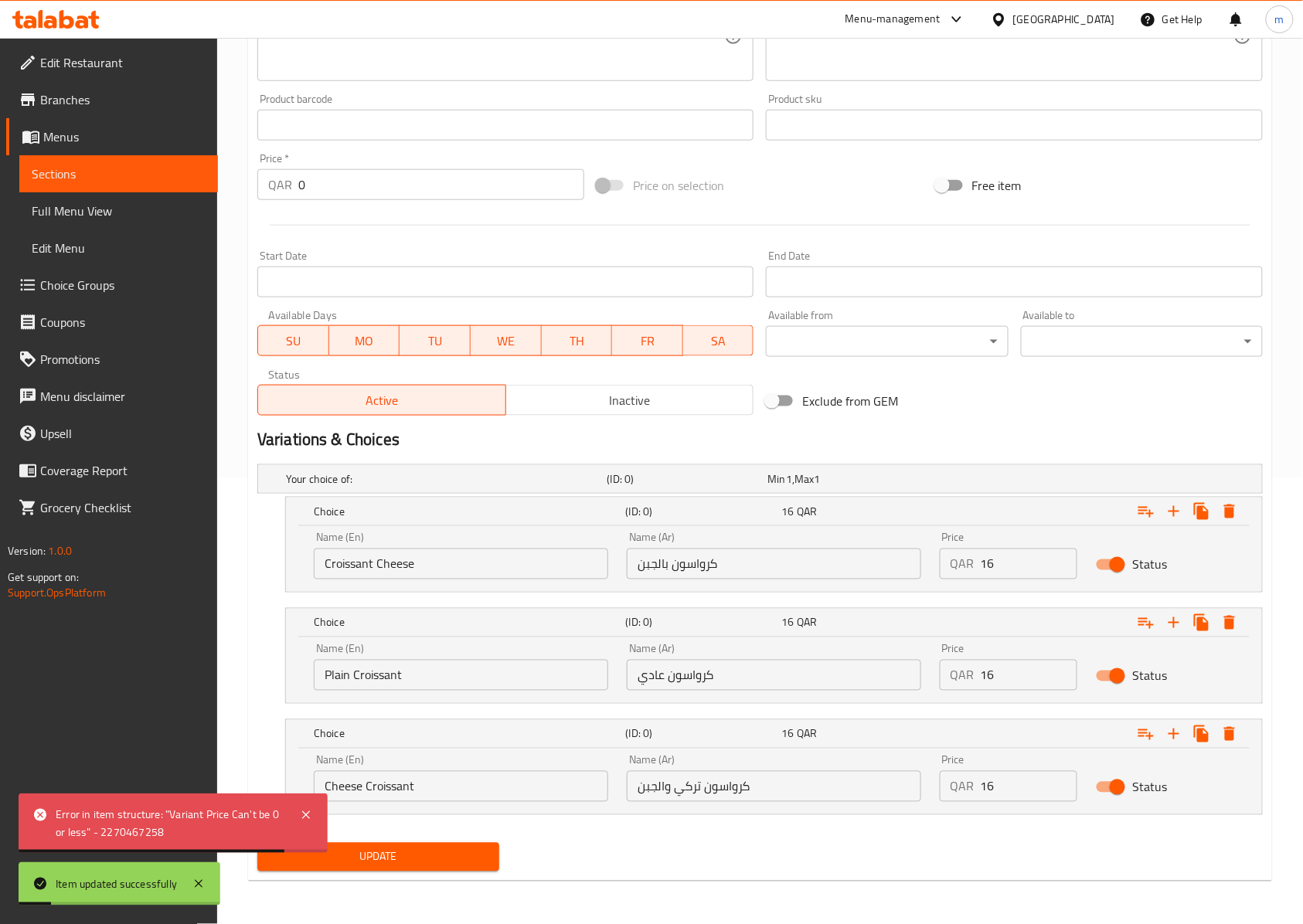
click at [137, 170] on span "Sections" at bounding box center [119, 174] width 174 height 19
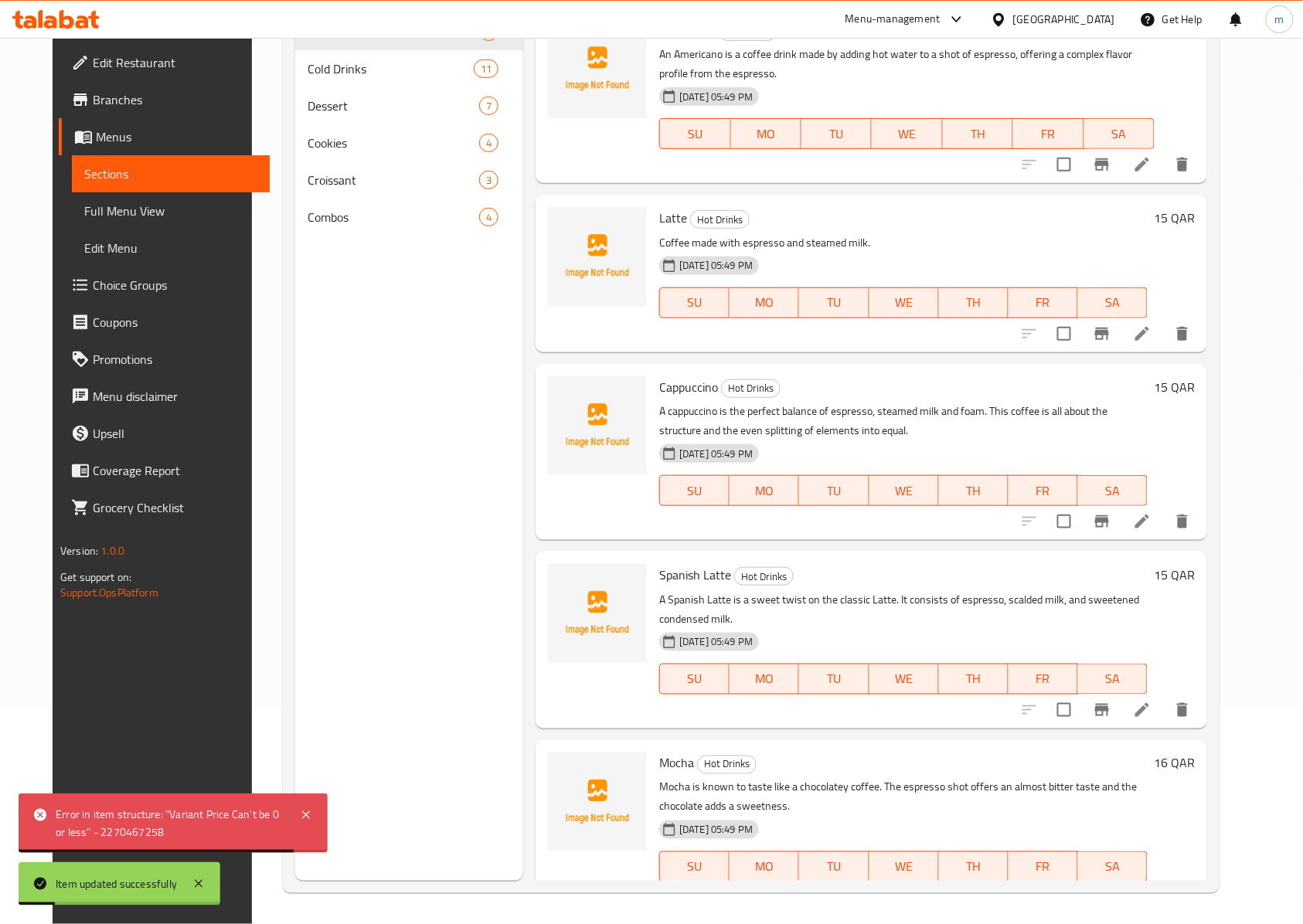
scroll to position [217, 0]
click at [360, 236] on nav "Hot Drinks 7 Cold Drinks 11 Dessert 7 Cookies 4 Croissant 3 Combos 4" at bounding box center [409, 124] width 228 height 235
click at [361, 225] on span "Combos" at bounding box center [392, 218] width 171 height 19
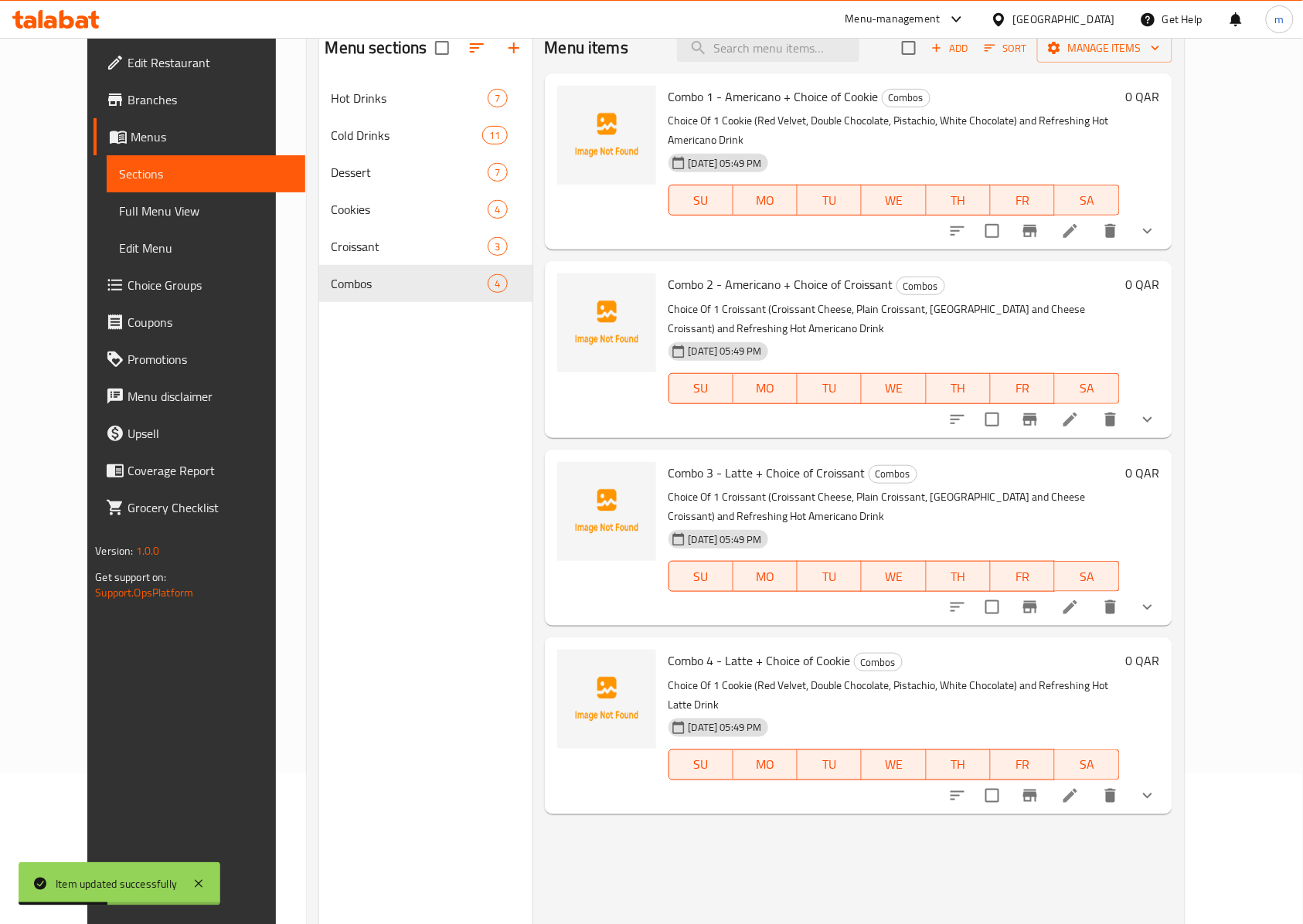
scroll to position [114, 0]
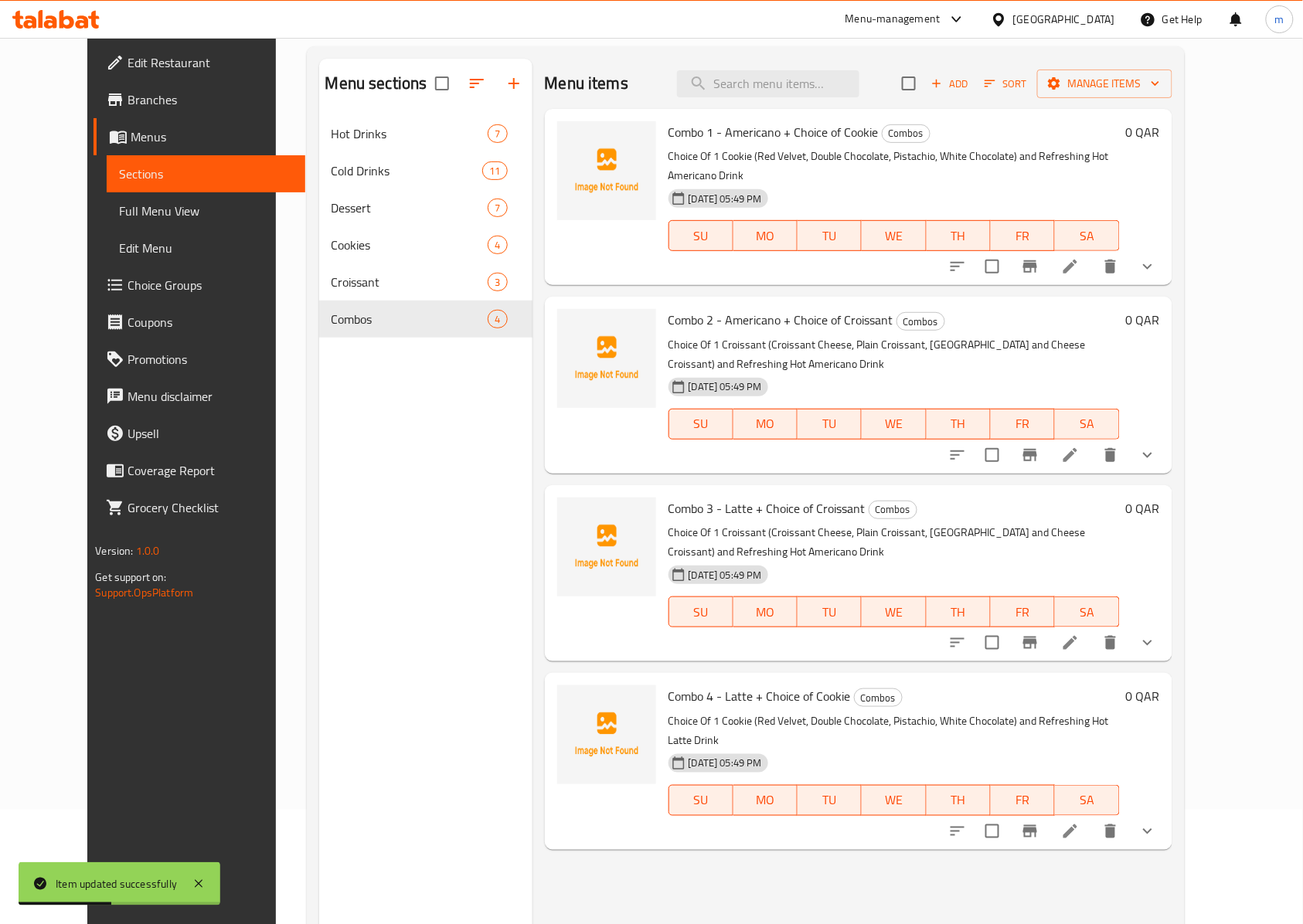
click at [1160, 229] on div "0 QAR" at bounding box center [1139, 197] width 40 height 151
click at [1166, 248] on button "show more" at bounding box center [1147, 266] width 37 height 37
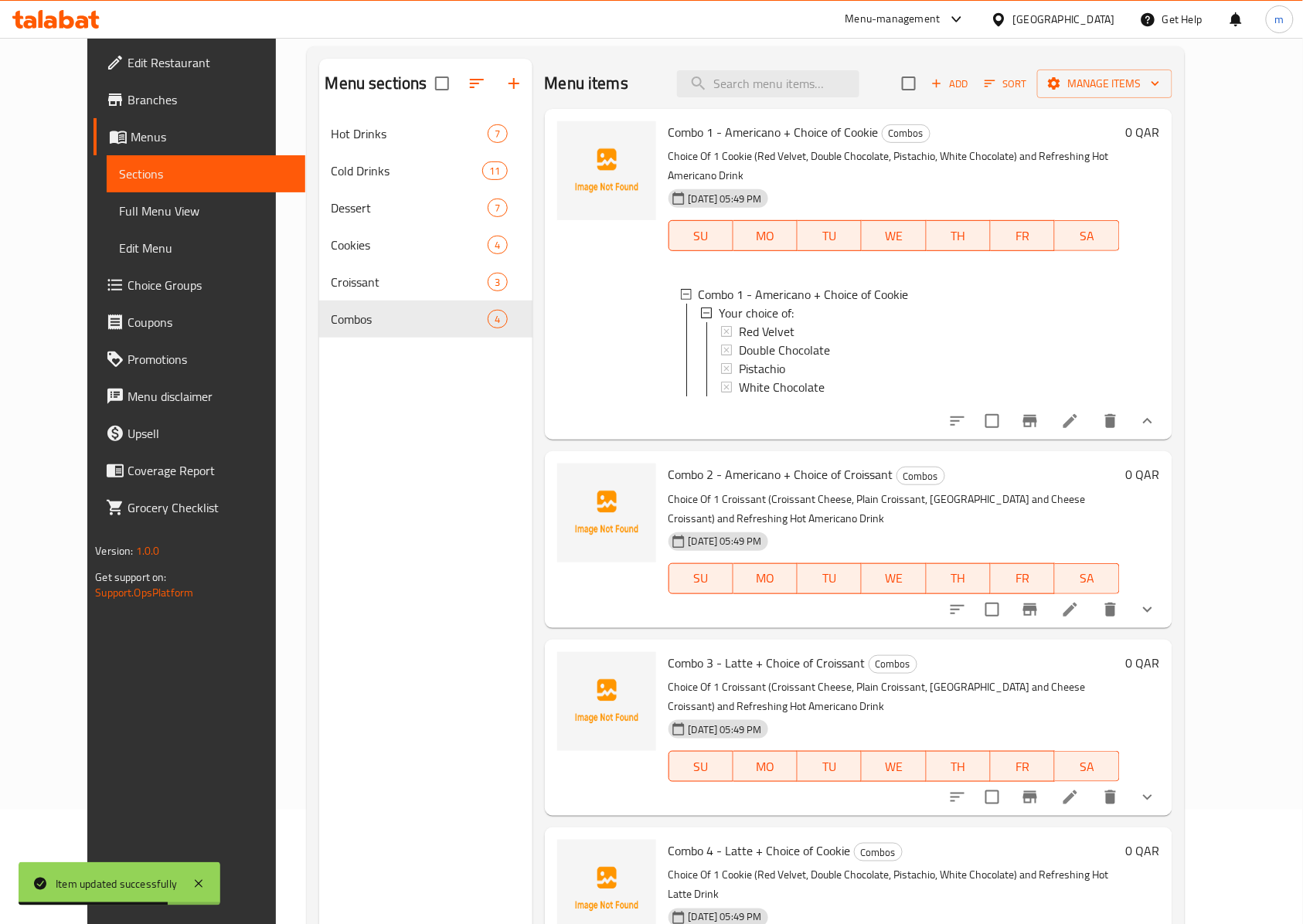
click at [1166, 591] on button "show more" at bounding box center [1147, 609] width 37 height 37
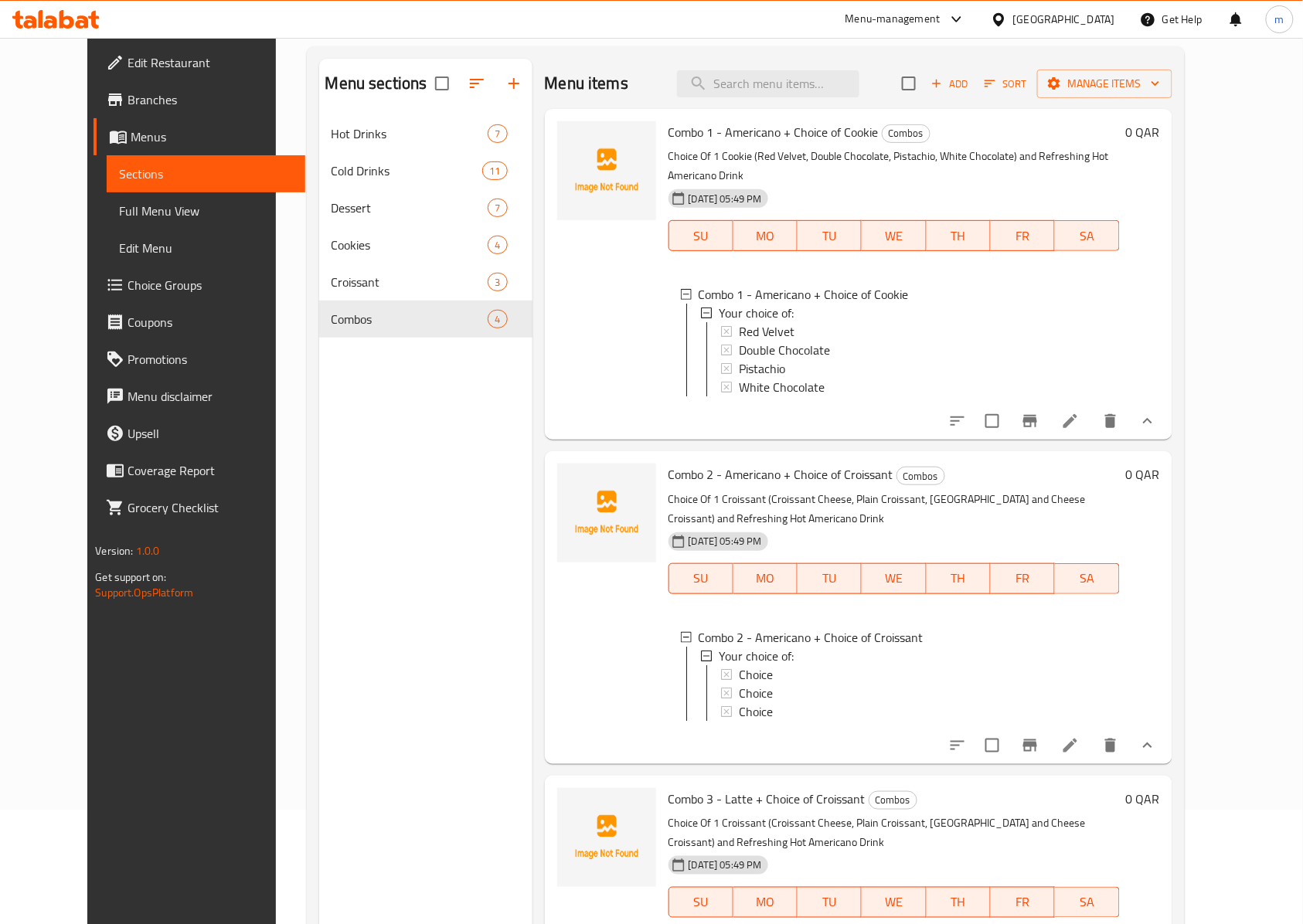
click at [1092, 745] on li at bounding box center [1070, 745] width 43 height 28
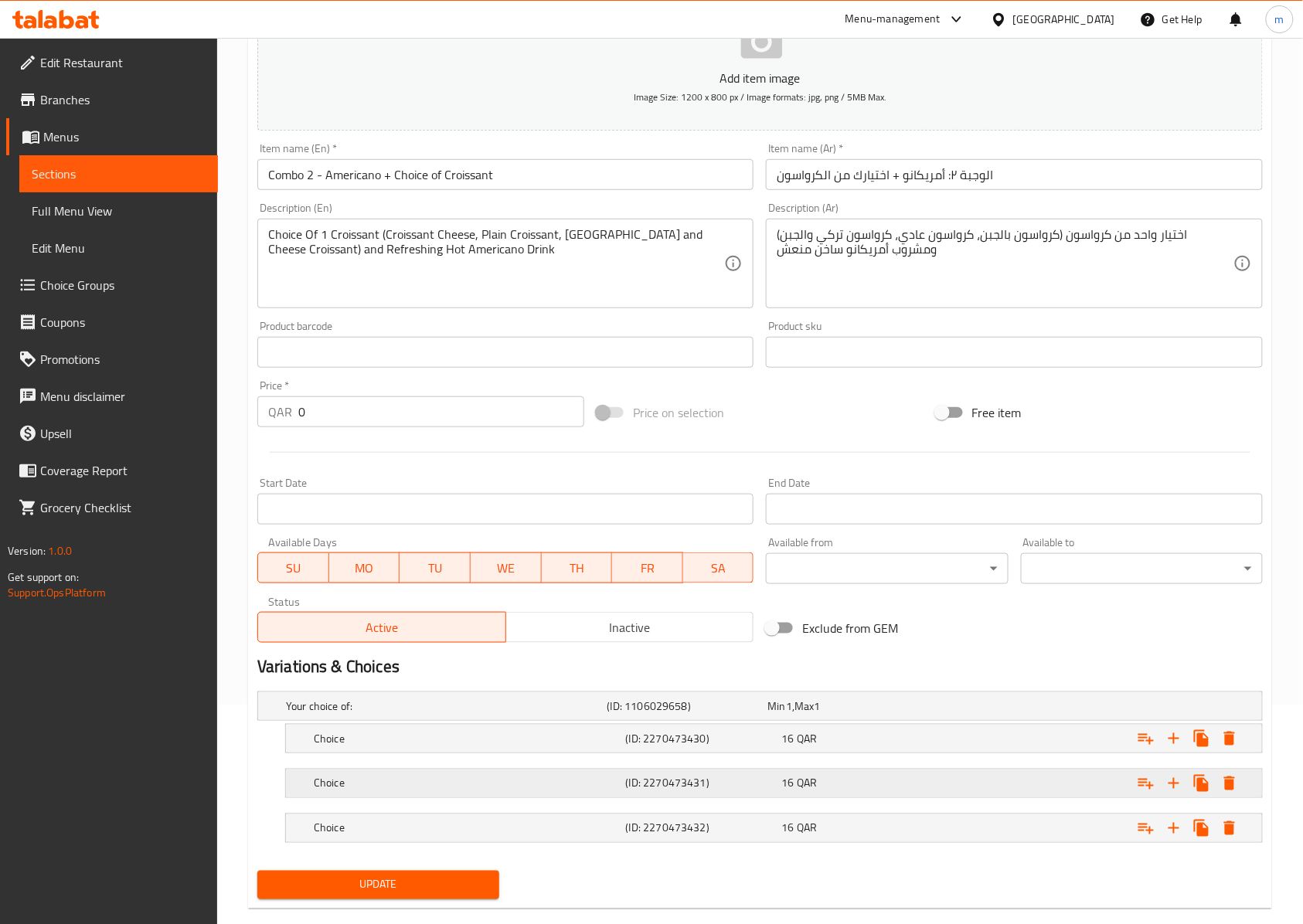
scroll to position [250, 0]
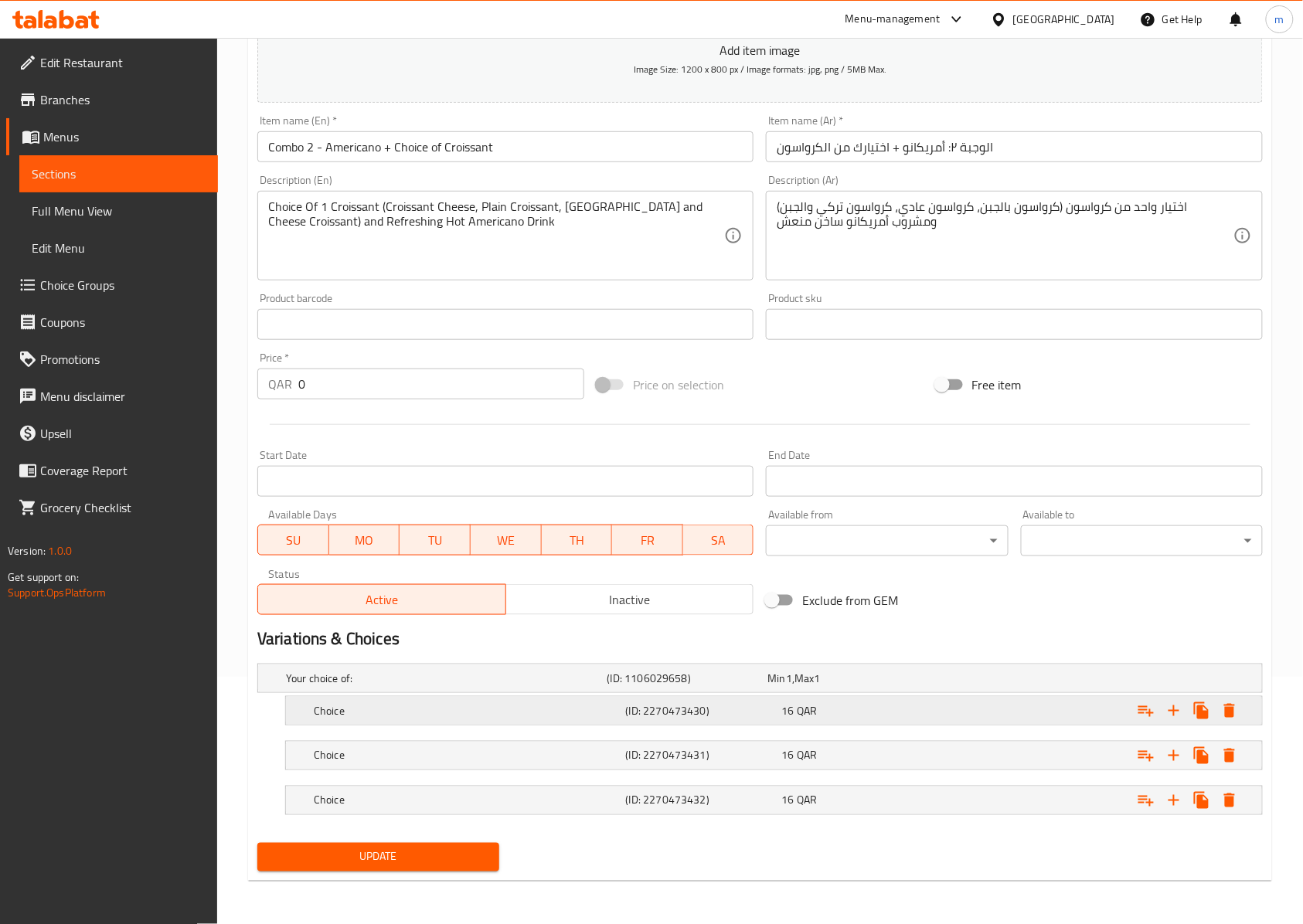
click at [708, 686] on h5 "(ID: 2270473430)" at bounding box center [685, 678] width 155 height 15
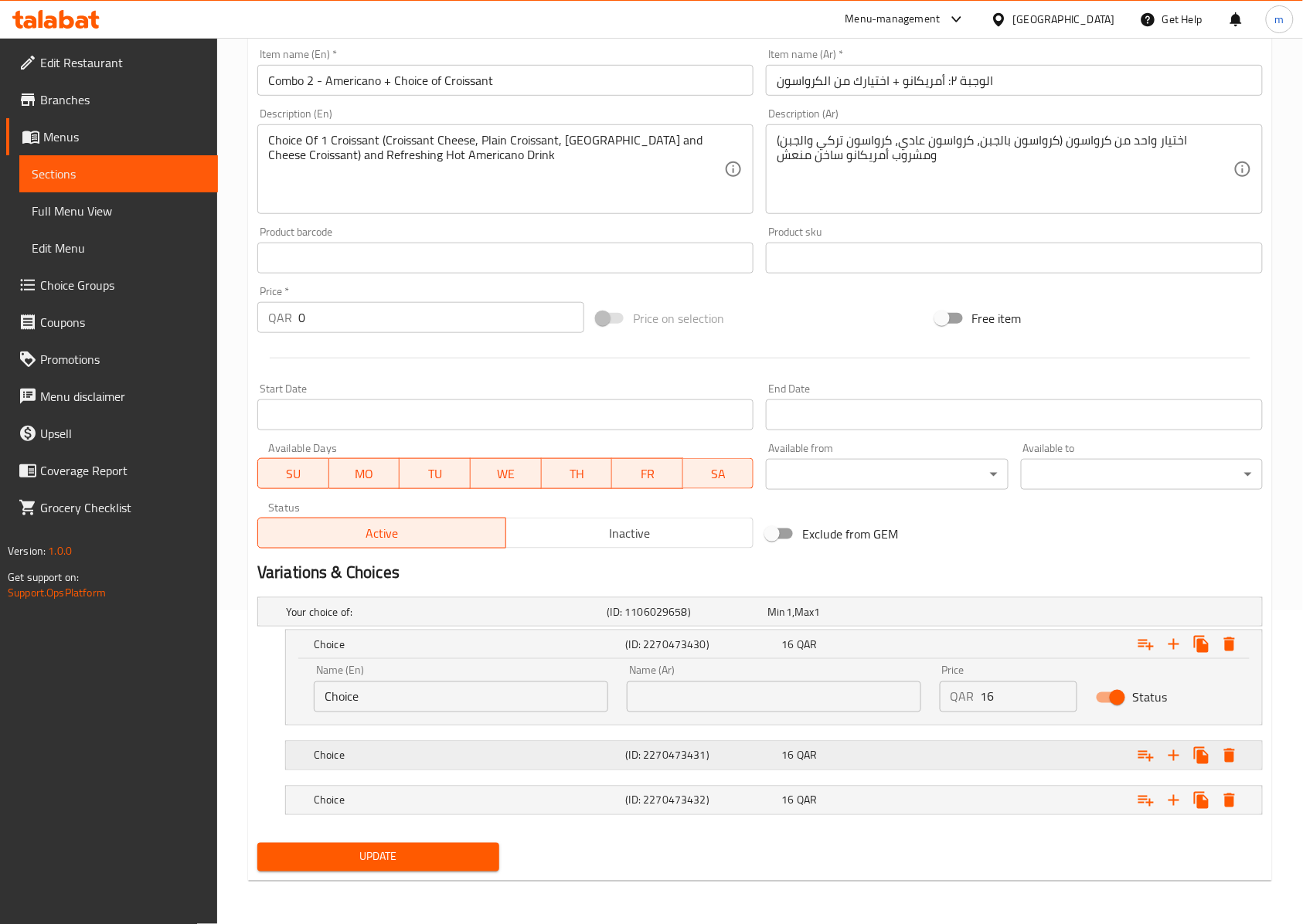
click at [658, 619] on h5 "(ID: 2270473431)" at bounding box center [685, 612] width 155 height 15
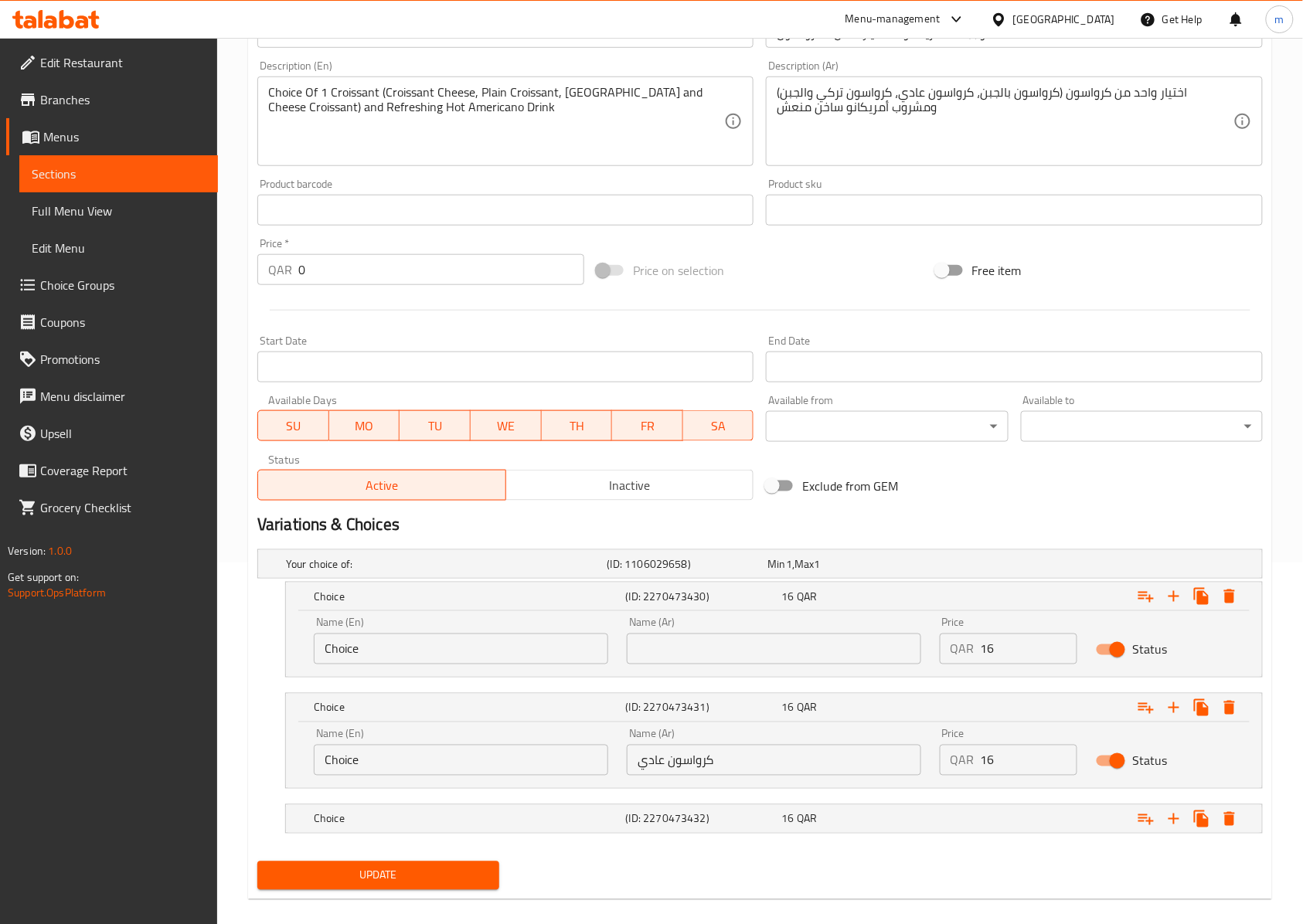
scroll to position [383, 0]
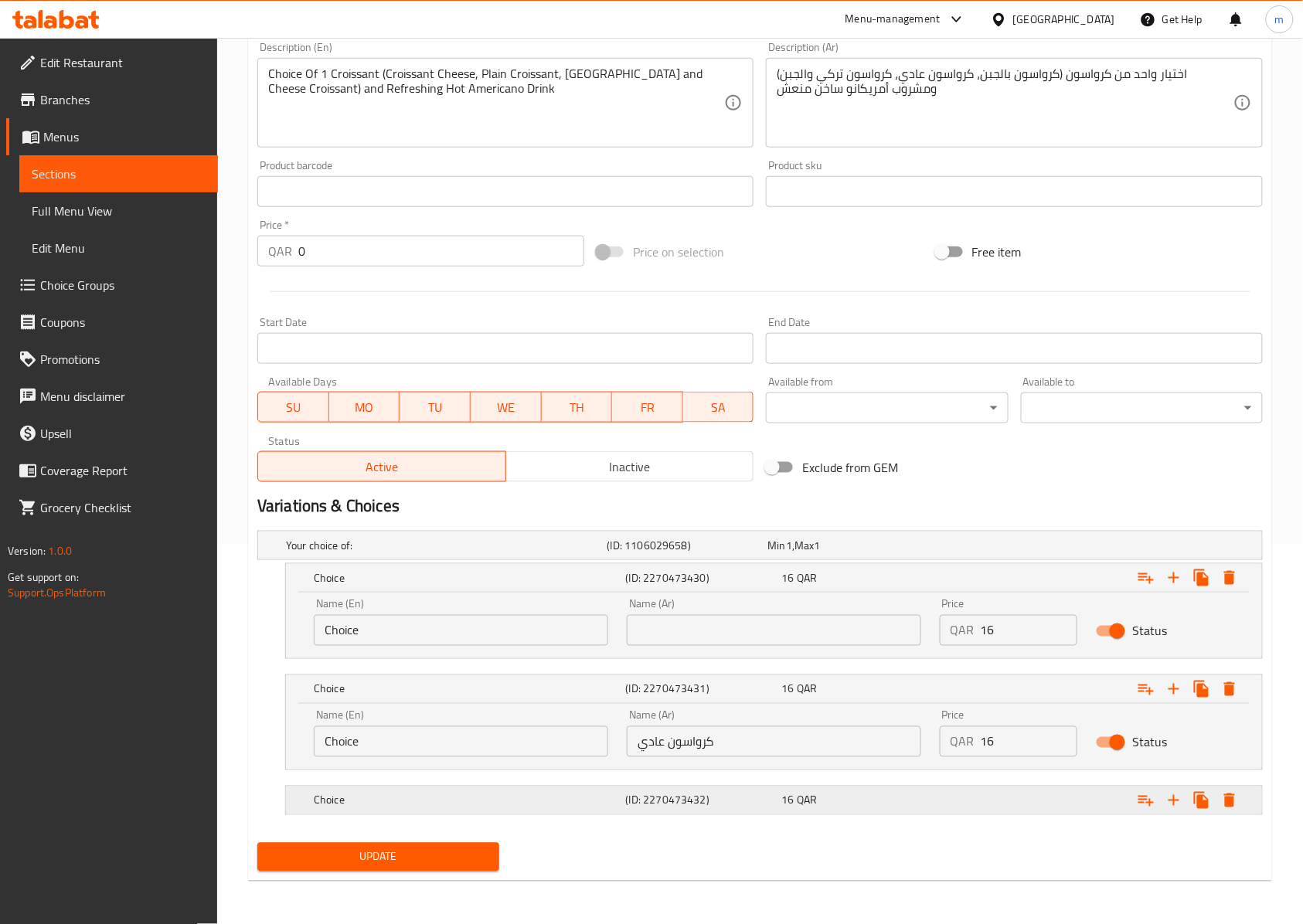
click at [604, 556] on div "Choice" at bounding box center [443, 545] width 321 height 22
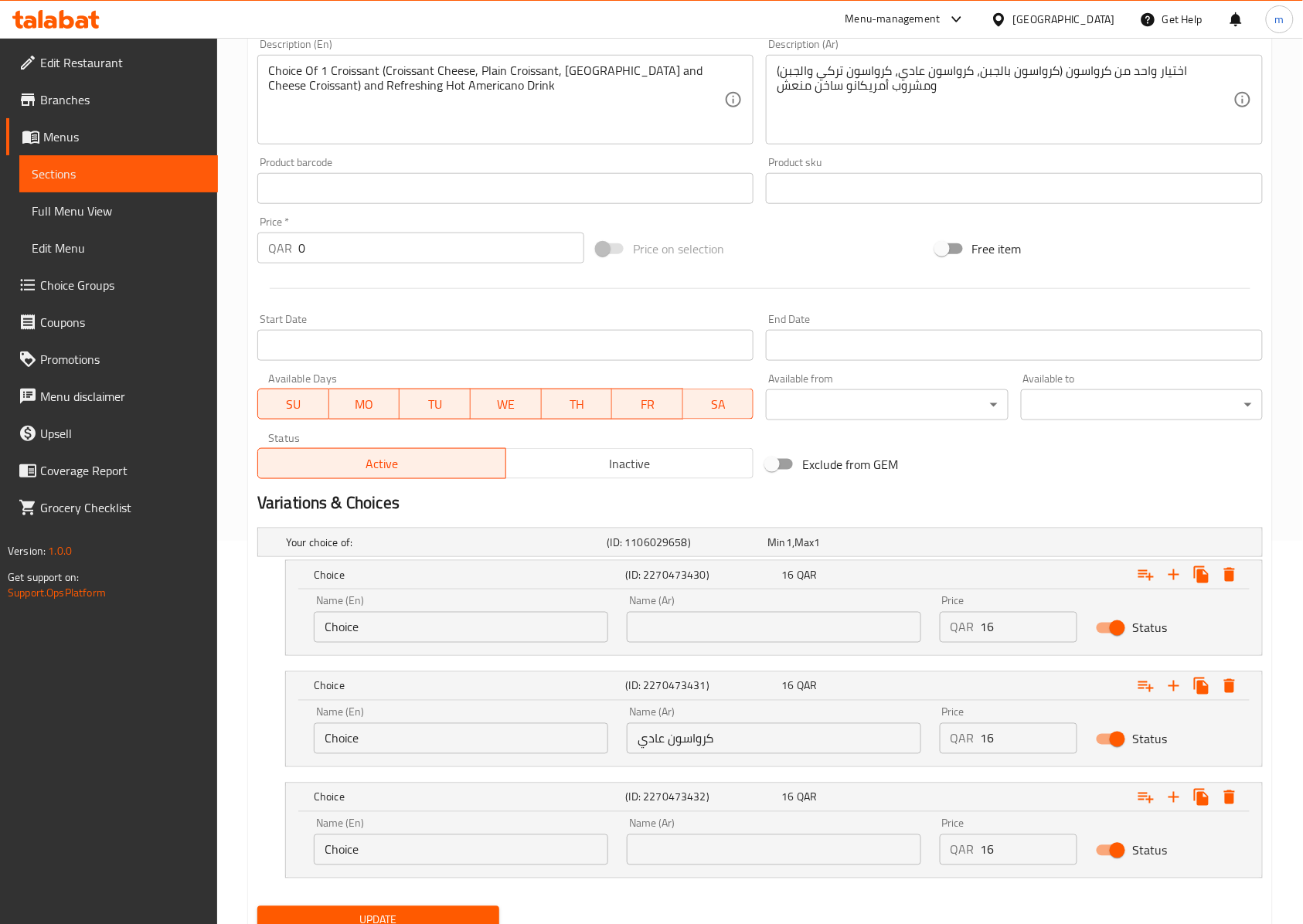
click at [737, 736] on input "كرواسون عادي" at bounding box center [774, 738] width 294 height 31
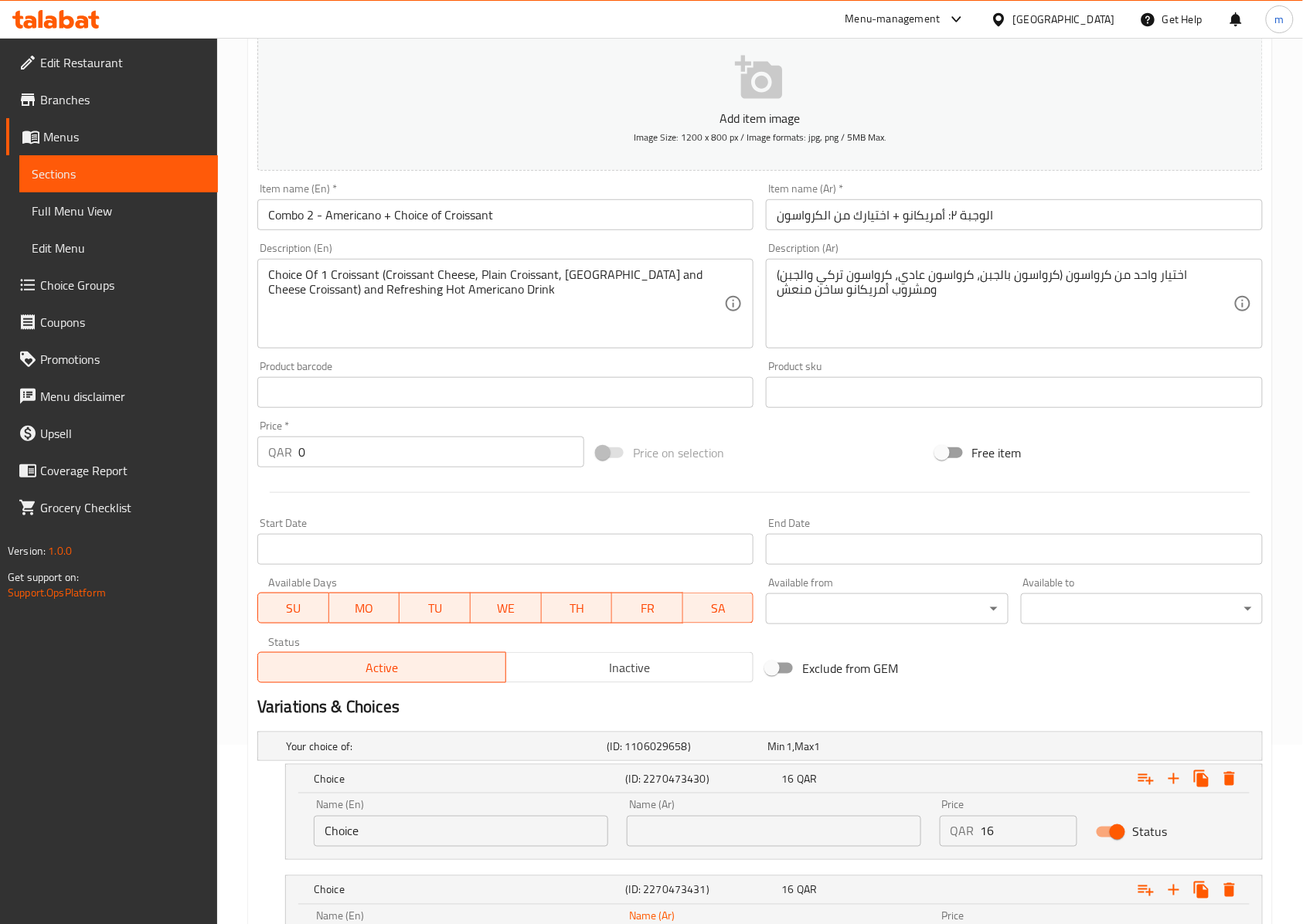
scroll to position [177, 0]
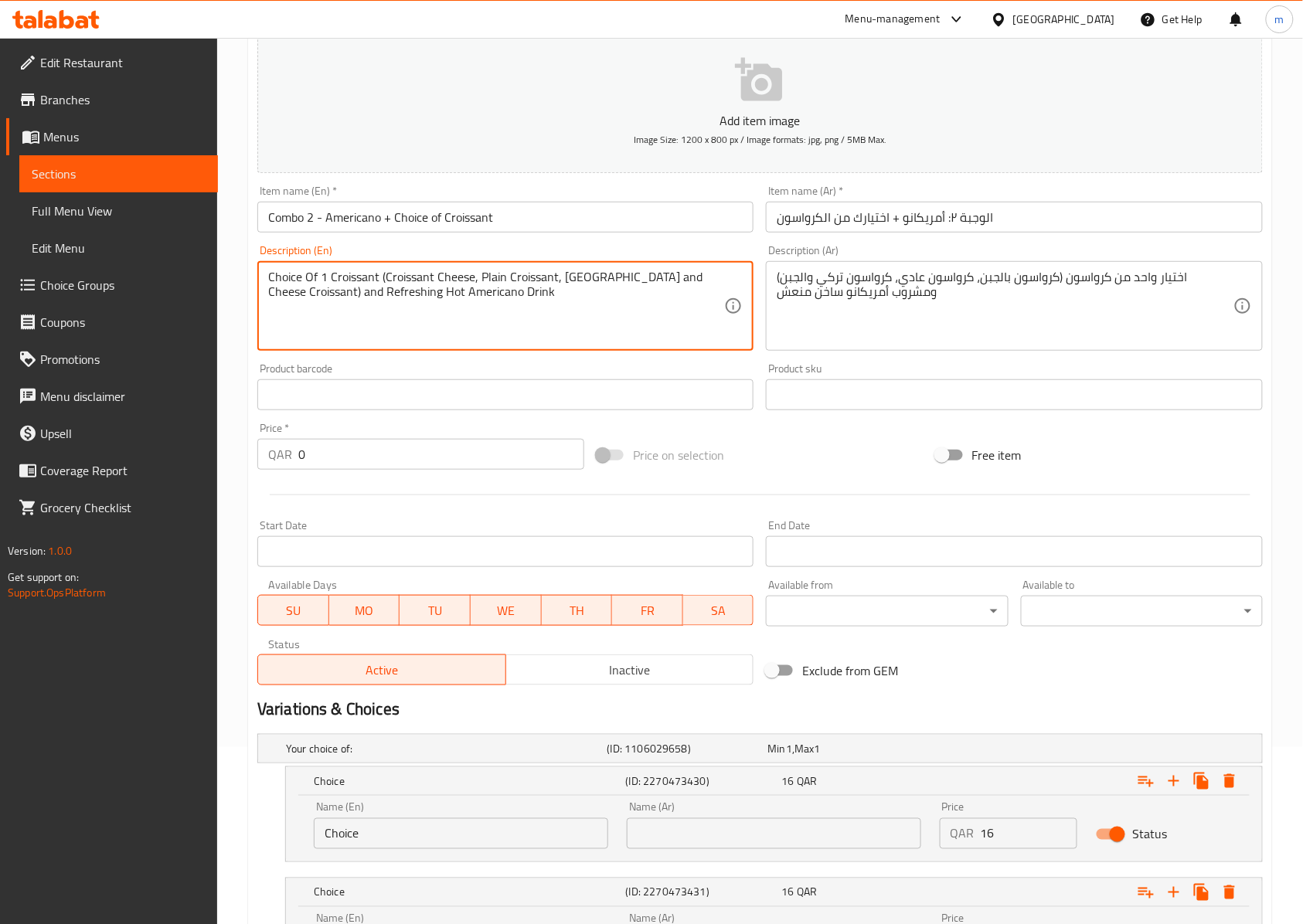
drag, startPoint x: 556, startPoint y: 279, endPoint x: 480, endPoint y: 275, distance: 76.1
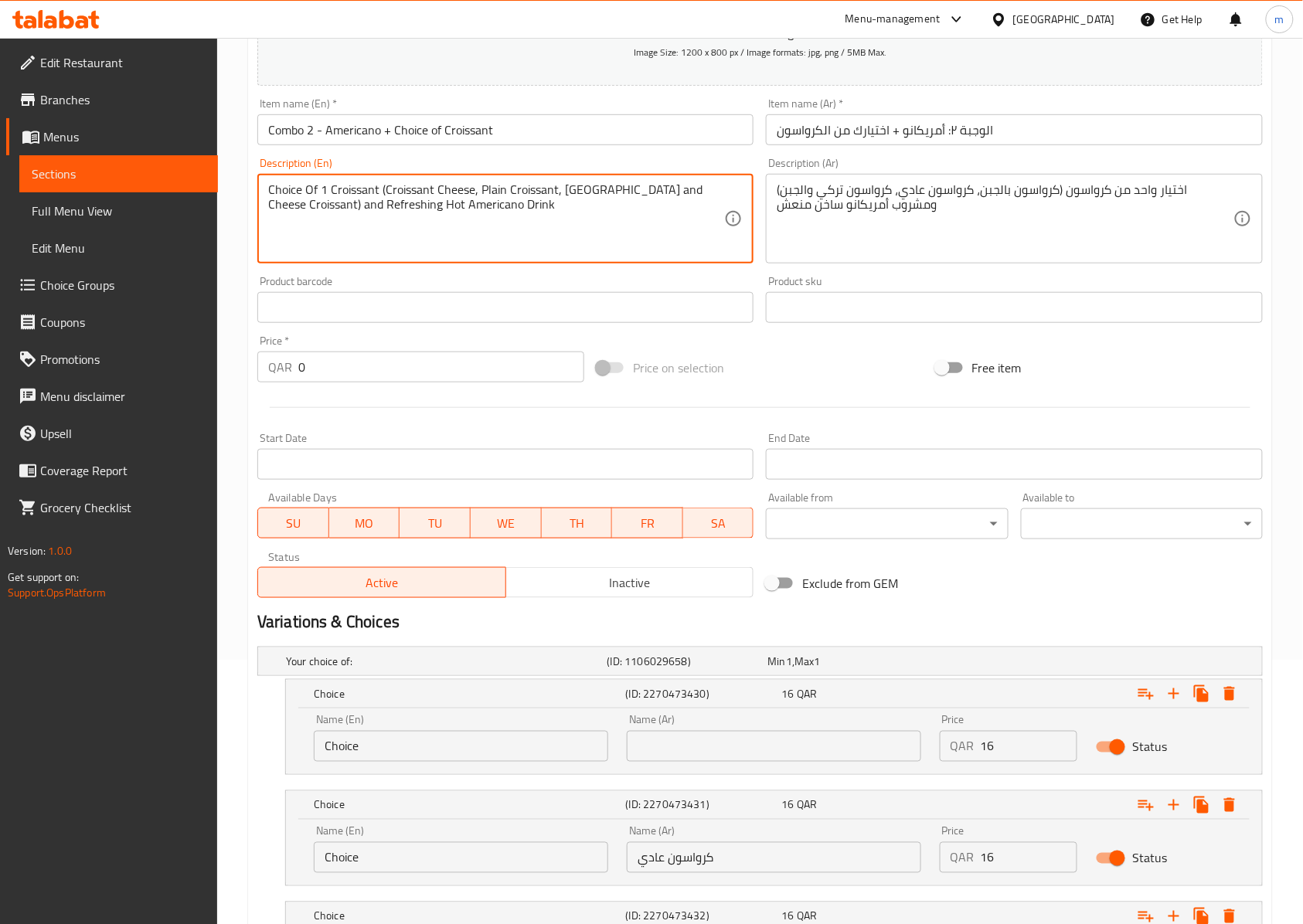
scroll to position [449, 0]
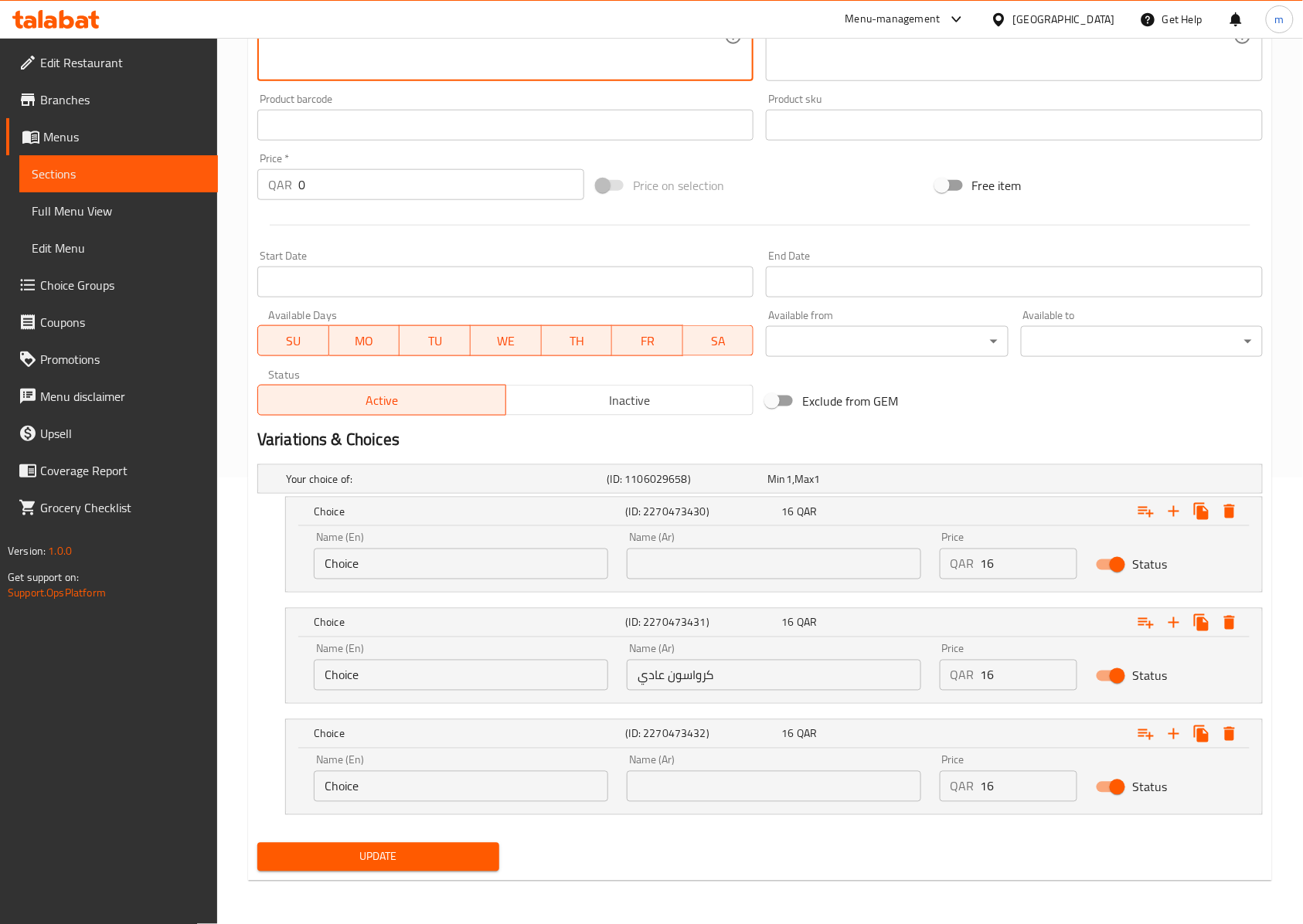
click at [454, 678] on input "Choice" at bounding box center [460, 675] width 294 height 31
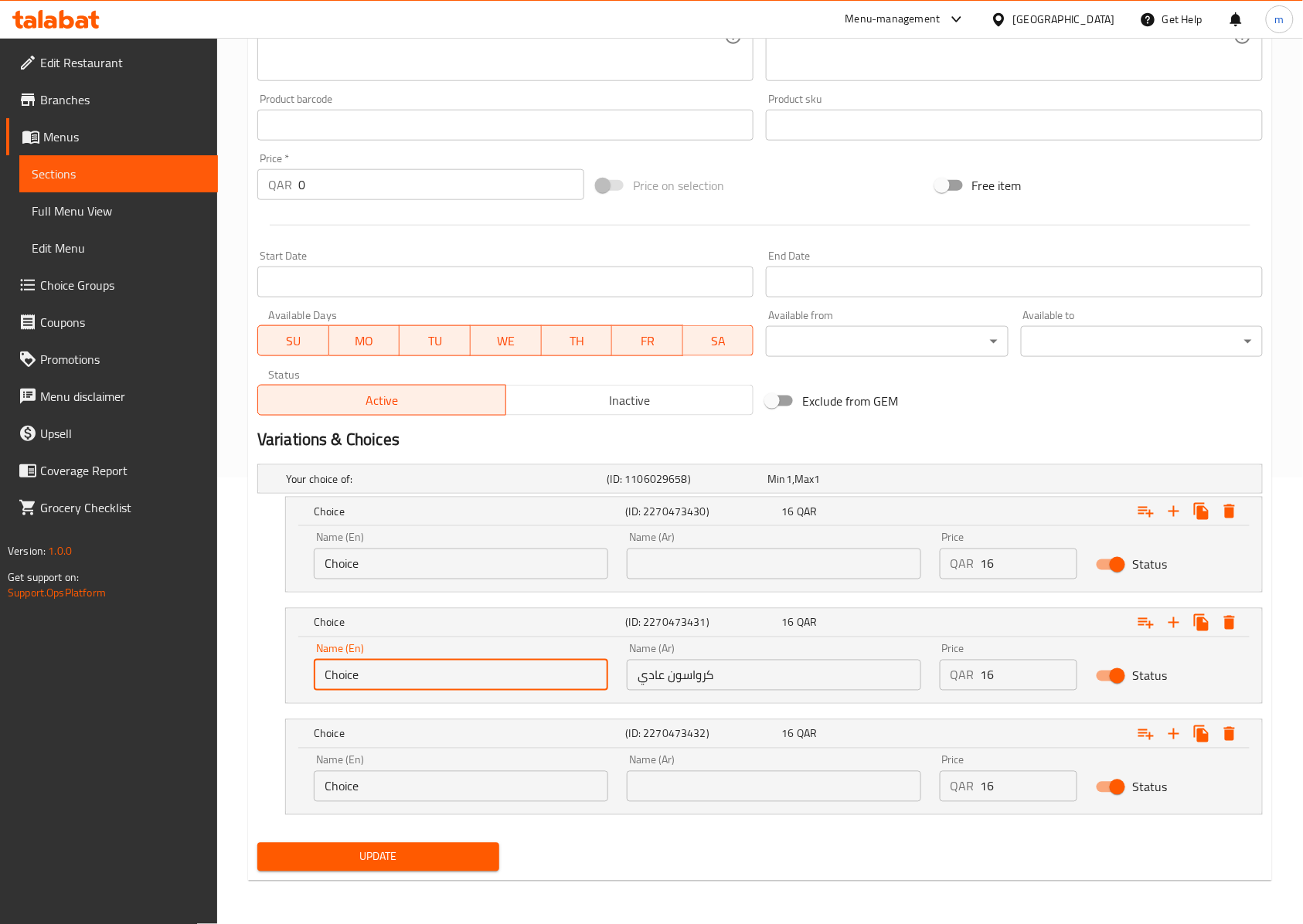
paste input "Plain Croissant"
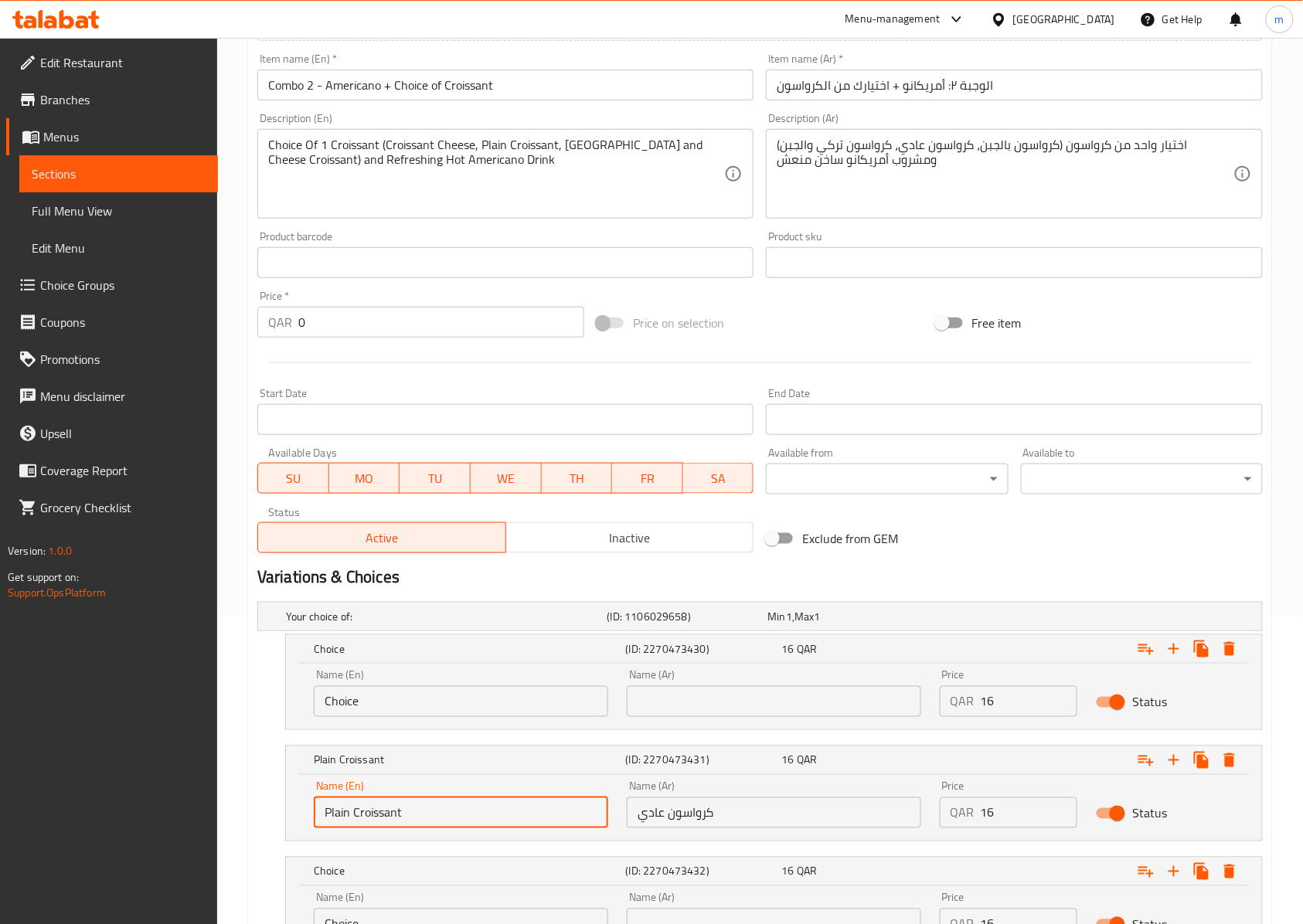
scroll to position [243, 0]
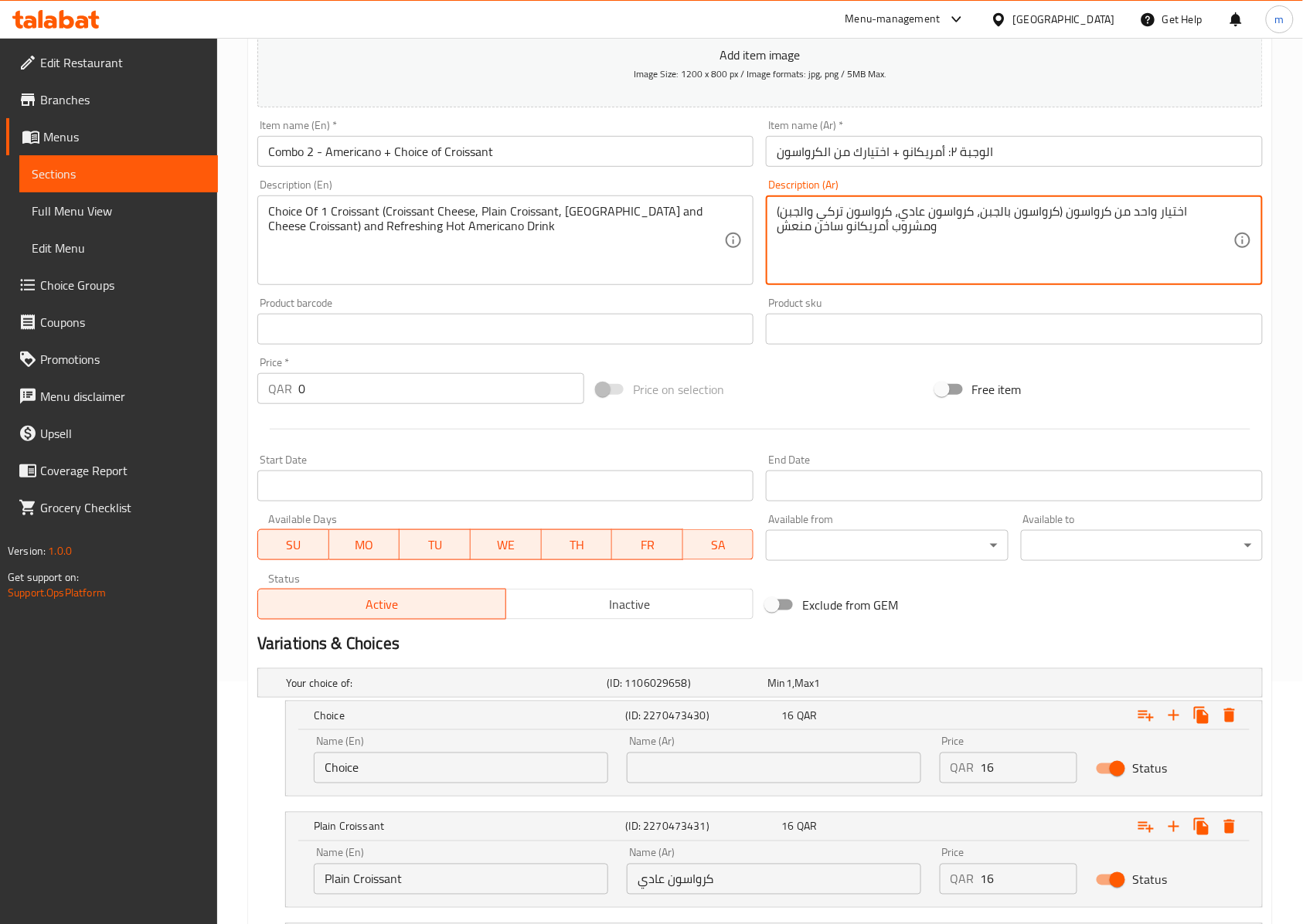
drag, startPoint x: 1057, startPoint y: 211, endPoint x: 981, endPoint y: 212, distance: 76.0
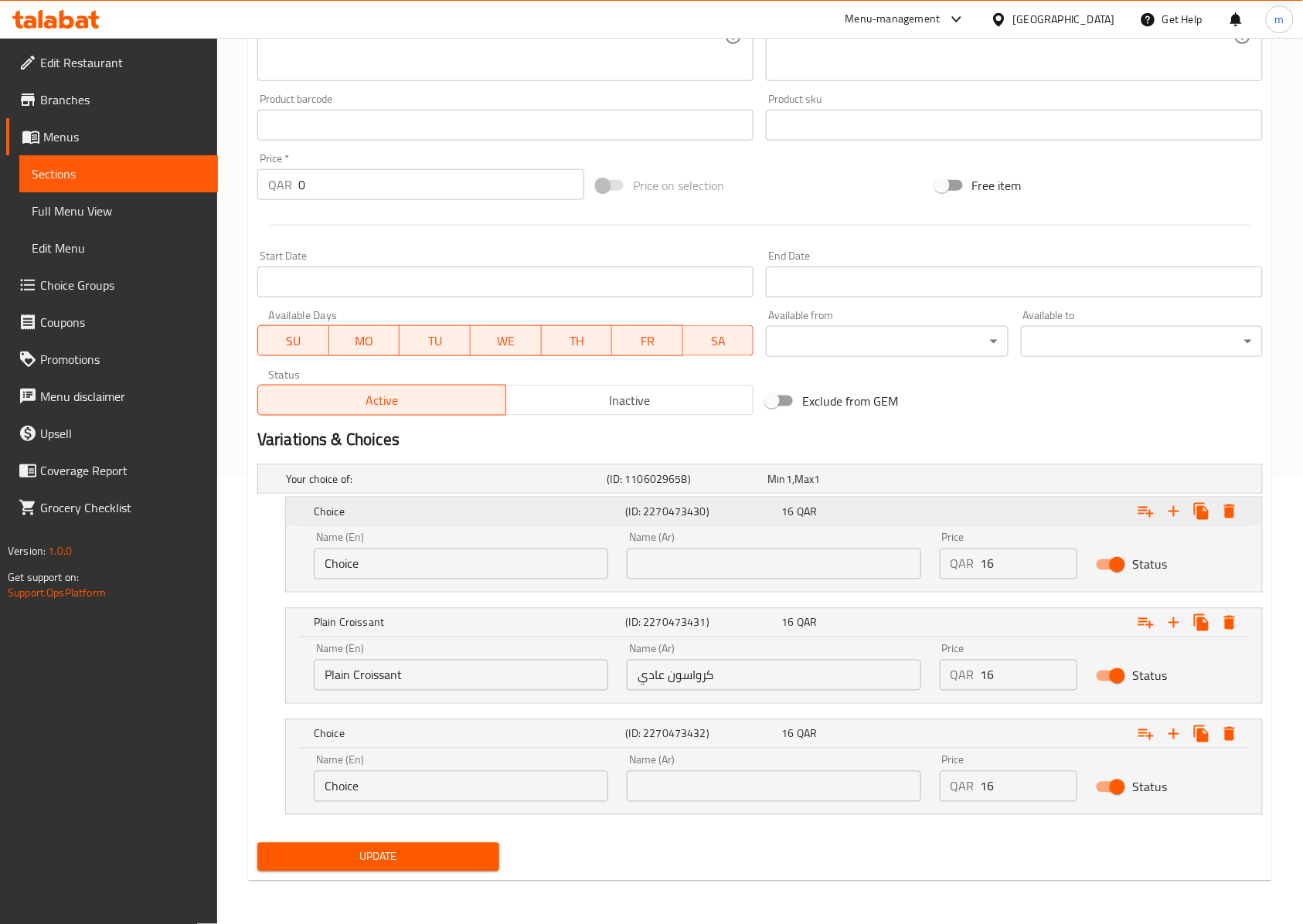
scroll to position [408, 0]
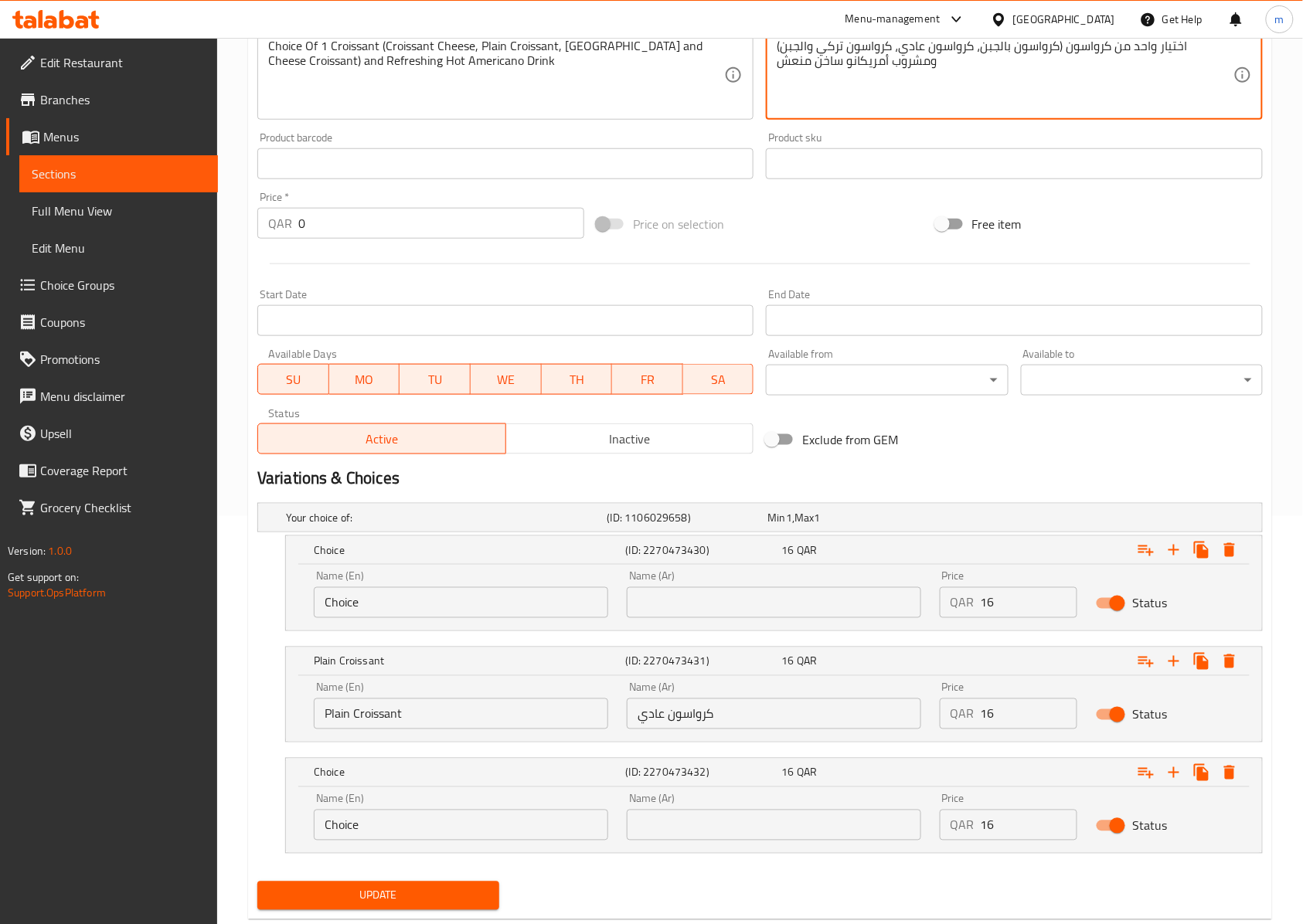
drag, startPoint x: 417, startPoint y: 612, endPoint x: 433, endPoint y: 619, distance: 17.5
click at [422, 612] on input "Choice" at bounding box center [460, 602] width 294 height 31
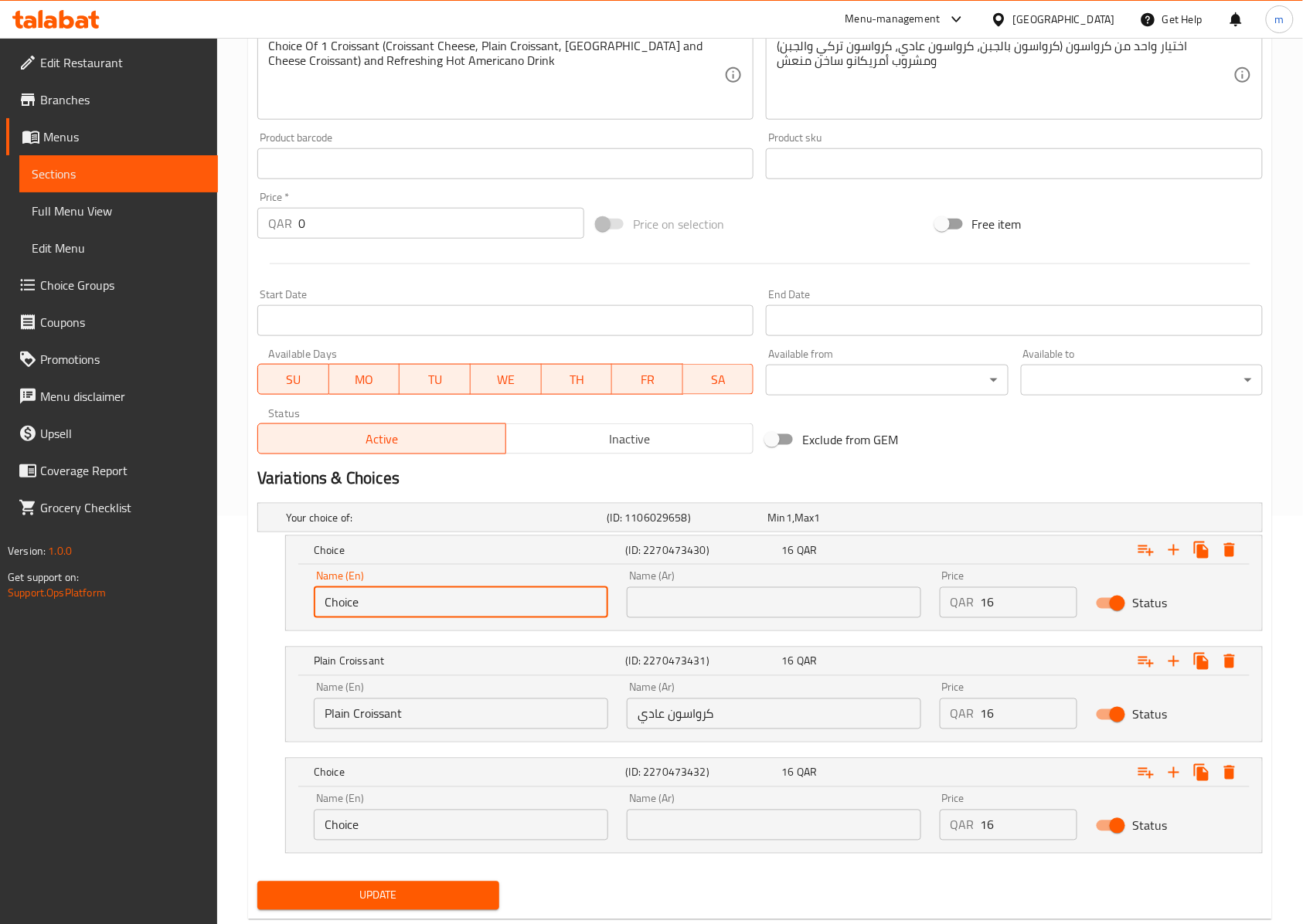
click at [690, 718] on input "كرواسون عادي" at bounding box center [774, 714] width 294 height 31
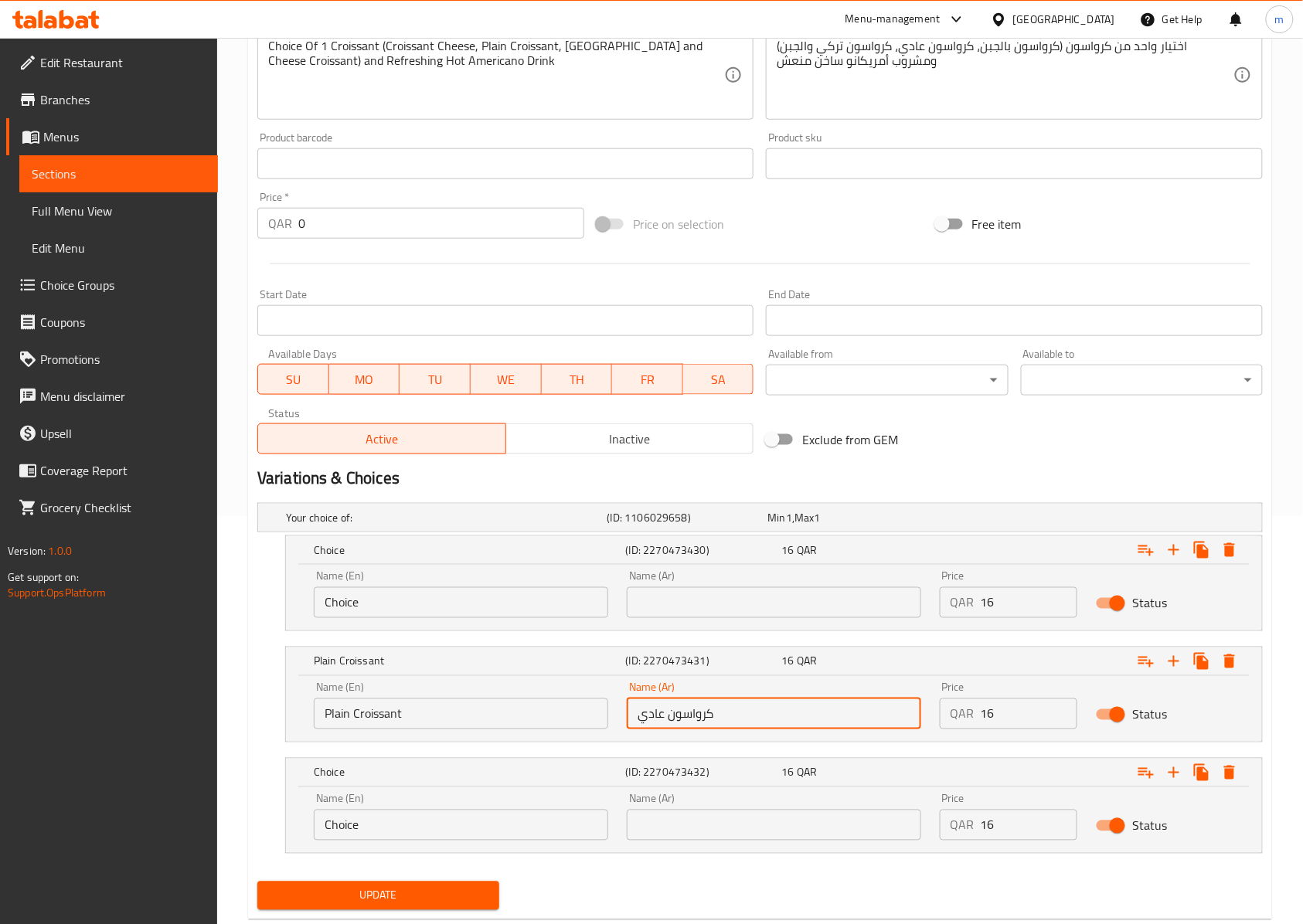
click at [690, 718] on input "كرواسون عادي" at bounding box center [774, 714] width 294 height 31
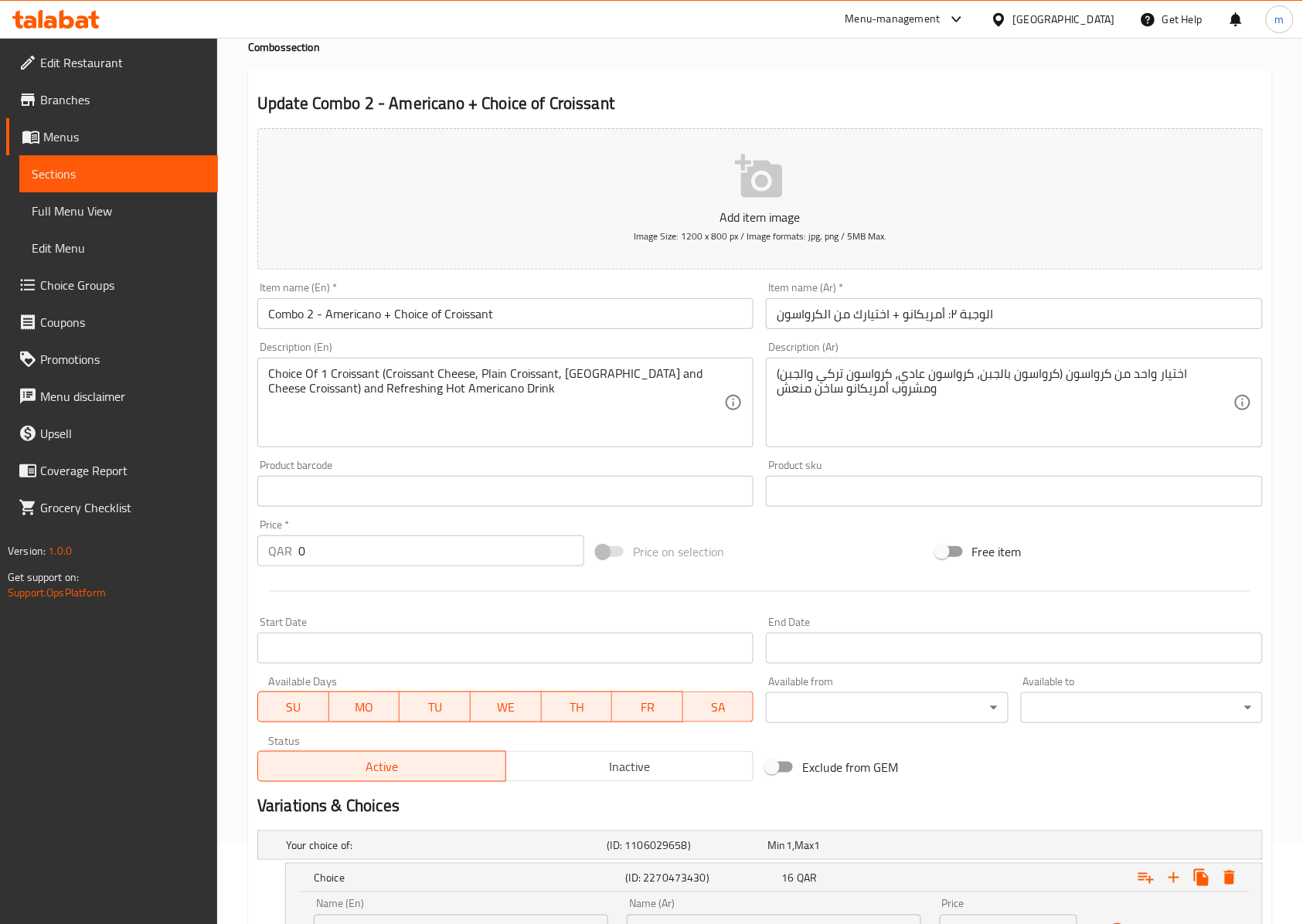
scroll to position [0, 0]
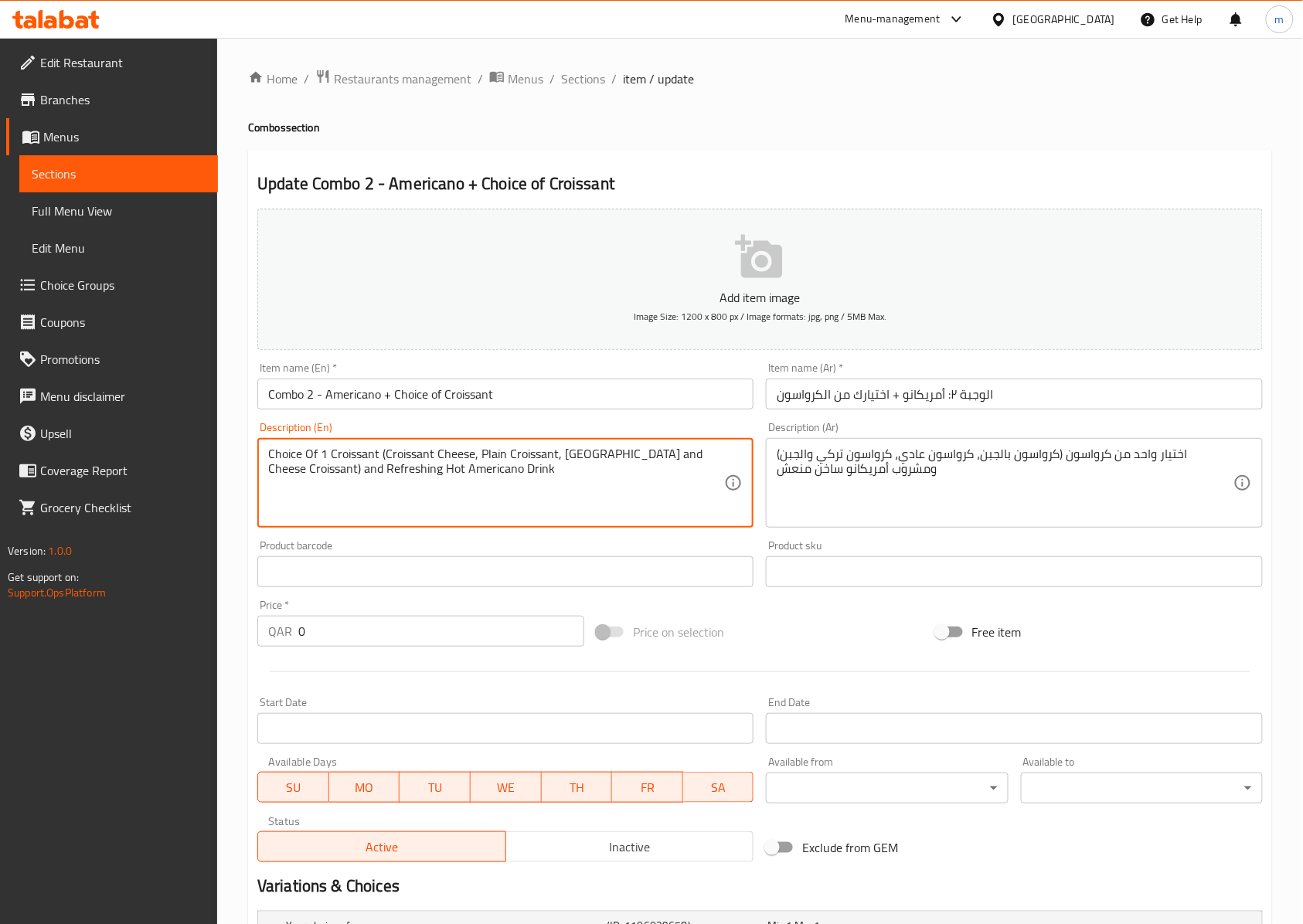
click at [560, 455] on textarea "Choice Of 1 Croissant (Croissant Cheese, Plain Croissant, [GEOGRAPHIC_DATA] and…" at bounding box center [497, 483] width 456 height 73
drag, startPoint x: 552, startPoint y: 452, endPoint x: 518, endPoint y: 450, distance: 34.1
click at [518, 450] on textarea "Choice Of 1 Croissant (Croissant Cheese, Plain Croissant, [GEOGRAPHIC_DATA] and…" at bounding box center [497, 483] width 456 height 73
click at [503, 450] on textarea "Choice Of 1 Croissant (Croissant Cheese, Plain Croissant, [GEOGRAPHIC_DATA] and…" at bounding box center [497, 483] width 456 height 73
drag, startPoint x: 477, startPoint y: 451, endPoint x: 554, endPoint y: 445, distance: 77.2
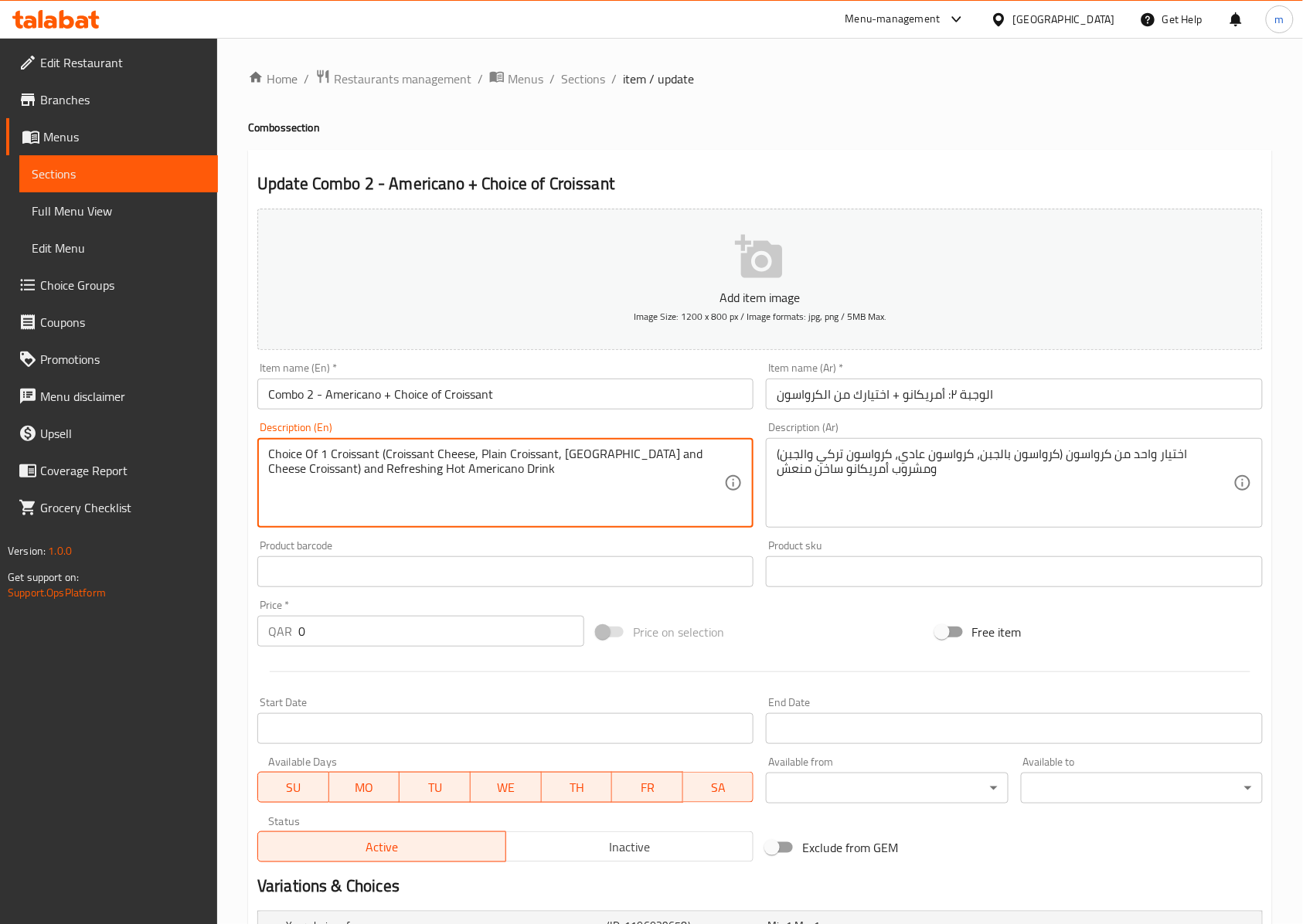
click at [554, 445] on div "Choice Of 1 Croissant (Croissant Cheese, Plain Croissant, [GEOGRAPHIC_DATA] and…" at bounding box center [505, 483] width 496 height 89
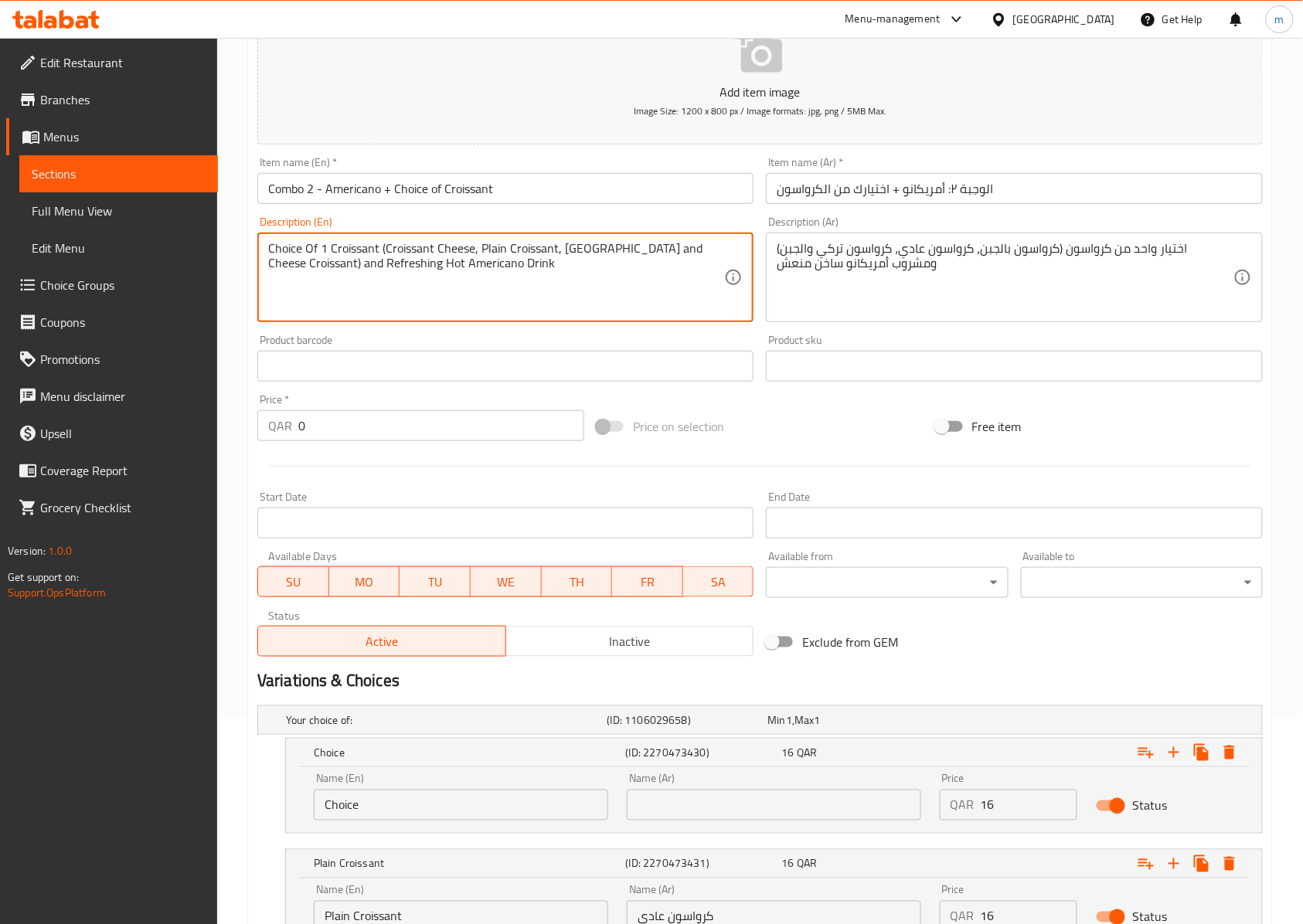
scroll to position [412, 0]
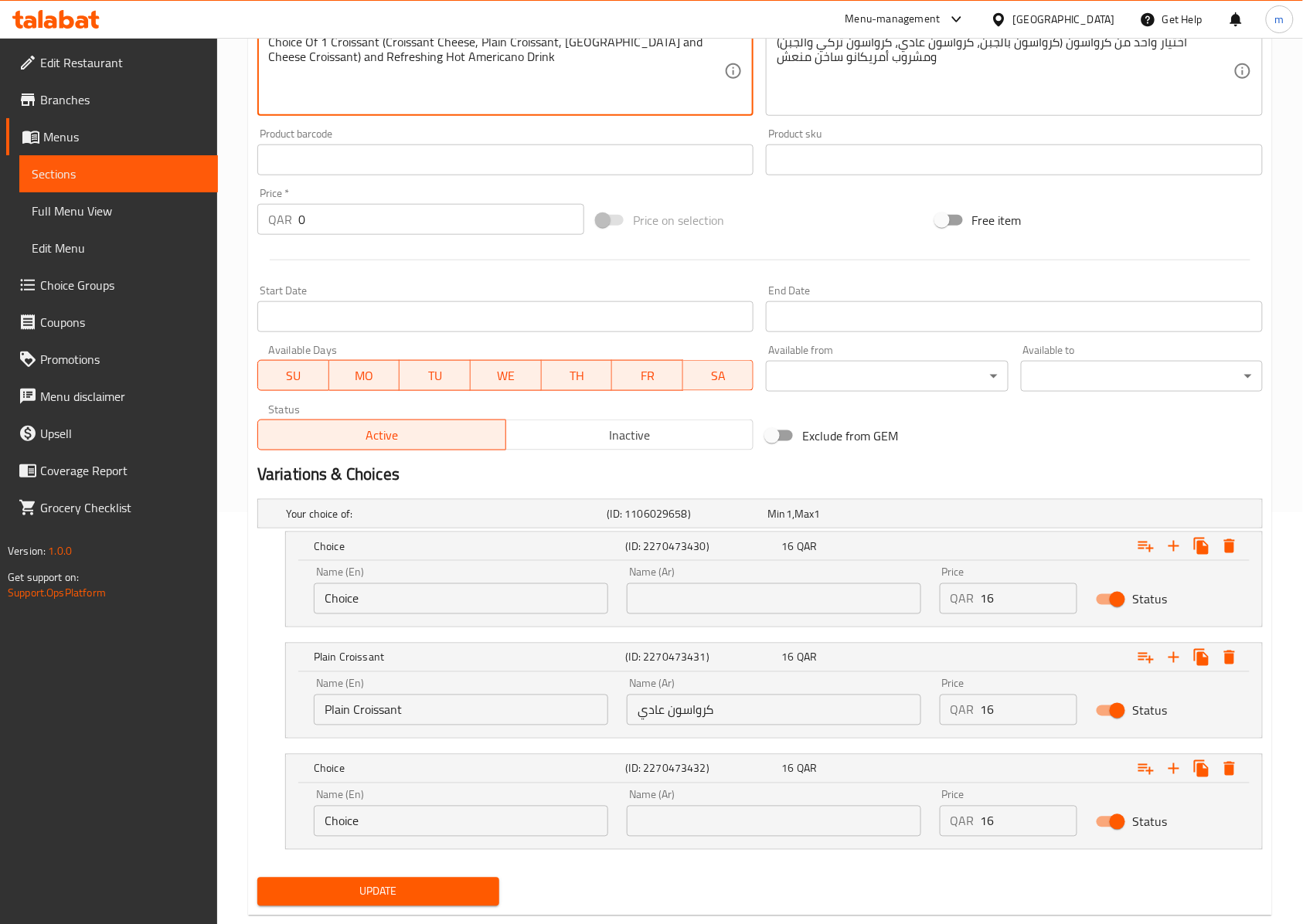
click at [427, 712] on input "Plain Croissant" at bounding box center [460, 710] width 294 height 31
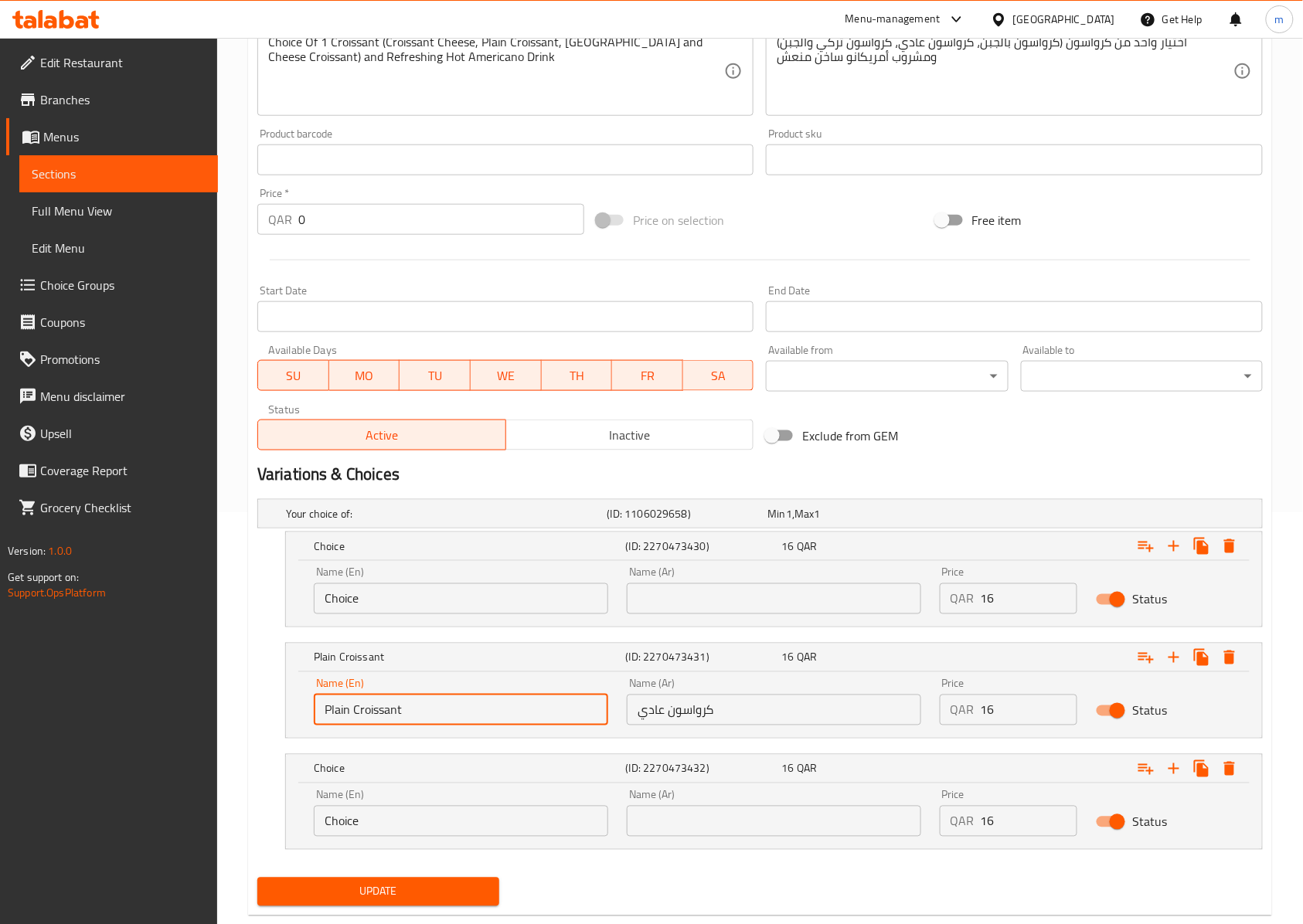
paste input "text"
click at [328, 709] on input "Plain Croissant" at bounding box center [460, 710] width 294 height 31
type input "Plain Croissant"
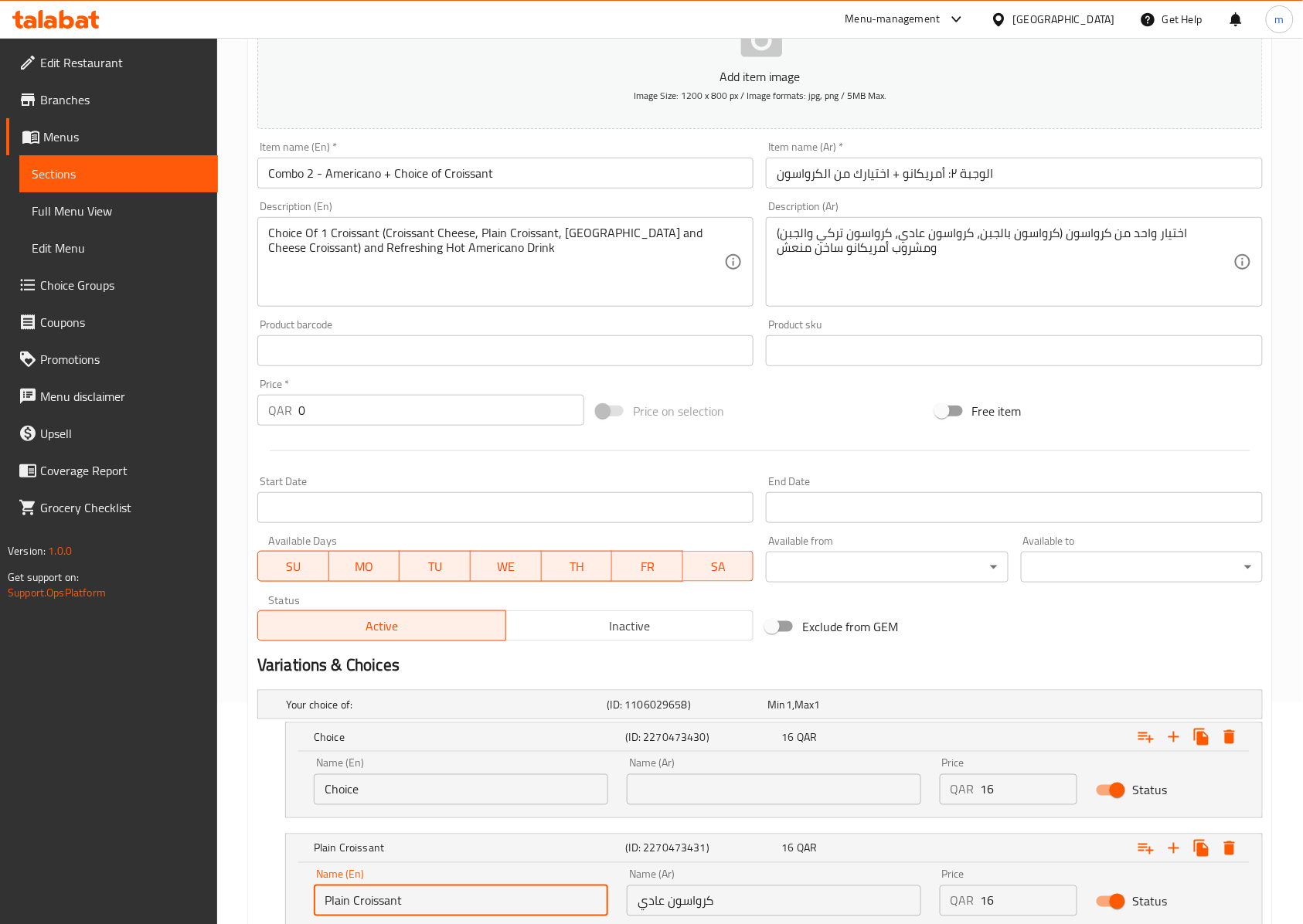
scroll to position [0, 0]
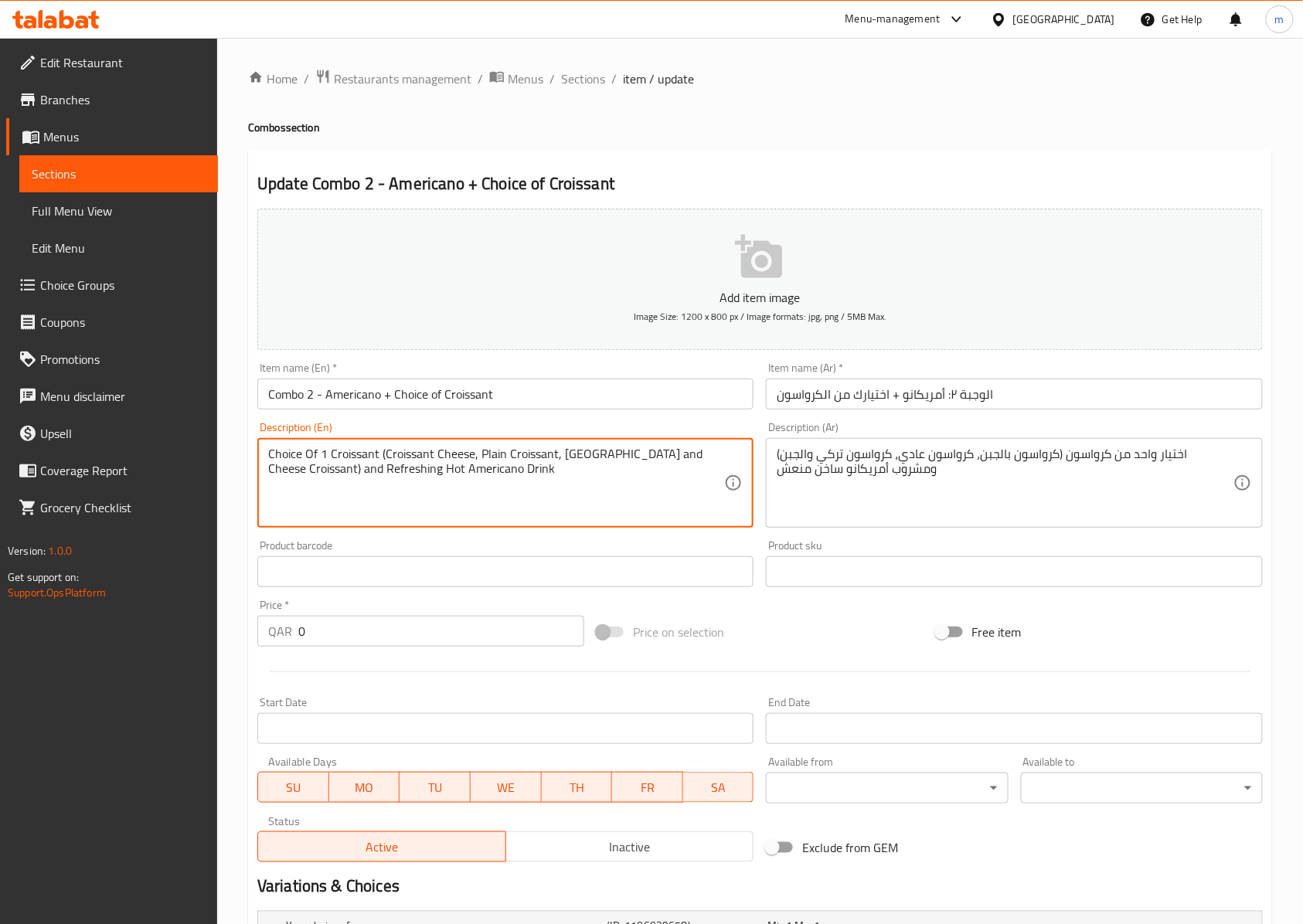
drag, startPoint x: 473, startPoint y: 457, endPoint x: 384, endPoint y: 449, distance: 89.4
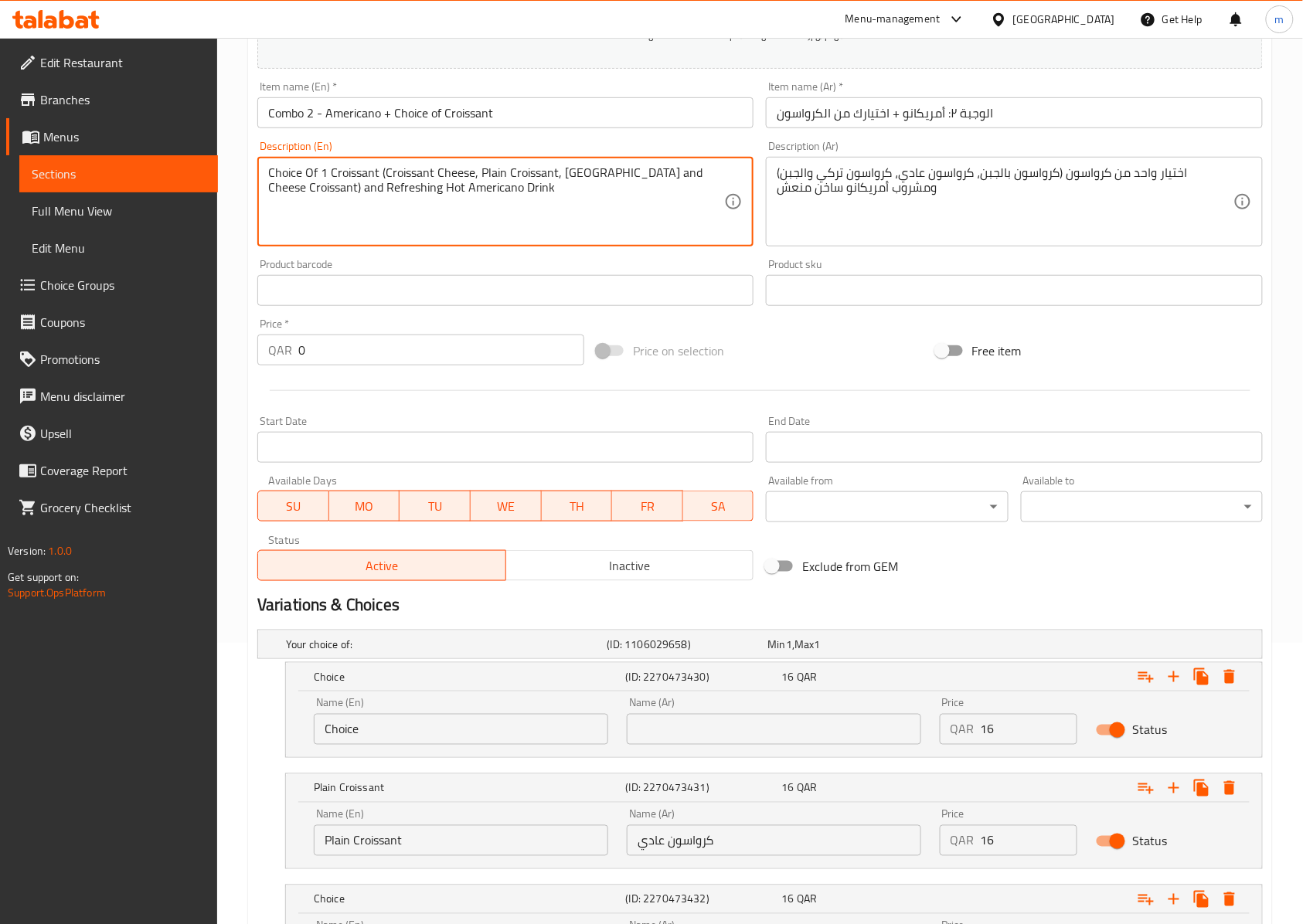
scroll to position [309, 0]
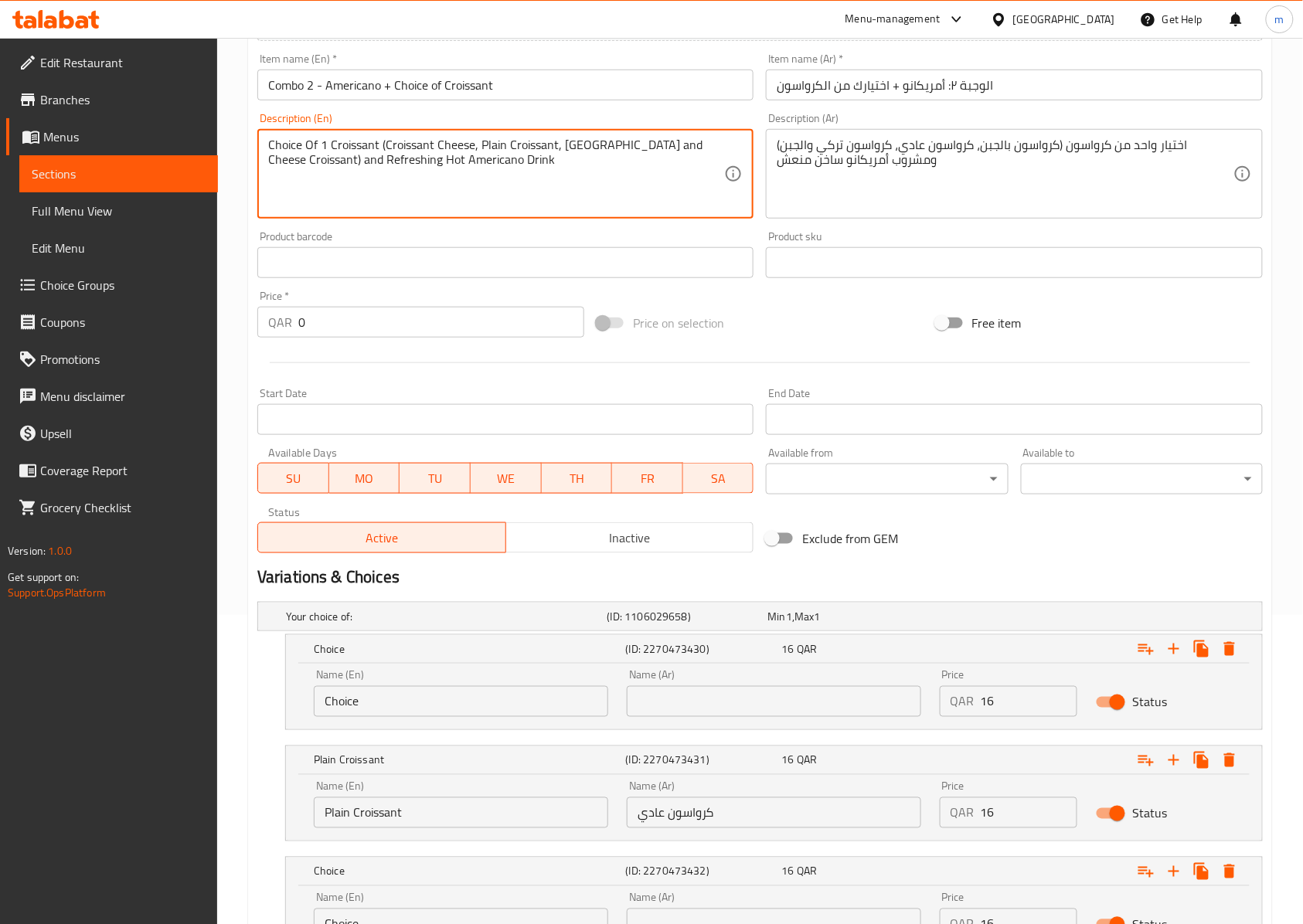
click at [487, 715] on input "Choice" at bounding box center [460, 701] width 294 height 31
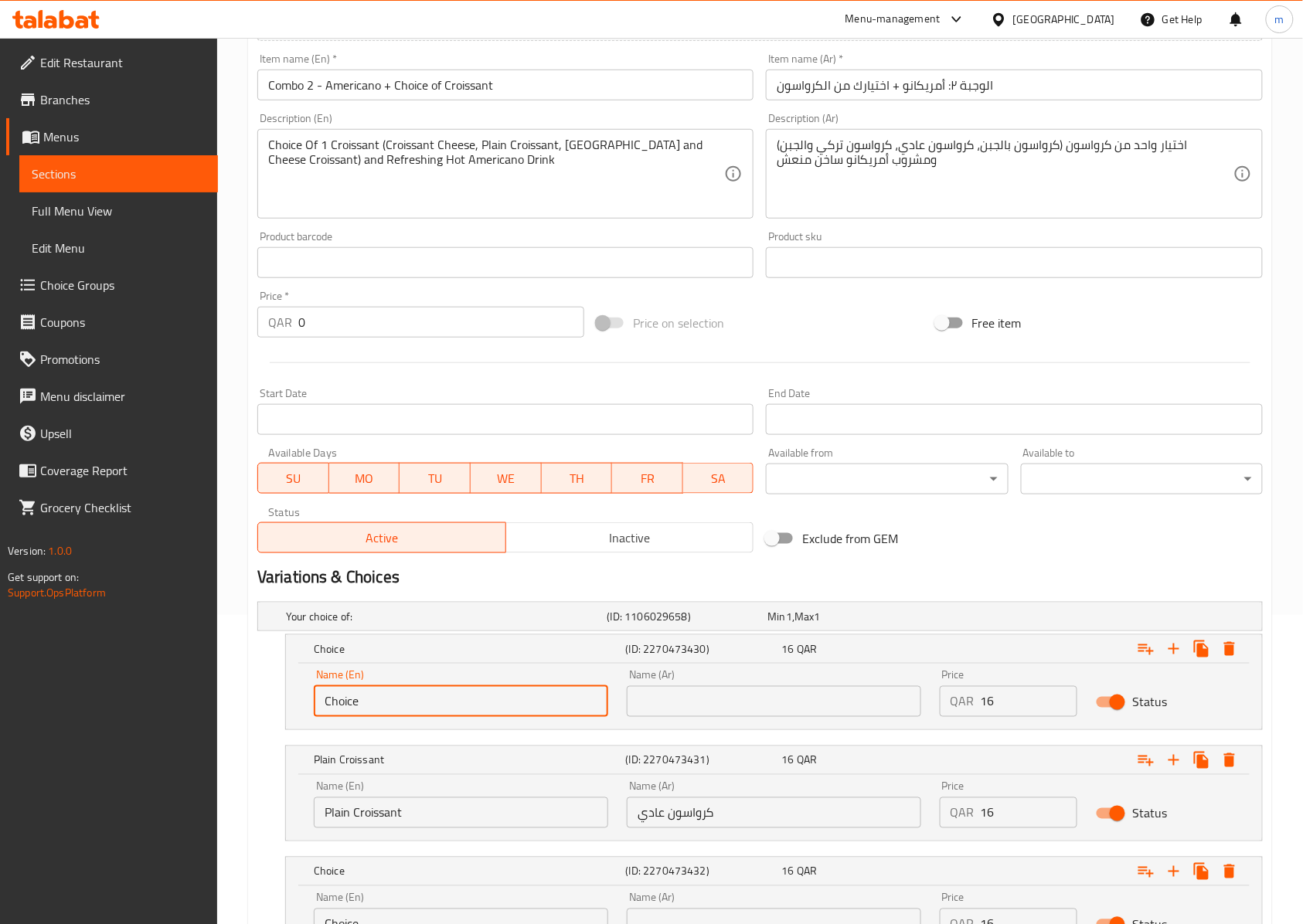
paste input "Croissant Cheese"
paste input "text"
type input "Croissant Cheese"
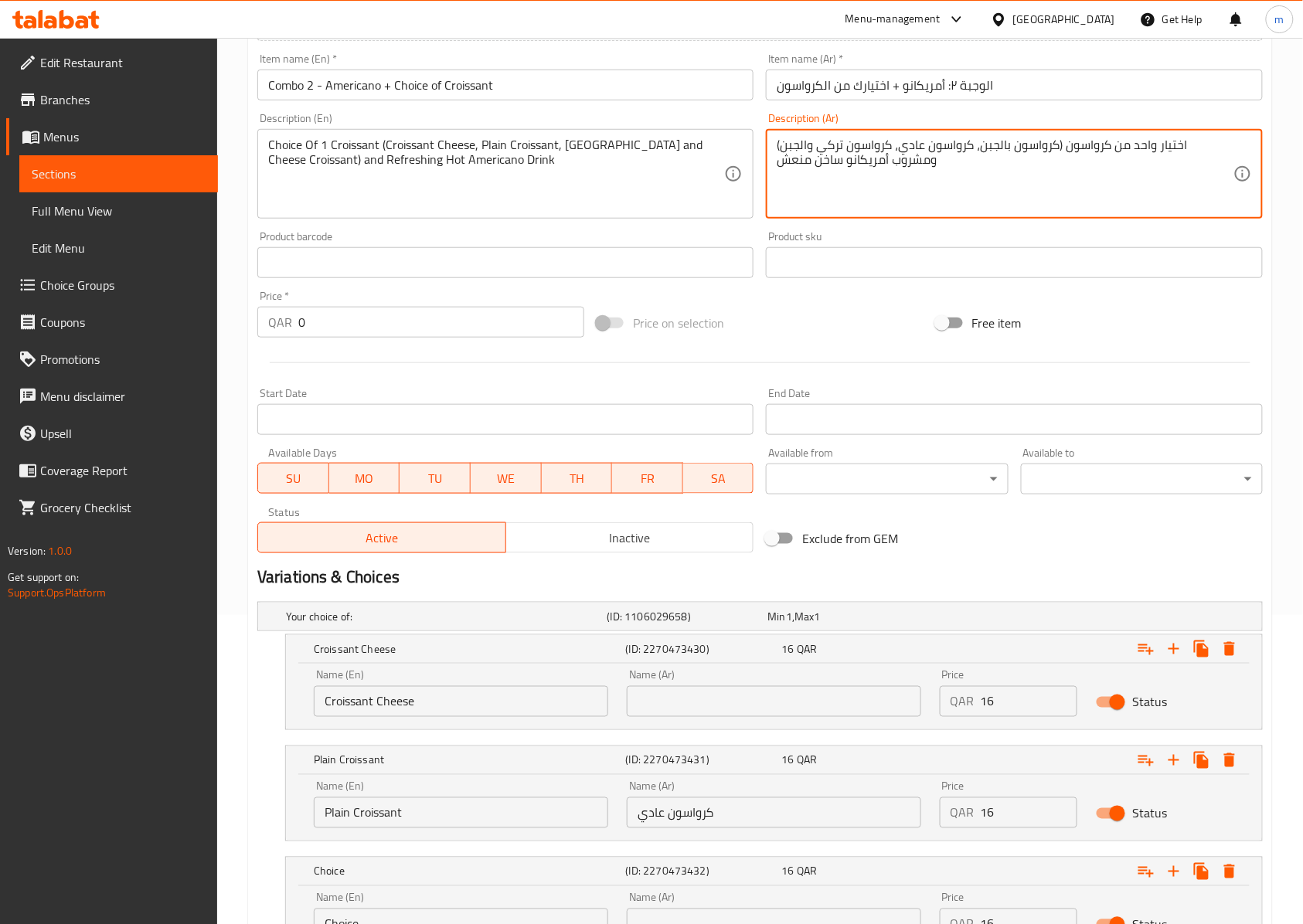
drag, startPoint x: 1059, startPoint y: 143, endPoint x: 980, endPoint y: 148, distance: 79.2
click at [804, 724] on div "Name (Ar) Name (Ar)" at bounding box center [774, 693] width 313 height 65
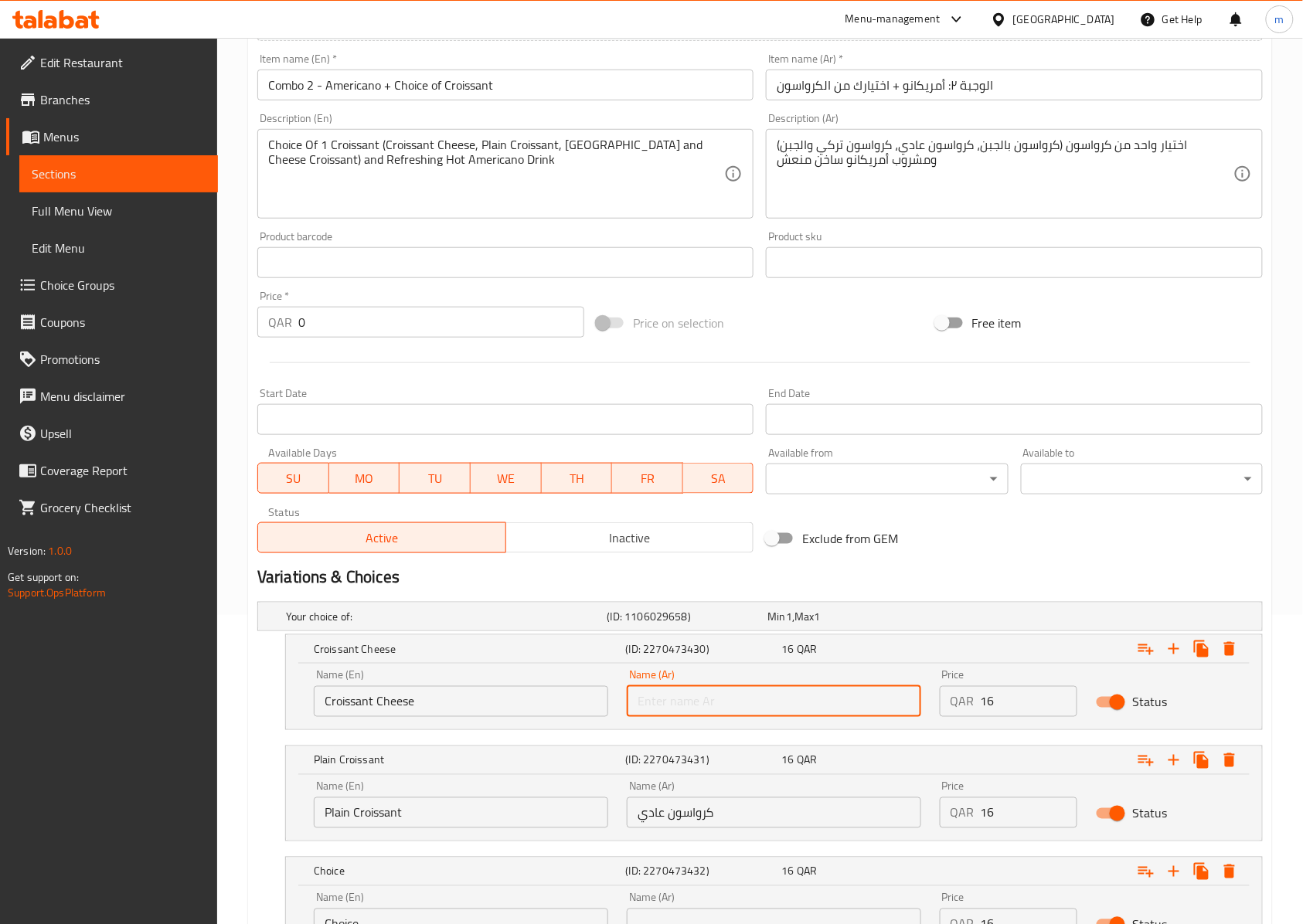
click at [782, 709] on input "text" at bounding box center [774, 701] width 294 height 31
paste input "كرواسون بالجبن"
type input "كرواسون بالجبن"
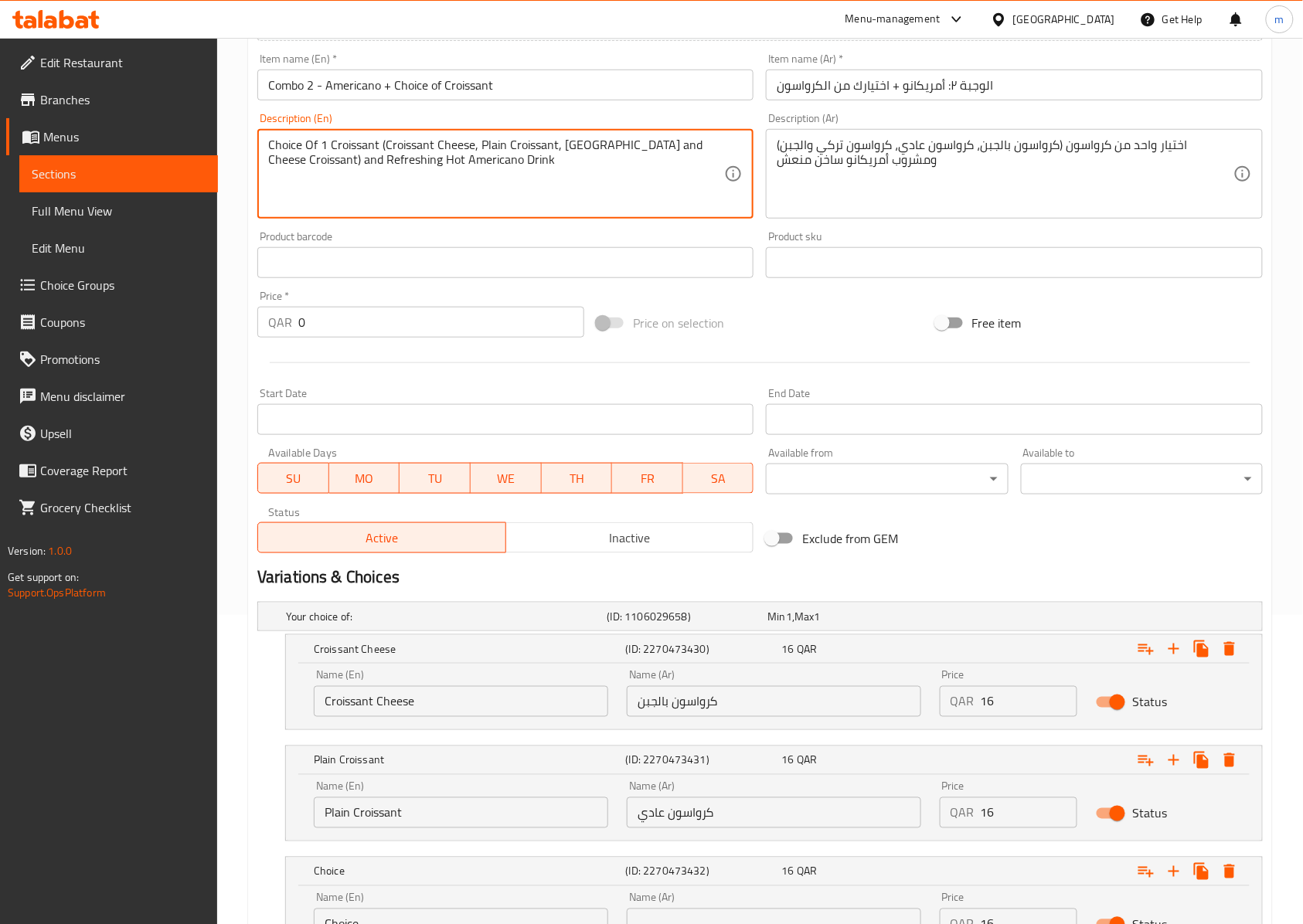
drag, startPoint x: 708, startPoint y: 139, endPoint x: 567, endPoint y: 137, distance: 141.0
click at [564, 146] on textarea "Choice Of 1 Croissant (Croissant Cheese, Plain Croissant, [GEOGRAPHIC_DATA] and…" at bounding box center [497, 174] width 456 height 73
drag, startPoint x: 560, startPoint y: 149, endPoint x: 681, endPoint y: 145, distance: 121.1
click at [677, 147] on textarea "Choice Of 1 Croissant (Croissant Cheese, Plain Croissant, [GEOGRAPHIC_DATA] and…" at bounding box center [497, 174] width 456 height 73
click at [701, 140] on textarea "Choice Of 1 Croissant (Croissant Cheese, Plain Croissant, [GEOGRAPHIC_DATA] and…" at bounding box center [497, 174] width 456 height 73
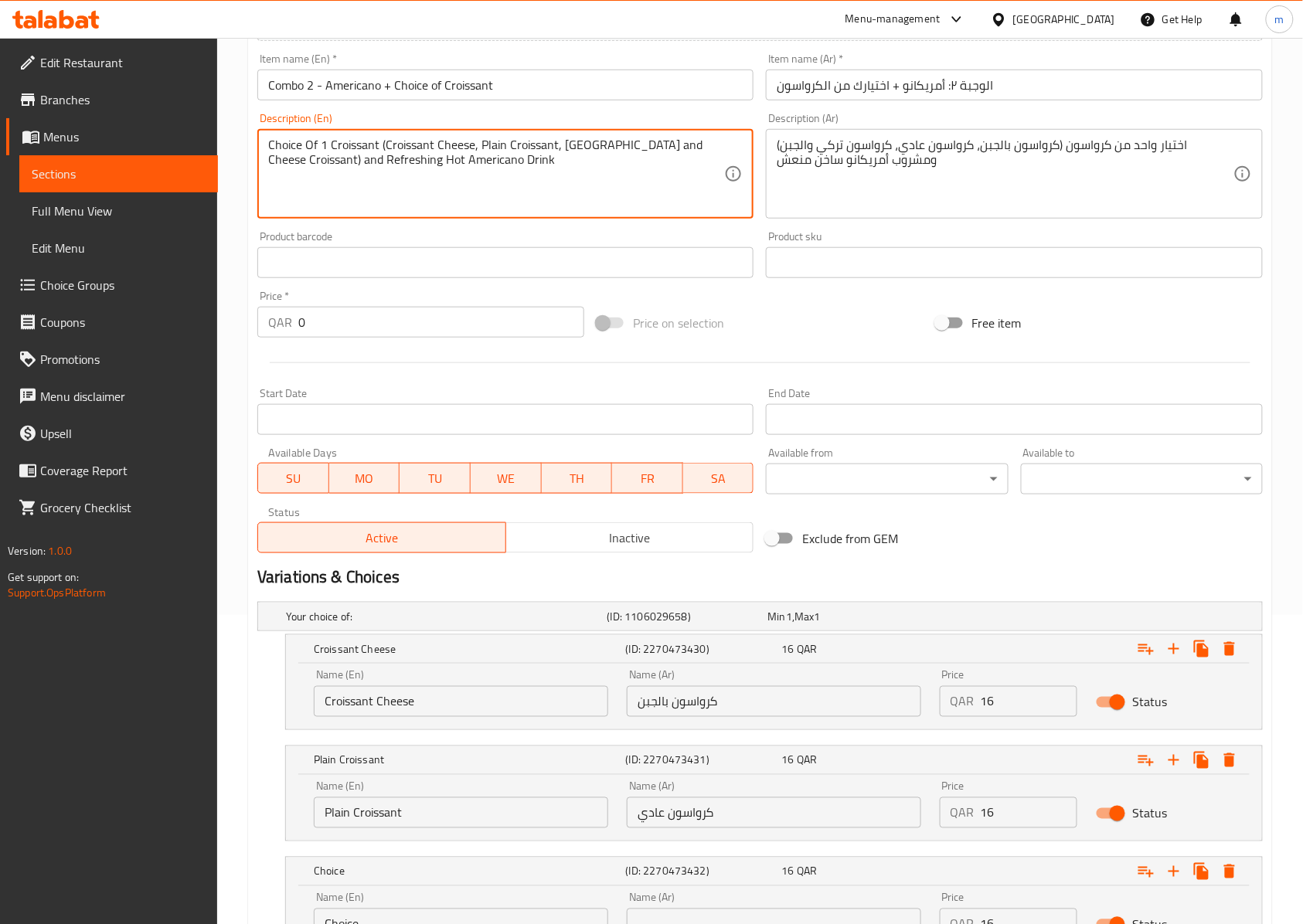
drag, startPoint x: 708, startPoint y: 140, endPoint x: 563, endPoint y: 148, distance: 145.2
click at [563, 148] on textarea "Choice Of 1 Croissant (Croissant Cheese, Plain Croissant, [GEOGRAPHIC_DATA] and…" at bounding box center [497, 174] width 456 height 73
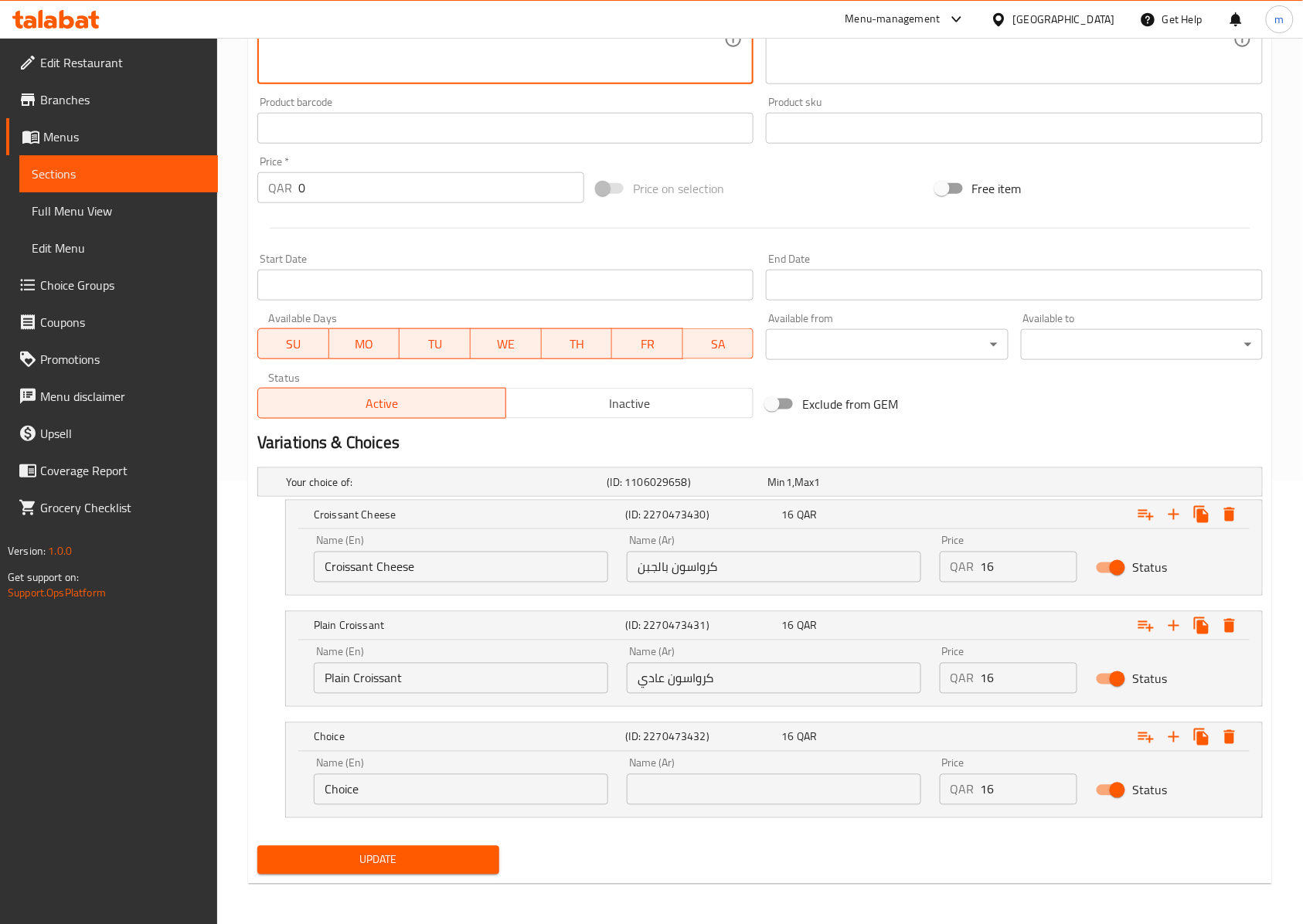
scroll to position [449, 0]
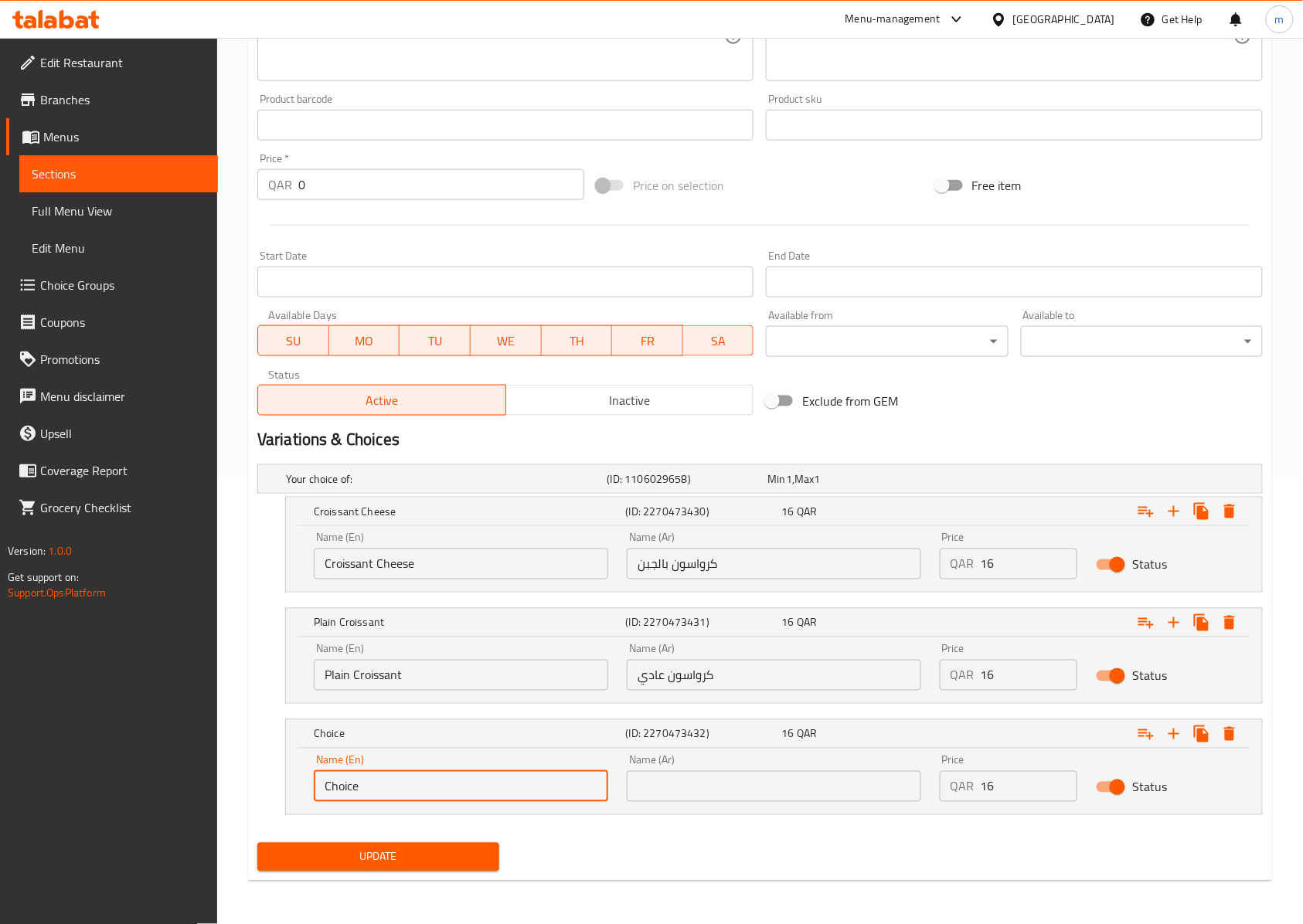
click at [427, 796] on input "Choice" at bounding box center [460, 786] width 294 height 31
paste input "Turkey and Cheese Croissant"
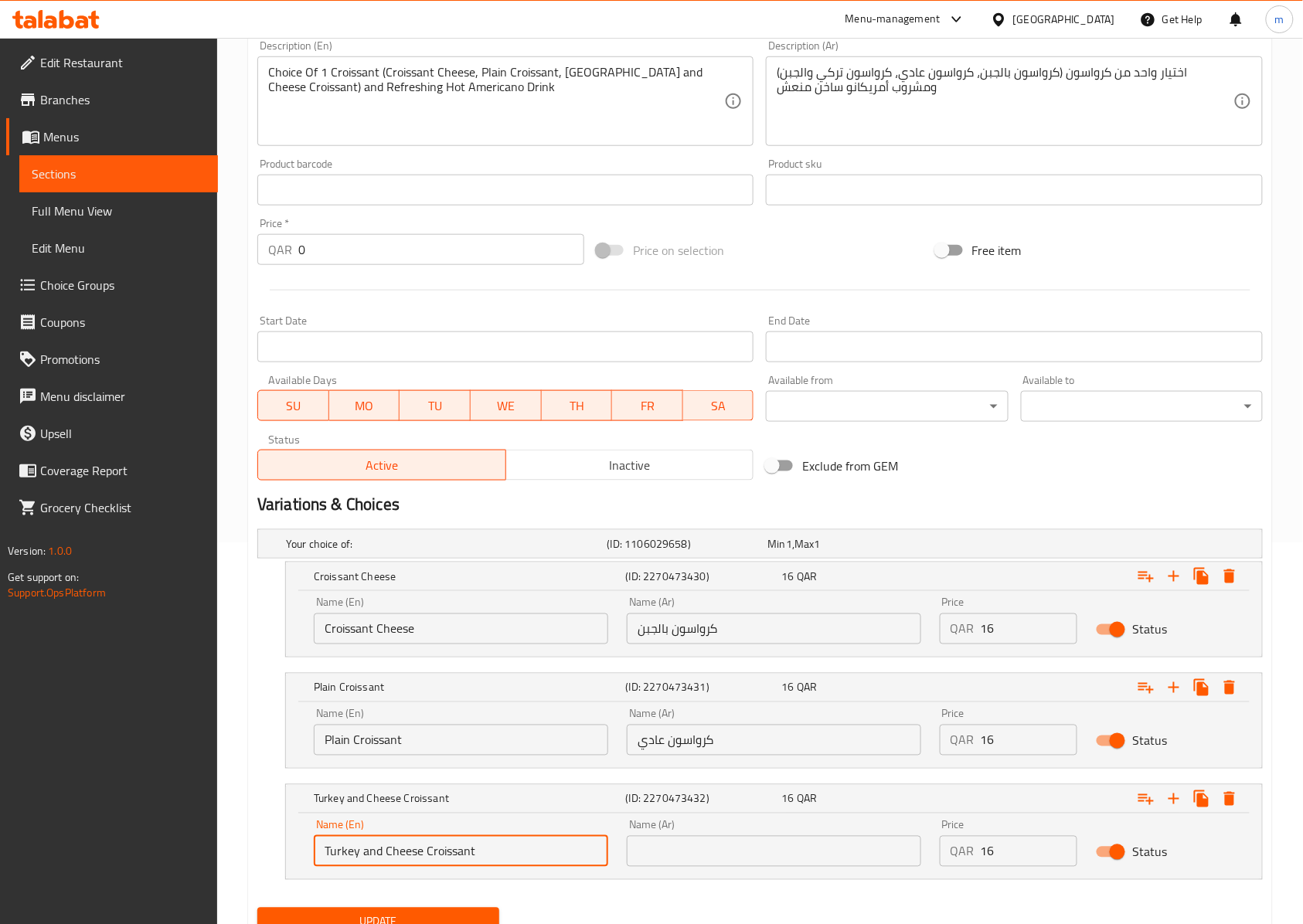
scroll to position [346, 0]
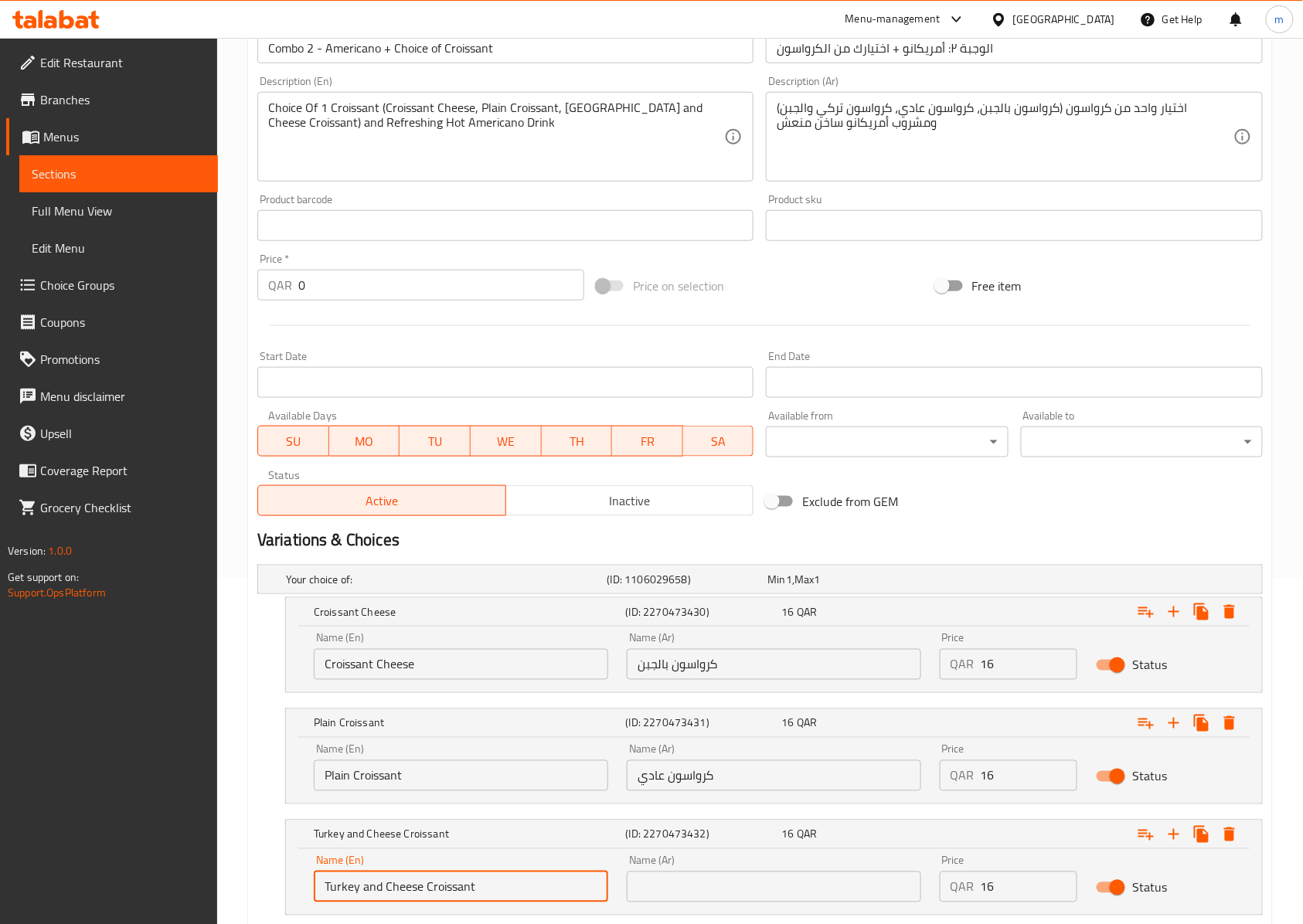
type input "Turkey and Cheese Croissant"
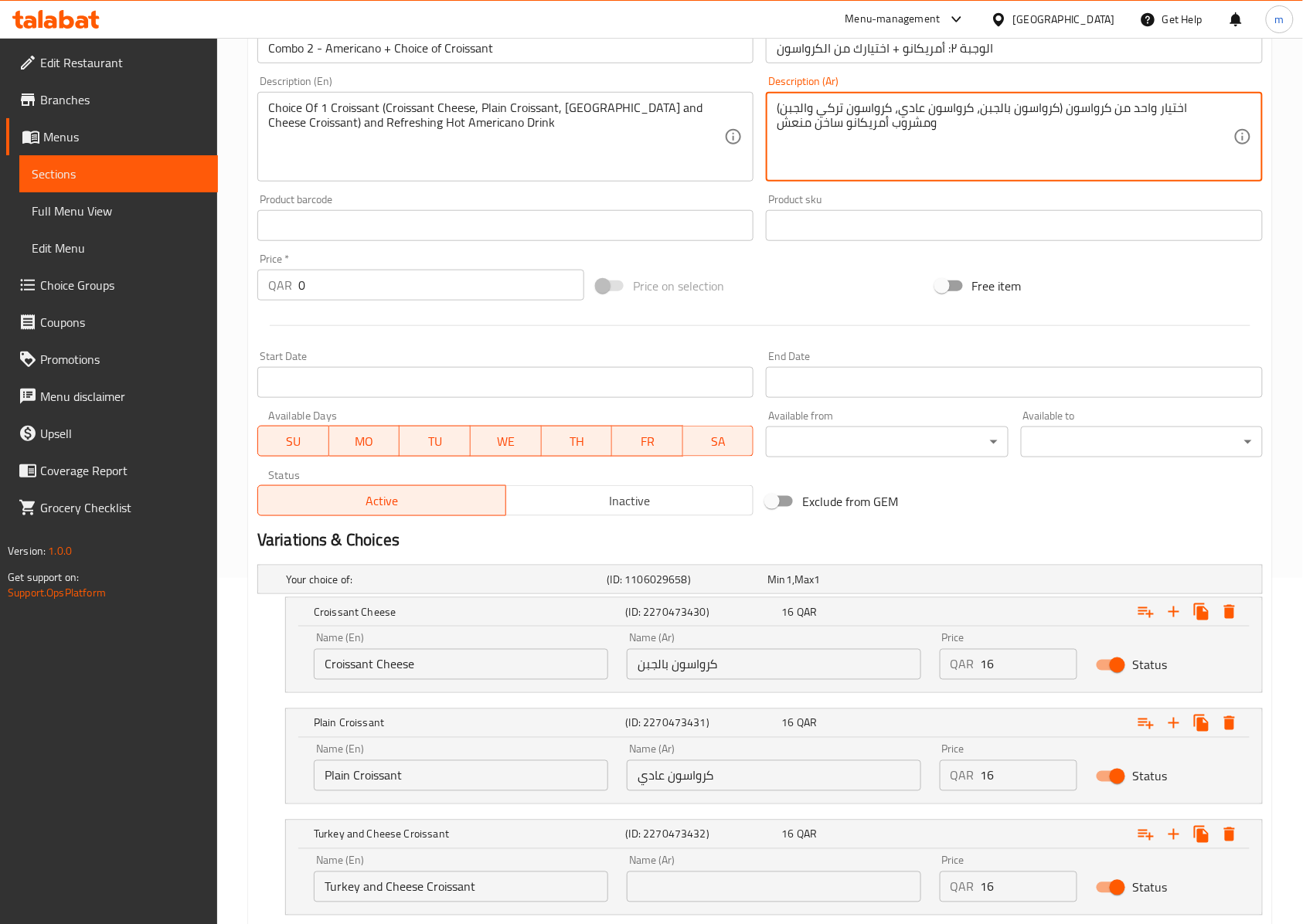
drag, startPoint x: 892, startPoint y: 109, endPoint x: 782, endPoint y: 116, distance: 110.2
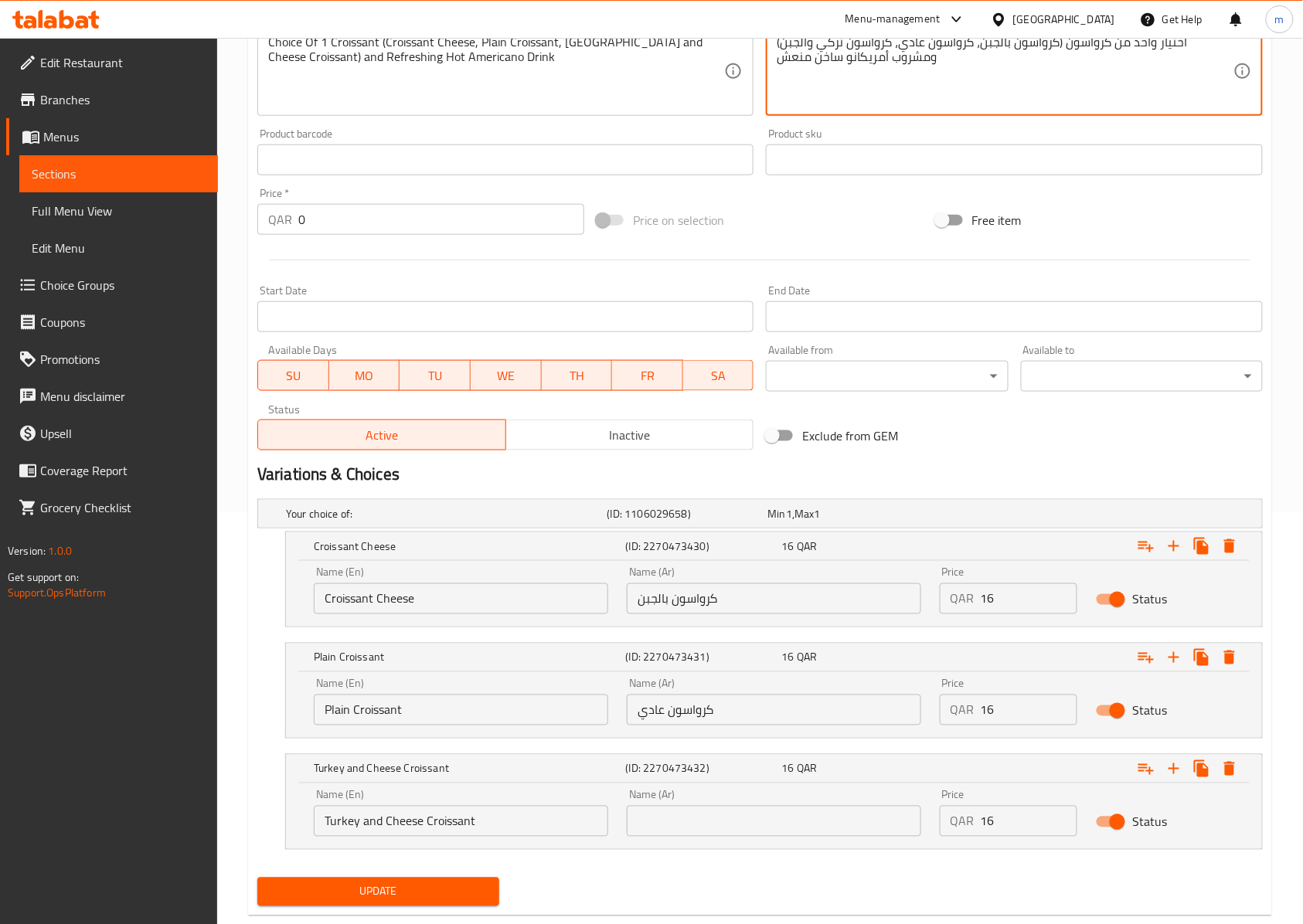
scroll to position [449, 0]
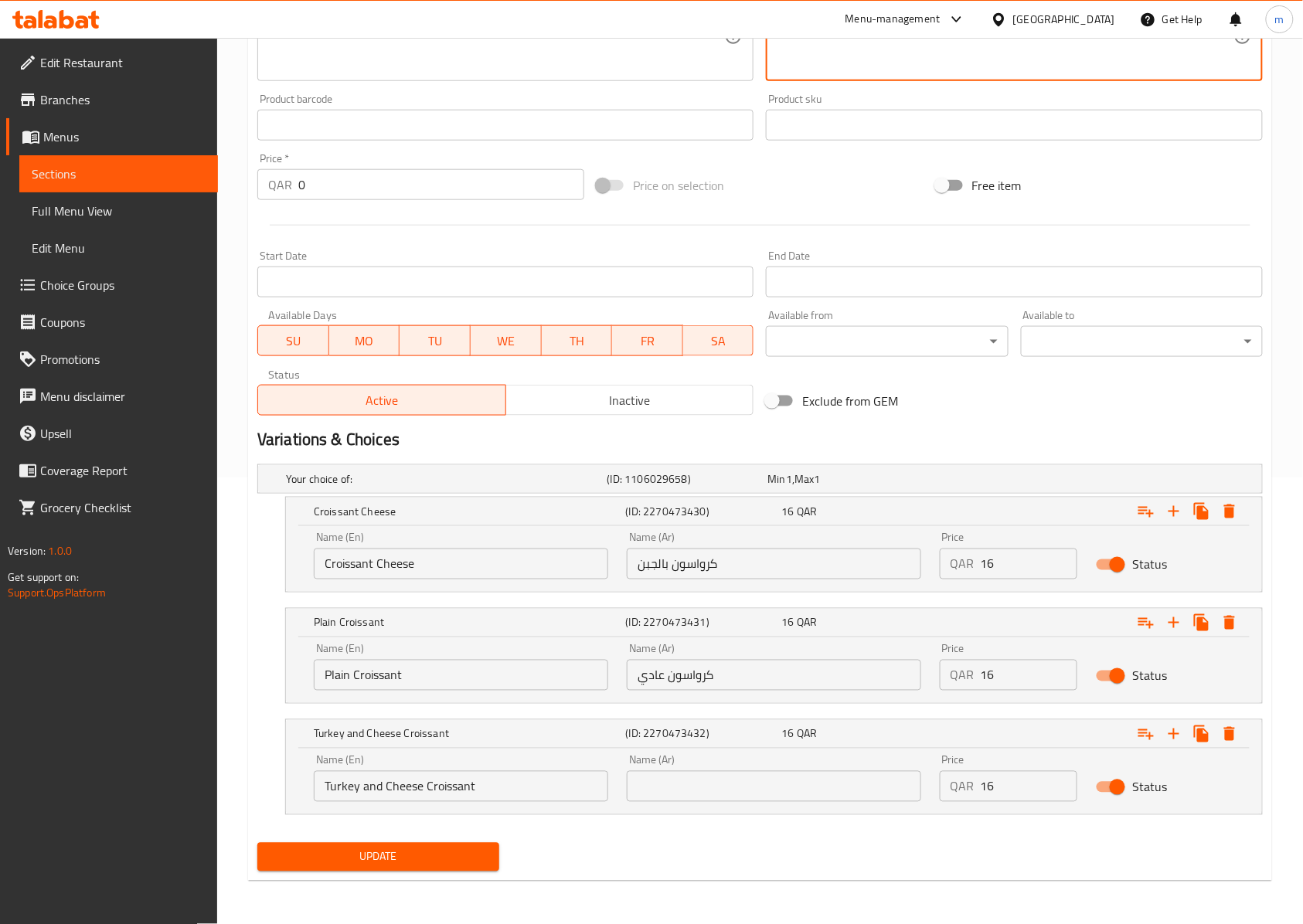
click at [827, 755] on div "Name (Ar) Name (Ar)" at bounding box center [774, 778] width 294 height 47
click at [820, 792] on input "text" at bounding box center [774, 786] width 294 height 31
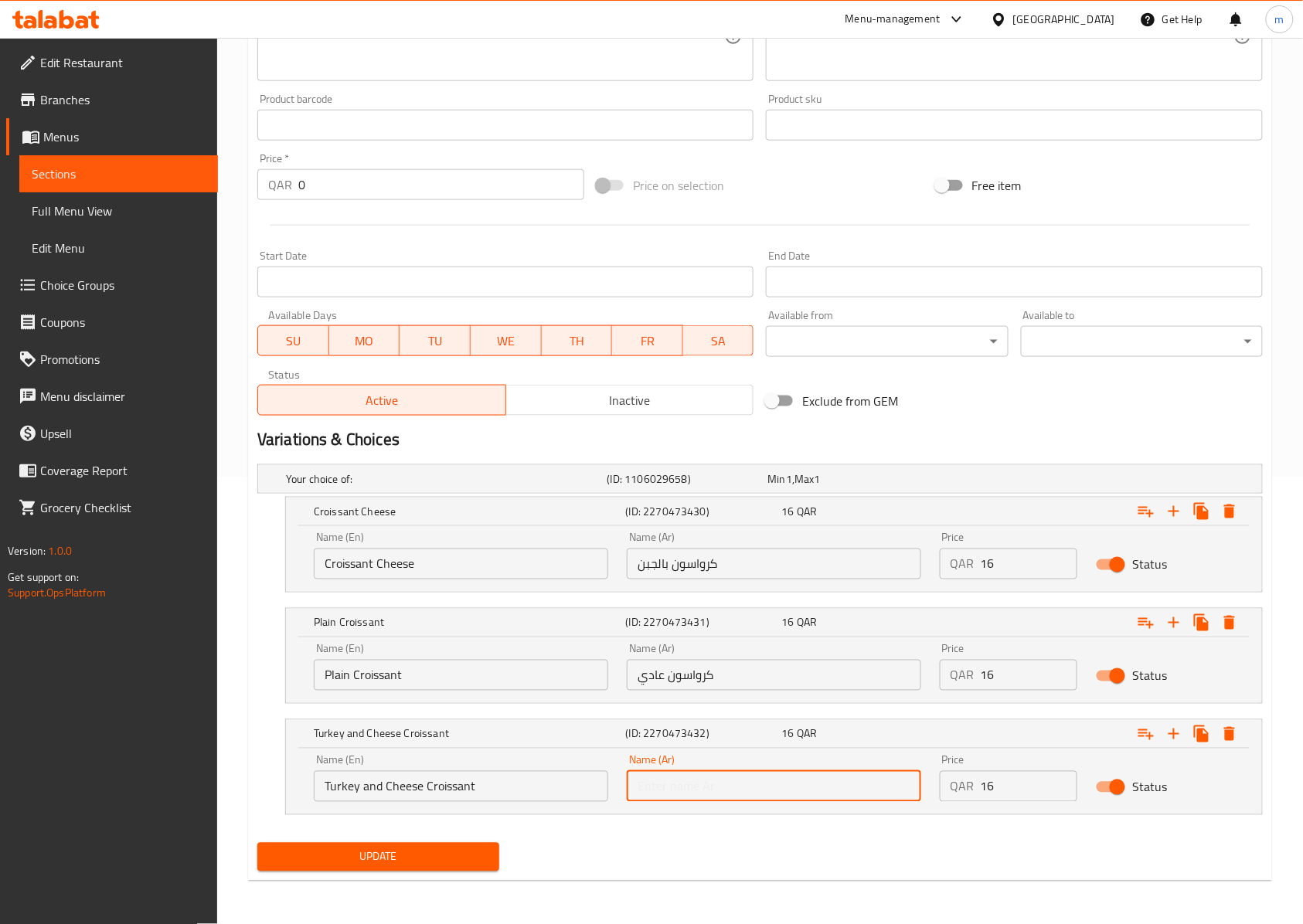
paste input "كرواسون تركي والجبن"
type input "كرواسون تركي والجبن"
click at [433, 853] on span "Update" at bounding box center [378, 857] width 217 height 19
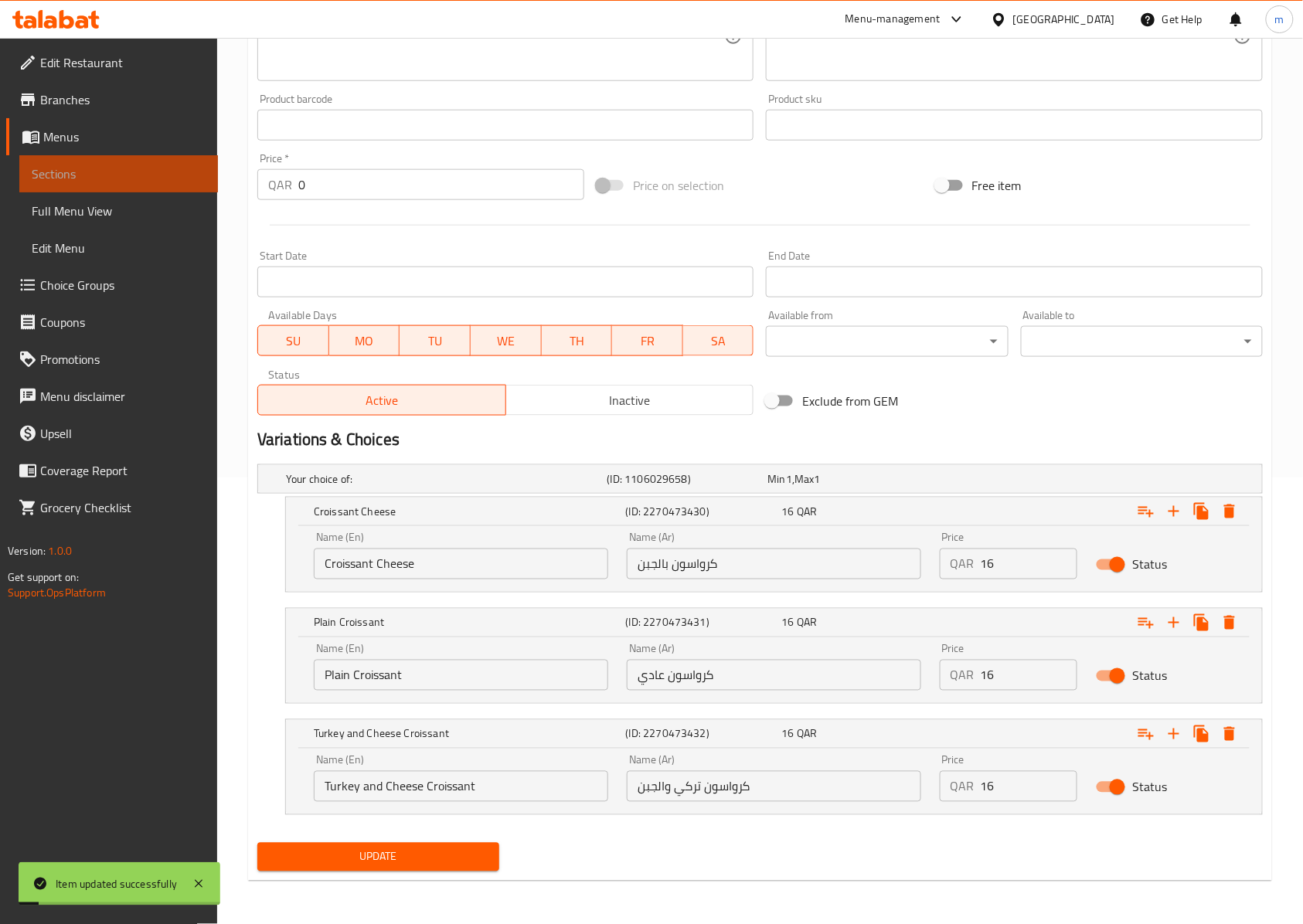
click at [142, 180] on span "Sections" at bounding box center [119, 174] width 174 height 19
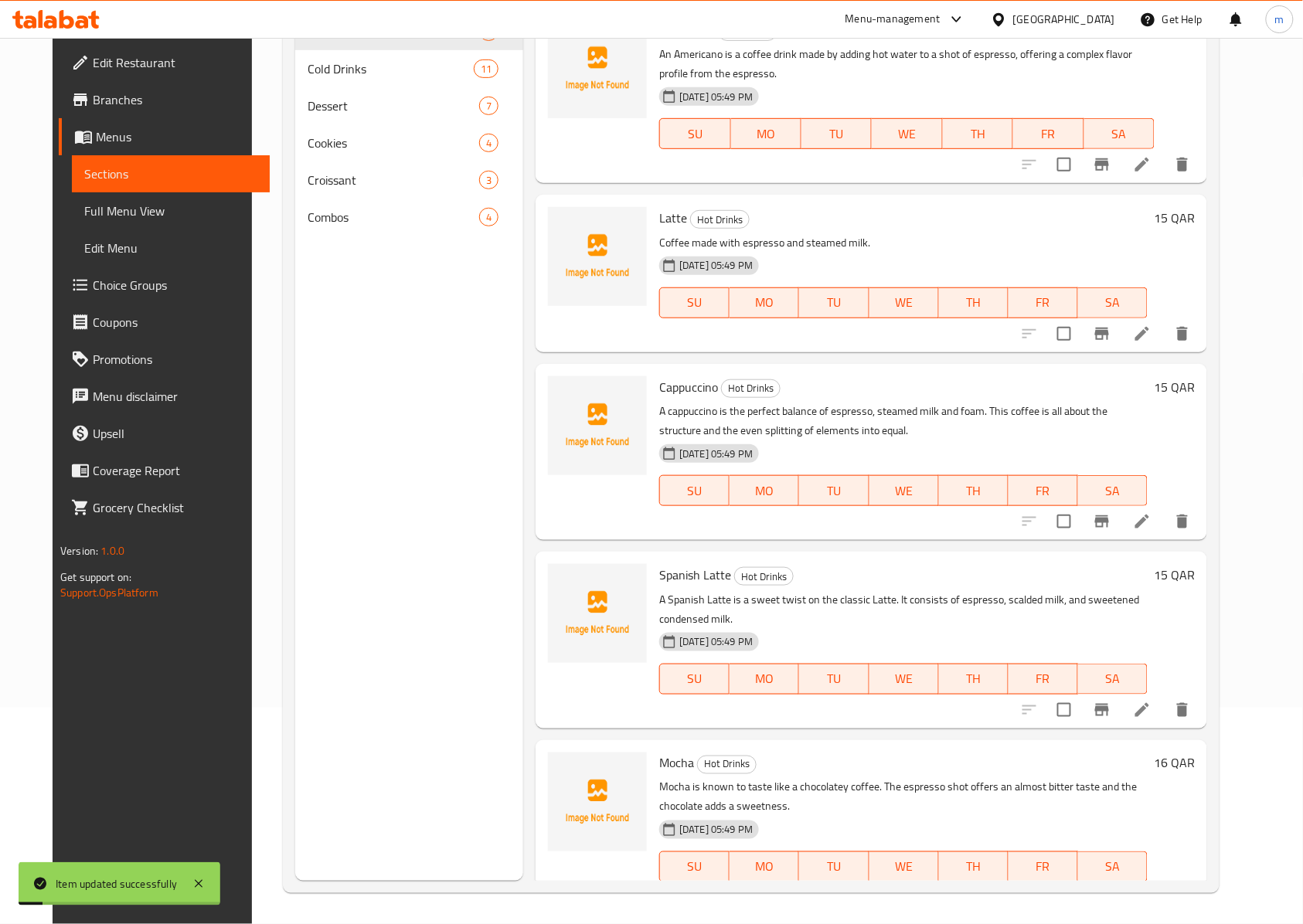
scroll to position [217, 0]
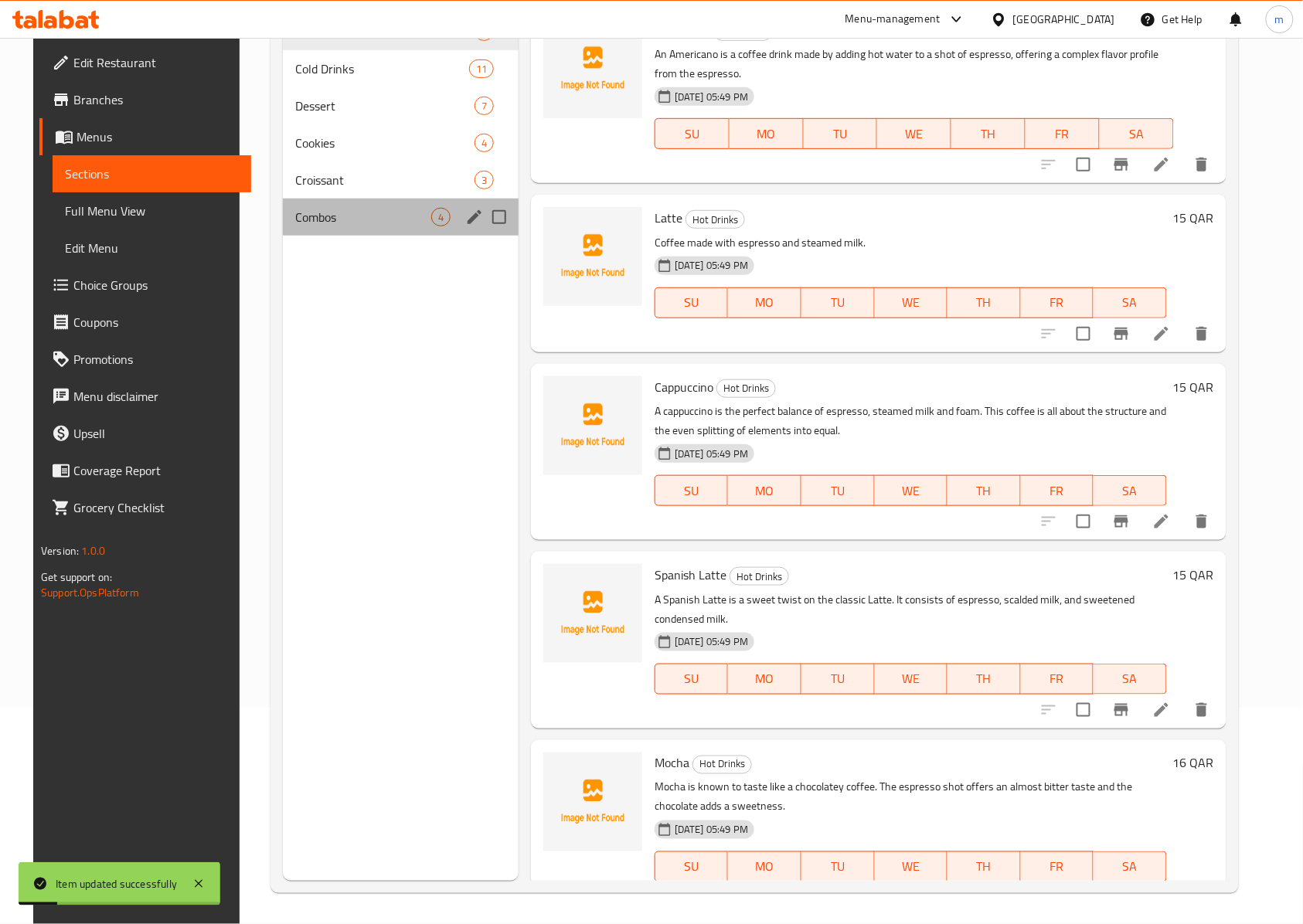
click at [326, 233] on div "Combos 4" at bounding box center [401, 217] width 236 height 37
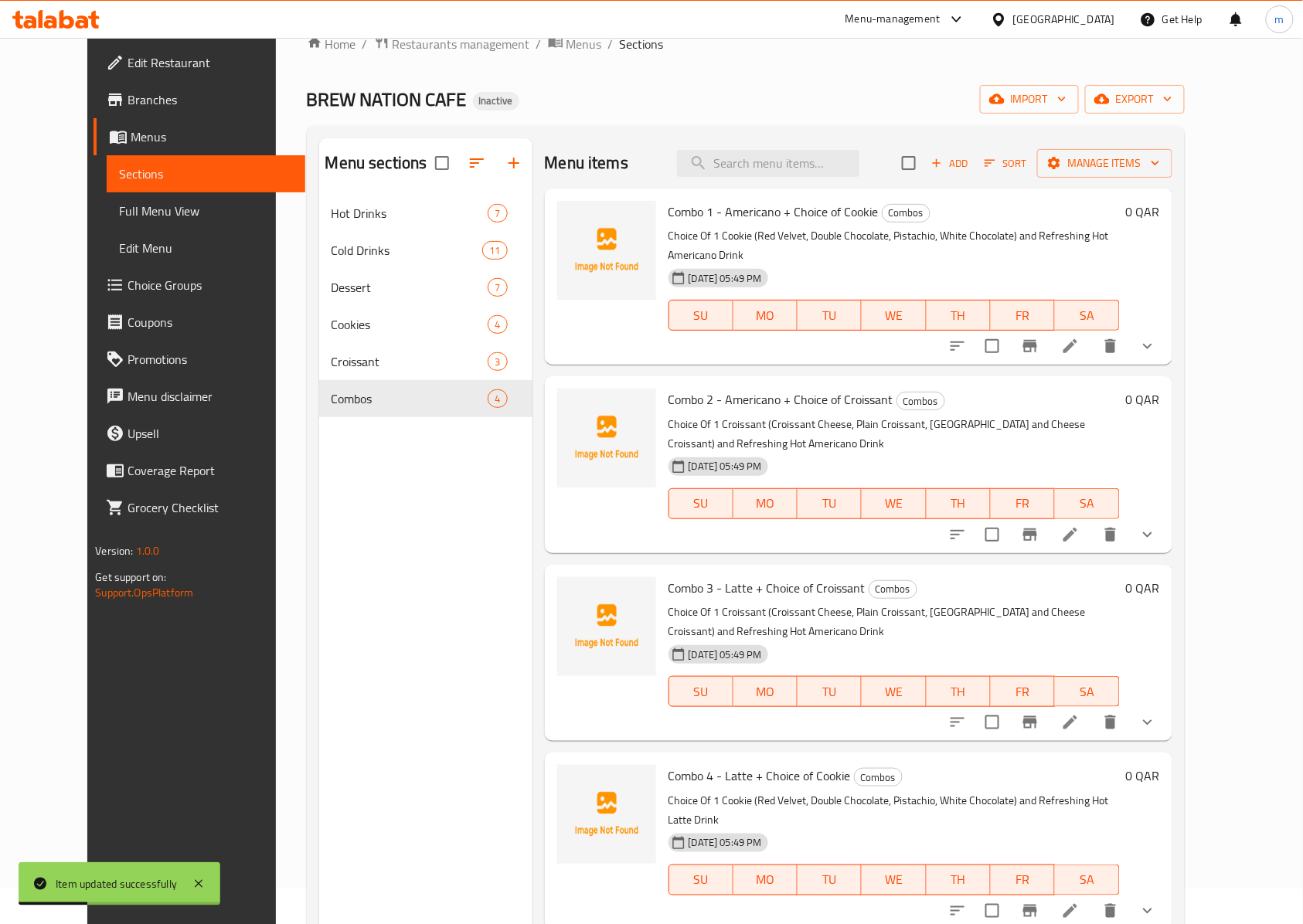
scroll to position [11, 0]
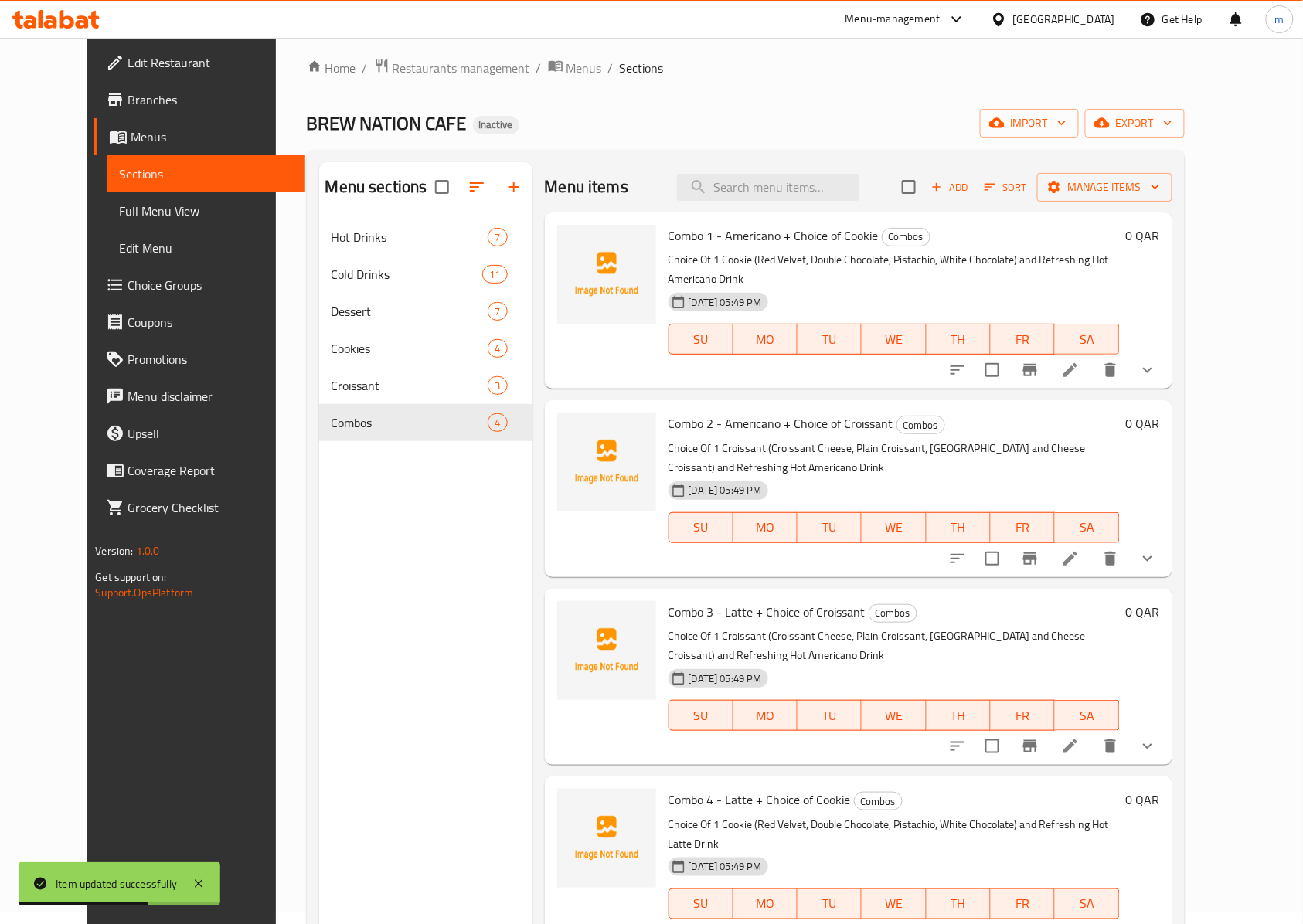
click at [1157, 360] on icon "show more" at bounding box center [1147, 370] width 19 height 19
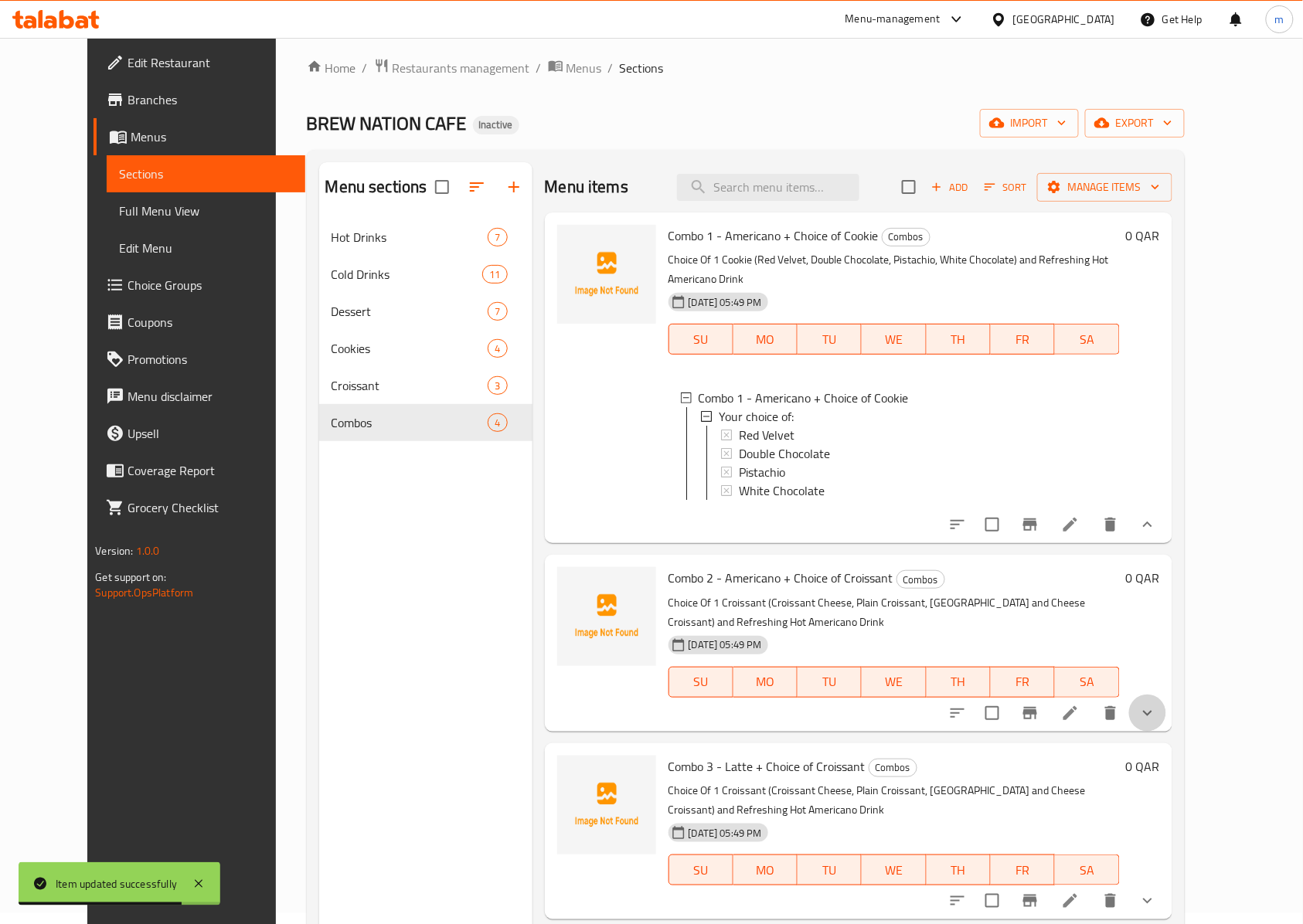
click at [1157, 704] on icon "show more" at bounding box center [1147, 713] width 19 height 19
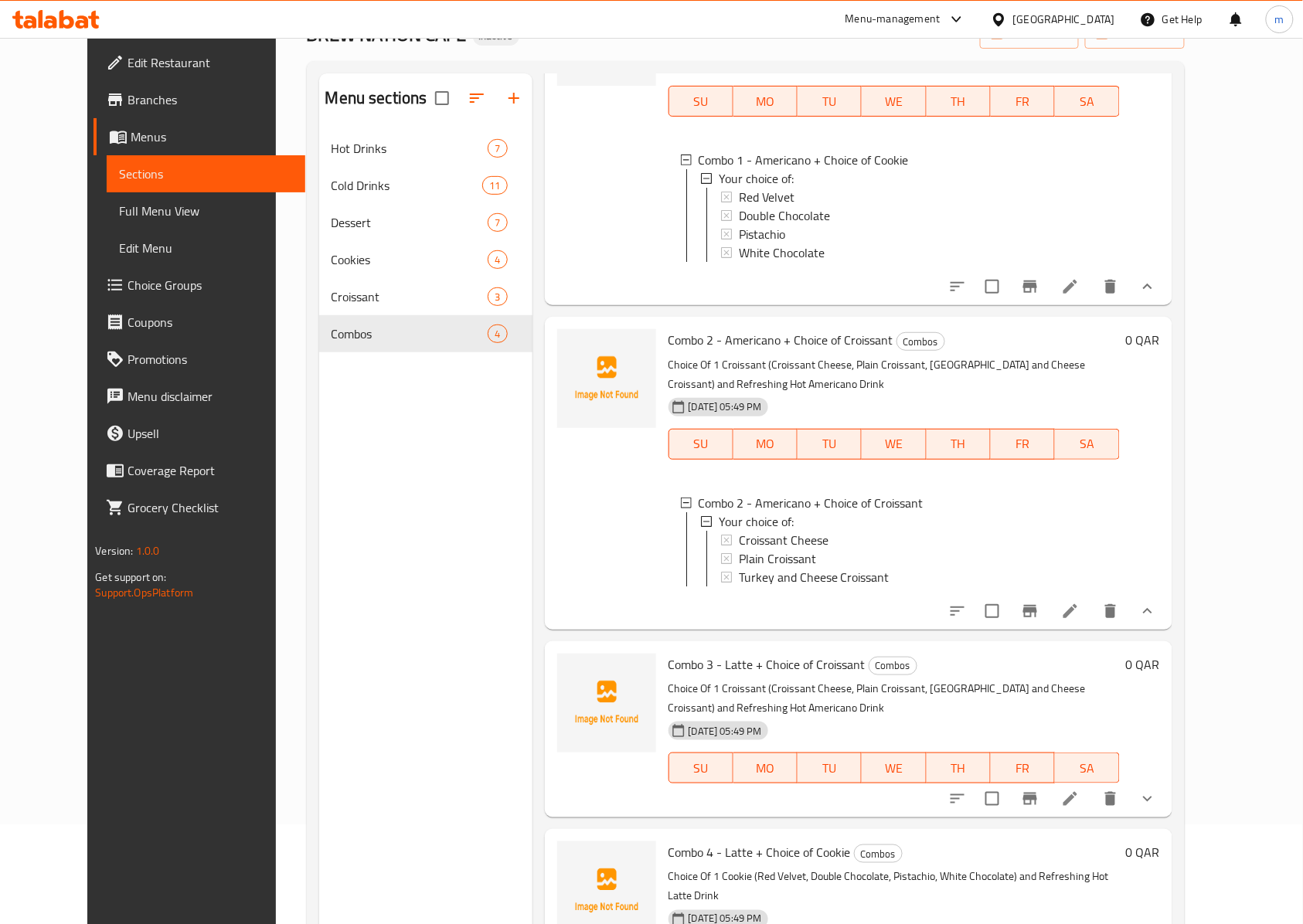
scroll to position [217, 0]
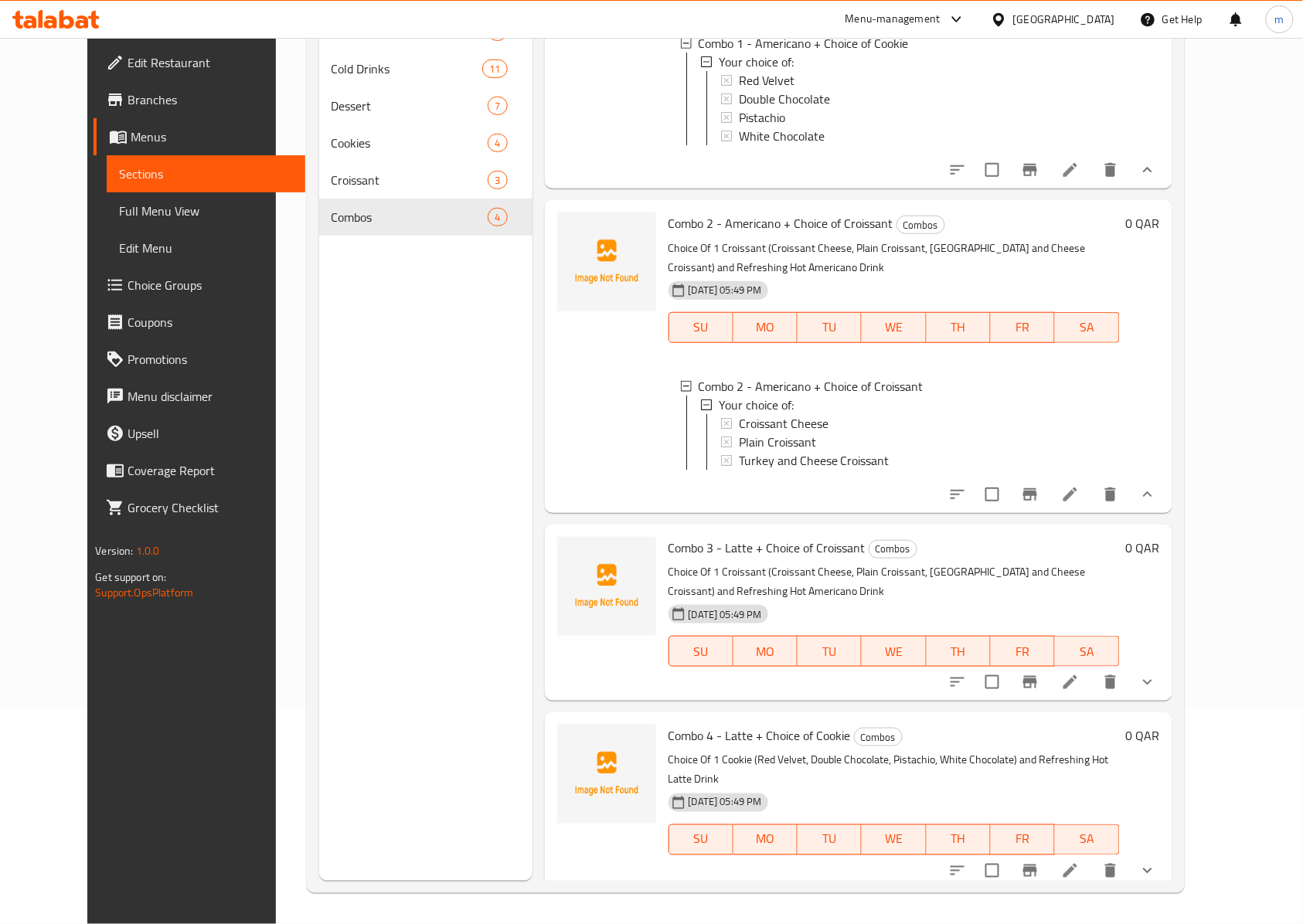
click at [1166, 700] on button "show more" at bounding box center [1147, 681] width 37 height 37
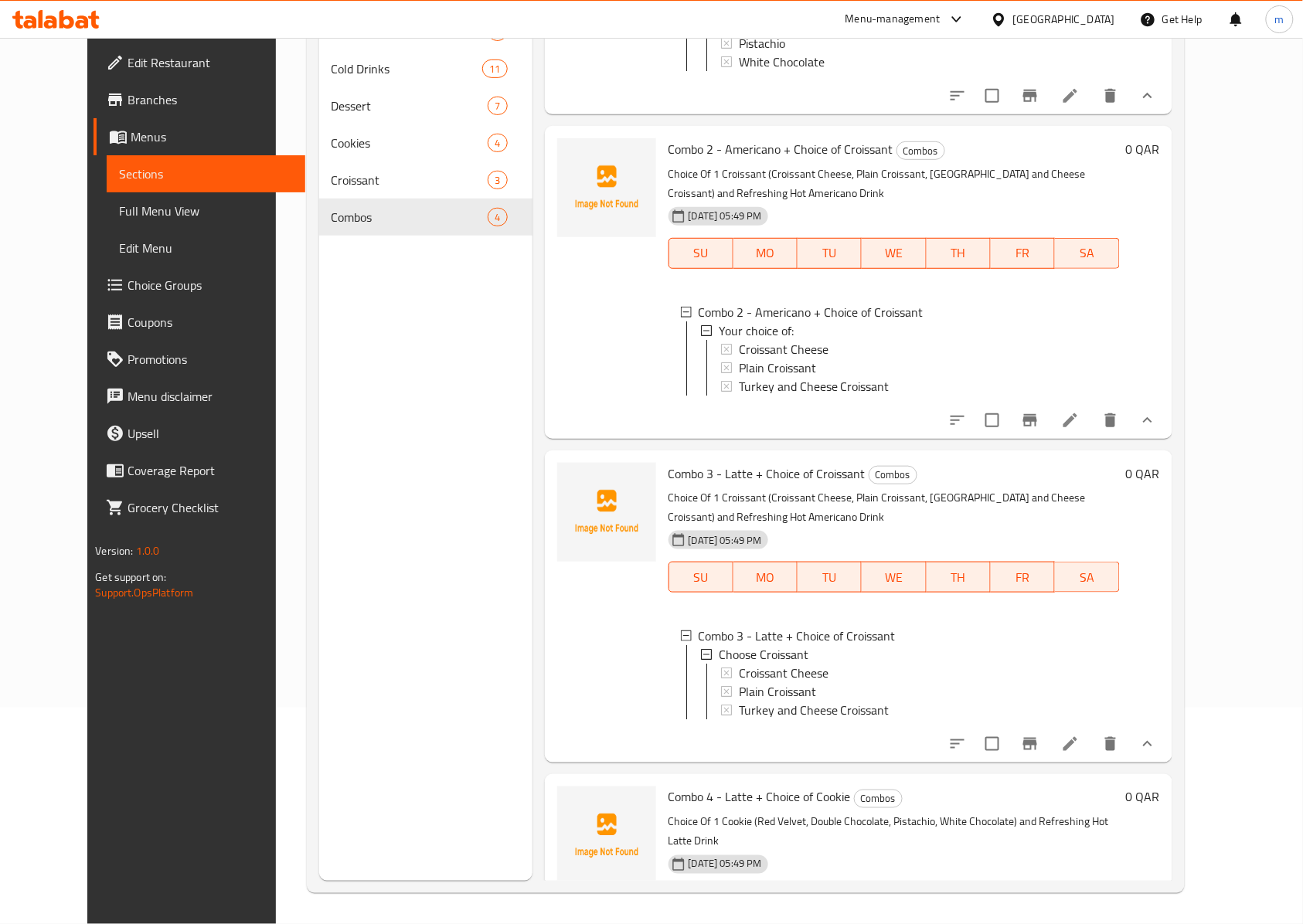
scroll to position [300, 0]
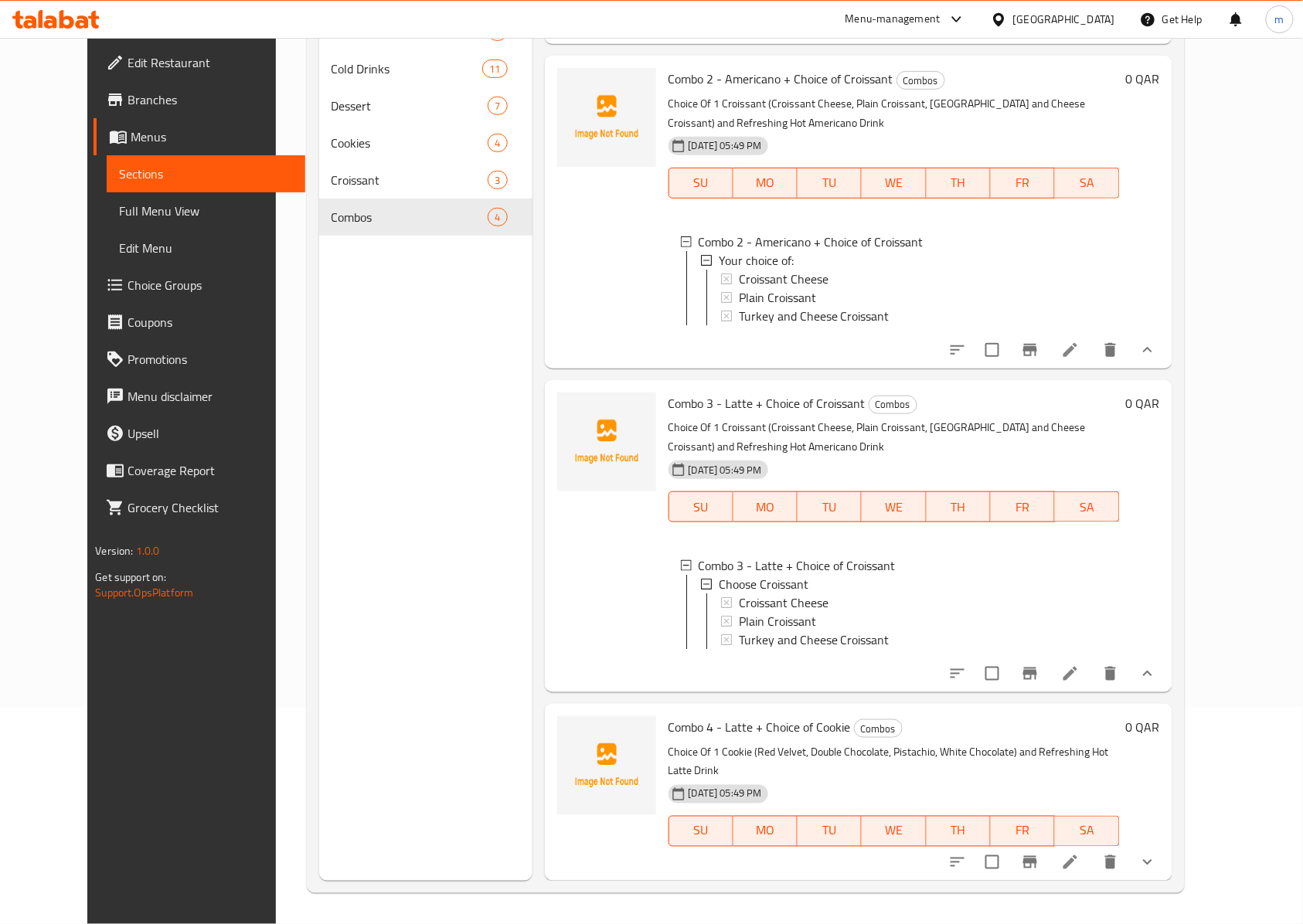
click at [1166, 859] on button "show more" at bounding box center [1147, 861] width 37 height 37
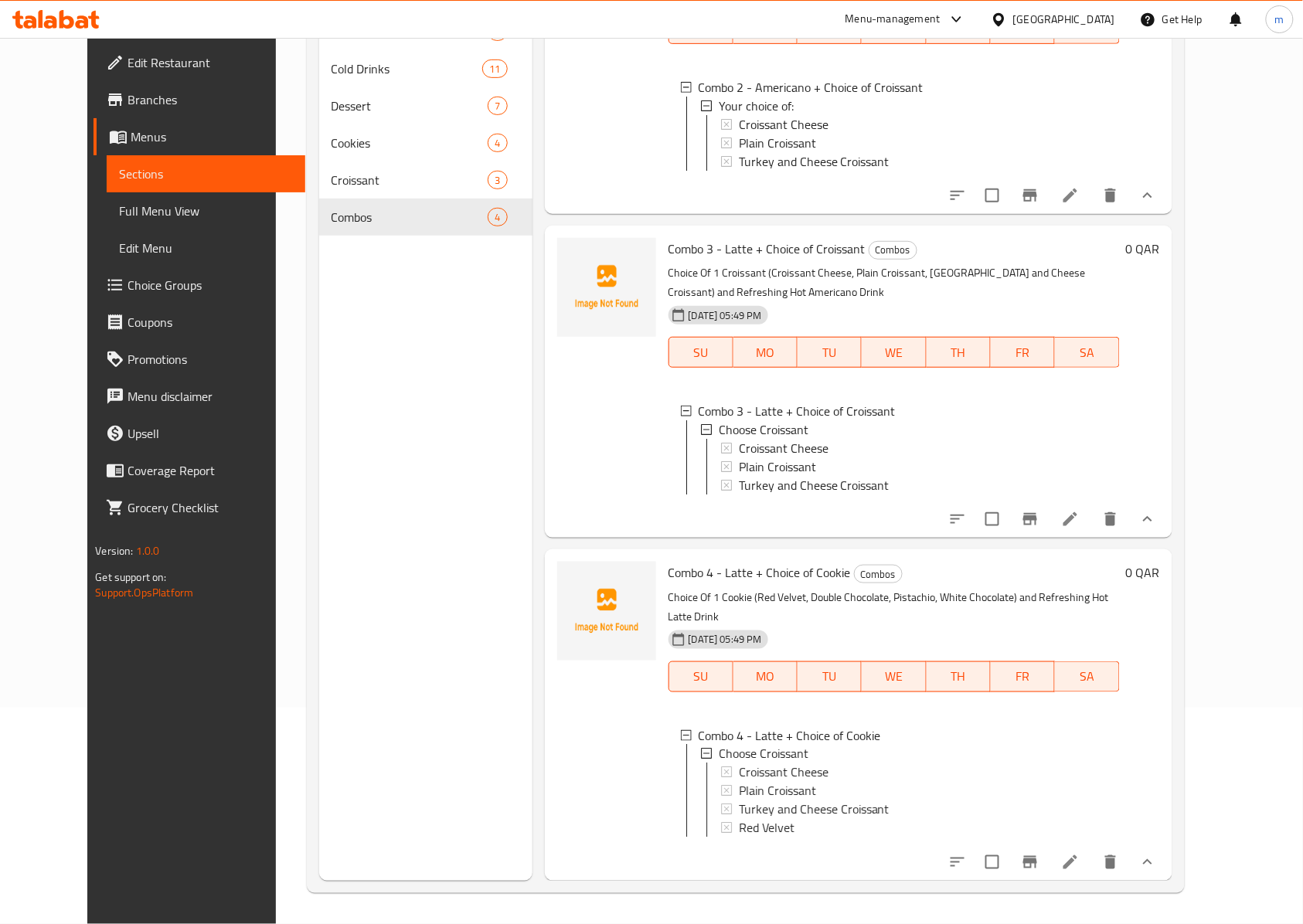
scroll to position [471, 0]
click at [1092, 863] on li at bounding box center [1070, 862] width 43 height 28
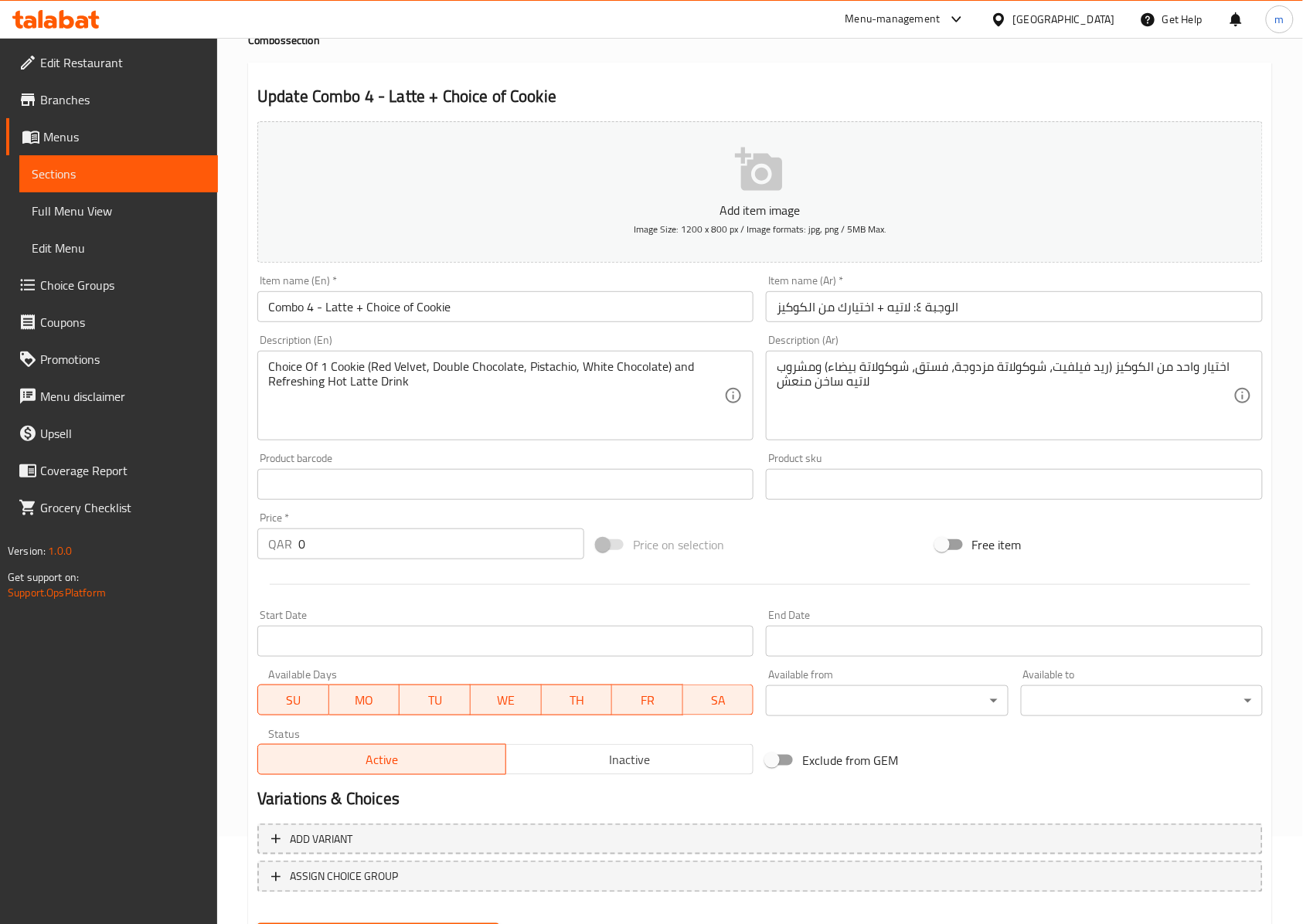
scroll to position [167, 0]
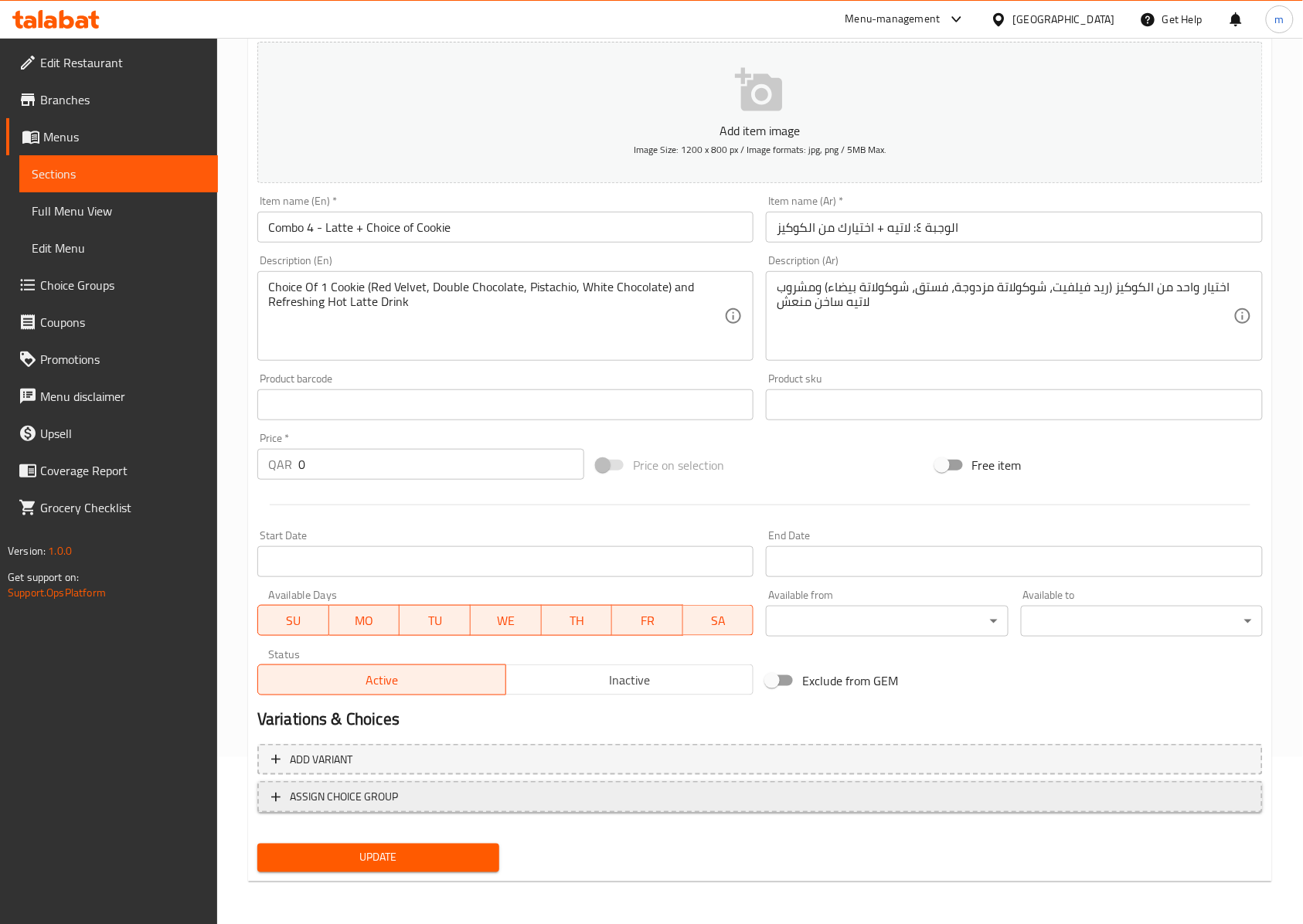
click at [445, 795] on span "ASSIGN CHOICE GROUP" at bounding box center [760, 797] width 978 height 19
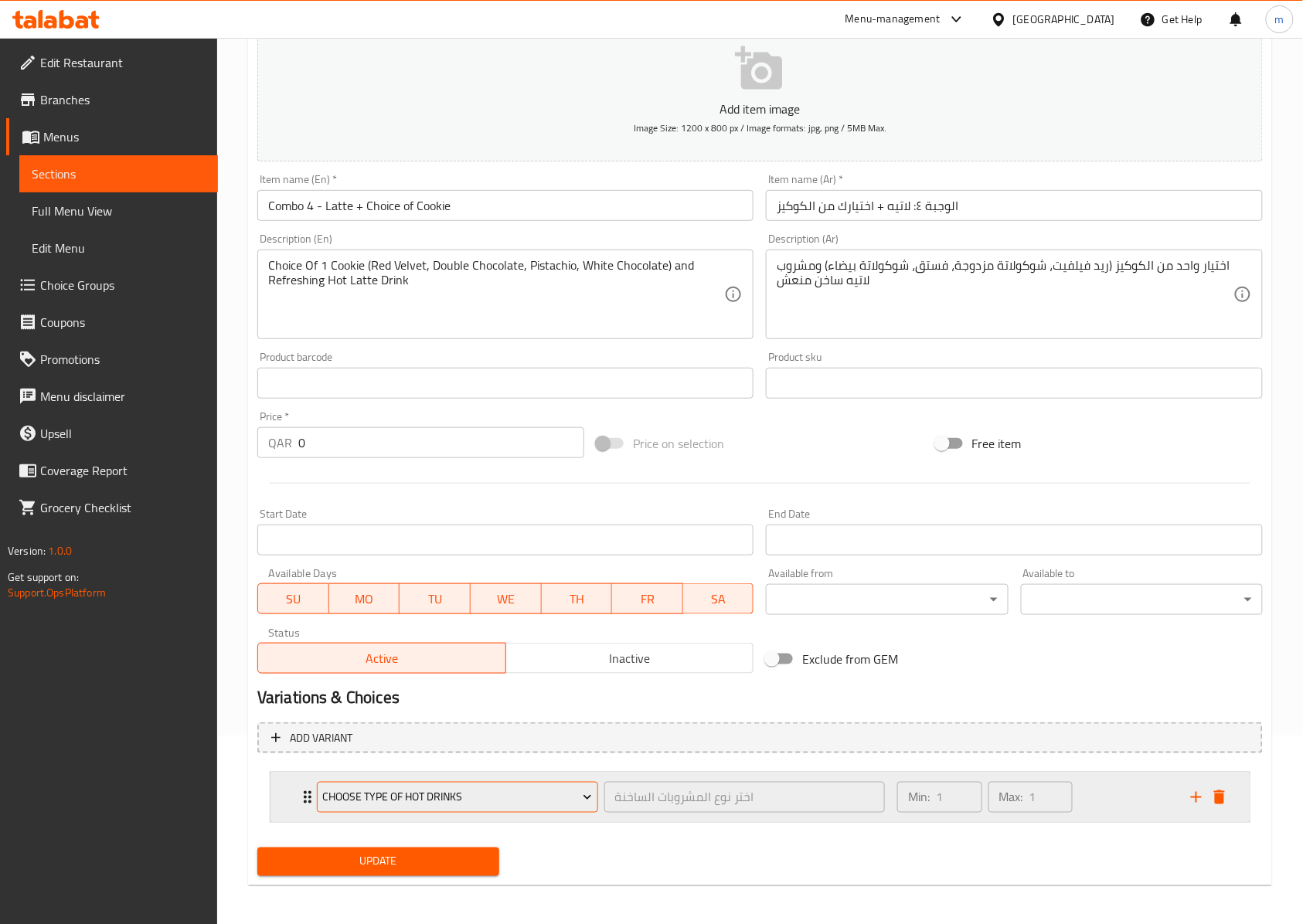
scroll to position [194, 0]
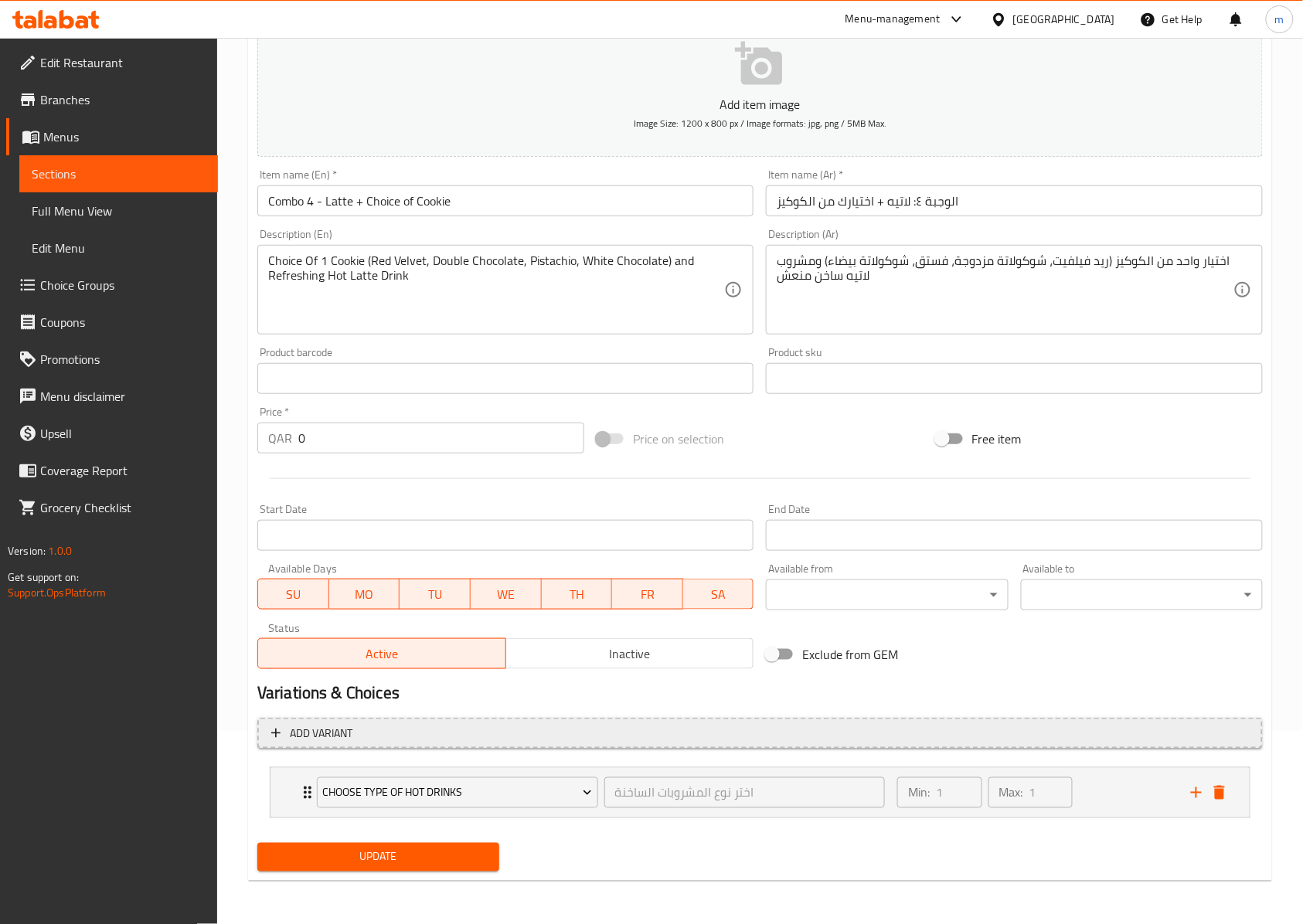
click at [1083, 736] on span "Add variant" at bounding box center [760, 733] width 978 height 19
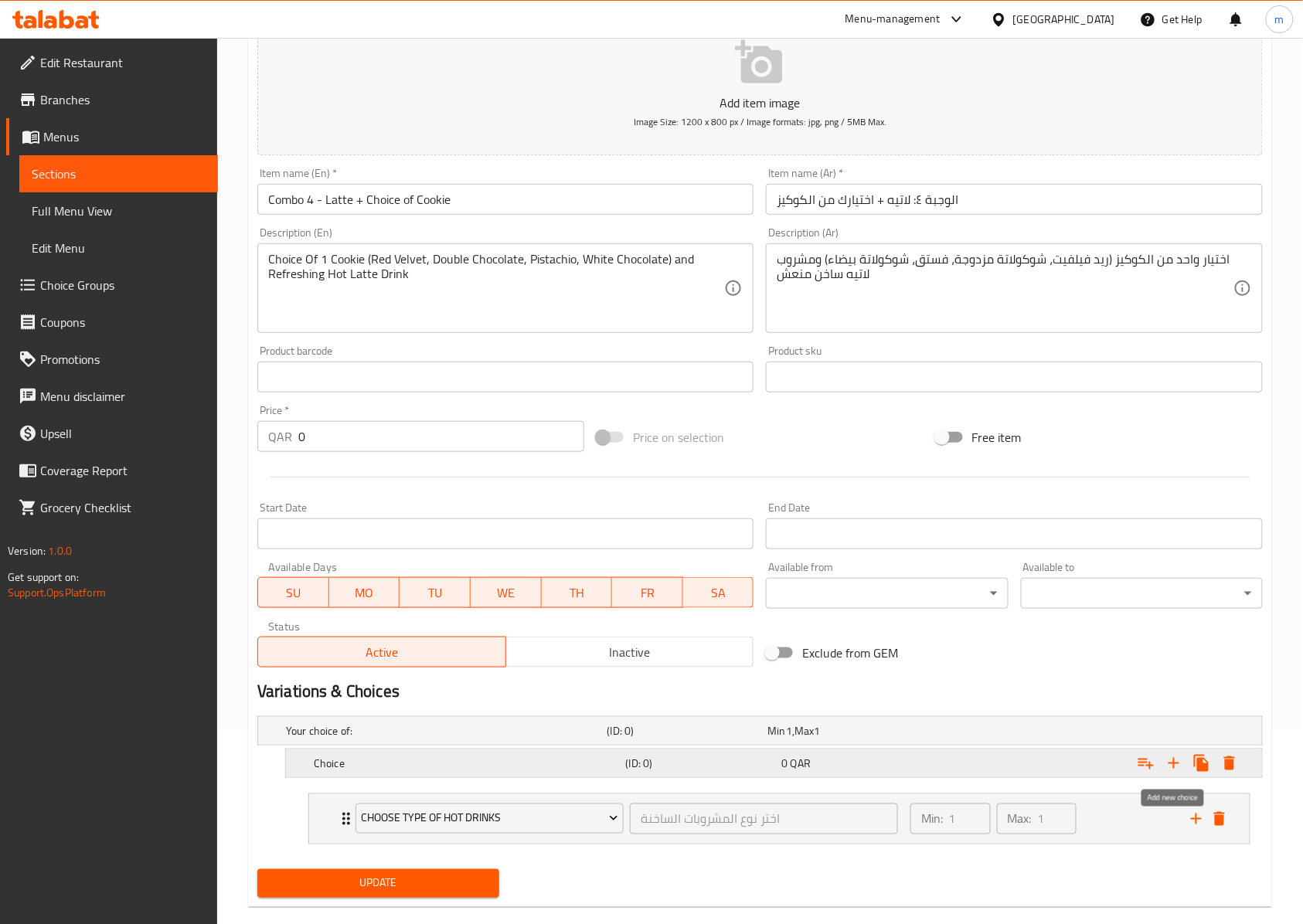
click at [1175, 763] on icon "Expand" at bounding box center [1173, 763] width 11 height 11
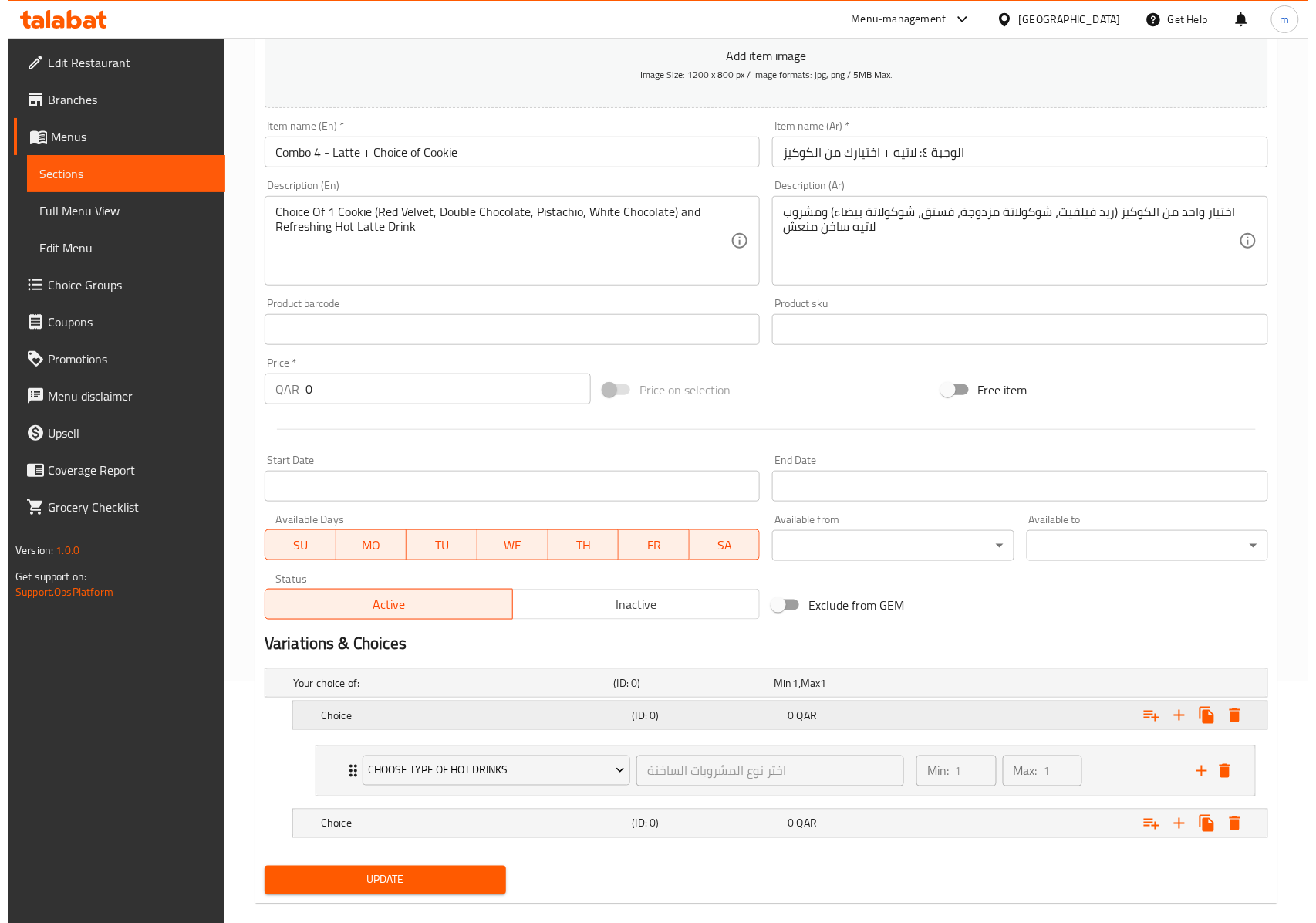
scroll to position [268, 0]
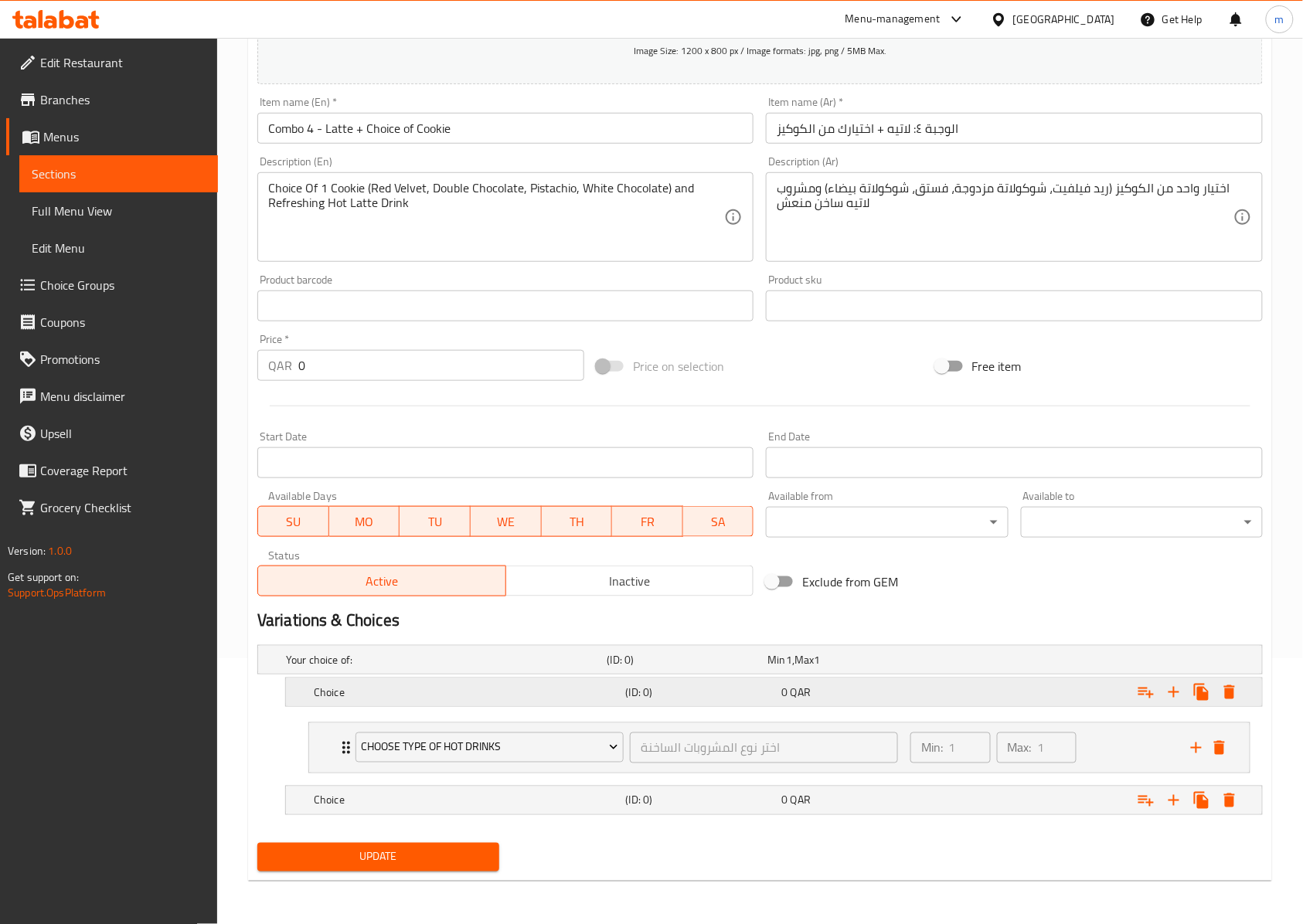
click at [1232, 693] on icon "Expand" at bounding box center [1229, 692] width 11 height 14
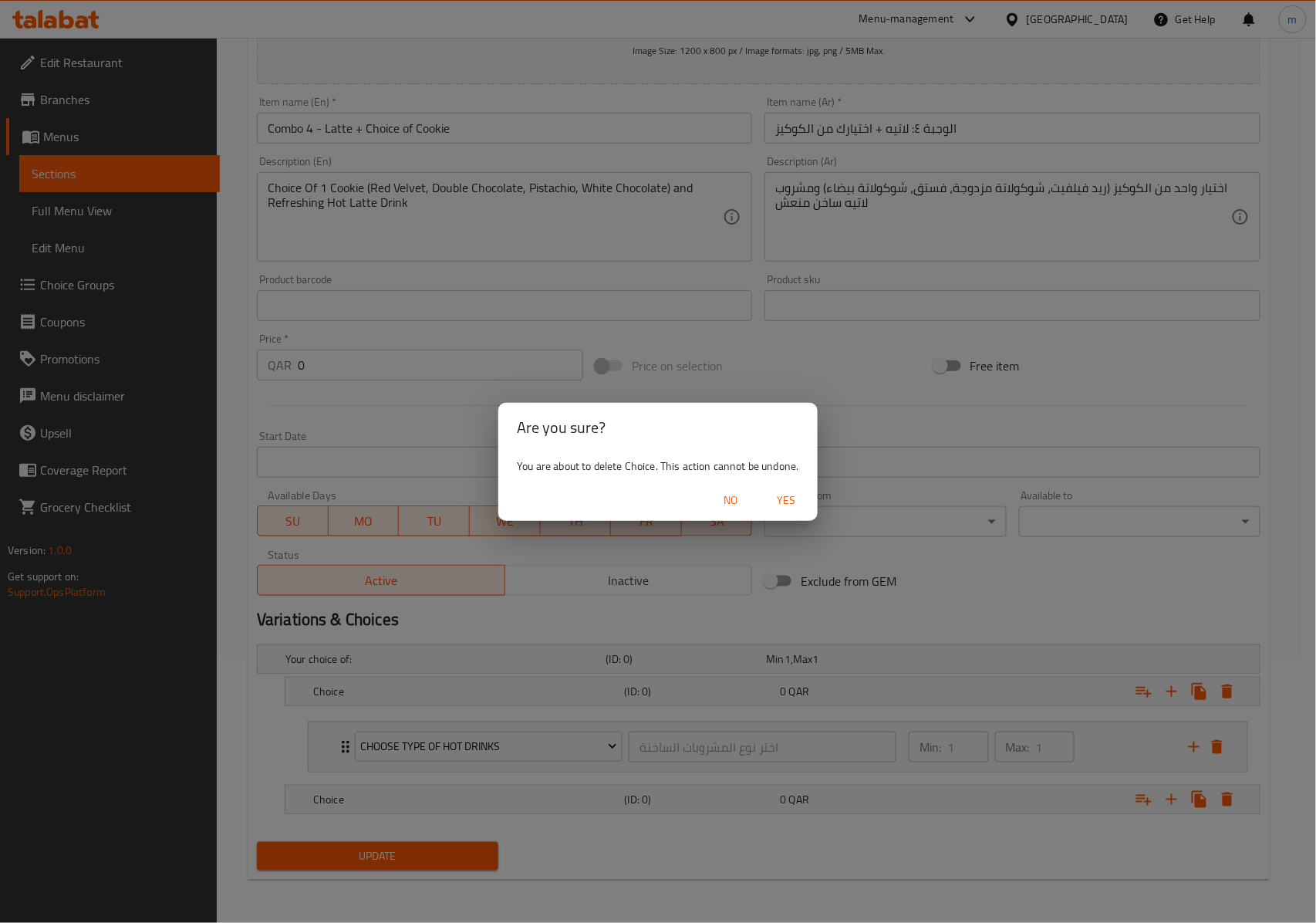
click at [765, 495] on button "Yes" at bounding box center [786, 500] width 49 height 28
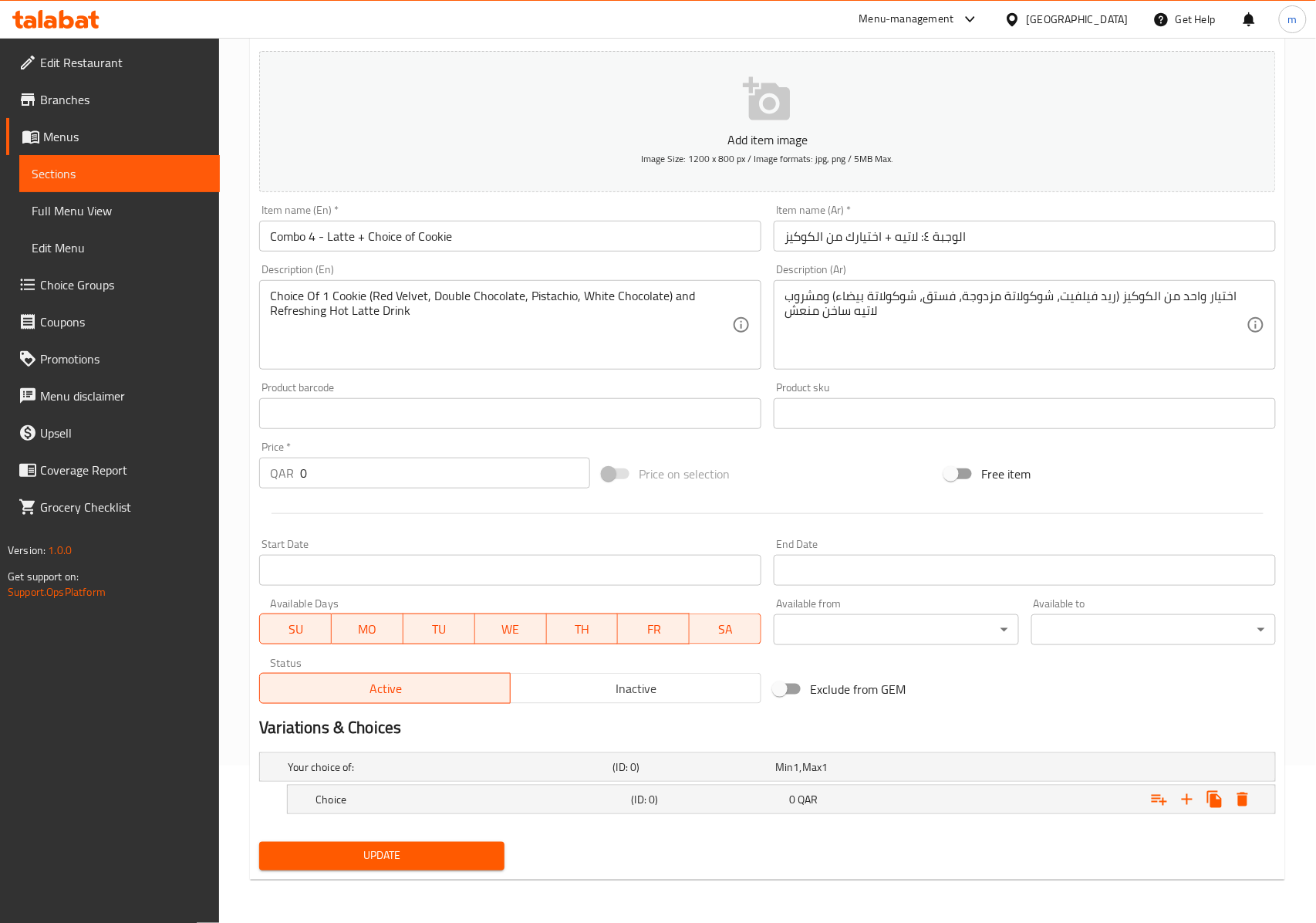
scroll to position [159, 0]
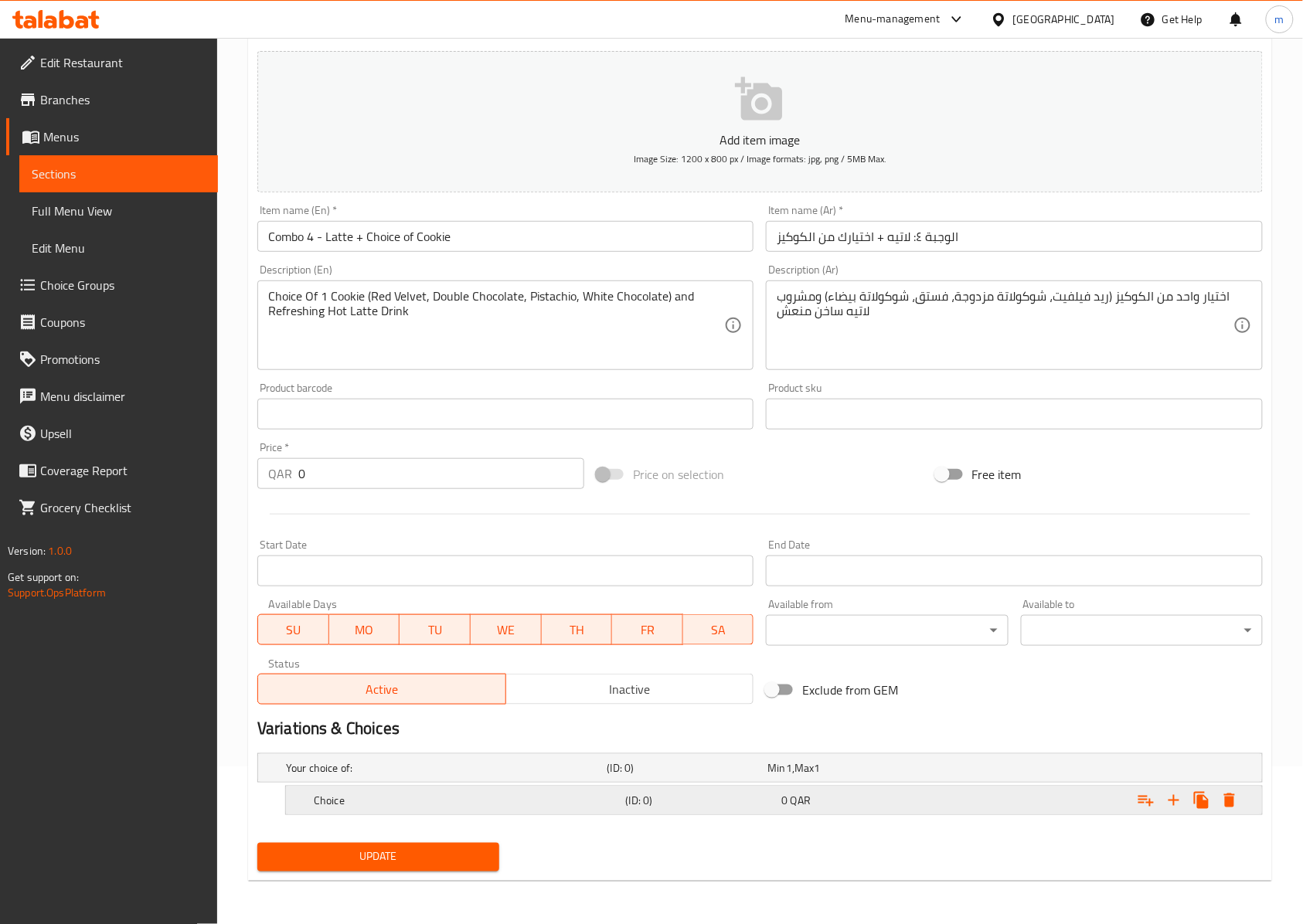
click at [1221, 800] on icon "Expand" at bounding box center [1230, 800] width 19 height 19
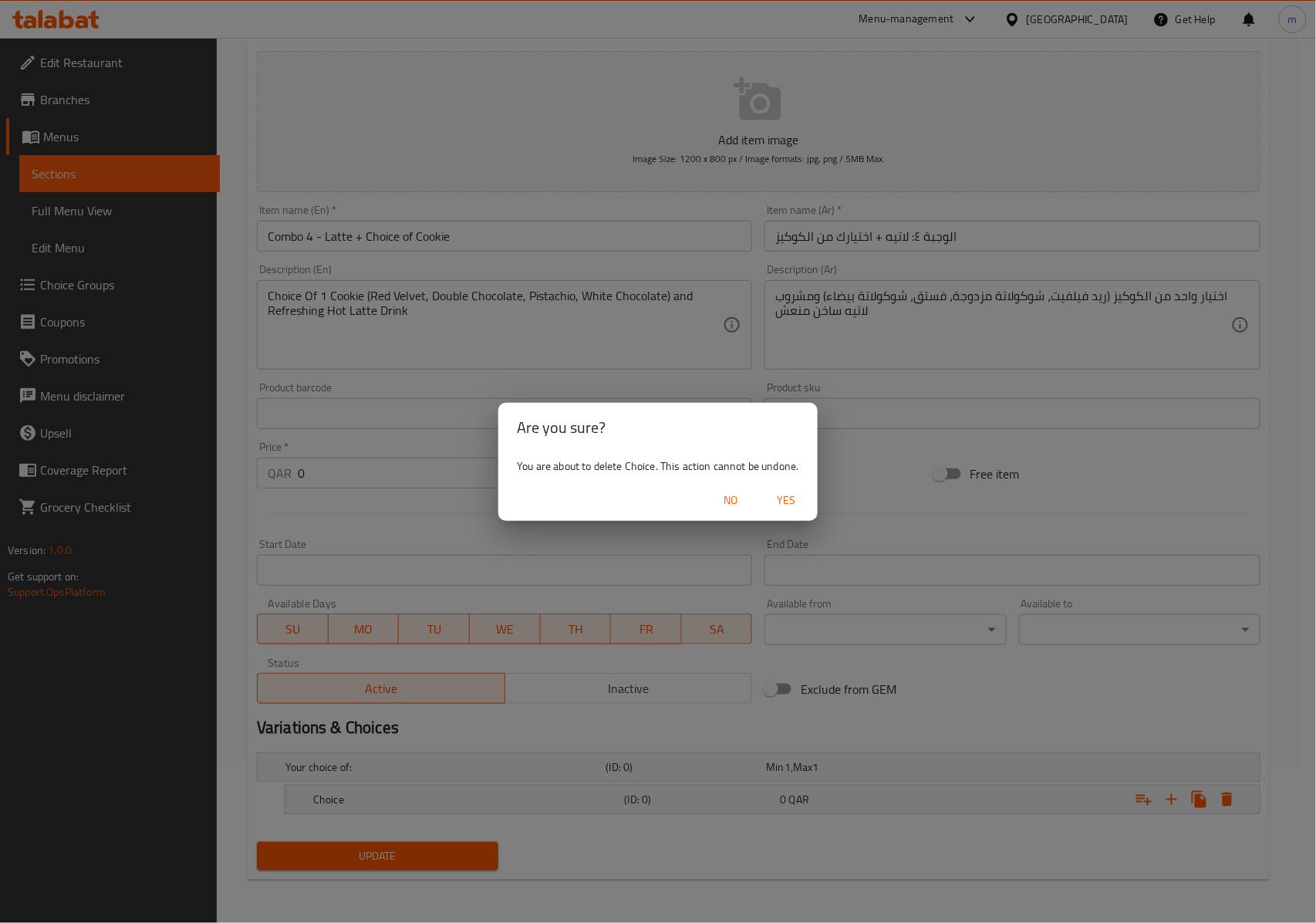
click at [775, 492] on span "Yes" at bounding box center [786, 500] width 37 height 19
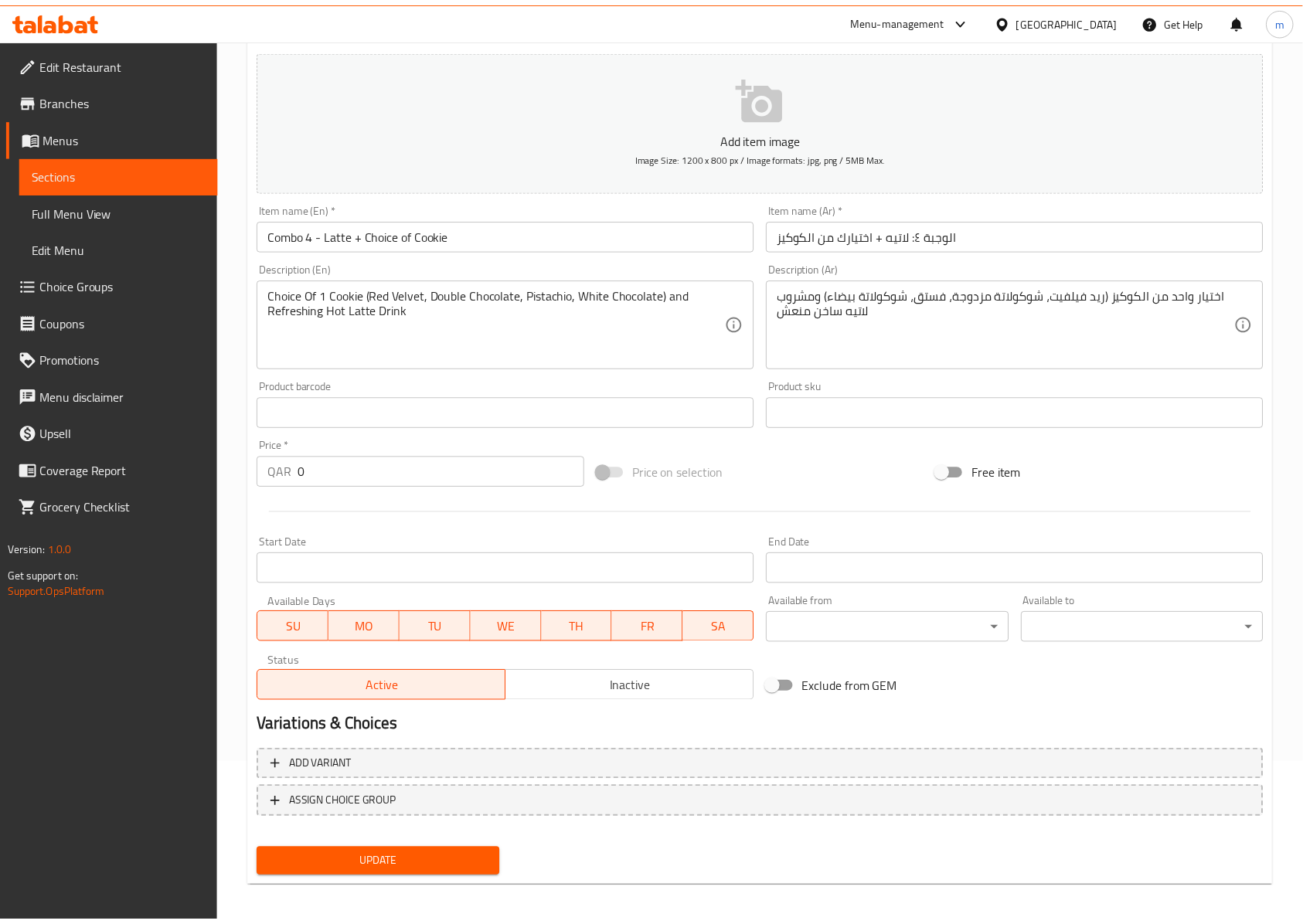
scroll to position [155, 0]
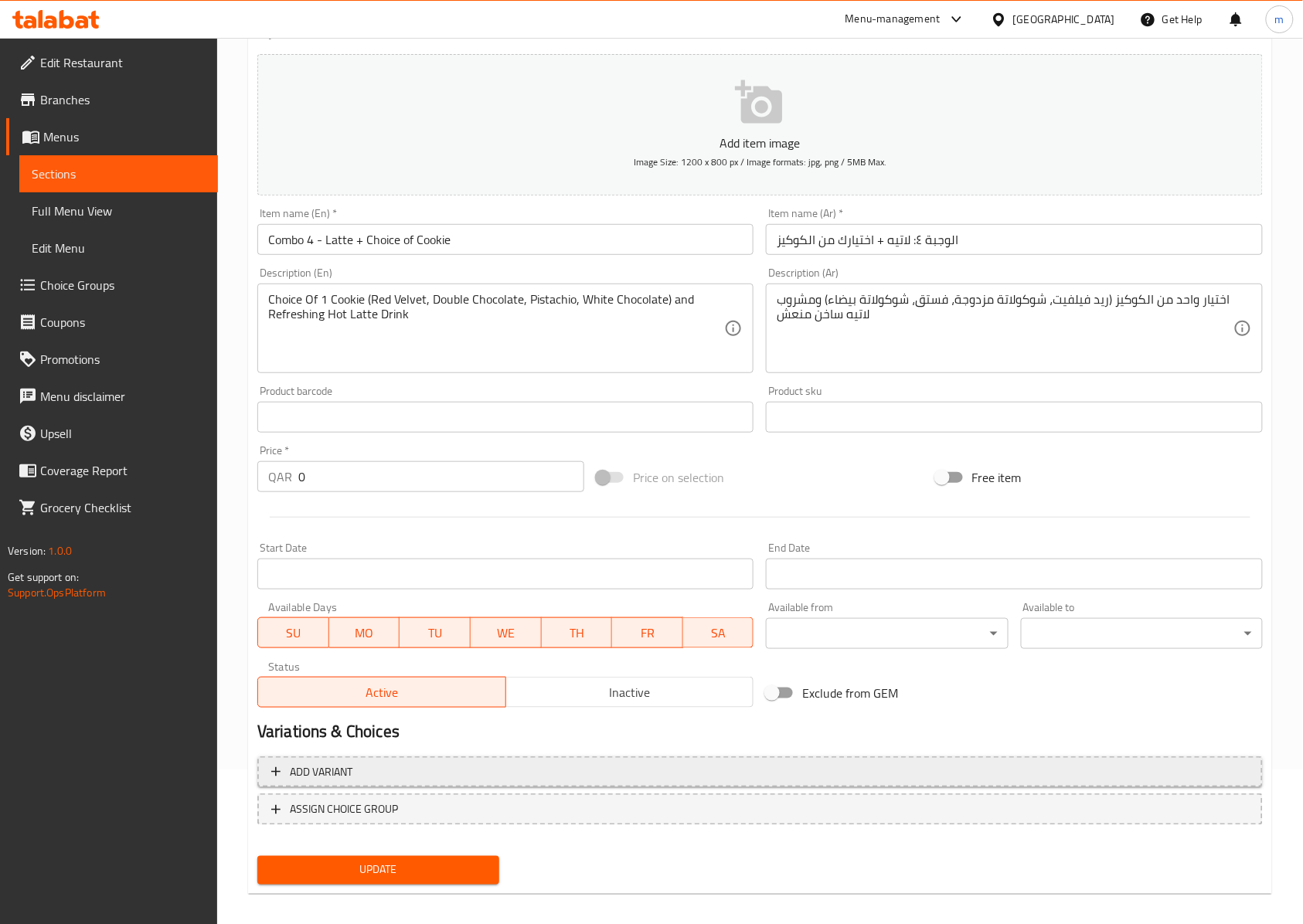
click at [639, 777] on span "Add variant" at bounding box center [760, 772] width 978 height 19
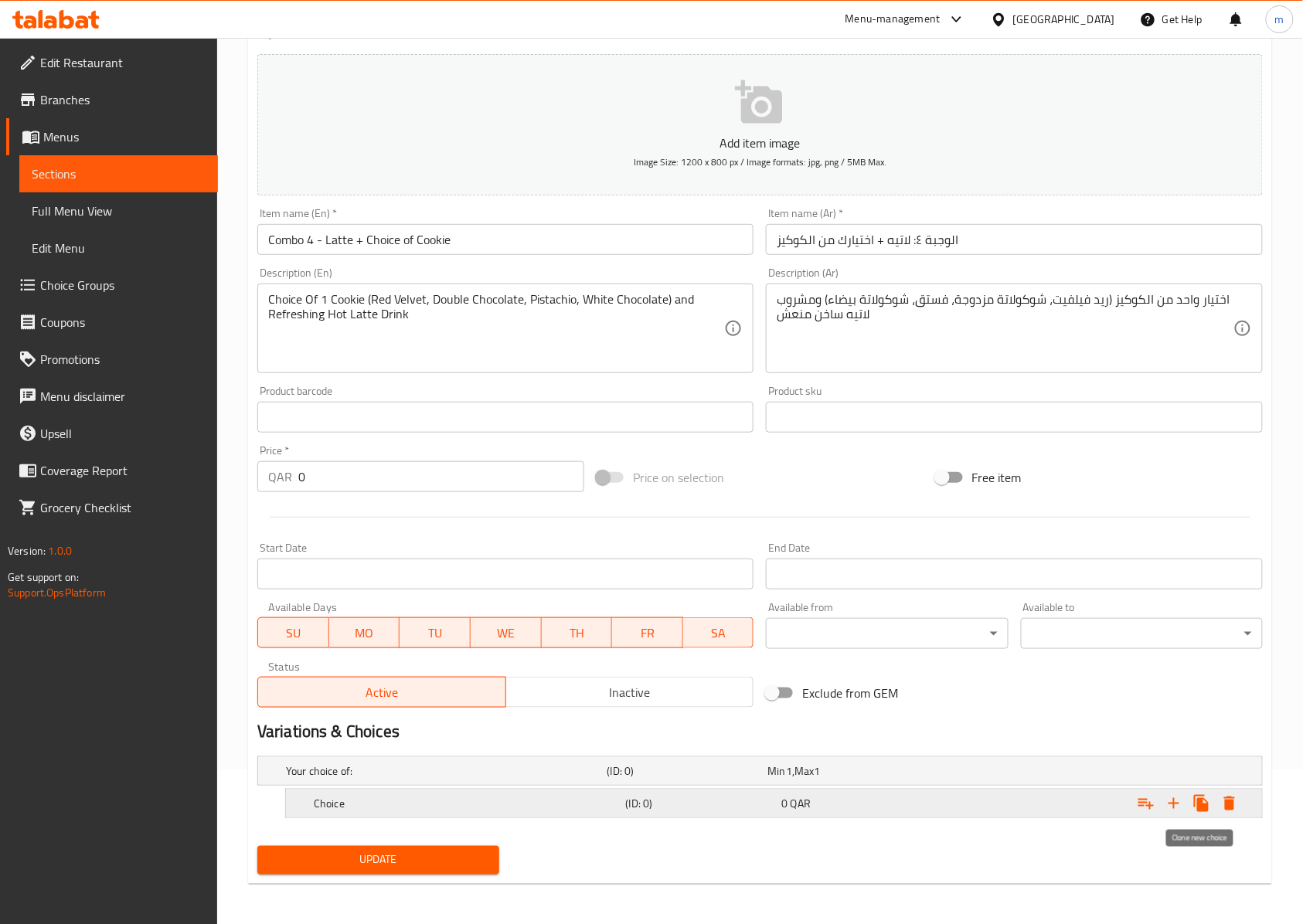
click at [1196, 810] on icon "Expand" at bounding box center [1201, 804] width 19 height 19
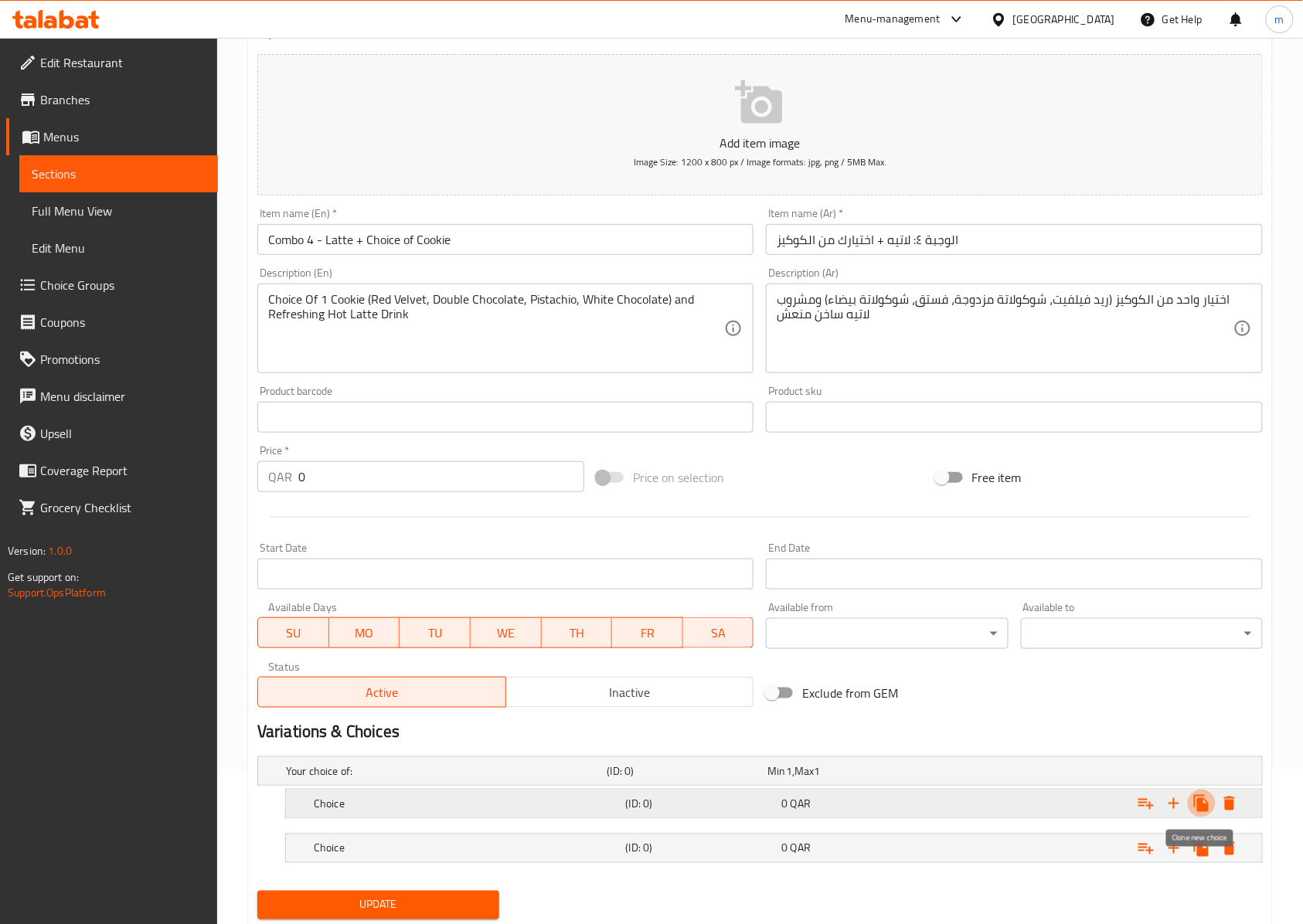
click at [1196, 810] on icon "Expand" at bounding box center [1201, 804] width 19 height 19
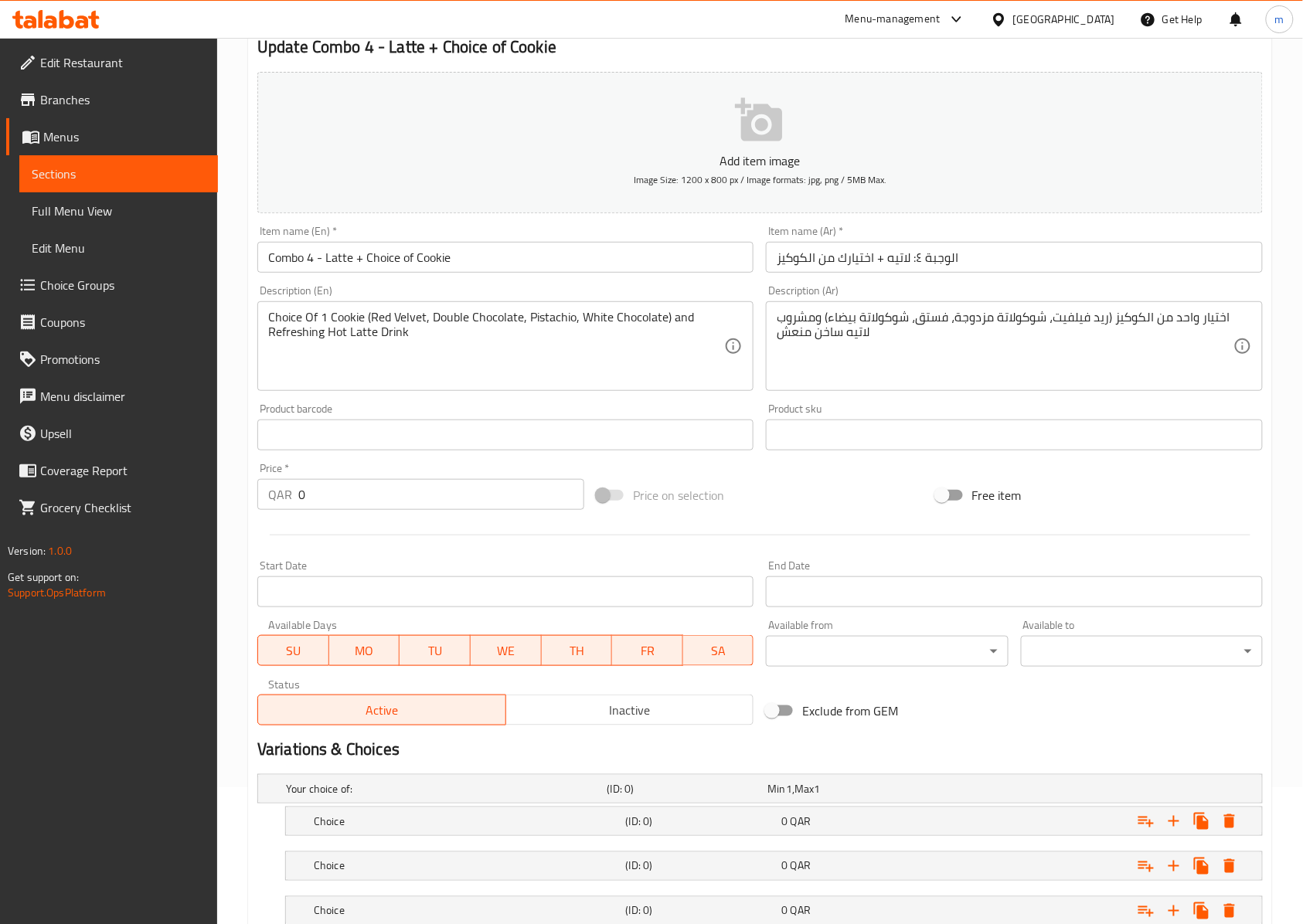
scroll to position [0, 0]
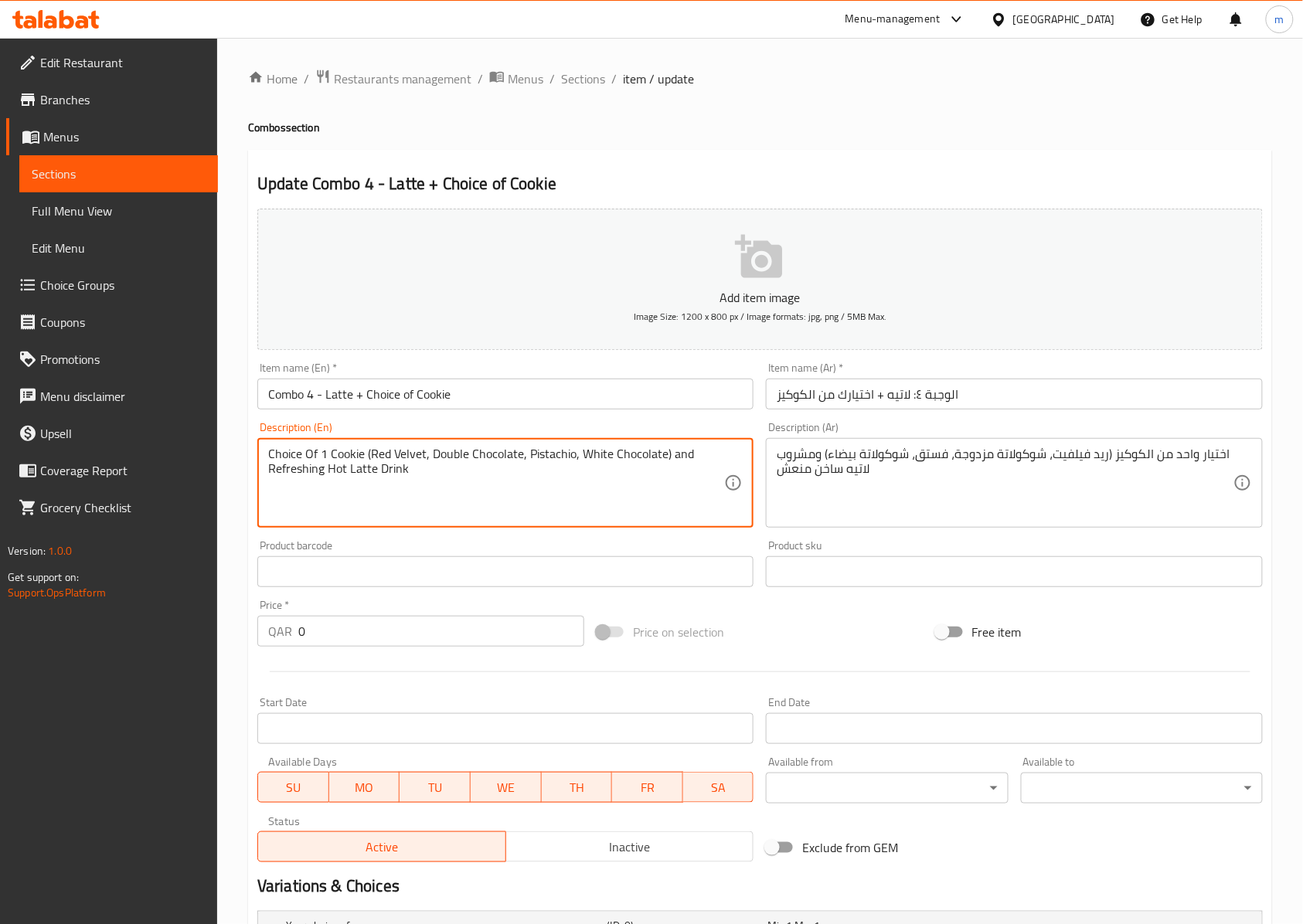
click at [419, 450] on textarea "Choice Of 1 Cookie (Red Velvet, Double Chocolate, Pistachio, White Chocolate) a…" at bounding box center [497, 483] width 456 height 73
drag, startPoint x: 422, startPoint y: 452, endPoint x: 374, endPoint y: 443, distance: 48.8
click at [374, 443] on div "Choice Of 1 Cookie (Red Velvet, Double Chocolate, Pistachio, White Chocolate) a…" at bounding box center [505, 483] width 496 height 89
click at [373, 449] on textarea "Choice Of 1 Cookie (Red Velvet, Double Chocolate, Pistachio, White Chocolate) a…" at bounding box center [497, 483] width 456 height 73
drag, startPoint x: 373, startPoint y: 449, endPoint x: 419, endPoint y: 456, distance: 46.5
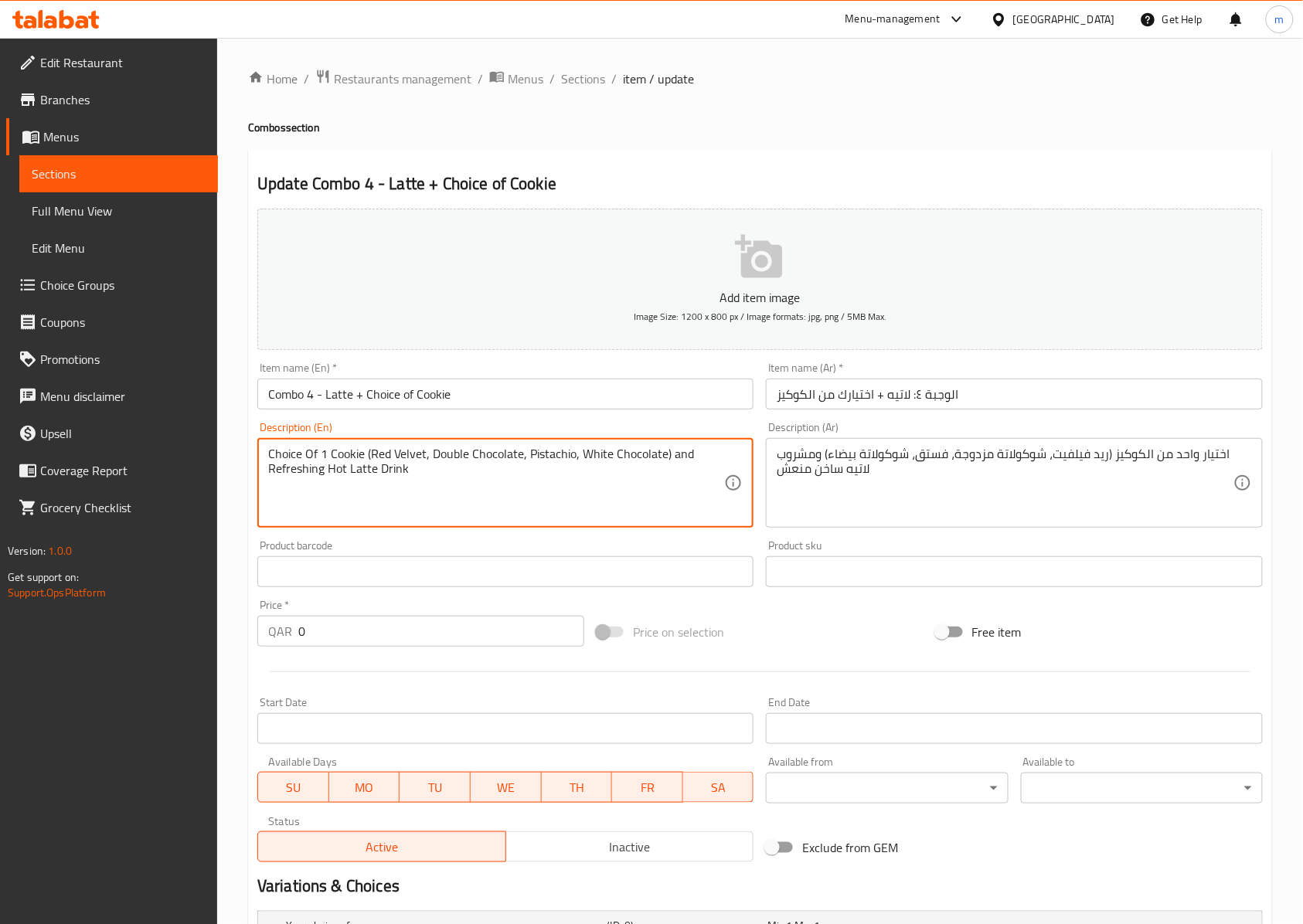
click at [419, 456] on textarea "Choice Of 1 Cookie (Red Velvet, Double Chocolate, Pistachio, White Chocolate) a…" at bounding box center [497, 483] width 456 height 73
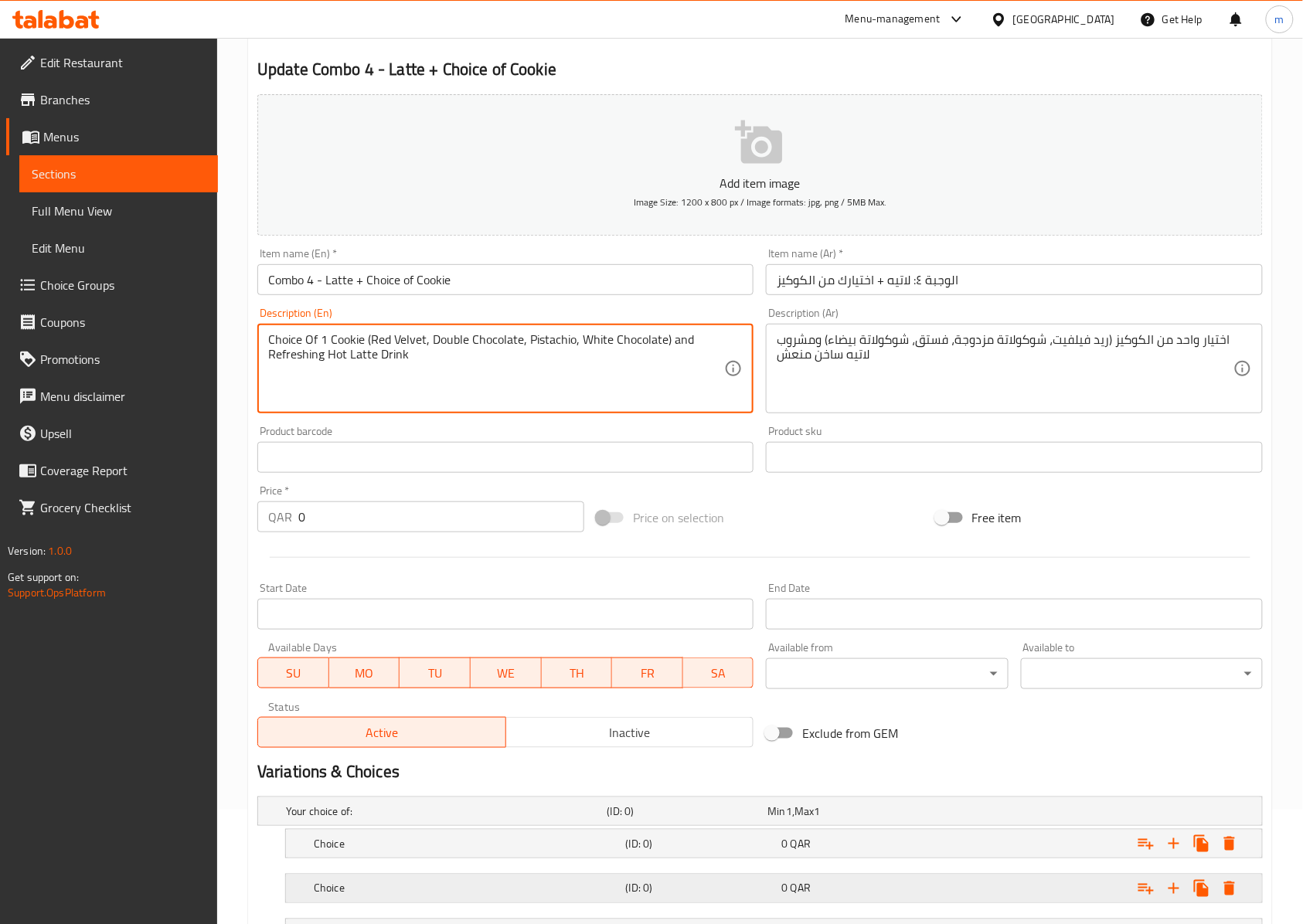
scroll to position [250, 0]
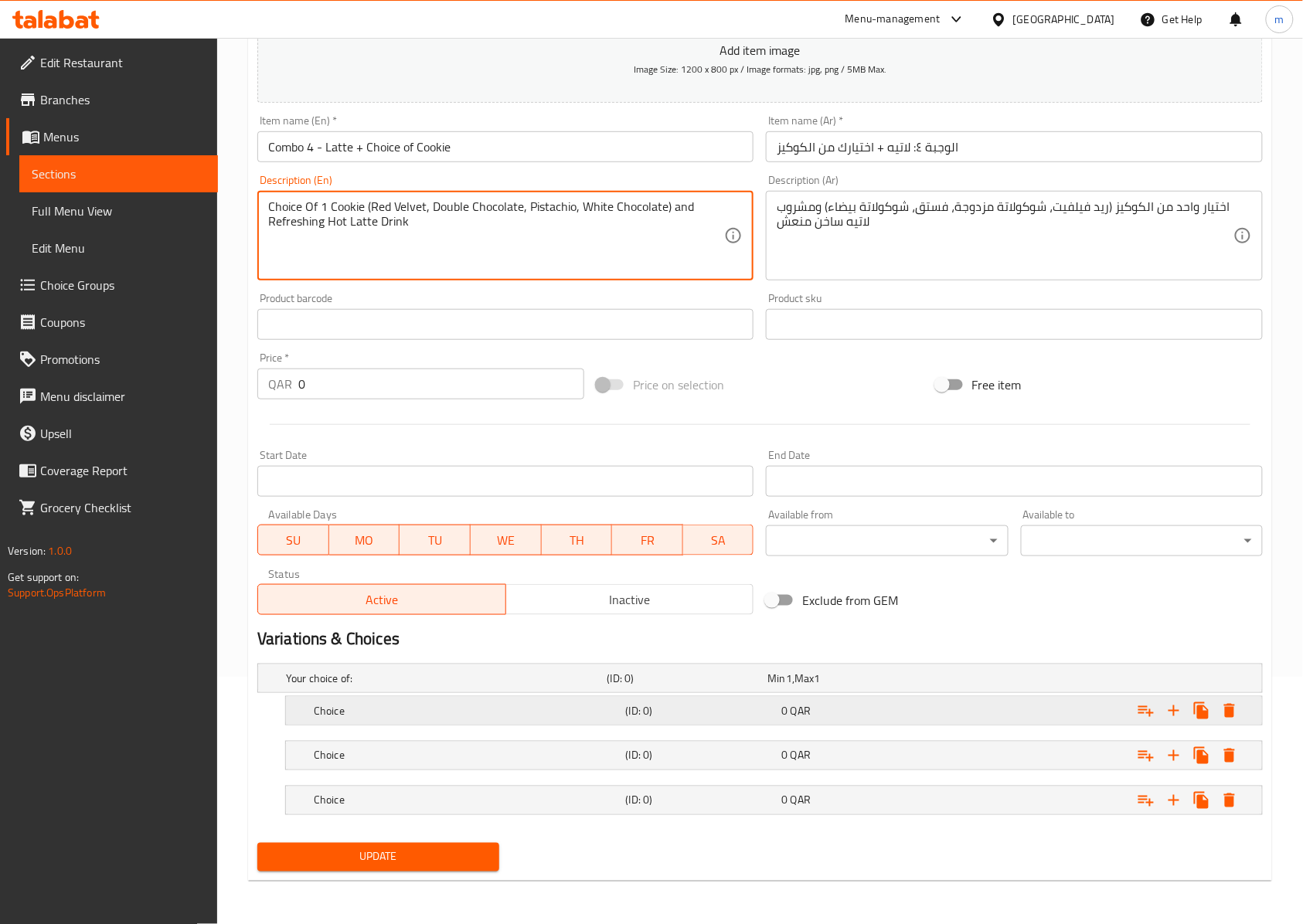
click at [547, 686] on h5 "Choice" at bounding box center [443, 678] width 315 height 15
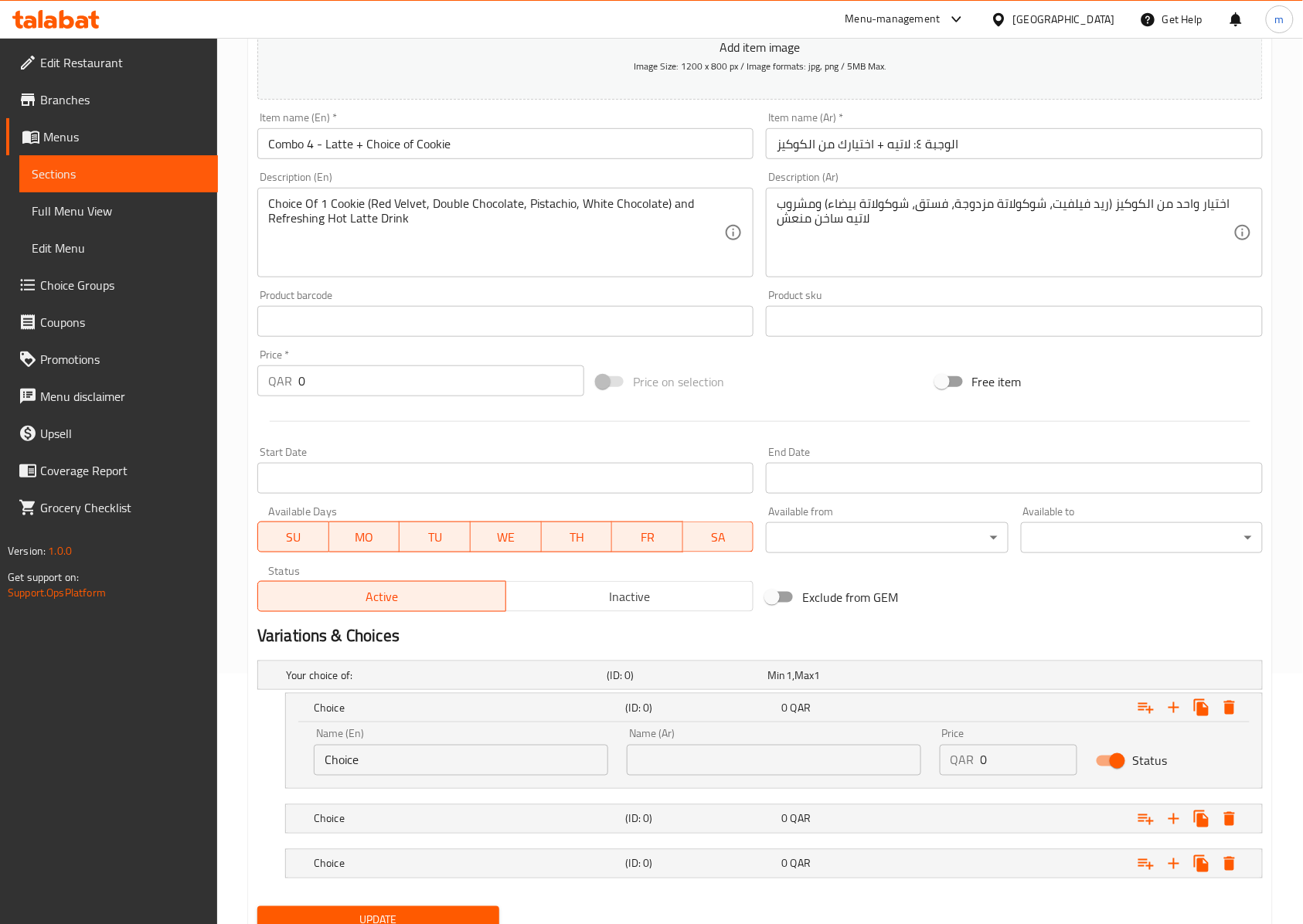
click at [586, 765] on input "Choice" at bounding box center [460, 760] width 294 height 31
paste input "Red Velvet"
type input "Red Velvet"
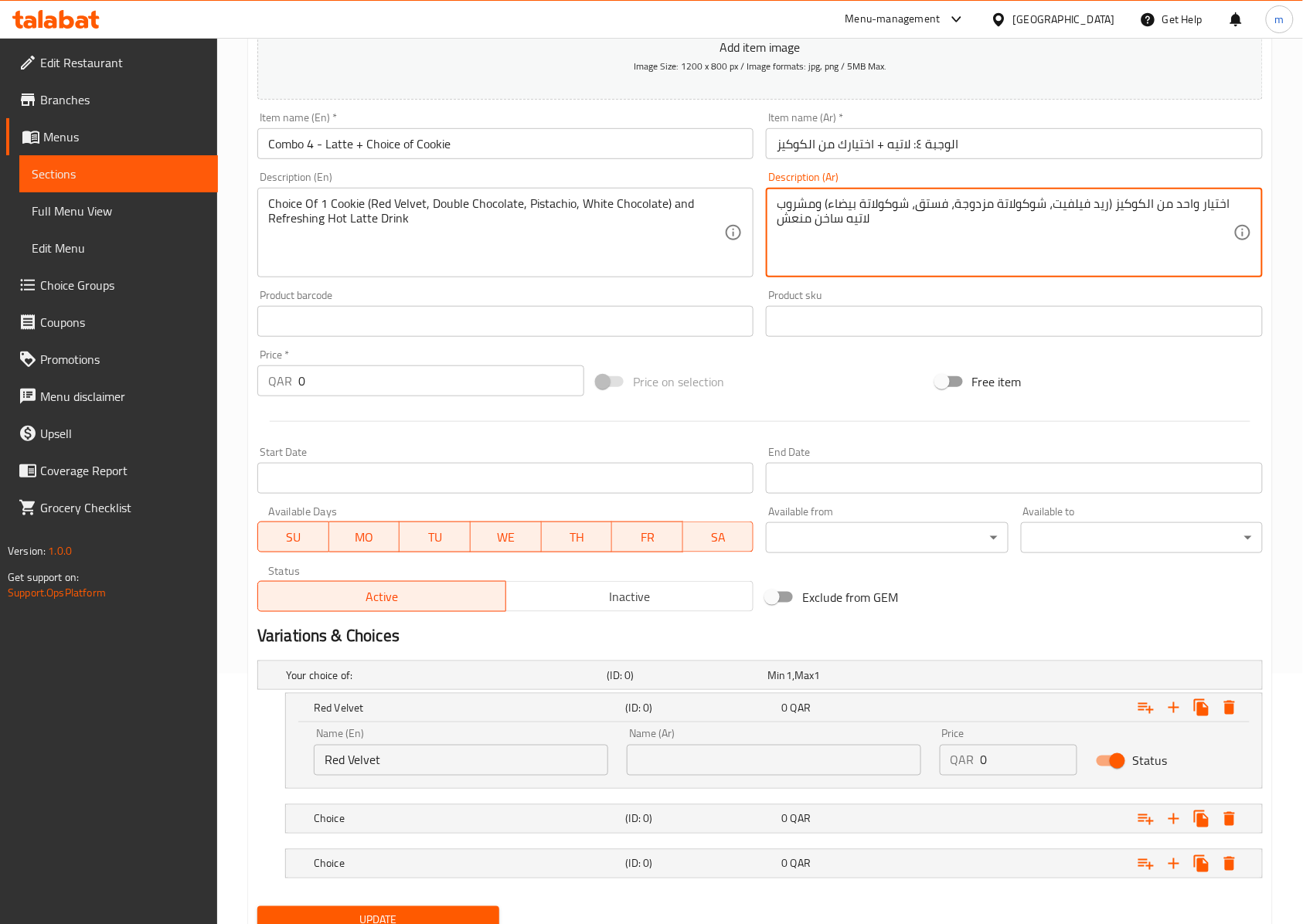
drag, startPoint x: 1108, startPoint y: 206, endPoint x: 1053, endPoint y: 205, distance: 55.0
click at [1053, 205] on textarea "اختيار واحد من الكوكيز (ريد فيلفيت، شوكولاتة مزدوجة، فستق، شوكولاتة بيضاء) ومشر…" at bounding box center [1004, 232] width 456 height 73
drag, startPoint x: 690, startPoint y: 769, endPoint x: 680, endPoint y: 785, distance: 18.9
click at [690, 769] on input "text" at bounding box center [774, 760] width 294 height 31
paste input "ريد فيلفيت"
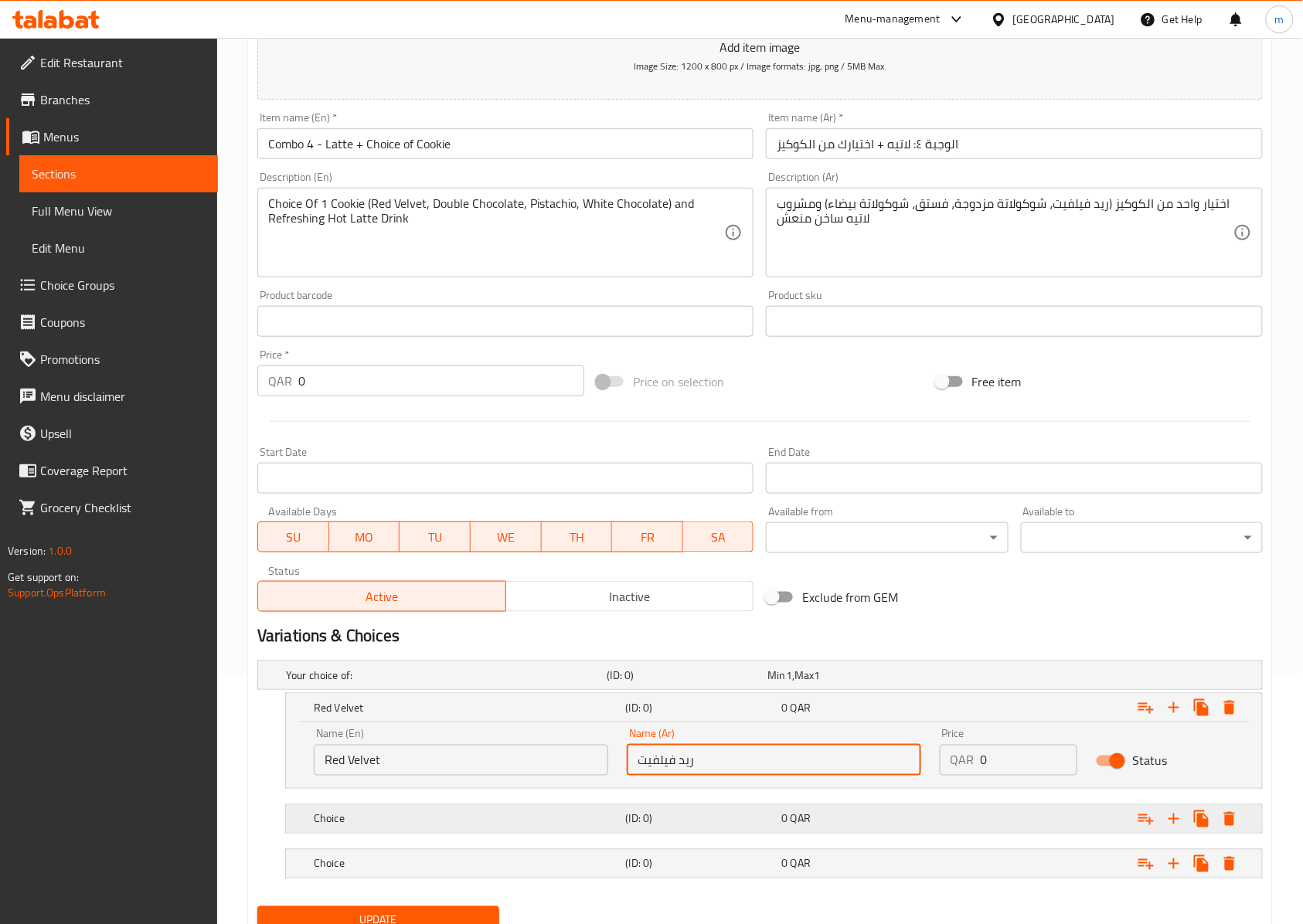
type input "ريد فيلفيت"
click at [505, 683] on h5 "Choice" at bounding box center [443, 675] width 315 height 15
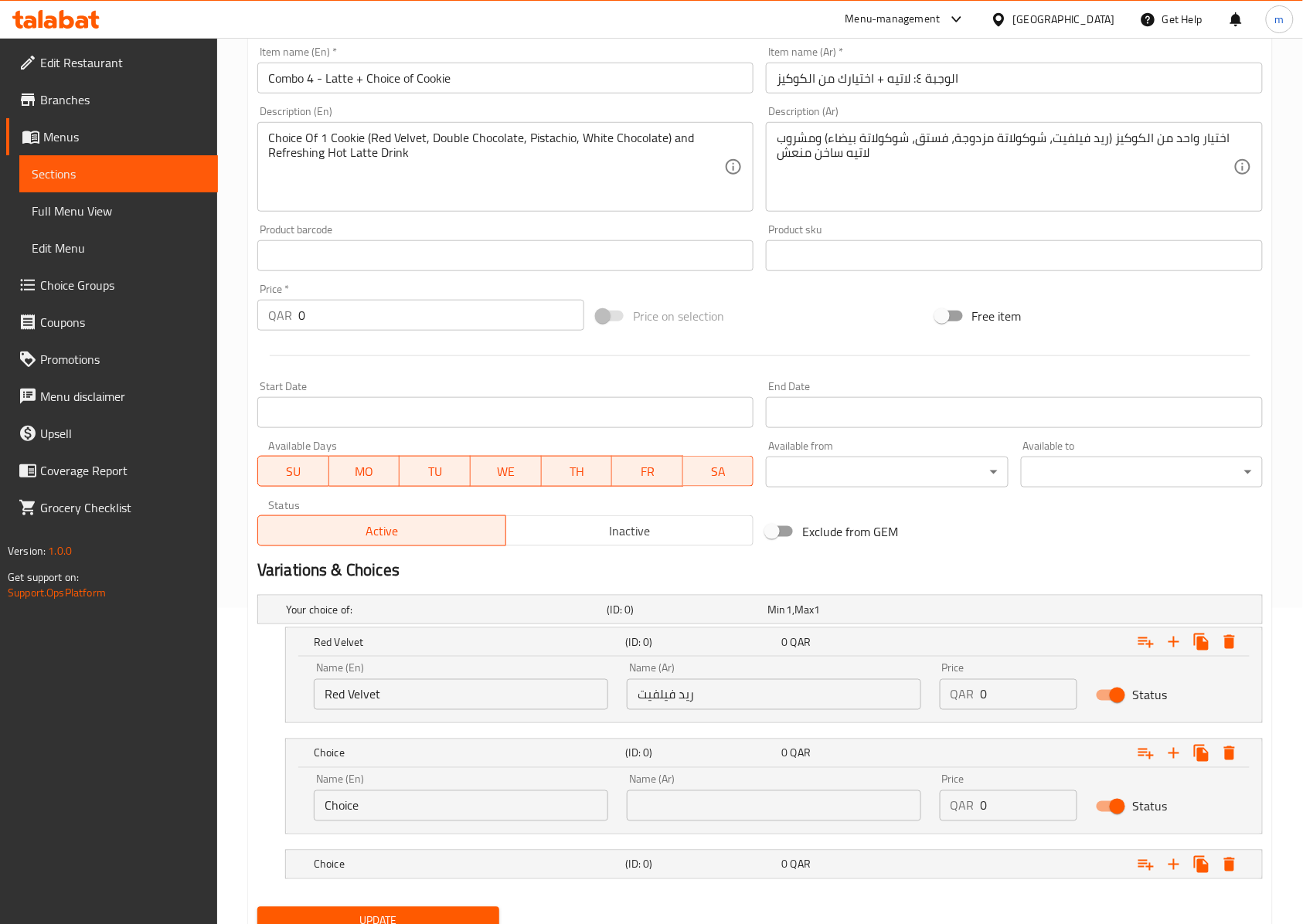
scroll to position [353, 0]
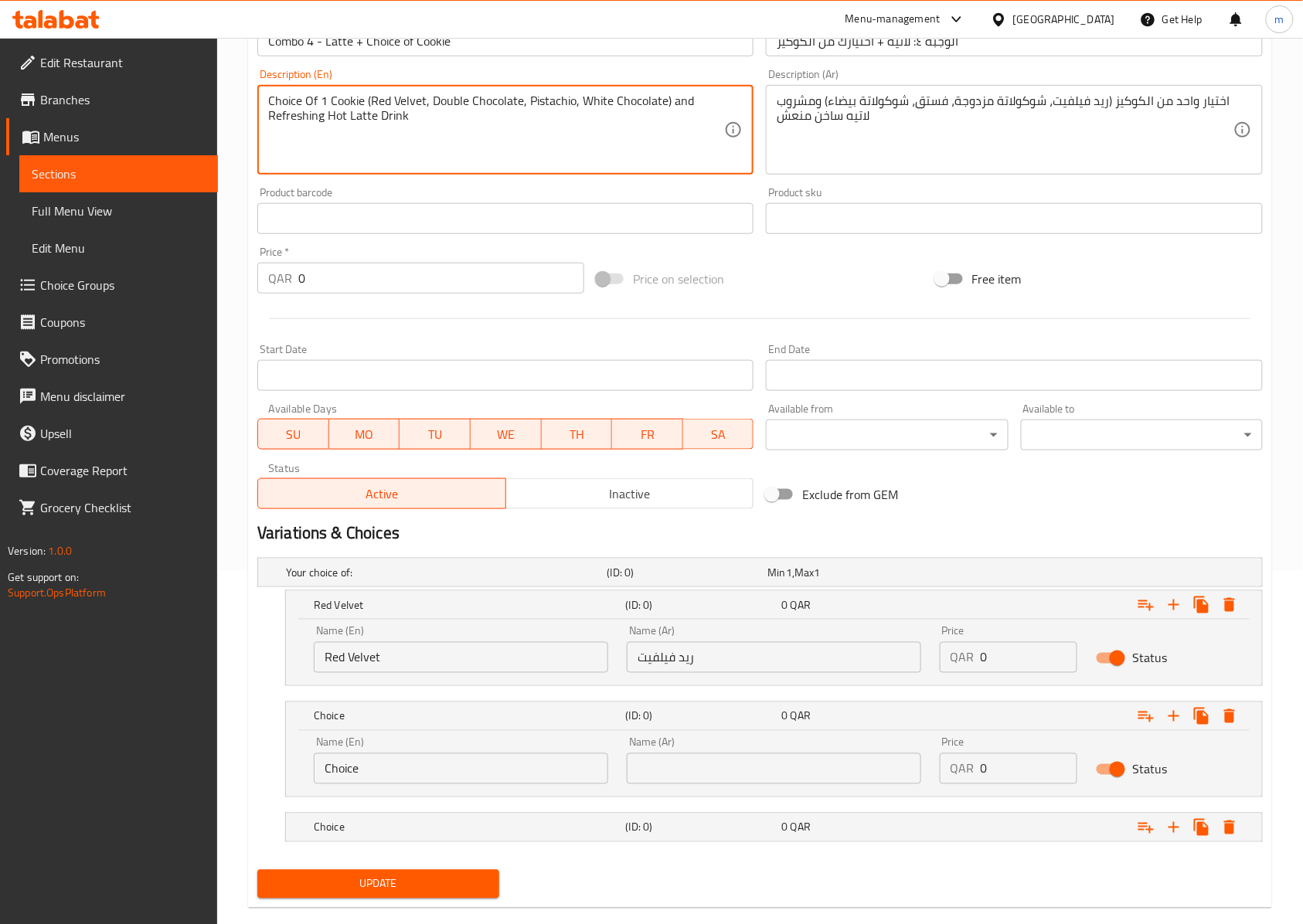
drag, startPoint x: 431, startPoint y: 102, endPoint x: 522, endPoint y: 107, distance: 91.1
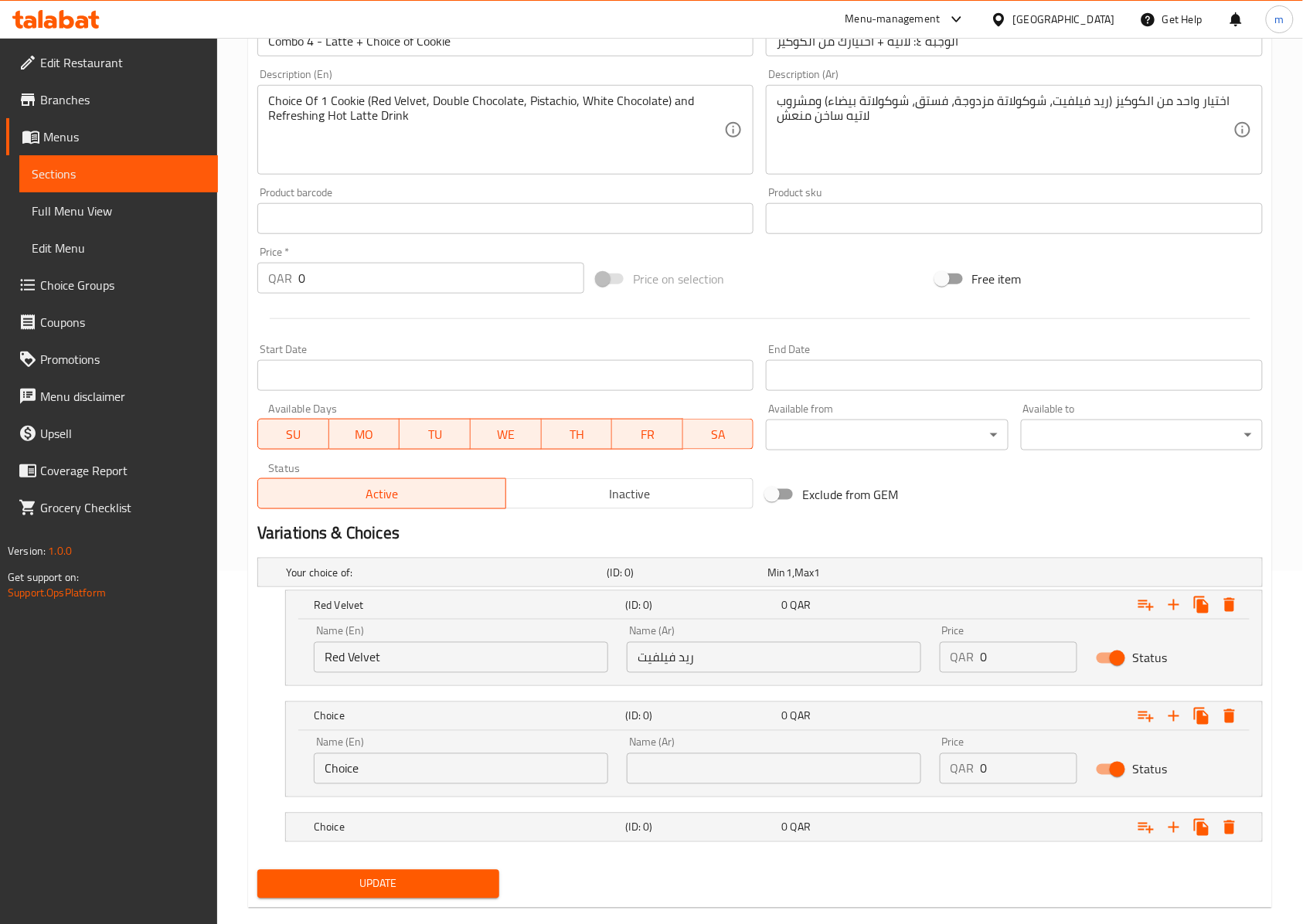
click at [429, 751] on div "Name (En) Choice Name (En)" at bounding box center [460, 760] width 294 height 47
click at [424, 763] on input "Choice" at bounding box center [460, 768] width 294 height 31
paste input "Double Chocolat"
type input "Double Chocolate"
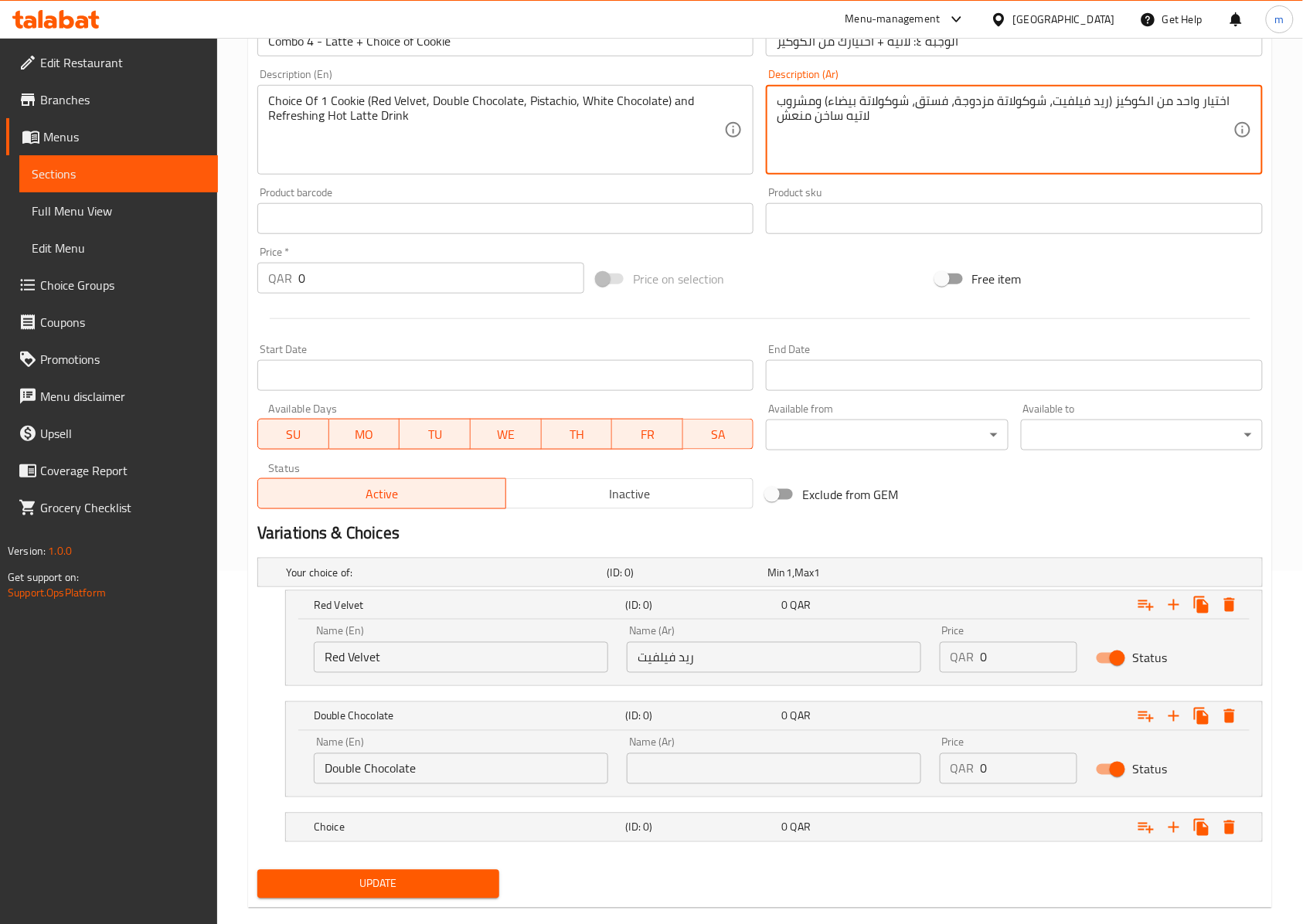
drag, startPoint x: 1045, startPoint y: 105, endPoint x: 981, endPoint y: 101, distance: 64.1
click at [981, 101] on textarea "اختيار واحد من الكوكيز (ريد فيلفيت، شوكولاتة مزدوجة، فستق، شوكولاتة بيضاء) ومشر…" at bounding box center [1004, 130] width 456 height 73
click at [1009, 102] on textarea "اختيار واحد من الكوكيز (ريد فيلفيت، شوكولاتة ، فستق، شوكولاتة بيضاء) ومشروب لات…" at bounding box center [1004, 130] width 456 height 73
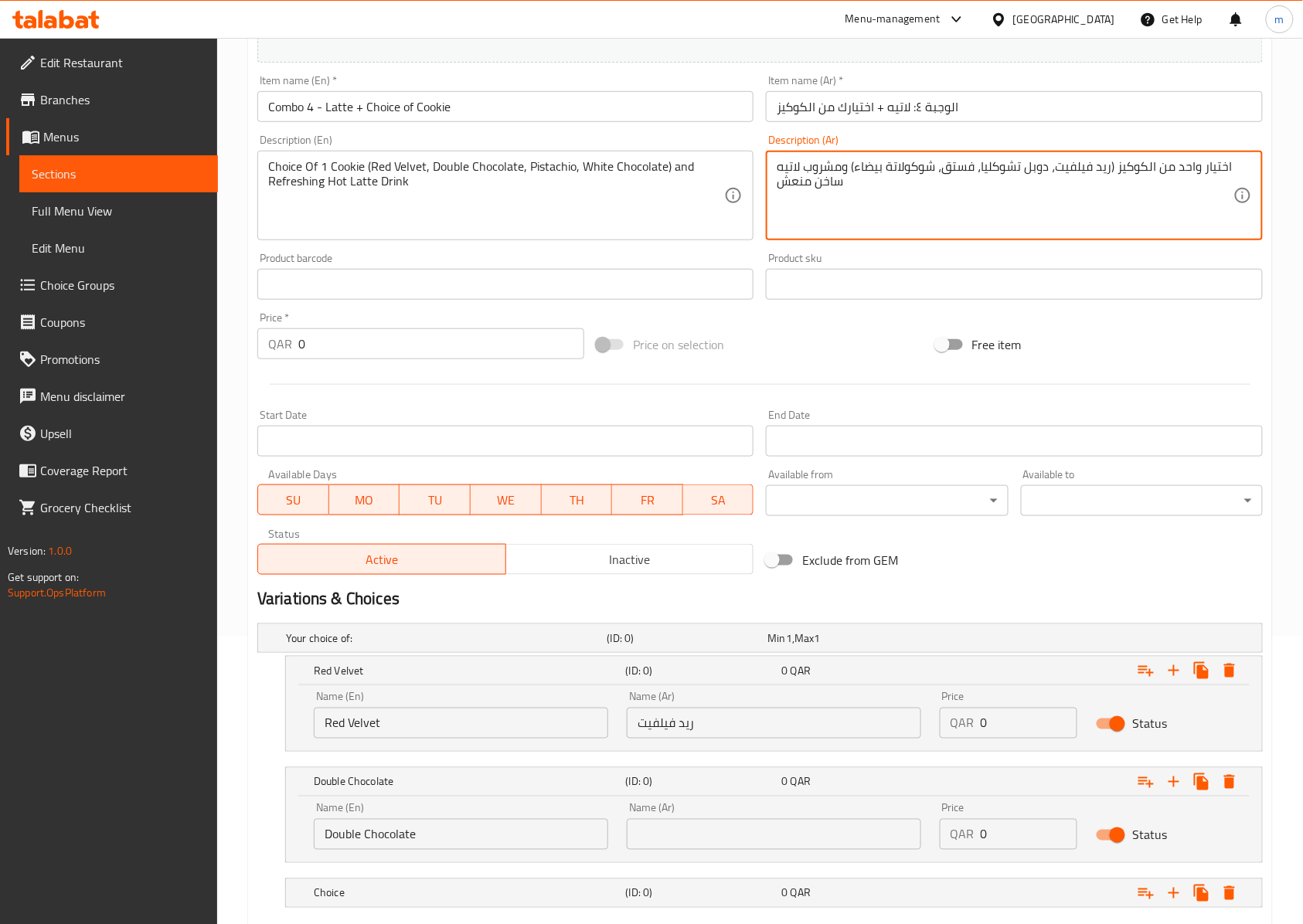
scroll to position [250, 0]
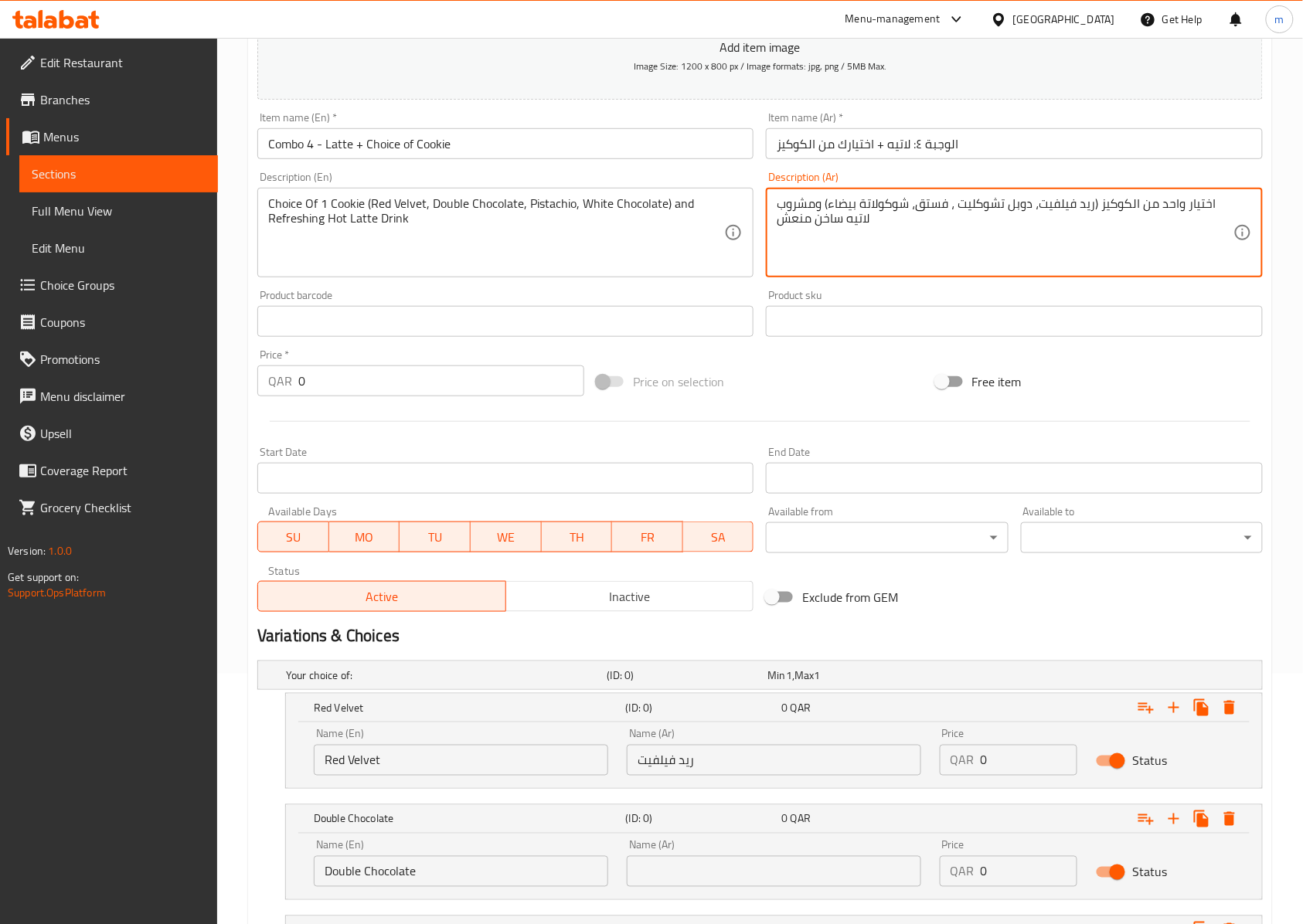
drag, startPoint x: 1032, startPoint y: 200, endPoint x: 956, endPoint y: 195, distance: 76.2
click at [956, 195] on div "اختيار واحد من الكوكيز (ريد فيلفيت، دوبل تشوكليت ، فستق، شوكولاتة بيضاء) ومشروب…" at bounding box center [1014, 232] width 496 height 89
type textarea "اختيار واحد من الكوكيز (ريد فيلفيت، دوبل تشوكليت ، فستق، شوكولاتة بيضاء) ومشروب…"
click at [758, 862] on input "text" at bounding box center [774, 872] width 294 height 31
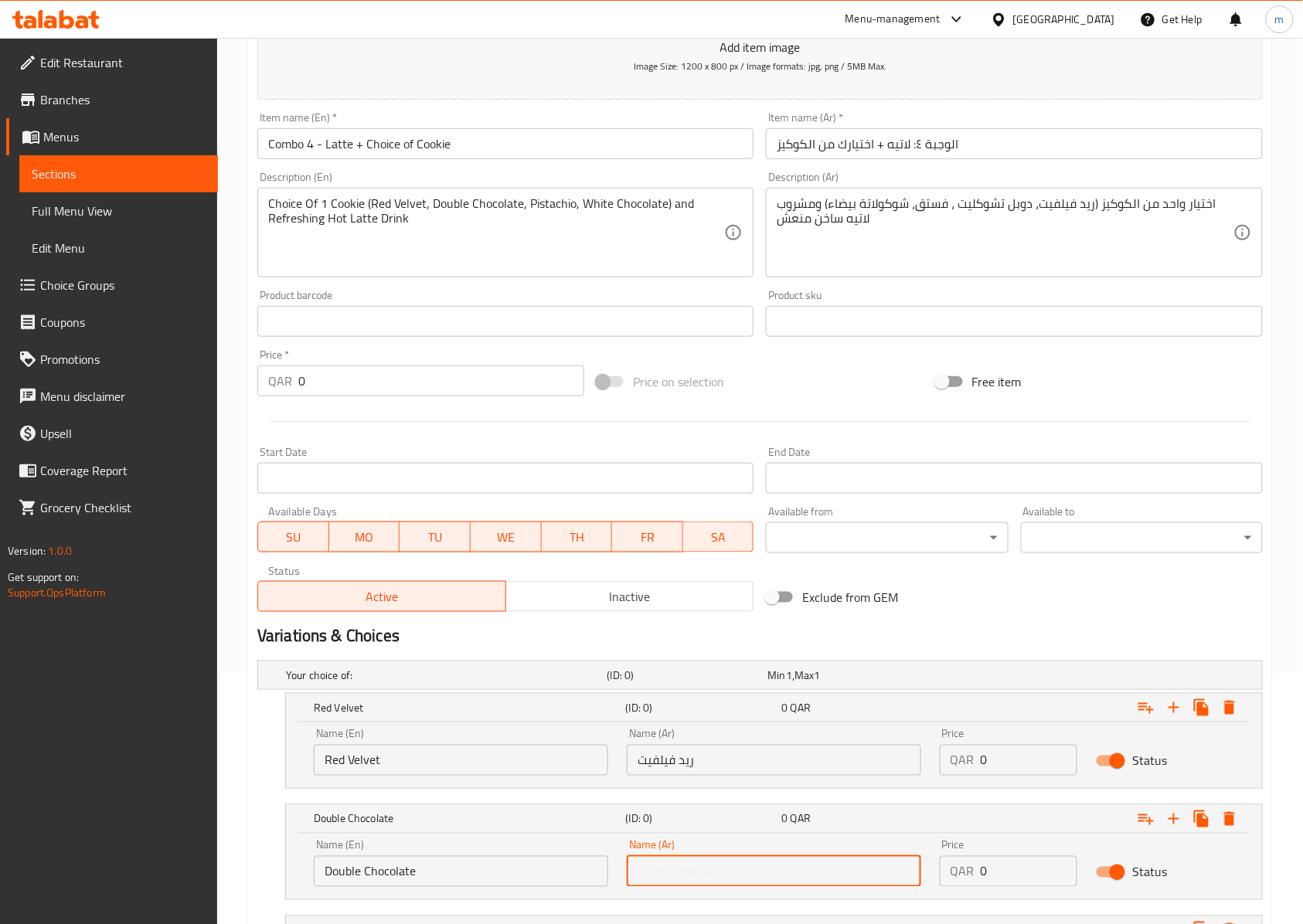
paste input "دوبل تشوكليت"
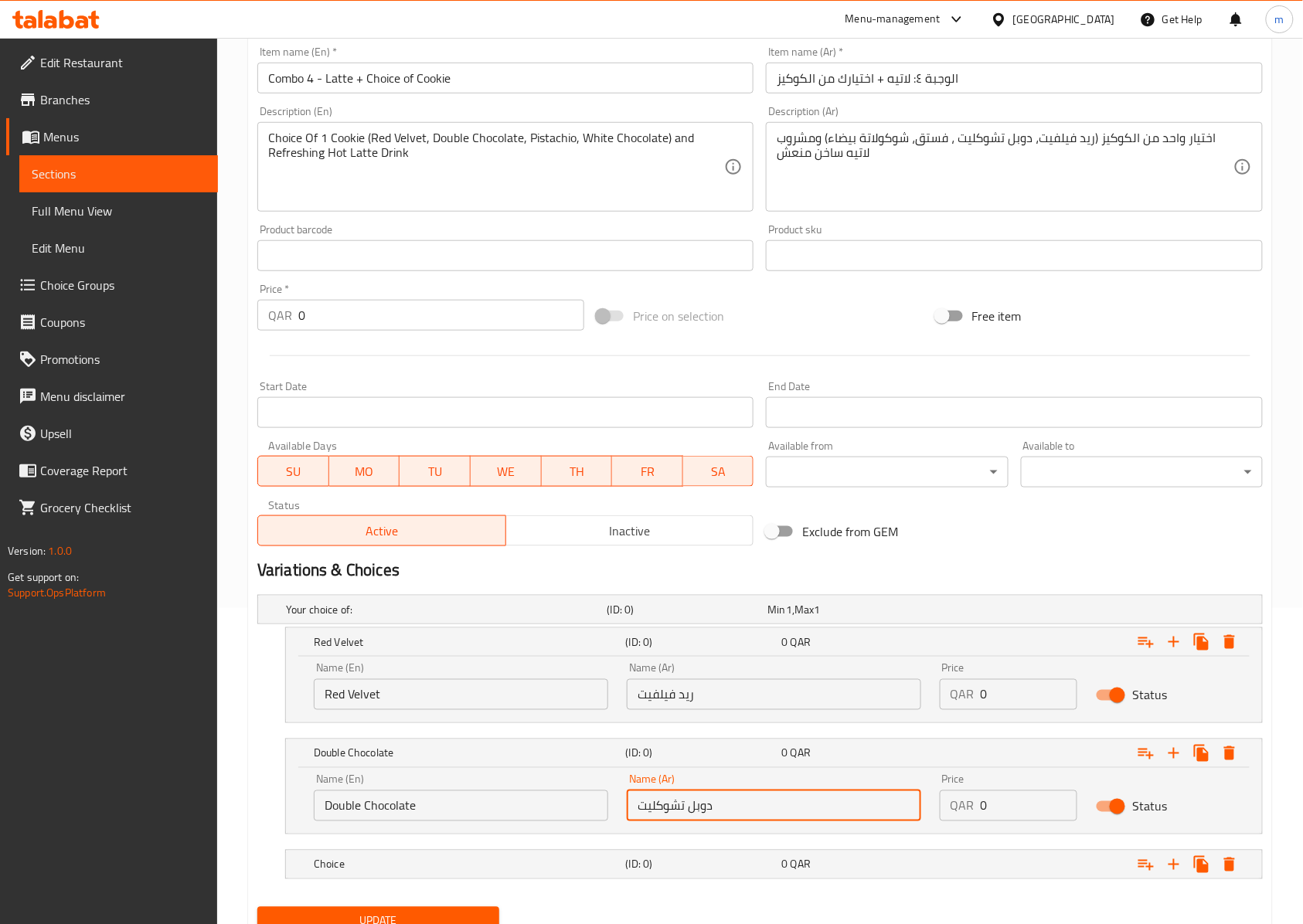
scroll to position [353, 0]
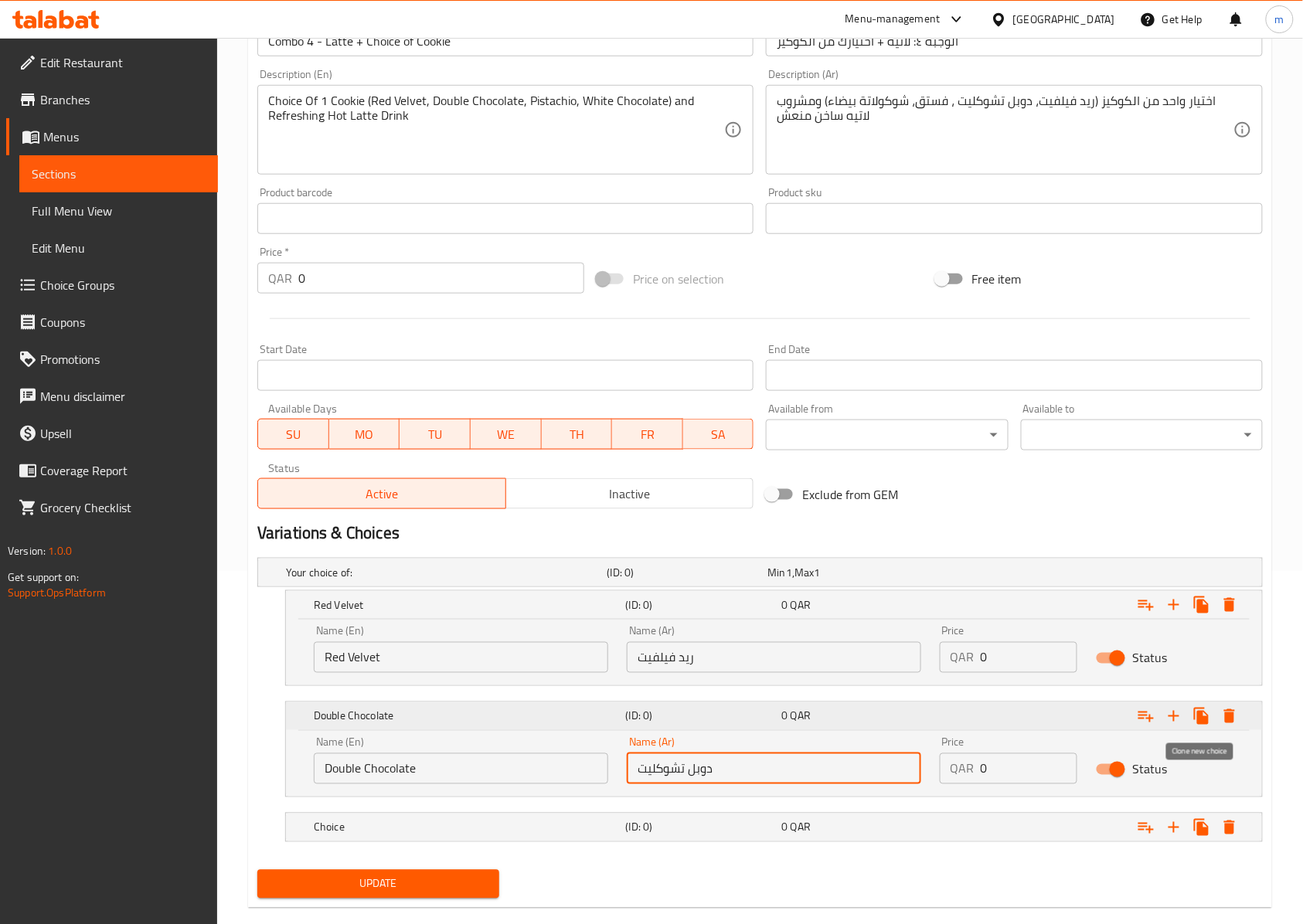
type input "دوبل تشوكليت"
click at [1208, 714] on icon "Expand" at bounding box center [1201, 716] width 19 height 19
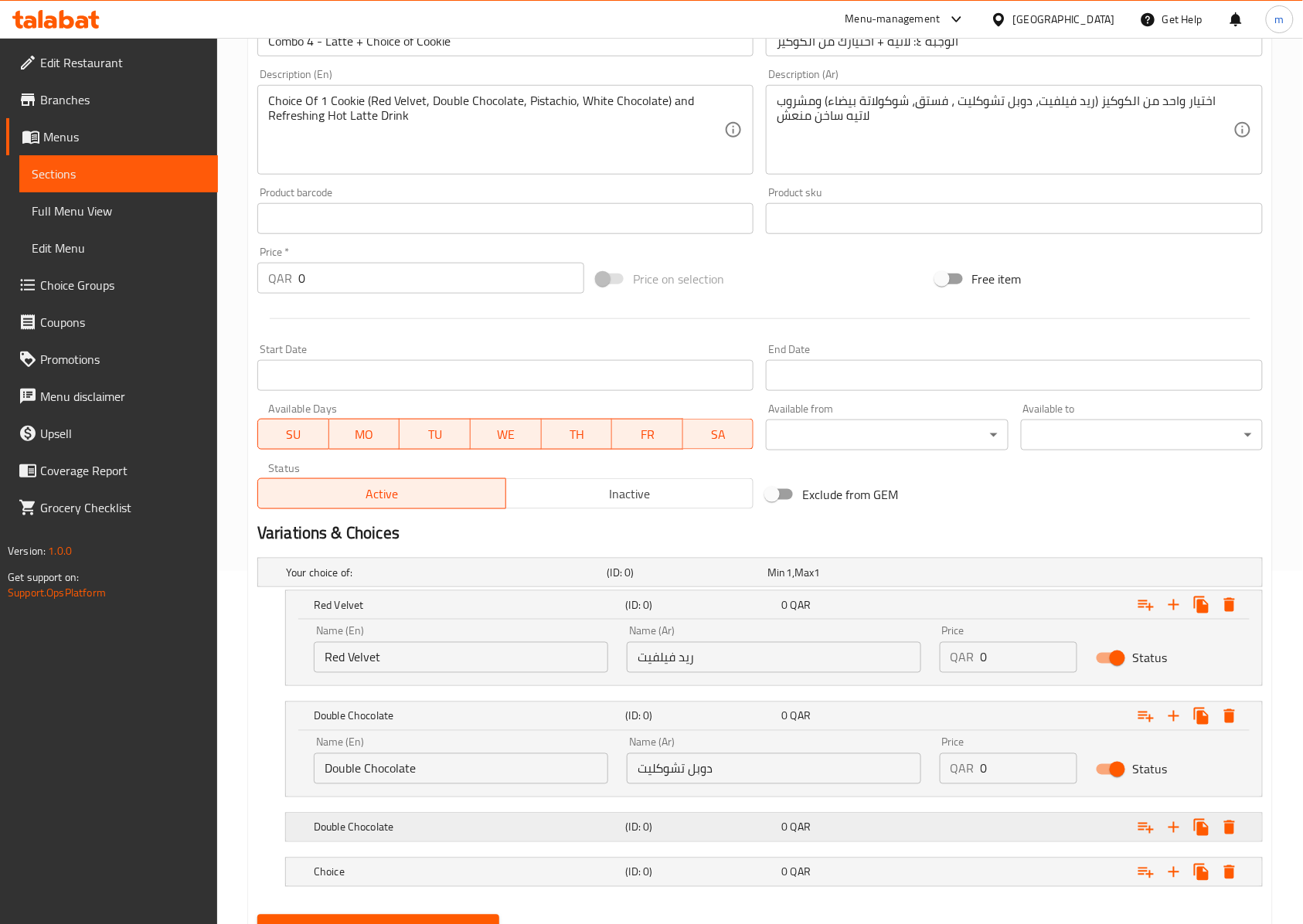
click at [388, 580] on h5 "Double Chocolate" at bounding box center [443, 572] width 315 height 15
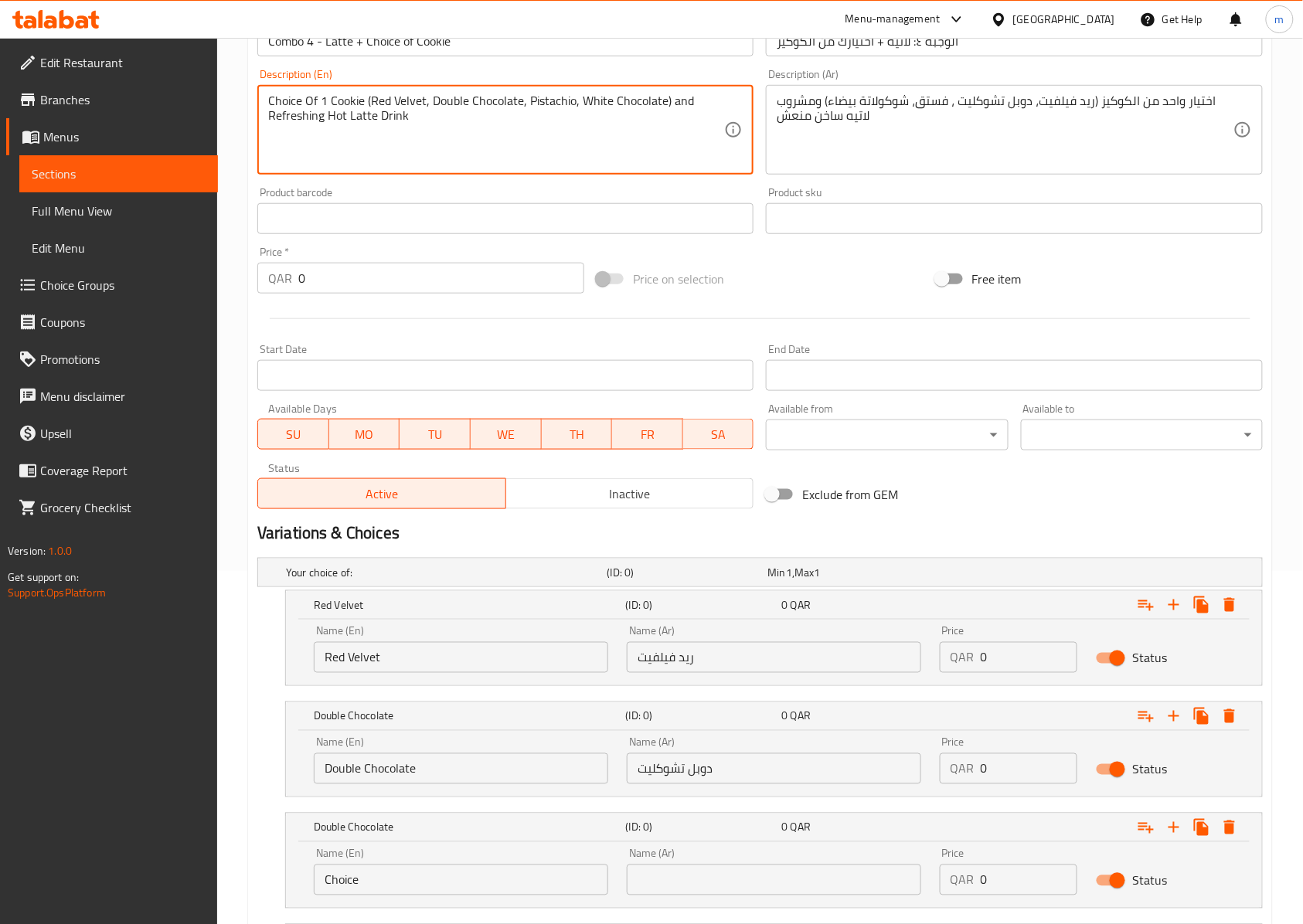
click at [557, 107] on textarea "Choice Of 1 Cookie (Red Velvet, Double Chocolate, Pistachio, White Chocolate) a…" at bounding box center [497, 130] width 456 height 73
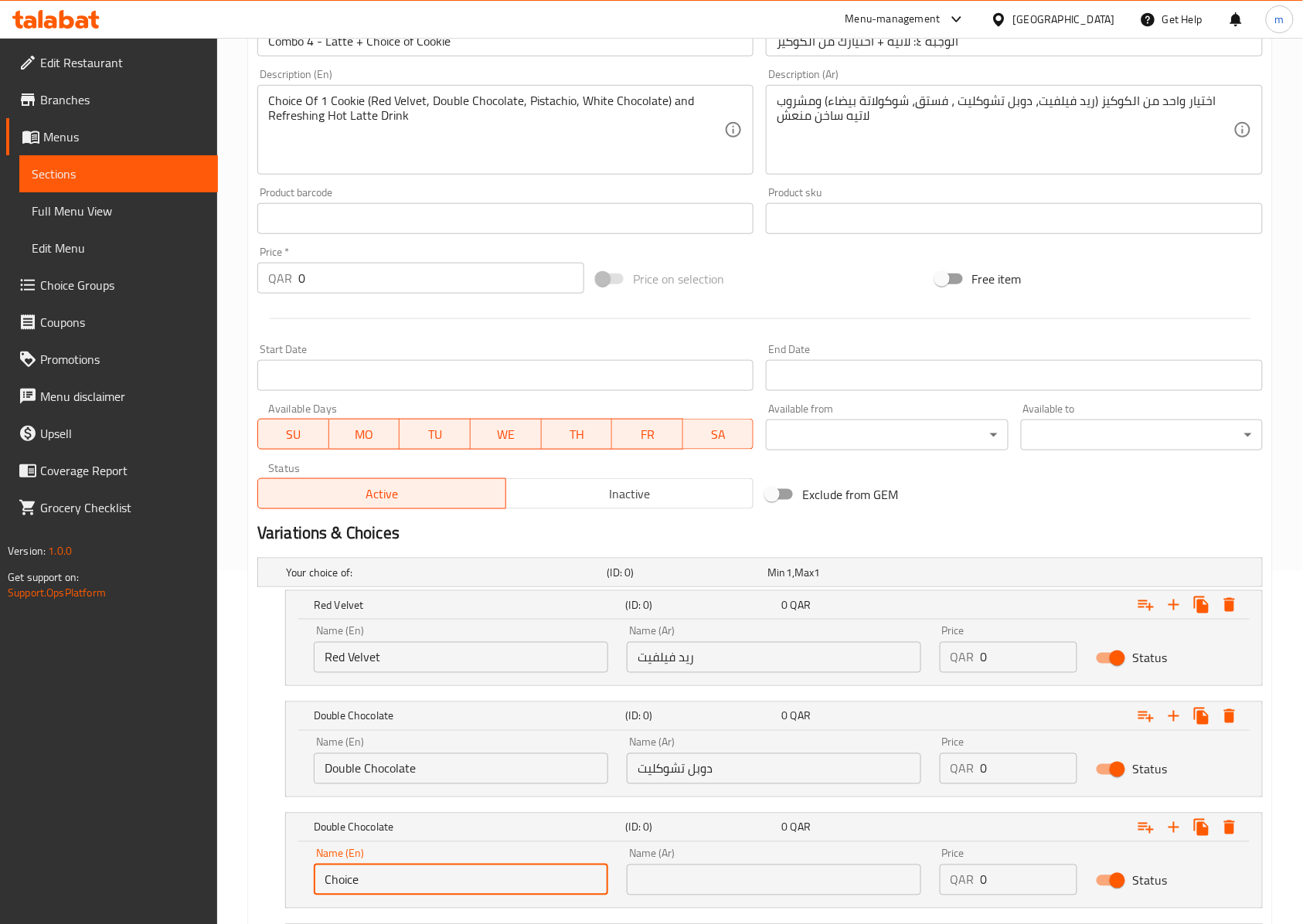
click at [397, 891] on input "Choice" at bounding box center [460, 880] width 294 height 31
paste input "Pistachio"
type input "Pistachio"
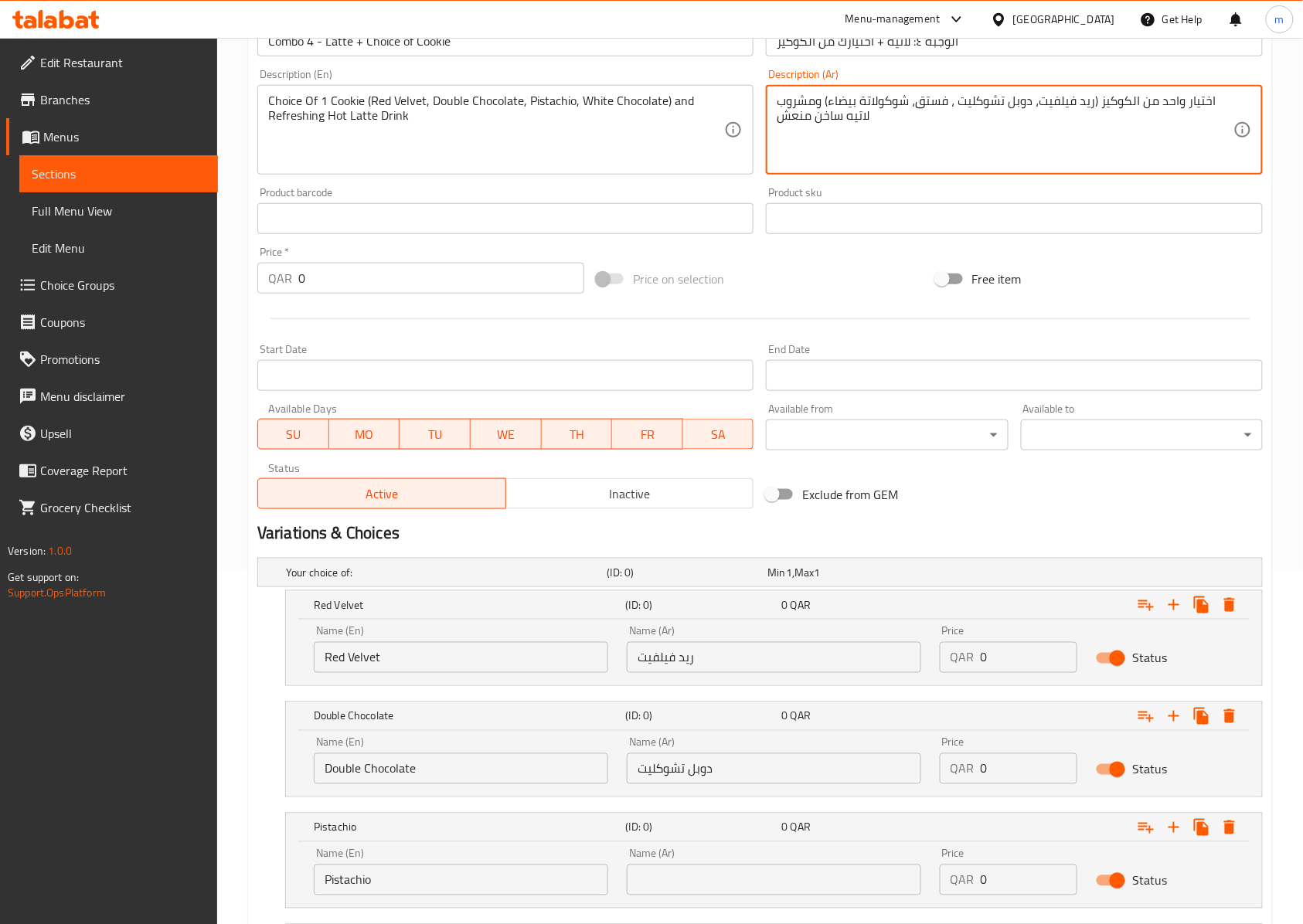
click at [943, 99] on textarea "اختيار واحد من الكوكيز (ريد فيلفيت، دوبل تشوكليت ، فستق، شوكولاتة بيضاء) ومشروب…" at bounding box center [1004, 130] width 456 height 73
click at [795, 863] on div "Name (Ar) Name (Ar)" at bounding box center [774, 872] width 294 height 47
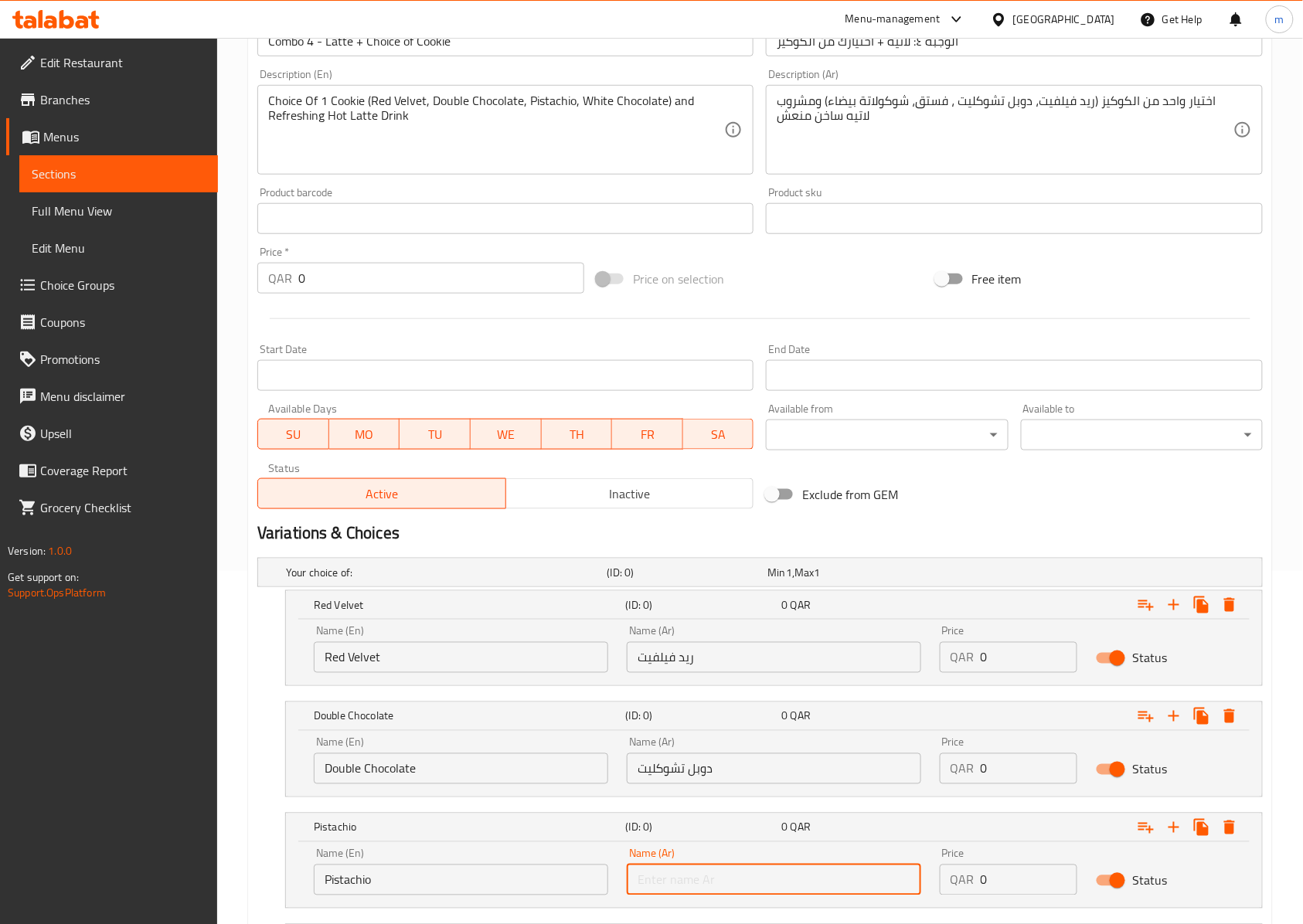
click at [790, 875] on input "text" at bounding box center [774, 880] width 294 height 31
paste input "فستق"
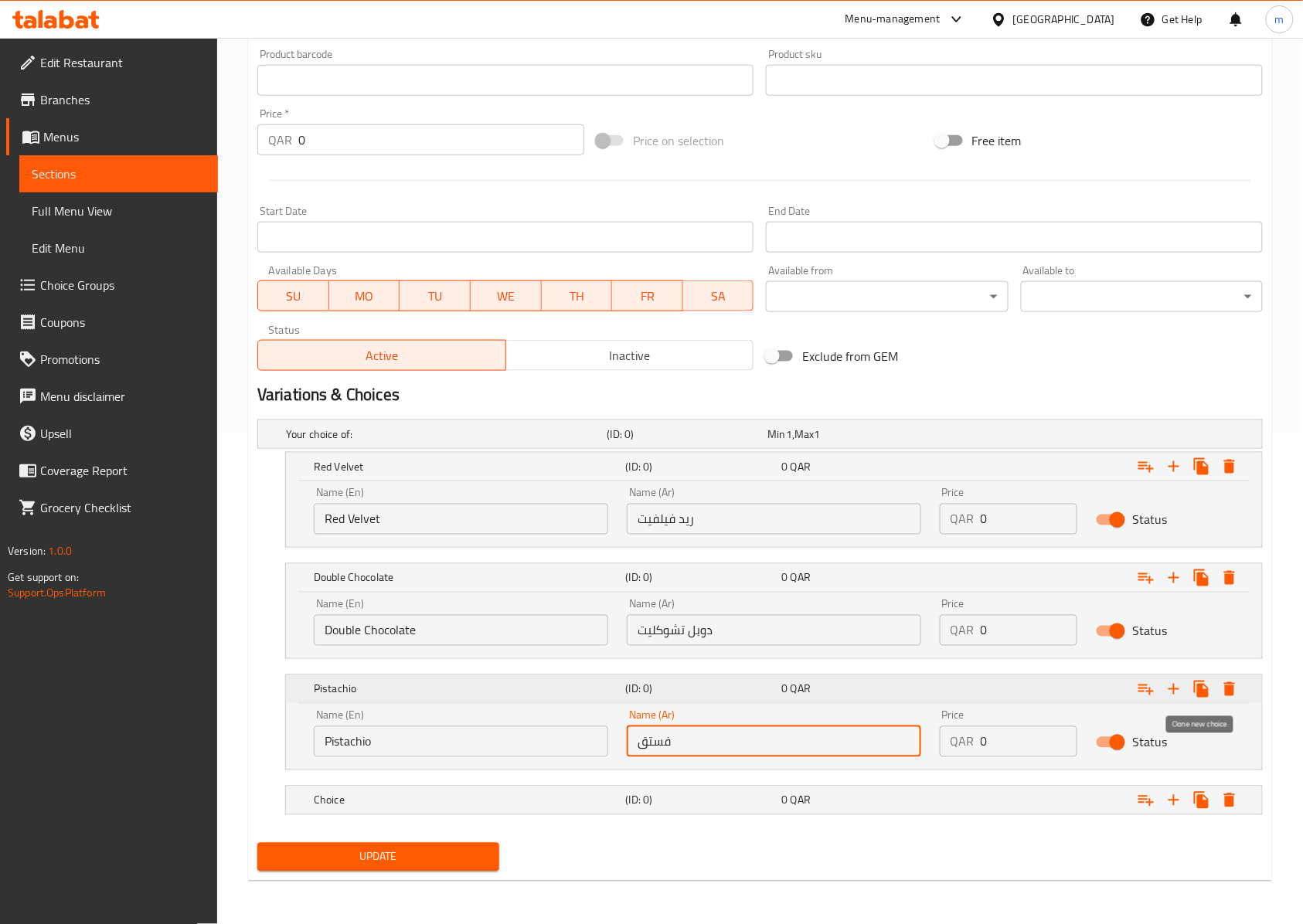
type input "فستق"
click at [1192, 687] on icon "Expand" at bounding box center [1201, 689] width 19 height 19
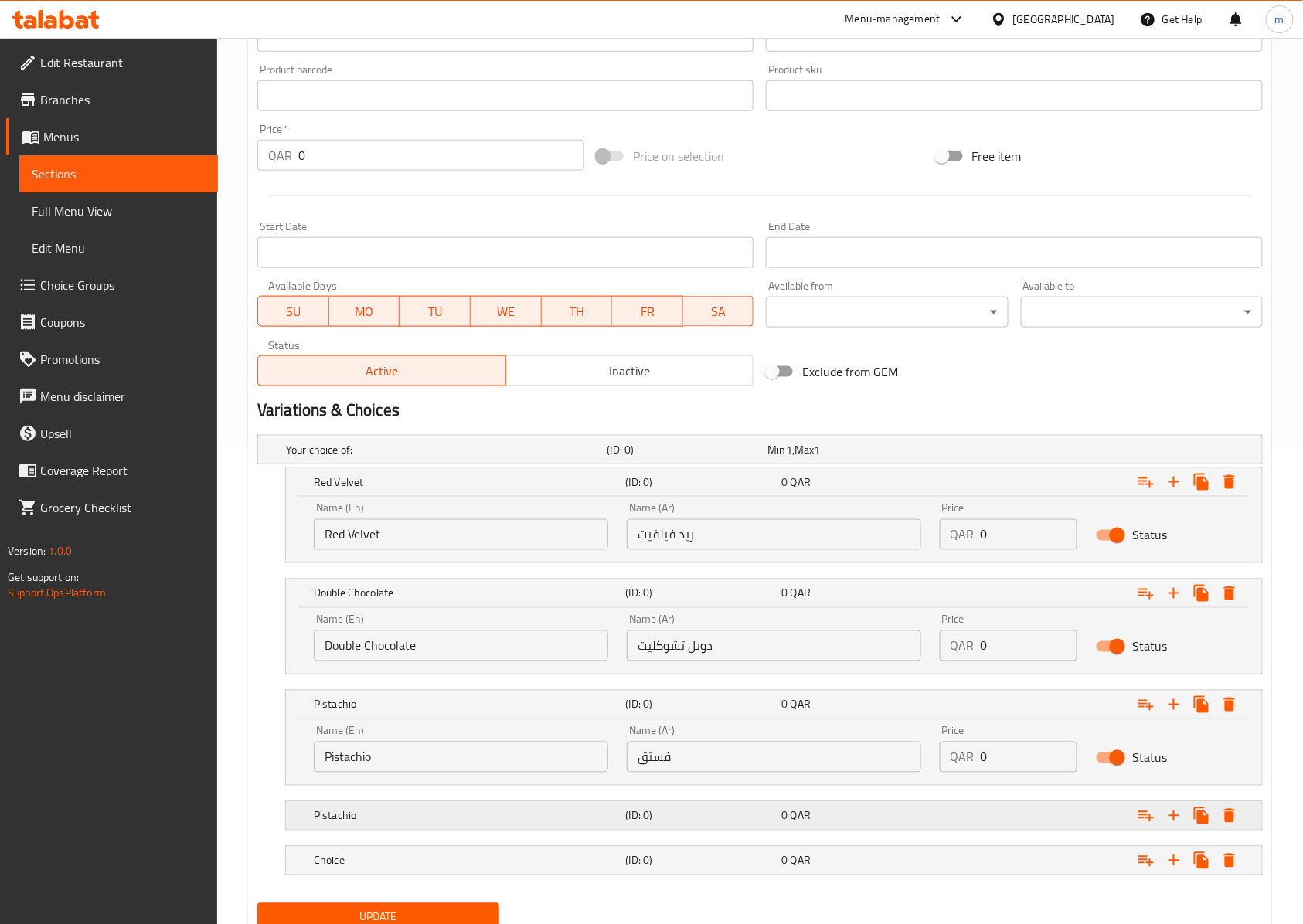
scroll to position [539, 0]
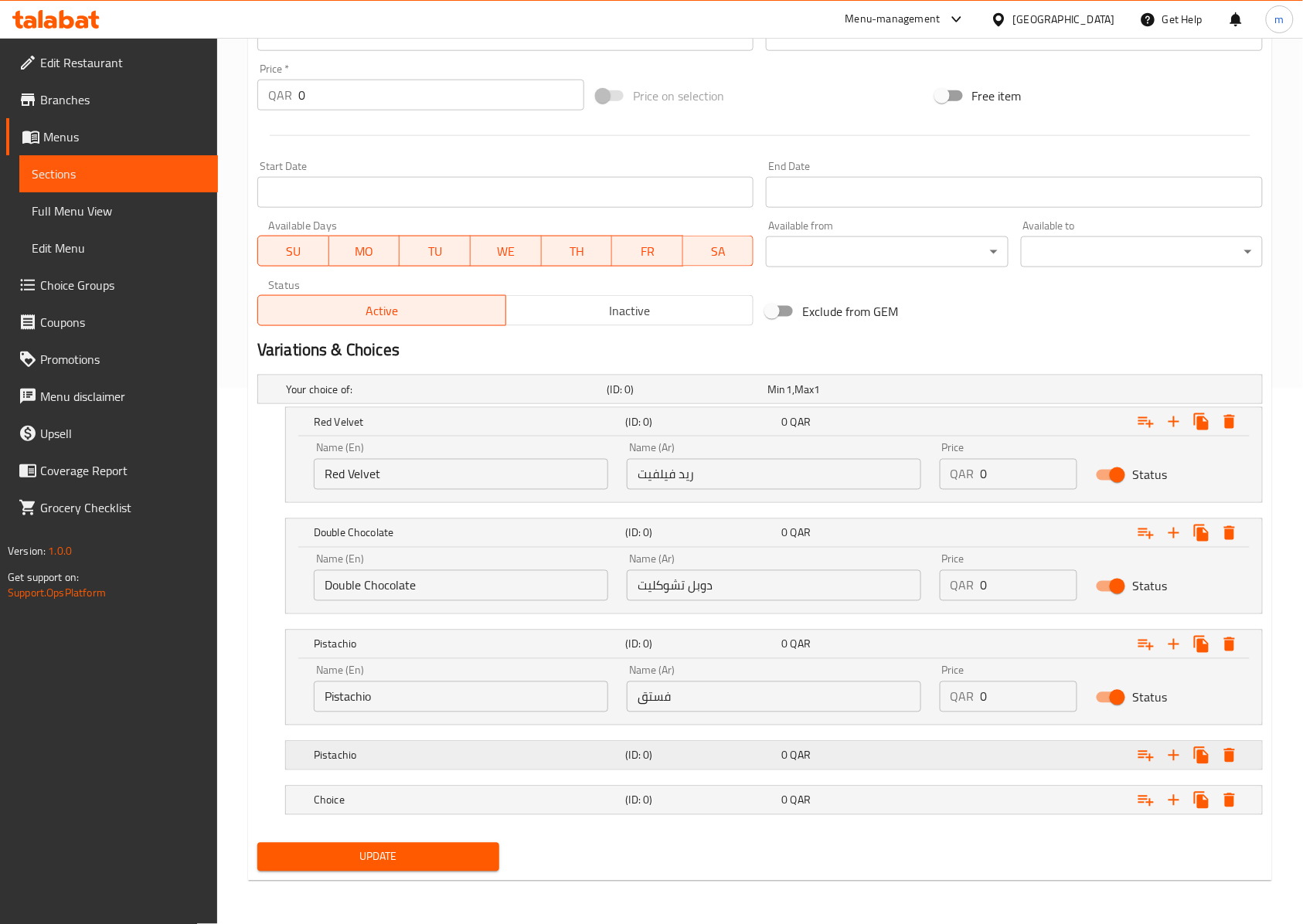
click at [604, 400] on div "Pistachio" at bounding box center [443, 389] width 321 height 22
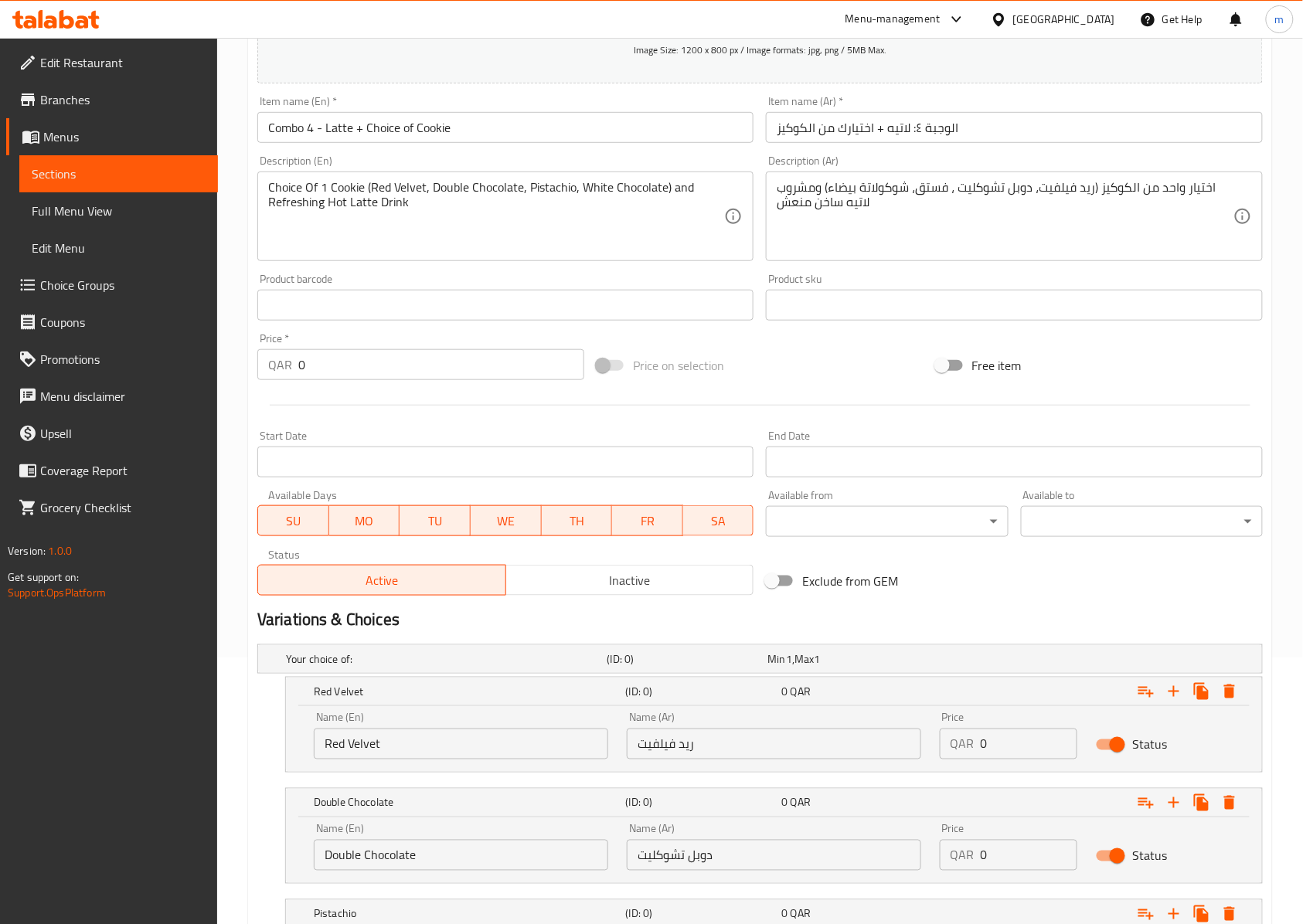
scroll to position [231, 0]
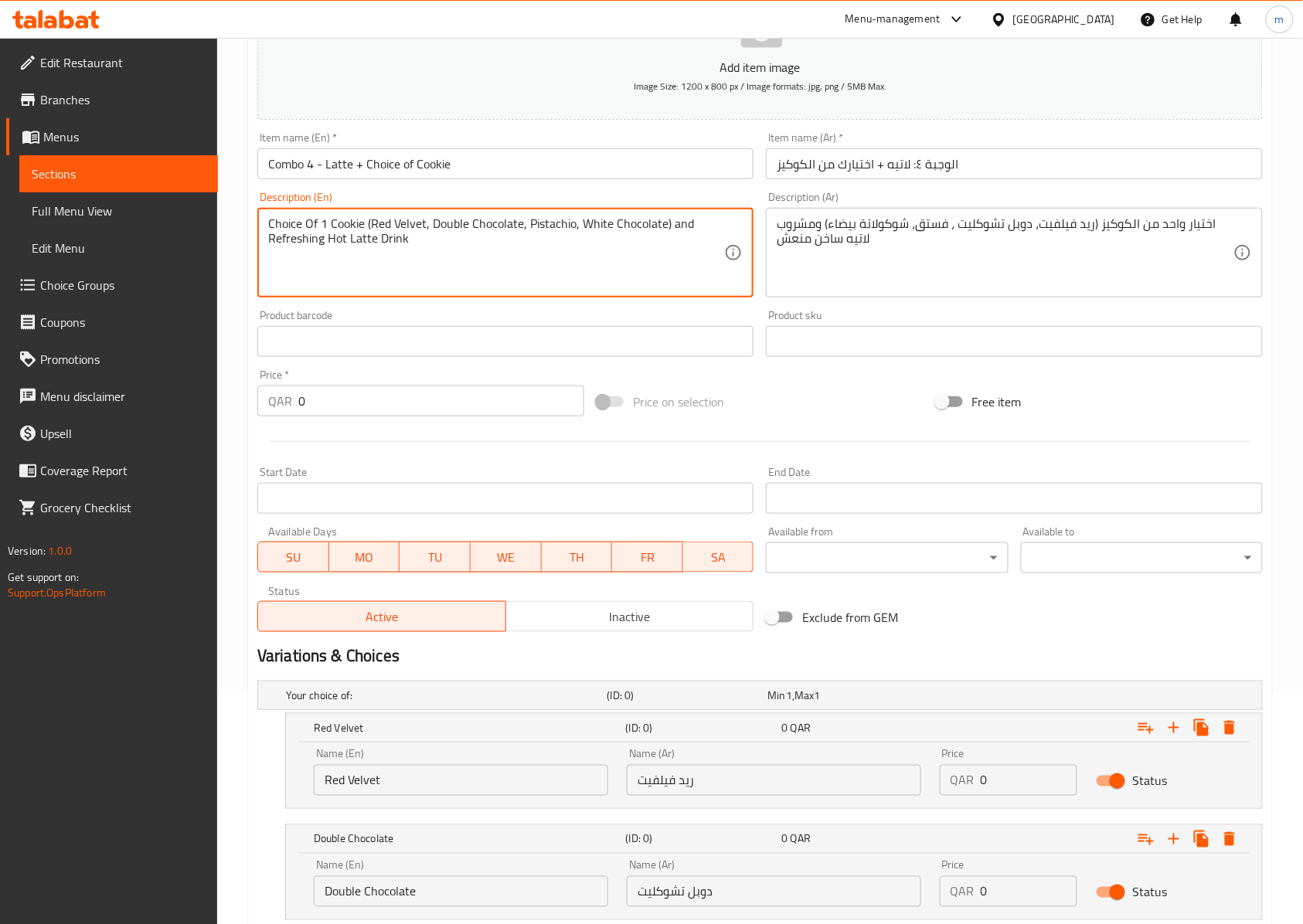
drag, startPoint x: 665, startPoint y: 223, endPoint x: 584, endPoint y: 217, distance: 81.2
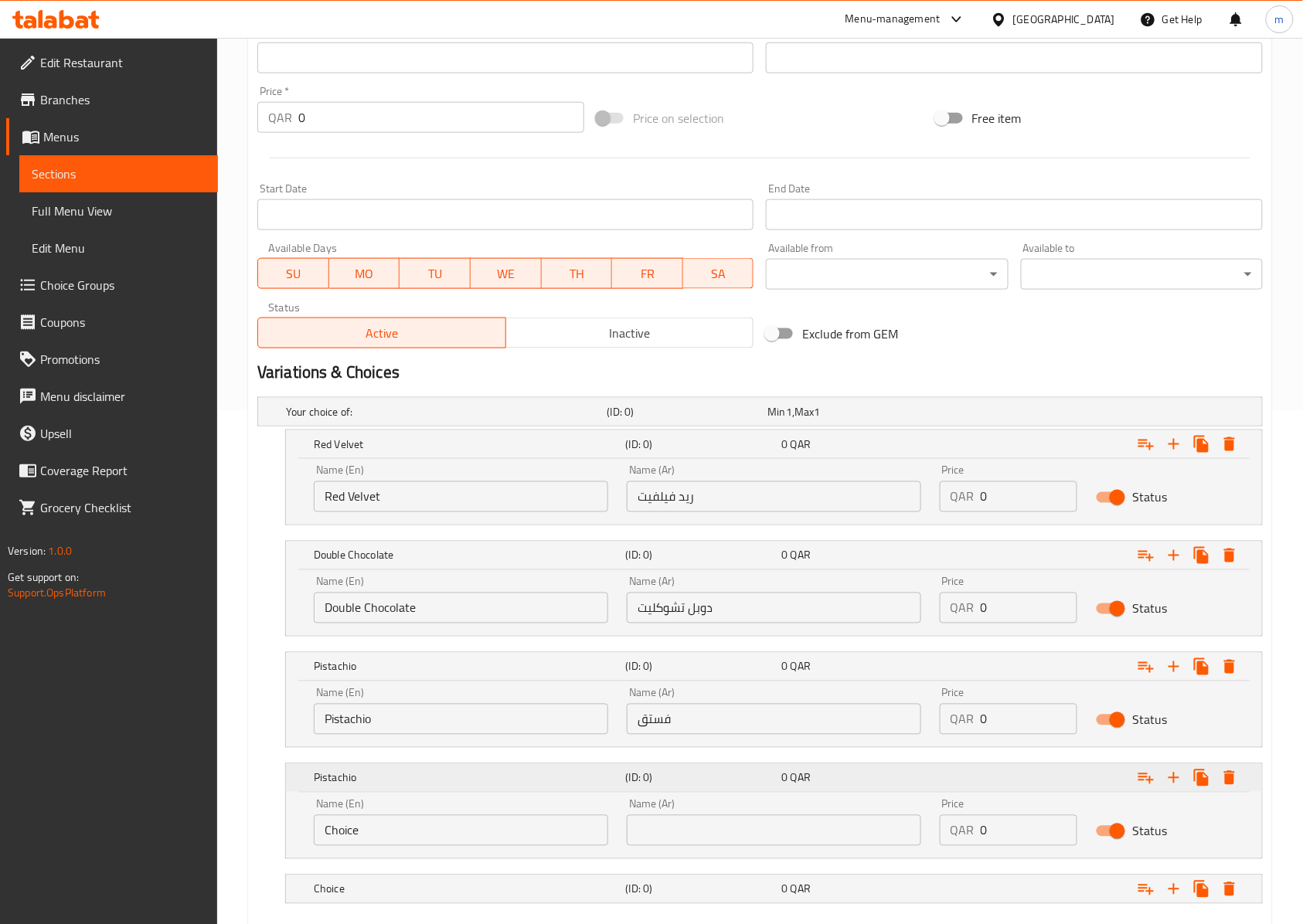
scroll to position [607, 0]
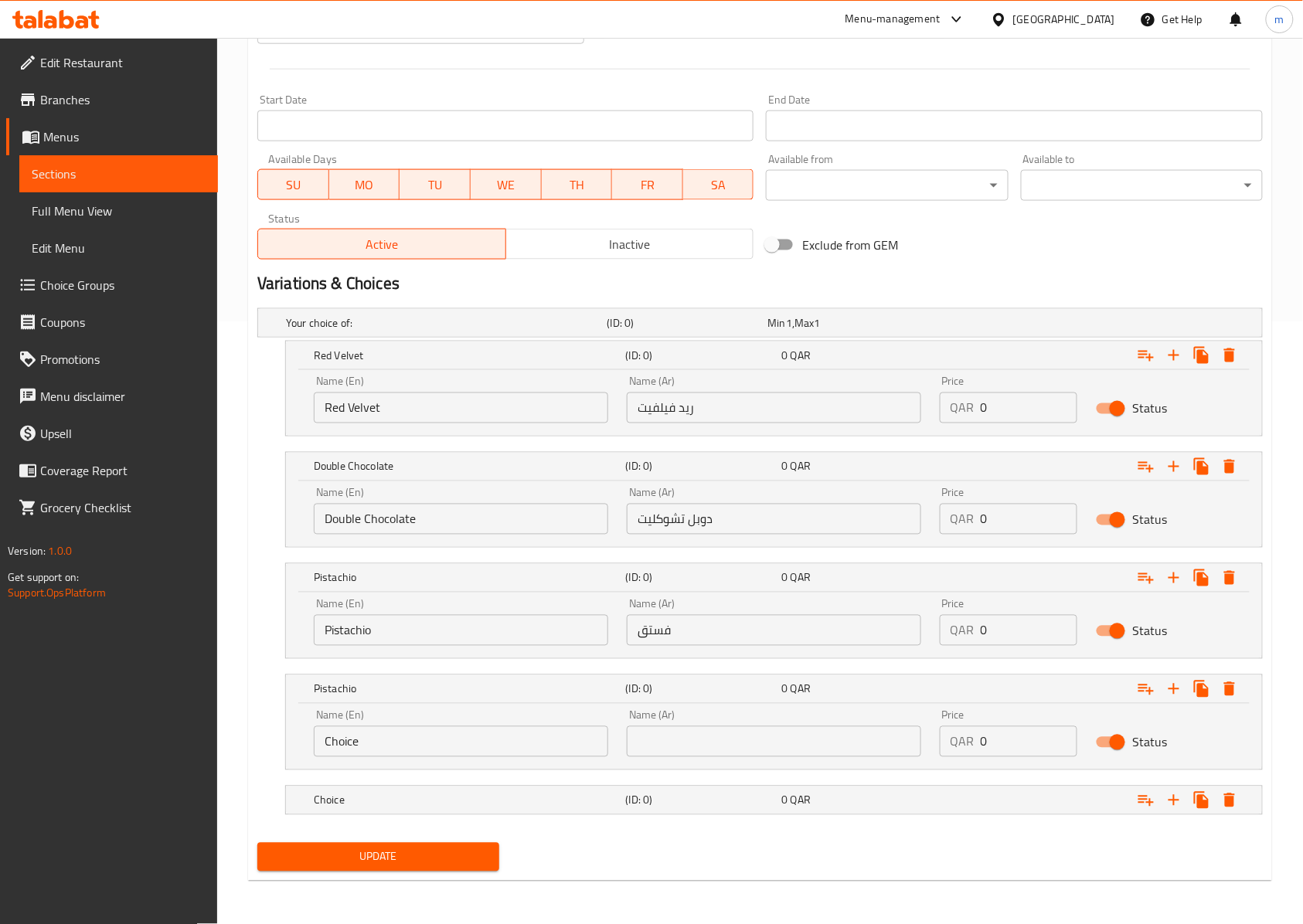
click at [461, 734] on input "Choice" at bounding box center [460, 742] width 294 height 31
paste input "White Chocolate"
paste input "text"
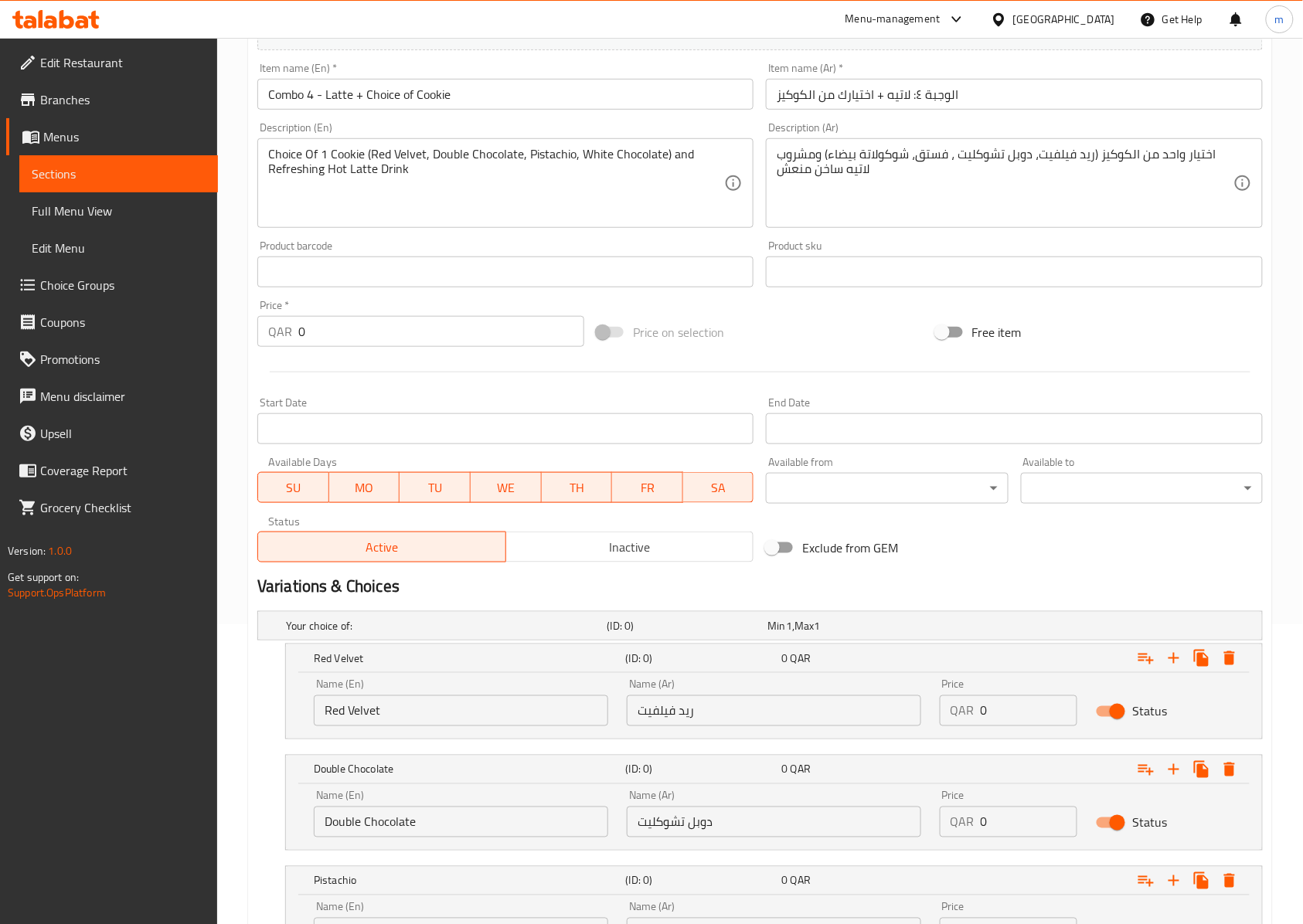
scroll to position [298, 0]
type input "White Chocolate"
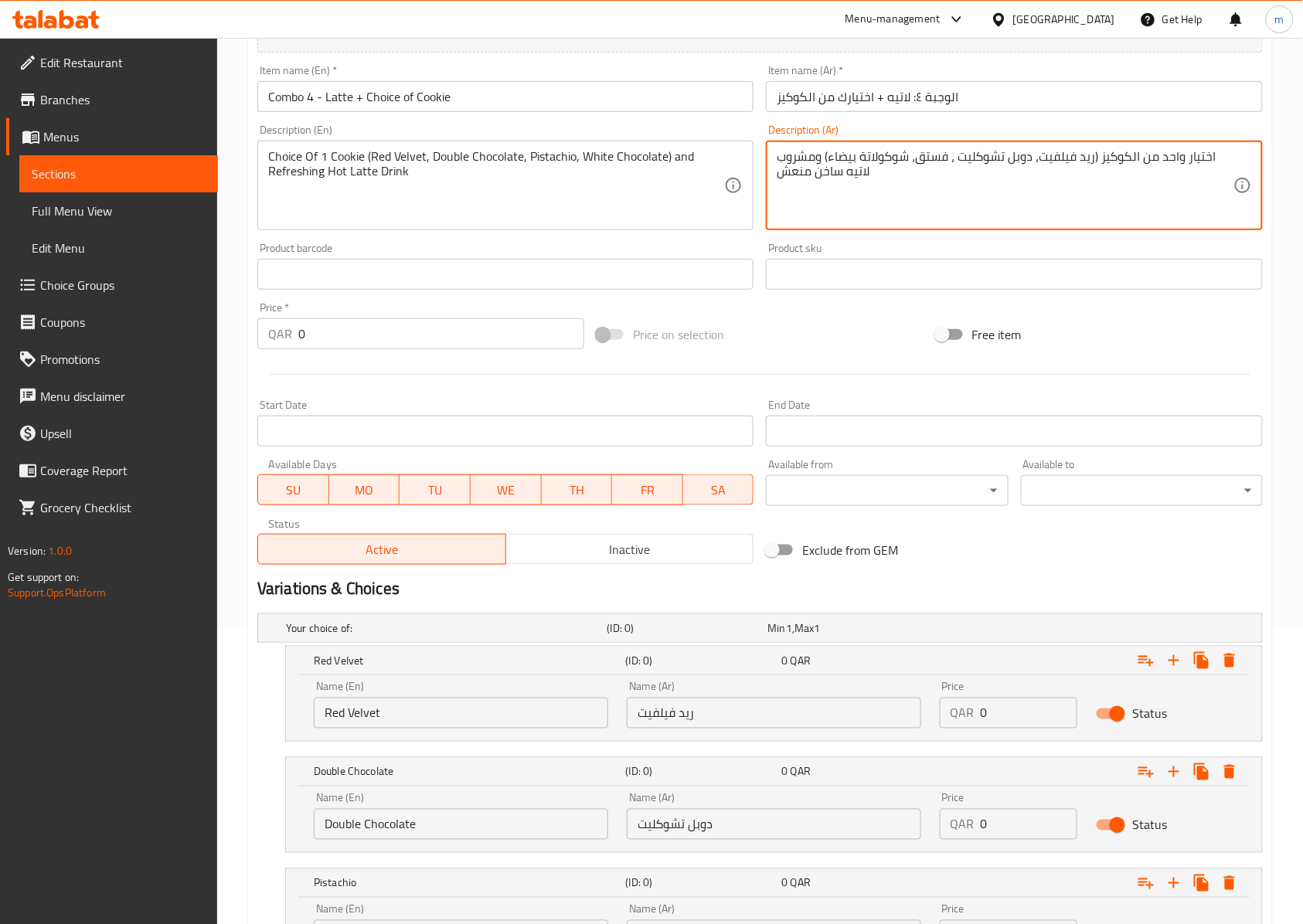
drag, startPoint x: 909, startPoint y: 159, endPoint x: 827, endPoint y: 156, distance: 82.1
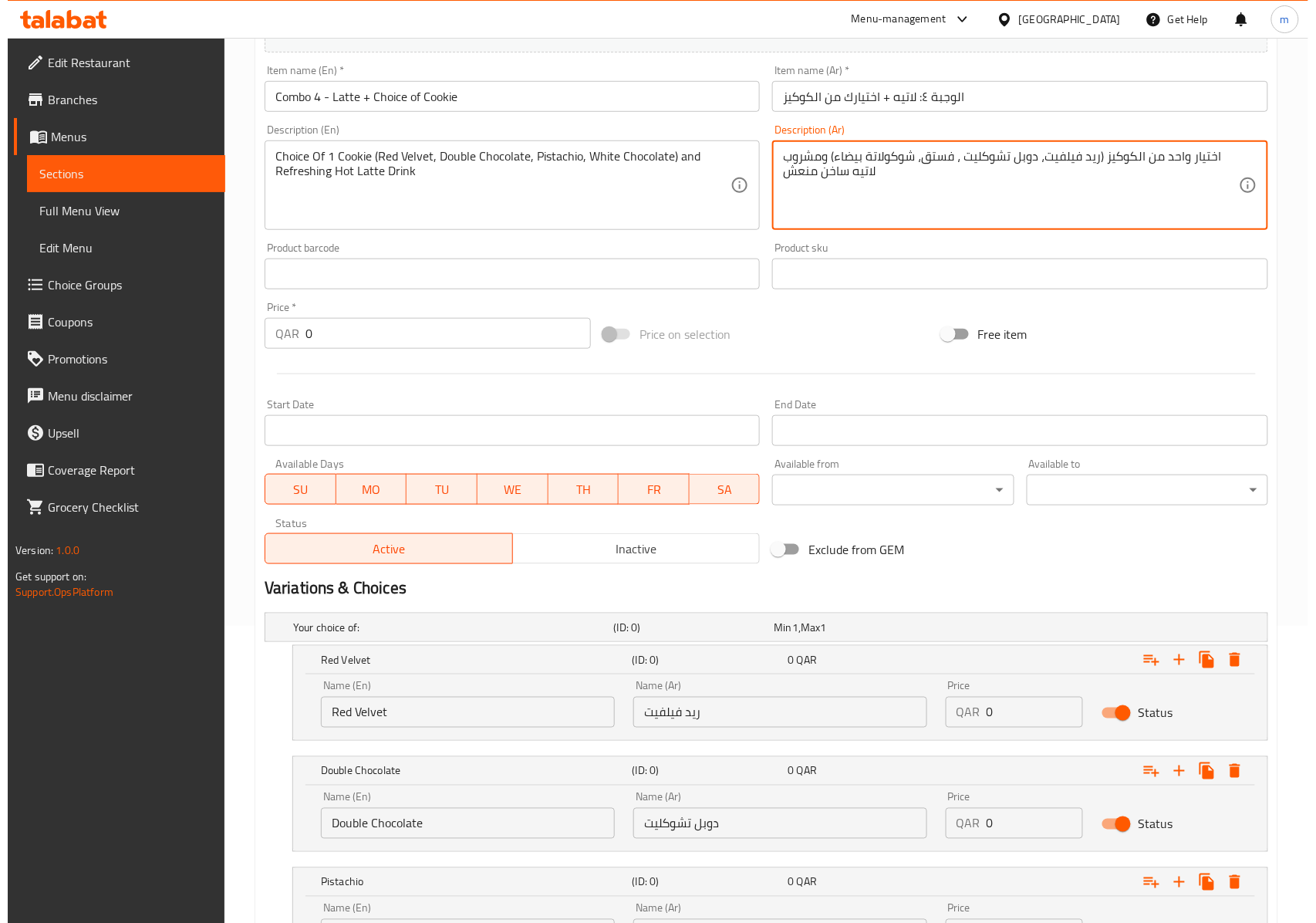
scroll to position [606, 0]
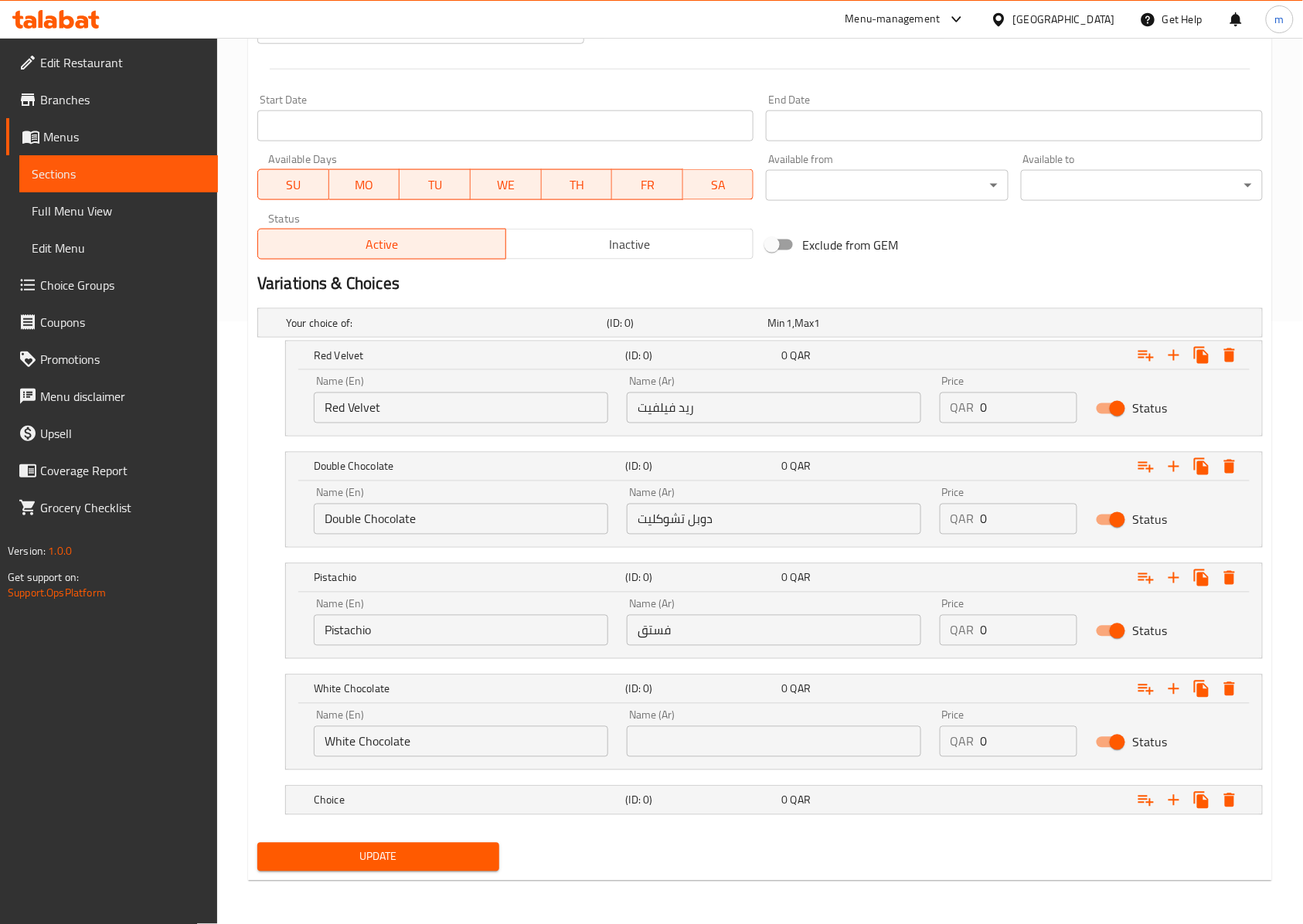
click at [822, 730] on input "text" at bounding box center [774, 742] width 294 height 31
paste input "شوكولاتة بيضاء"
type input "شوكولاتة بيضاء"
click at [409, 843] on button "Update" at bounding box center [378, 856] width 242 height 28
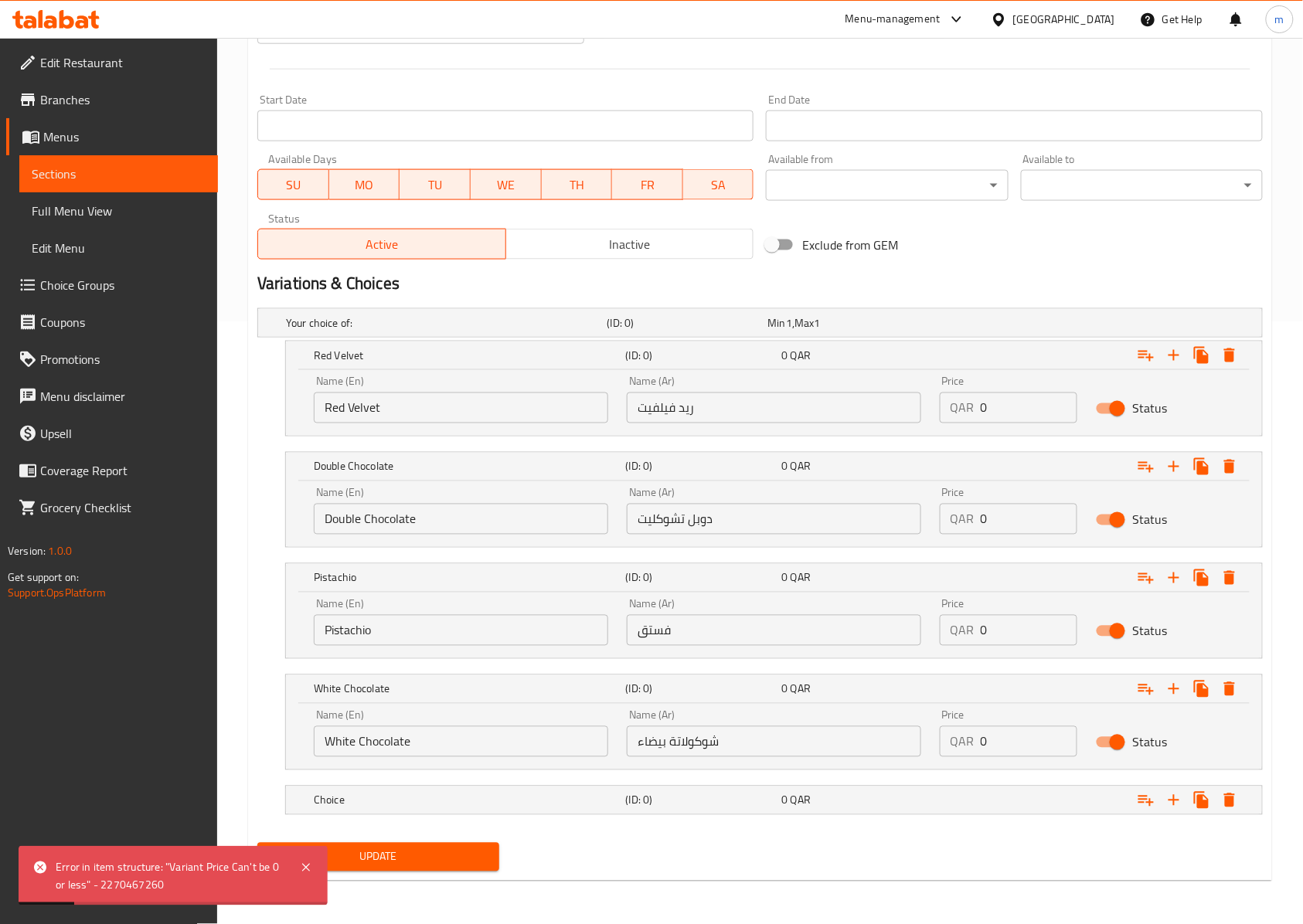
click at [1002, 405] on input "0" at bounding box center [1028, 408] width 96 height 31
type input "18"
click at [921, 538] on div "Name (En) Double Chocolate Name (En) Name (Ar) دوبل تشوكليت Name (Ar) Price QAR…" at bounding box center [774, 511] width 939 height 65
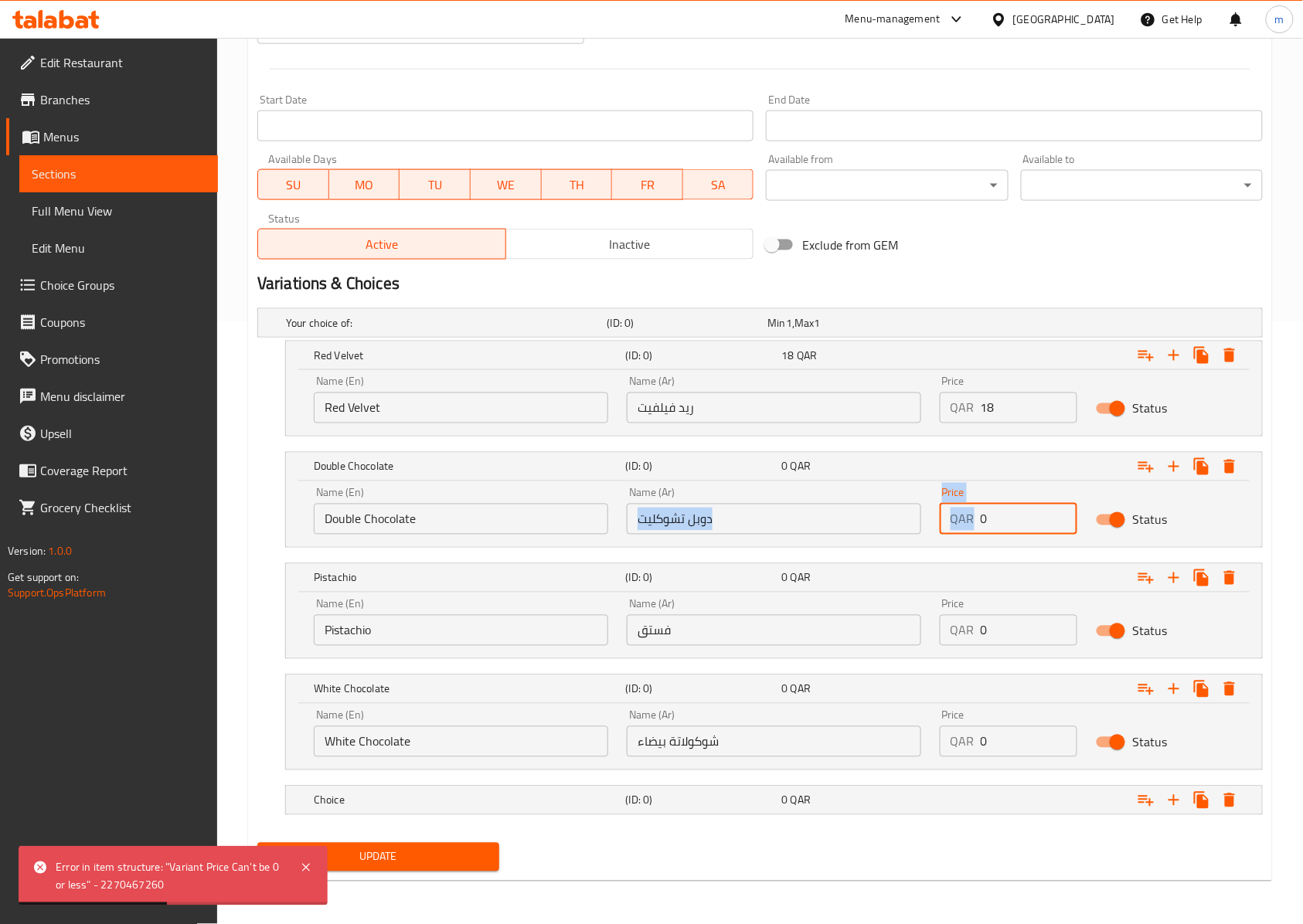
click at [1040, 516] on input "0" at bounding box center [1028, 519] width 96 height 31
type input "18"
drag, startPoint x: 1022, startPoint y: 629, endPoint x: 904, endPoint y: 637, distance: 118.3
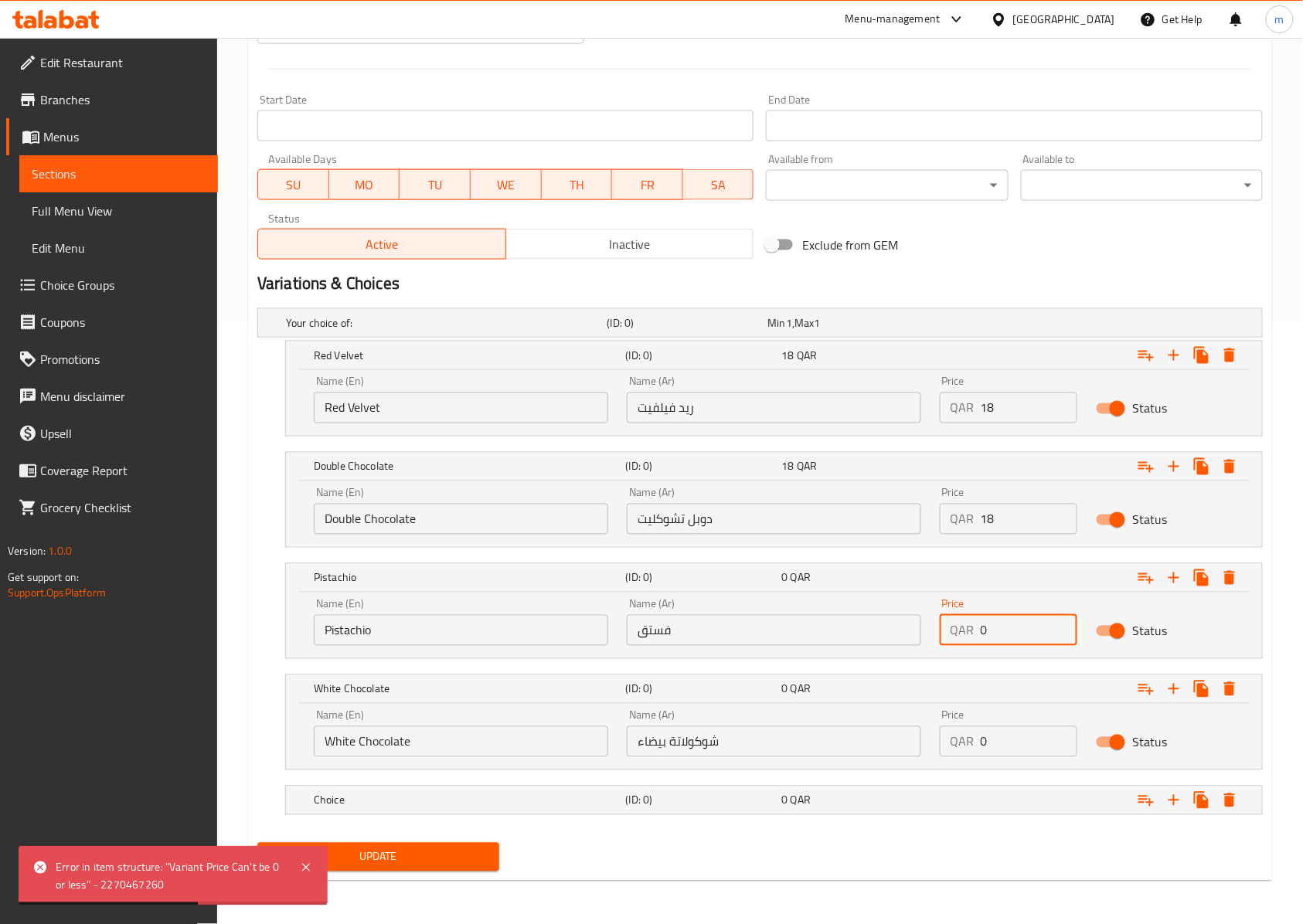
click at [904, 637] on div "Name (En) Pistachio Name (En) Name (Ar) فستق Name (Ar) Price QAR 0 Price Status" at bounding box center [774, 622] width 939 height 65
type input "18"
drag, startPoint x: 1017, startPoint y: 748, endPoint x: 785, endPoint y: 777, distance: 233.8
click at [787, 777] on div "Your choice of: (ID: 0) Min 1 , Max 1 Name (En) Your choice of: Name (En) Name …" at bounding box center [760, 569] width 1017 height 534
type input "8"
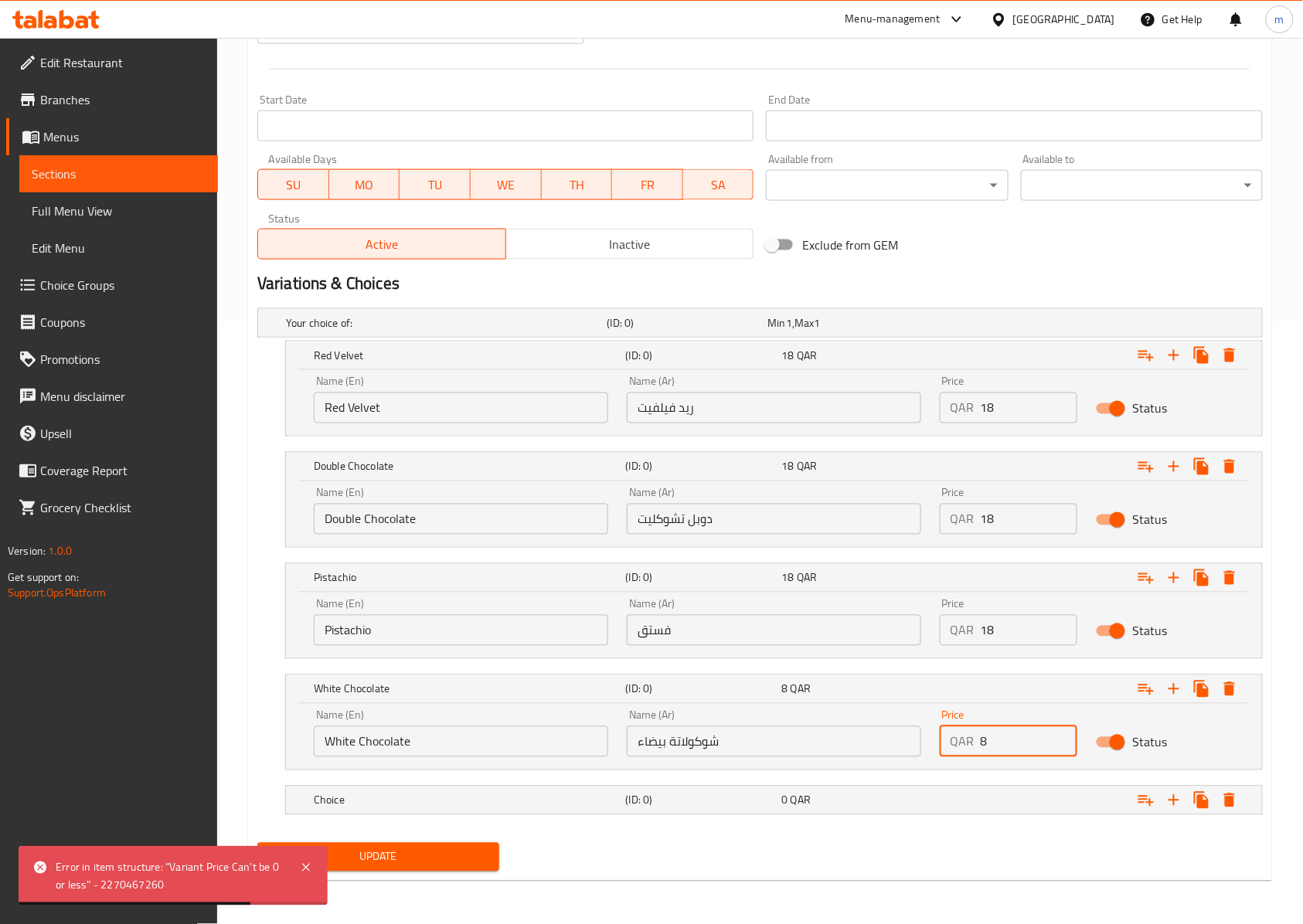
click at [1004, 730] on input "8" at bounding box center [1028, 742] width 96 height 31
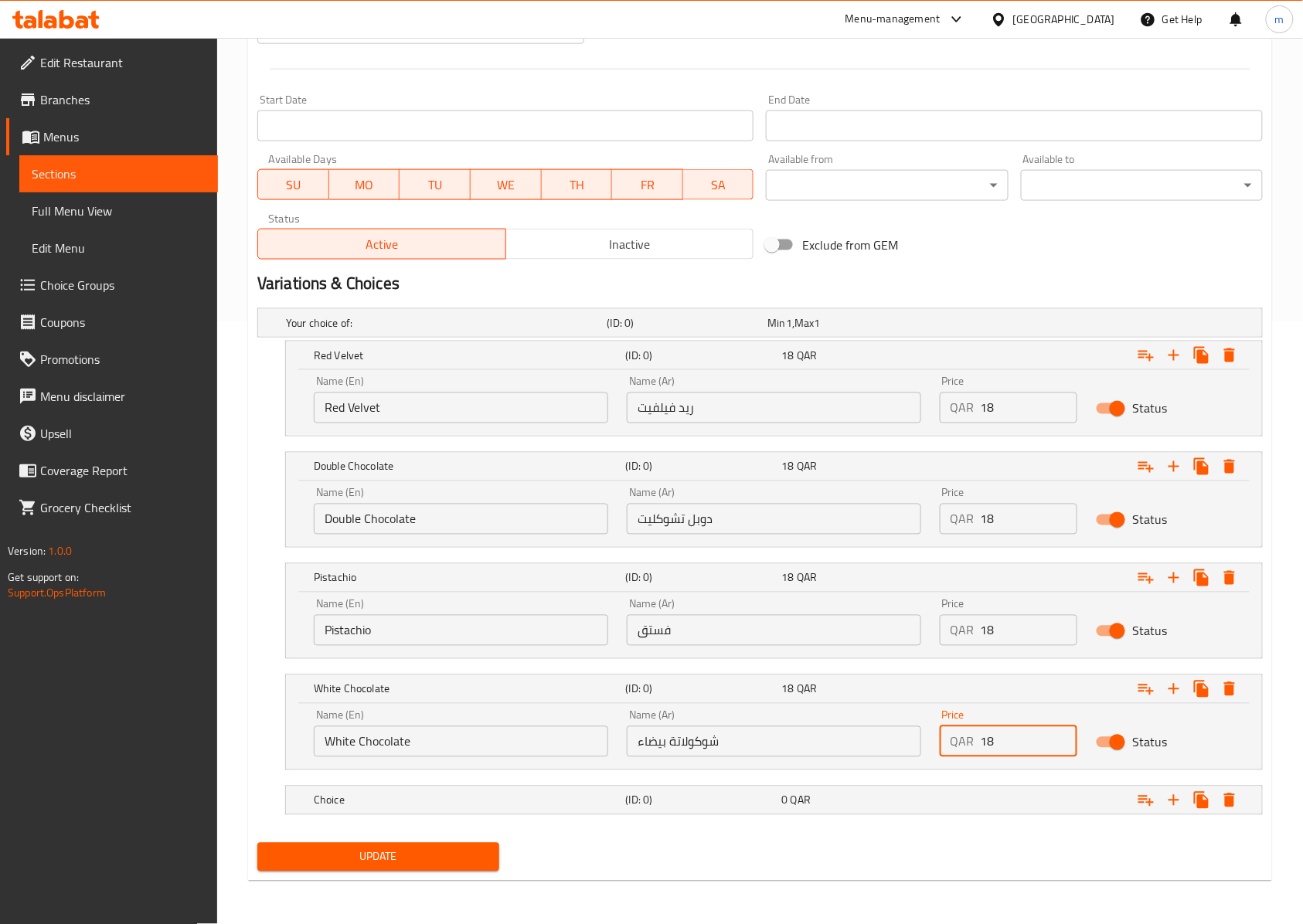
type input "18"
click at [455, 872] on div "Update" at bounding box center [378, 857] width 254 height 41
click at [428, 842] on button "Update" at bounding box center [378, 856] width 242 height 28
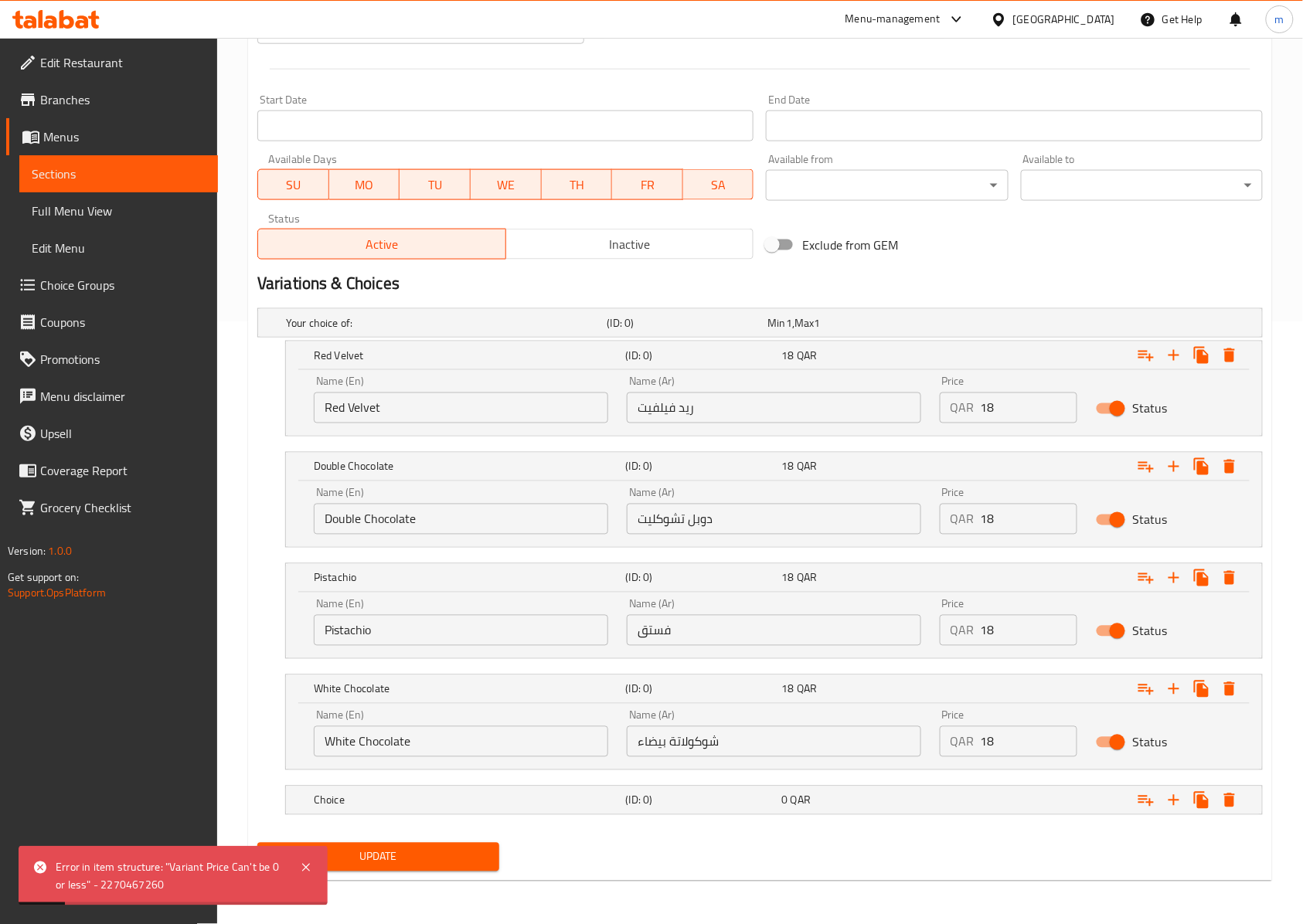
click at [967, 872] on div "Update" at bounding box center [760, 857] width 1017 height 41
click at [1227, 326] on div "Expand" at bounding box center [1085, 323] width 321 height 6
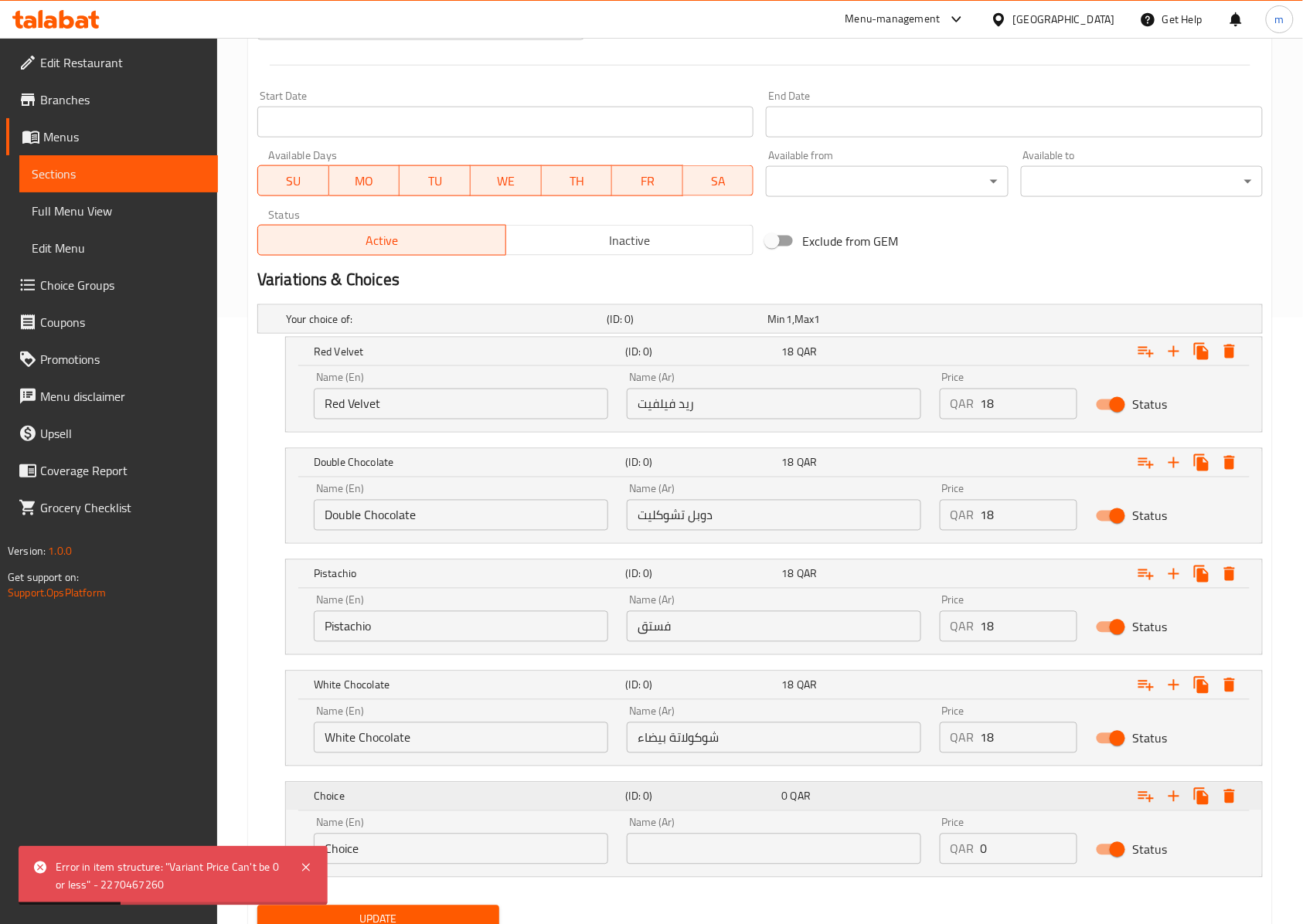
click at [1230, 359] on icon "Expand" at bounding box center [1229, 351] width 11 height 14
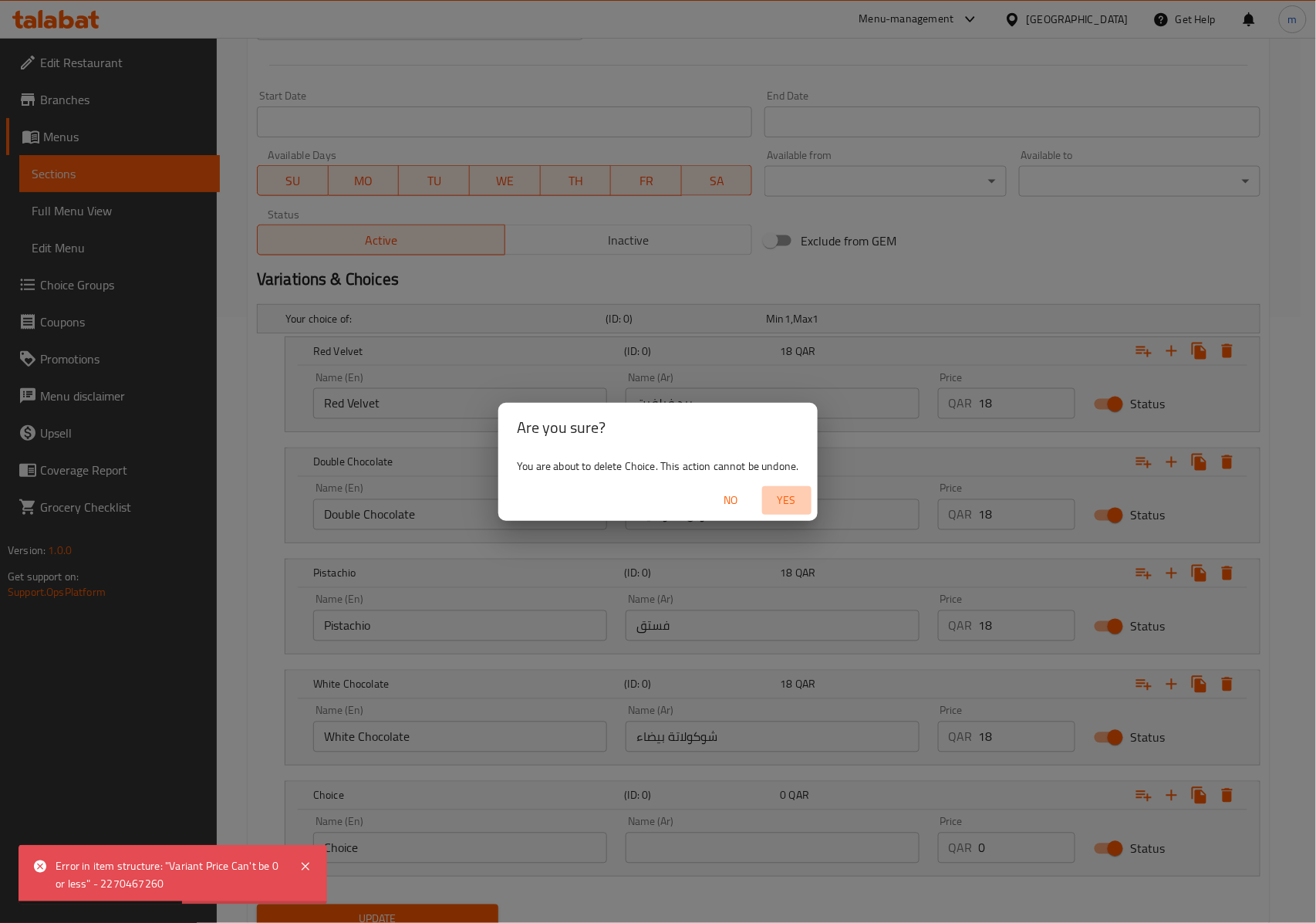
click at [777, 503] on span "Yes" at bounding box center [786, 500] width 37 height 19
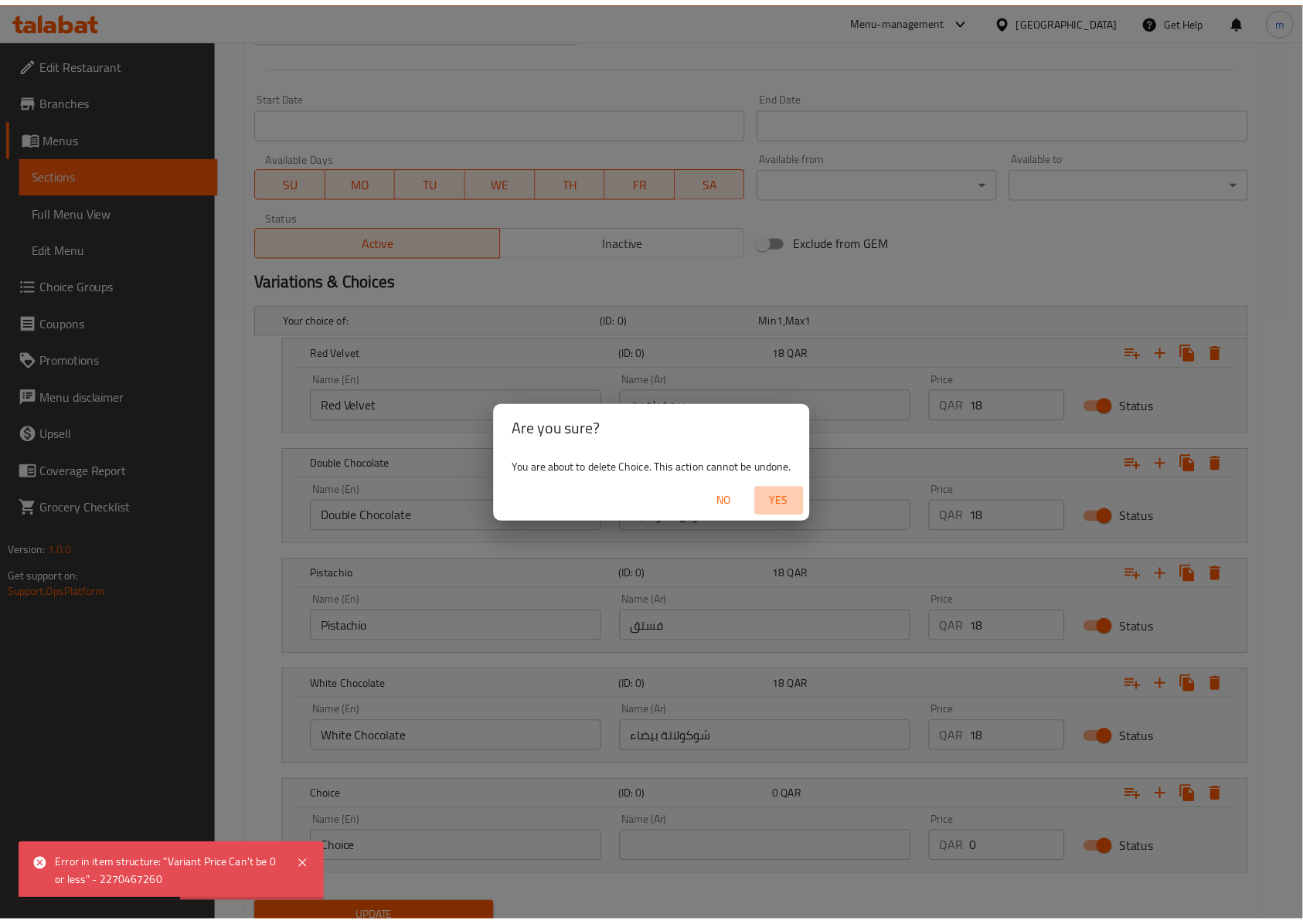
scroll to position [561, 0]
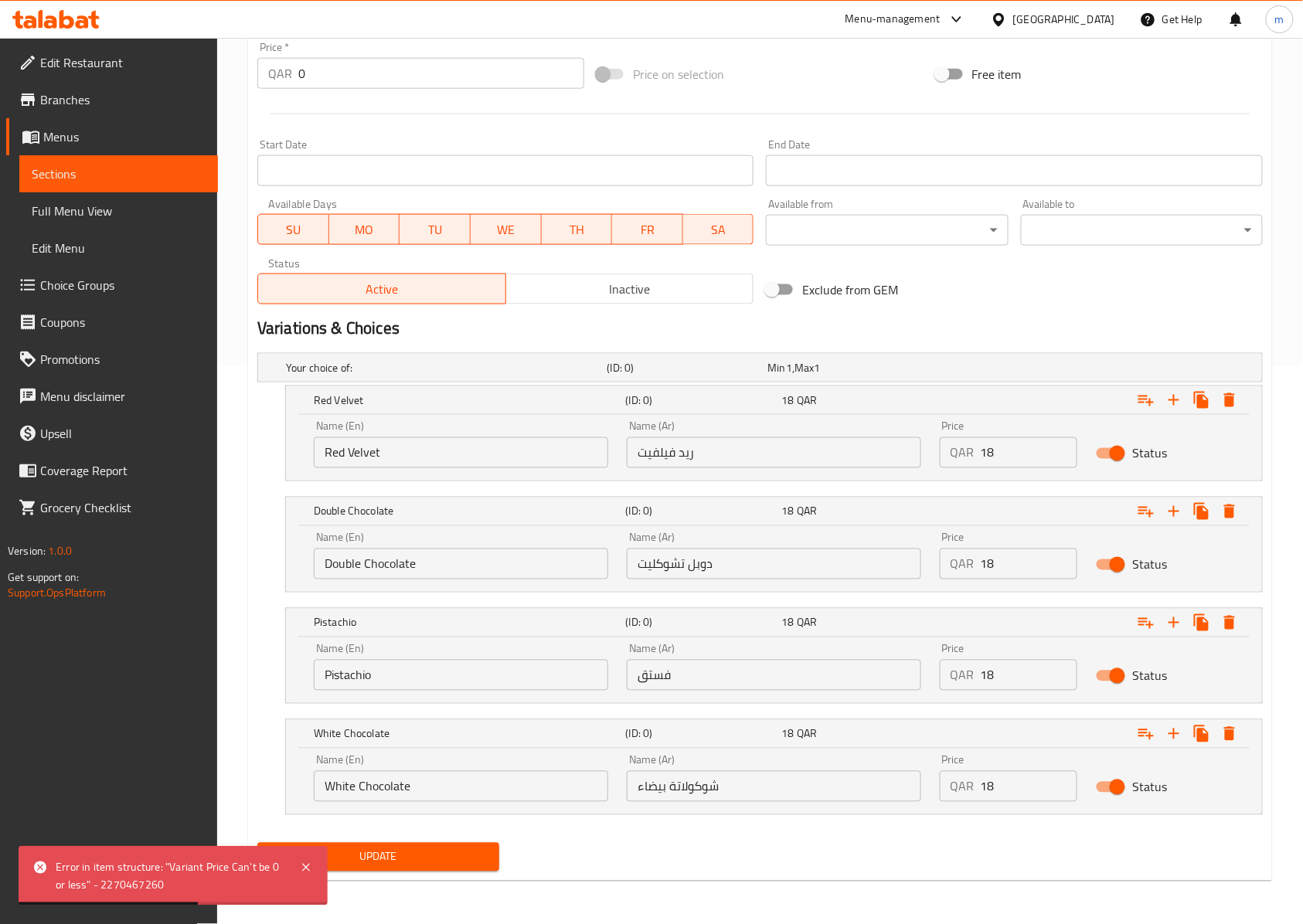
click at [477, 853] on span "Update" at bounding box center [378, 857] width 217 height 19
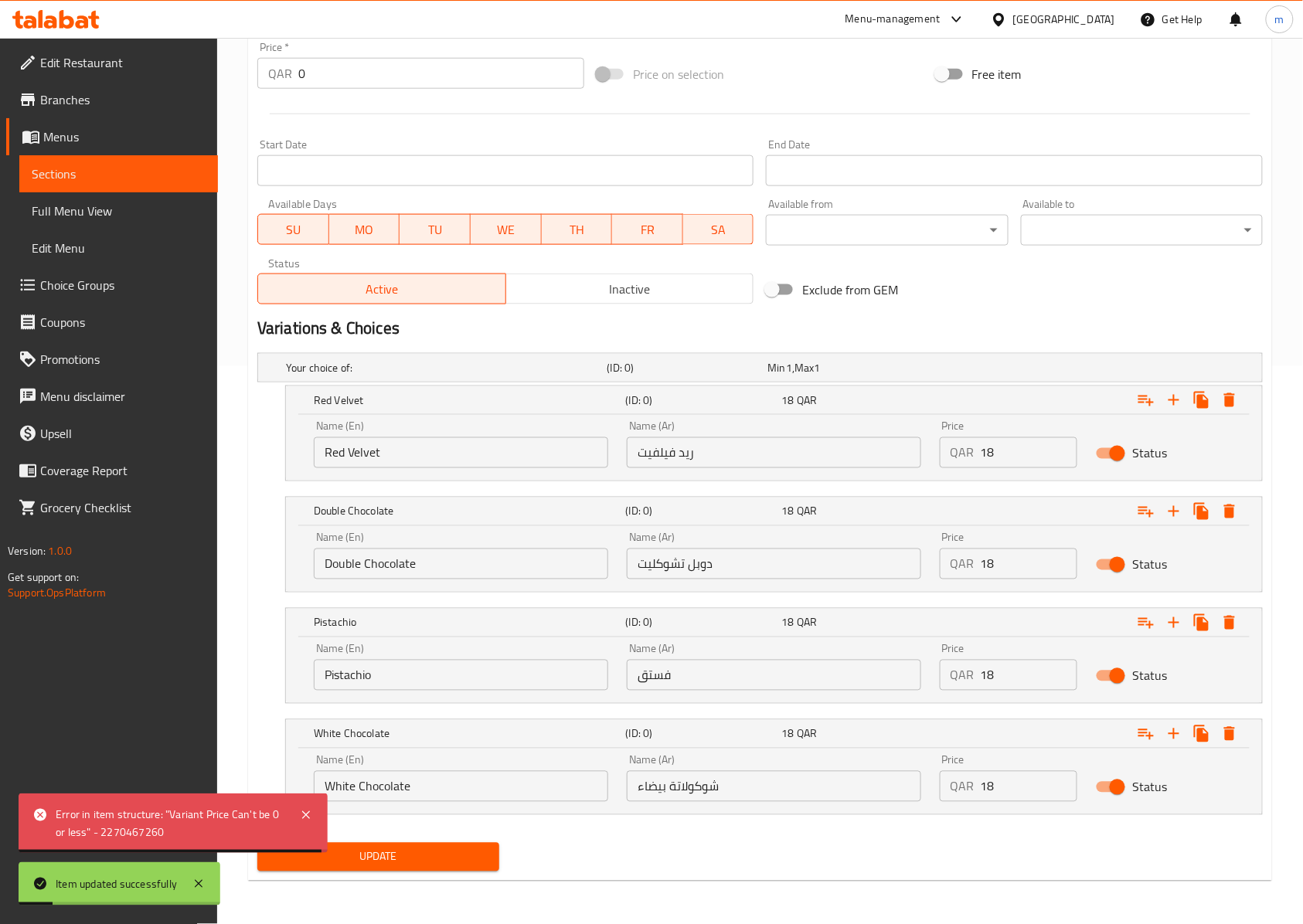
click at [184, 168] on span "Sections" at bounding box center [119, 174] width 174 height 19
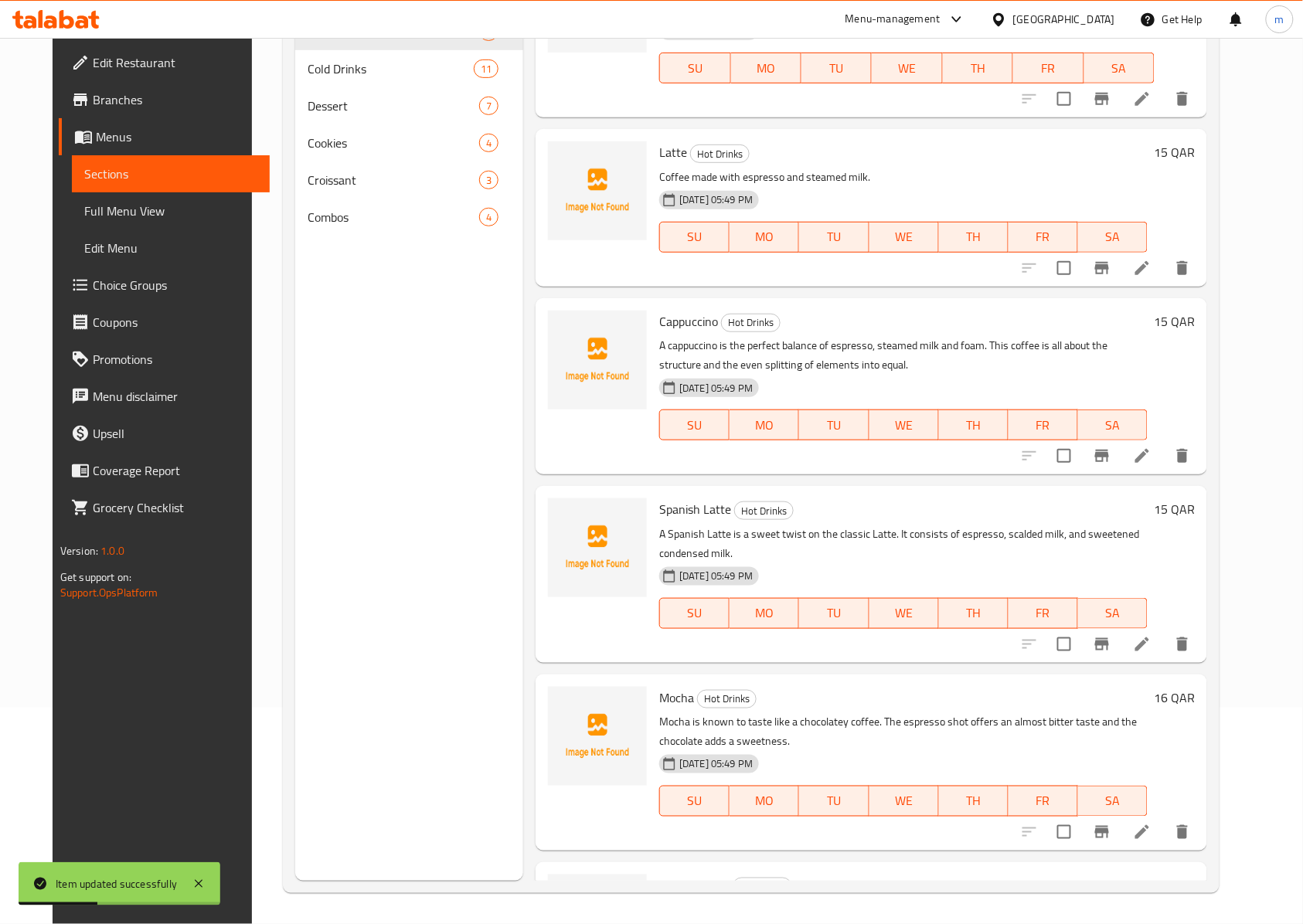
scroll to position [102, 0]
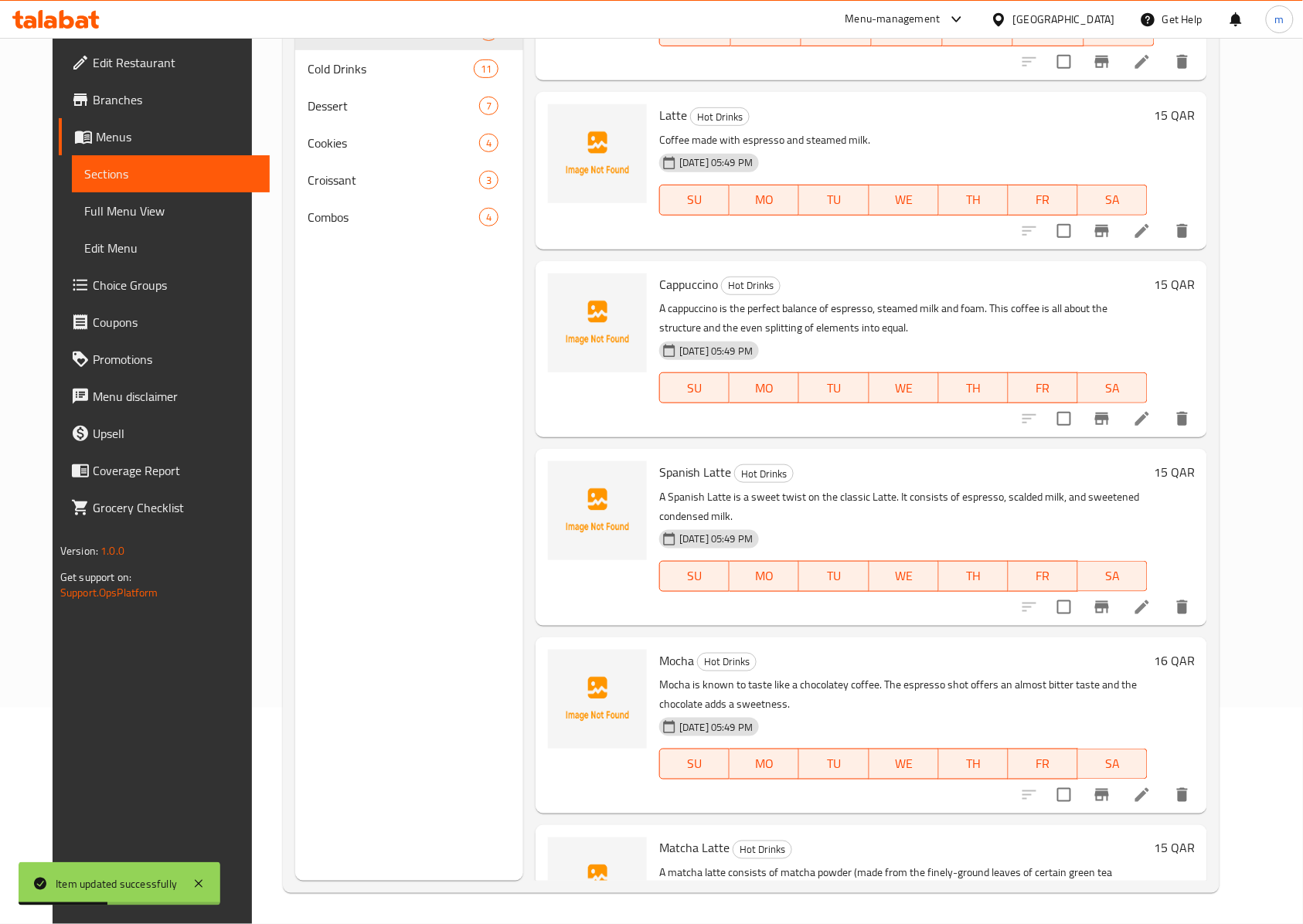
click at [342, 236] on nav "Hot Drinks 7 Cold Drinks 11 Dessert 7 Cookies 4 Croissant 3 Combos 4" at bounding box center [409, 124] width 228 height 235
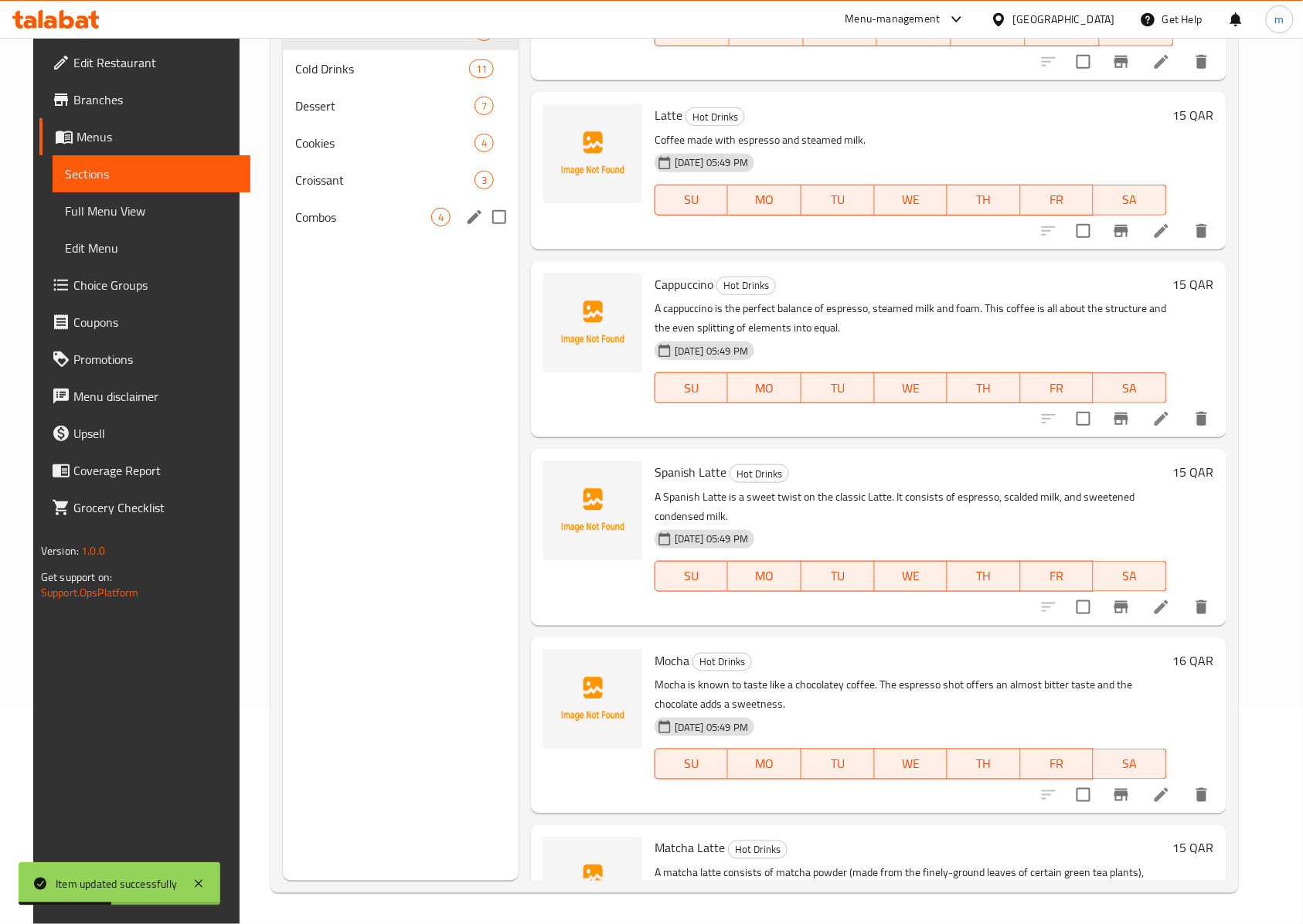
click at [342, 225] on span "Combos" at bounding box center [363, 218] width 136 height 19
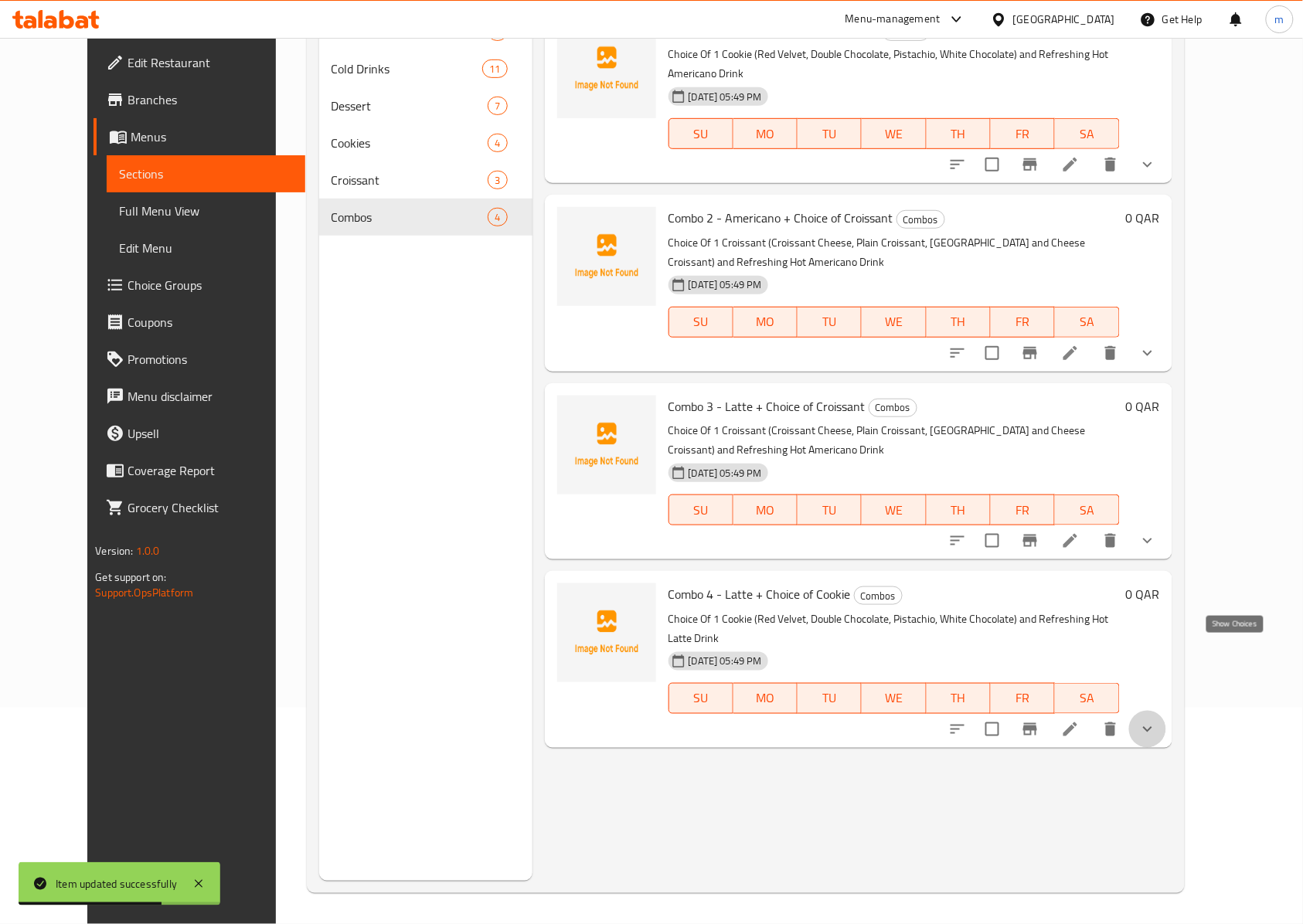
click at [1157, 720] on icon "show more" at bounding box center [1147, 730] width 19 height 19
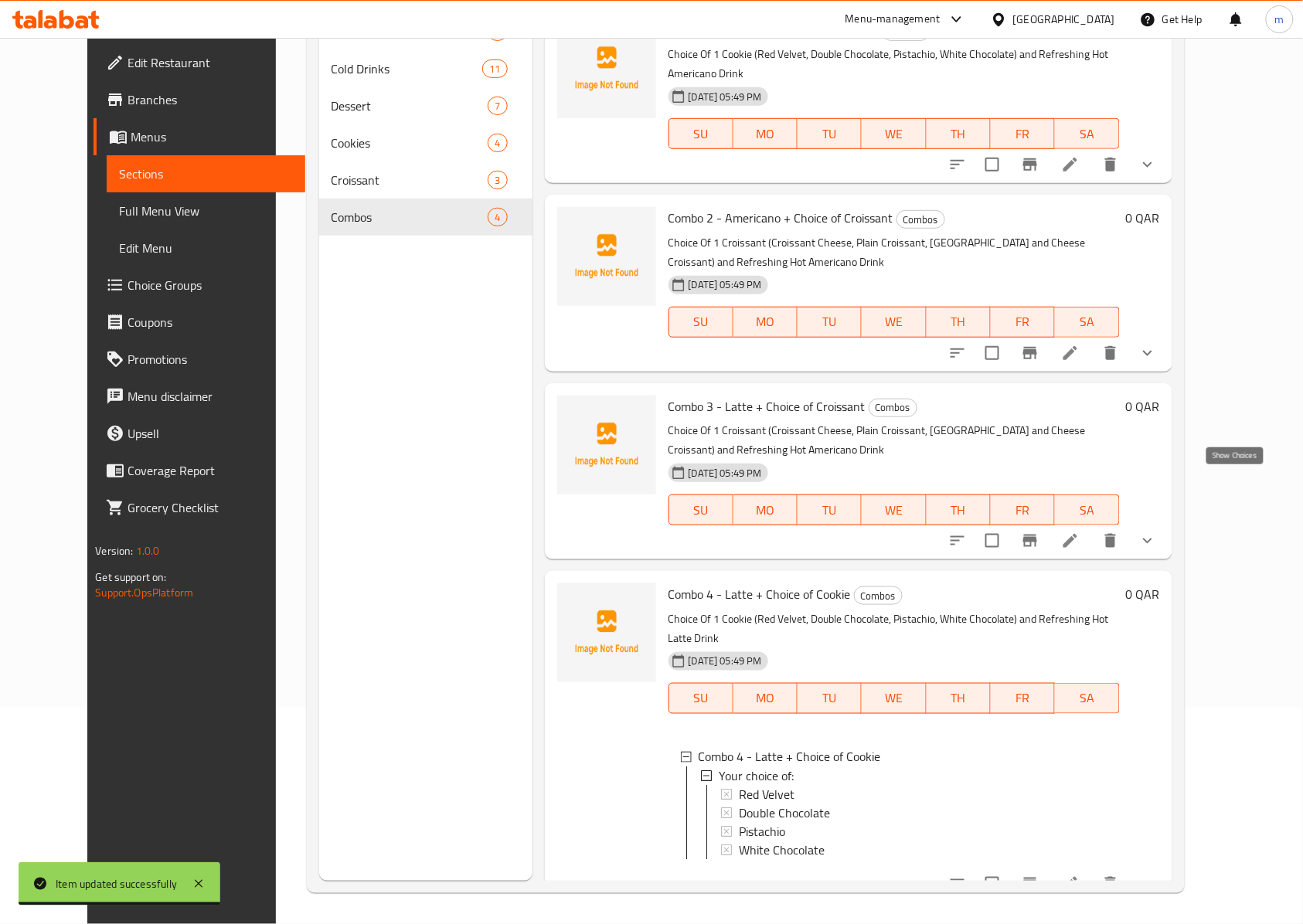
click at [1152, 539] on icon "show more" at bounding box center [1147, 541] width 9 height 5
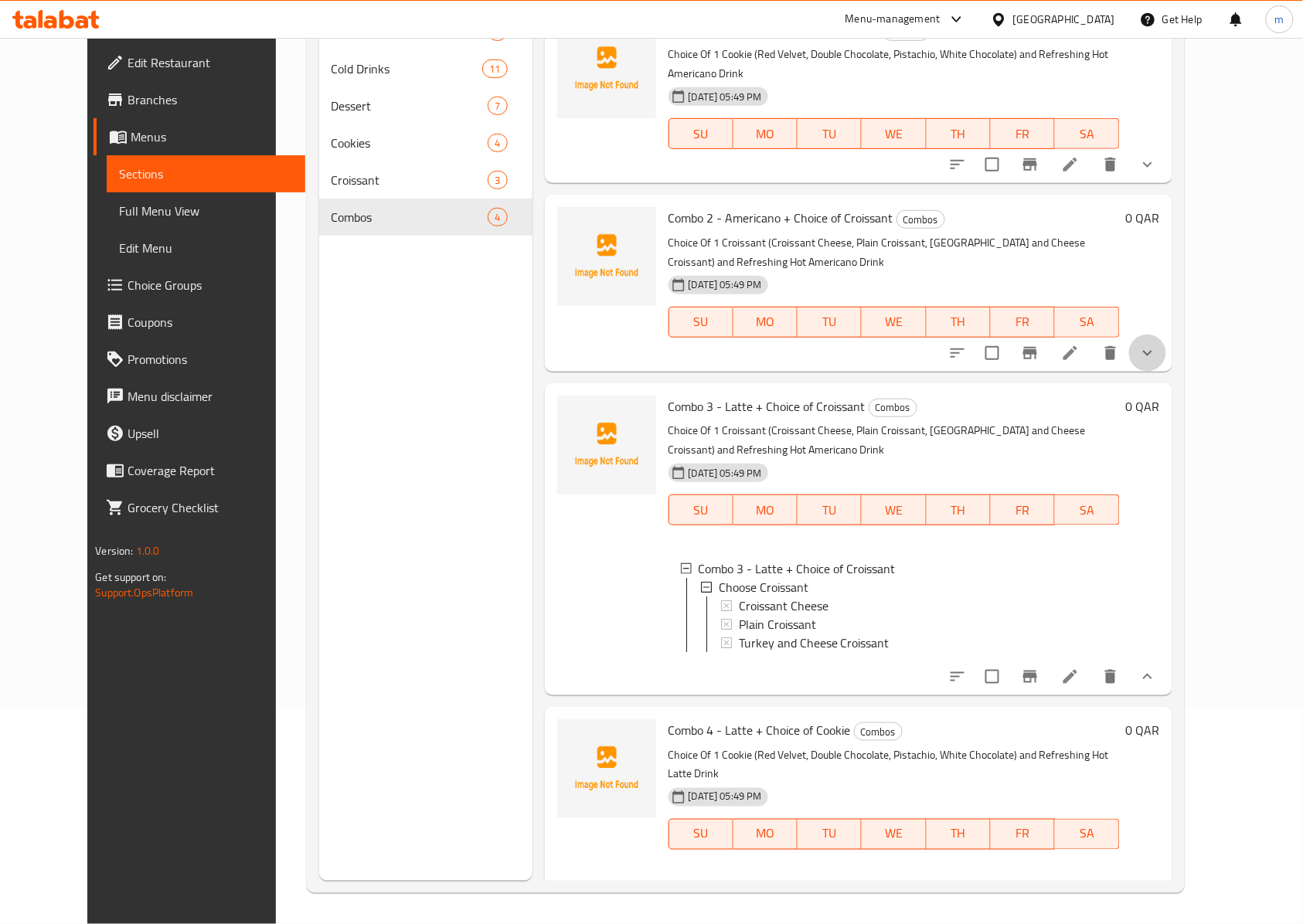
click at [1157, 344] on icon "show more" at bounding box center [1147, 354] width 19 height 19
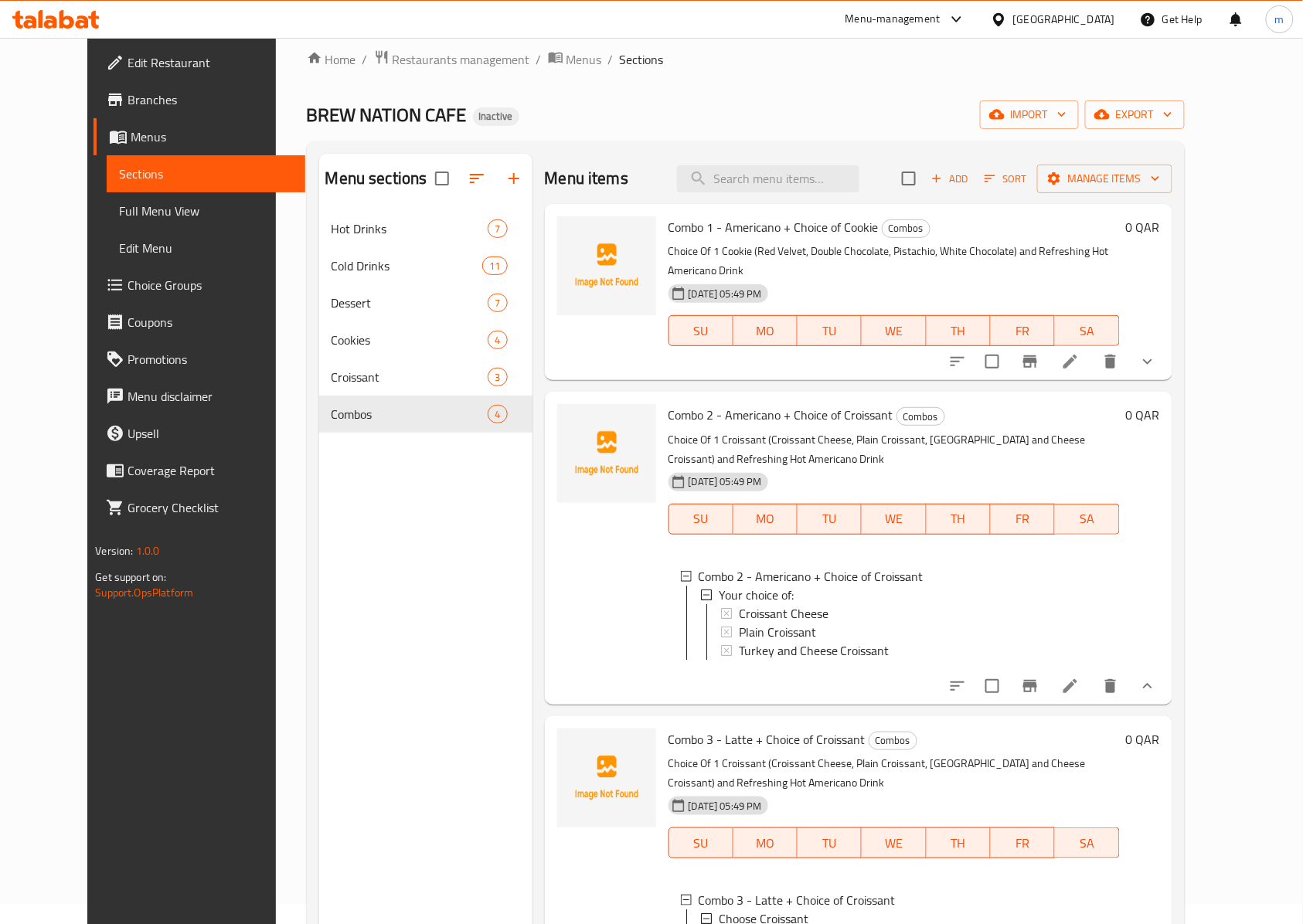
scroll to position [11, 0]
